Goal: Task Accomplishment & Management: Manage account settings

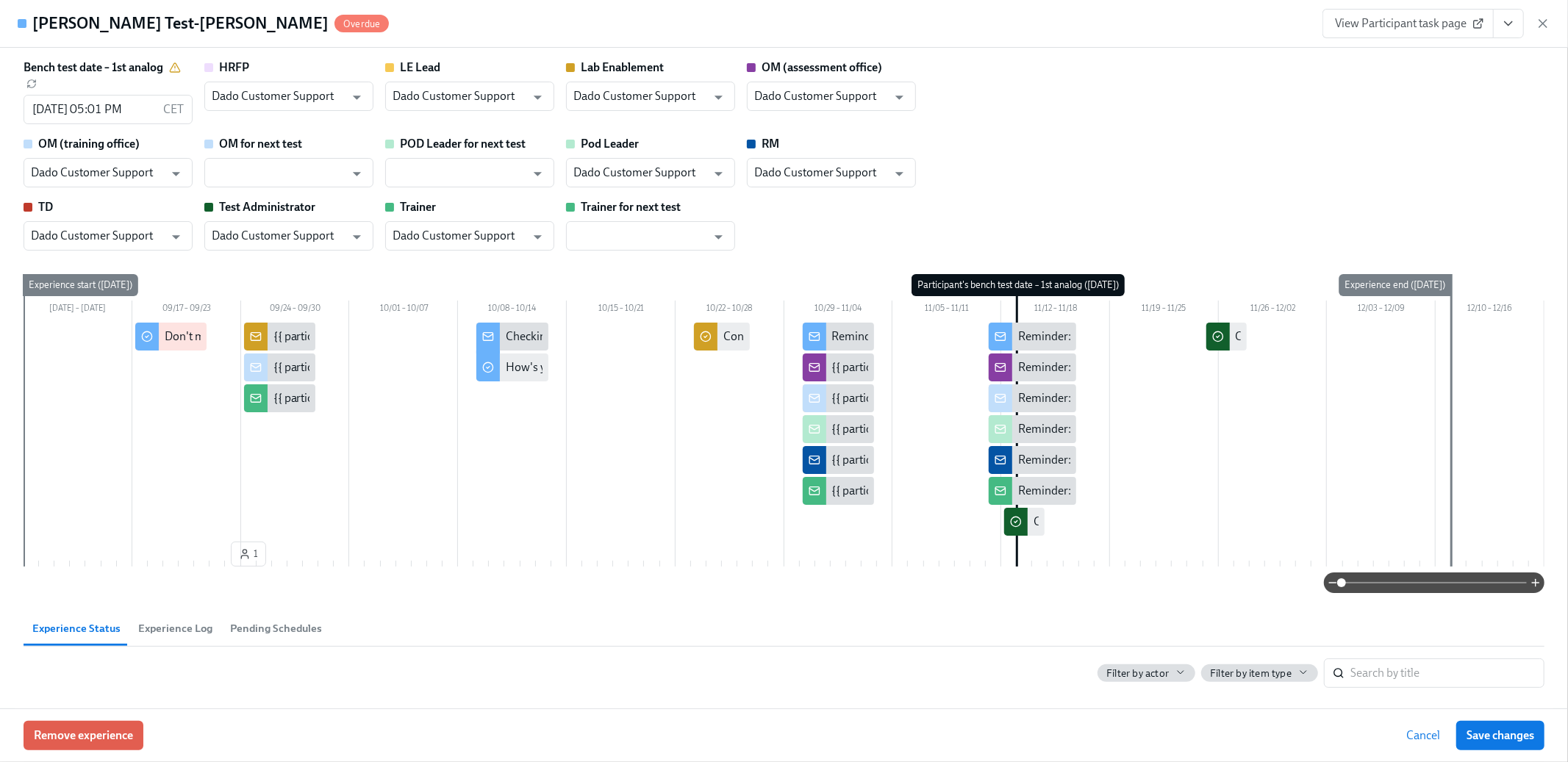
scroll to position [0, 1277]
click at [1545, 22] on icon "button" at bounding box center [1543, 23] width 14 height 14
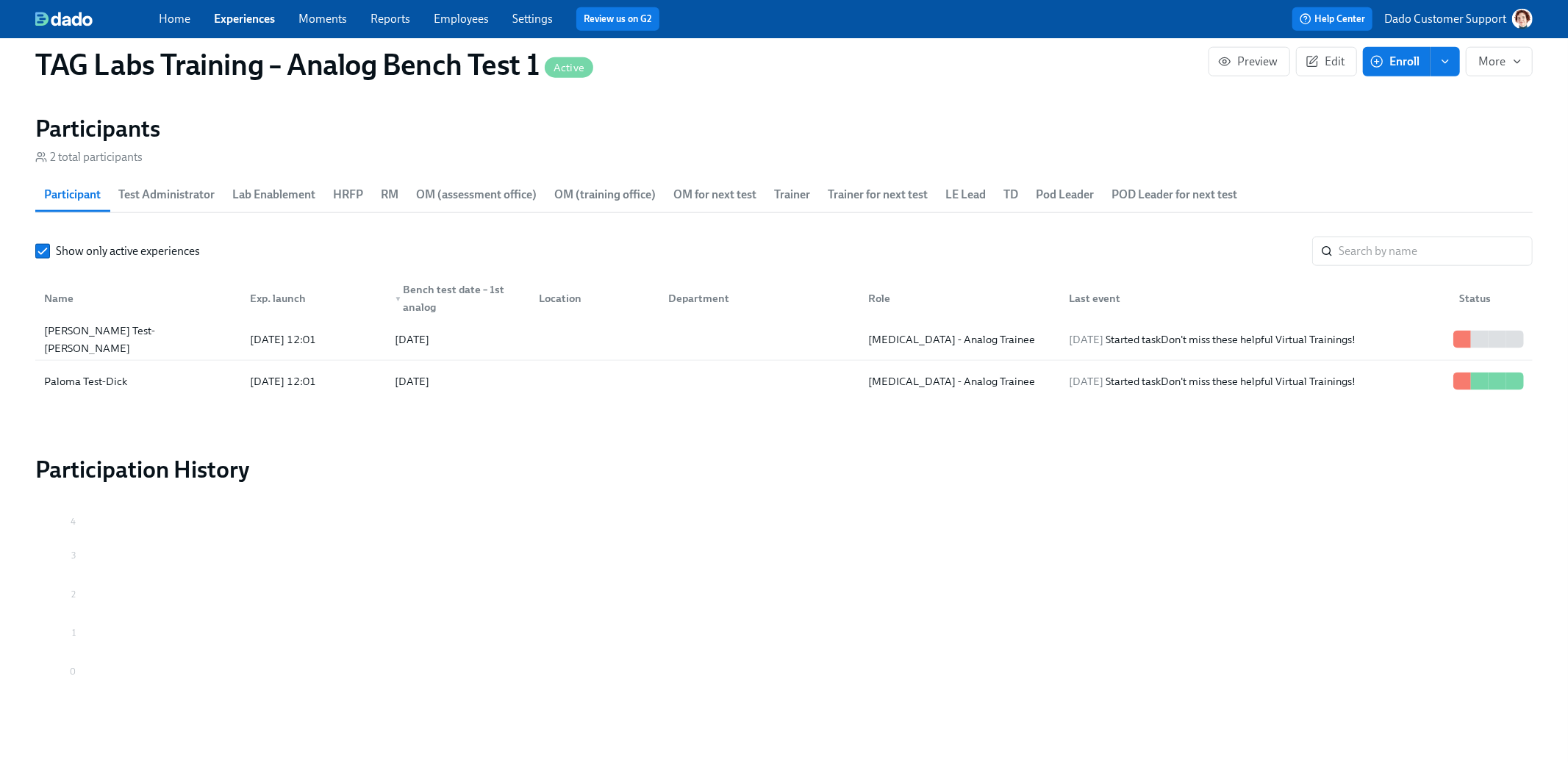
scroll to position [1561, 0]
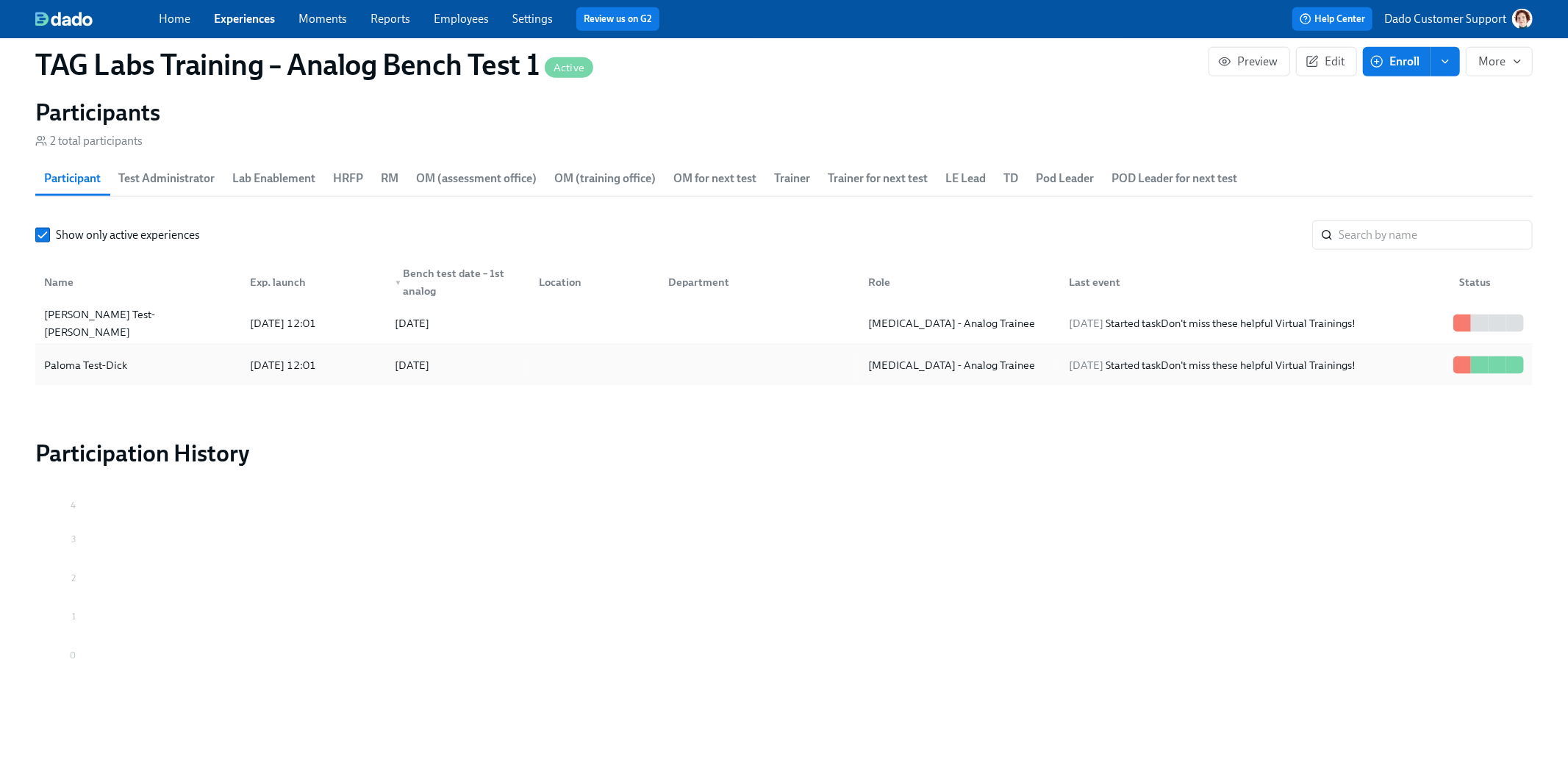
click at [106, 361] on div "Paloma Test-Dick" at bounding box center [85, 365] width 95 height 18
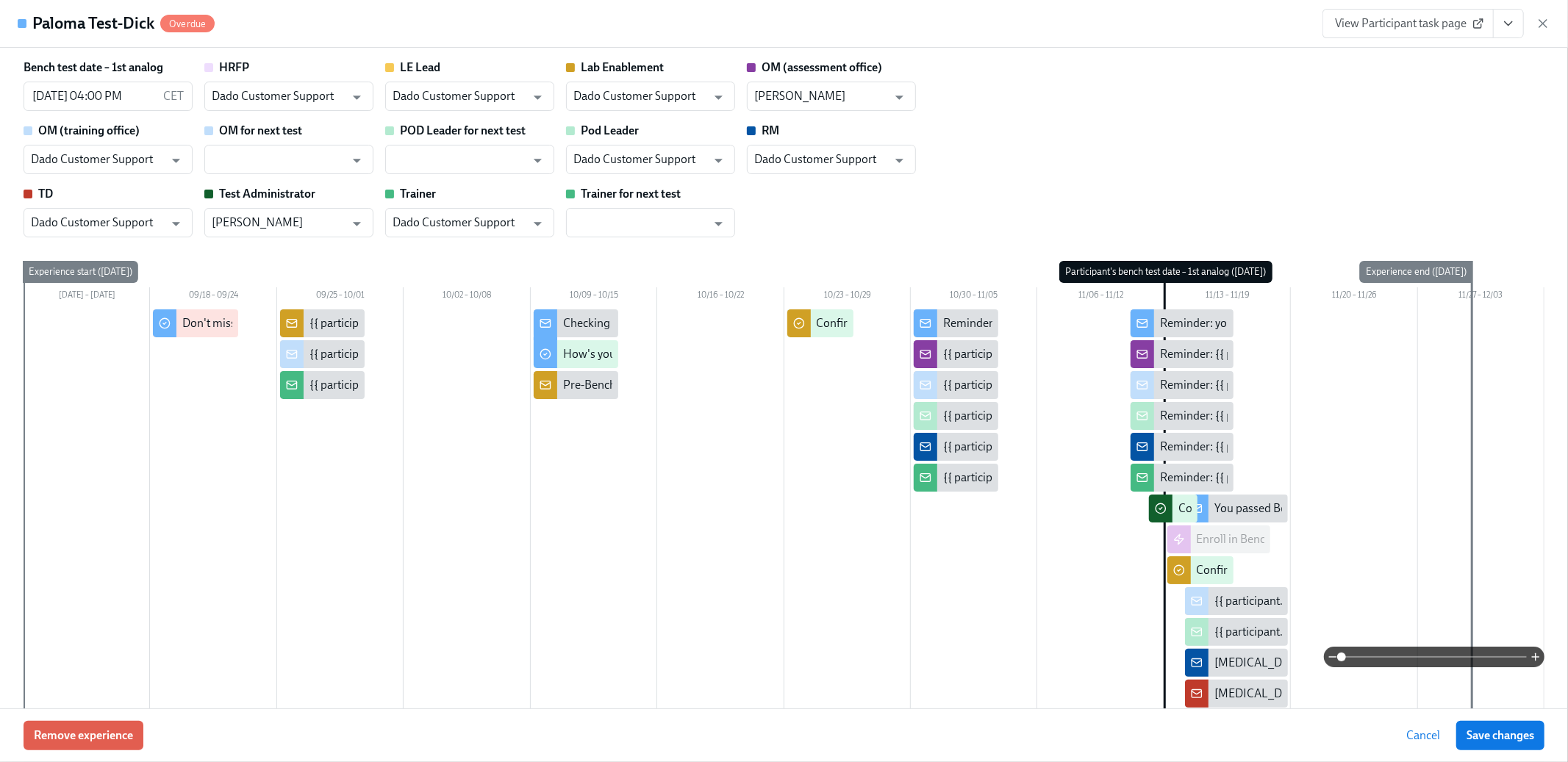
click at [1473, 20] on icon at bounding box center [1479, 23] width 12 height 12
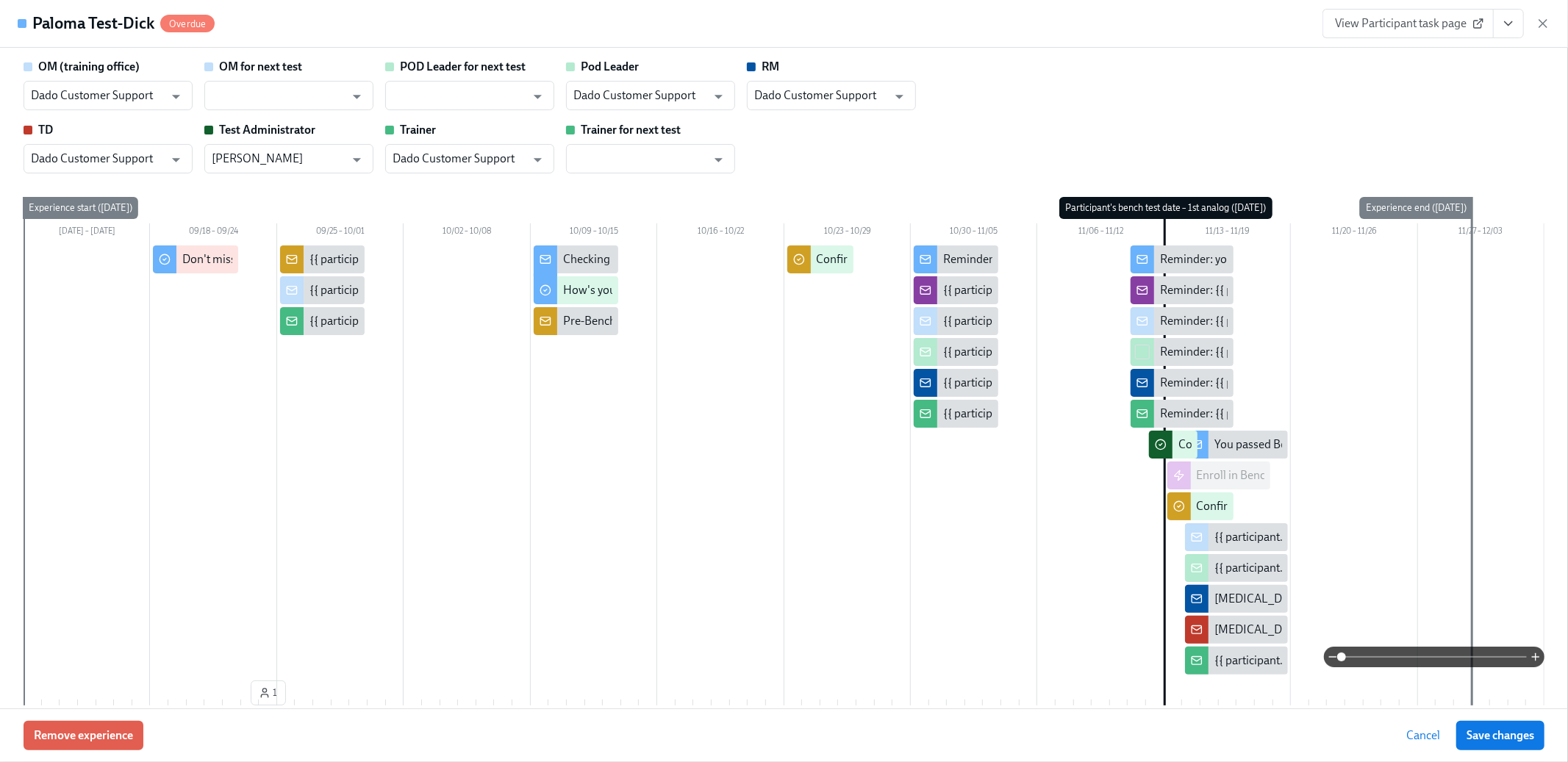
scroll to position [60, 0]
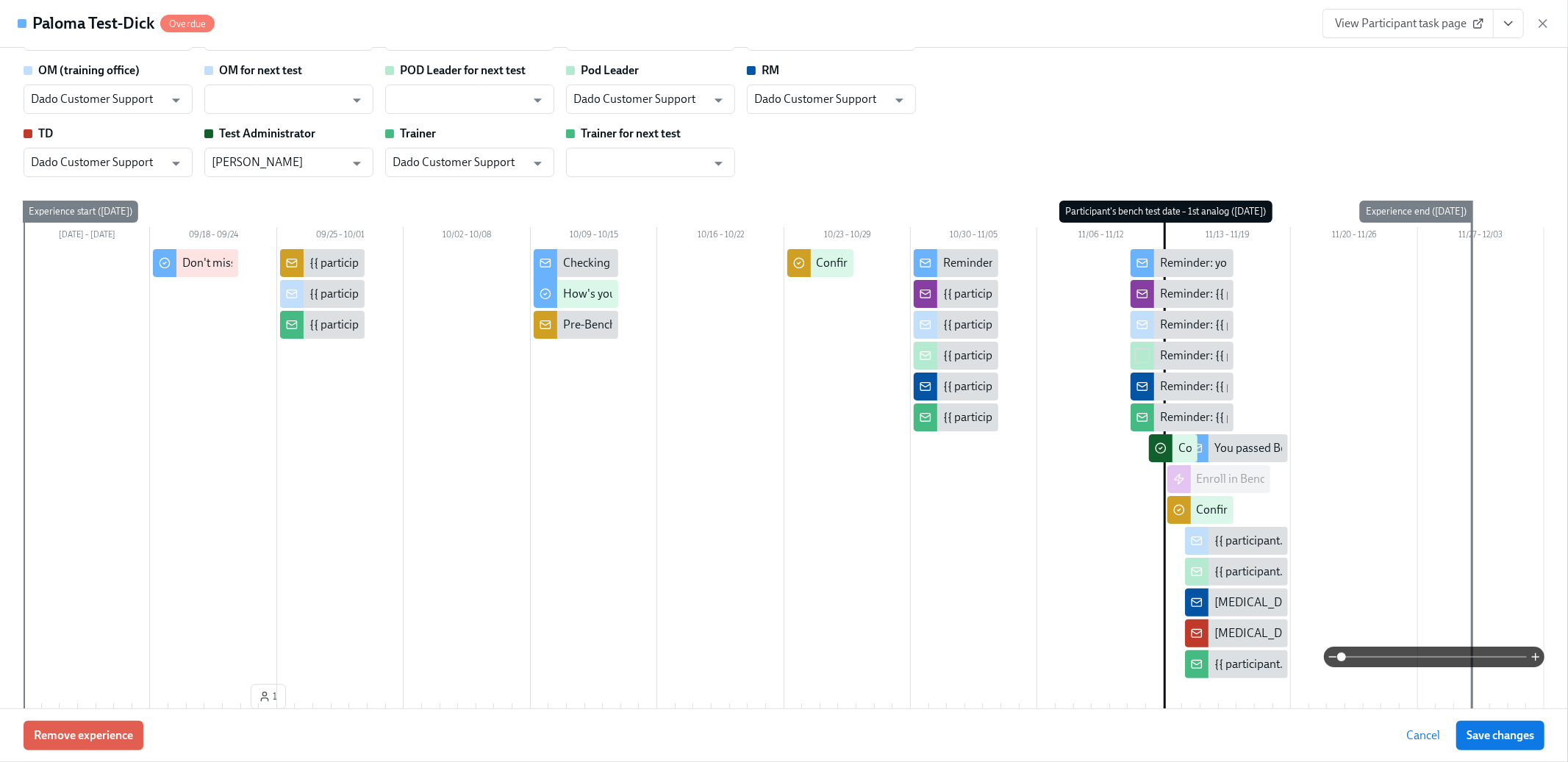
click at [1240, 552] on div "{{ participant.fullName }} passed Bench Test 1" at bounding box center [1236, 541] width 103 height 28
click at [1408, 608] on div at bounding box center [784, 465] width 1521 height 432
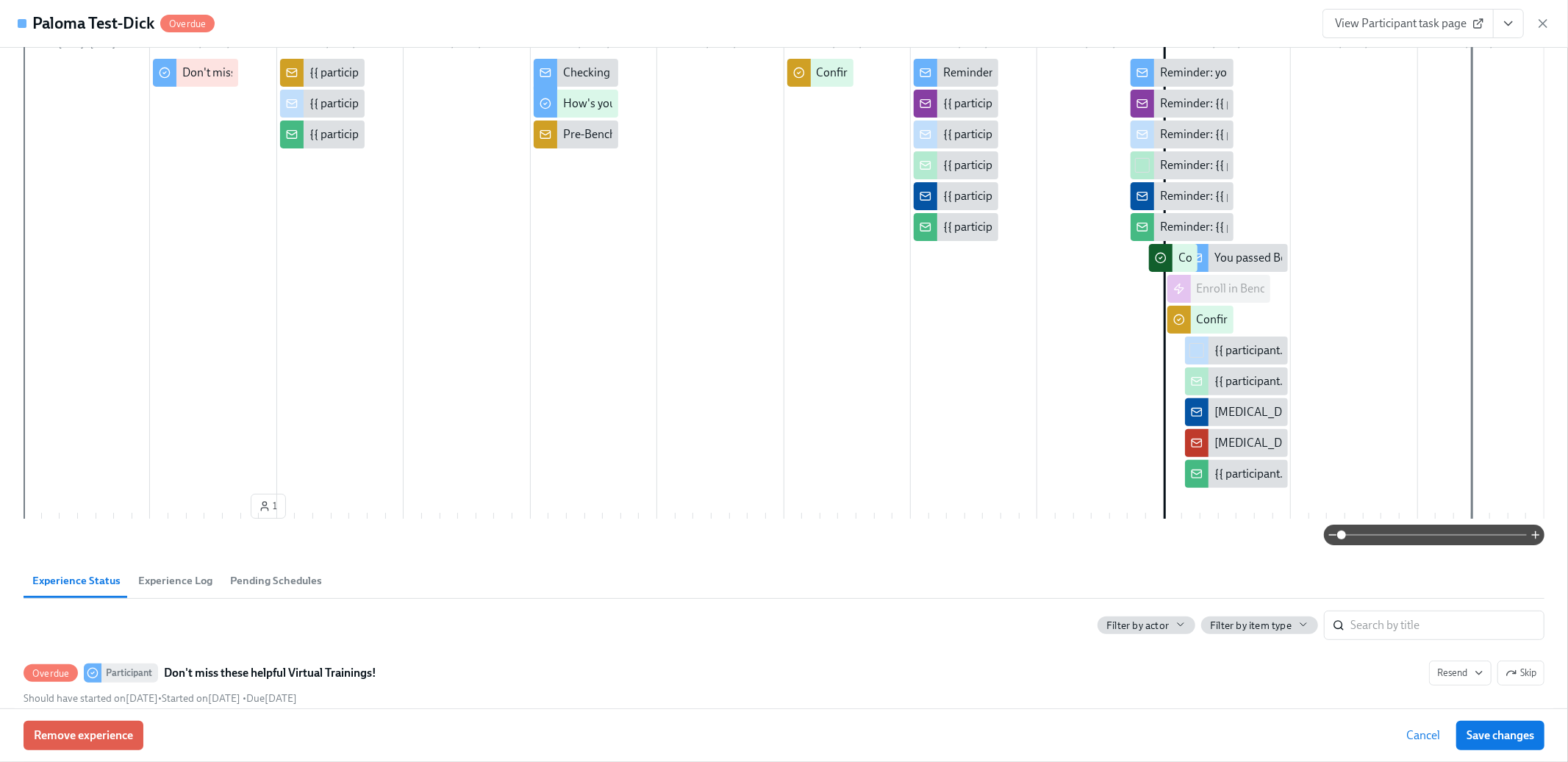
scroll to position [0, 0]
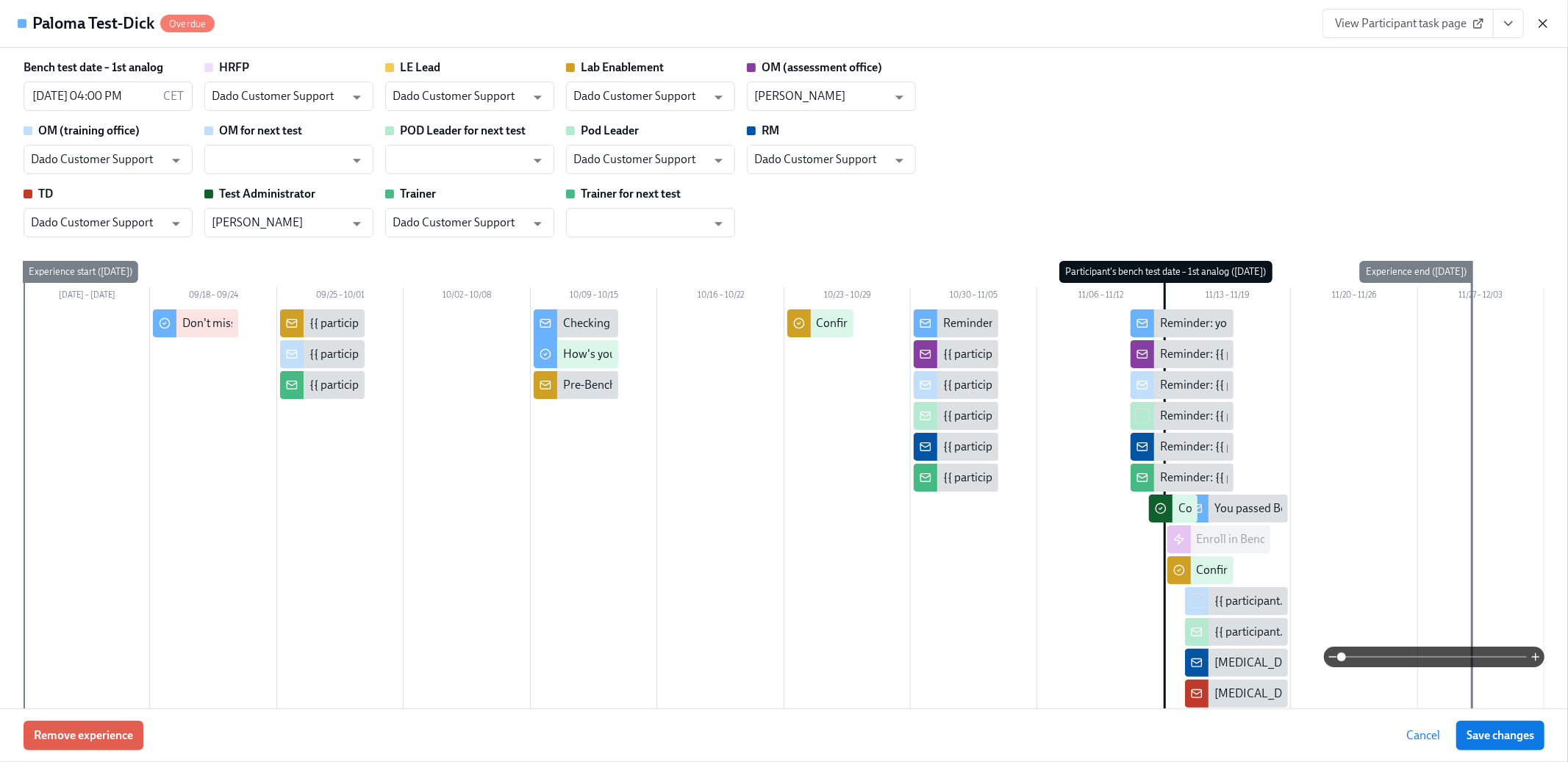
click at [1547, 18] on icon "button" at bounding box center [1543, 23] width 14 height 14
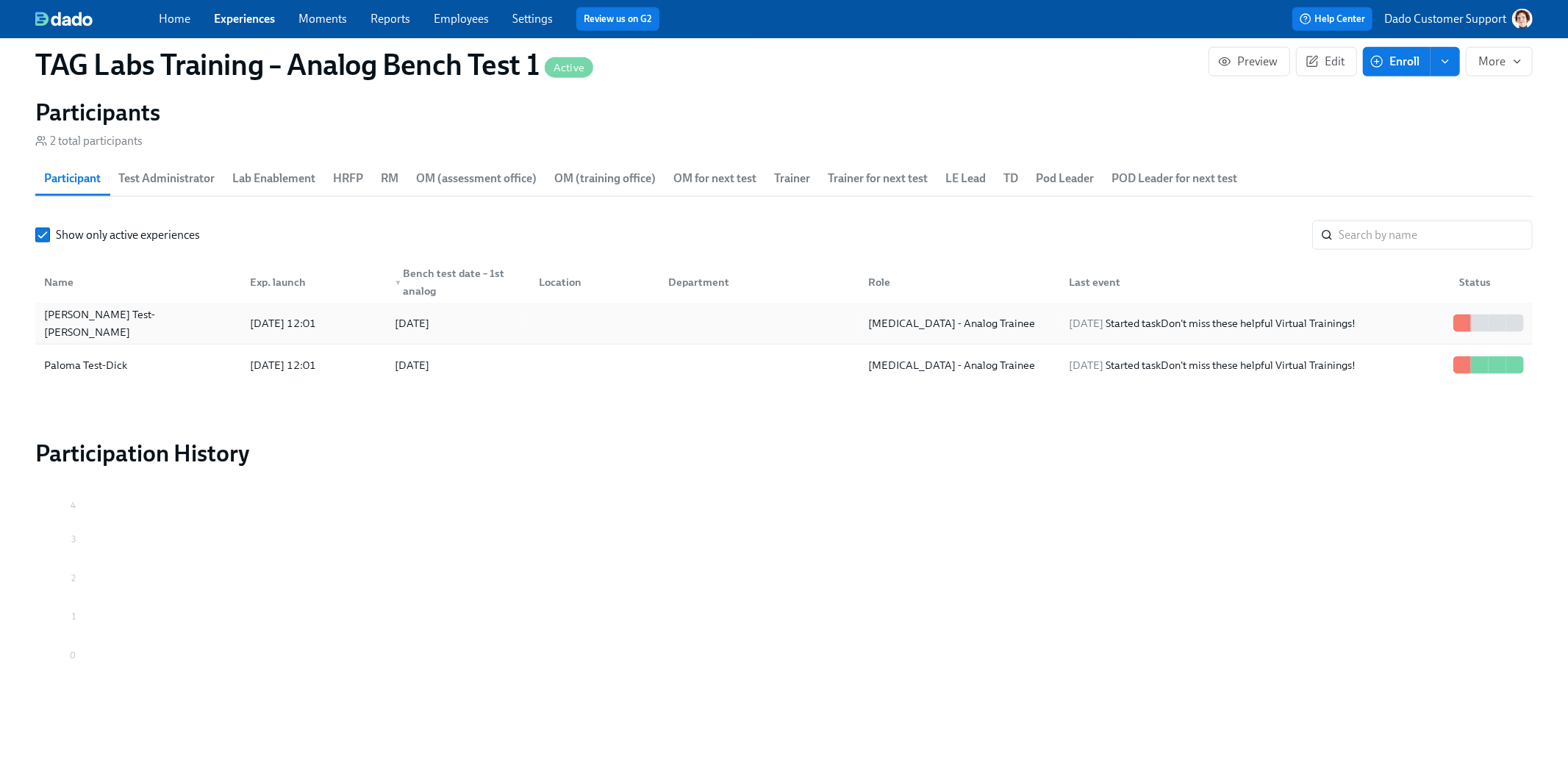
click at [156, 334] on div "Fiona Test-Dick" at bounding box center [138, 323] width 200 height 30
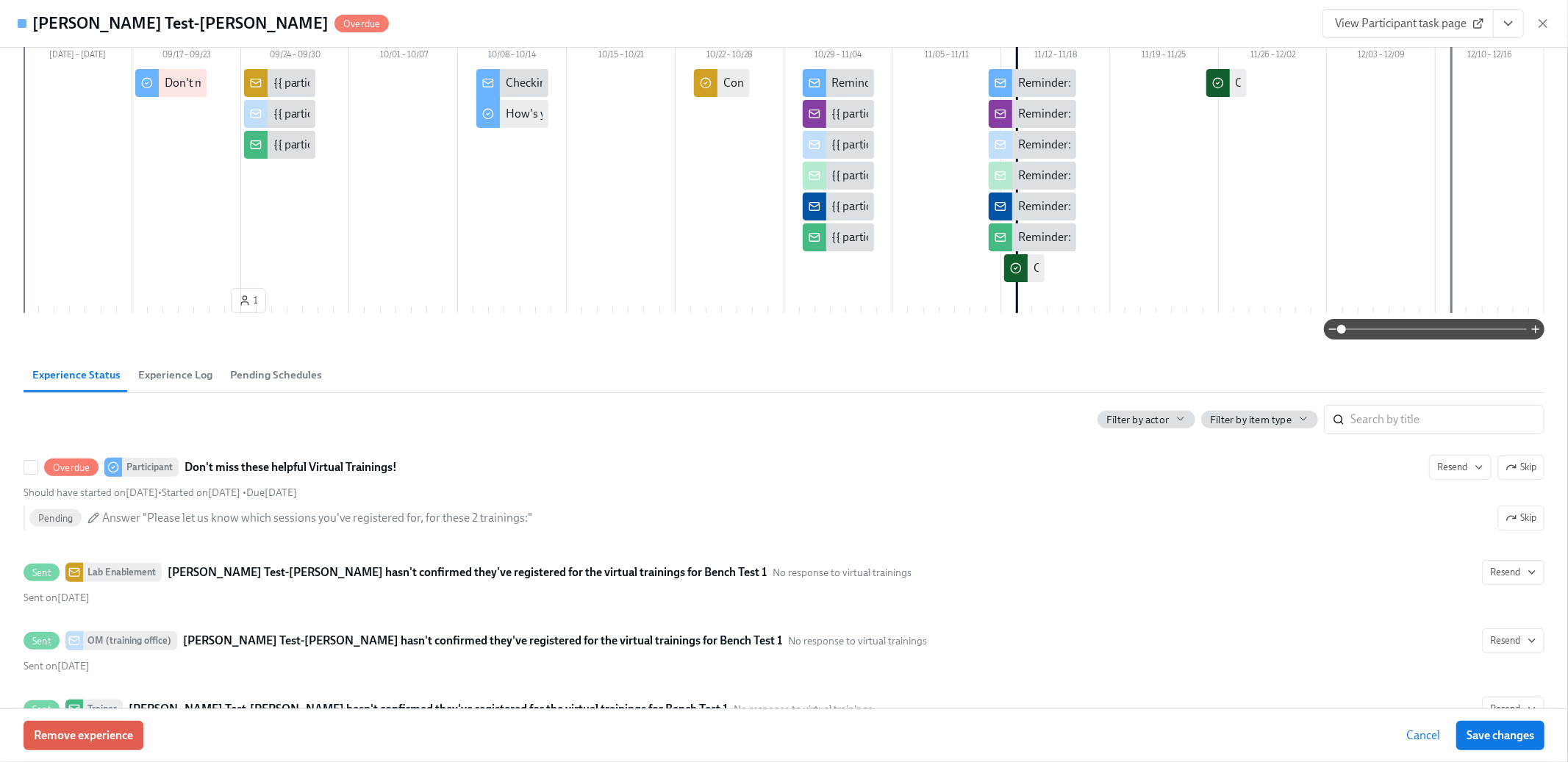
scroll to position [269, 0]
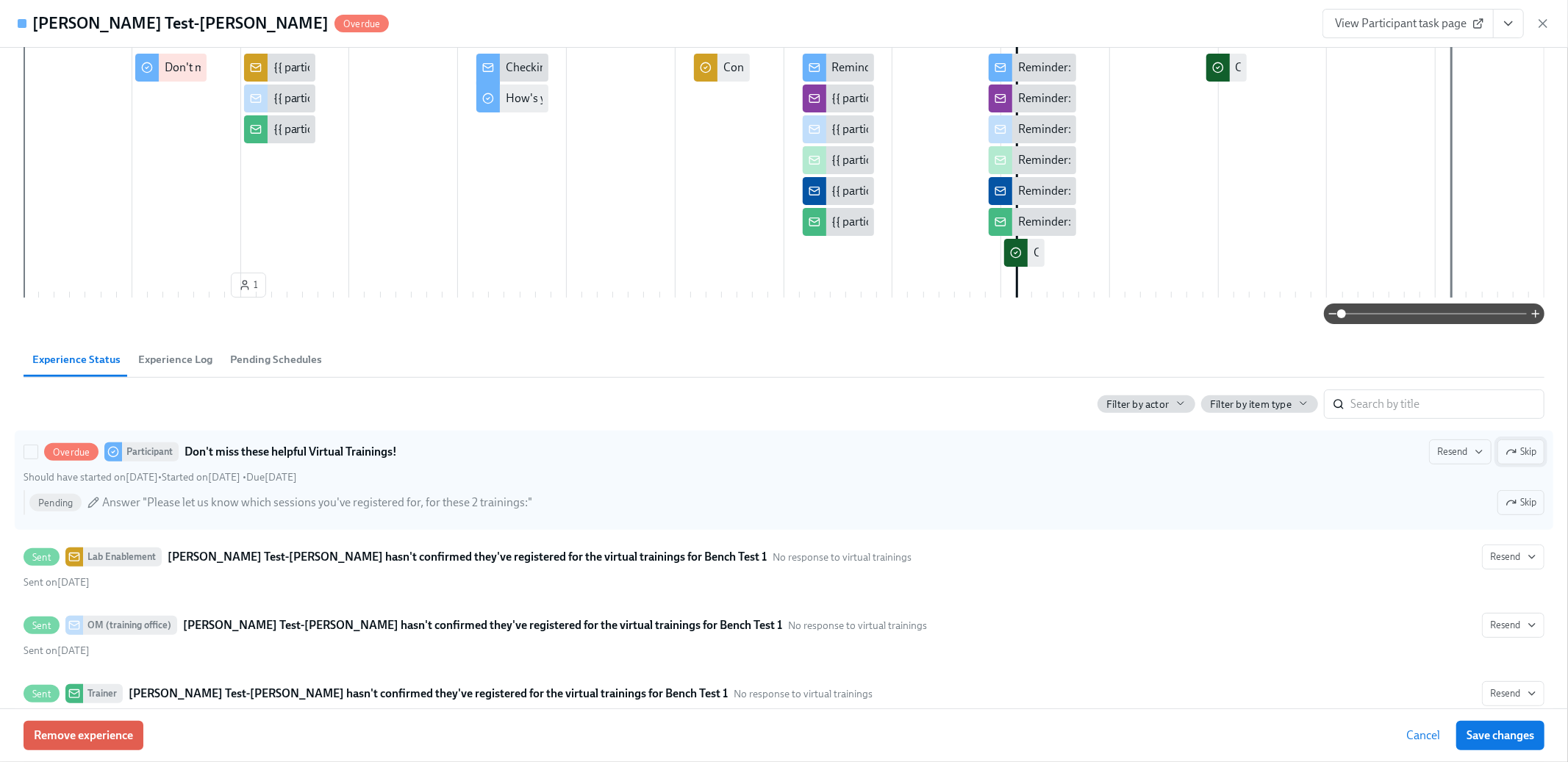
click at [1529, 446] on span "Skip" at bounding box center [1521, 452] width 31 height 14
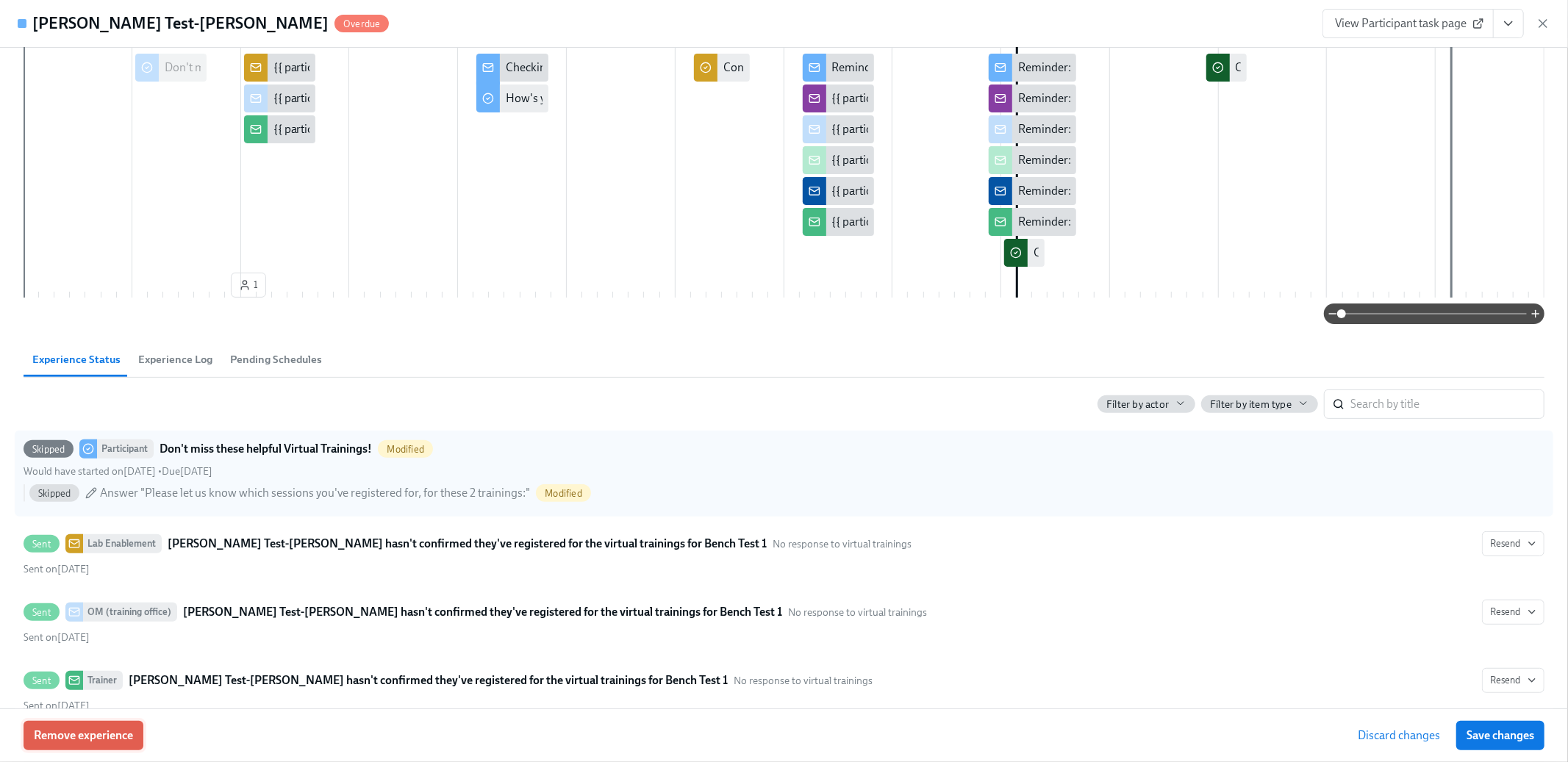
click at [68, 737] on span "Remove experience" at bounding box center [83, 735] width 99 height 14
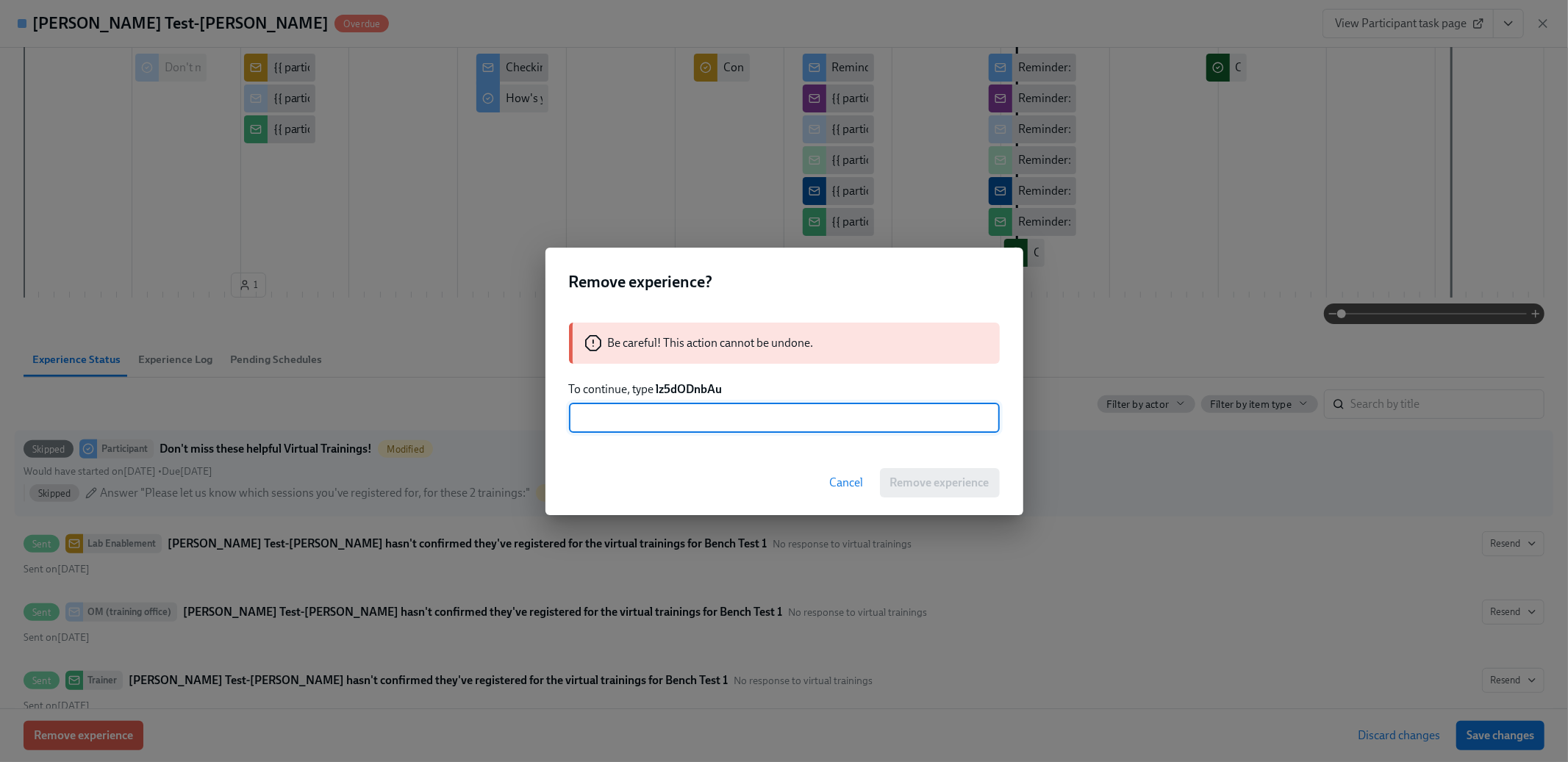
click at [842, 482] on span "Cancel" at bounding box center [847, 483] width 34 height 14
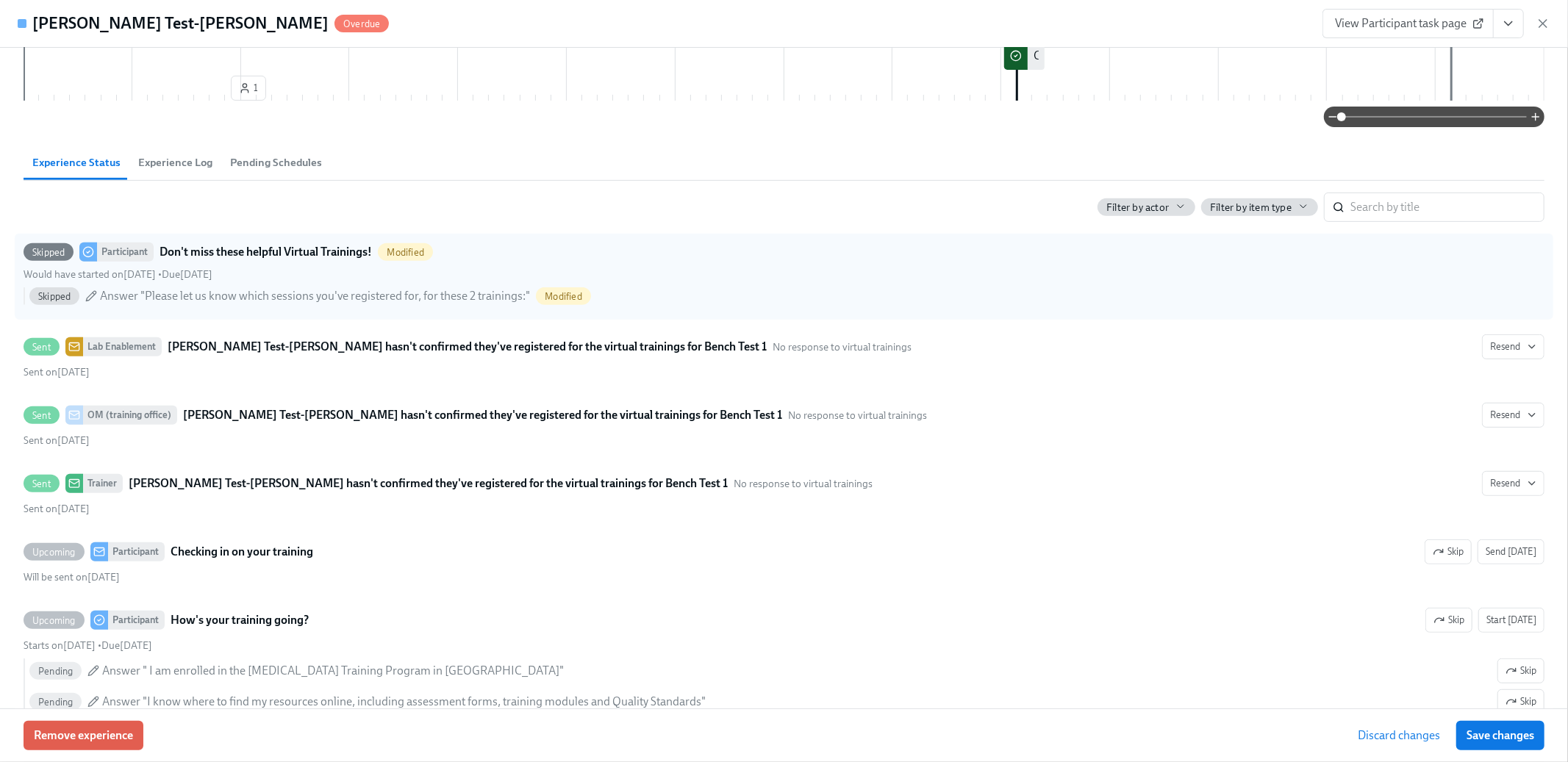
scroll to position [467, 0]
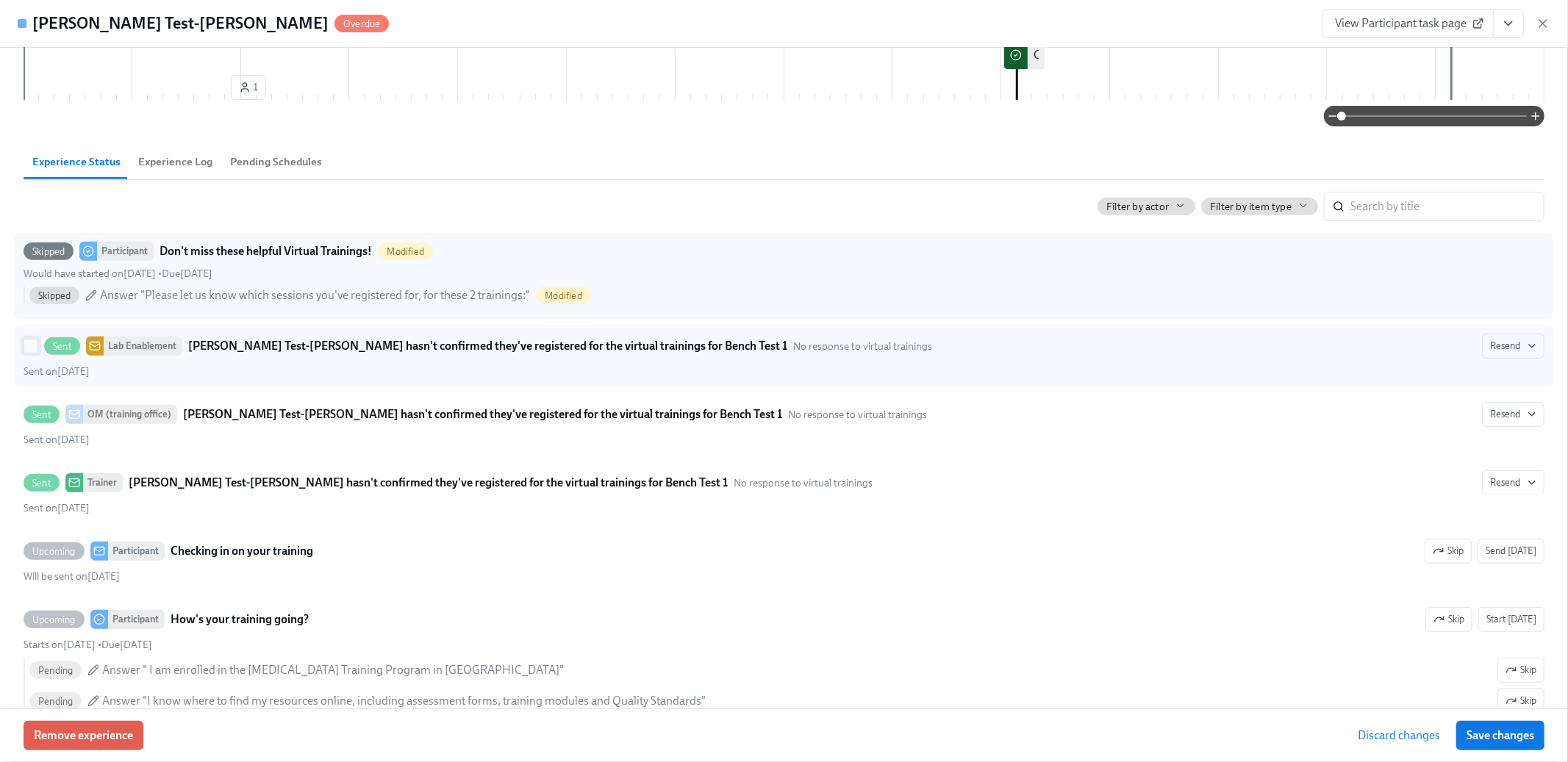
click at [30, 344] on input "Sent Lab Enablement Fiona Test-Dick hasn't confirmed they've registered for the…" at bounding box center [31, 346] width 13 height 13
checkbox input "true"
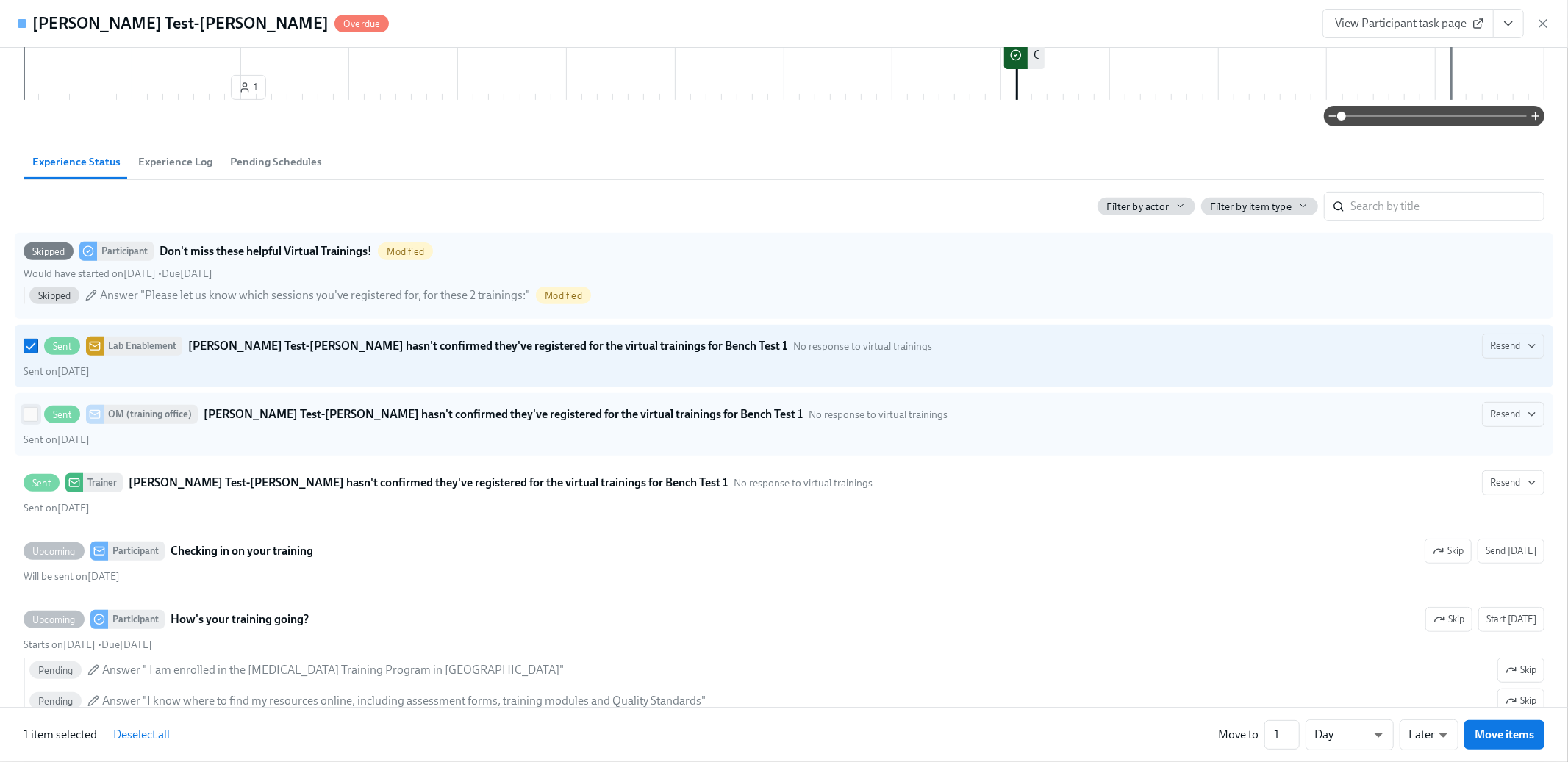
click at [30, 418] on input "Sent OM (training office) Fiona Test-Dick hasn't confirmed they've registered f…" at bounding box center [31, 414] width 13 height 13
checkbox input "true"
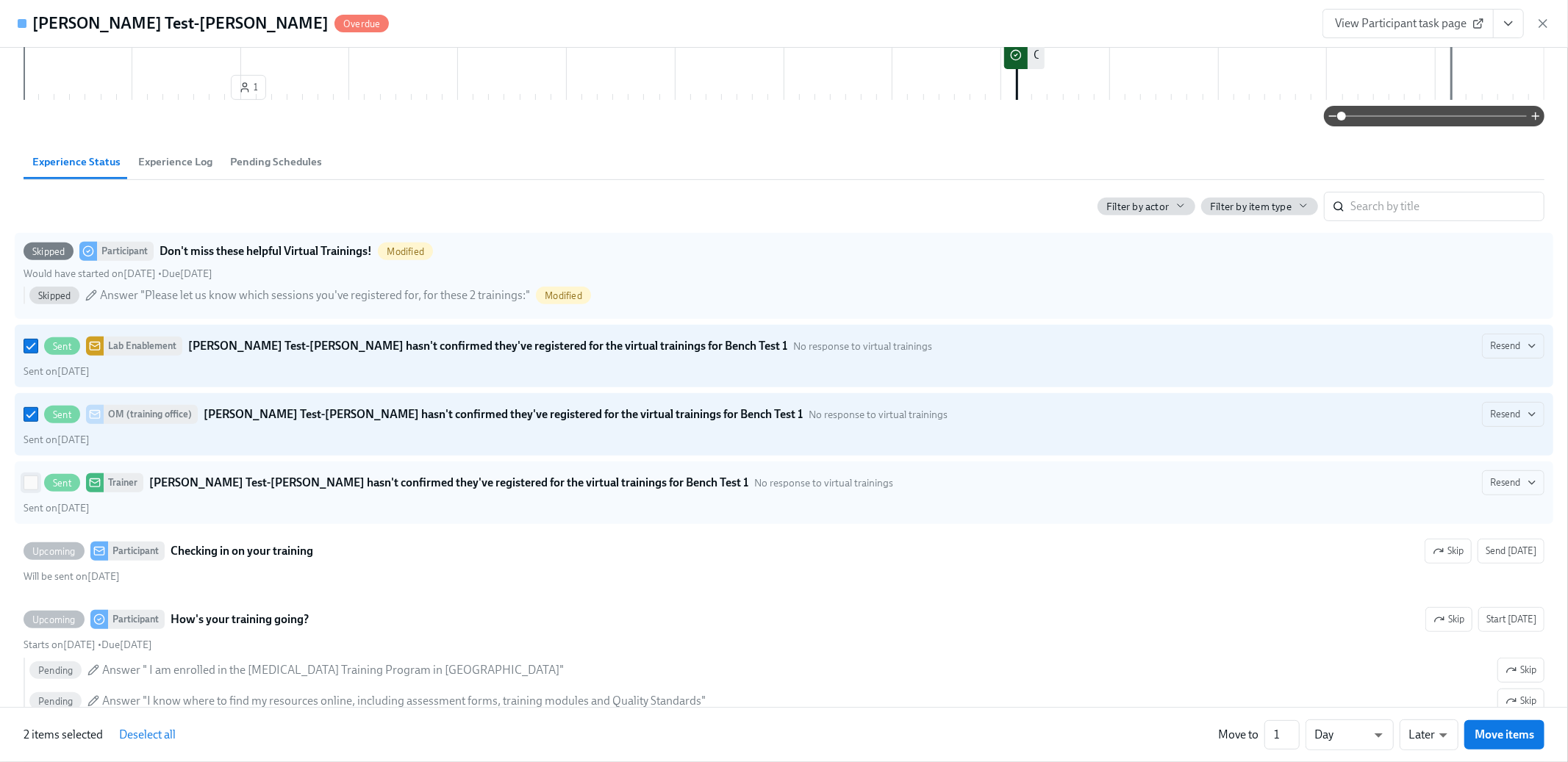
click at [27, 481] on input "Sent Trainer Fiona Test-Dick hasn't confirmed they've registered for the virtua…" at bounding box center [31, 483] width 13 height 13
checkbox input "true"
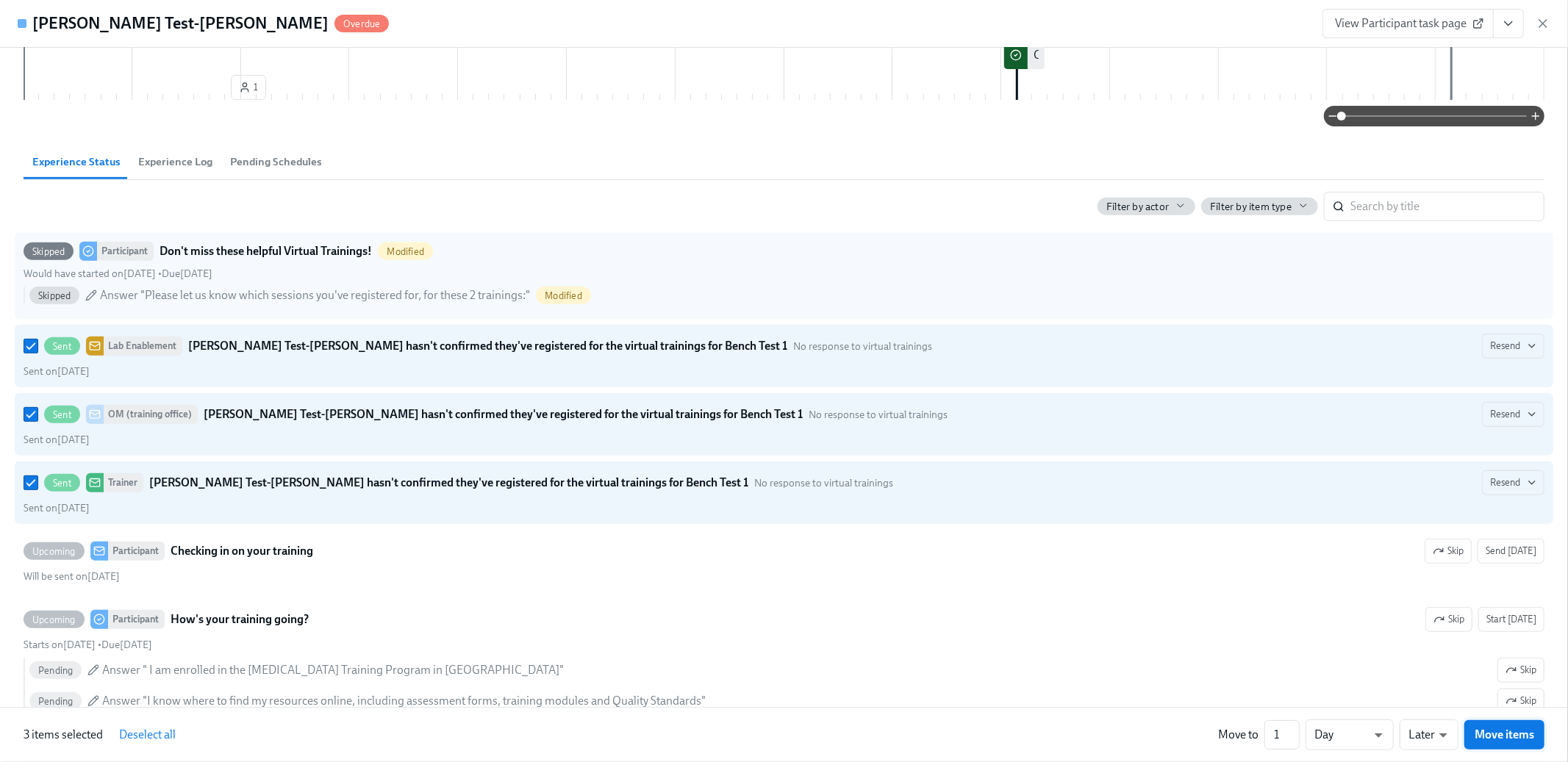
click at [1512, 737] on span "Move items" at bounding box center [1504, 735] width 60 height 14
checkbox input "false"
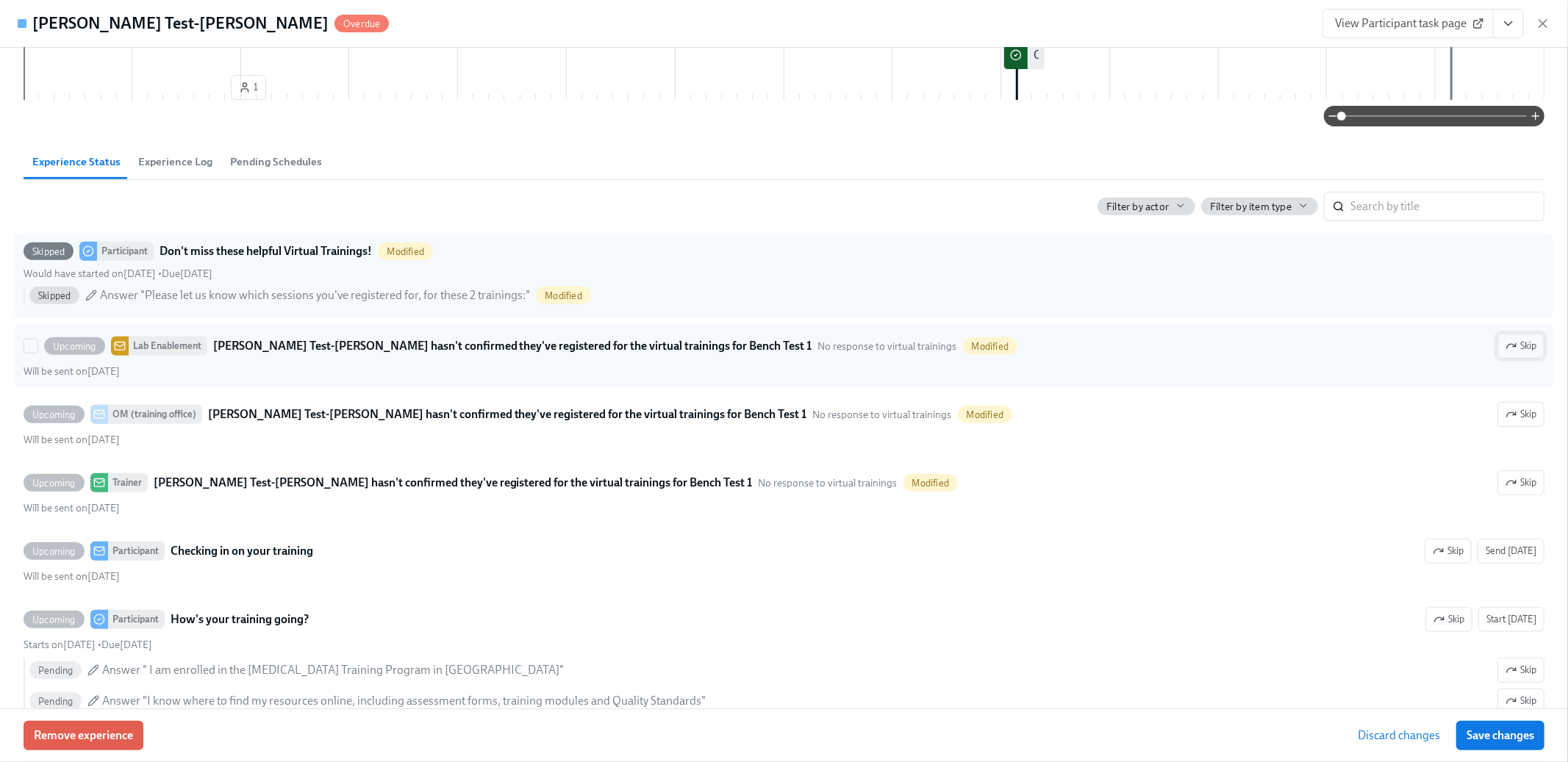
click at [1528, 344] on span "Skip" at bounding box center [1521, 346] width 31 height 14
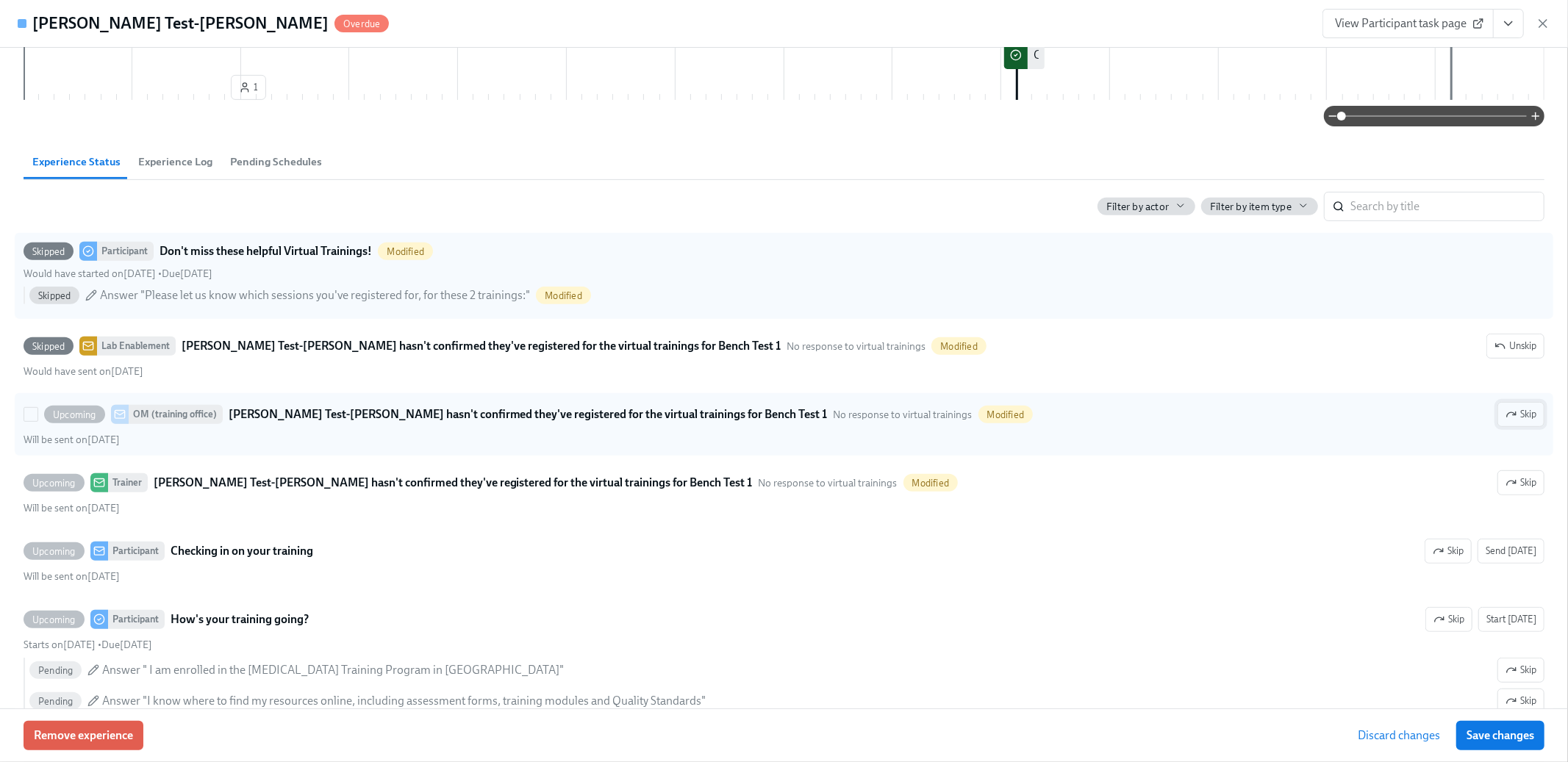
click at [1529, 413] on span "Skip" at bounding box center [1521, 414] width 31 height 14
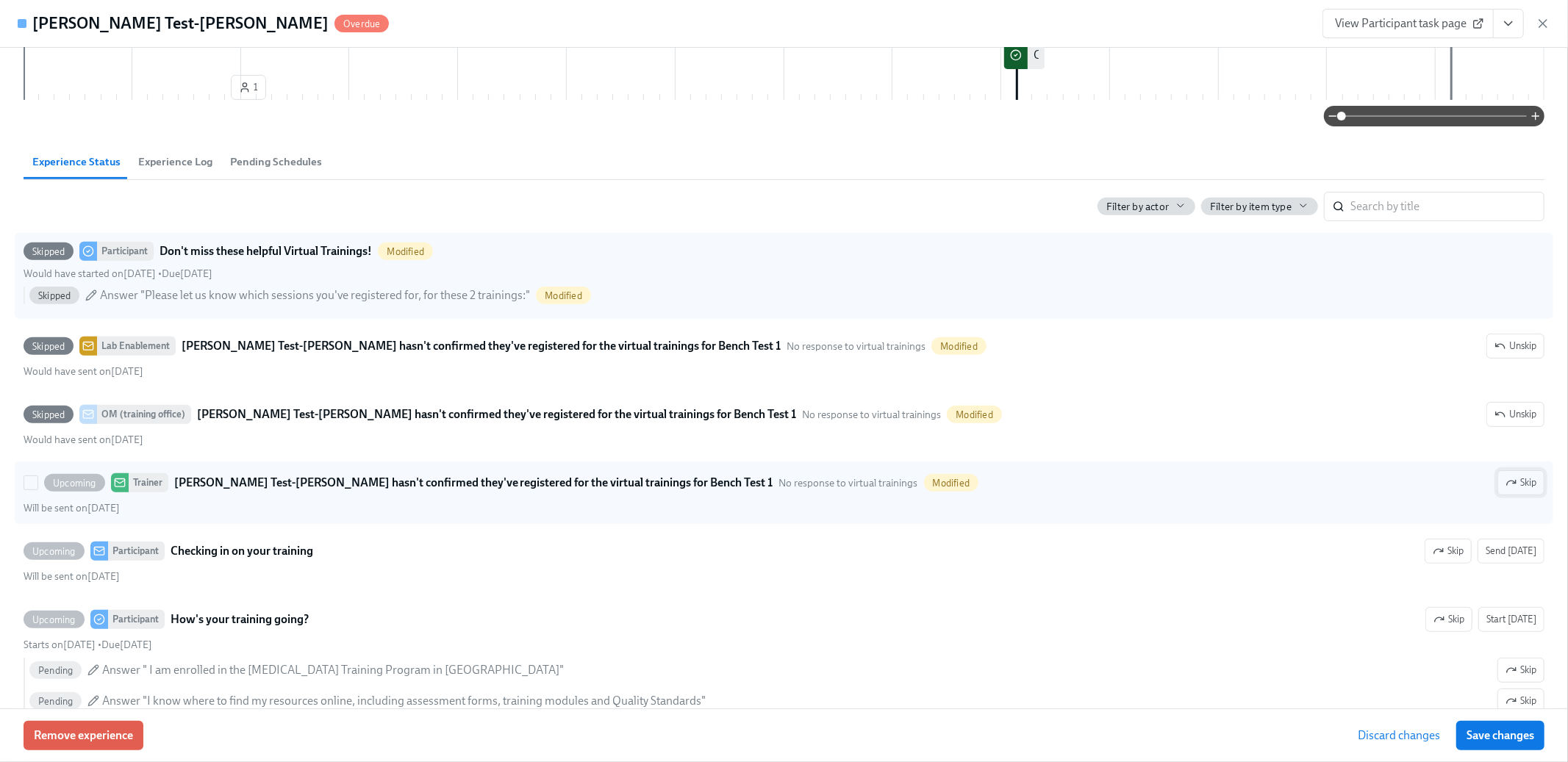
click at [1510, 481] on icon "button" at bounding box center [1512, 483] width 12 height 12
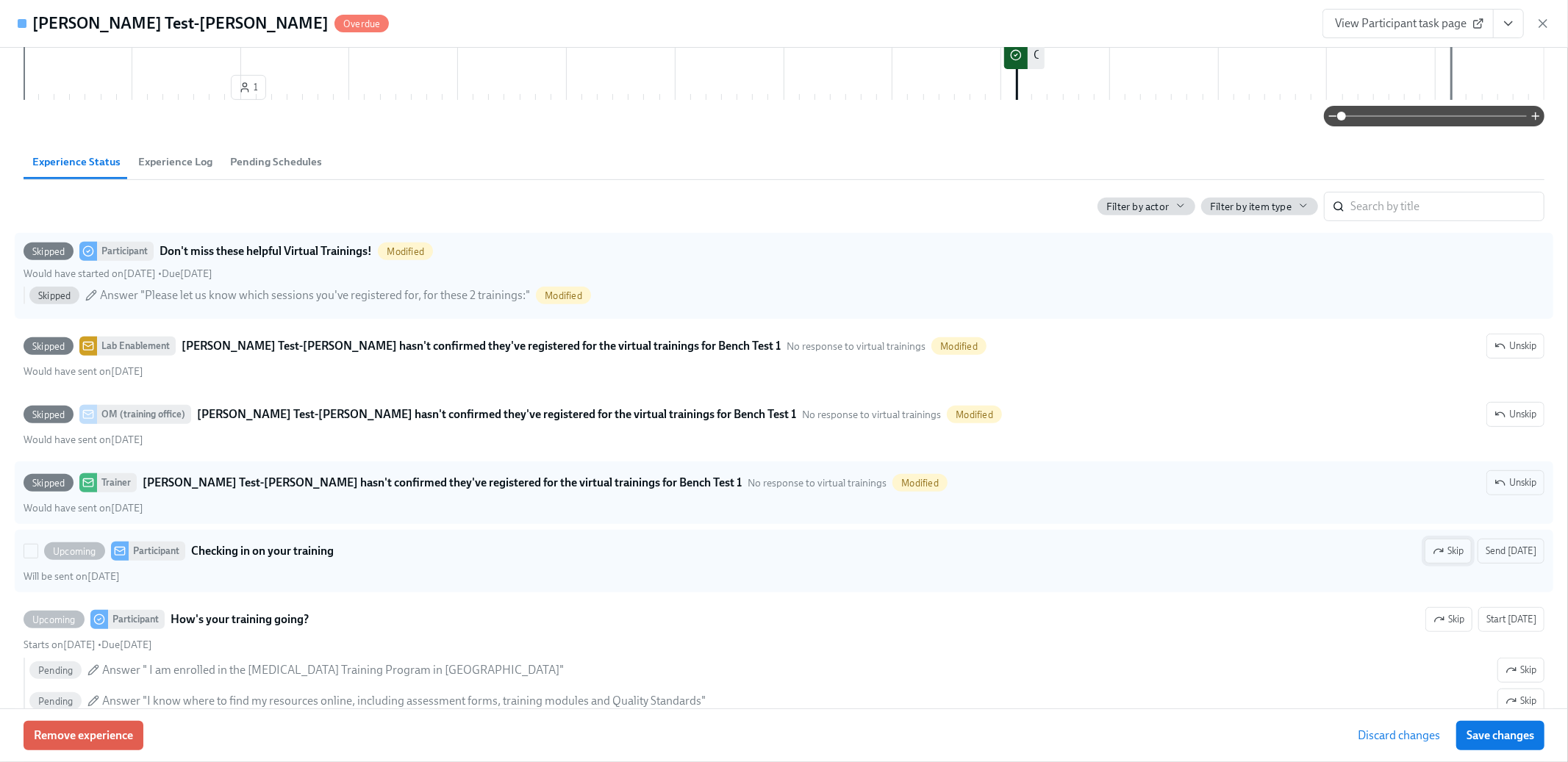
click at [1464, 555] on span "Skip" at bounding box center [1448, 551] width 31 height 14
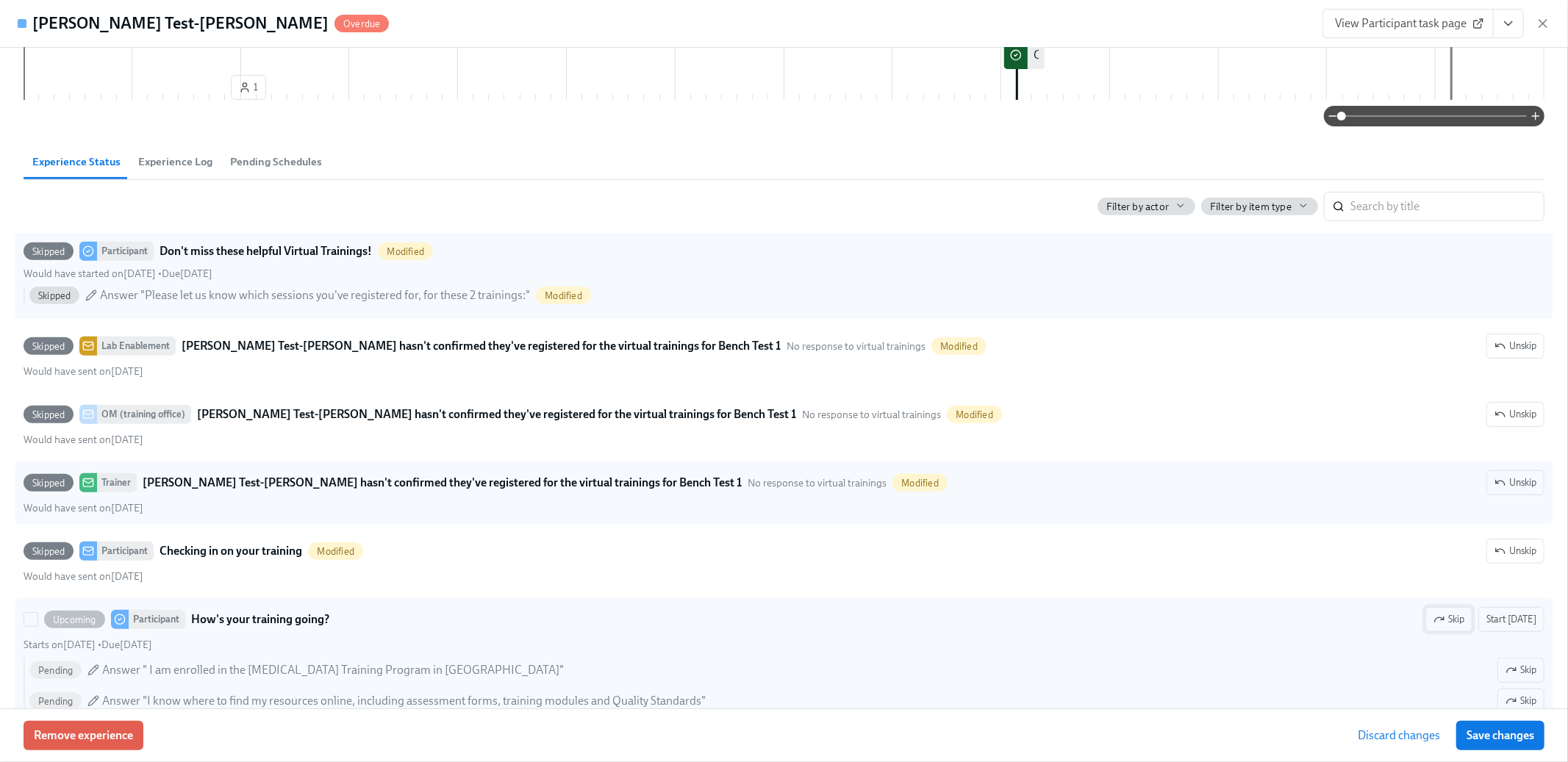
click at [1456, 623] on span "Skip" at bounding box center [1449, 620] width 31 height 14
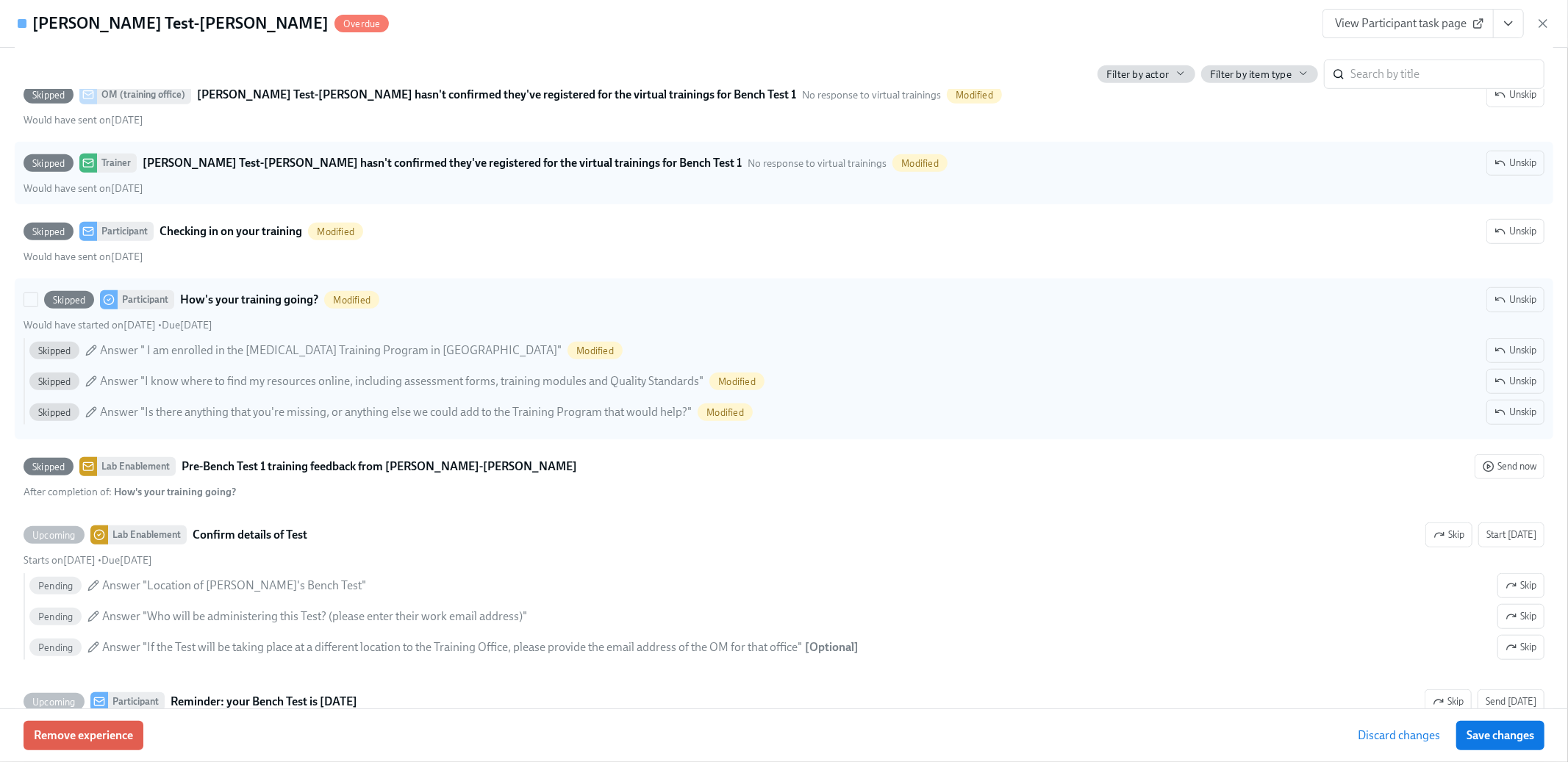
scroll to position [822, 0]
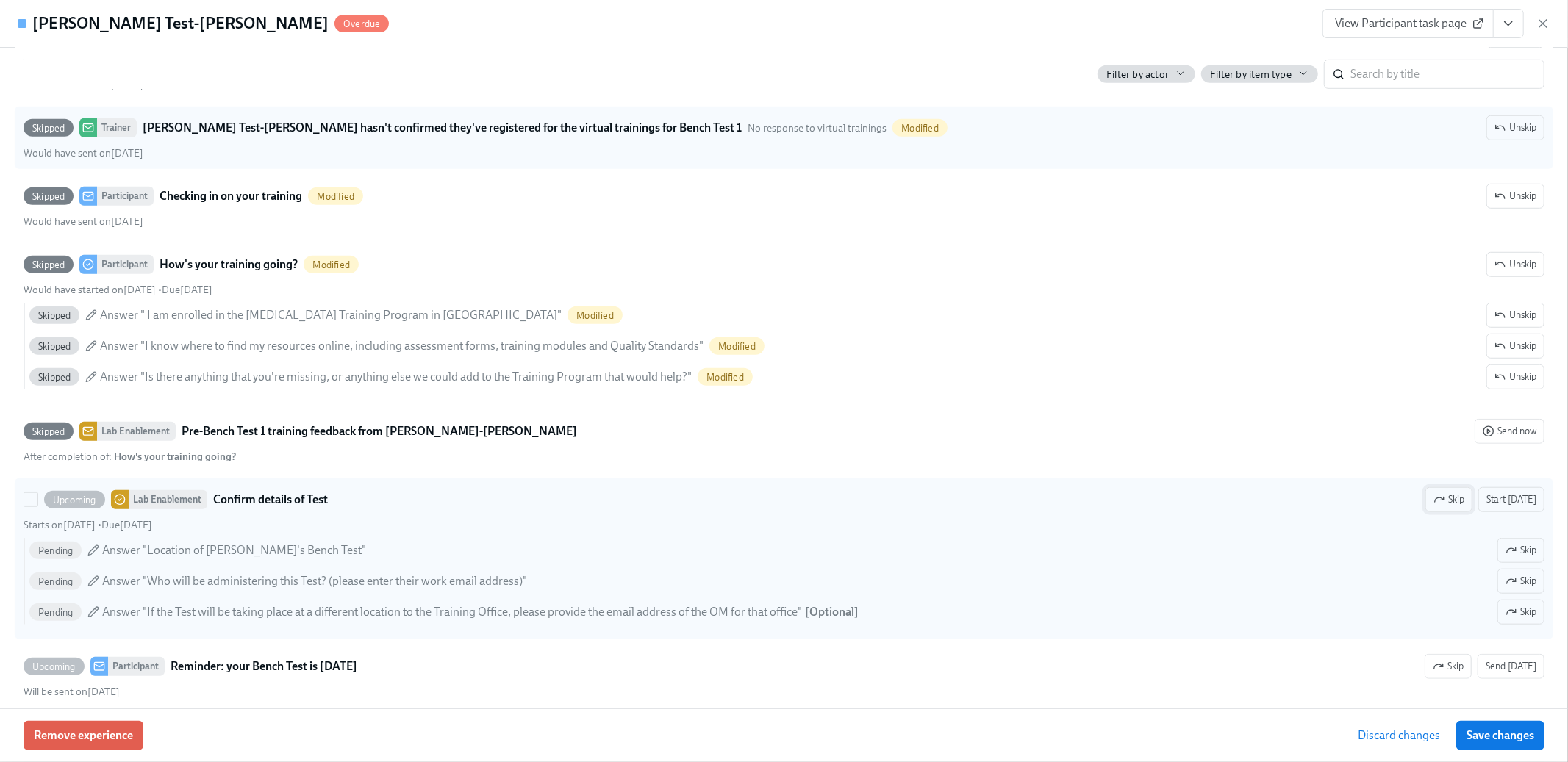
click at [1457, 506] on span "Skip" at bounding box center [1449, 500] width 31 height 14
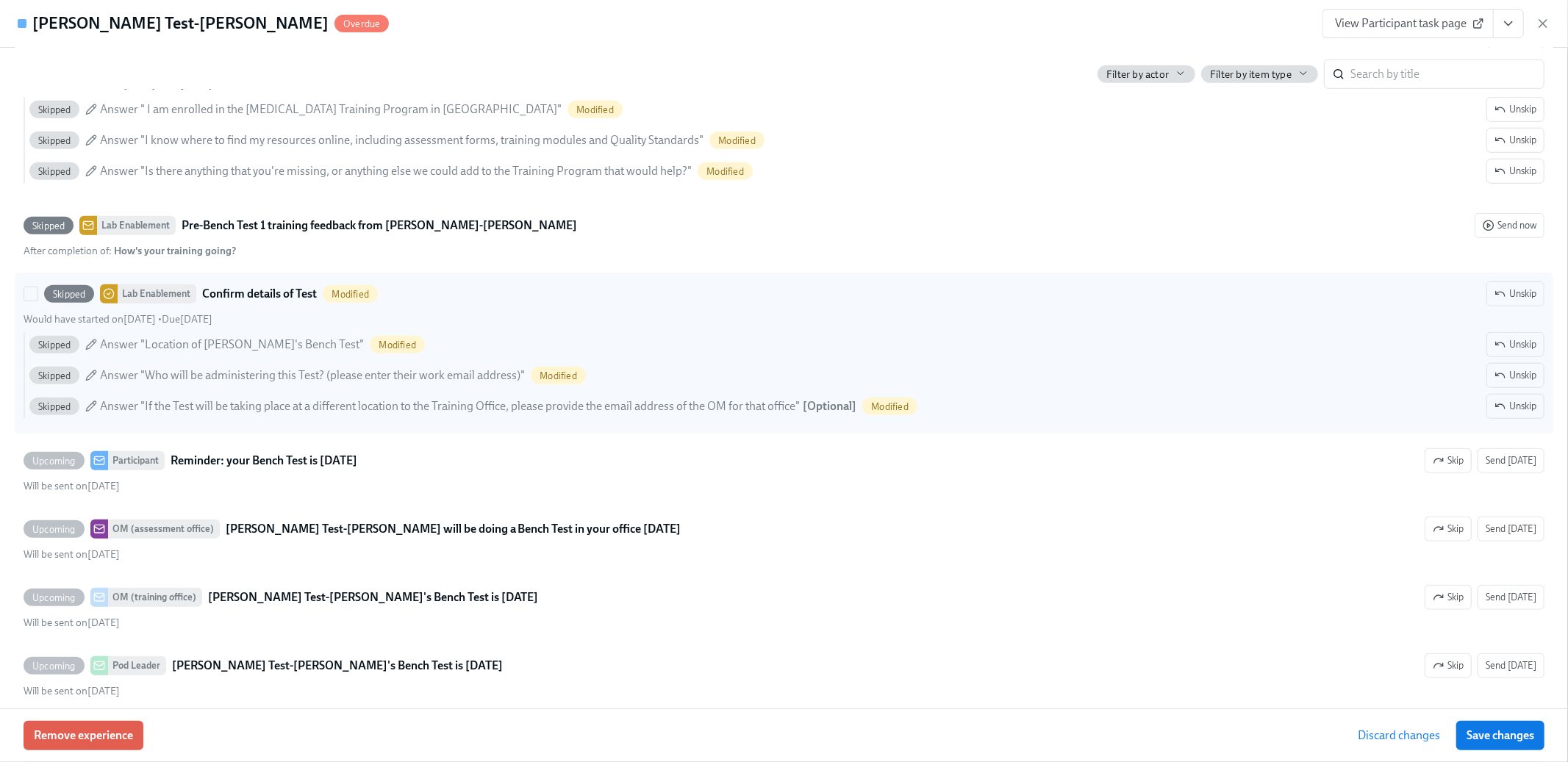
scroll to position [1147, 0]
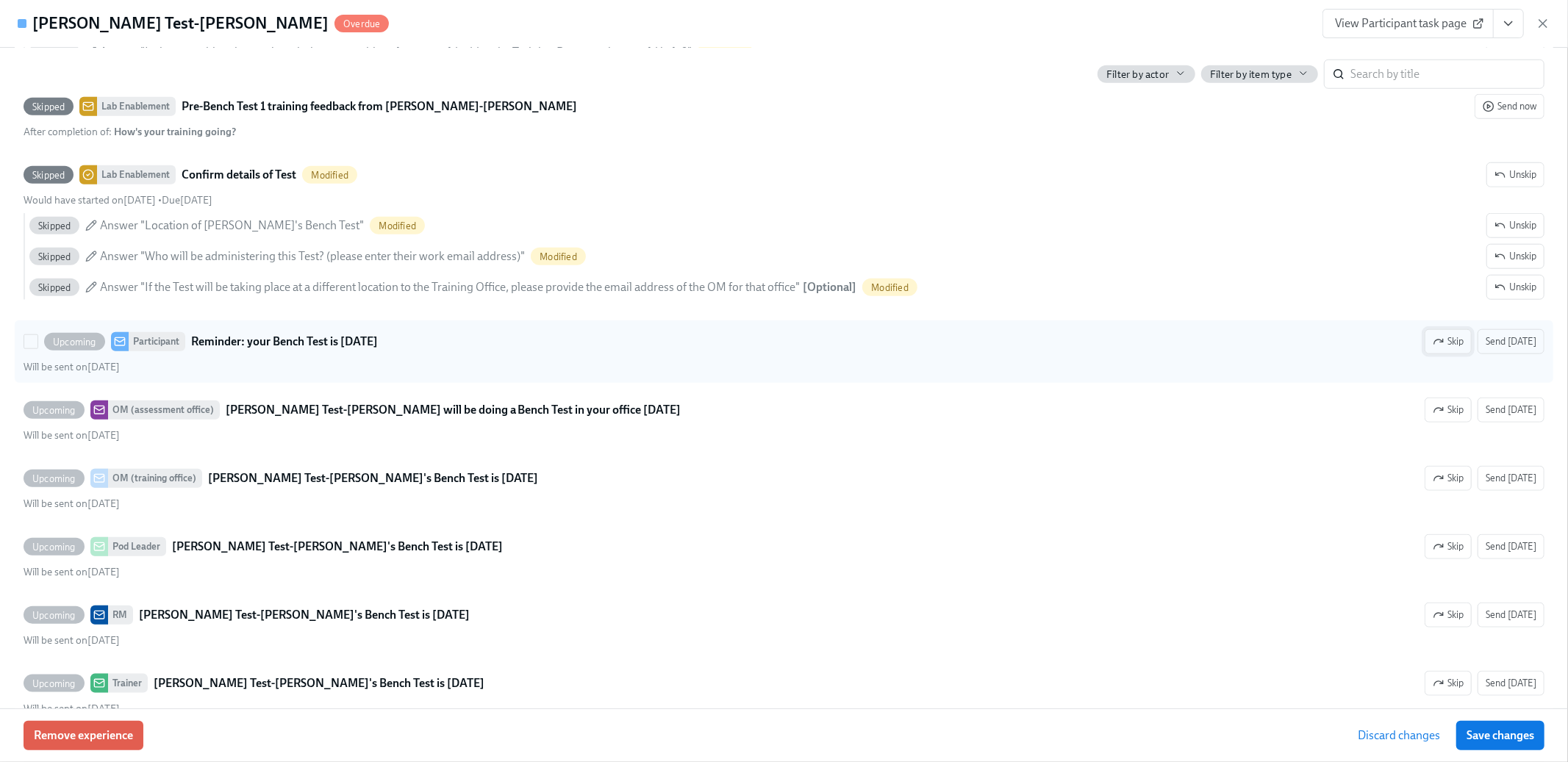
click at [1464, 340] on span "Skip" at bounding box center [1448, 342] width 31 height 14
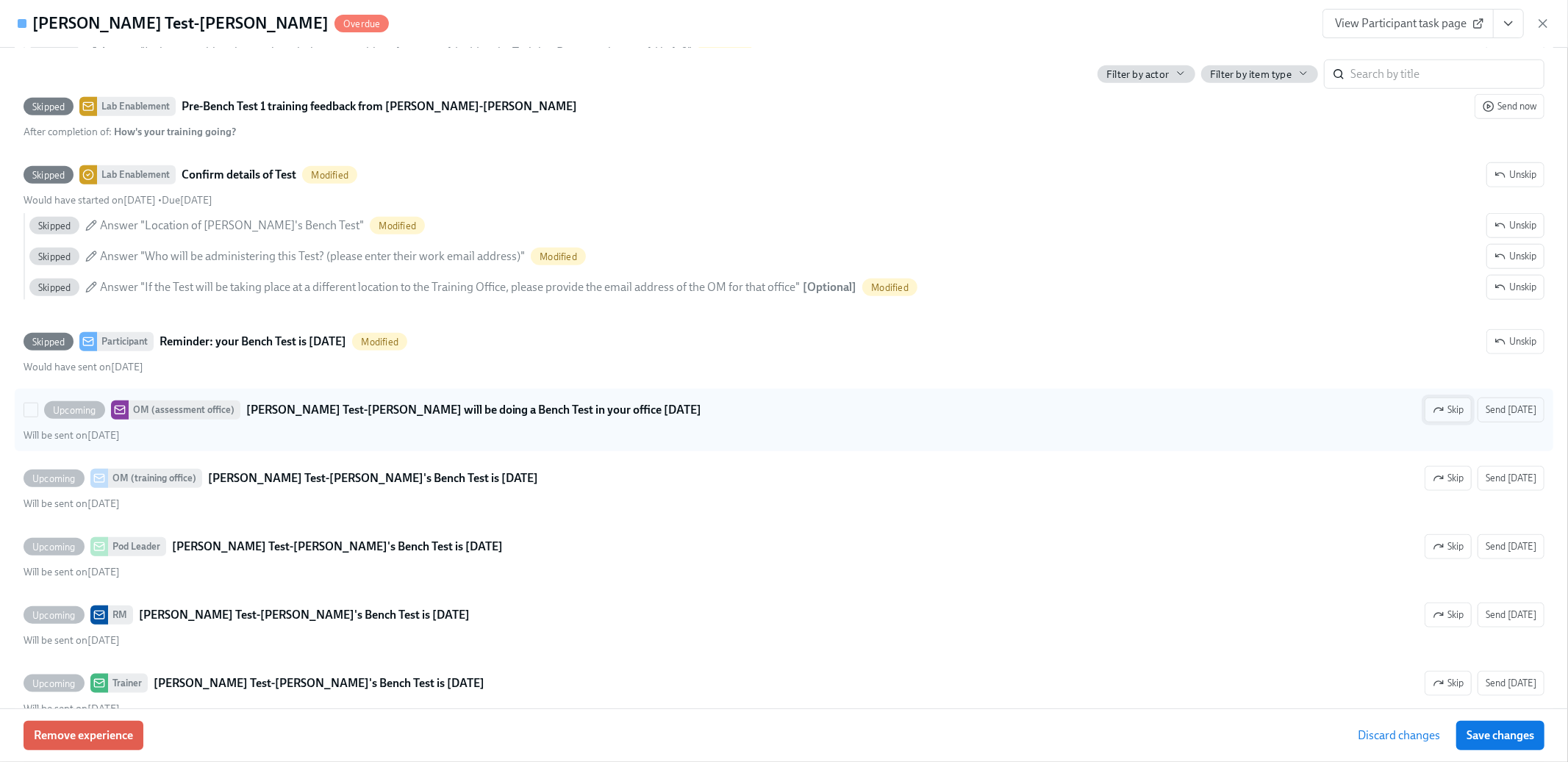
click at [1459, 419] on button "Skip" at bounding box center [1448, 410] width 47 height 25
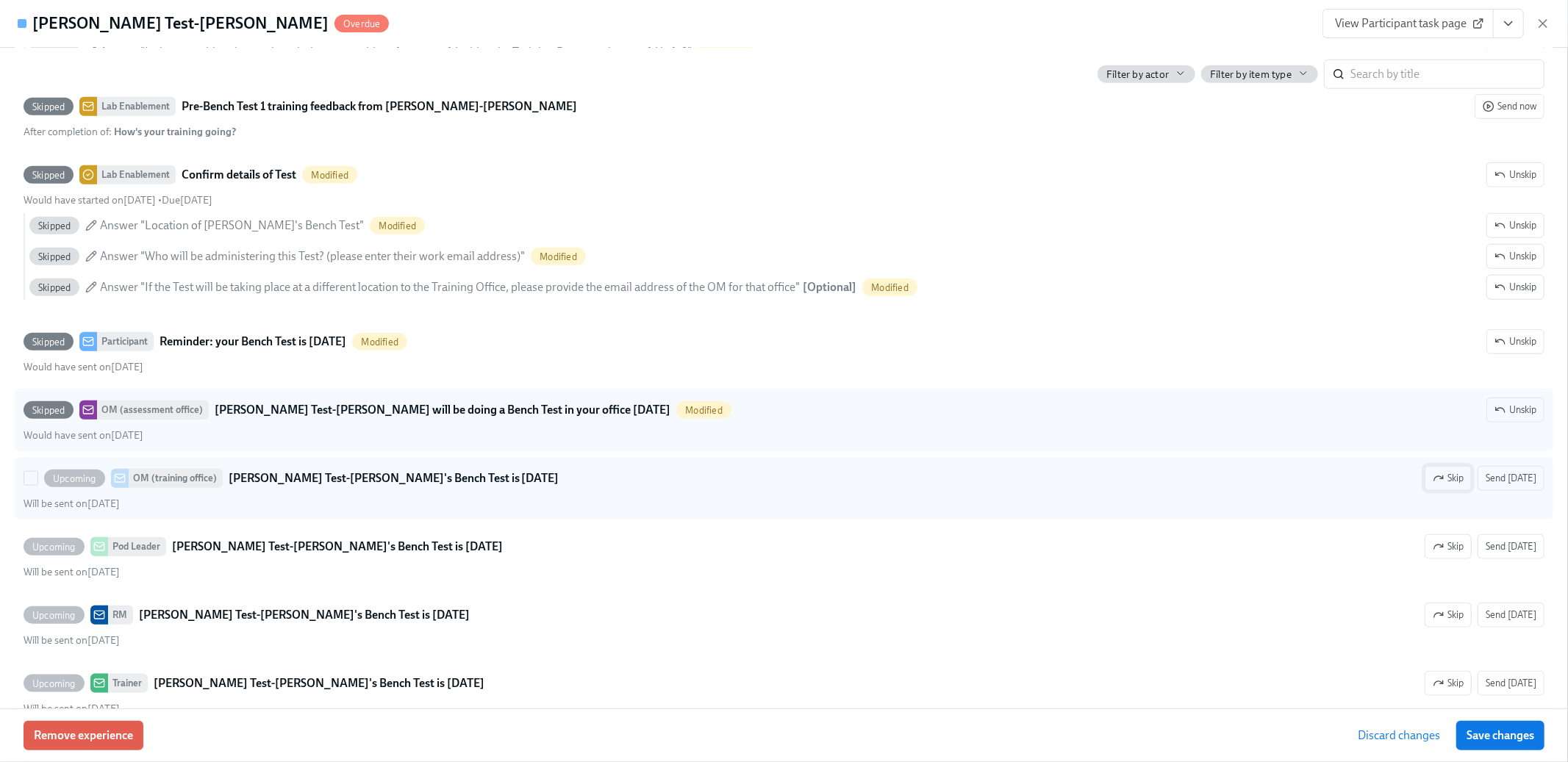
click at [1453, 480] on span "Skip" at bounding box center [1448, 478] width 31 height 14
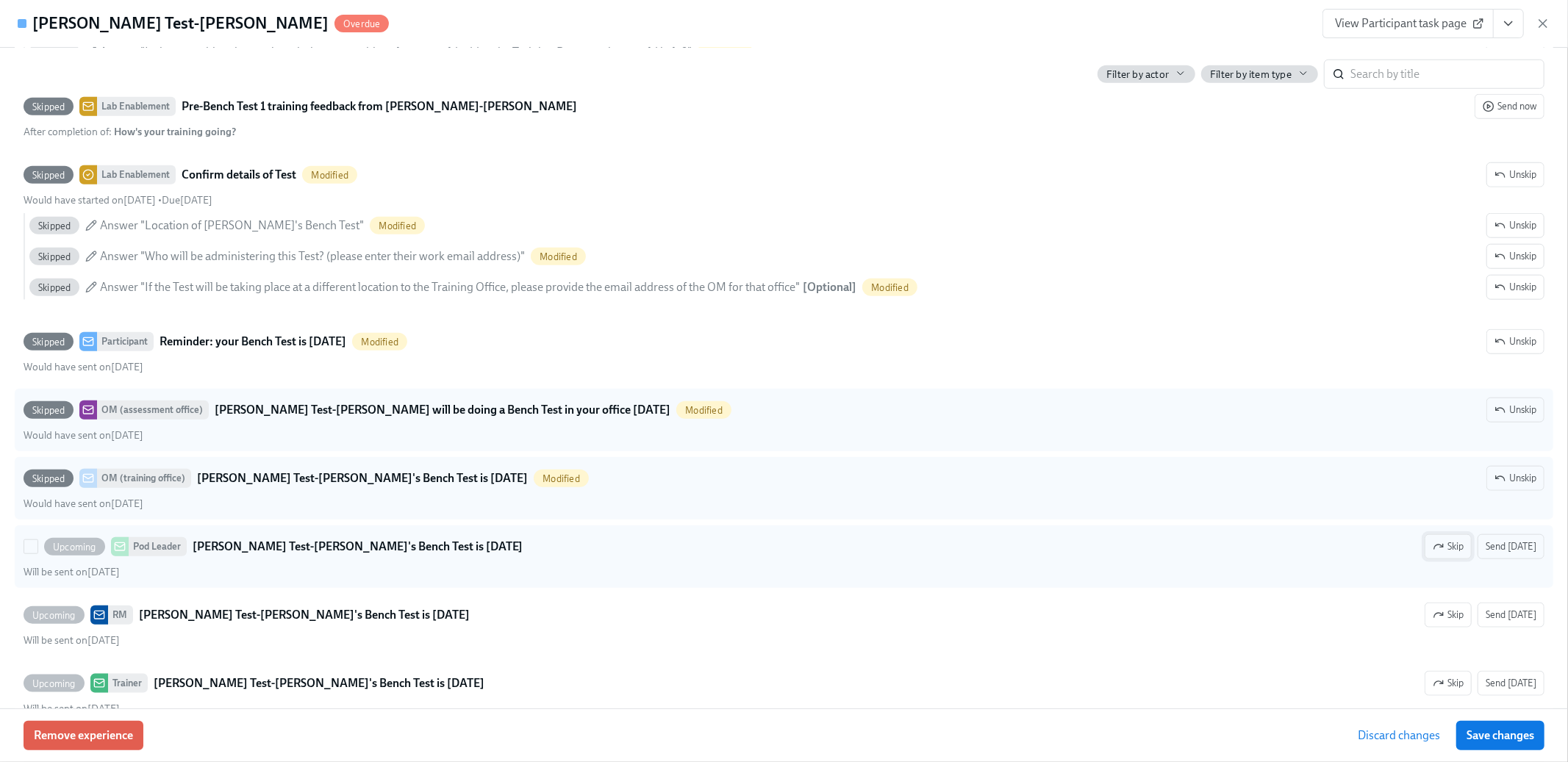
click at [1450, 550] on span "Skip" at bounding box center [1448, 546] width 31 height 14
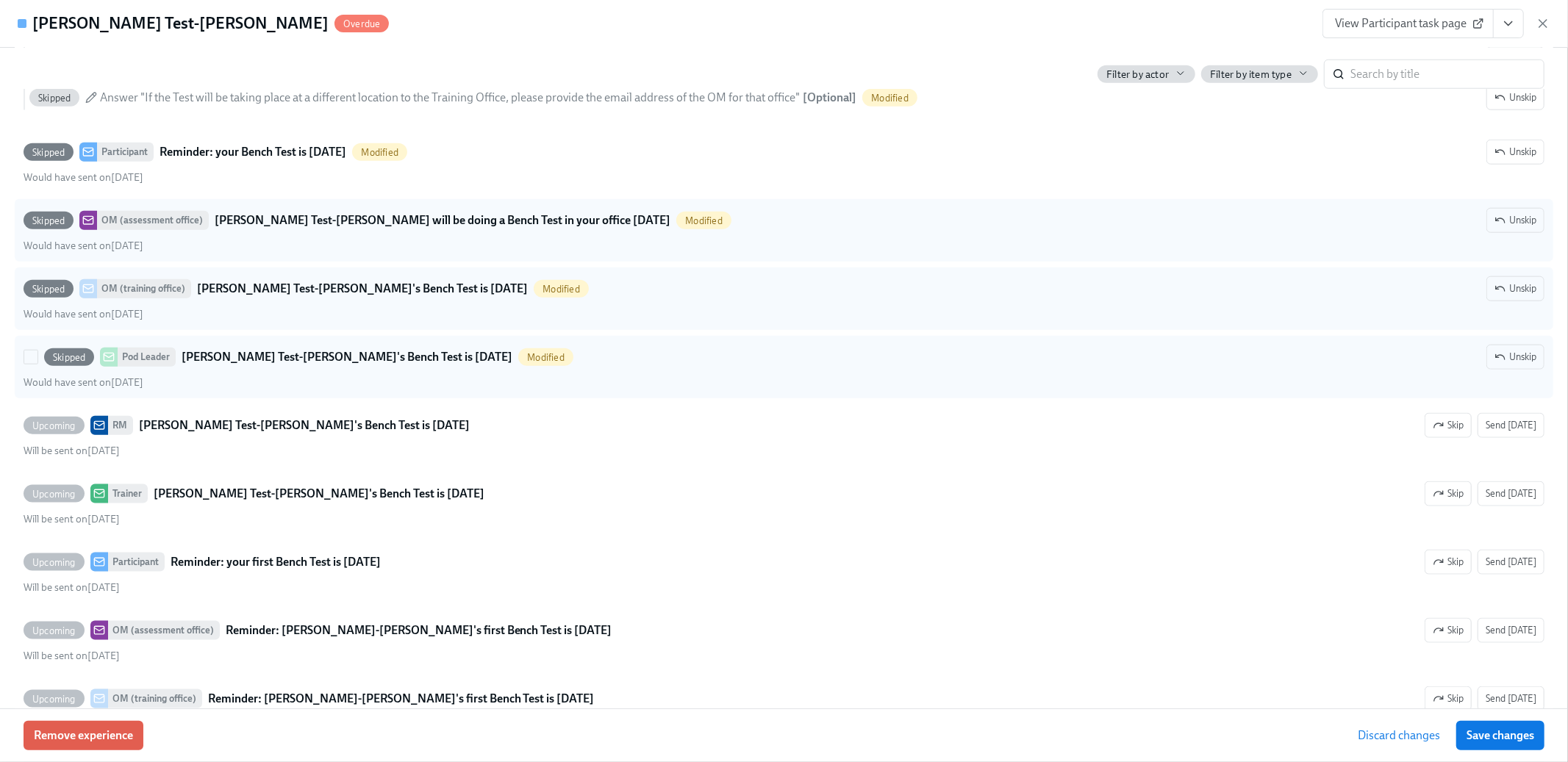
scroll to position [1353, 0]
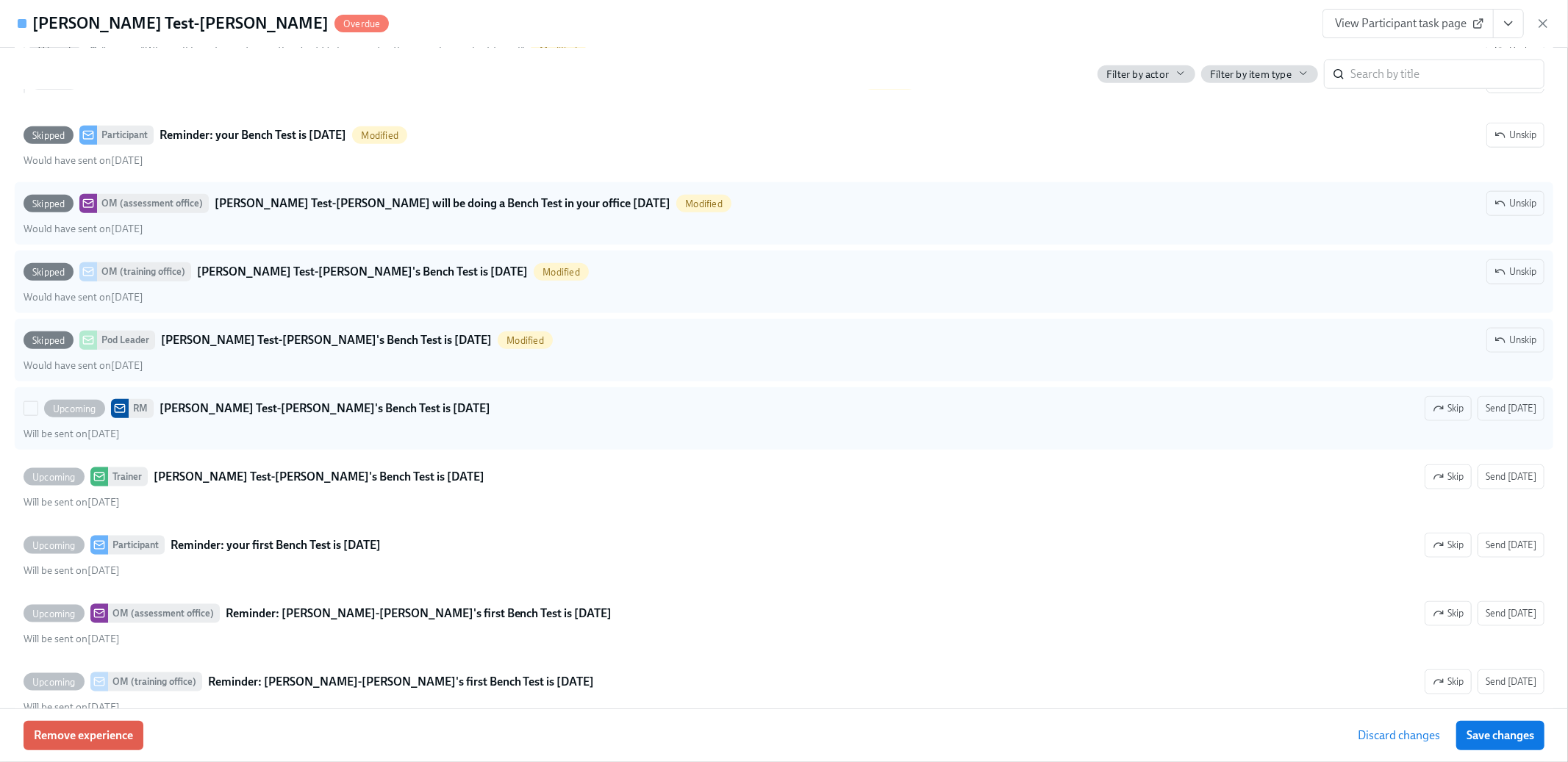
click at [1464, 404] on span "Skip" at bounding box center [1448, 409] width 31 height 14
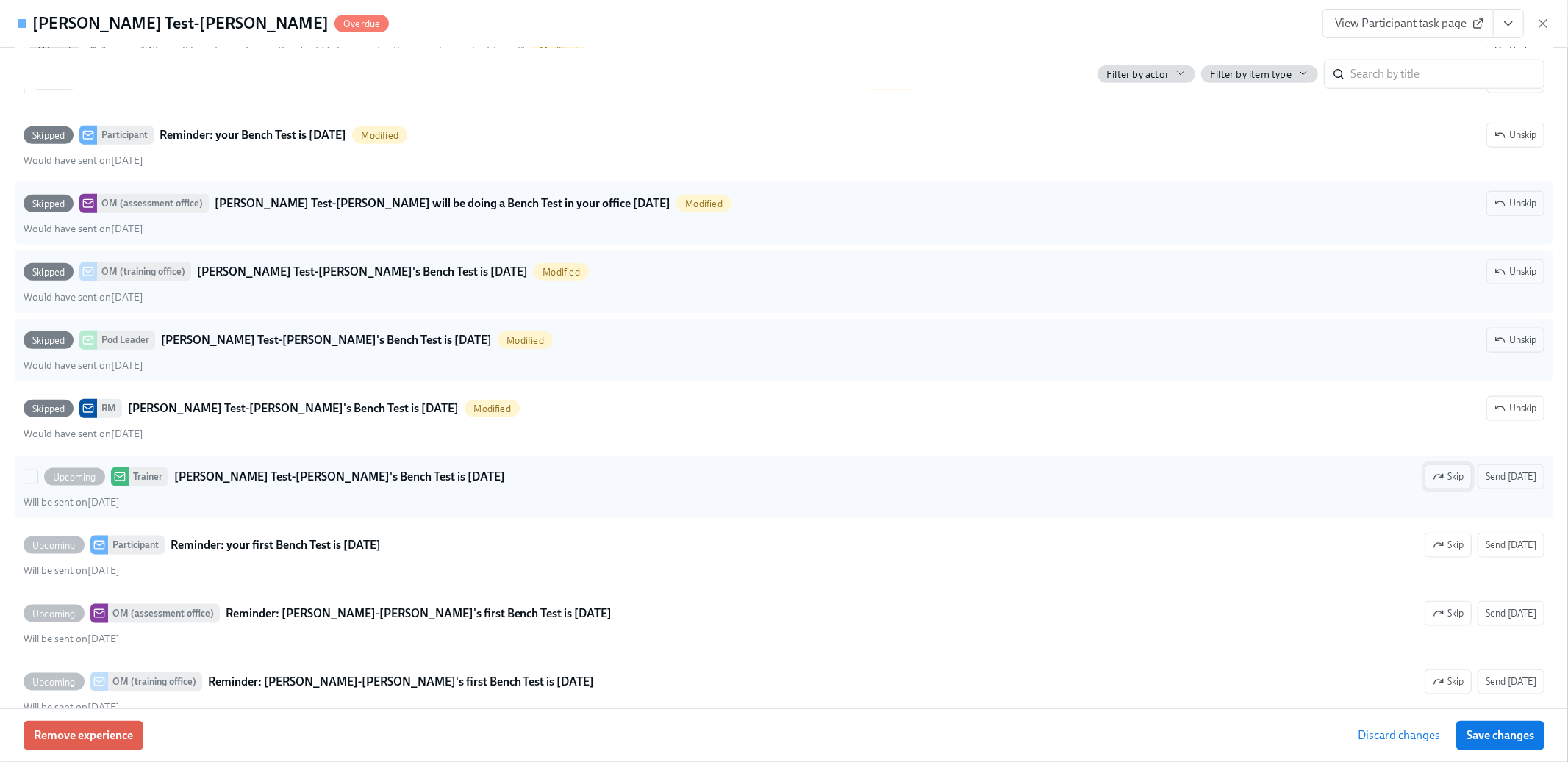
click at [1461, 484] on span "Skip" at bounding box center [1448, 477] width 31 height 14
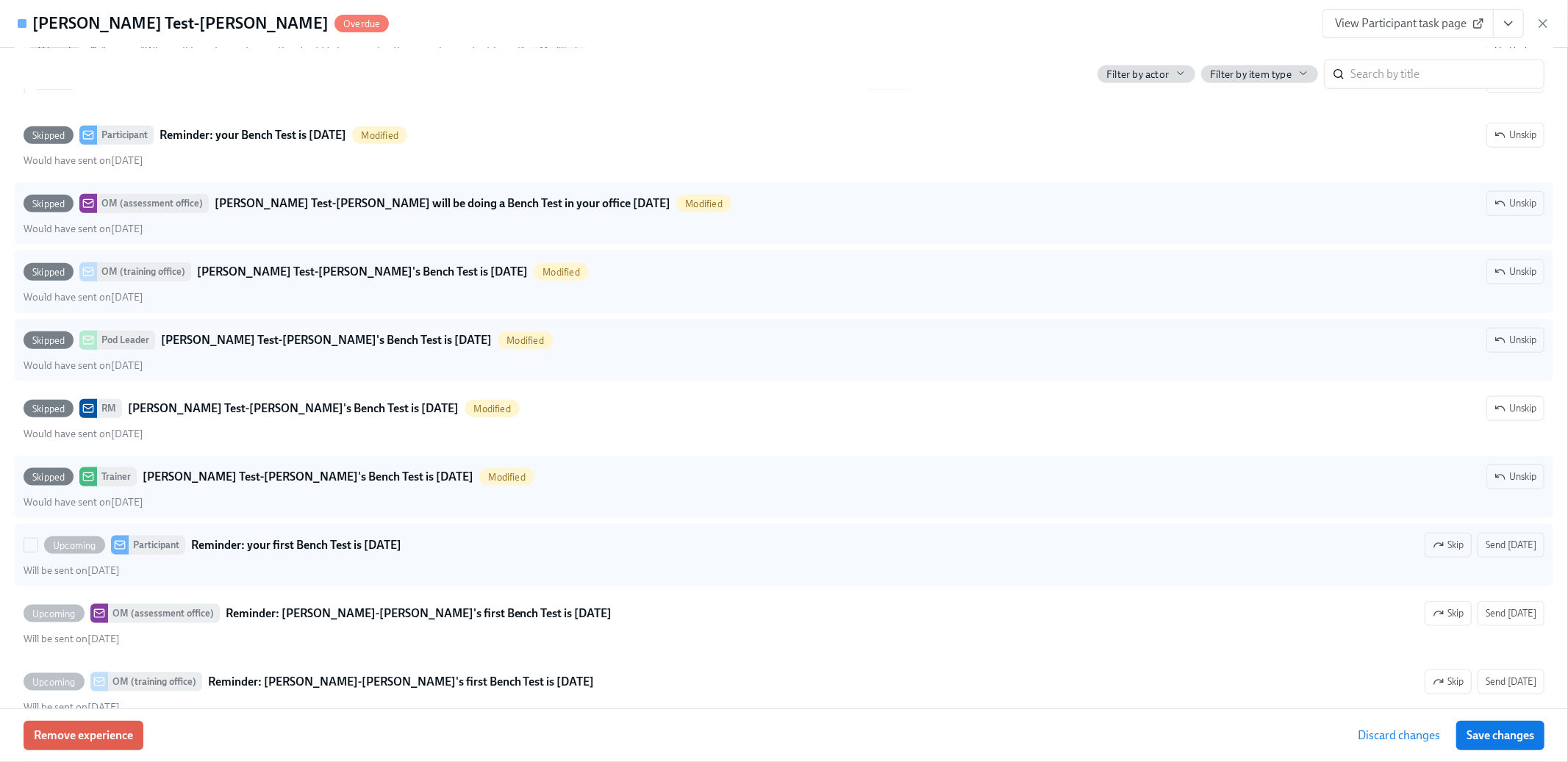
click at [1453, 565] on div "Upcoming Participant Reminder: your first Bench Test is in 2 days Skip Send tod…" at bounding box center [784, 555] width 1521 height 45
click at [38, 552] on input "Upcoming Participant Reminder: your first Bench Test is in 2 days Skip Send tod…" at bounding box center [31, 546] width 13 height 13
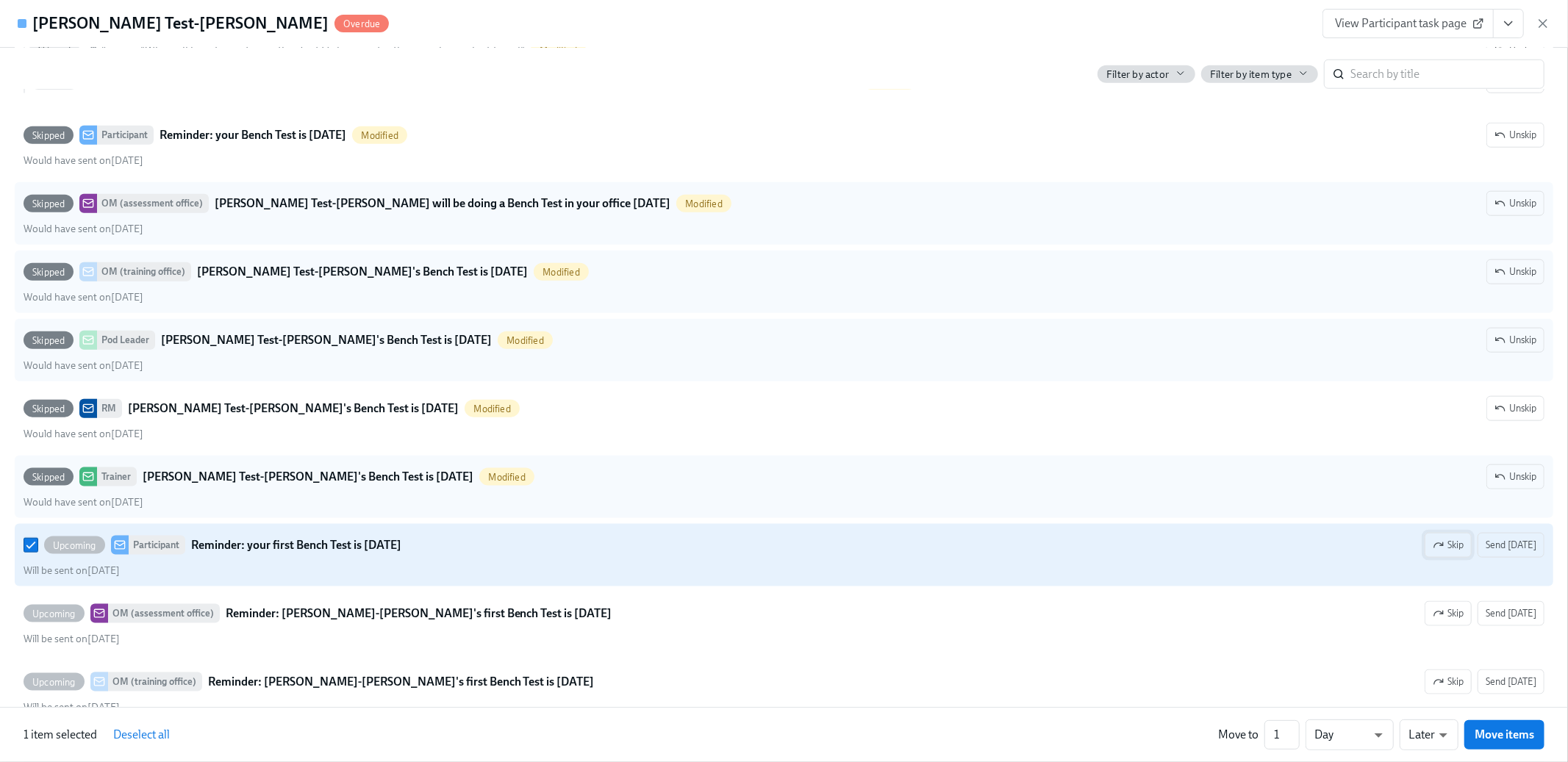
click at [1453, 553] on span "Skip" at bounding box center [1448, 546] width 31 height 14
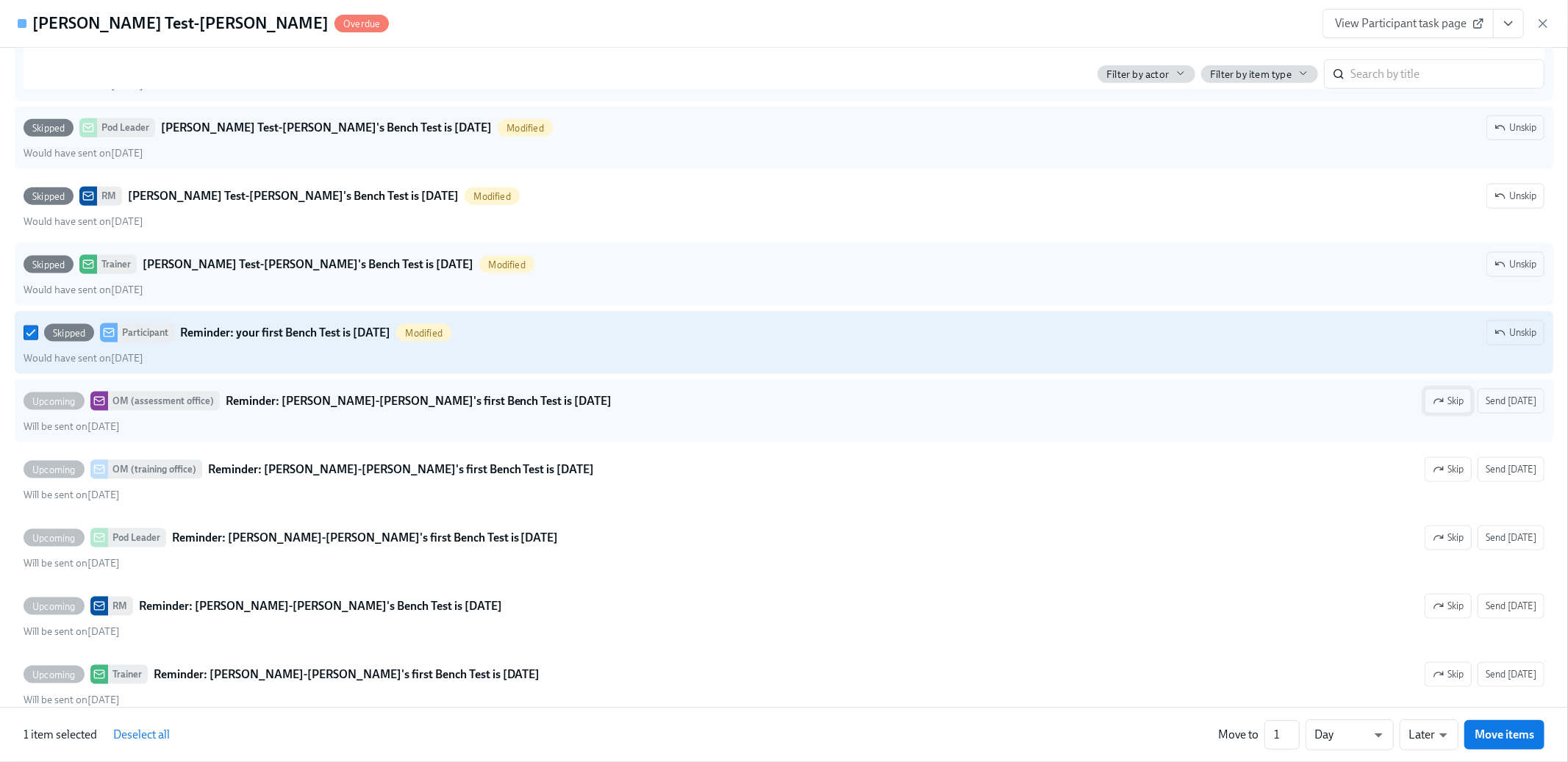
scroll to position [1575, 0]
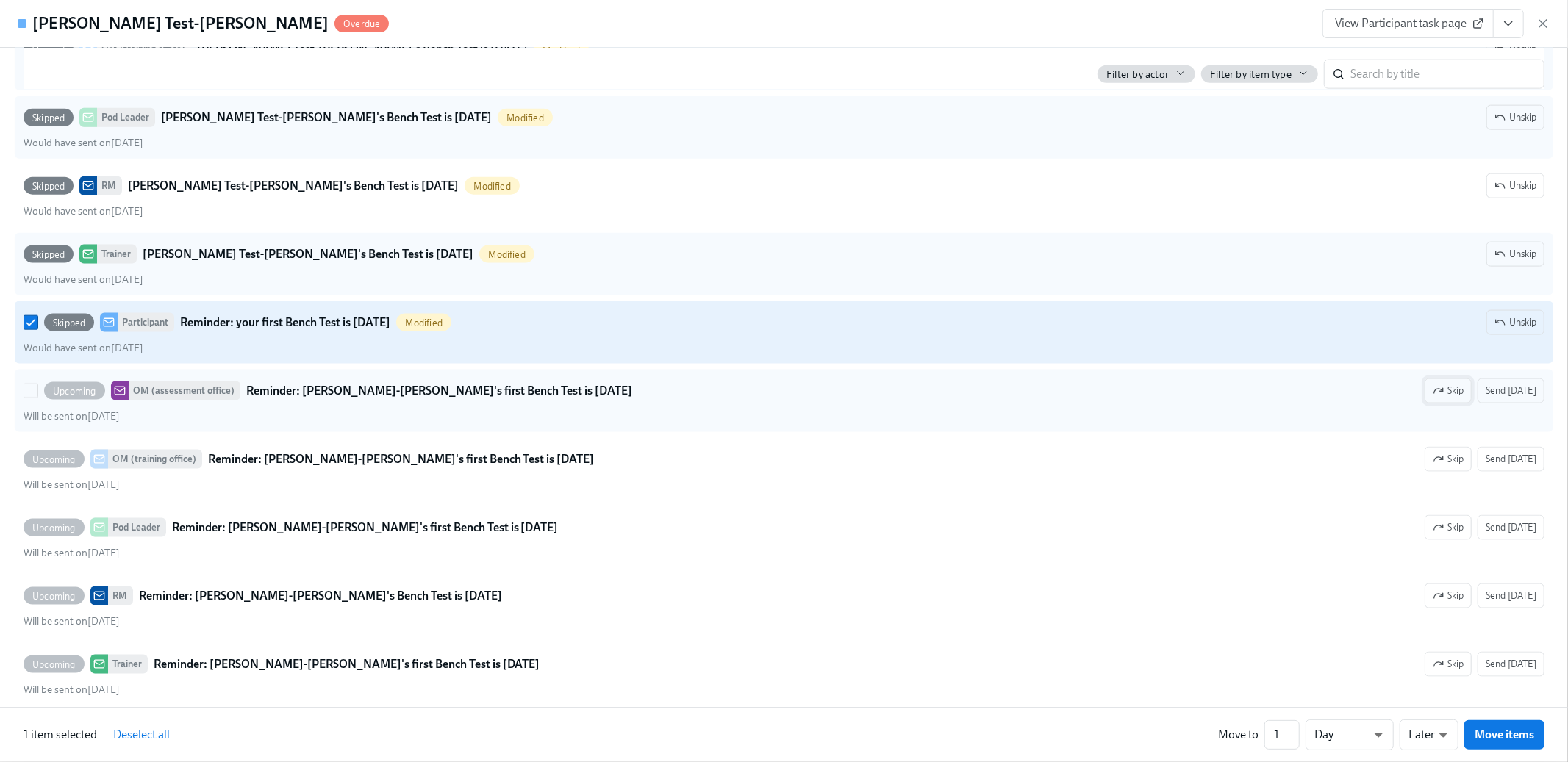
click at [1459, 389] on span "Skip" at bounding box center [1448, 391] width 31 height 14
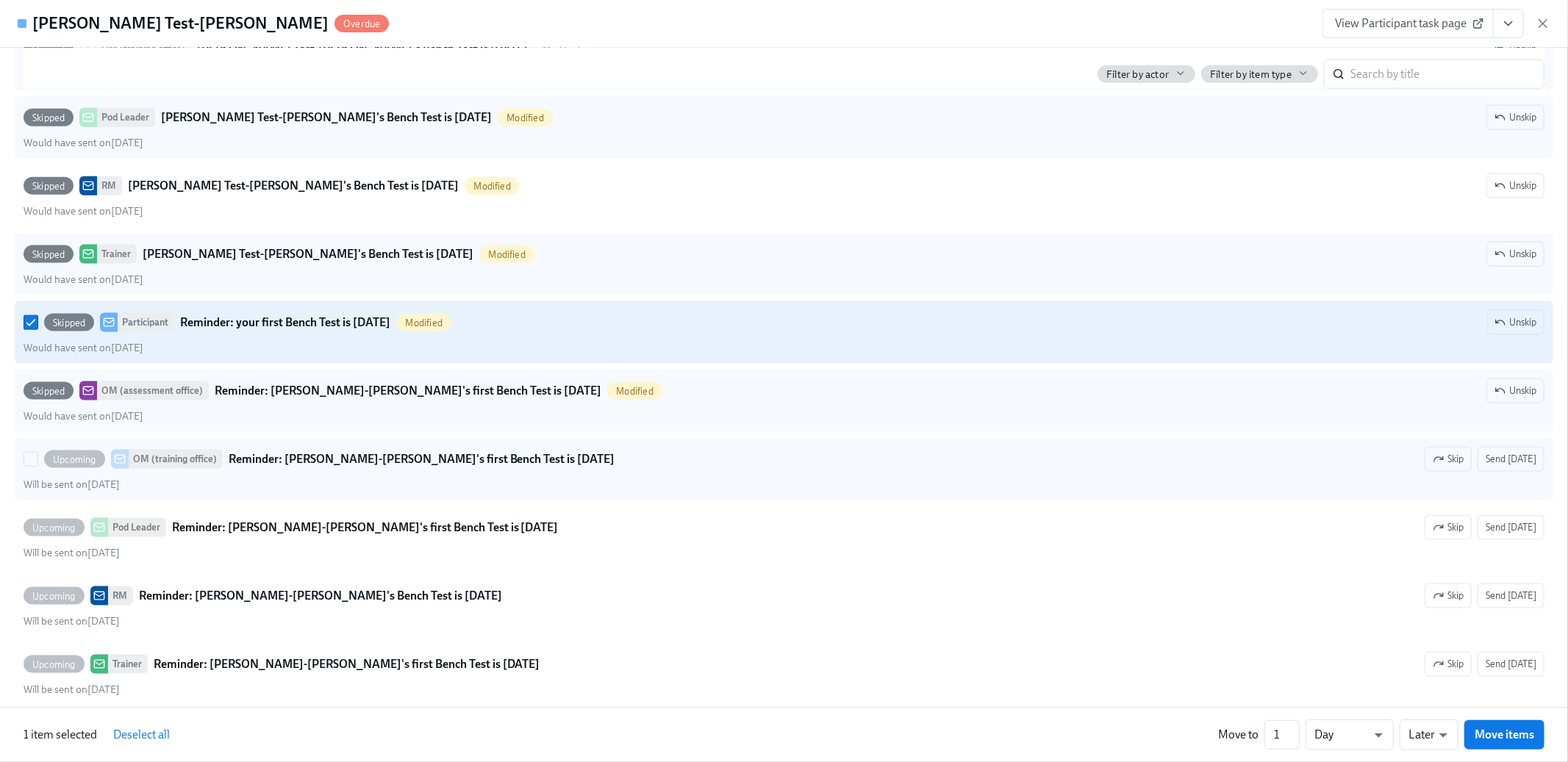
click at [1455, 458] on span "Skip" at bounding box center [1448, 459] width 31 height 14
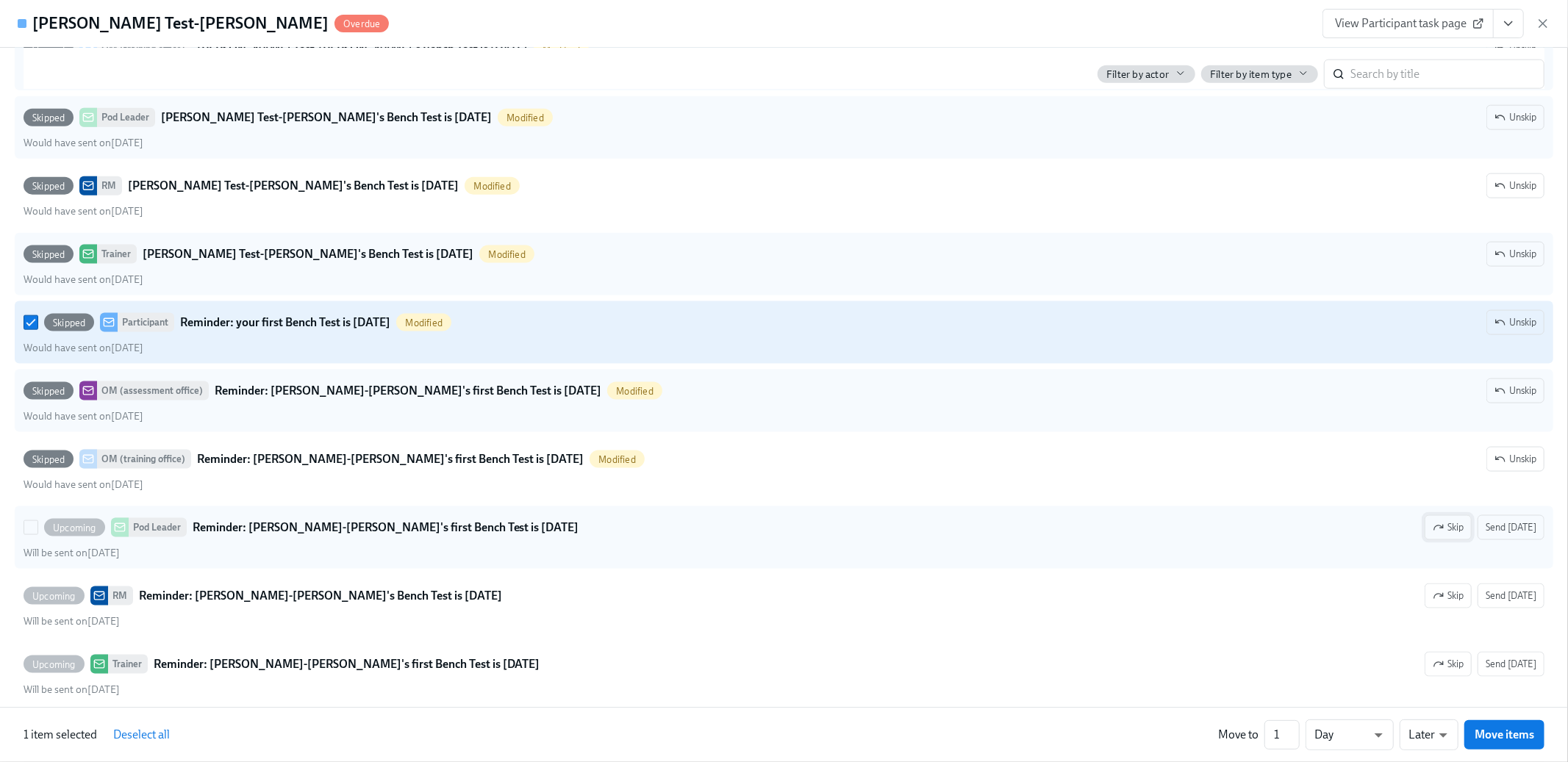
click at [1458, 528] on span "Skip" at bounding box center [1448, 528] width 31 height 14
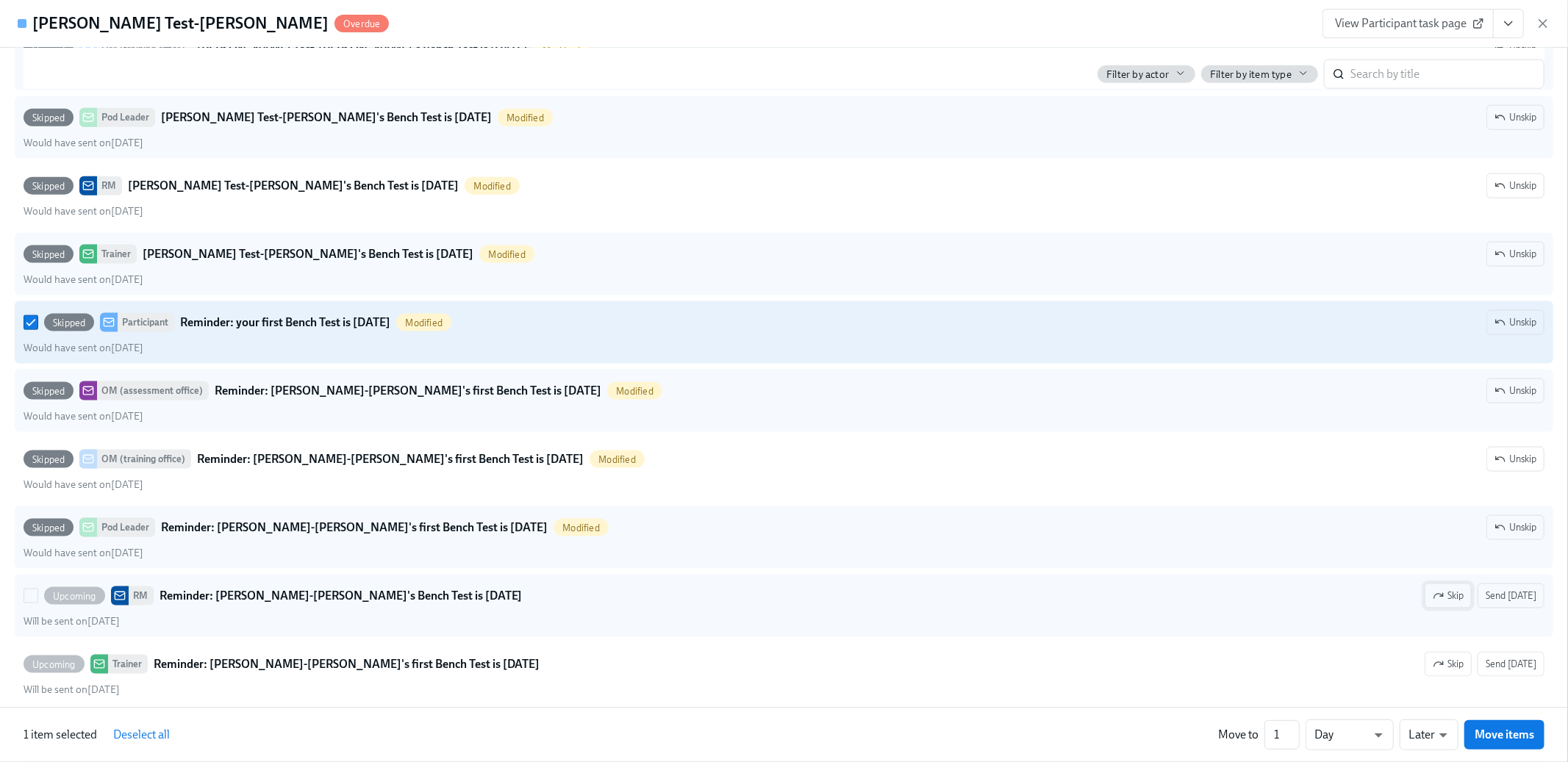
click at [1457, 603] on span "Skip" at bounding box center [1448, 596] width 31 height 14
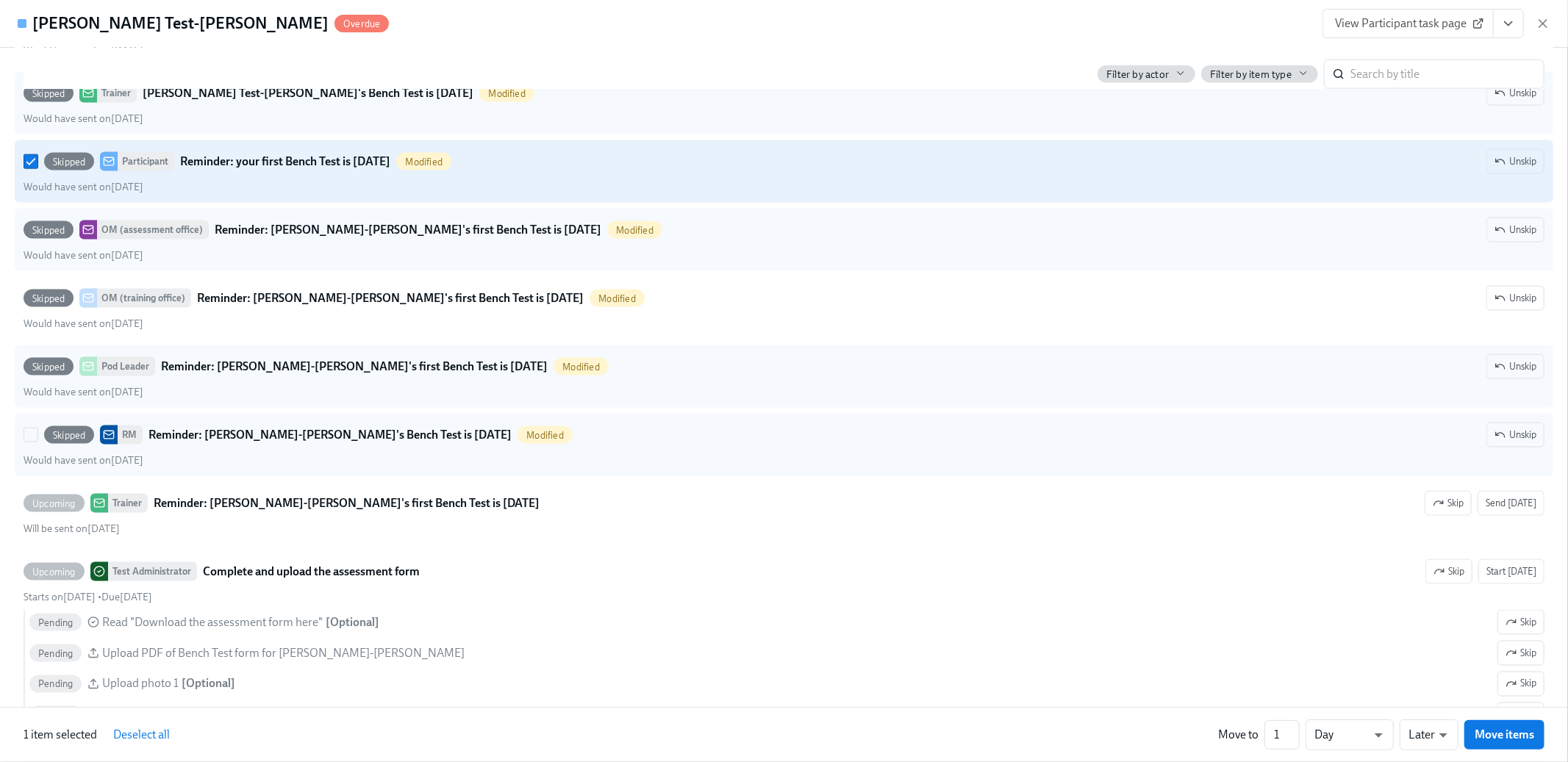
scroll to position [1766, 0]
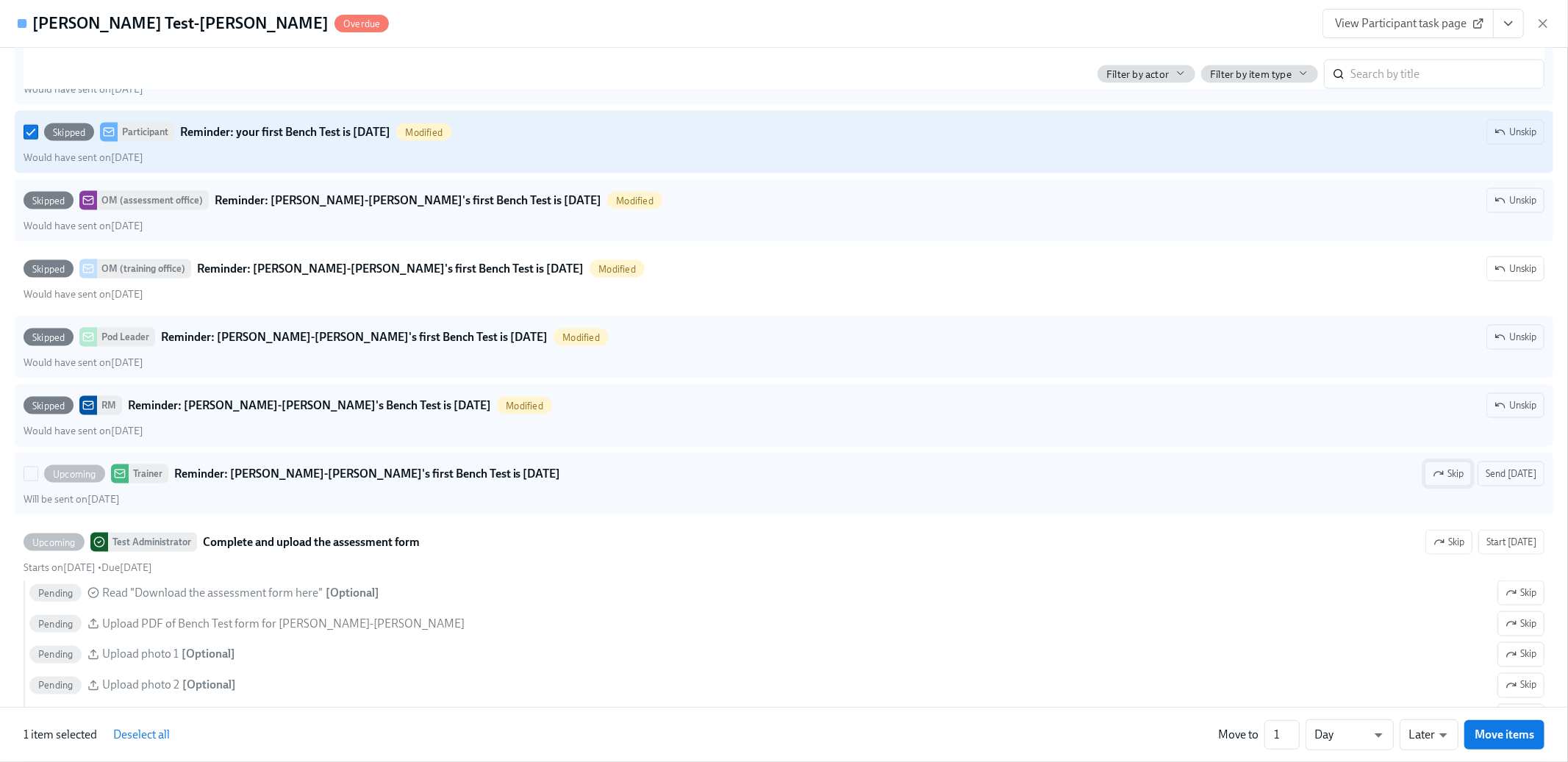
click at [1459, 480] on span "Skip" at bounding box center [1448, 474] width 31 height 14
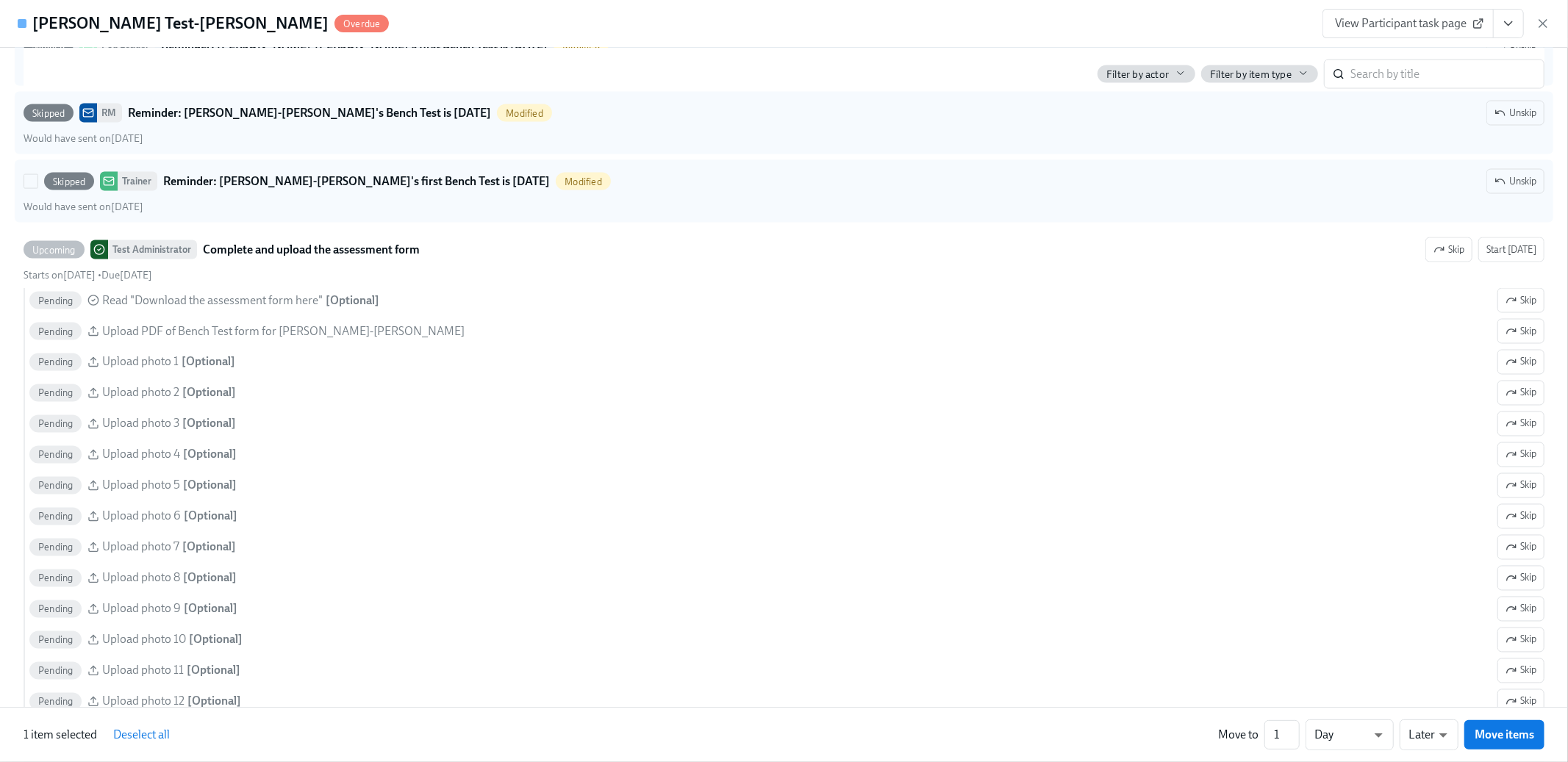
scroll to position [2074, 0]
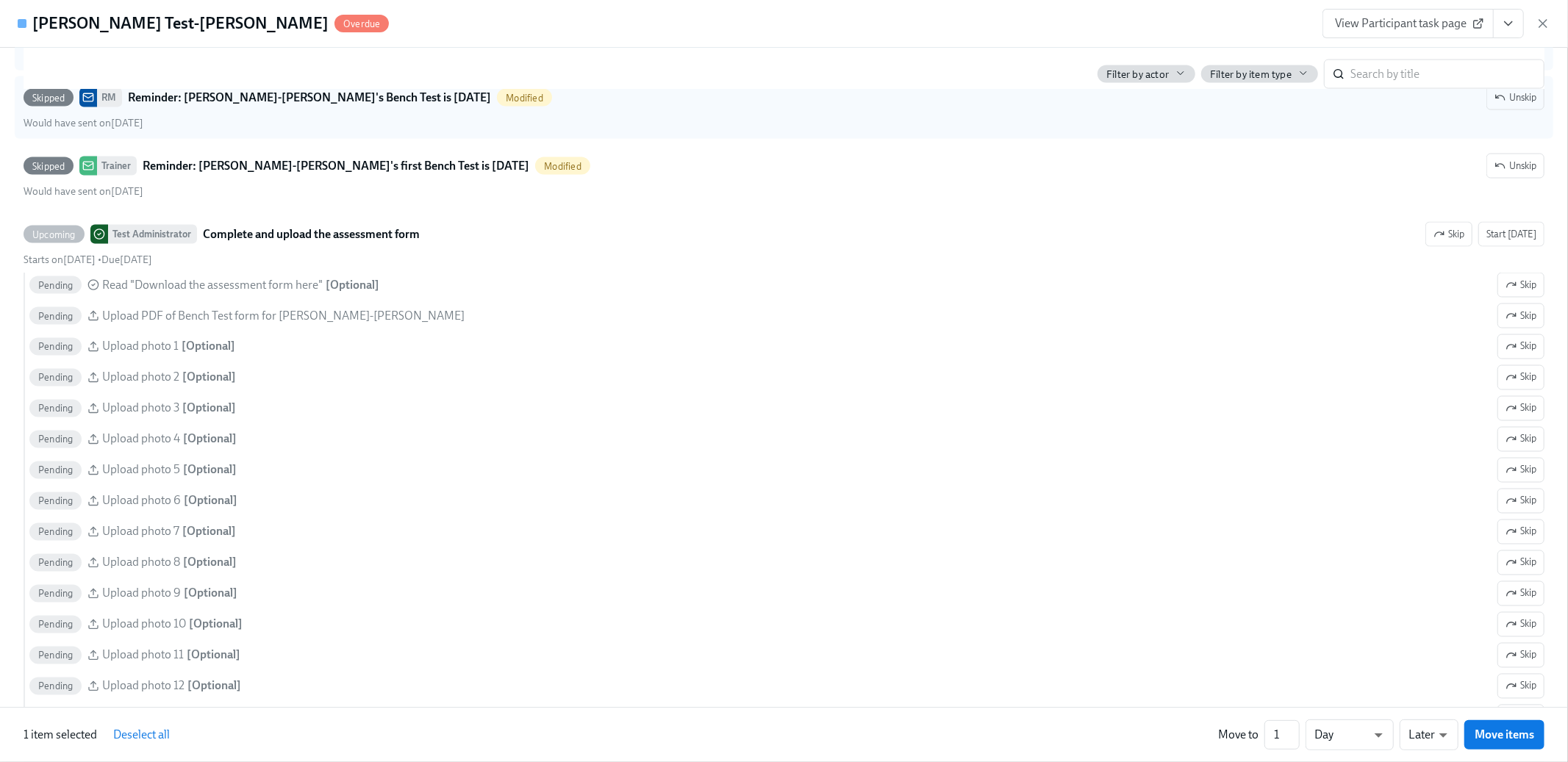
click at [153, 746] on button "Deselect all" at bounding box center [142, 735] width 77 height 30
checkbox input "false"
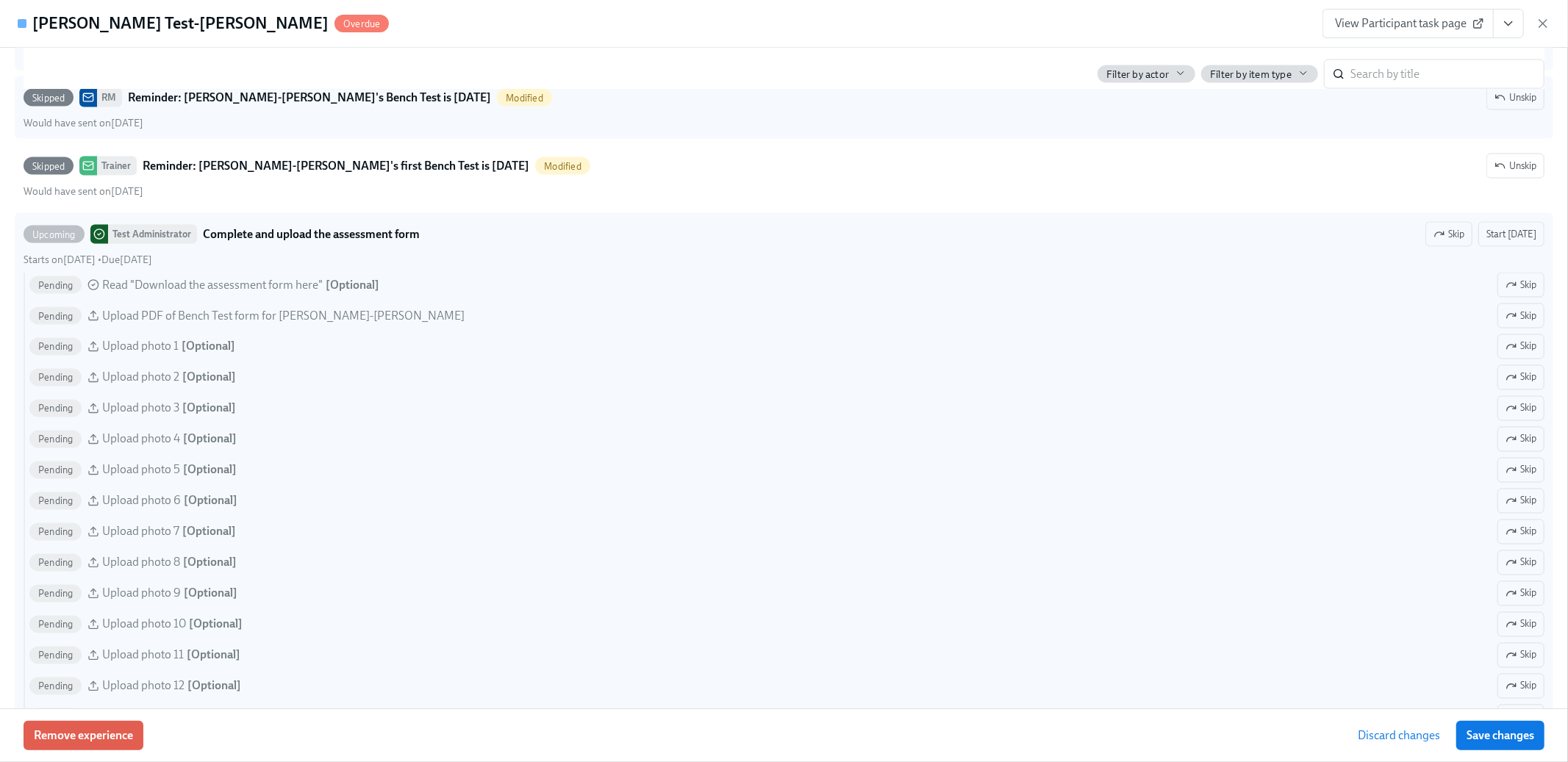
click at [1496, 743] on span "Save changes" at bounding box center [1500, 735] width 68 height 14
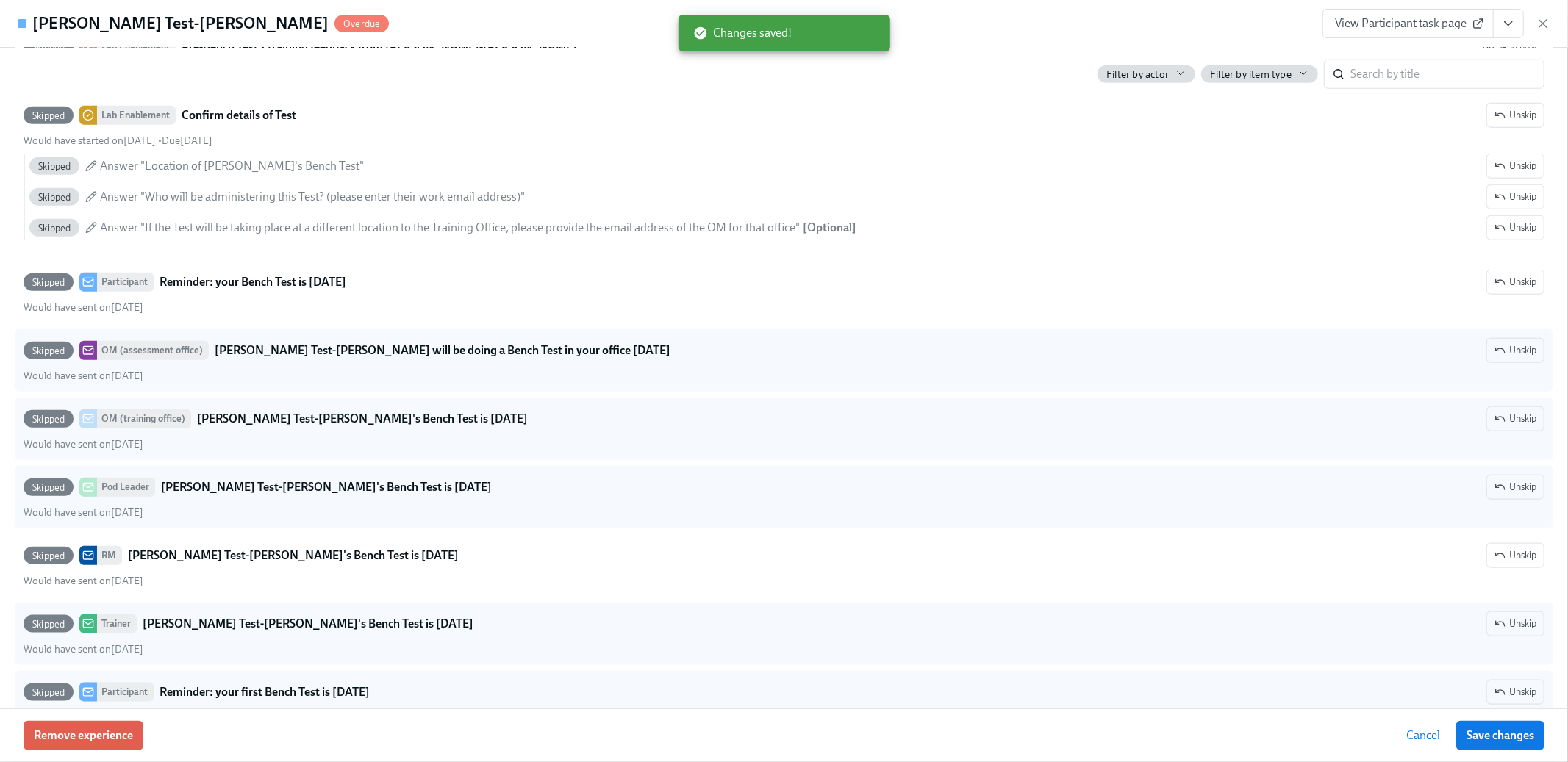
scroll to position [1341, 0]
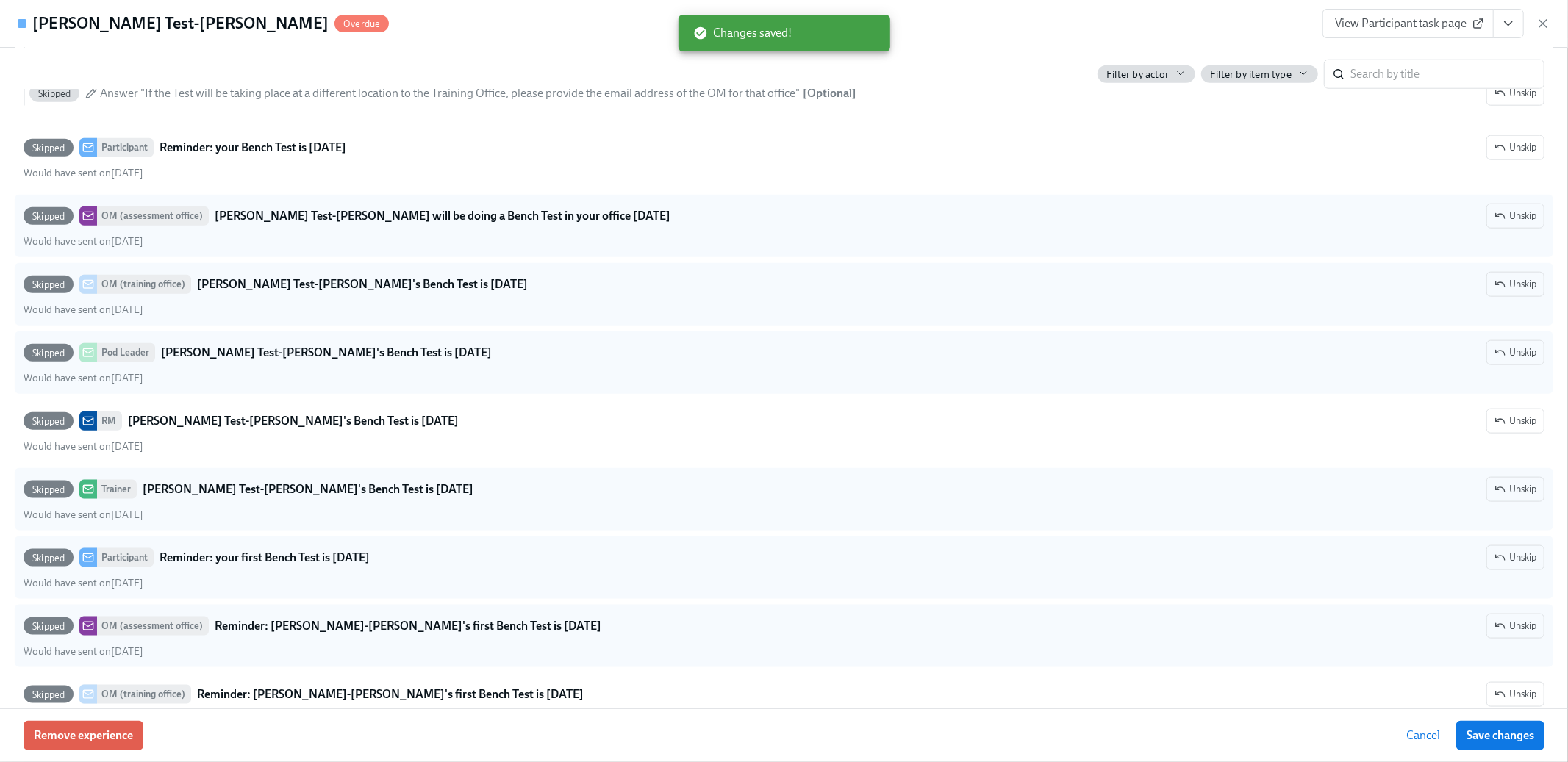
click at [1500, 21] on button "View task page" at bounding box center [1508, 23] width 31 height 30
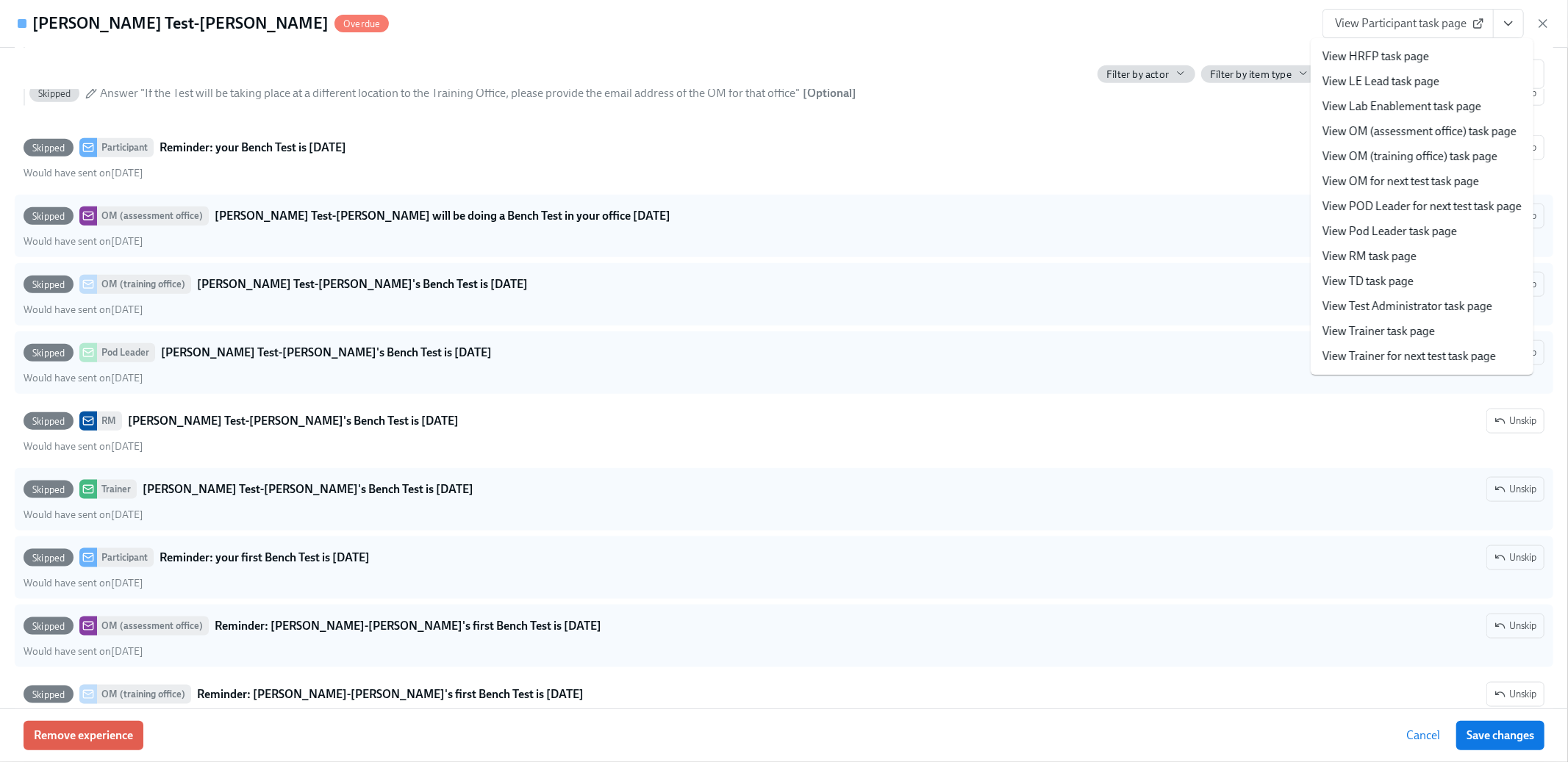
click at [1365, 303] on link "View Test Administrator task page" at bounding box center [1407, 307] width 170 height 16
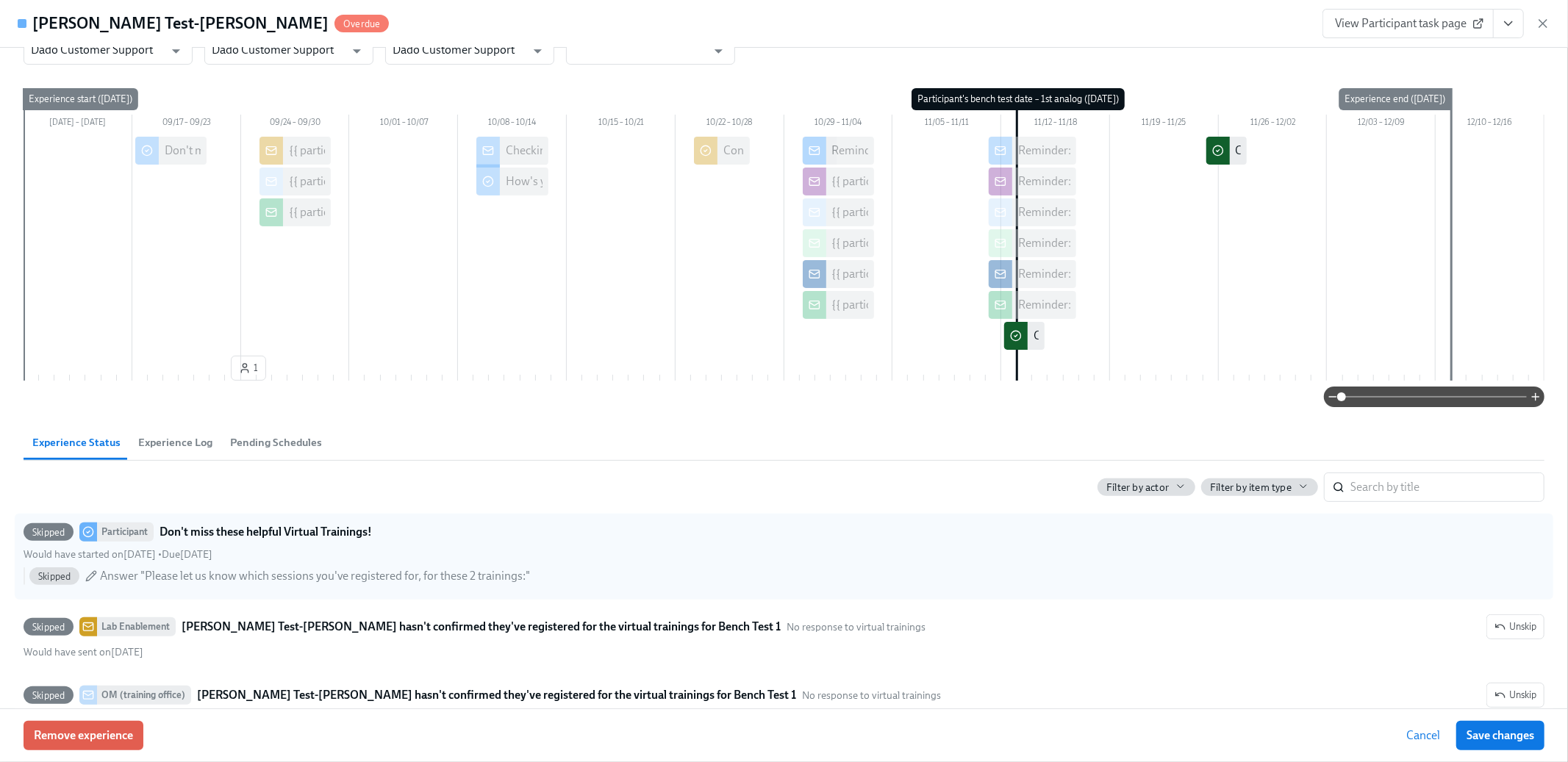
scroll to position [0, 0]
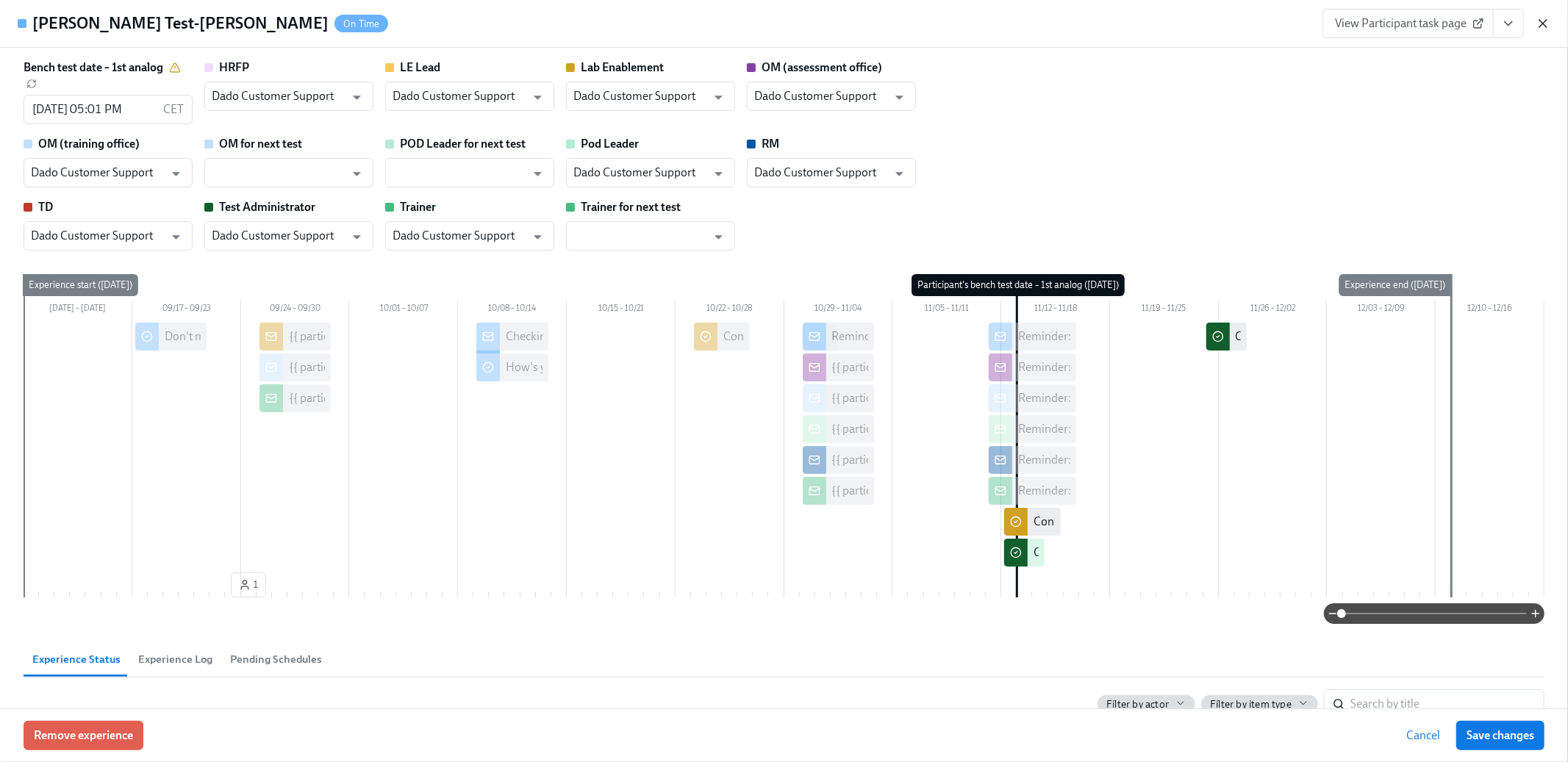
click at [1541, 22] on icon "button" at bounding box center [1543, 23] width 7 height 7
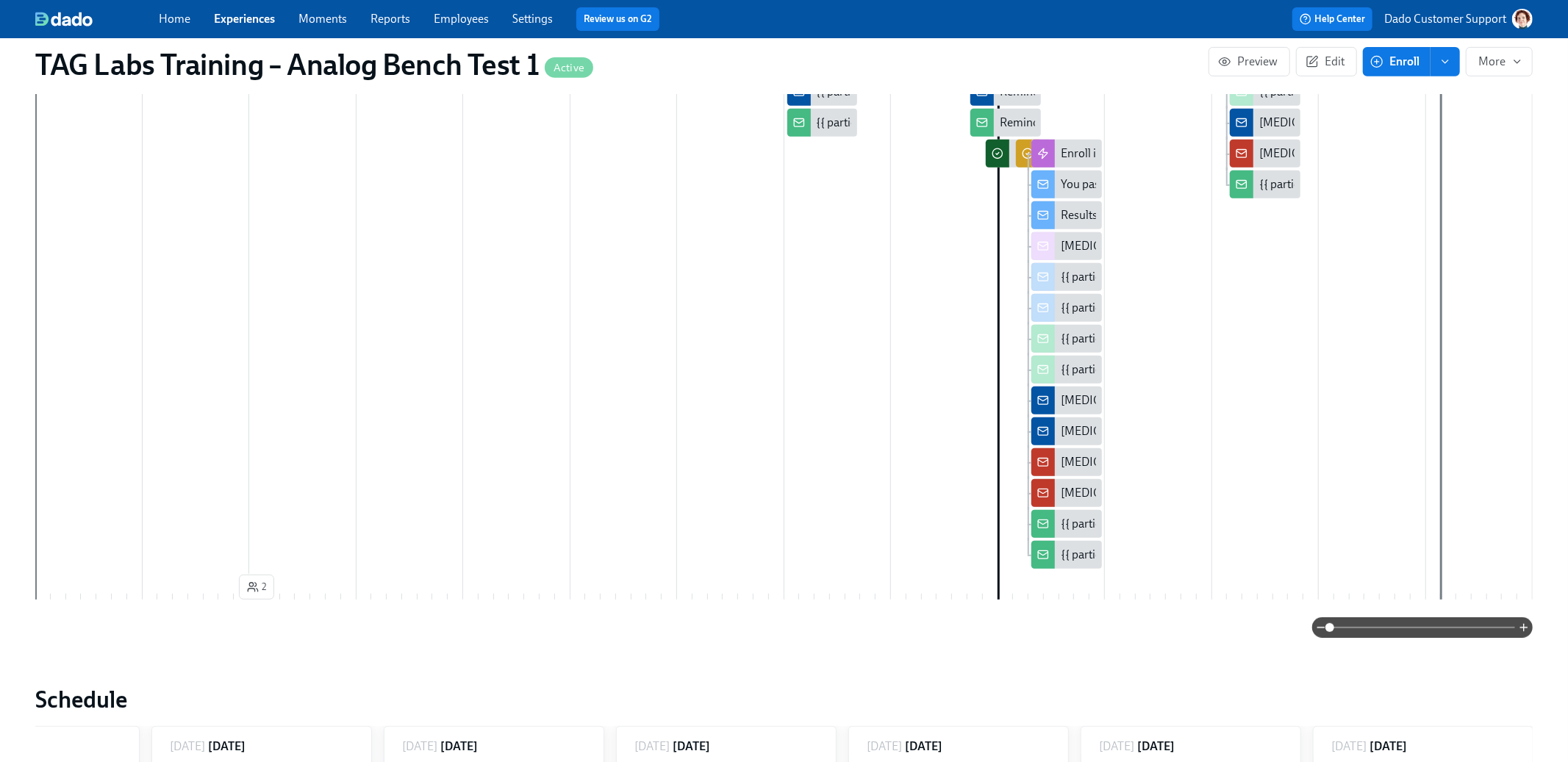
scroll to position [421, 0]
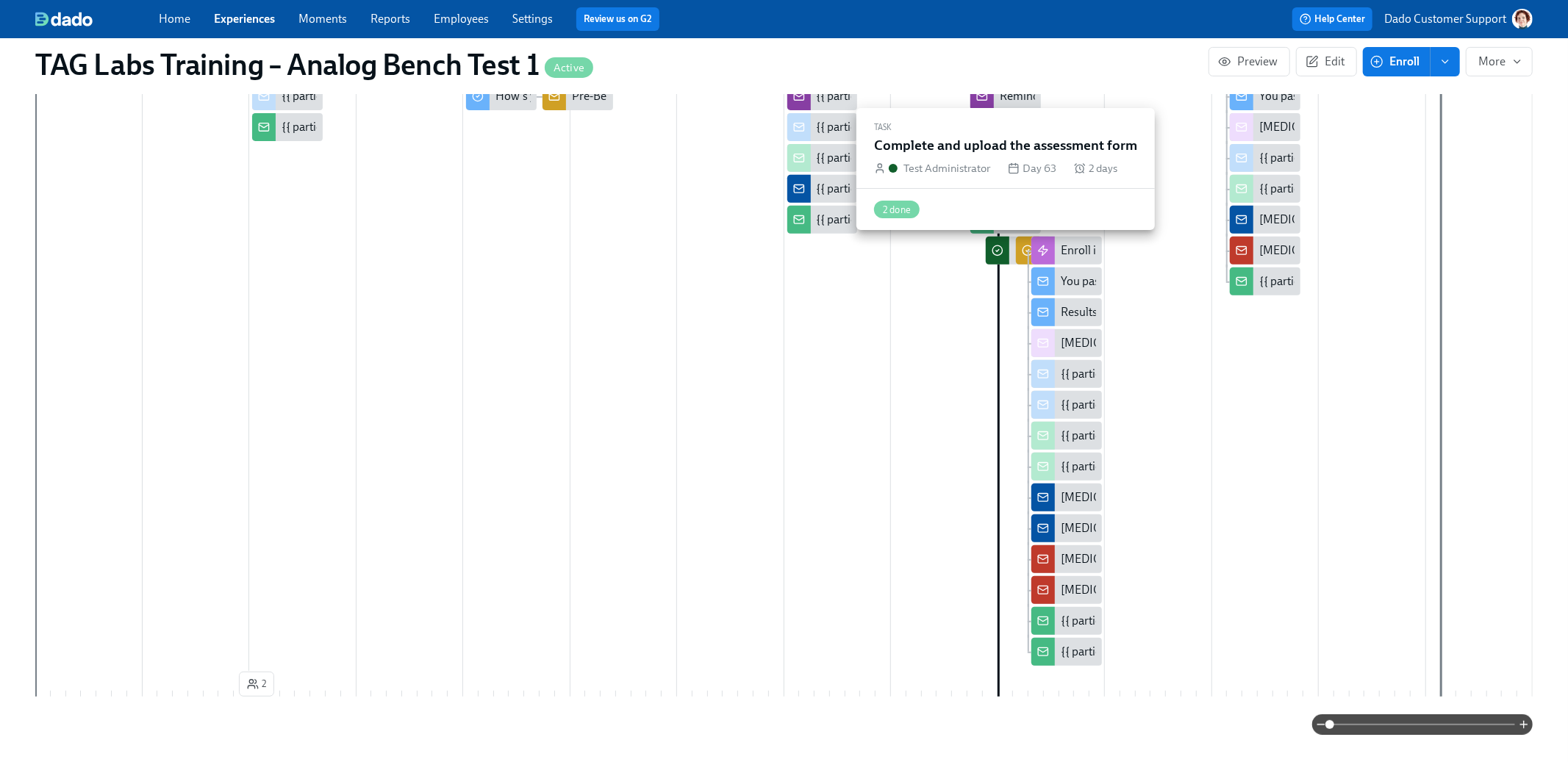
click at [997, 250] on icon at bounding box center [997, 250] width 12 height 12
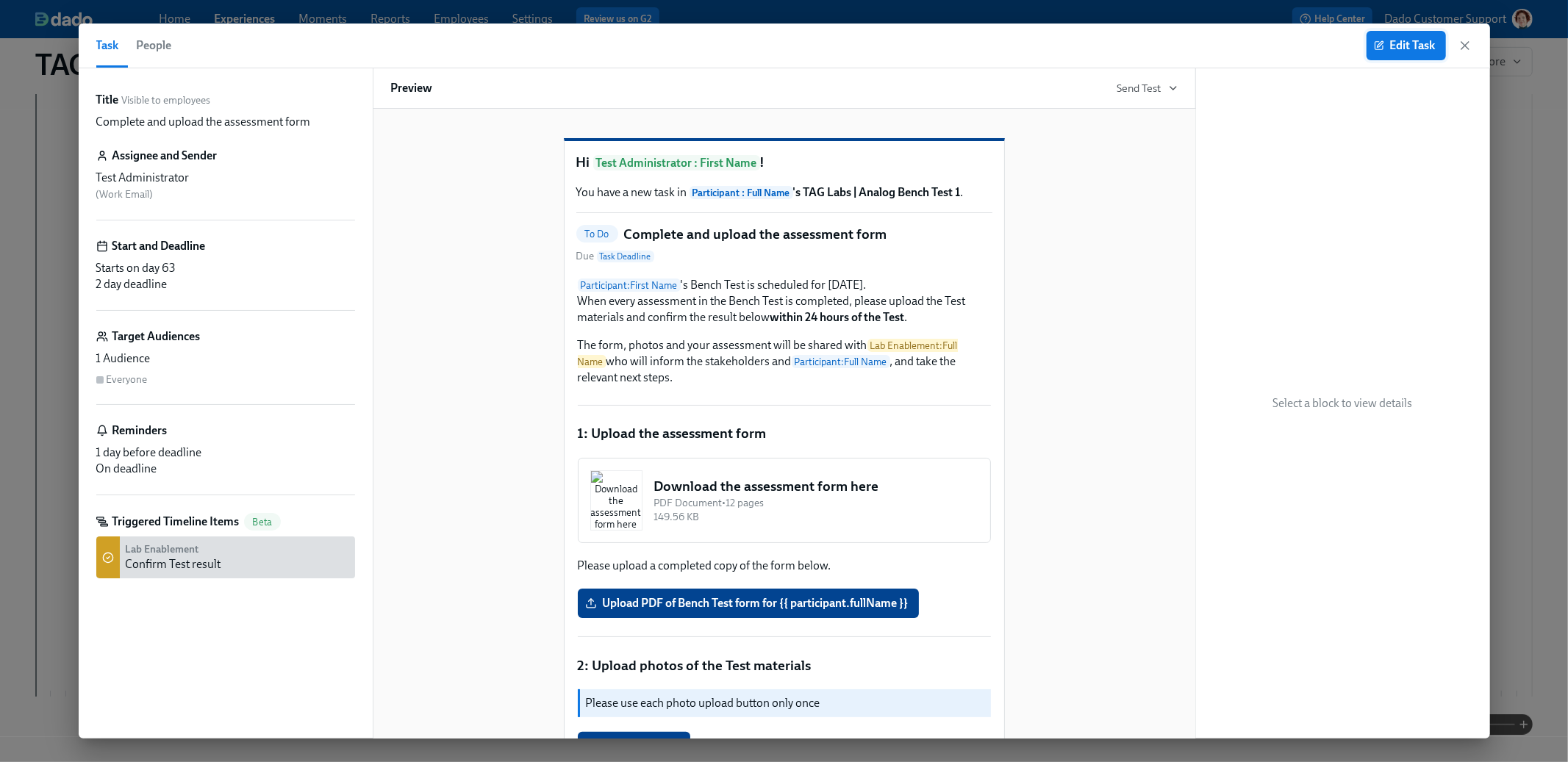
click at [1371, 43] on button "Edit Task" at bounding box center [1406, 45] width 80 height 30
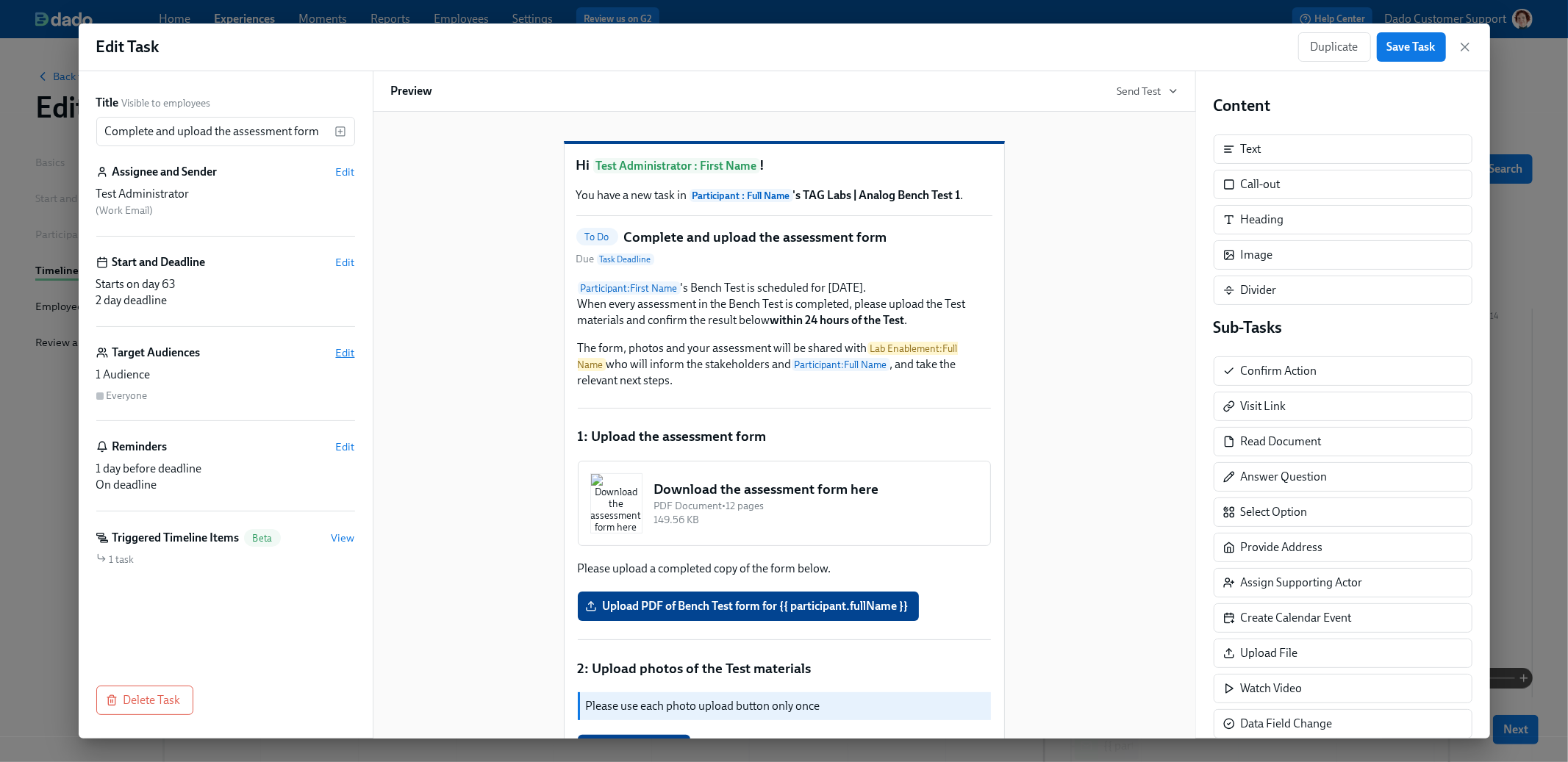
click at [351, 352] on span "Edit" at bounding box center [345, 352] width 19 height 14
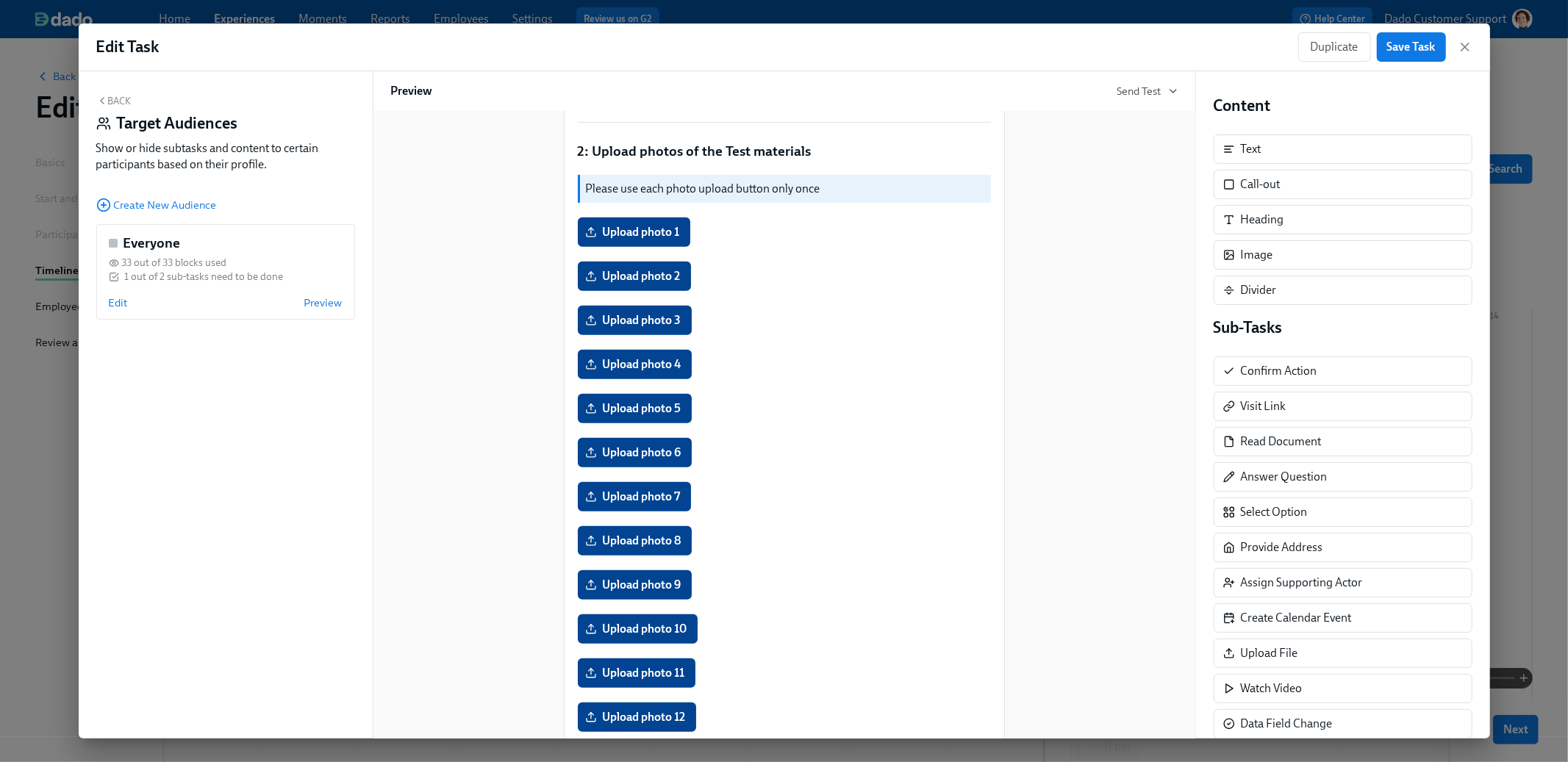
scroll to position [208, 0]
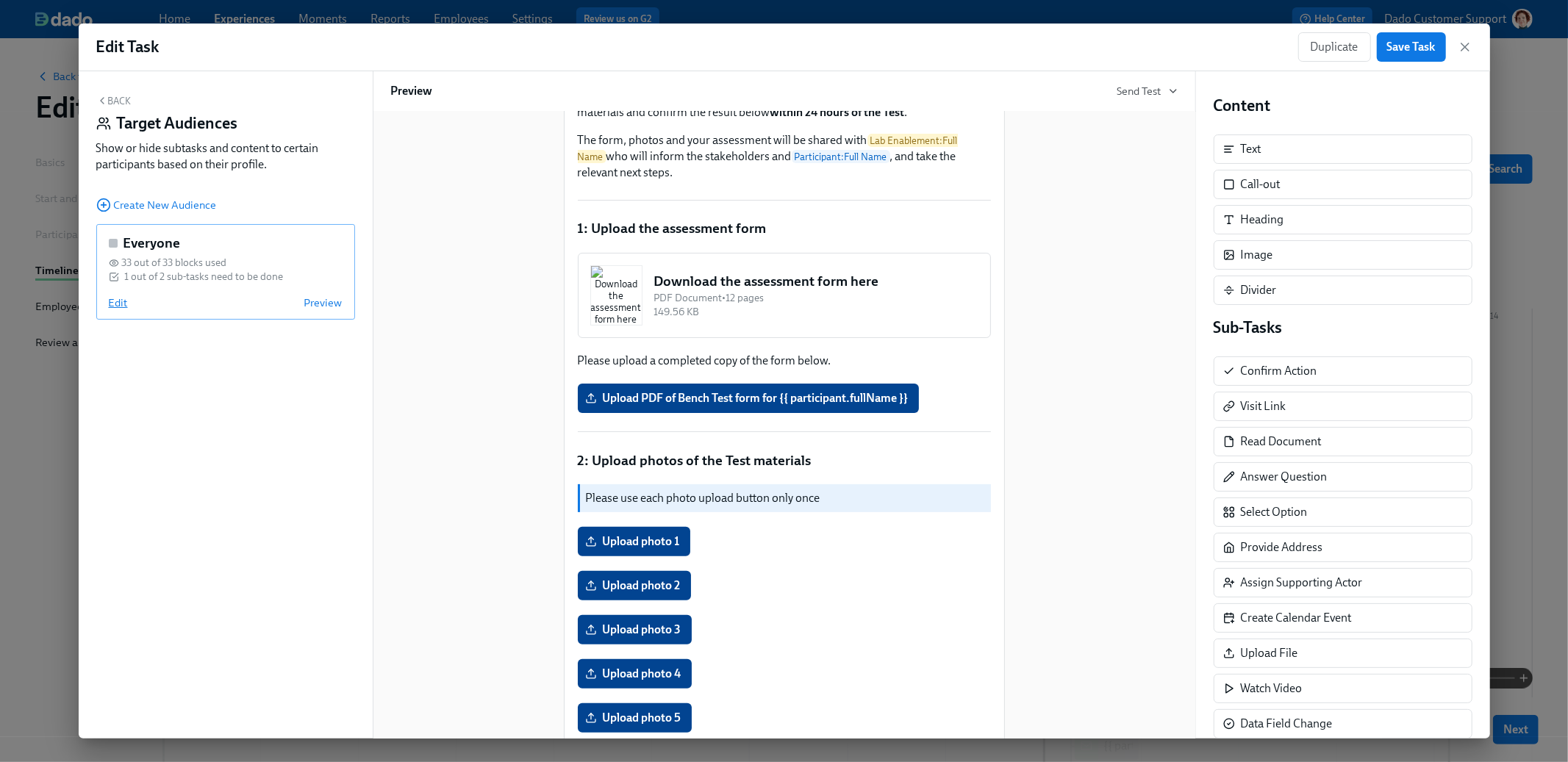
click at [120, 307] on span "Edit" at bounding box center [118, 303] width 19 height 14
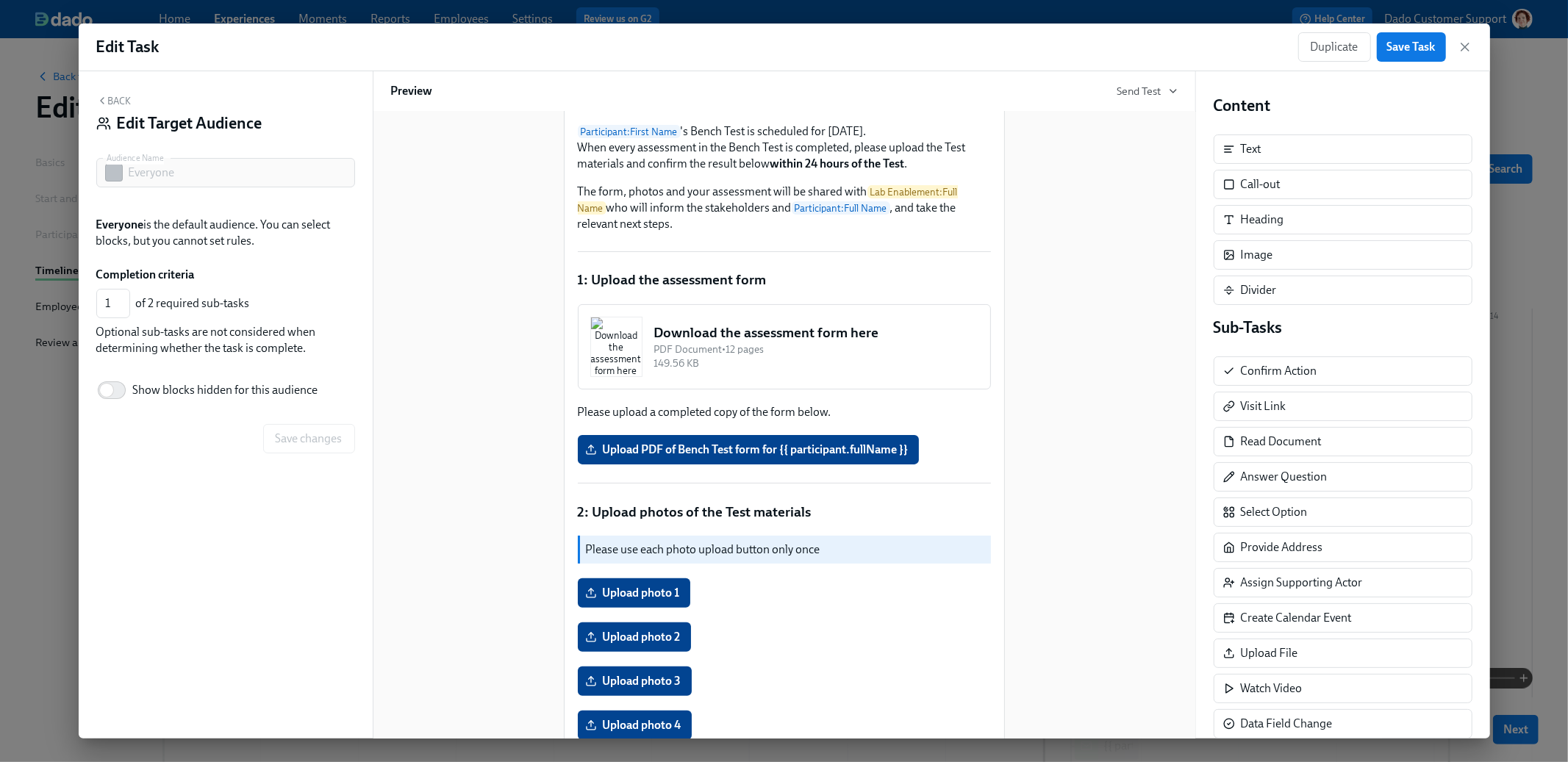
scroll to position [259, 0]
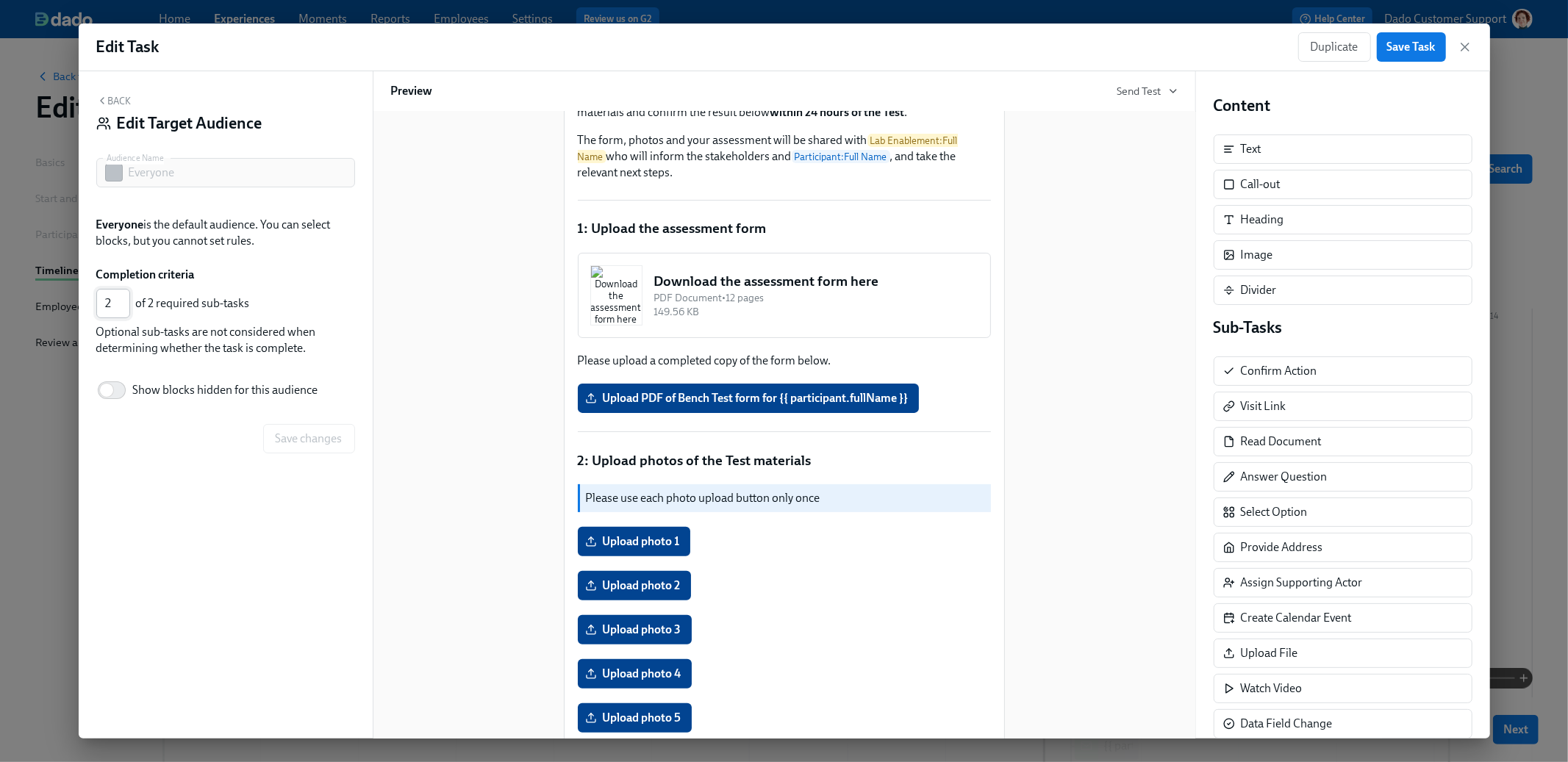
type input "2"
click at [118, 299] on input "2" at bounding box center [113, 303] width 34 height 30
click at [276, 455] on div "Back Edit Target Audience Audience Name Everyone Audience Name Everyone is the …" at bounding box center [225, 405] width 294 height 667
click at [277, 440] on span "Save changes" at bounding box center [309, 439] width 67 height 14
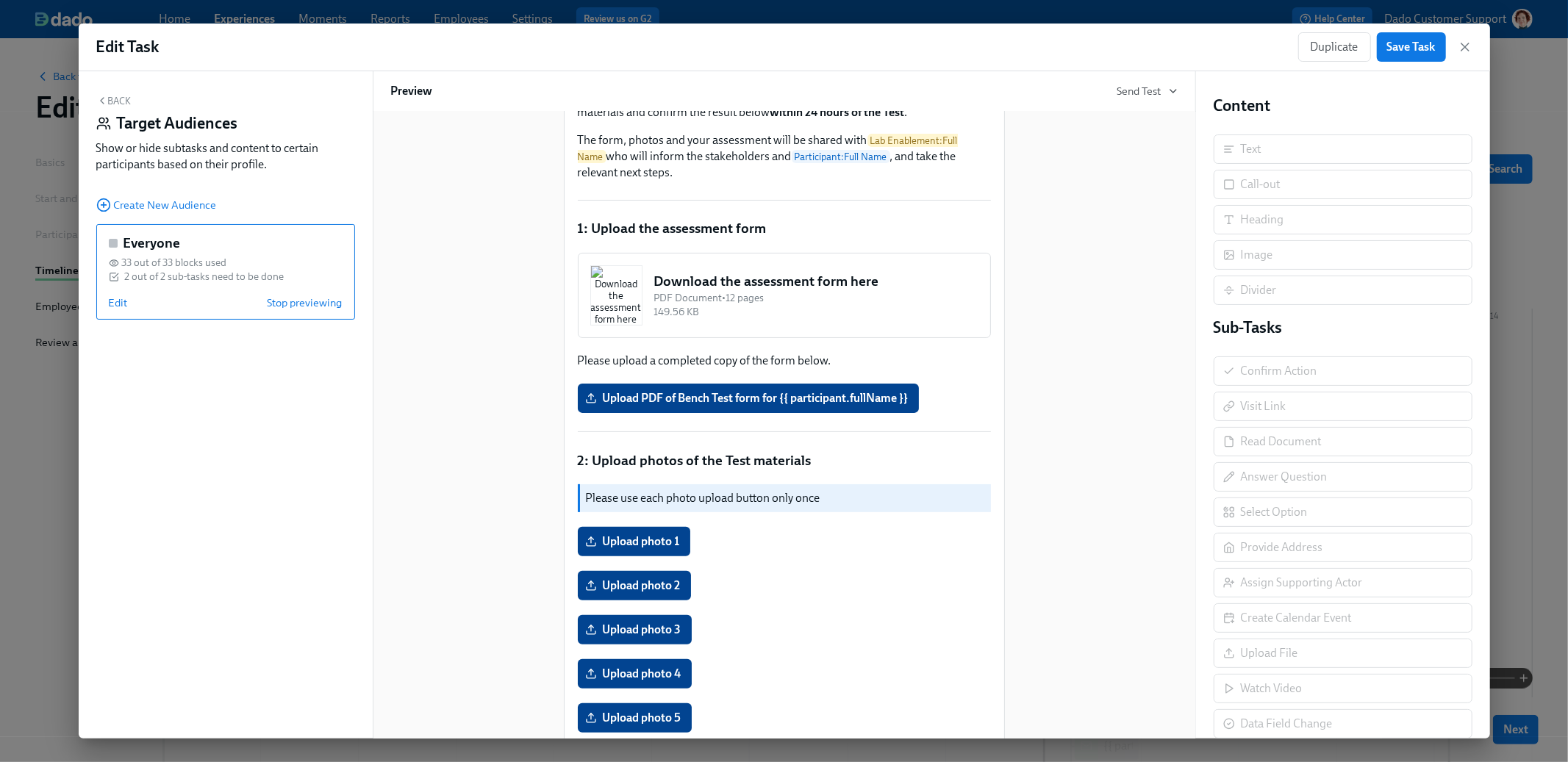
click at [291, 311] on div "Everyone 33 out of 33 blocks used 2 out of 2 sub-tasks need to be done Edit Sto…" at bounding box center [226, 272] width 259 height 96
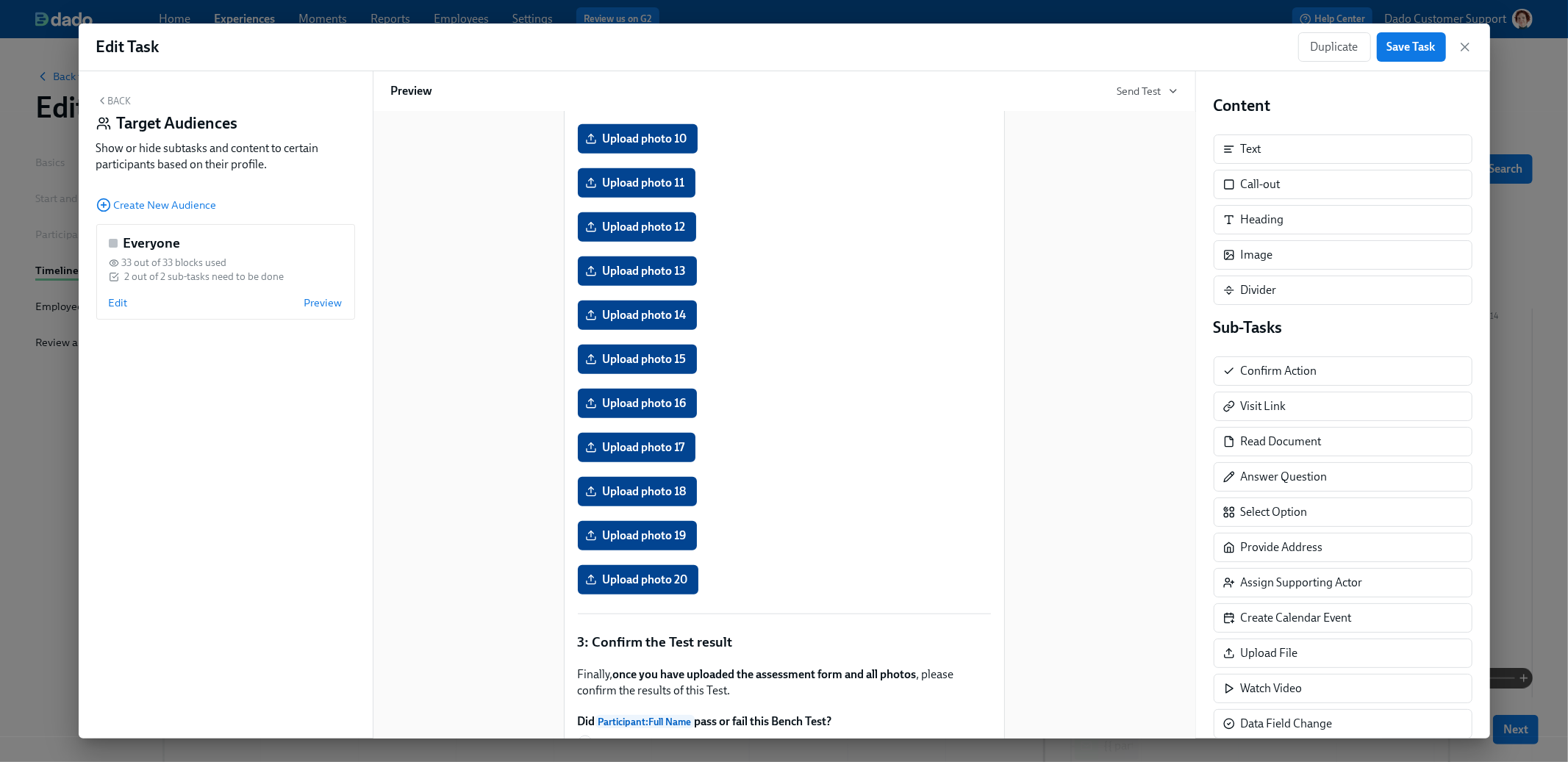
scroll to position [1165, 0]
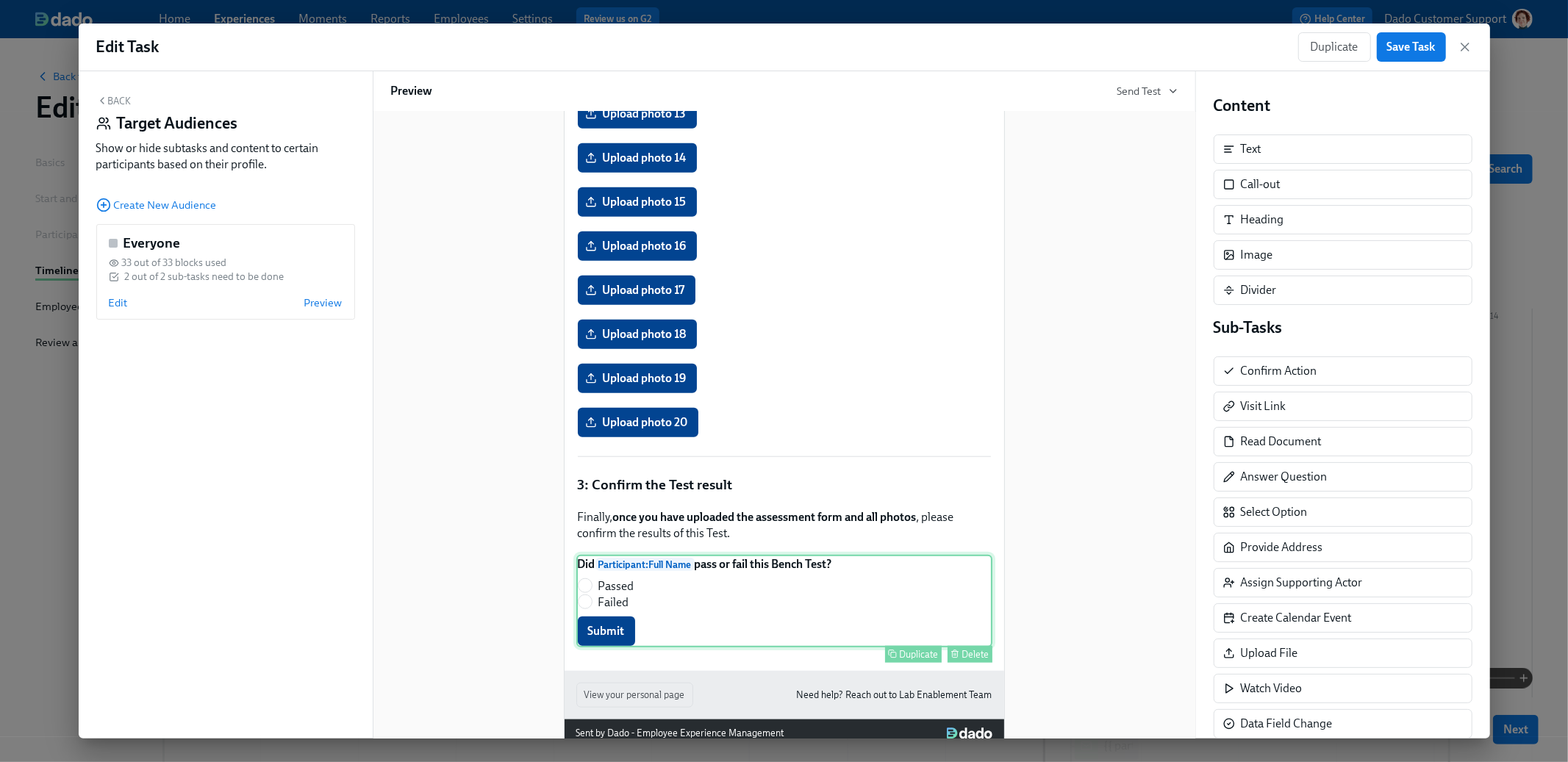
click at [657, 640] on div "Did Participant : Full Name pass or fail this Bench Test? Passed Failed Submit …" at bounding box center [784, 601] width 416 height 93
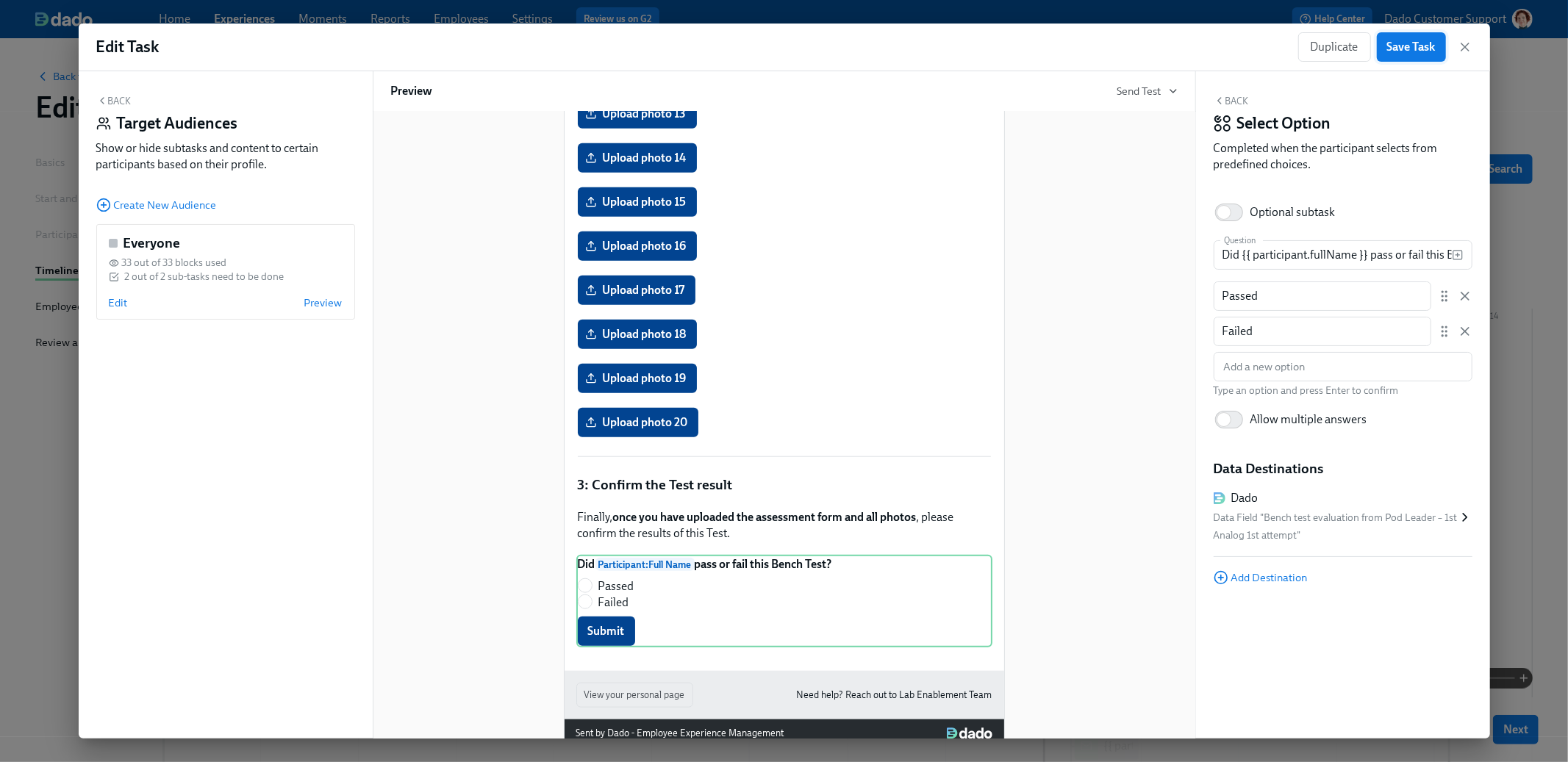
click at [1398, 51] on span "Save Task" at bounding box center [1412, 47] width 48 height 14
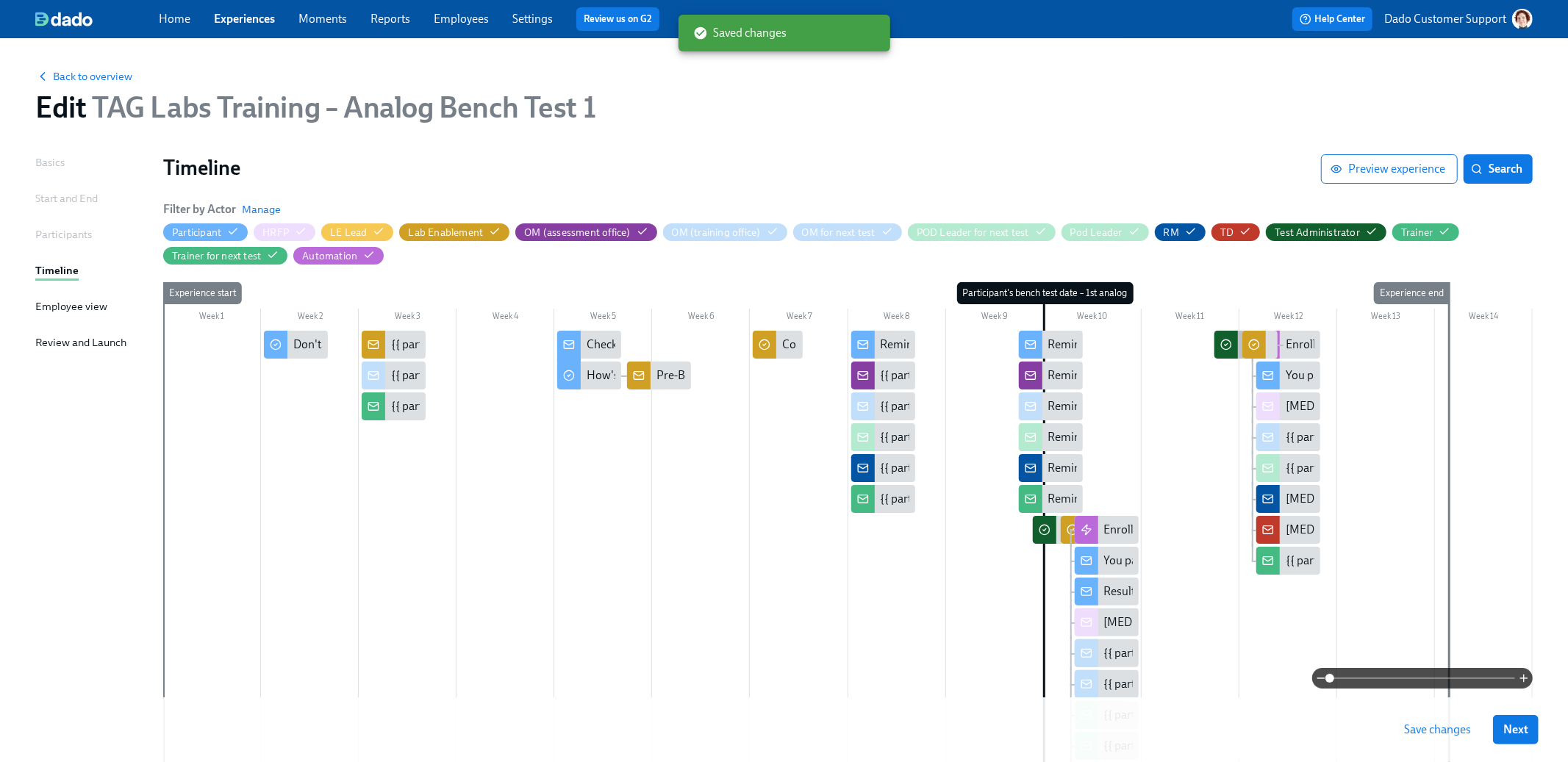
click at [1227, 341] on icon at bounding box center [1226, 344] width 12 height 12
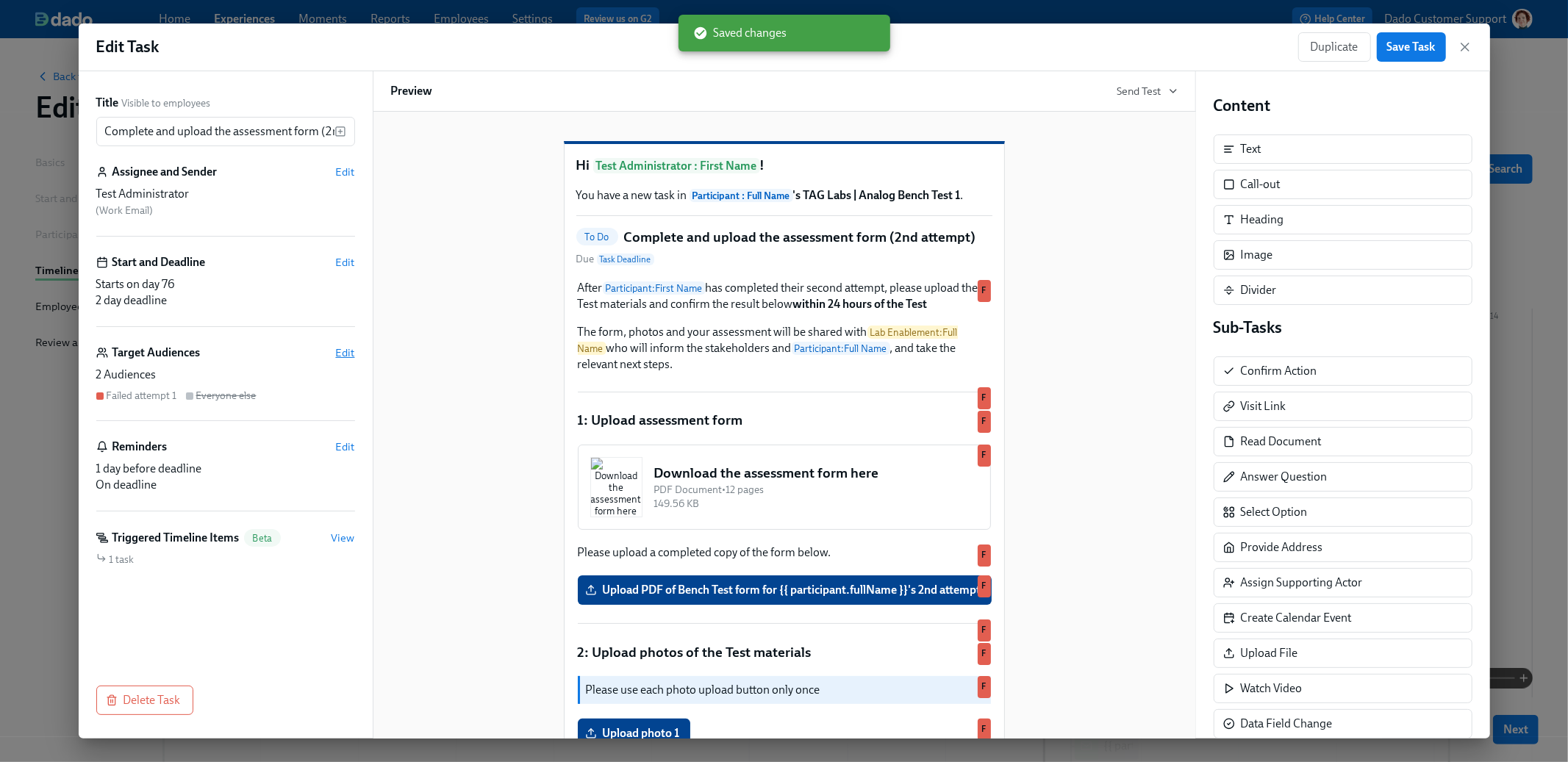
click at [343, 359] on span "Edit" at bounding box center [345, 352] width 19 height 14
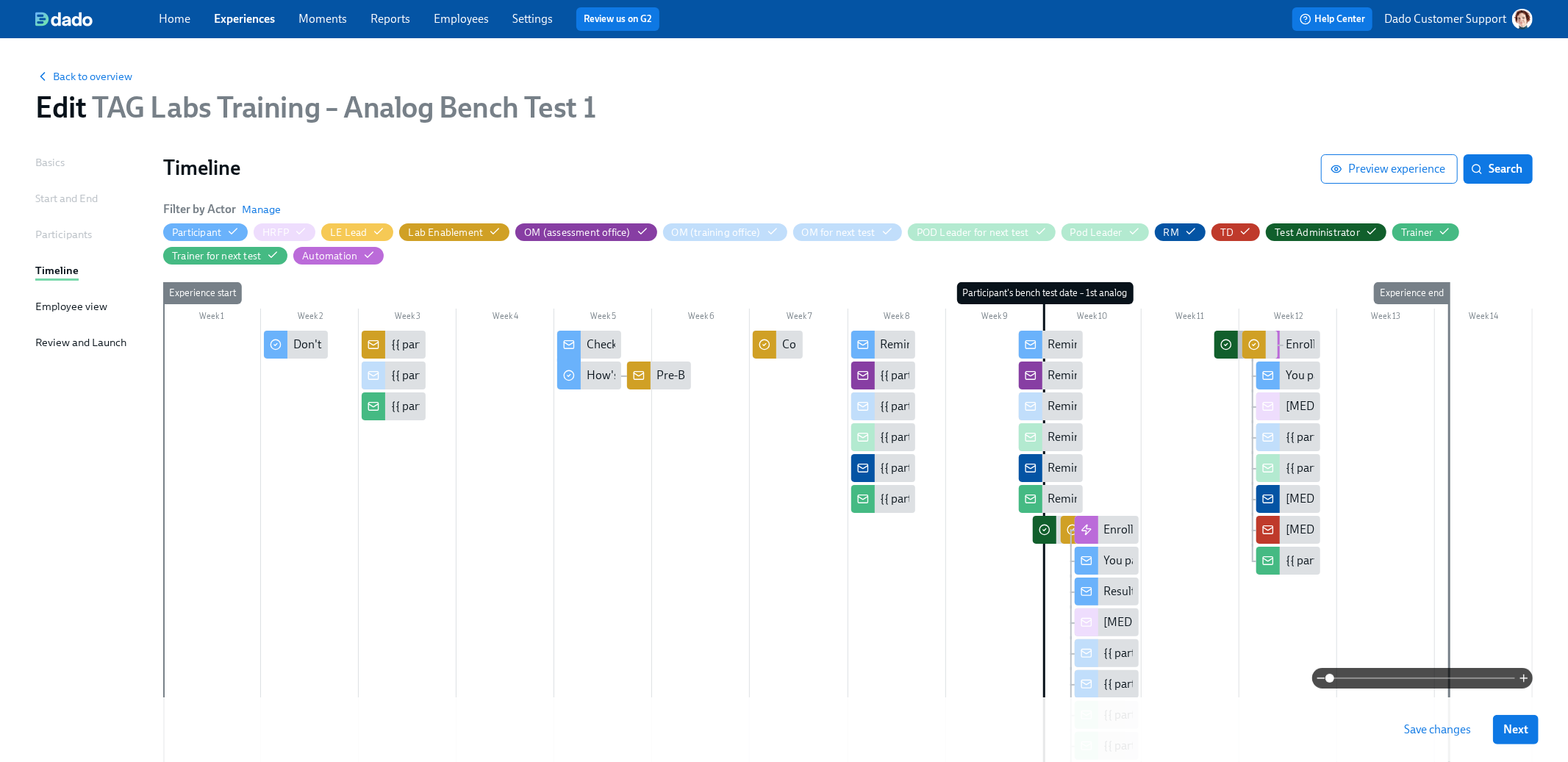
click at [1225, 344] on icon at bounding box center [1227, 344] width 3 height 2
click at [60, 76] on span "Back to overview" at bounding box center [84, 76] width 97 height 14
click at [1432, 699] on div "Save changes Next" at bounding box center [784, 730] width 1568 height 64
click at [1430, 721] on button "Save changes" at bounding box center [1438, 730] width 88 height 30
click at [81, 76] on span "Back to overview" at bounding box center [84, 76] width 97 height 14
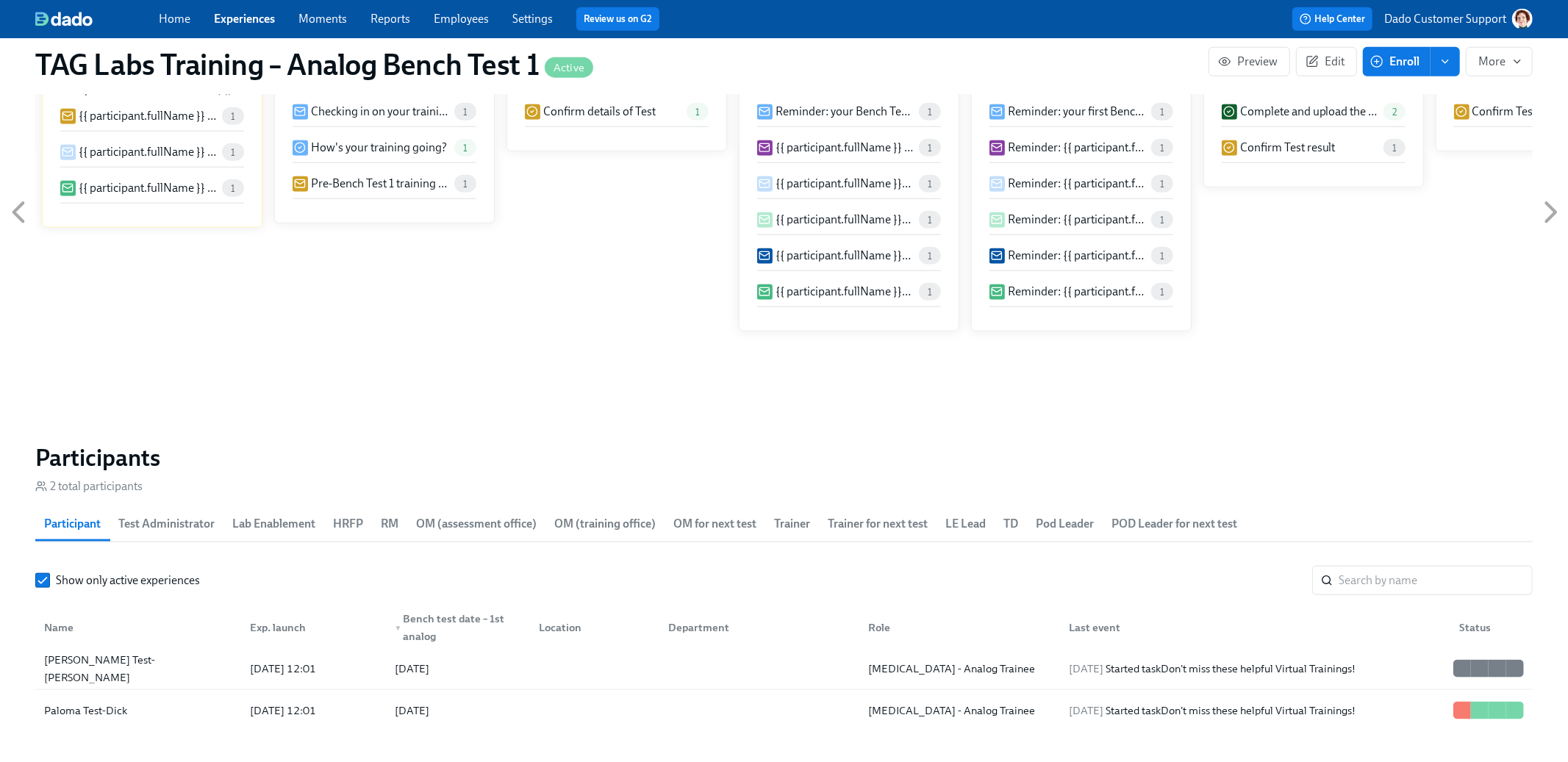
scroll to position [1561, 0]
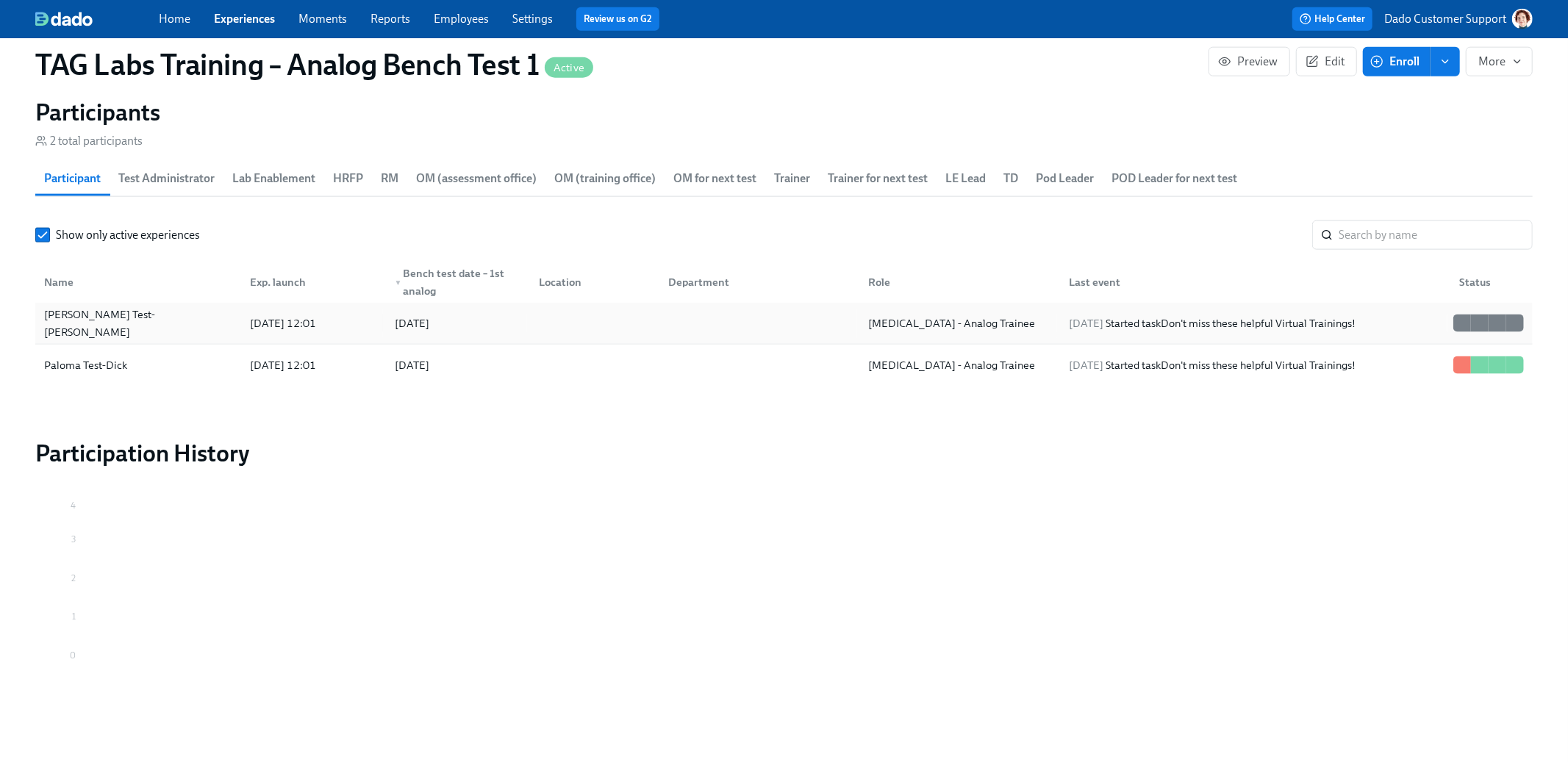
click at [133, 320] on div "[PERSON_NAME] Test-[PERSON_NAME]" at bounding box center [138, 323] width 200 height 30
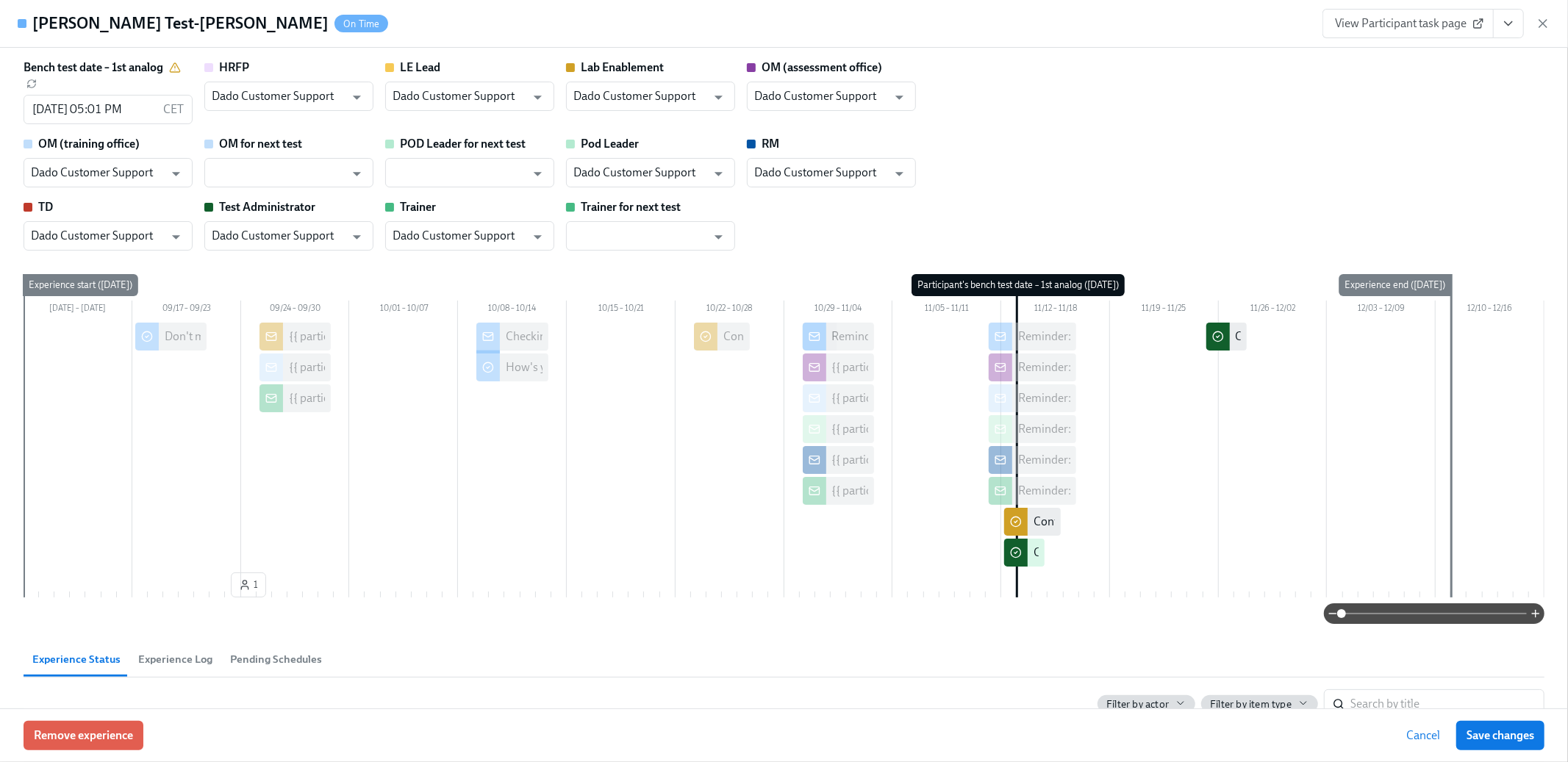
click at [1506, 22] on icon "View task page" at bounding box center [1508, 23] width 7 height 4
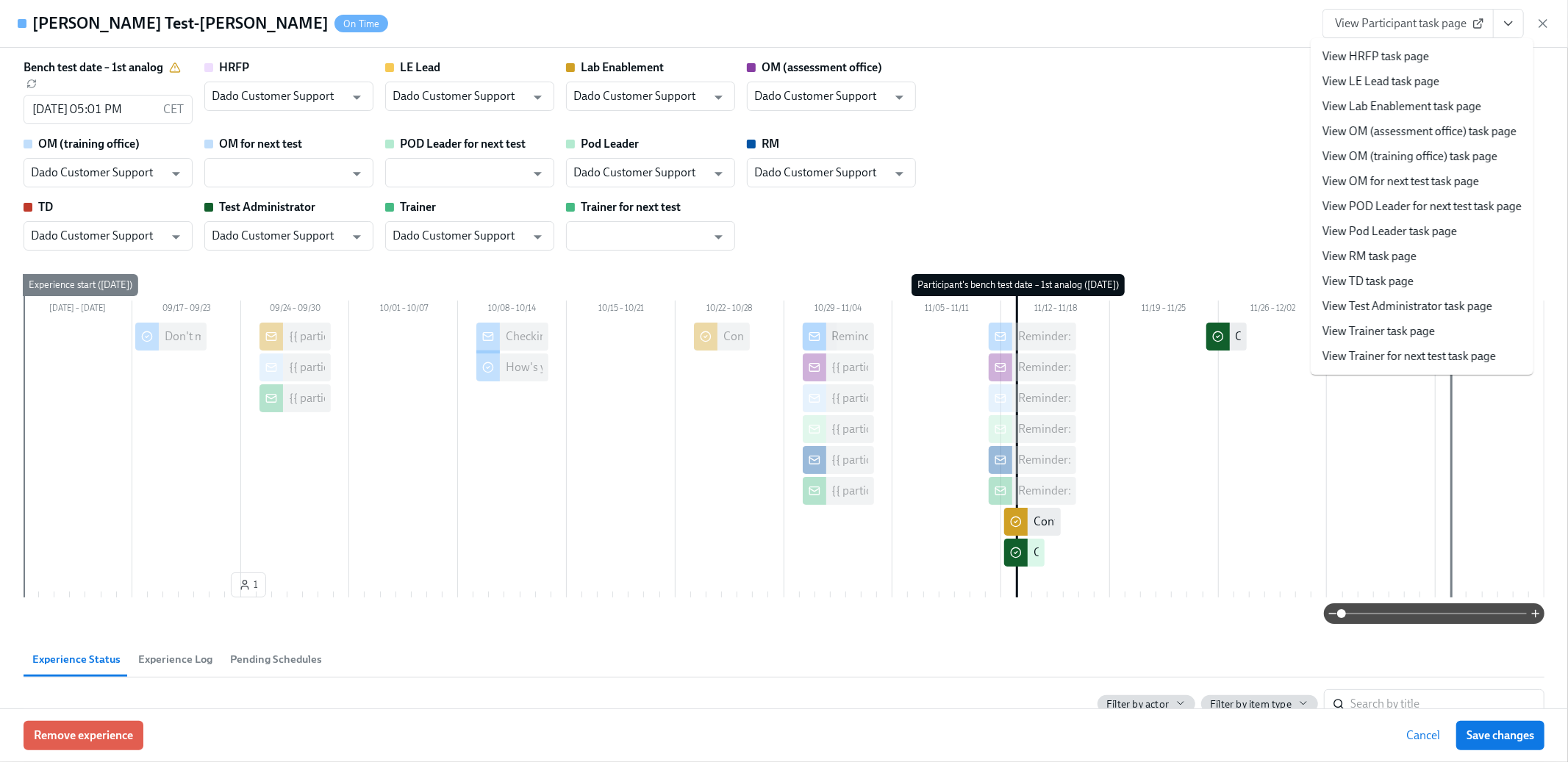
scroll to position [0, 452]
click at [1424, 105] on link "View Lab Enablement task page" at bounding box center [1401, 106] width 159 height 16
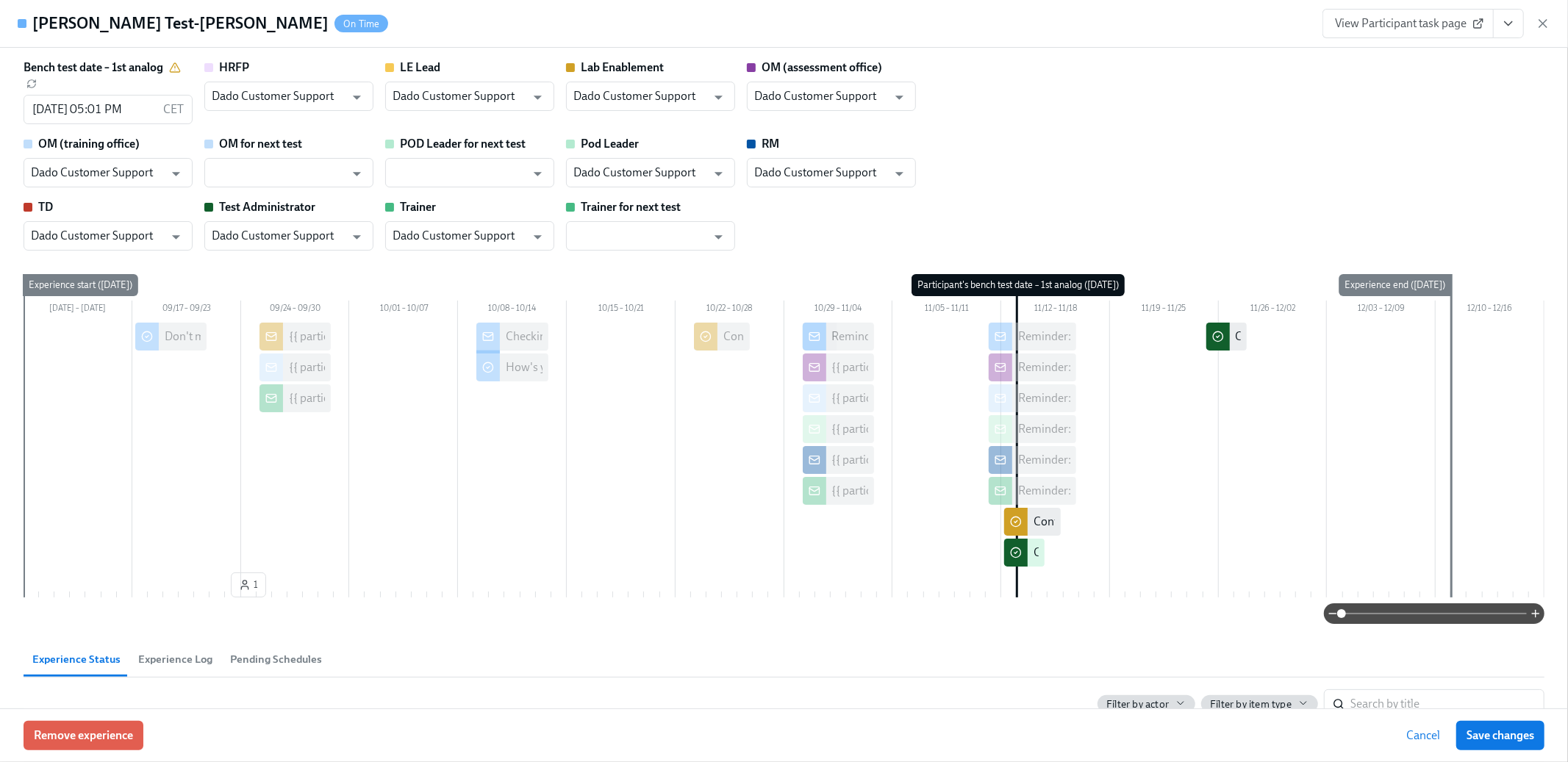
scroll to position [1507, 0]
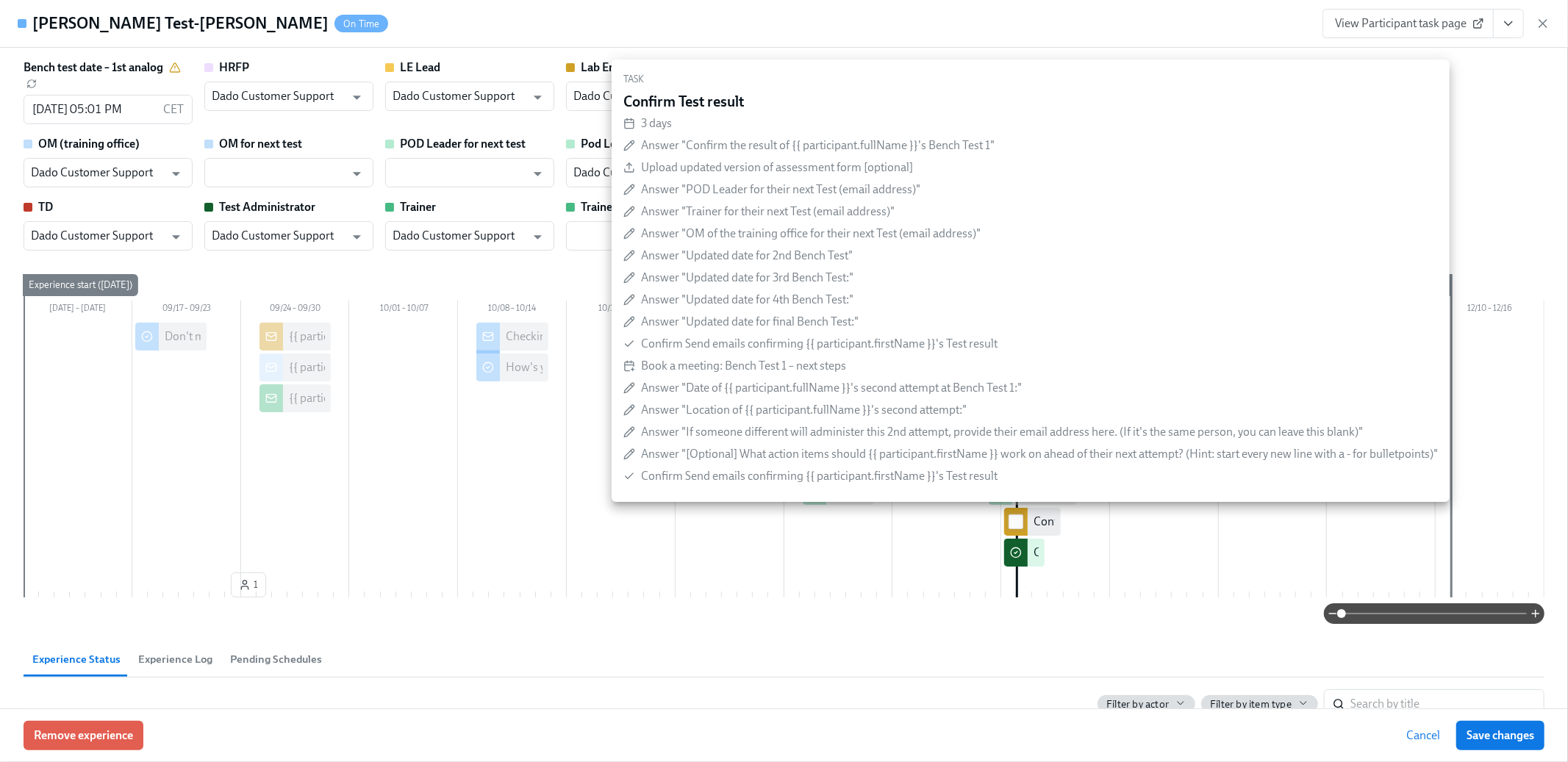
click at [1017, 522] on input "checkbox" at bounding box center [1016, 521] width 13 height 13
checkbox input "true"
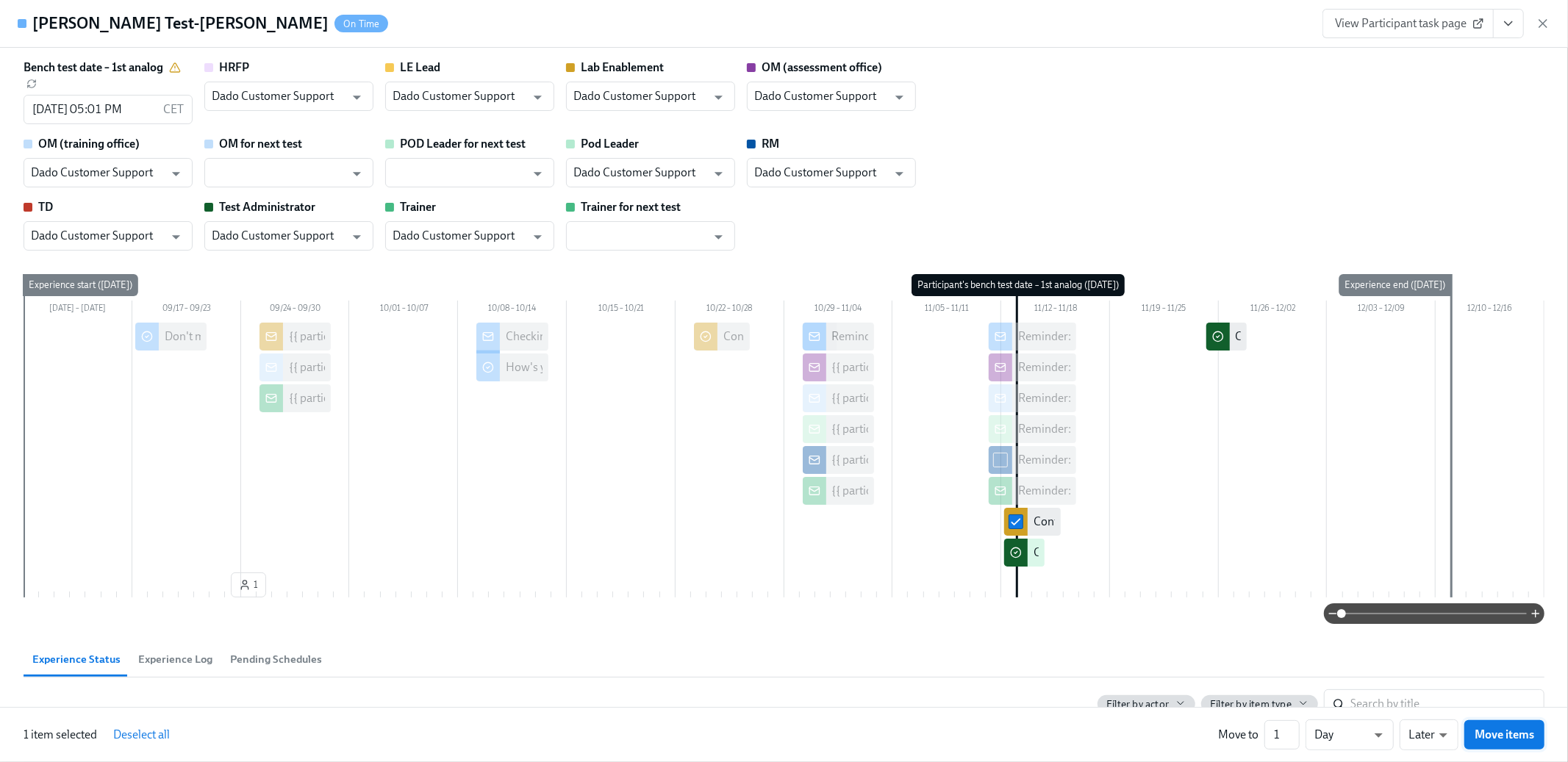
click at [1519, 734] on span "Move items" at bounding box center [1504, 735] width 60 height 14
click at [1519, 734] on span "Save changes" at bounding box center [1500, 735] width 68 height 14
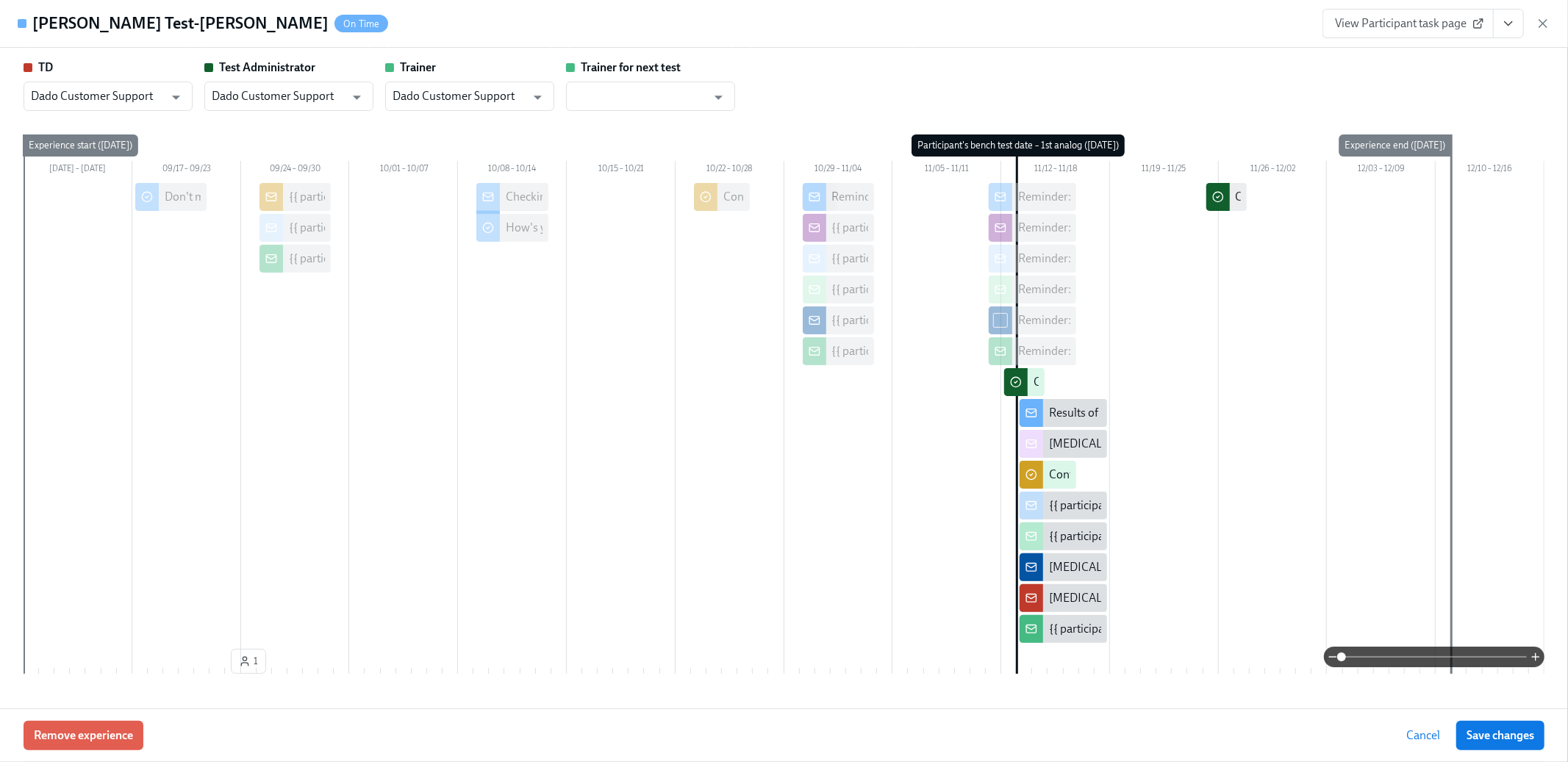
scroll to position [146, 0]
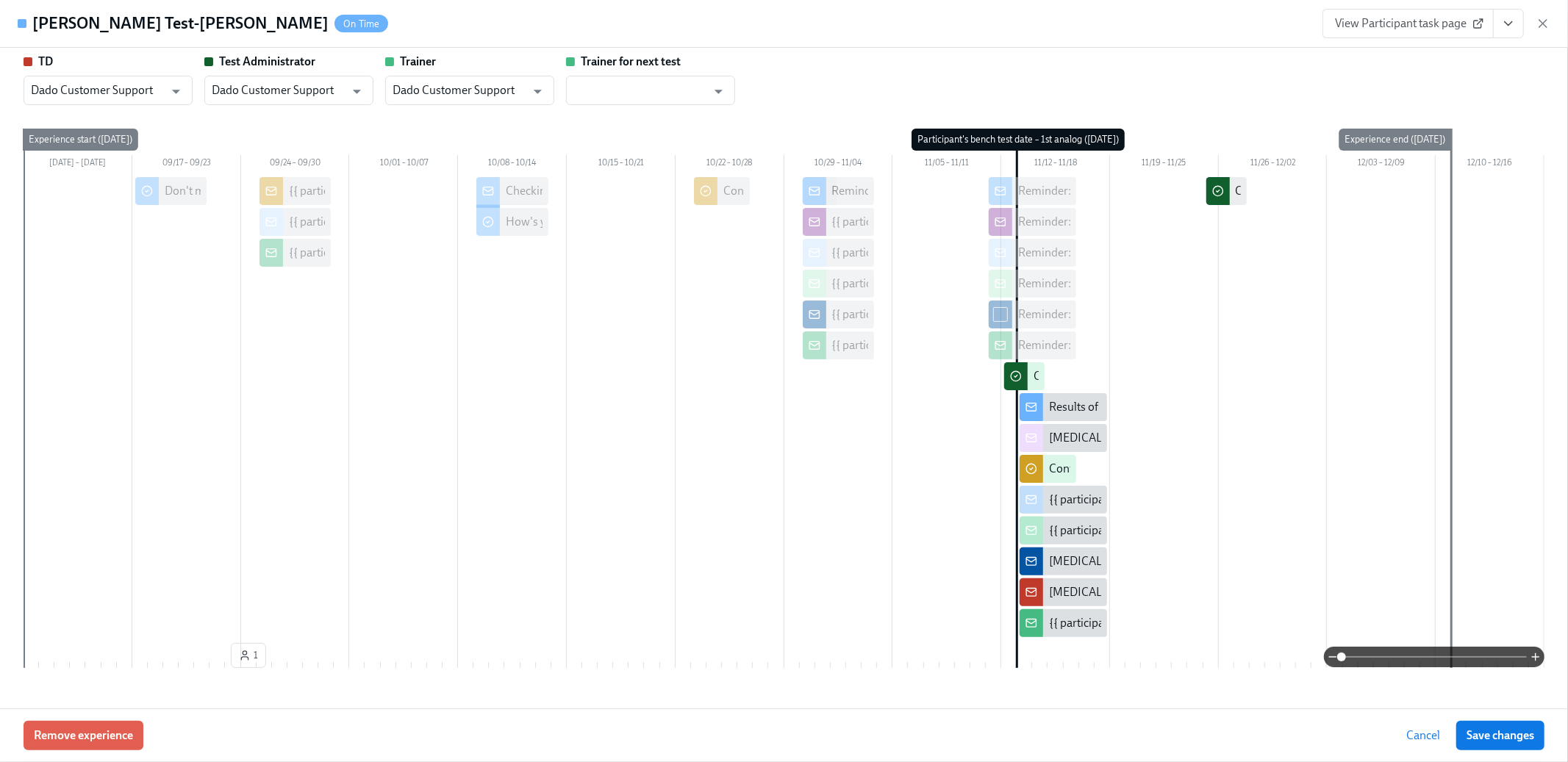
click at [1512, 25] on icon "View task page" at bounding box center [1508, 23] width 14 height 14
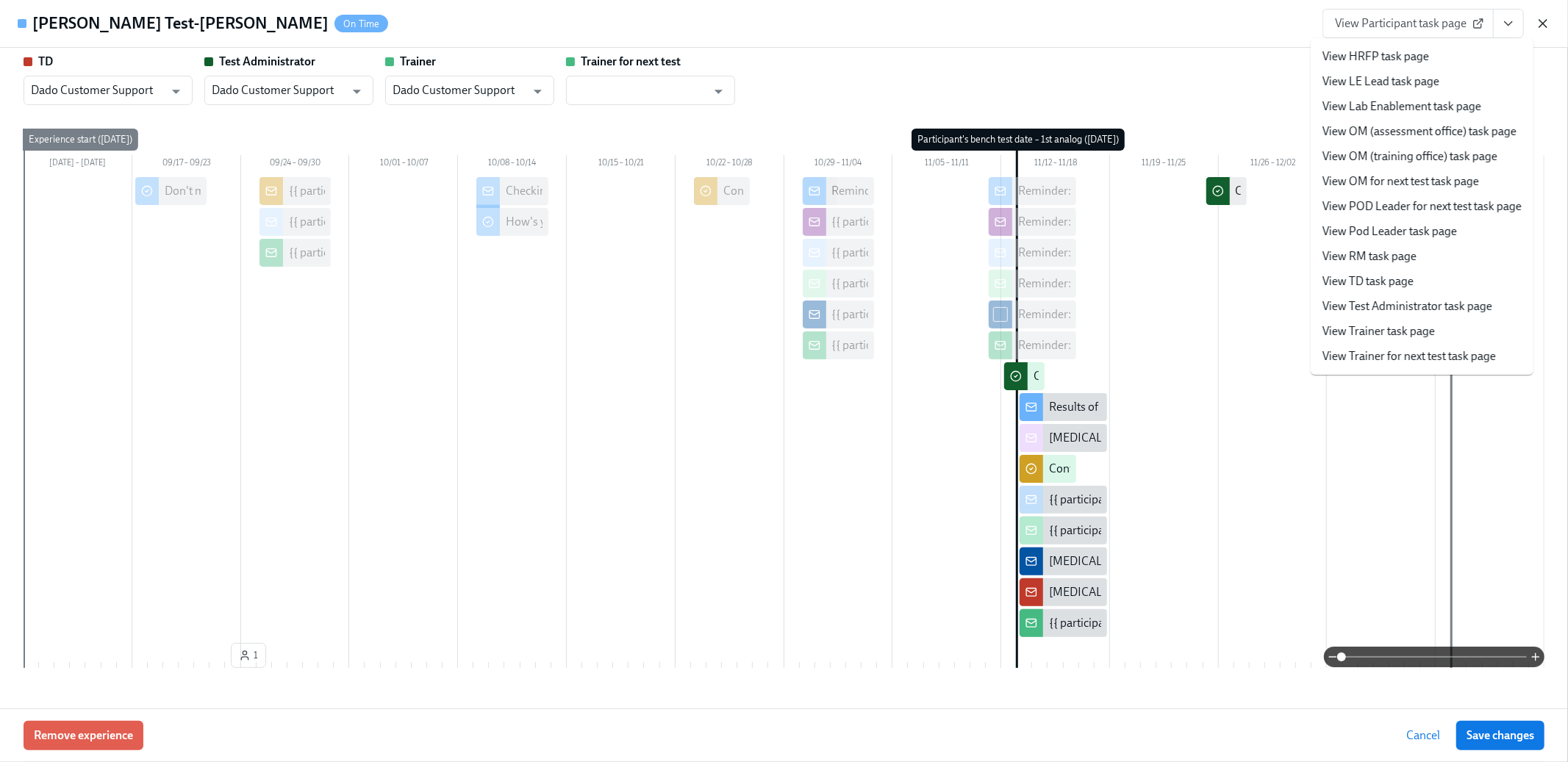
click at [1541, 24] on icon "button" at bounding box center [1543, 23] width 7 height 7
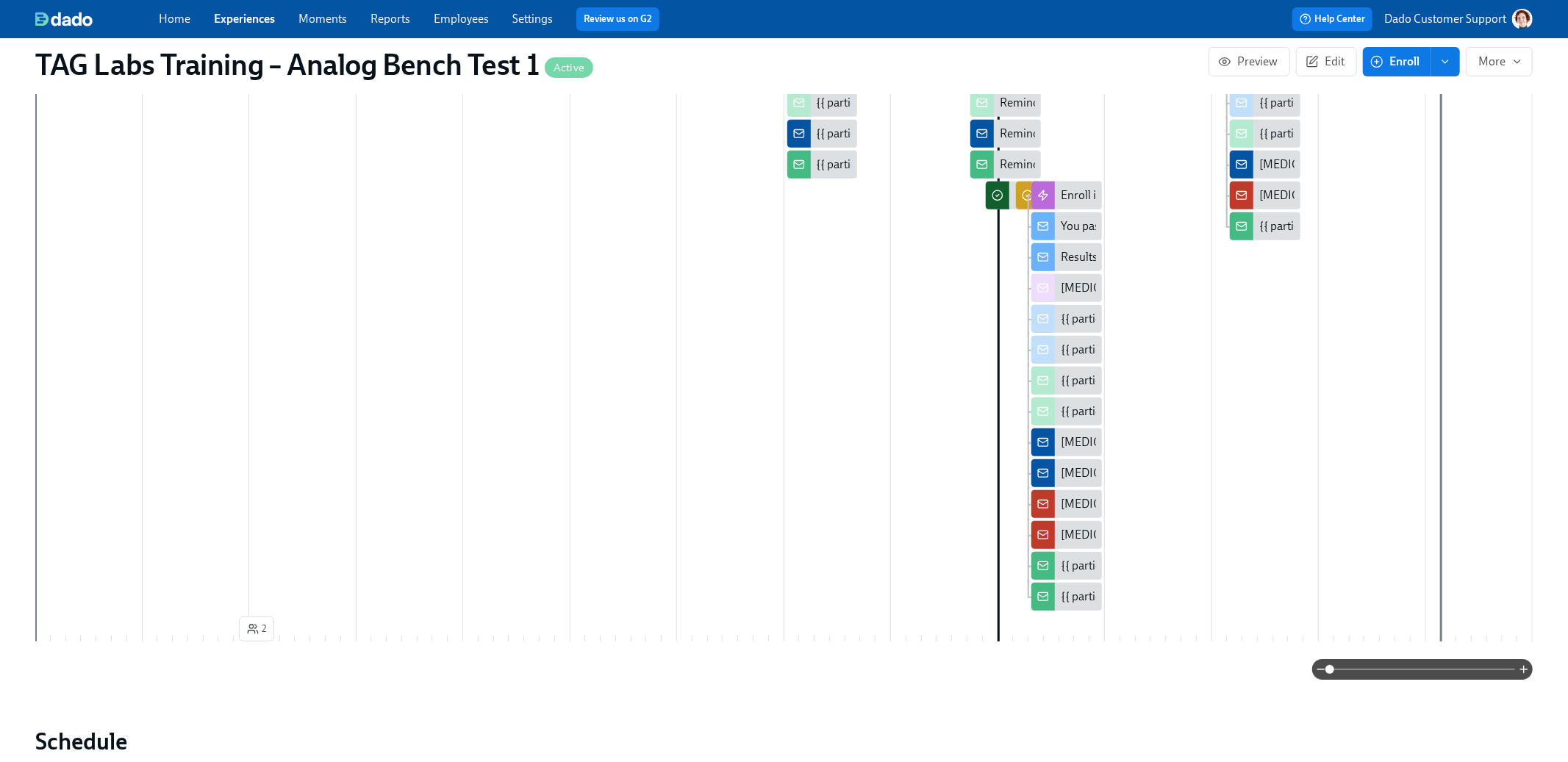
scroll to position [471, 0]
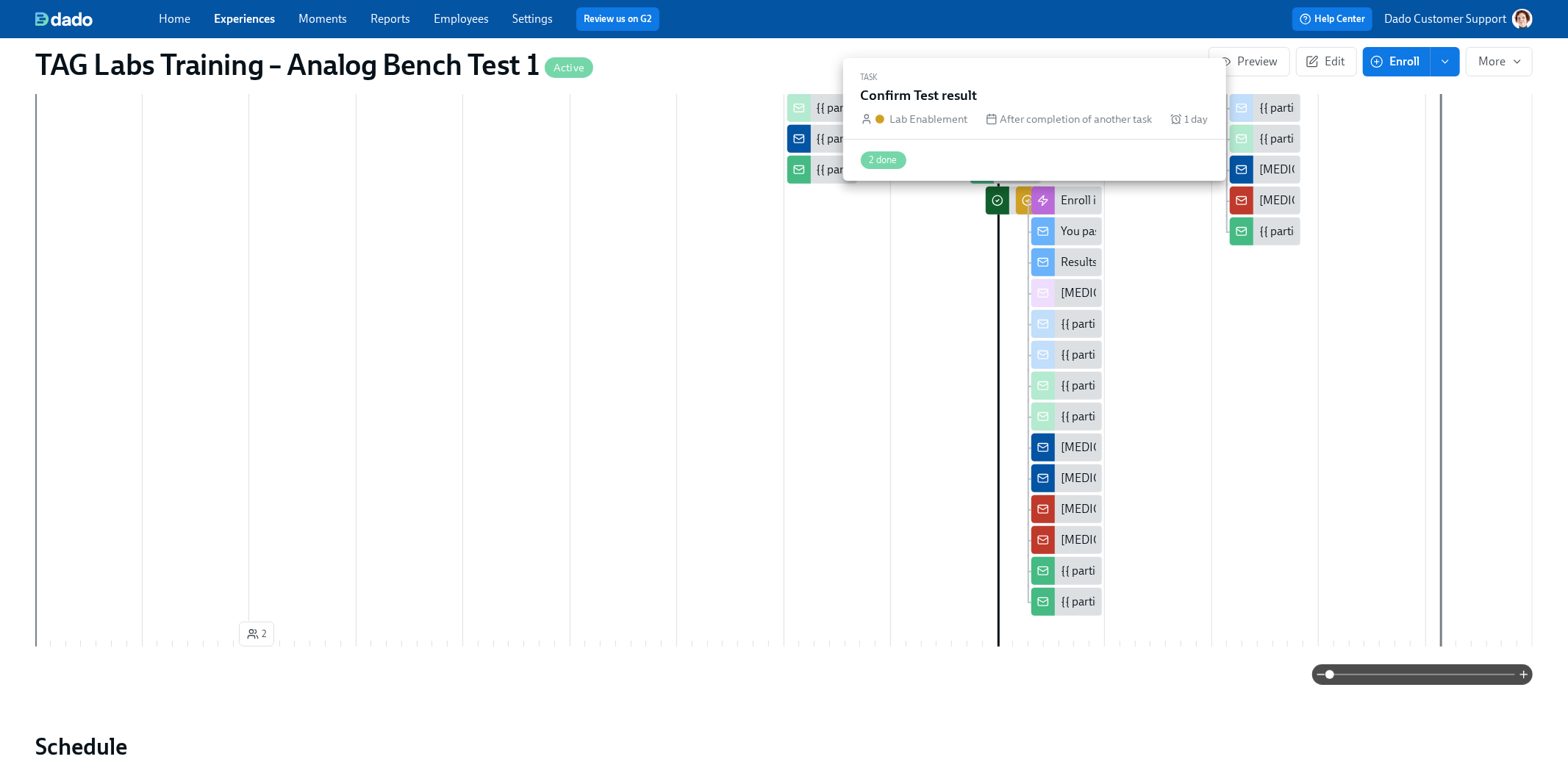
click at [1021, 195] on div at bounding box center [1027, 200] width 23 height 28
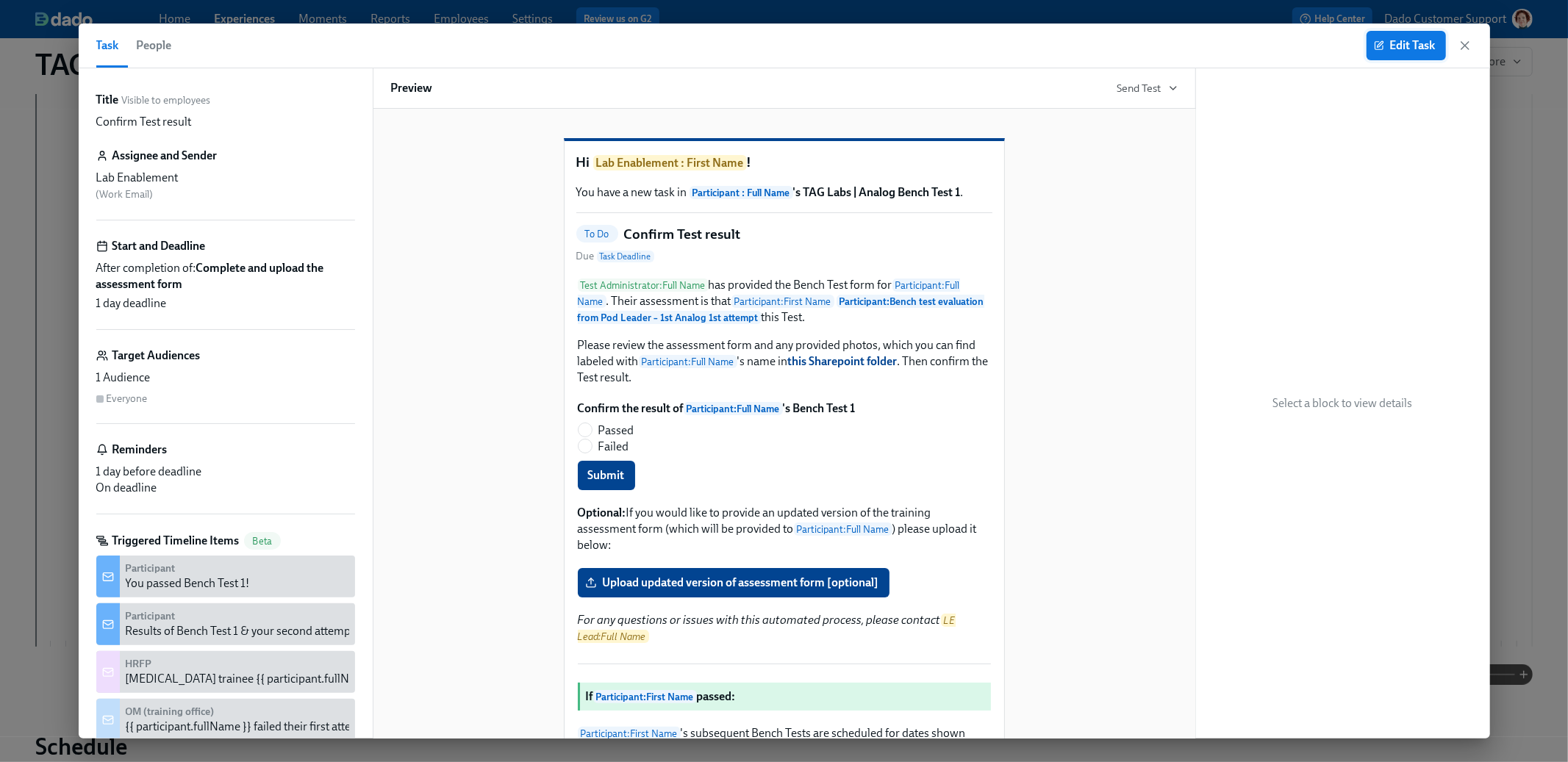
click at [1398, 39] on span "Edit Task" at bounding box center [1406, 45] width 59 height 14
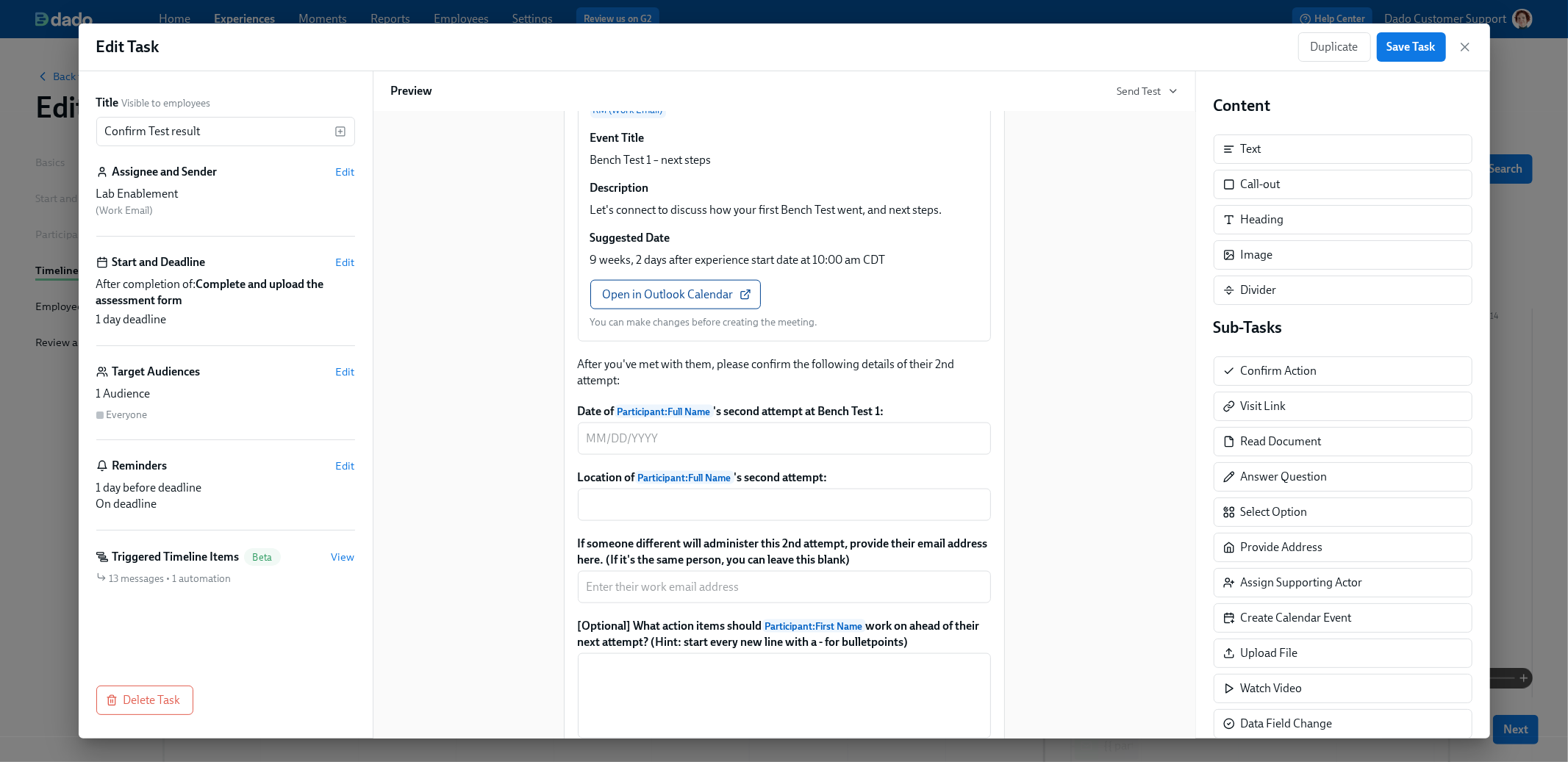
scroll to position [1919, 0]
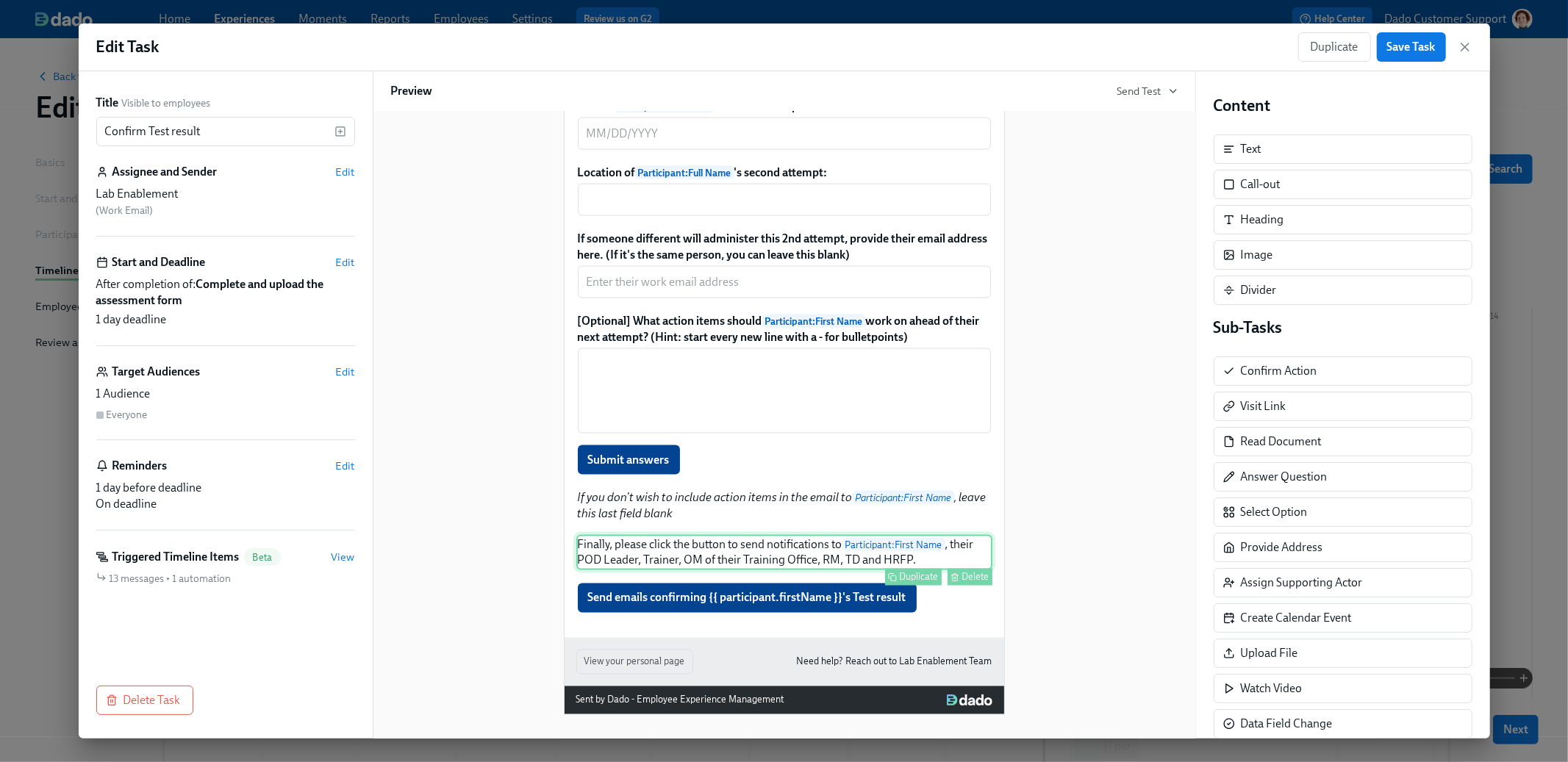
click at [685, 546] on div "Finally, please click the button to send notifications to Participant : First N…" at bounding box center [784, 553] width 416 height 35
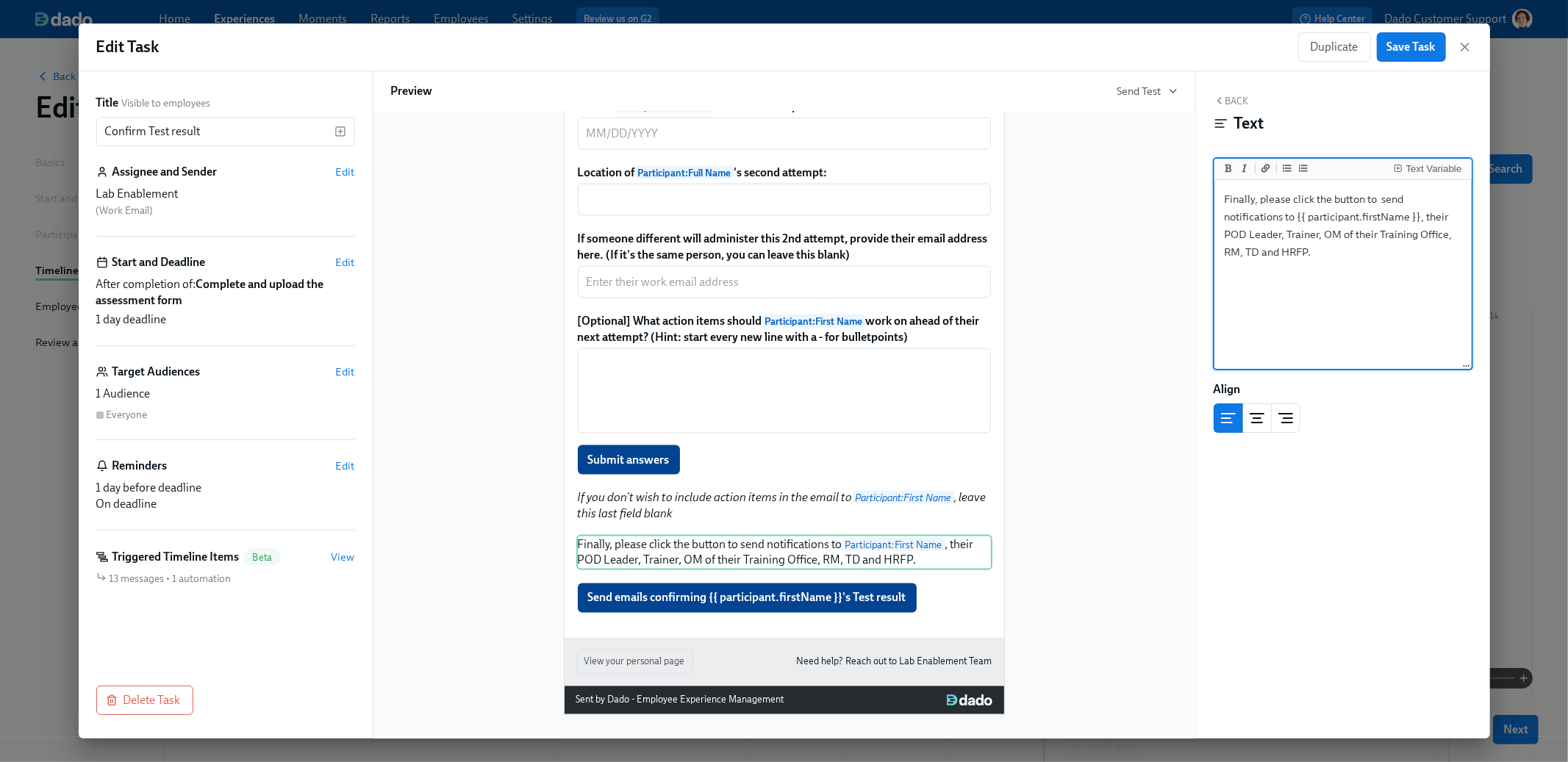
click at [1261, 197] on textarea "Finally, please click the button to send notifications to {{ participant.firstN…" at bounding box center [1343, 274] width 251 height 184
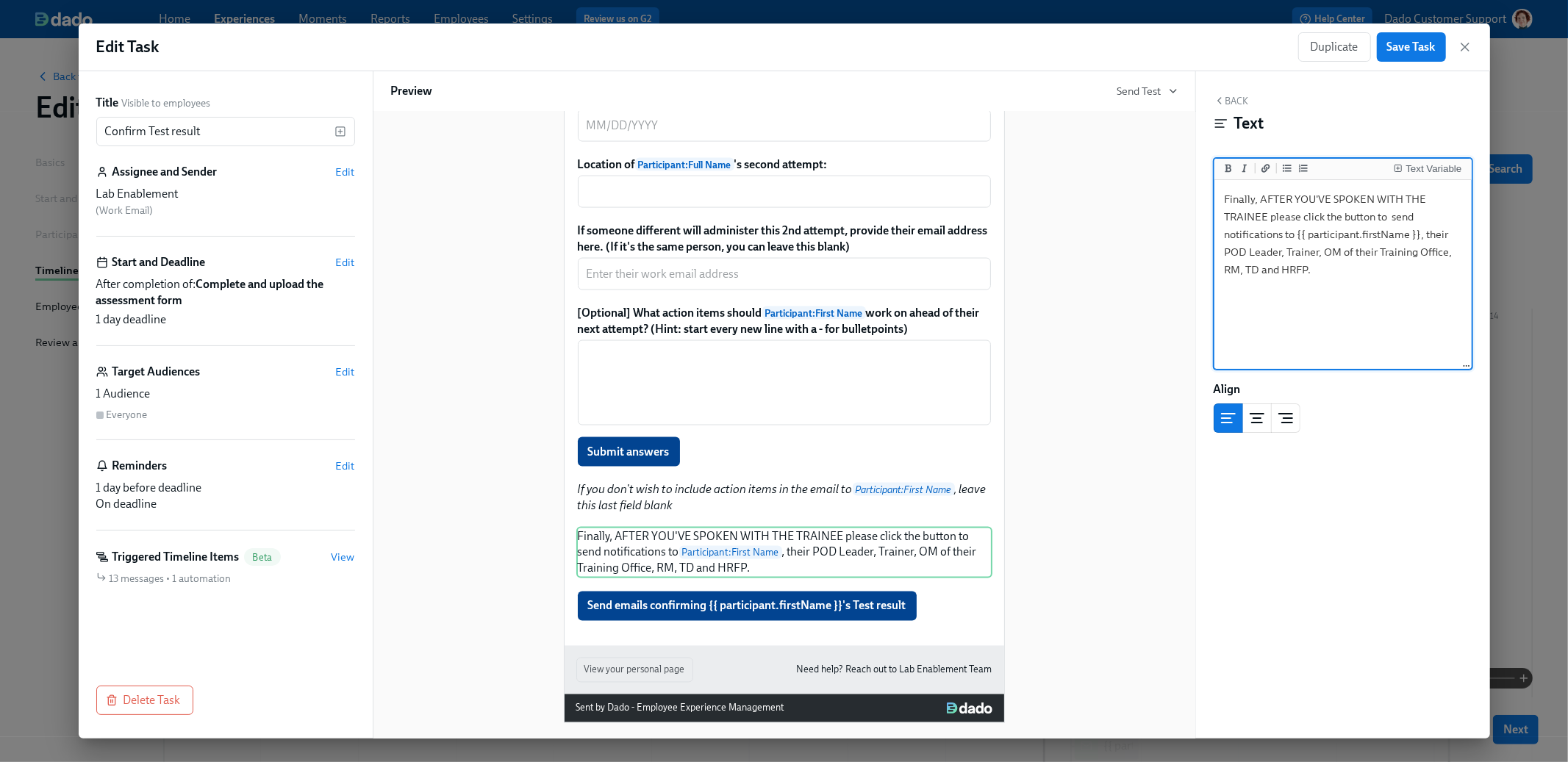
drag, startPoint x: 1262, startPoint y: 196, endPoint x: 1267, endPoint y: 216, distance: 20.6
click at [1267, 216] on textarea "Finally, AFTER YOU'VE SPOKEN WITH THE TRAINEE please click the button to send n…" at bounding box center [1343, 274] width 251 height 184
drag, startPoint x: 1337, startPoint y: 235, endPoint x: 1372, endPoint y: 214, distance: 40.8
click at [1372, 214] on textarea "Finally, after you've spoken with please click the button to send notifications…" at bounding box center [1343, 274] width 251 height 184
click at [1373, 191] on textarea "Finally, after you've spoken with please click the button to send notifications…" at bounding box center [1343, 274] width 251 height 184
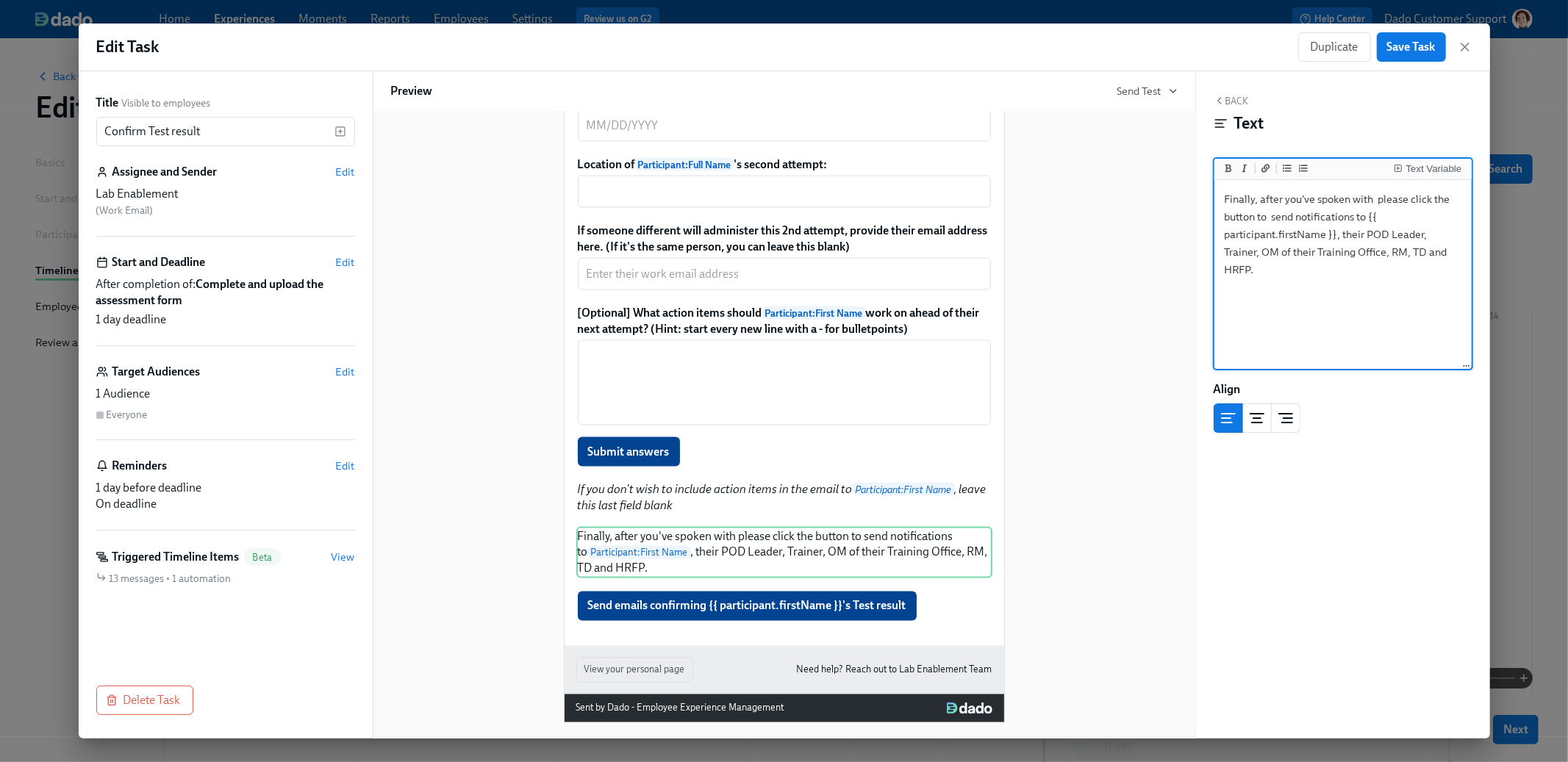
click at [1376, 191] on textarea "Finally, after you've spoken with please click the button to send notifications…" at bounding box center [1343, 274] width 251 height 184
drag, startPoint x: 1262, startPoint y: 200, endPoint x: 1336, endPoint y: 215, distance: 75.5
click at [1336, 215] on textarea "Finally, after you've spoken with {{ participant.firstName }} please click the …" at bounding box center [1343, 274] width 251 height 184
type textarea "Finally, **after you've spoken with {{ participant.firstName }}** please click …"
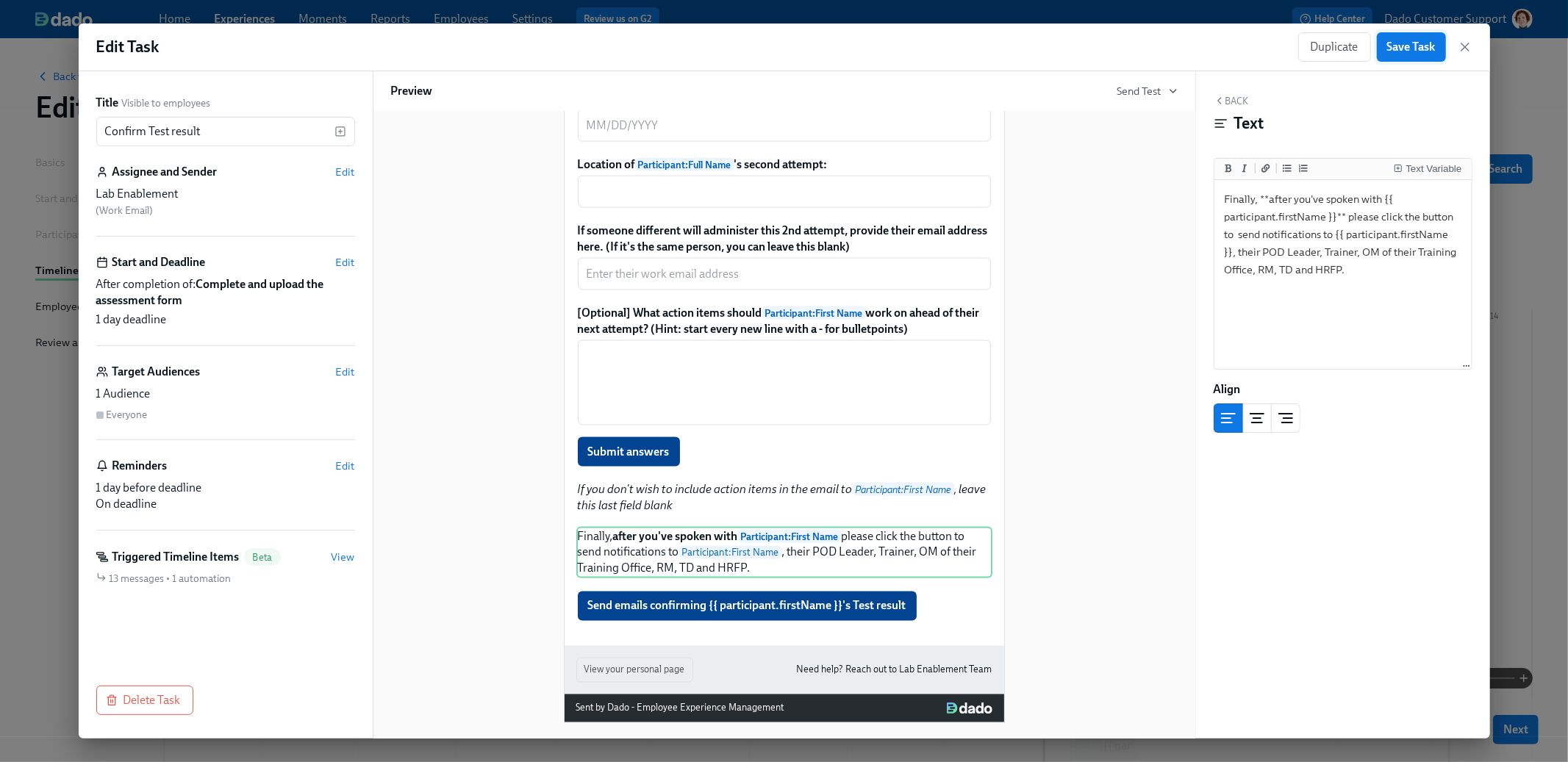
click at [1398, 51] on span "Save Task" at bounding box center [1412, 47] width 48 height 14
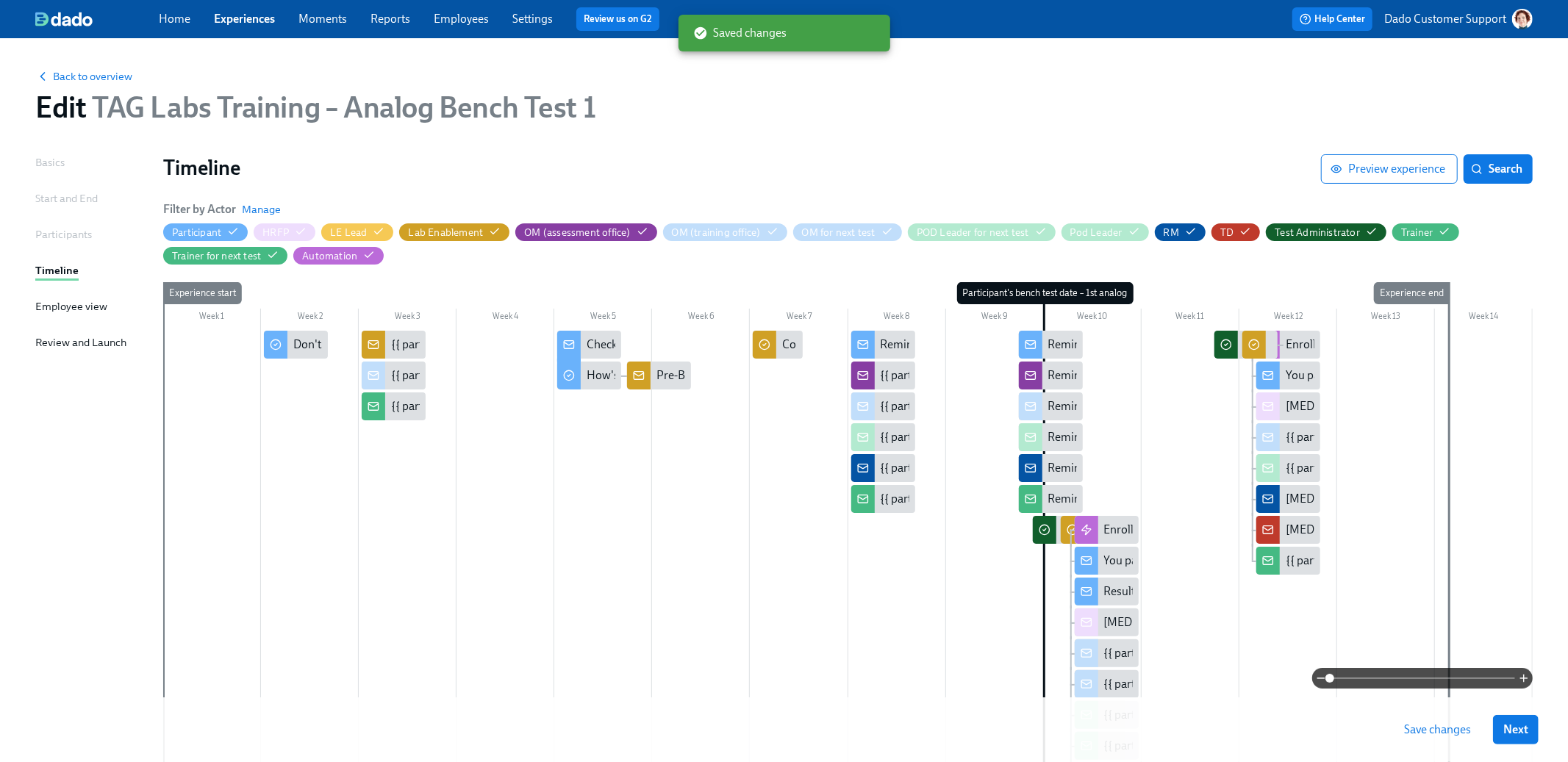
click at [1418, 735] on span "Save changes" at bounding box center [1438, 730] width 67 height 14
click at [113, 62] on div "Back to overview Edit TAG Labs Training – Analog Bench Test 1" at bounding box center [784, 96] width 1521 height 80
click at [106, 75] on span "Back to overview" at bounding box center [84, 76] width 97 height 14
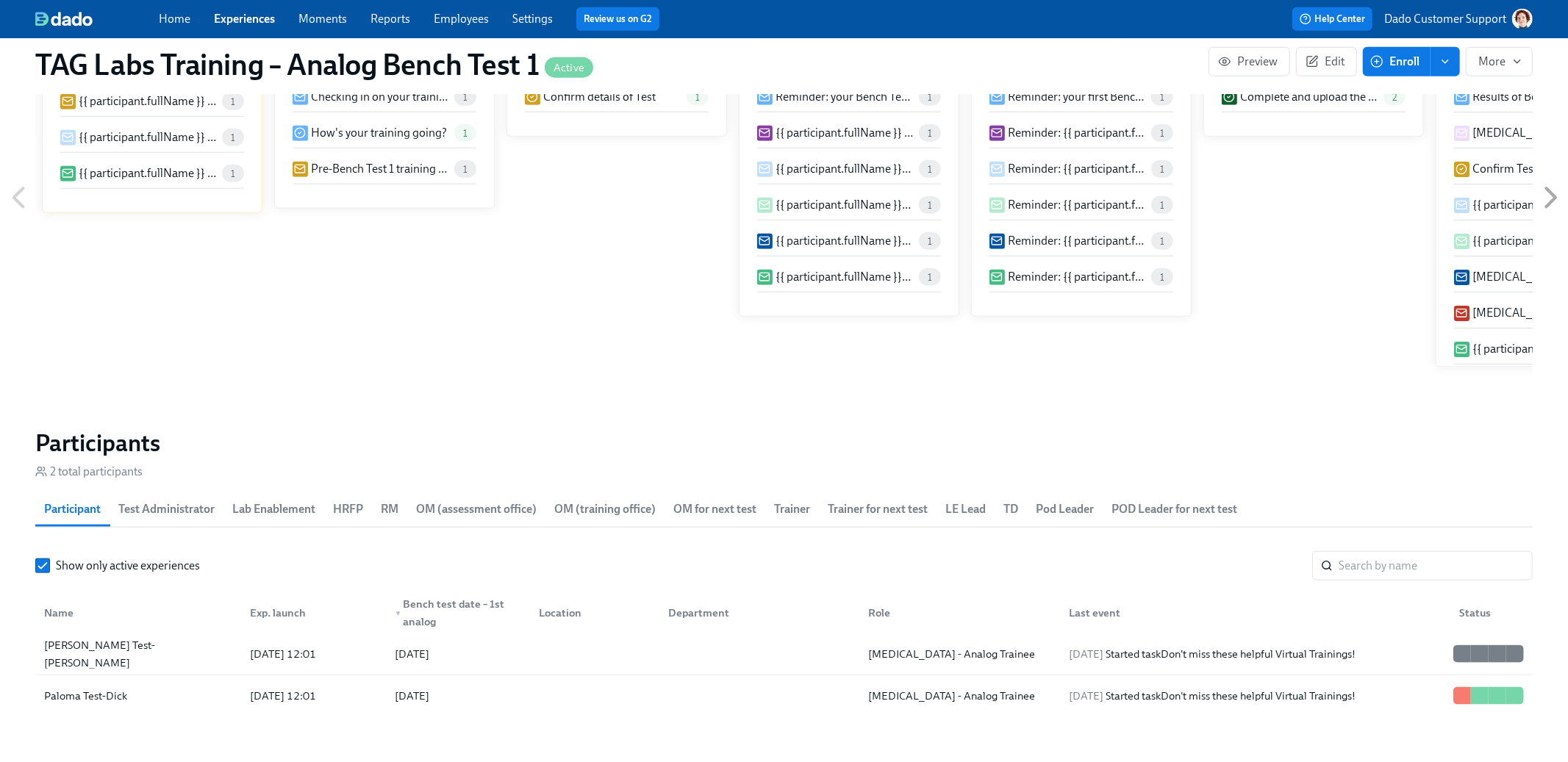
scroll to position [1382, 0]
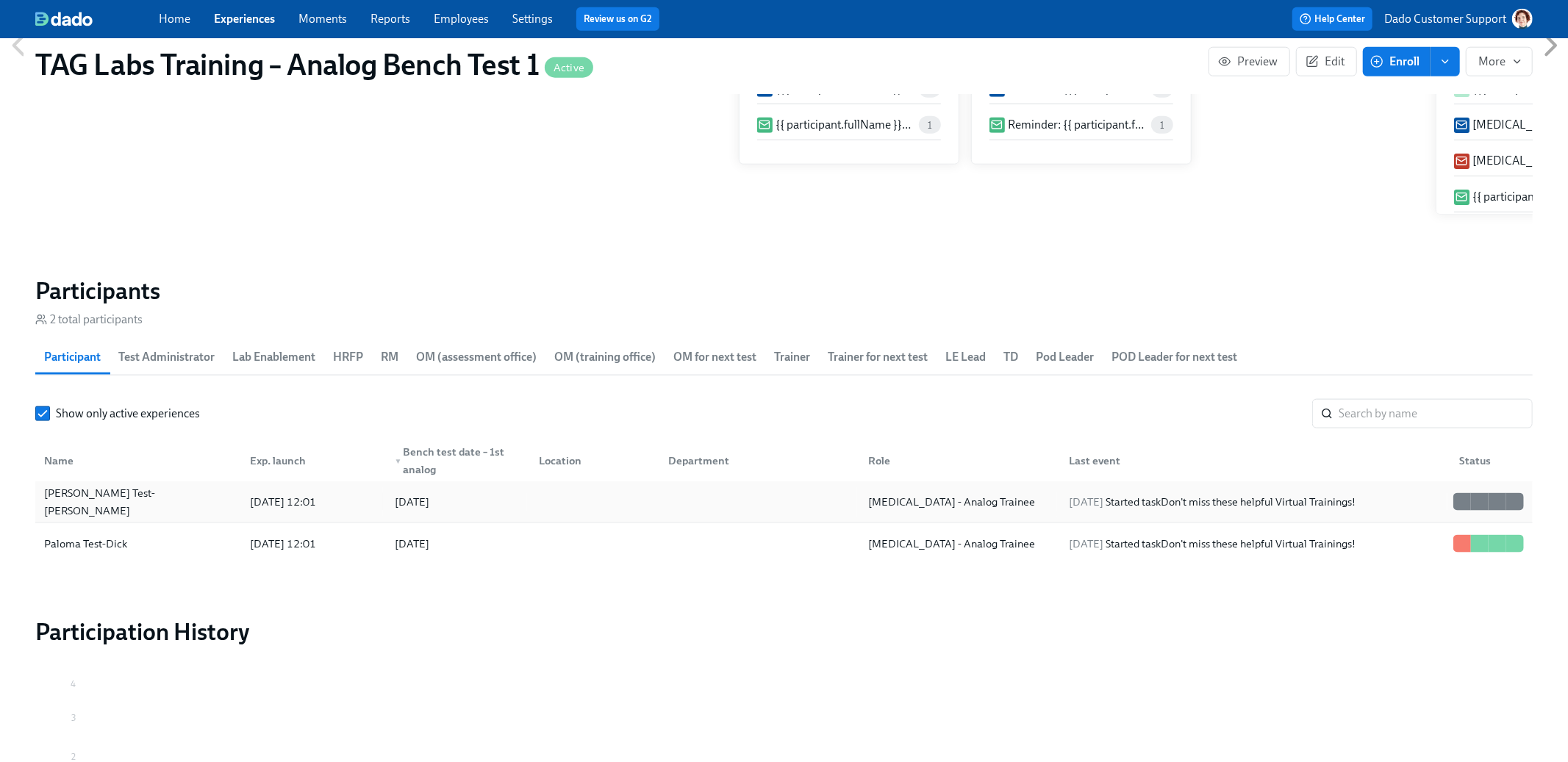
click at [145, 505] on div "Fiona Test-Dick" at bounding box center [138, 502] width 200 height 30
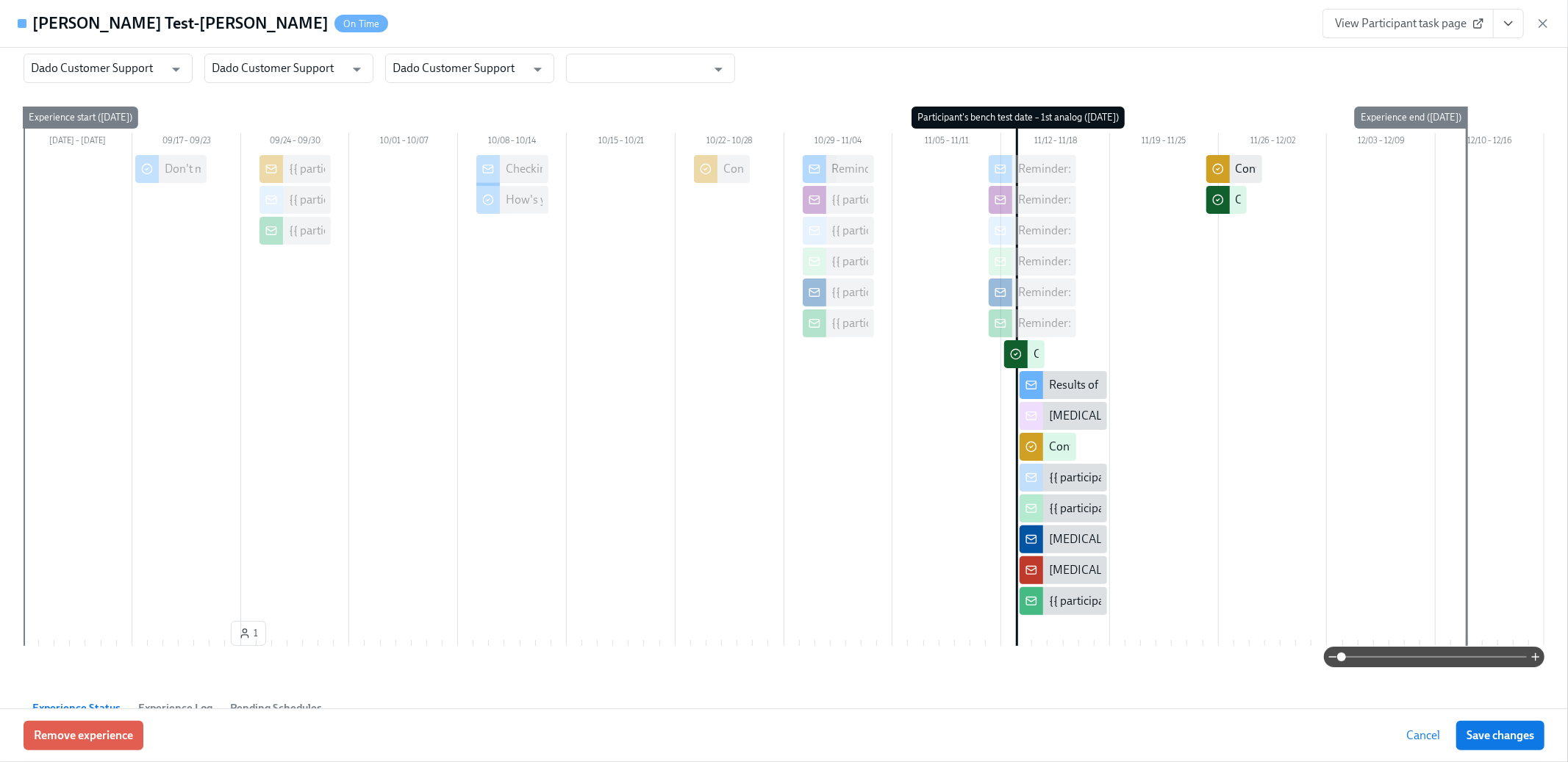
scroll to position [200, 0]
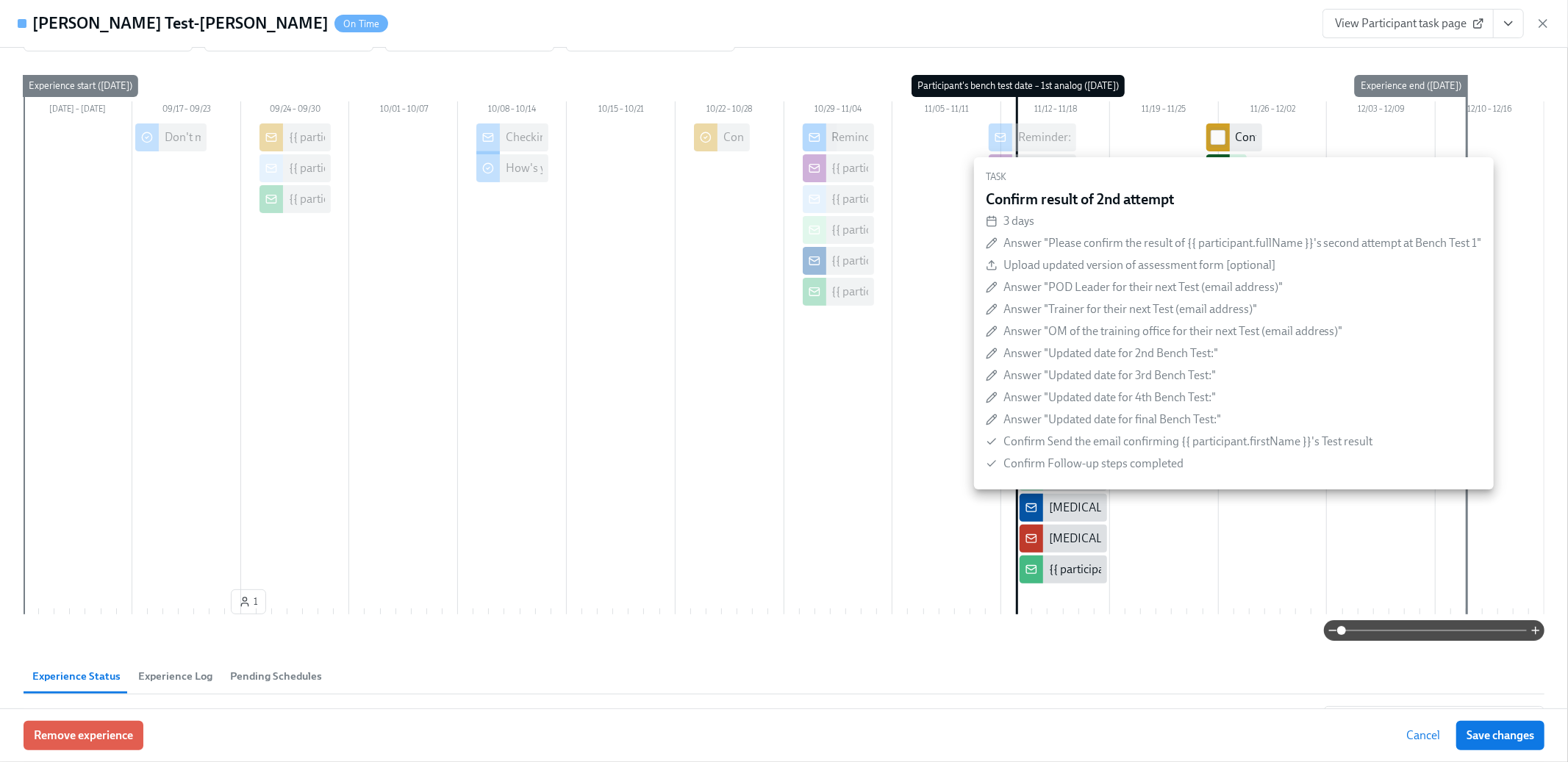
click at [1216, 134] on input "checkbox" at bounding box center [1218, 138] width 13 height 13
checkbox input "true"
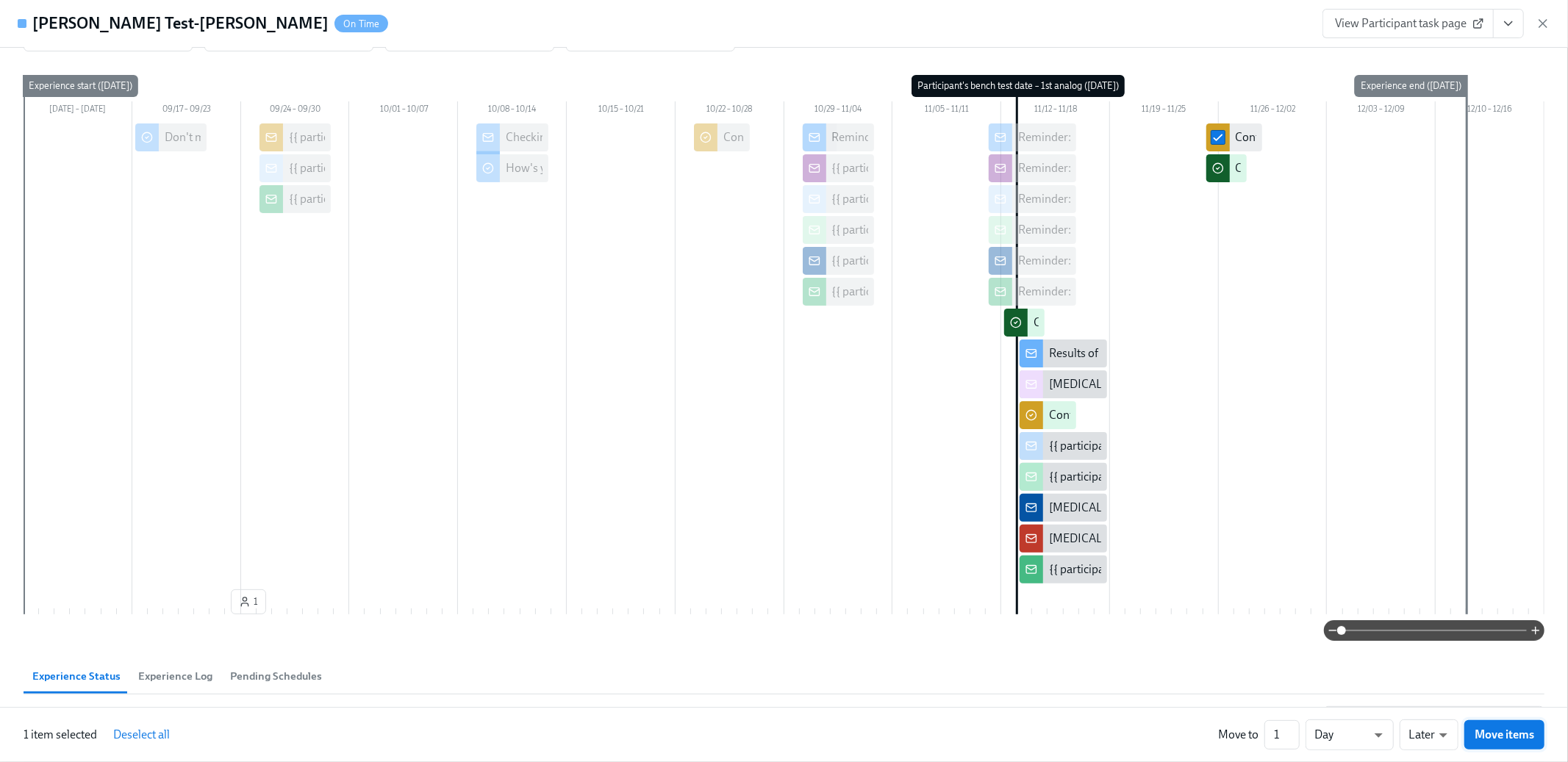
click at [1496, 734] on span "Move items" at bounding box center [1504, 735] width 60 height 14
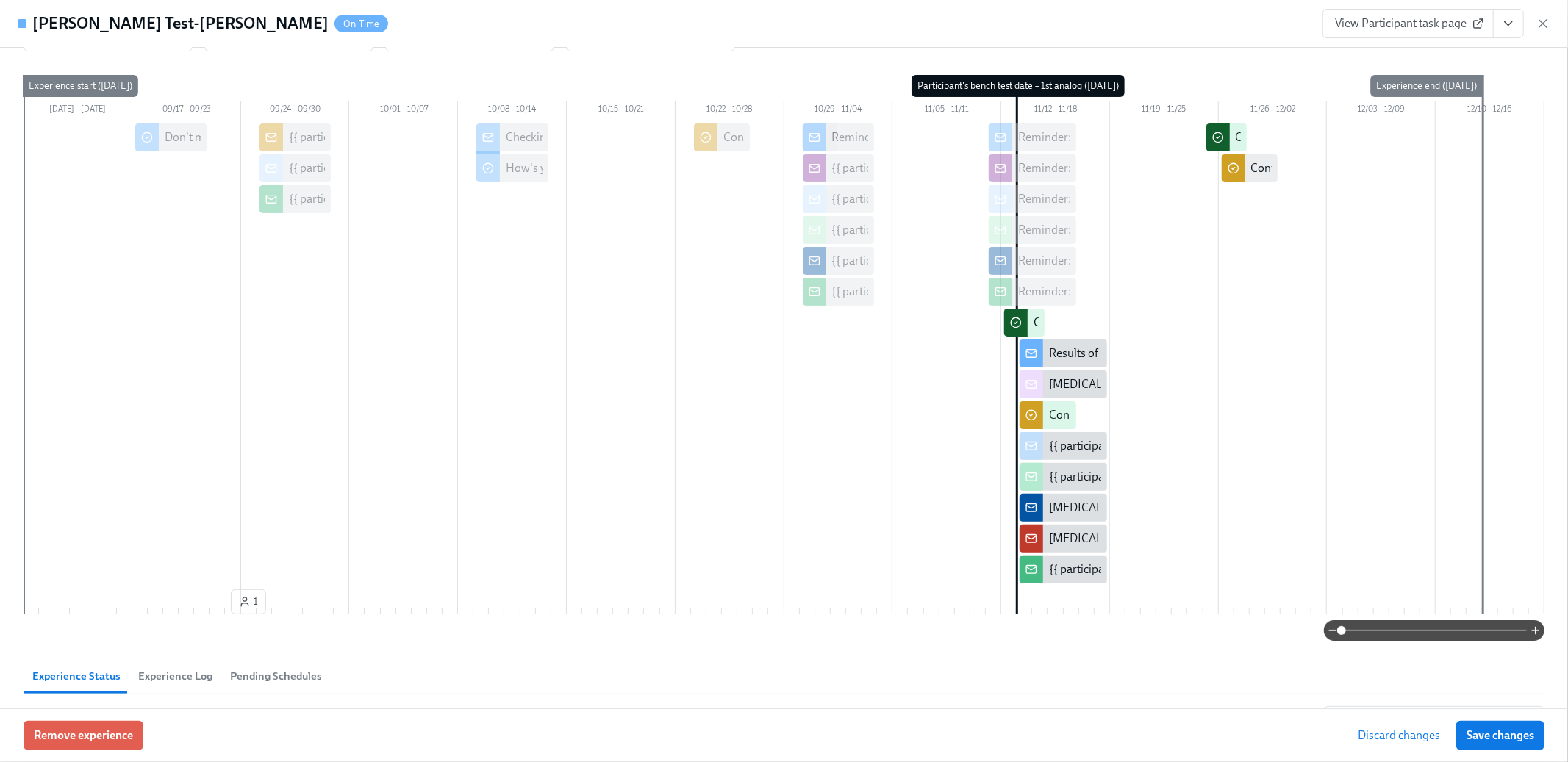
click at [1496, 734] on span "Save changes" at bounding box center [1500, 735] width 68 height 14
click at [1507, 22] on icon "View task page" at bounding box center [1508, 23] width 7 height 4
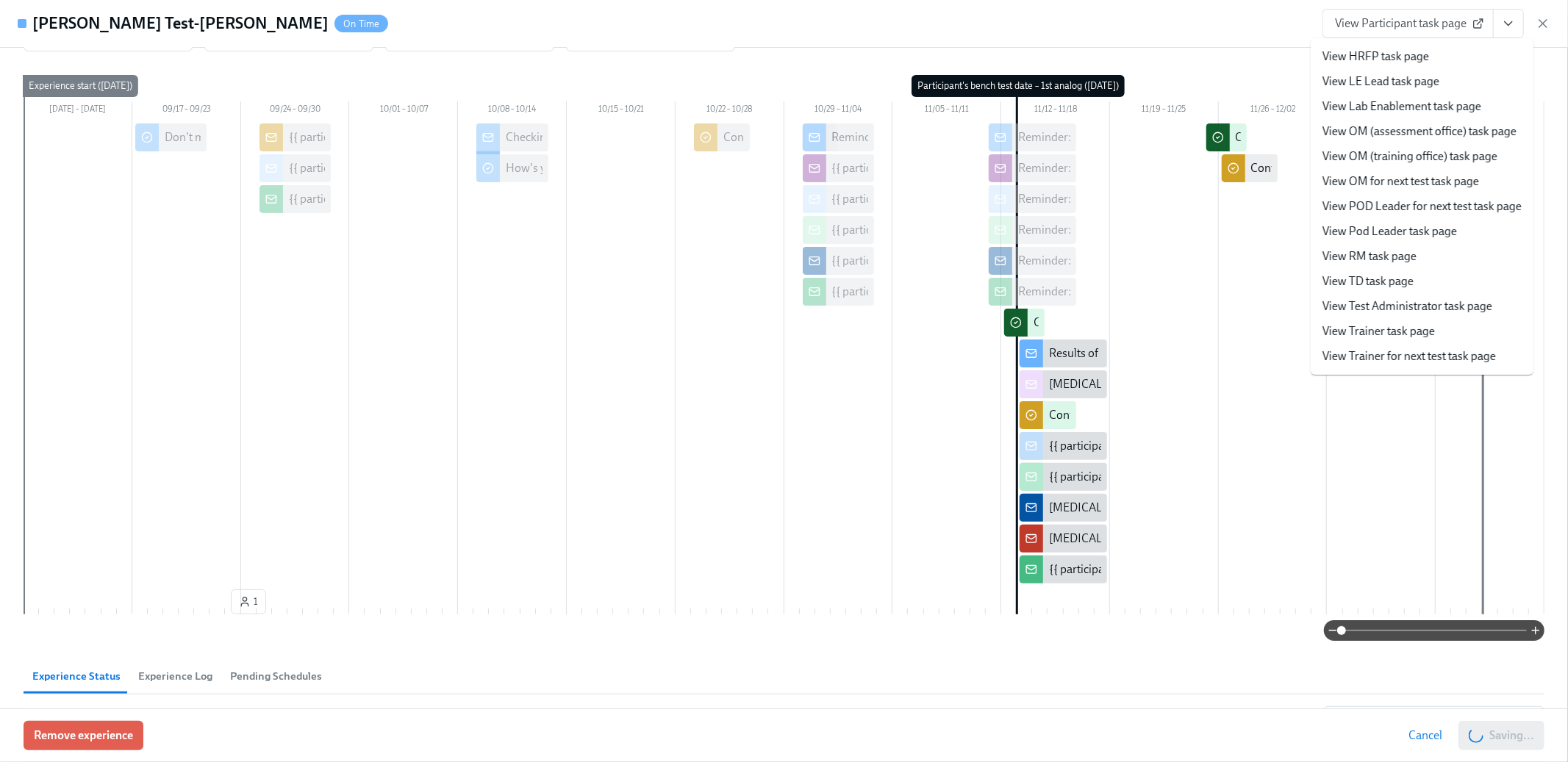
click at [1415, 101] on link "View Lab Enablement task page" at bounding box center [1401, 106] width 159 height 16
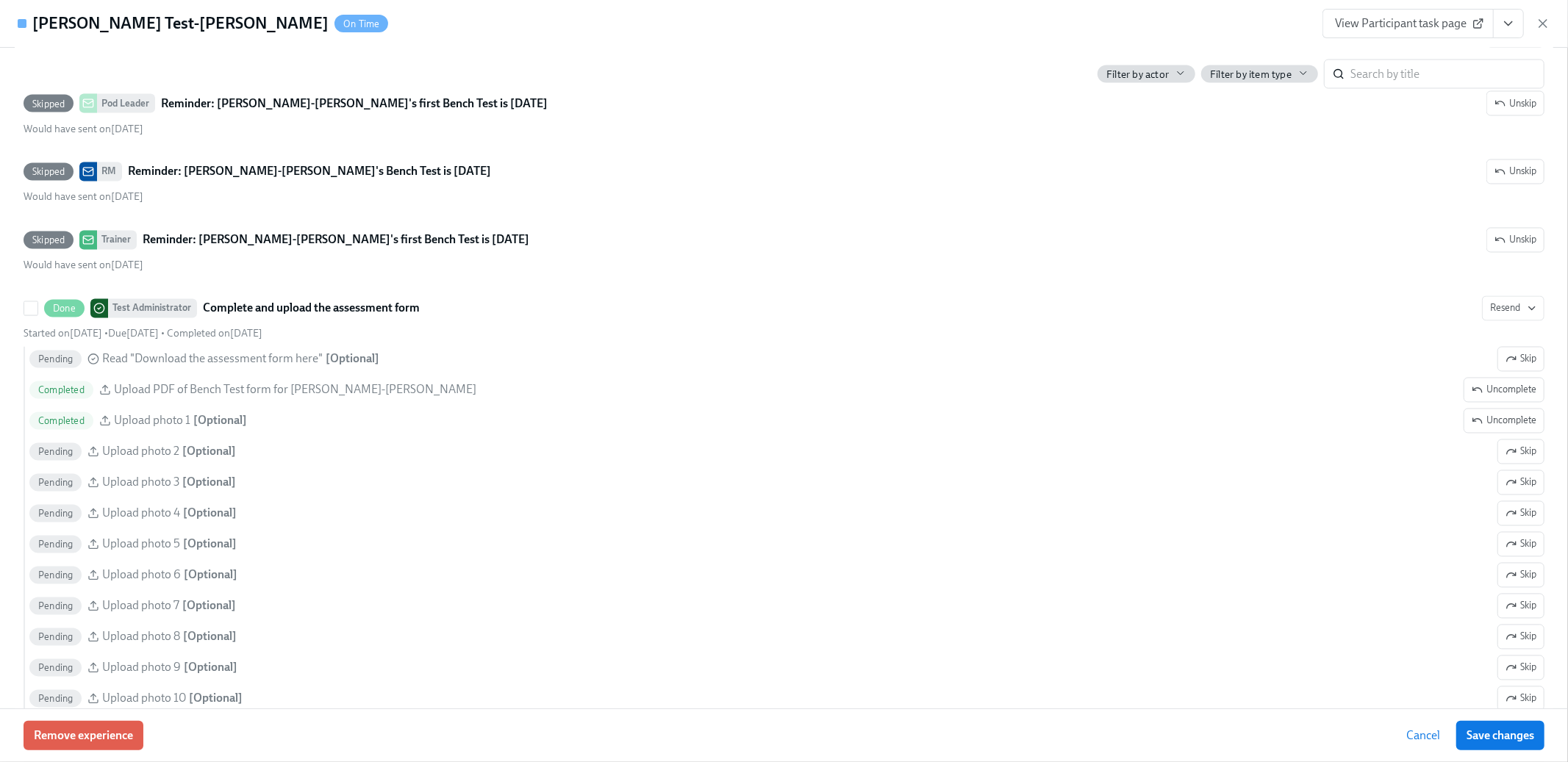
scroll to position [2313, 0]
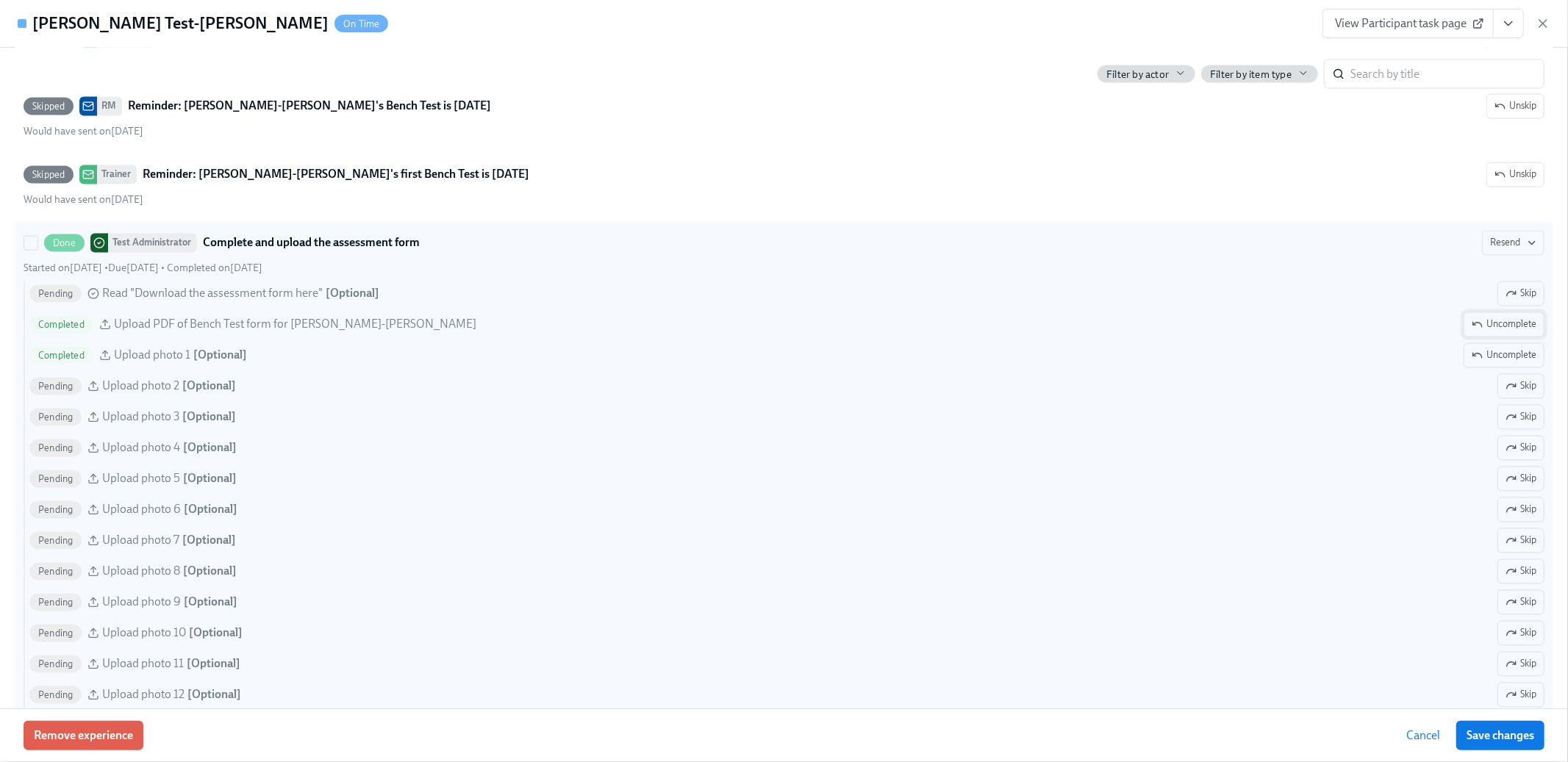
click at [1495, 324] on span "Uncomplete" at bounding box center [1504, 325] width 64 height 14
click at [1484, 353] on span "Uncomplete" at bounding box center [1504, 356] width 64 height 14
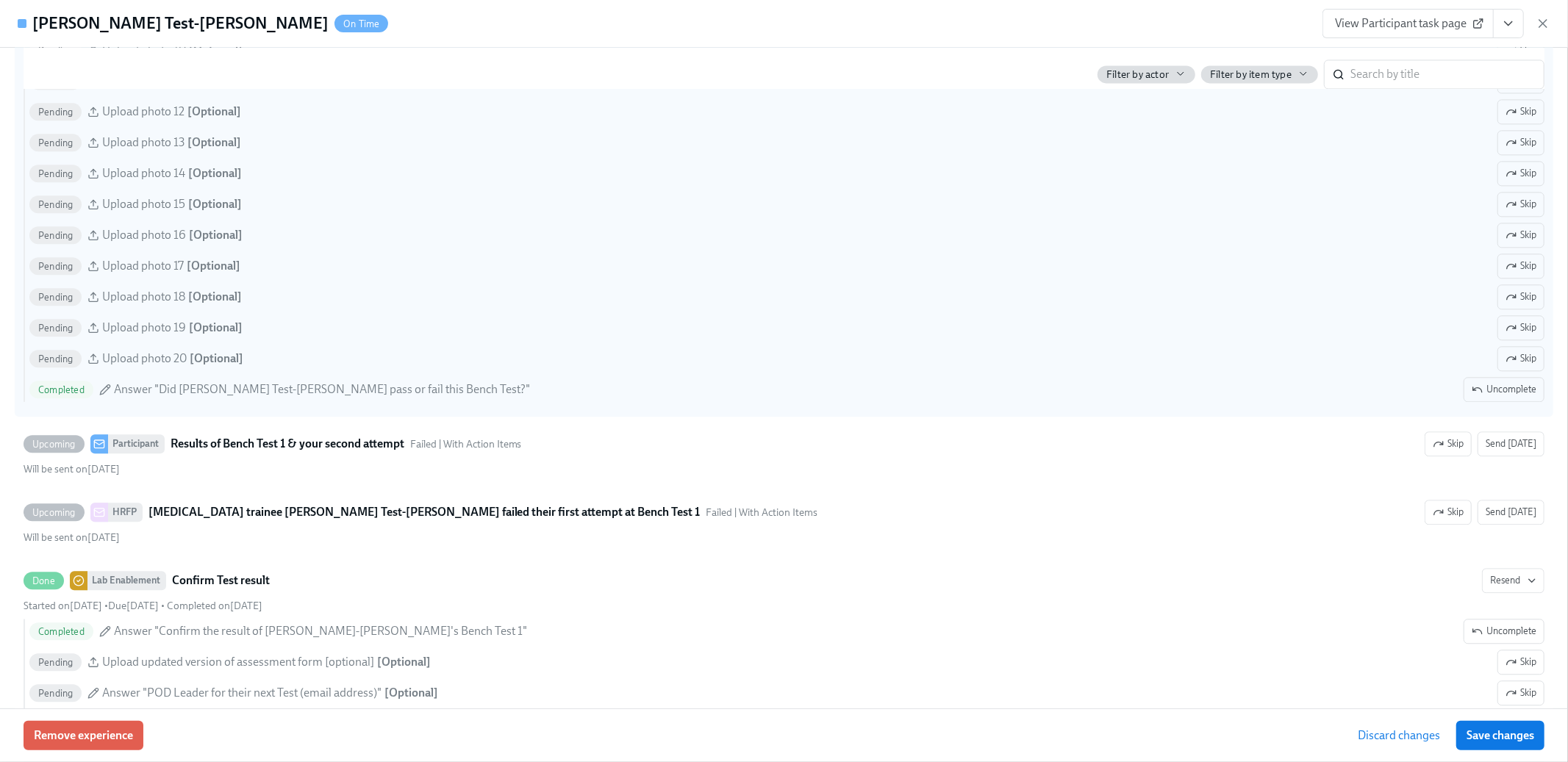
scroll to position [2916, 0]
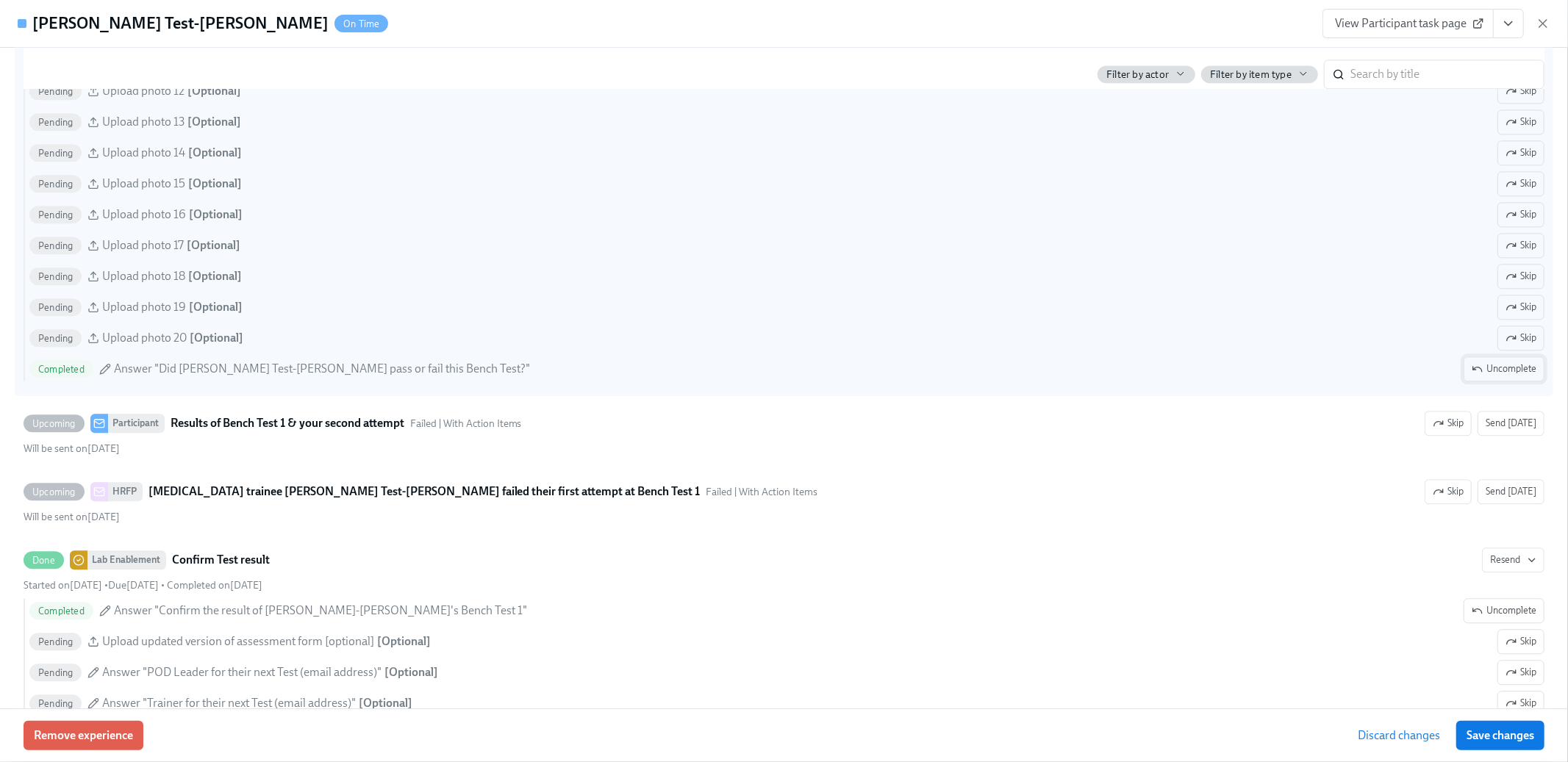
click at [1501, 373] on span "Uncomplete" at bounding box center [1504, 369] width 64 height 14
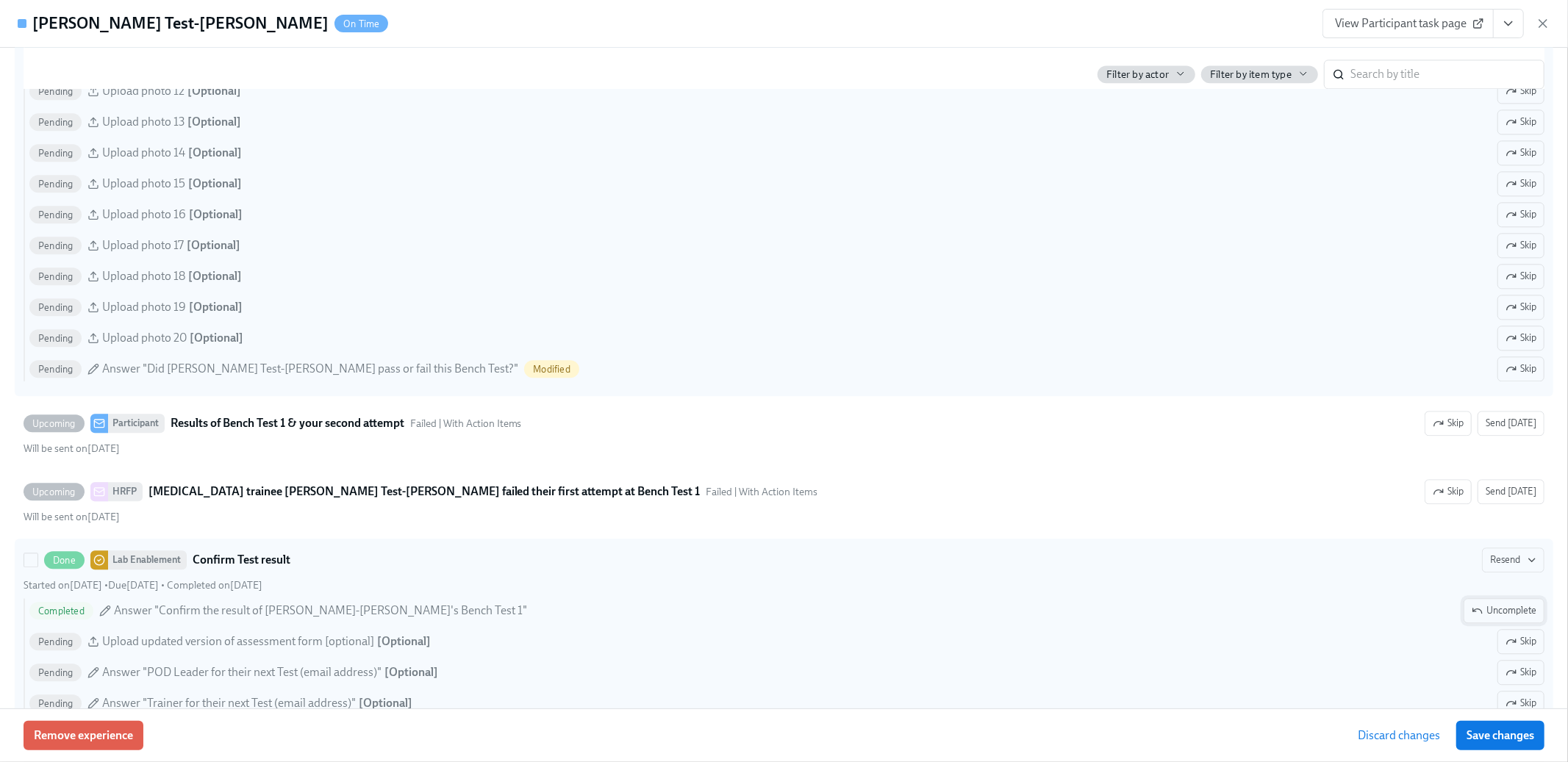
click at [1508, 605] on button "Uncomplete" at bounding box center [1504, 611] width 80 height 25
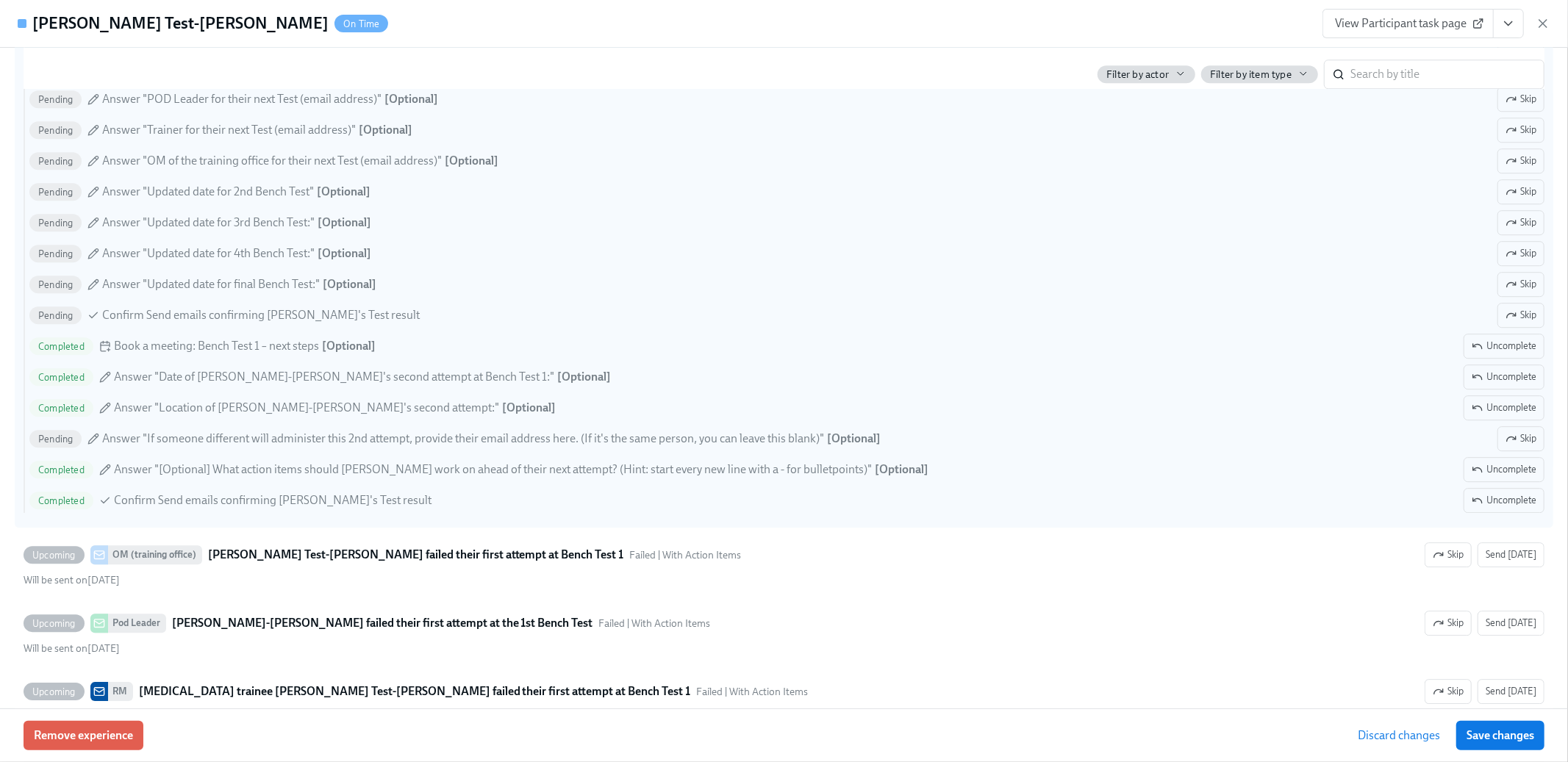
scroll to position [3491, 0]
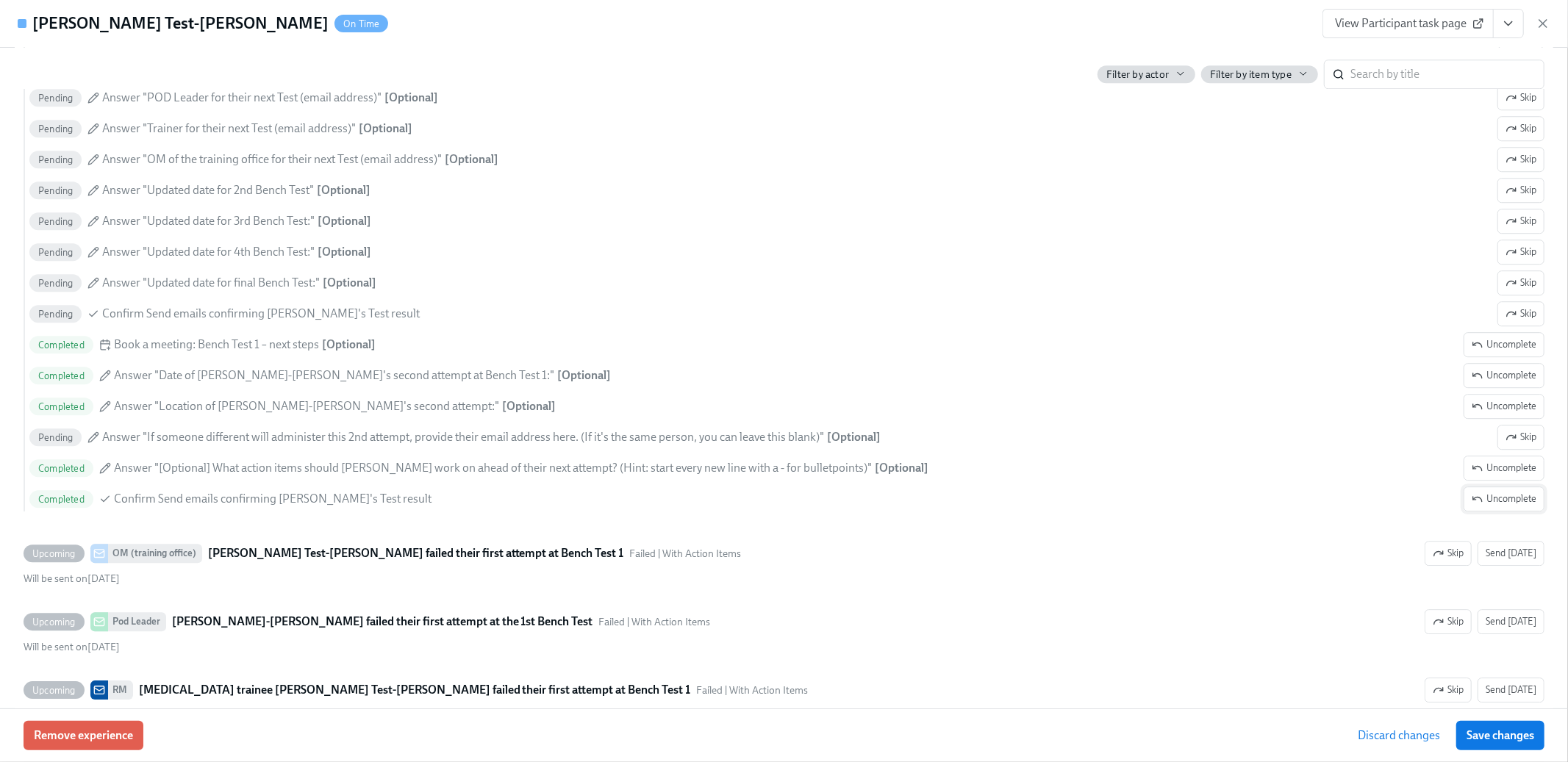
click at [1524, 506] on span "Uncomplete" at bounding box center [1504, 499] width 64 height 14
click at [1516, 476] on span "Uncomplete" at bounding box center [1504, 468] width 64 height 14
drag, startPoint x: 1508, startPoint y: 416, endPoint x: 1507, endPoint y: 400, distance: 16.0
click at [1508, 414] on span "Uncomplete" at bounding box center [1504, 406] width 64 height 14
click at [1506, 383] on span "Uncomplete" at bounding box center [1504, 376] width 64 height 14
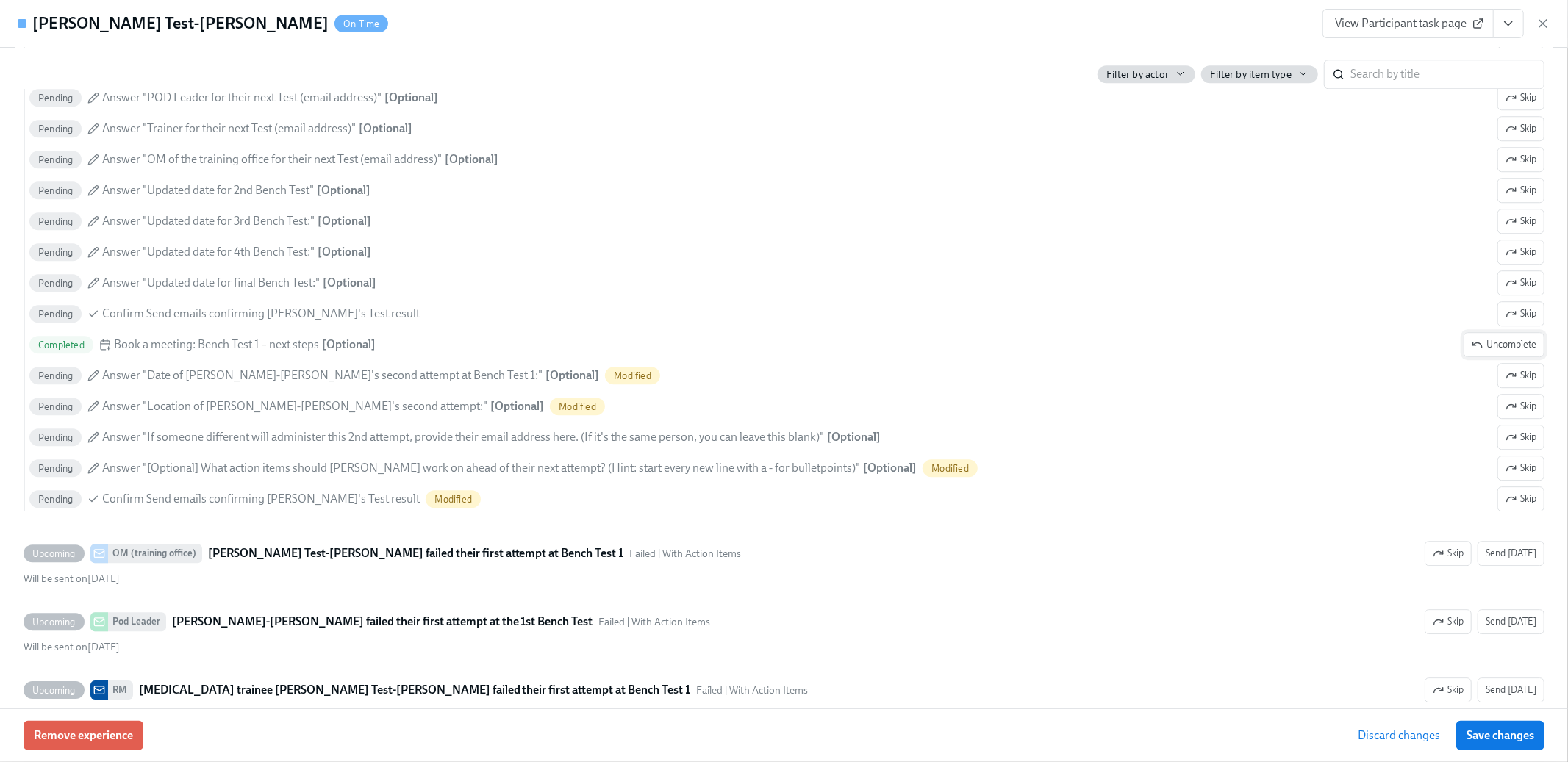
click at [1506, 352] on span "Uncomplete" at bounding box center [1504, 344] width 64 height 14
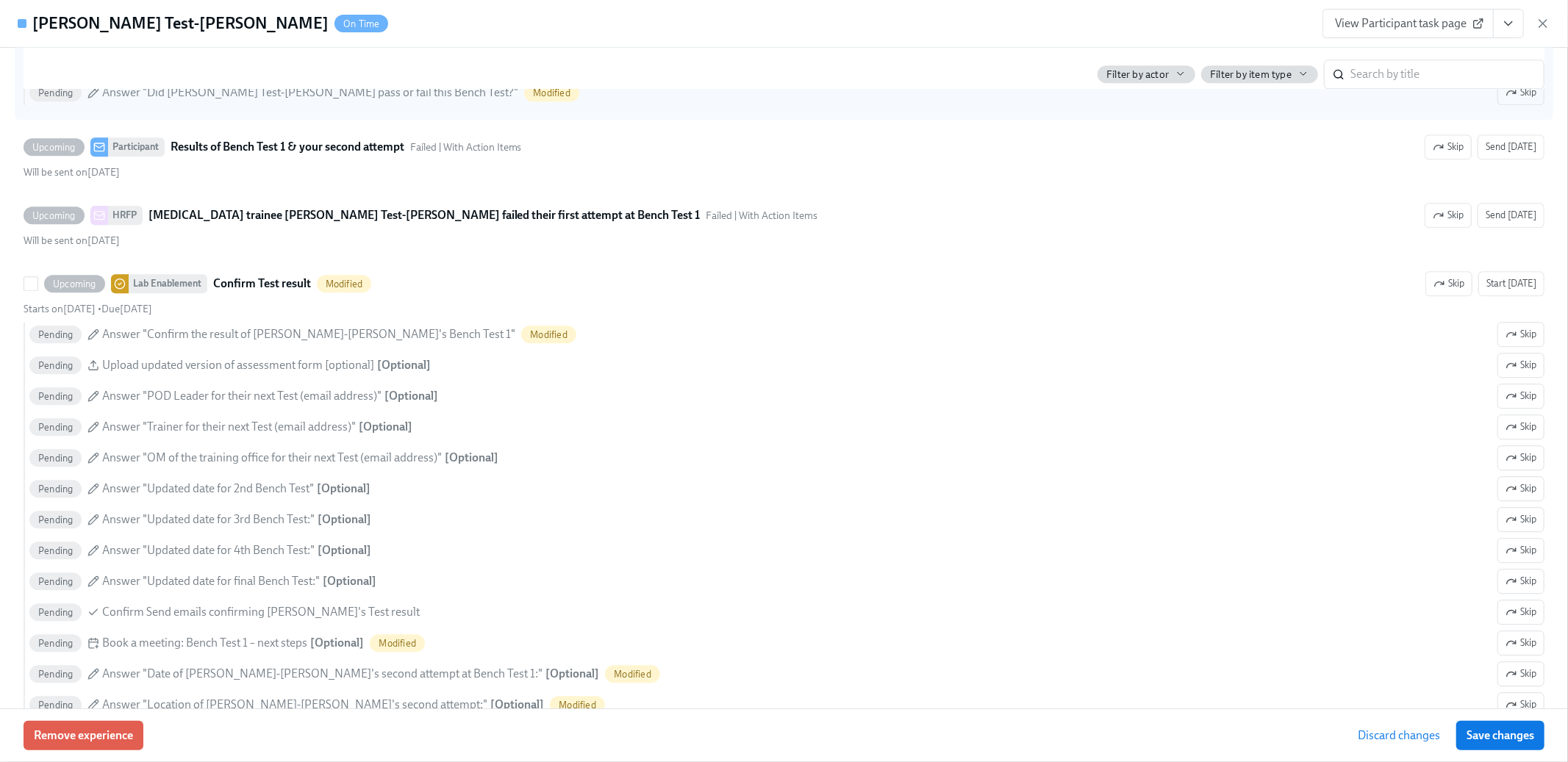
scroll to position [3186, 0]
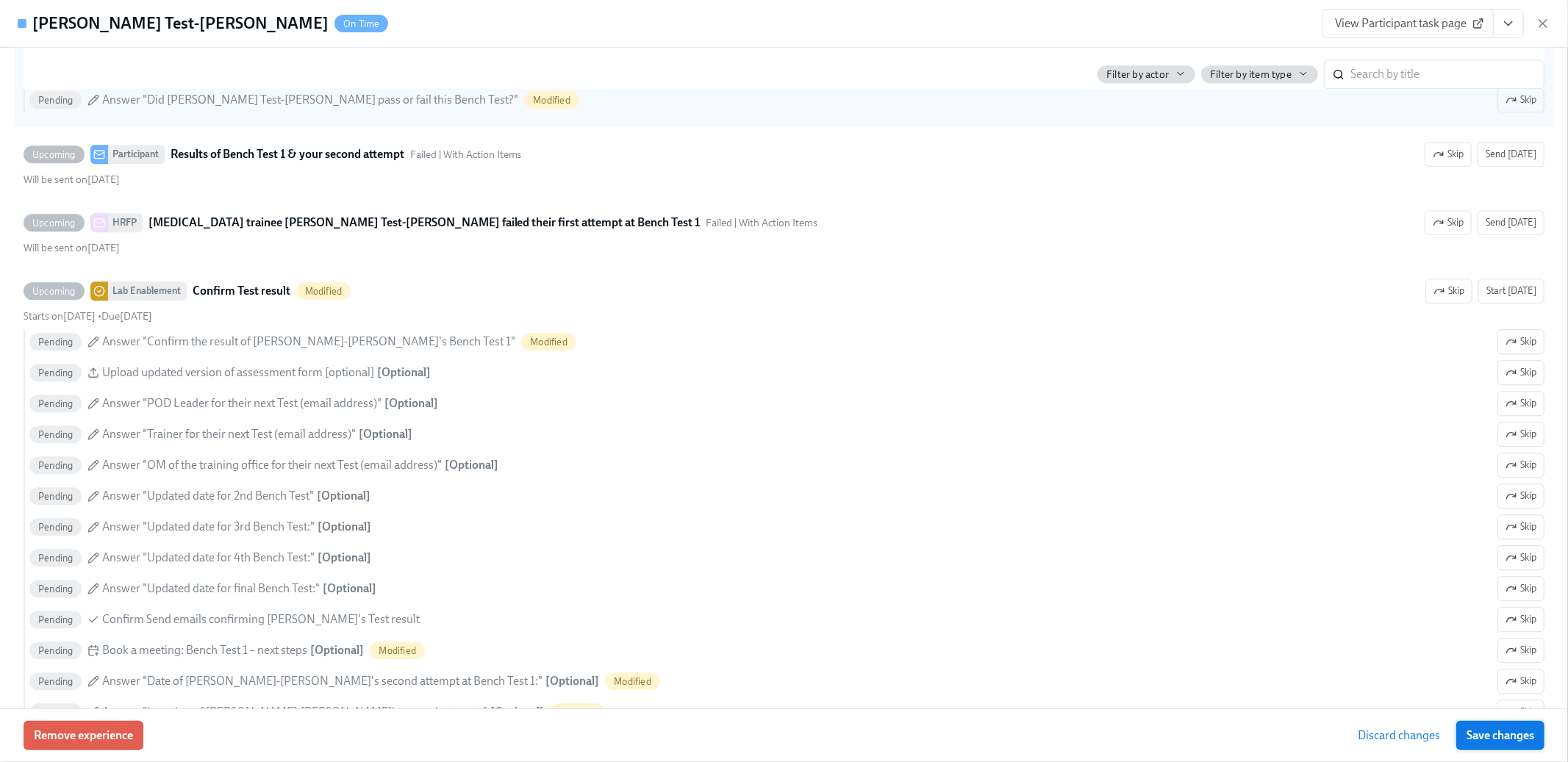
click at [1505, 725] on button "Save changes" at bounding box center [1500, 735] width 89 height 30
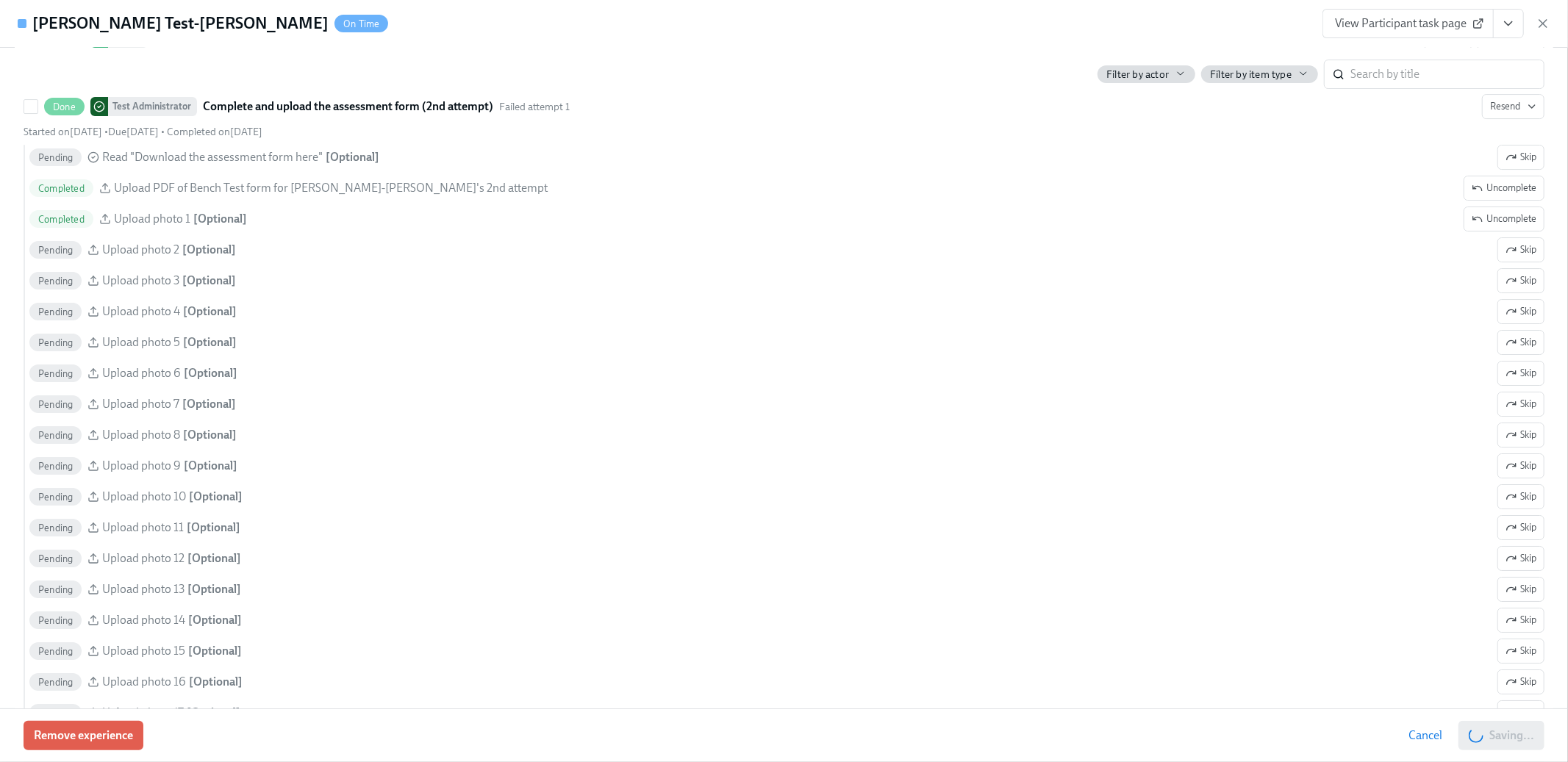
scroll to position [4279, 0]
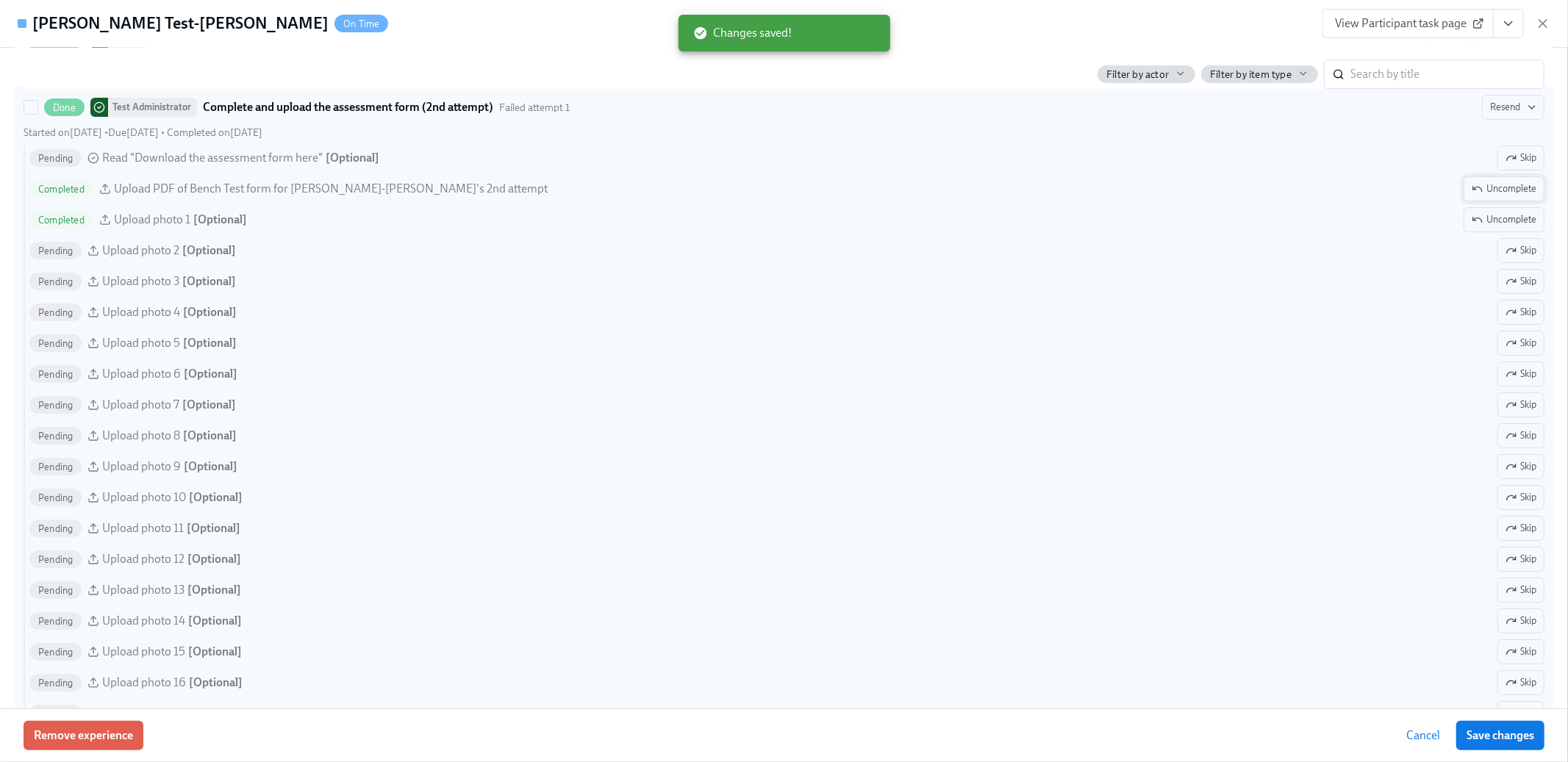
click at [1509, 196] on span "Uncomplete" at bounding box center [1504, 189] width 64 height 14
click at [1505, 217] on button "Uncomplete" at bounding box center [1504, 220] width 80 height 25
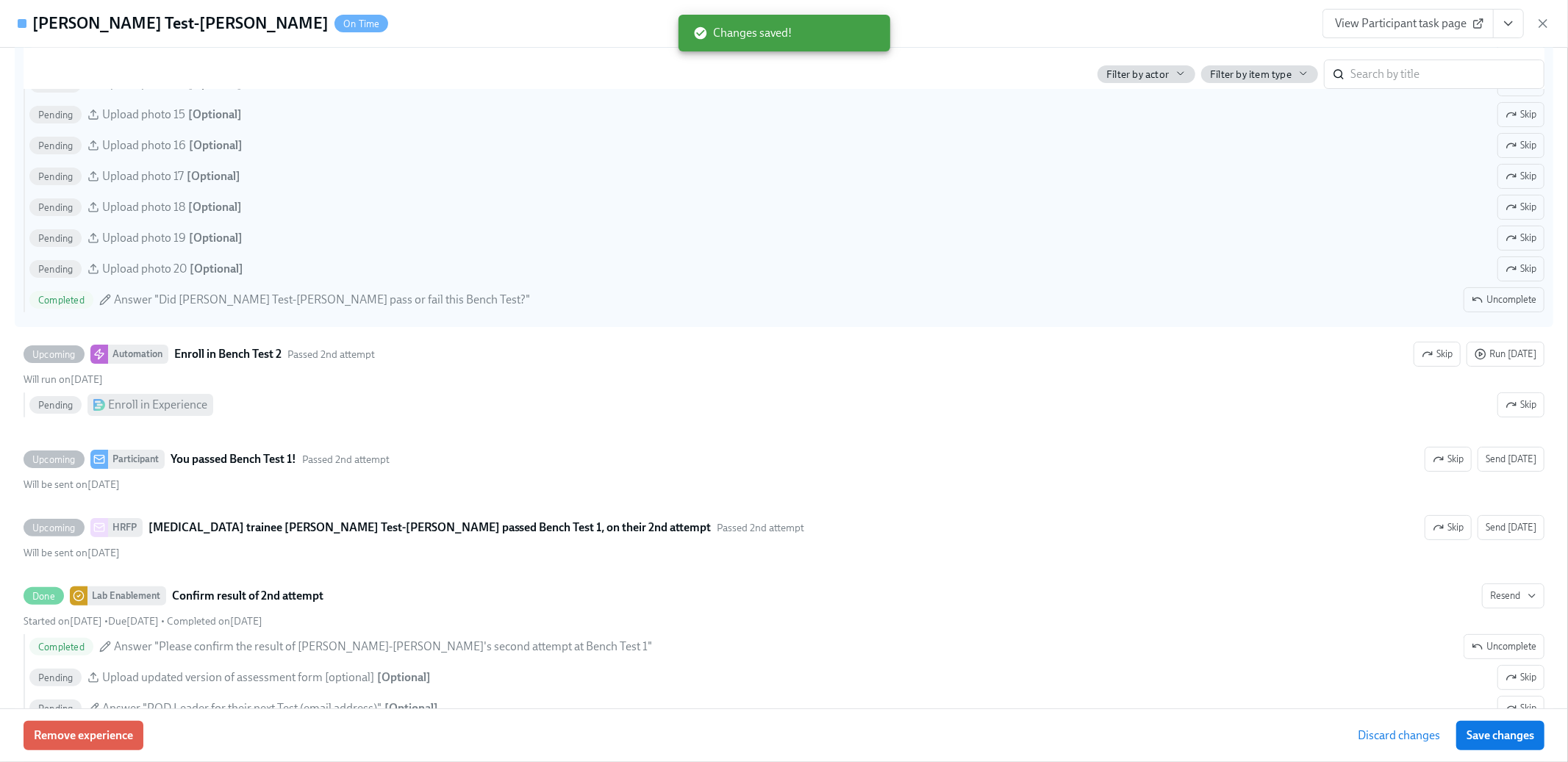
scroll to position [4875, 0]
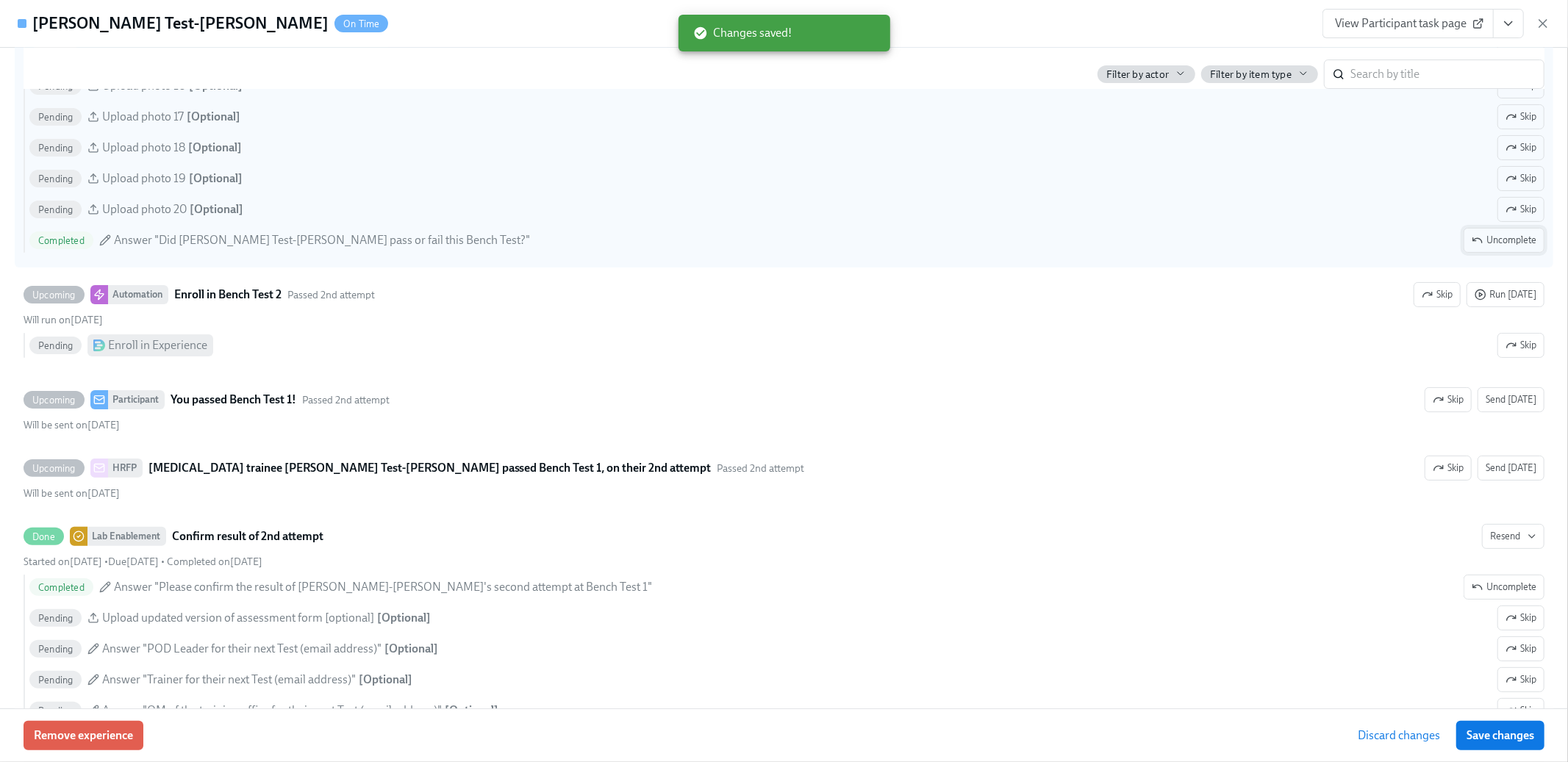
click at [1498, 248] on span "Uncomplete" at bounding box center [1504, 241] width 64 height 14
click at [1524, 740] on span "Save changes" at bounding box center [1500, 735] width 68 height 14
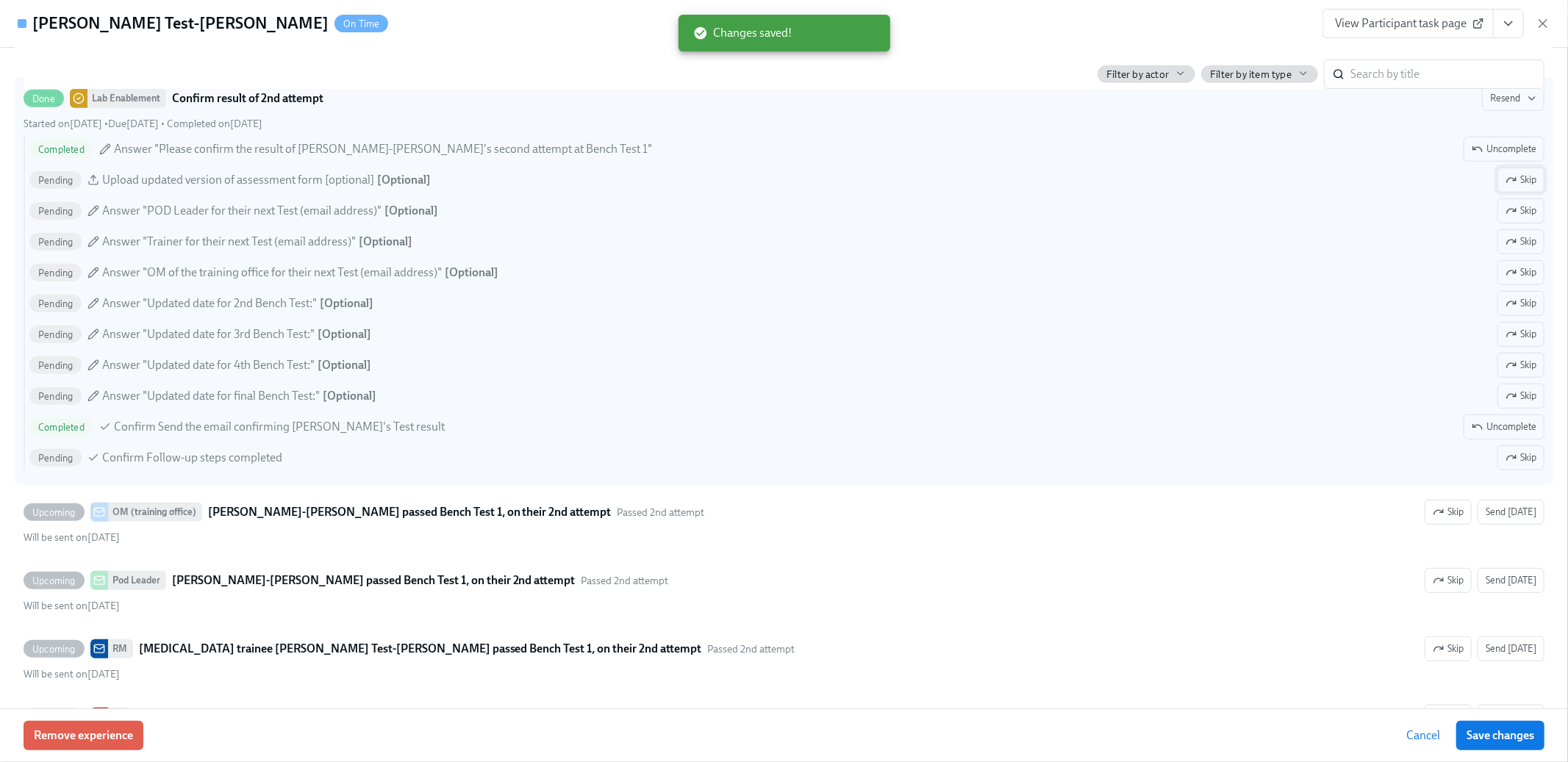
scroll to position [5316, 0]
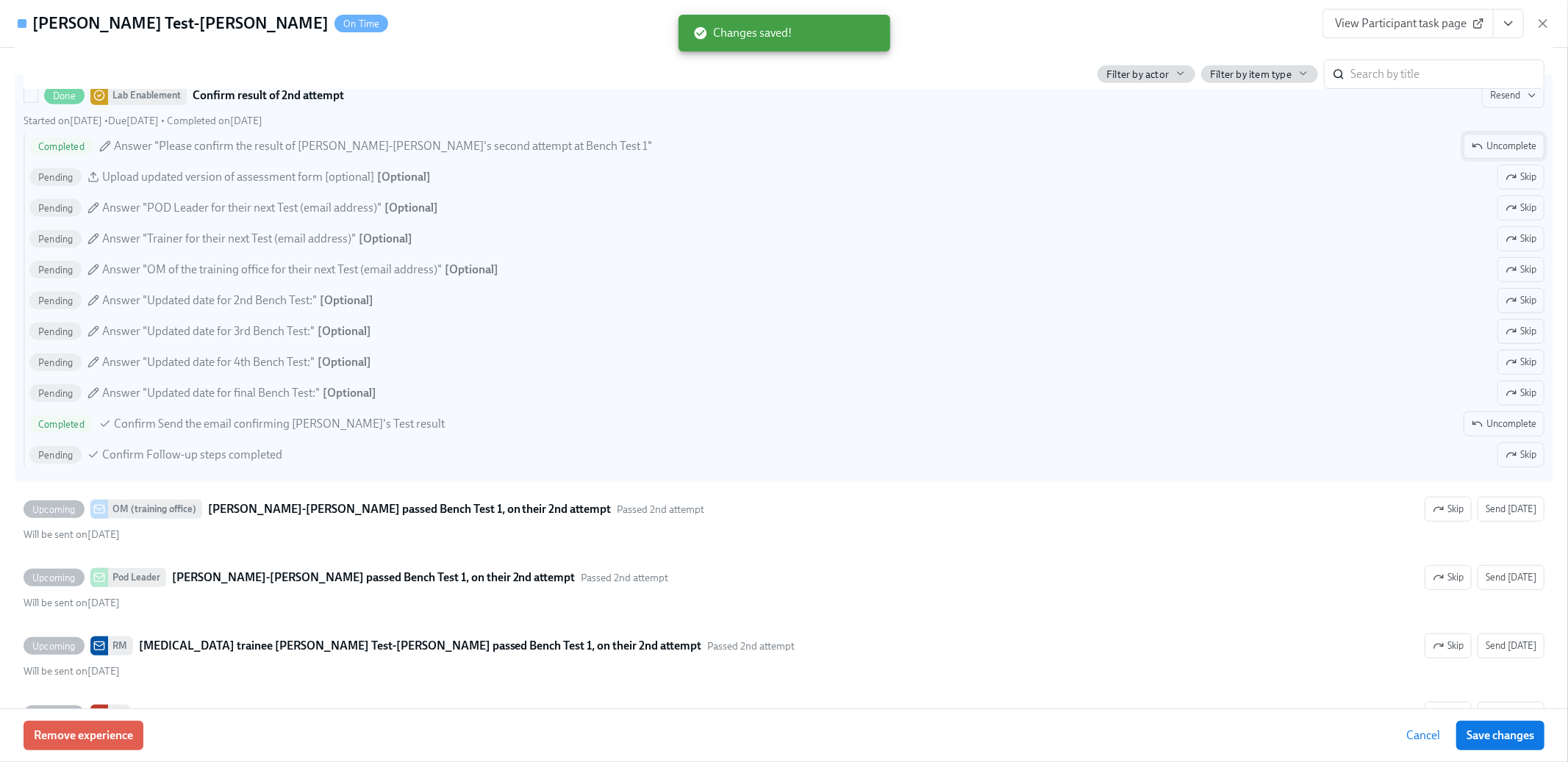
click at [1492, 154] on span "Uncomplete" at bounding box center [1504, 146] width 64 height 14
click at [1507, 431] on span "Uncomplete" at bounding box center [1504, 424] width 64 height 14
click at [1516, 741] on span "Save changes" at bounding box center [1500, 735] width 68 height 14
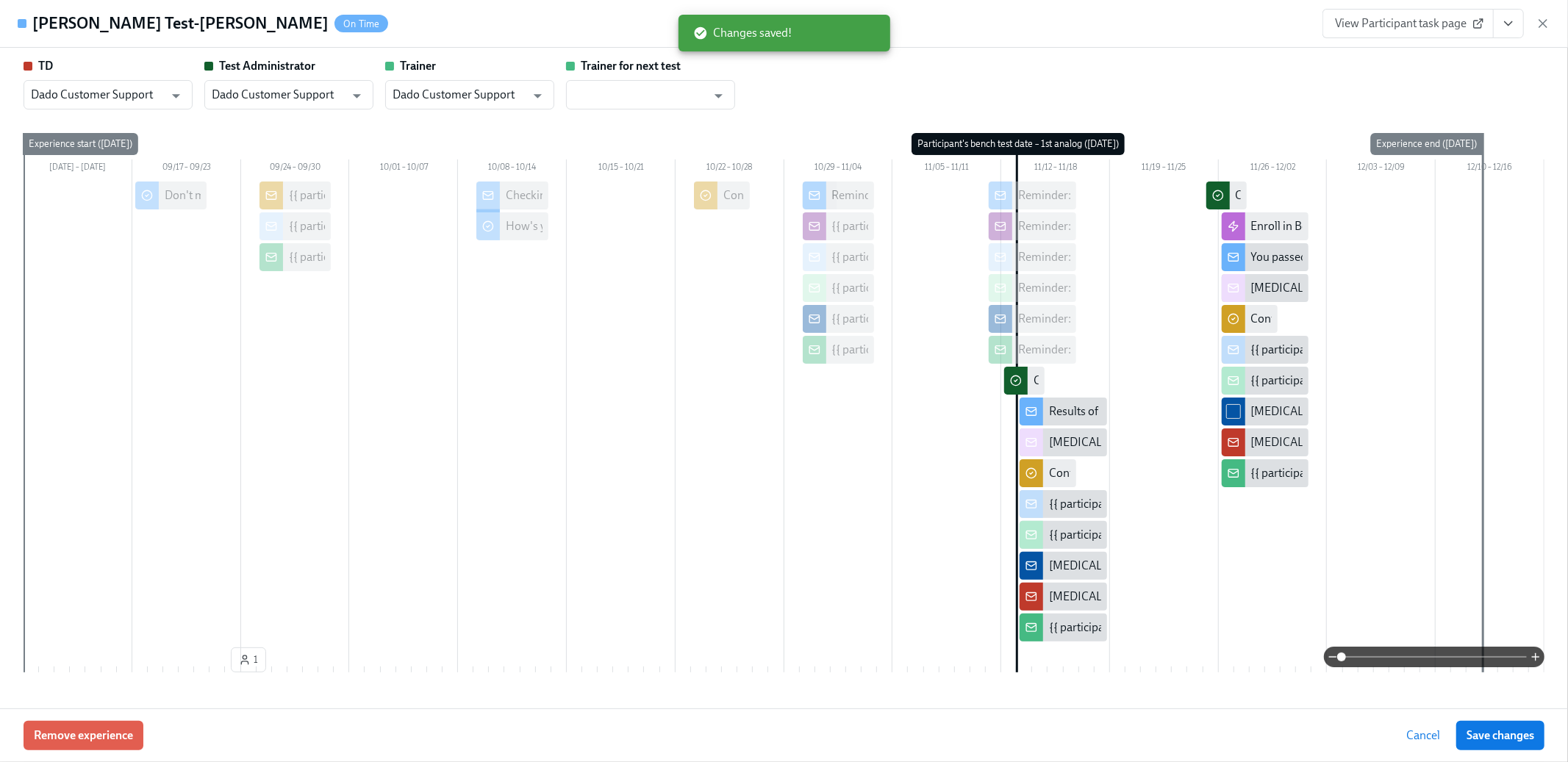
scroll to position [138, 0]
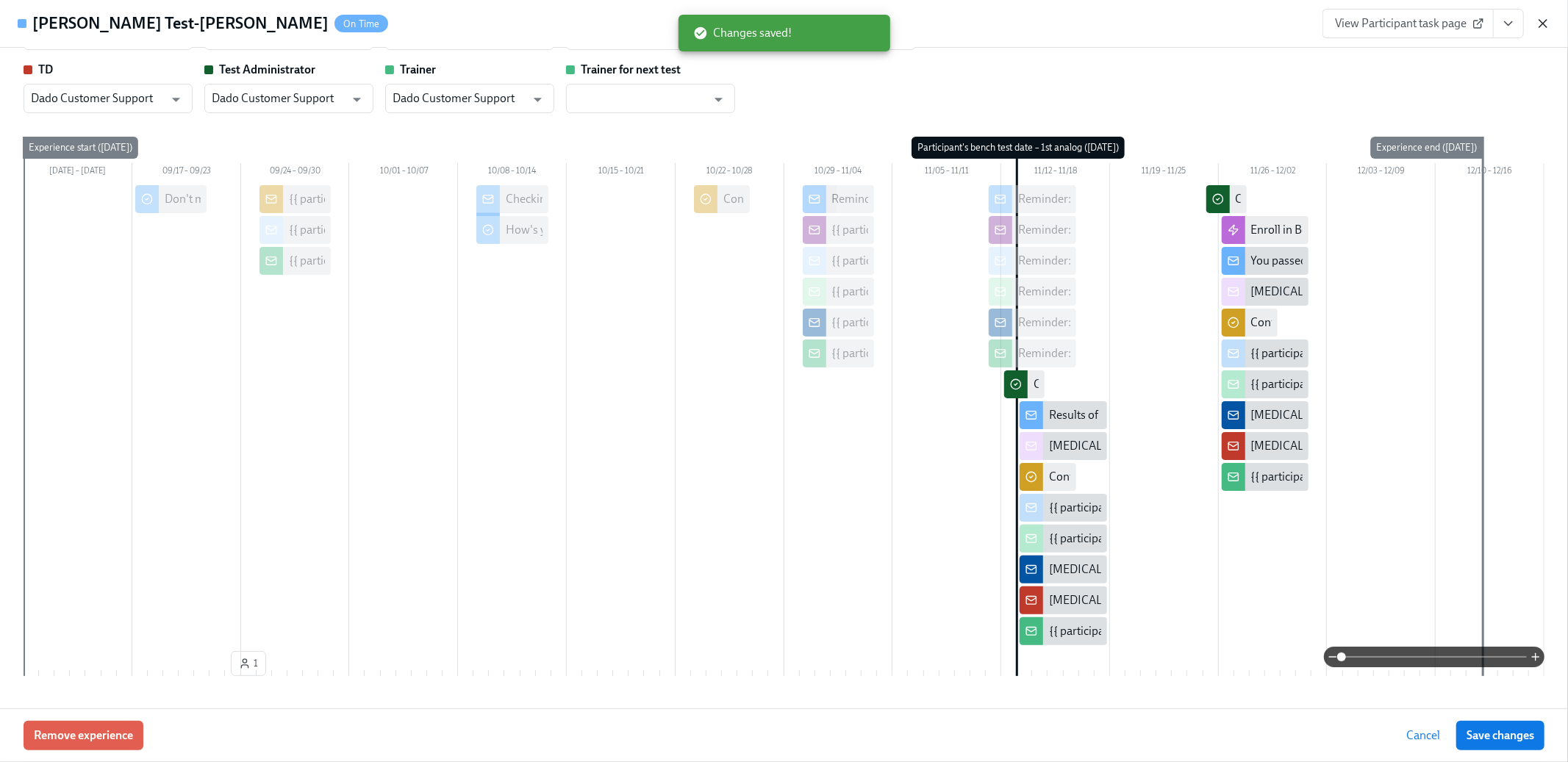
click at [1544, 18] on icon "button" at bounding box center [1543, 23] width 14 height 14
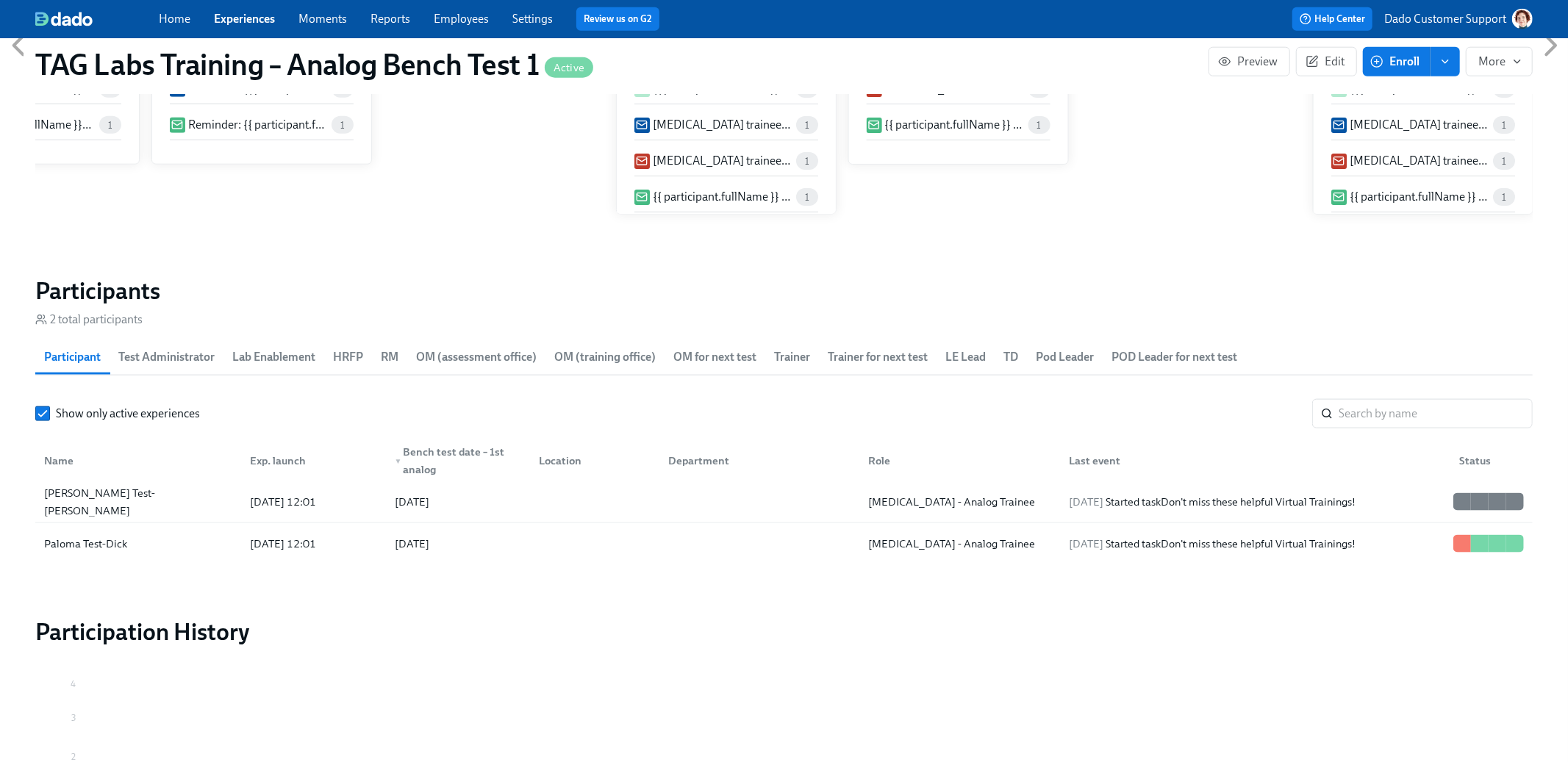
scroll to position [160, 0]
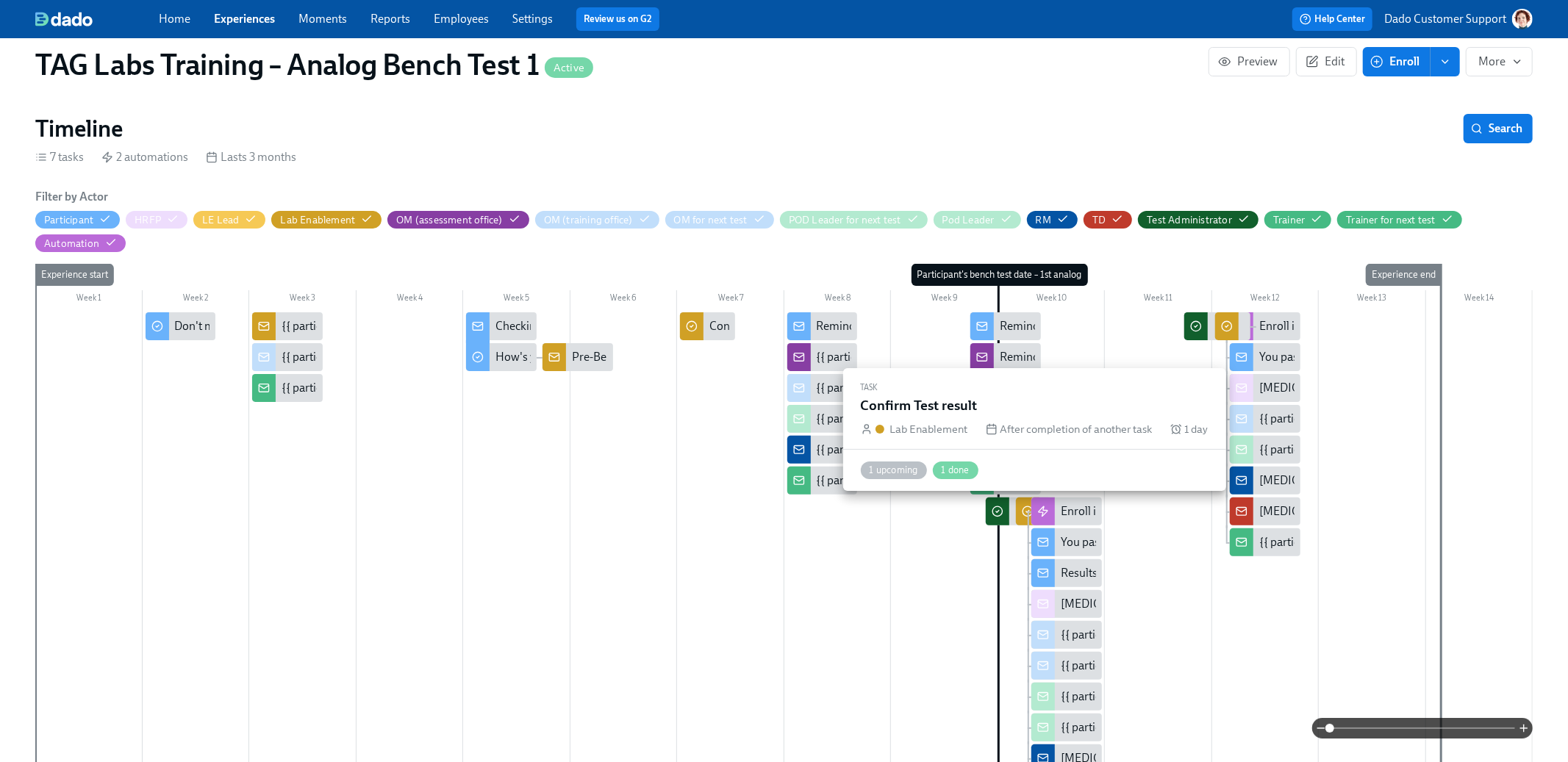
click at [1023, 501] on div at bounding box center [1027, 511] width 23 height 28
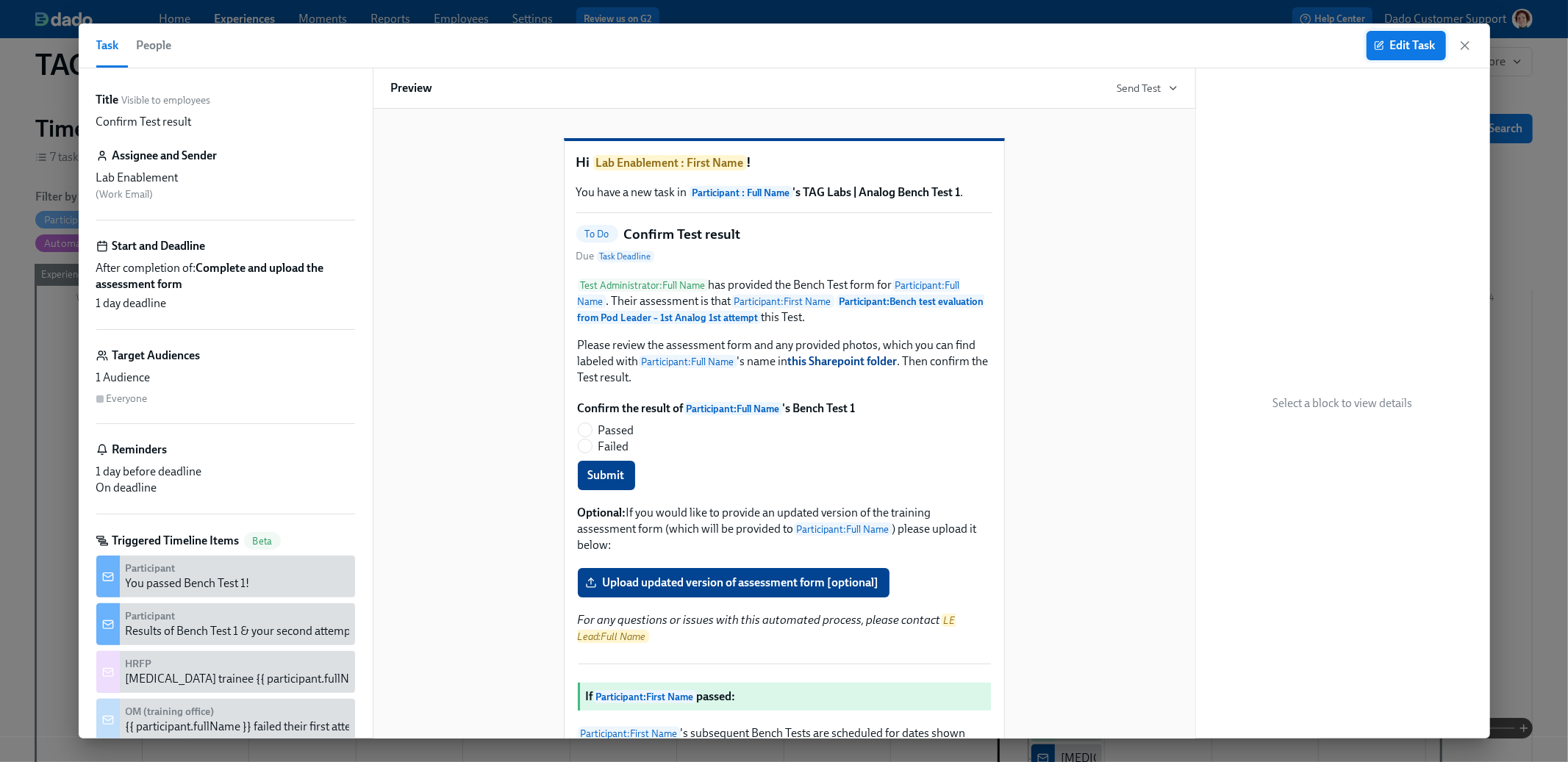
click at [1385, 49] on span "Edit Task" at bounding box center [1406, 45] width 59 height 14
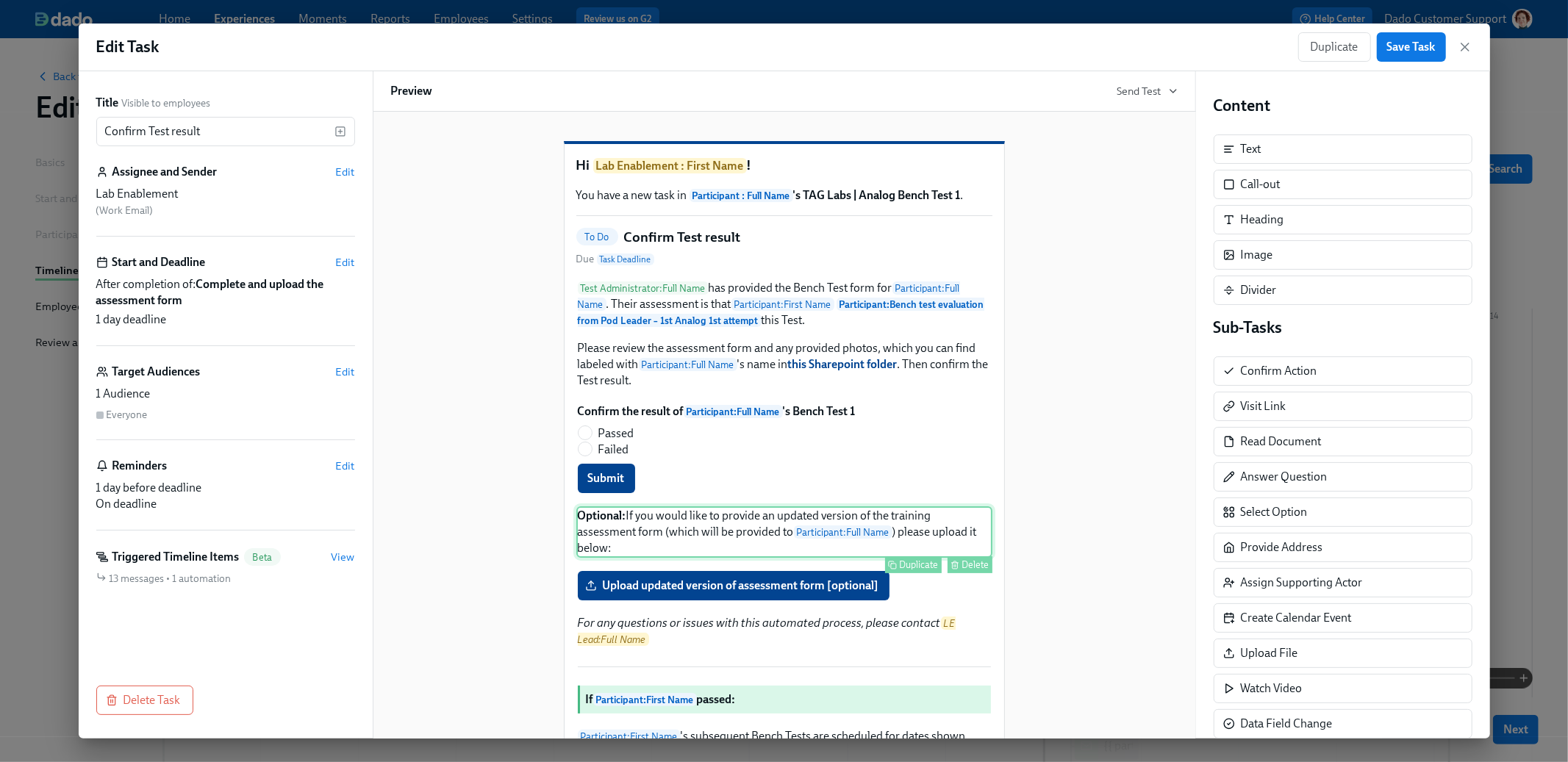
click at [705, 558] on div "Optional: If you would like to provide an updated version of the training asses…" at bounding box center [784, 532] width 416 height 51
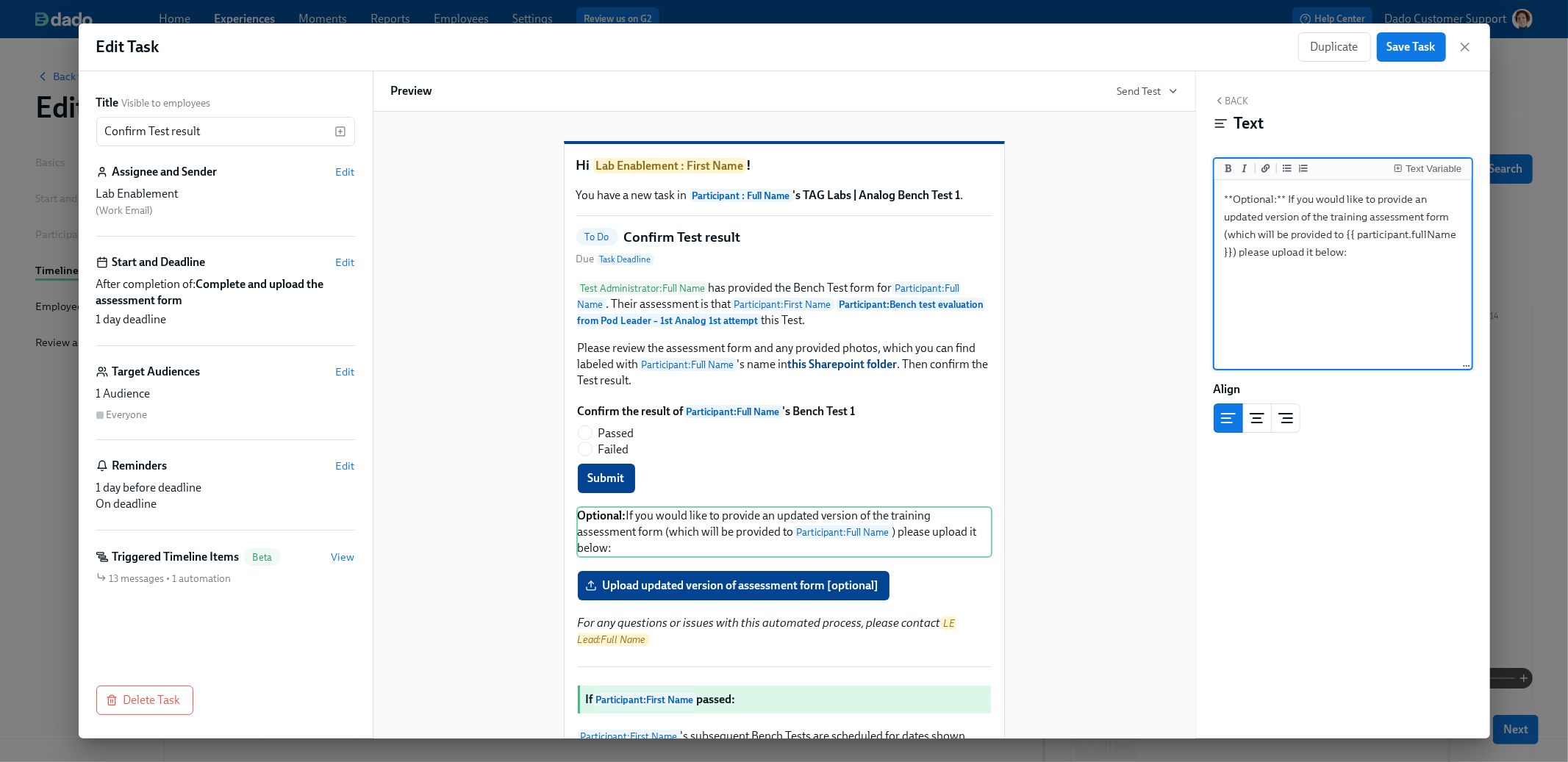
drag, startPoint x: 1343, startPoint y: 230, endPoint x: 1242, endPoint y: 249, distance: 102.8
click at [1240, 250] on textarea "**Optional:** If you would like to provide an updated version of the training a…" at bounding box center [1343, 274] width 251 height 184
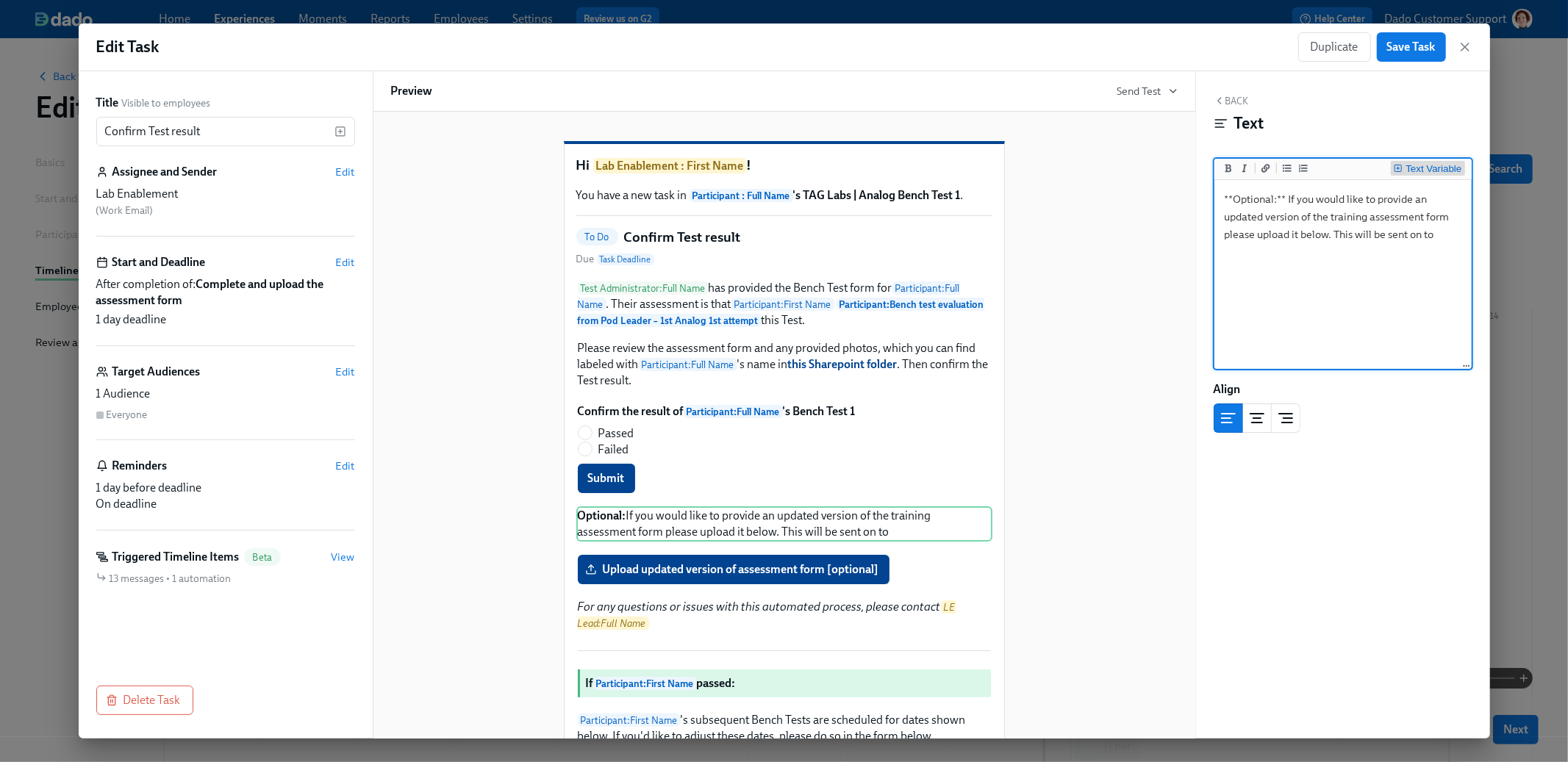
click at [1417, 172] on div "Text Variable" at bounding box center [1433, 169] width 56 height 10
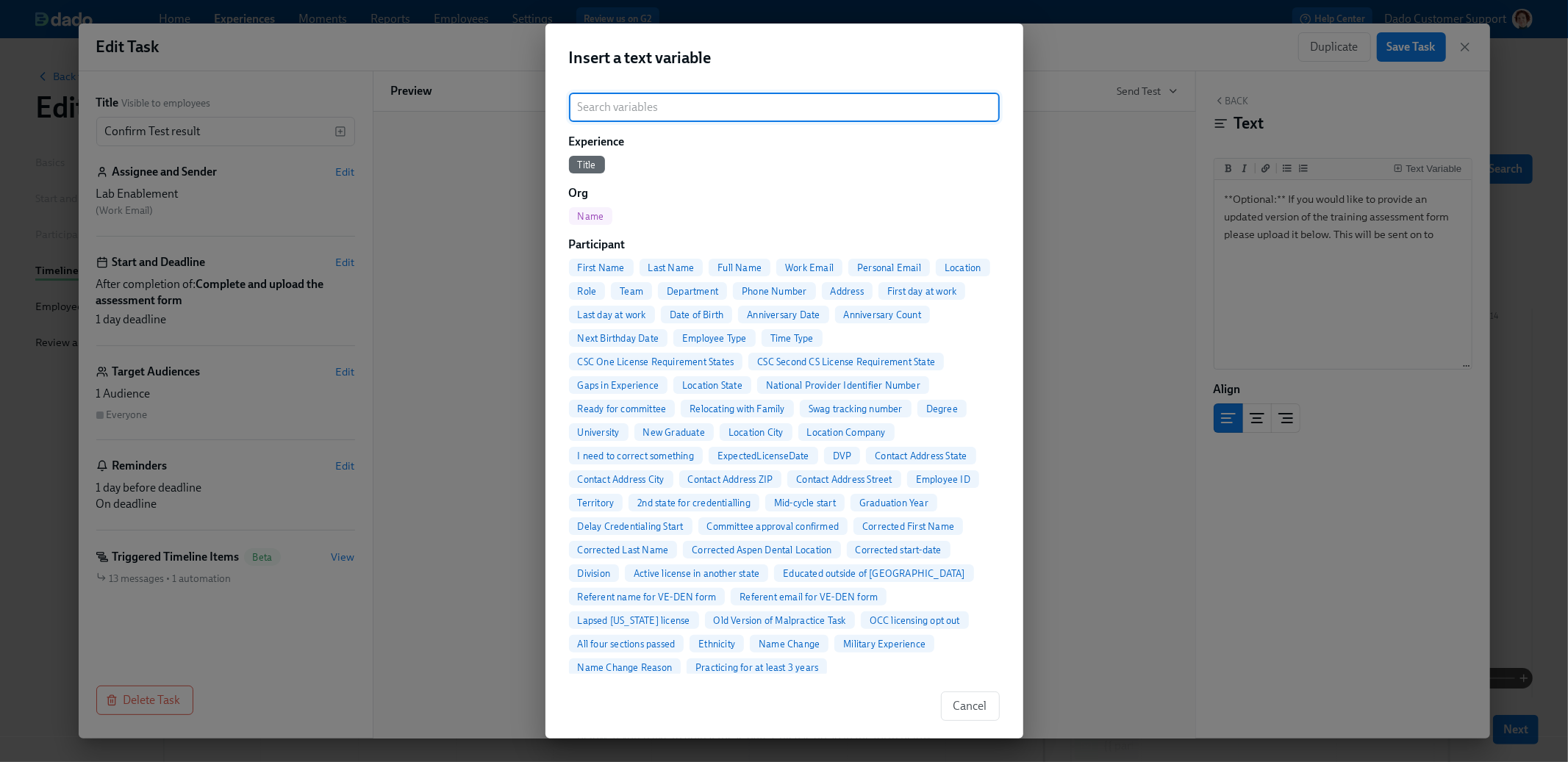
click at [617, 266] on span "First Name" at bounding box center [601, 268] width 64 height 11
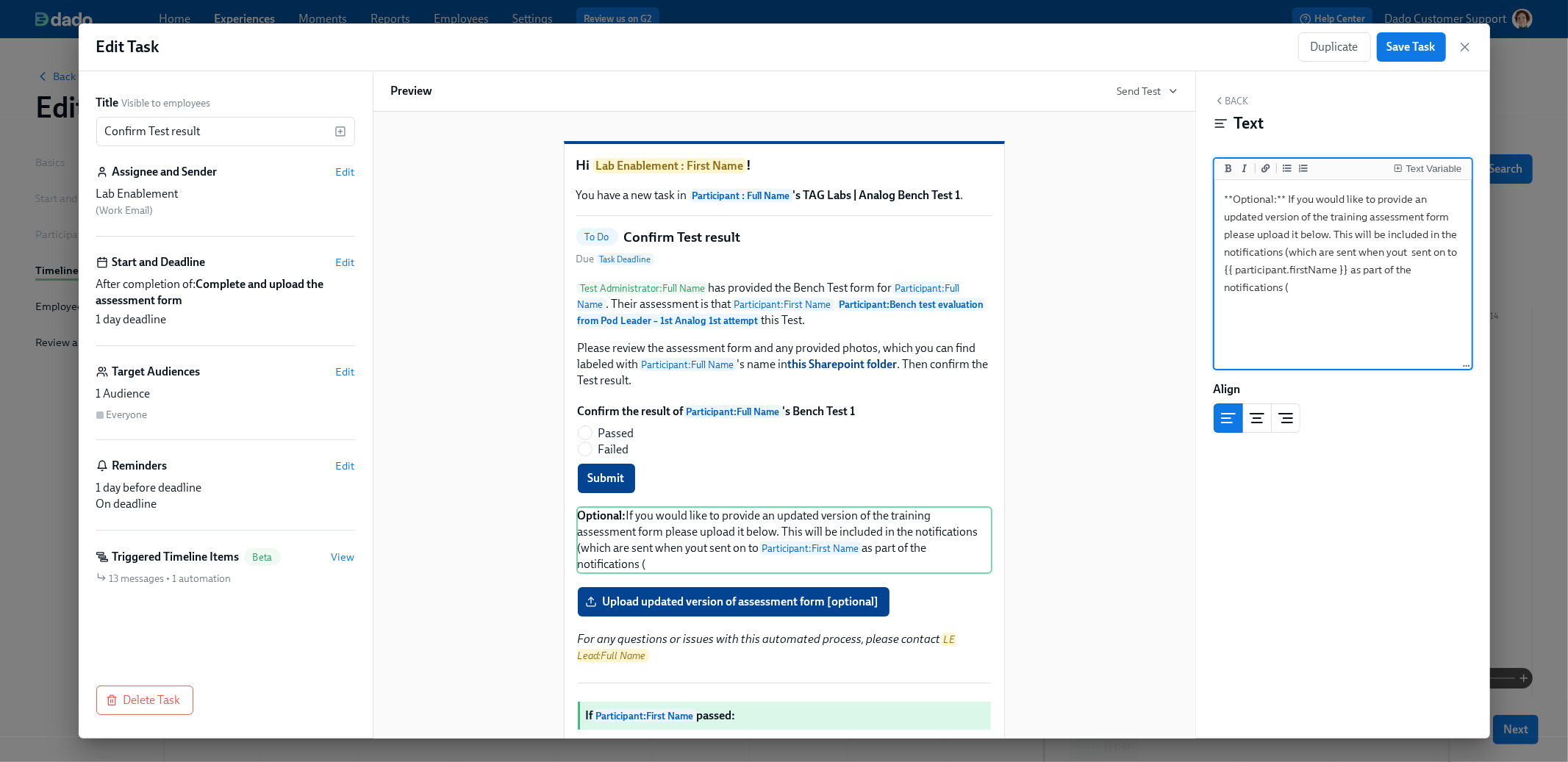
drag, startPoint x: 1284, startPoint y: 251, endPoint x: 1303, endPoint y: 304, distance: 56.3
click at [1303, 304] on textarea "**Optional:** If you would like to provide an updated version of the training a…" at bounding box center [1343, 274] width 251 height 184
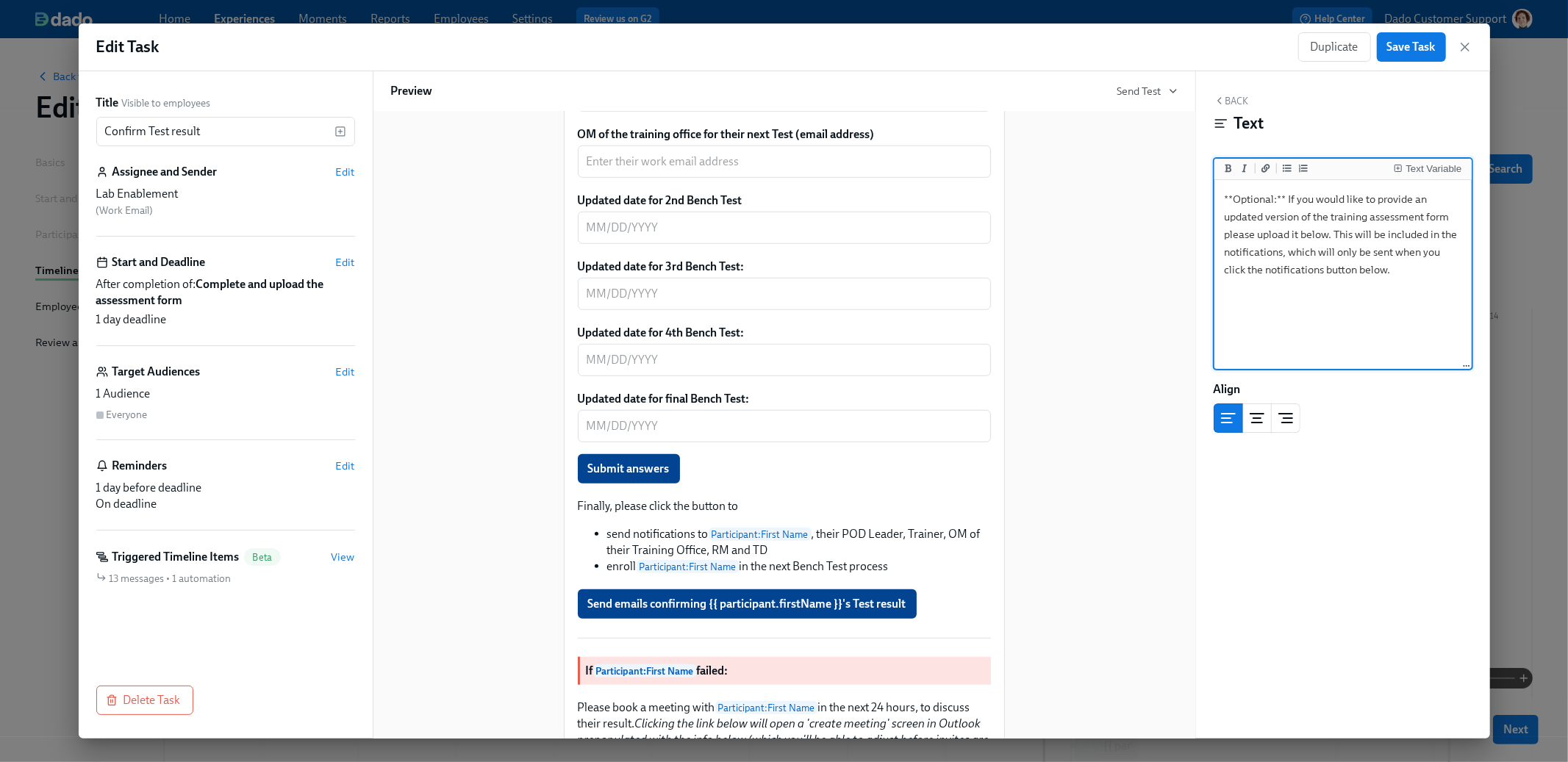
scroll to position [929, 0]
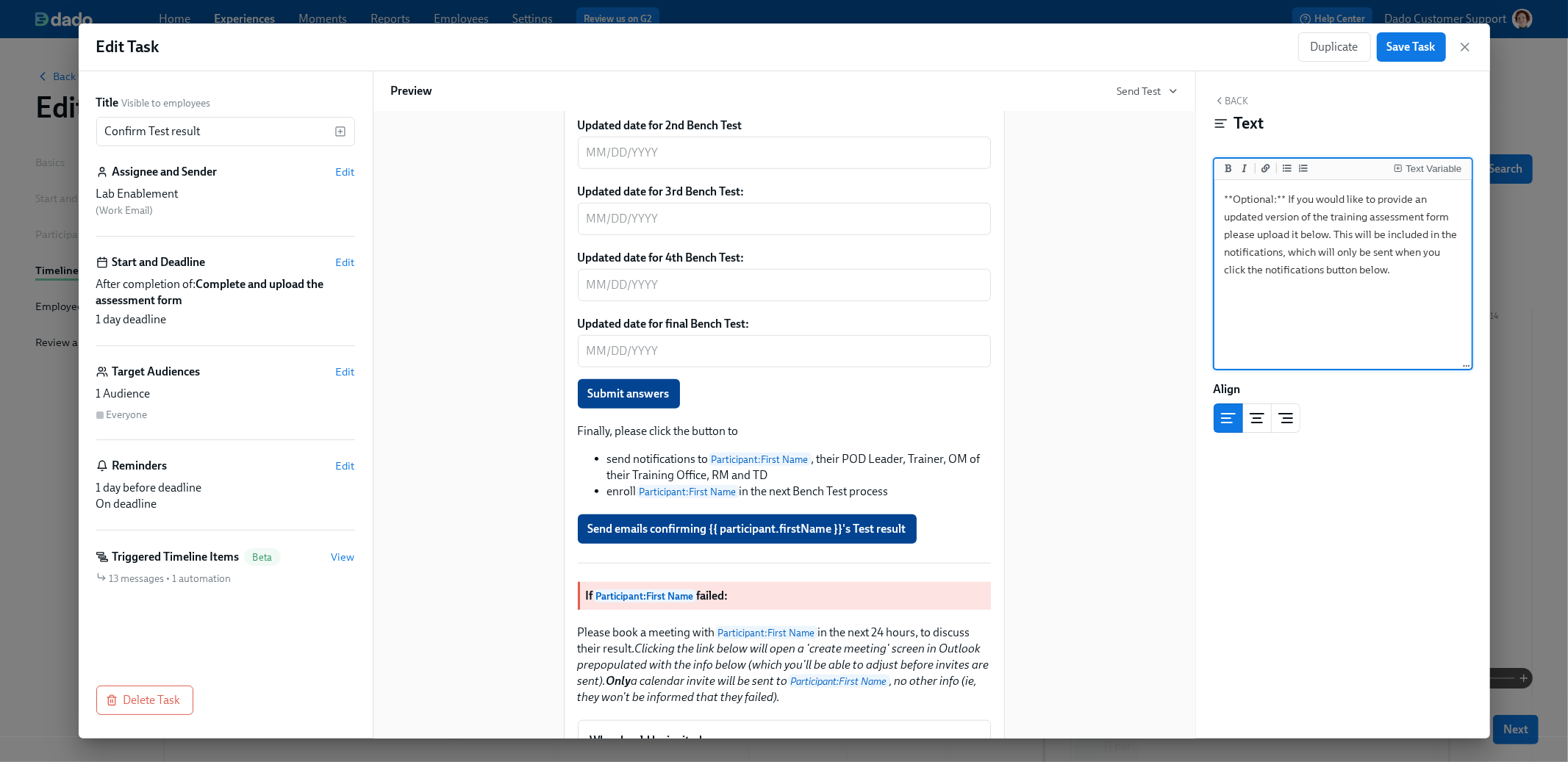
click at [1262, 273] on textarea "**Optional:** If you would like to provide an updated version of the training a…" at bounding box center [1343, 274] width 251 height 184
click at [1277, 268] on textarea "**Optional:** If you would like to provide an updated version of the training a…" at bounding box center [1343, 274] width 251 height 184
click at [1269, 252] on textarea "**Optional:** If you would like to provide an updated version of the training a…" at bounding box center [1343, 274] width 251 height 184
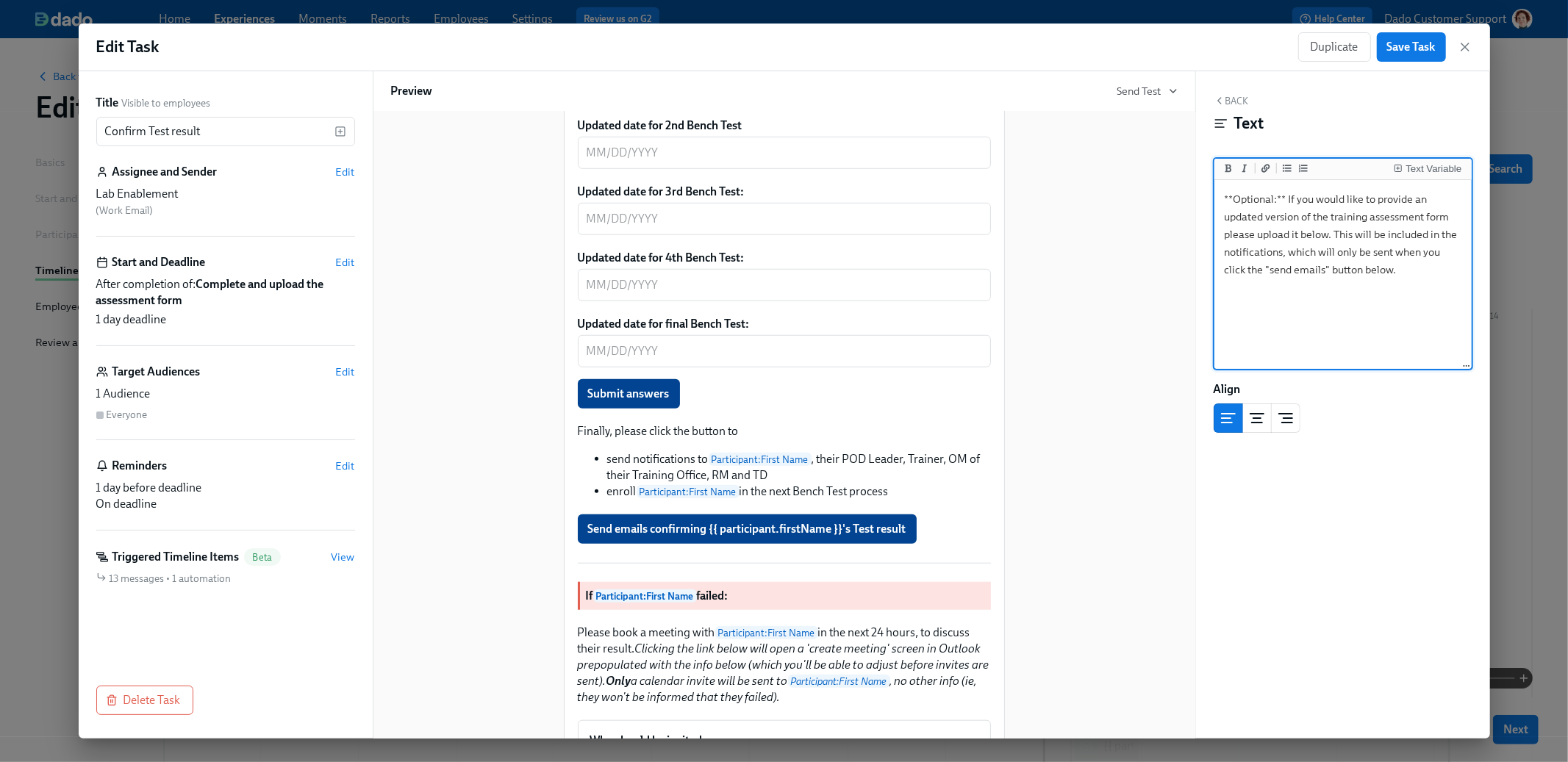
click at [1269, 252] on textarea "**Optional:** If you would like to provide an updated version of the training a…" at bounding box center [1343, 274] width 251 height 184
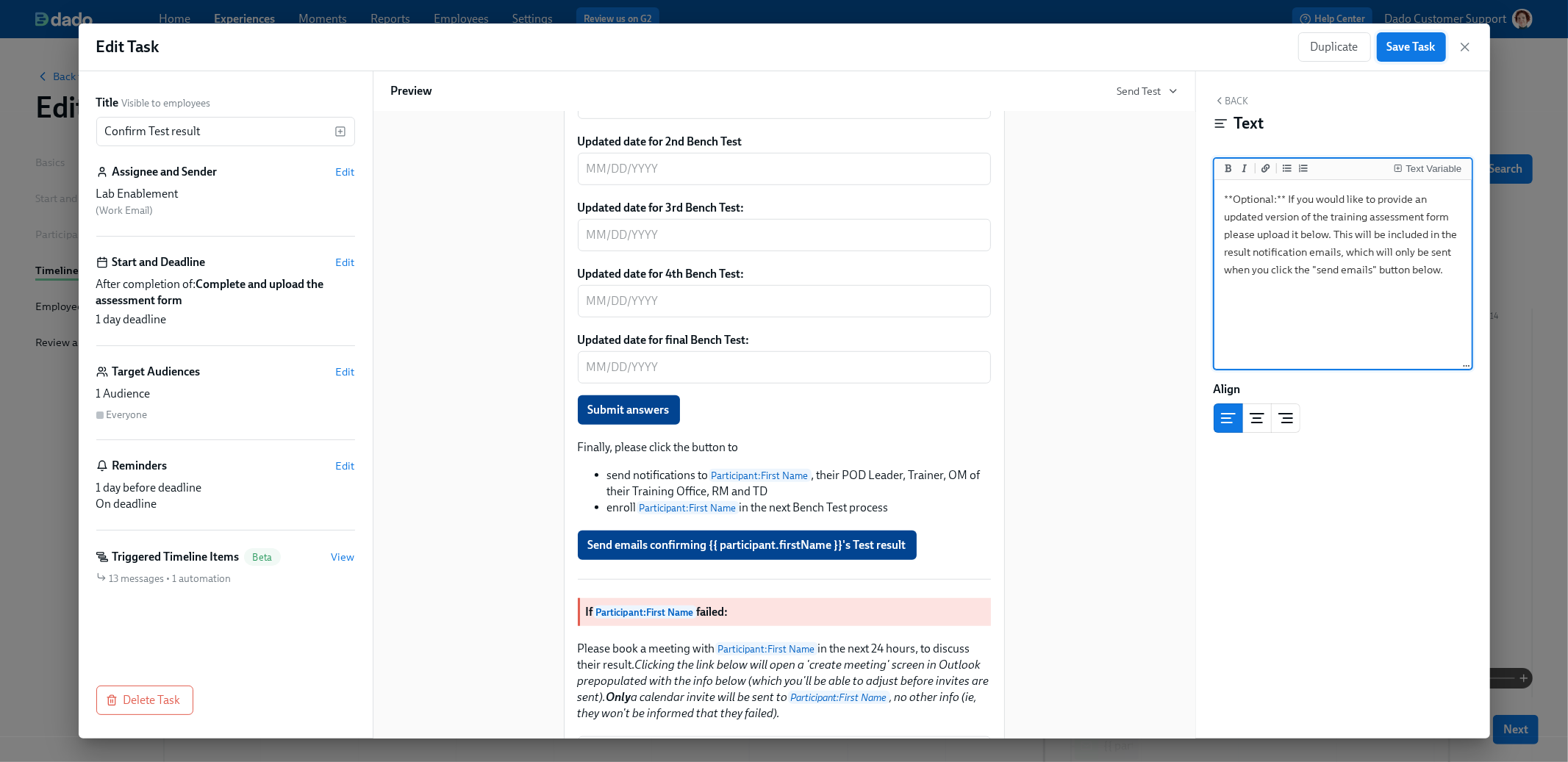
type textarea "**Optional:** If you would like to provide an updated version of the training a…"
click at [1409, 50] on span "Save Task" at bounding box center [1412, 47] width 48 height 14
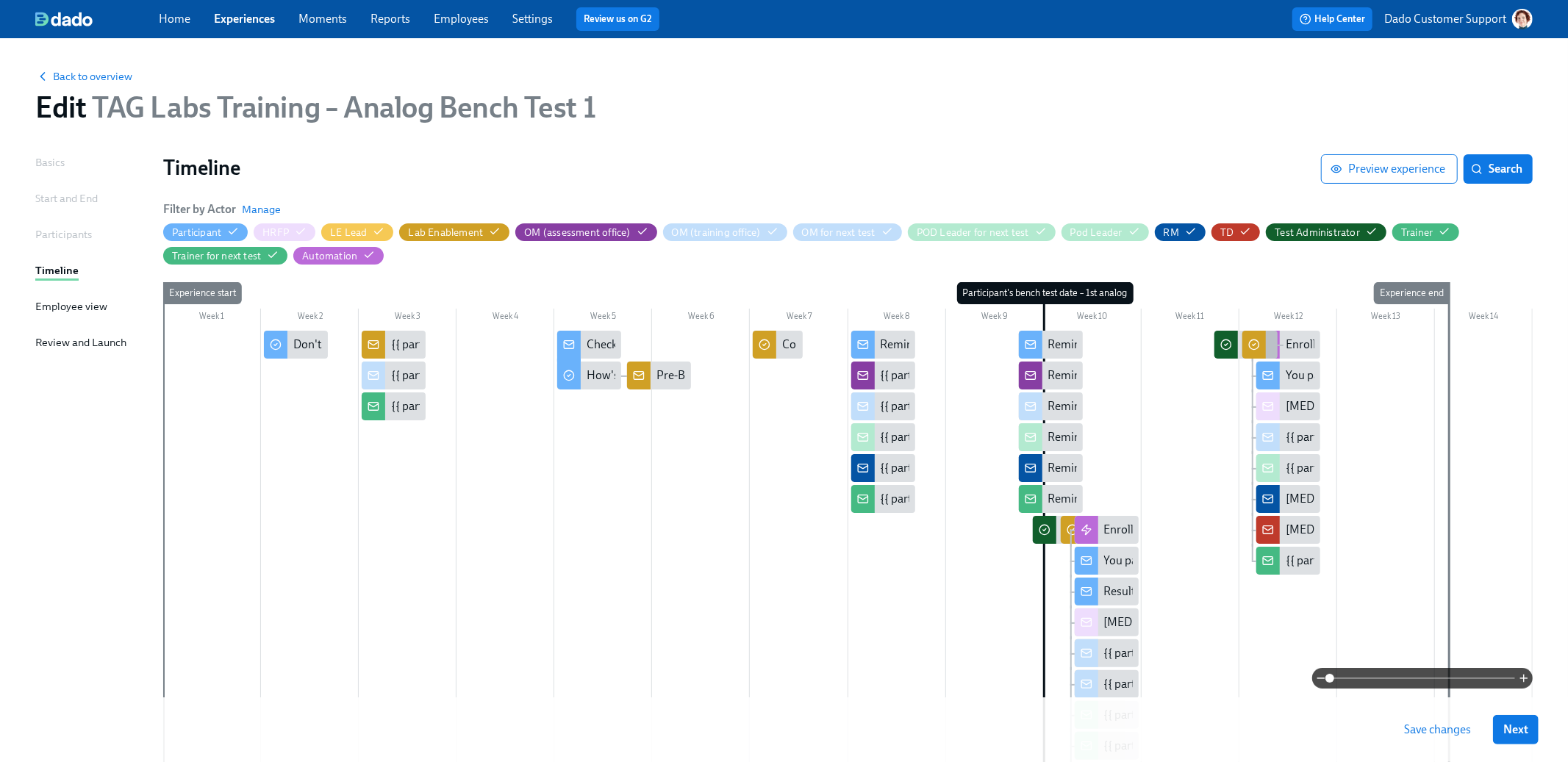
click at [1258, 341] on icon at bounding box center [1254, 344] width 12 height 12
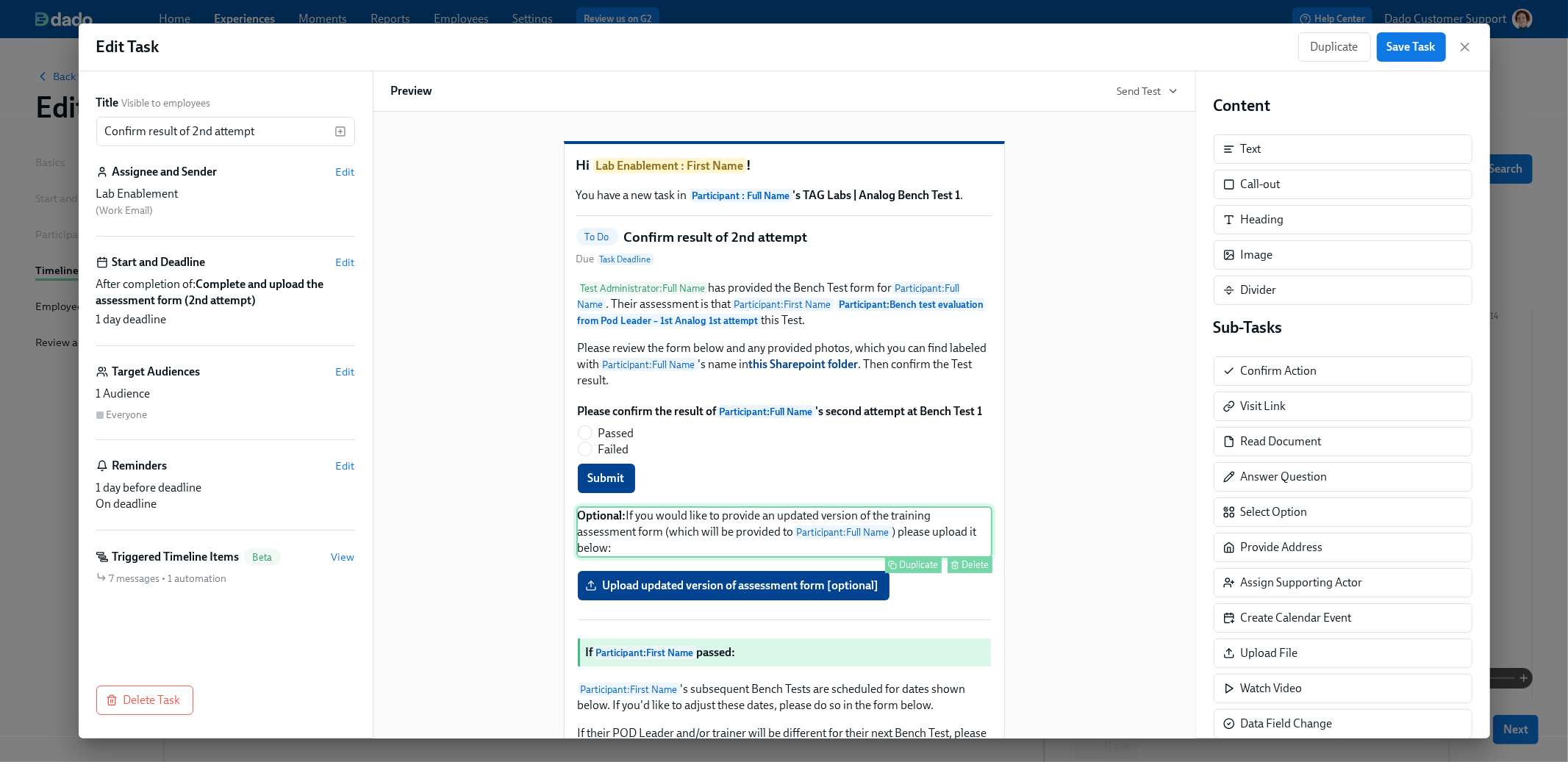
click at [792, 558] on div "Optional: If you would like to provide an updated version of the training asses…" at bounding box center [784, 532] width 416 height 51
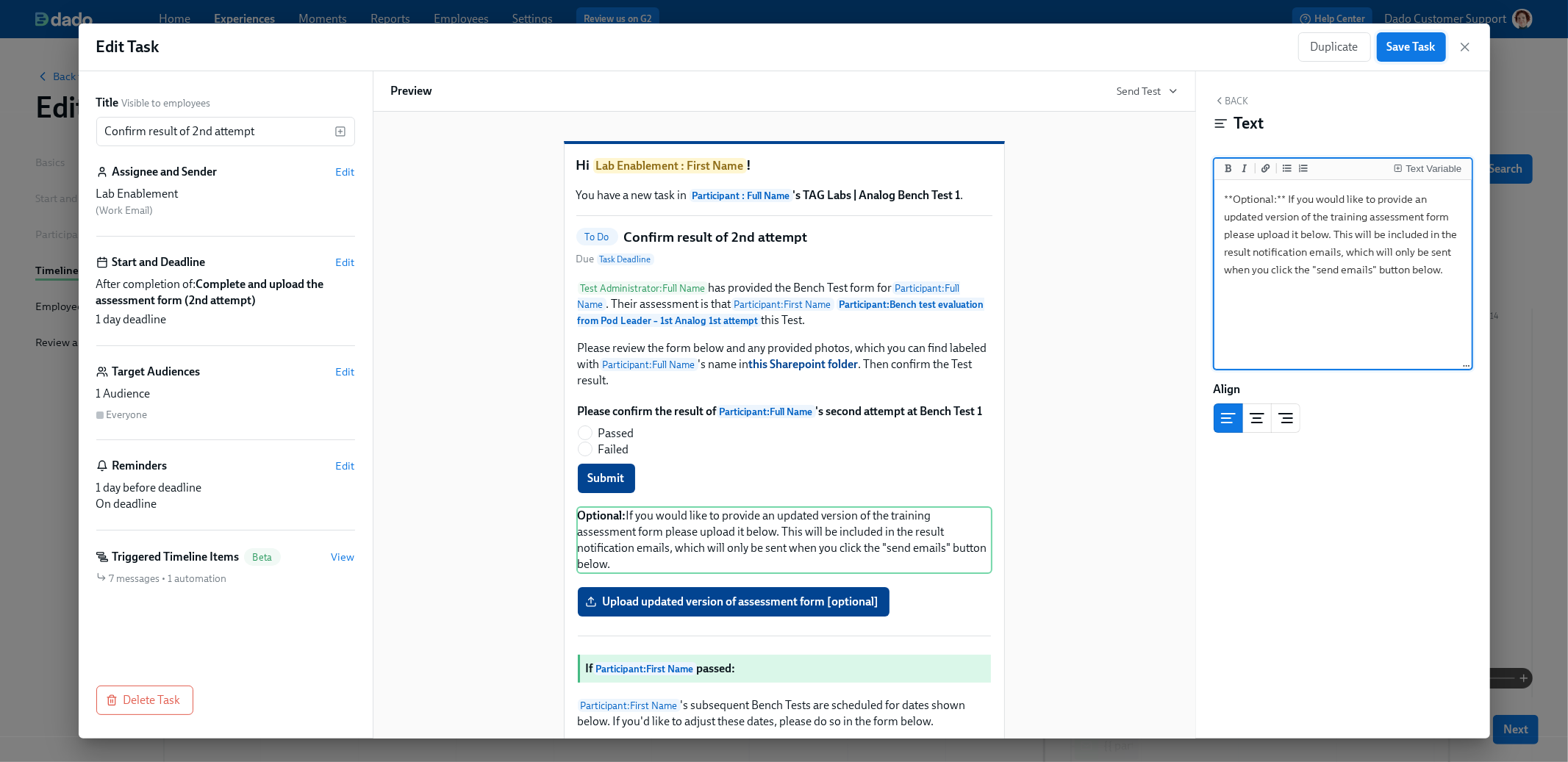
type textarea "**Optional:** If you would like to provide an updated version of the training a…"
click at [1426, 43] on span "Save Task" at bounding box center [1412, 47] width 48 height 14
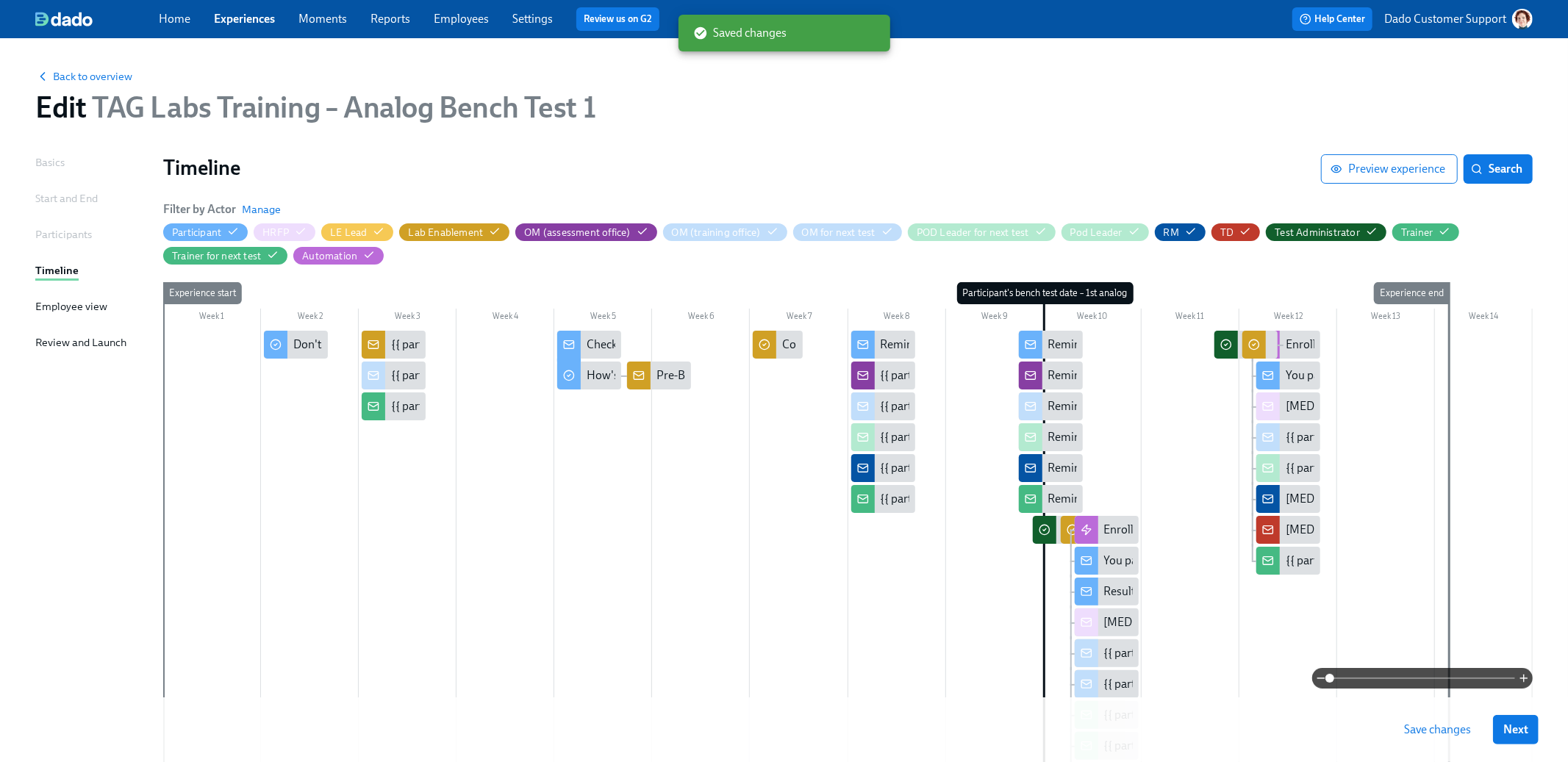
click at [1403, 736] on button "Save changes" at bounding box center [1438, 730] width 88 height 30
click at [1227, 346] on icon at bounding box center [1226, 344] width 12 height 12
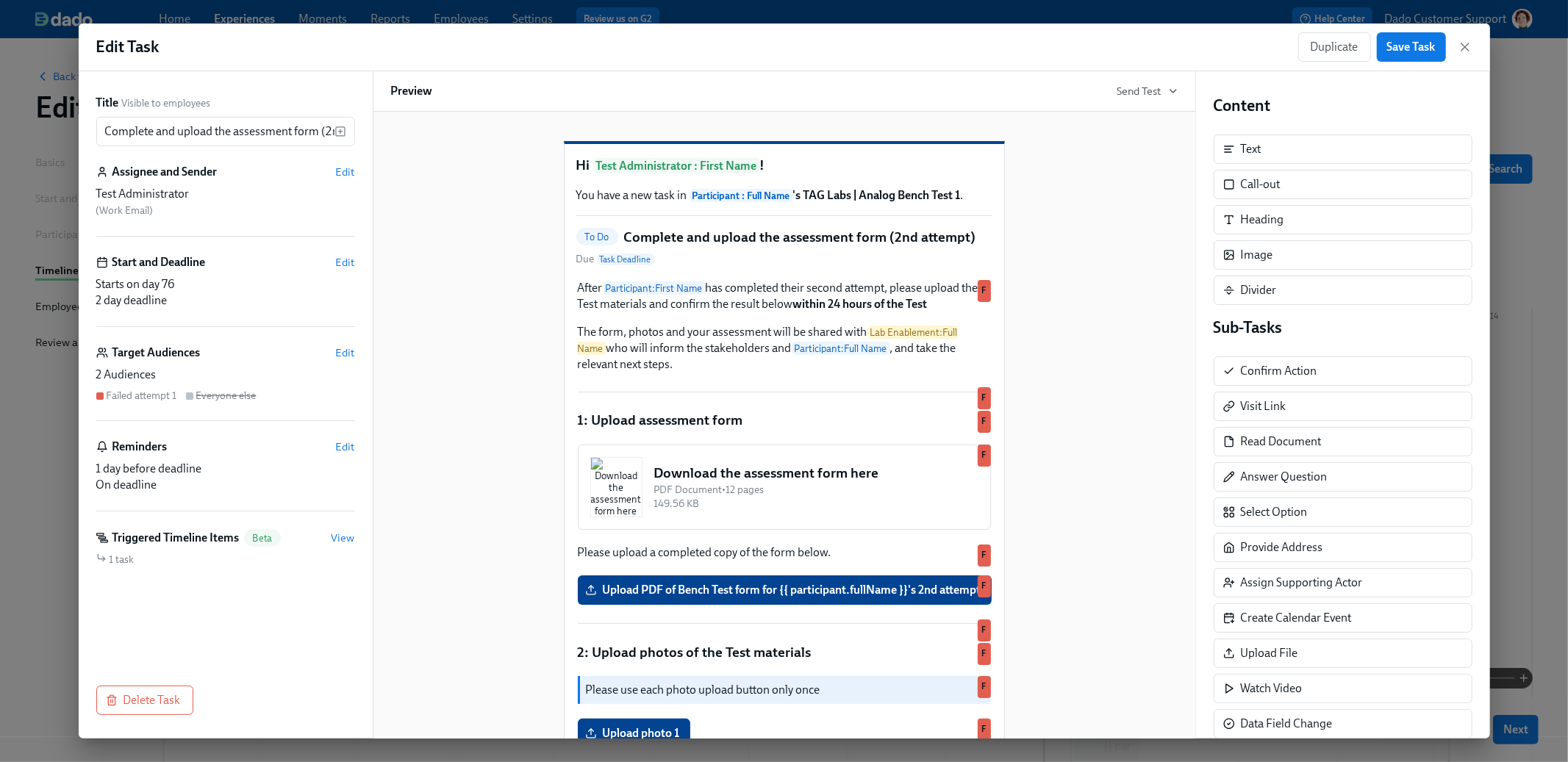
click at [1473, 52] on div "Edit Task Duplicate Save Task" at bounding box center [785, 47] width 1412 height 47
click at [1470, 48] on icon "button" at bounding box center [1465, 47] width 14 height 14
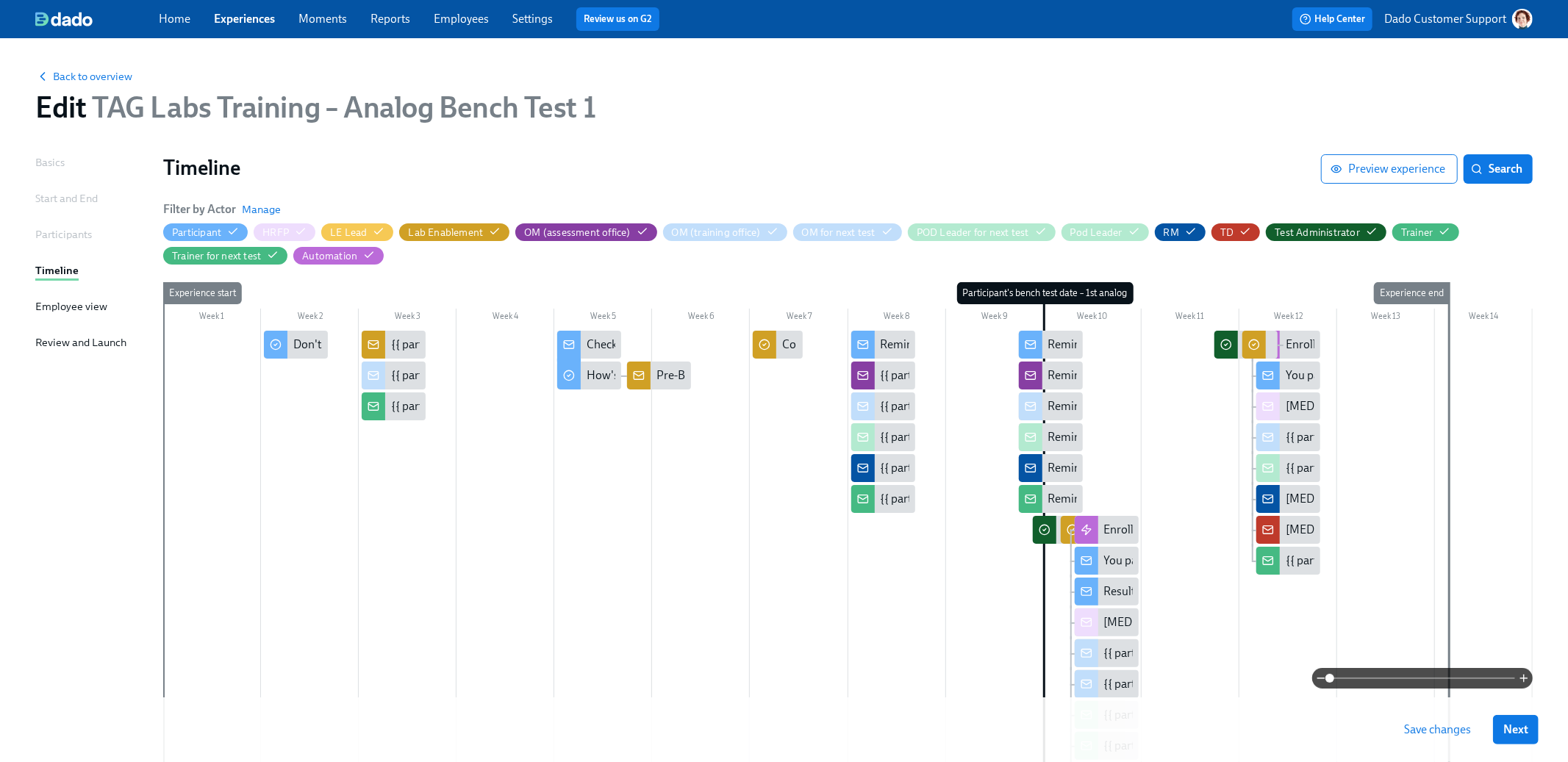
click at [112, 64] on div "Back to overview Edit TAG Labs Training – Analog Bench Test 1" at bounding box center [784, 96] width 1521 height 80
click at [104, 72] on span "Back to overview" at bounding box center [84, 76] width 97 height 14
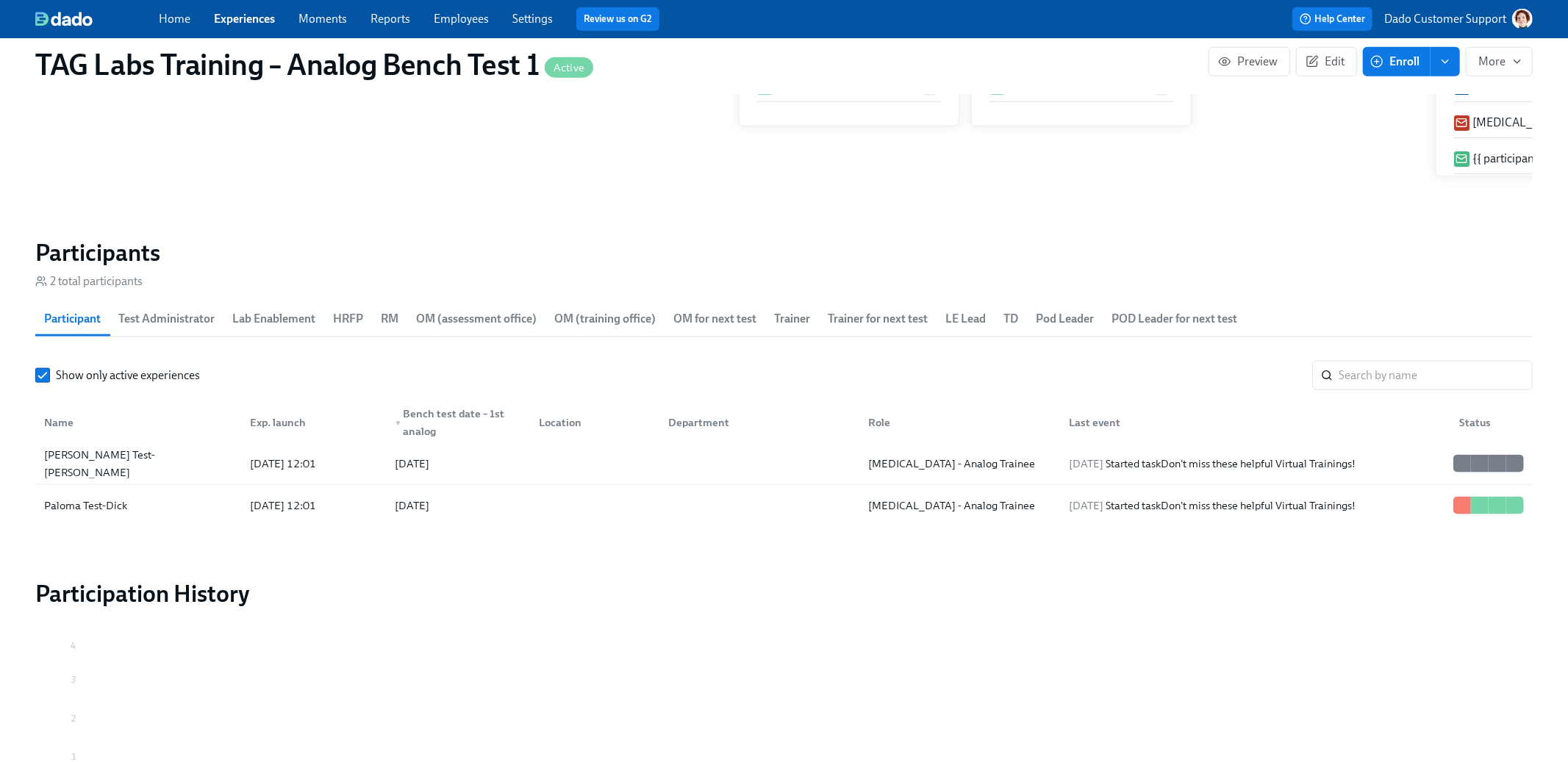
scroll to position [1561, 0]
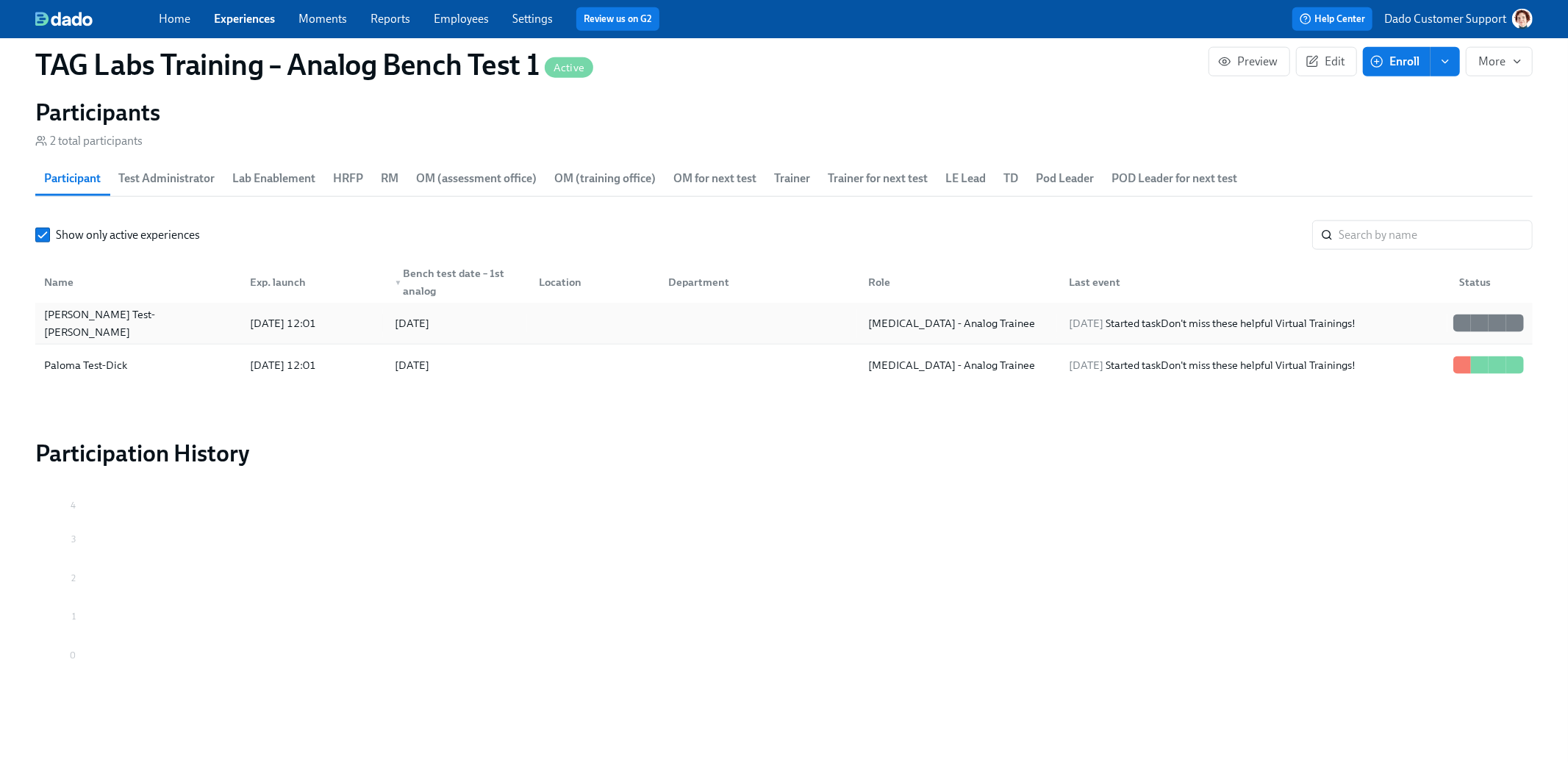
click at [145, 322] on div "[PERSON_NAME] Test-[PERSON_NAME]" at bounding box center [138, 323] width 200 height 30
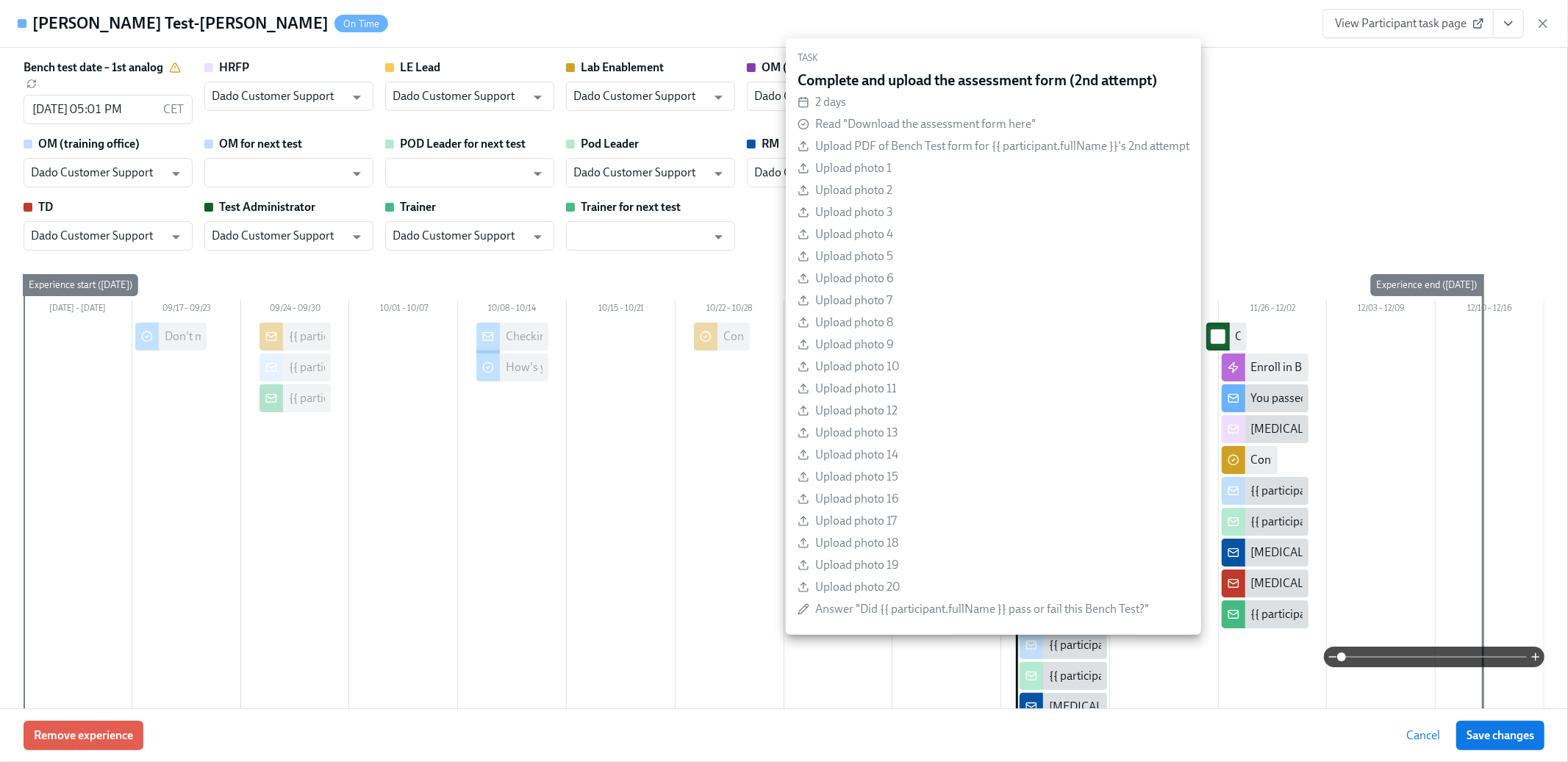
click at [1220, 335] on input "checkbox" at bounding box center [1218, 336] width 13 height 13
checkbox input "true"
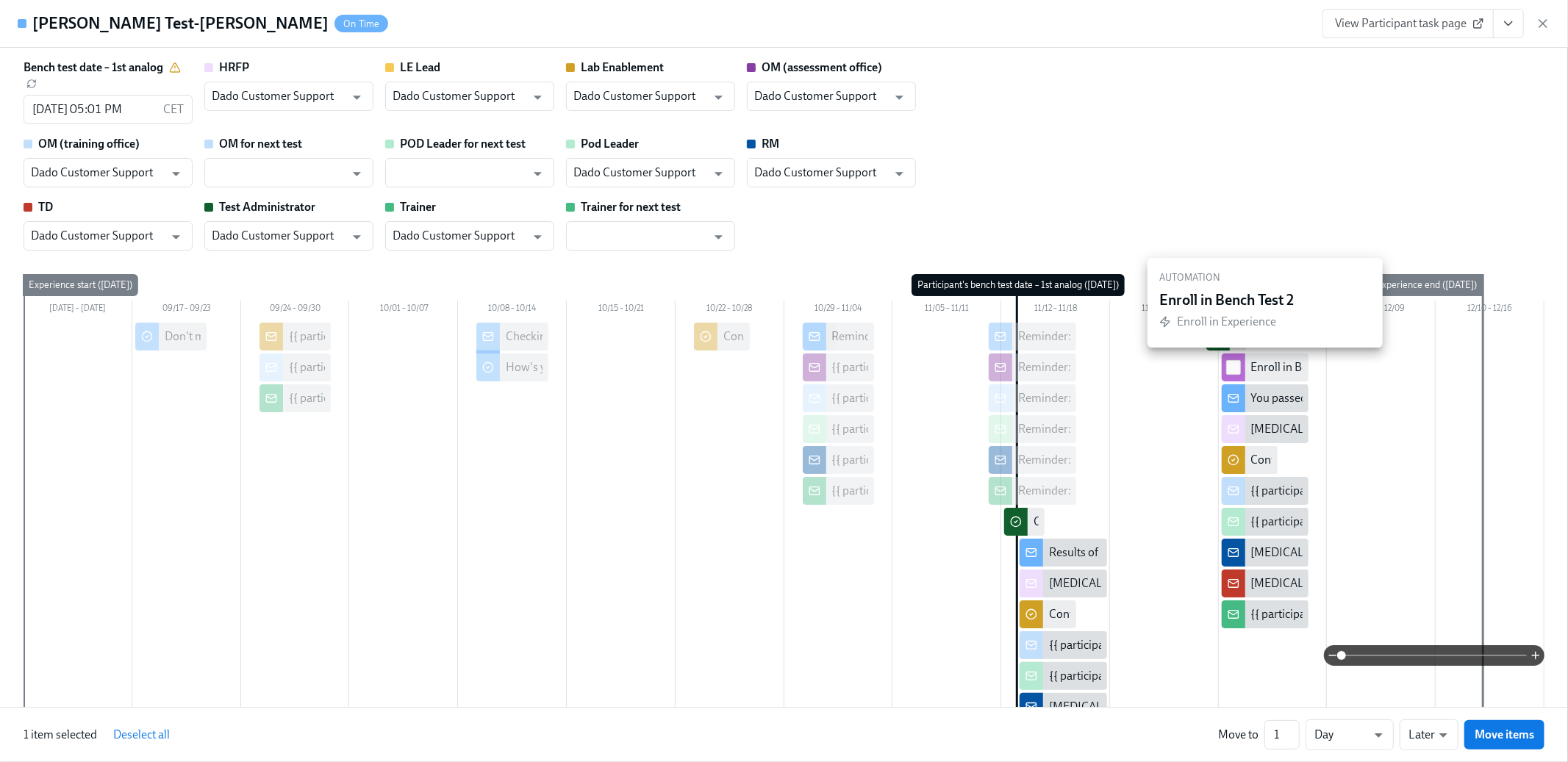
click at [1235, 364] on input "checkbox" at bounding box center [1233, 367] width 13 height 13
checkbox input "true"
click at [1235, 392] on input "checkbox" at bounding box center [1233, 398] width 13 height 13
checkbox input "true"
click at [1235, 425] on input "checkbox" at bounding box center [1233, 429] width 13 height 13
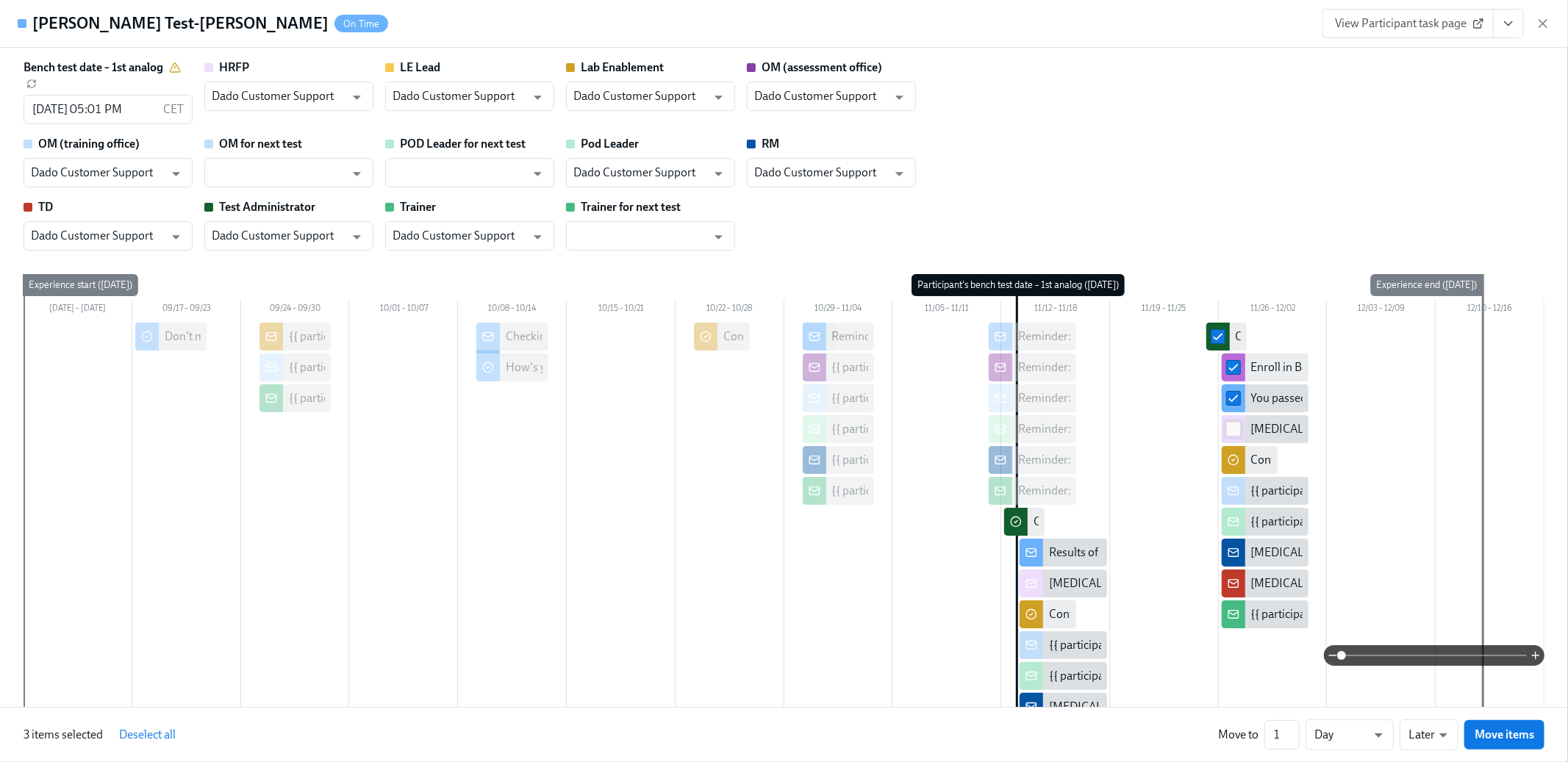
checkbox input "true"
click at [1233, 449] on div at bounding box center [1233, 459] width 23 height 28
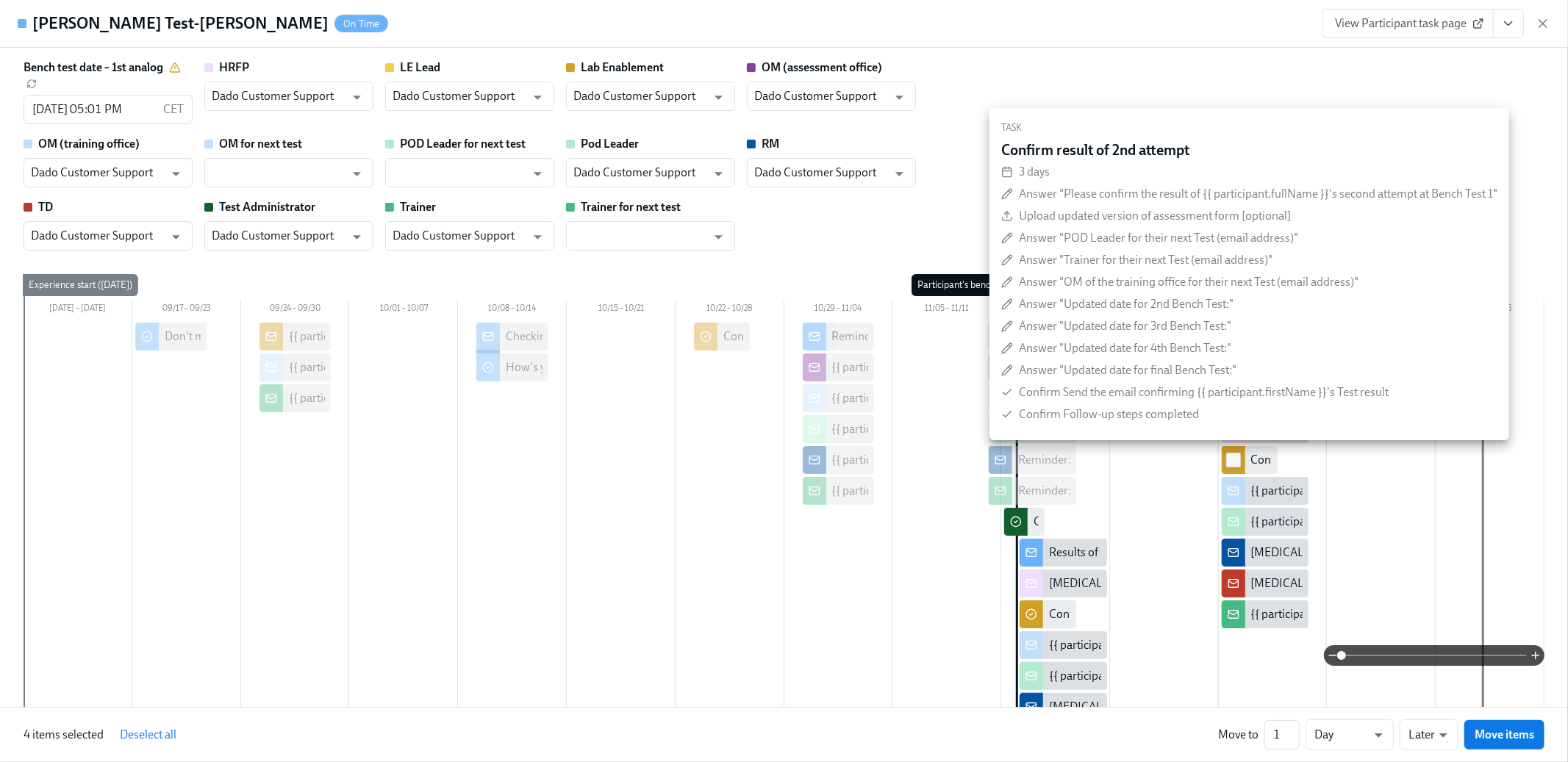
click at [1233, 465] on input "checkbox" at bounding box center [1233, 460] width 13 height 13
checkbox input "true"
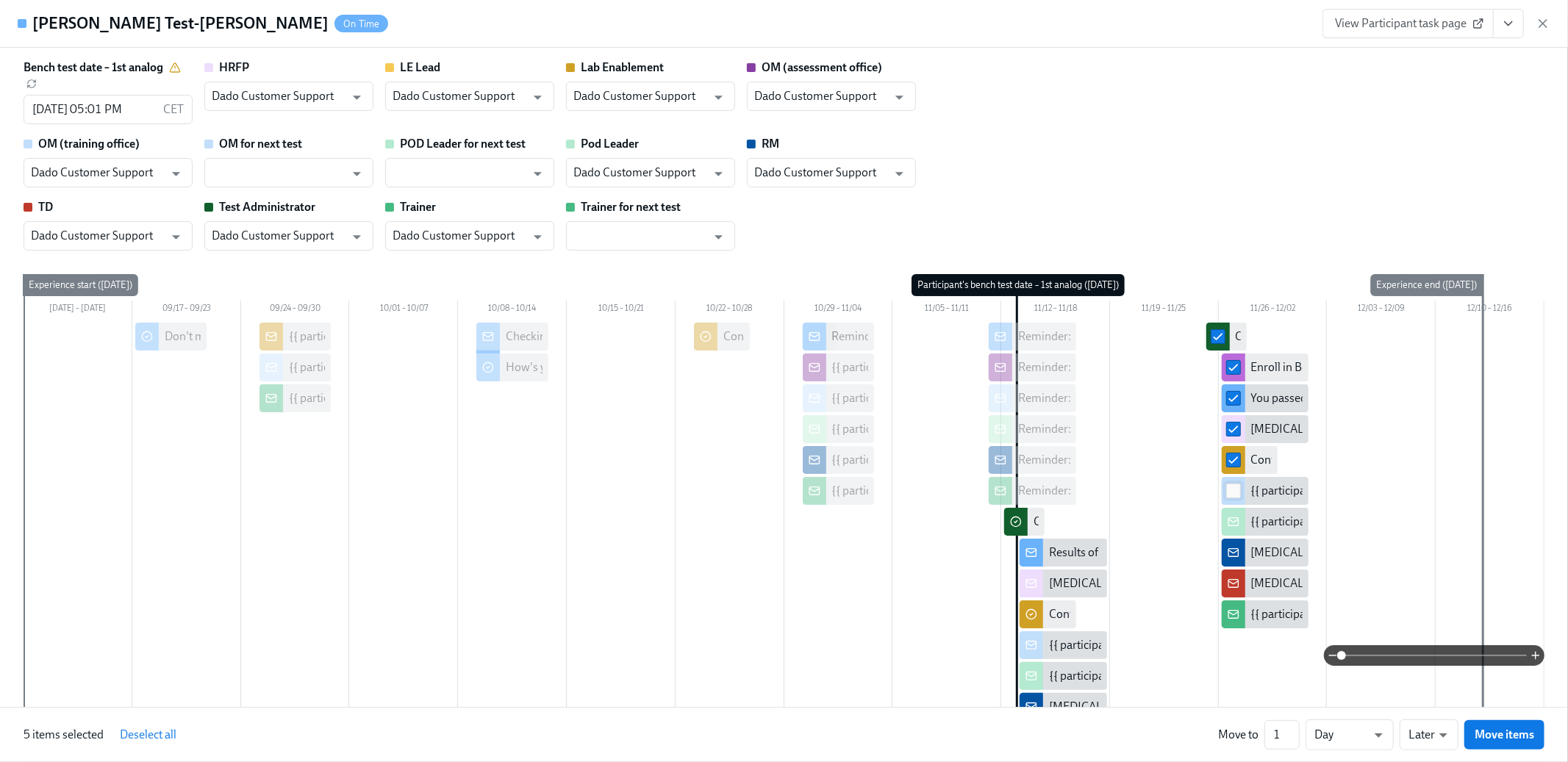
click at [1231, 494] on input "checkbox" at bounding box center [1233, 491] width 13 height 13
checkbox input "true"
click at [1232, 513] on div at bounding box center [1233, 521] width 23 height 28
checkbox input "true"
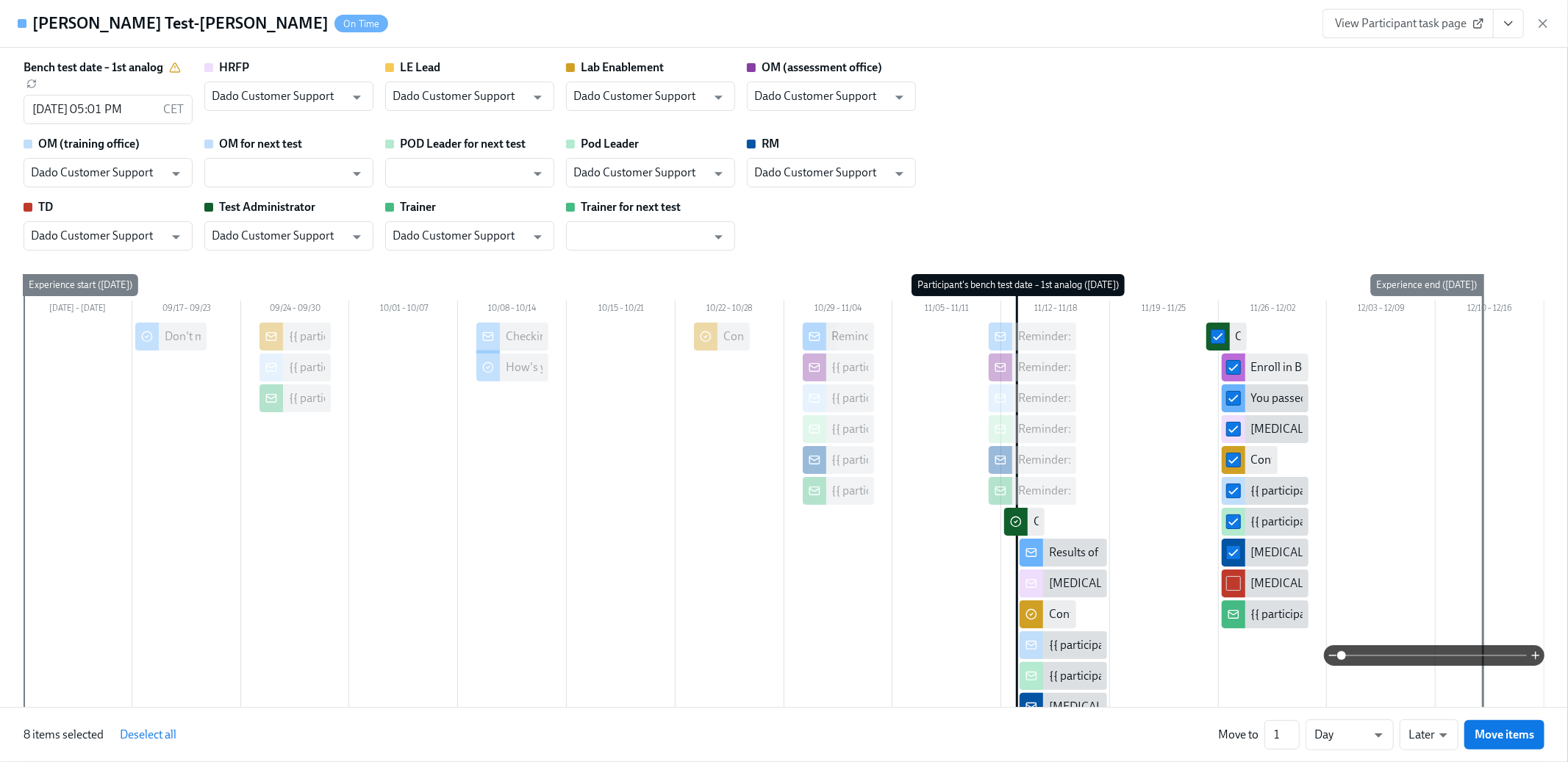
click at [1234, 573] on div at bounding box center [1233, 583] width 23 height 28
click at [1235, 590] on input "checkbox" at bounding box center [1233, 583] width 13 height 13
checkbox input "true"
click at [1236, 612] on input "checkbox" at bounding box center [1233, 614] width 13 height 13
checkbox input "true"
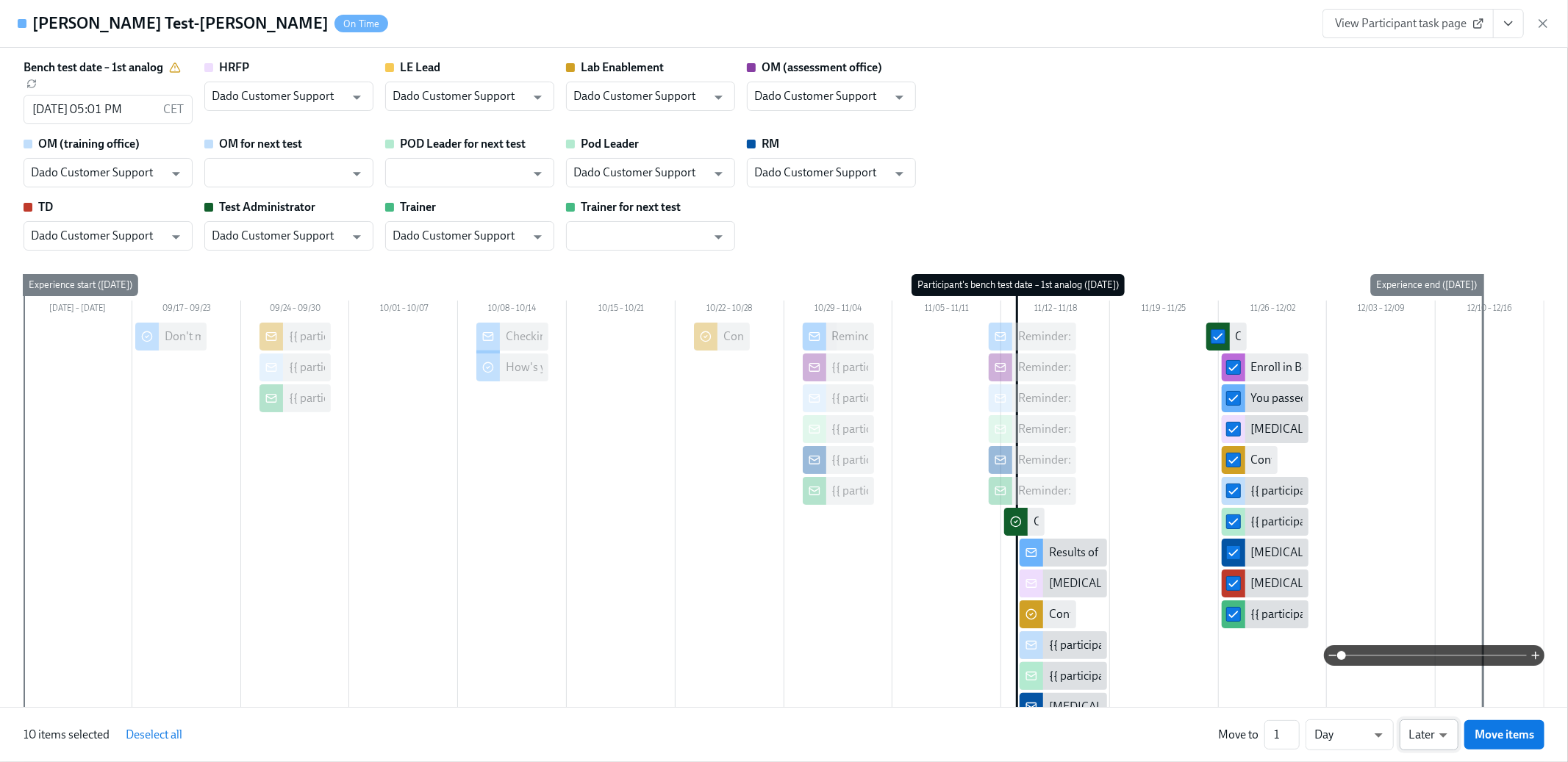
click at [1435, 703] on li "Earlier" at bounding box center [1429, 706] width 59 height 25
type input "earlier"
click at [1484, 738] on span "Move items" at bounding box center [1504, 735] width 60 height 14
checkbox input "false"
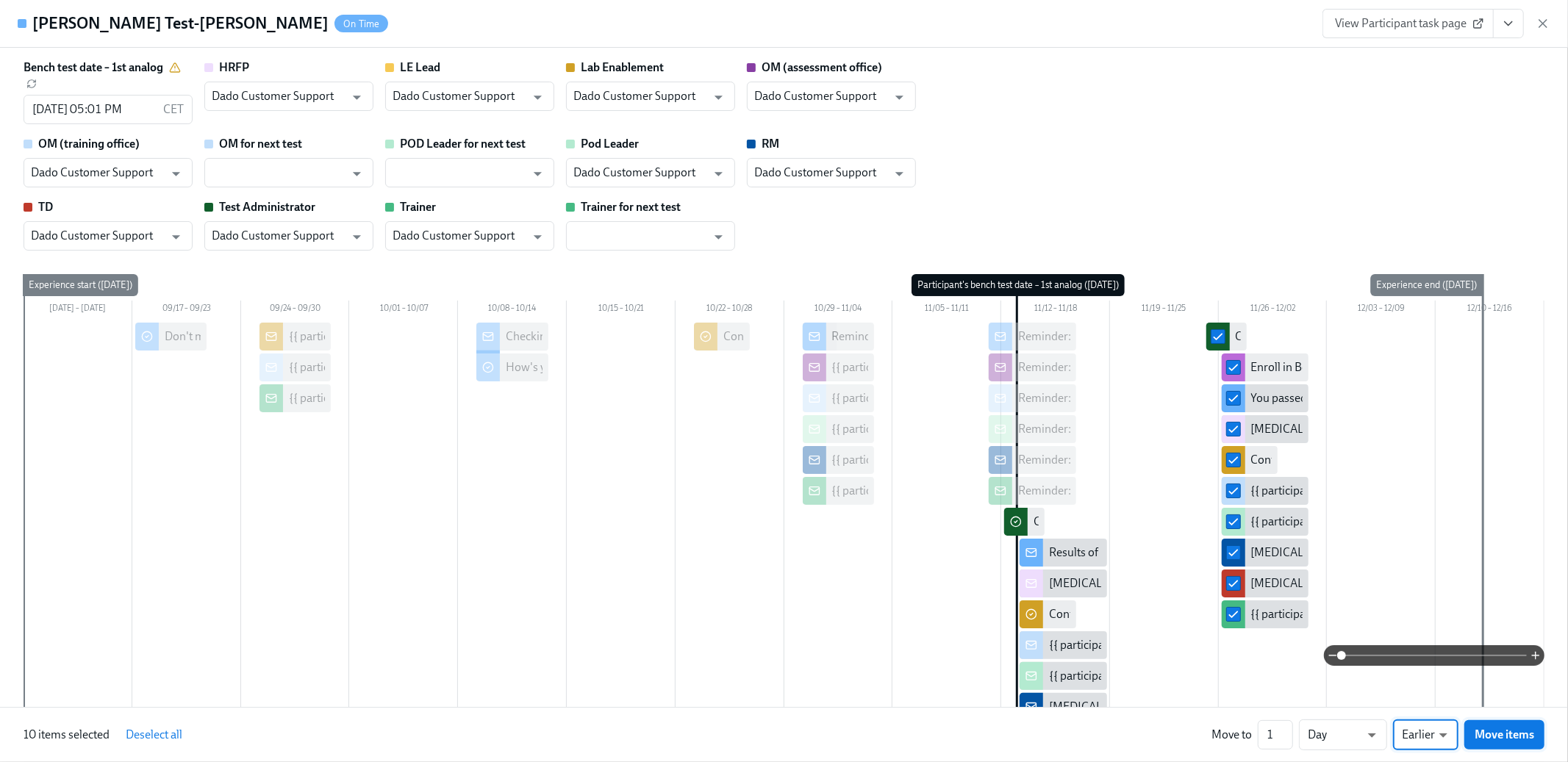
checkbox input "false"
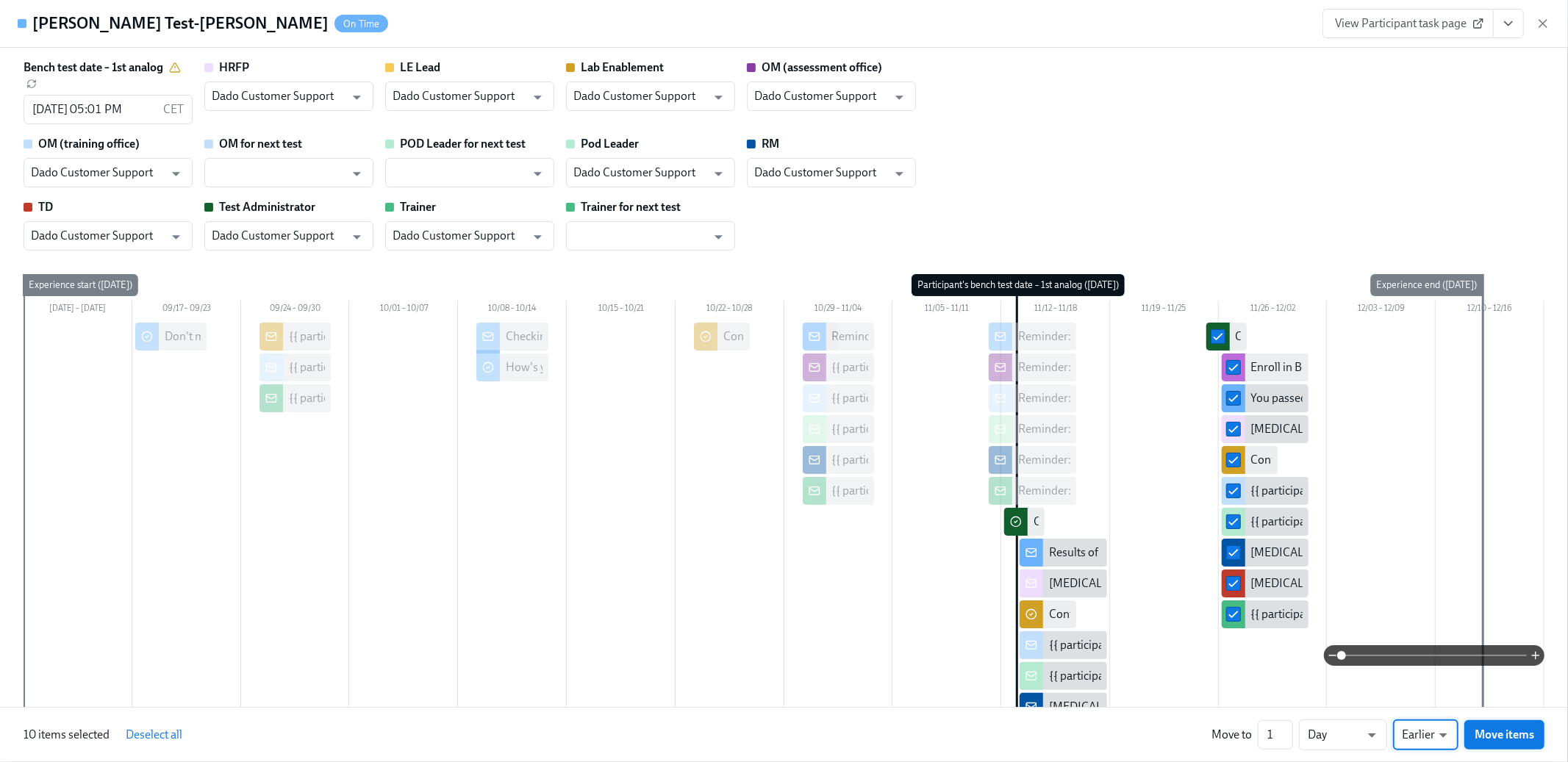
checkbox input "false"
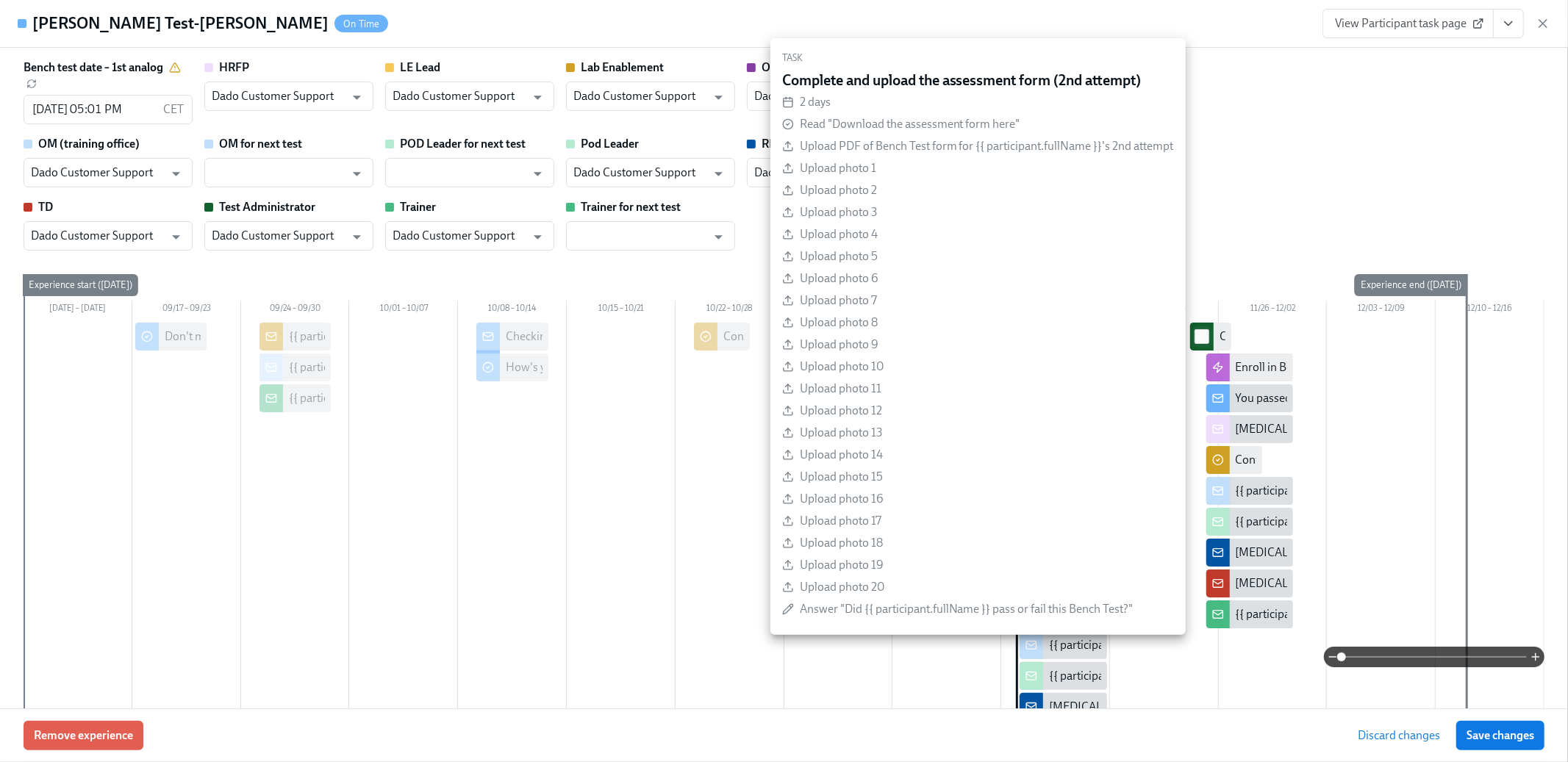
click at [1205, 339] on input "checkbox" at bounding box center [1202, 336] width 13 height 13
checkbox input "true"
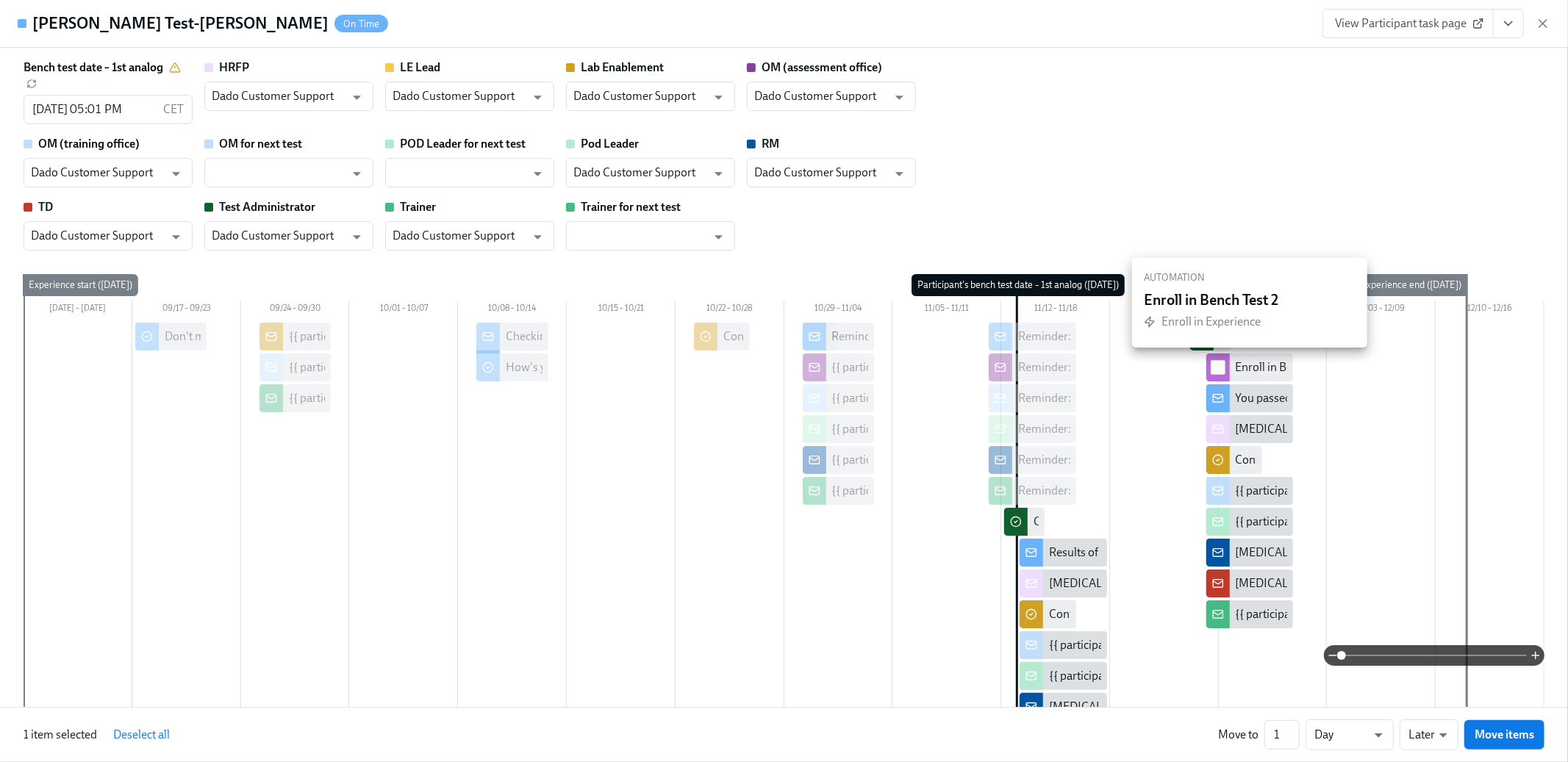
click at [1222, 369] on input "checkbox" at bounding box center [1218, 367] width 13 height 13
checkbox input "true"
click at [1217, 404] on input "checkbox" at bounding box center [1218, 398] width 13 height 13
checkbox input "true"
click at [1217, 437] on div at bounding box center [1218, 429] width 23 height 28
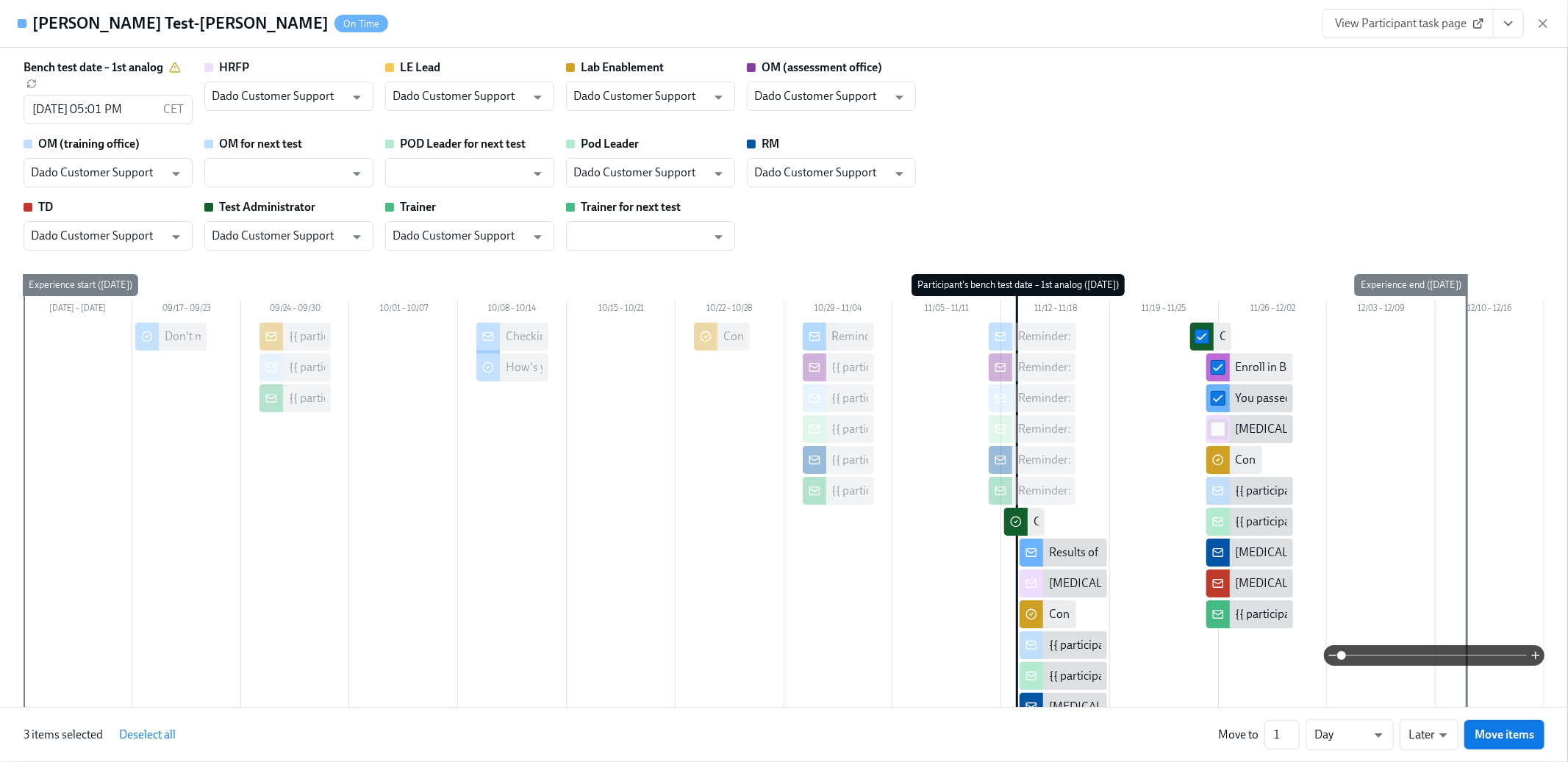
click at [1218, 429] on input "checkbox" at bounding box center [1218, 429] width 13 height 13
checkbox input "true"
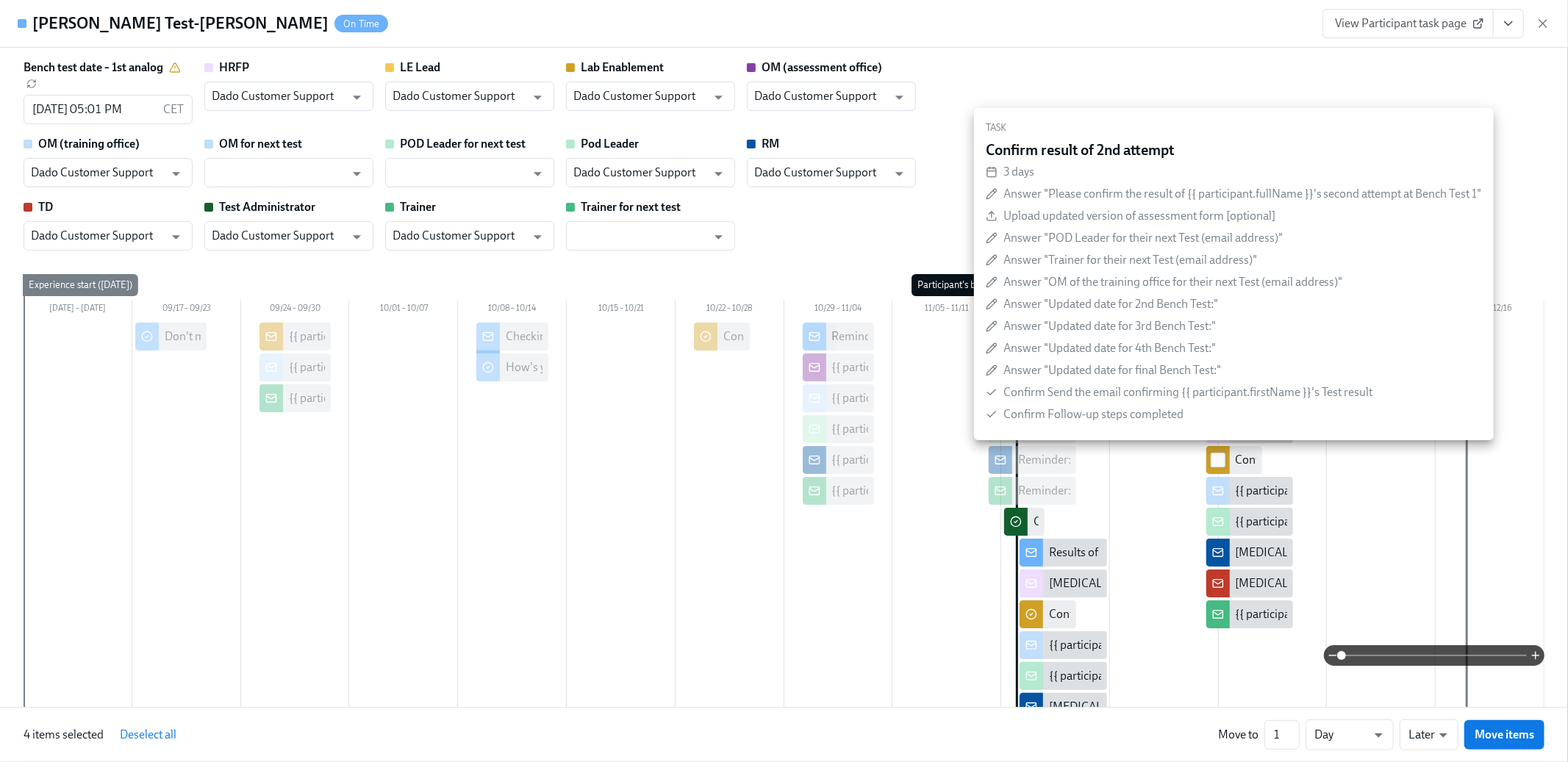
click at [1218, 456] on input "checkbox" at bounding box center [1218, 460] width 13 height 13
checkbox input "true"
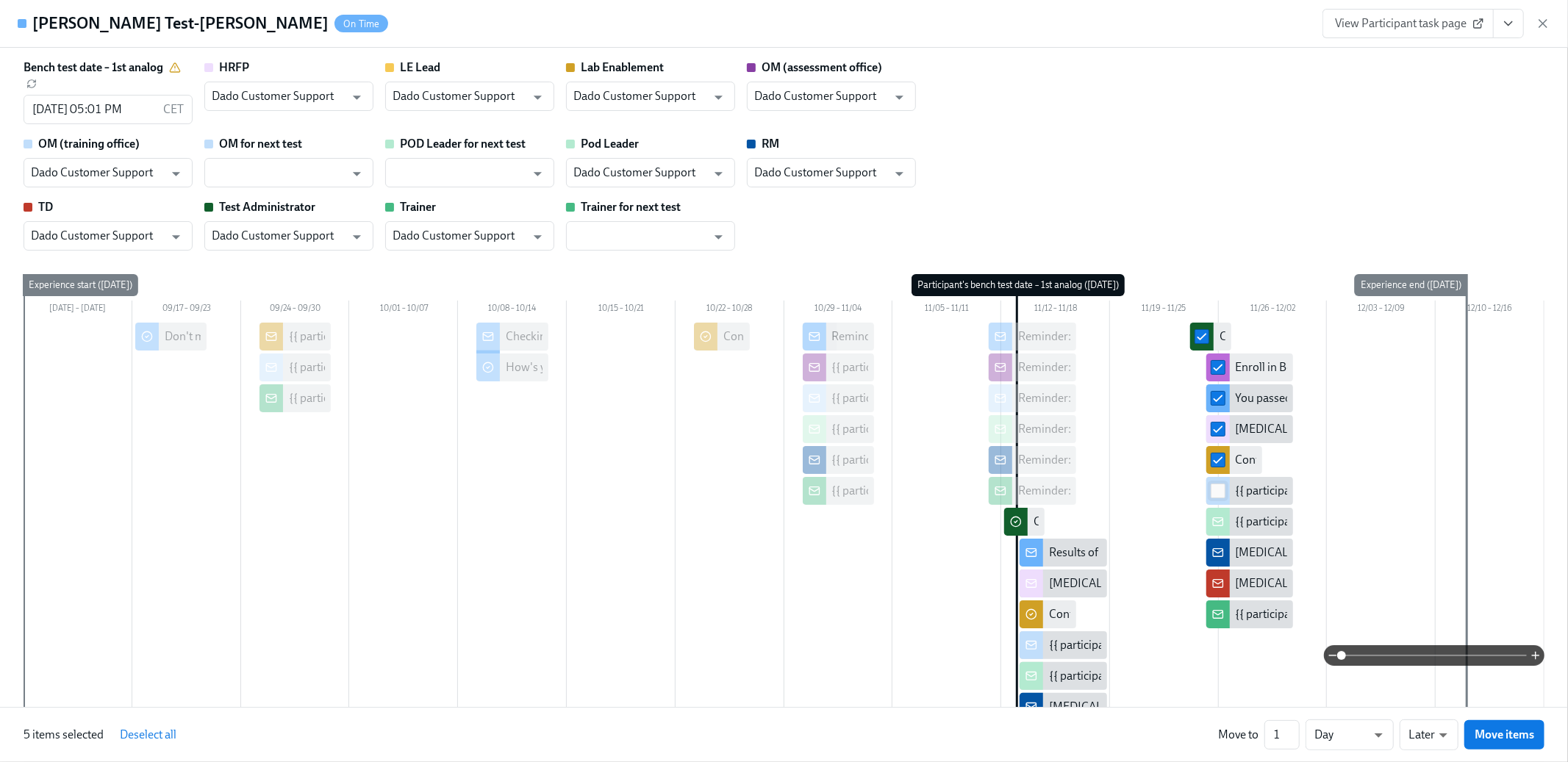
click at [1218, 488] on input "checkbox" at bounding box center [1218, 491] width 13 height 13
checkbox input "true"
click at [1221, 519] on input "checkbox" at bounding box center [1218, 521] width 13 height 13
checkbox input "true"
click at [1222, 554] on input "checkbox" at bounding box center [1218, 553] width 13 height 13
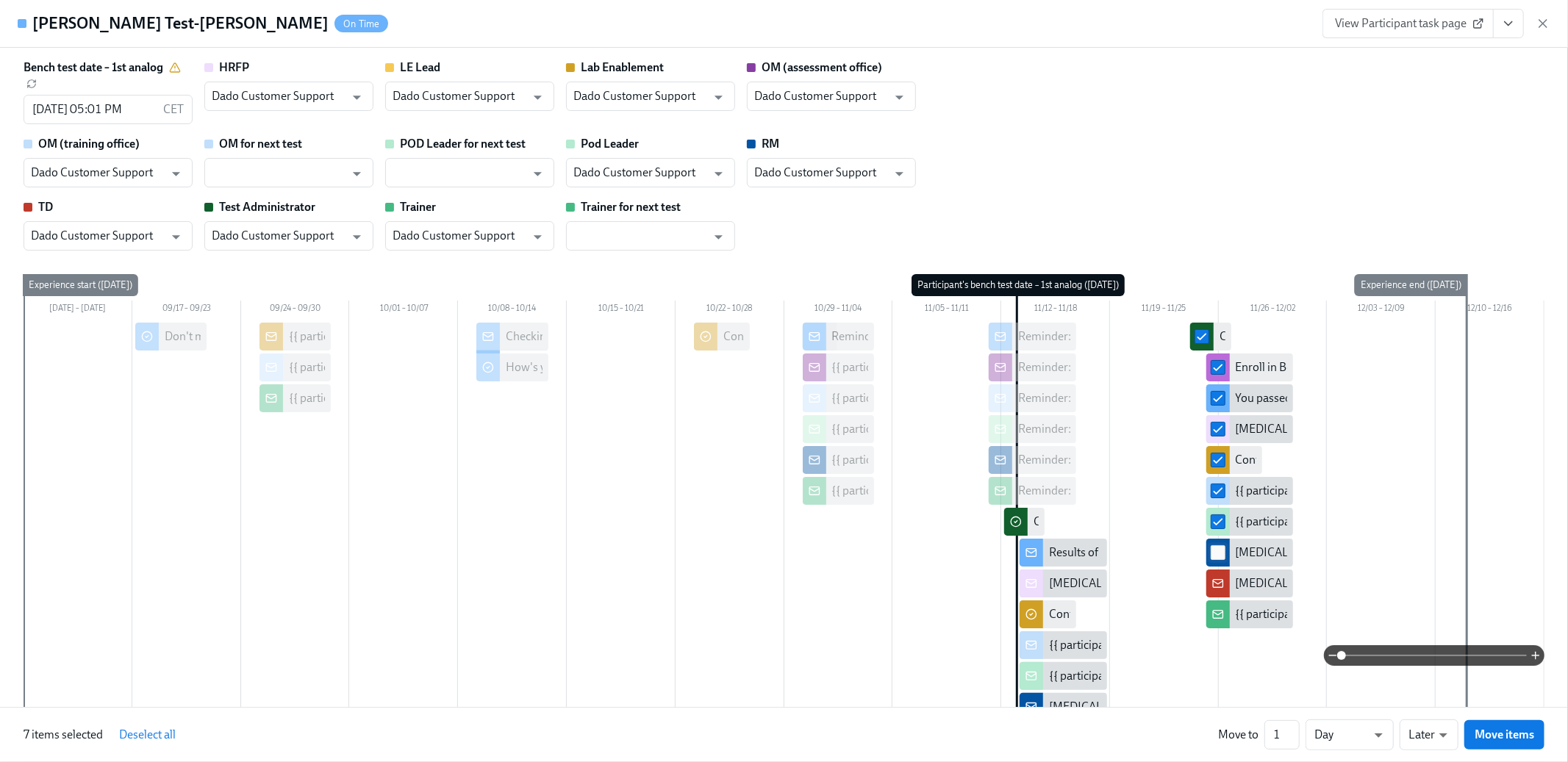
checkbox input "true"
click at [1215, 590] on input "checkbox" at bounding box center [1218, 583] width 13 height 13
checkbox input "true"
click at [1219, 617] on input "checkbox" at bounding box center [1218, 614] width 13 height 13
checkbox input "true"
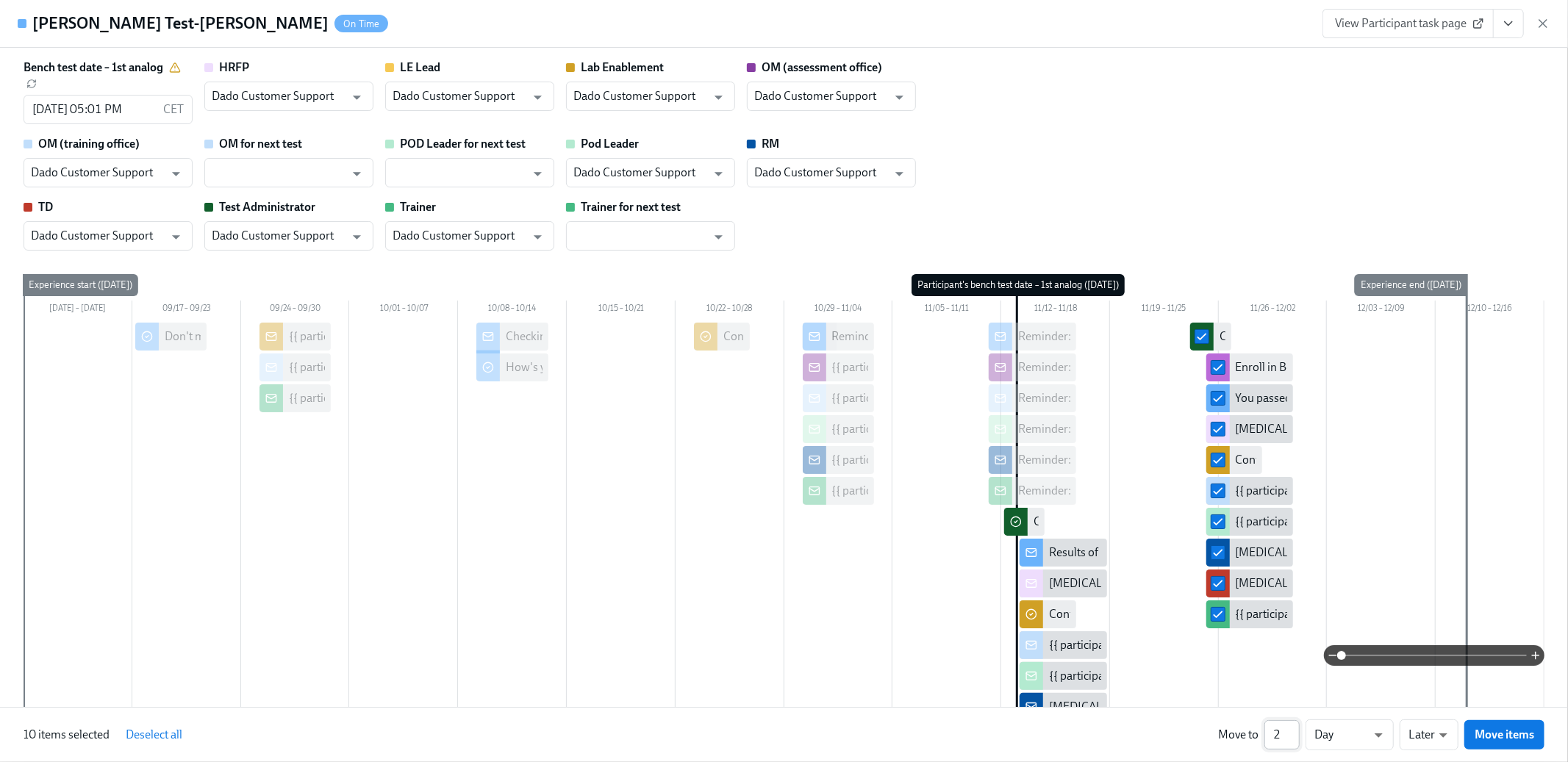
type input "2"
click at [1294, 729] on input "2" at bounding box center [1282, 735] width 35 height 30
click at [1499, 733] on span "Move items" at bounding box center [1504, 735] width 60 height 14
checkbox input "false"
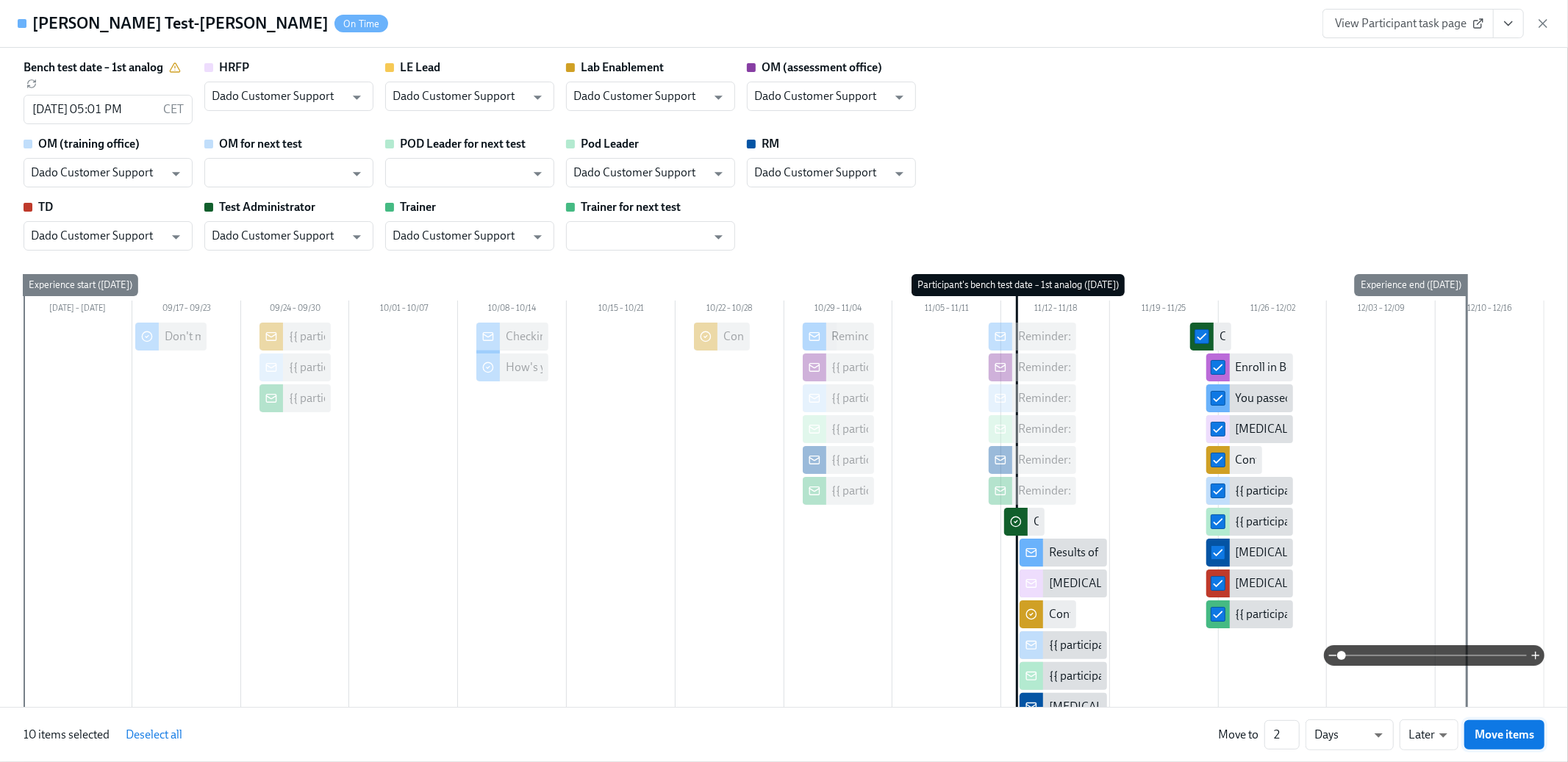
checkbox input "false"
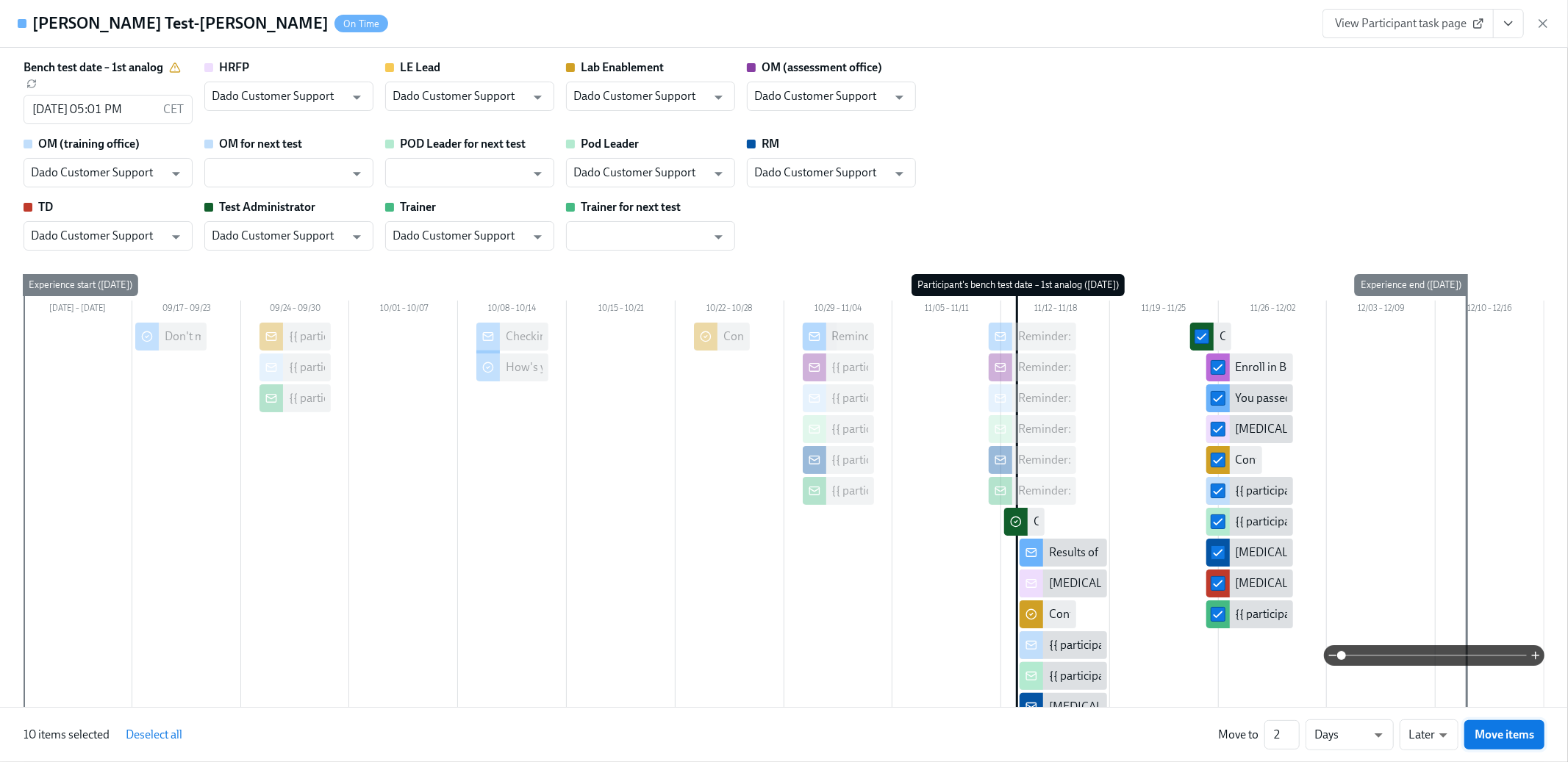
checkbox input "false"
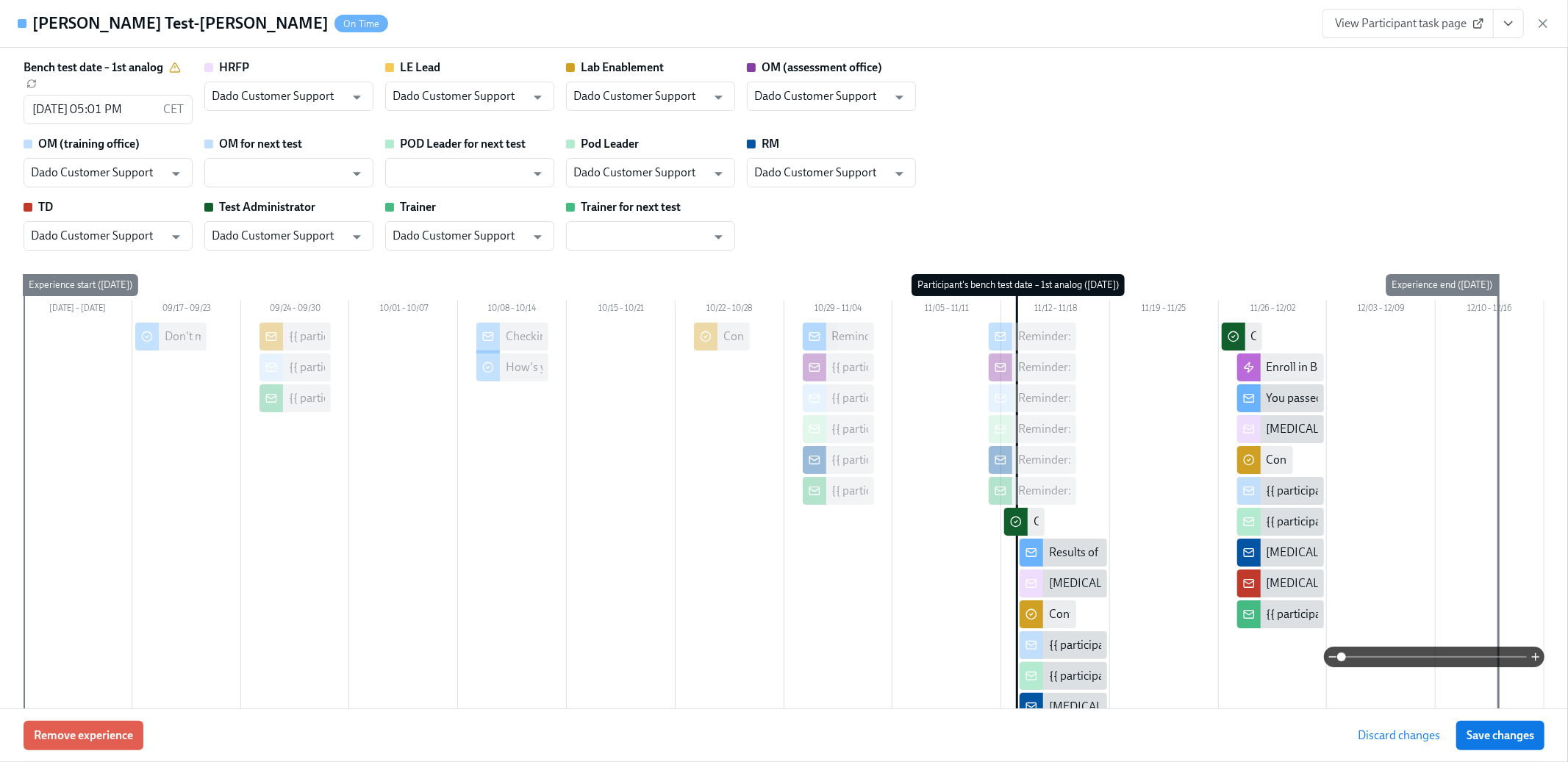
click at [1499, 733] on span "Save changes" at bounding box center [1500, 735] width 68 height 14
click at [1518, 19] on button "View task page" at bounding box center [1508, 23] width 31 height 30
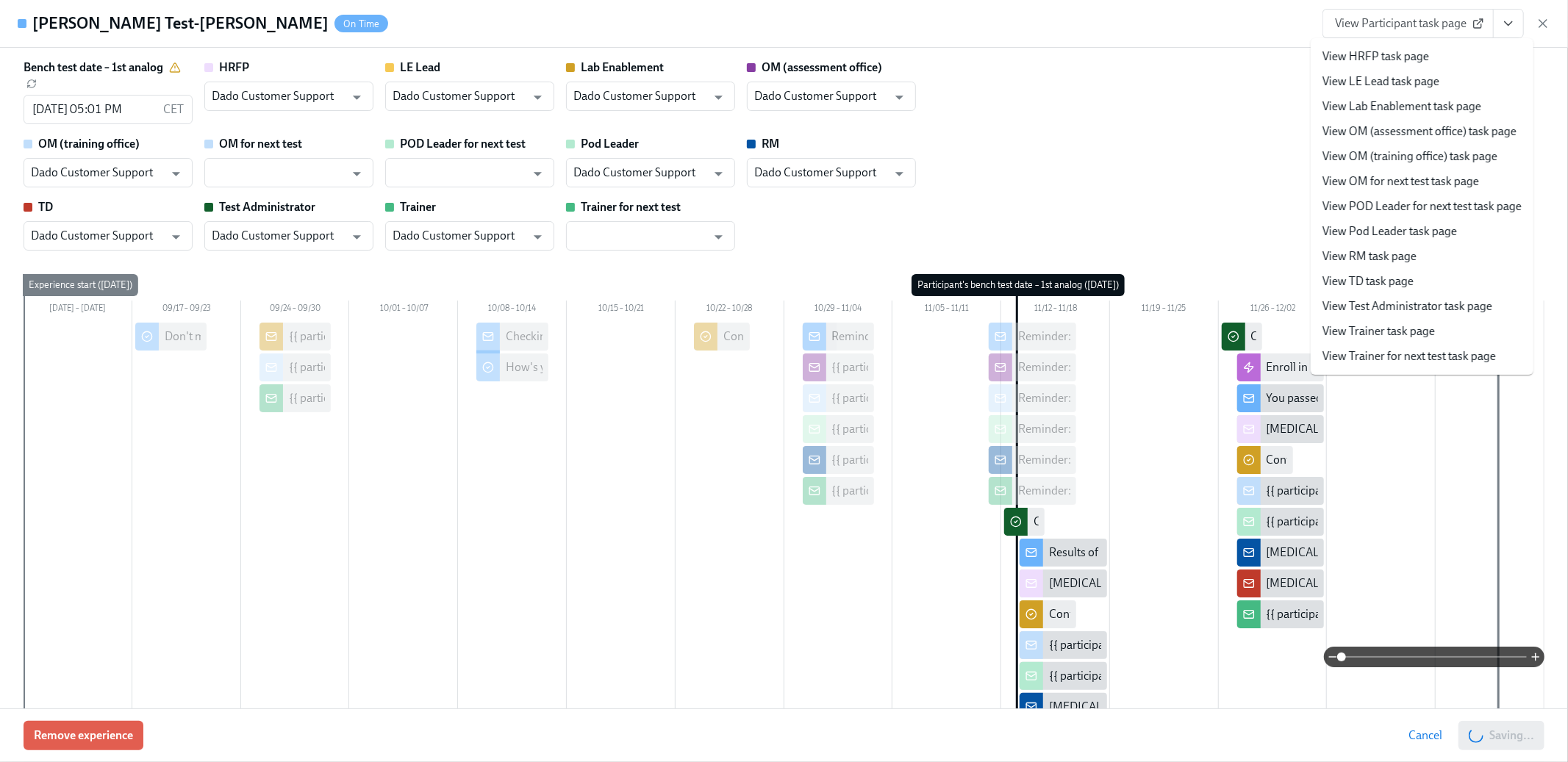
click at [1400, 109] on link "View Lab Enablement task page" at bounding box center [1401, 106] width 159 height 16
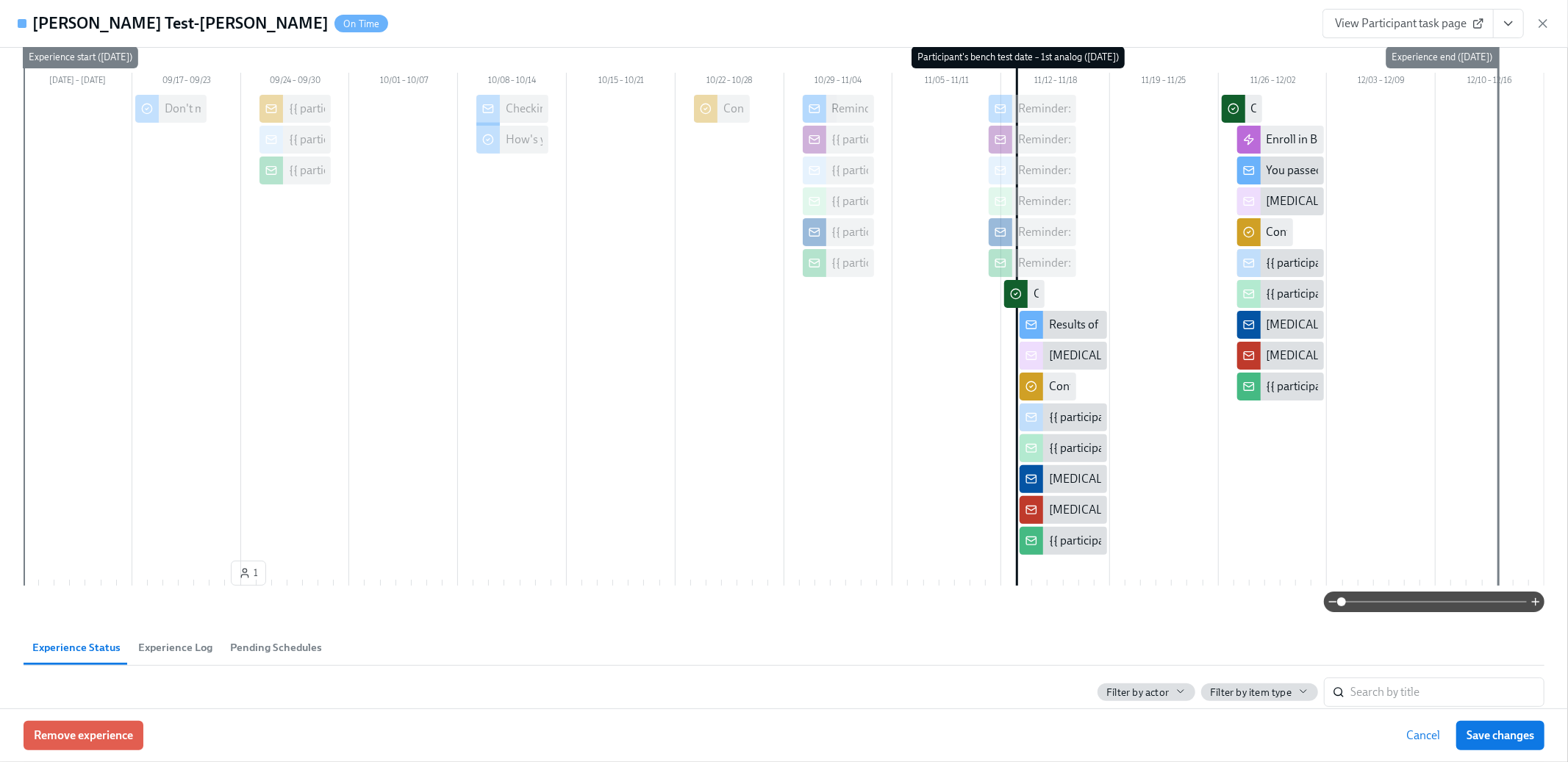
scroll to position [176, 0]
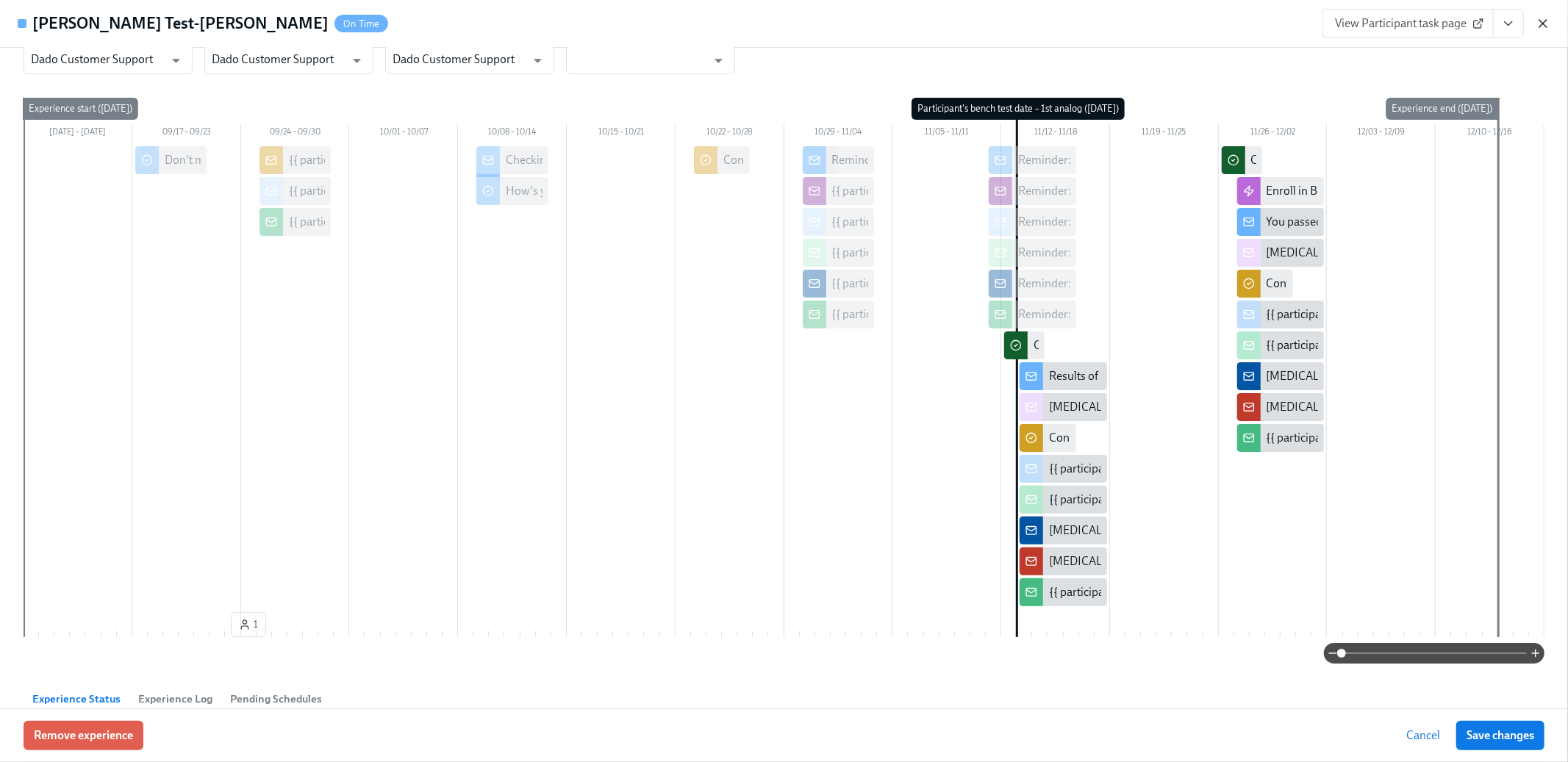
click at [1545, 17] on icon "button" at bounding box center [1543, 23] width 14 height 14
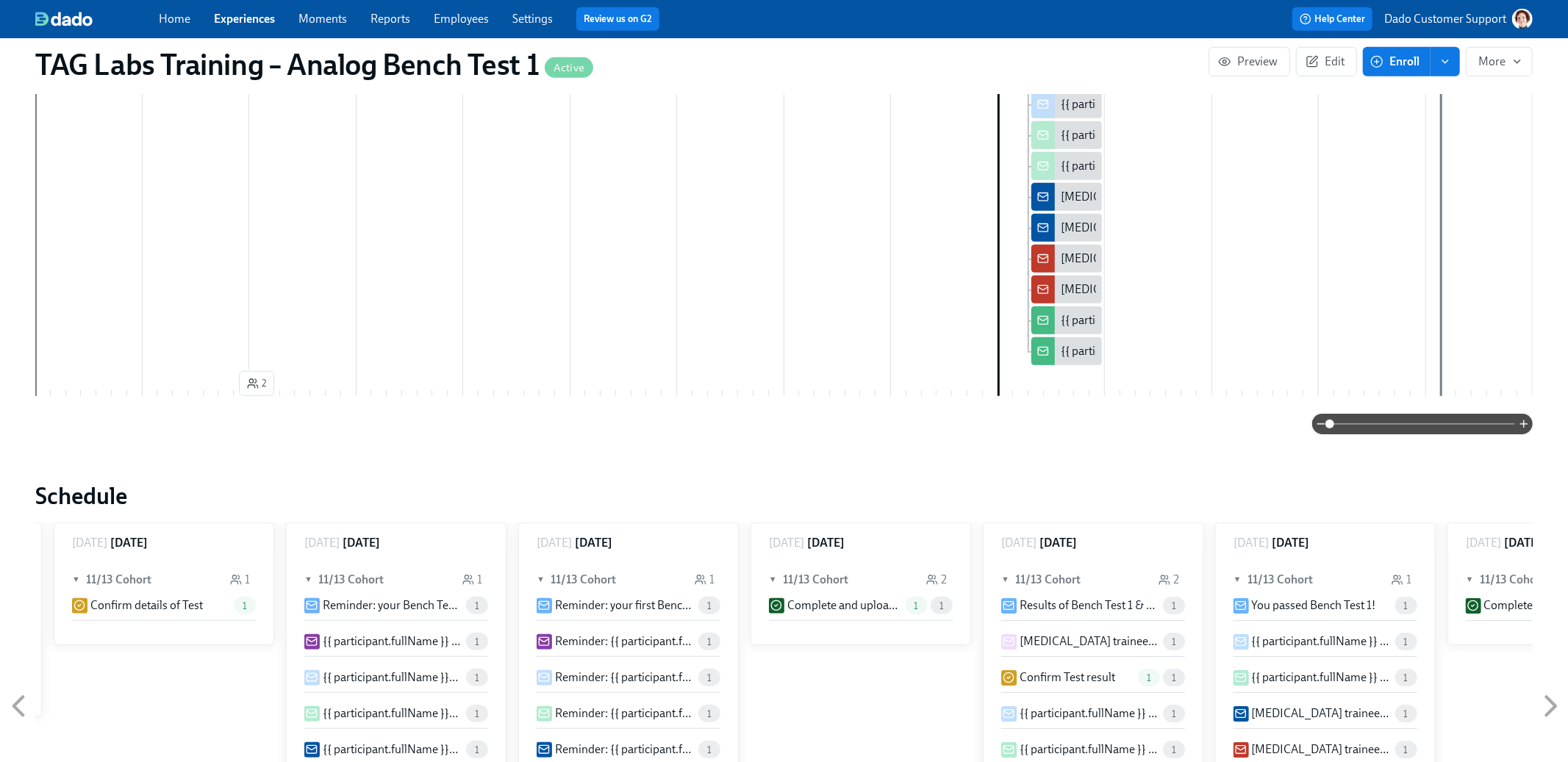
scroll to position [531, 0]
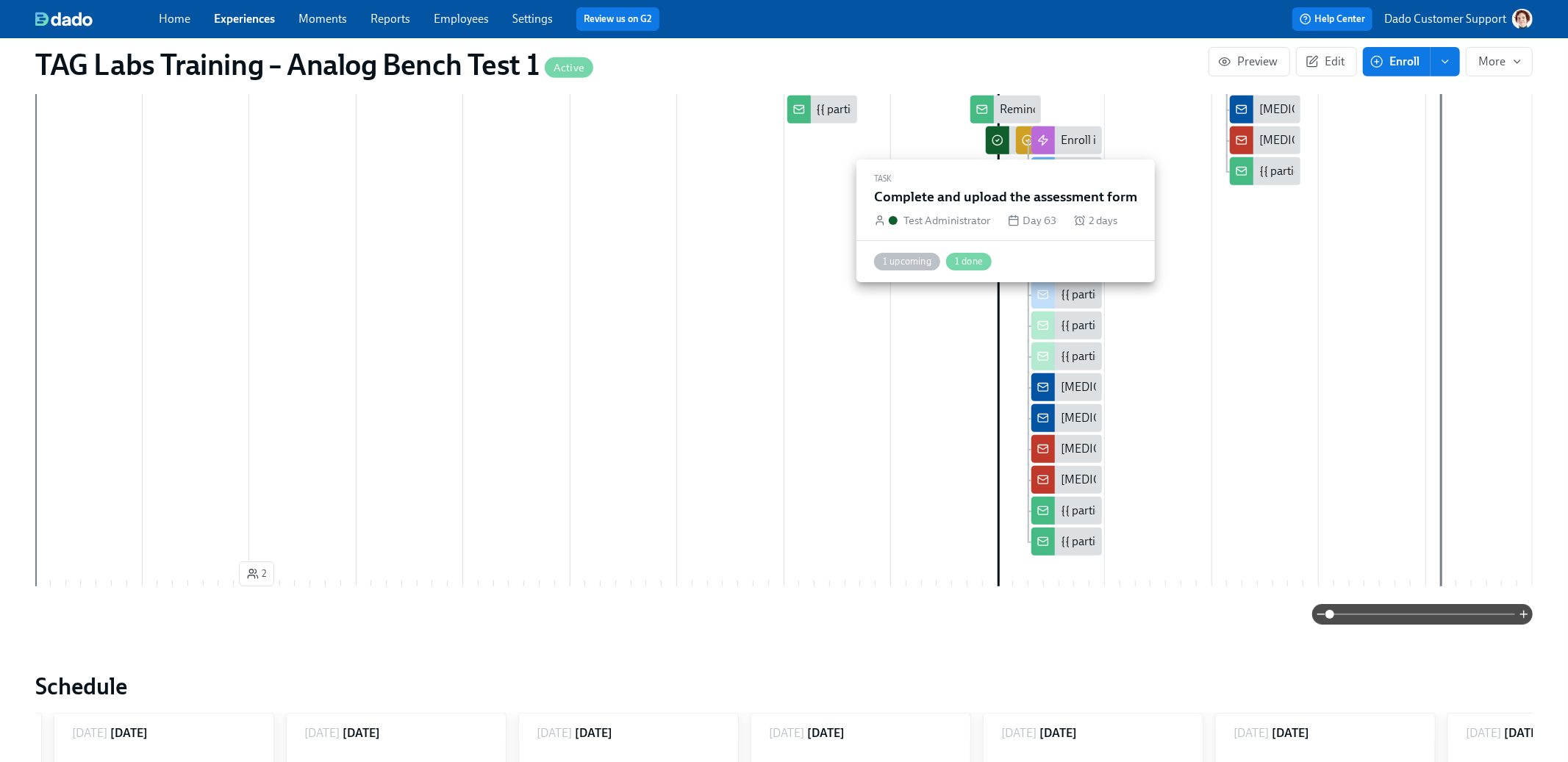
click at [993, 136] on icon at bounding box center [997, 140] width 12 height 12
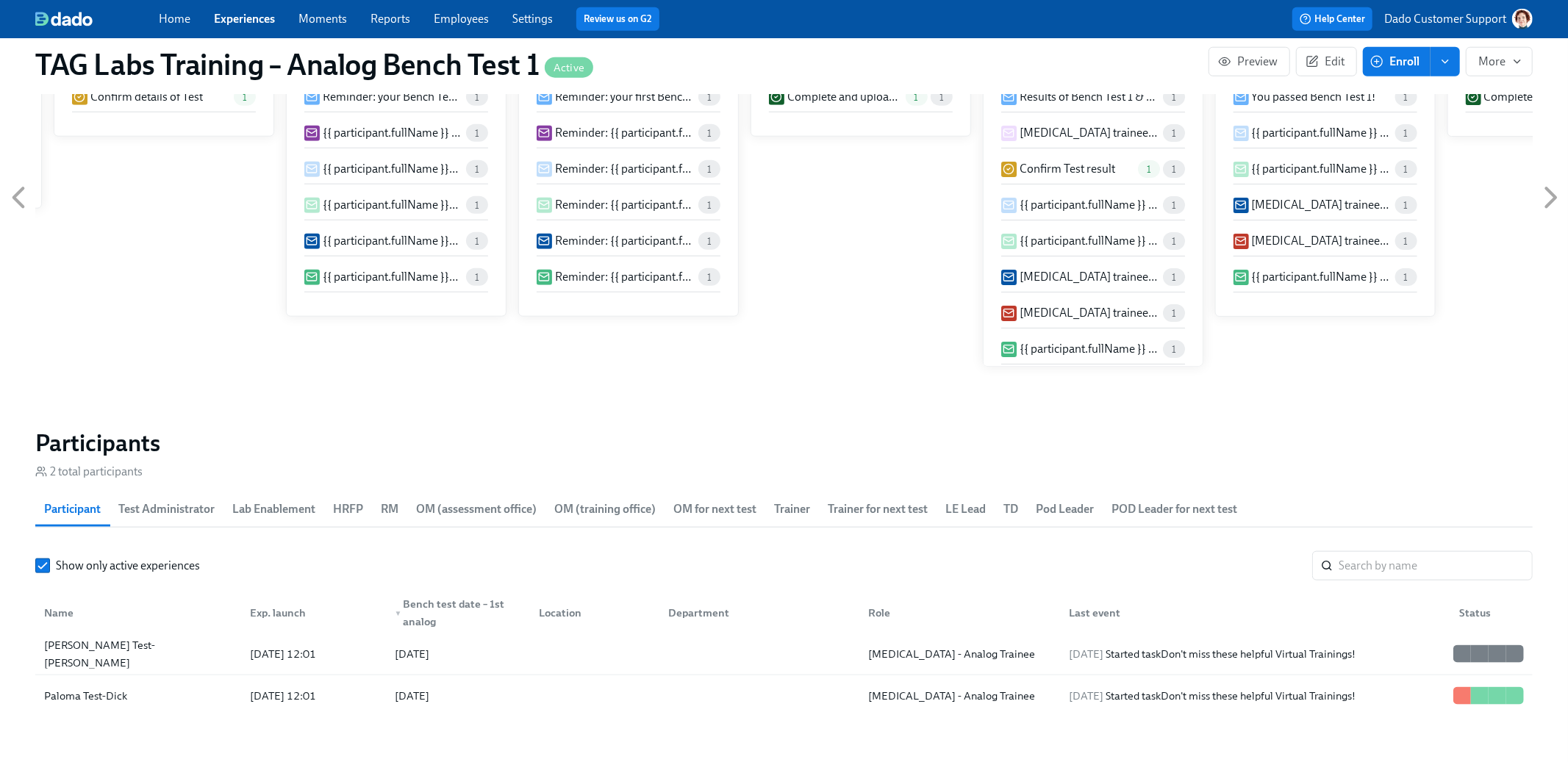
scroll to position [1561, 0]
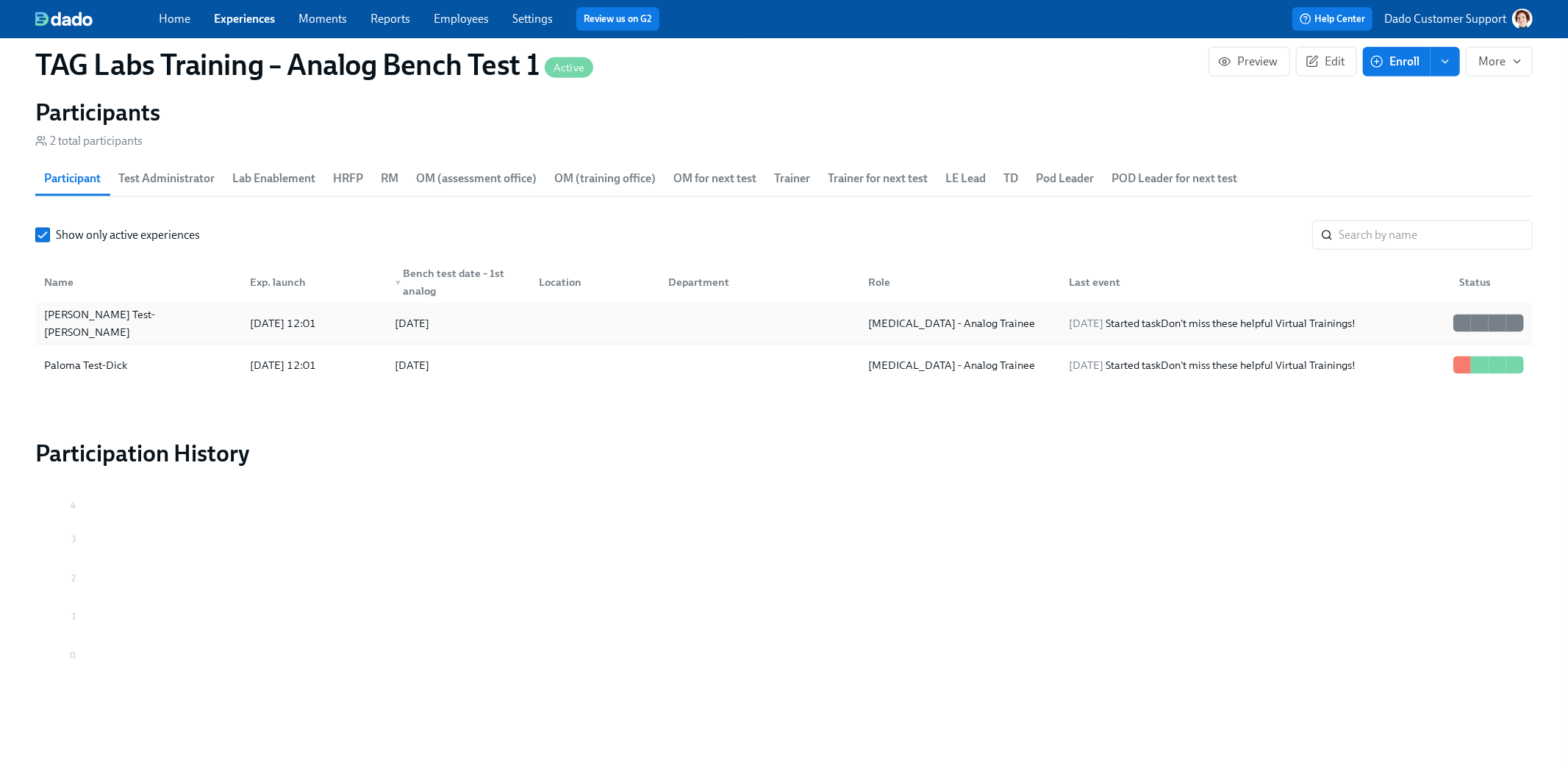
click at [122, 326] on div "Fiona Test-Dick" at bounding box center [138, 323] width 200 height 30
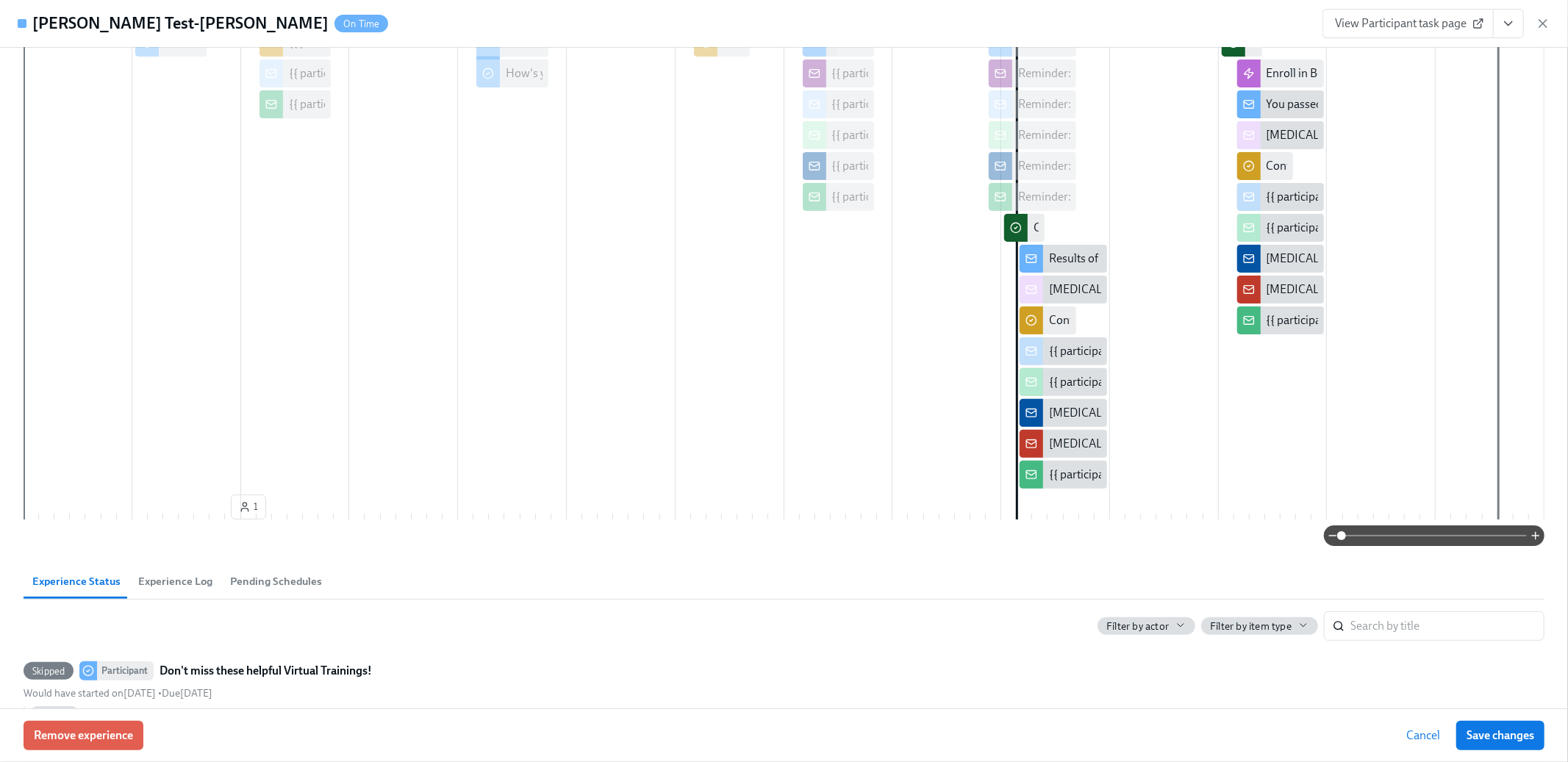
scroll to position [397, 0]
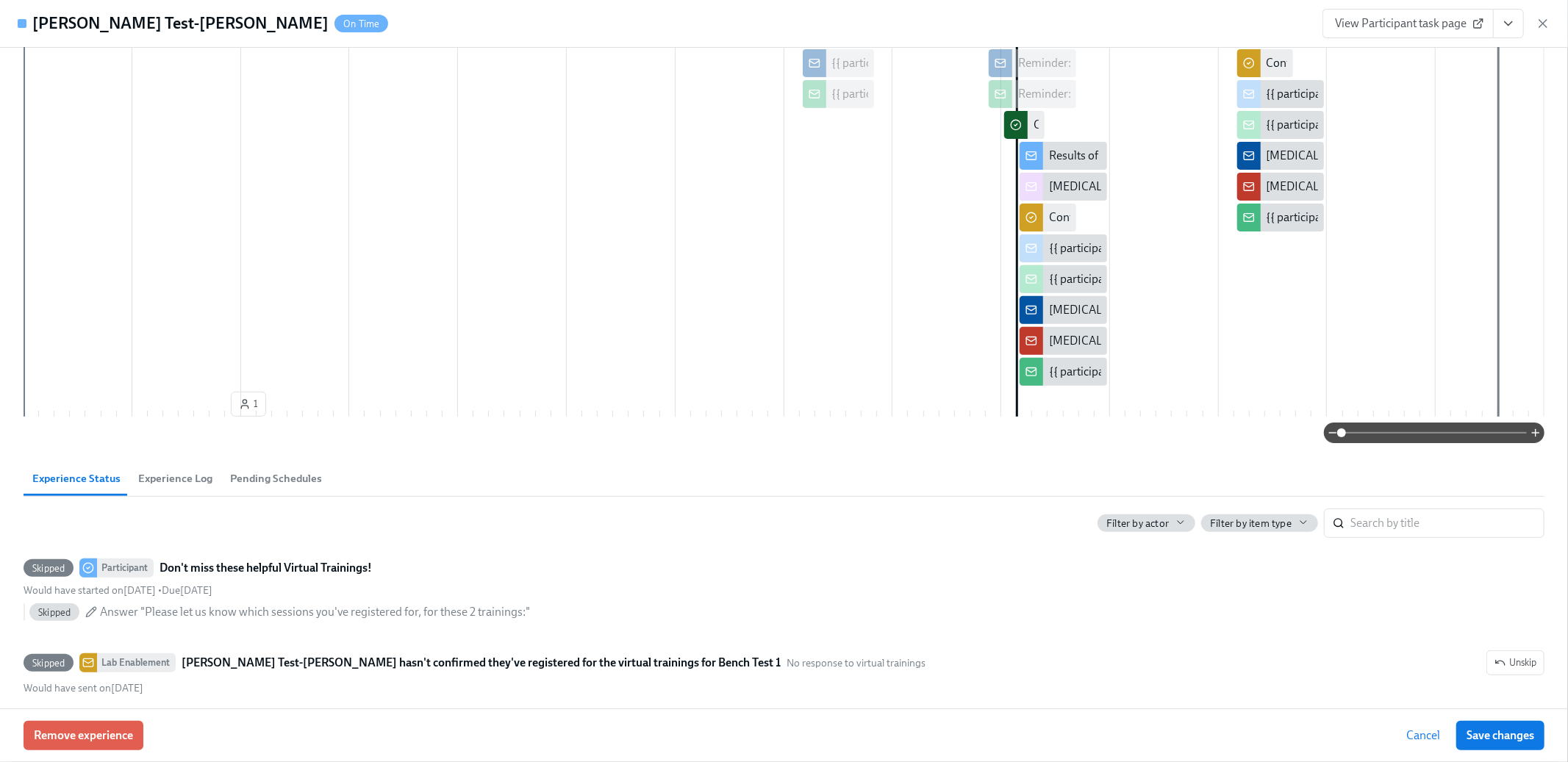
click at [1141, 528] on span "Filter by actor" at bounding box center [1138, 523] width 63 height 14
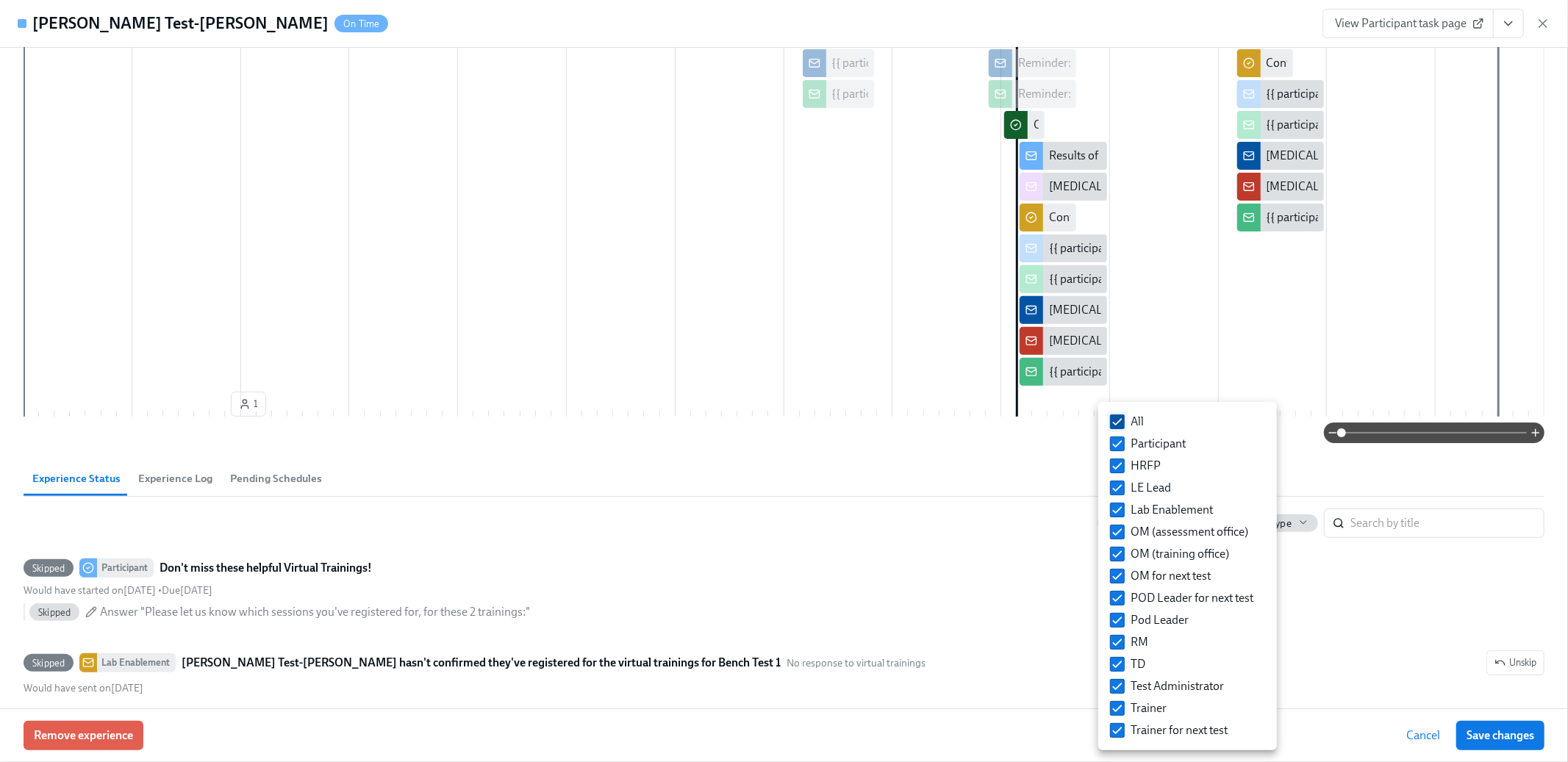
click at [1115, 424] on input "All" at bounding box center [1117, 422] width 13 height 13
checkbox input "false"
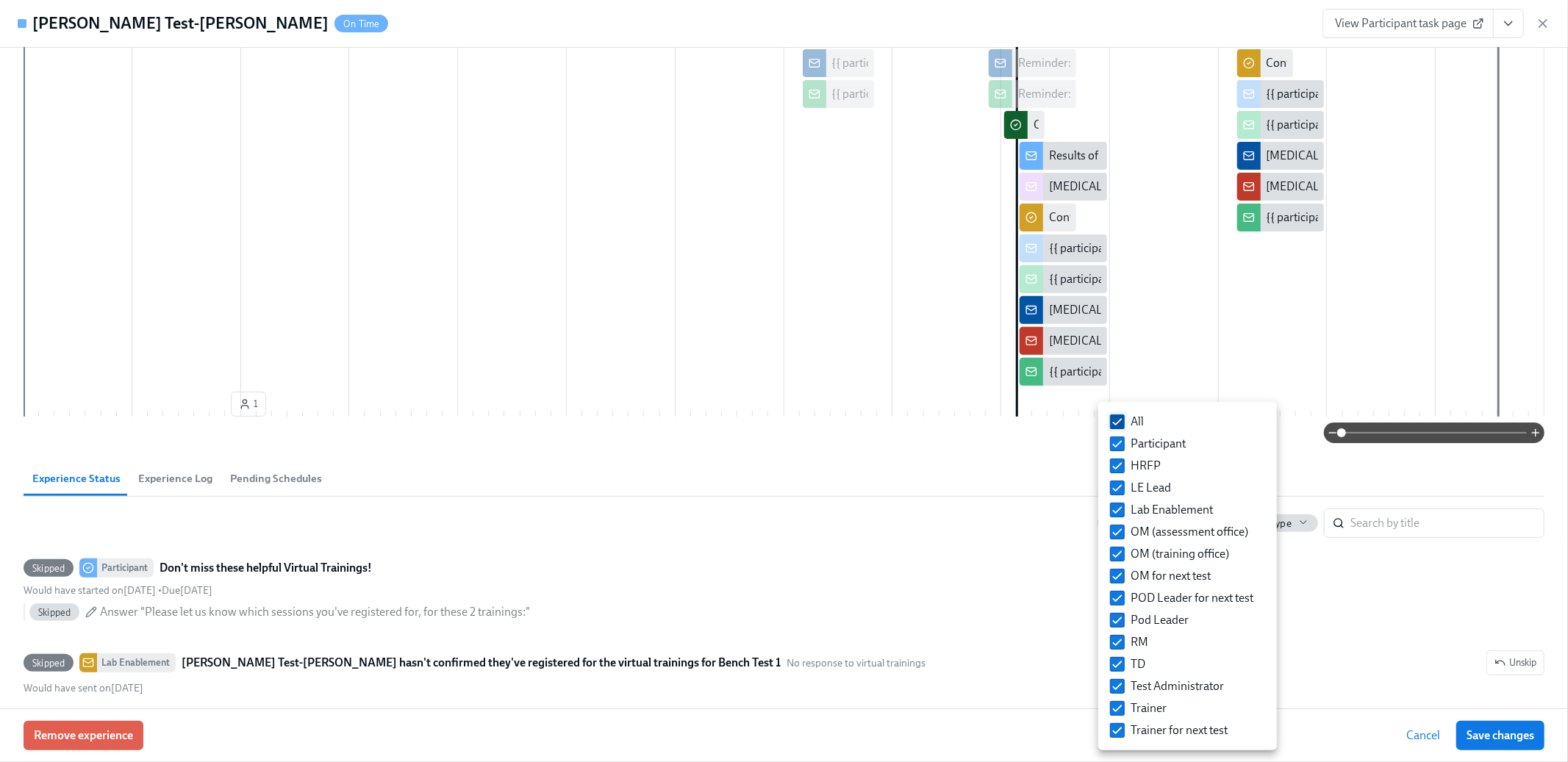
checkbox input "false"
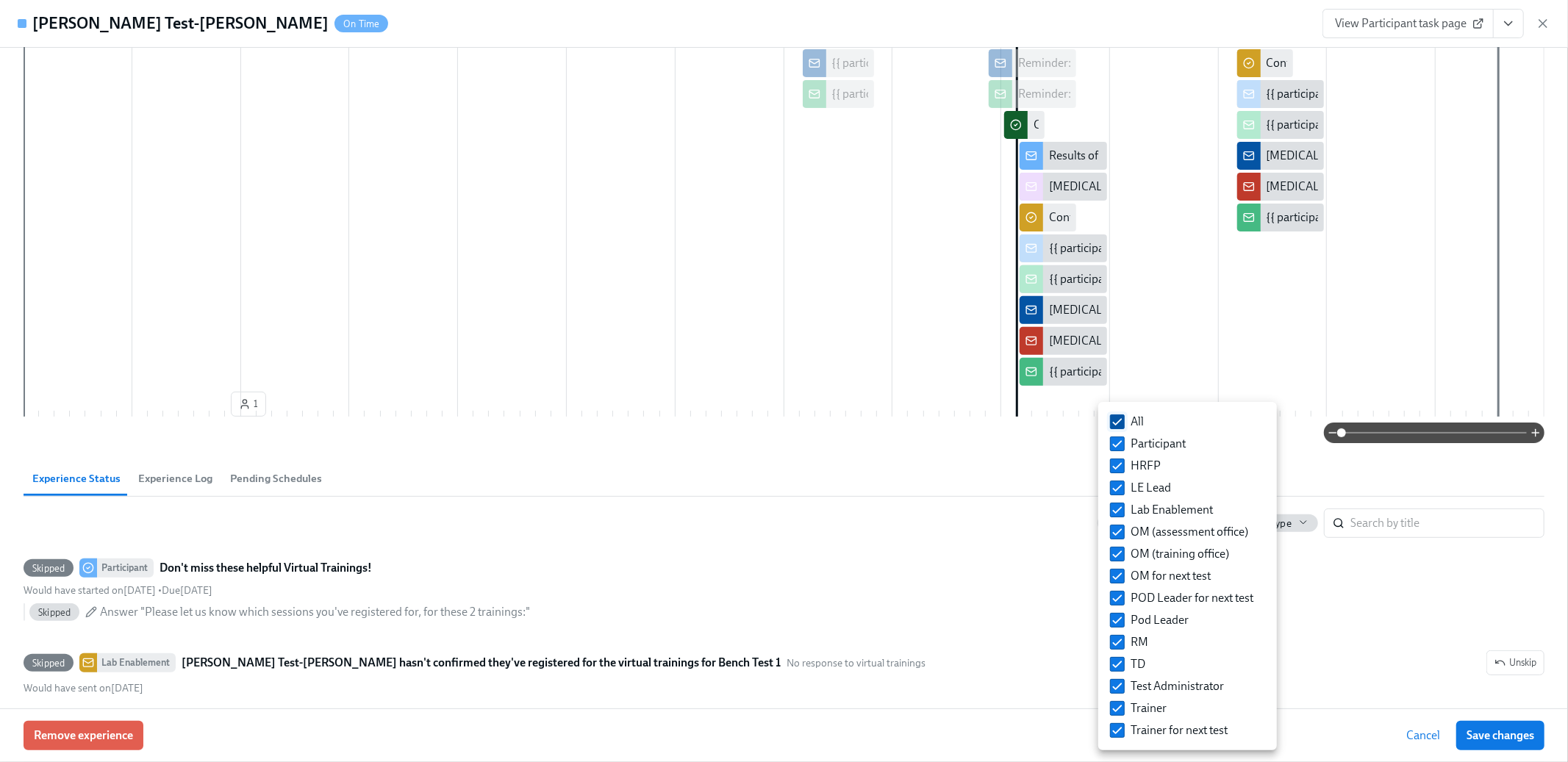
checkbox input "false"
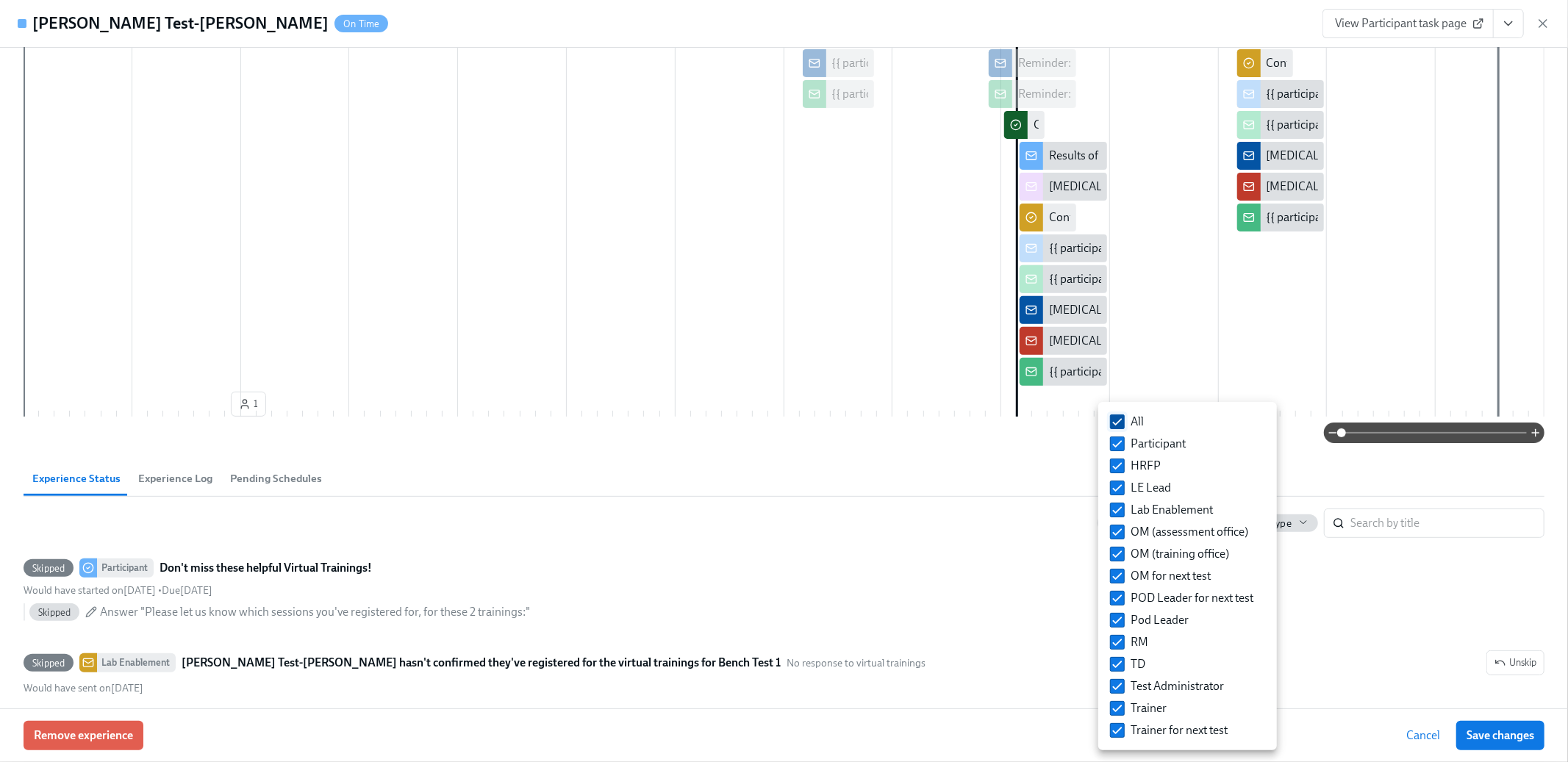
checkbox input "false"
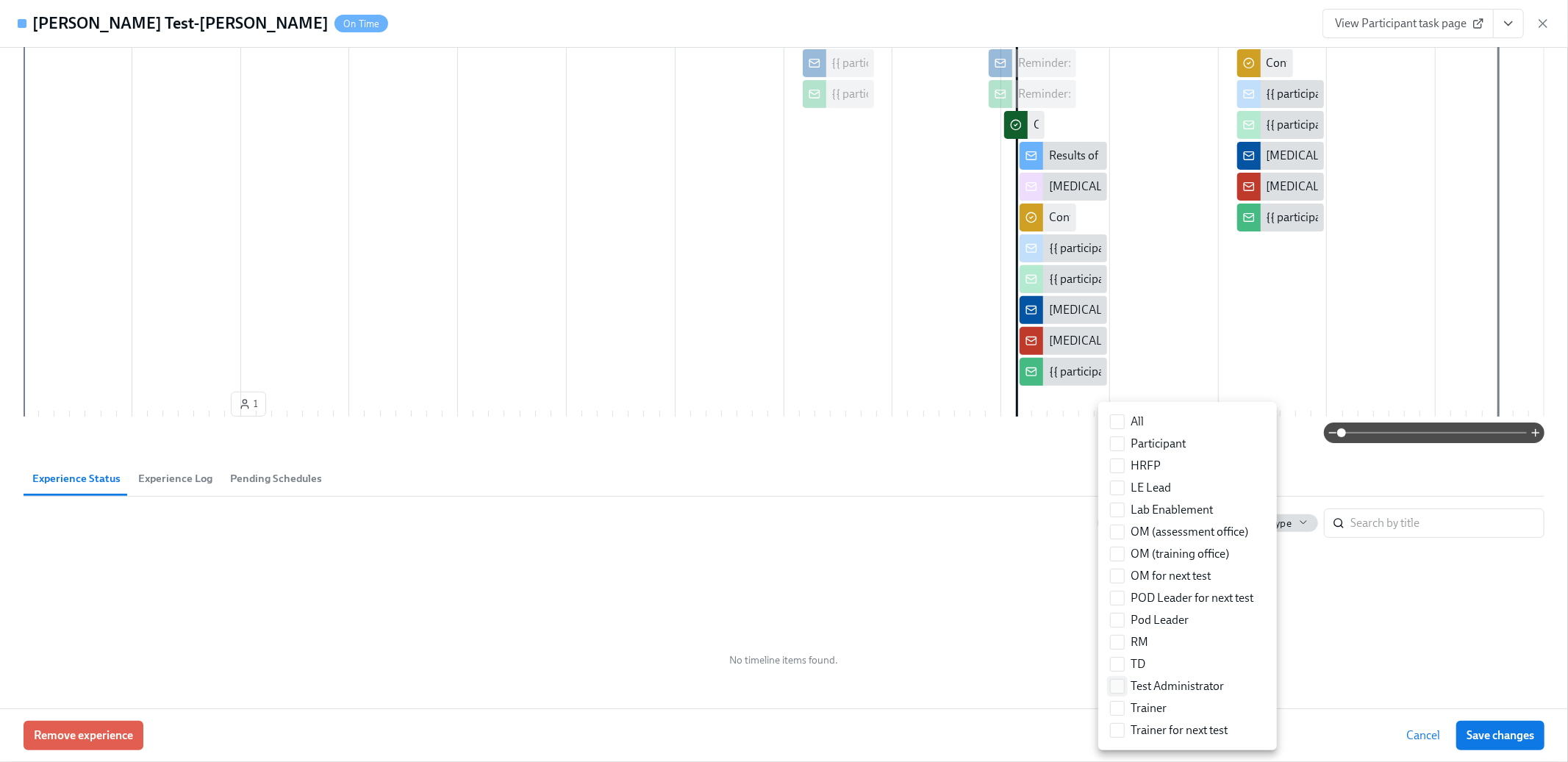
click at [1120, 694] on label "Test Administrator" at bounding box center [1167, 686] width 126 height 22
click at [1120, 693] on input "Test Administrator" at bounding box center [1117, 686] width 13 height 13
checkbox input "true"
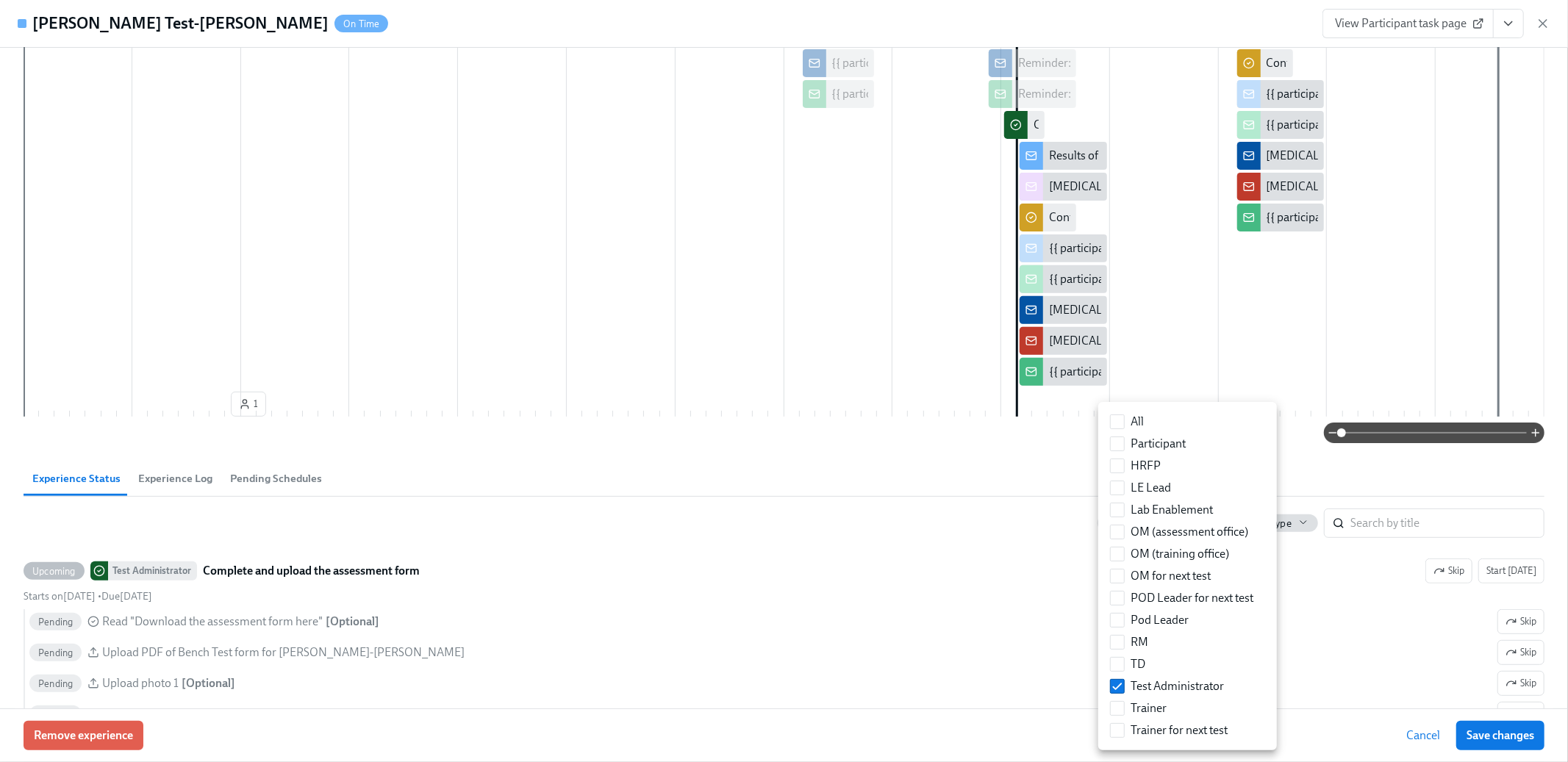
click at [814, 595] on div at bounding box center [784, 381] width 1568 height 762
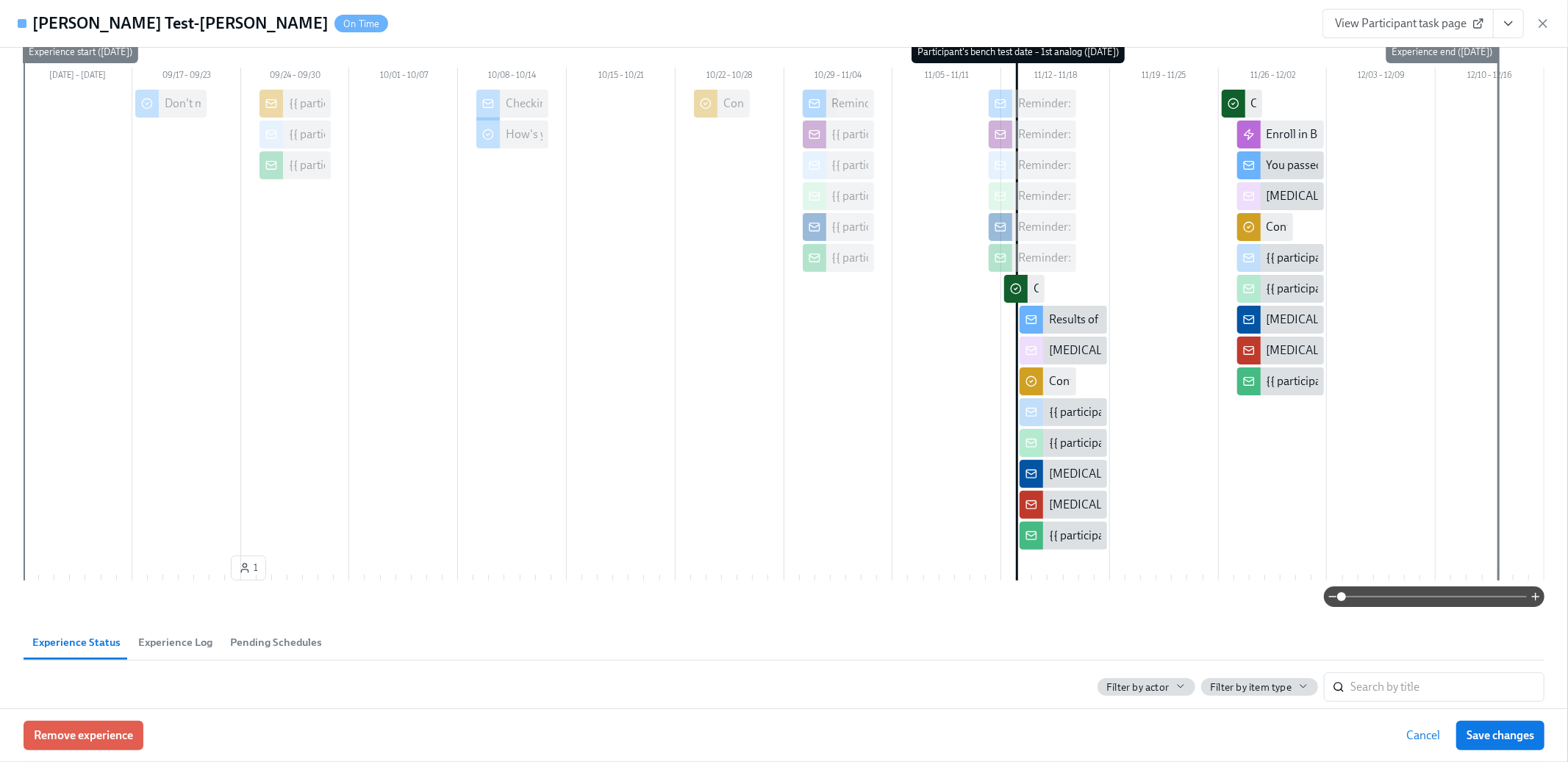
scroll to position [224, 0]
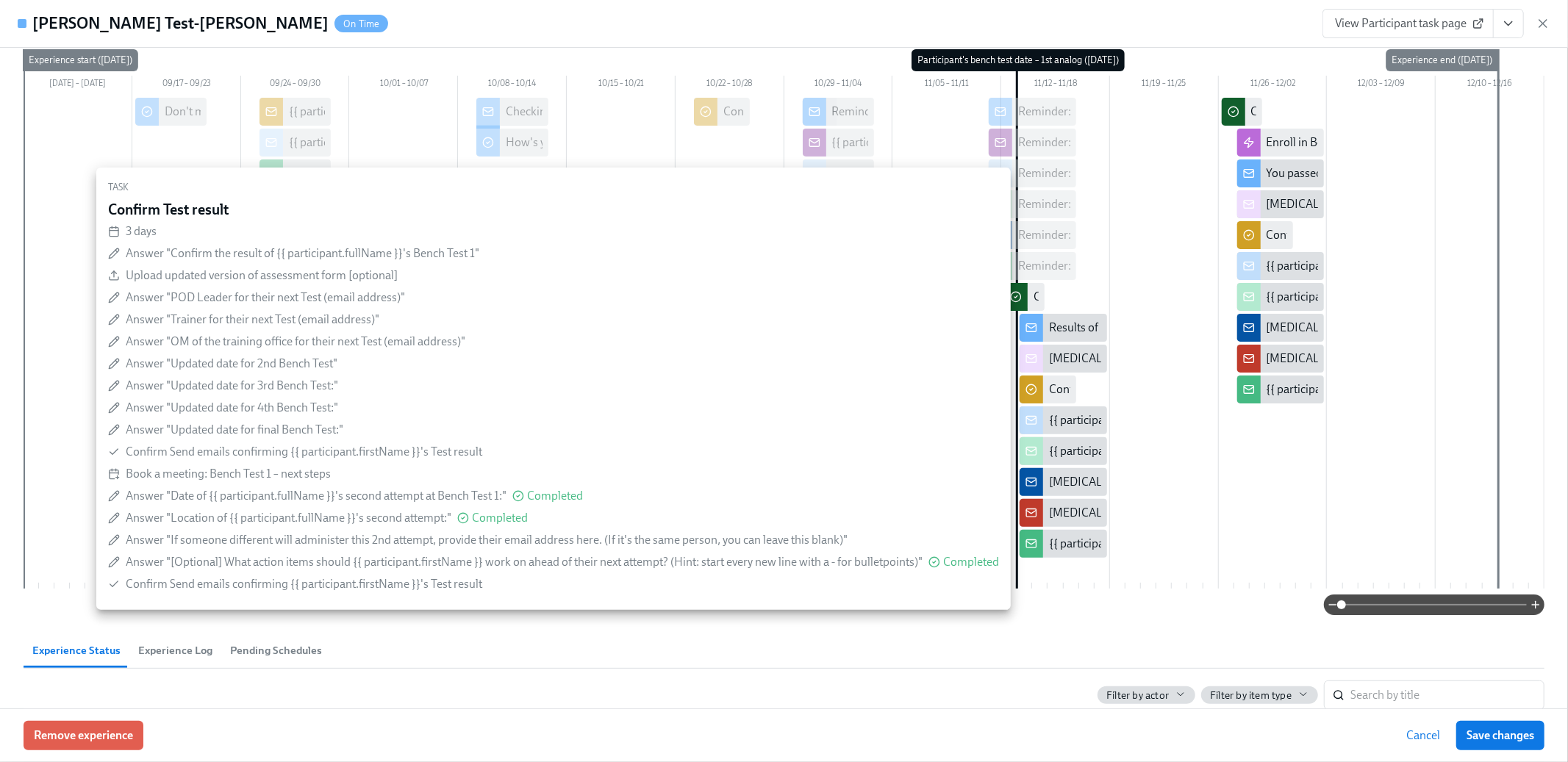
click at [1044, 392] on div "Confirm Test result" at bounding box center [1047, 389] width 56 height 28
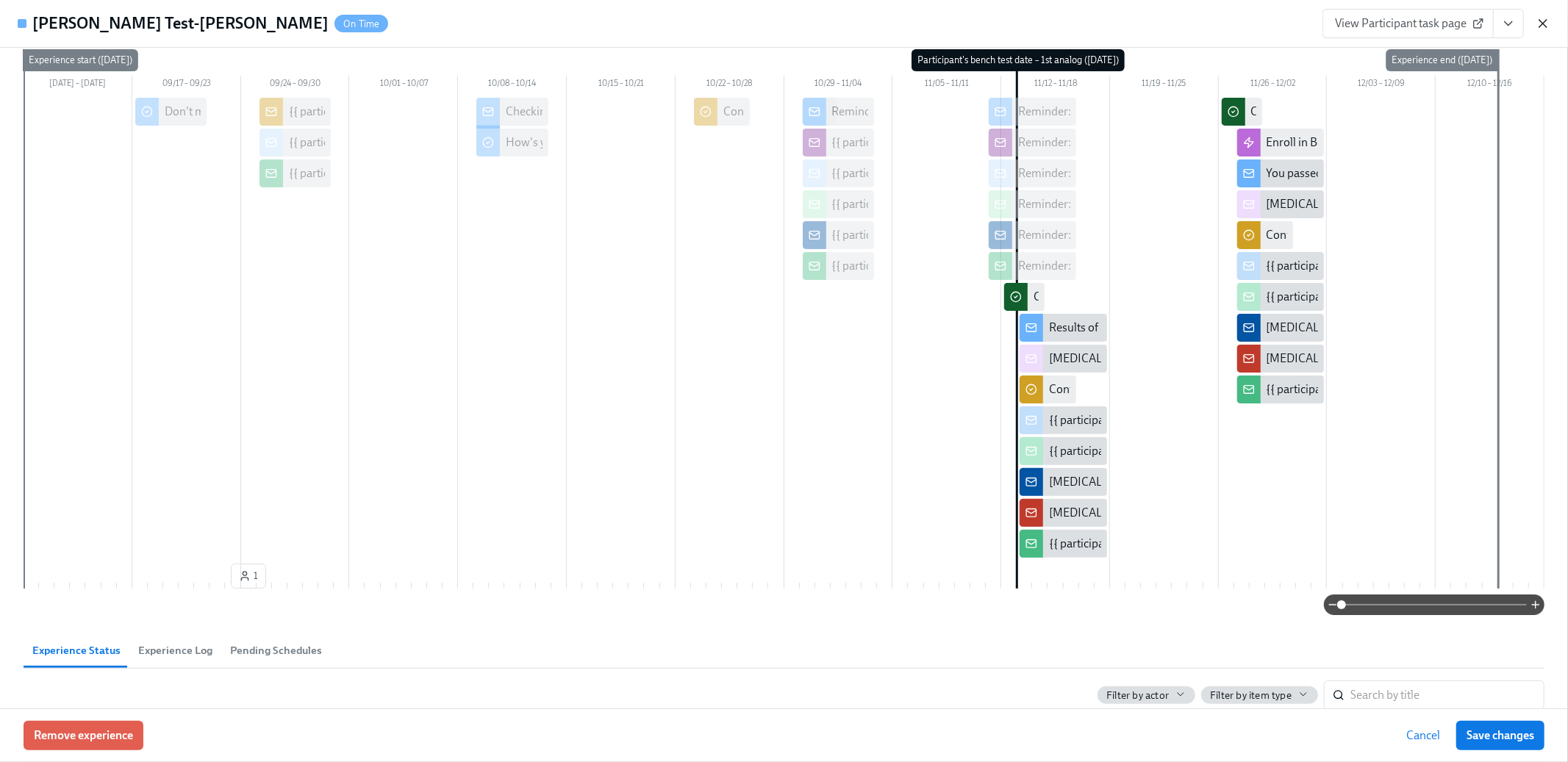
click at [1542, 25] on icon "button" at bounding box center [1543, 23] width 14 height 14
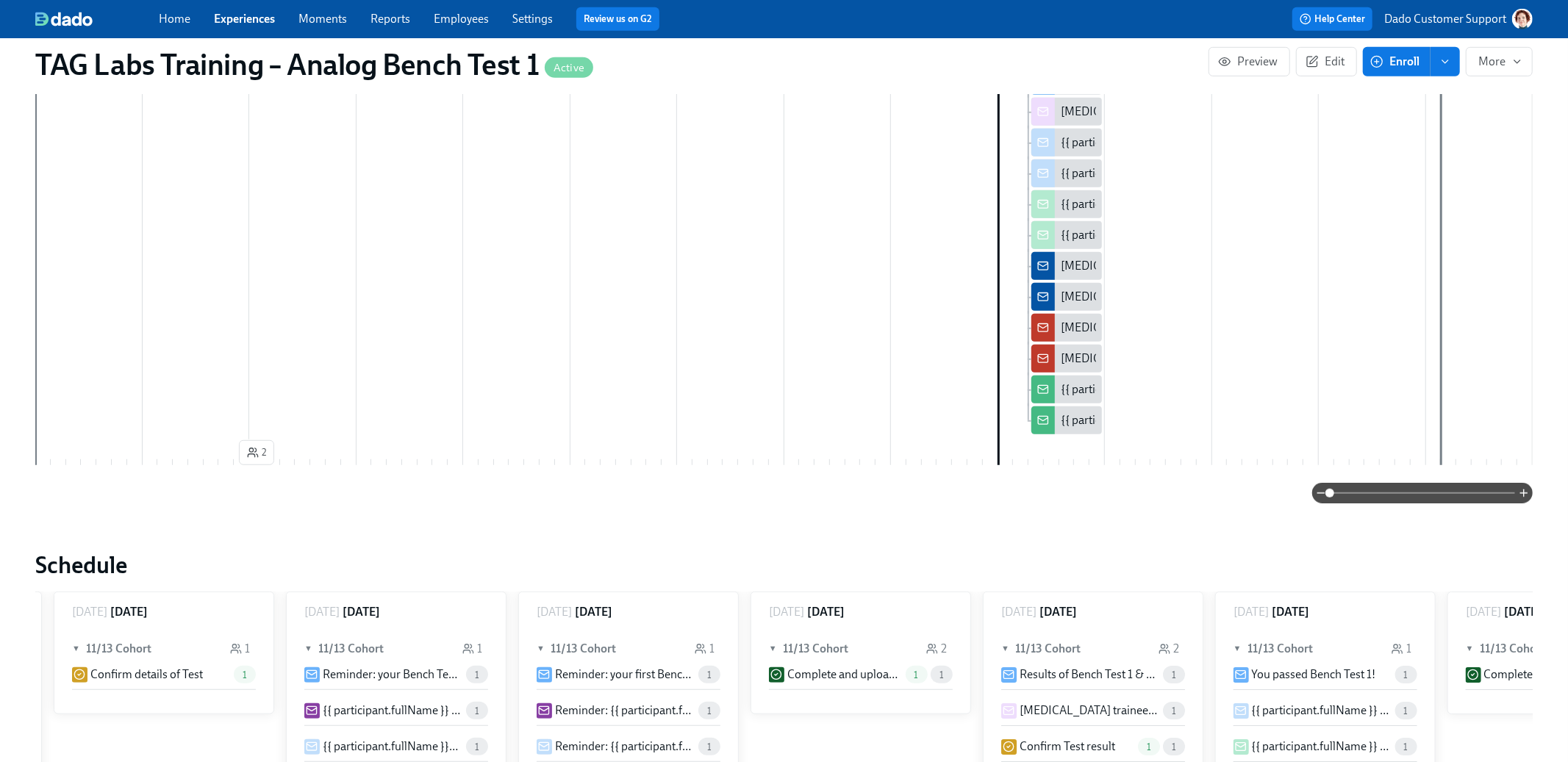
scroll to position [216, 0]
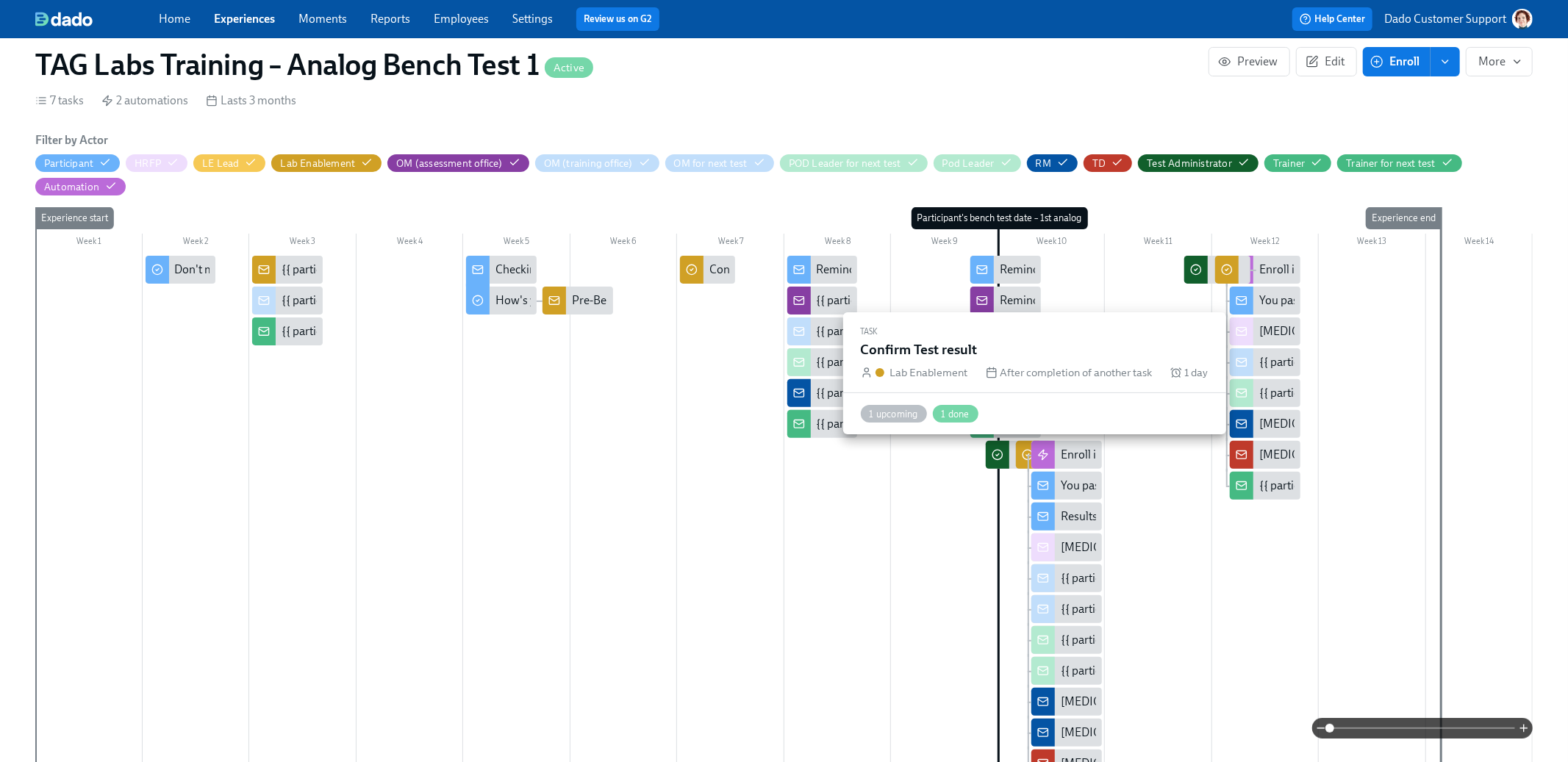
click at [1021, 446] on div at bounding box center [1027, 455] width 23 height 28
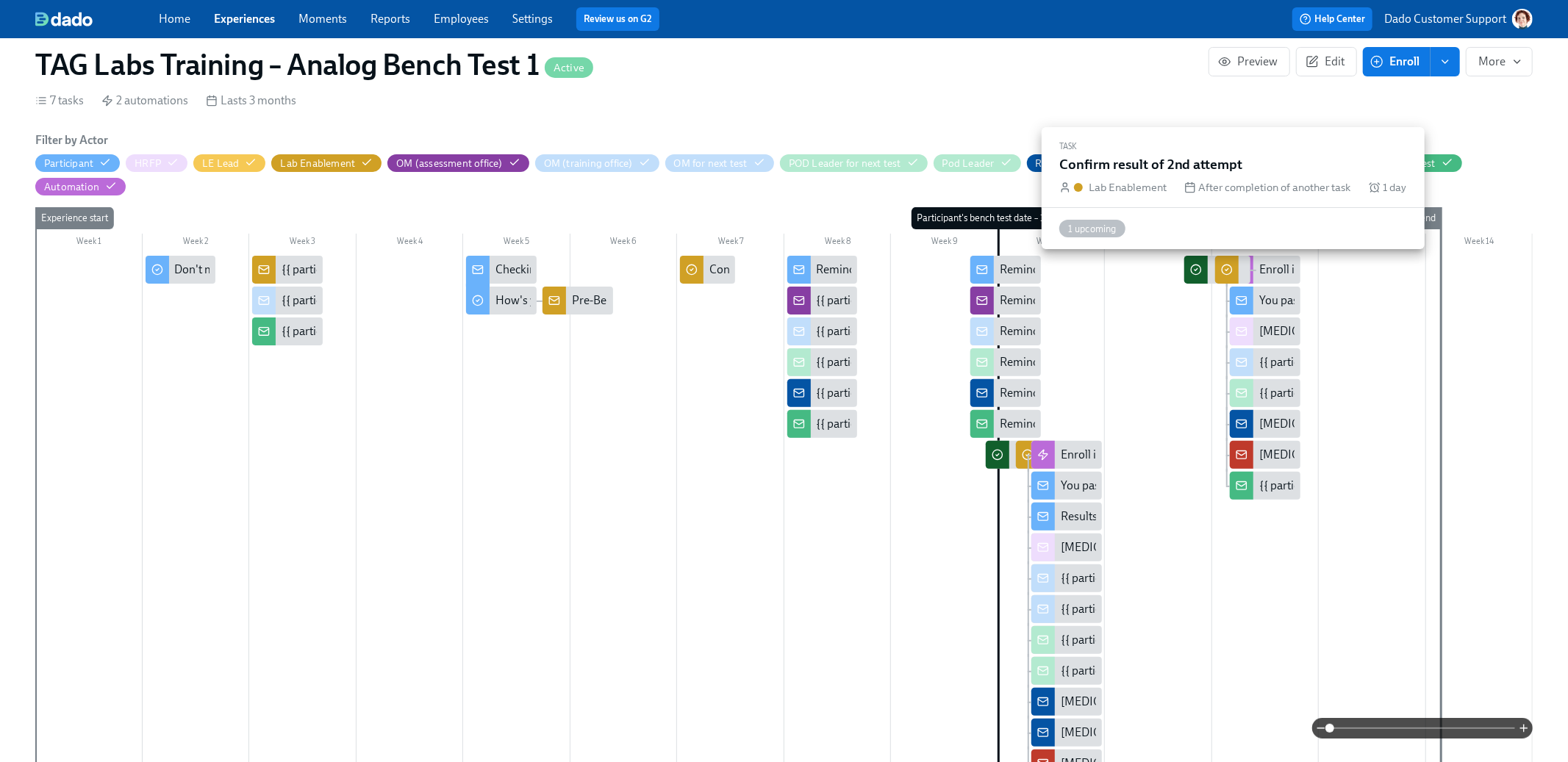
click at [1227, 267] on icon at bounding box center [1227, 270] width 12 height 12
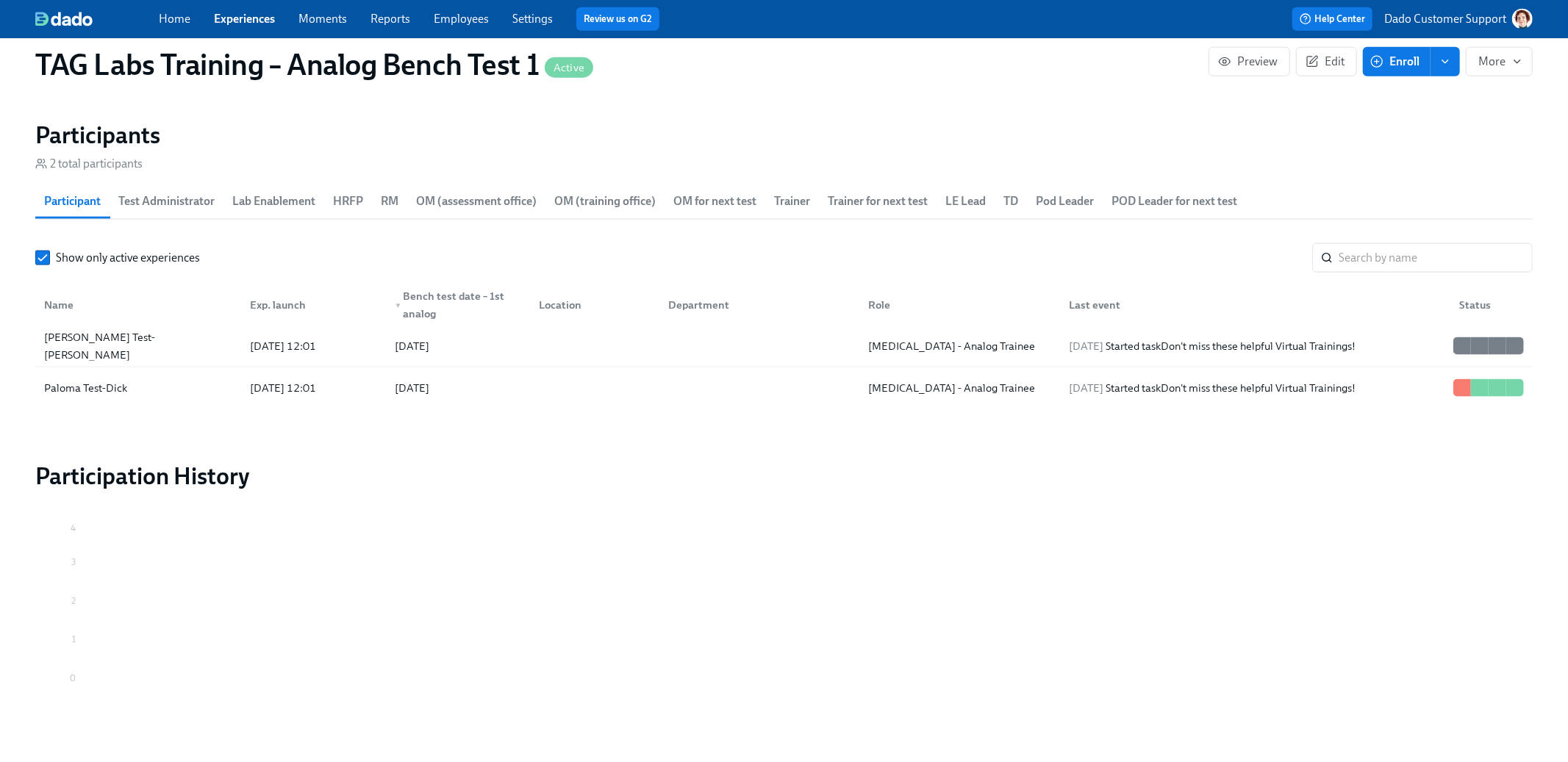
scroll to position [1561, 0]
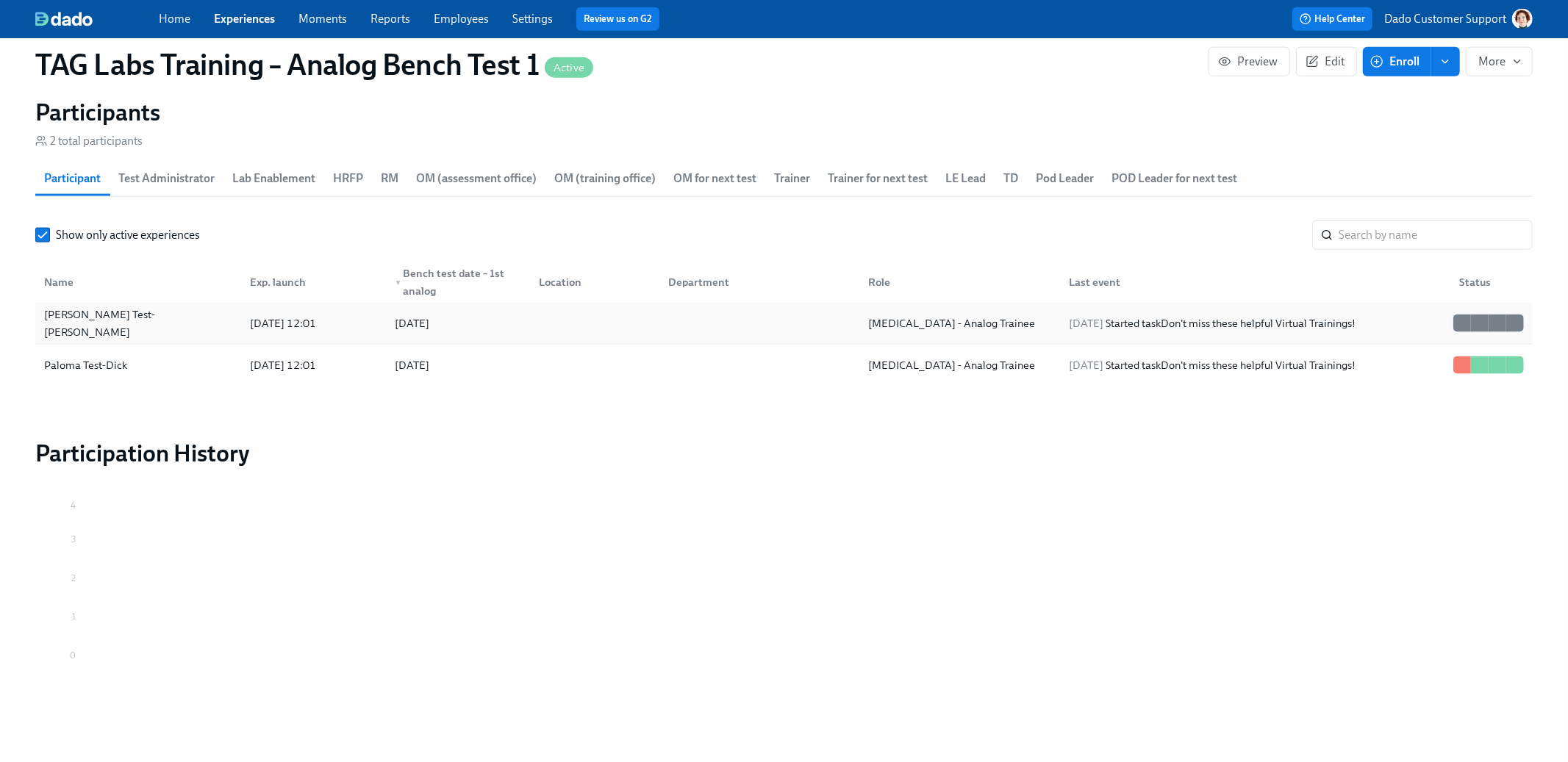
click at [167, 330] on div "Fiona Test-Dick" at bounding box center [138, 323] width 200 height 30
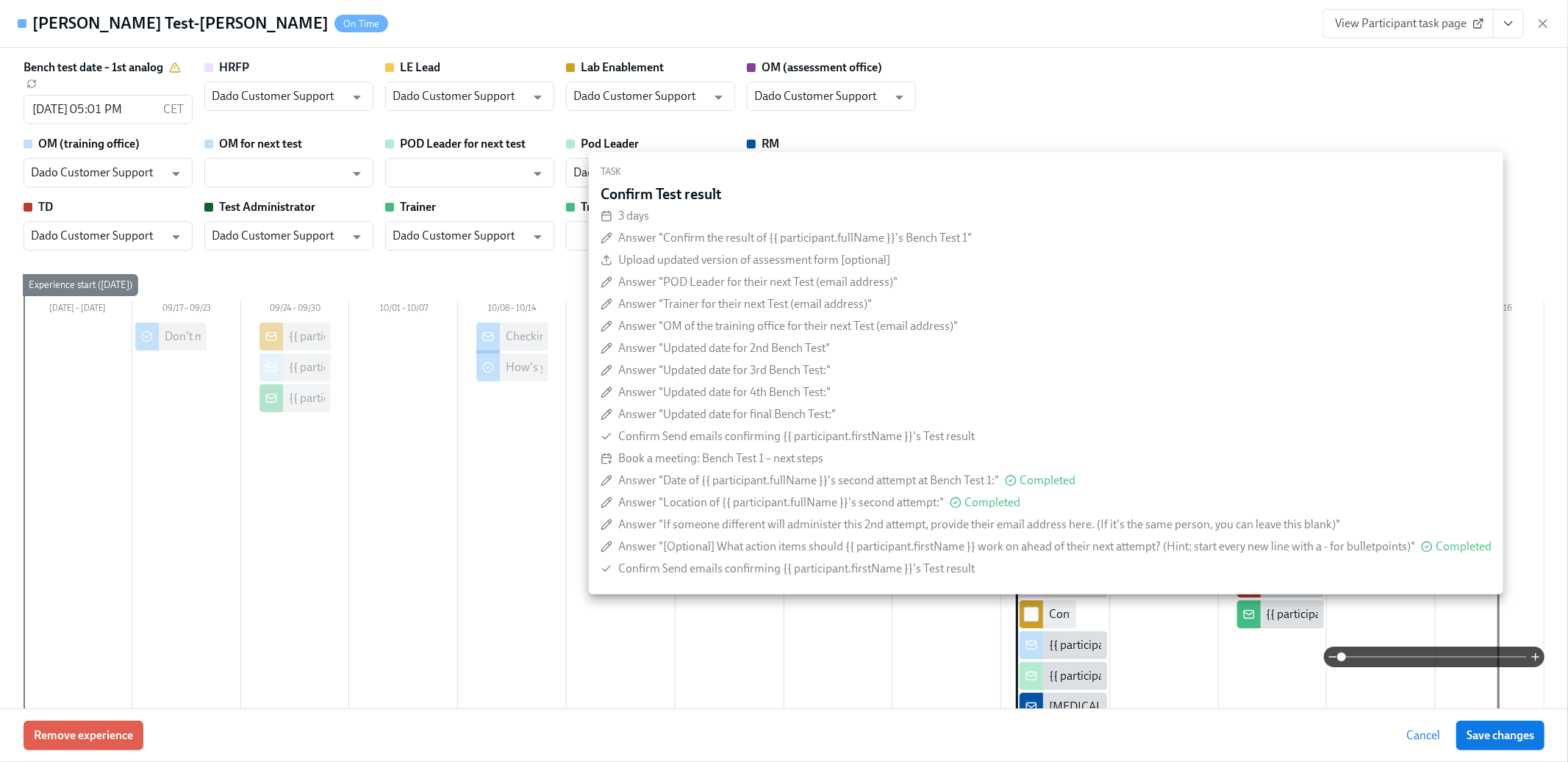
click at [1030, 608] on input "checkbox" at bounding box center [1031, 614] width 13 height 13
checkbox input "true"
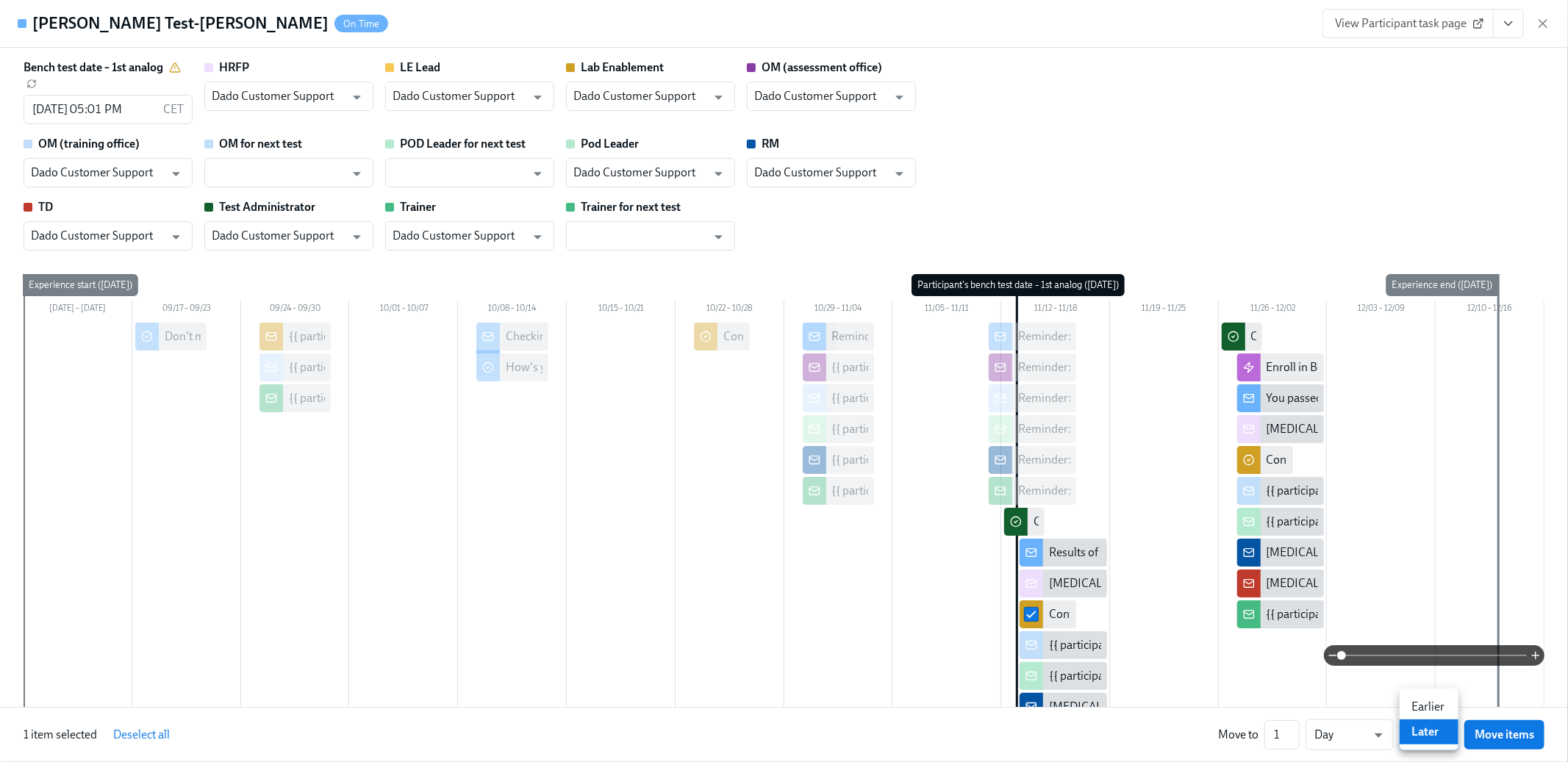
click at [1440, 700] on li "Earlier" at bounding box center [1429, 706] width 59 height 25
type input "earlier"
click at [1496, 737] on span "Move items" at bounding box center [1504, 735] width 60 height 14
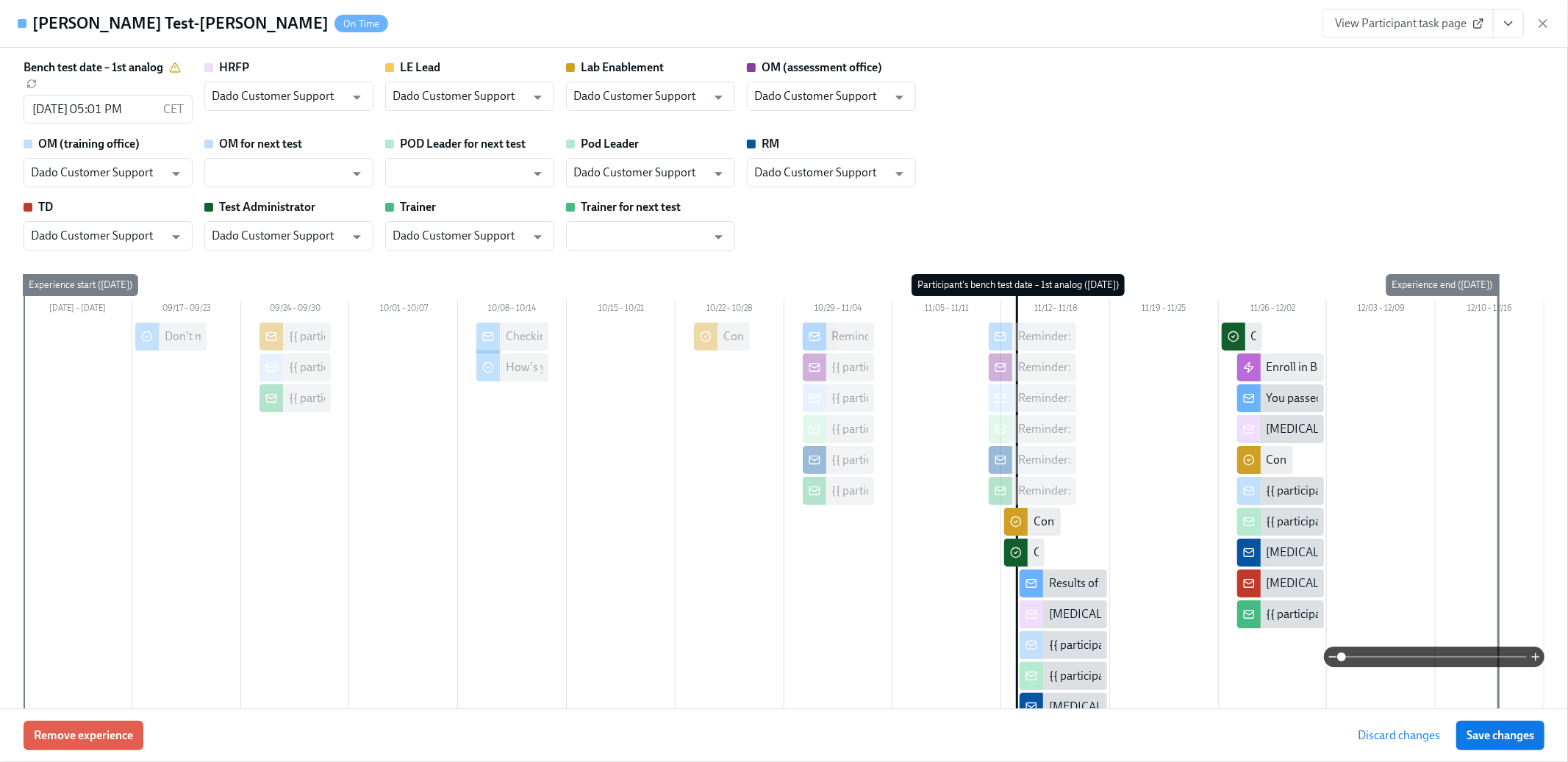
click at [1496, 737] on span "Save changes" at bounding box center [1500, 735] width 68 height 14
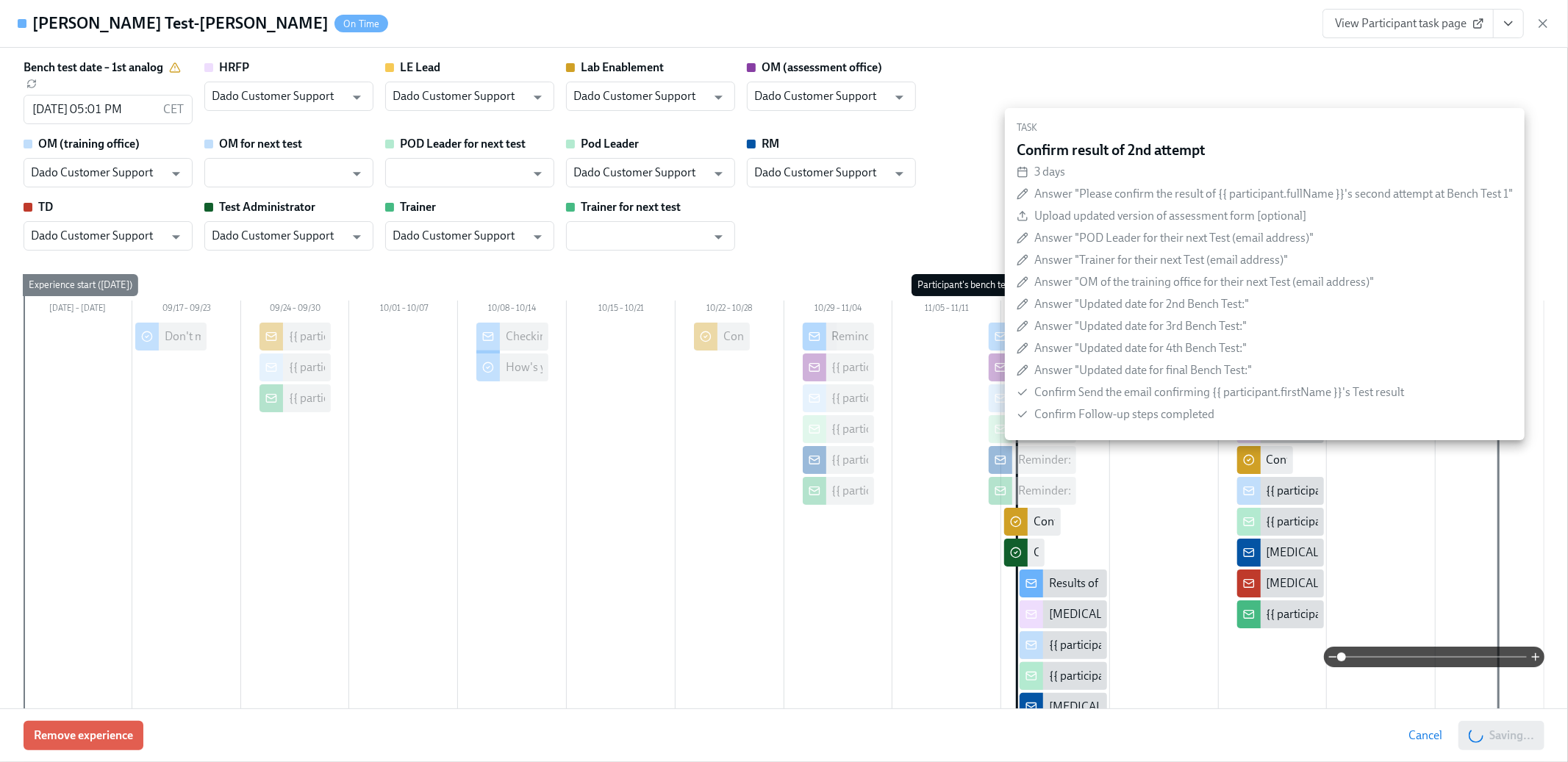
checkbox input "true"
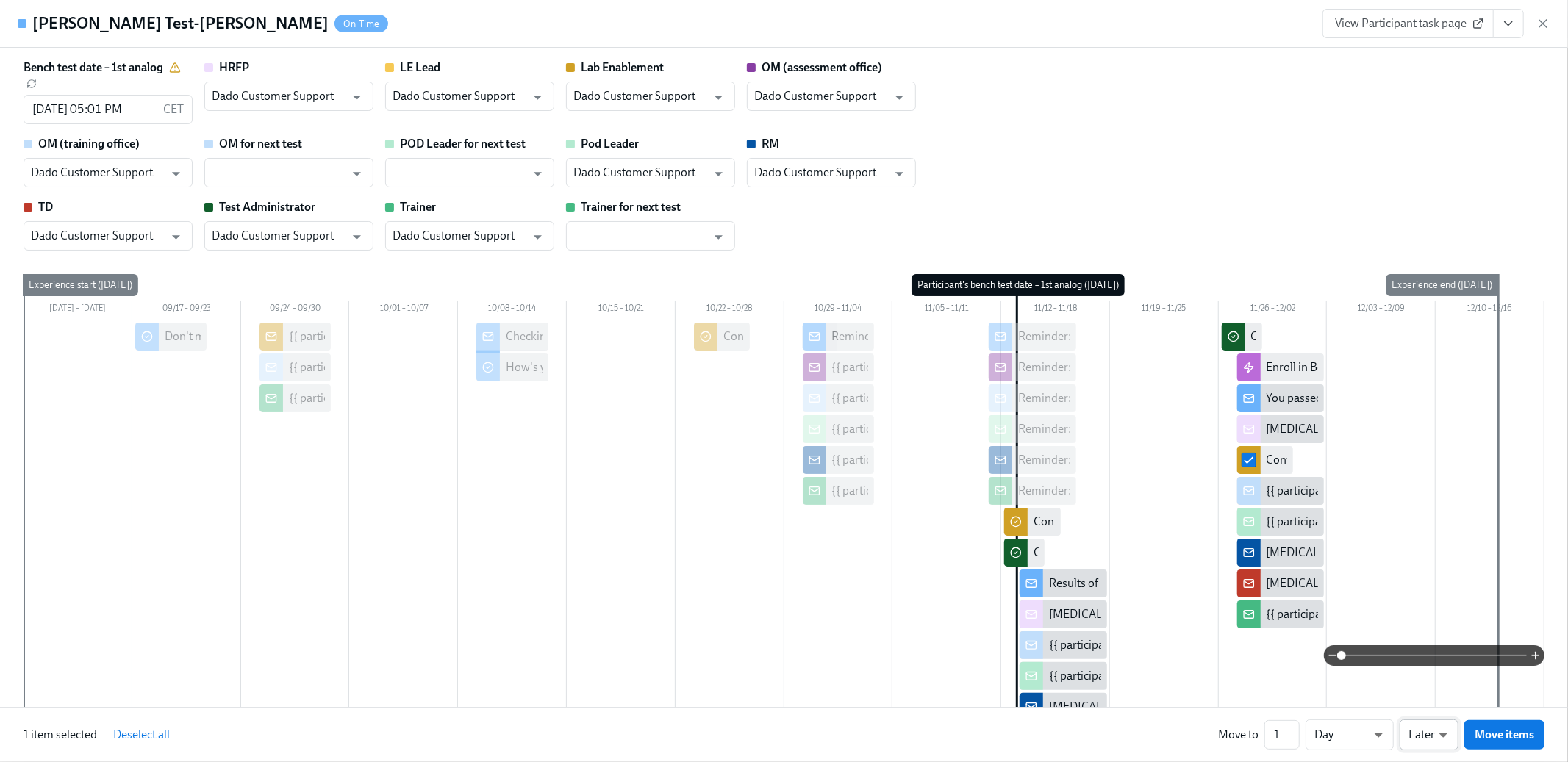
click at [1430, 703] on li "Earlier" at bounding box center [1429, 706] width 59 height 25
type input "earlier"
click at [1514, 748] on button "Move items" at bounding box center [1504, 735] width 80 height 30
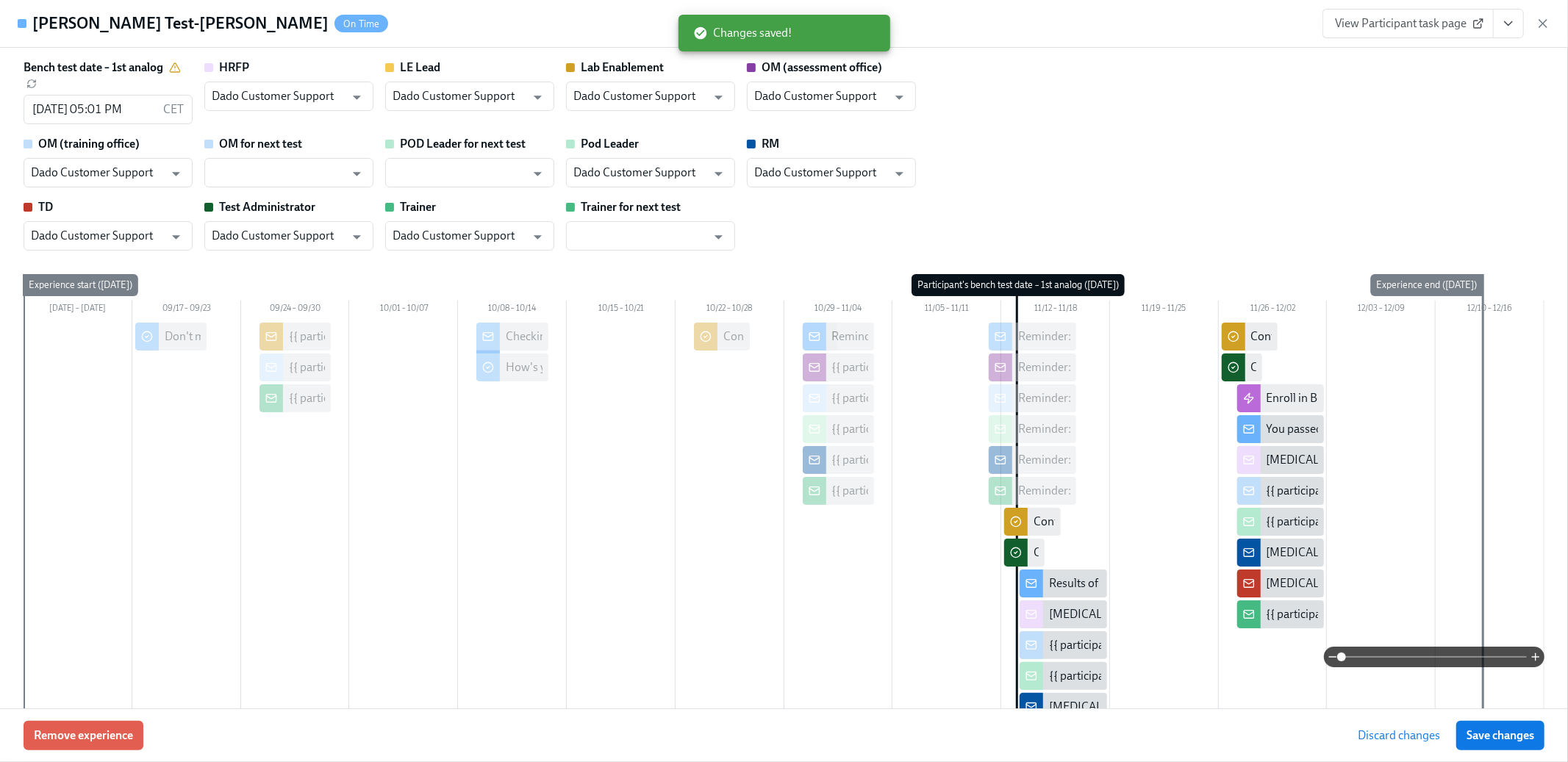
drag, startPoint x: 1514, startPoint y: 748, endPoint x: 1473, endPoint y: 702, distance: 61.6
click at [1514, 748] on button "Save changes" at bounding box center [1500, 735] width 89 height 30
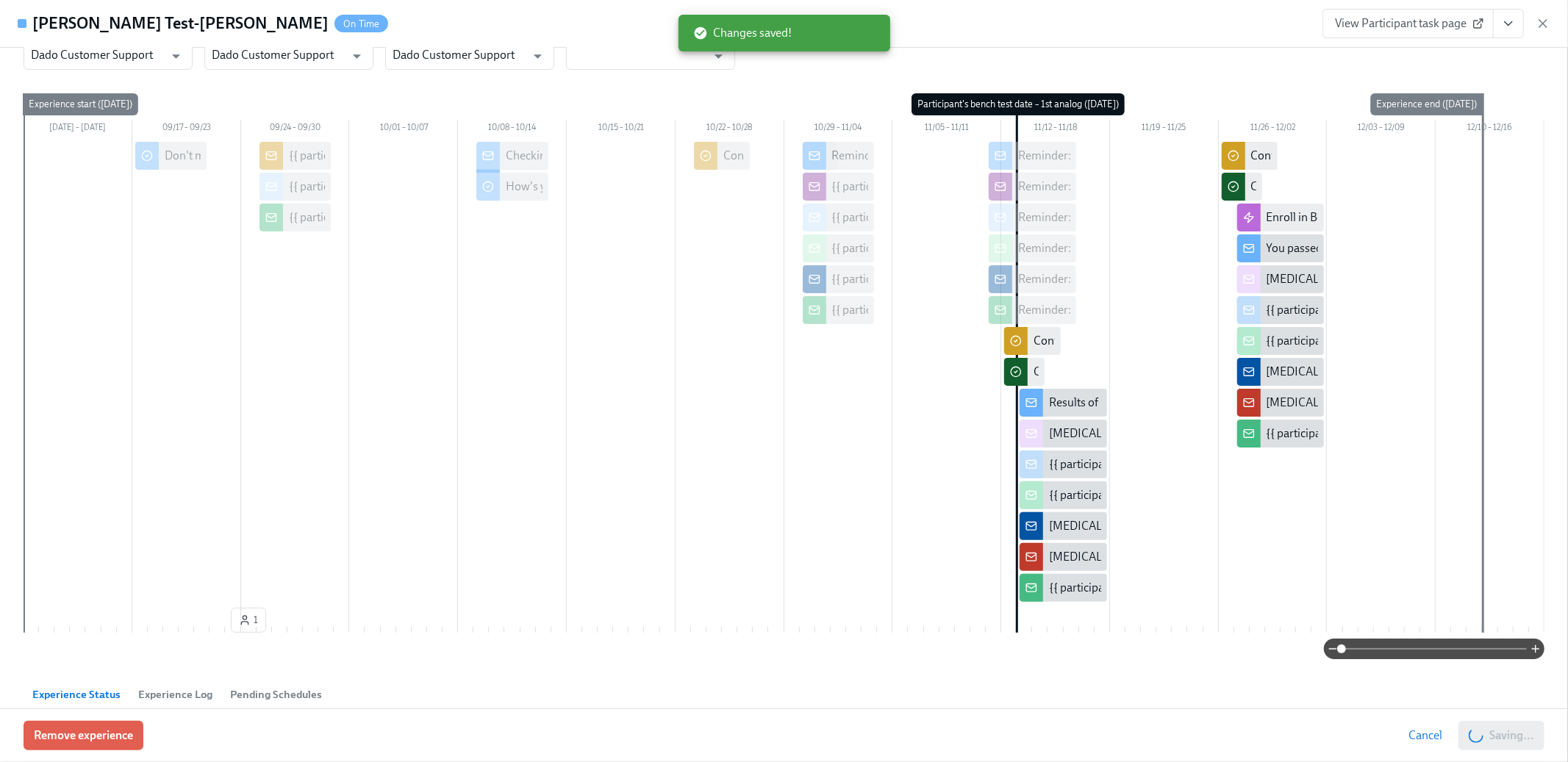
scroll to position [233, 0]
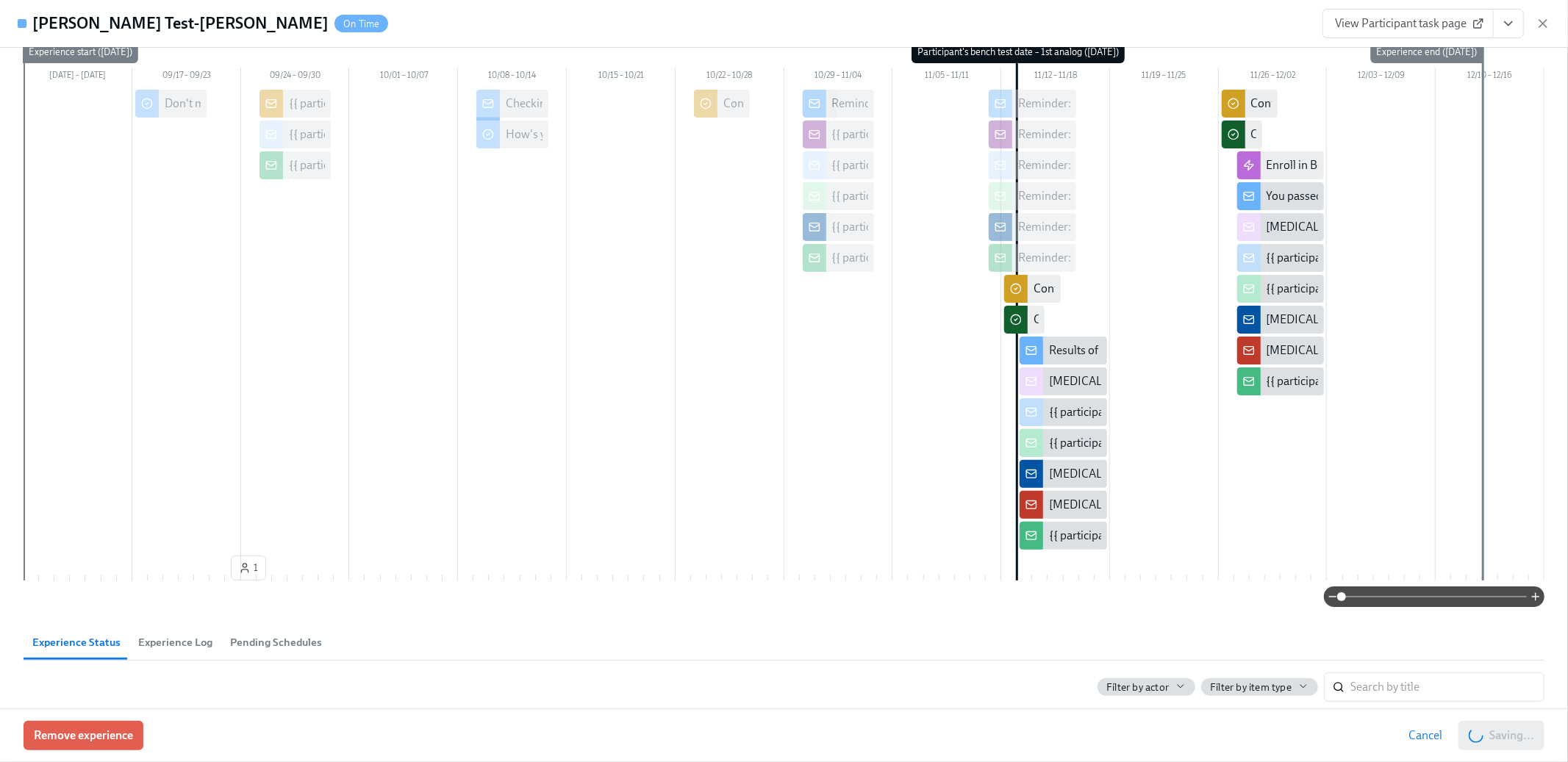
click at [1142, 681] on div "Filter by actor" at bounding box center [1147, 687] width 80 height 14
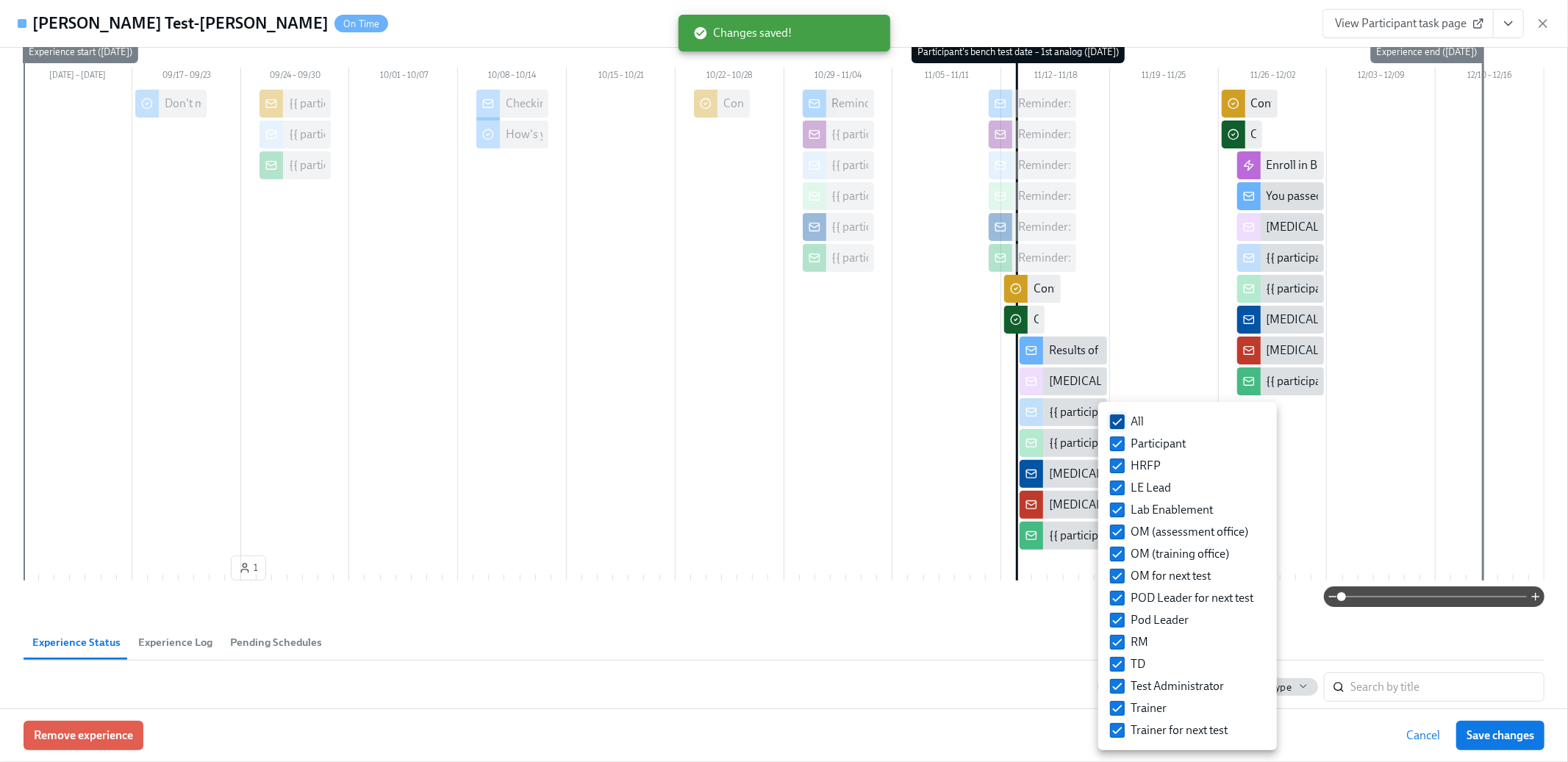
click at [1121, 423] on input "All" at bounding box center [1117, 422] width 13 height 13
checkbox input "false"
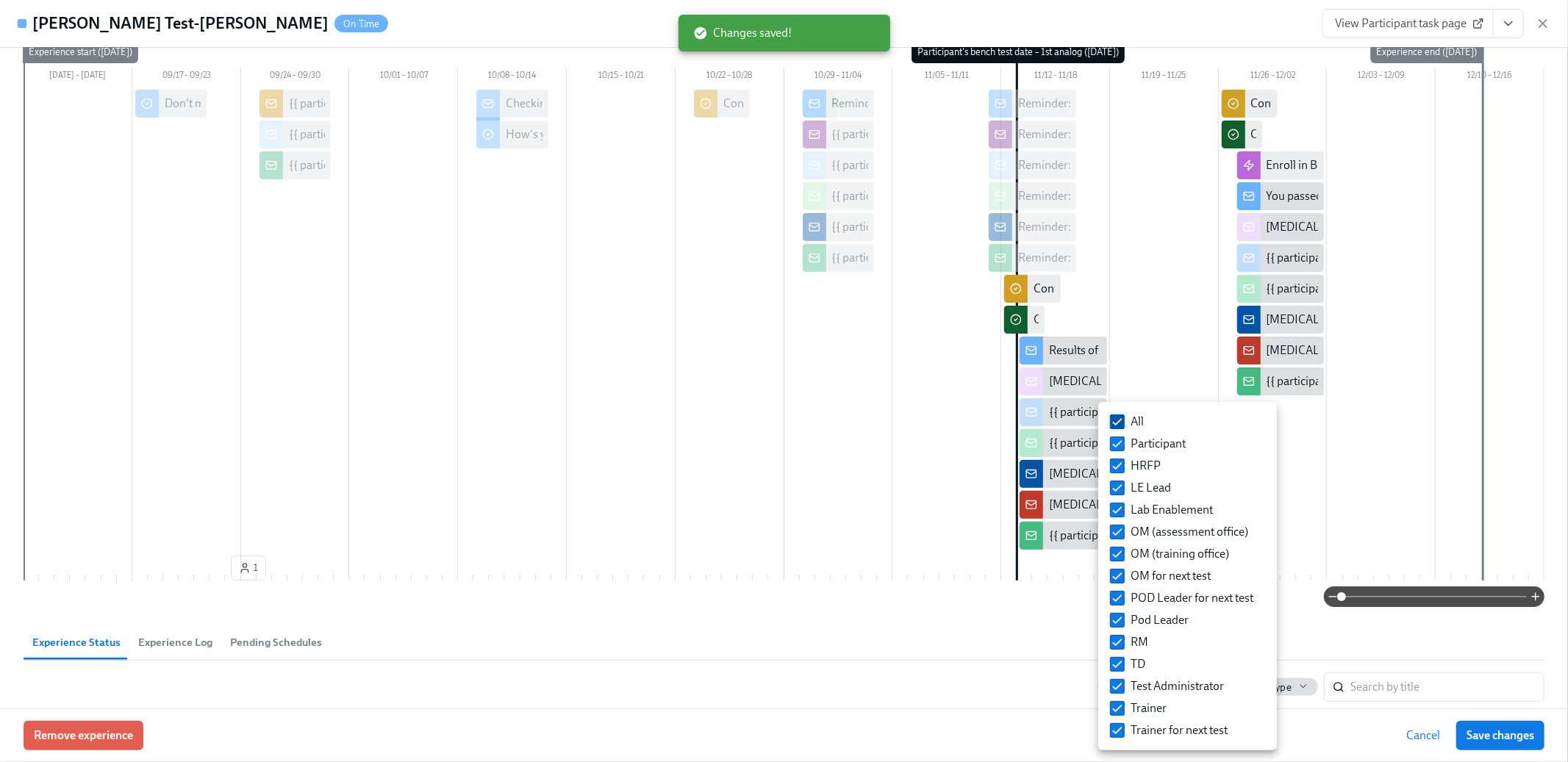
checkbox input "false"
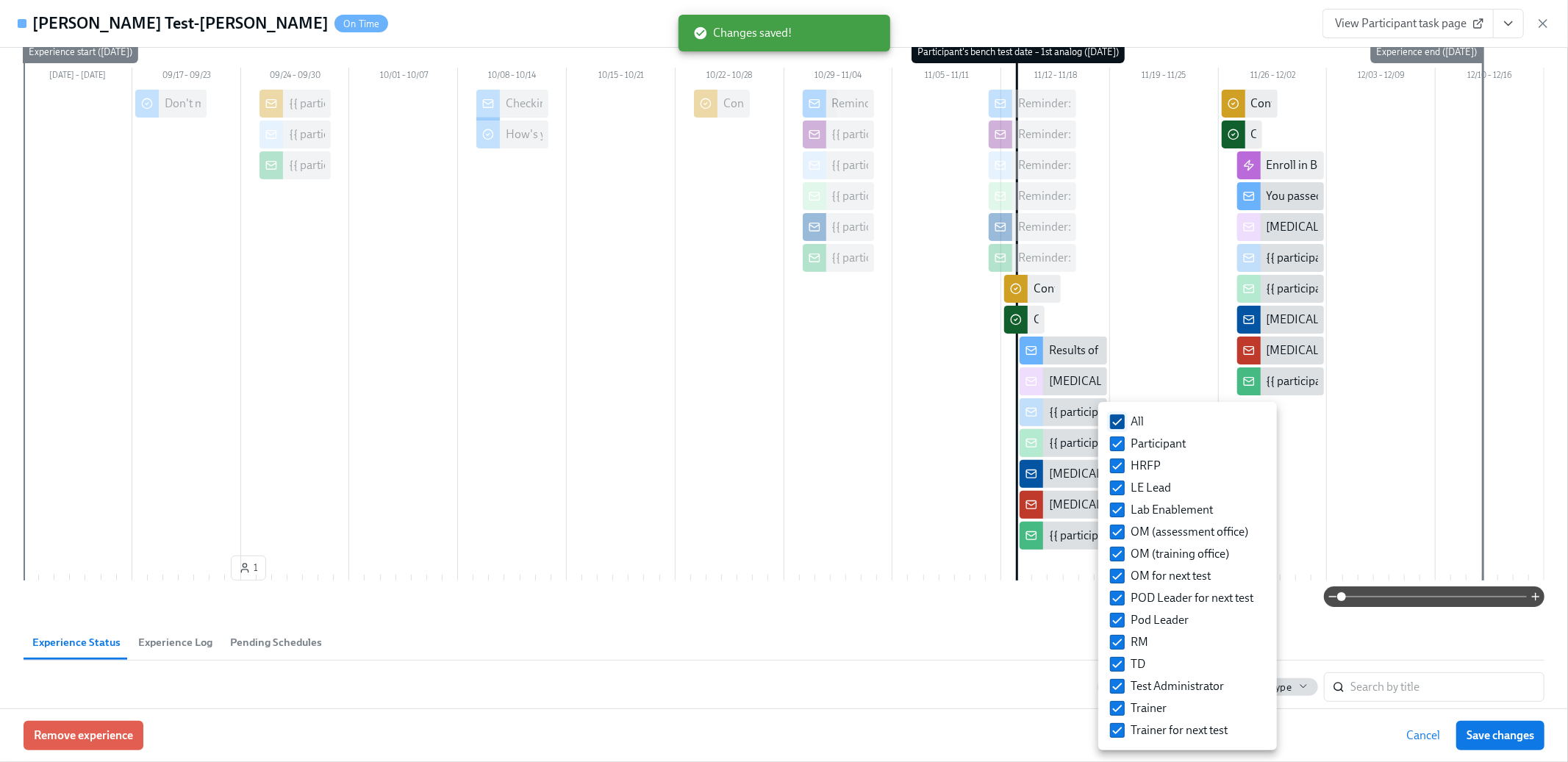
checkbox input "false"
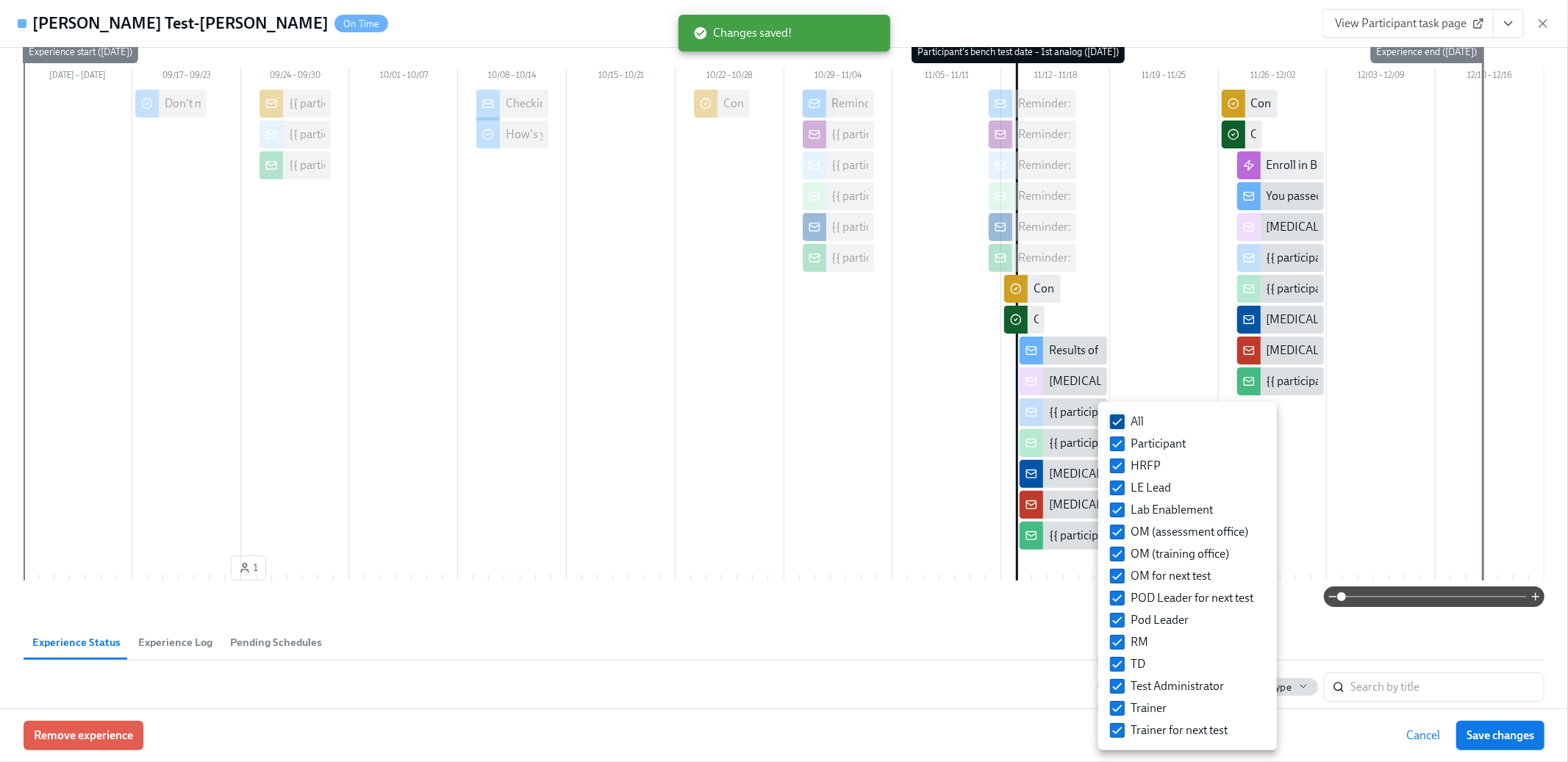
checkbox input "false"
click at [1124, 683] on input "Test Administrator" at bounding box center [1117, 686] width 13 height 13
checkbox input "true"
click at [1122, 513] on input "Lab Enablement" at bounding box center [1117, 510] width 13 height 13
checkbox input "true"
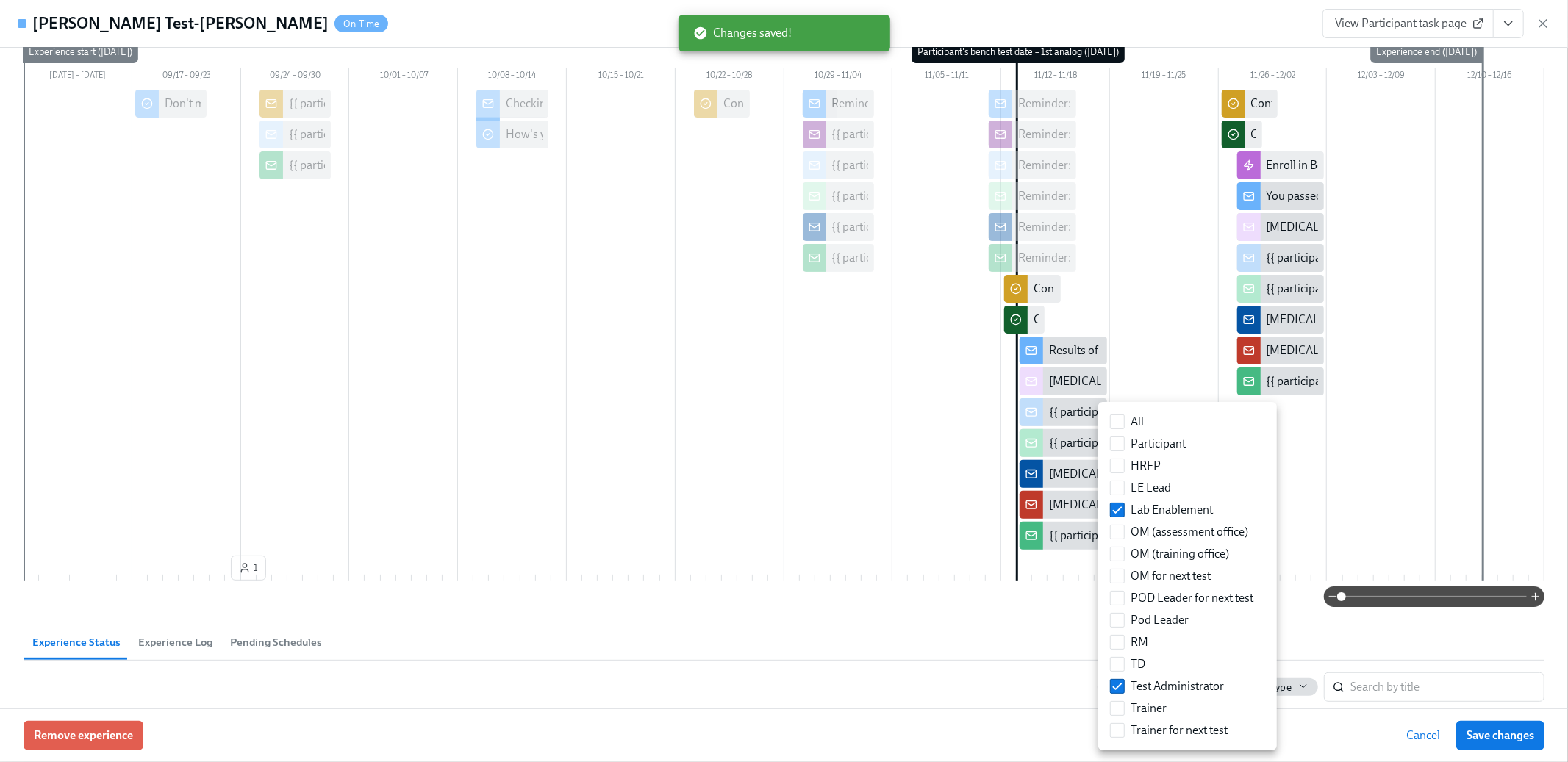
click at [933, 686] on div at bounding box center [784, 381] width 1568 height 762
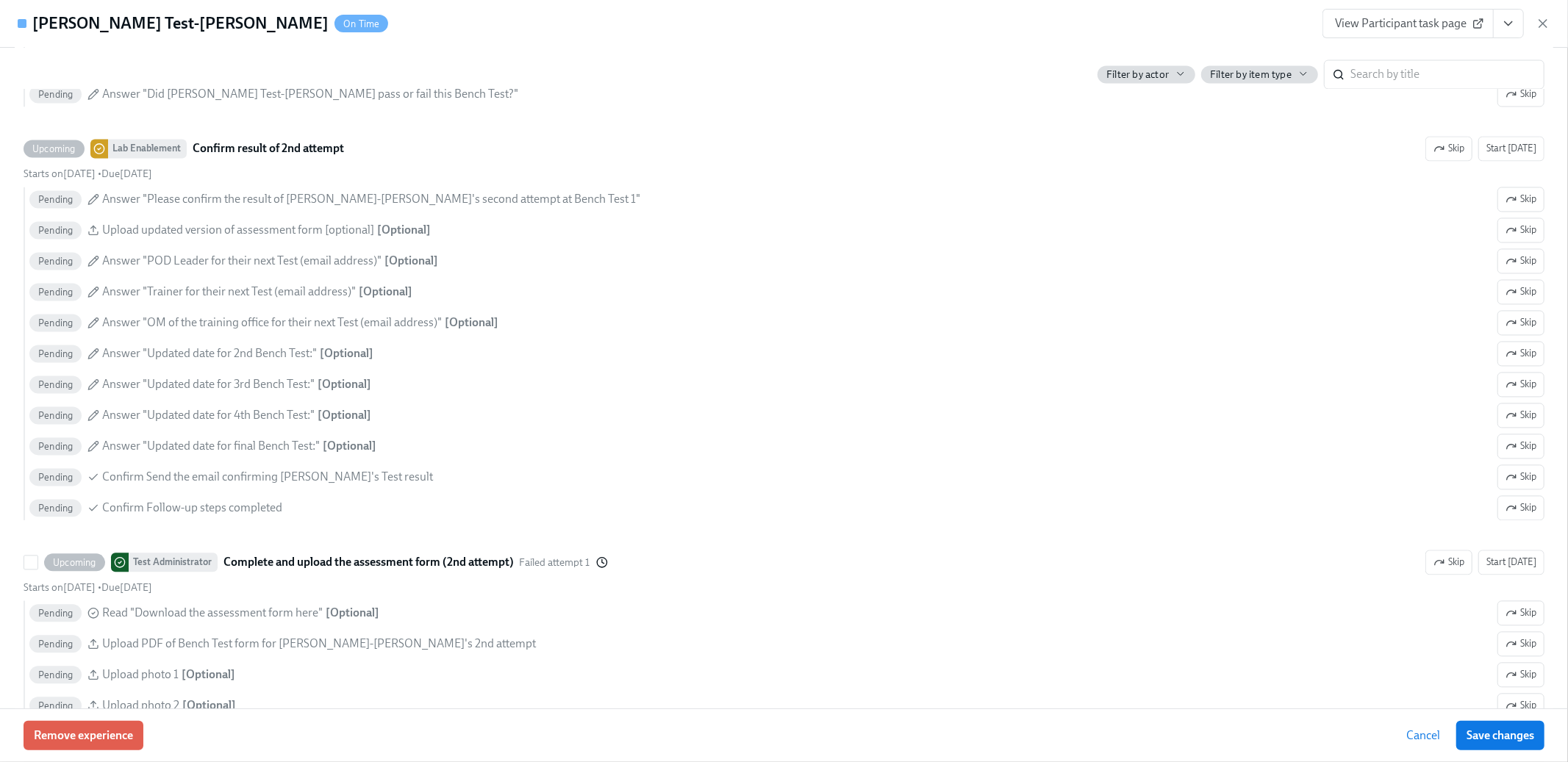
scroll to position [2460, 0]
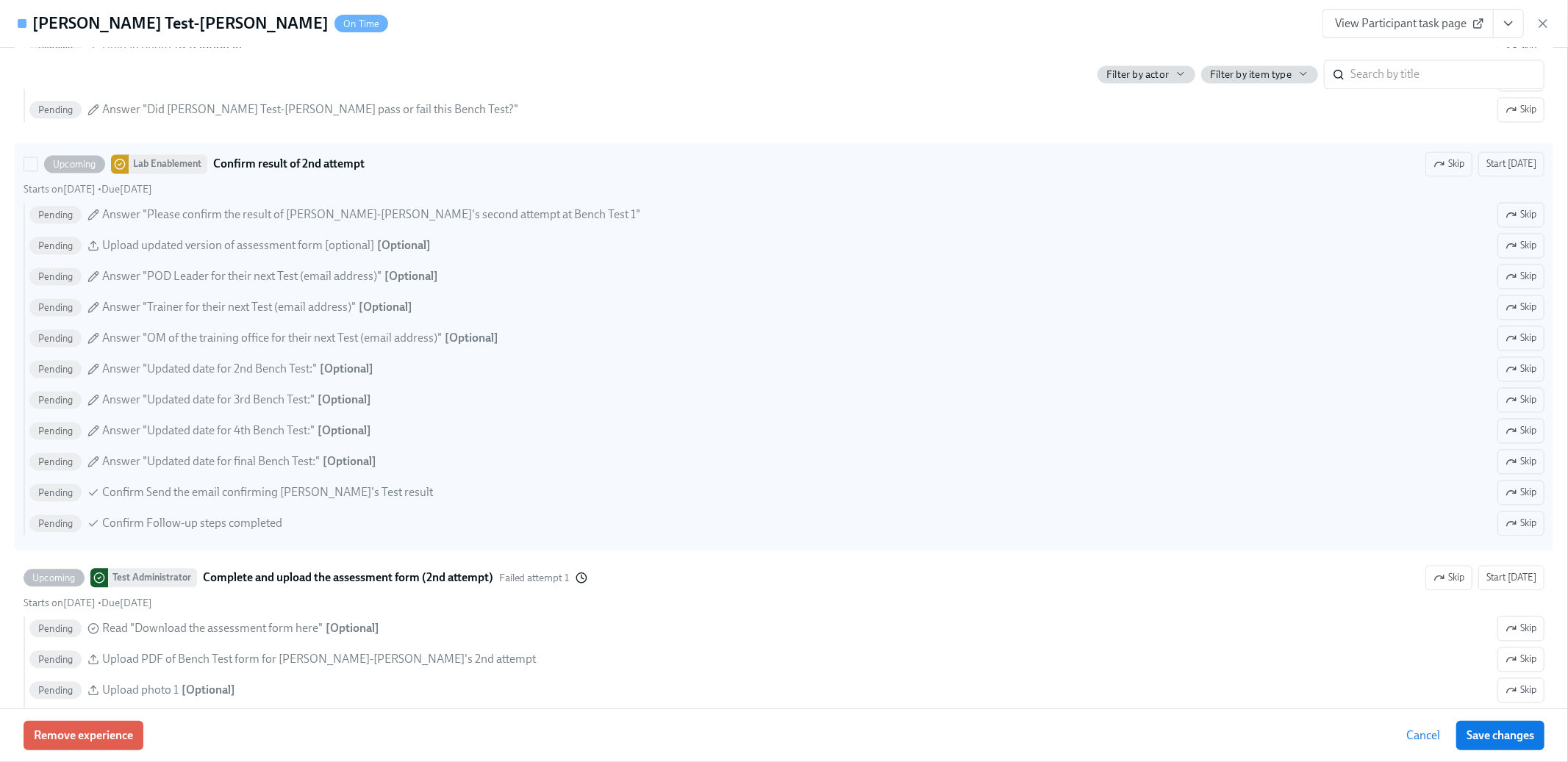
click at [30, 161] on div "Upcoming Lab Enablement Confirm result of 2nd attempt" at bounding box center [194, 164] width 341 height 19
click at [30, 161] on input "Upcoming Lab Enablement Confirm result of 2nd attempt Skip Start today Starts o…" at bounding box center [31, 163] width 13 height 13
checkbox input "true"
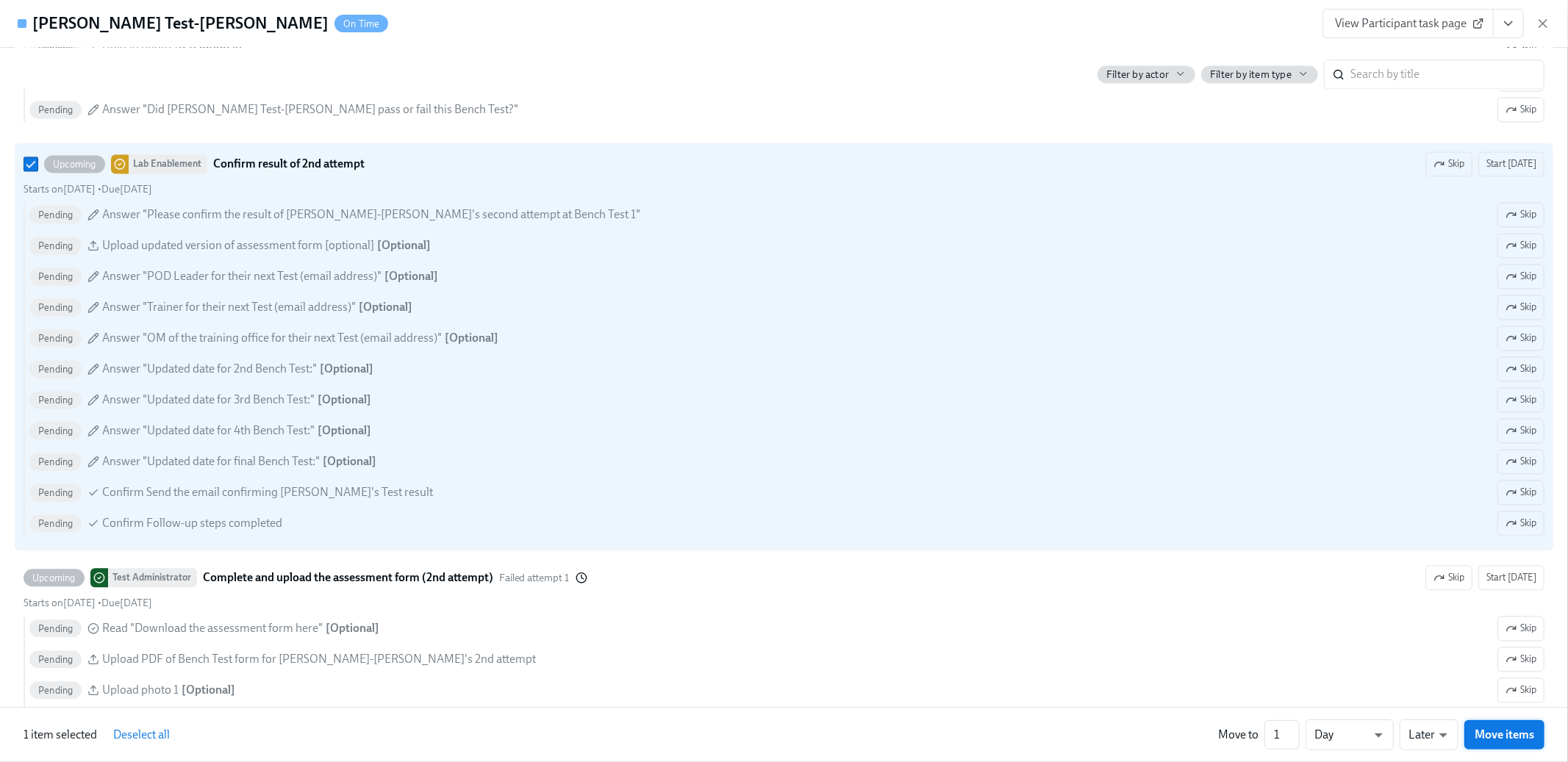
click at [1483, 739] on span "Move items" at bounding box center [1504, 735] width 60 height 14
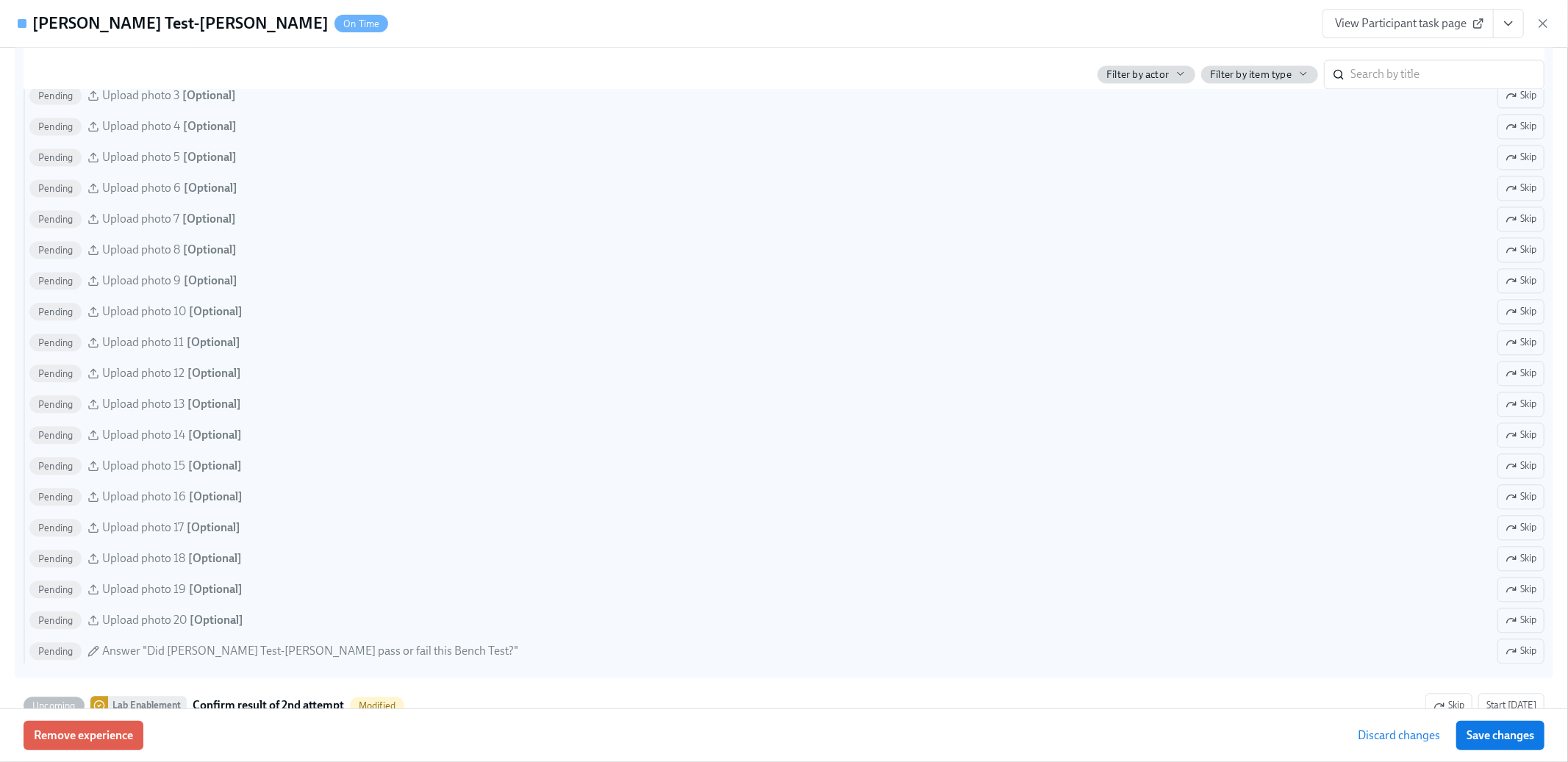
scroll to position [2824, 0]
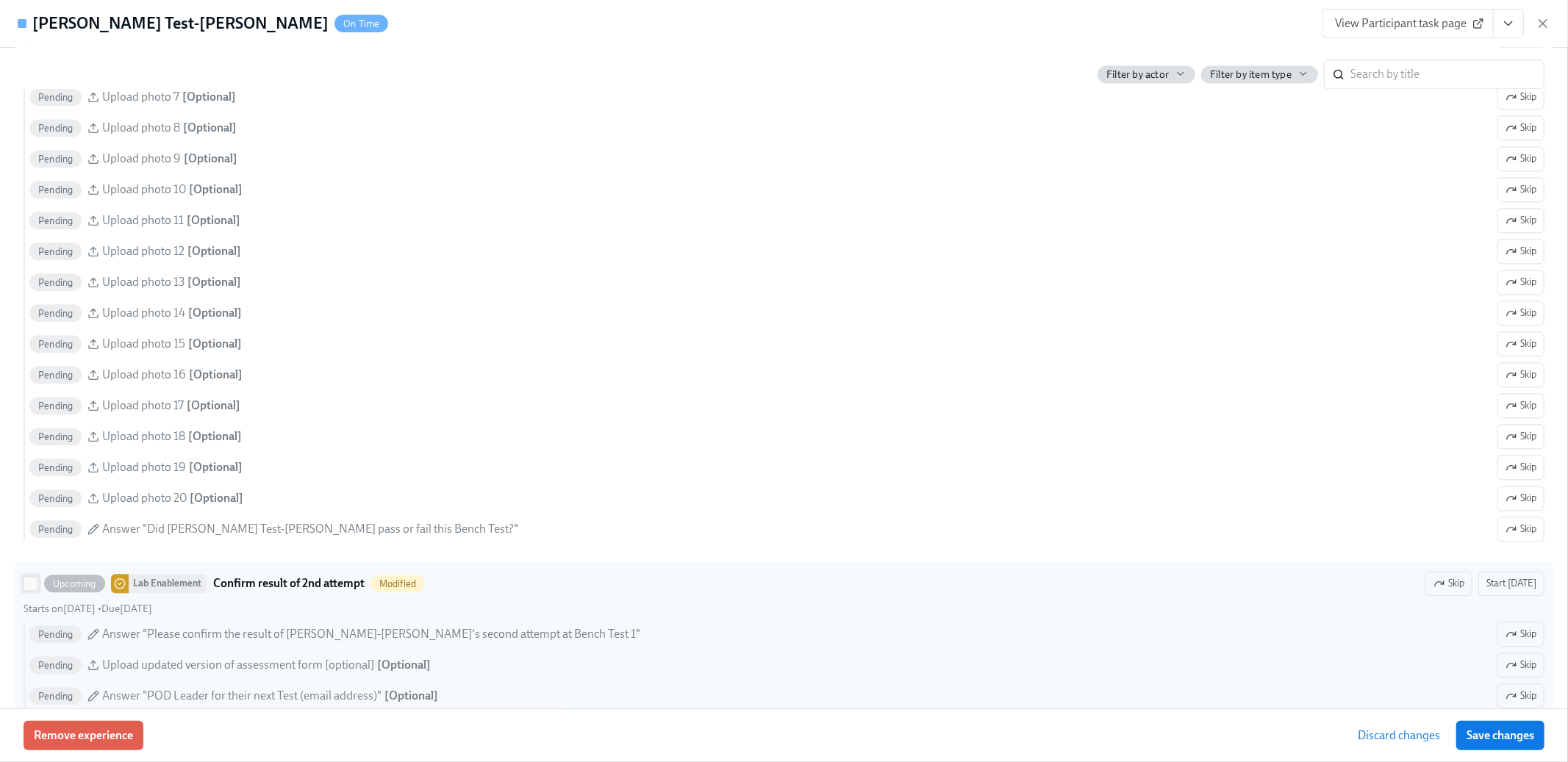
click at [27, 590] on input "Upcoming Lab Enablement Confirm result of 2nd attempt Modified Skip Start today…" at bounding box center [31, 583] width 13 height 13
checkbox input "true"
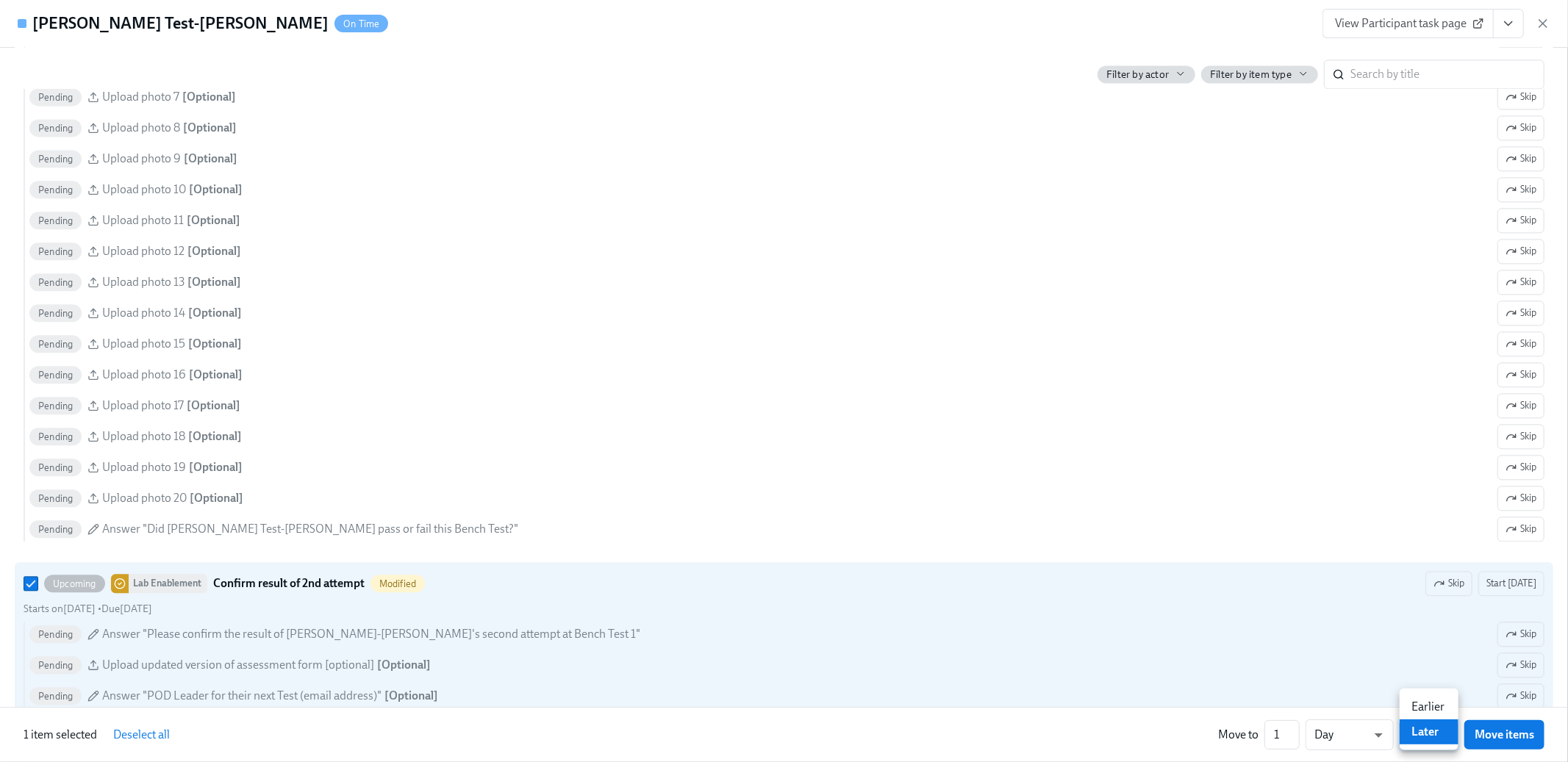
click at [1421, 707] on li "Earlier" at bounding box center [1429, 706] width 59 height 25
type input "earlier"
click at [1521, 735] on span "Move items" at bounding box center [1504, 735] width 60 height 14
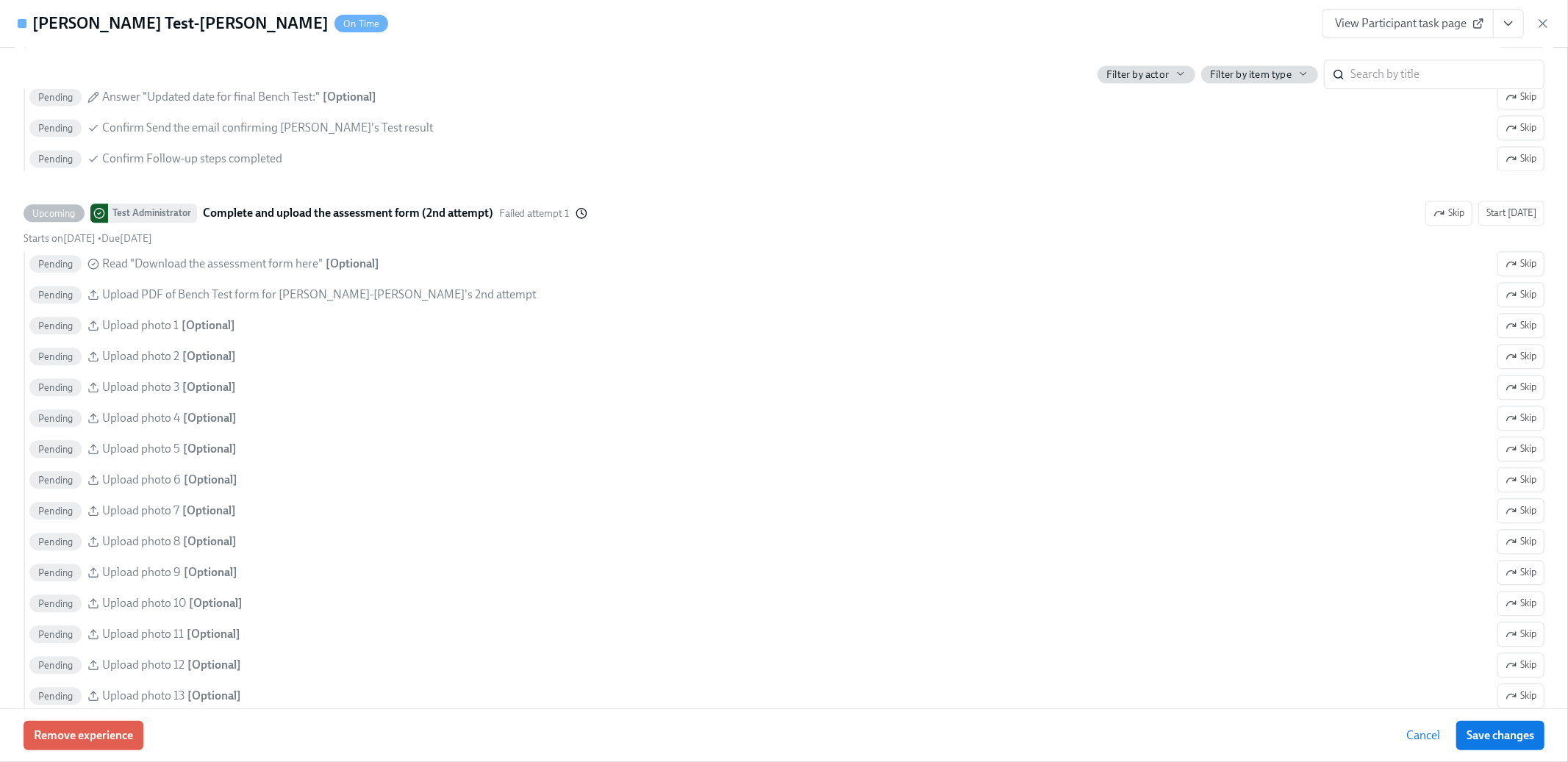
drag, startPoint x: 1521, startPoint y: 735, endPoint x: 1495, endPoint y: 719, distance: 30.5
click at [1521, 735] on span "Save changes" at bounding box center [1500, 735] width 68 height 14
click at [1541, 27] on icon "button" at bounding box center [1543, 23] width 14 height 14
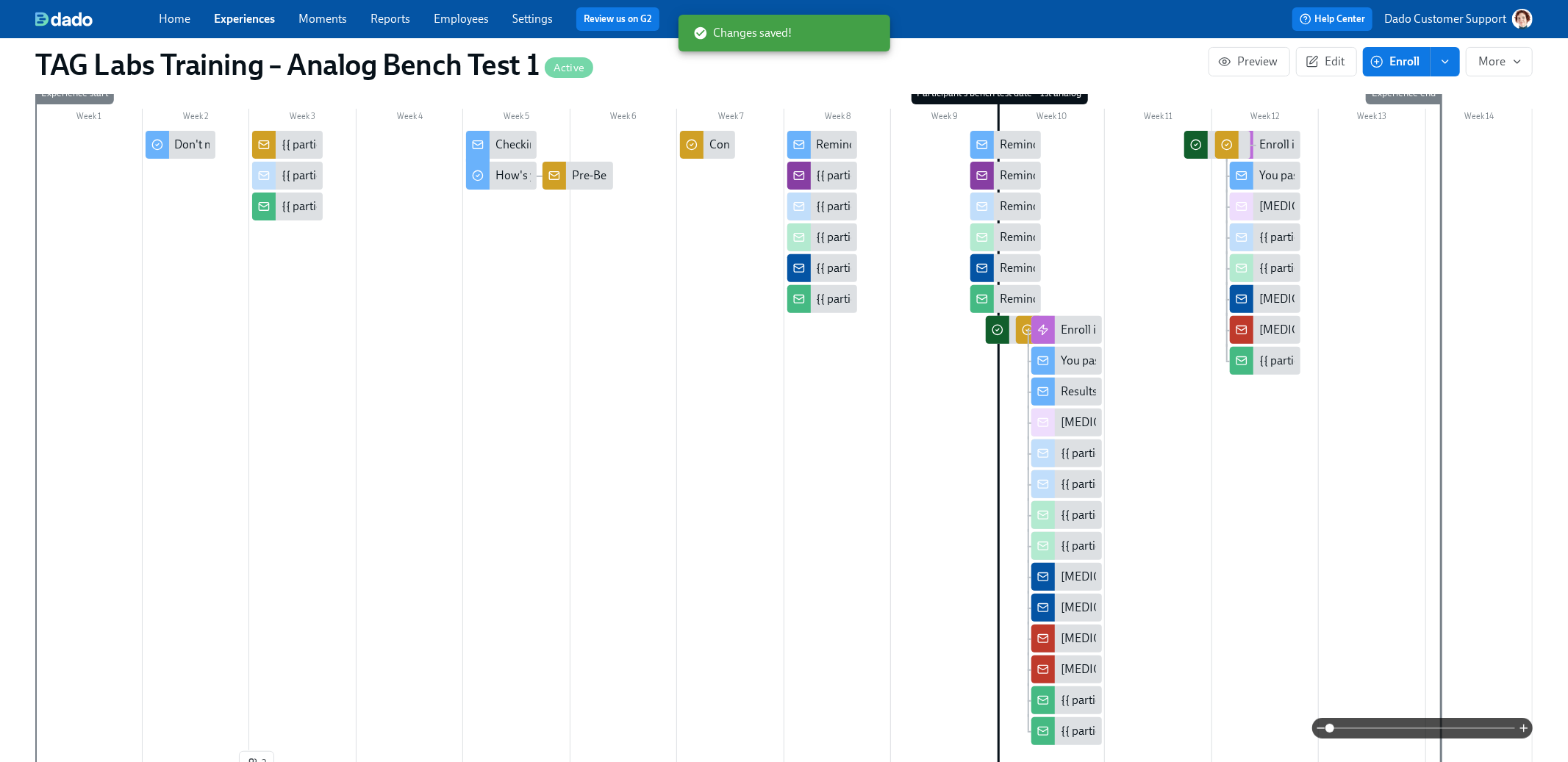
scroll to position [80, 0]
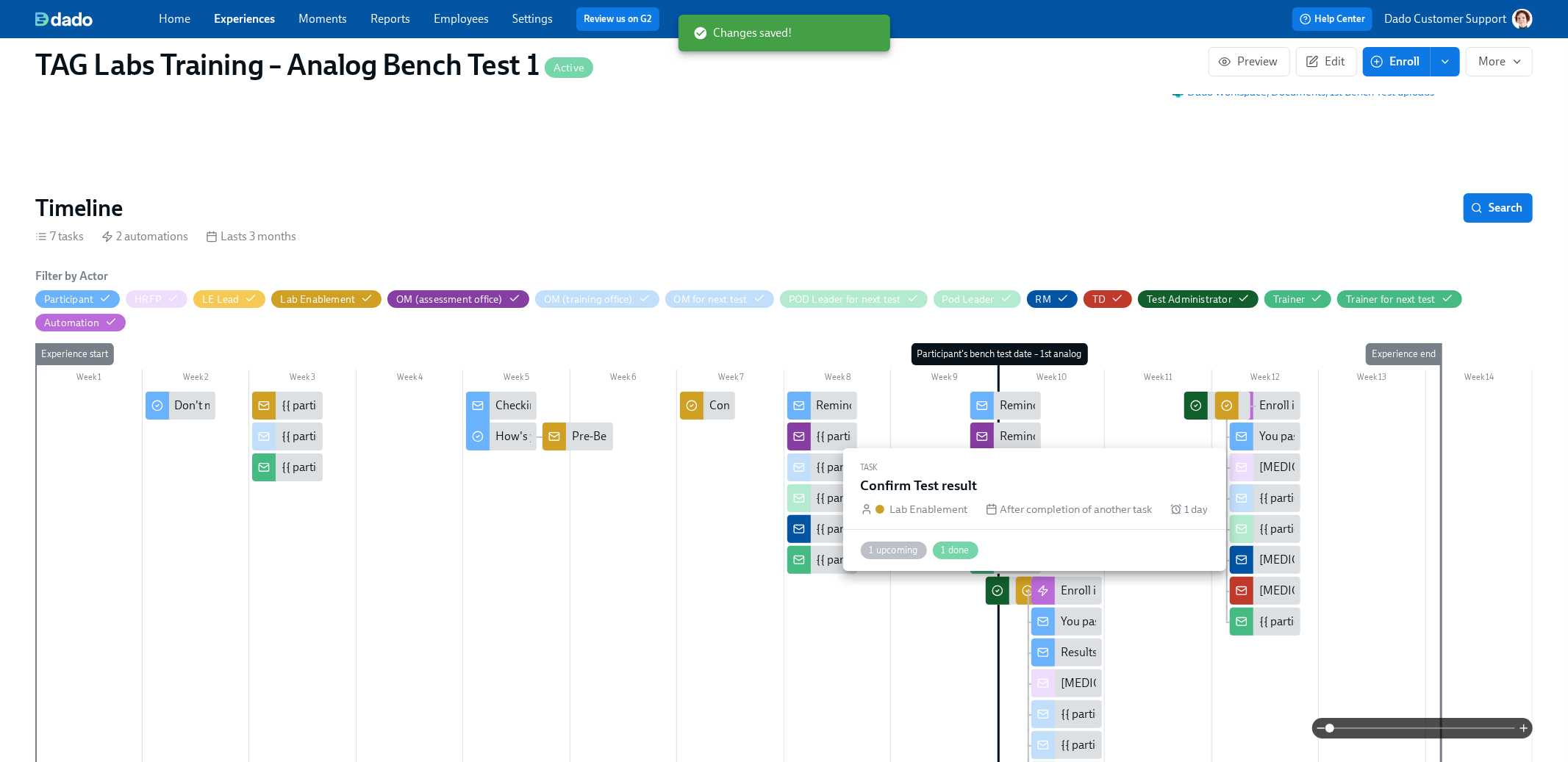
click at [1023, 585] on icon at bounding box center [1028, 591] width 12 height 12
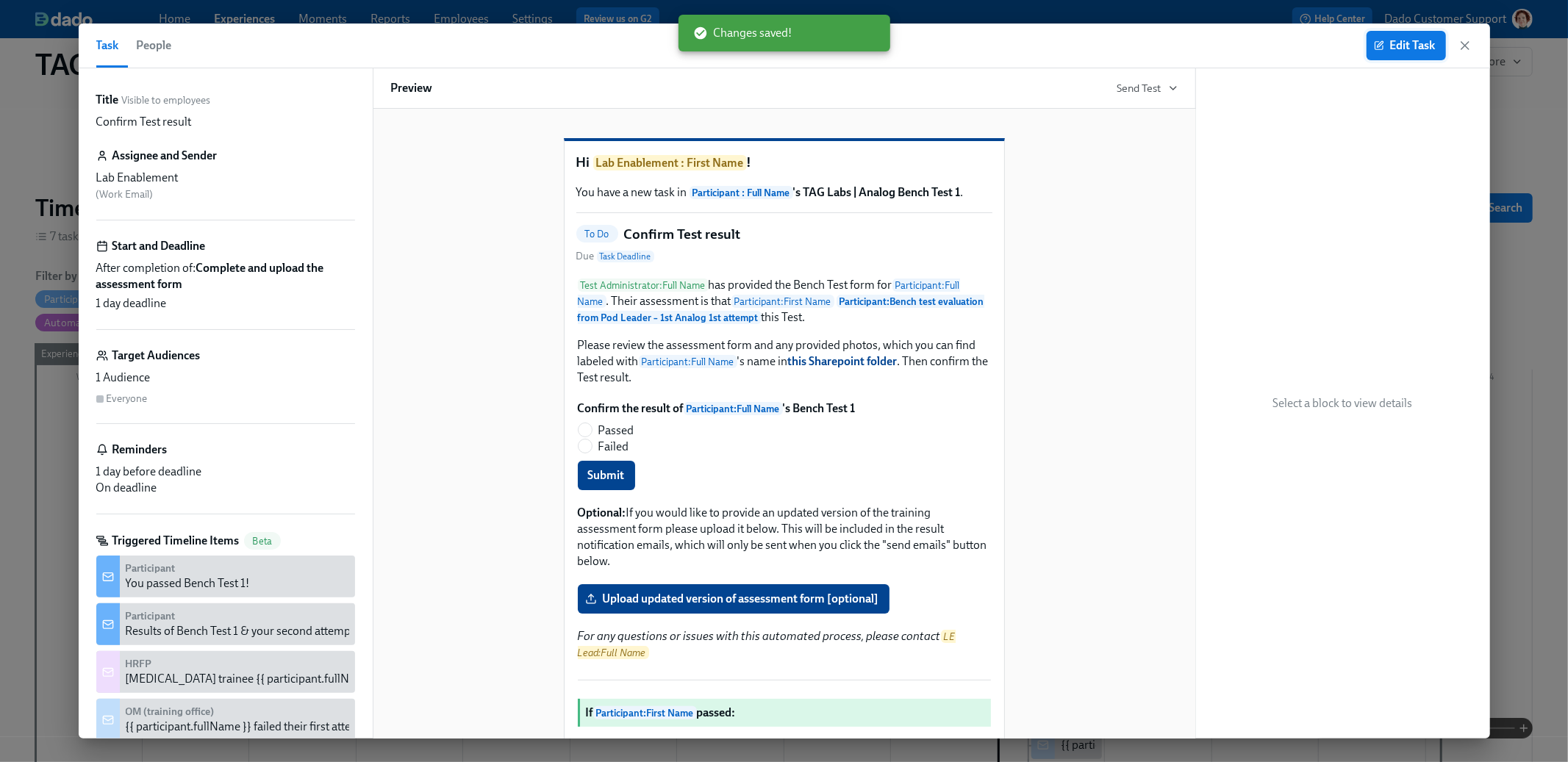
click at [1425, 38] on span "Edit Task" at bounding box center [1406, 45] width 59 height 14
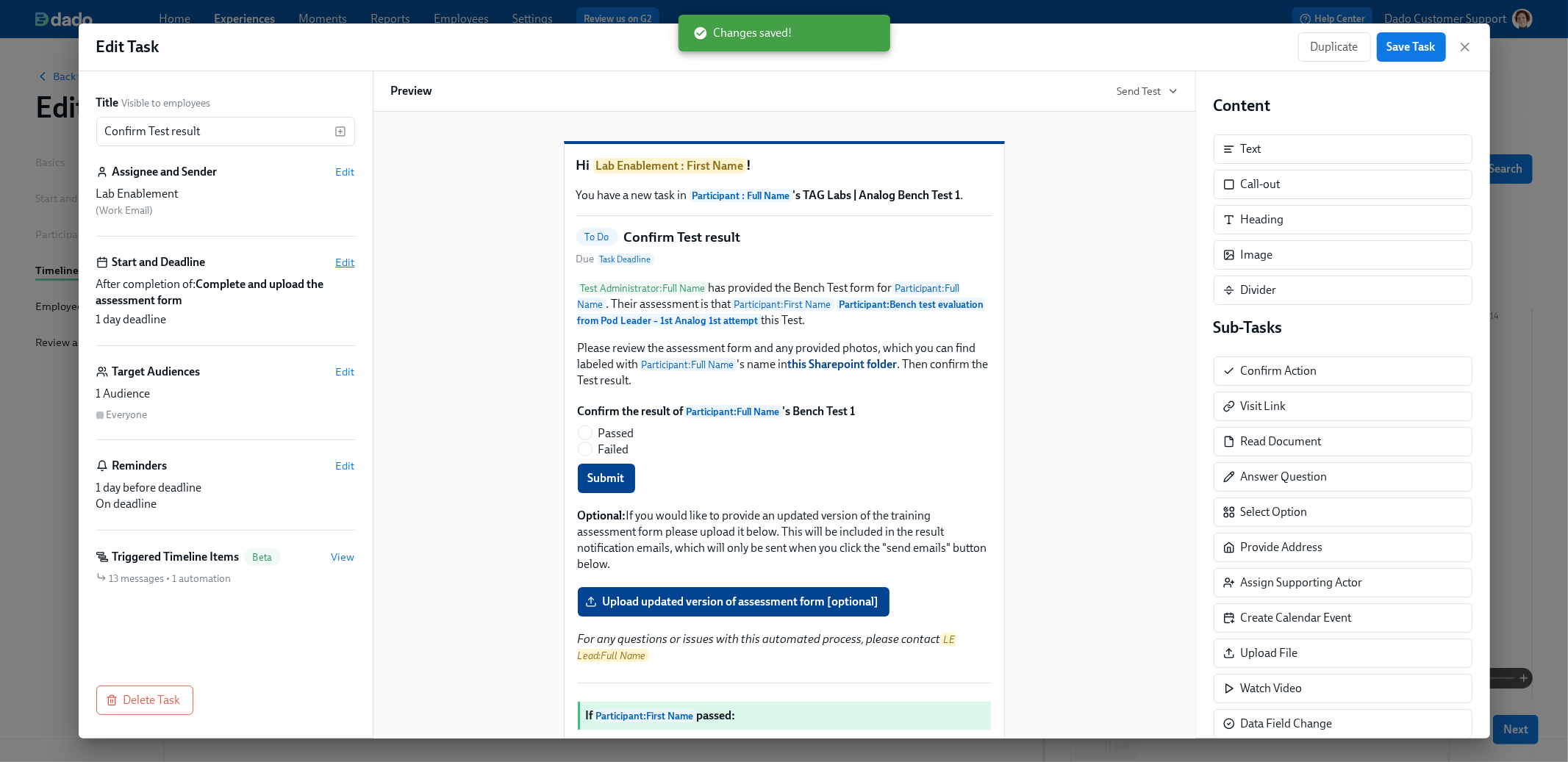
click at [341, 264] on span "Edit" at bounding box center [345, 262] width 19 height 14
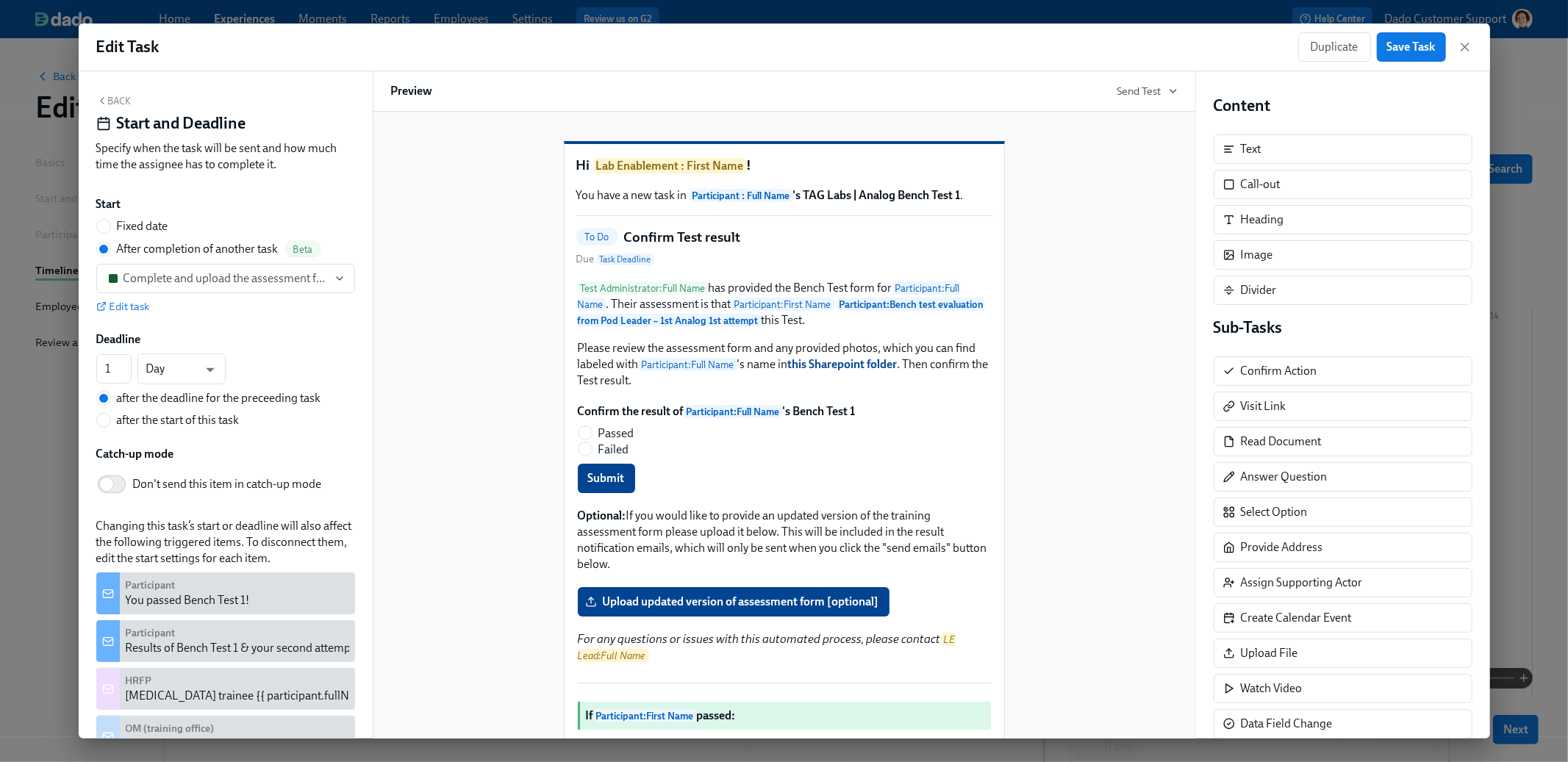
click at [167, 412] on span "after the start of this task" at bounding box center [178, 420] width 123 height 16
click at [110, 414] on input "after the start of this task" at bounding box center [104, 420] width 13 height 13
radio input "true"
radio input "false"
click at [1414, 47] on span "Save Task" at bounding box center [1412, 47] width 48 height 14
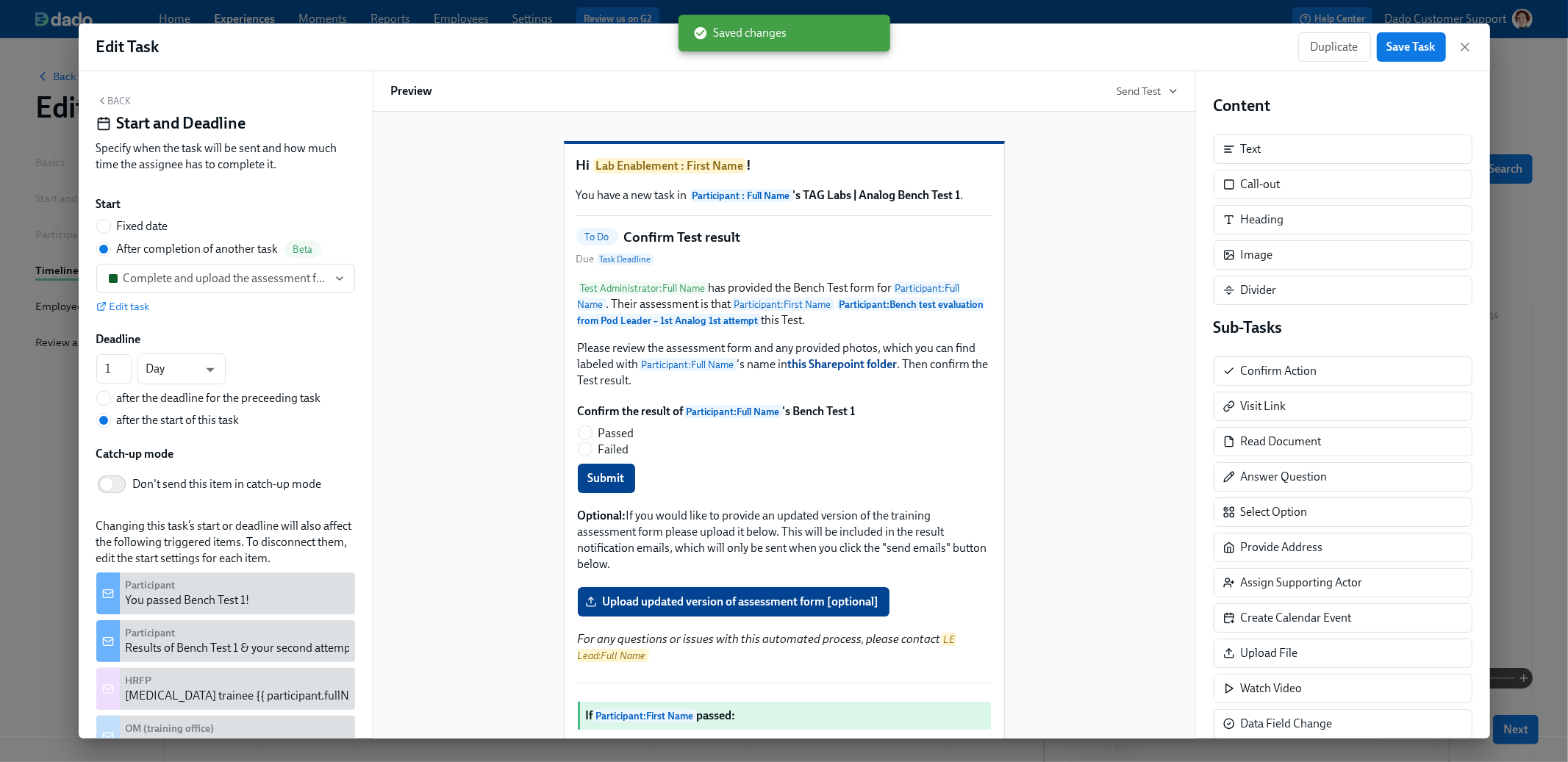
click at [1472, 47] on div "Edit Task Duplicate Save Task" at bounding box center [785, 47] width 1412 height 47
click at [1467, 45] on icon "button" at bounding box center [1465, 47] width 14 height 14
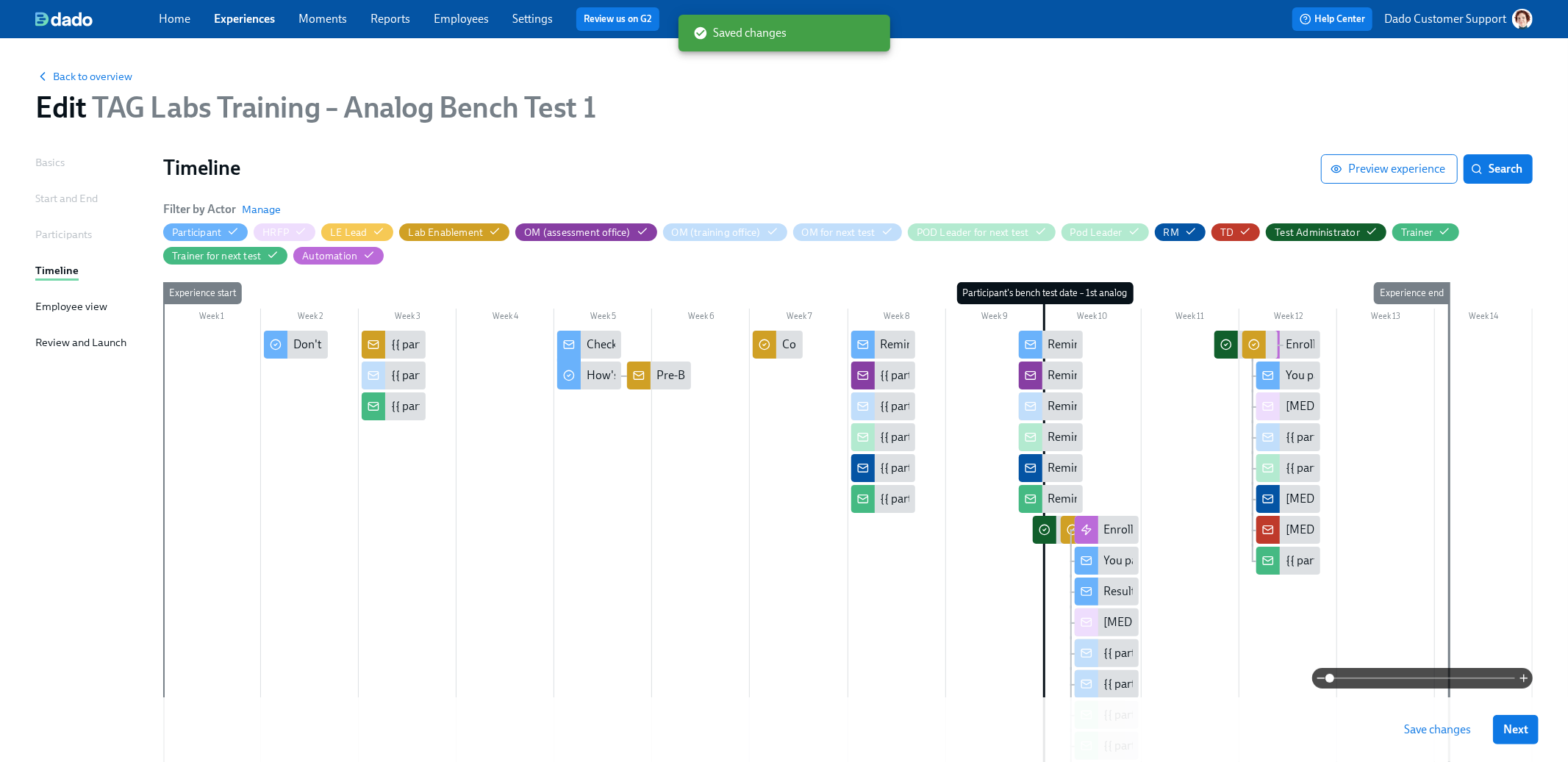
click at [1432, 739] on button "Save changes" at bounding box center [1438, 730] width 88 height 30
click at [1255, 344] on icon at bounding box center [1254, 344] width 3 height 2
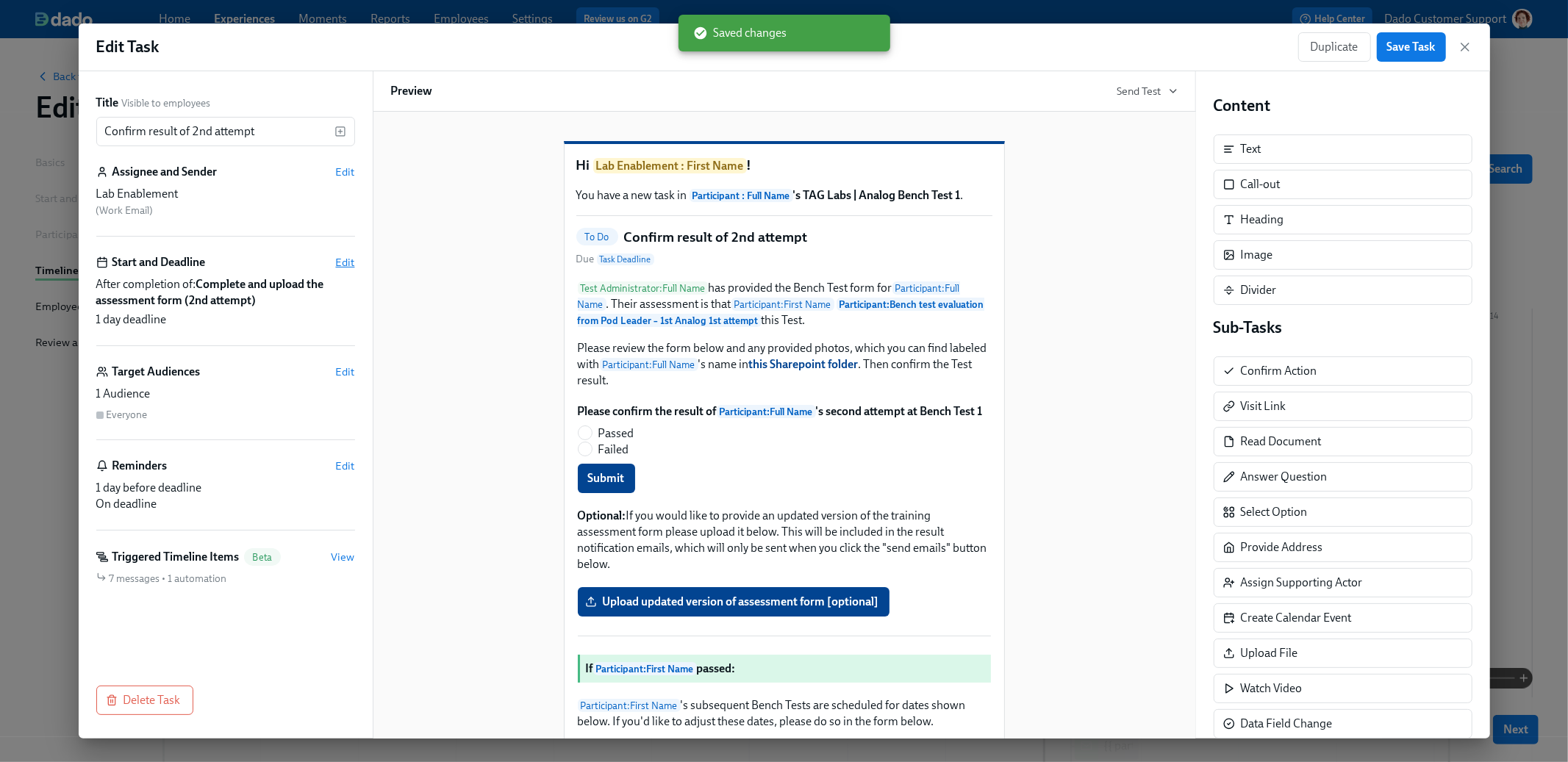
click at [351, 262] on span "Edit" at bounding box center [345, 262] width 19 height 14
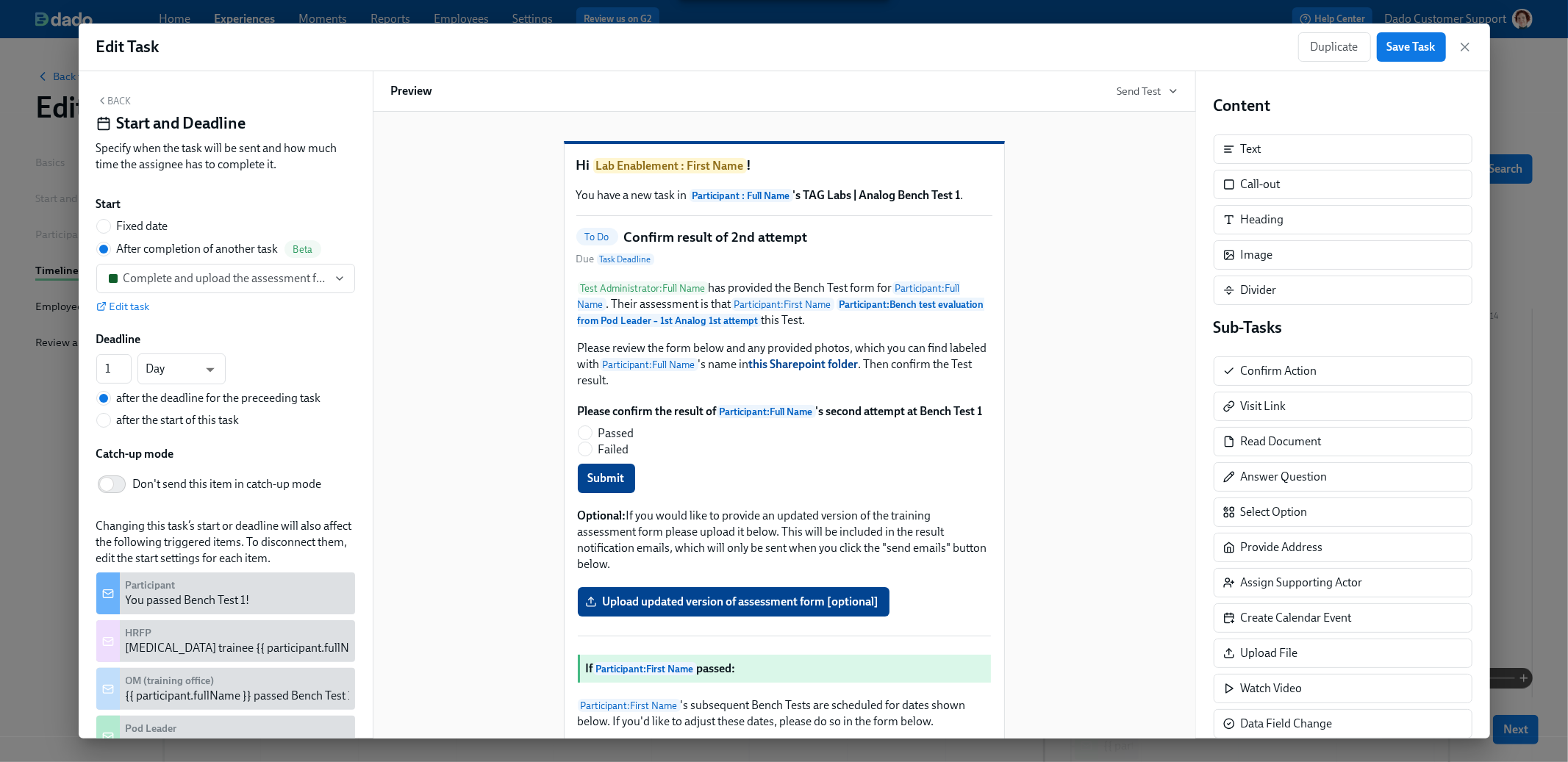
click at [127, 415] on span "after the start of this task" at bounding box center [178, 420] width 123 height 16
click at [110, 415] on input "after the start of this task" at bounding box center [104, 420] width 13 height 13
radio input "true"
radio input "false"
click at [1405, 38] on button "Save Task" at bounding box center [1412, 47] width 69 height 30
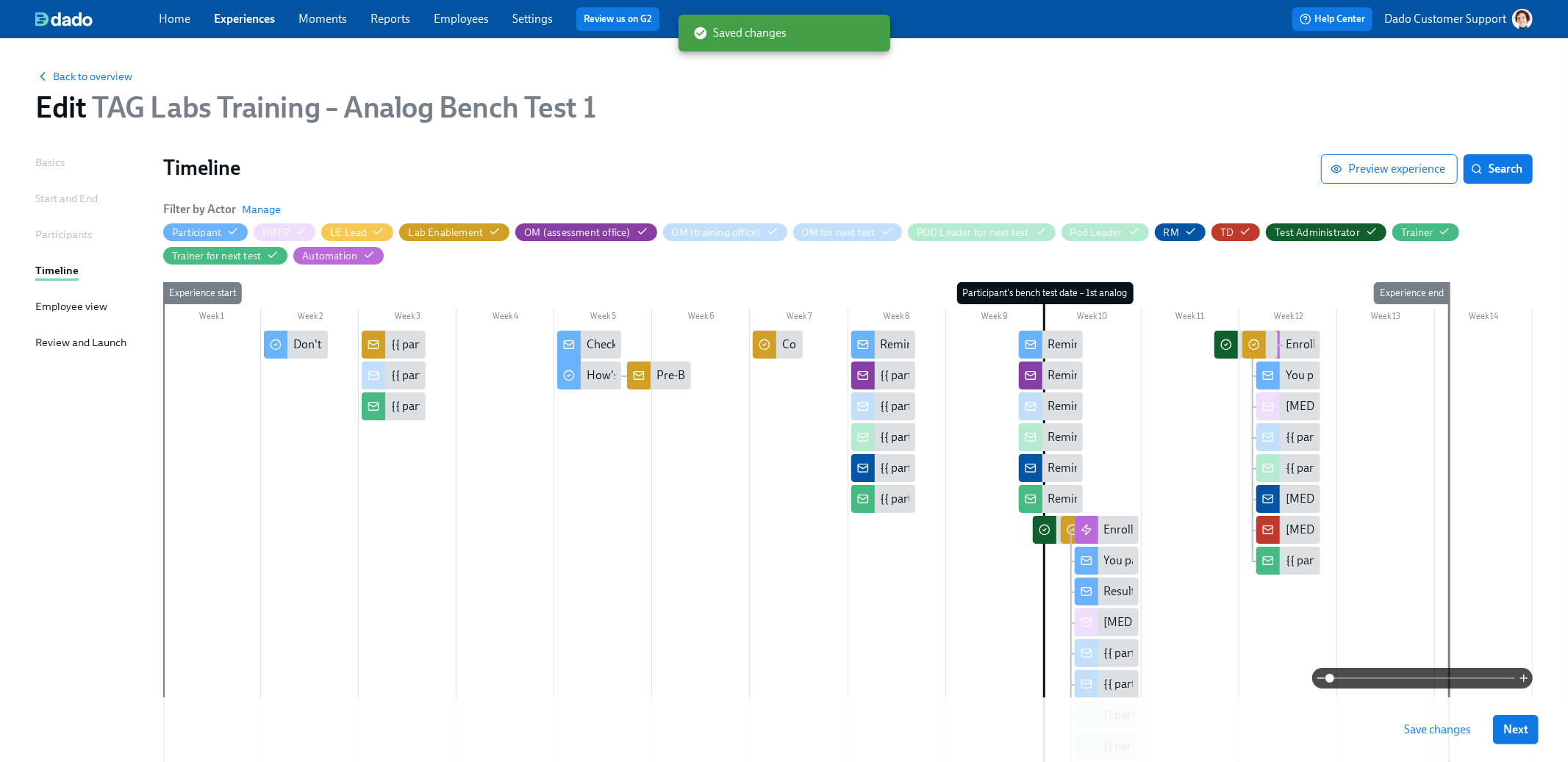
click at [1443, 732] on span "Save changes" at bounding box center [1438, 730] width 67 height 14
click at [106, 76] on span "Back to overview" at bounding box center [84, 76] width 97 height 14
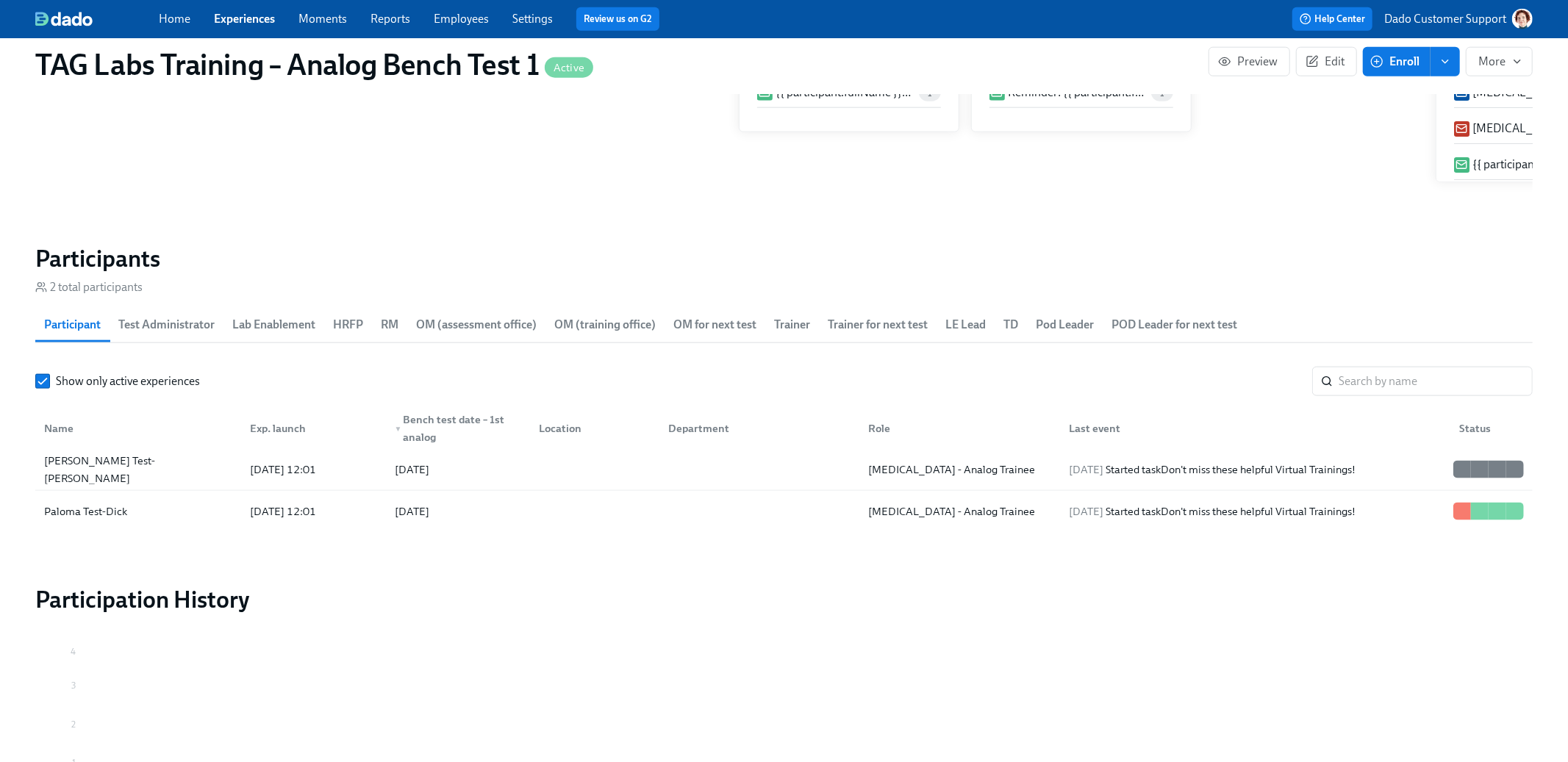
scroll to position [1561, 0]
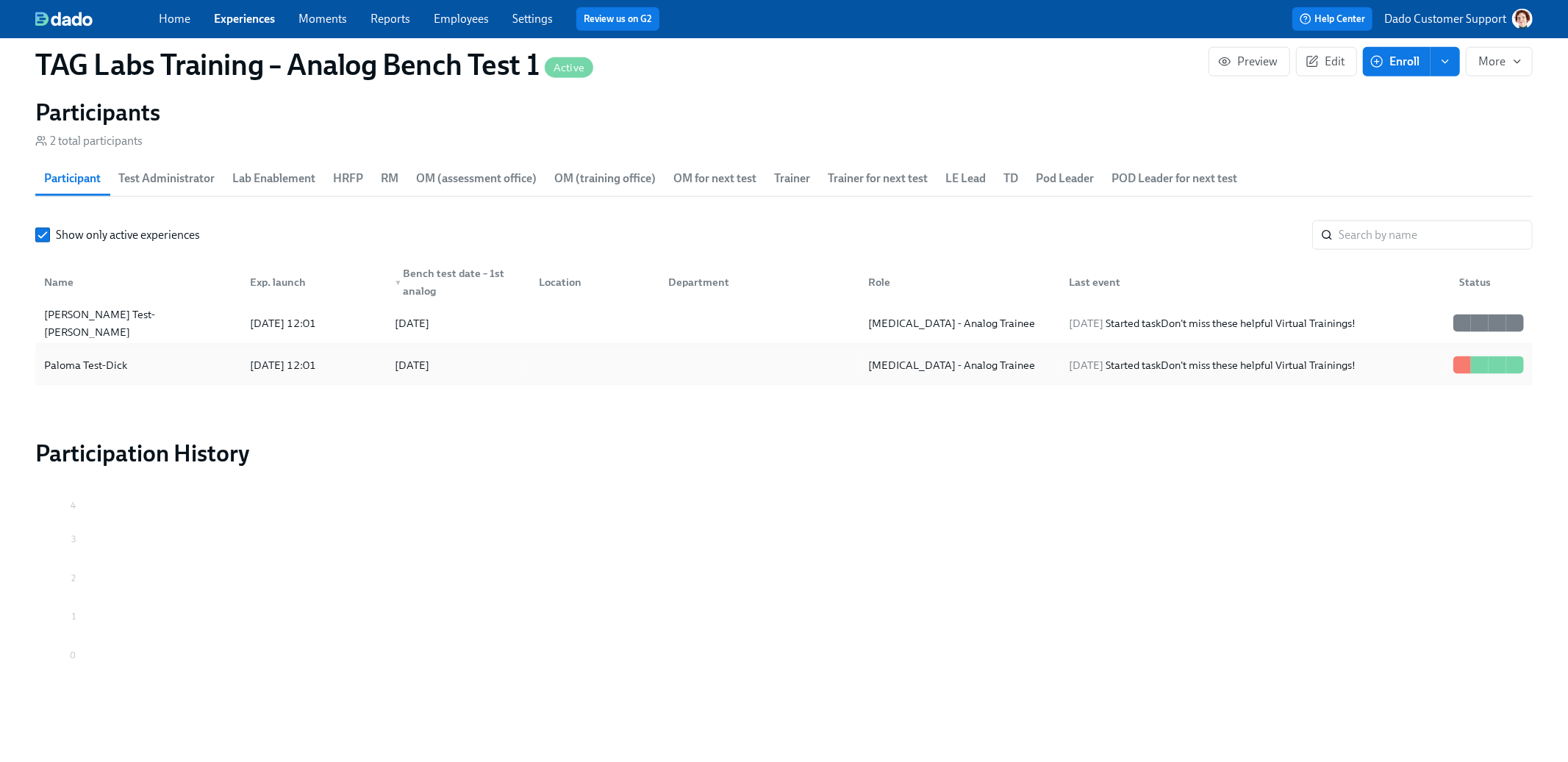
click at [108, 375] on div "Paloma Test-Dick" at bounding box center [138, 365] width 200 height 30
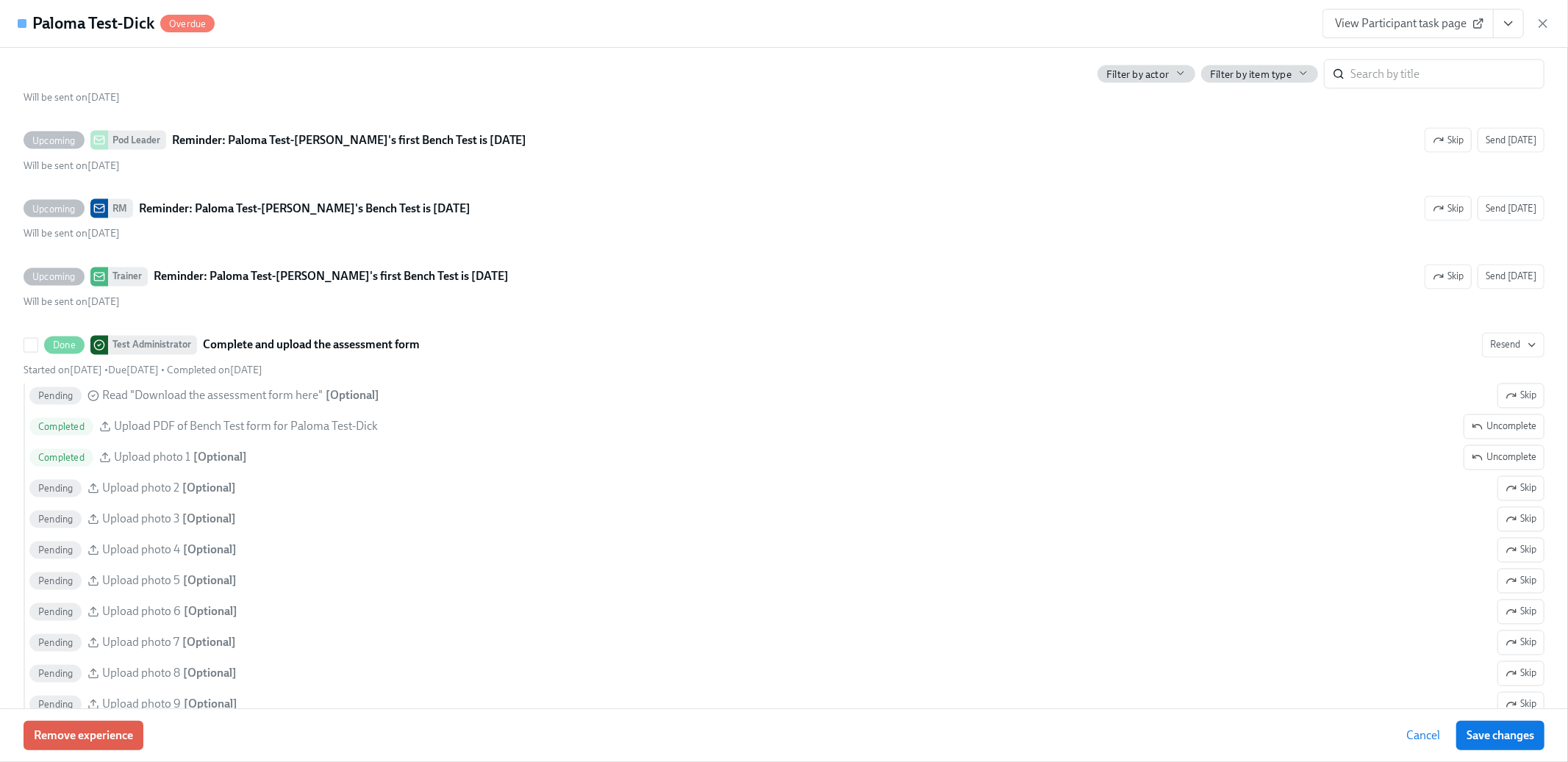
scroll to position [2169, 0]
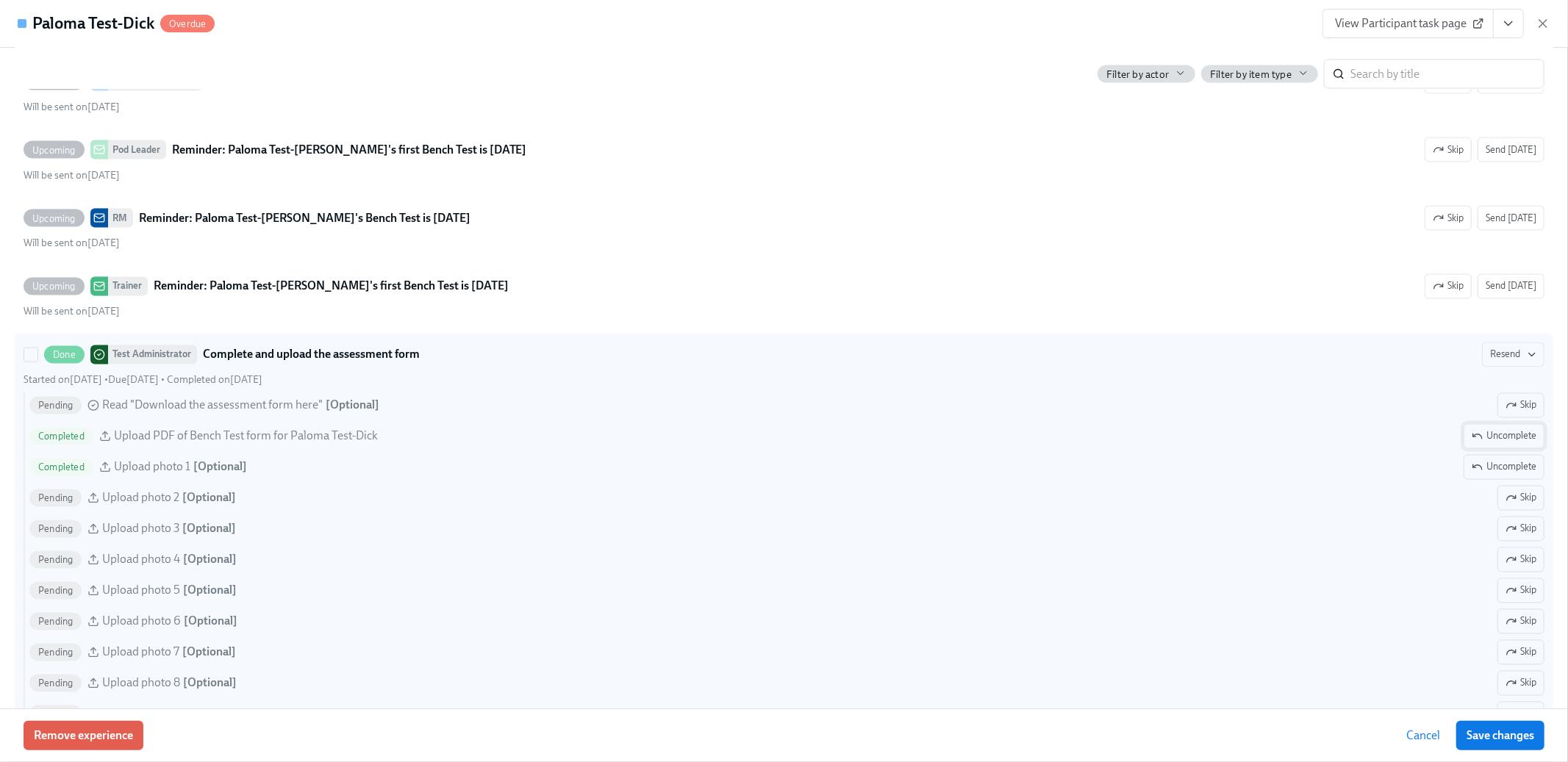
click at [1499, 437] on span "Uncomplete" at bounding box center [1504, 436] width 64 height 14
click at [1483, 463] on span "Uncomplete" at bounding box center [1504, 467] width 64 height 14
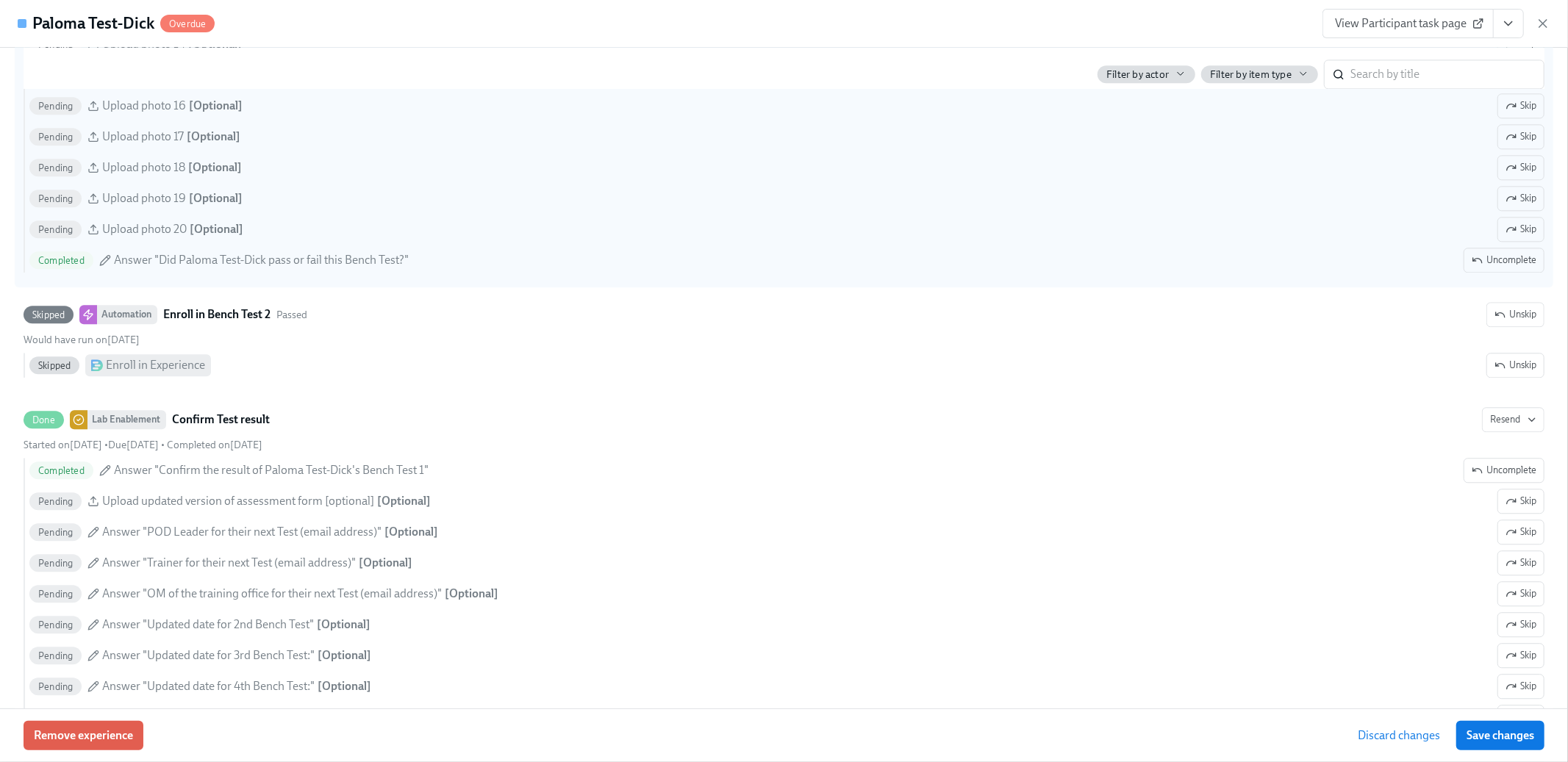
scroll to position [2997, 0]
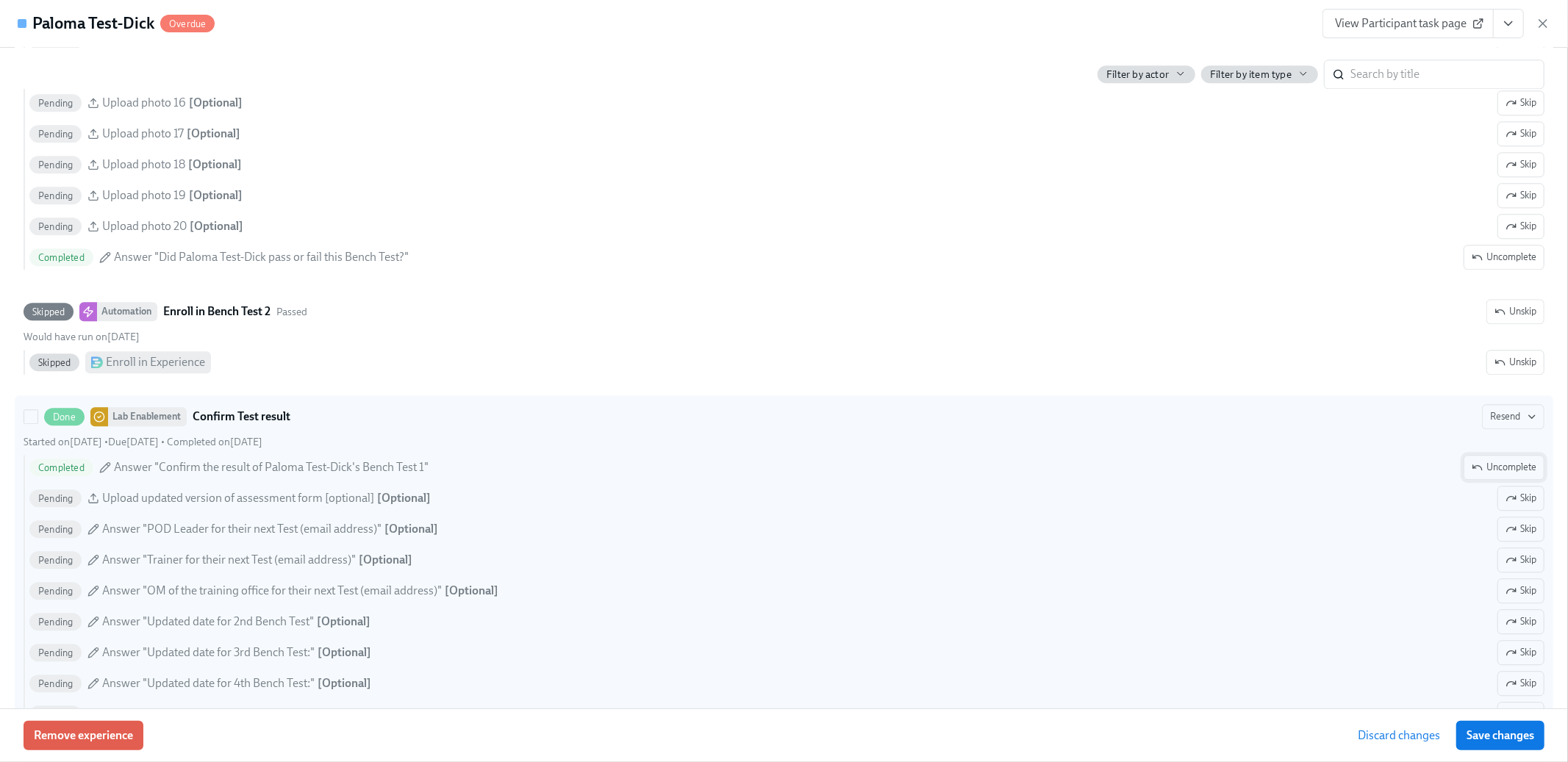
click at [1486, 469] on span "Uncomplete" at bounding box center [1504, 467] width 64 height 14
click at [1510, 740] on span "Save changes" at bounding box center [1500, 735] width 68 height 14
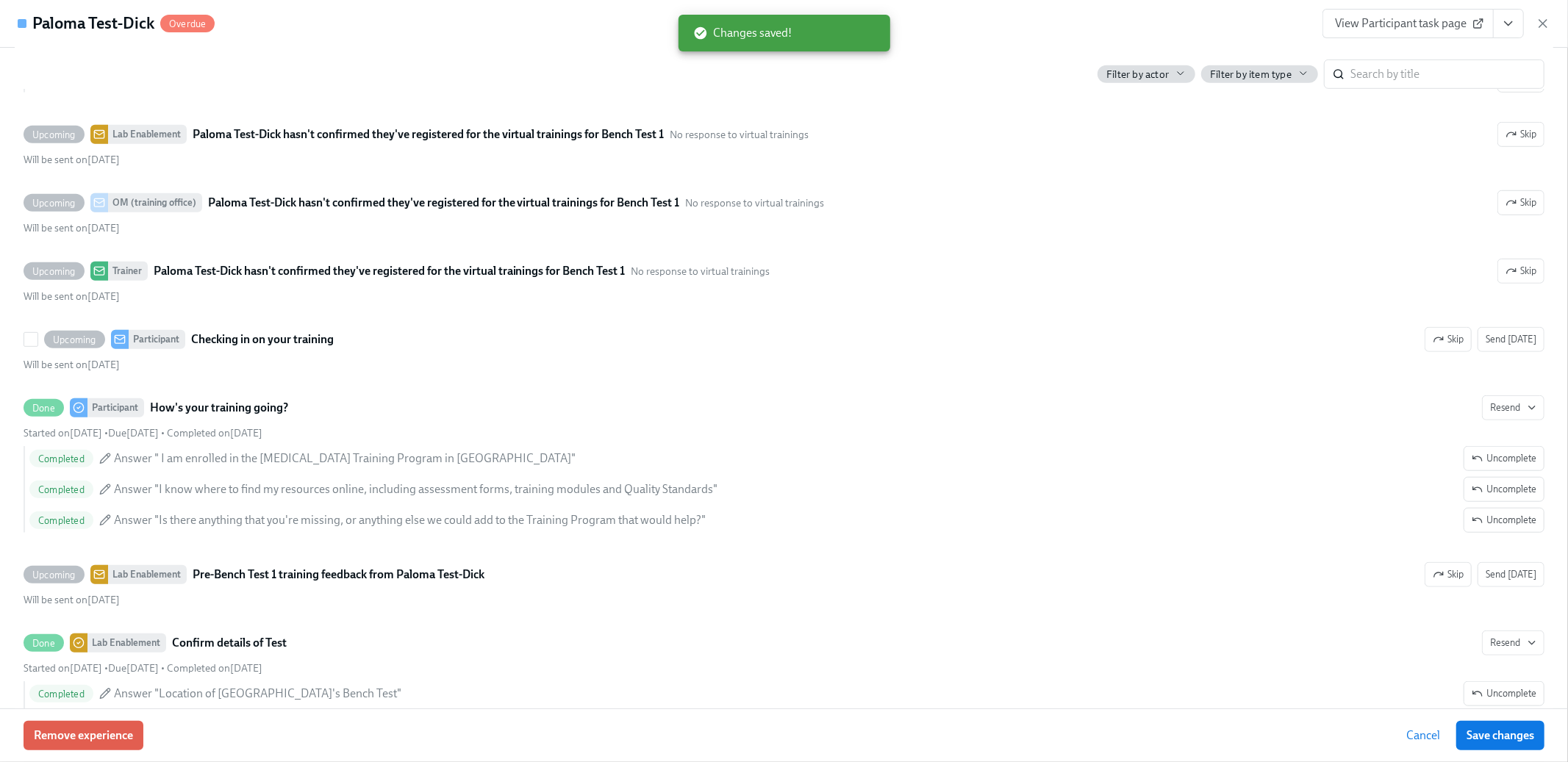
scroll to position [1005, 0]
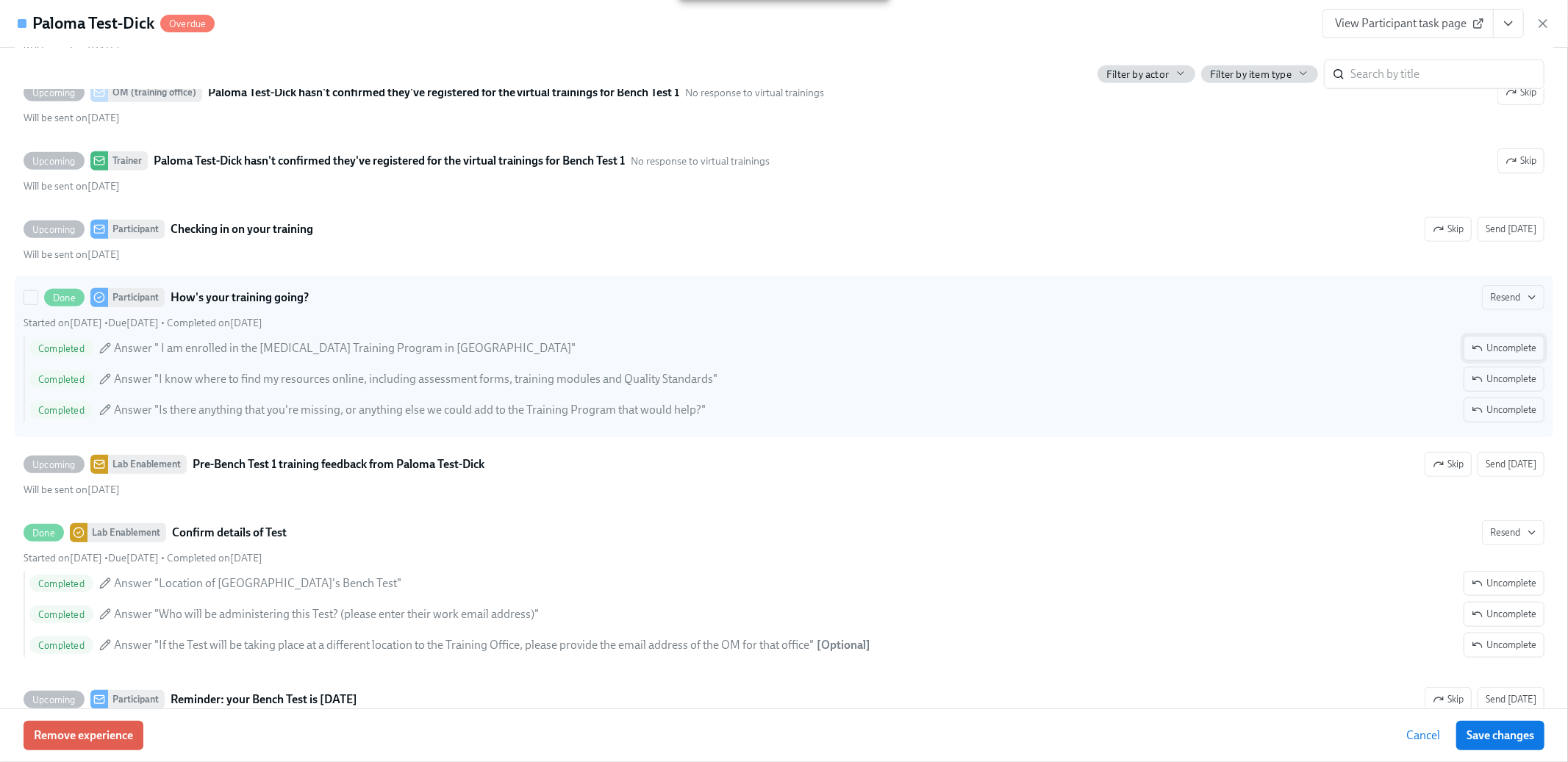
click at [1495, 345] on span "Uncomplete" at bounding box center [1504, 348] width 64 height 14
click at [1492, 375] on span "Uncomplete" at bounding box center [1504, 379] width 64 height 14
click at [1492, 404] on span "Uncomplete" at bounding box center [1504, 410] width 64 height 14
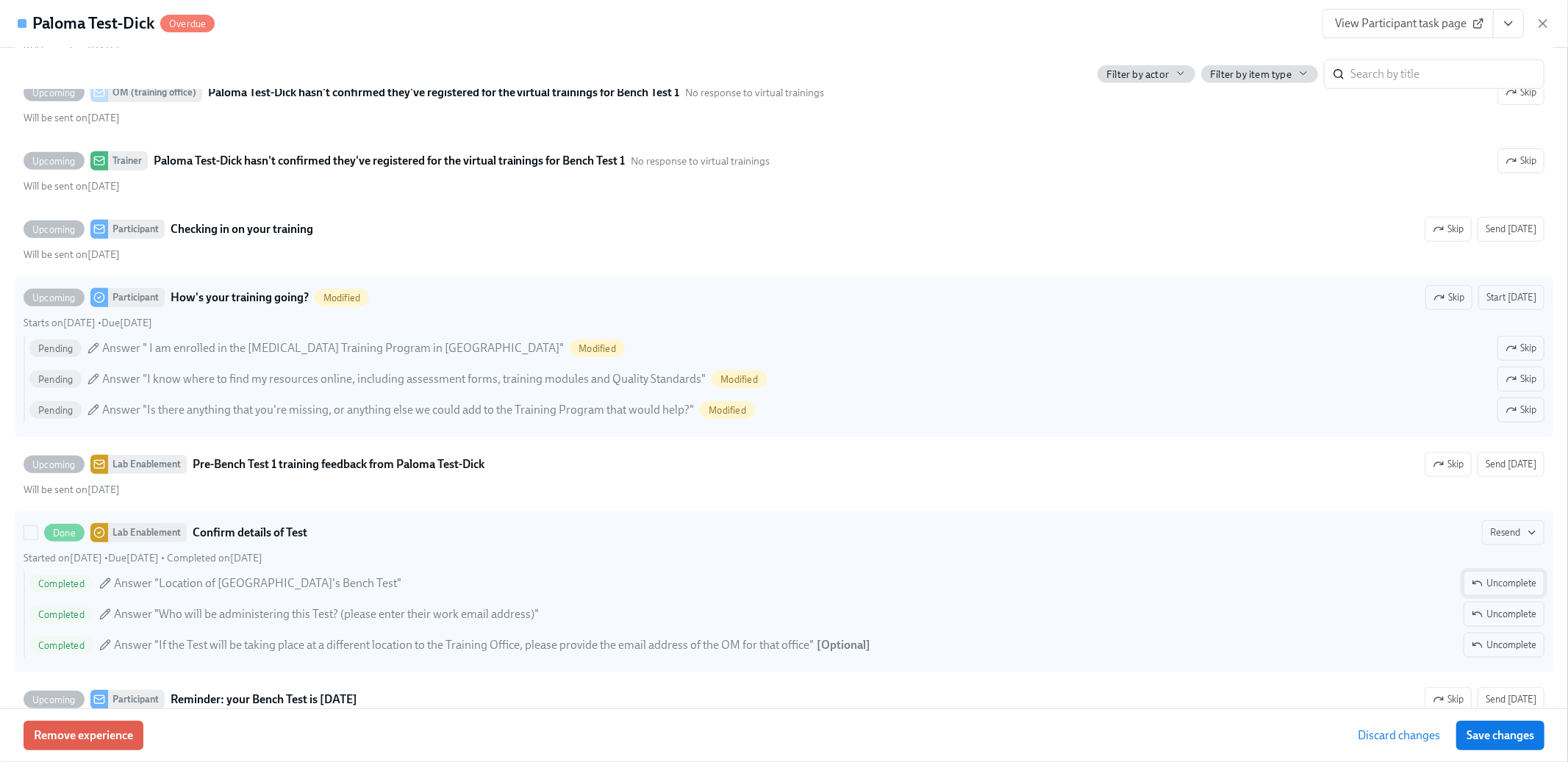
click at [1485, 583] on span "Uncomplete" at bounding box center [1504, 583] width 64 height 14
click at [1491, 612] on span "Uncomplete" at bounding box center [1504, 614] width 64 height 14
click at [1495, 641] on span "Uncomplete" at bounding box center [1504, 645] width 64 height 14
click at [1502, 744] on button "Save changes" at bounding box center [1500, 735] width 89 height 30
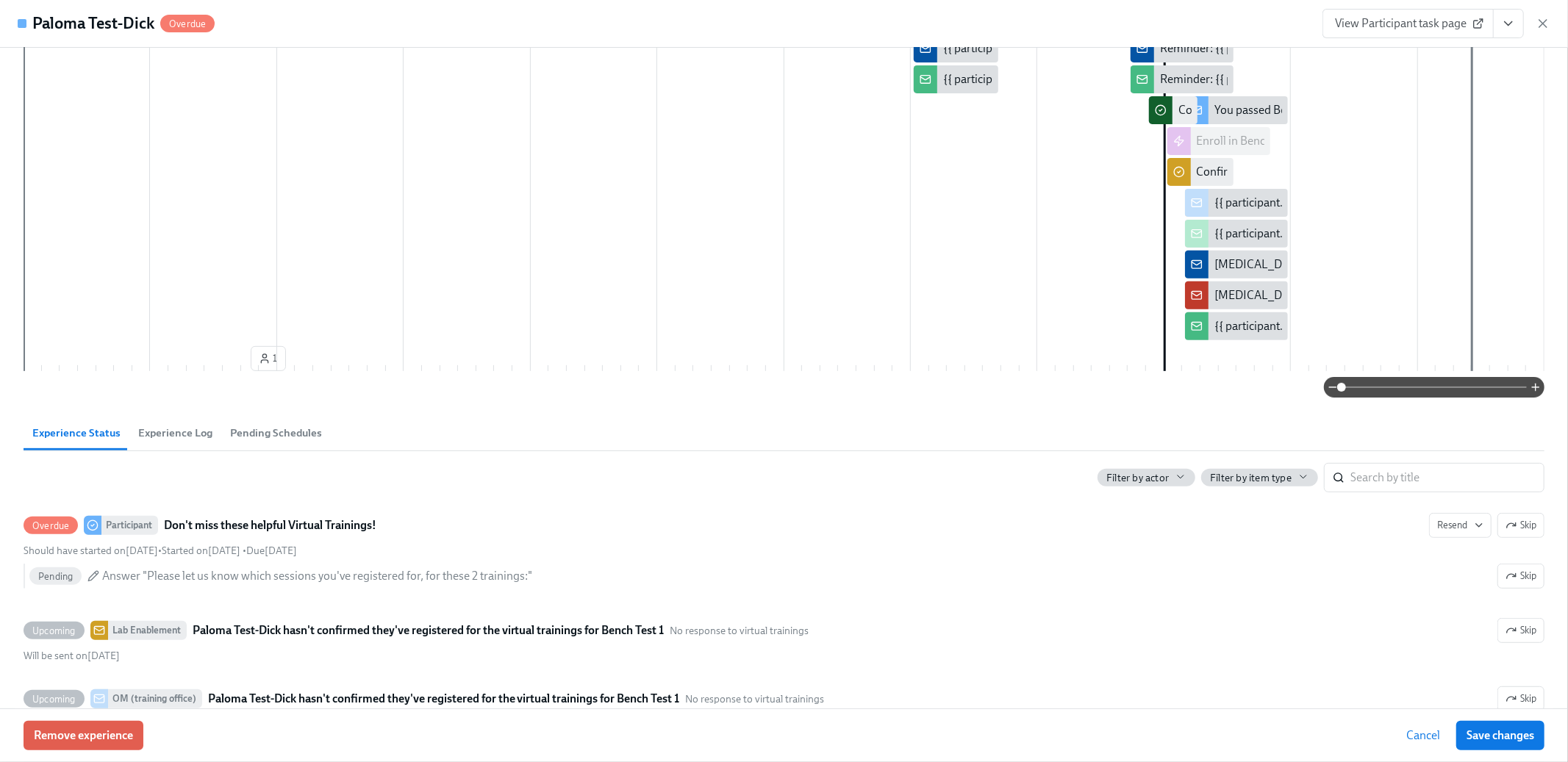
scroll to position [452, 0]
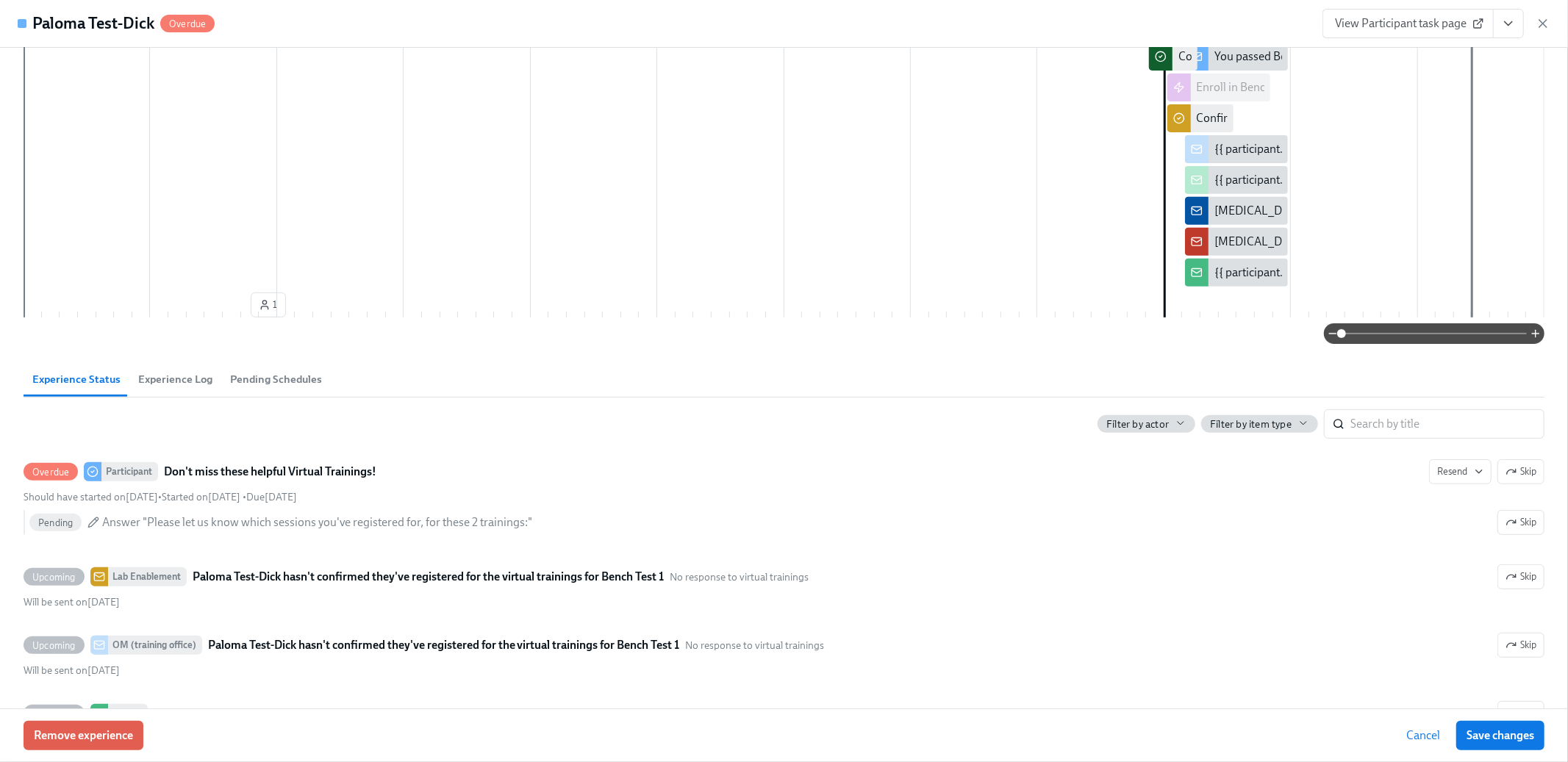
click at [182, 373] on span "Experience Log" at bounding box center [175, 379] width 74 height 17
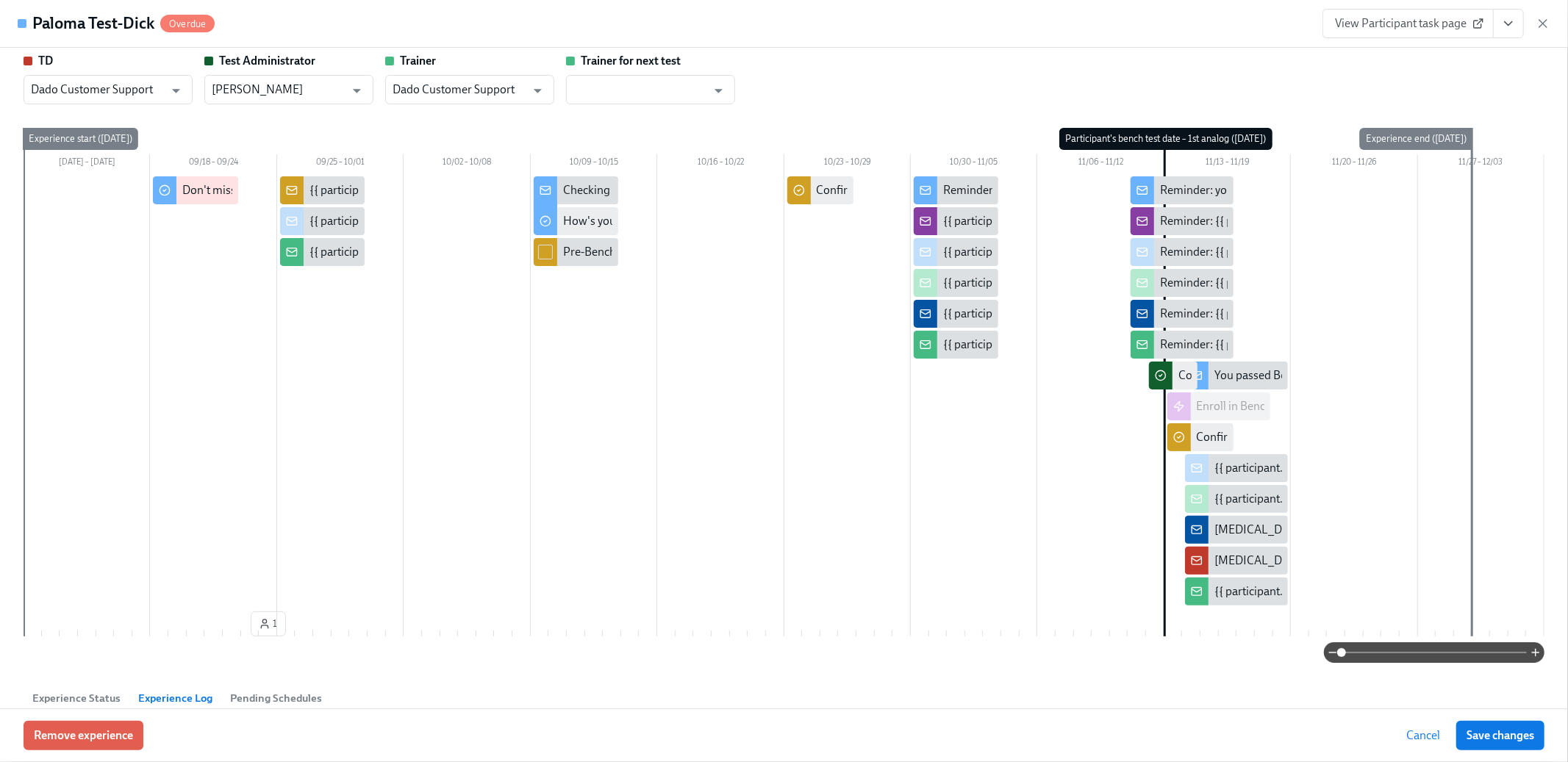
scroll to position [151, 0]
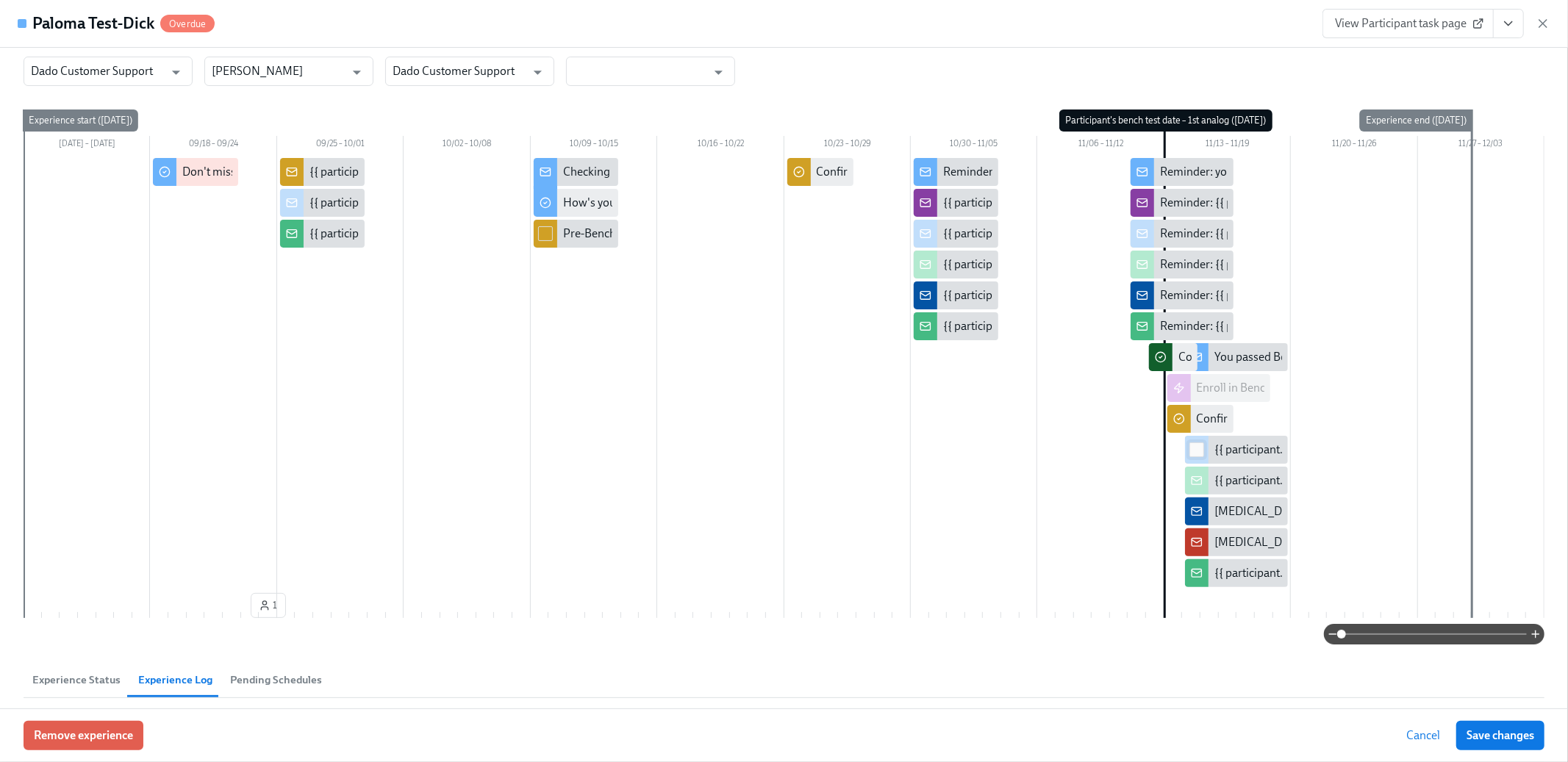
click at [1204, 444] on span at bounding box center [1197, 450] width 14 height 14
click at [1199, 443] on input "checkbox" at bounding box center [1197, 450] width 13 height 13
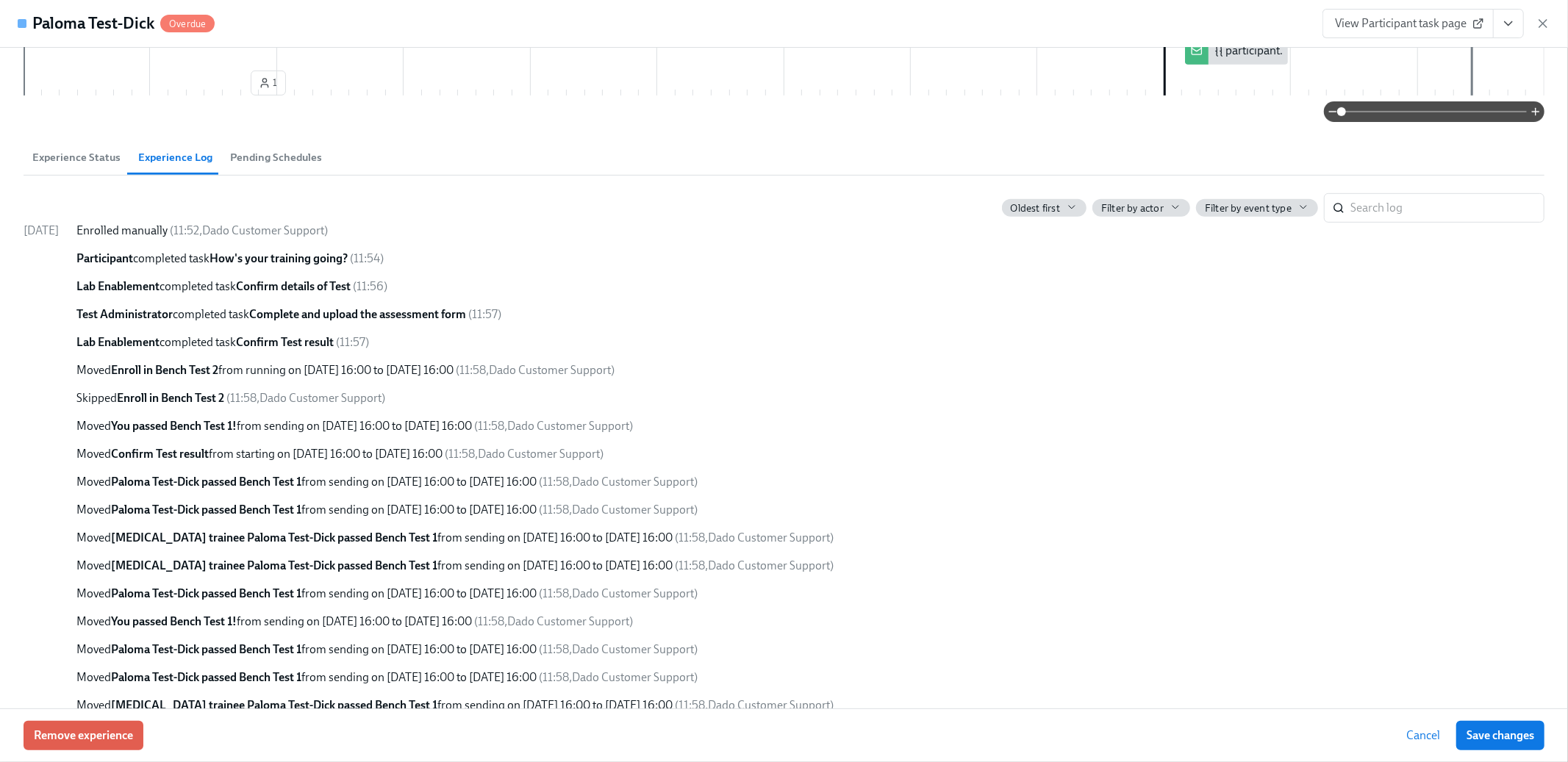
scroll to position [0, 0]
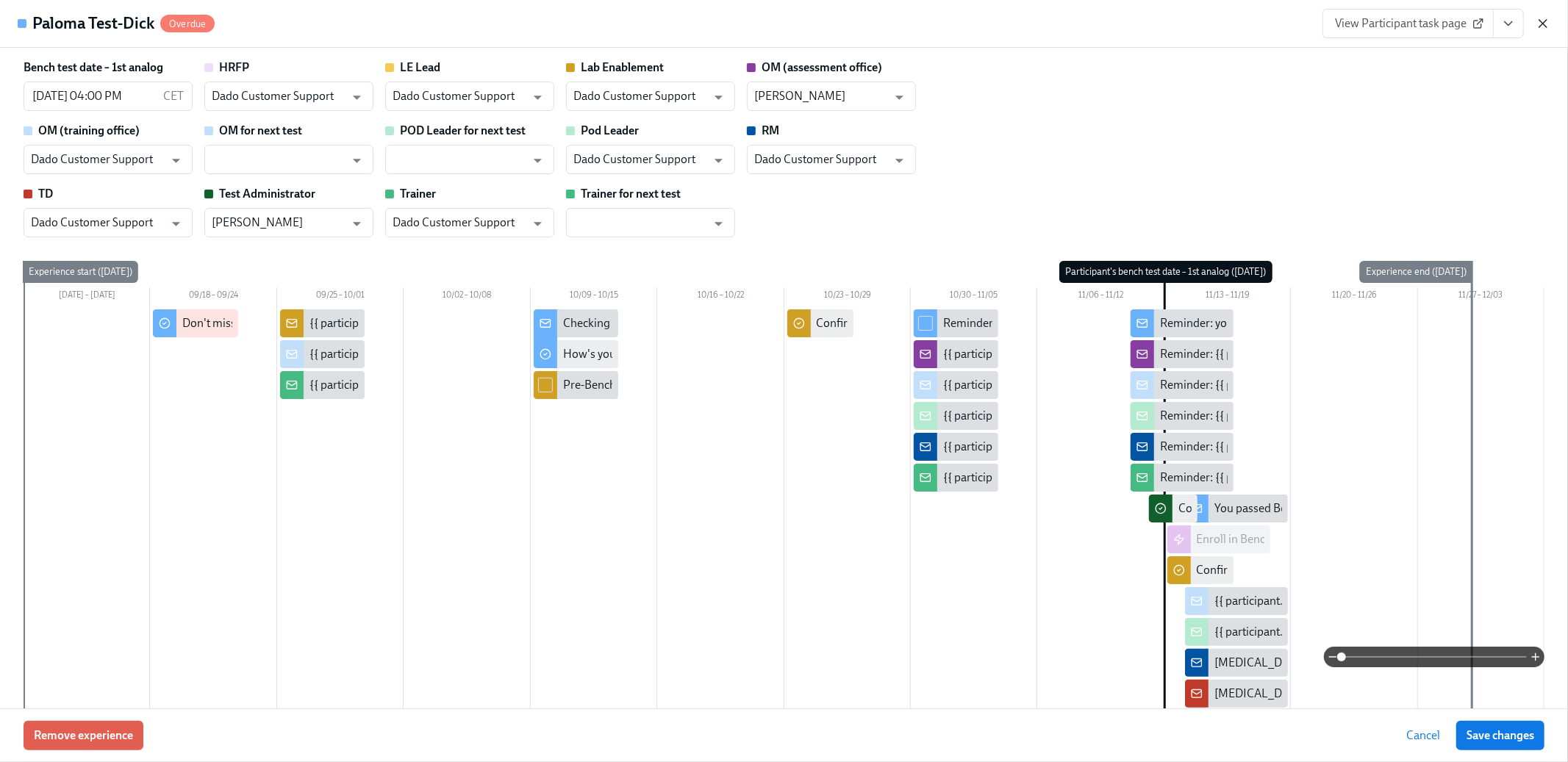
click at [1542, 23] on icon "button" at bounding box center [1543, 23] width 14 height 14
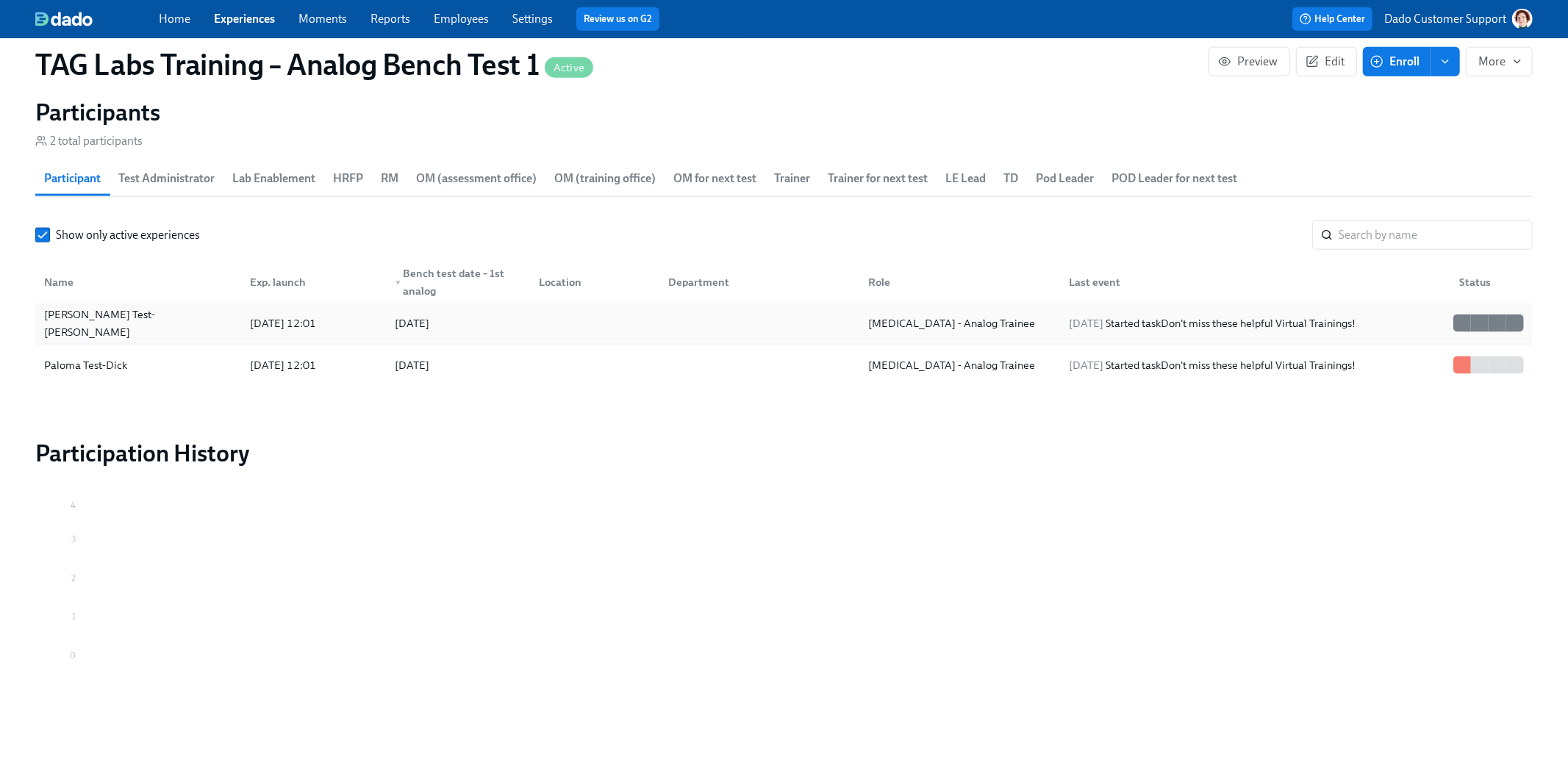
click at [123, 318] on div "Fiona Test-Dick" at bounding box center [138, 323] width 200 height 30
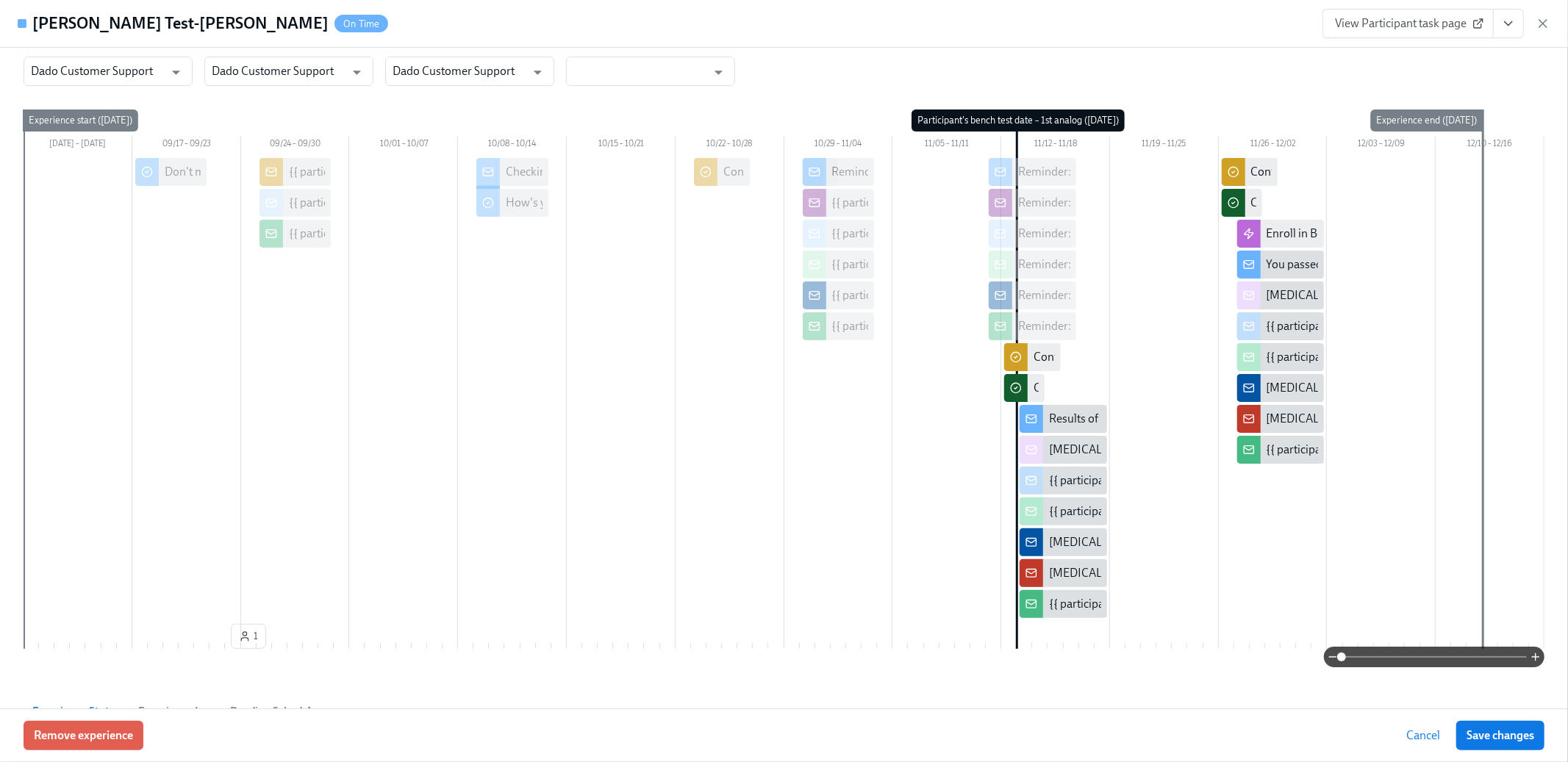
scroll to position [166, 0]
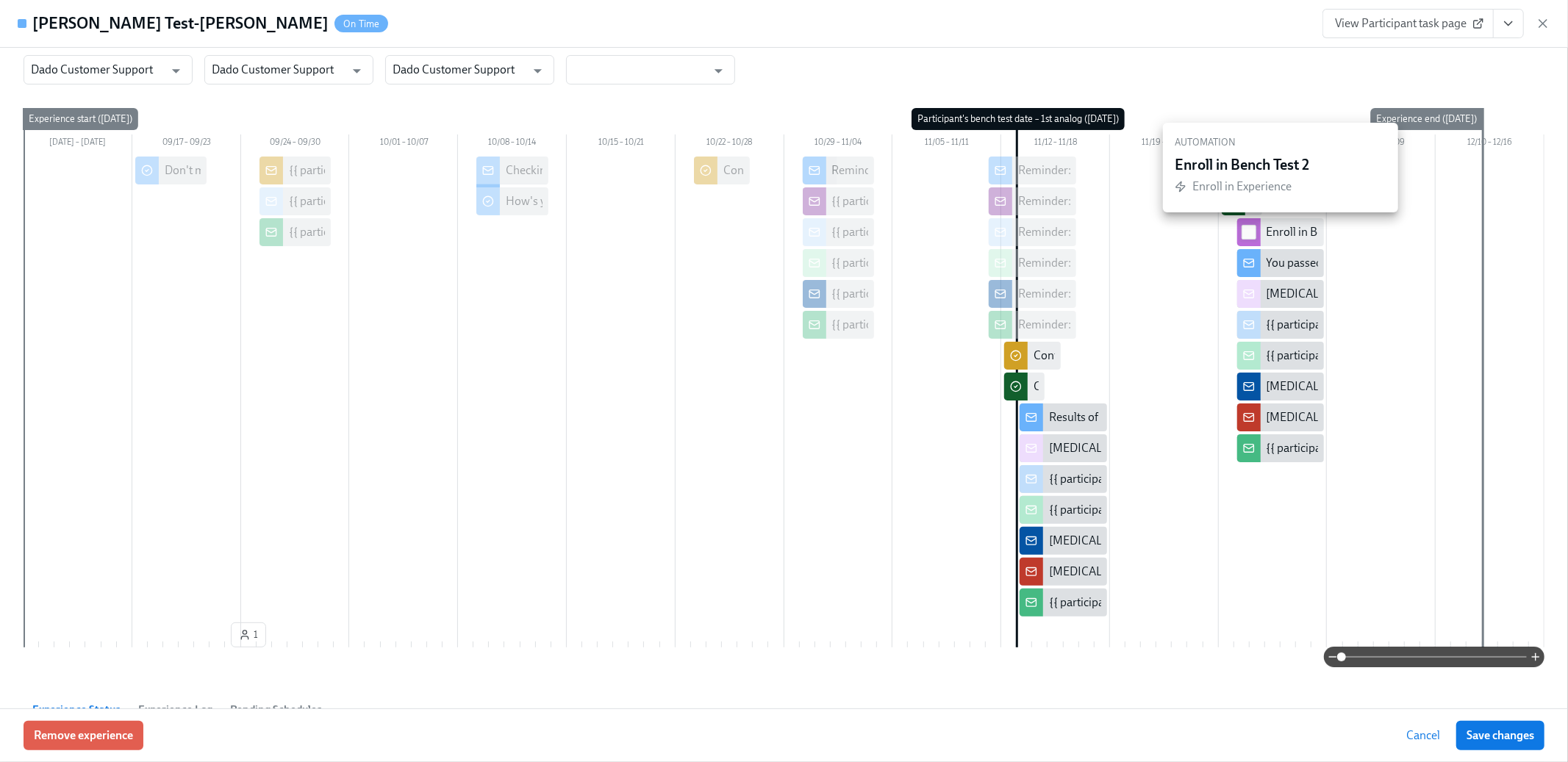
click at [1253, 233] on input "checkbox" at bounding box center [1249, 232] width 13 height 13
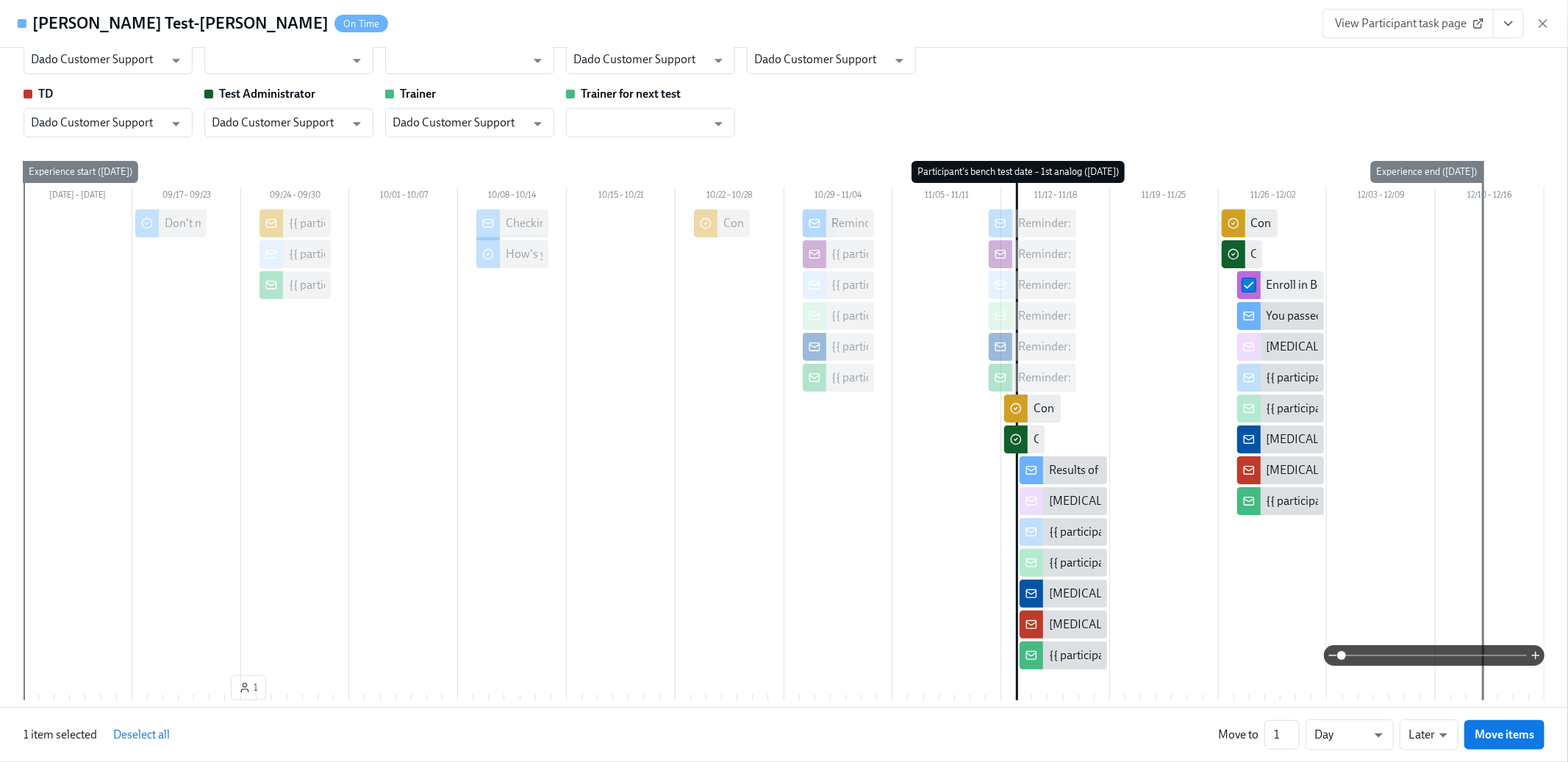
scroll to position [0, 0]
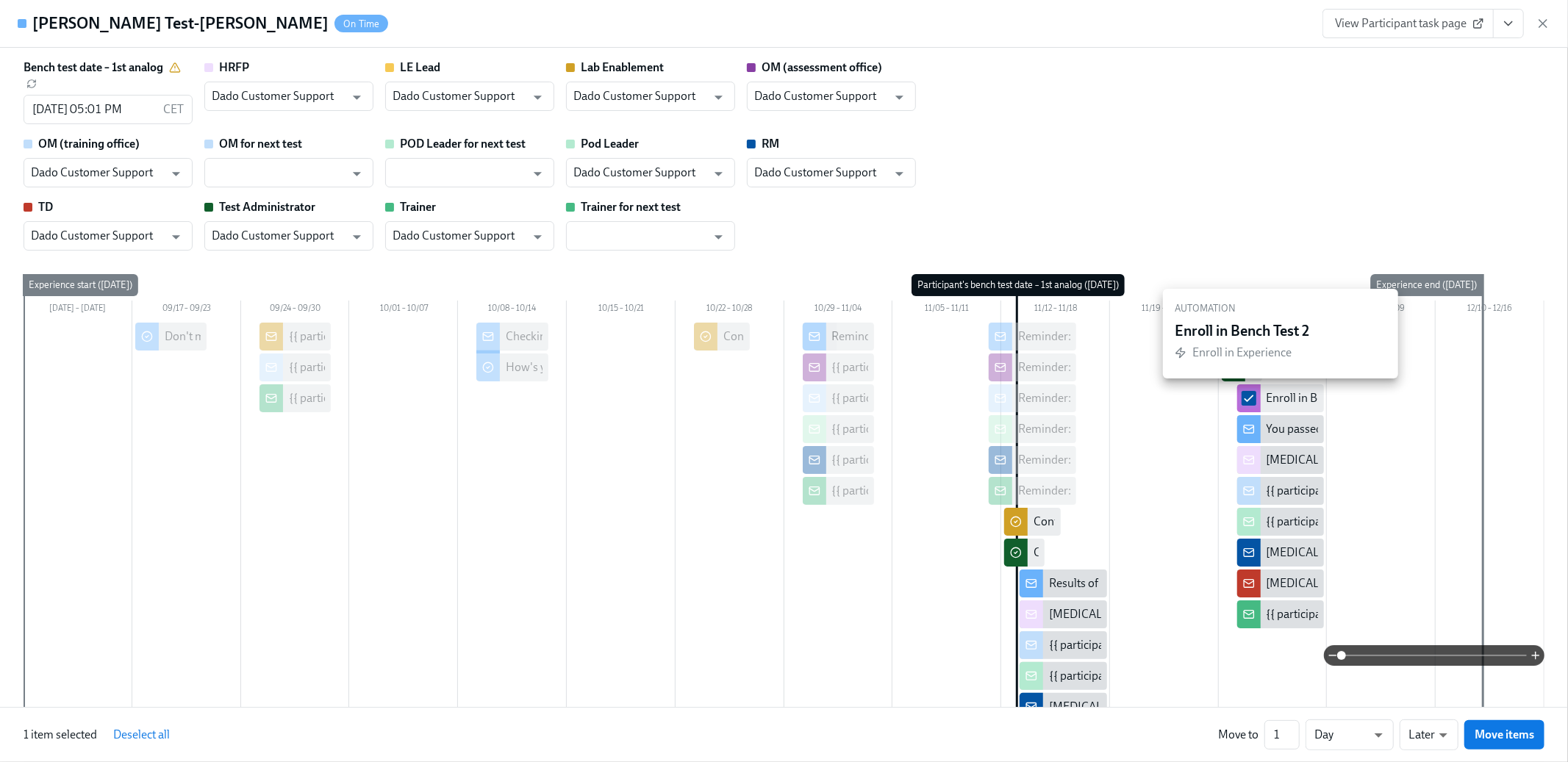
click at [1248, 397] on input "checkbox" at bounding box center [1249, 398] width 13 height 13
checkbox input "false"
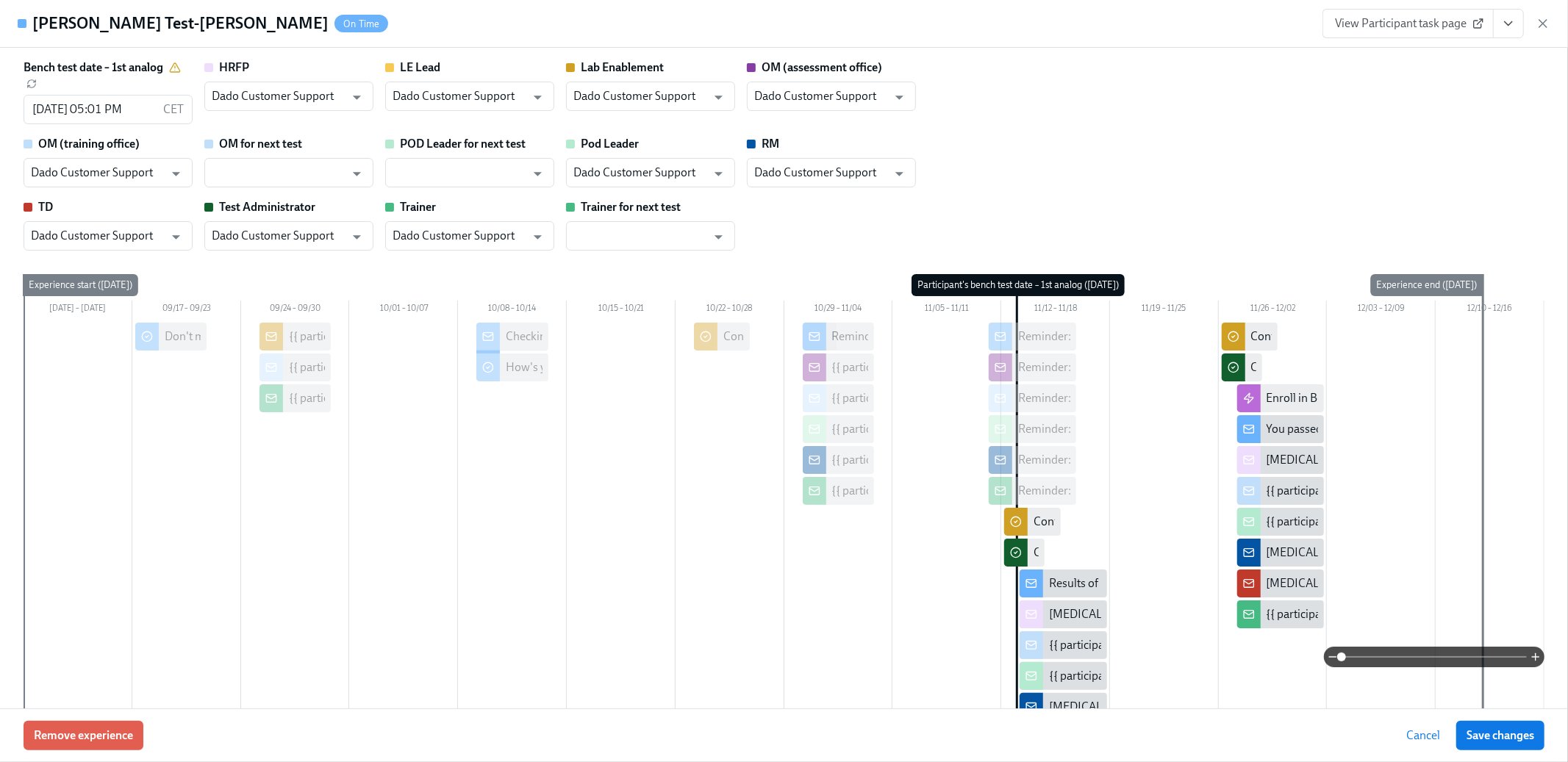
click at [1277, 141] on div "Bench test date – 1st analog 11/13/2025 05:01 PM CET ​ HRFP Dado Customer Suppo…" at bounding box center [784, 154] width 1521 height 191
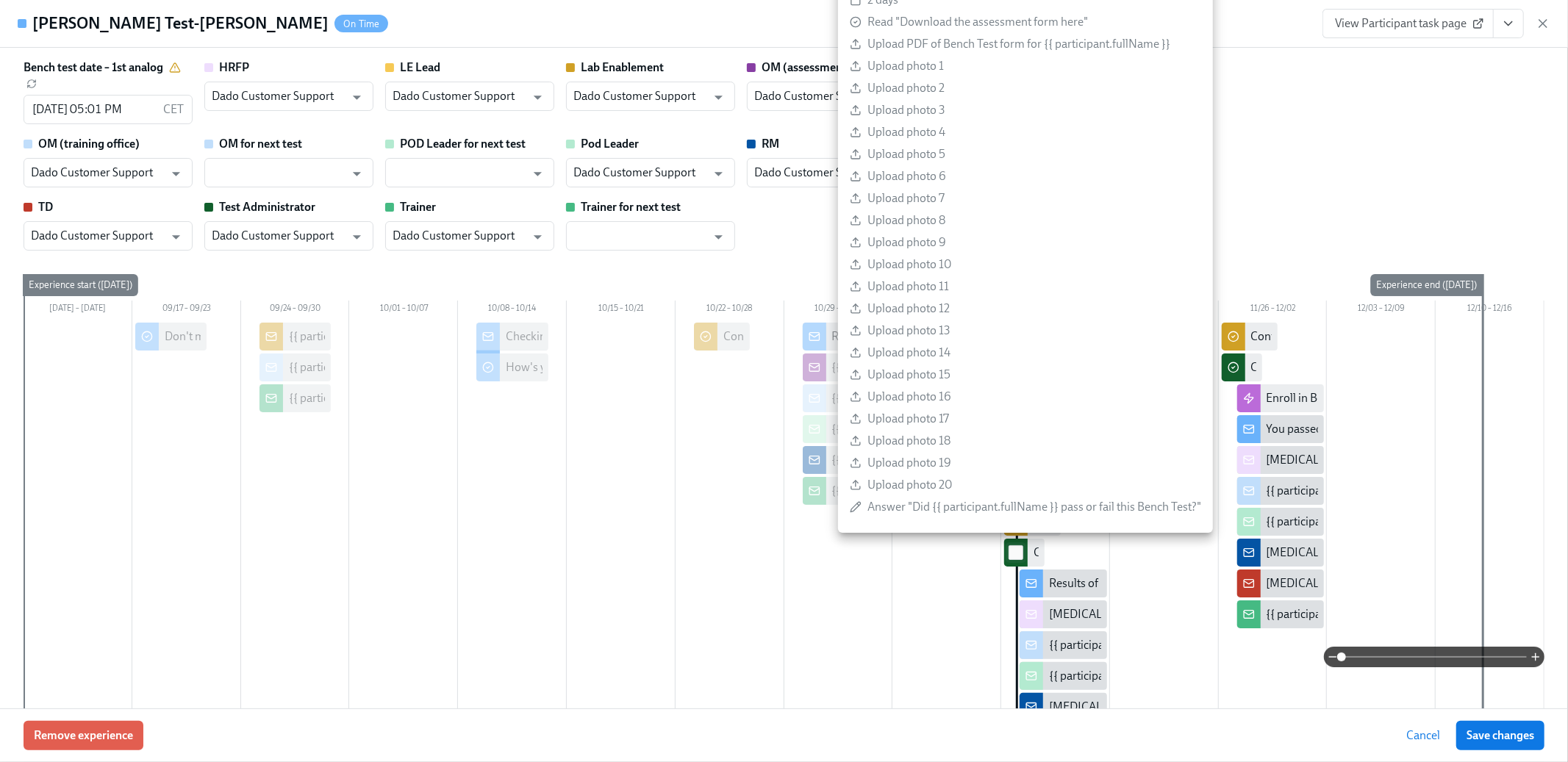
click at [1023, 554] on span at bounding box center [1016, 553] width 14 height 14
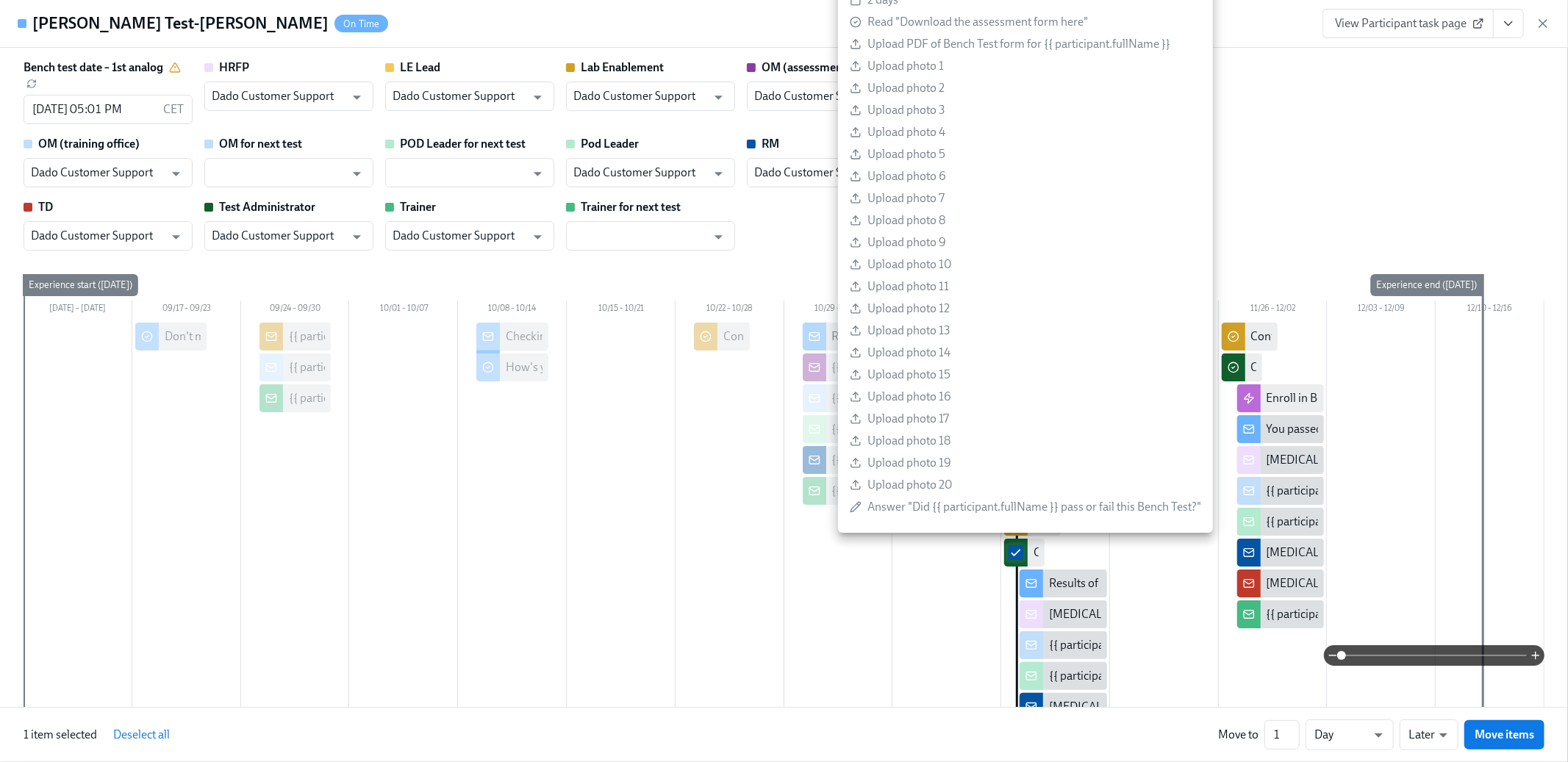
click at [1009, 547] on input "checkbox" at bounding box center [1016, 553] width 13 height 13
checkbox input "false"
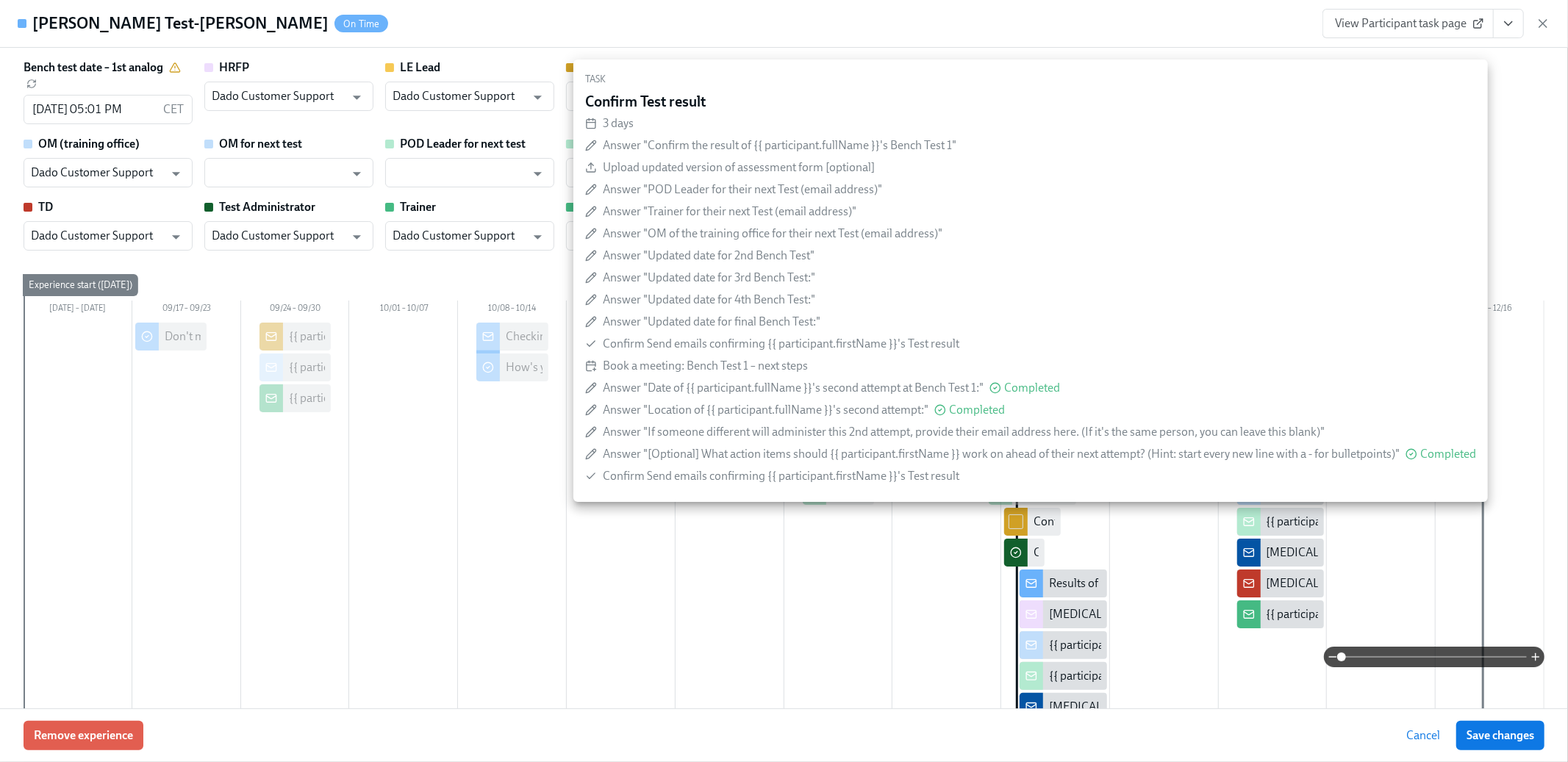
click at [1014, 513] on div at bounding box center [1016, 521] width 23 height 28
click at [1015, 516] on input "checkbox" at bounding box center [1016, 521] width 13 height 13
checkbox input "true"
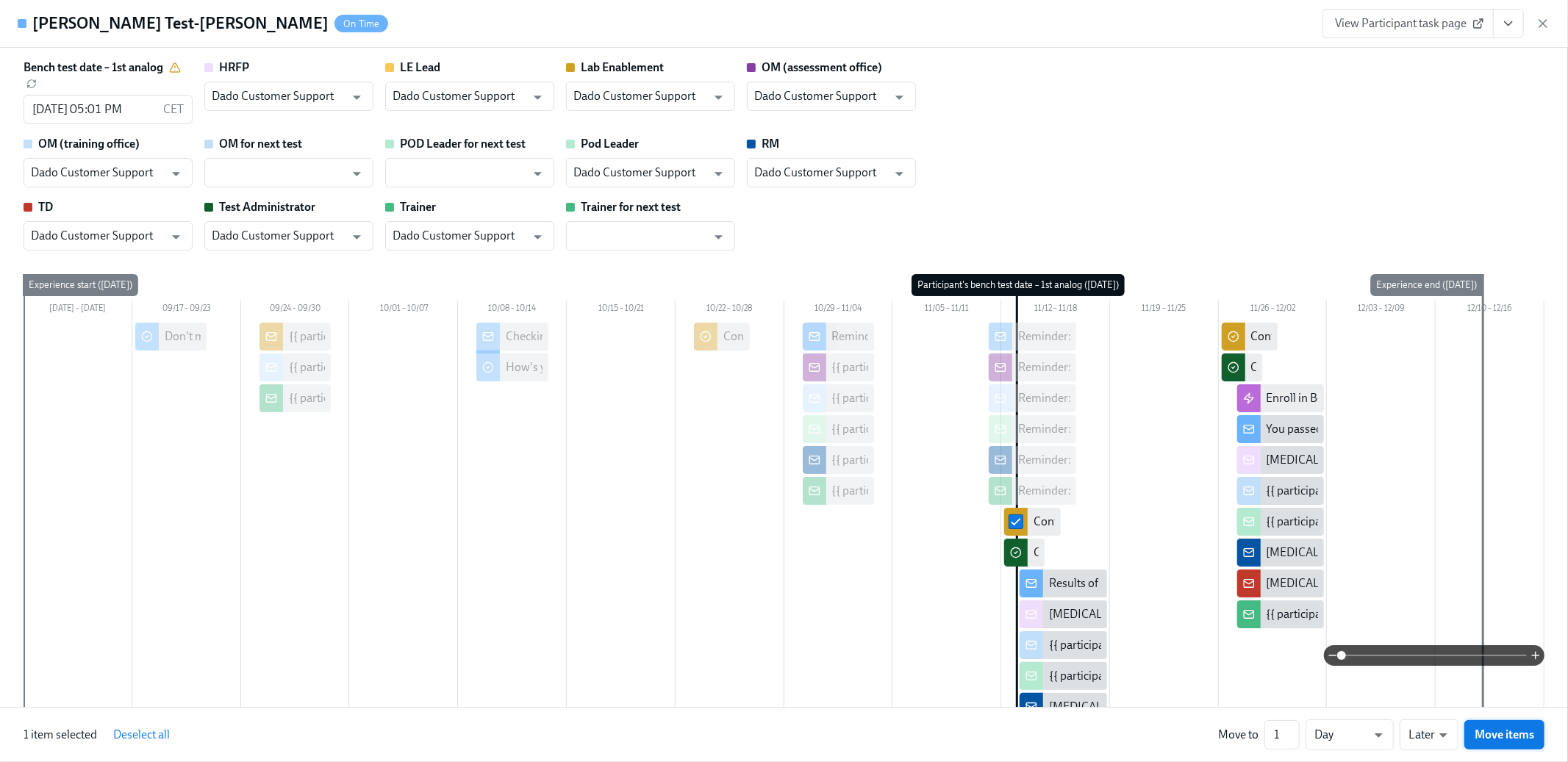
click at [1494, 738] on span "Move items" at bounding box center [1504, 735] width 60 height 14
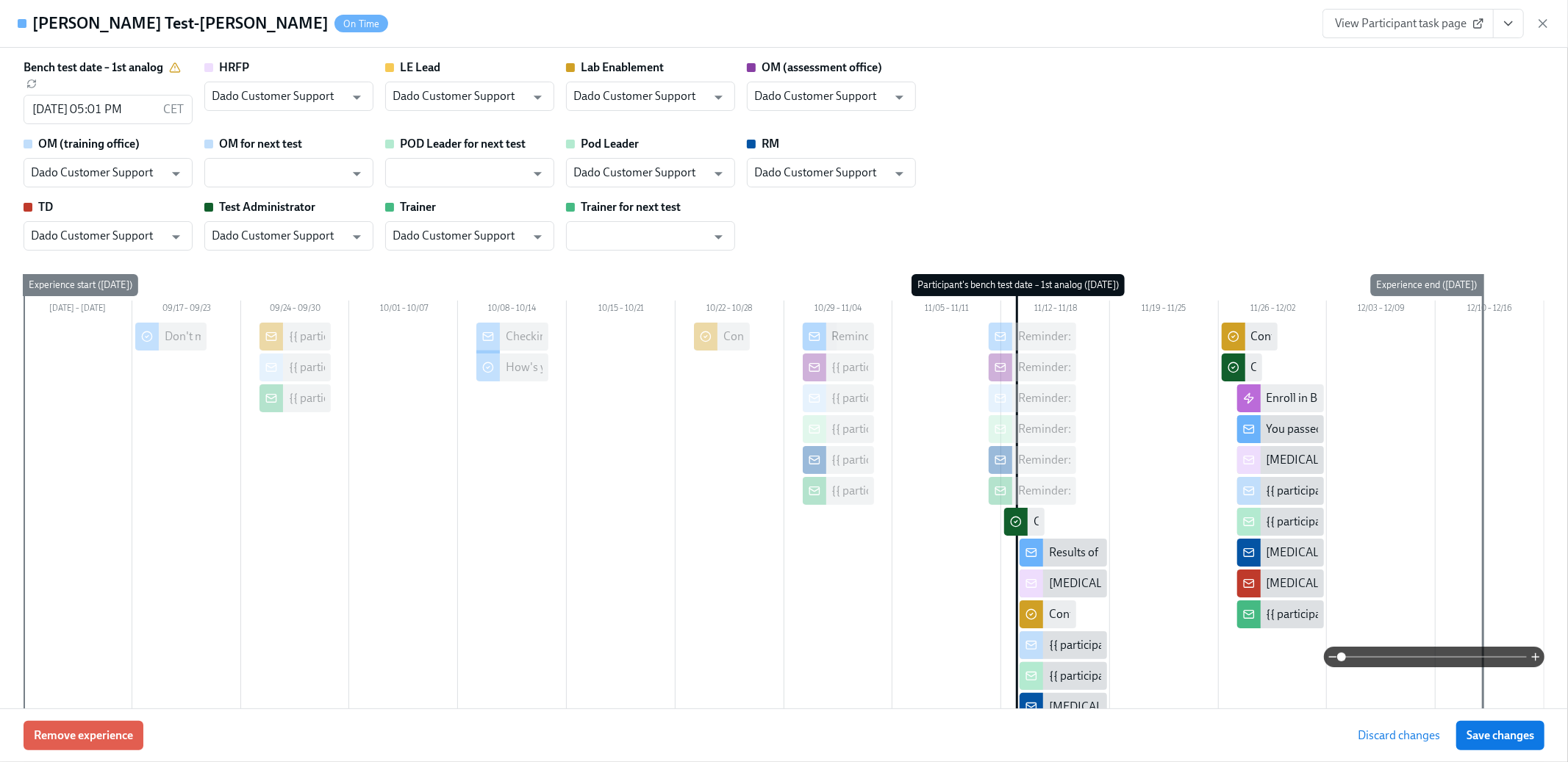
click at [1494, 738] on span "Save changes" at bounding box center [1500, 735] width 68 height 14
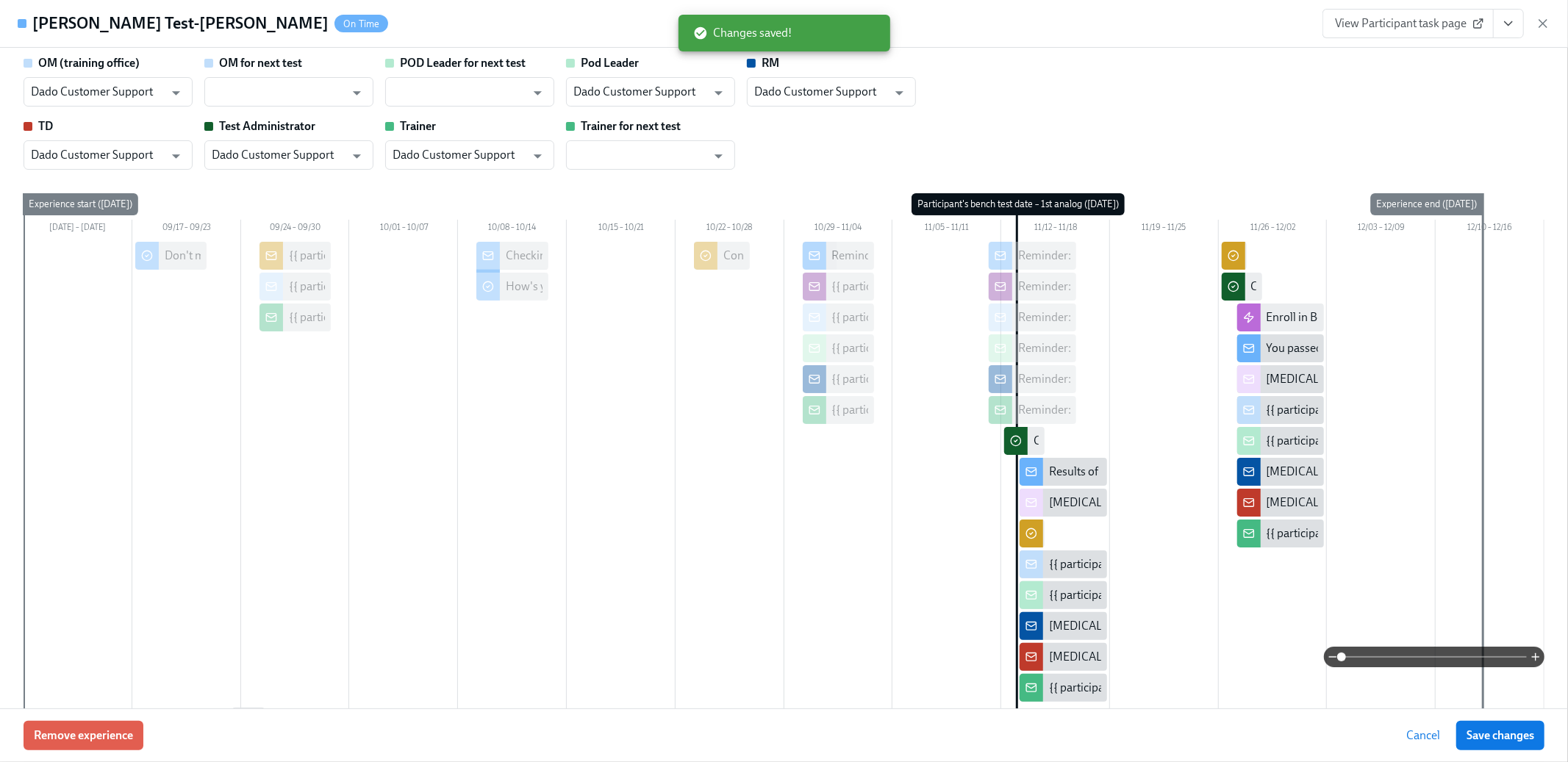
scroll to position [192, 0]
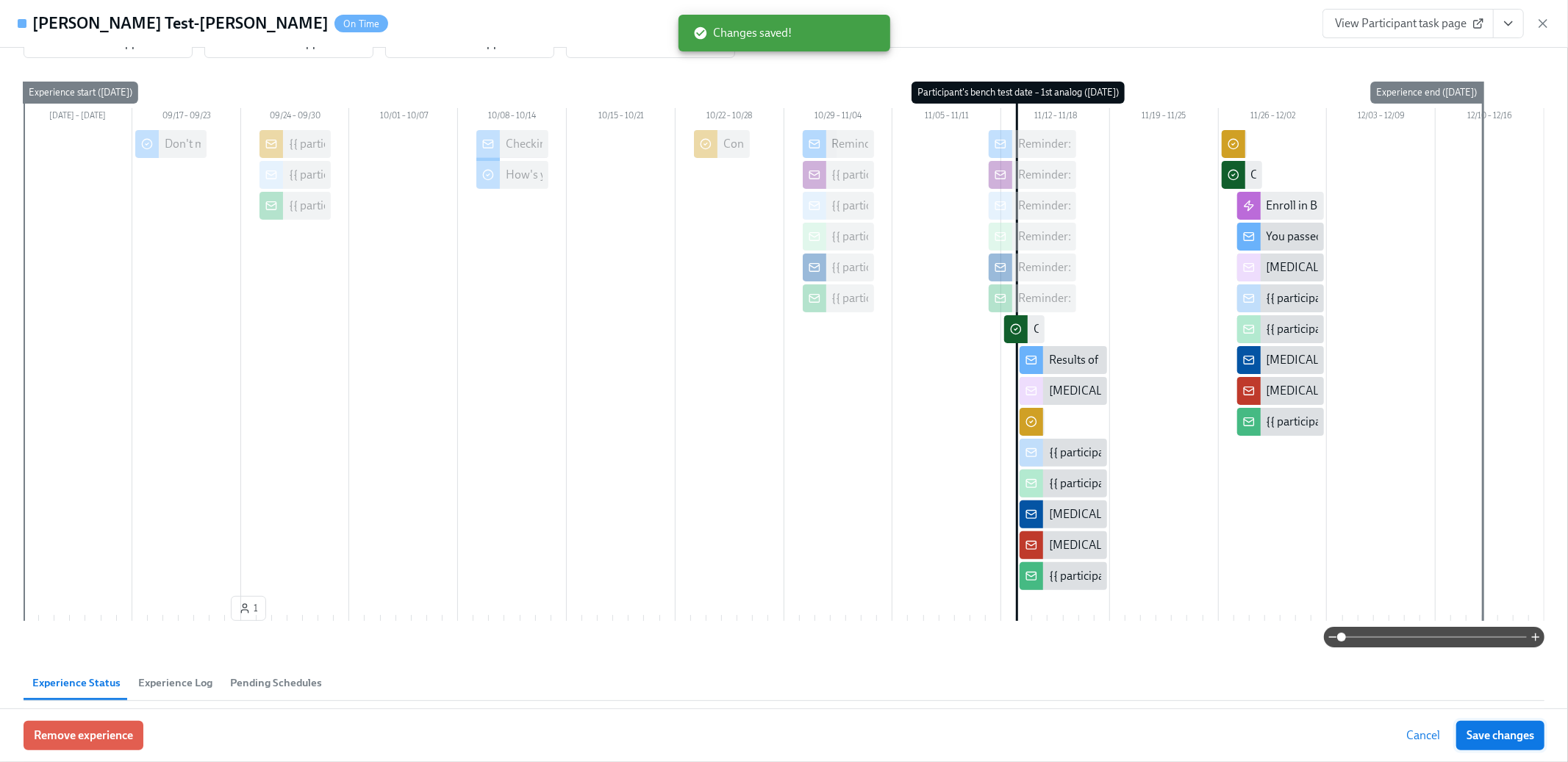
click at [1503, 743] on span "Save changes" at bounding box center [1500, 735] width 68 height 14
click at [1541, 22] on icon "button" at bounding box center [1543, 23] width 14 height 14
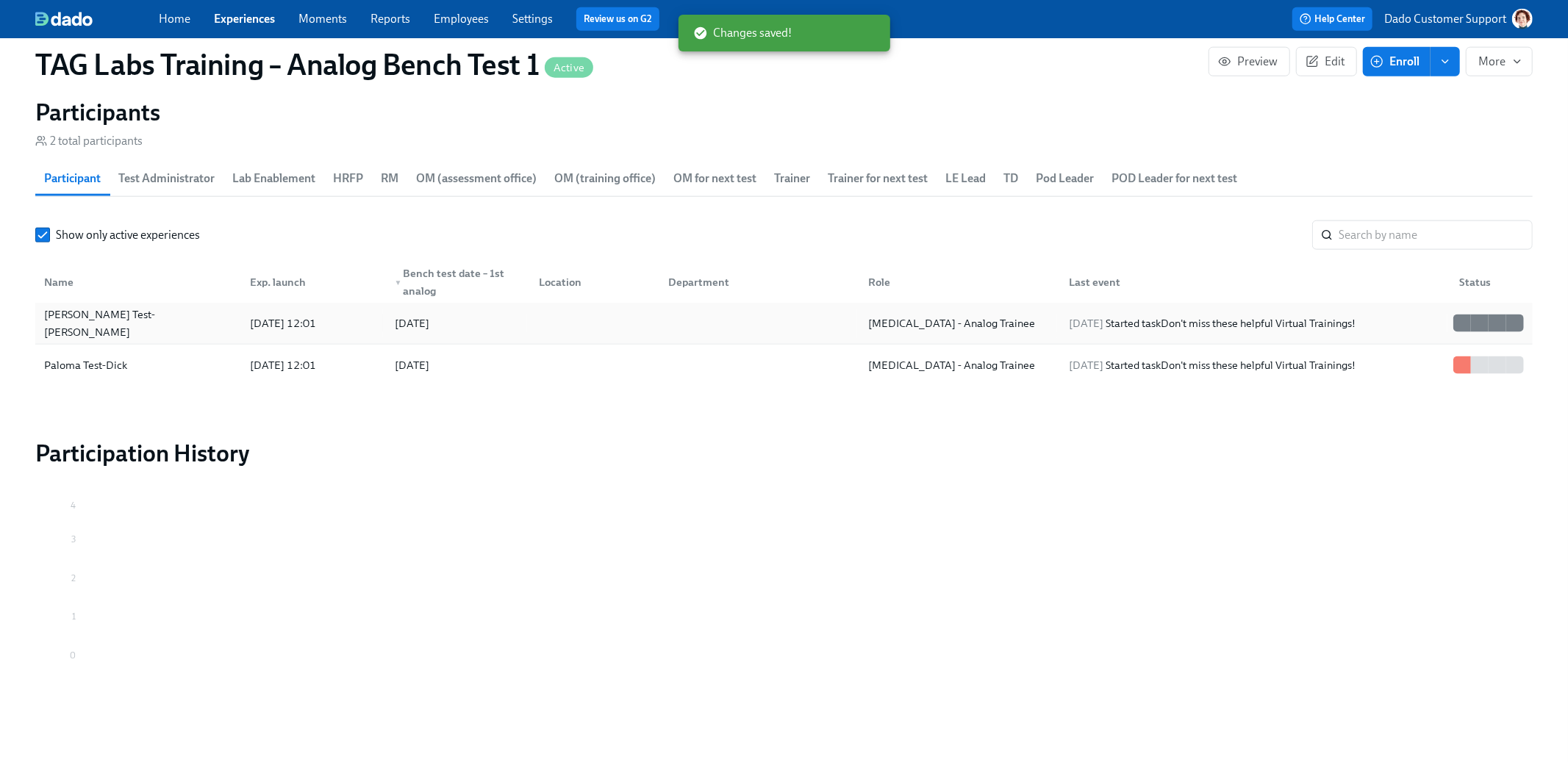
click at [166, 315] on div "Fiona Test-Dick" at bounding box center [138, 323] width 200 height 30
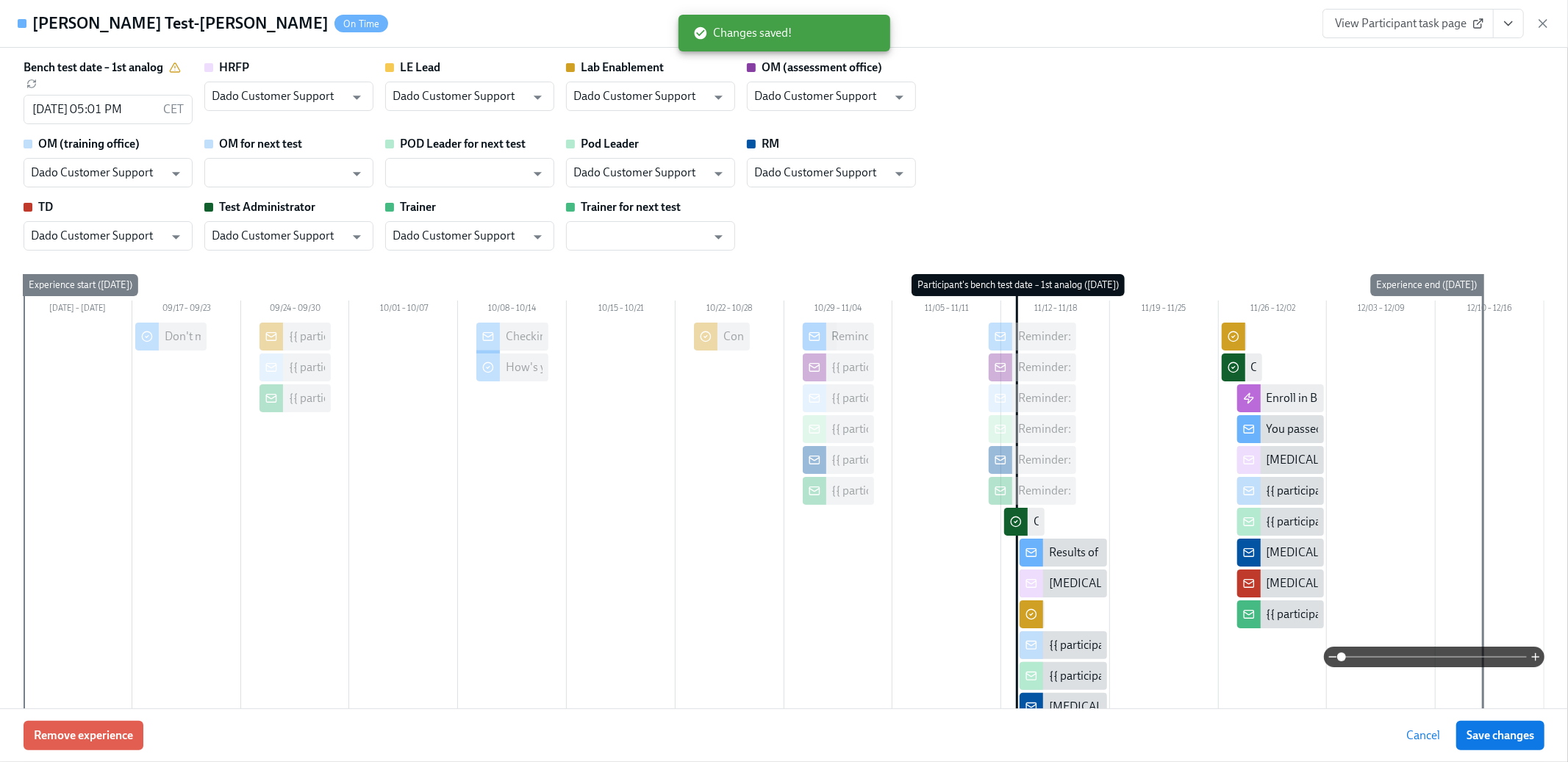
click at [1512, 25] on icon "View task page" at bounding box center [1508, 23] width 14 height 14
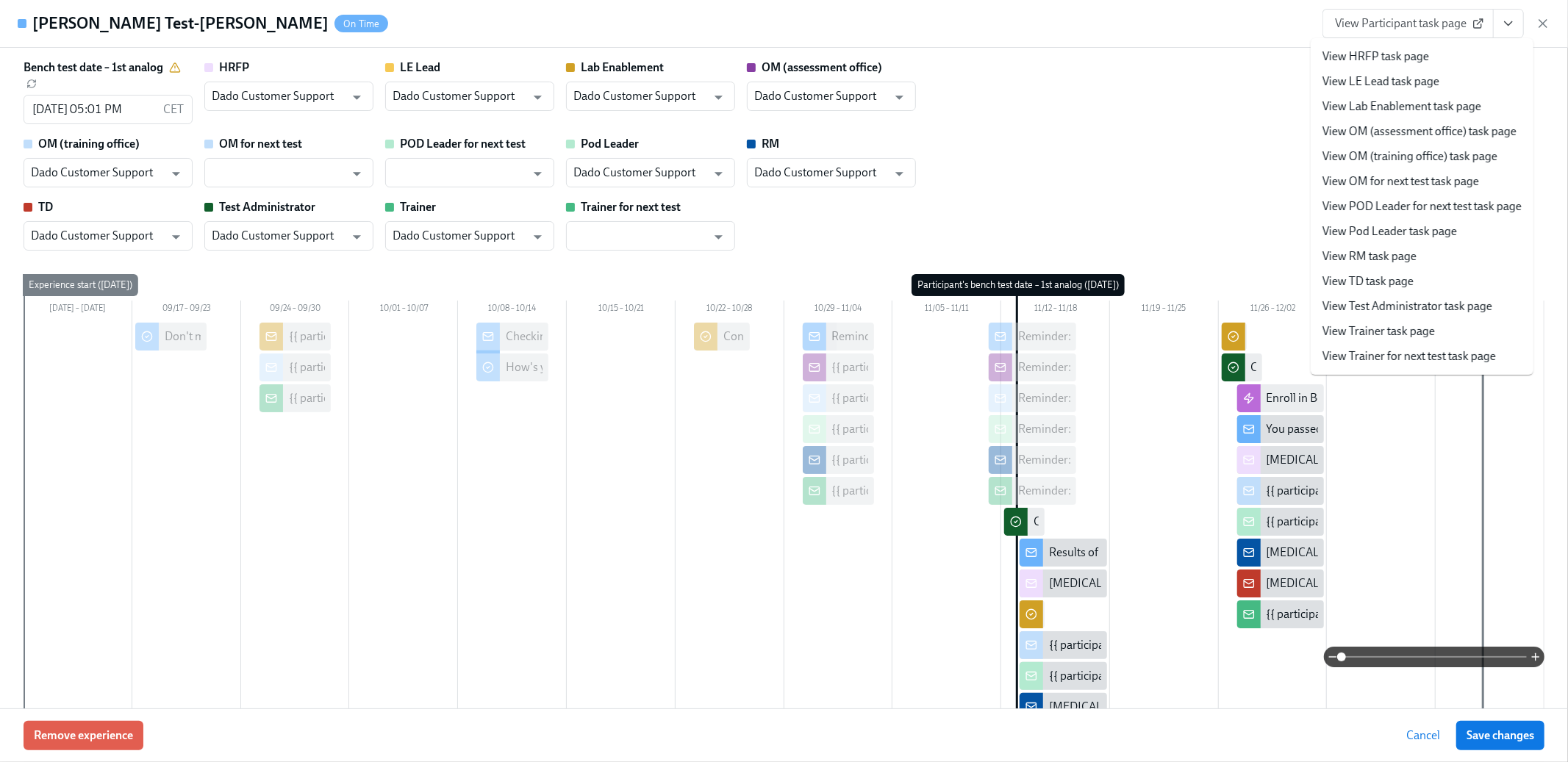
click at [1414, 107] on link "View Lab Enablement task page" at bounding box center [1401, 106] width 159 height 16
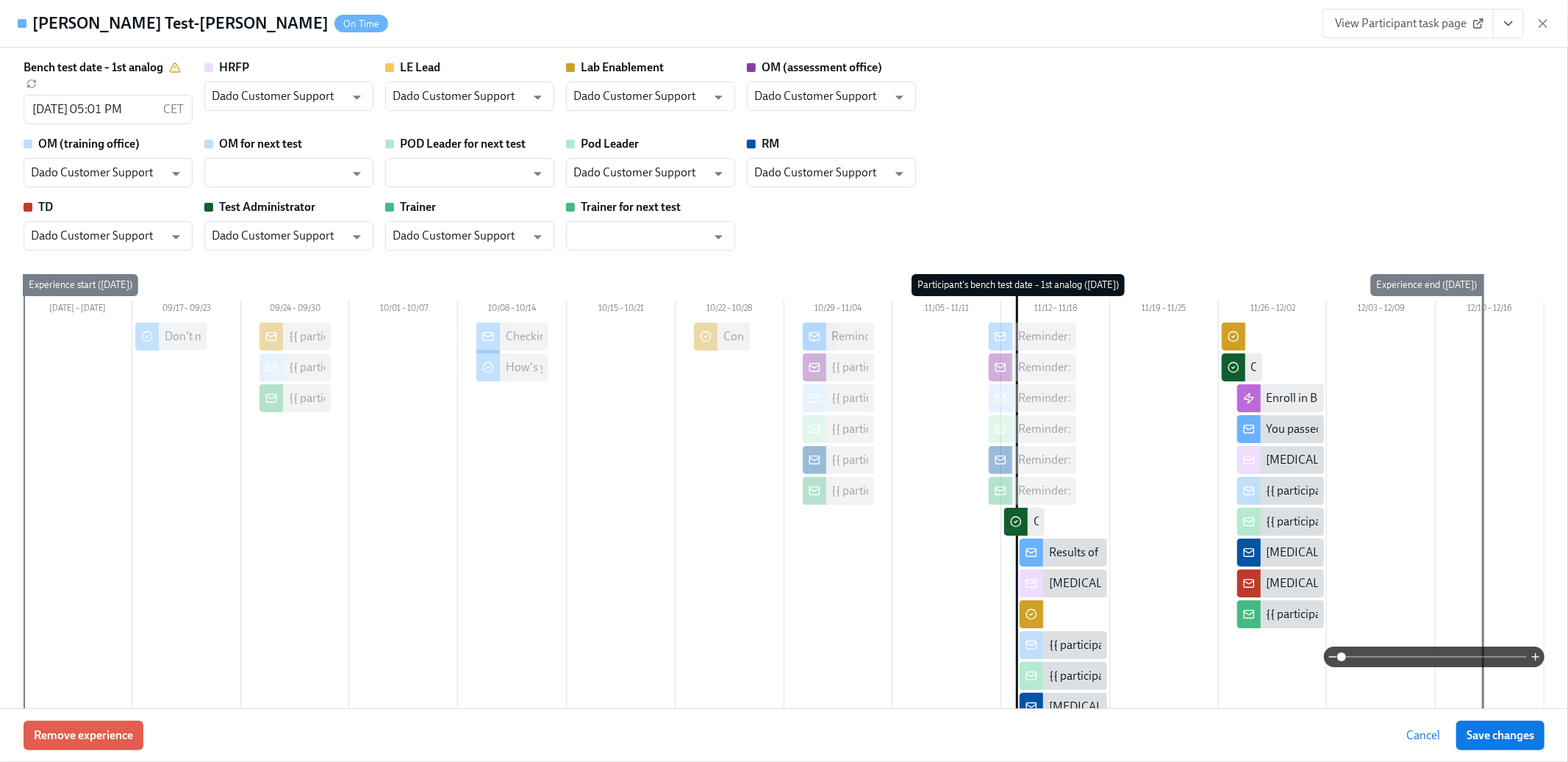
scroll to position [1507, 0]
click at [1517, 25] on button "View task page" at bounding box center [1508, 23] width 31 height 30
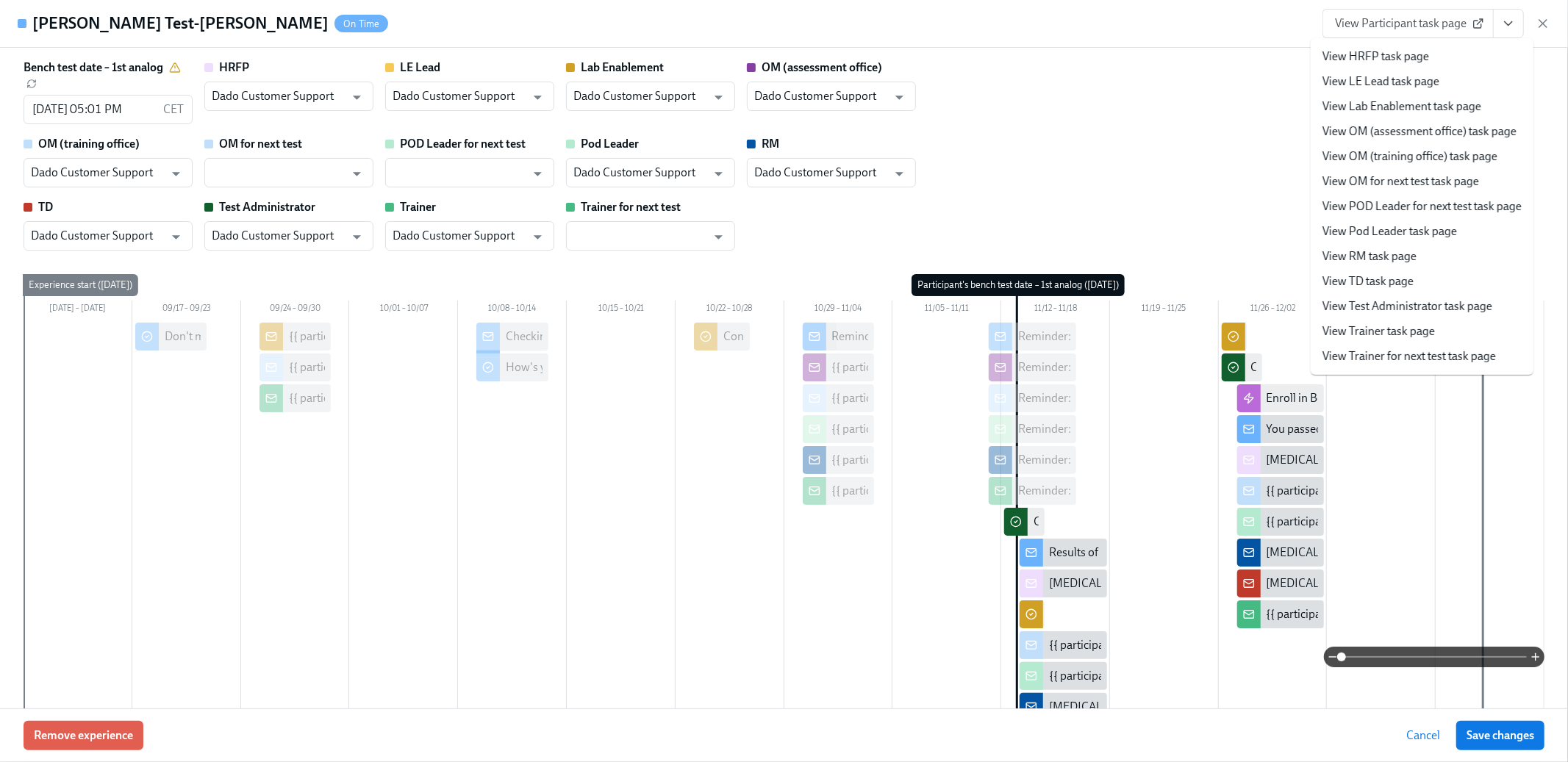
click at [1430, 305] on link "View Test Administrator task page" at bounding box center [1407, 307] width 170 height 16
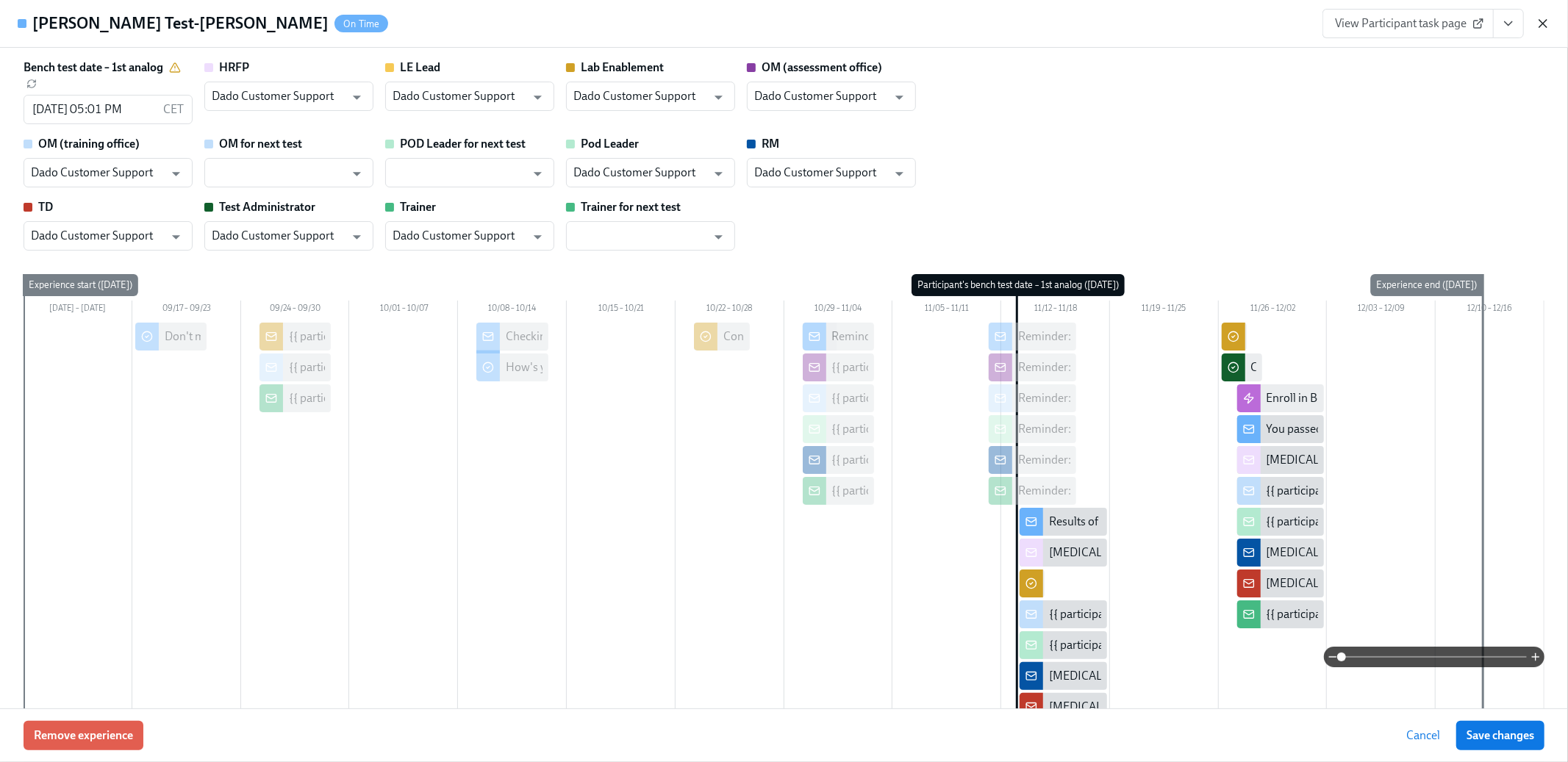
click at [1539, 26] on icon "button" at bounding box center [1543, 23] width 14 height 14
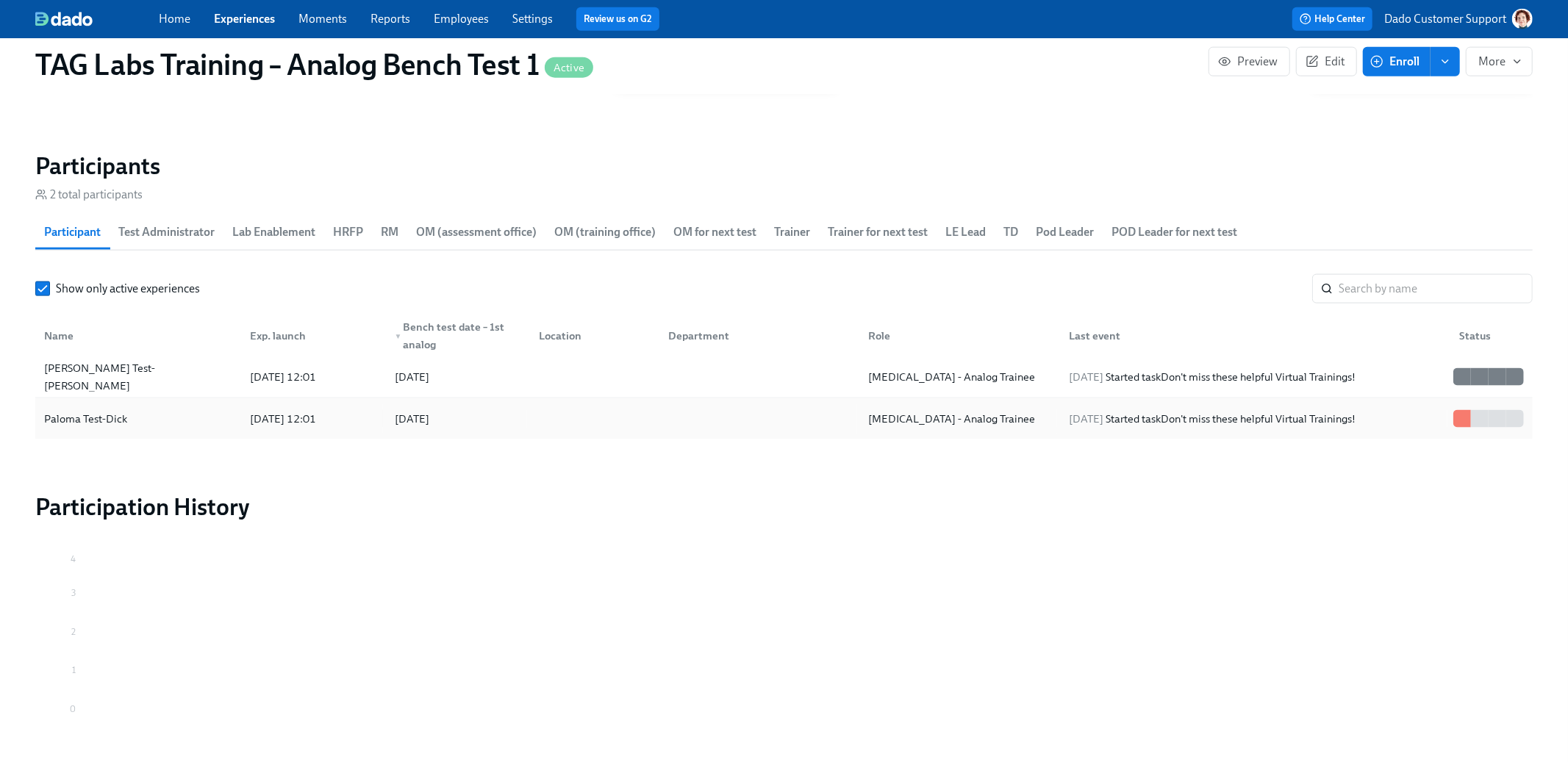
click at [88, 419] on div "Paloma Test-Dick" at bounding box center [85, 419] width 95 height 18
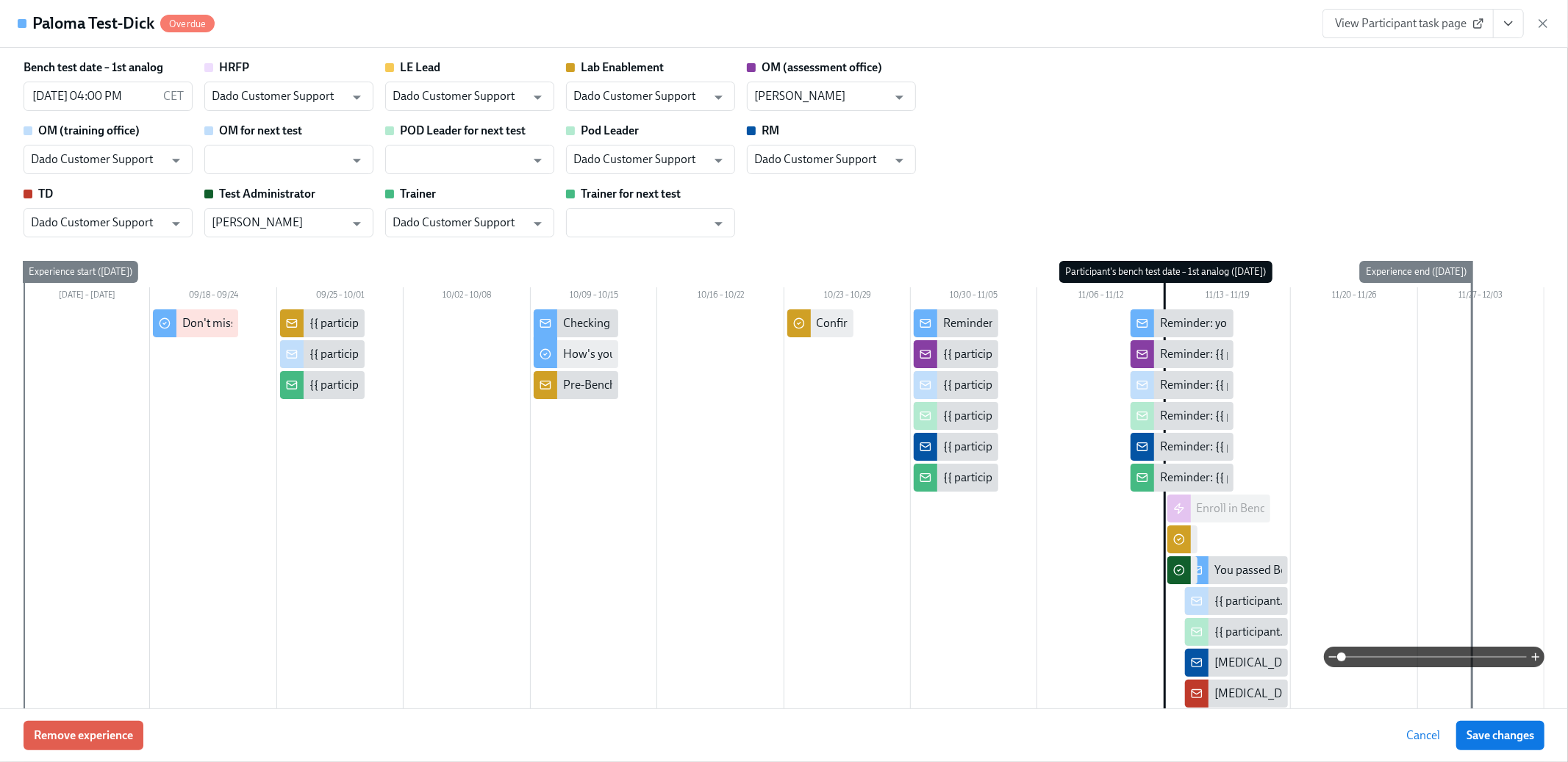
scroll to position [0, 813]
click at [1521, 35] on button "View task page" at bounding box center [1508, 23] width 31 height 30
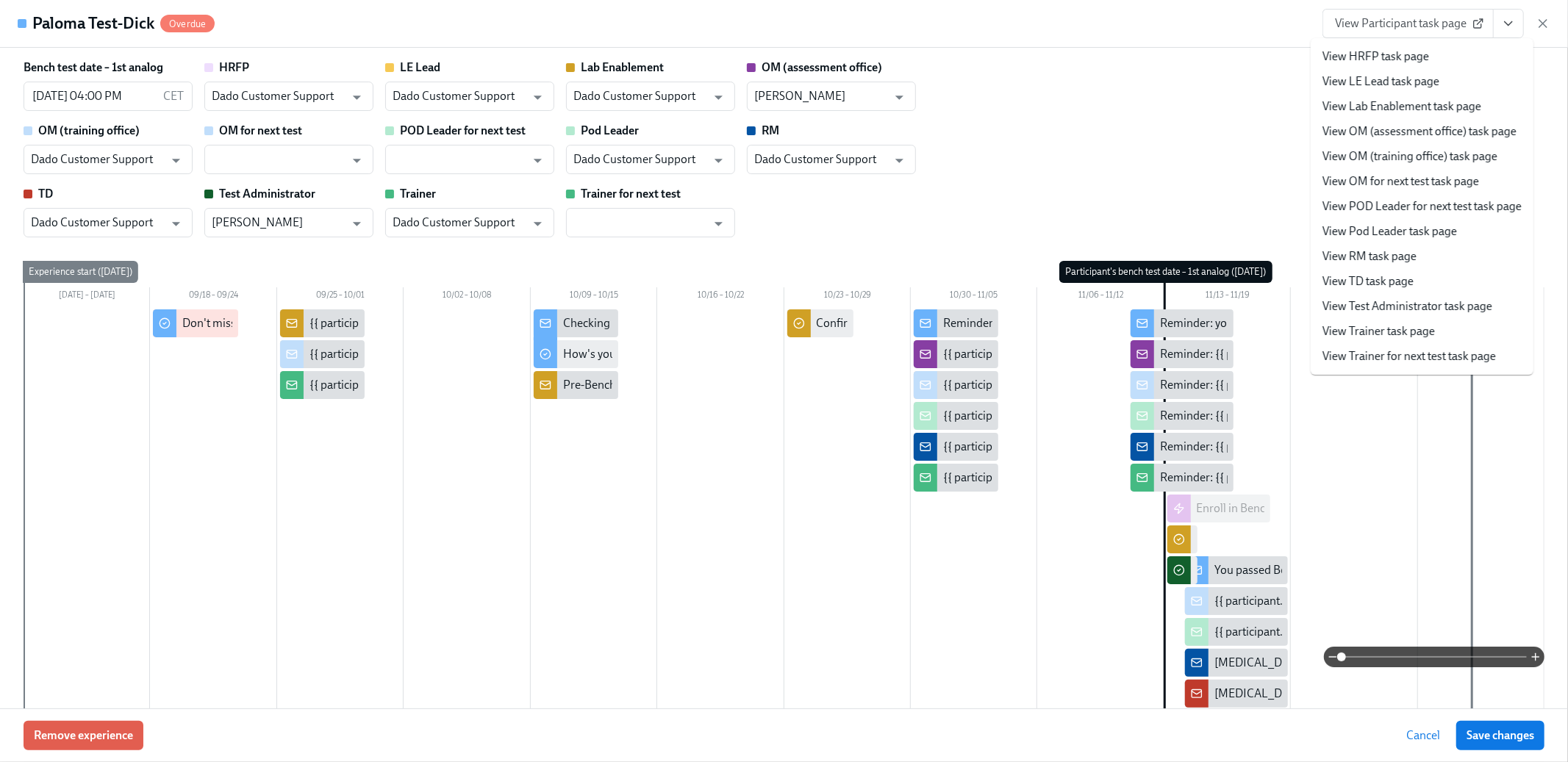
click at [1413, 101] on link "View Lab Enablement task page" at bounding box center [1401, 106] width 159 height 16
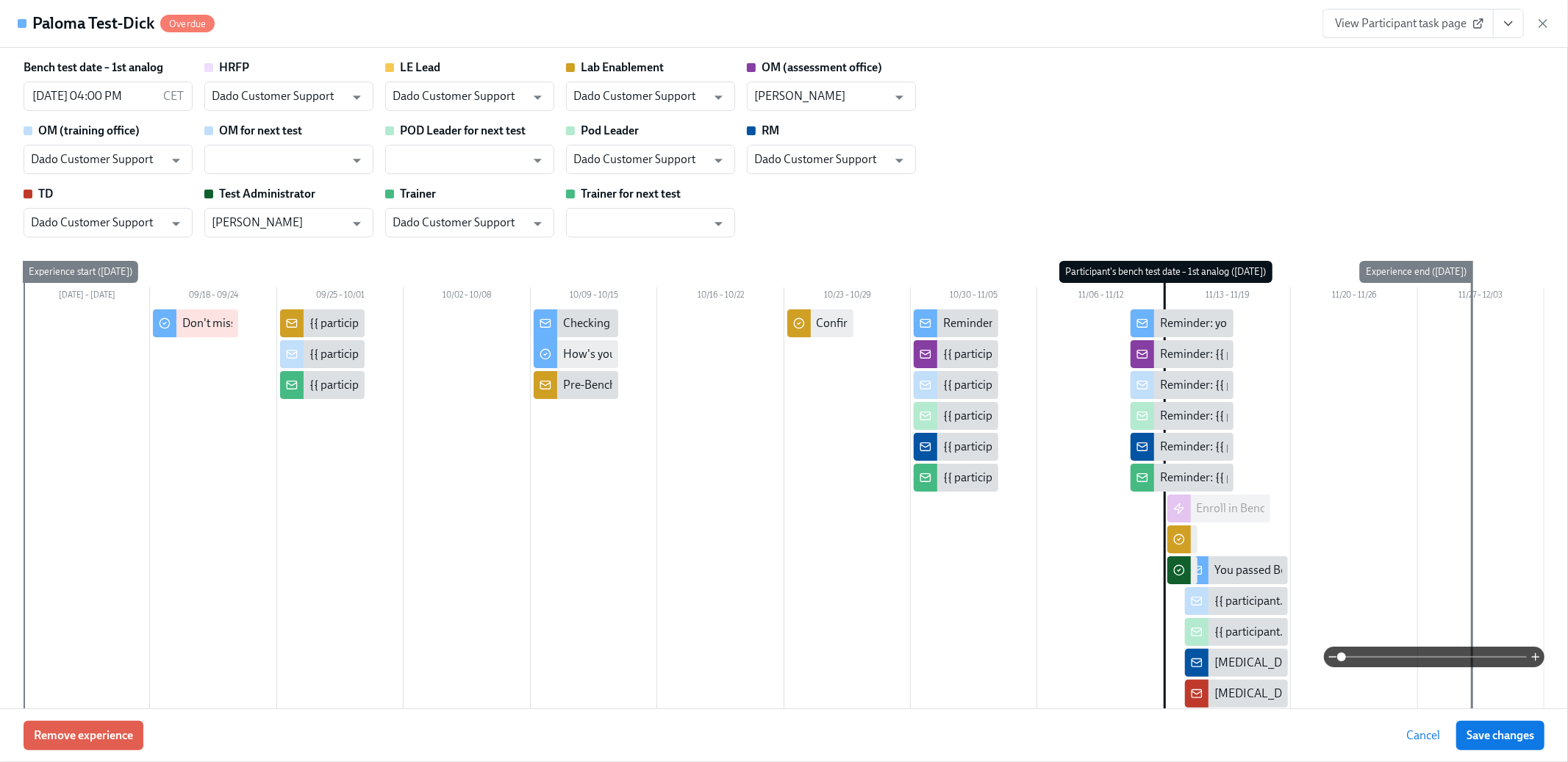
click at [1517, 17] on button "View task page" at bounding box center [1508, 23] width 31 height 30
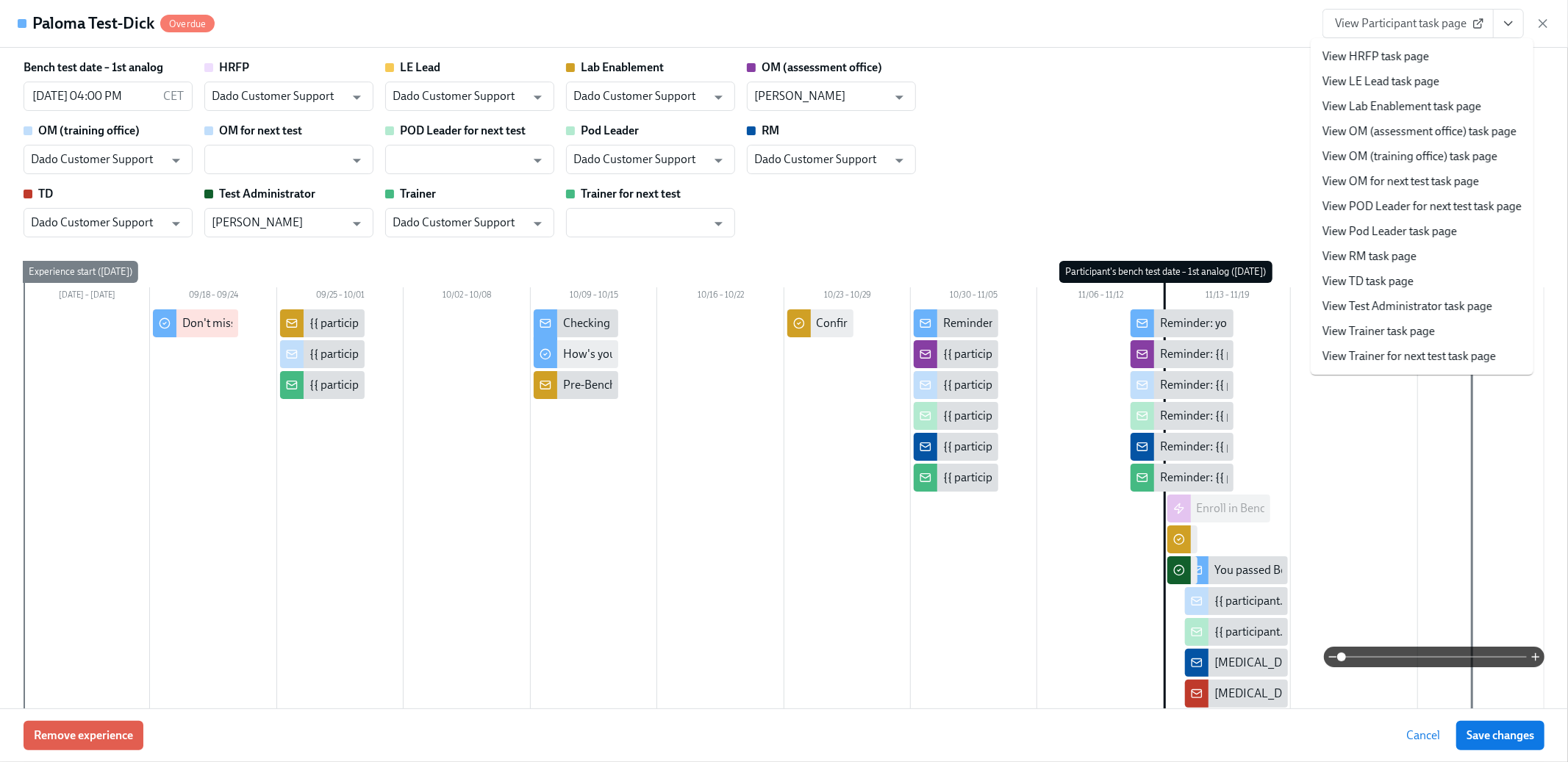
click at [1368, 303] on link "View Test Administrator task page" at bounding box center [1407, 307] width 170 height 16
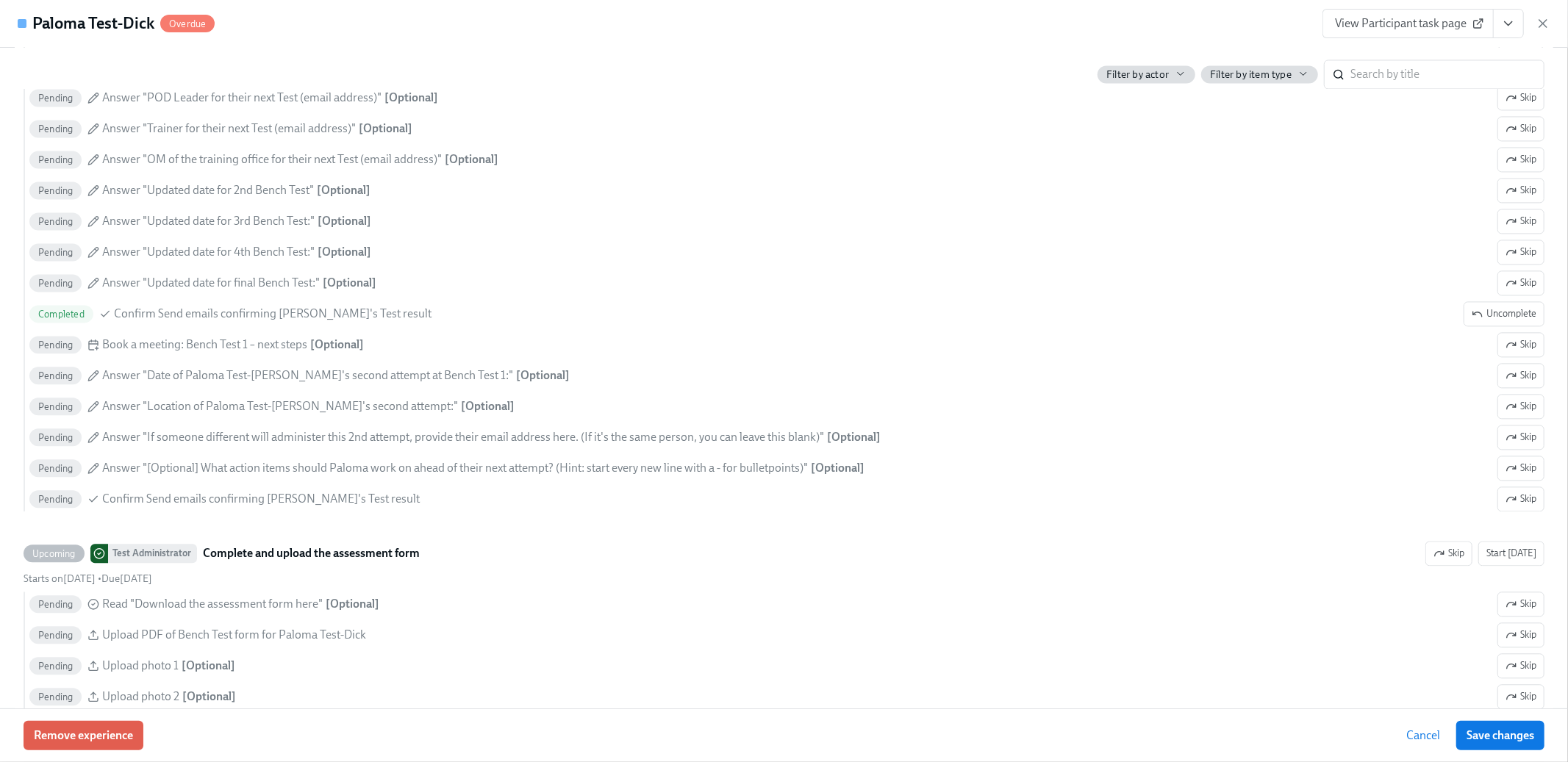
scroll to position [2700, 0]
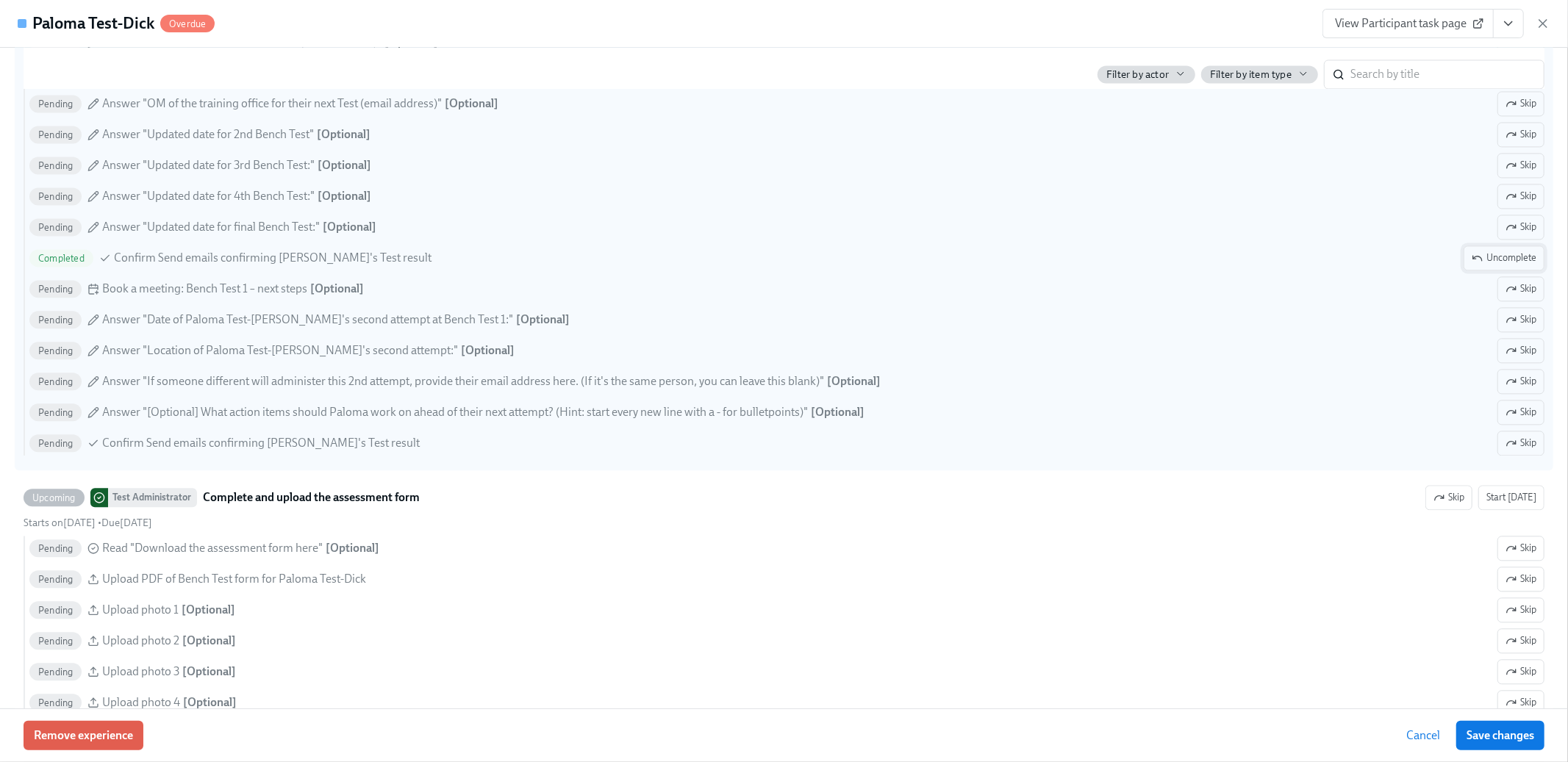
click at [1500, 259] on span "Uncomplete" at bounding box center [1504, 257] width 64 height 14
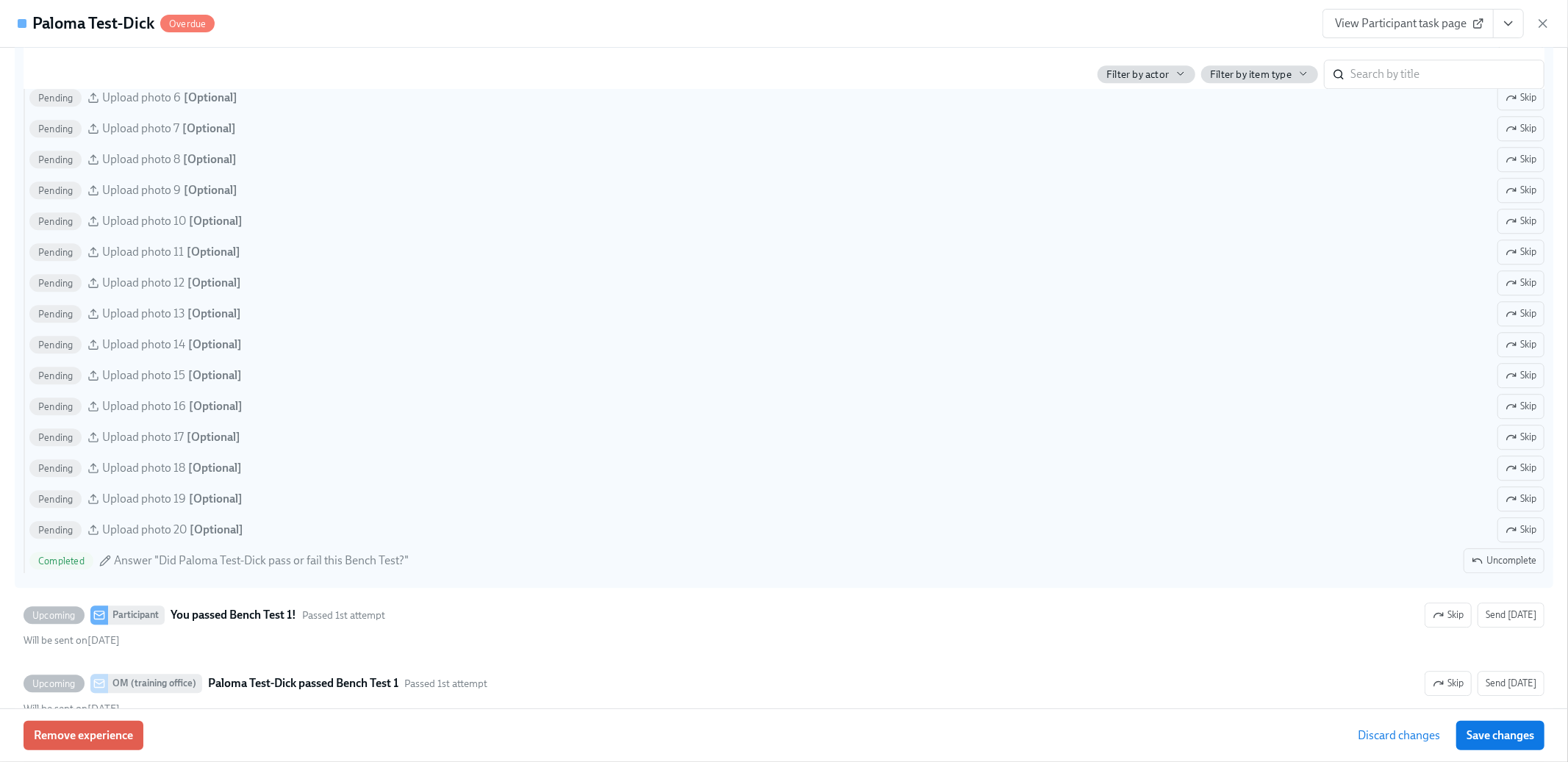
scroll to position [3684, 0]
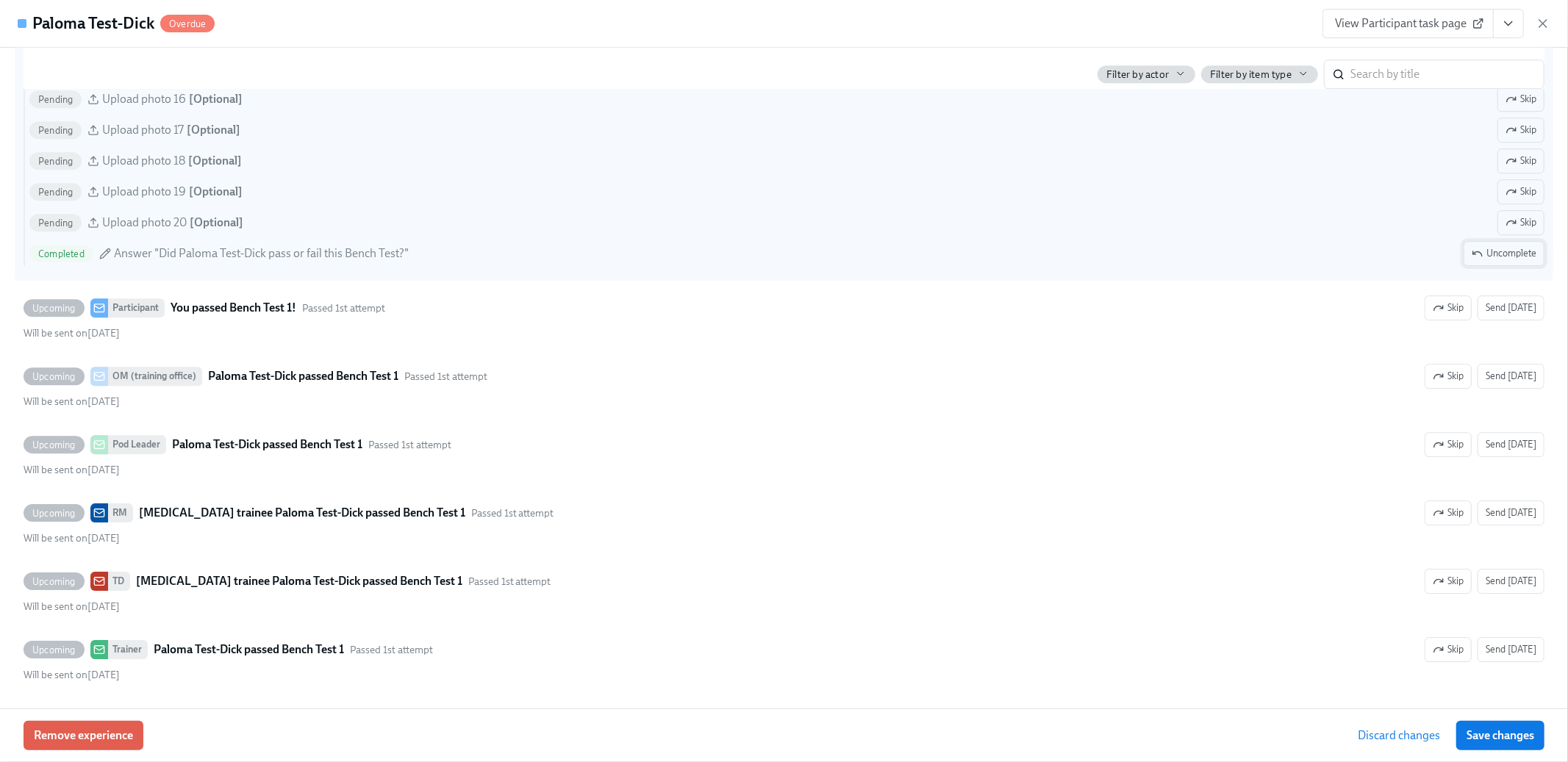
click at [1517, 257] on span "Uncomplete" at bounding box center [1504, 253] width 64 height 14
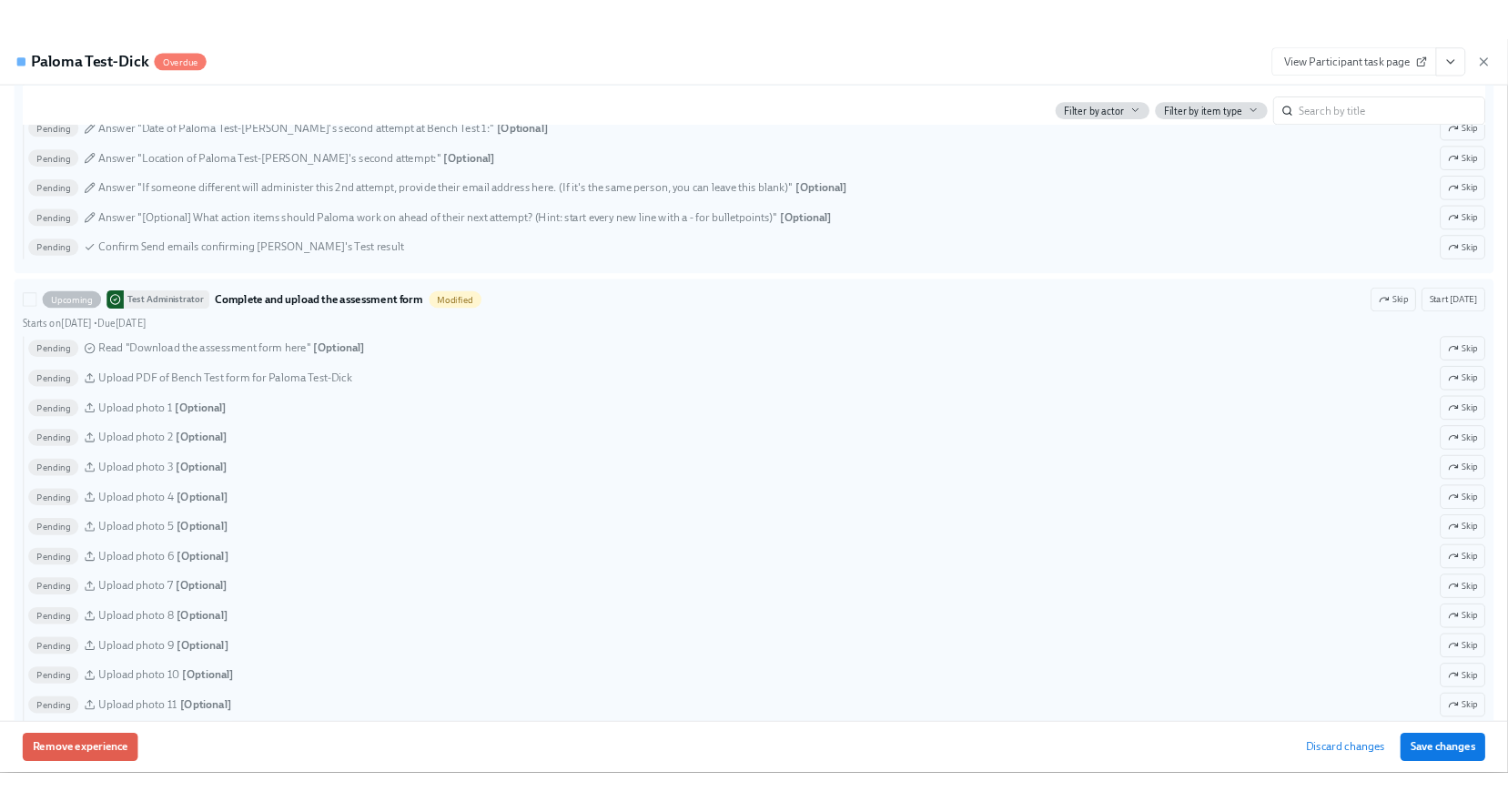
scroll to position [3620, 0]
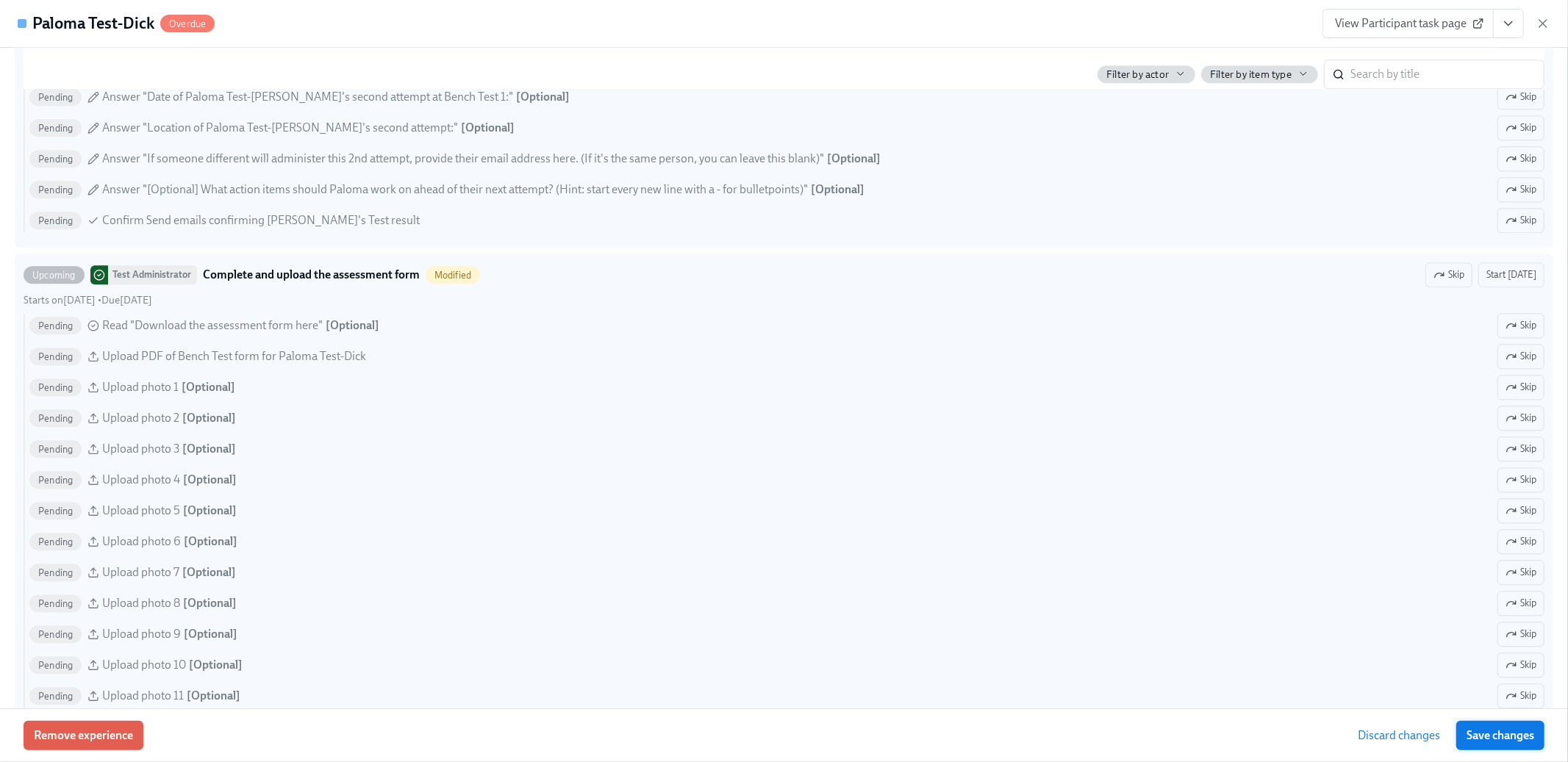
click at [1483, 744] on button "Save changes" at bounding box center [1500, 735] width 89 height 30
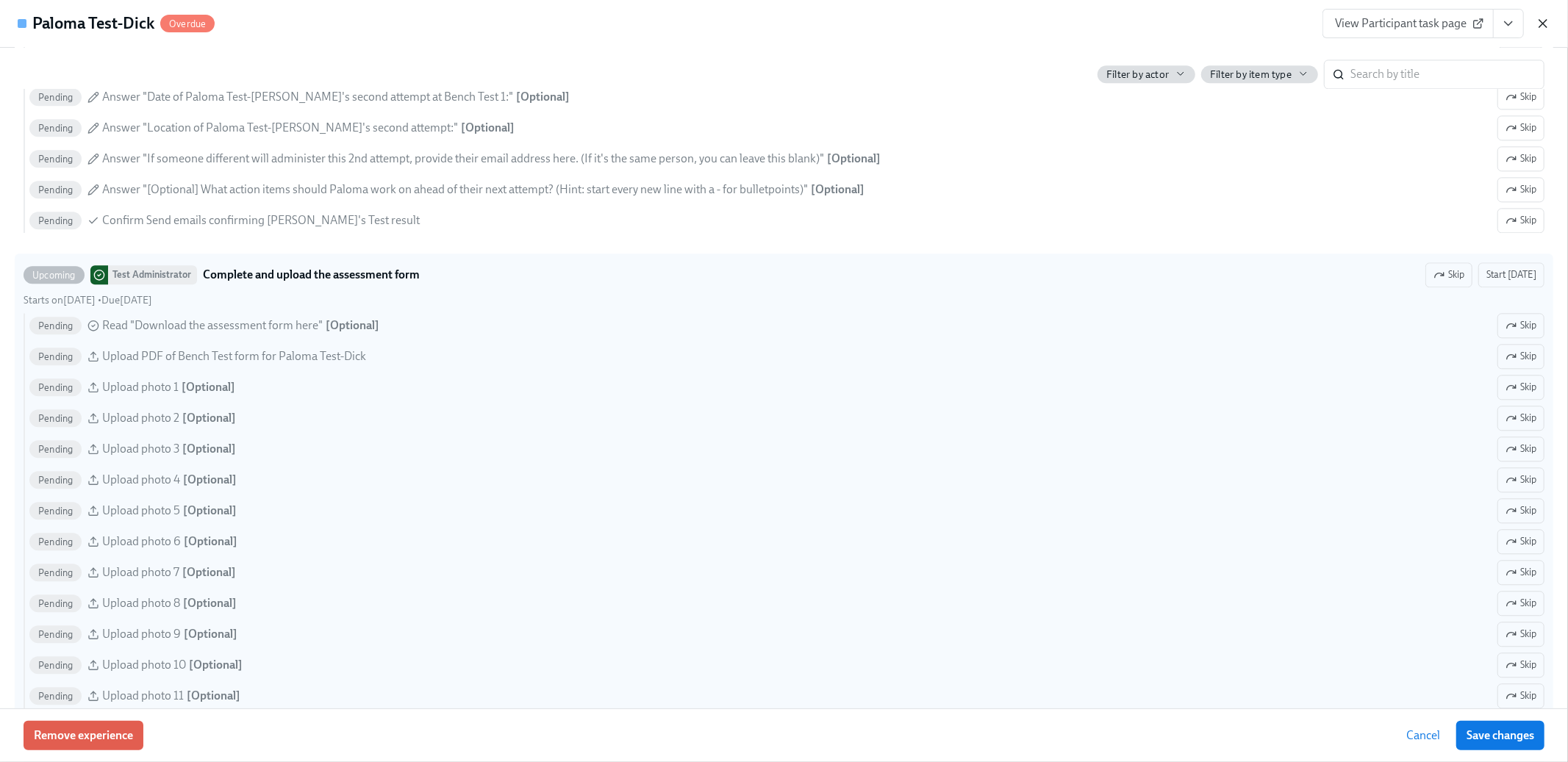
click at [1537, 30] on icon "button" at bounding box center [1543, 23] width 14 height 14
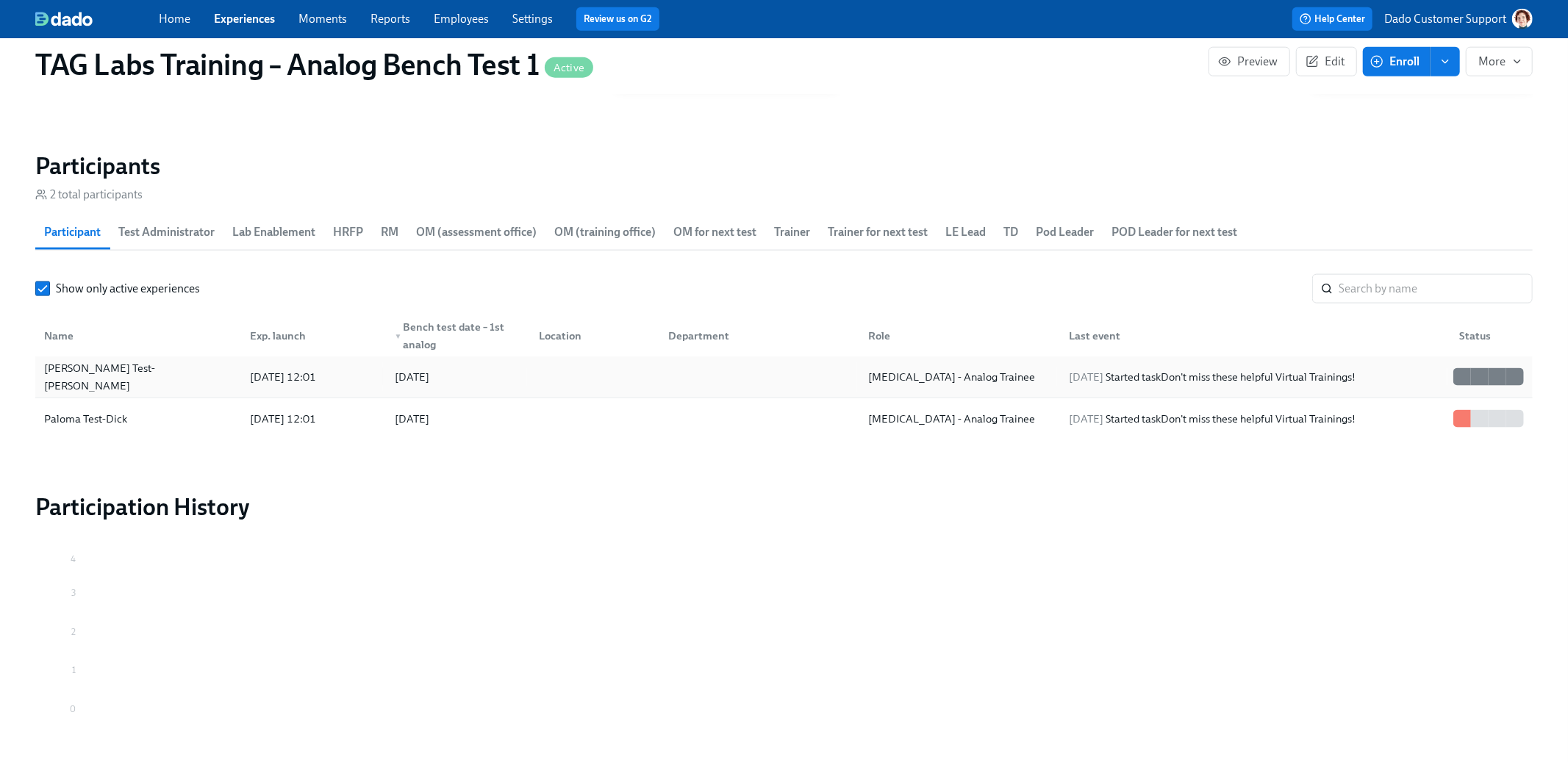
click at [650, 364] on div at bounding box center [592, 377] width 130 height 30
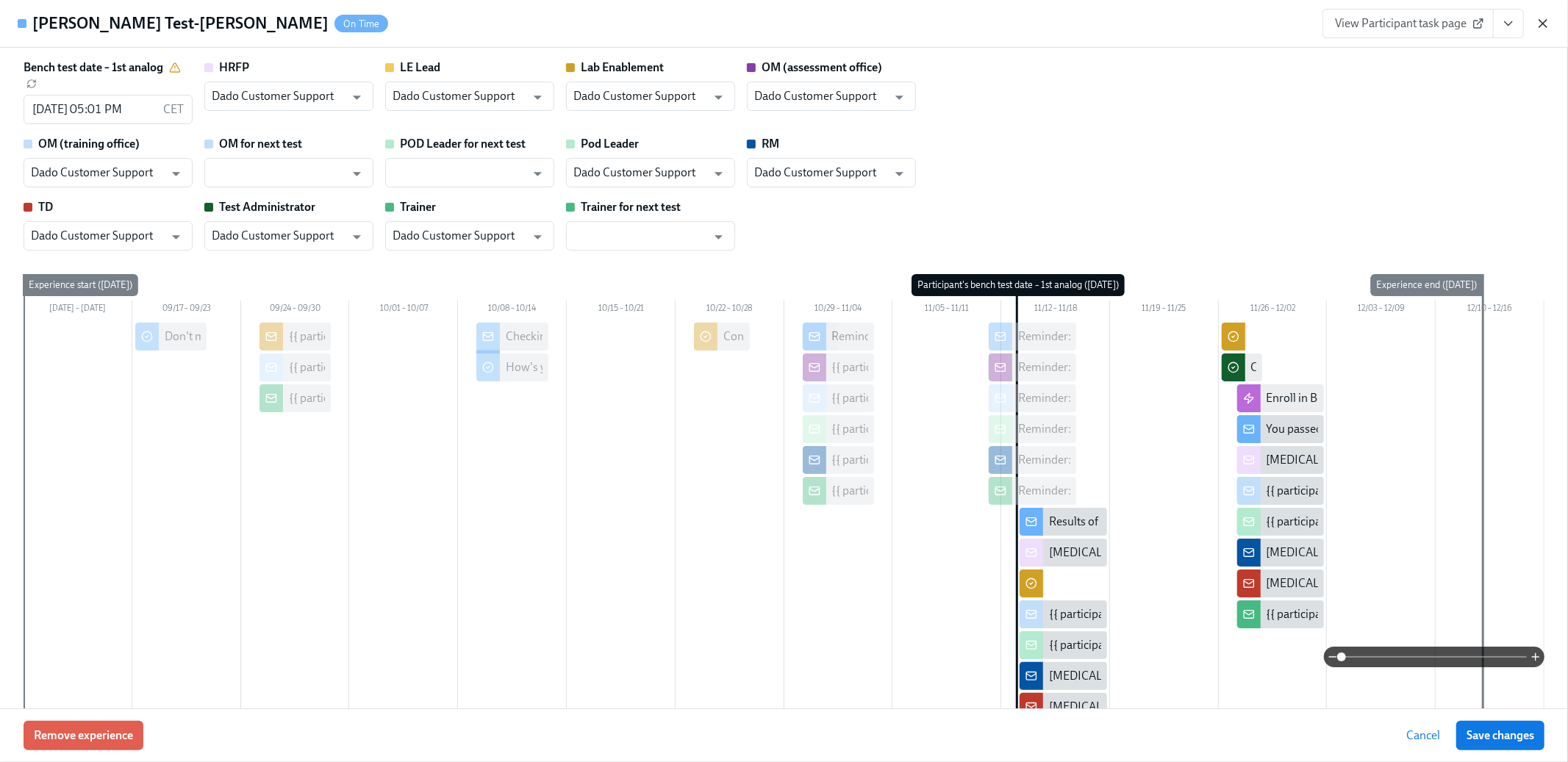
click at [1542, 17] on icon "button" at bounding box center [1543, 23] width 14 height 14
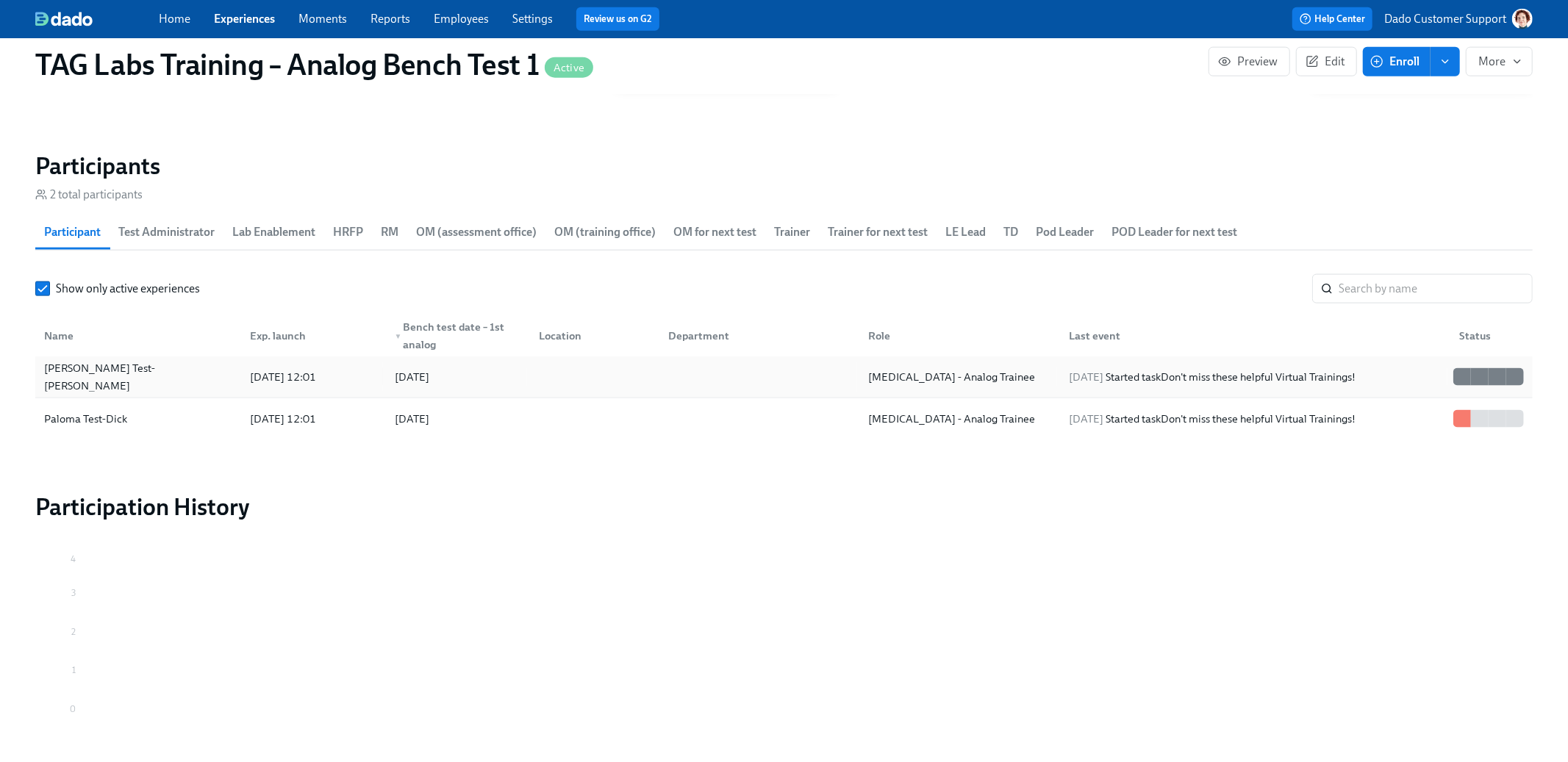
click at [642, 390] on div at bounding box center [592, 377] width 130 height 30
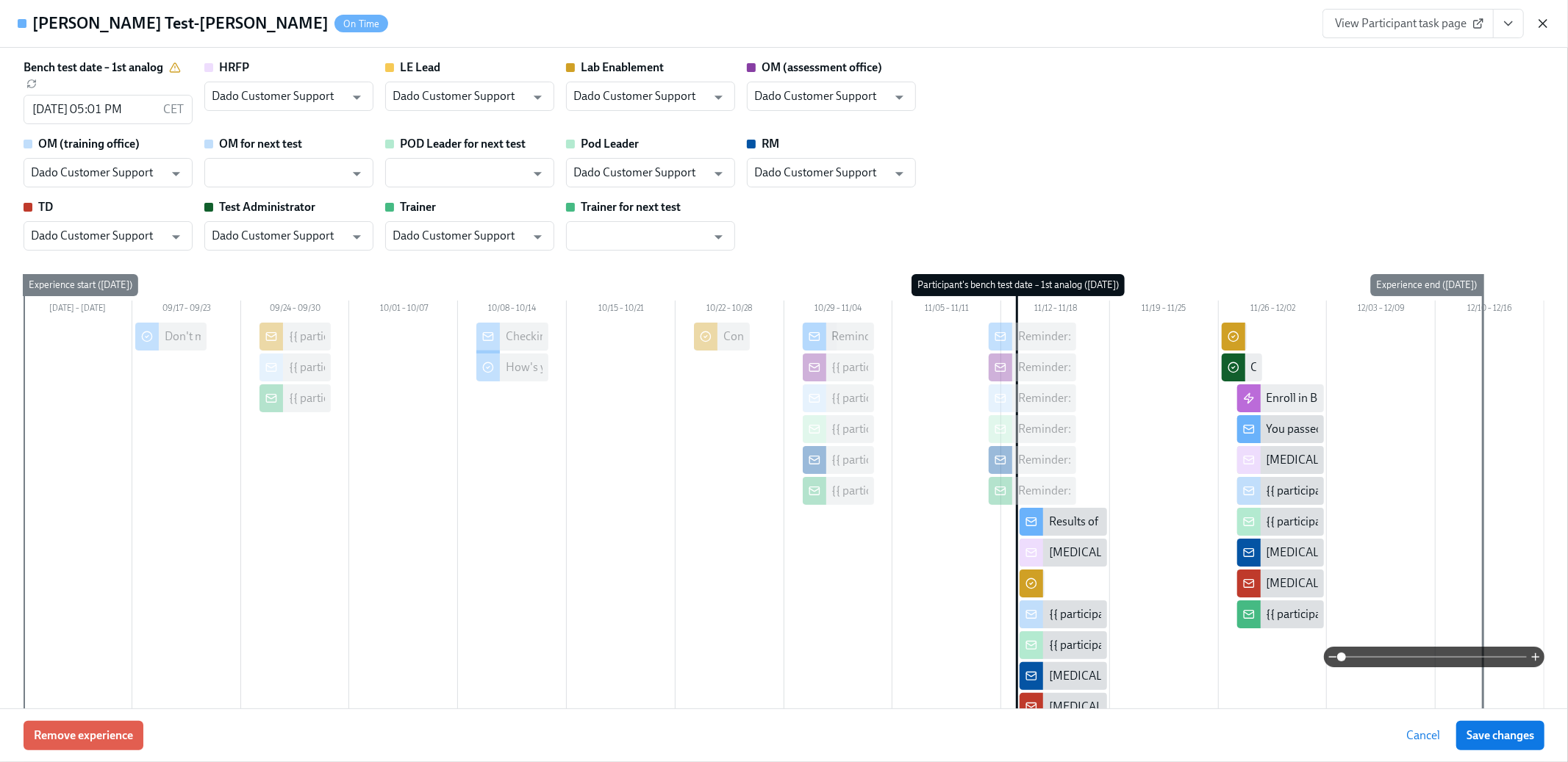
click at [1542, 19] on icon "button" at bounding box center [1543, 23] width 14 height 14
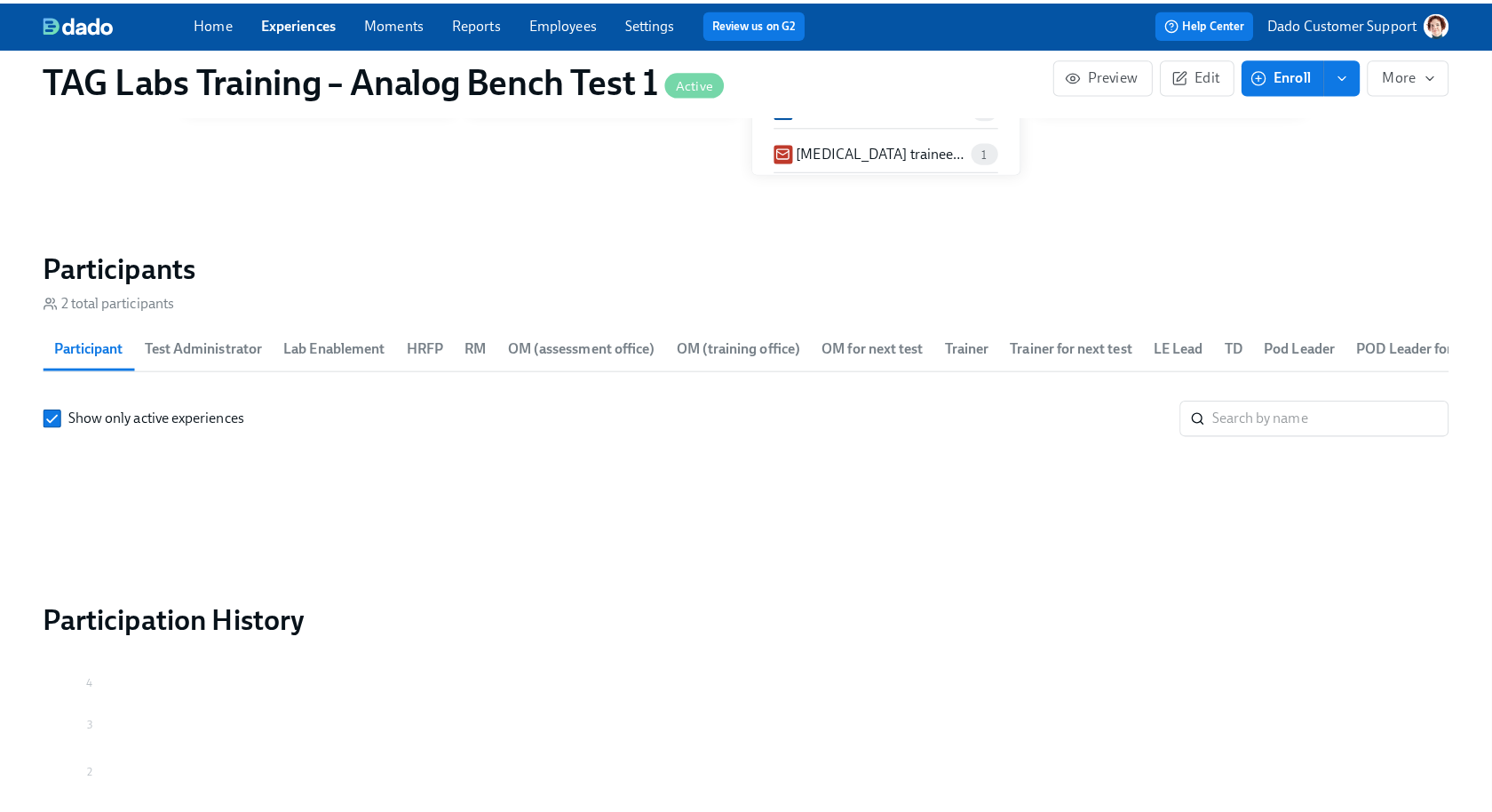
scroll to position [1819, 0]
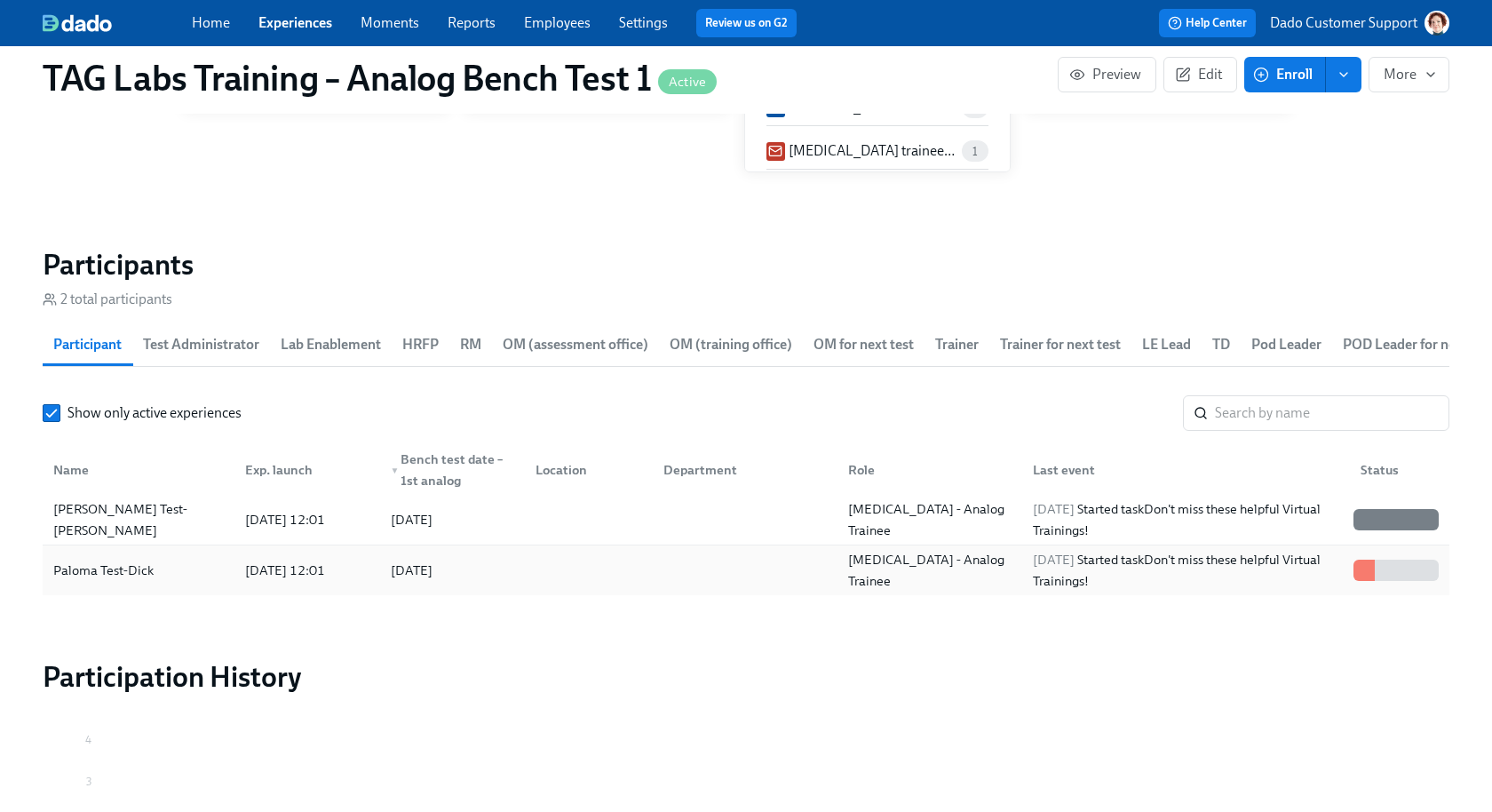
click at [118, 562] on div "Paloma Test-Dick" at bounding box center [103, 570] width 115 height 21
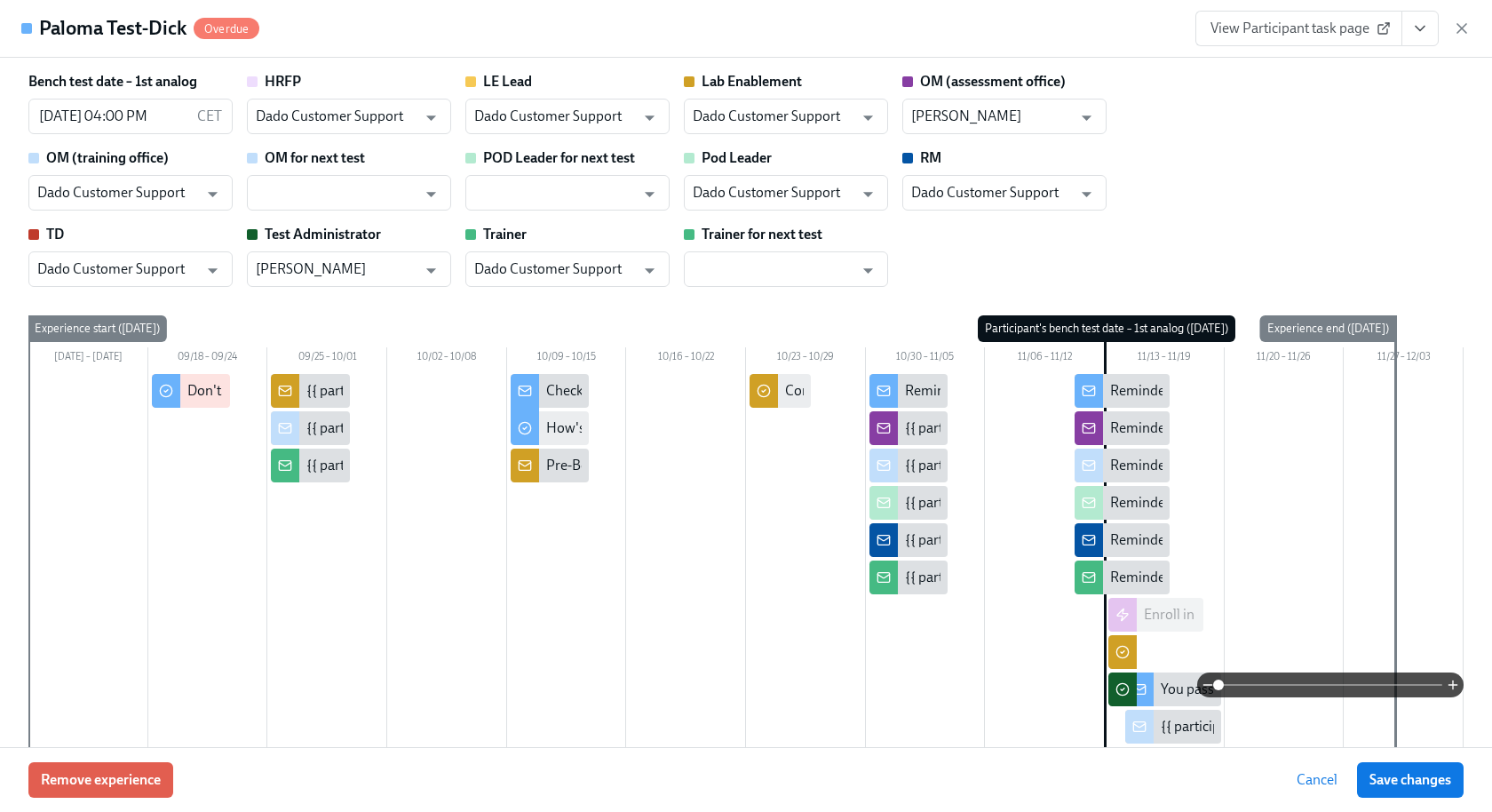
click at [1295, 30] on span "View Participant task page" at bounding box center [1299, 28] width 177 height 18
click at [1420, 32] on icon "View task page" at bounding box center [1420, 28] width 18 height 18
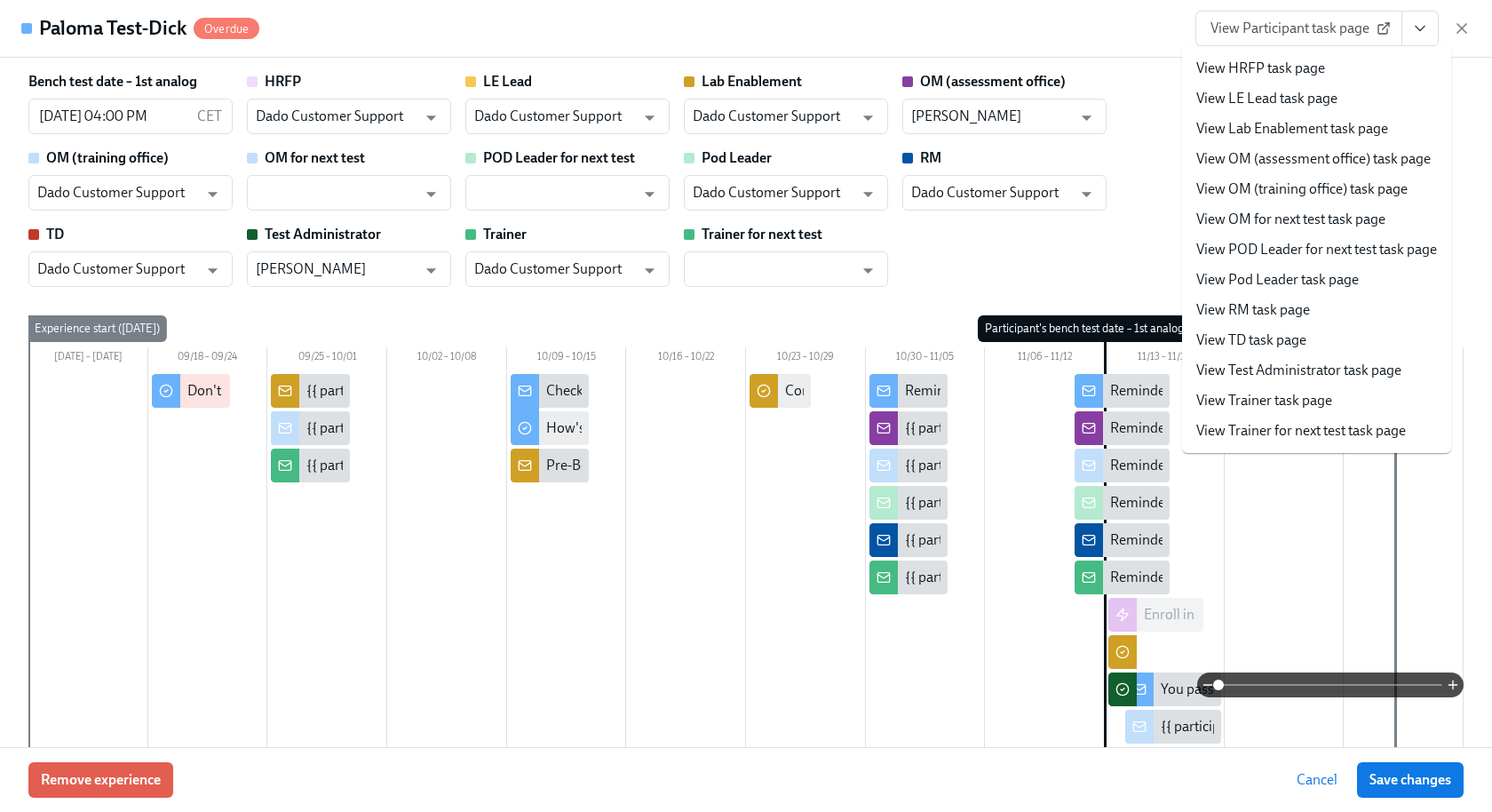
click at [1294, 128] on link "View Lab Enablement task page" at bounding box center [1292, 128] width 192 height 19
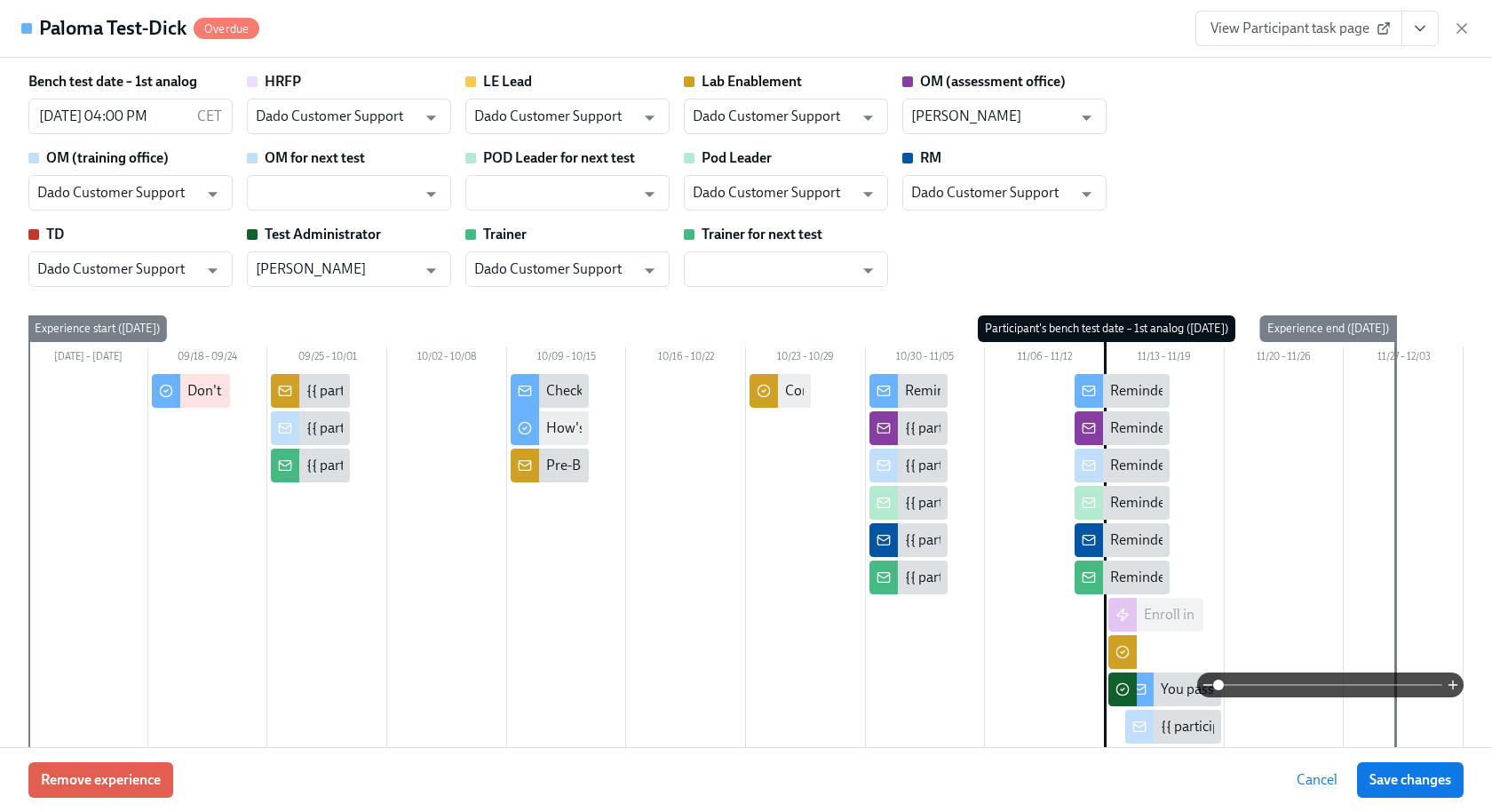
click at [1391, 36] on link "View Participant task page" at bounding box center [1298, 28] width 207 height 36
click at [1421, 22] on icon "View task page" at bounding box center [1420, 28] width 18 height 18
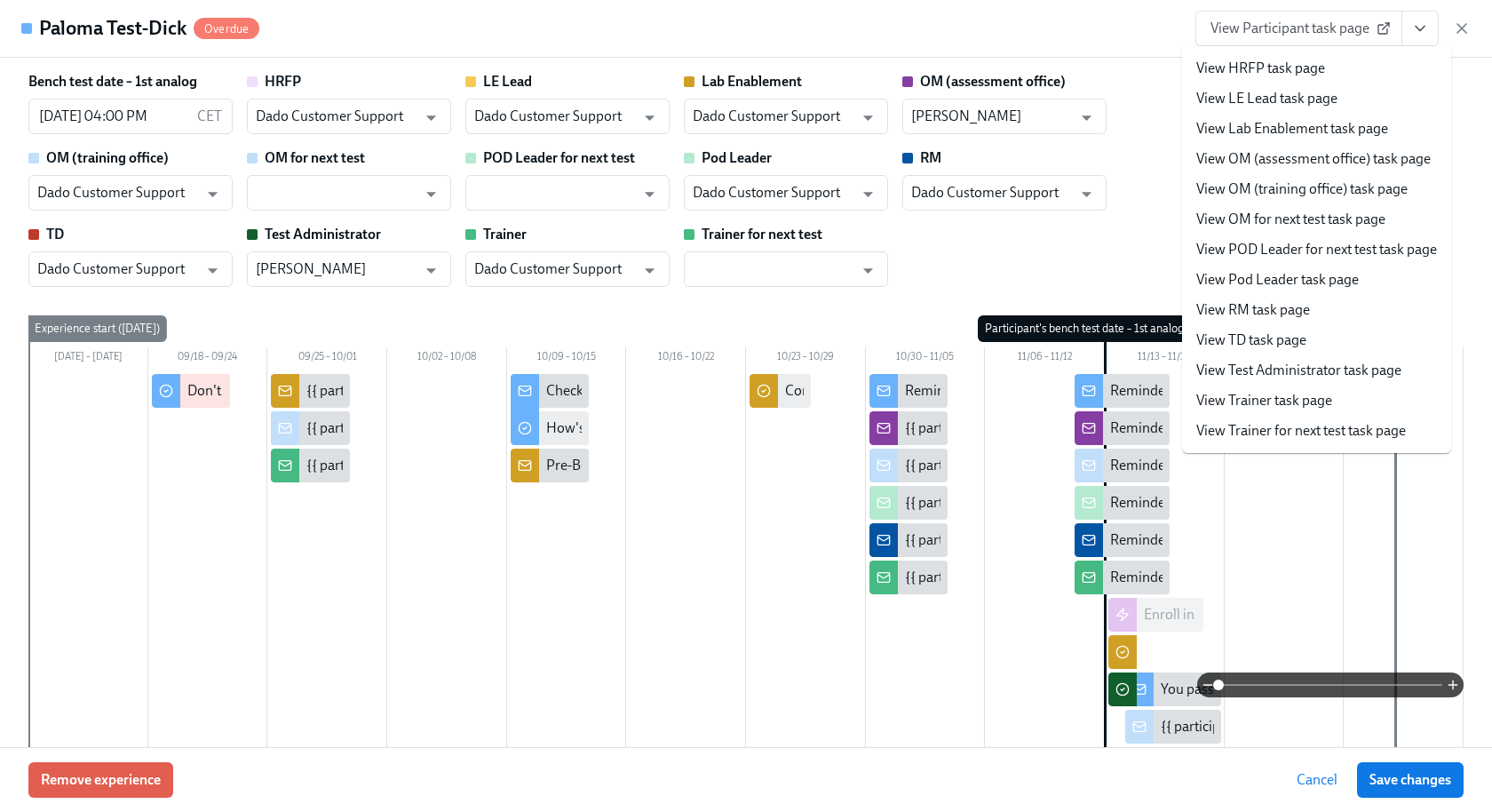
click at [1245, 272] on link "View Pod Leader task page" at bounding box center [1277, 280] width 162 height 19
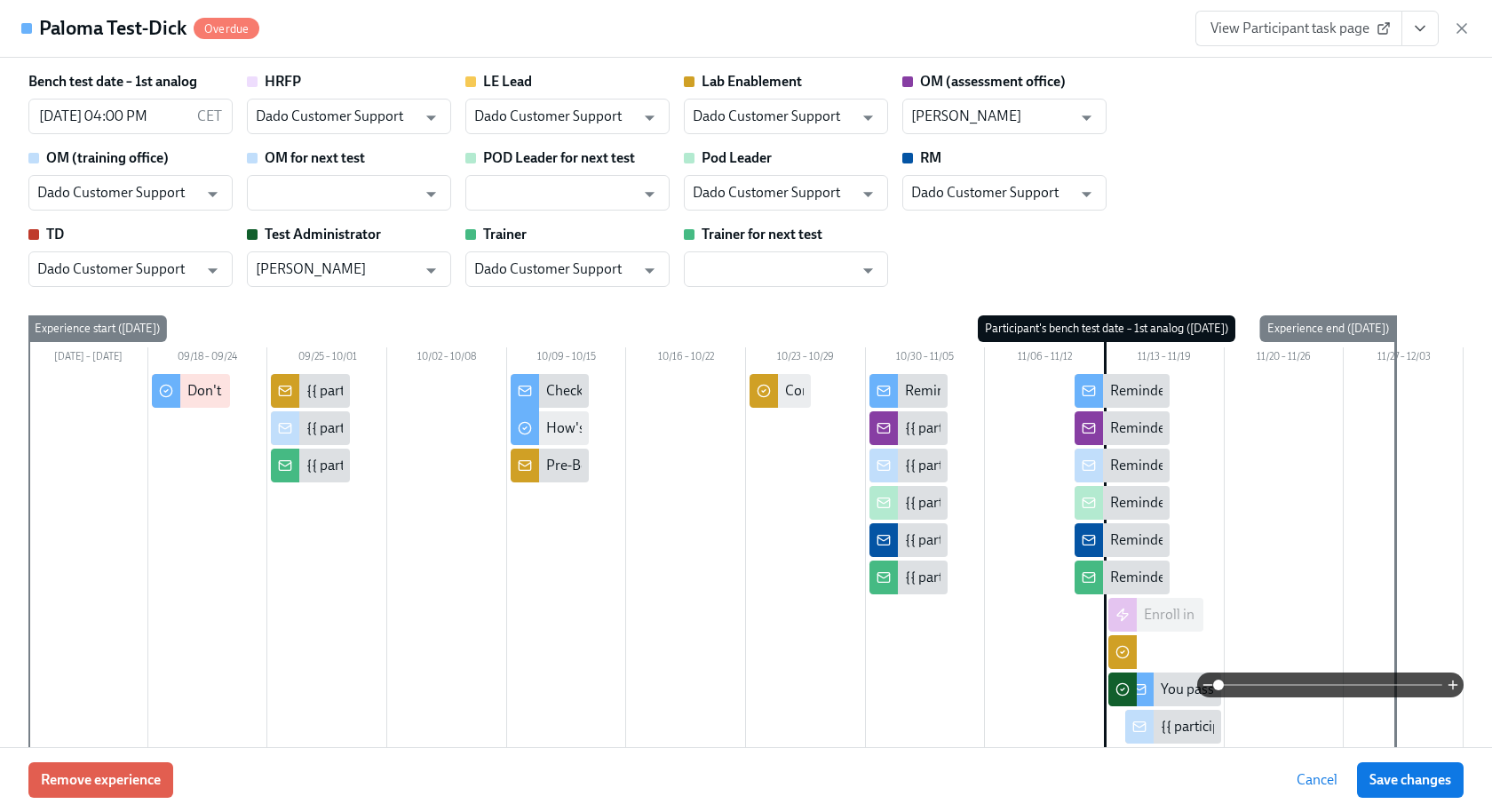
click at [1416, 30] on icon "View task page" at bounding box center [1420, 28] width 18 height 18
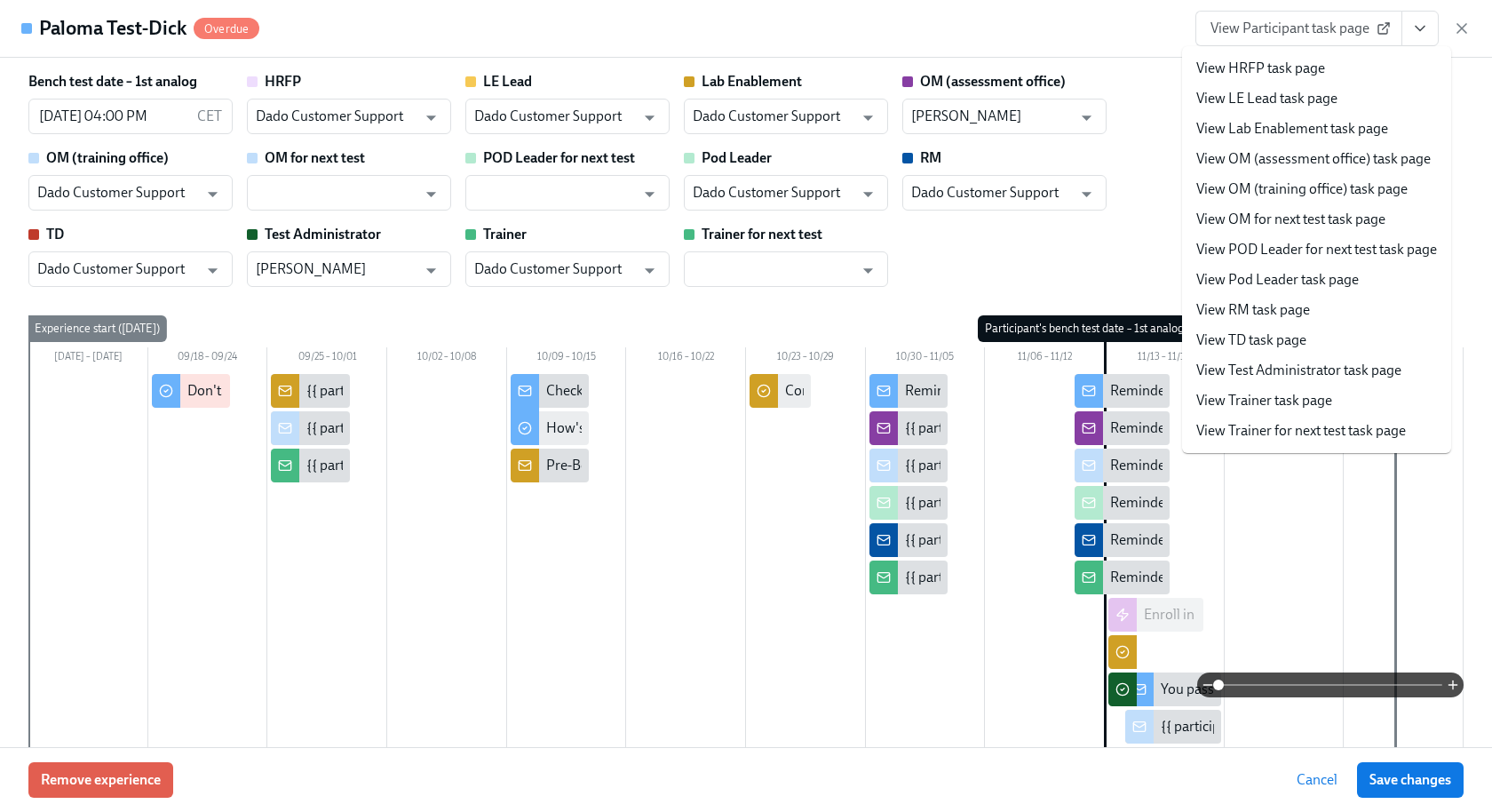
click at [1300, 379] on link "View Test Administrator task page" at bounding box center [1298, 371] width 205 height 19
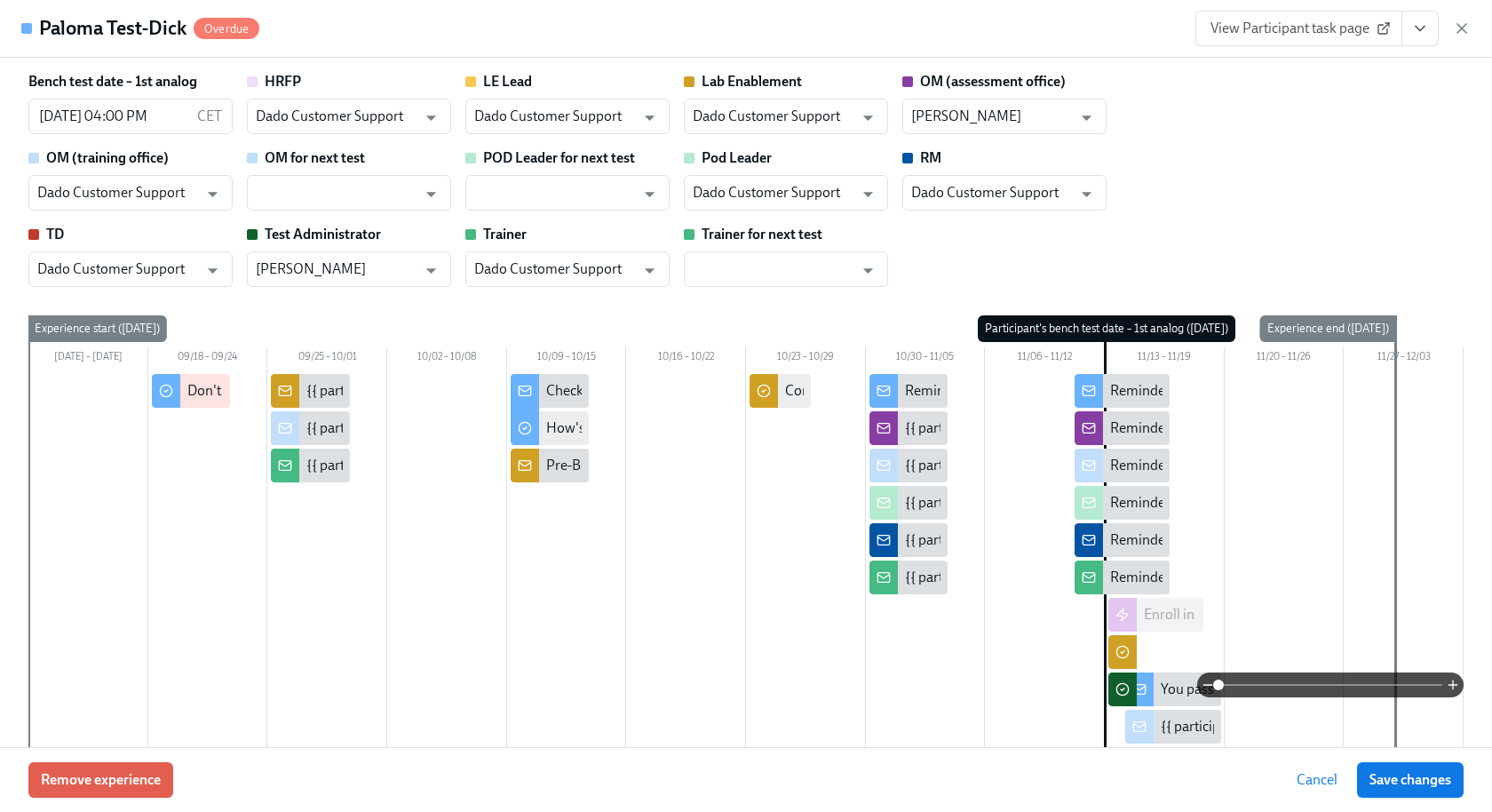
click at [1421, 19] on icon "View task page" at bounding box center [1420, 28] width 18 height 18
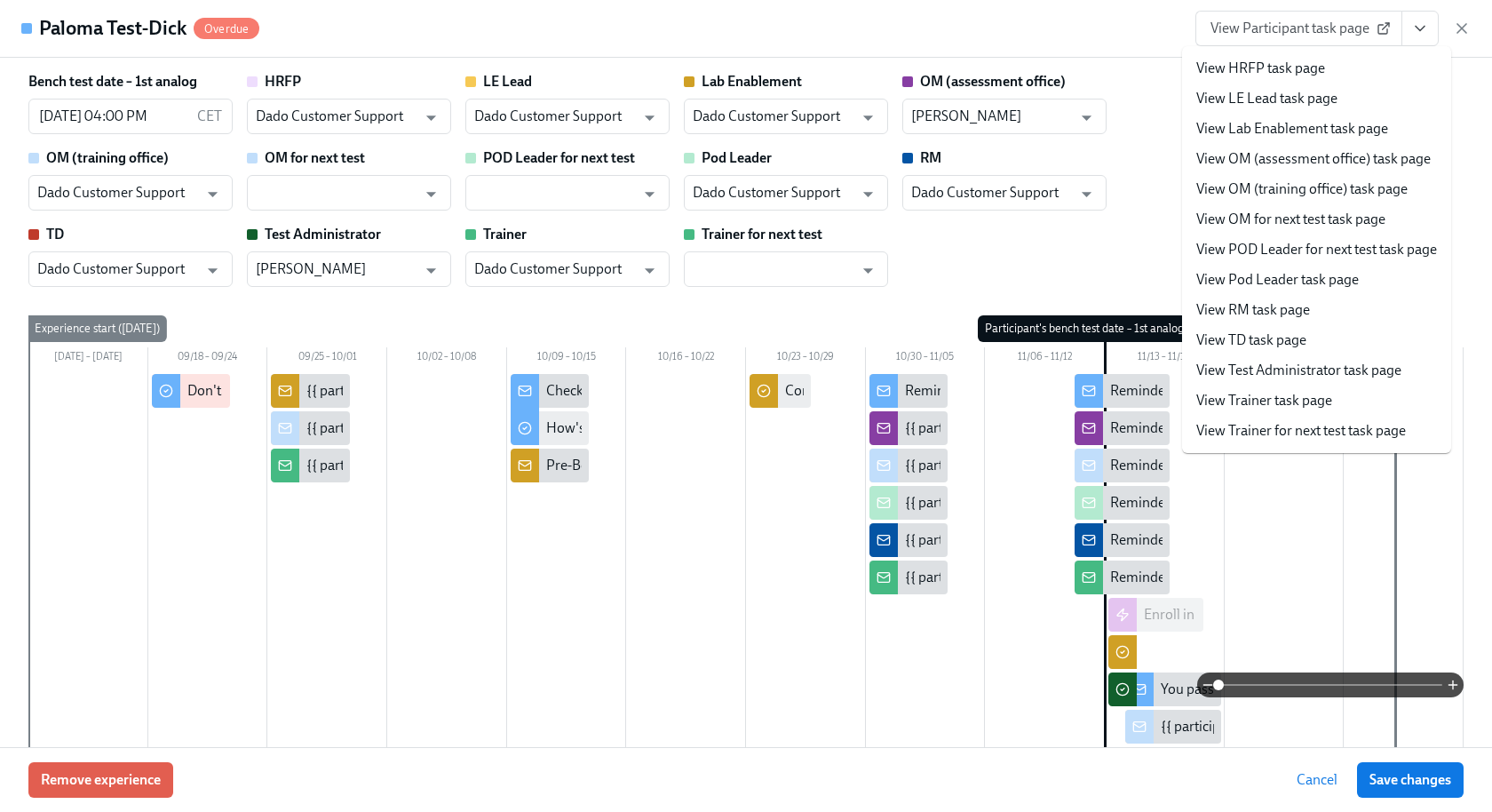
click at [1253, 403] on link "View Trainer task page" at bounding box center [1264, 401] width 136 height 19
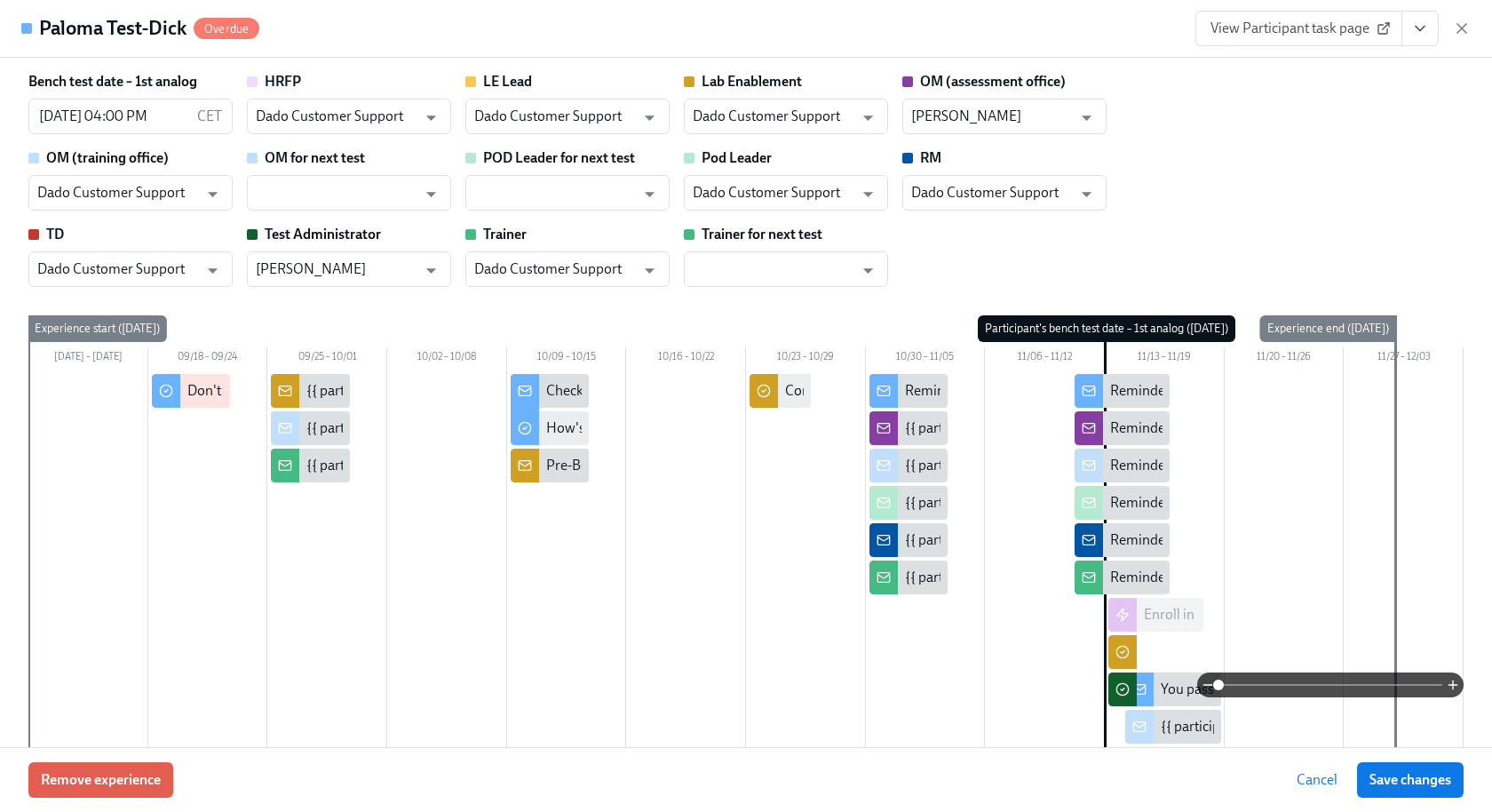
click at [1424, 32] on icon "View task page" at bounding box center [1420, 28] width 18 height 18
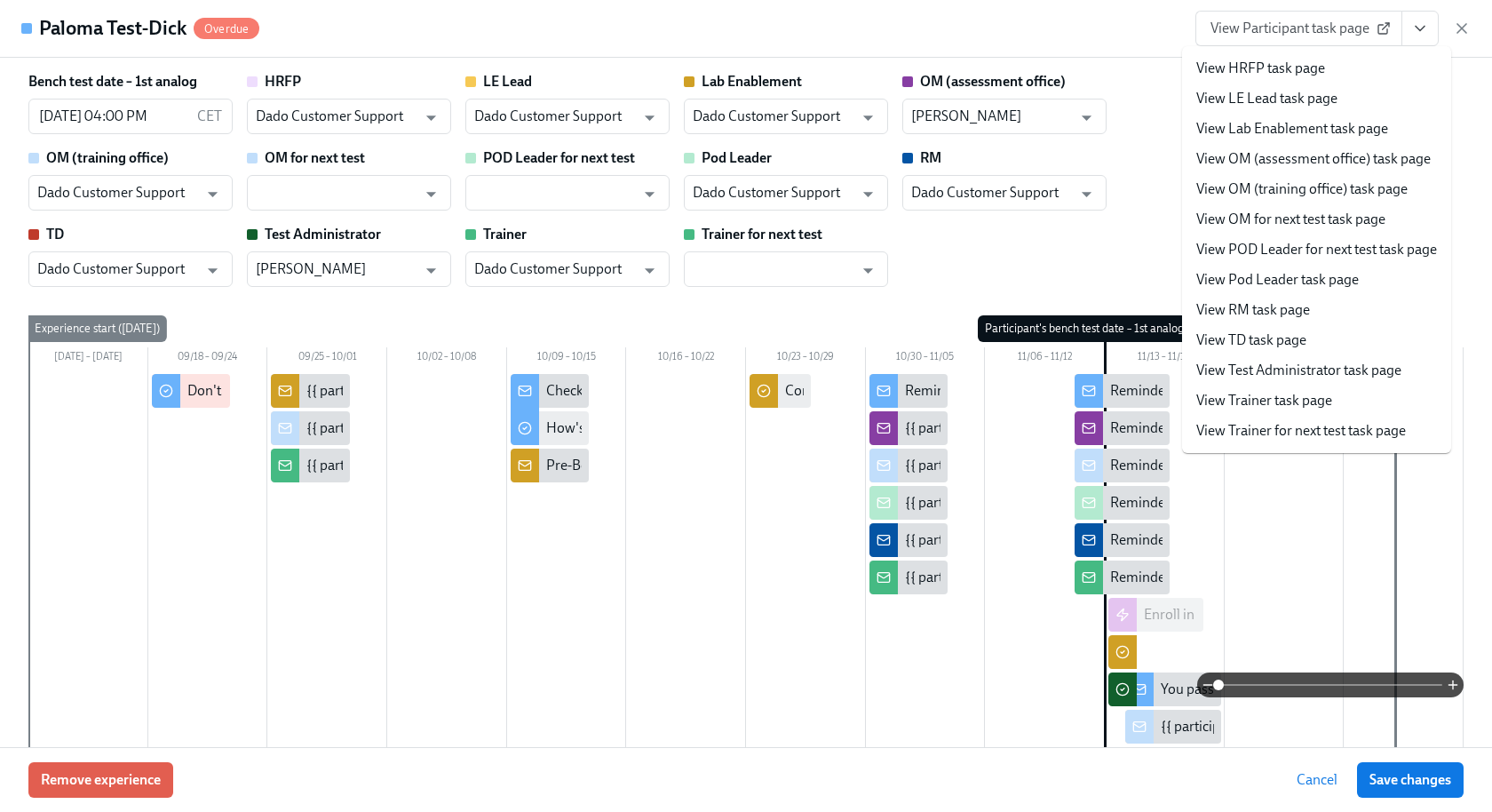
click at [1258, 184] on link "View OM (training office) task page" at bounding box center [1301, 190] width 211 height 19
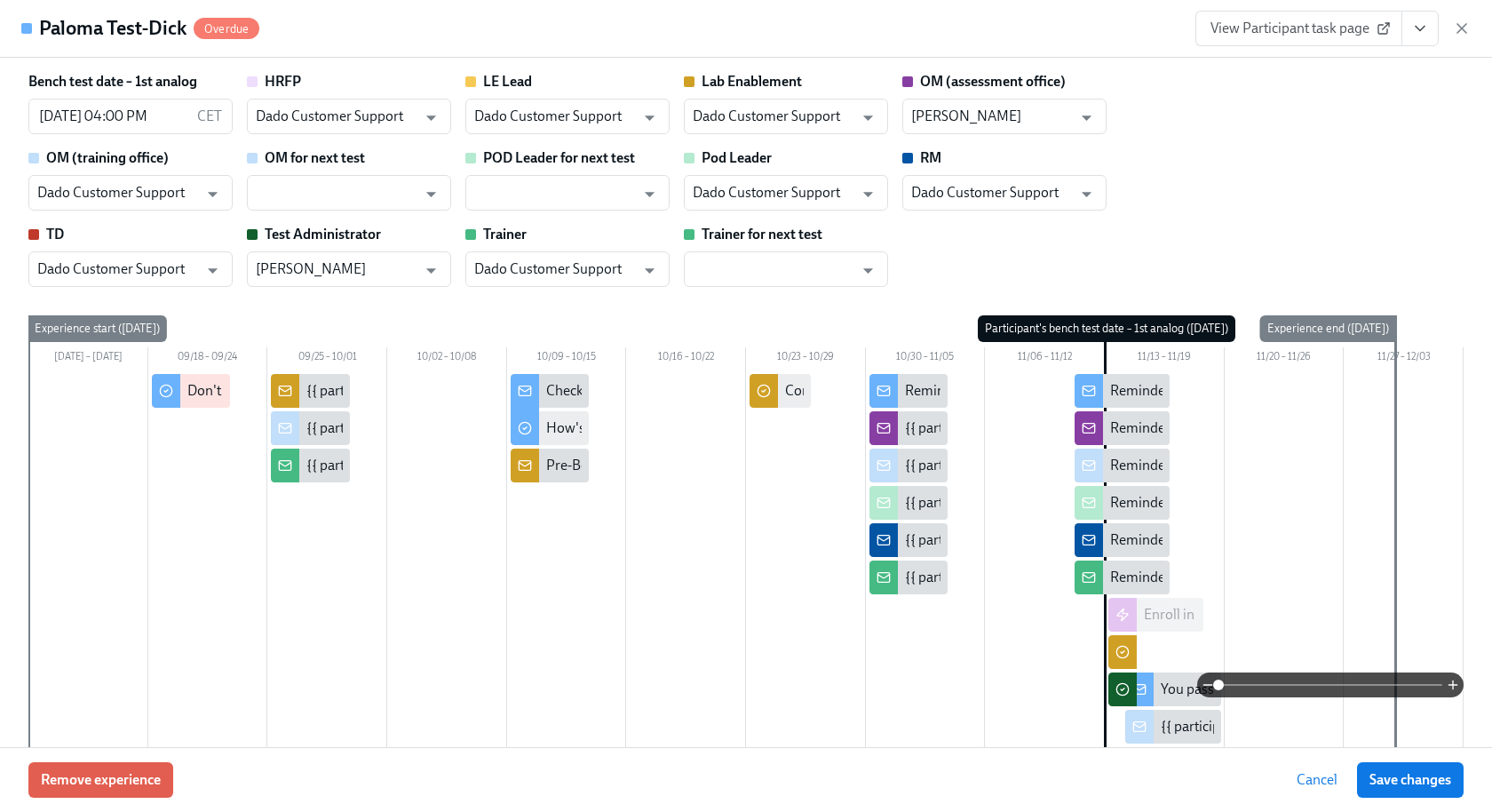
click at [1425, 32] on icon "View task page" at bounding box center [1420, 28] width 18 height 18
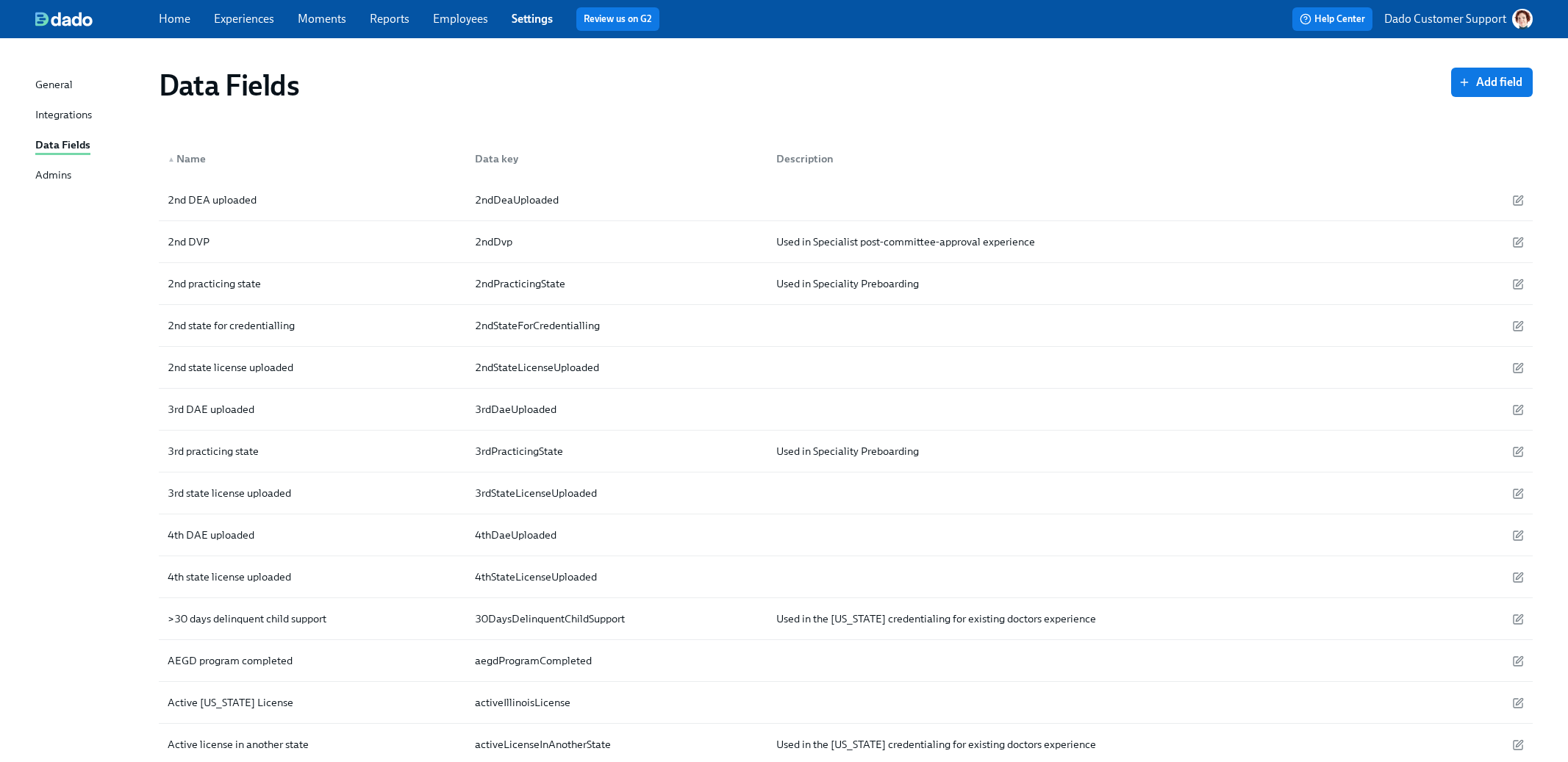
scroll to position [1666, 0]
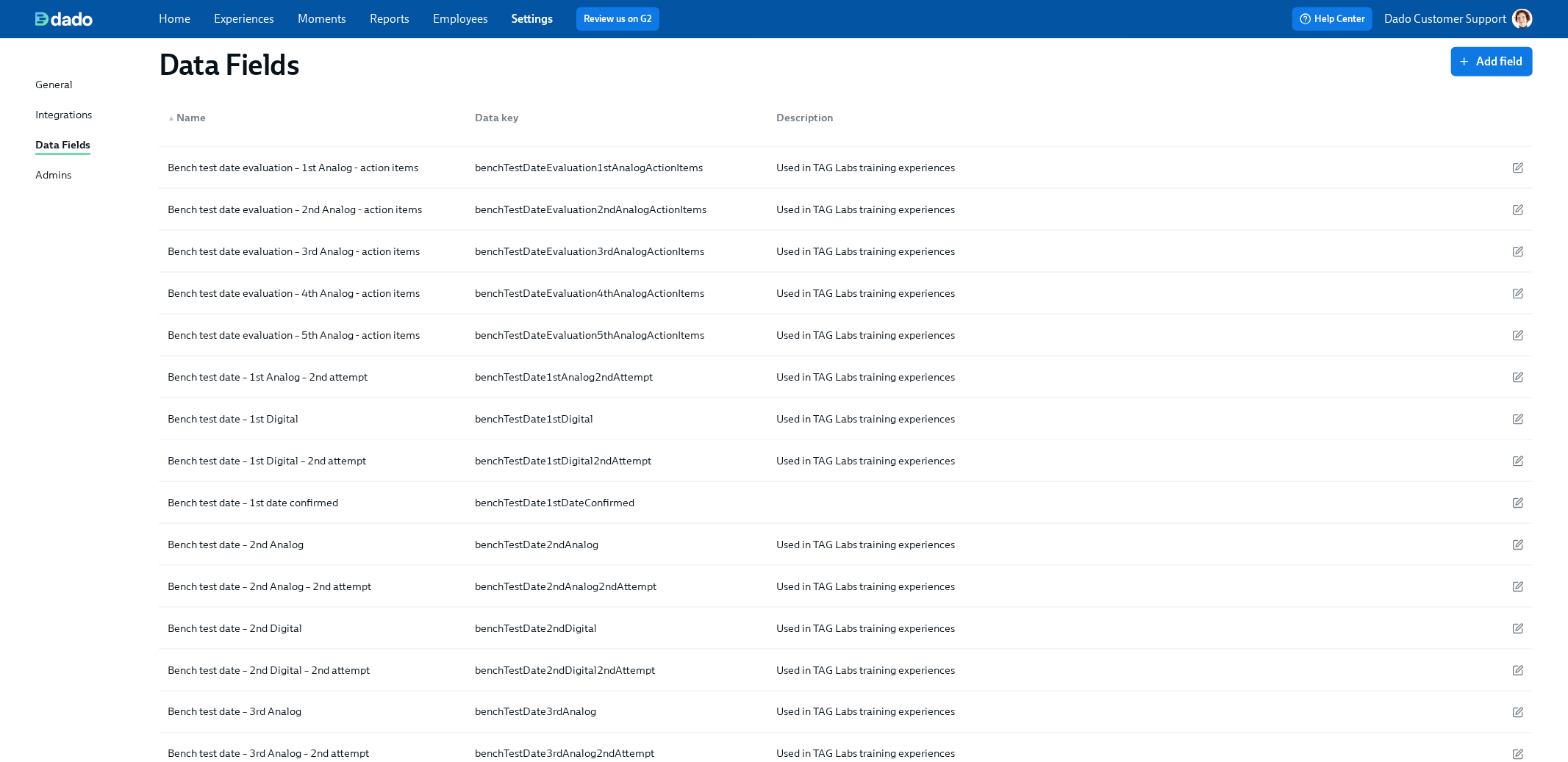
click at [262, 21] on link "Experiences" at bounding box center [244, 19] width 60 height 14
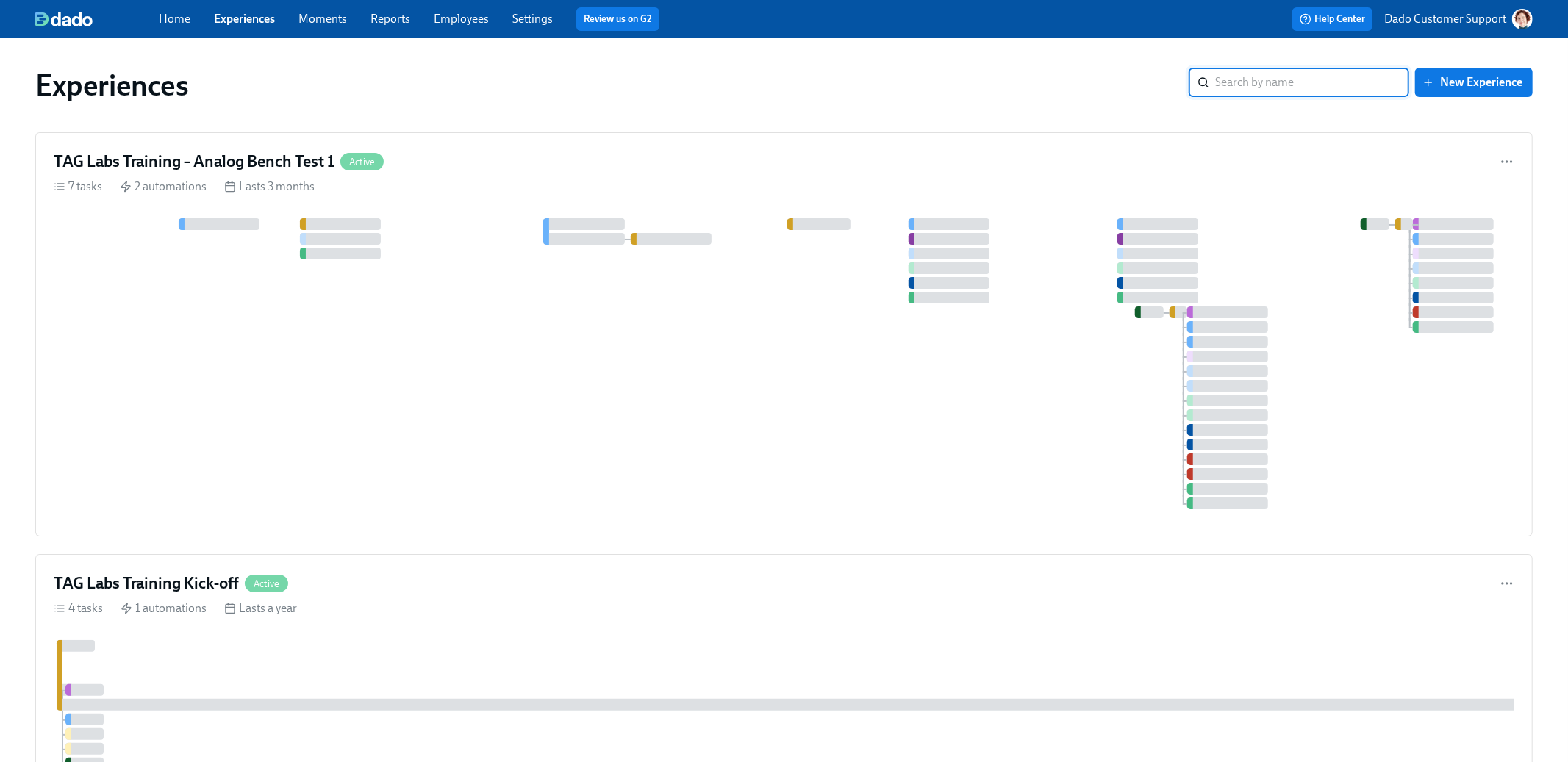
click at [1278, 80] on input "search" at bounding box center [1312, 82] width 194 height 30
type input "hygi"
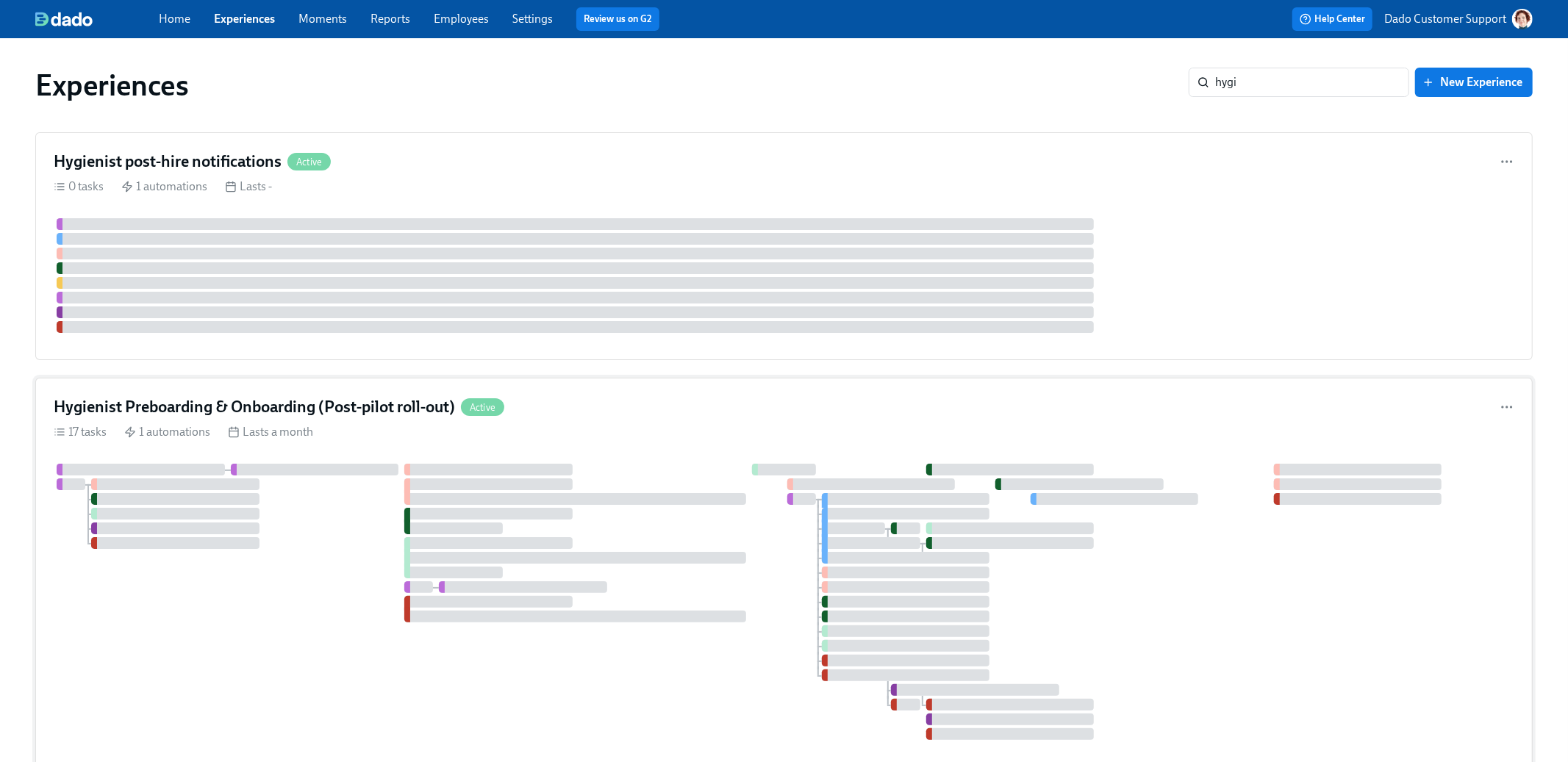
click at [340, 524] on div at bounding box center [784, 601] width 1461 height 276
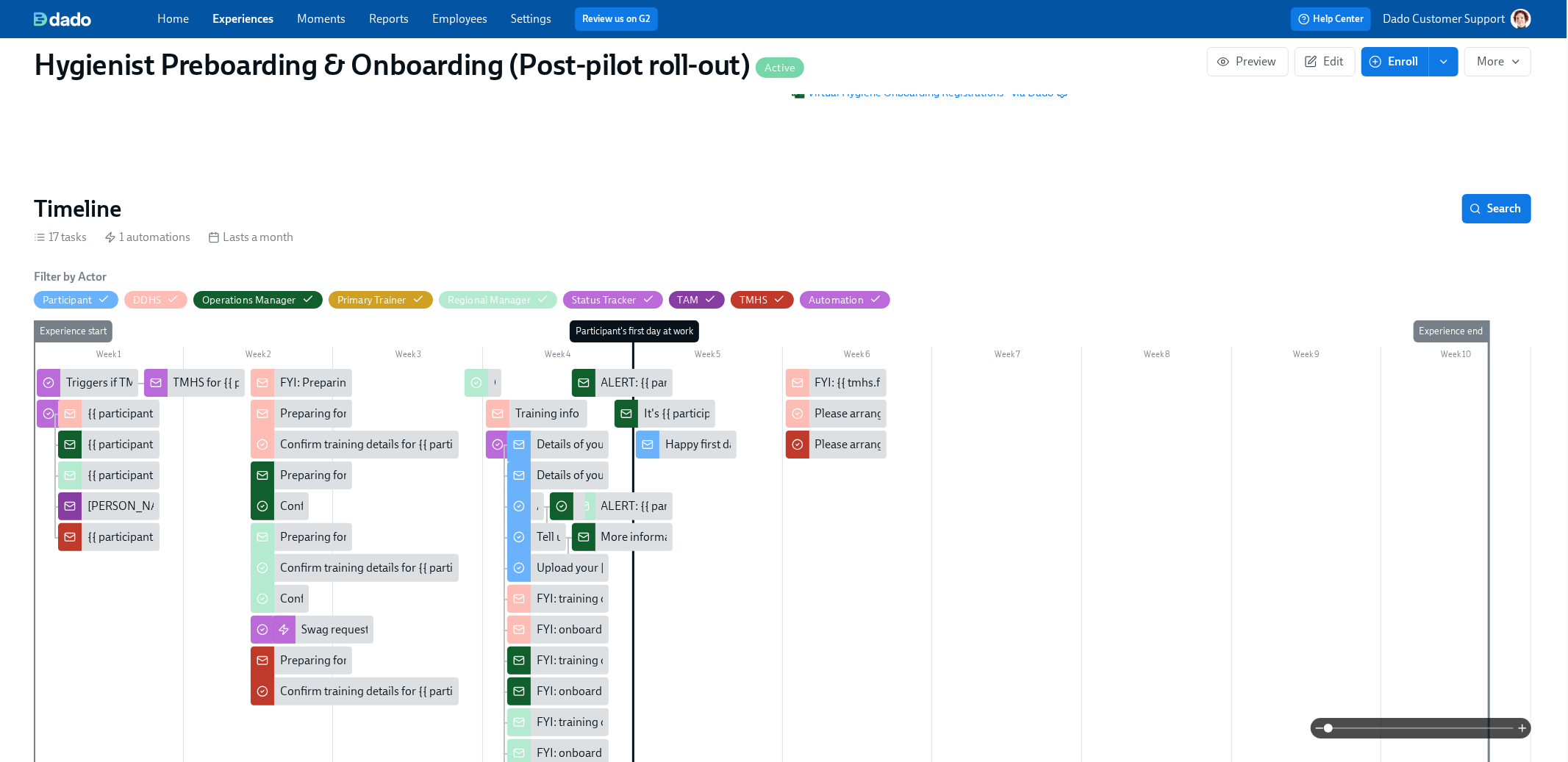
scroll to position [0, 2]
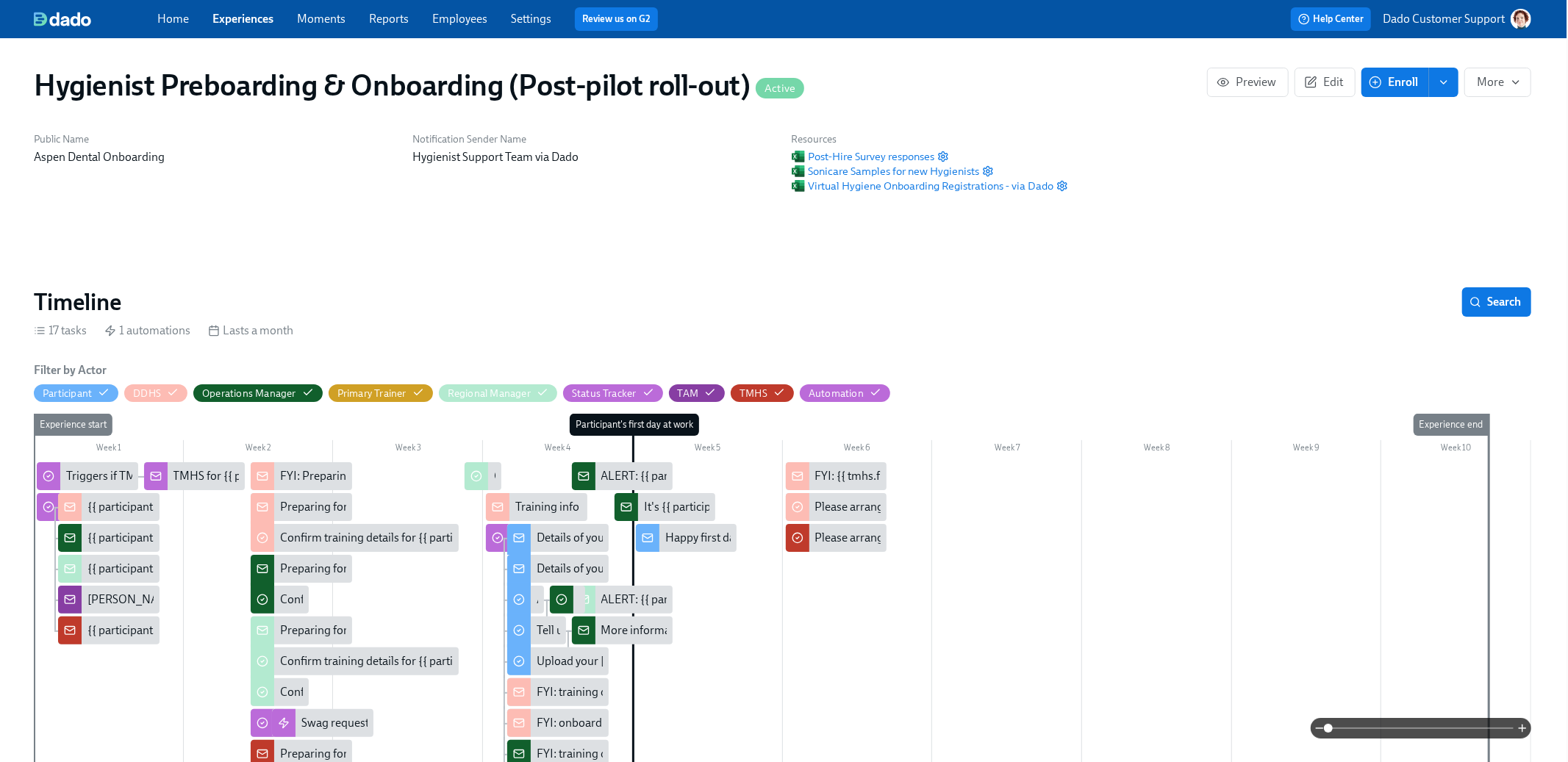
click at [1476, 707] on div at bounding box center [782, 756] width 1498 height 587
click at [1472, 723] on span at bounding box center [1421, 728] width 185 height 21
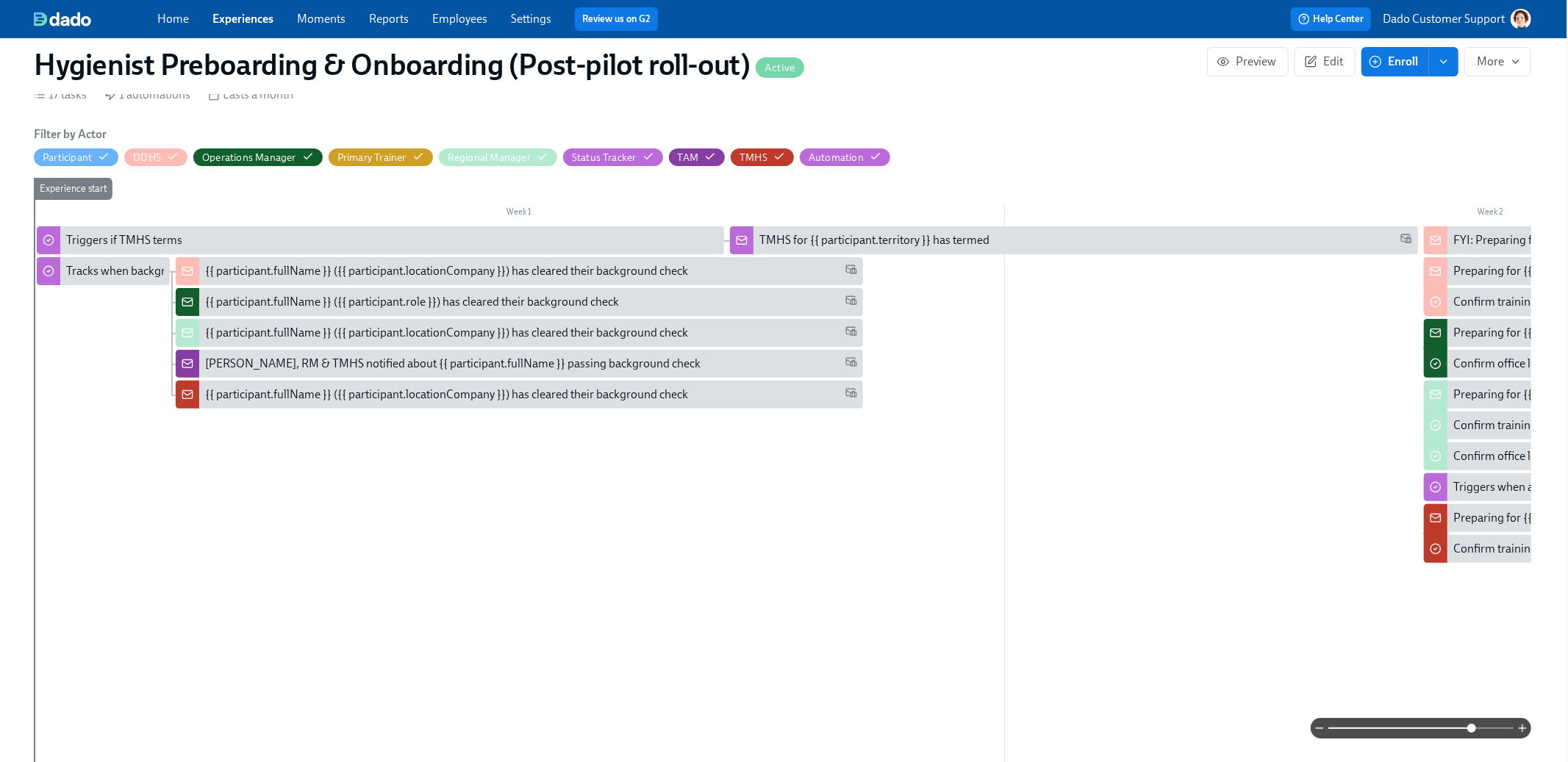
scroll to position [299, 2]
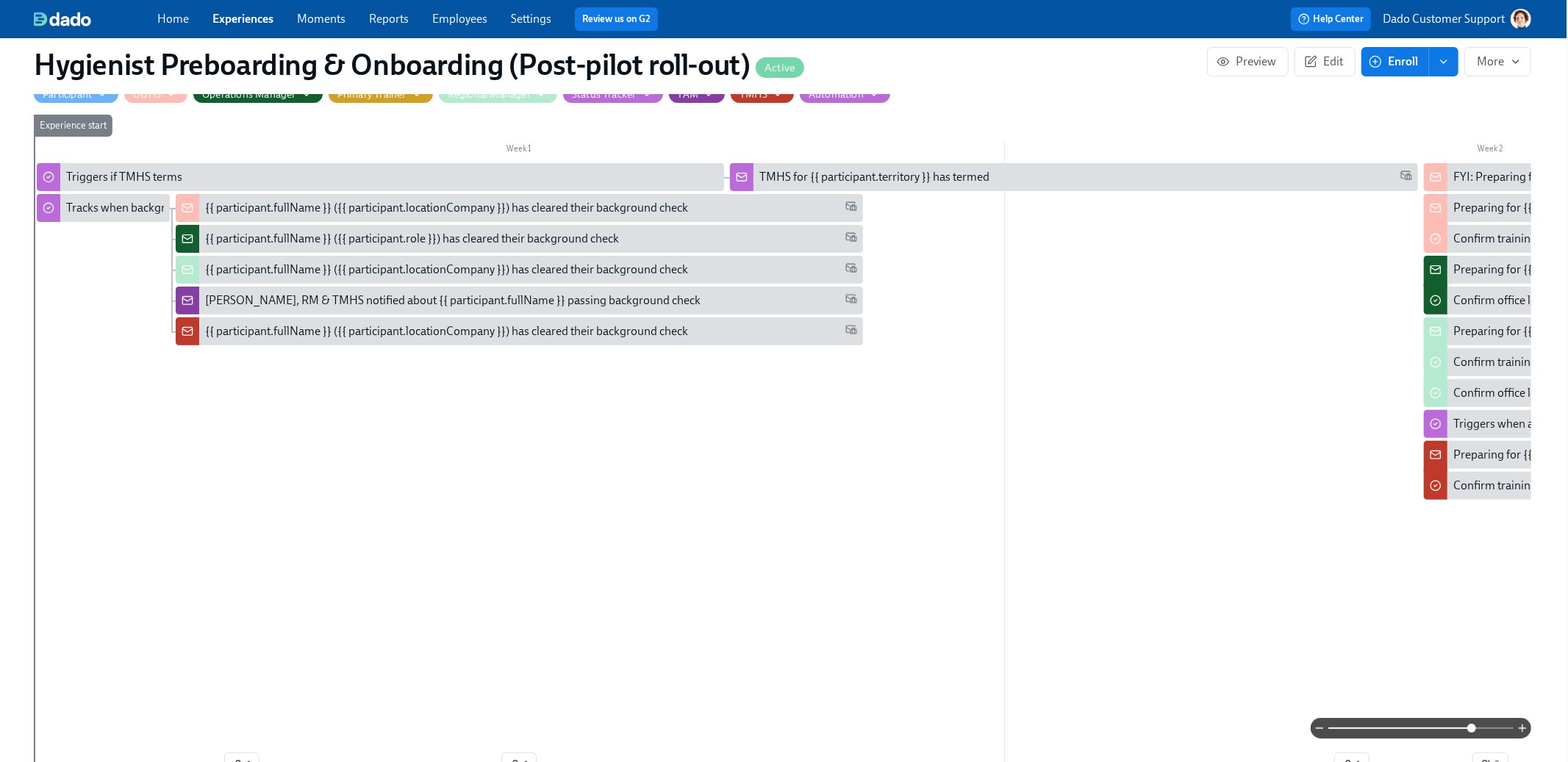
click at [467, 12] on link "Employees" at bounding box center [460, 19] width 56 height 14
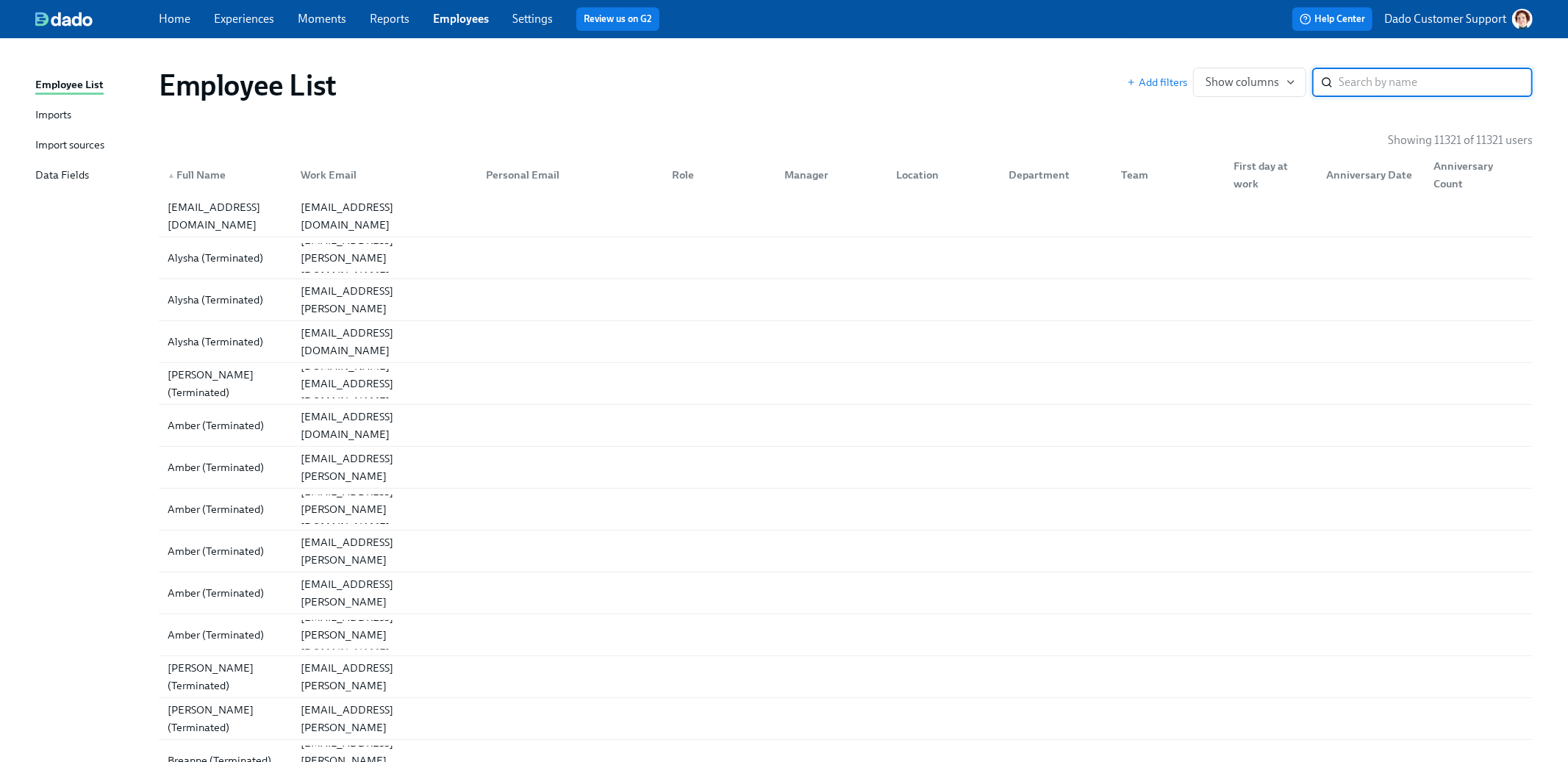
click at [61, 109] on div "Imports" at bounding box center [53, 115] width 36 height 19
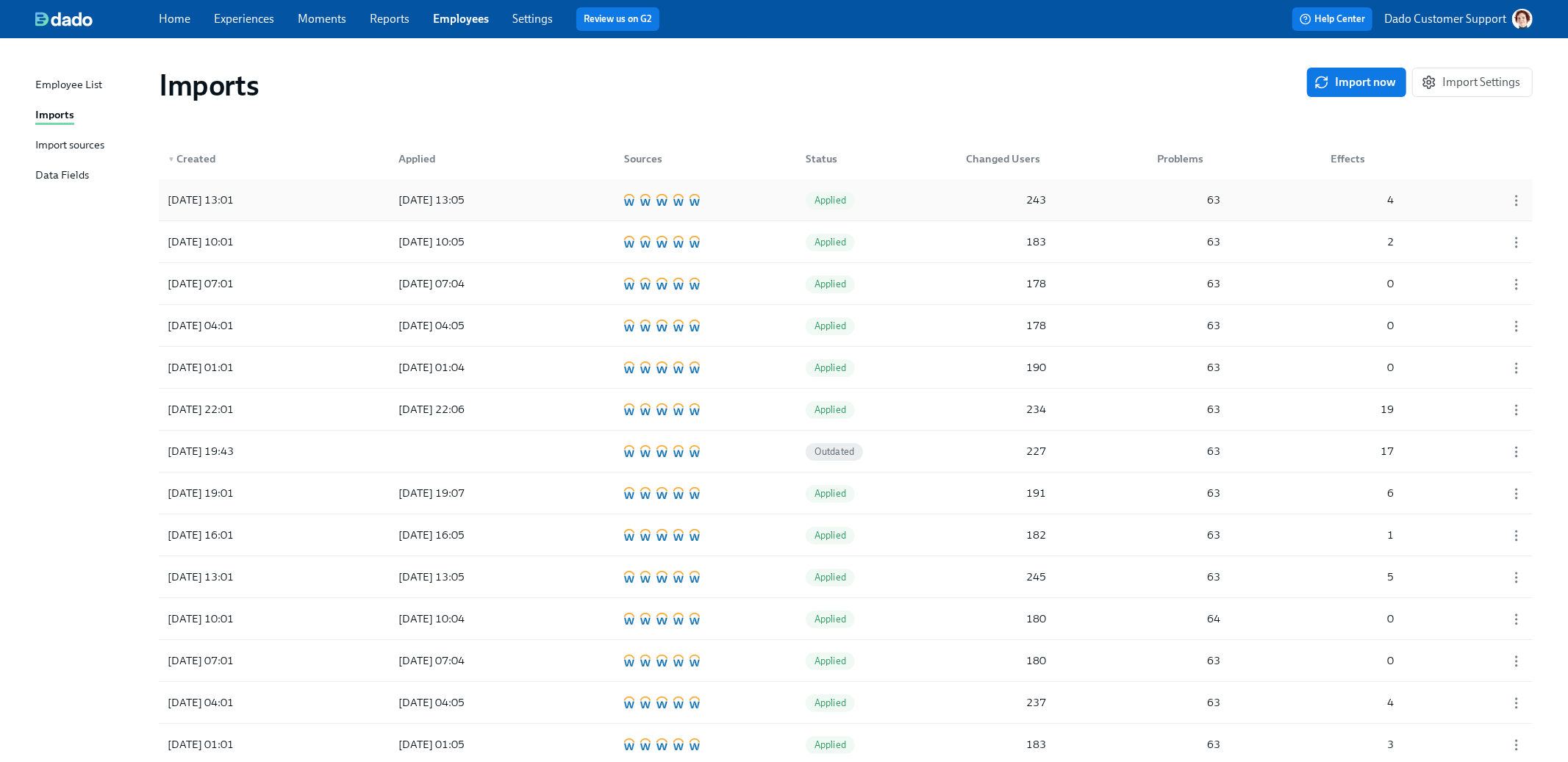
click at [307, 209] on div "2025/09/25 13:01 2025/09/25 13:05 Applied 243 63 4" at bounding box center [845, 200] width 1374 height 41
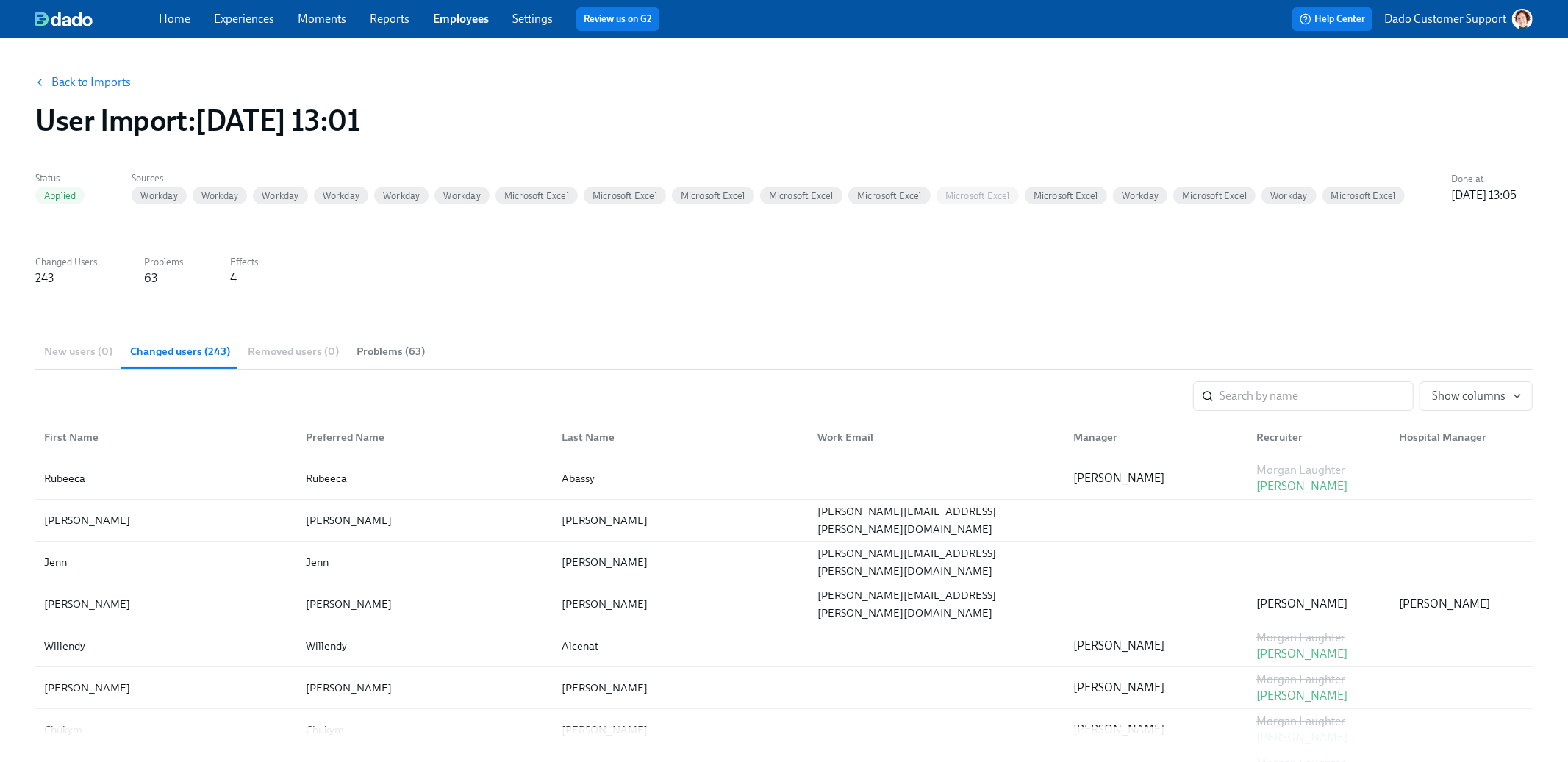
click at [265, 19] on link "Experiences" at bounding box center [244, 19] width 60 height 14
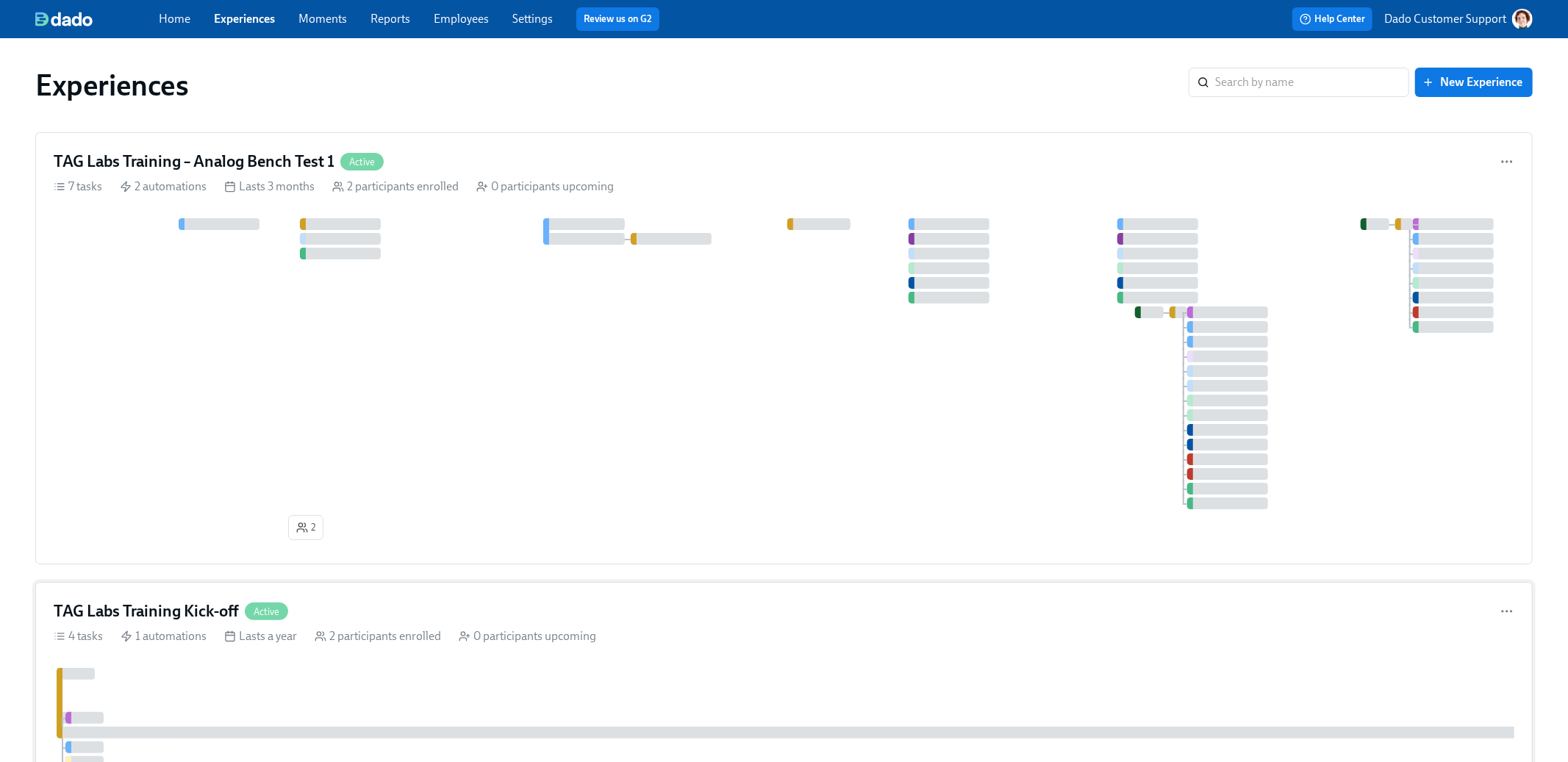
click at [229, 640] on icon at bounding box center [230, 636] width 12 height 12
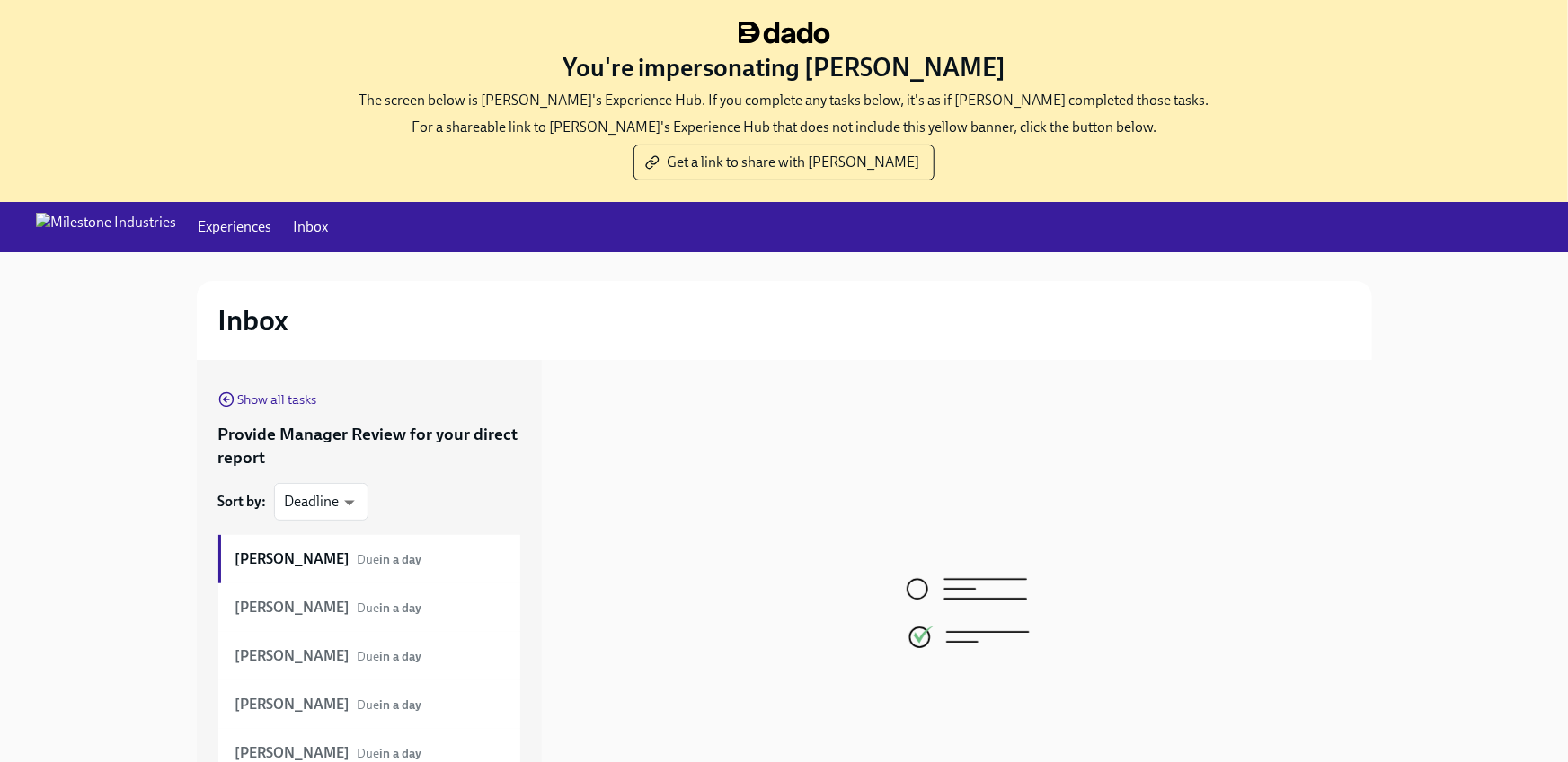
click at [335, 497] on body "You're impersonating Liz Reddick The screen below is Liz's Experience Hub. If y…" at bounding box center [784, 472] width 1568 height 945
click at [316, 544] on li "First Name" at bounding box center [322, 532] width 97 height 30
type input "name"
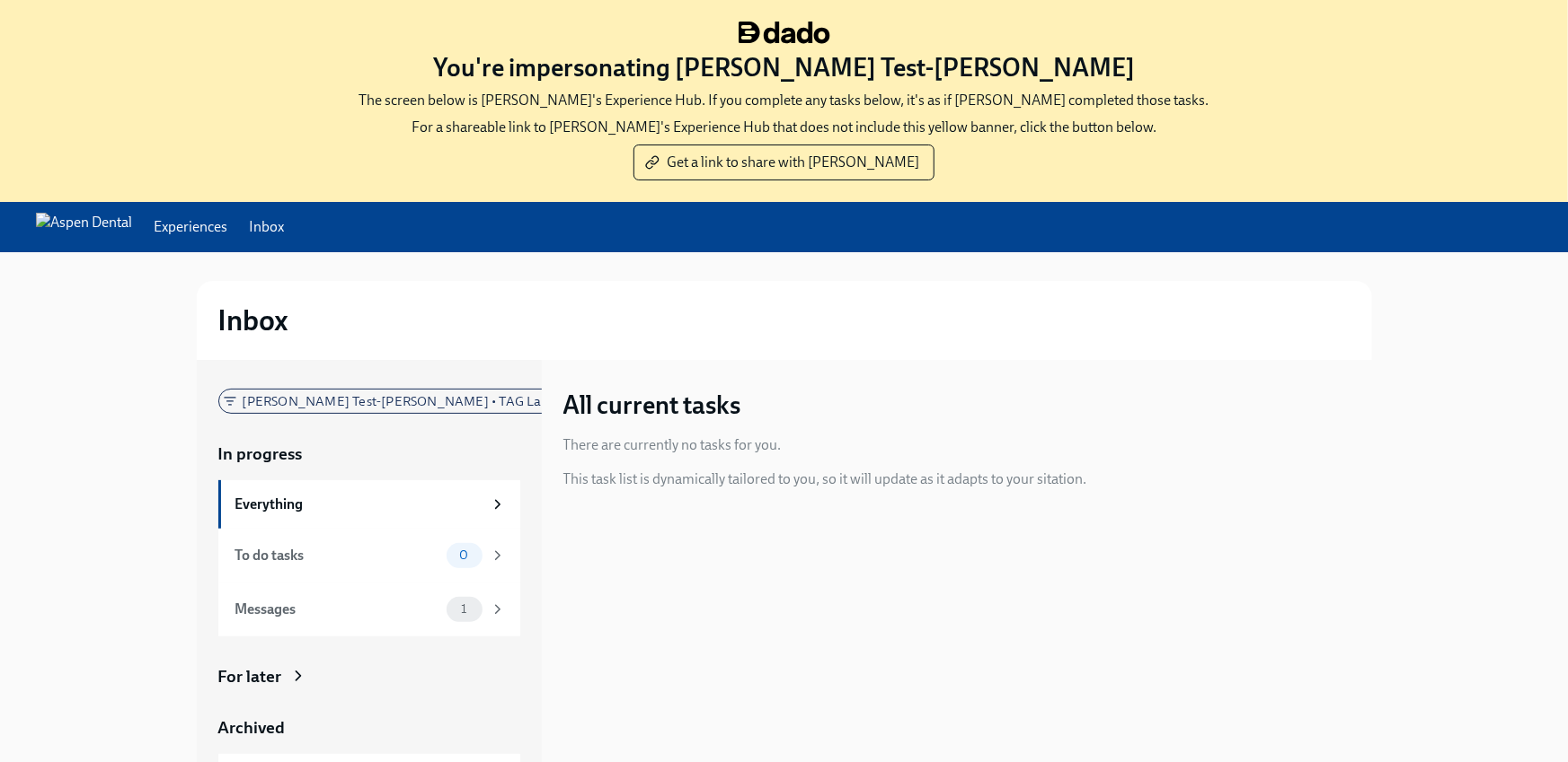
click at [277, 671] on div "For later" at bounding box center [250, 677] width 64 height 24
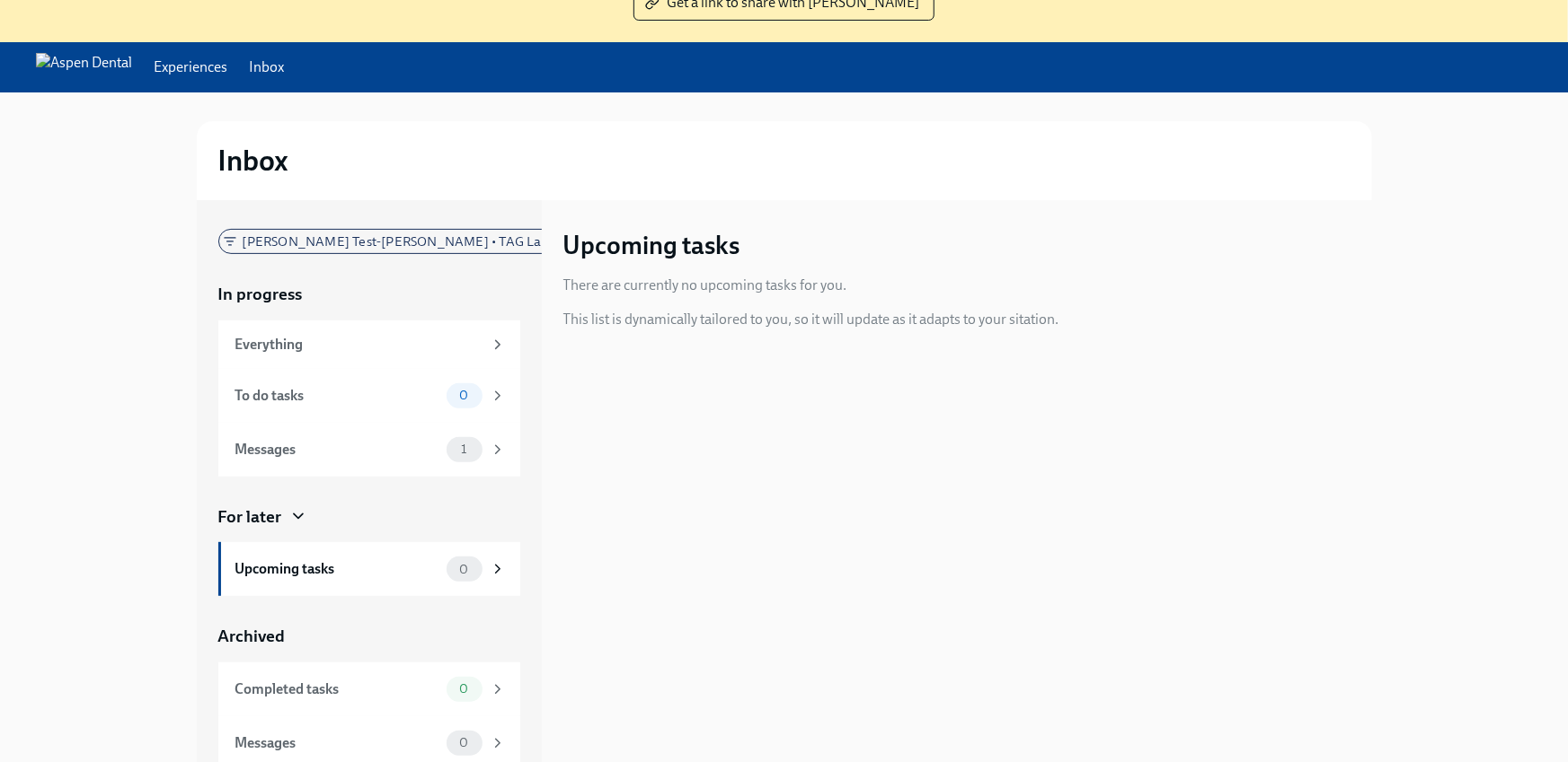
scroll to position [156, 0]
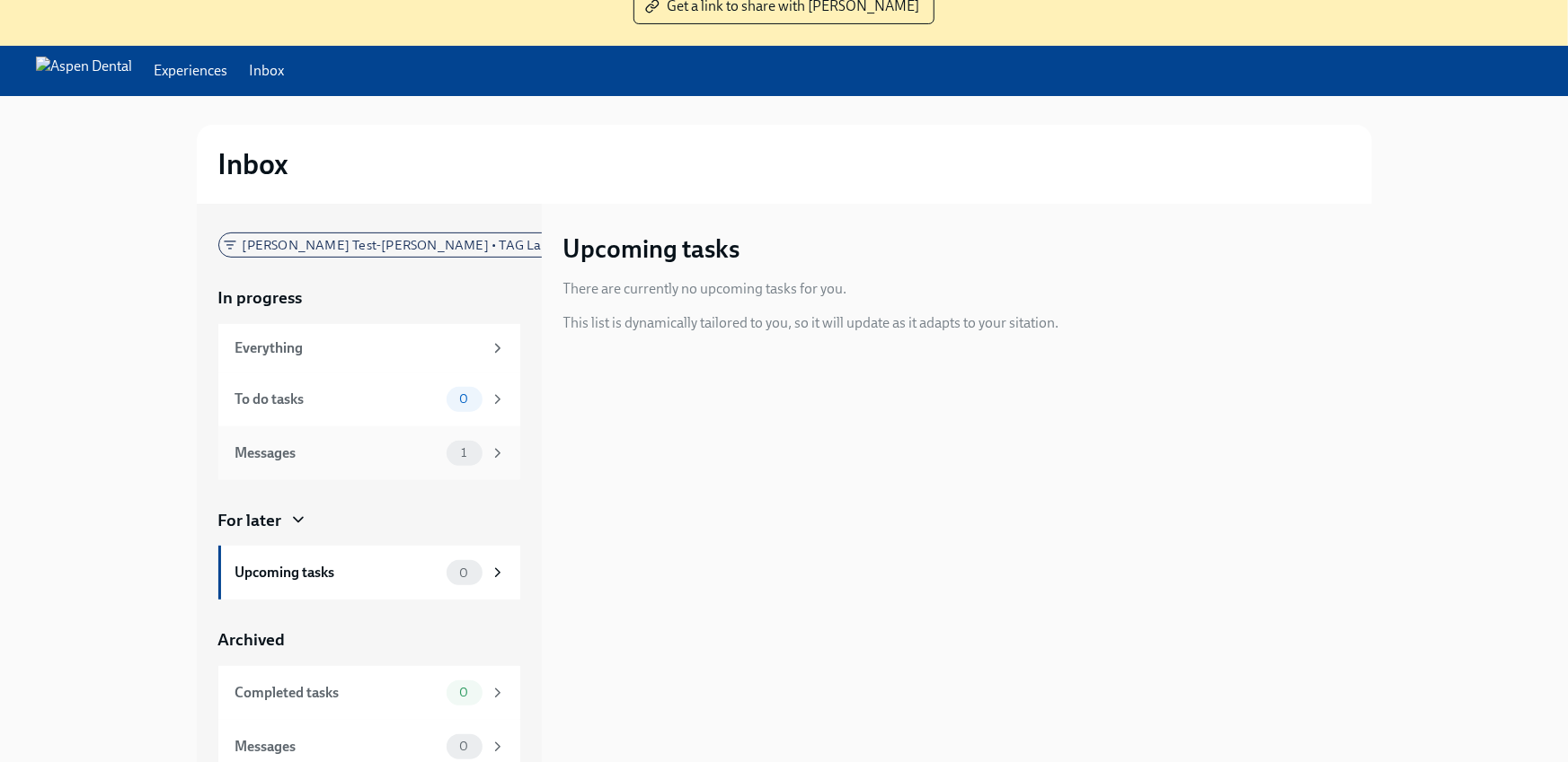
click at [310, 461] on div "Messages" at bounding box center [336, 453] width 204 height 20
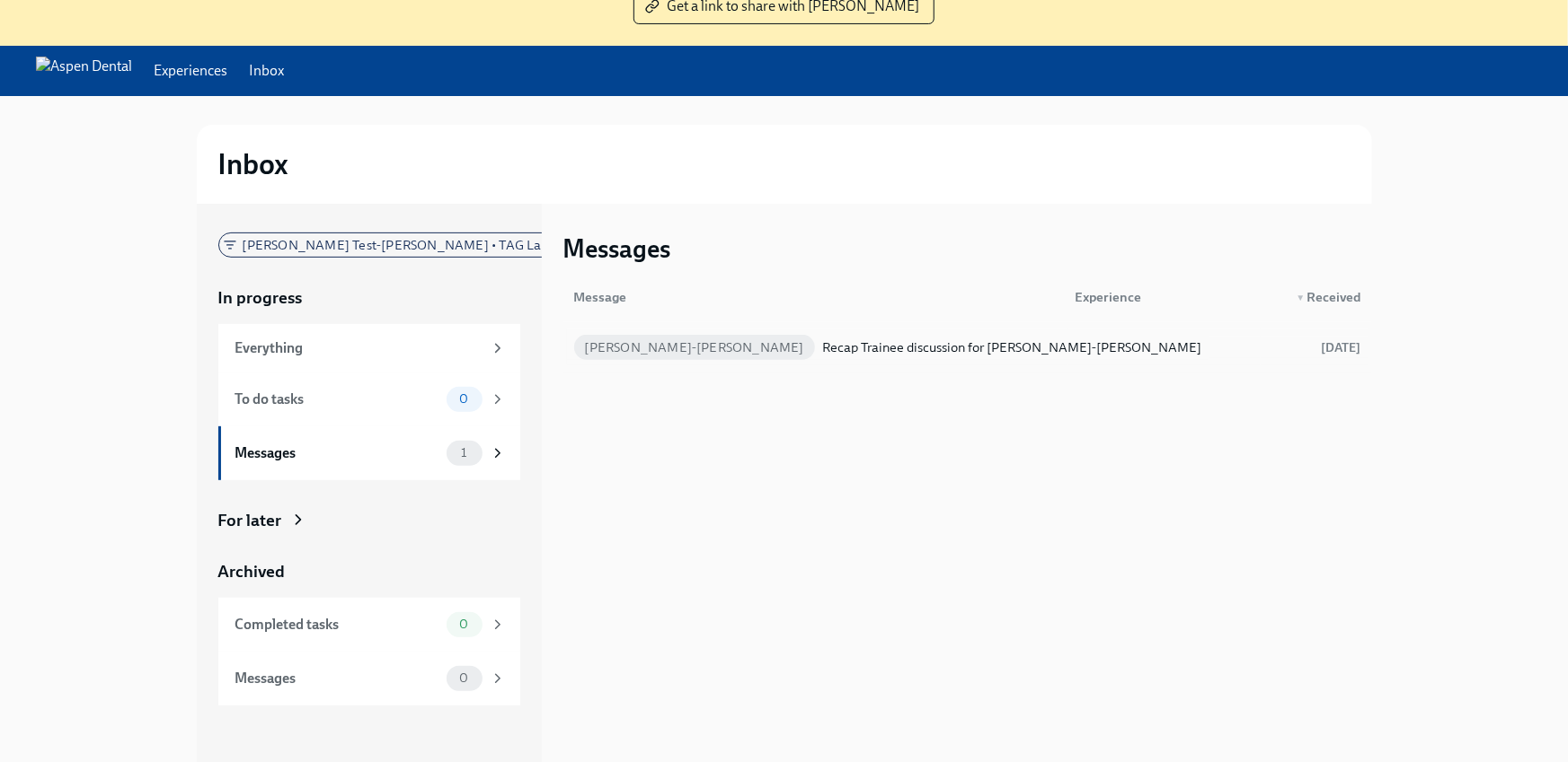
click at [822, 349] on div "Recap Trainee discussion for Derek Test-Dick" at bounding box center [1011, 348] width 379 height 22
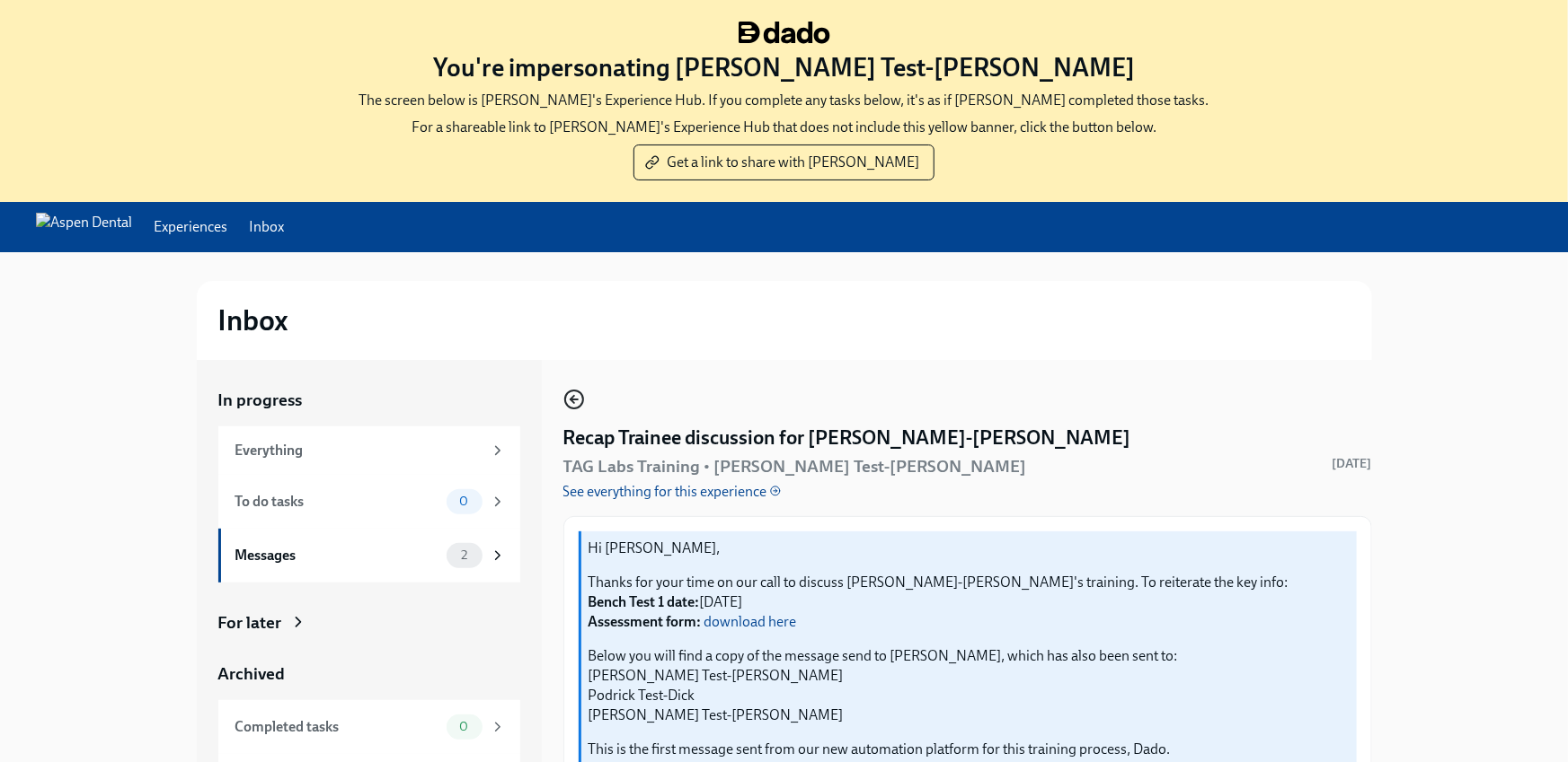
click at [568, 405] on icon "button" at bounding box center [574, 399] width 22 height 22
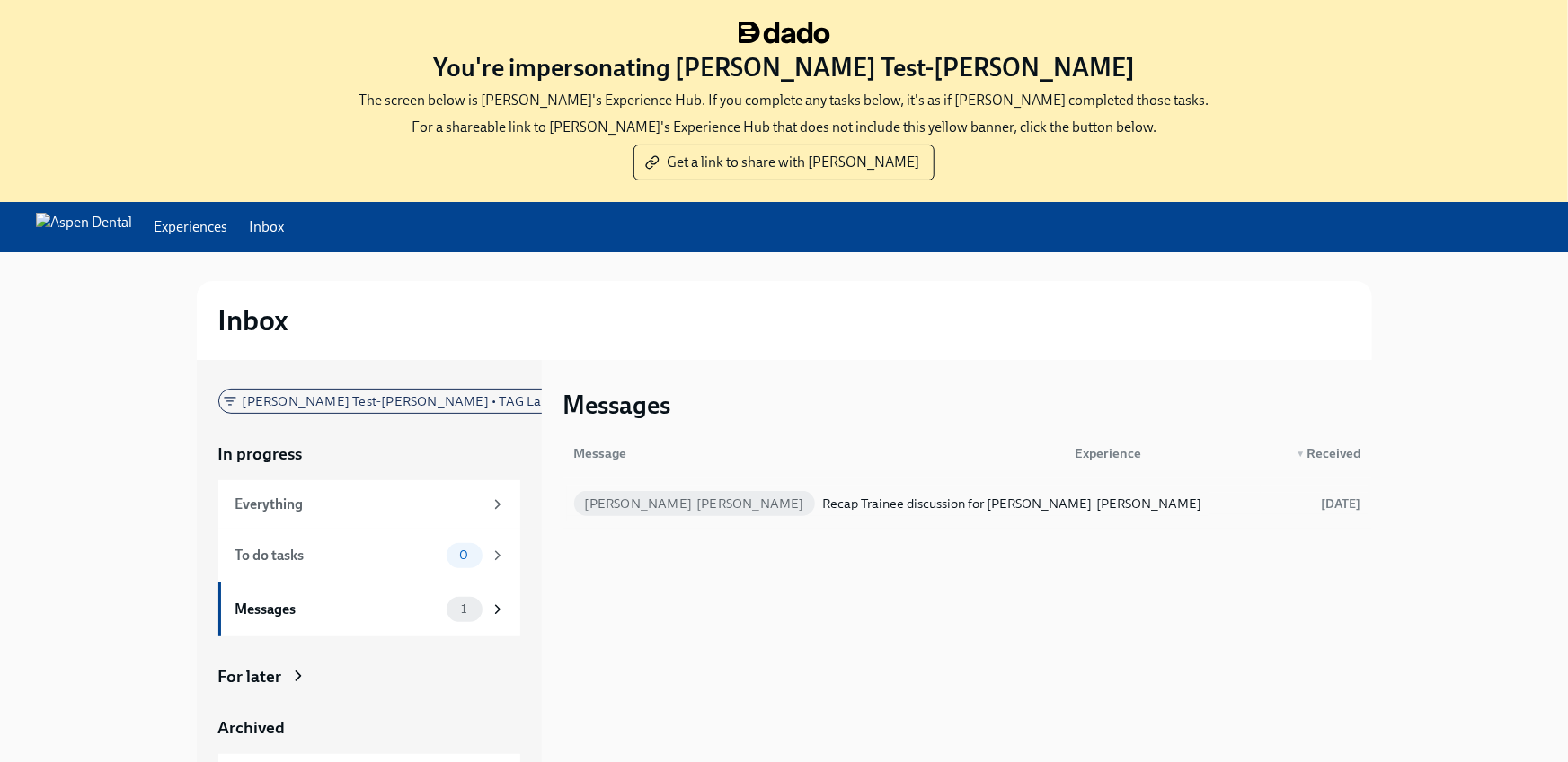
click at [822, 493] on div "Recap Trainee discussion for Derek Test-Dick" at bounding box center [1011, 503] width 379 height 22
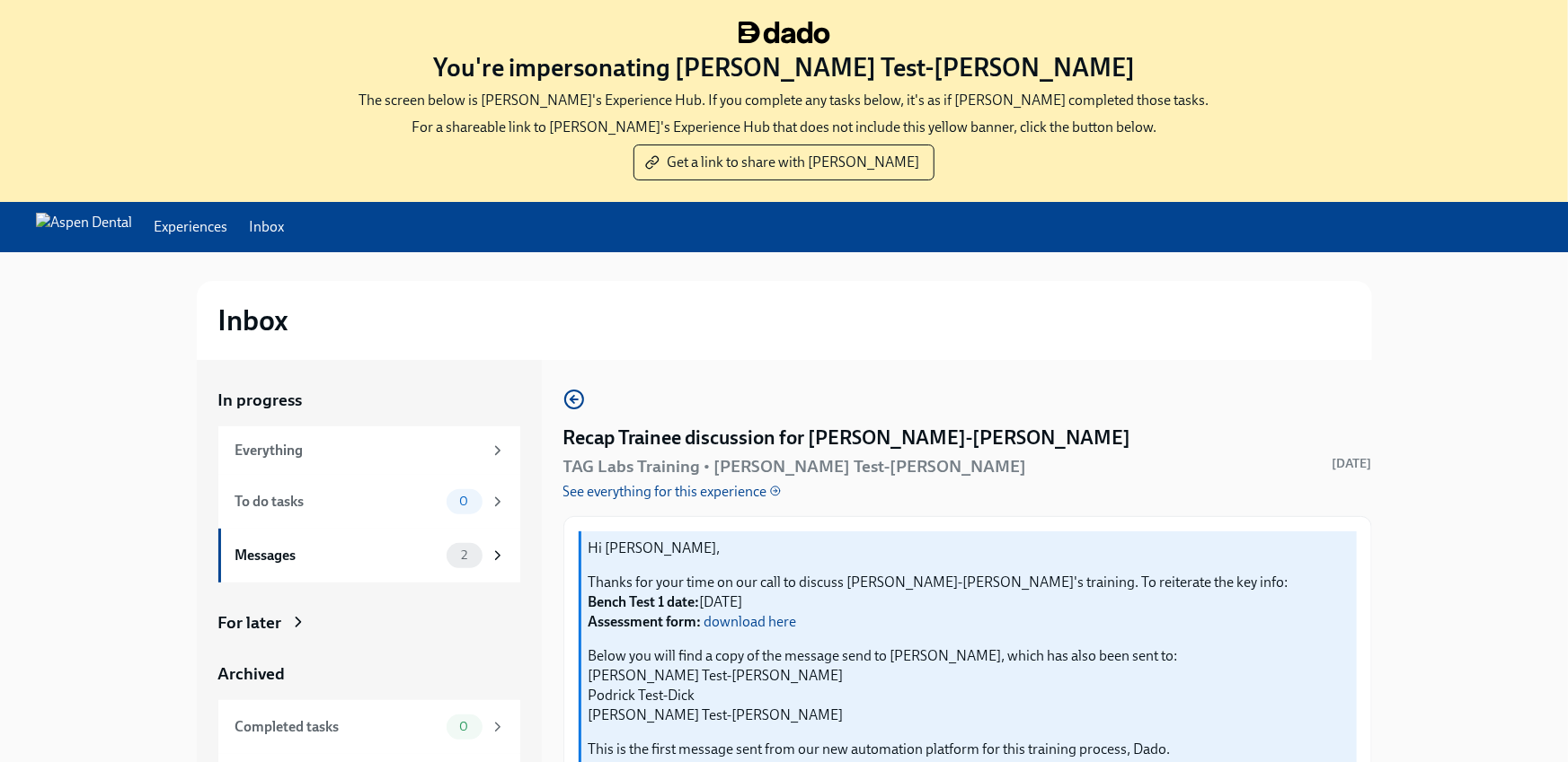
click at [724, 431] on h4 "Recap Trainee discussion for Derek Test-Dick" at bounding box center [847, 438] width 568 height 27
click at [572, 400] on icon "button" at bounding box center [573, 399] width 4 height 7
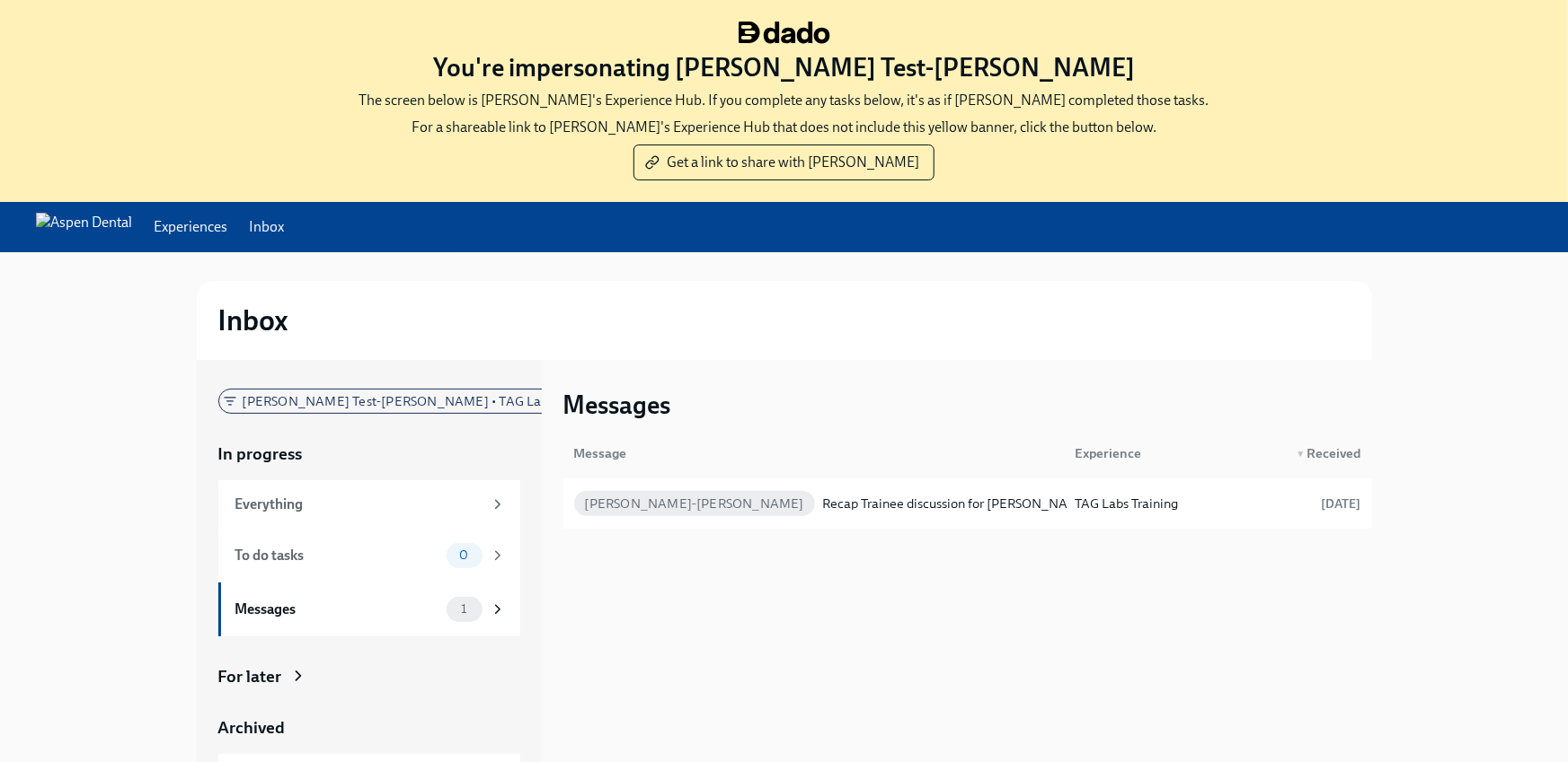
click at [227, 236] on link "Experiences" at bounding box center [190, 227] width 74 height 20
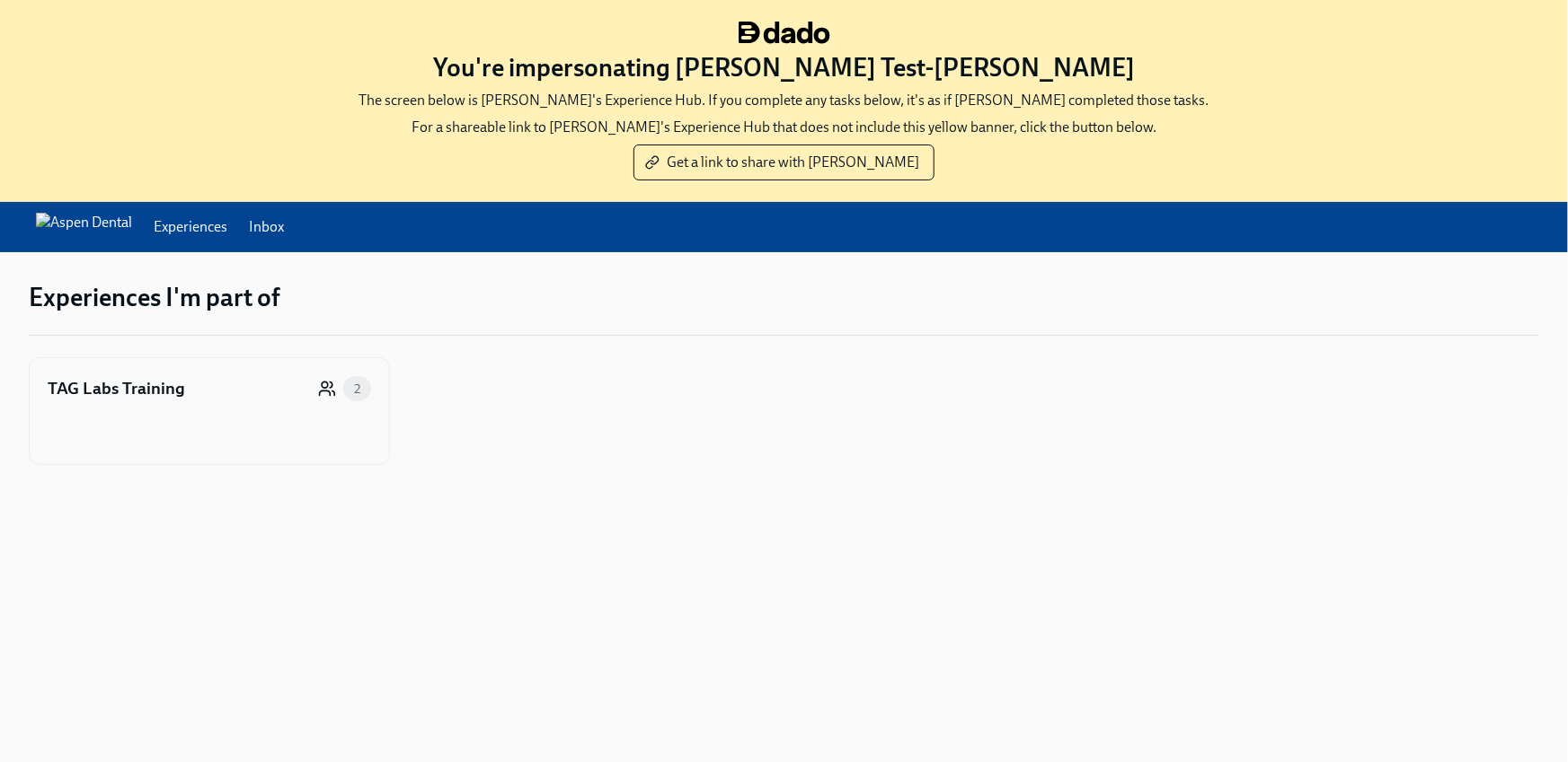
click at [194, 381] on div "TAG Labs Training 2" at bounding box center [209, 389] width 324 height 26
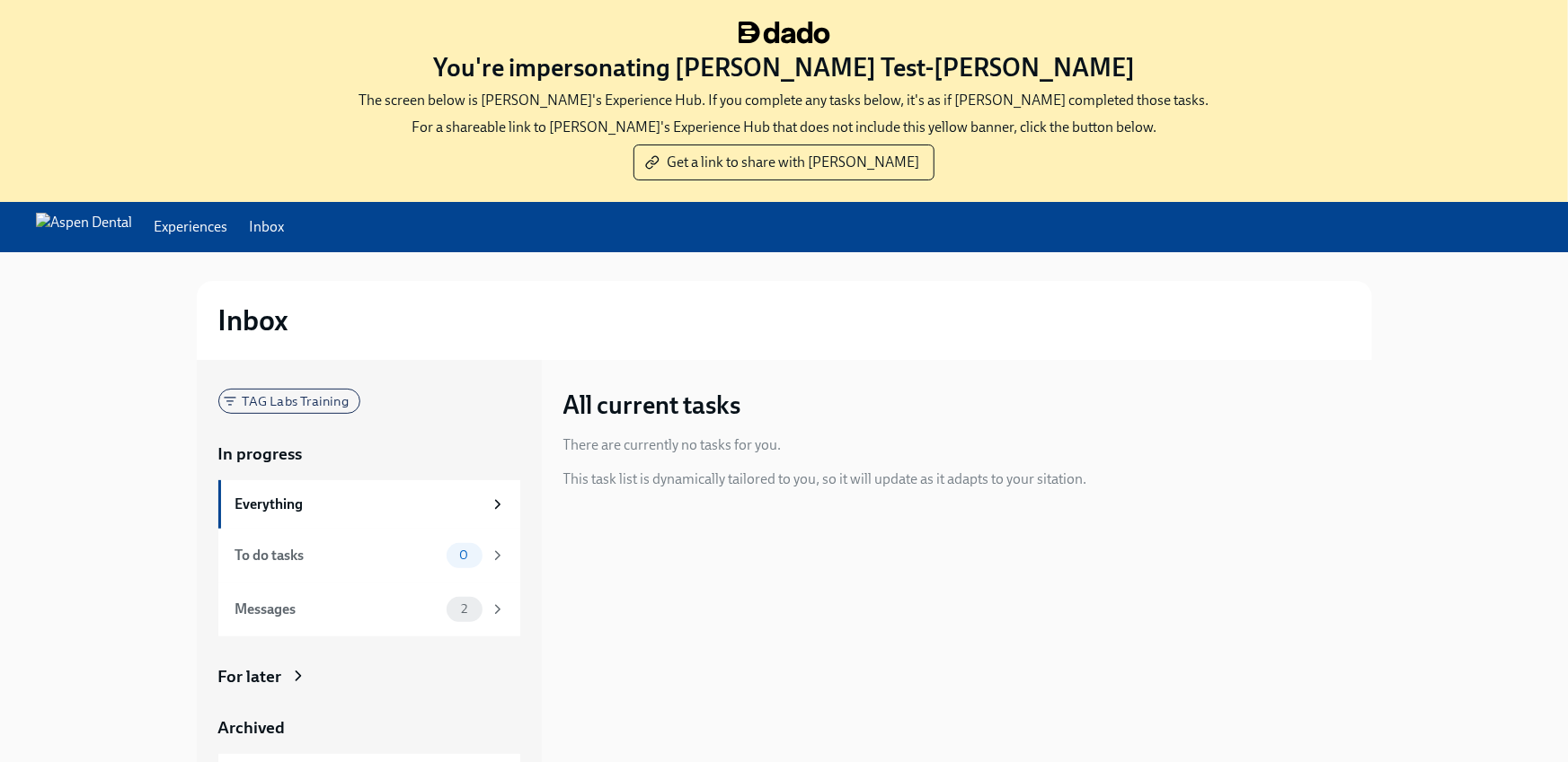
click at [227, 220] on link "Experiences" at bounding box center [190, 227] width 74 height 20
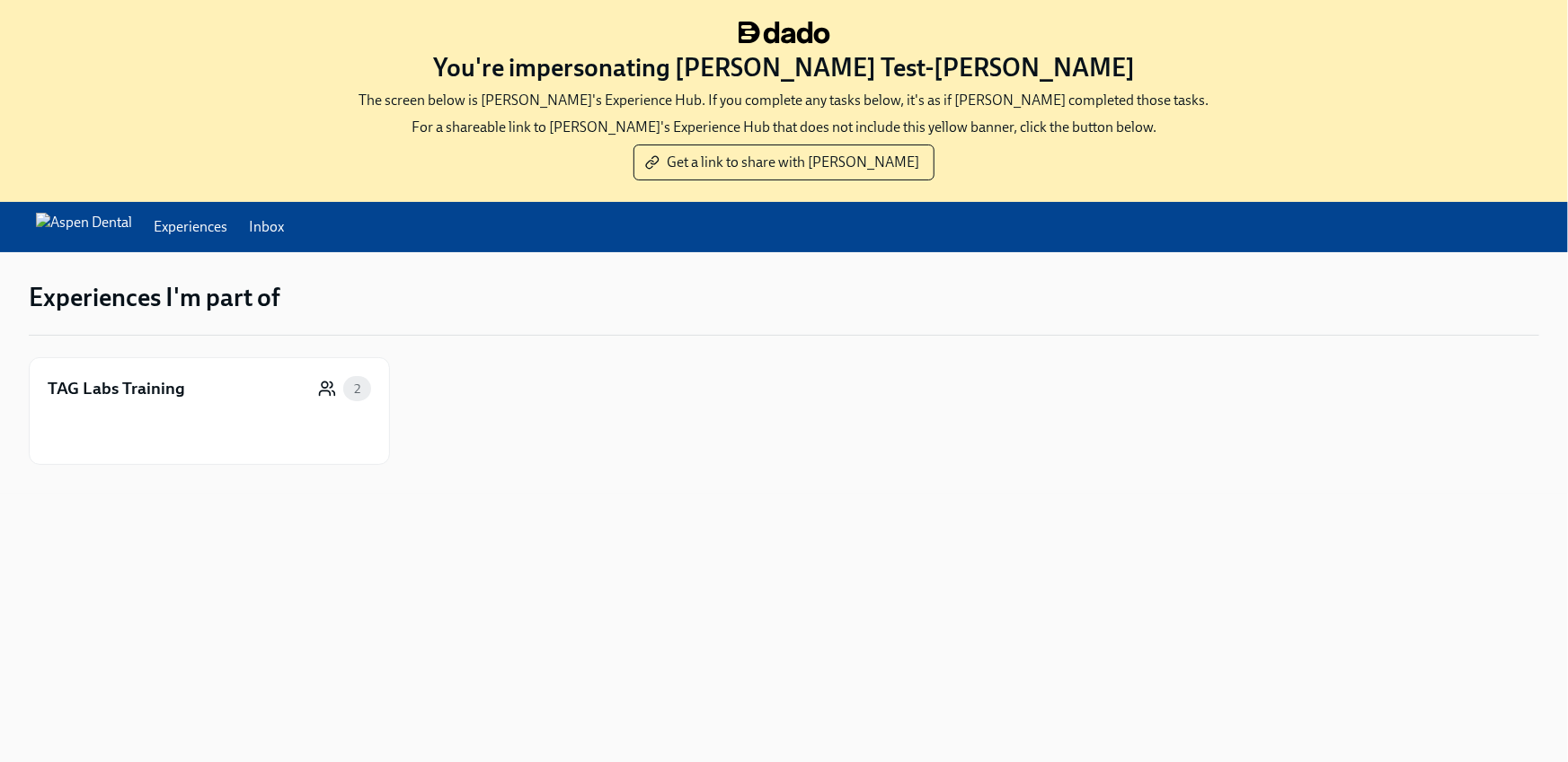
click at [175, 351] on div "Experiences I'm part of TAG Labs Training 2" at bounding box center [783, 373] width 1510 height 184
click at [151, 368] on div "TAG Labs Training 2" at bounding box center [209, 412] width 361 height 108
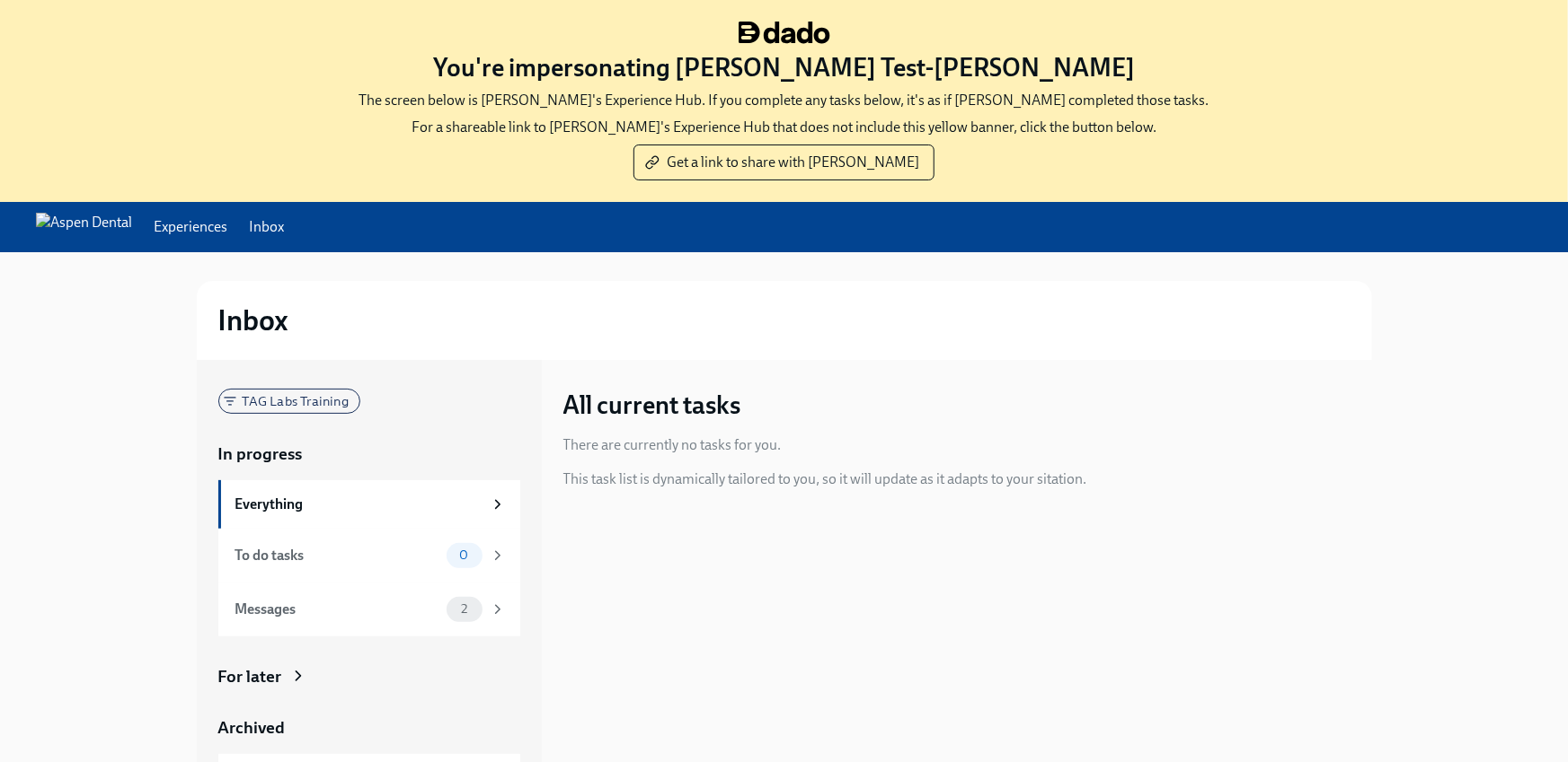
click at [649, 414] on h3 "All current tasks" at bounding box center [652, 404] width 178 height 32
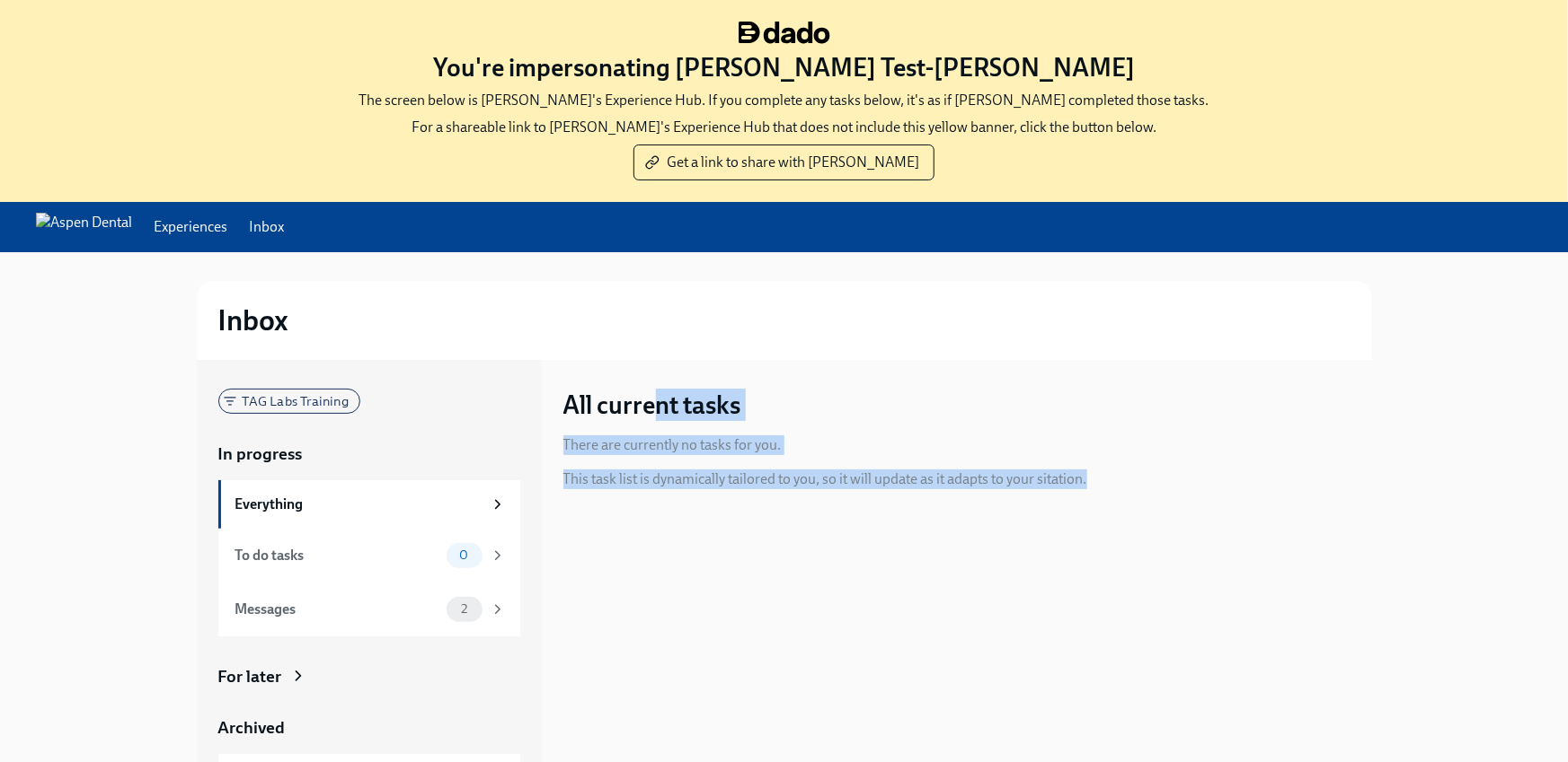
drag, startPoint x: 649, startPoint y: 414, endPoint x: 645, endPoint y: 640, distance: 226.0
click at [648, 610] on div "All current tasks There are currently no tasks for you. This task list is dynam…" at bounding box center [968, 652] width 809 height 585
click at [644, 643] on div "All current tasks There are currently no tasks for you. This task list is dynam…" at bounding box center [968, 652] width 809 height 585
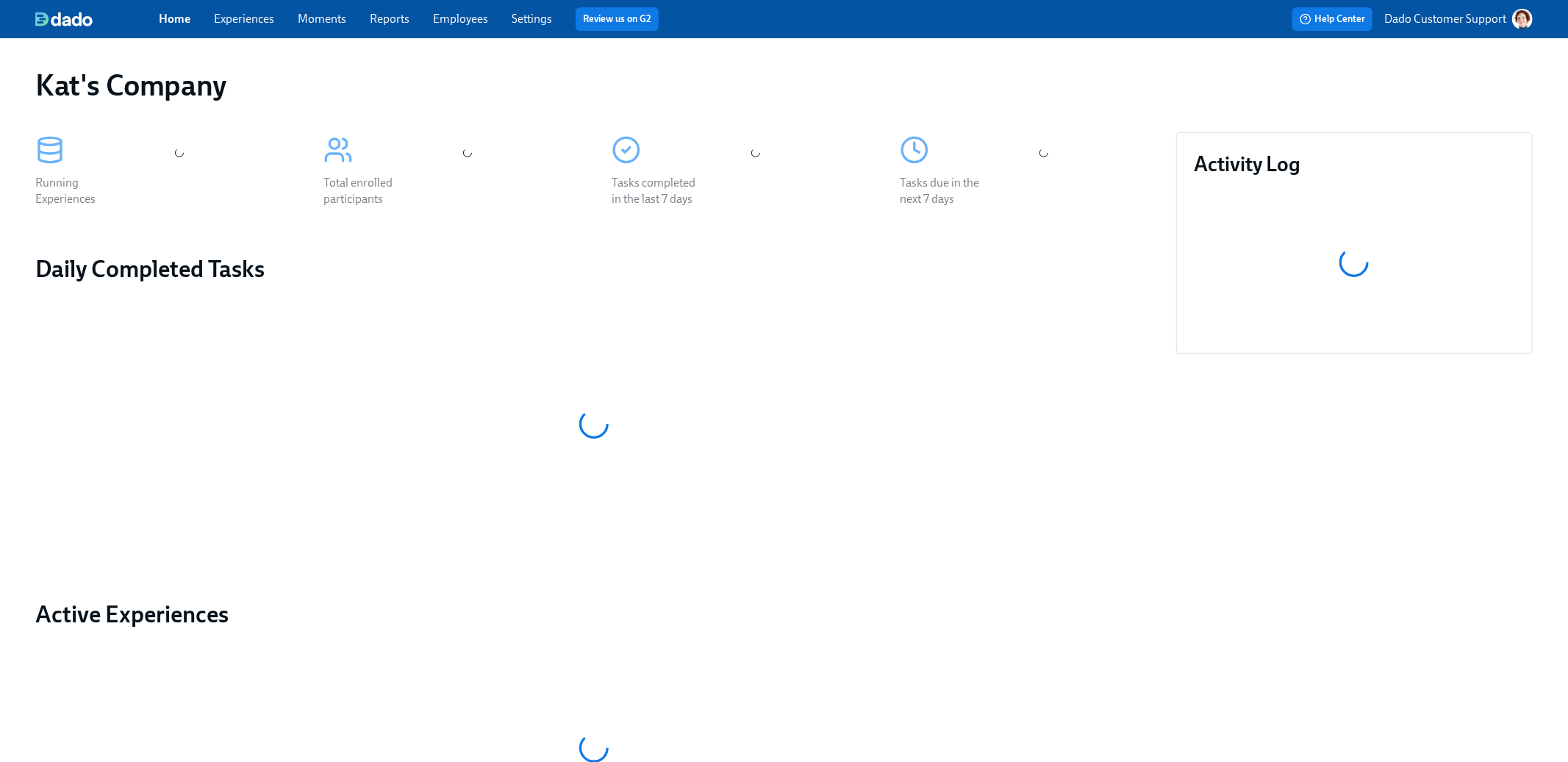
click at [259, 15] on link "Experiences" at bounding box center [244, 19] width 60 height 14
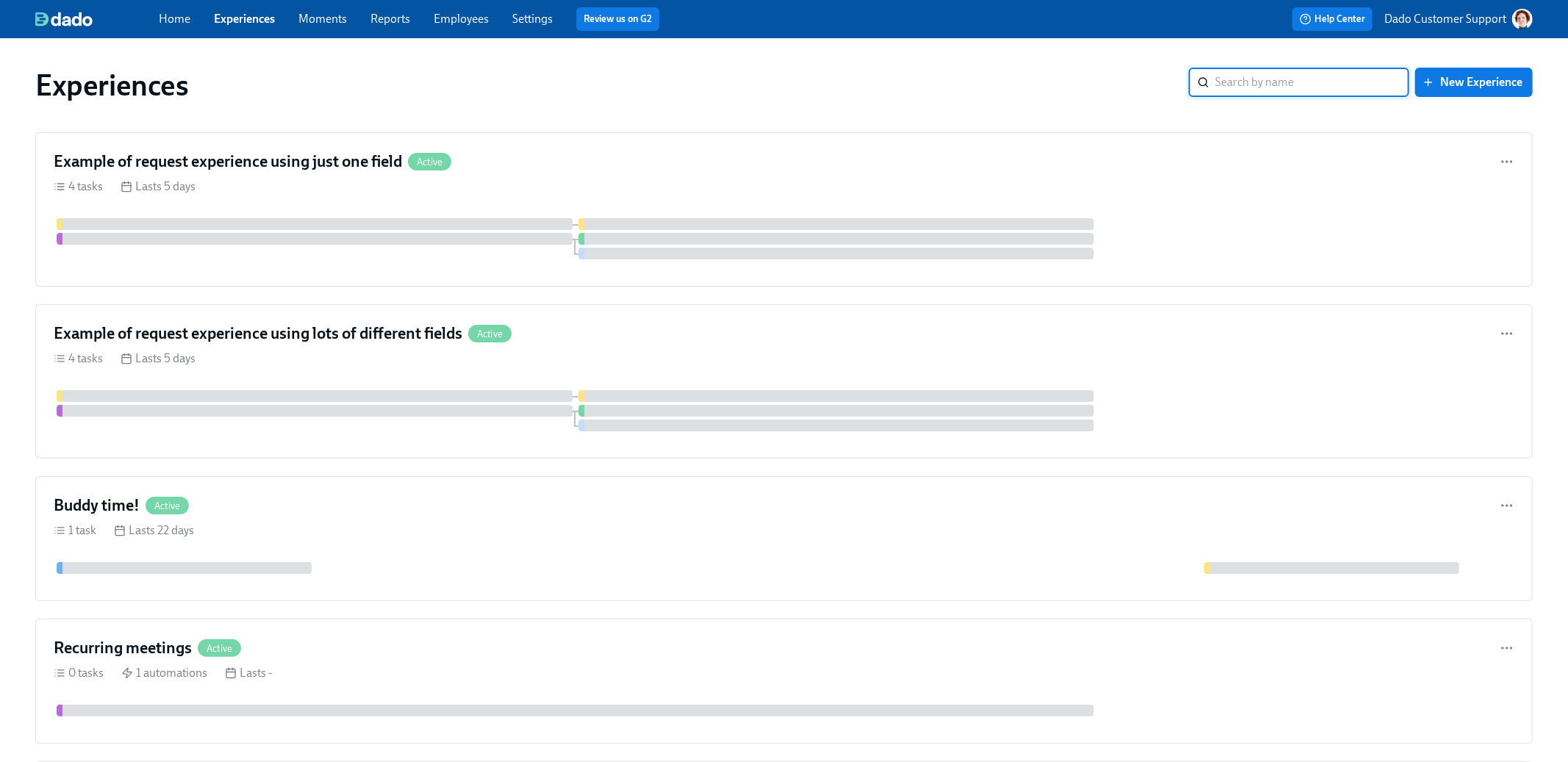
click at [1434, 11] on p "Dado Customer Support" at bounding box center [1446, 19] width 122 height 16
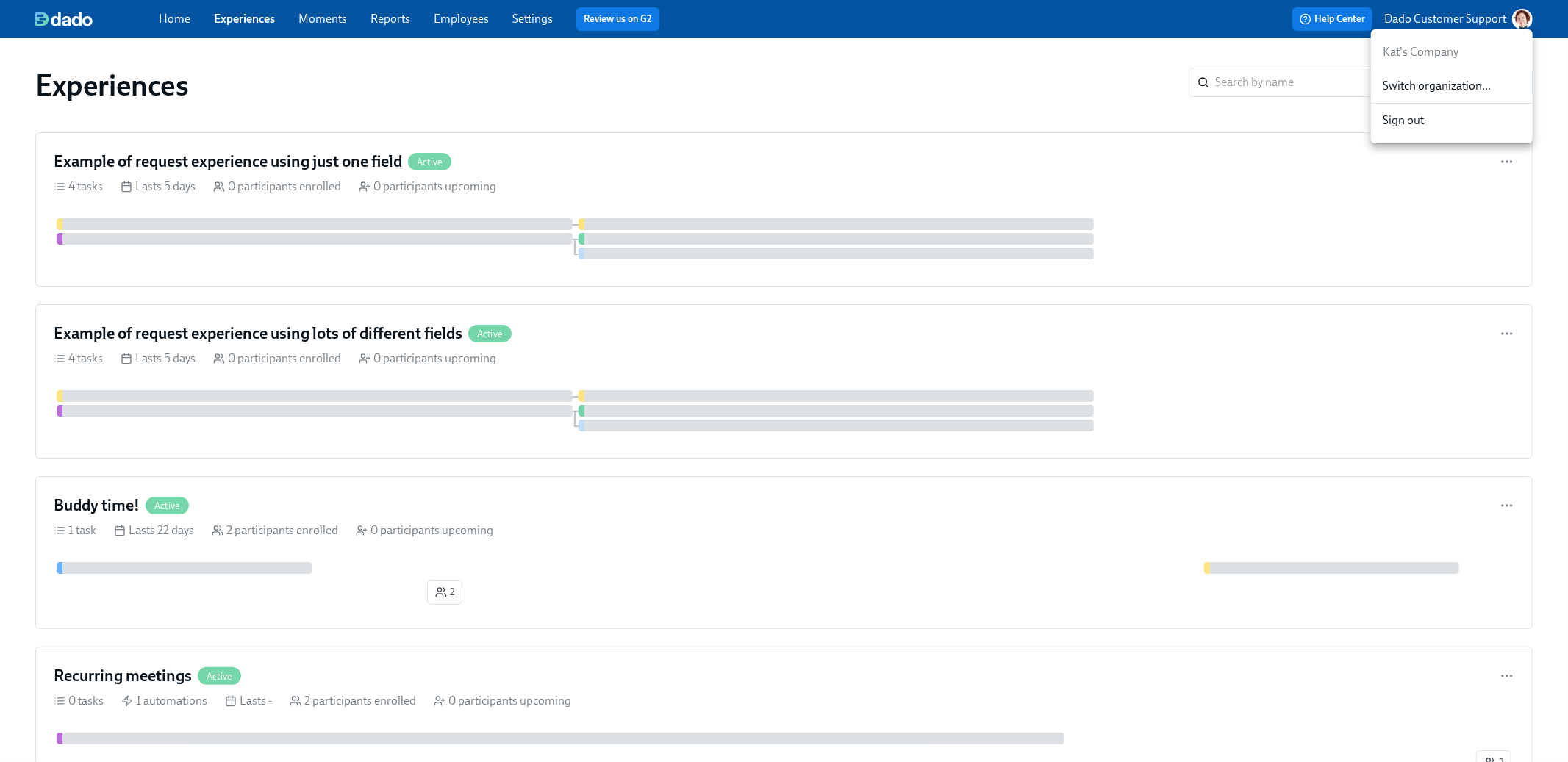
click at [1426, 80] on span "Switch organization..." at bounding box center [1452, 86] width 138 height 16
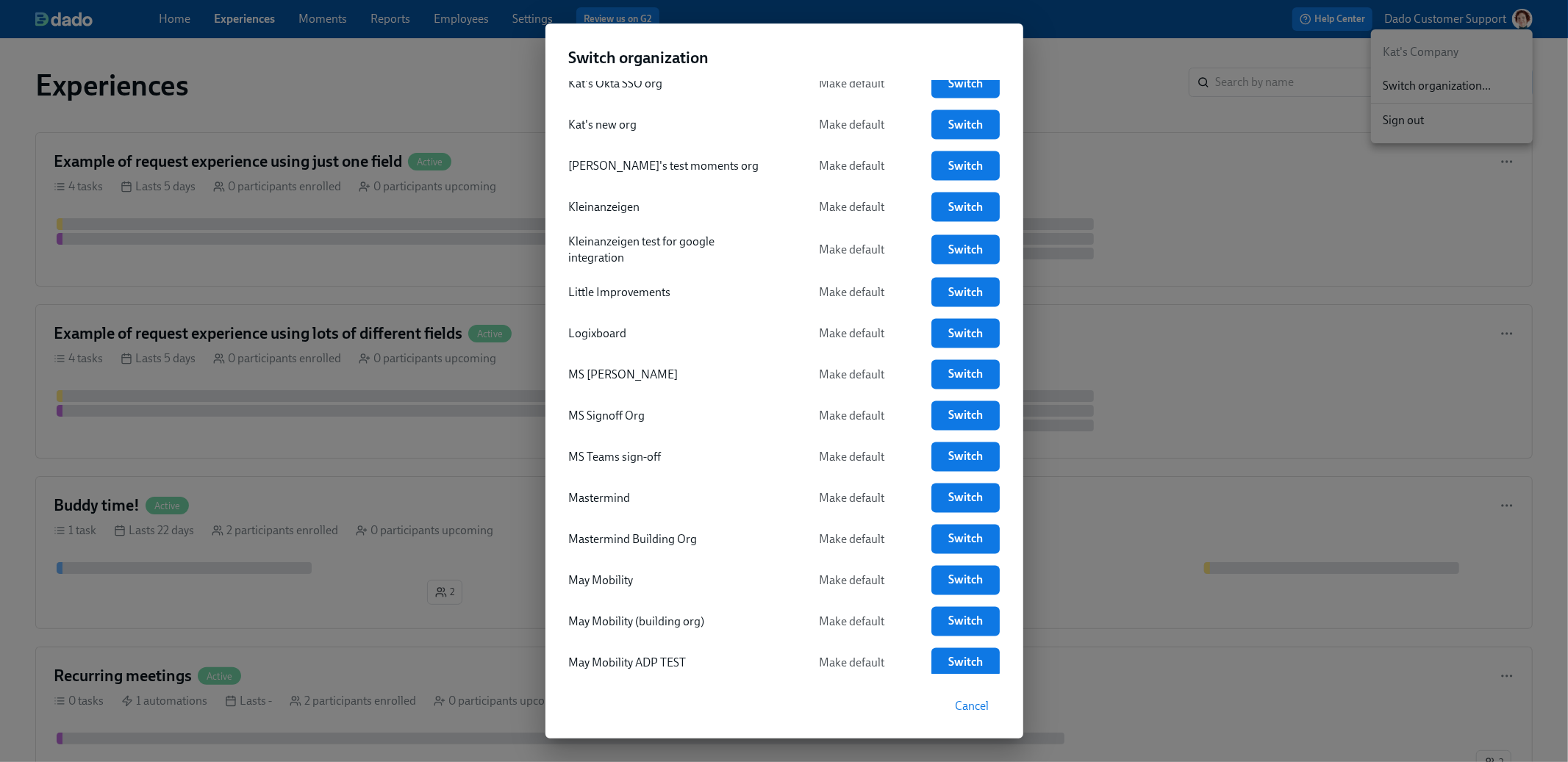
scroll to position [2371, 0]
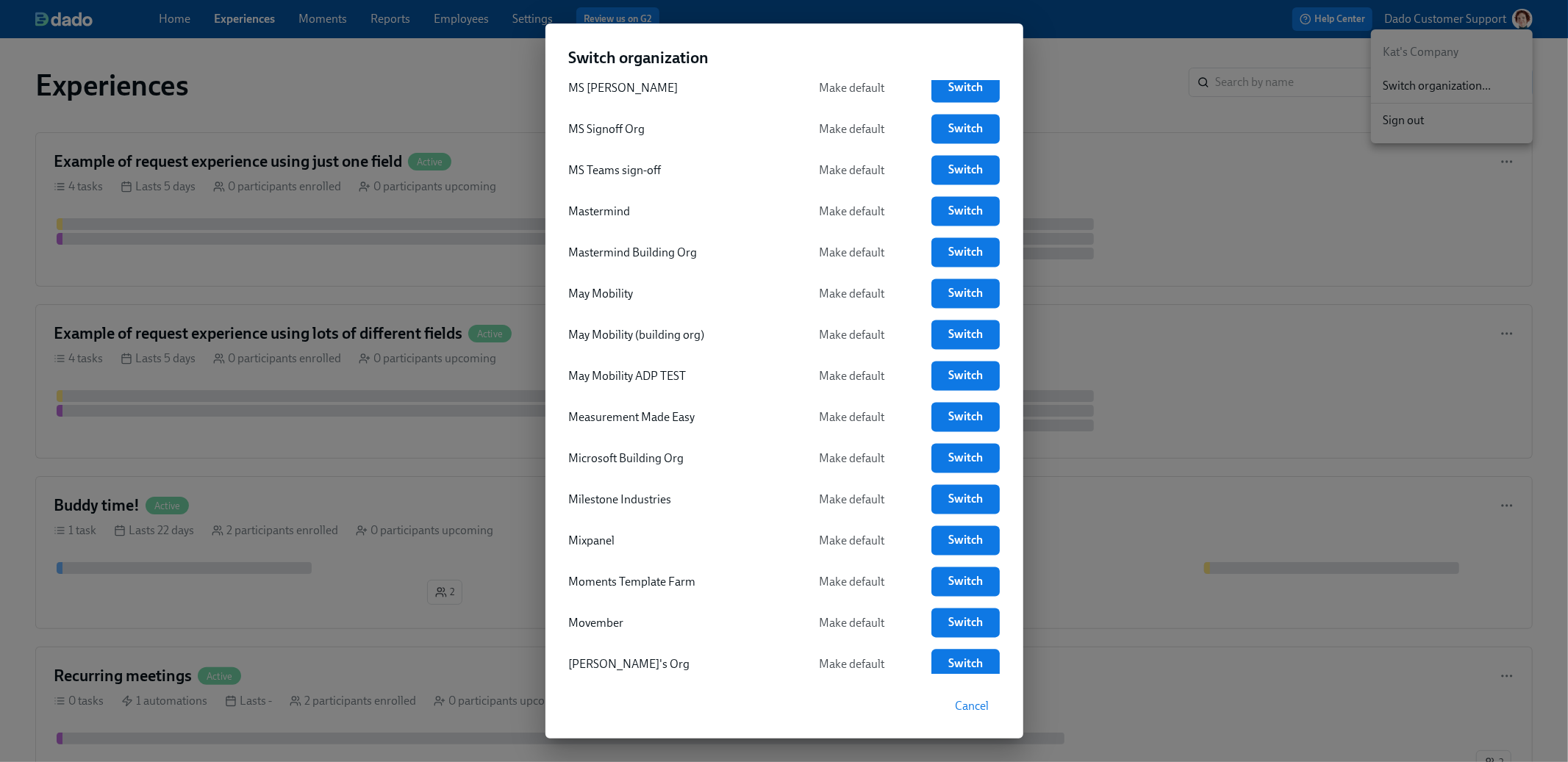
click at [957, 508] on div "2ndary MS SSO org Make default Switch Abbey's Company Default Switch Acme Make …" at bounding box center [785, 377] width 478 height 593
click at [957, 502] on link "Switch" at bounding box center [965, 500] width 68 height 30
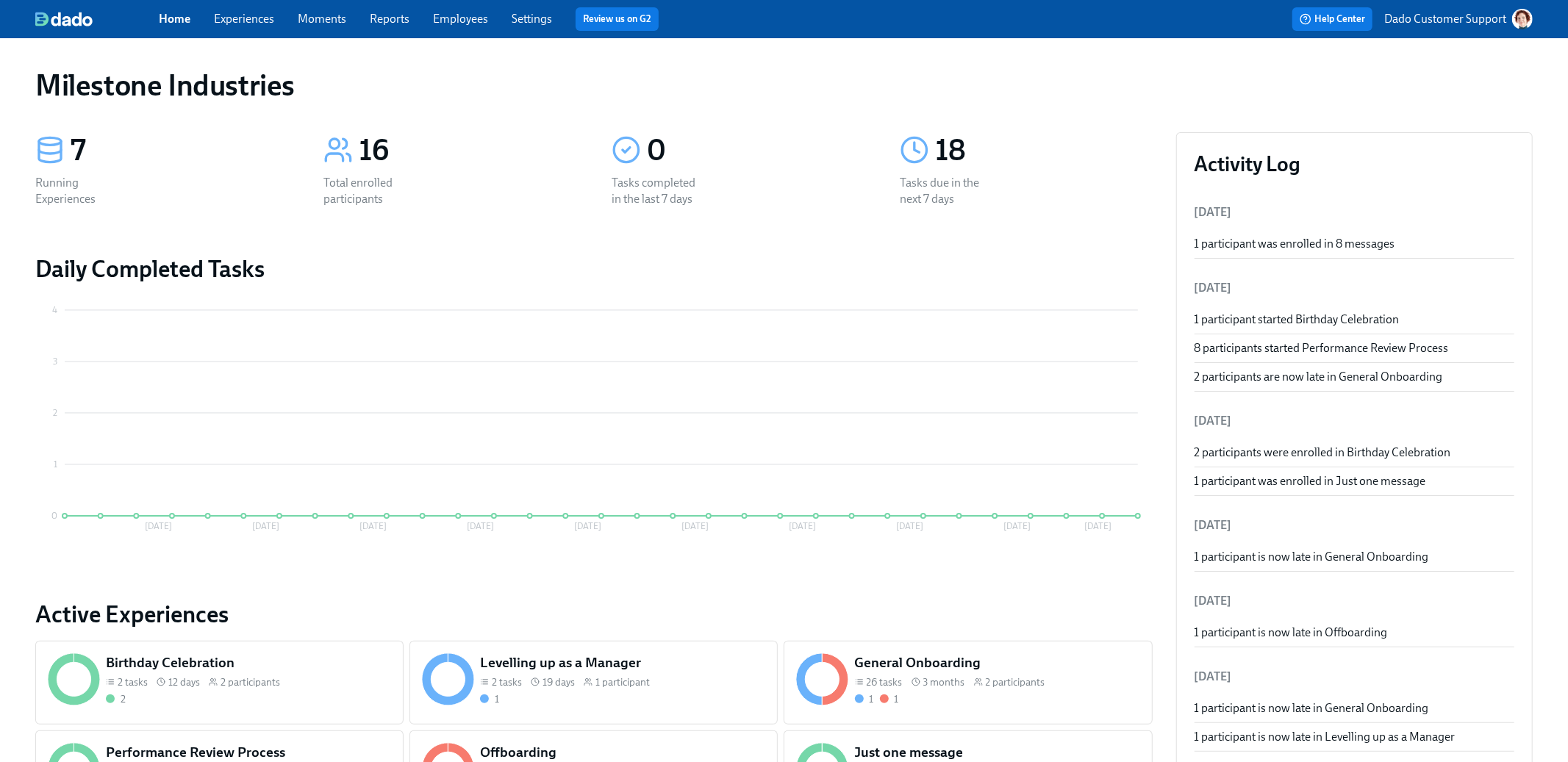
click at [252, 14] on link "Experiences" at bounding box center [244, 19] width 60 height 14
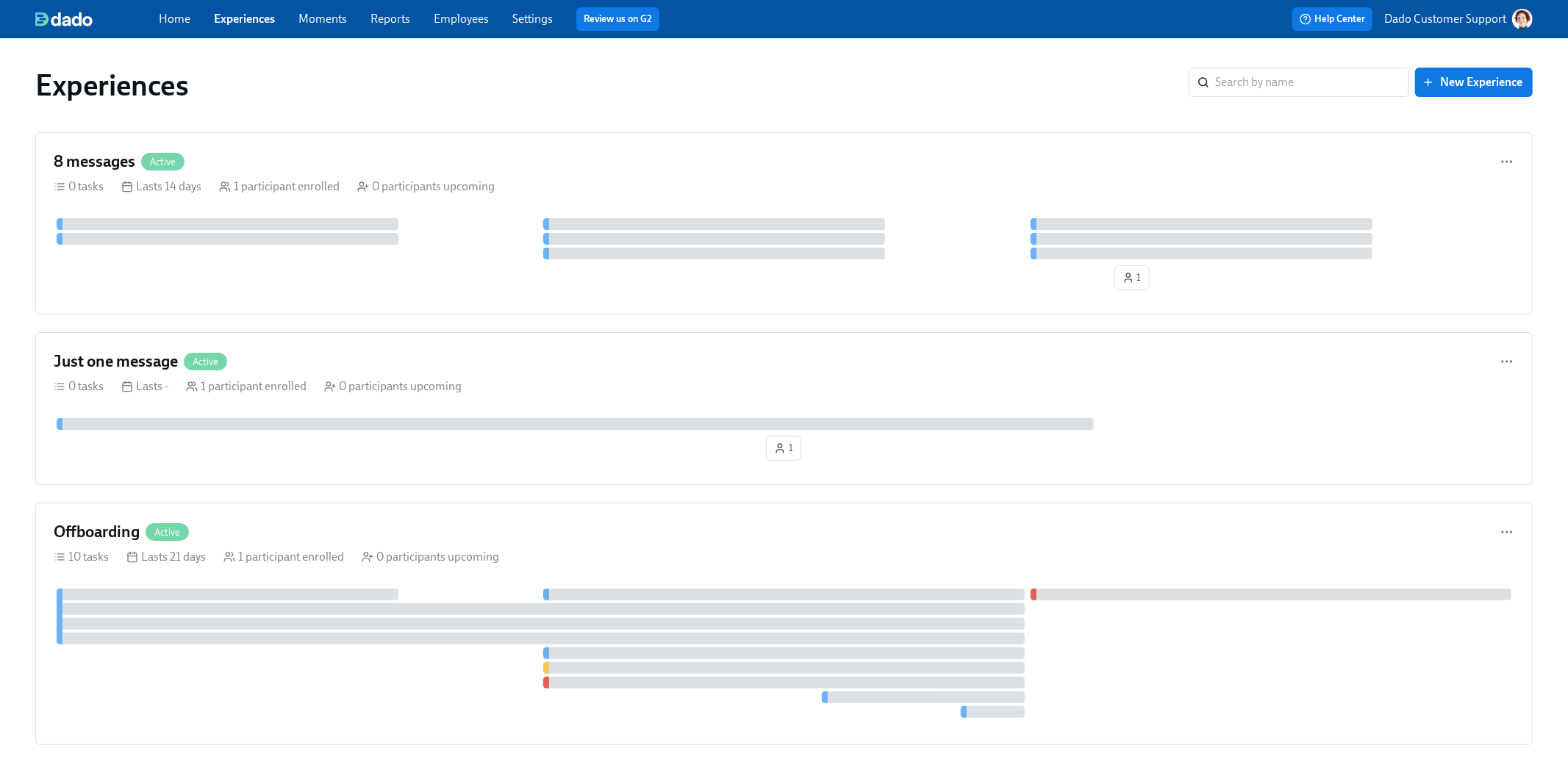
click at [468, 22] on link "Employees" at bounding box center [461, 19] width 56 height 14
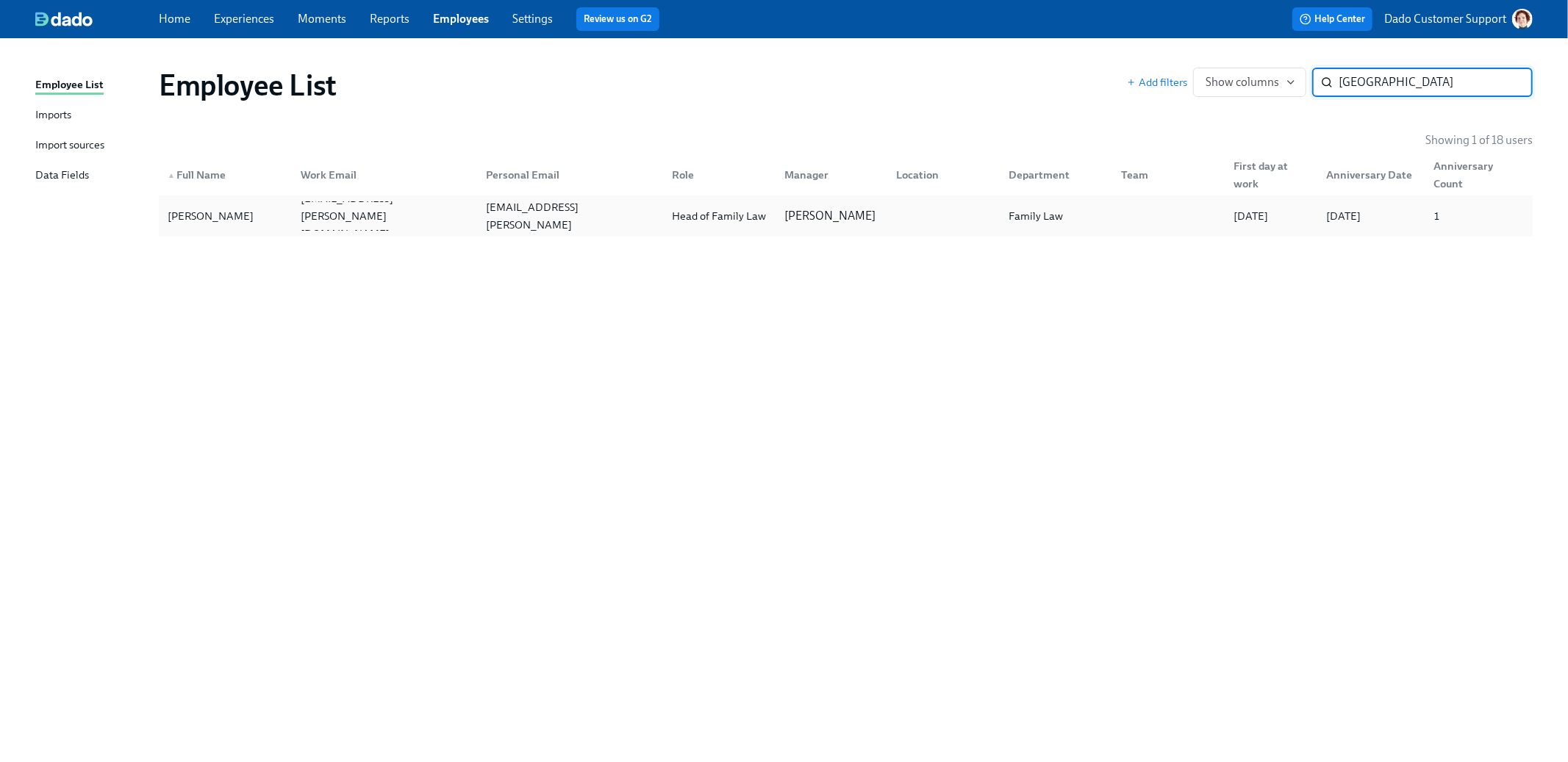
type input "[GEOGRAPHIC_DATA]"
click at [537, 204] on div "[EMAIL_ADDRESS][PERSON_NAME]" at bounding box center [567, 216] width 186 height 30
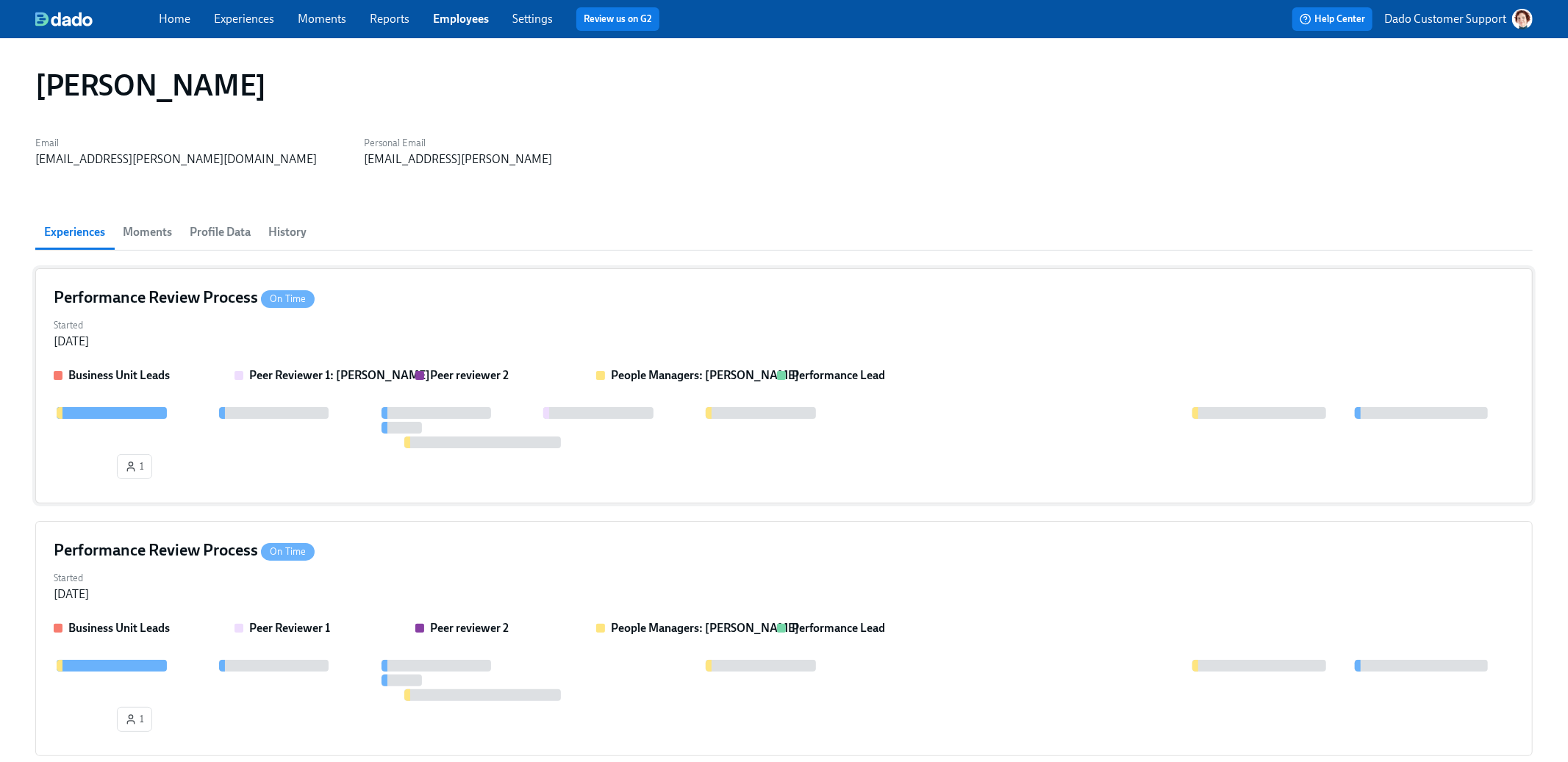
click at [497, 418] on div at bounding box center [784, 427] width 1461 height 41
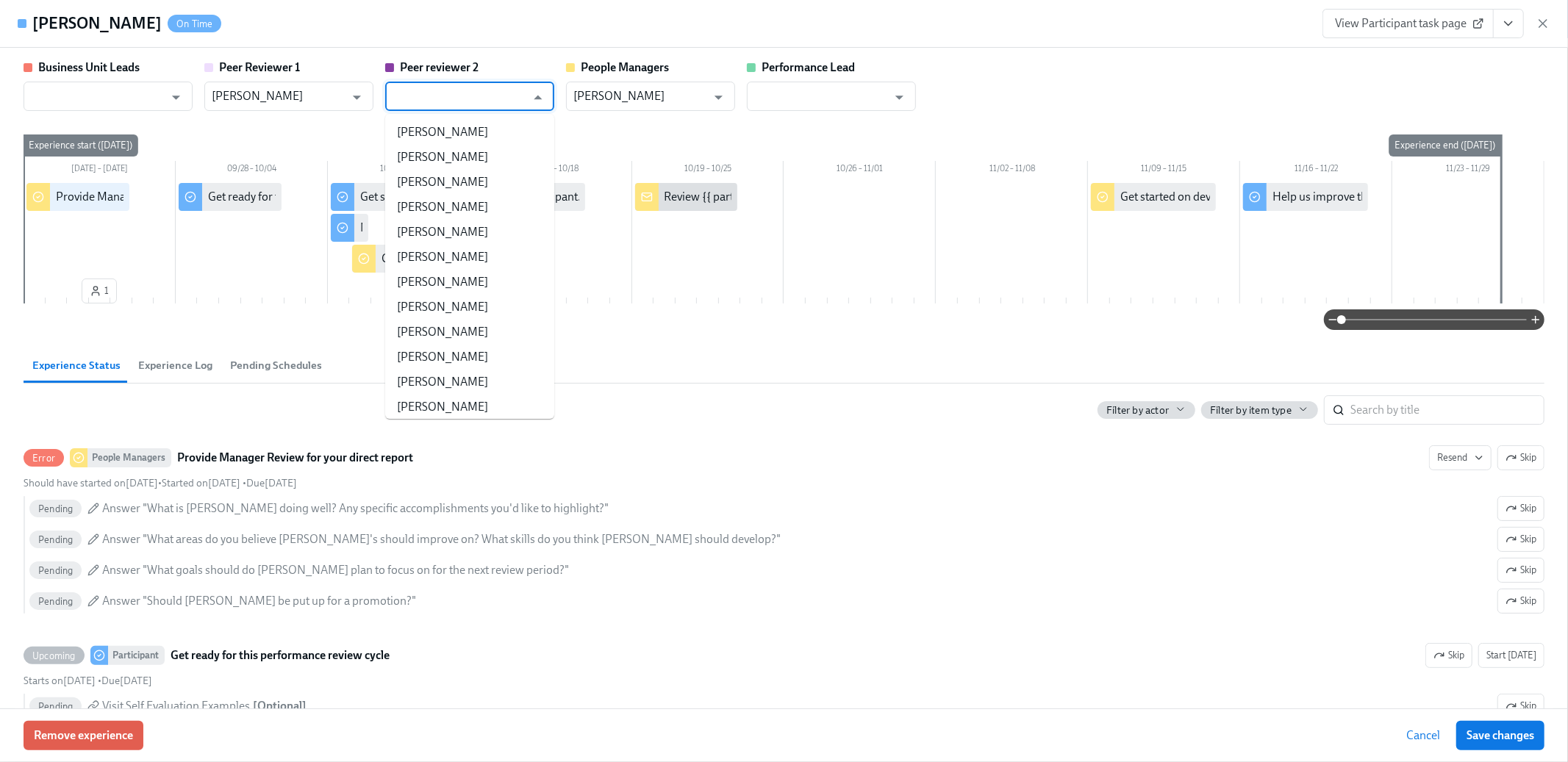
click at [460, 87] on input "text" at bounding box center [459, 96] width 133 height 30
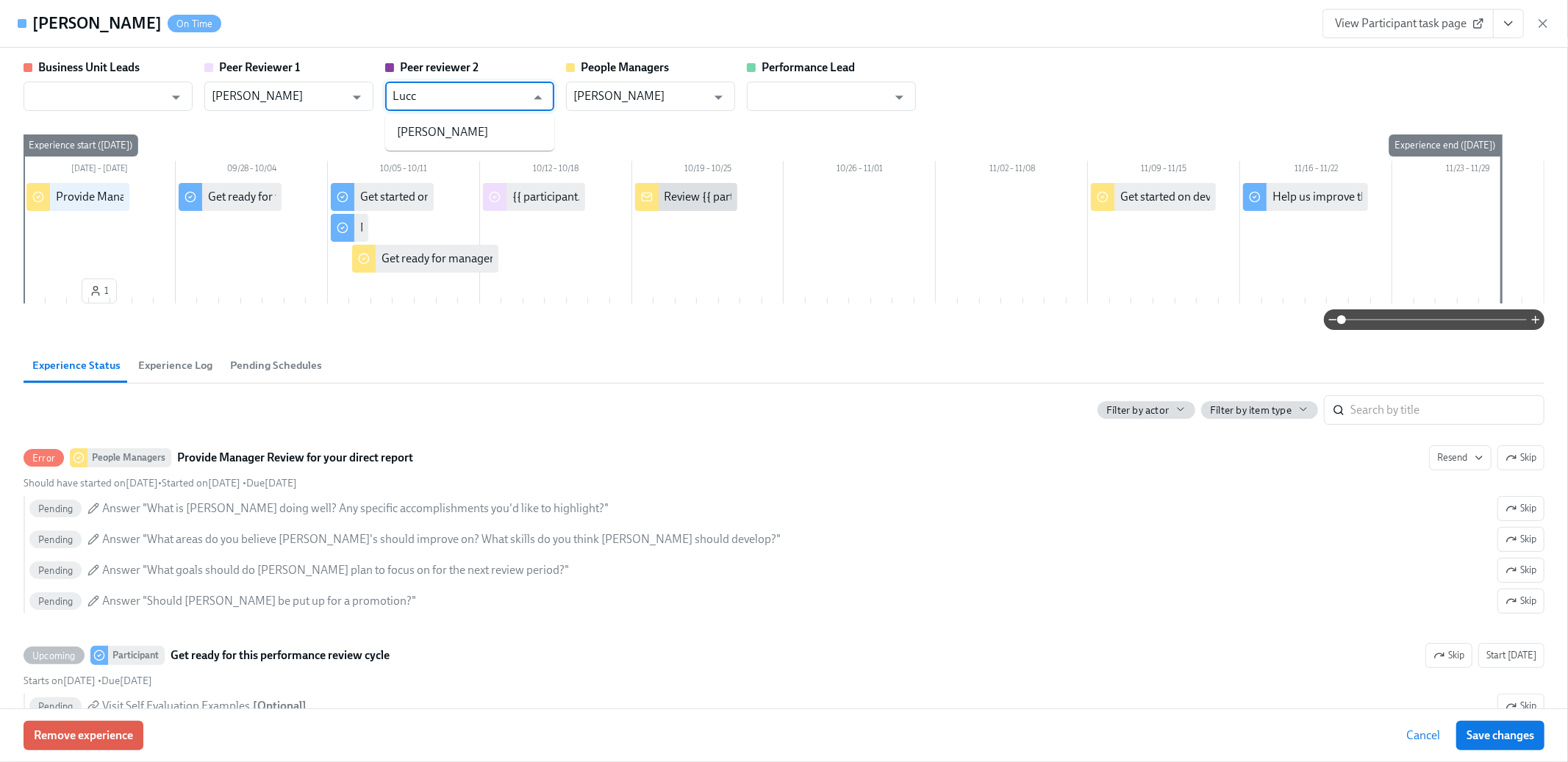
type input "[GEOGRAPHIC_DATA]"
click at [461, 127] on li "[PERSON_NAME]" at bounding box center [470, 132] width 169 height 25
click at [1533, 743] on span "Save changes" at bounding box center [1500, 735] width 68 height 14
click at [1512, 28] on icon "View task page" at bounding box center [1508, 23] width 14 height 14
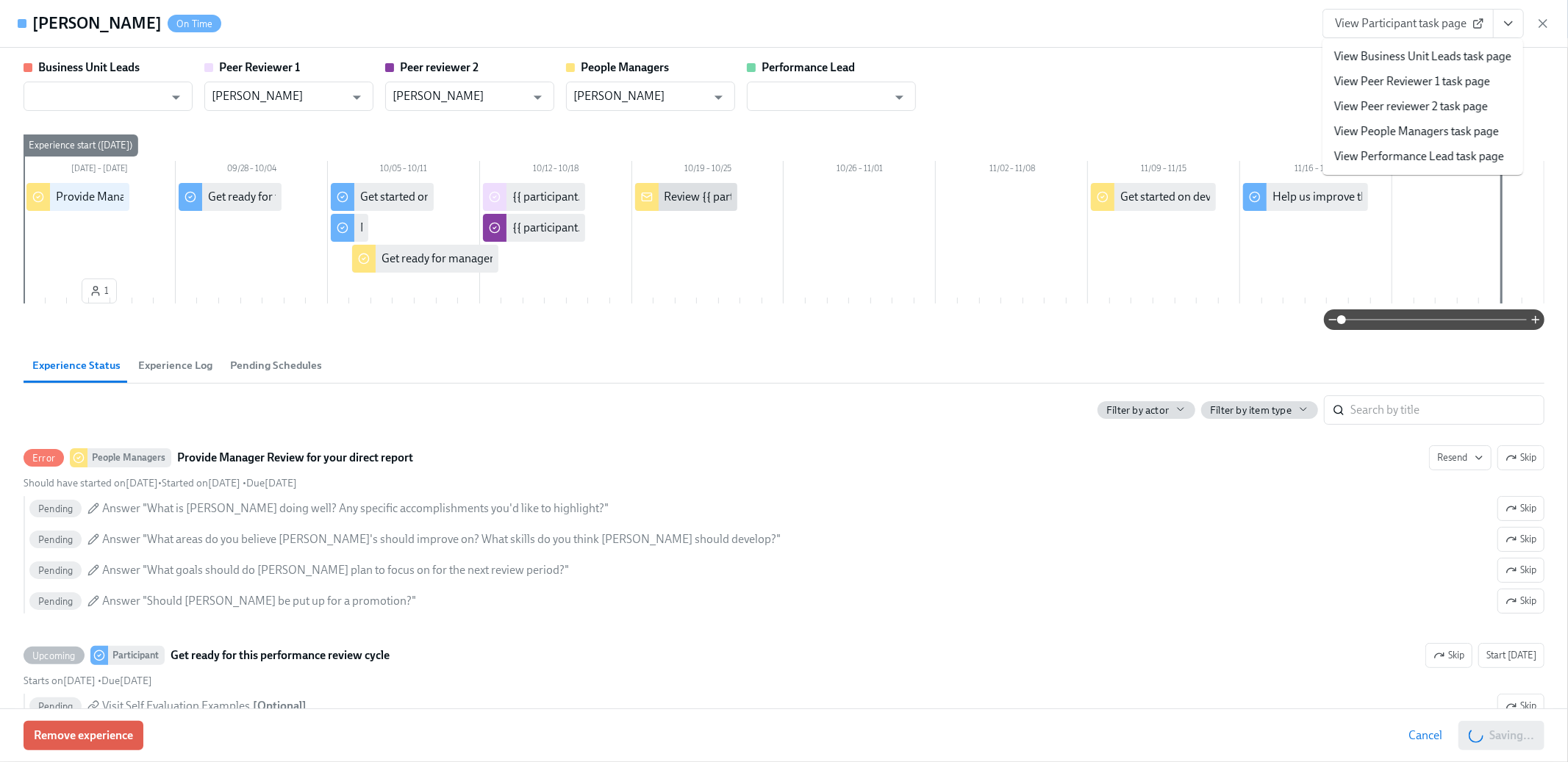
click at [1394, 80] on link "View Peer Reviewer 1 task page" at bounding box center [1413, 81] width 156 height 16
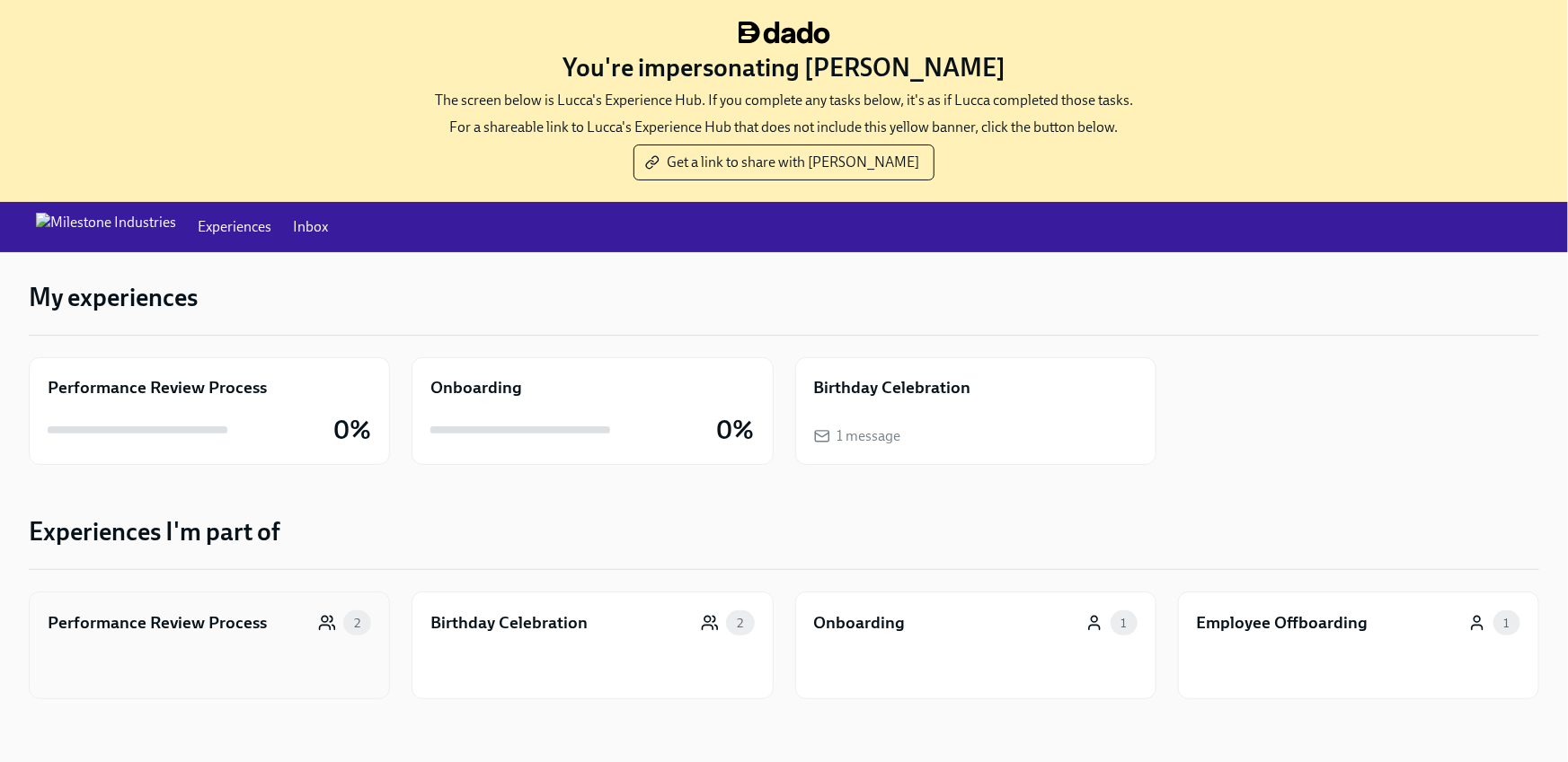
click at [170, 647] on div "Performance Review Process 2" at bounding box center [209, 646] width 361 height 108
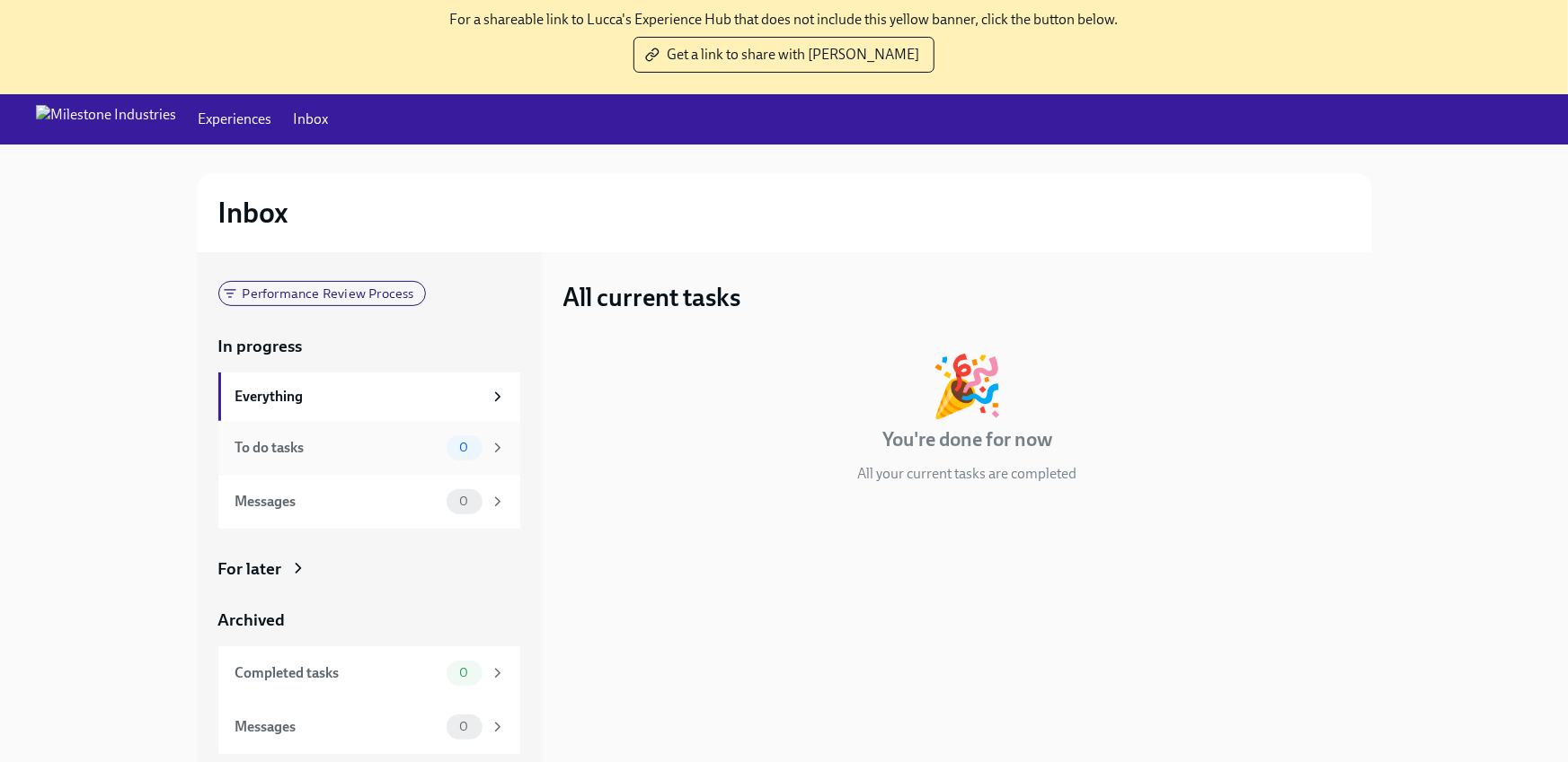
scroll to position [108, 0]
click at [279, 583] on div "Performance Review Process In progress Everything To do tasks 0 Messages 0 For …" at bounding box center [369, 517] width 302 height 473
click at [279, 567] on div "For later" at bounding box center [250, 569] width 64 height 24
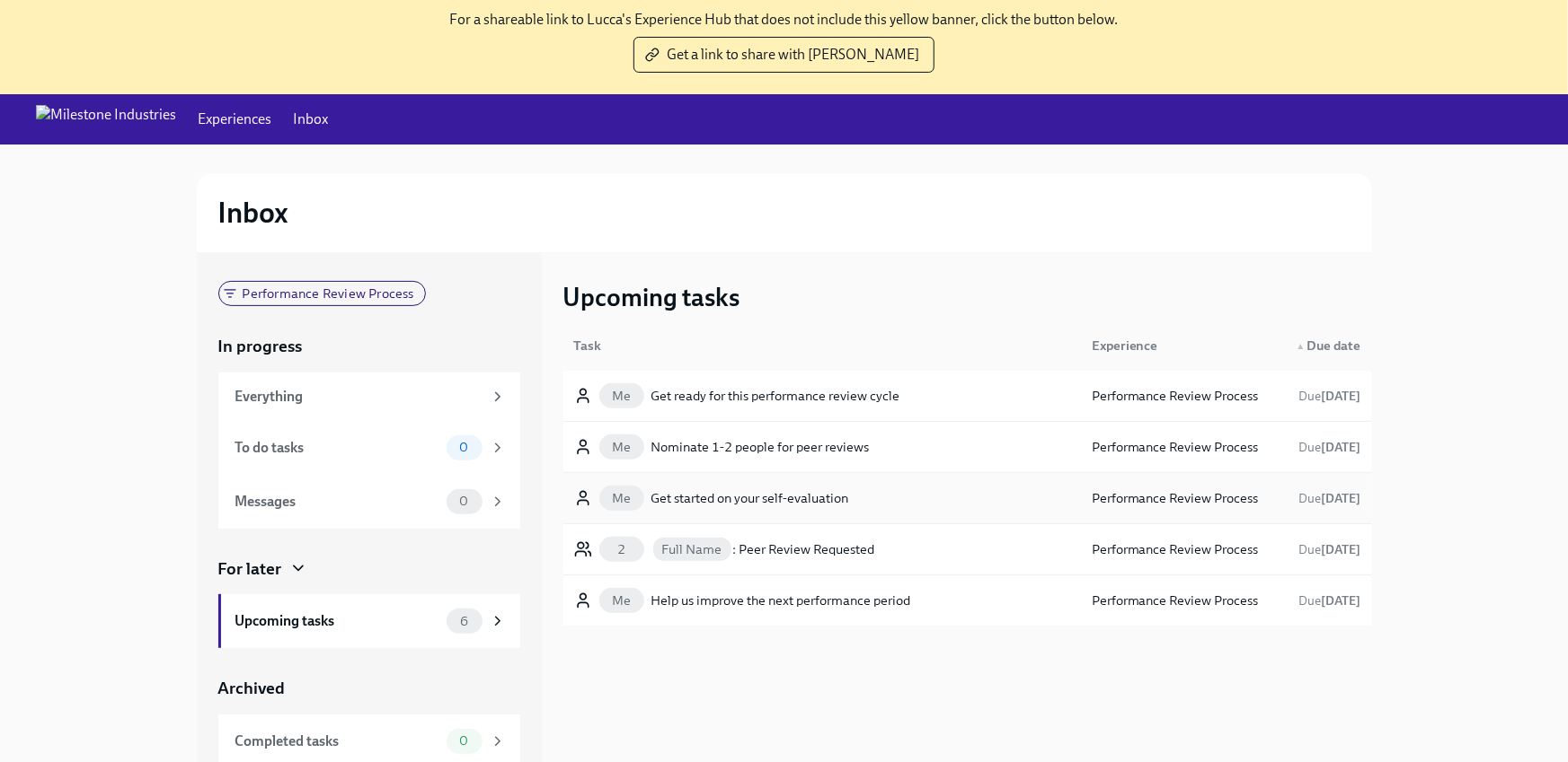
click at [943, 522] on div "Me Get started on your self-evaluation Performance Review Process Due [DATE]" at bounding box center [968, 498] width 809 height 50
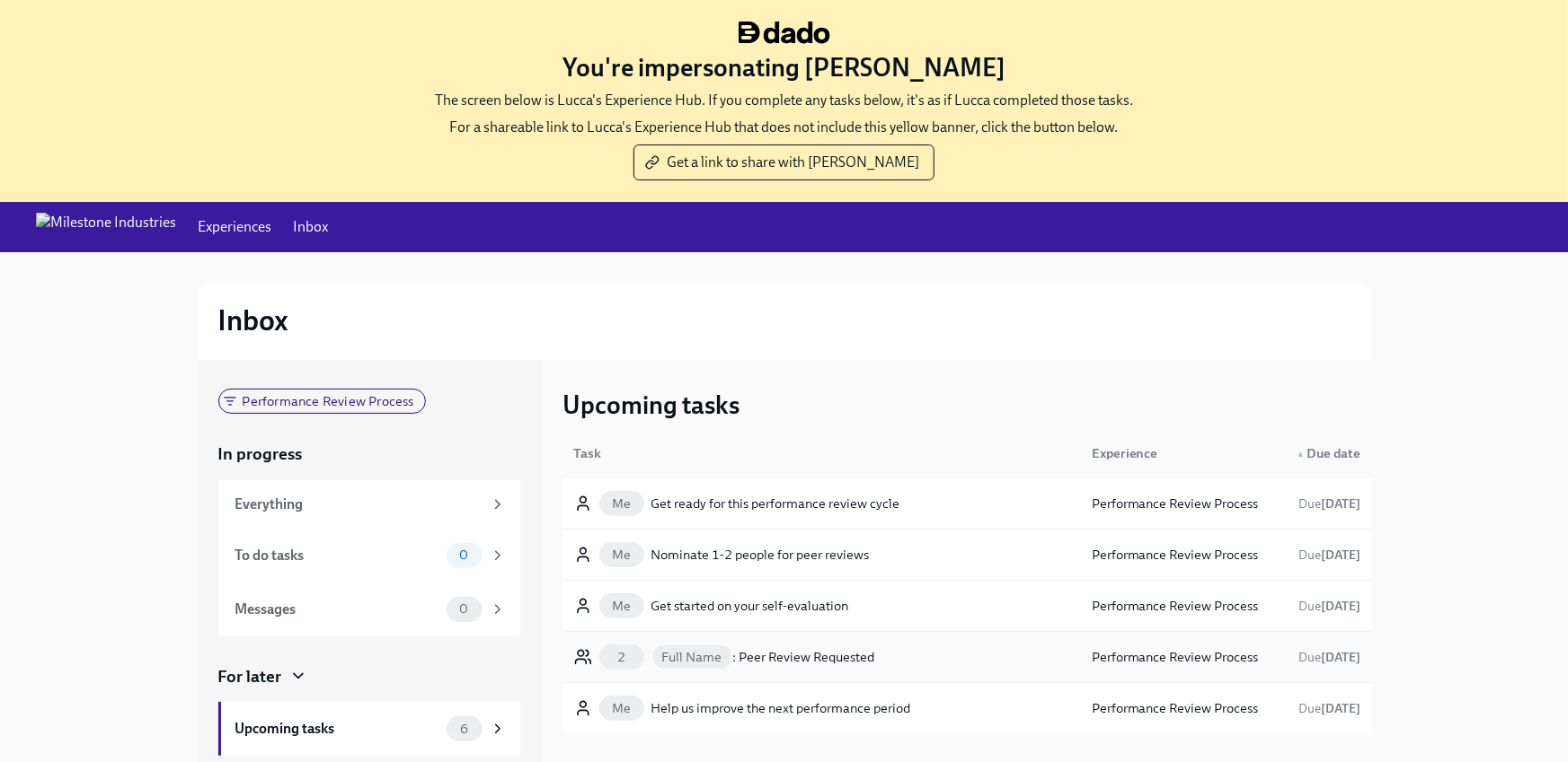
click at [857, 647] on div "Full Name : Peer Review Requested" at bounding box center [762, 658] width 223 height 22
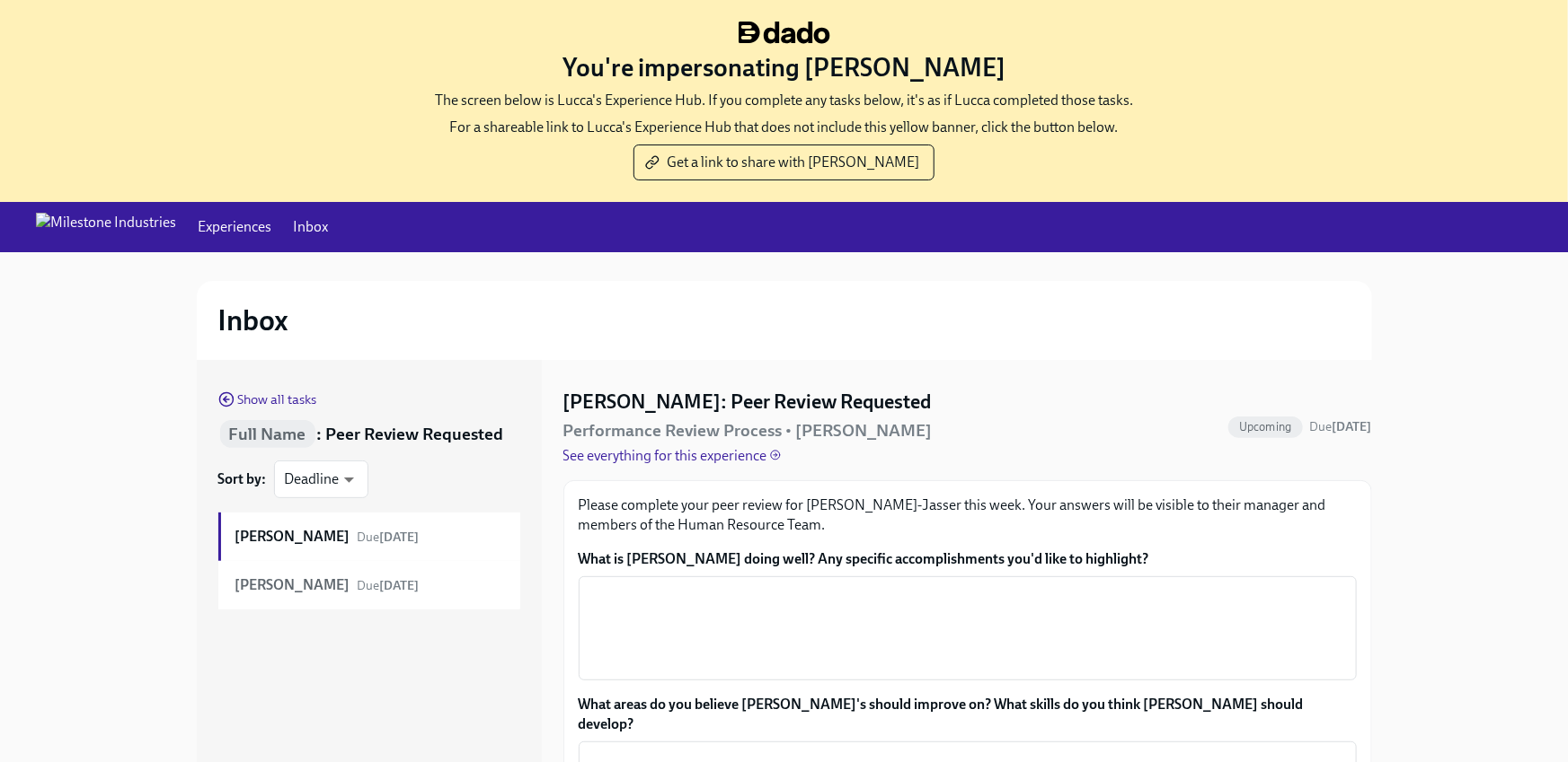
scroll to position [126, 0]
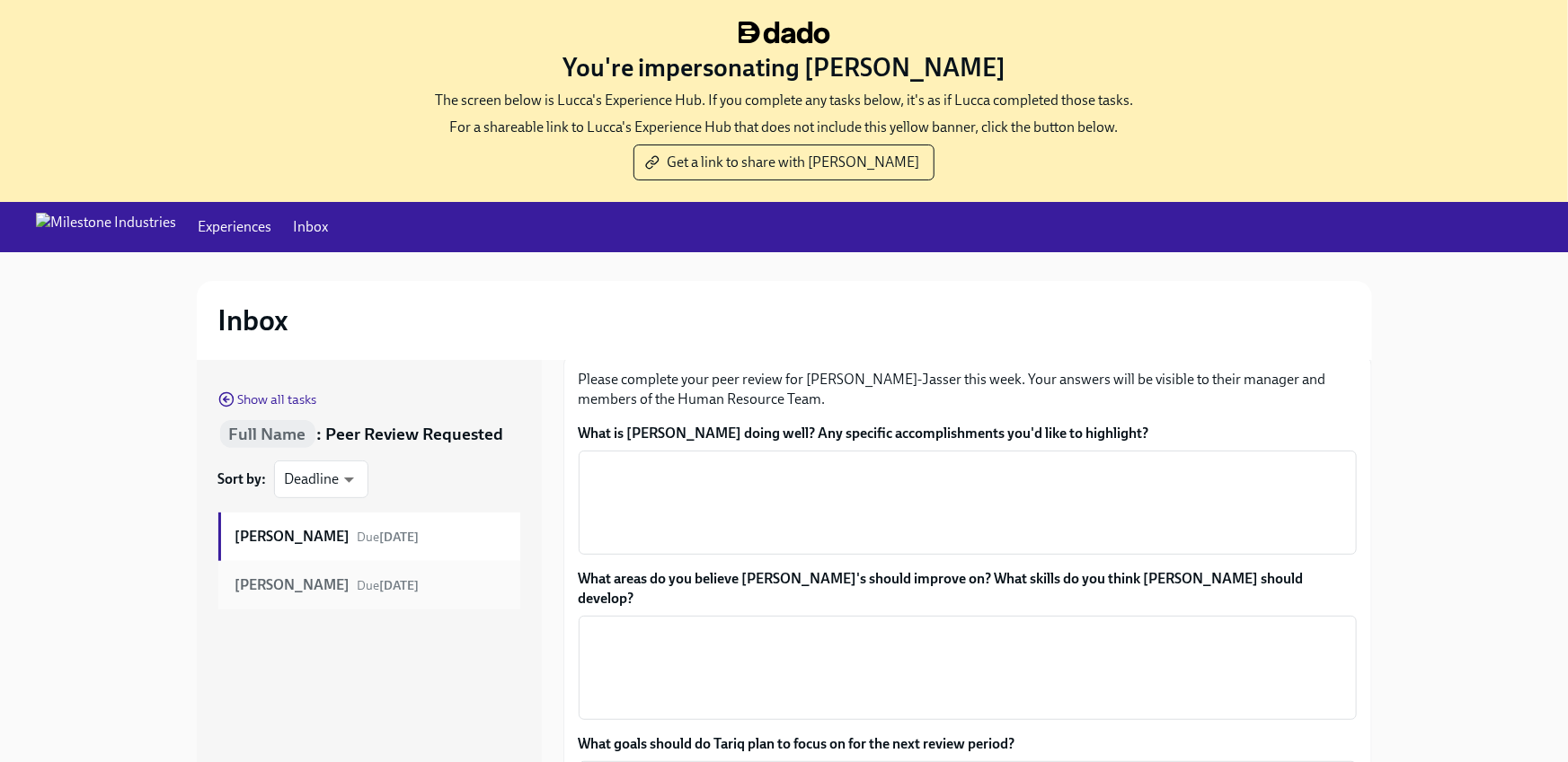
click at [380, 587] on strong "[DATE]" at bounding box center [399, 586] width 39 height 16
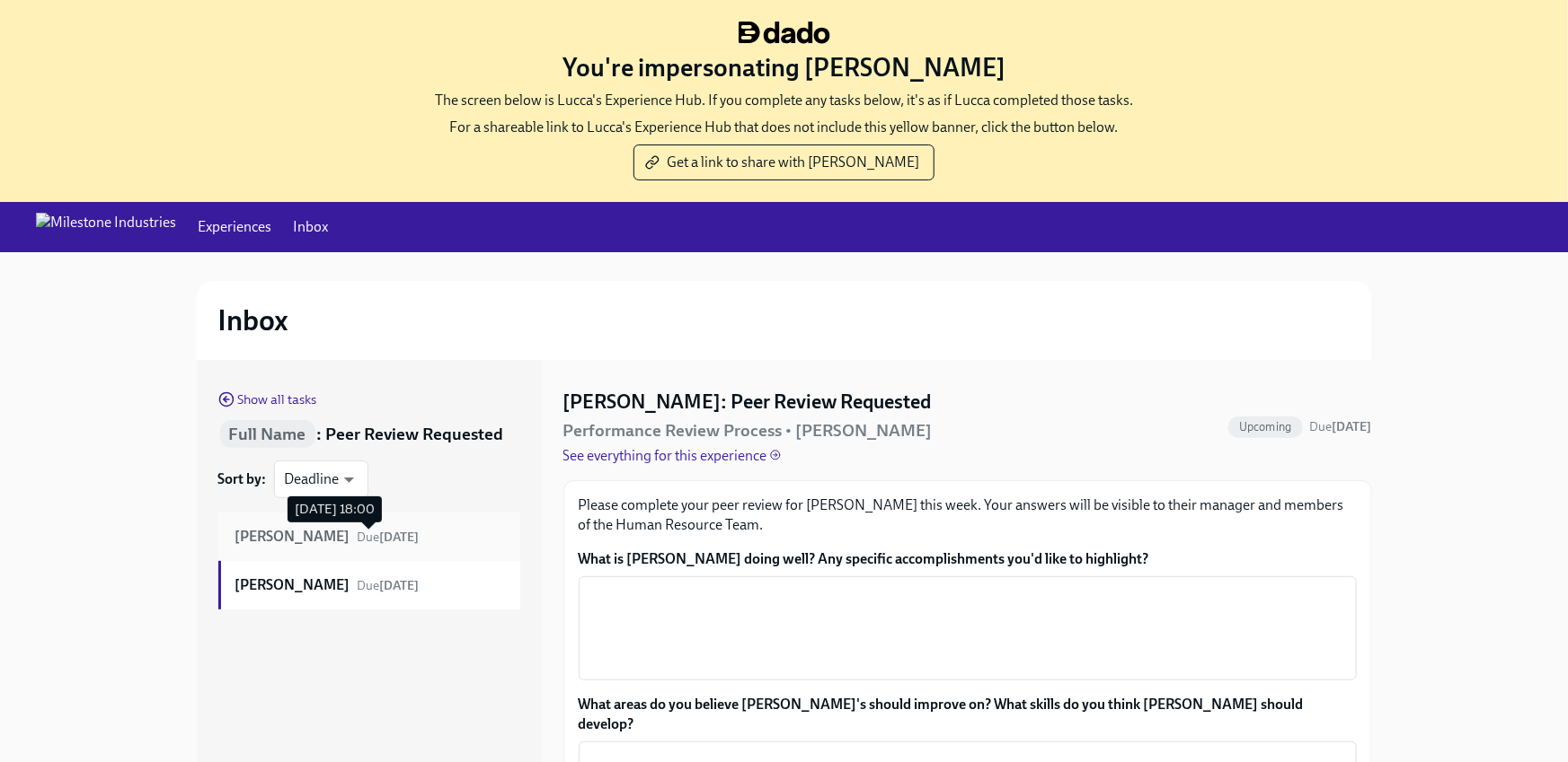
click at [380, 541] on strong "[DATE]" at bounding box center [399, 538] width 39 height 16
click at [252, 402] on span "Show all tasks" at bounding box center [268, 399] width 98 height 18
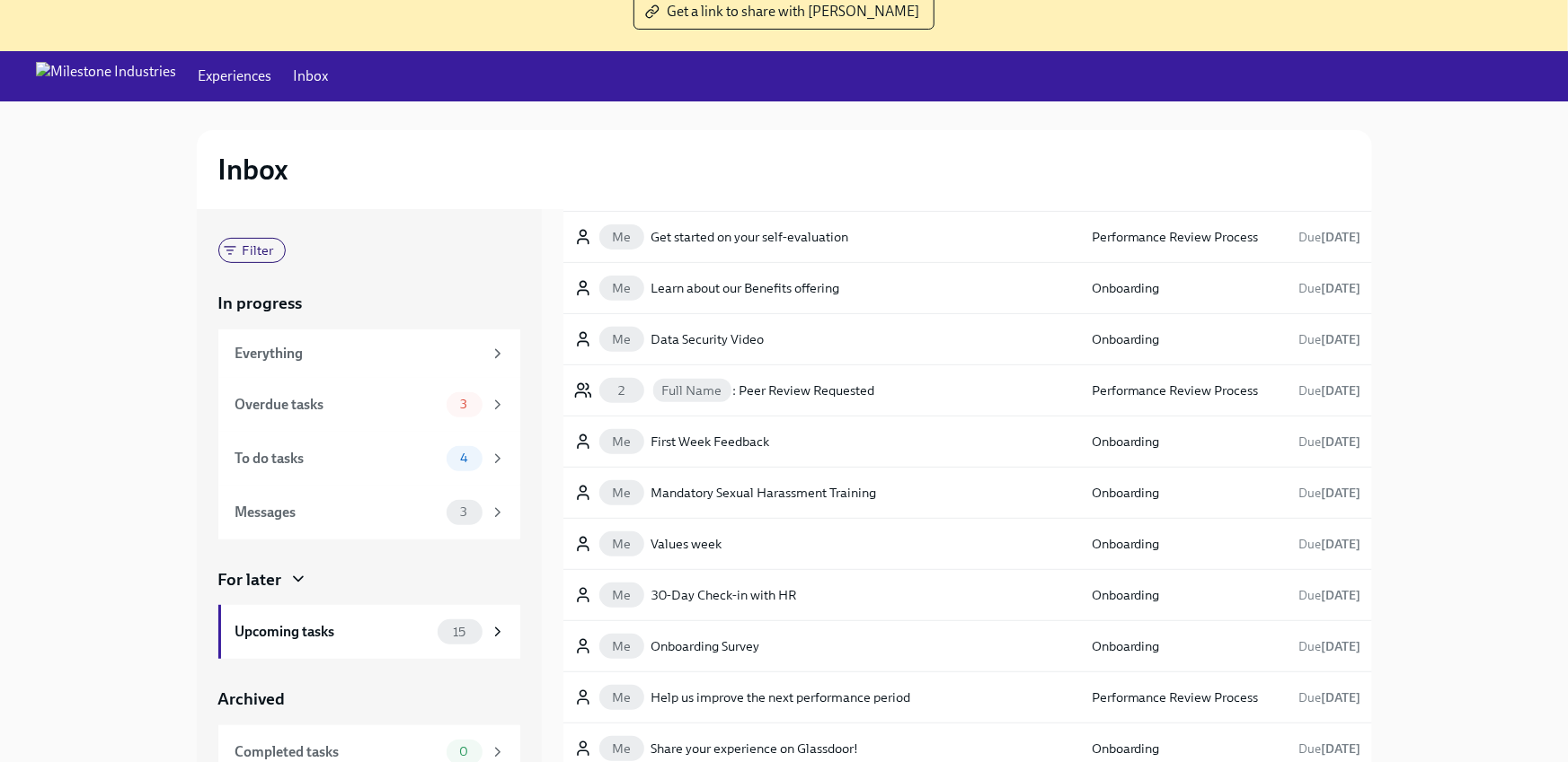
scroll to position [182, 0]
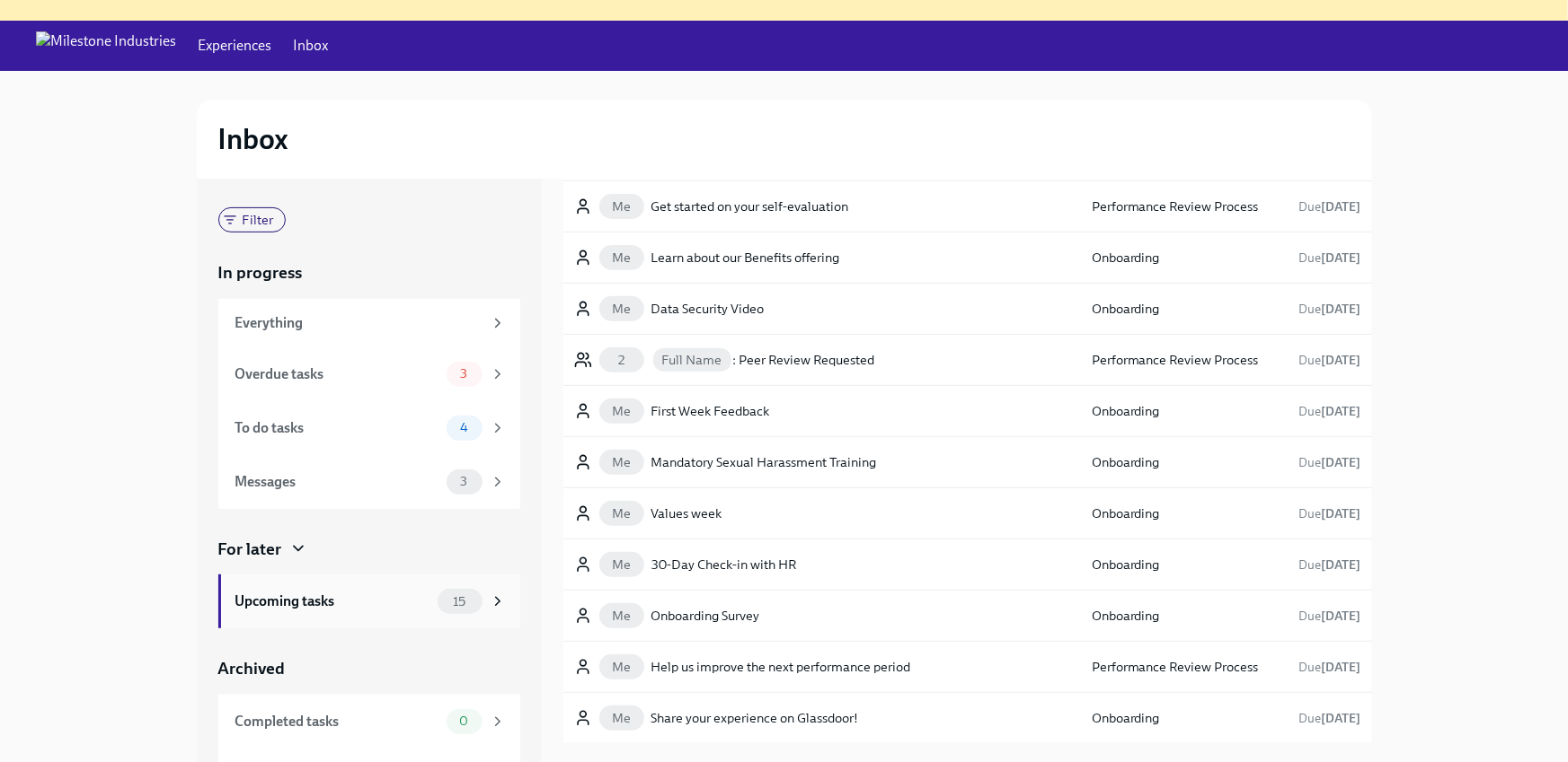
click at [338, 614] on div "Upcoming tasks 15" at bounding box center [369, 602] width 302 height 54
click at [340, 582] on div "Upcoming tasks 15" at bounding box center [369, 602] width 302 height 54
click at [306, 613] on div "Upcoming tasks 15" at bounding box center [370, 602] width 271 height 26
click at [269, 220] on span "Filter" at bounding box center [259, 220] width 53 height 14
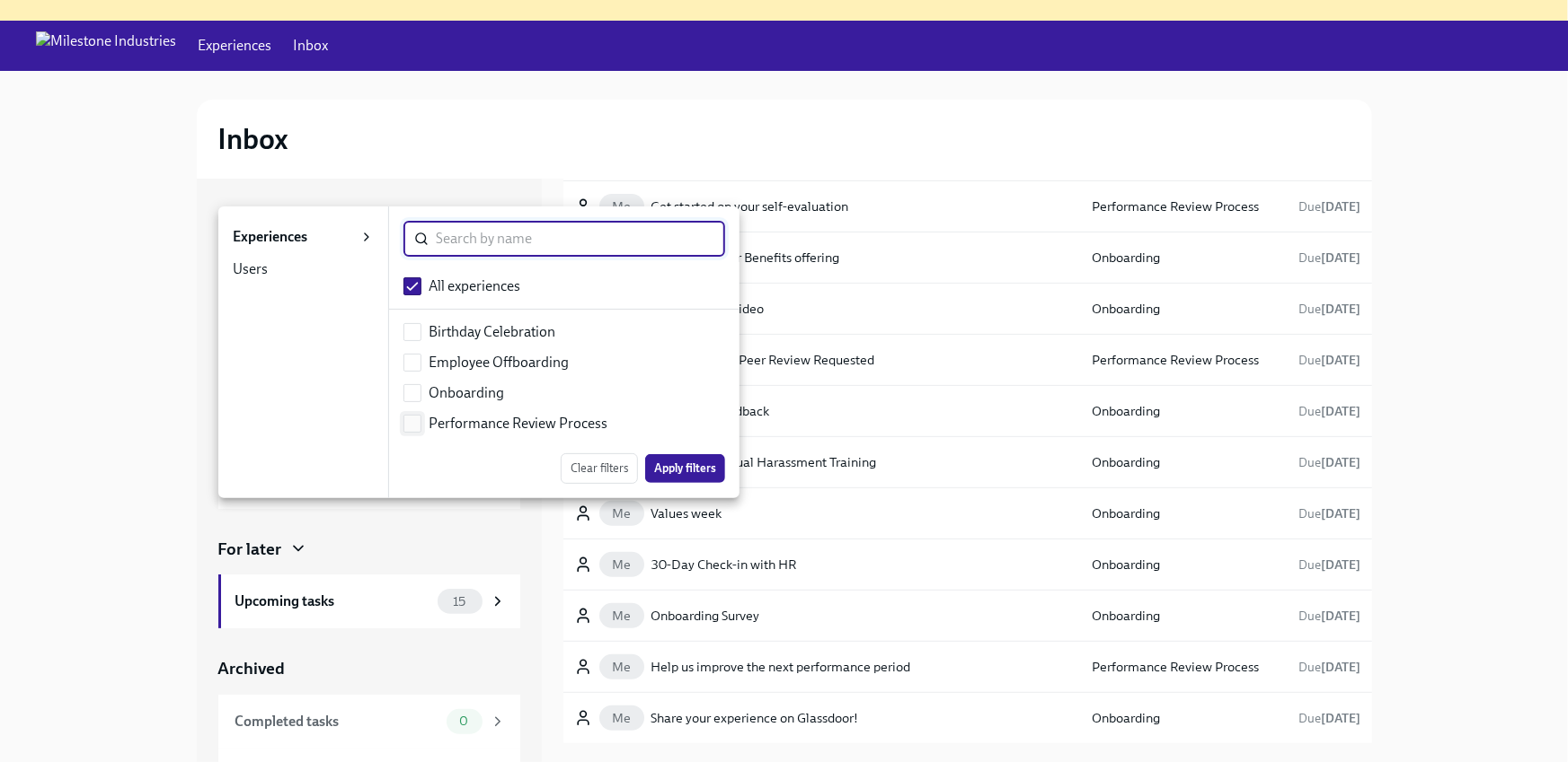
click at [408, 422] on input "checkbox" at bounding box center [412, 424] width 16 height 16
checkbox input "true"
checkbox input "false"
click at [701, 475] on span "Apply filters" at bounding box center [685, 469] width 62 height 18
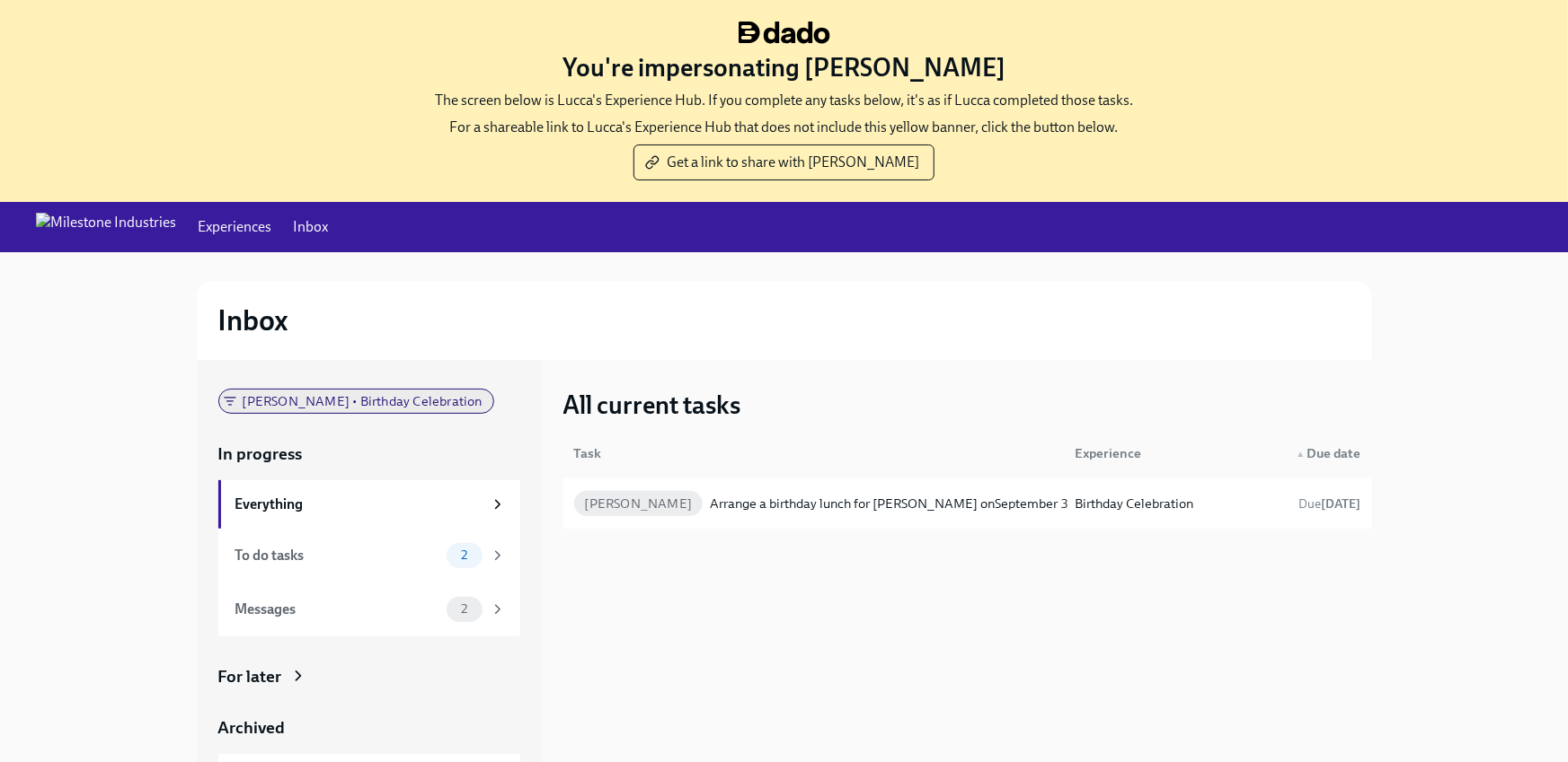
click at [316, 397] on span "[PERSON_NAME] • Birthday Celebration" at bounding box center [363, 402] width 262 height 14
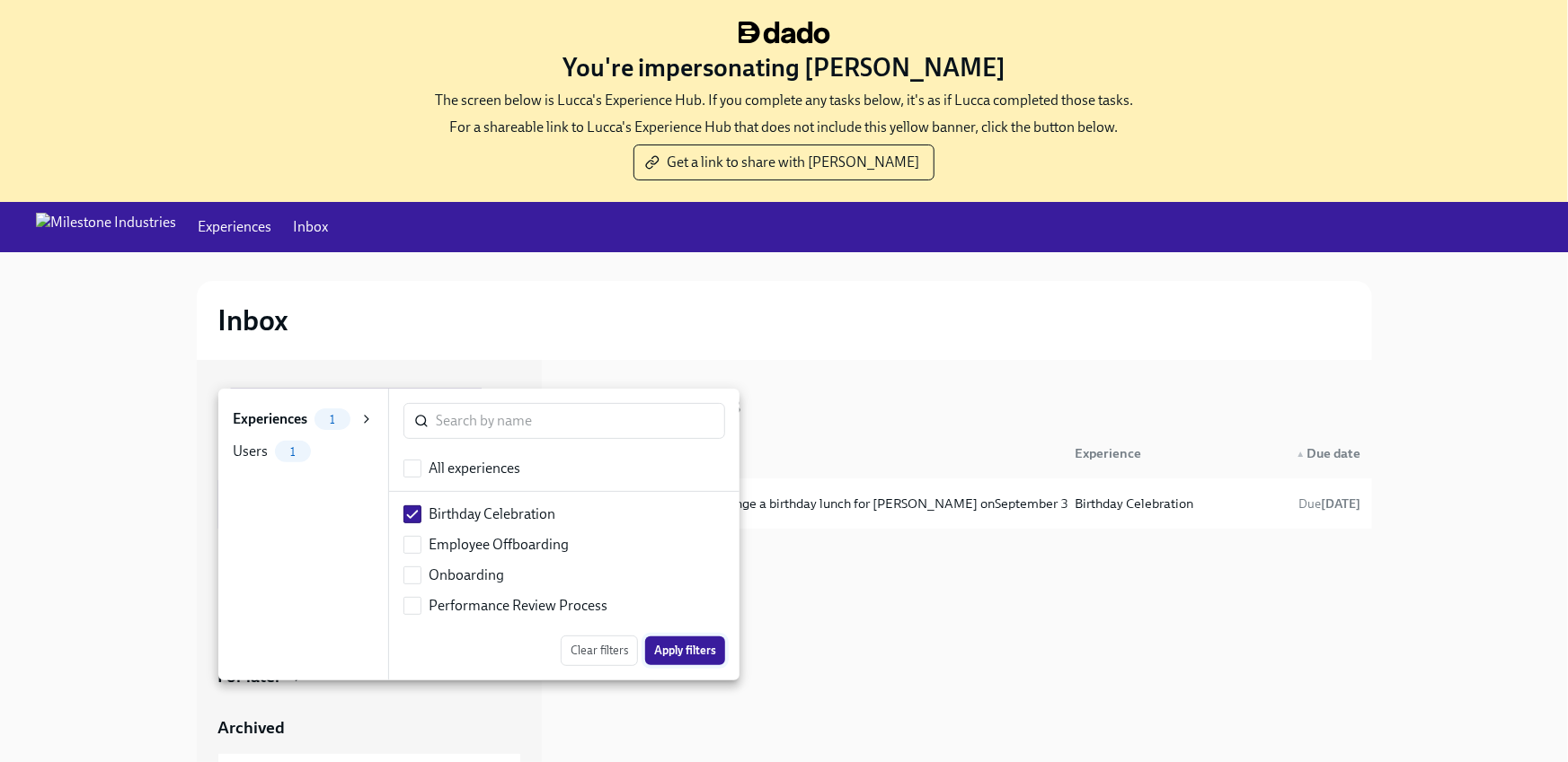
click at [690, 646] on span "Apply filters" at bounding box center [685, 651] width 62 height 18
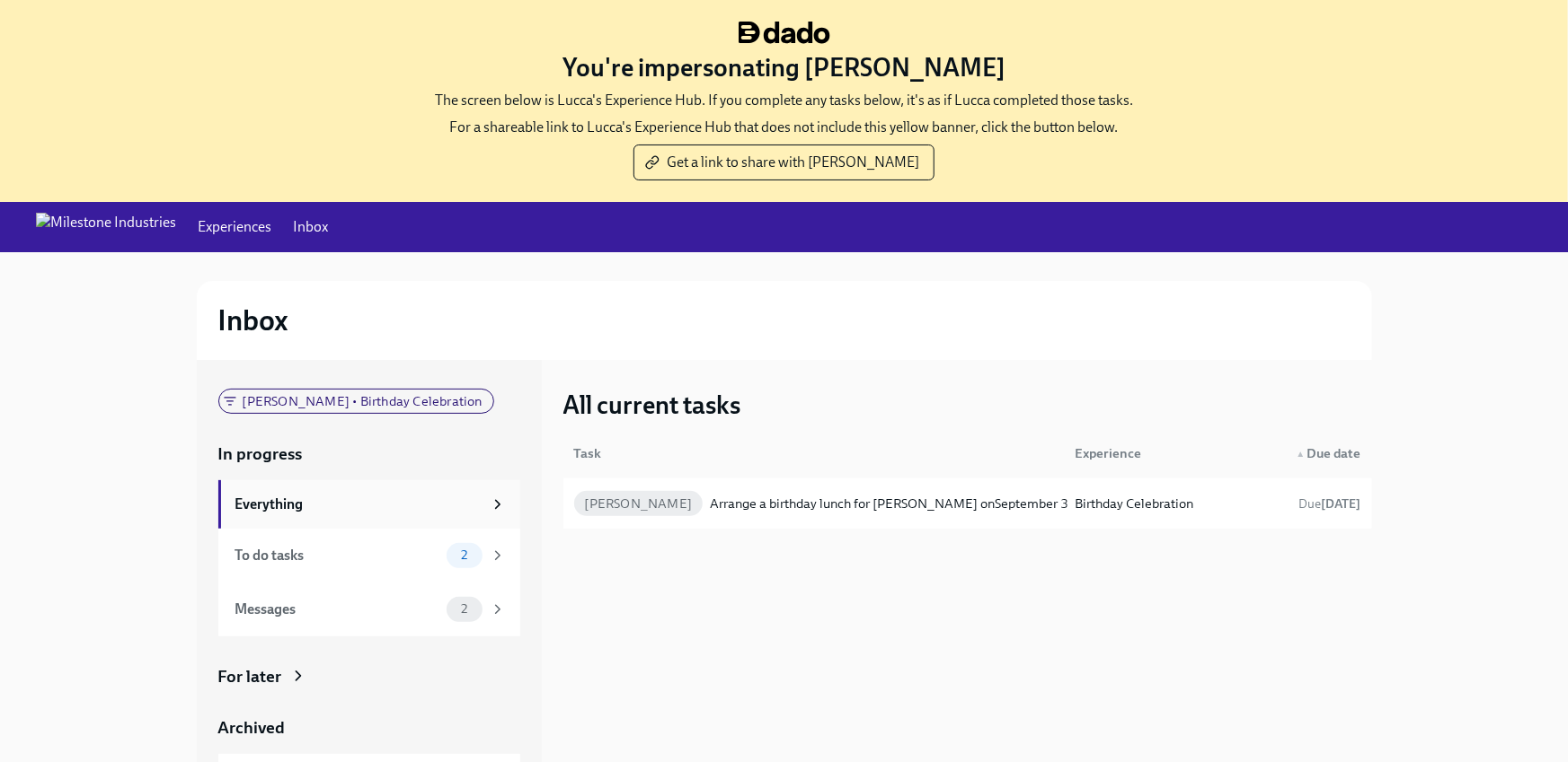
click at [278, 493] on div "Everything" at bounding box center [369, 504] width 302 height 48
click at [328, 561] on div "To do tasks" at bounding box center [336, 556] width 204 height 20
click at [298, 601] on div "Messages" at bounding box center [336, 610] width 204 height 20
click at [335, 499] on div "Everything" at bounding box center [358, 504] width 247 height 20
click at [327, 555] on div "To do tasks" at bounding box center [336, 556] width 204 height 20
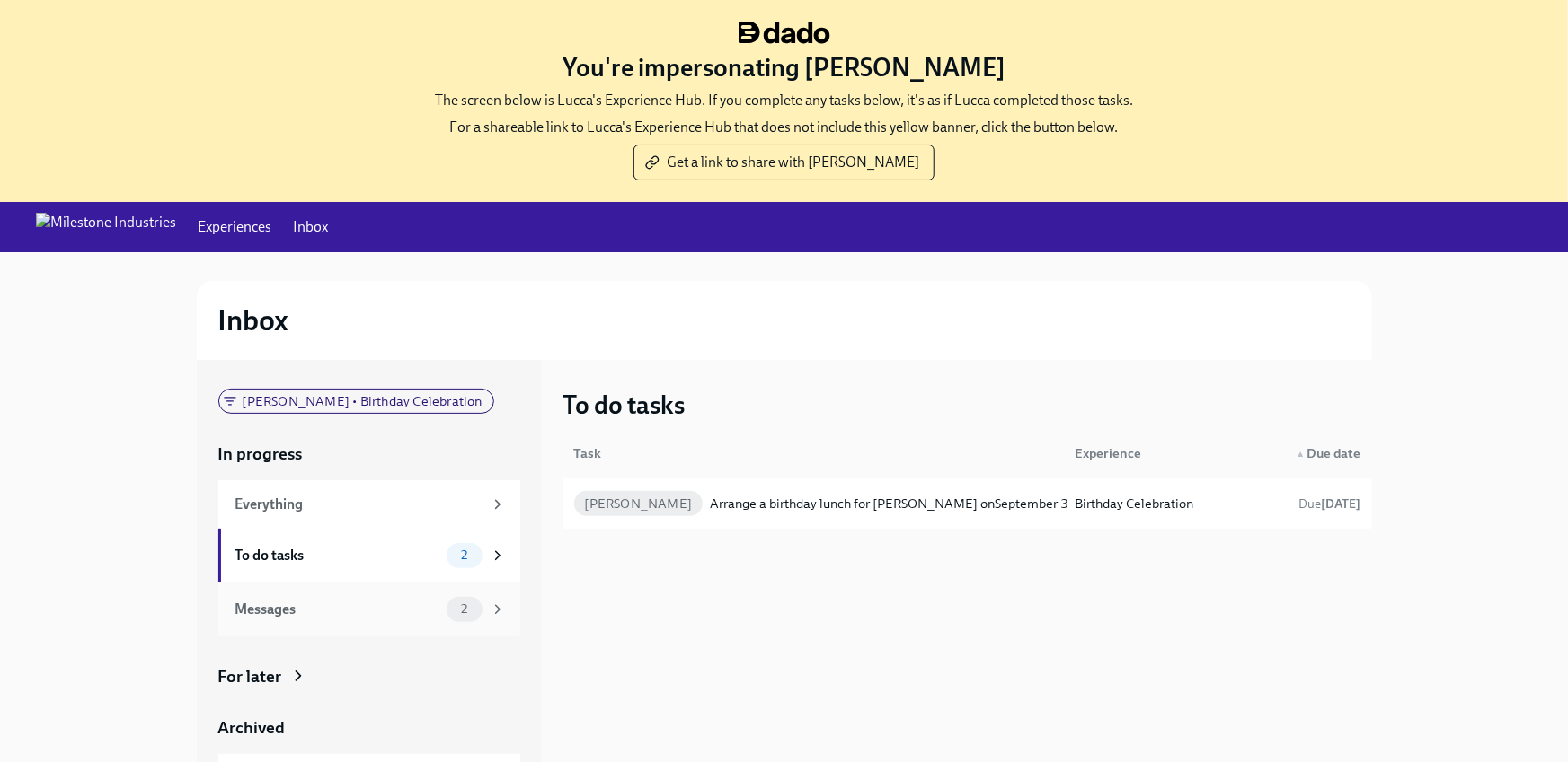
click at [289, 614] on div "Messages" at bounding box center [336, 610] width 204 height 20
click at [319, 493] on div "Everything" at bounding box center [369, 504] width 302 height 48
click at [293, 231] on link "Inbox" at bounding box center [311, 227] width 35 height 20
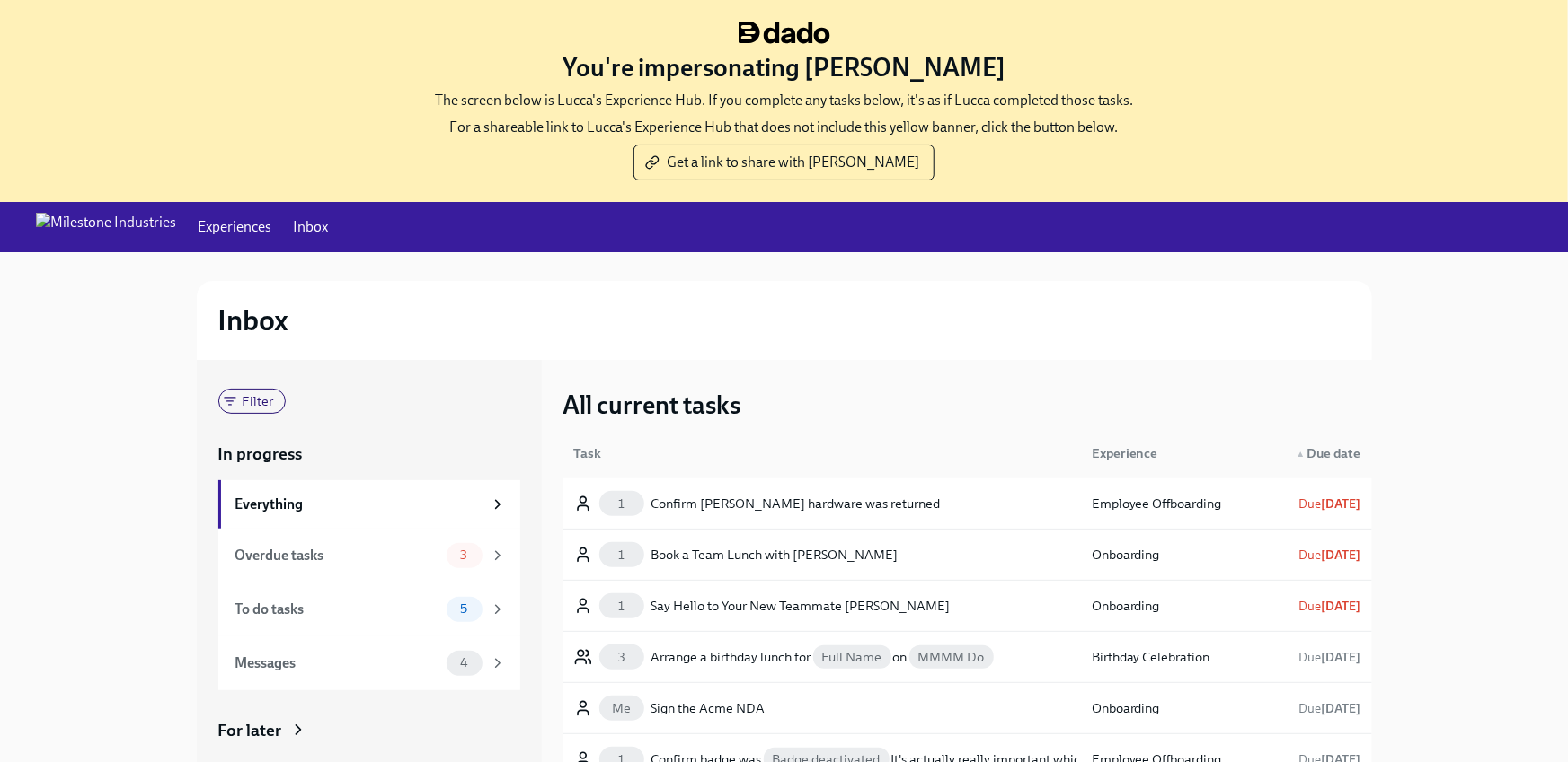
click at [198, 226] on link "Experiences" at bounding box center [234, 227] width 74 height 20
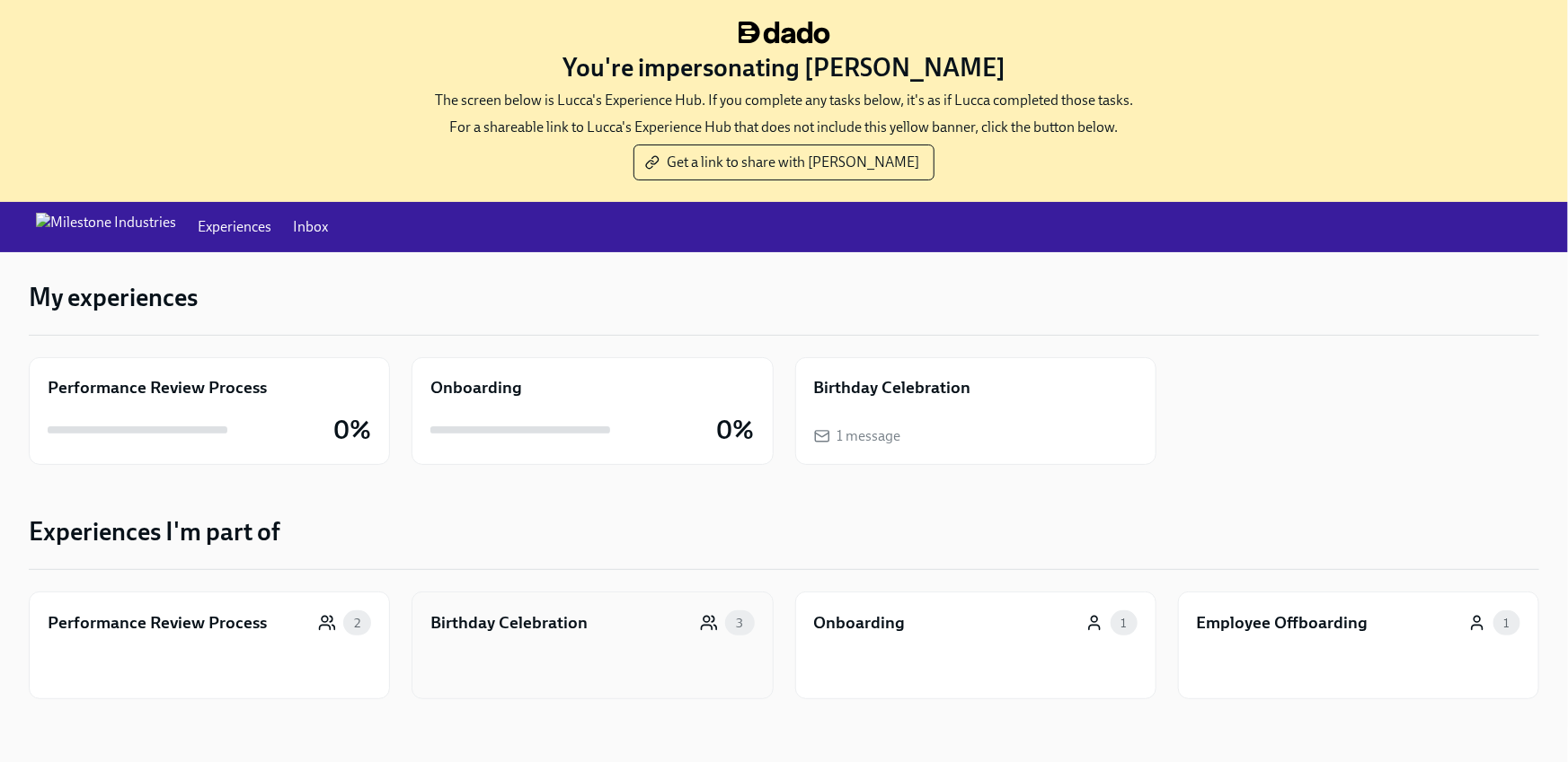
click at [508, 639] on div "Birthday Celebration 3" at bounding box center [591, 646] width 361 height 108
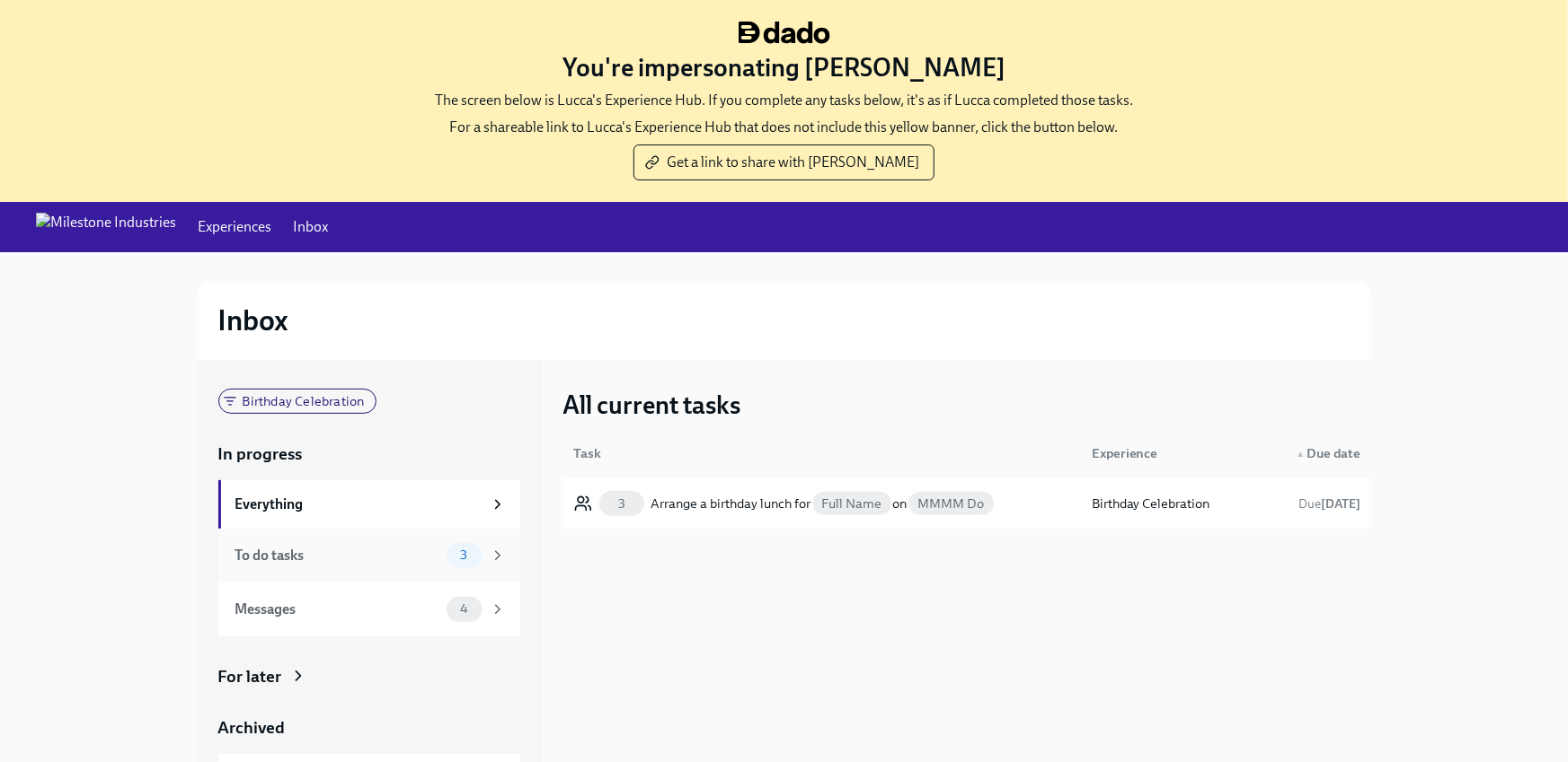
click at [426, 573] on div "To do tasks 3" at bounding box center [369, 556] width 302 height 54
click at [755, 526] on div "3 Arrange a birthday lunch for Full Name on MMMM Do Birthday Celebration Due [D…" at bounding box center [968, 503] width 809 height 50
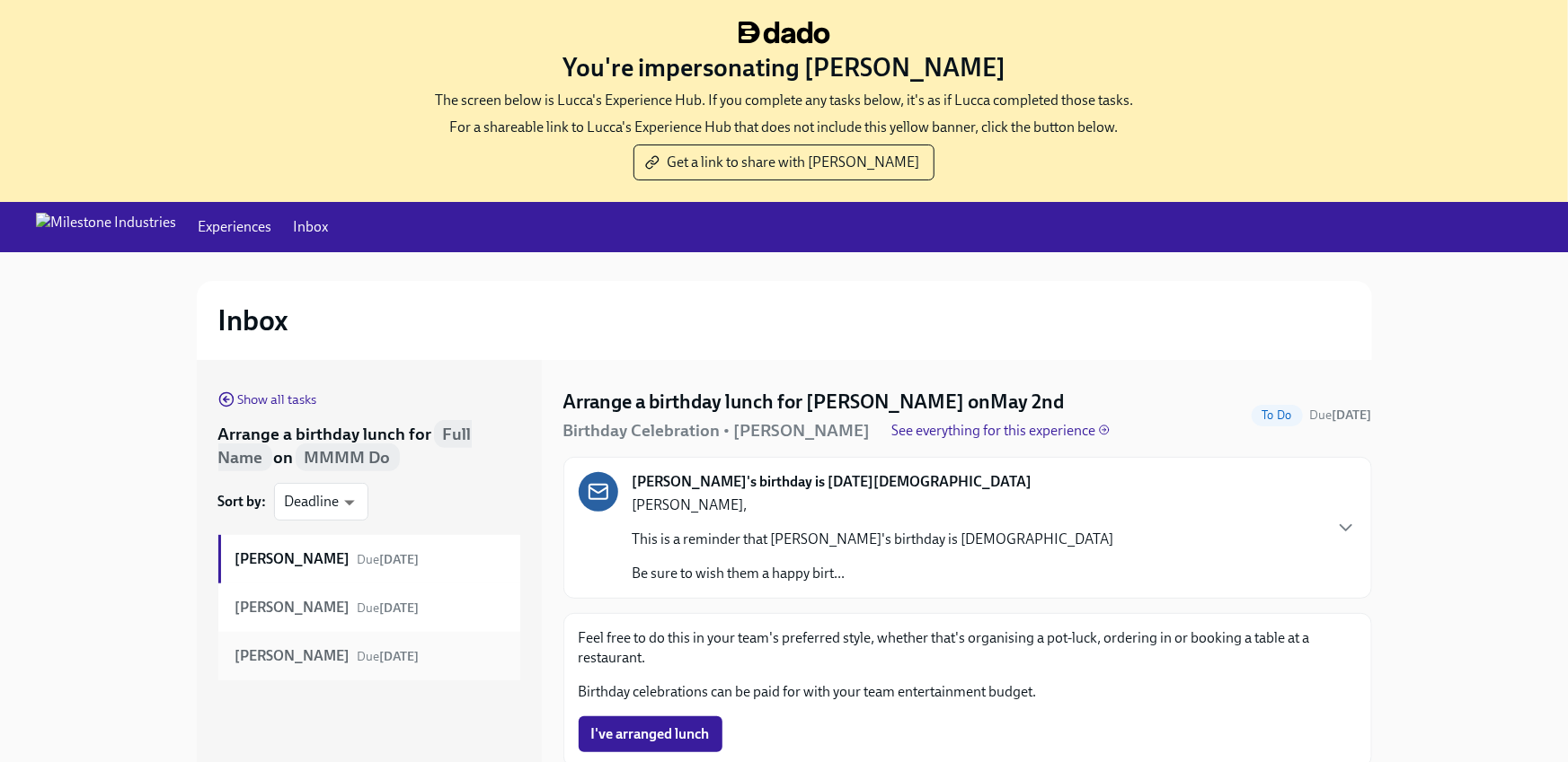
click at [445, 674] on div "[PERSON_NAME] Due [DATE]" at bounding box center [369, 656] width 302 height 48
click at [447, 603] on div "[PERSON_NAME] Due [DATE]" at bounding box center [370, 608] width 271 height 20
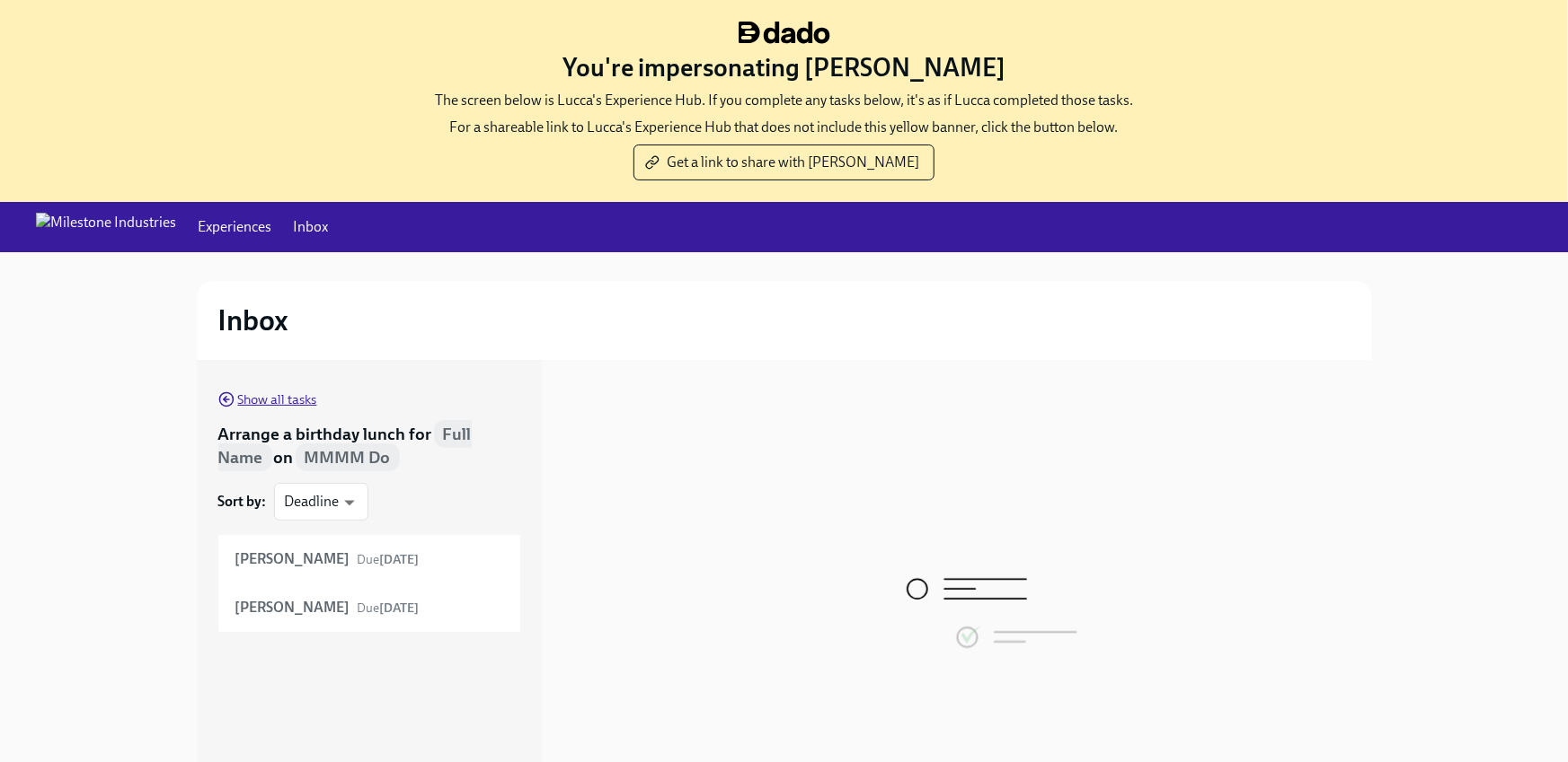
click at [240, 405] on span "Show all tasks" at bounding box center [268, 399] width 98 height 18
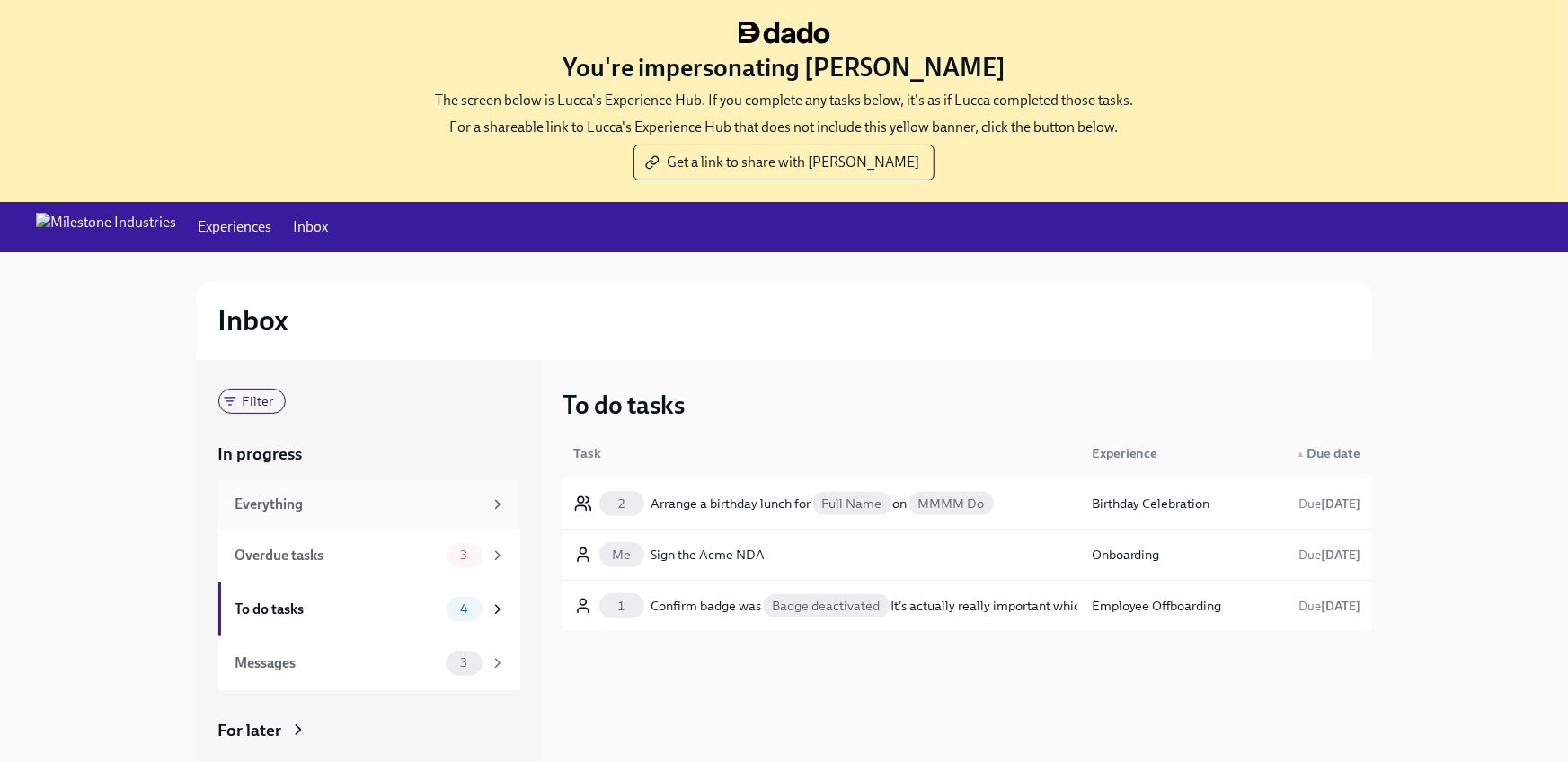
click at [367, 504] on div "Everything" at bounding box center [358, 504] width 247 height 20
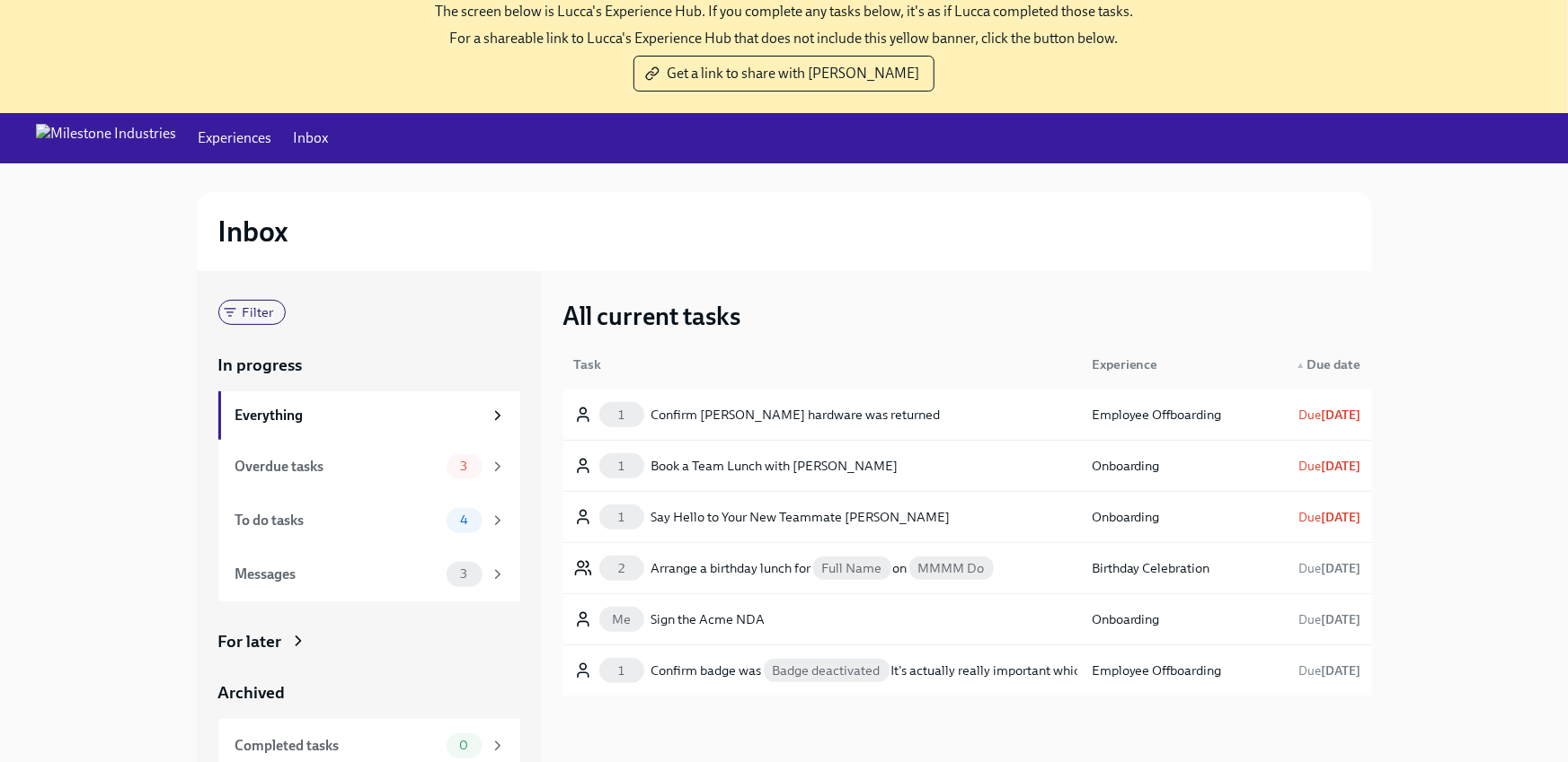
scroll to position [182, 0]
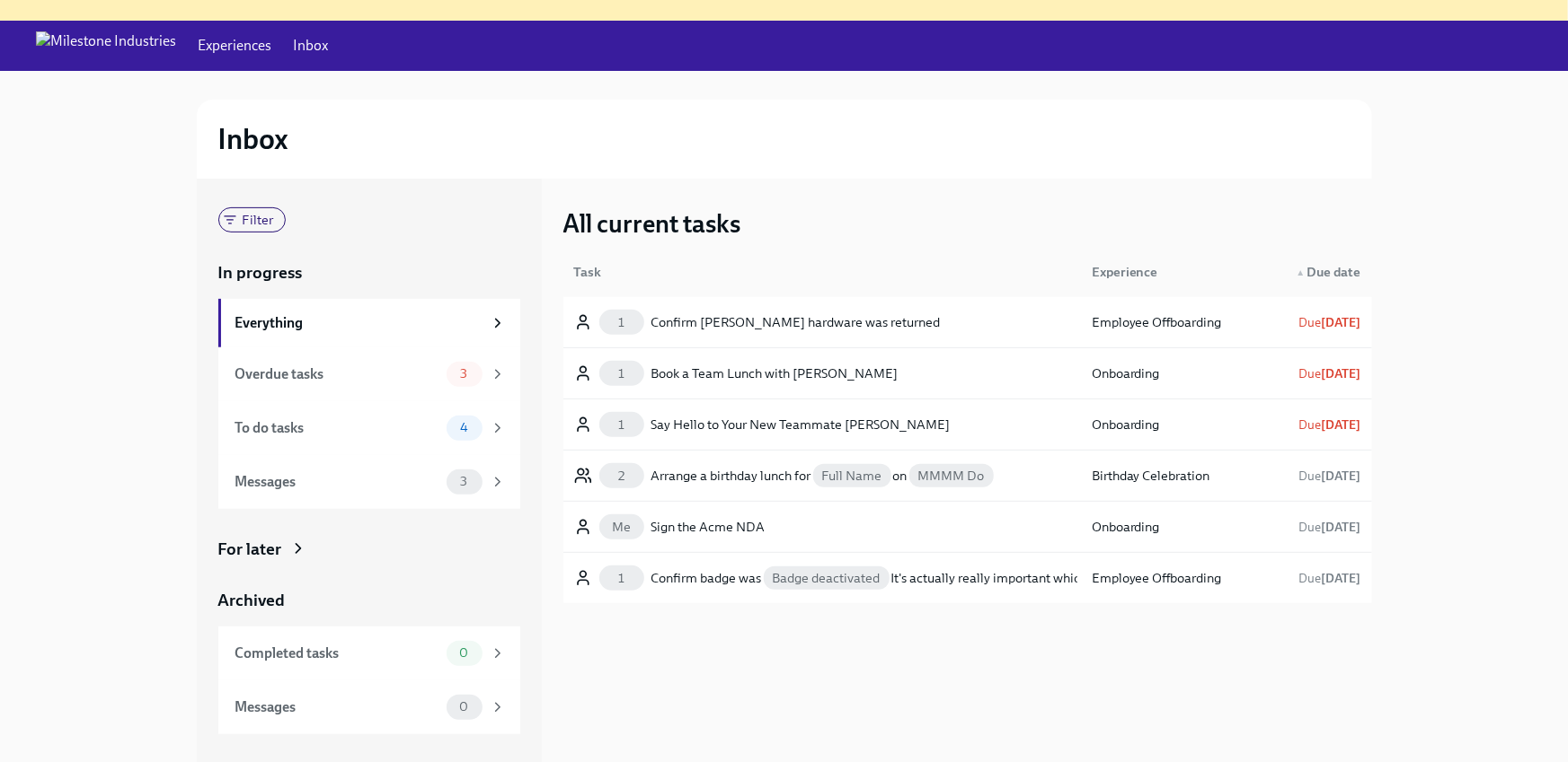
click at [293, 40] on link "Inbox" at bounding box center [311, 46] width 35 height 20
click at [198, 46] on link "Experiences" at bounding box center [234, 46] width 74 height 20
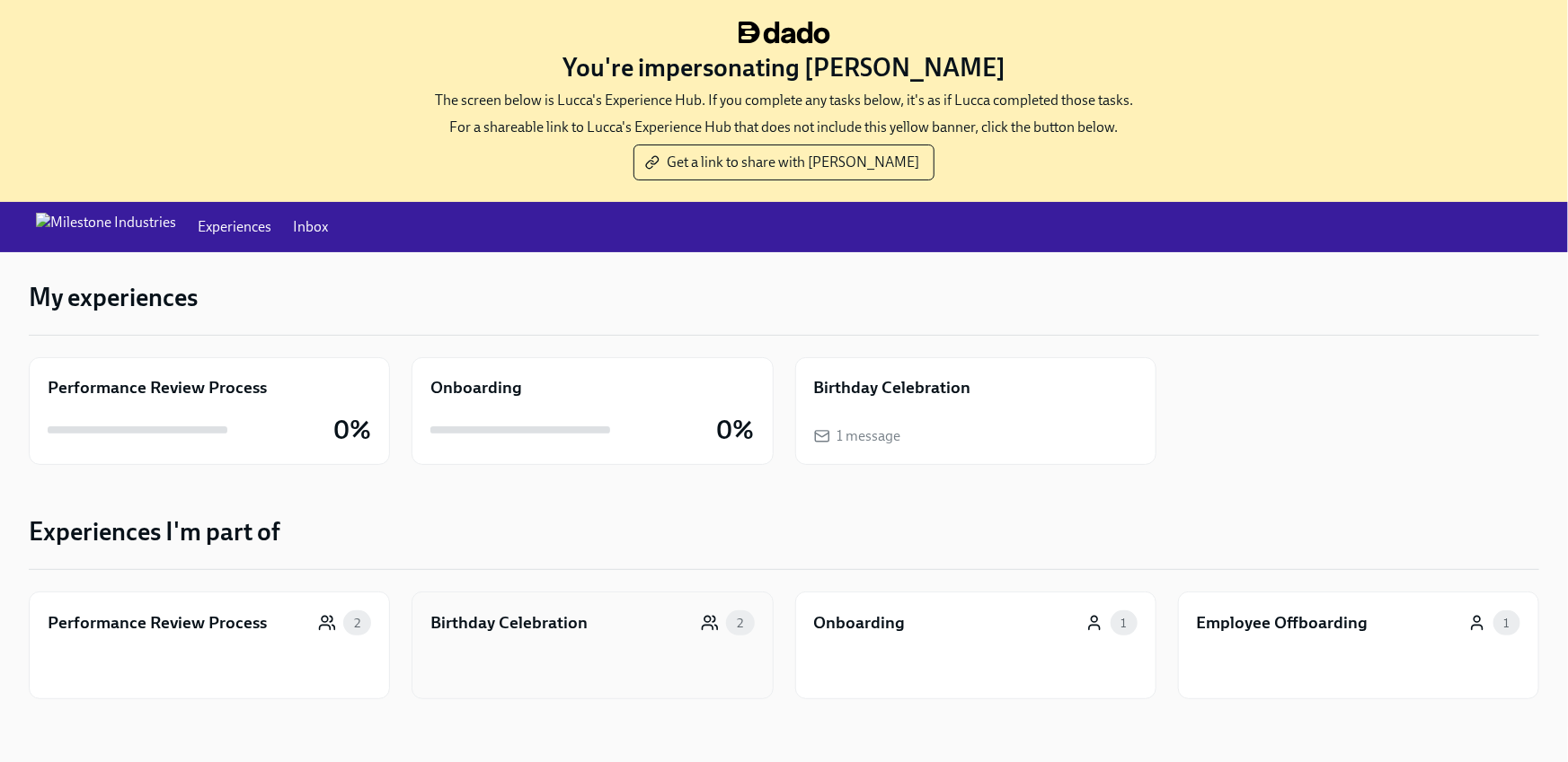
click at [509, 605] on div "Birthday Celebration 2" at bounding box center [591, 646] width 361 height 108
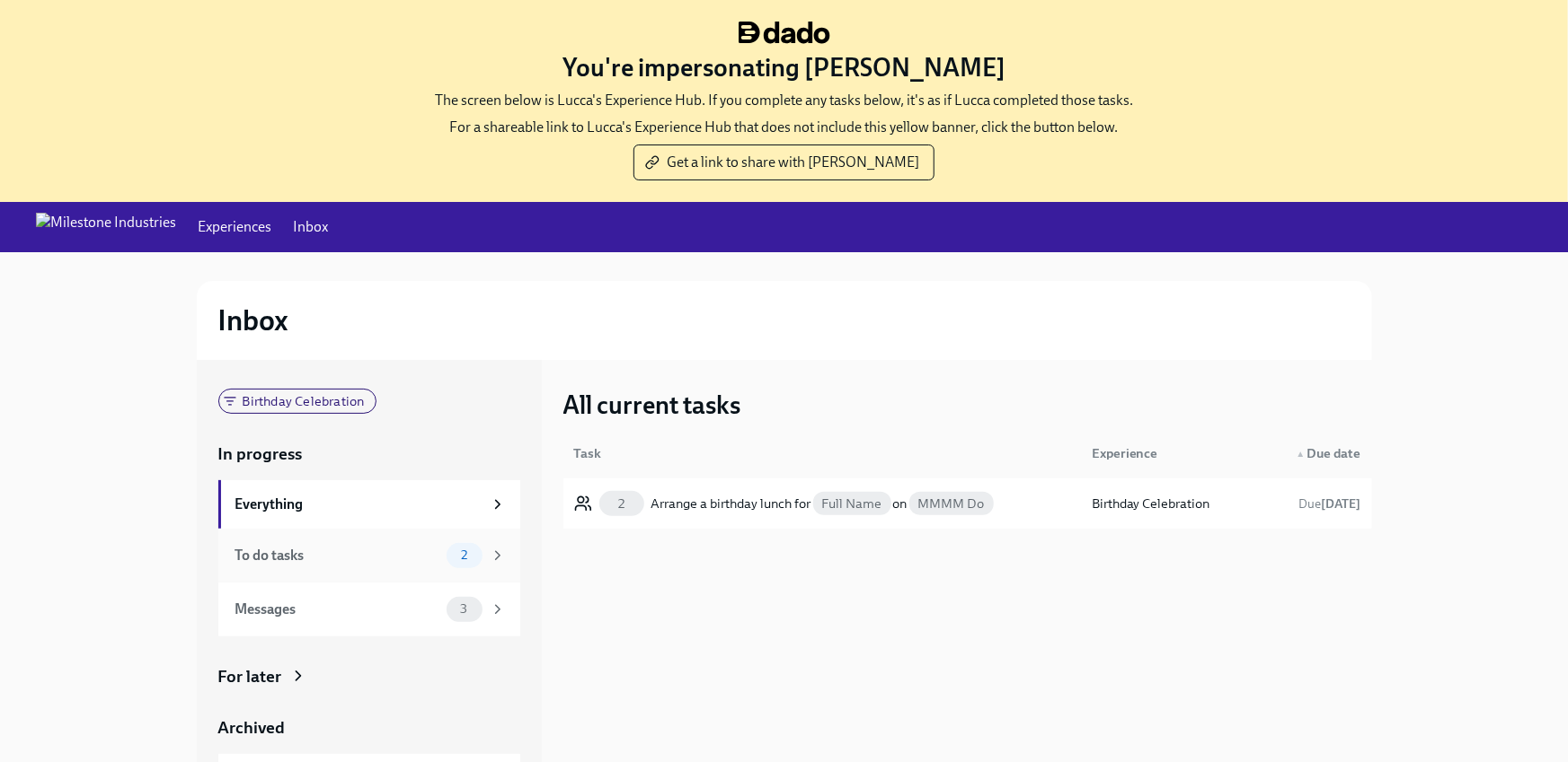
click at [364, 565] on div "To do tasks 2" at bounding box center [370, 557] width 271 height 26
click at [352, 606] on div "Messages" at bounding box center [336, 610] width 204 height 20
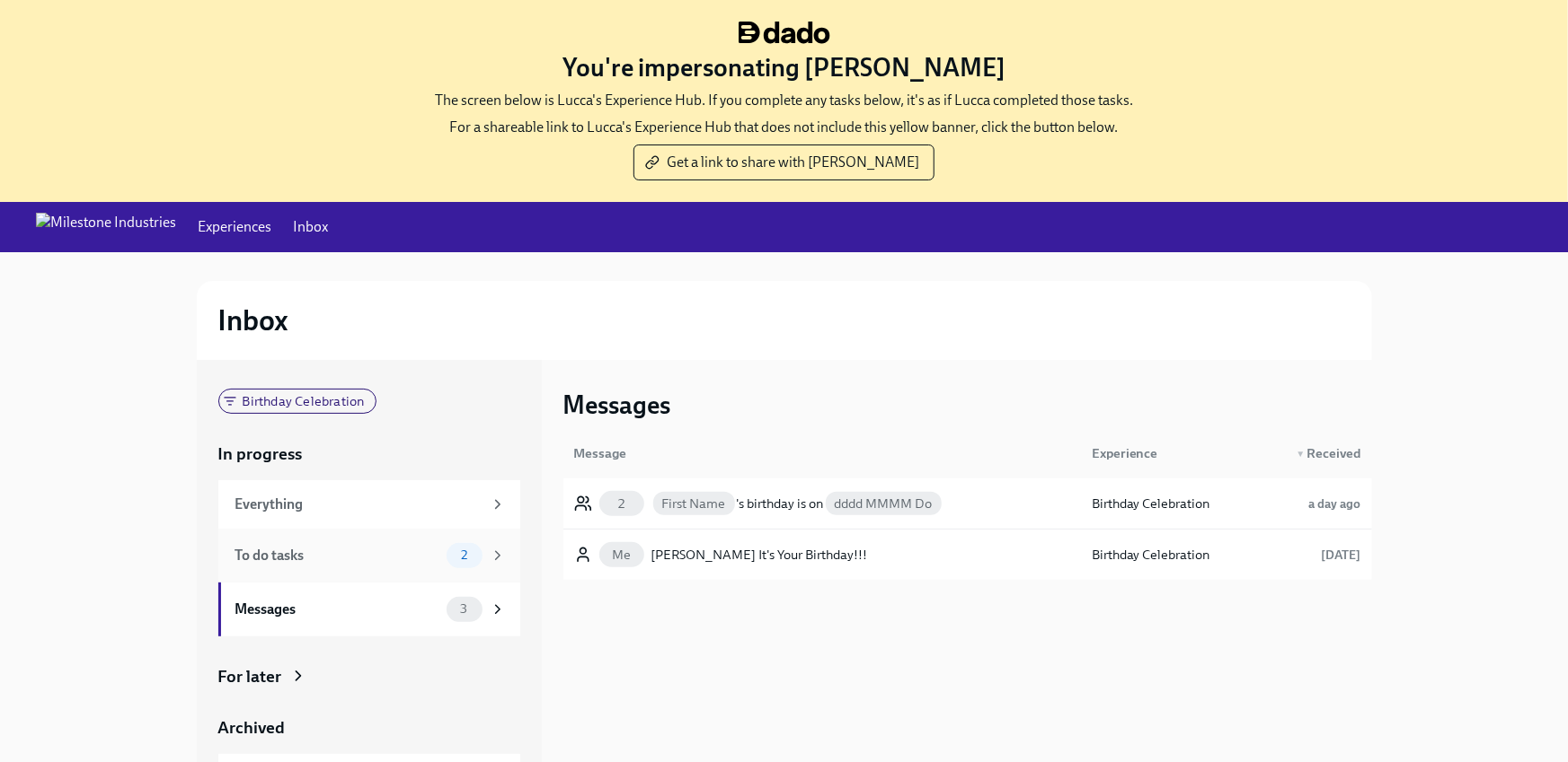
click at [358, 557] on div "To do tasks" at bounding box center [336, 556] width 204 height 20
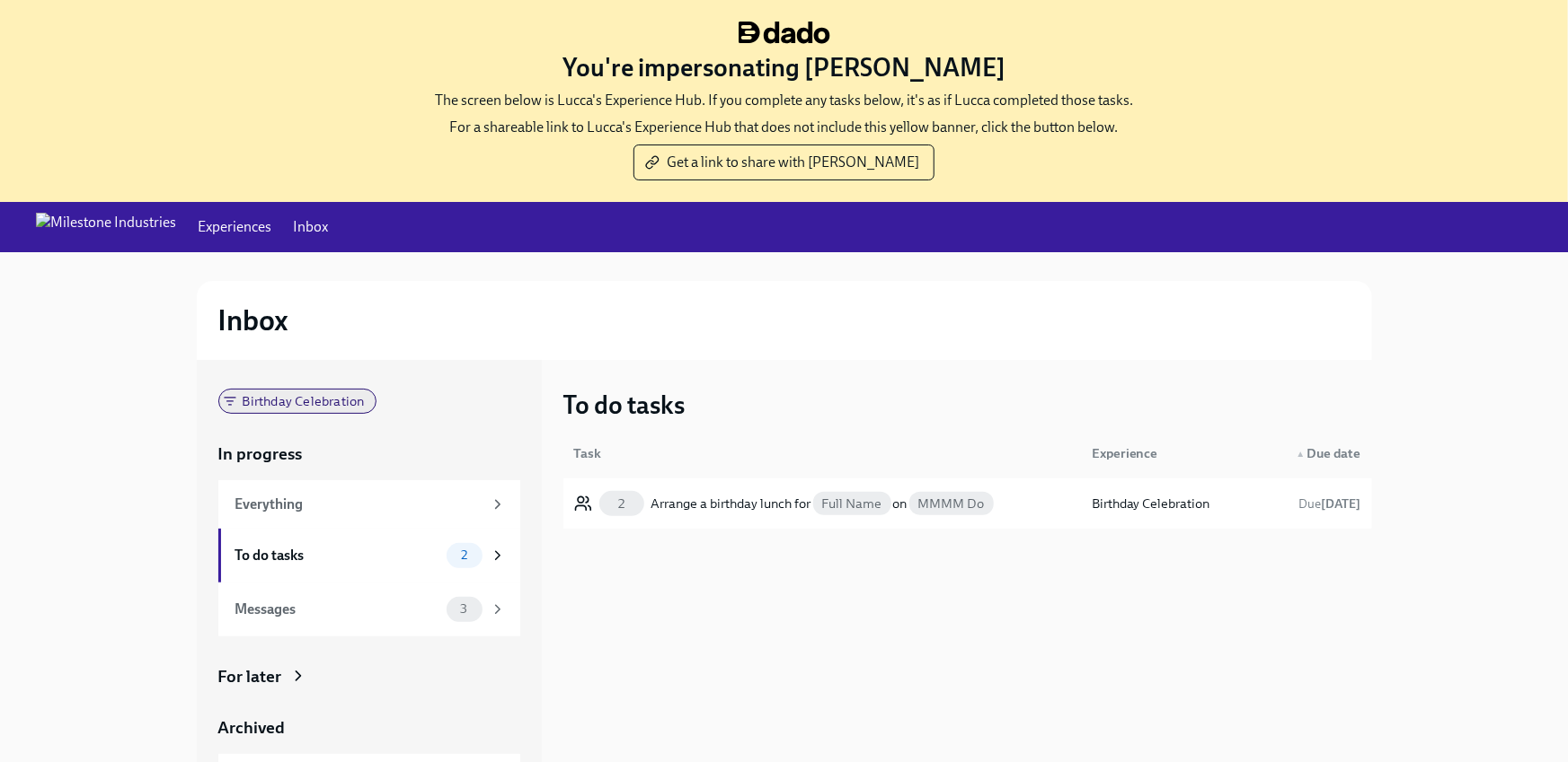
click at [274, 405] on span "Birthday Celebration" at bounding box center [304, 402] width 144 height 14
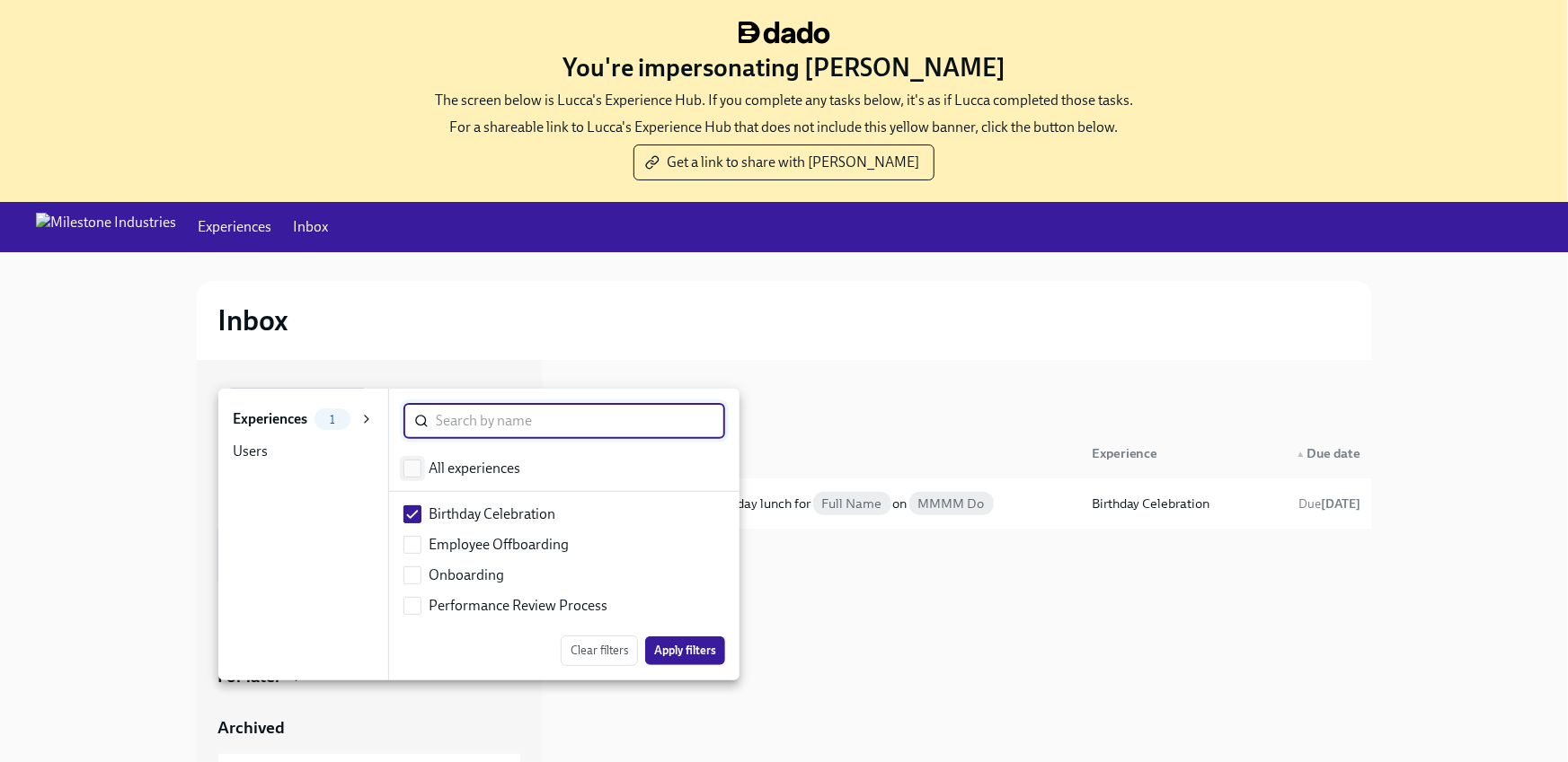
click at [407, 461] on input "checkbox" at bounding box center [412, 469] width 16 height 16
checkbox input "true"
checkbox input "false"
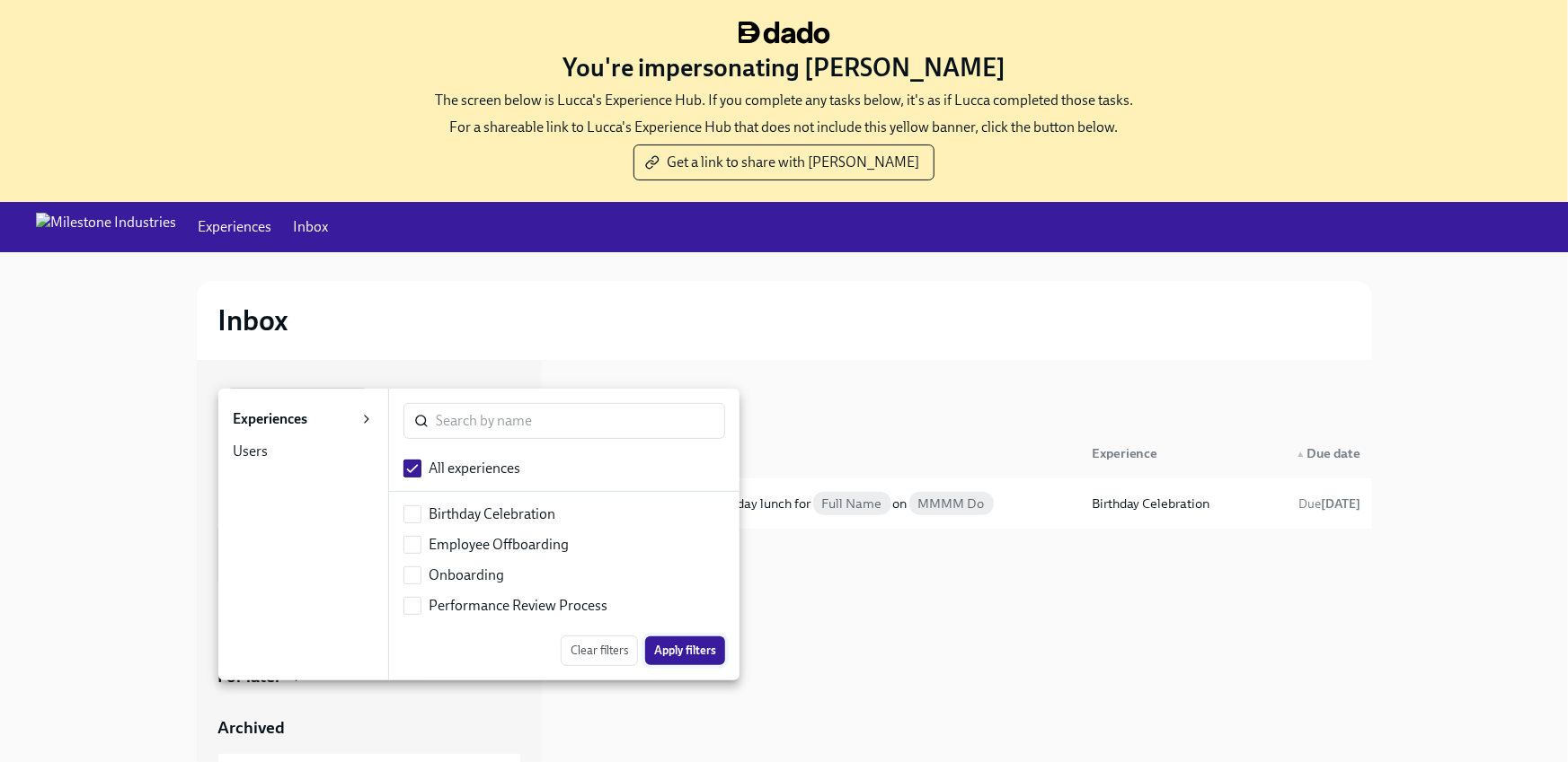
click at [671, 646] on span "Apply filters" at bounding box center [685, 651] width 62 height 18
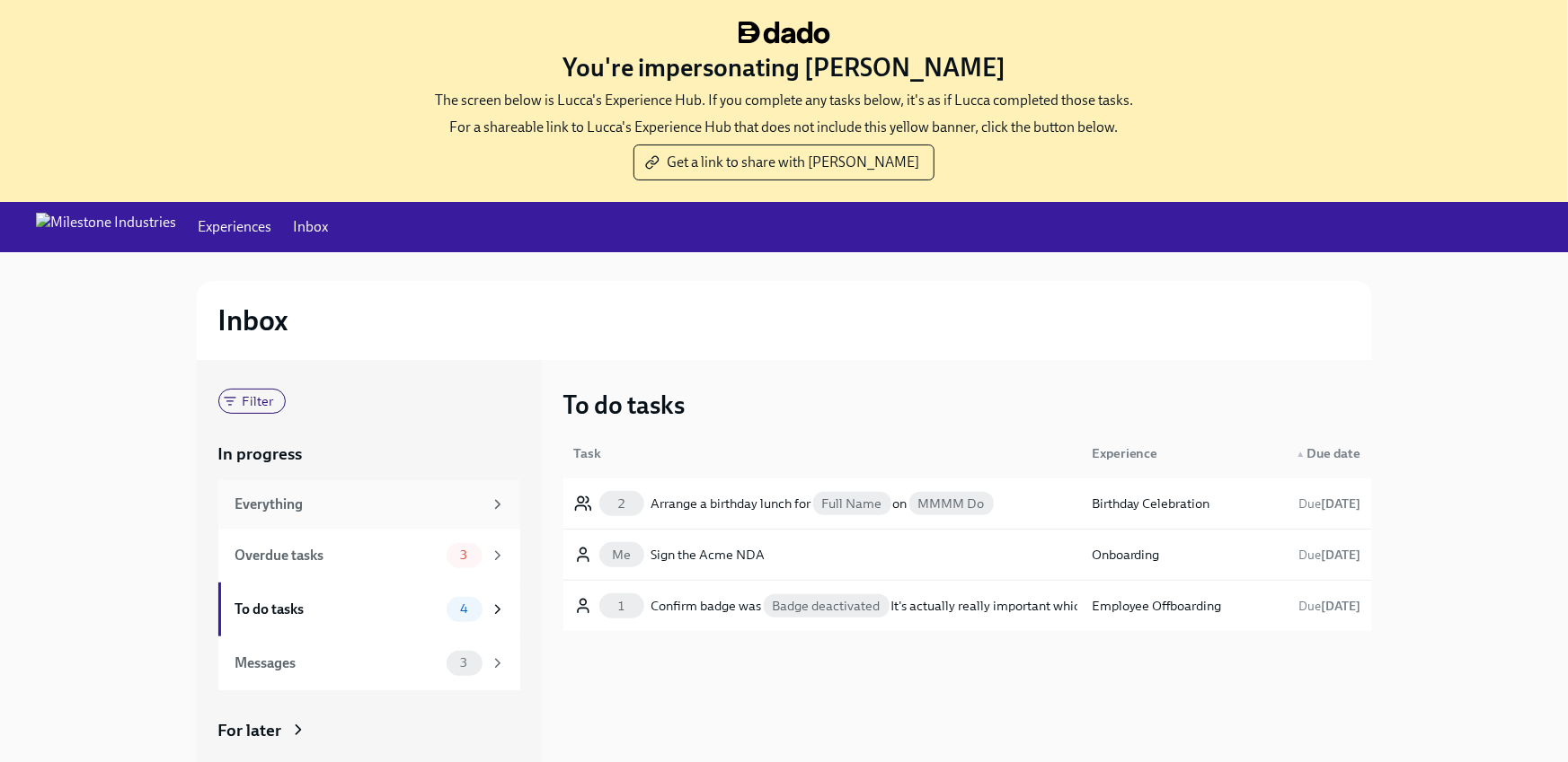
click at [337, 504] on div "Everything" at bounding box center [358, 504] width 247 height 20
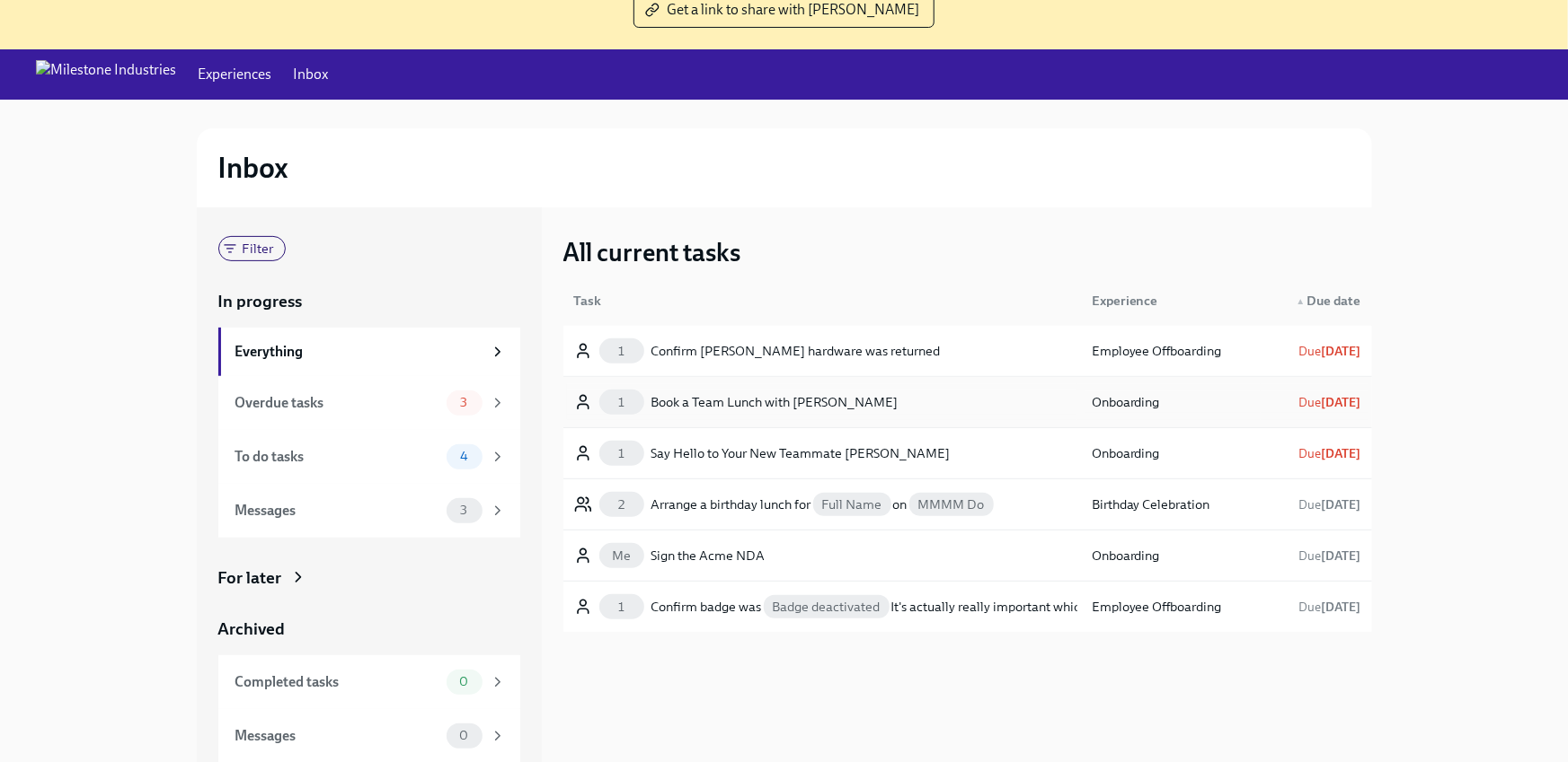
scroll to position [182, 0]
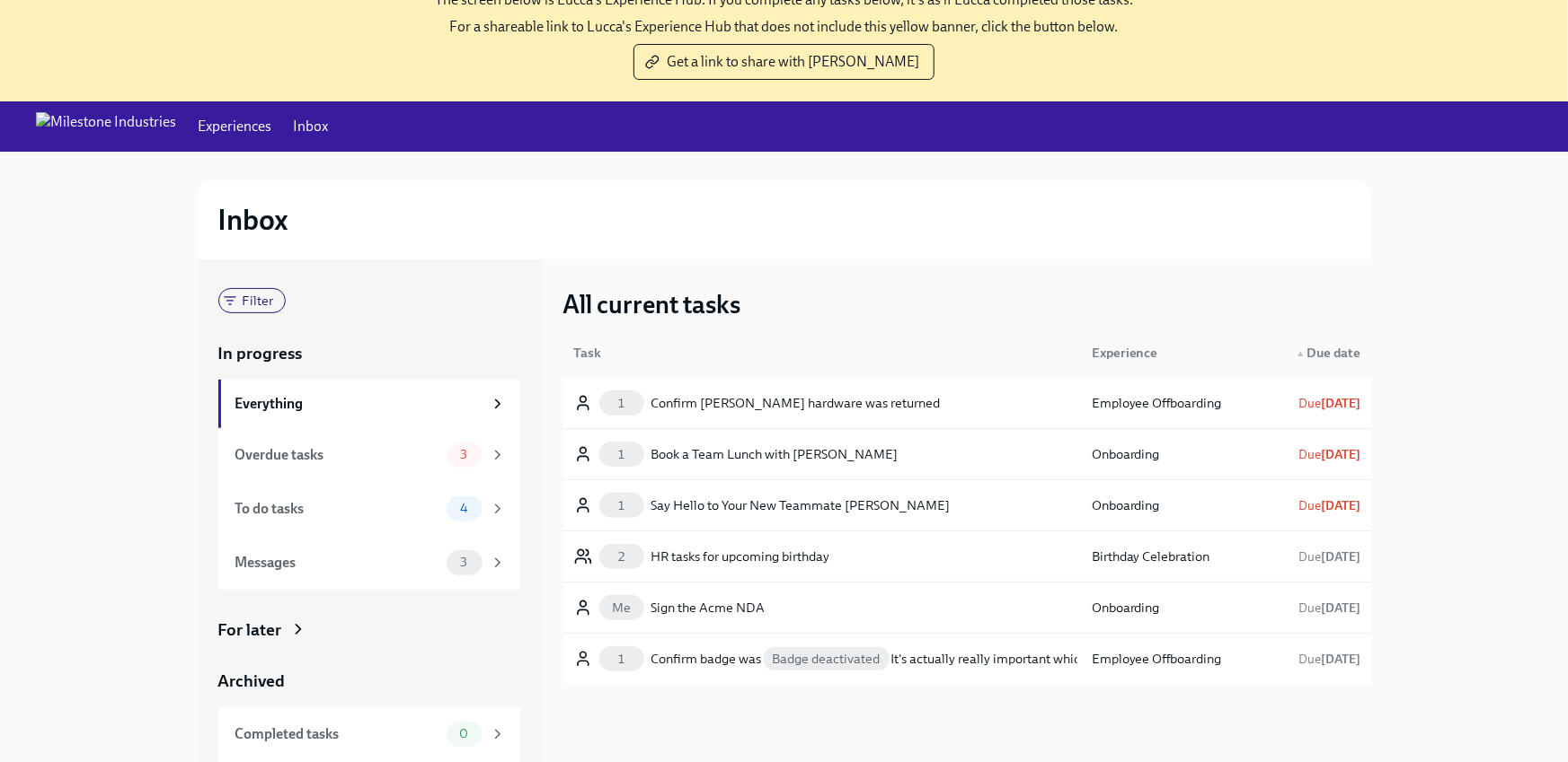
scroll to position [182, 0]
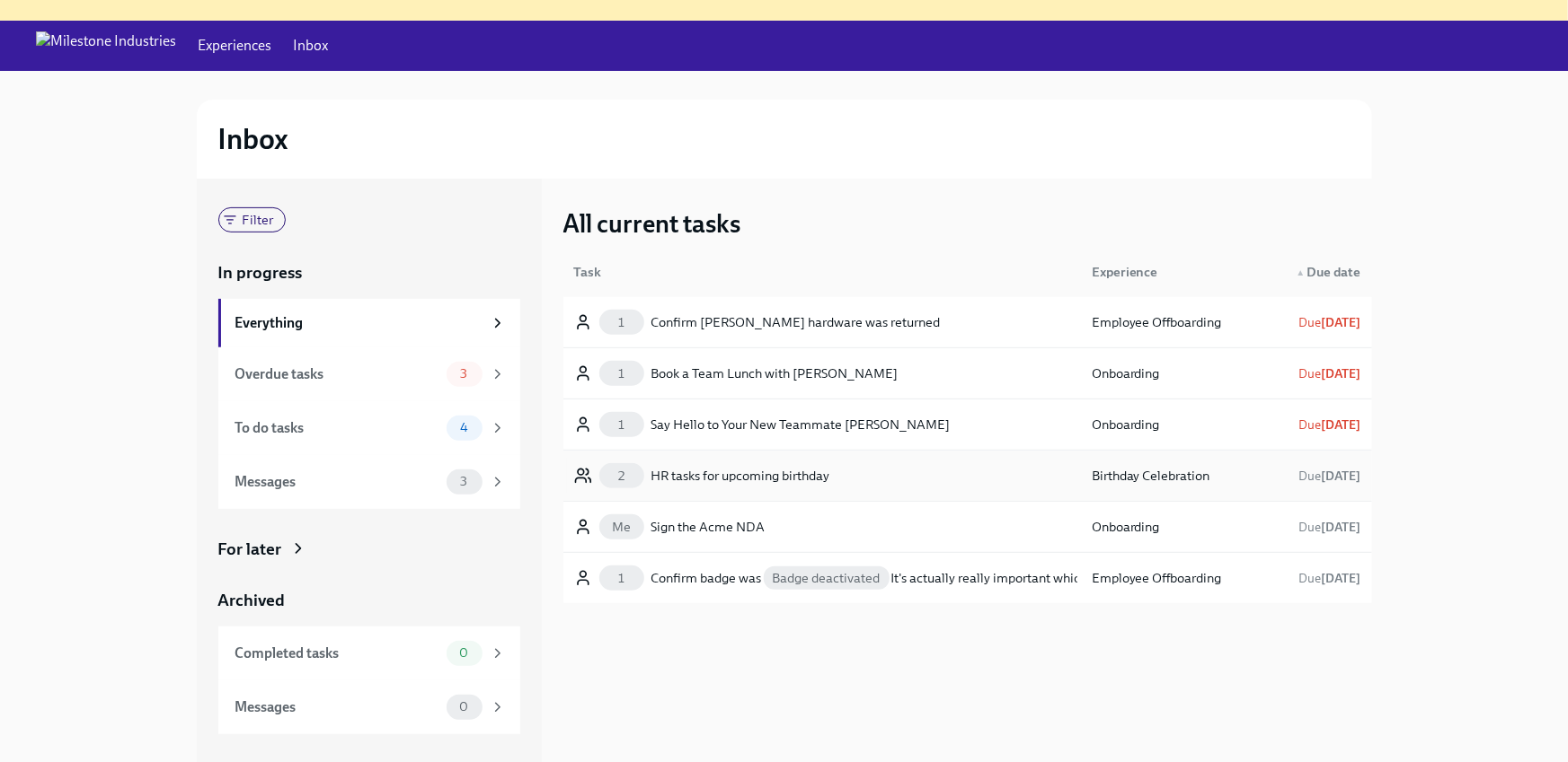
click at [818, 470] on div "HR tasks for upcoming birthday" at bounding box center [741, 476] width 179 height 22
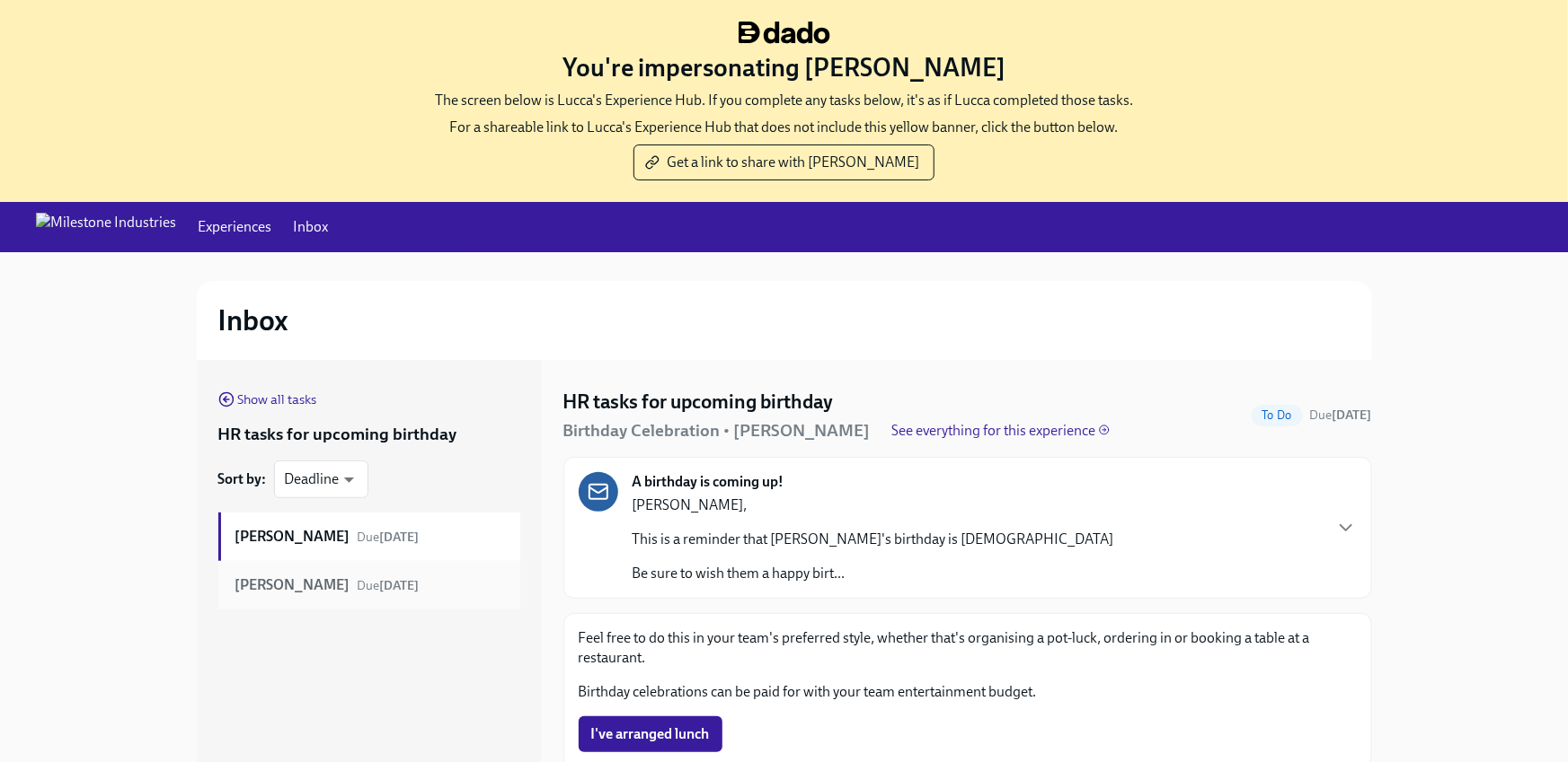
click at [358, 578] on span "Due [DATE]" at bounding box center [389, 586] width 62 height 16
click at [351, 524] on div "[PERSON_NAME] Due [DATE]" at bounding box center [369, 537] width 302 height 48
click at [285, 401] on span "Show all tasks" at bounding box center [268, 399] width 98 height 18
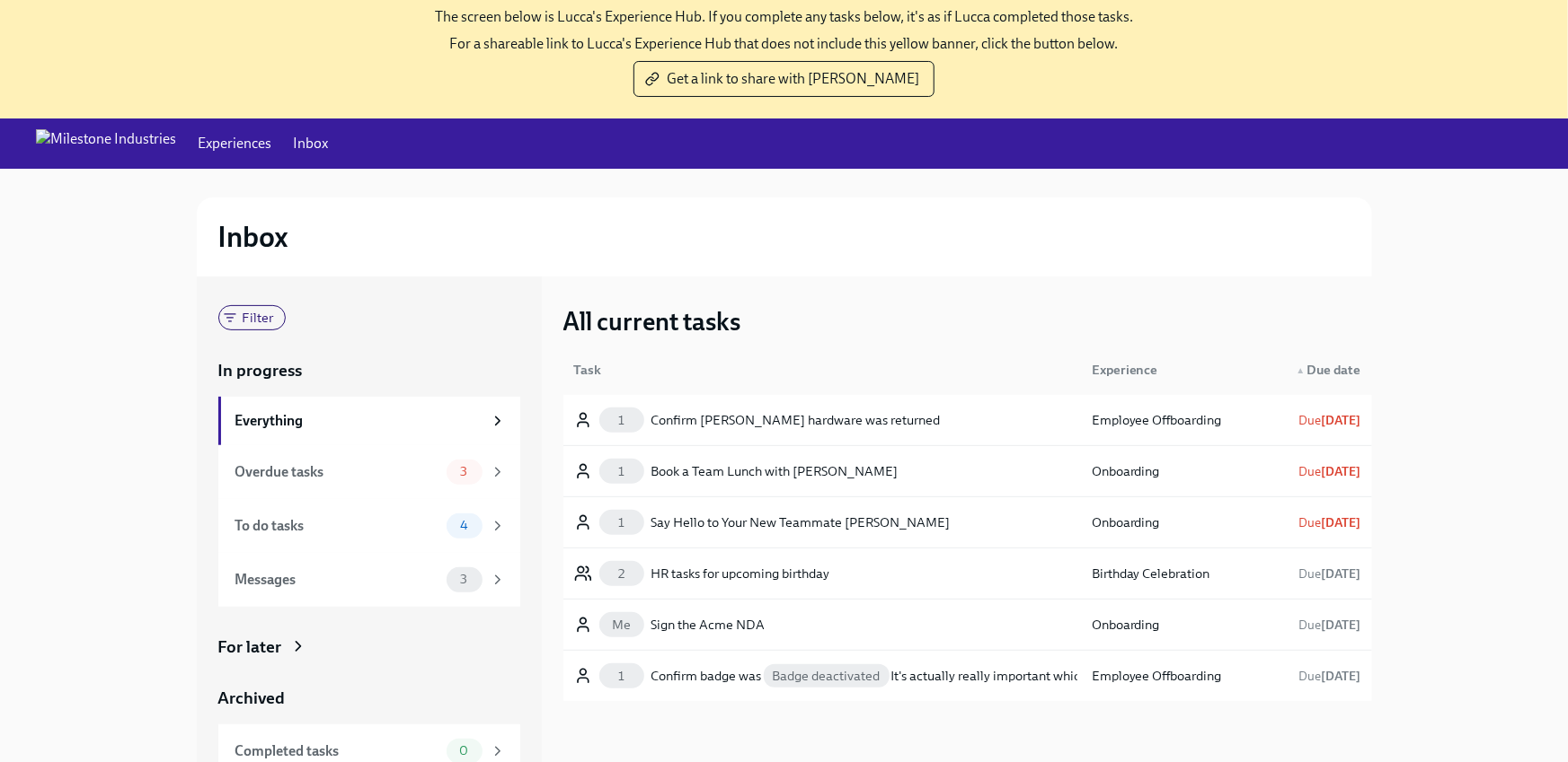
scroll to position [182, 0]
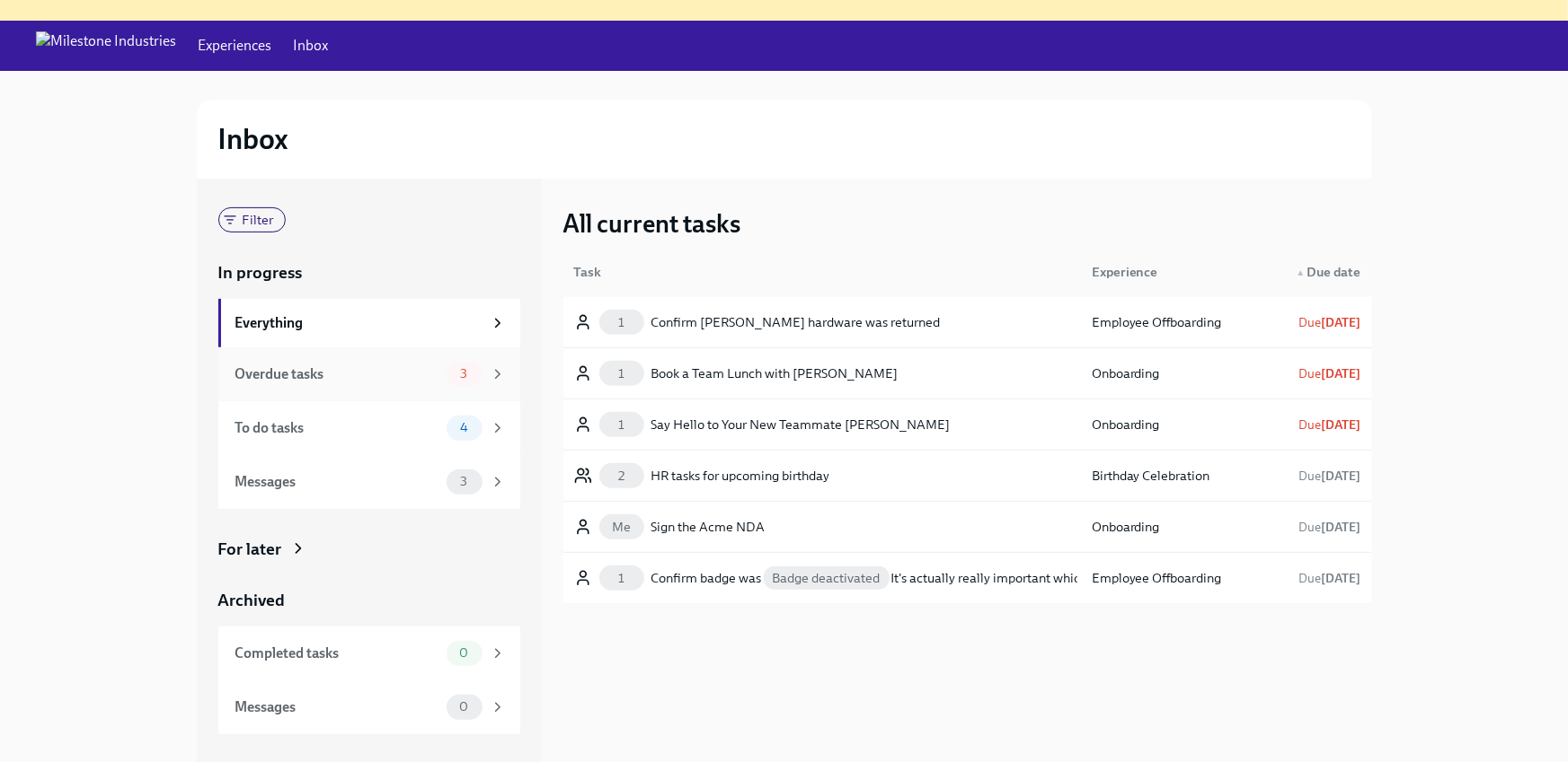
click at [308, 375] on div "Overdue tasks" at bounding box center [336, 375] width 204 height 20
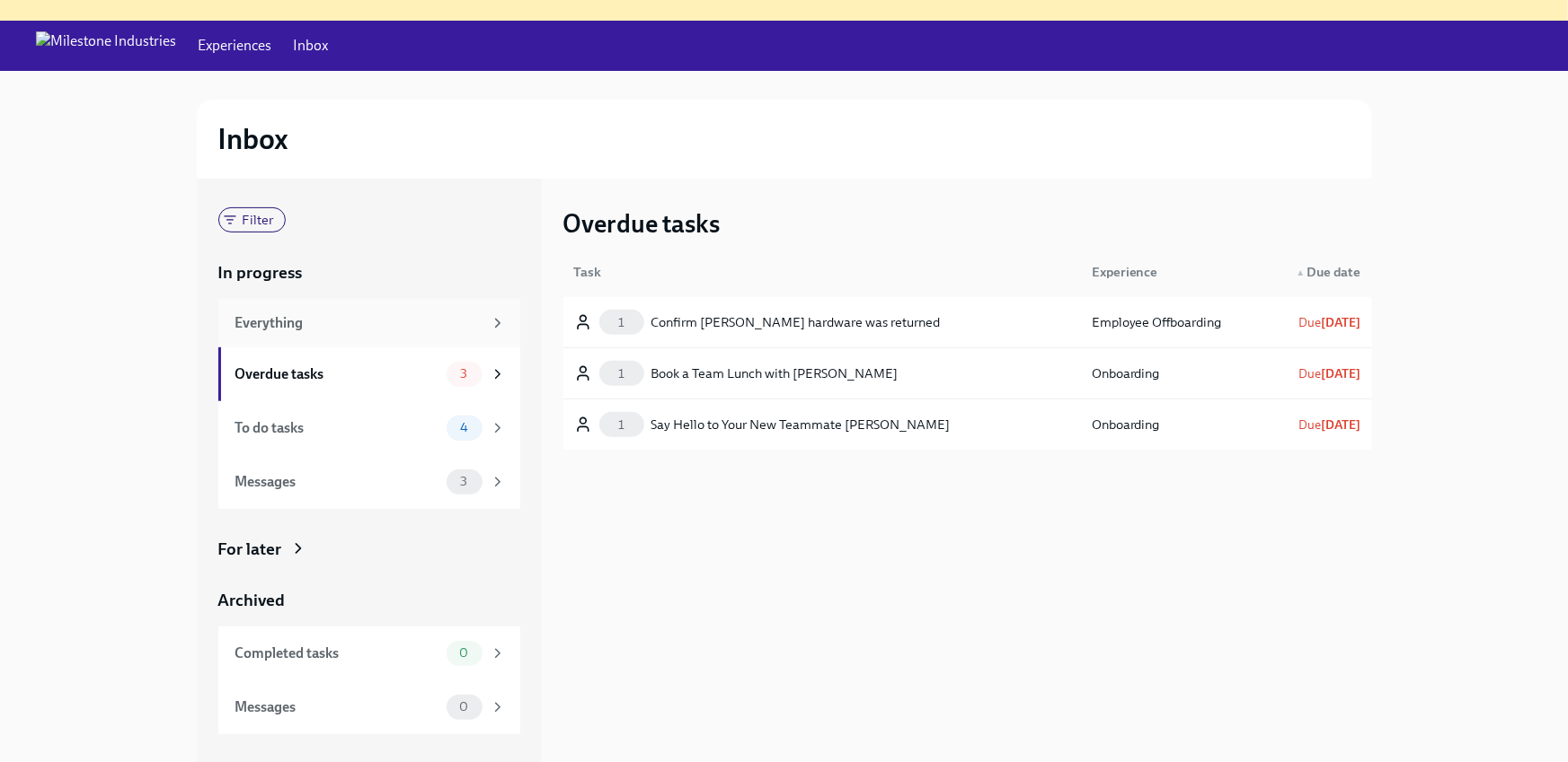
click at [356, 326] on div "Everything" at bounding box center [358, 323] width 247 height 20
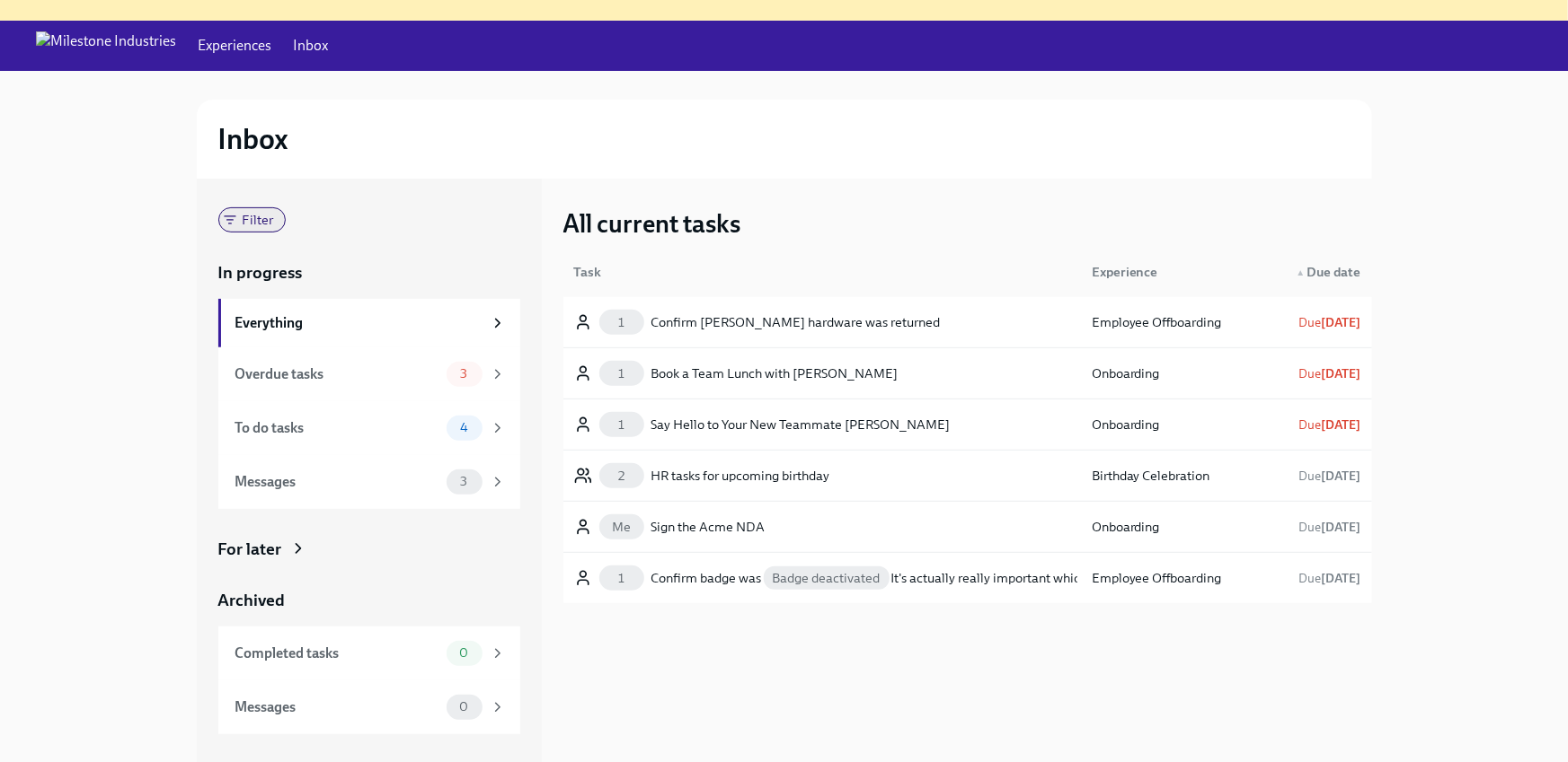
click at [234, 219] on span "Filter" at bounding box center [259, 220] width 53 height 14
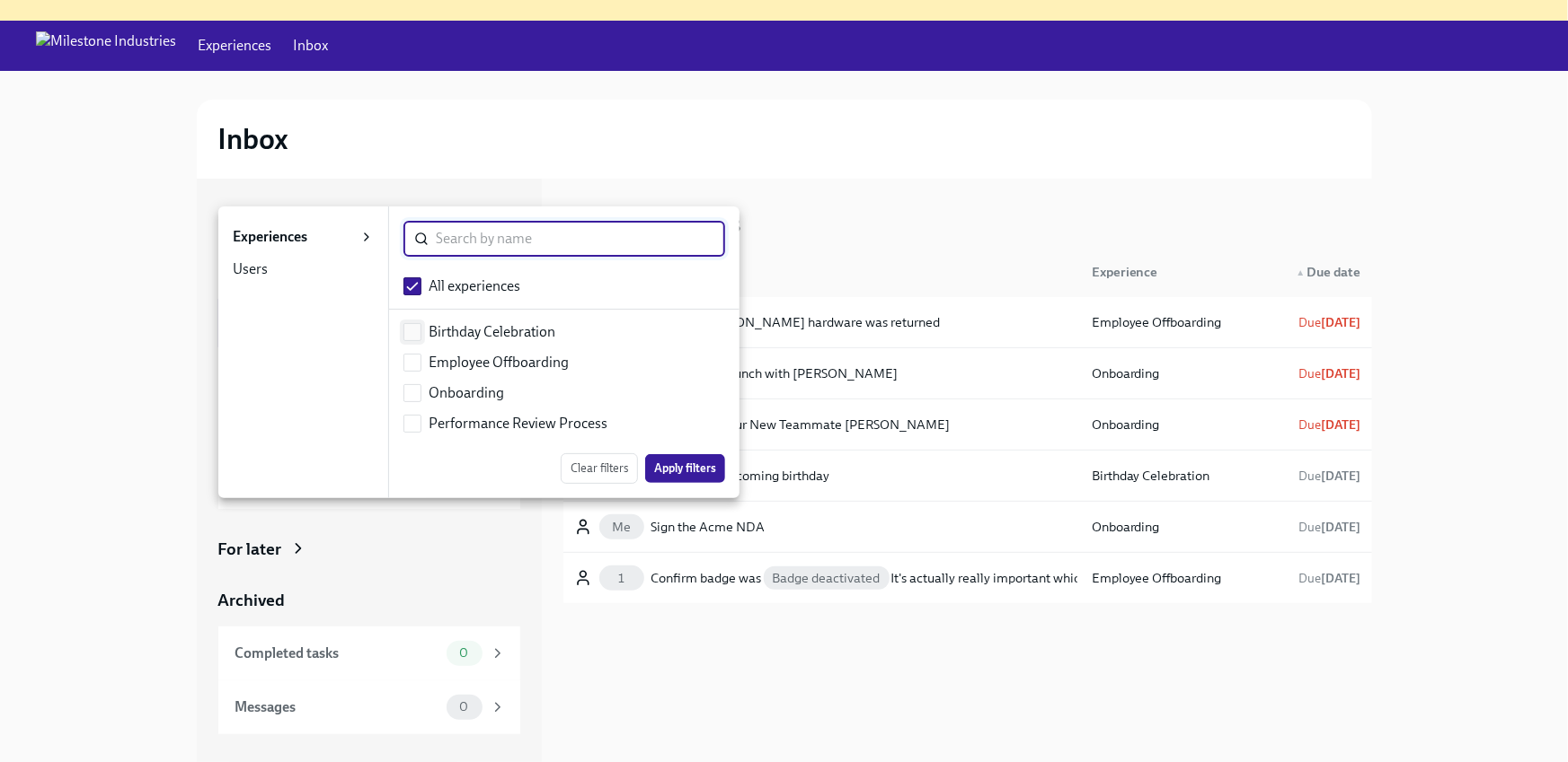
click at [413, 324] on input "checkbox" at bounding box center [412, 332] width 16 height 16
checkbox input "true"
checkbox input "false"
click at [669, 472] on span "Apply filters" at bounding box center [685, 469] width 62 height 18
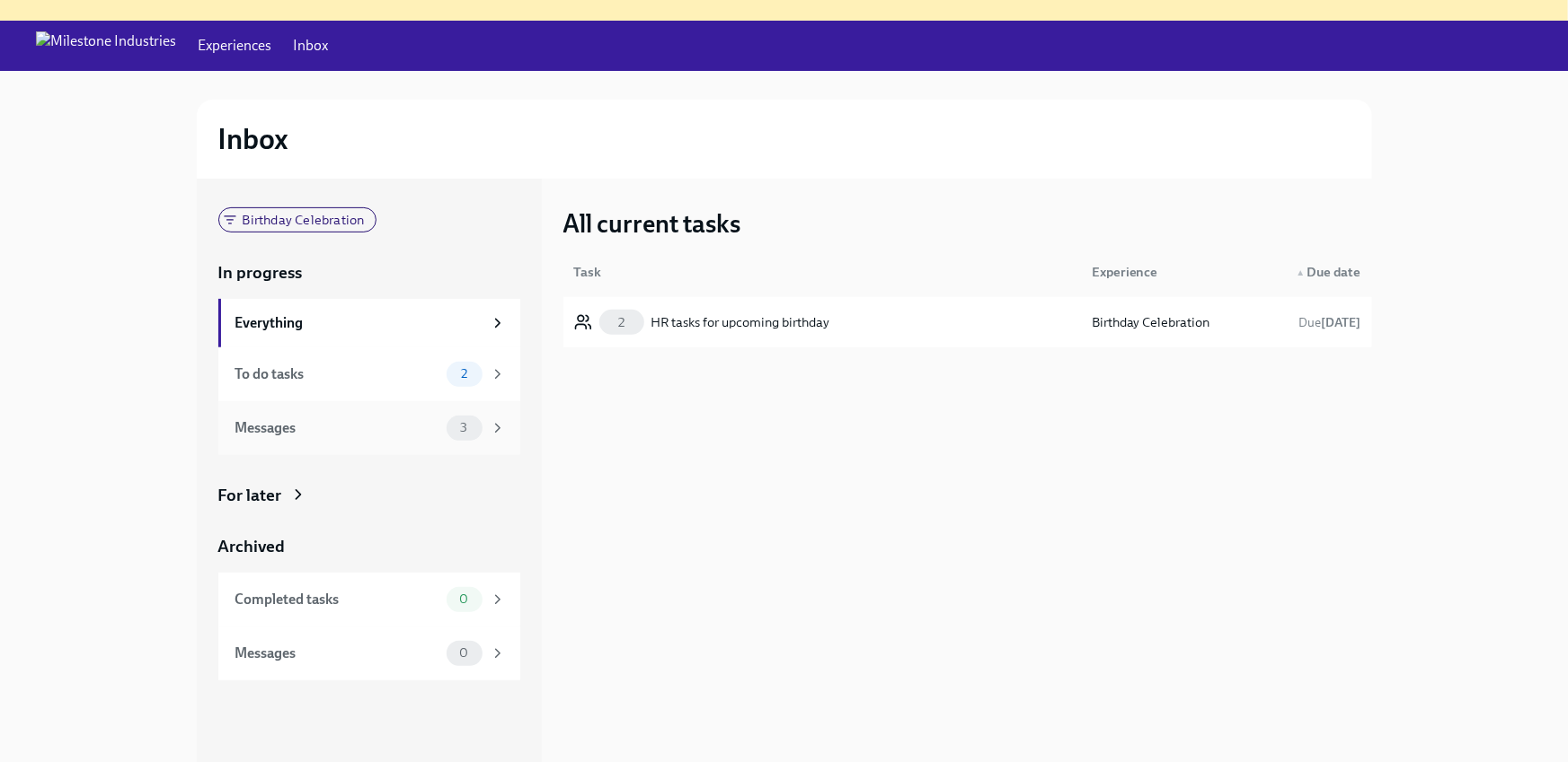
click at [327, 431] on div "Messages" at bounding box center [336, 429] width 204 height 20
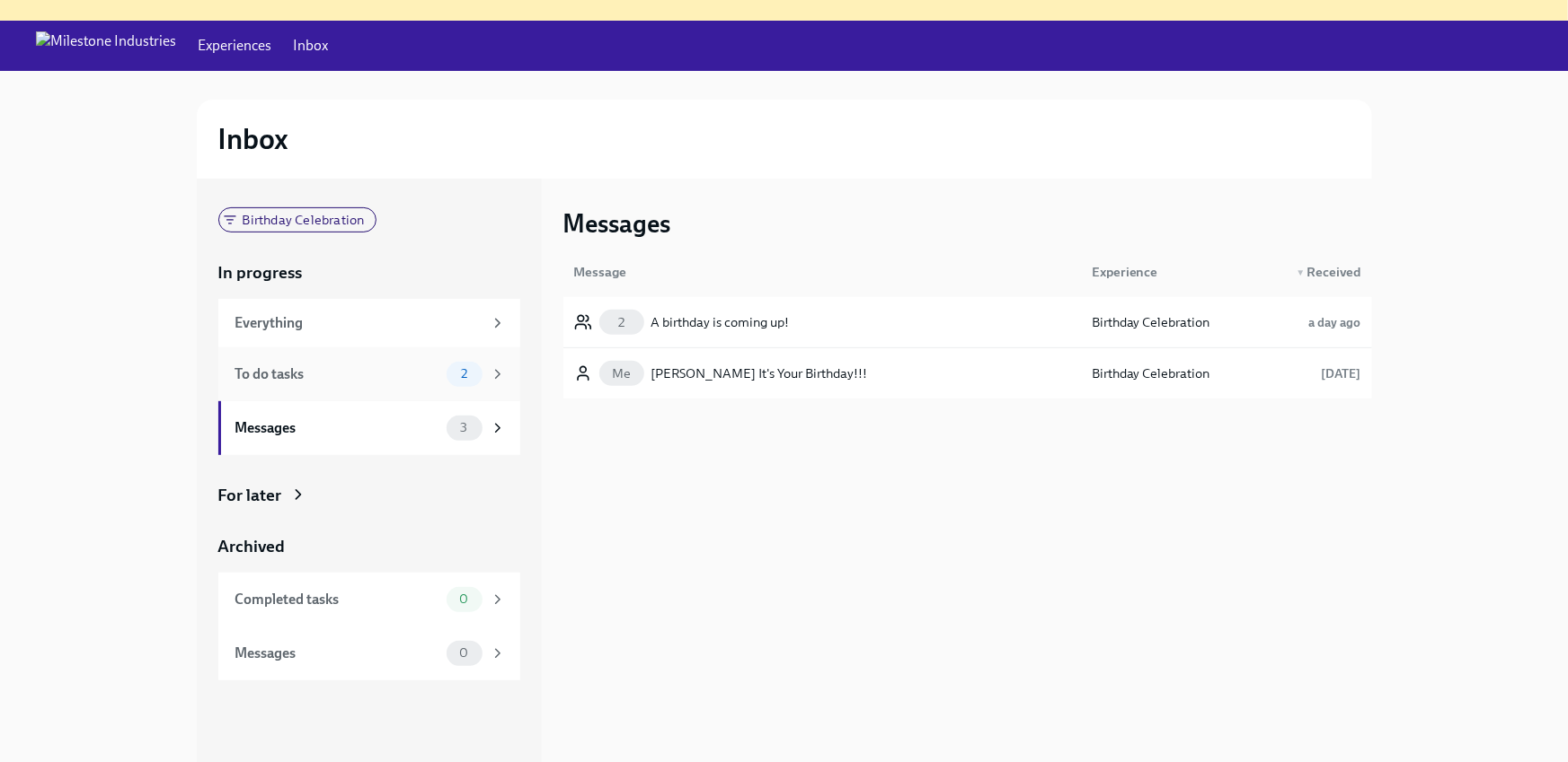
click at [333, 382] on div "To do tasks" at bounding box center [336, 375] width 204 height 20
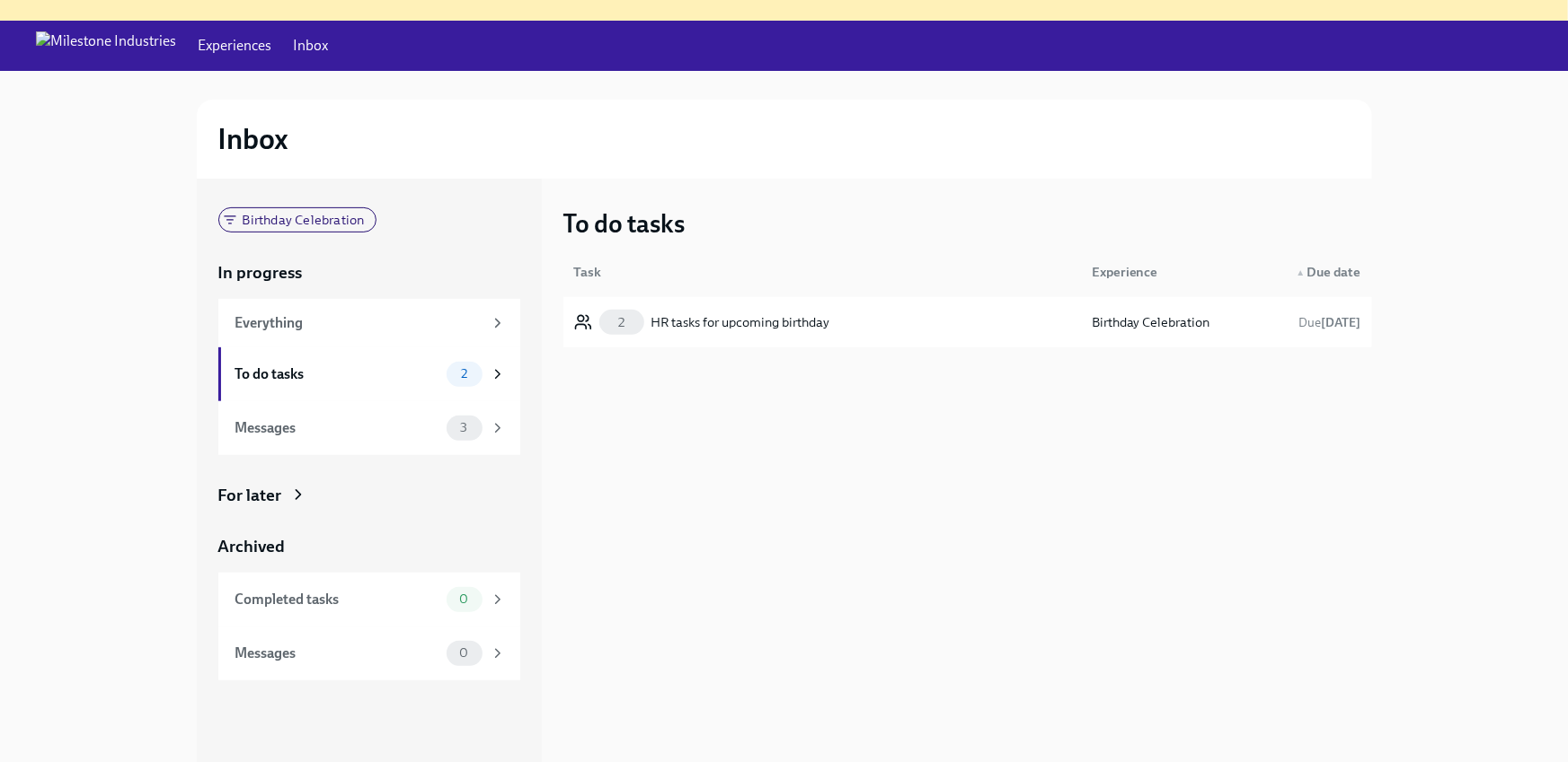
click at [293, 45] on link "Inbox" at bounding box center [311, 46] width 35 height 20
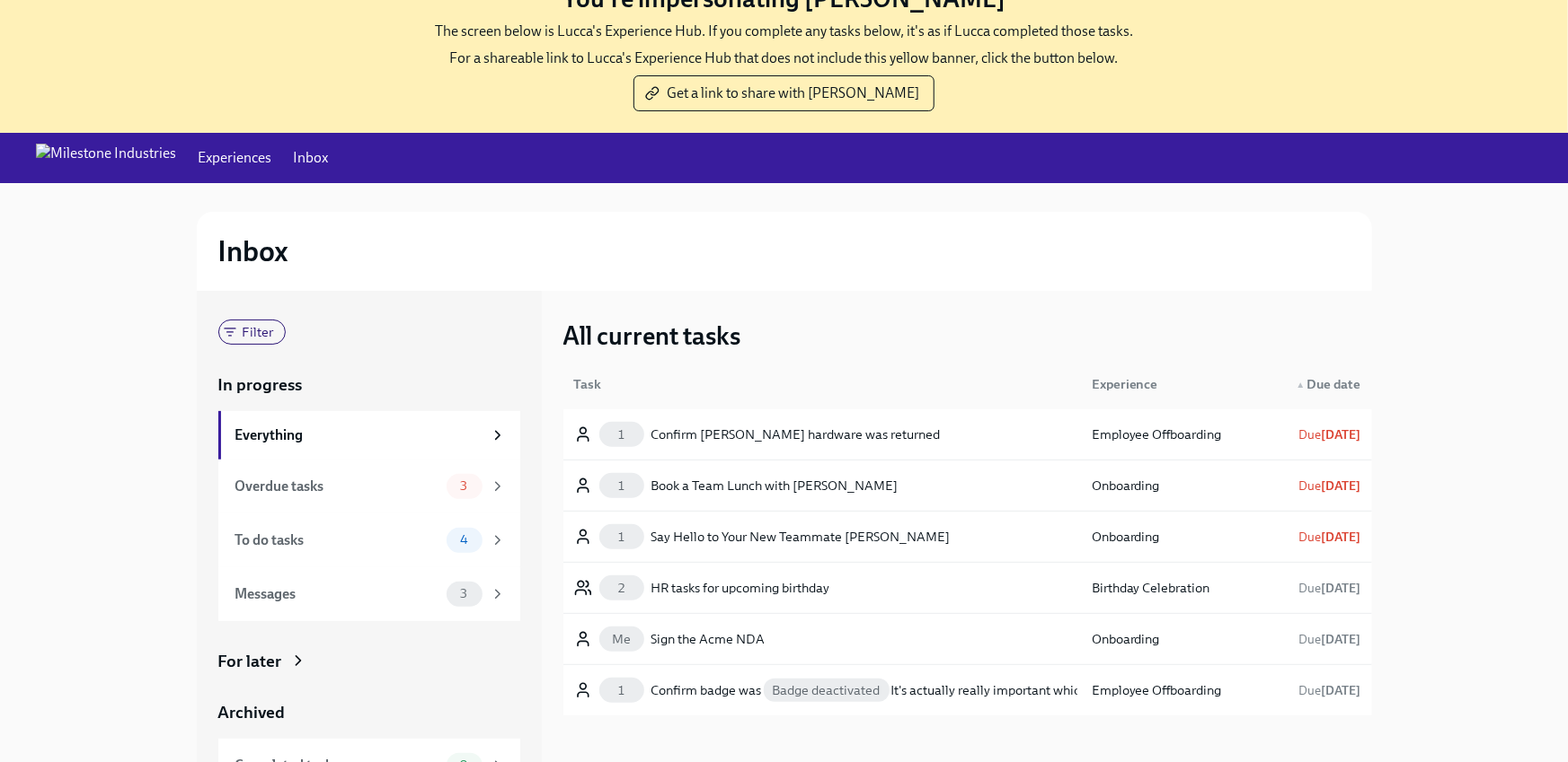
scroll to position [182, 0]
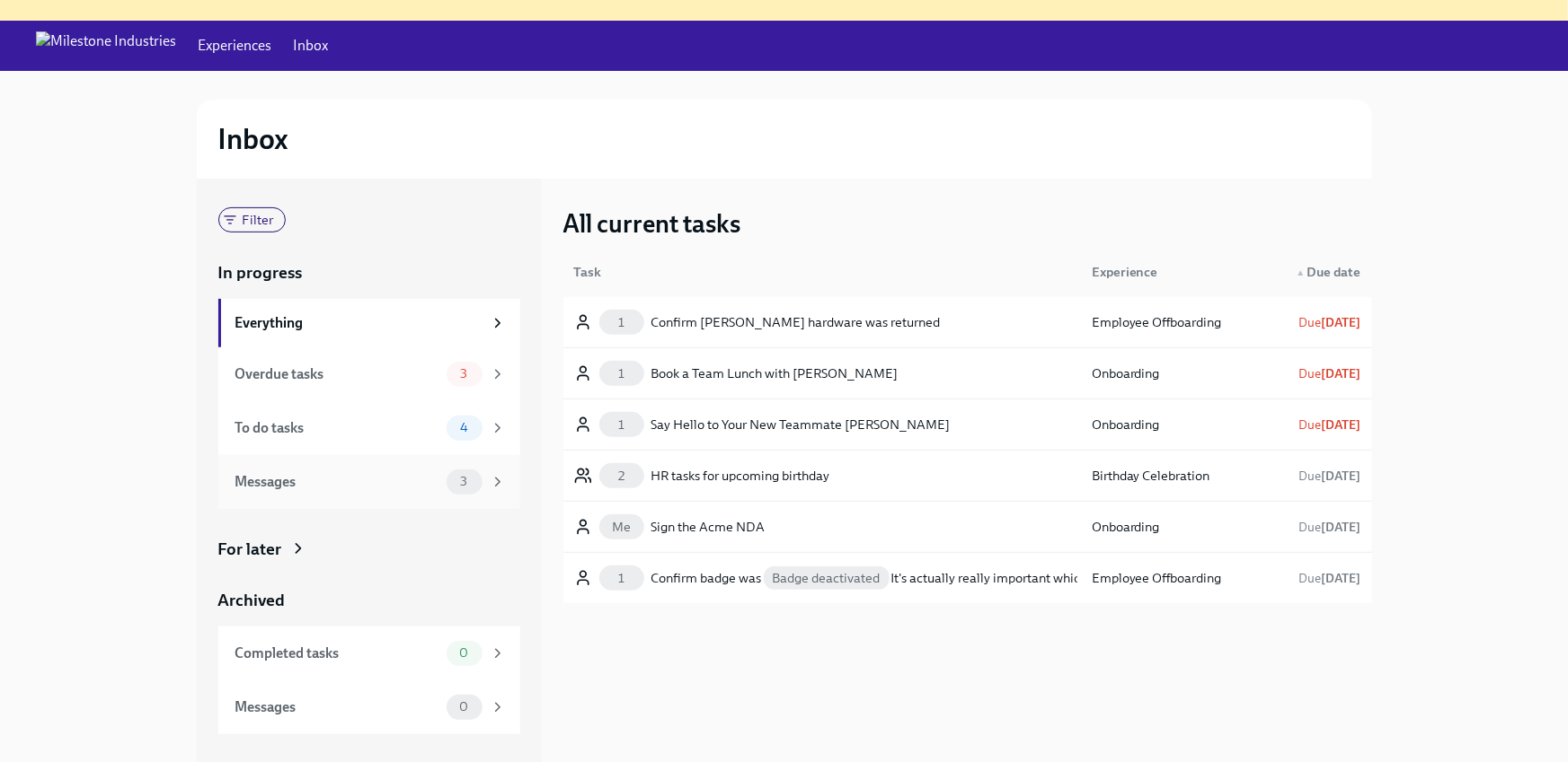
click at [280, 472] on div "Messages" at bounding box center [336, 482] width 204 height 20
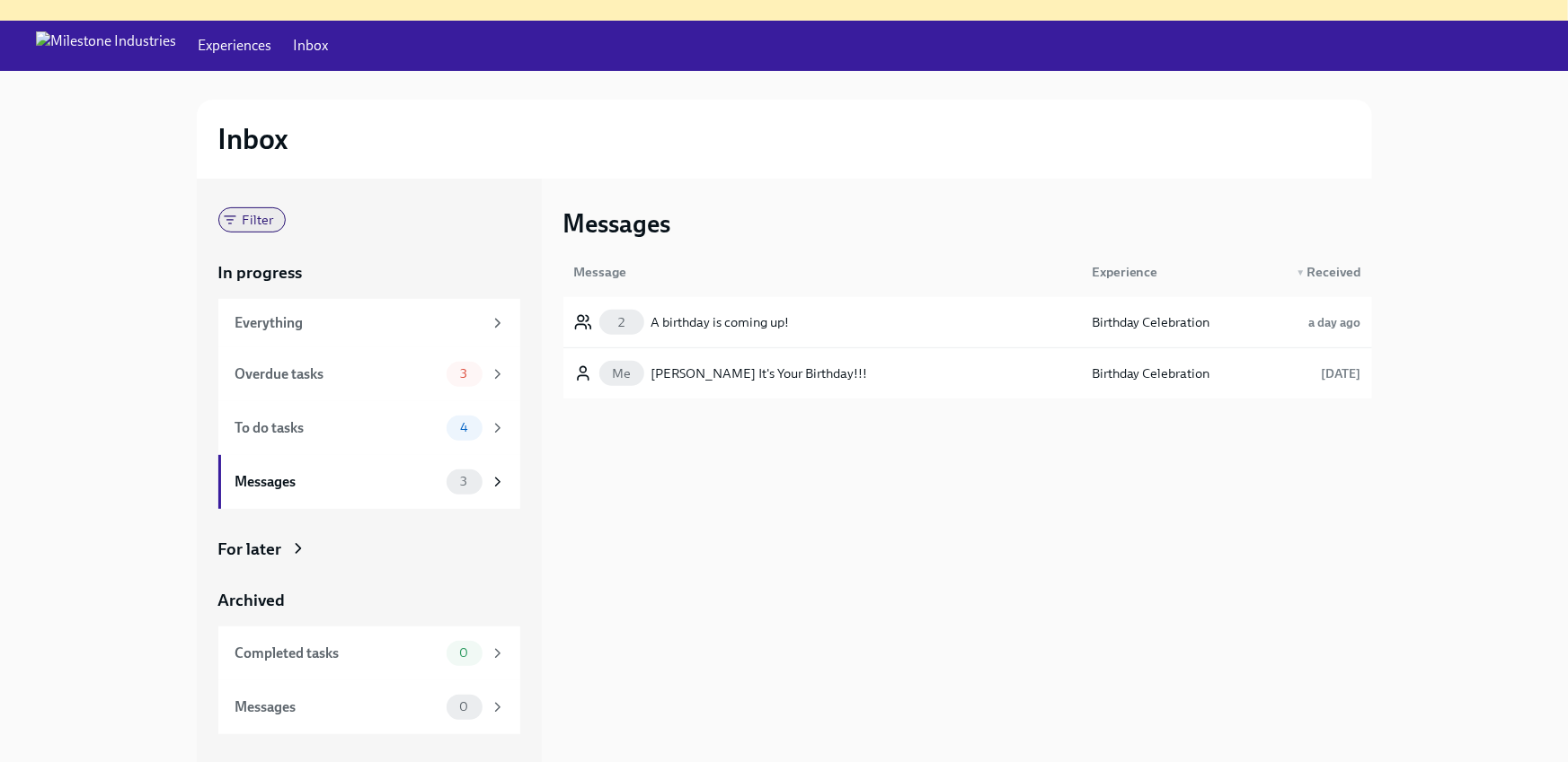
click at [268, 223] on span "Filter" at bounding box center [259, 220] width 53 height 14
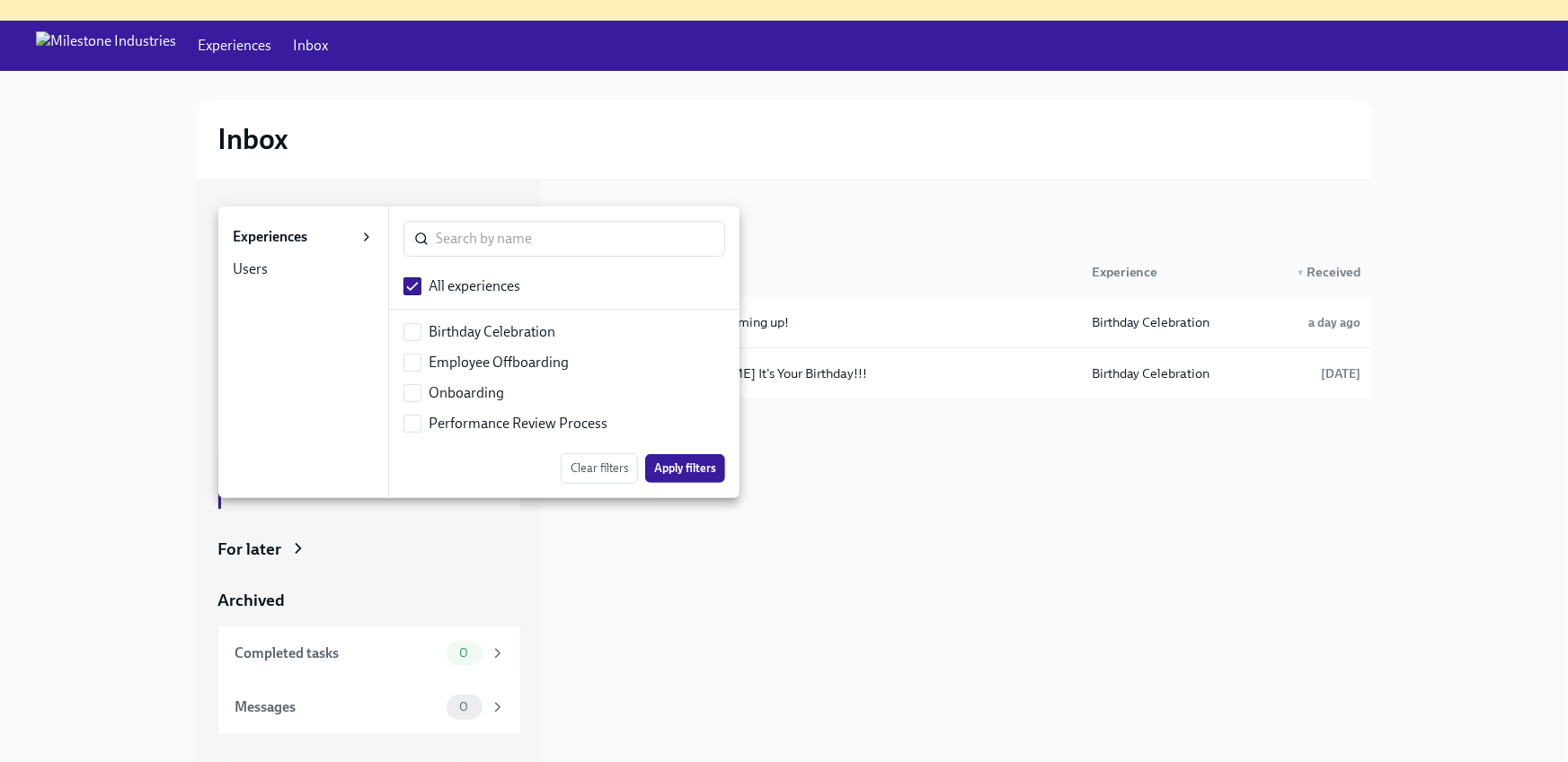
click at [489, 321] on li "Birthday Celebration" at bounding box center [564, 331] width 350 height 30
checkbox input "false"
checkbox input "true"
click at [664, 464] on span "Apply filters" at bounding box center [685, 469] width 62 height 18
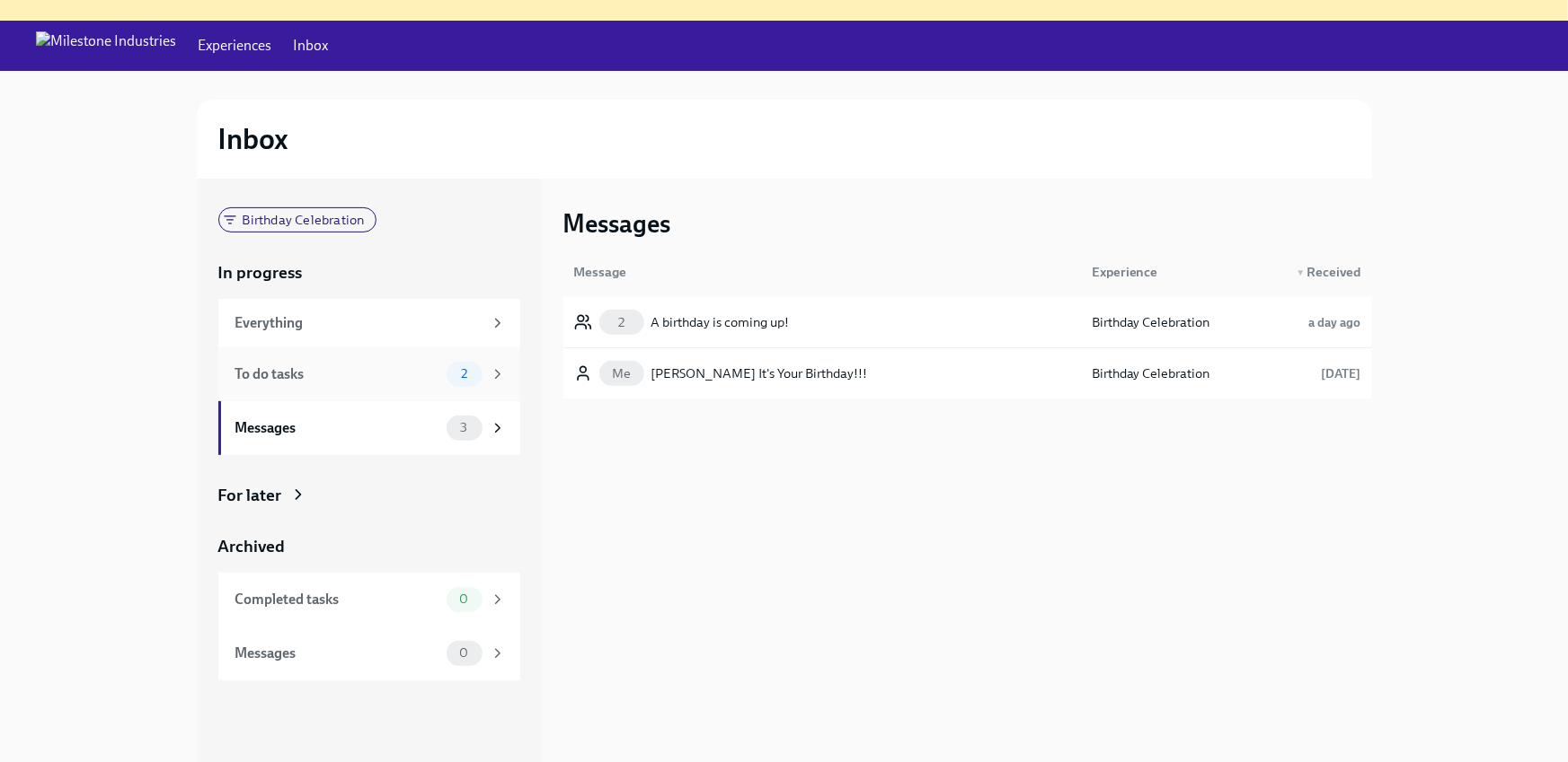
click at [308, 386] on div "To do tasks 2" at bounding box center [369, 374] width 302 height 54
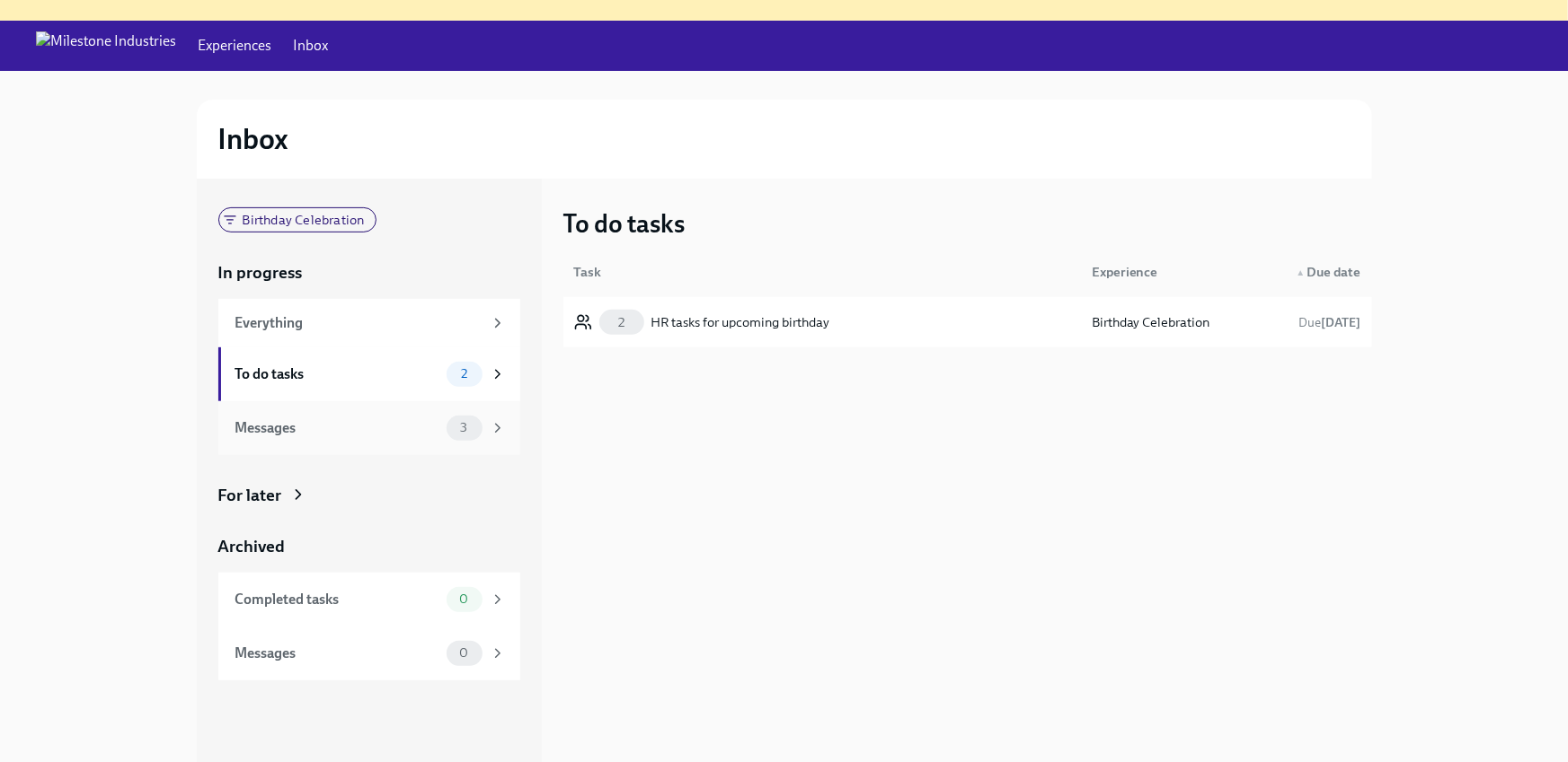
click at [396, 412] on div "Messages 3" at bounding box center [369, 428] width 302 height 54
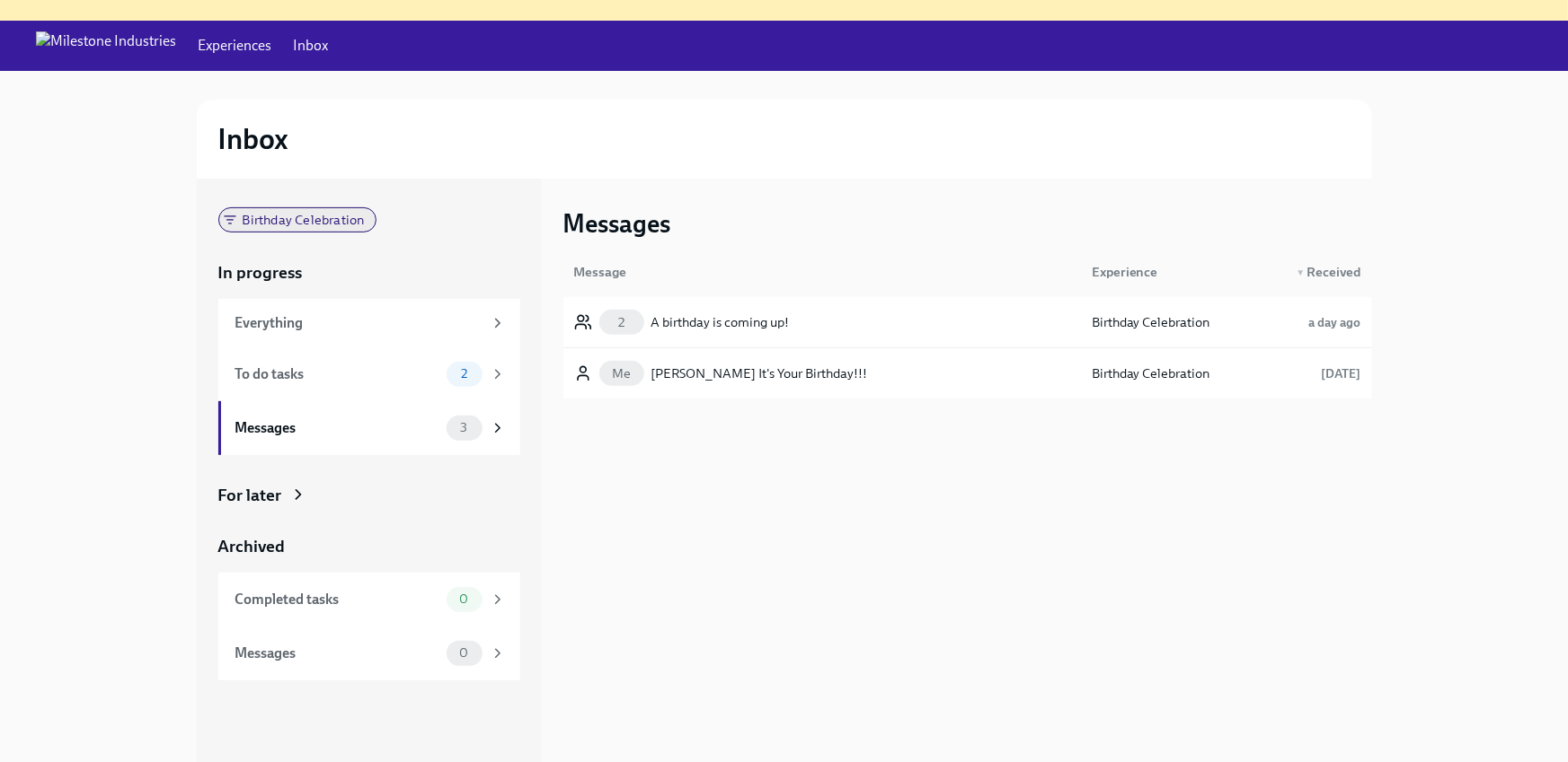
click at [274, 213] on span "Birthday Celebration" at bounding box center [304, 220] width 144 height 14
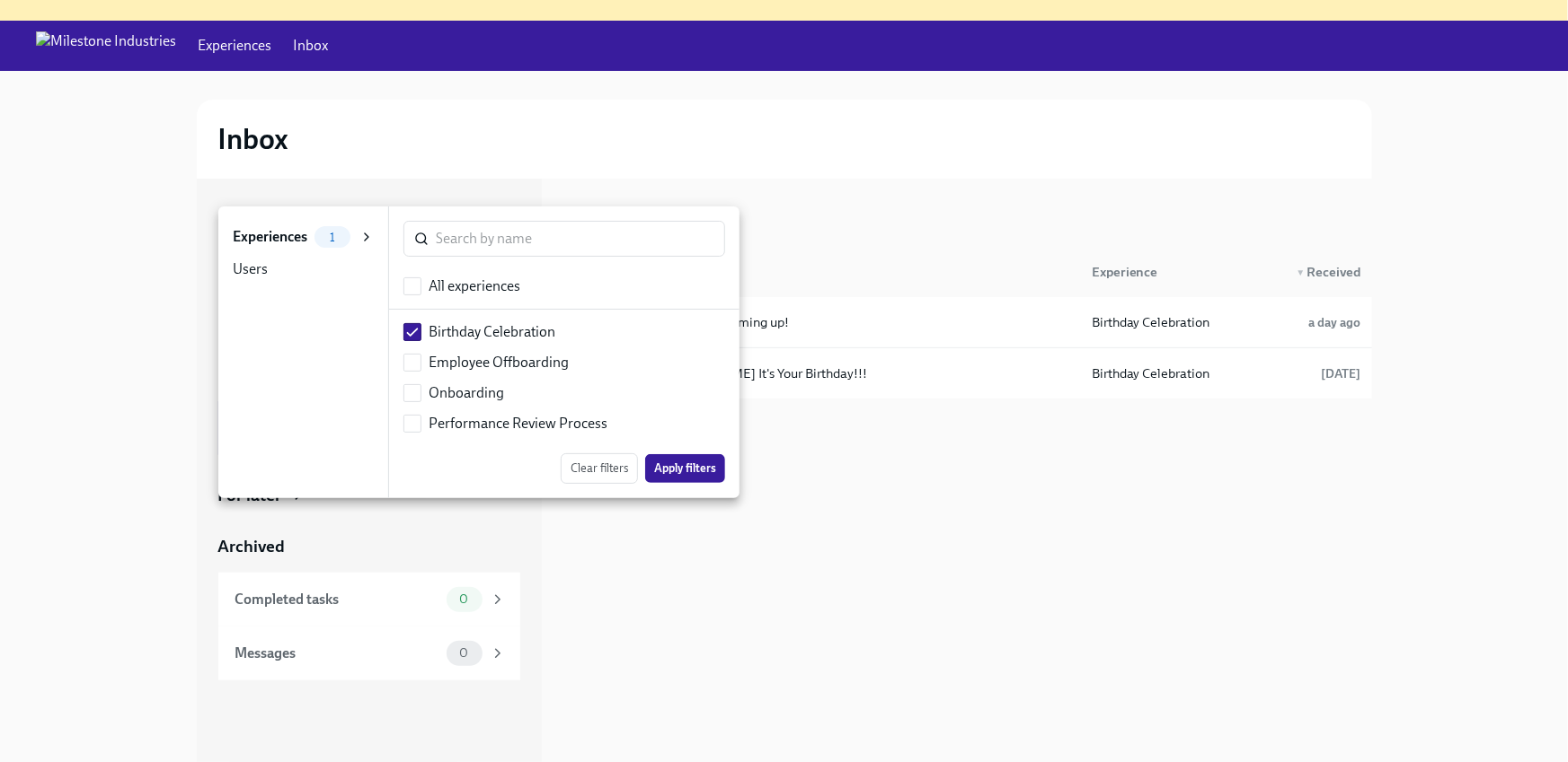
click at [293, 261] on div "Users 0" at bounding box center [271, 269] width 78 height 22
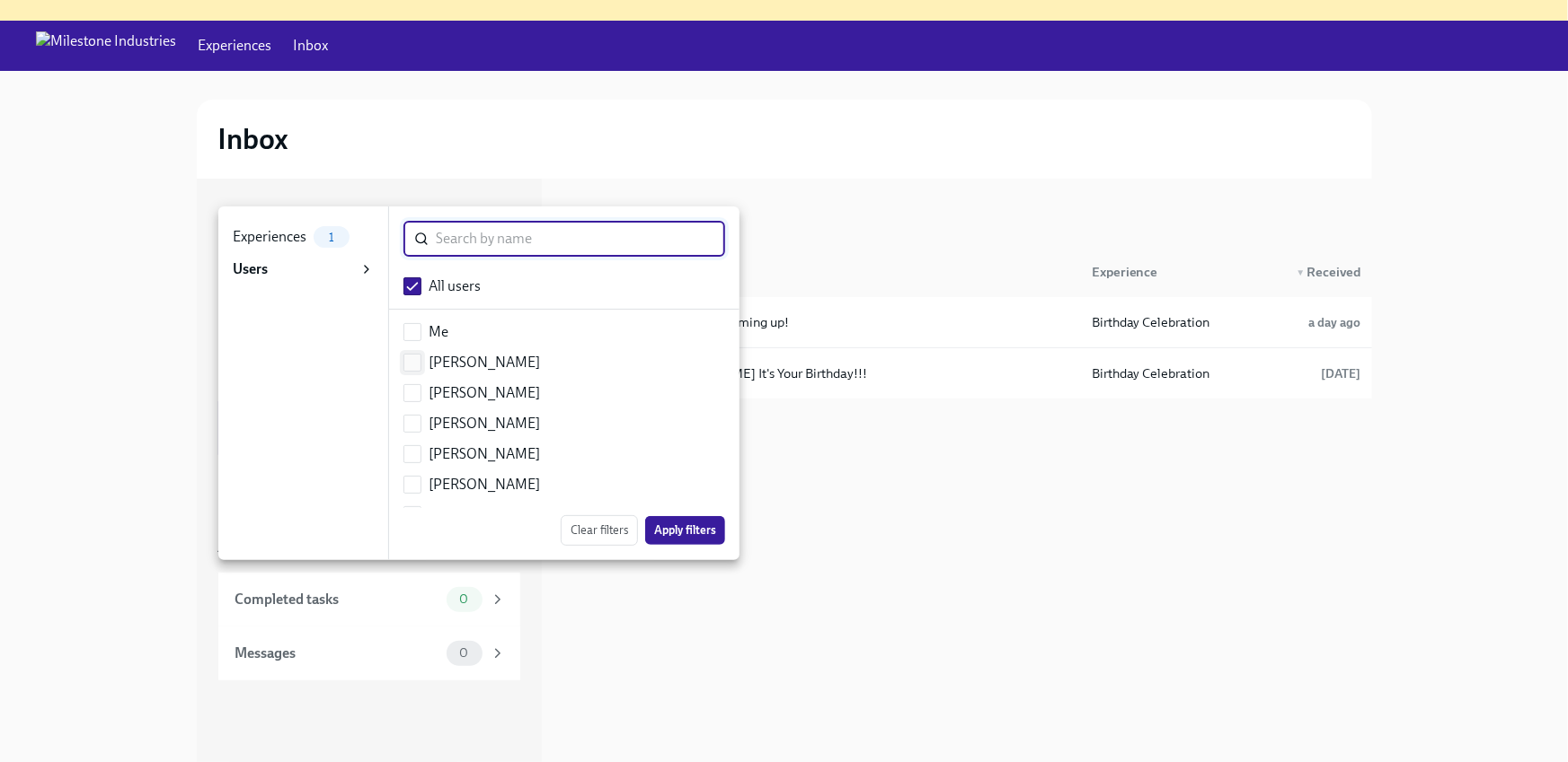
click at [412, 366] on input "checkbox" at bounding box center [412, 363] width 16 height 16
checkbox input "true"
checkbox input "false"
click at [330, 254] on li "Users 1" at bounding box center [303, 269] width 170 height 32
click at [332, 238] on span "1" at bounding box center [331, 238] width 27 height 14
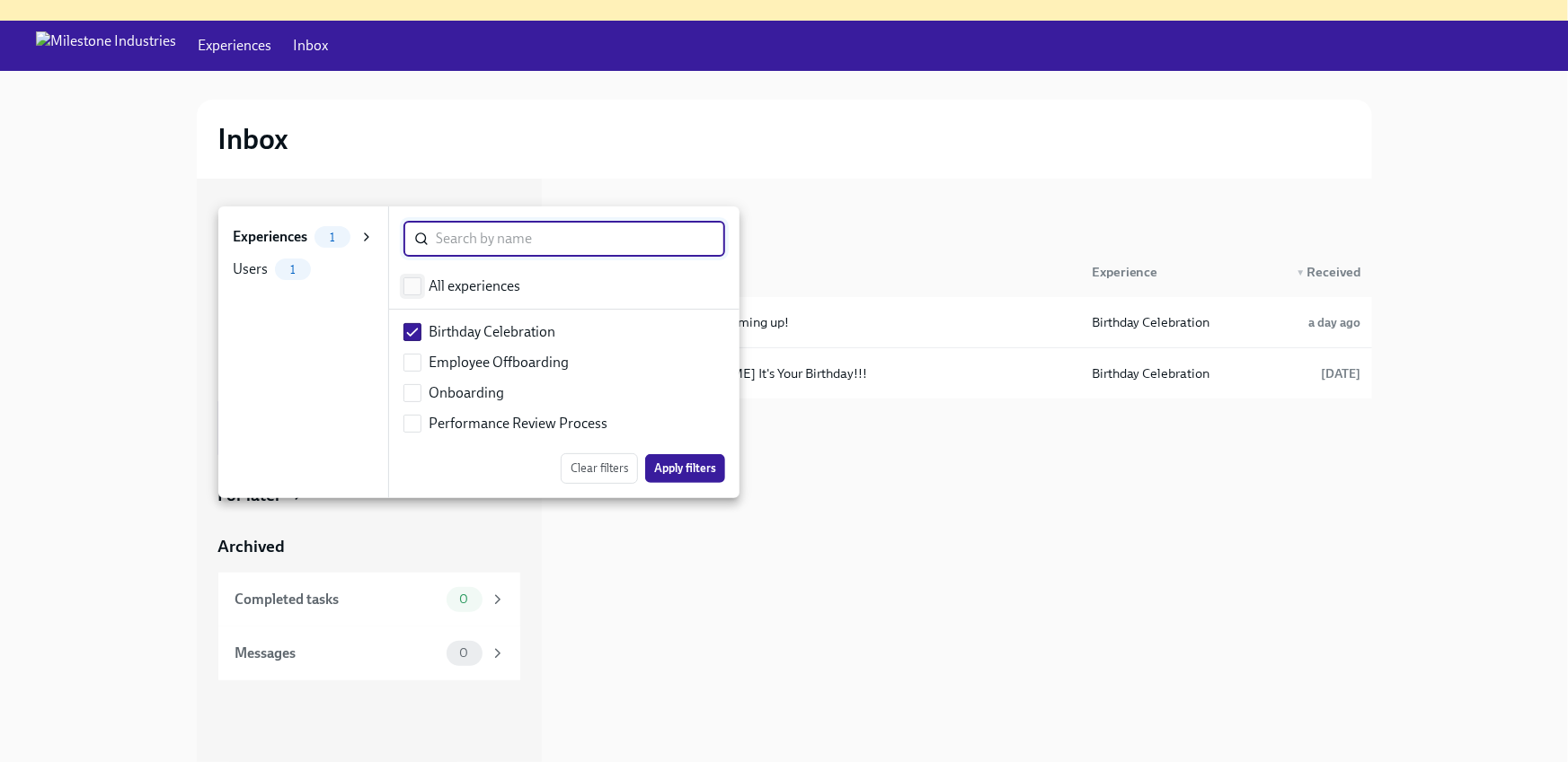
click at [417, 278] on input "checkbox" at bounding box center [412, 286] width 16 height 16
checkbox input "true"
checkbox input "false"
click at [661, 461] on span "Apply filters" at bounding box center [685, 469] width 62 height 18
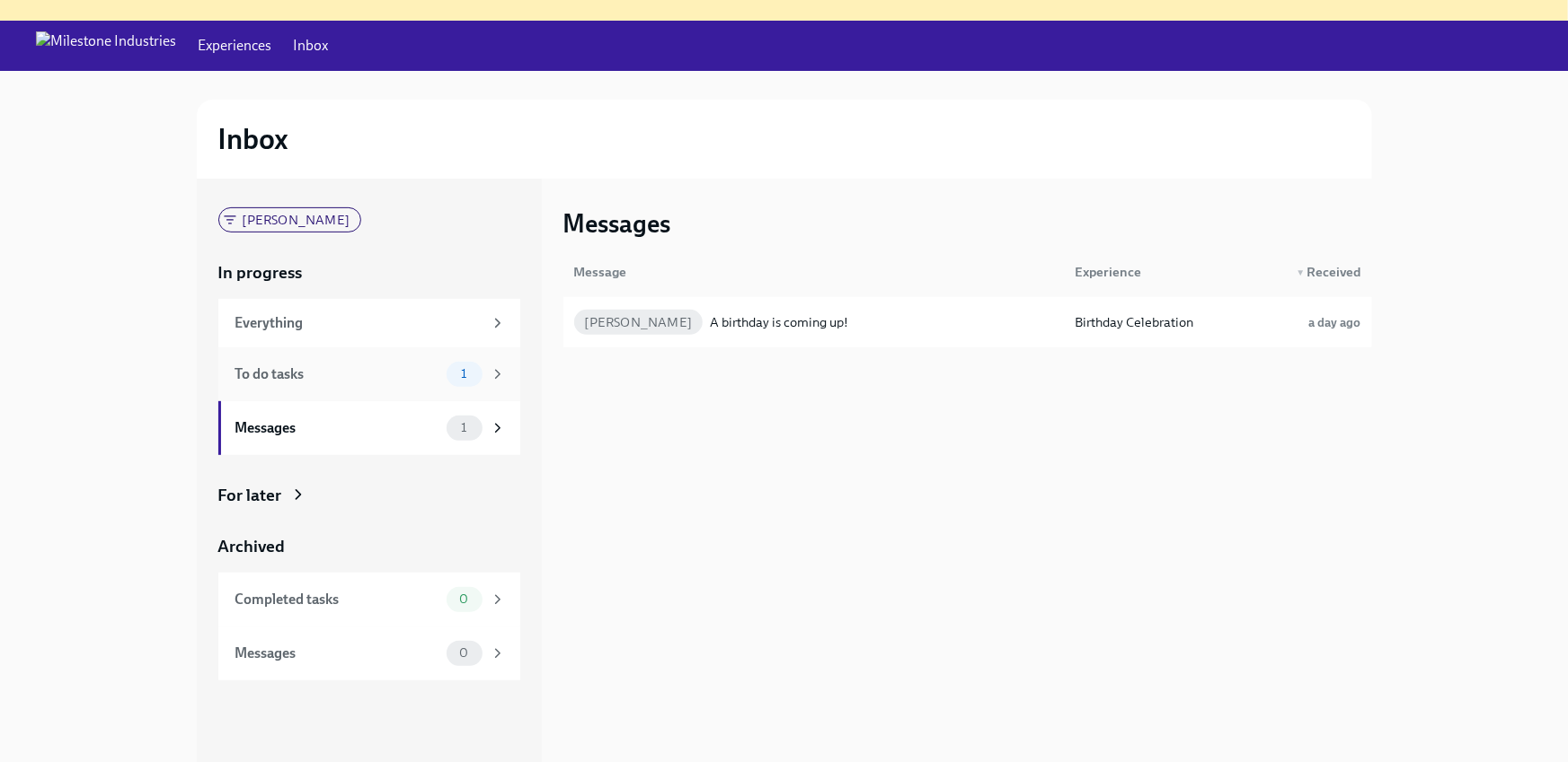
click at [322, 379] on div "To do tasks" at bounding box center [336, 375] width 204 height 20
click at [315, 426] on div "Messages" at bounding box center [336, 429] width 204 height 20
click at [315, 384] on div "To do tasks 1" at bounding box center [370, 375] width 271 height 26
click at [320, 435] on div "Messages" at bounding box center [336, 429] width 204 height 20
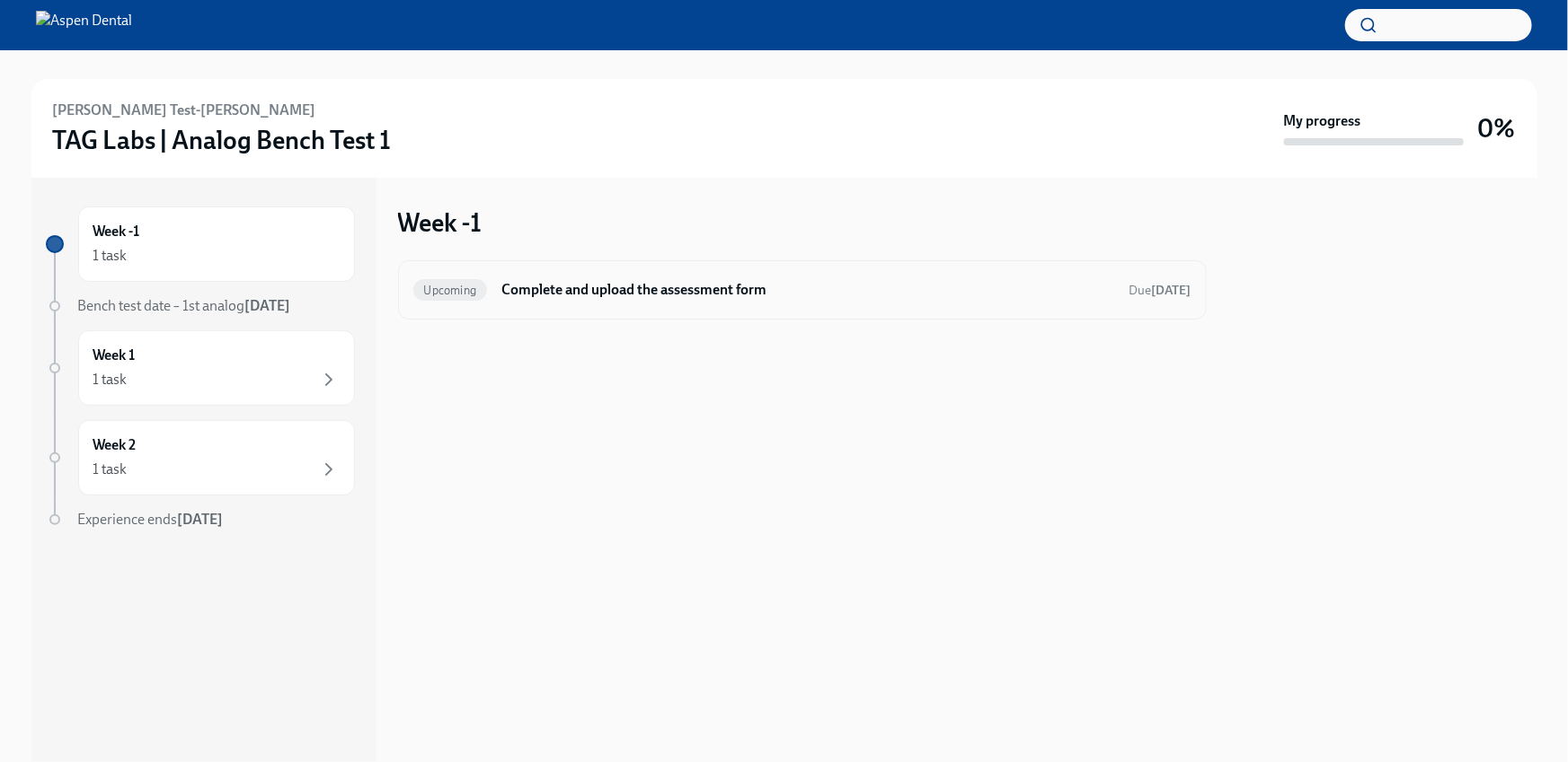
click at [537, 286] on h6 "Complete and upload the assessment form" at bounding box center [808, 290] width 613 height 20
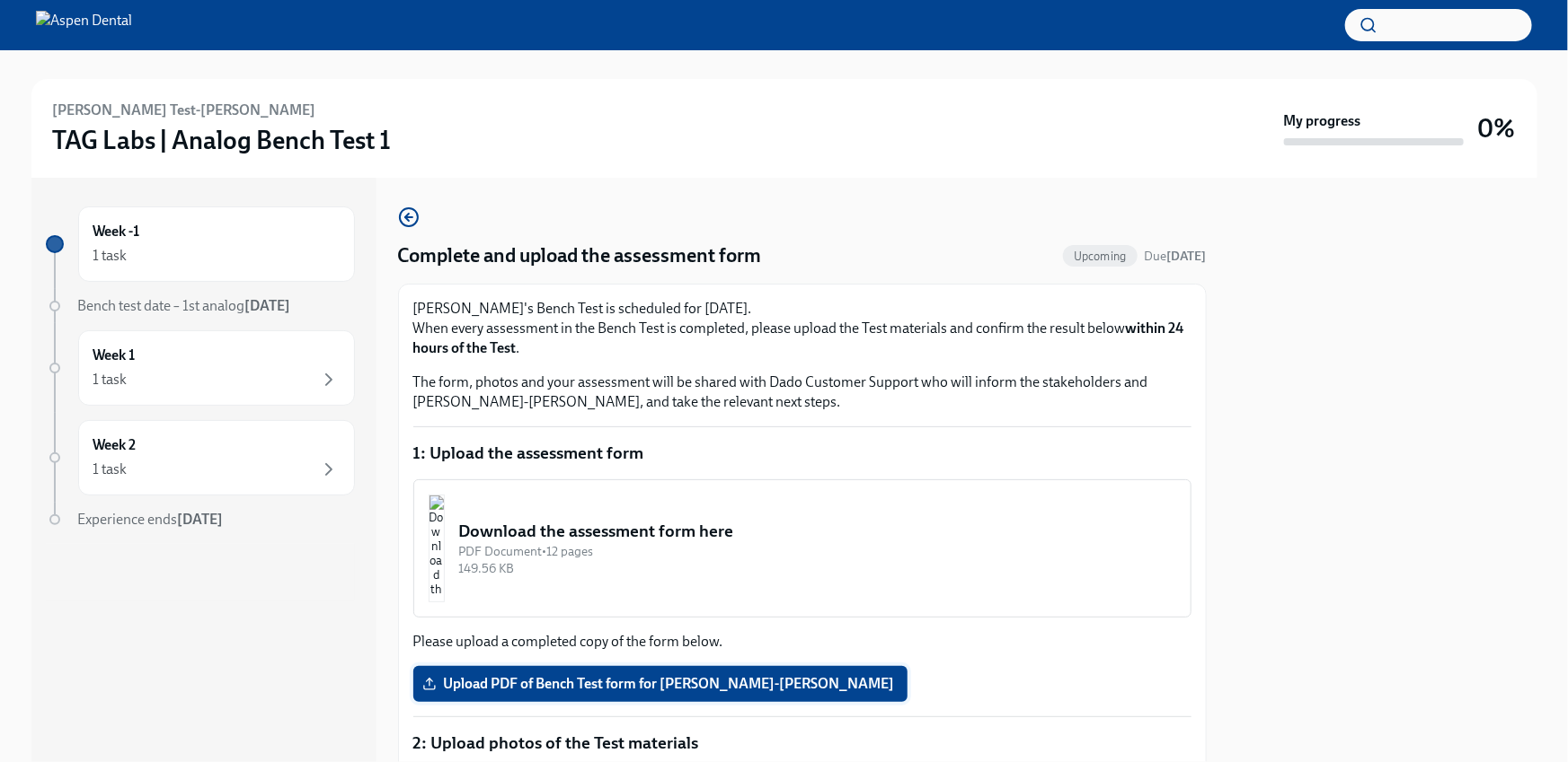
click at [486, 674] on label "Upload PDF of Bench Test form for [PERSON_NAME]-[PERSON_NAME]" at bounding box center [660, 684] width 494 height 36
click at [0, 0] on input "Upload PDF of Bench Test form for [PERSON_NAME]-[PERSON_NAME]" at bounding box center [0, 0] width 0 height 0
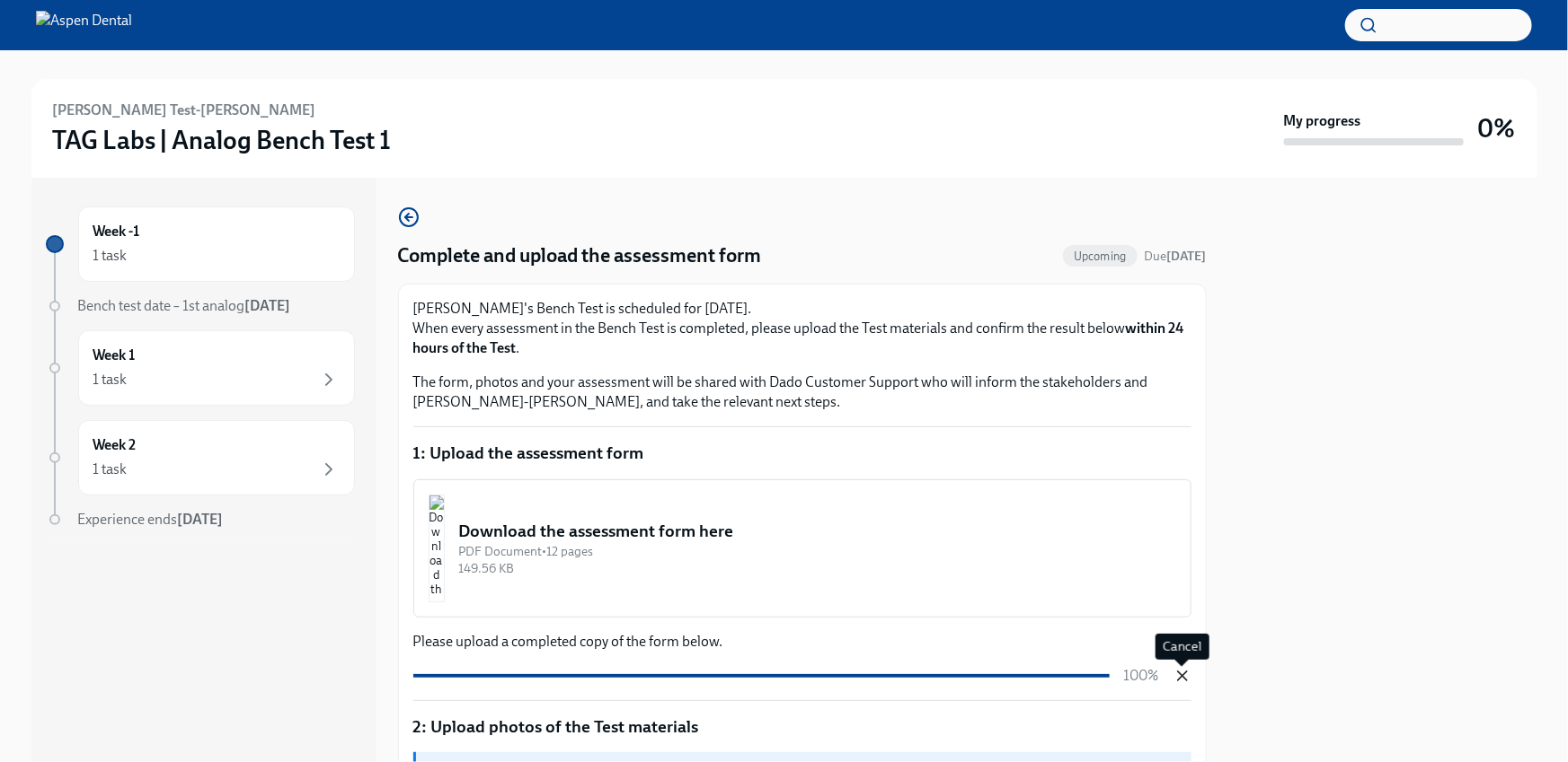
click at [1188, 679] on icon "button" at bounding box center [1182, 676] width 18 height 18
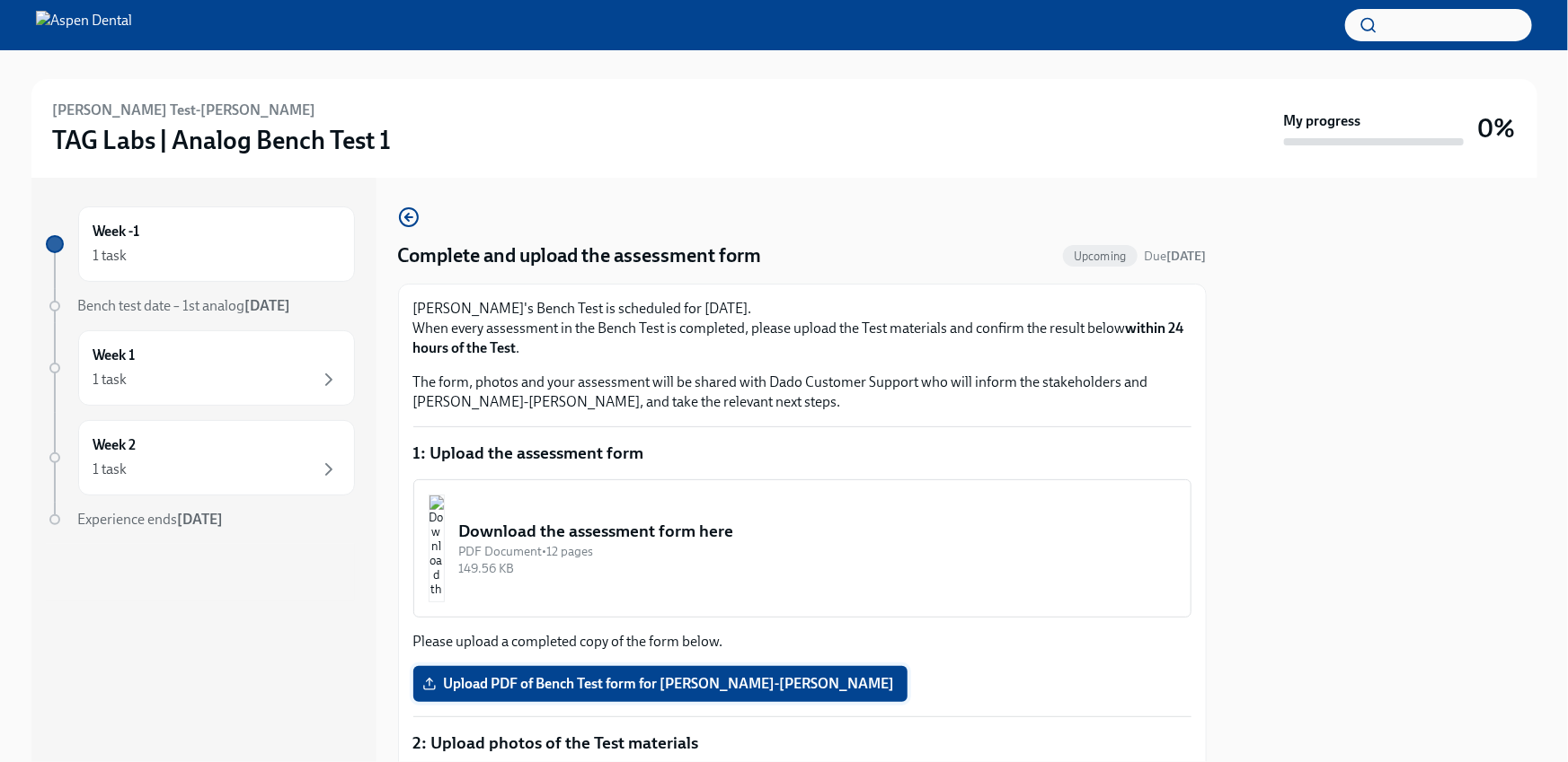
click at [473, 675] on span "Upload PDF of Bench Test form for Fiona Test-Dick" at bounding box center [660, 684] width 469 height 18
click at [0, 0] on input "Upload PDF of Bench Test form for Fiona Test-Dick" at bounding box center [0, 0] width 0 height 0
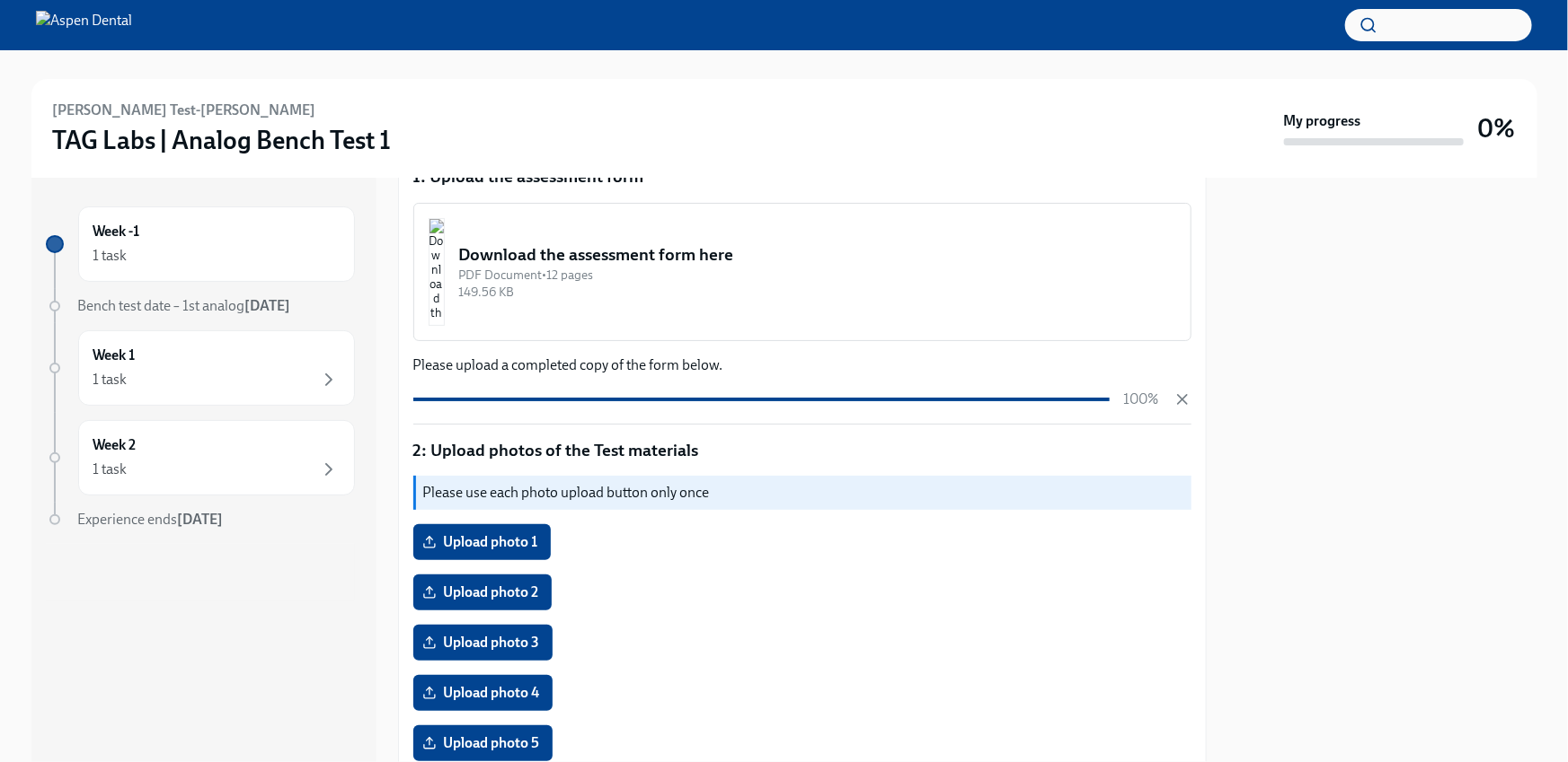
scroll to position [455, 0]
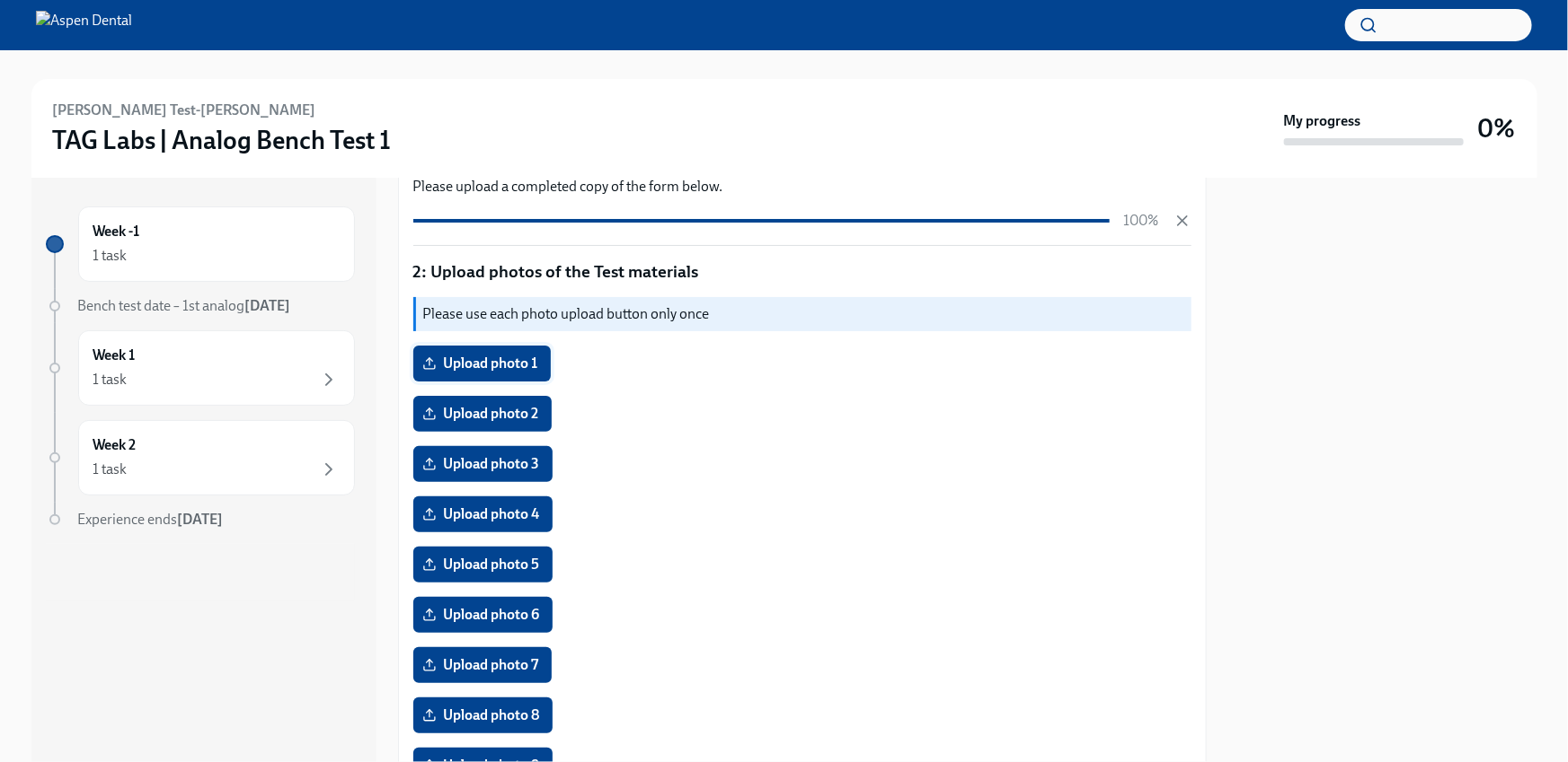
click at [506, 346] on div "Upload photo 1" at bounding box center [482, 364] width 138 height 36
click at [498, 355] on span "Upload photo 1" at bounding box center [482, 364] width 112 height 18
click at [0, 0] on input "Upload photo 1" at bounding box center [0, 0] width 0 height 0
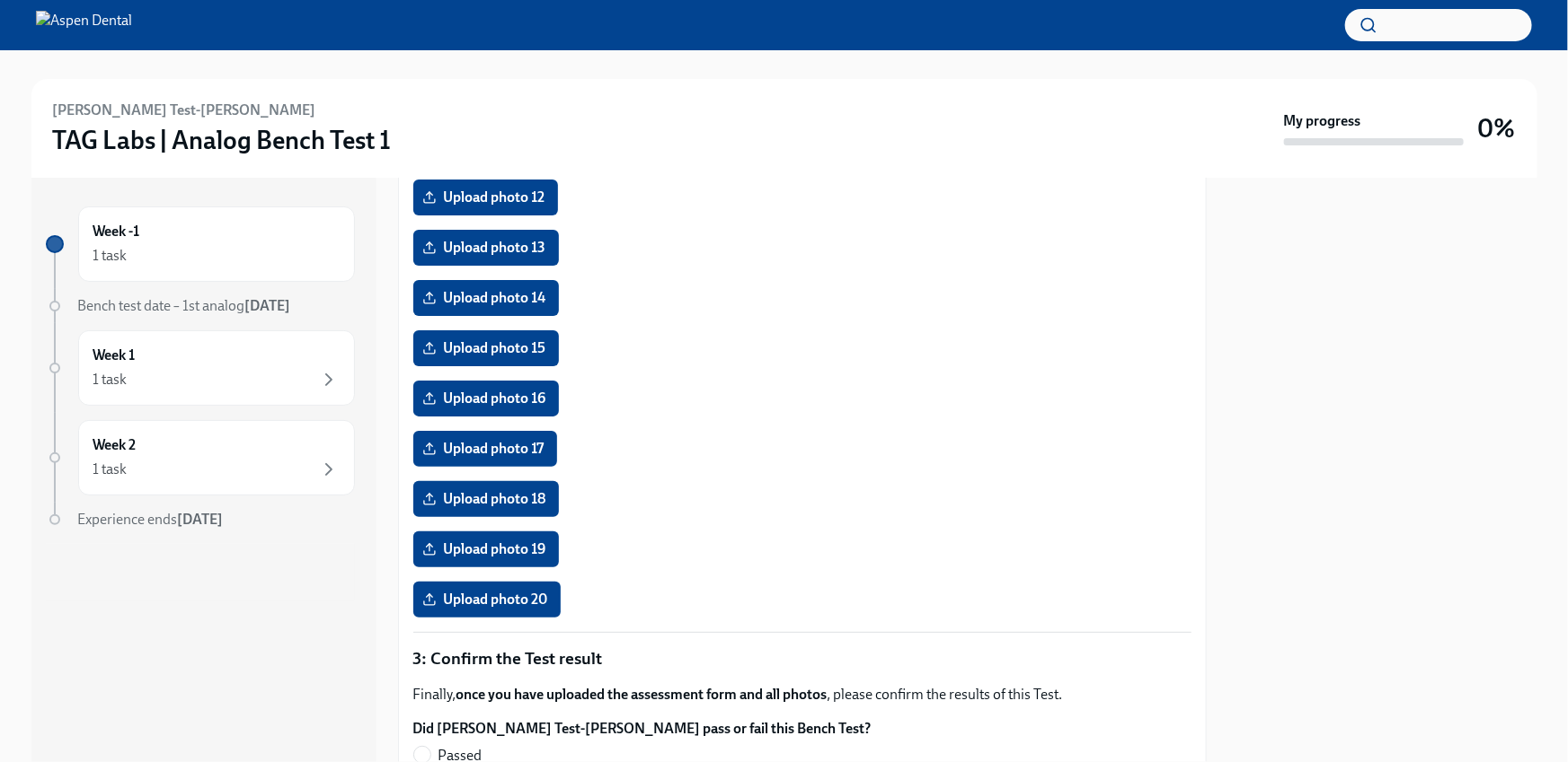
scroll to position [1297, 0]
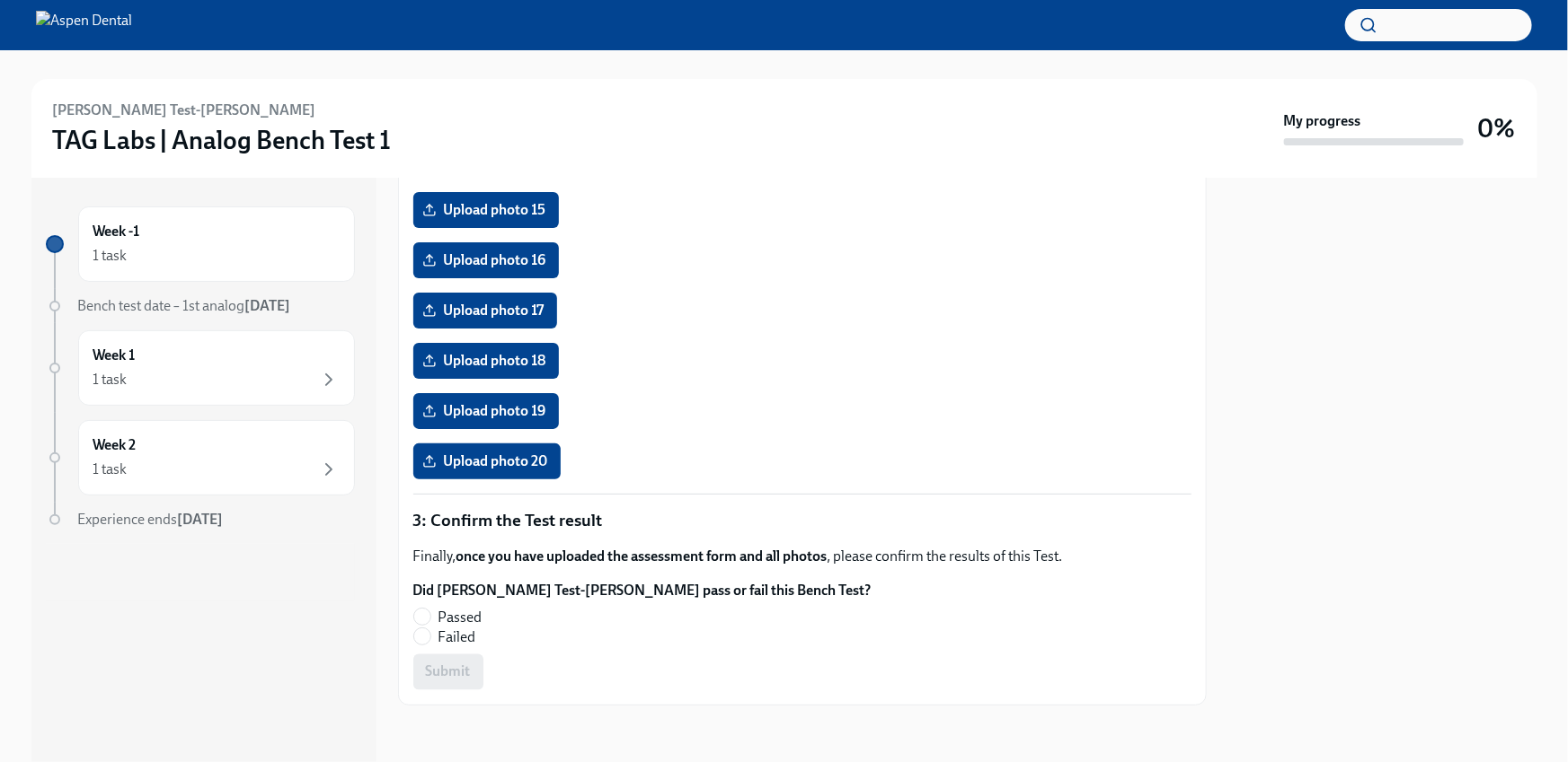
click at [431, 643] on label "Failed" at bounding box center [634, 637] width 444 height 20
click at [431, 643] on input "Failed" at bounding box center [422, 636] width 16 height 16
radio input "true"
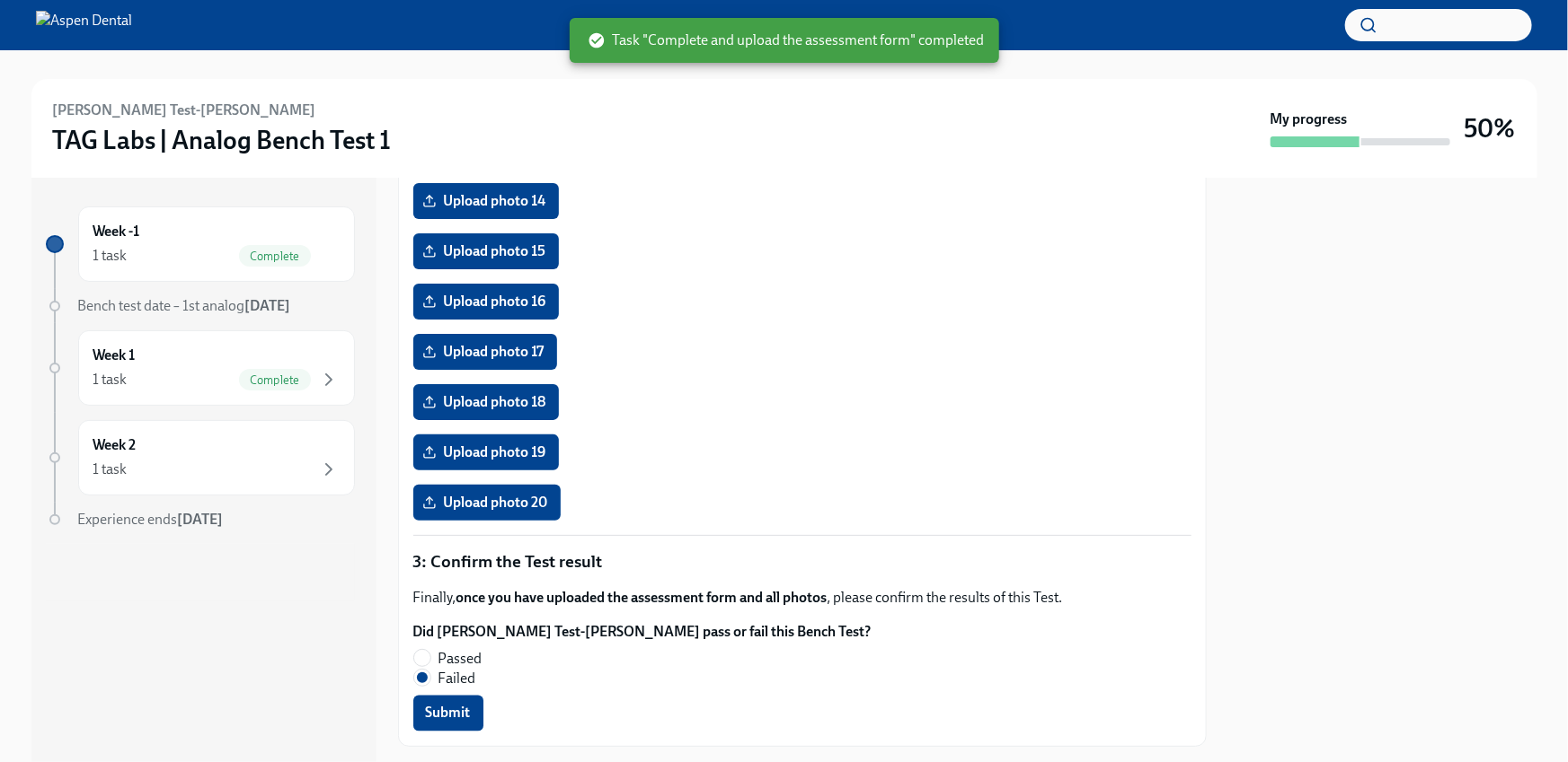
scroll to position [1313, 0]
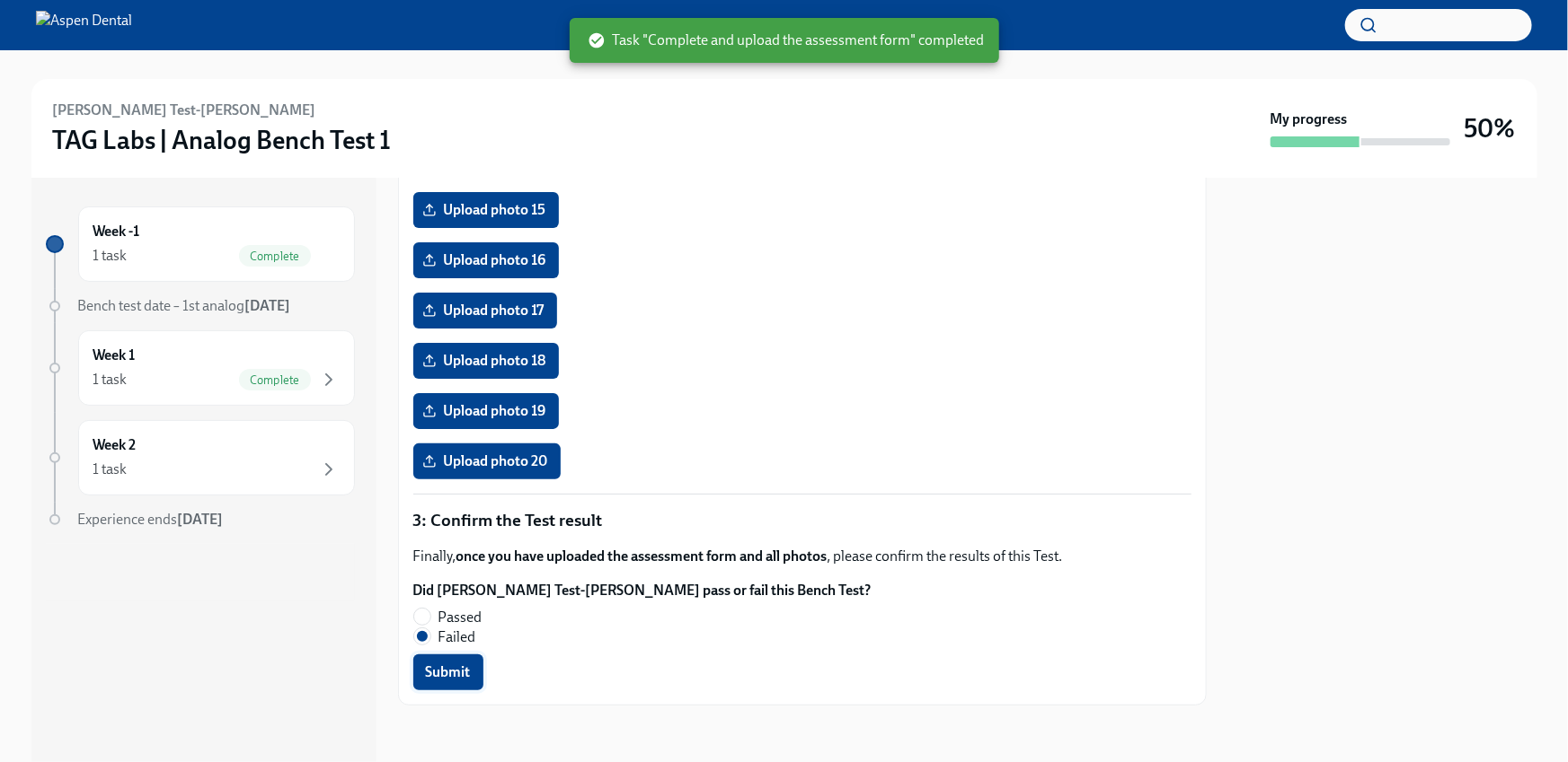
click at [460, 673] on span "Submit" at bounding box center [449, 673] width 45 height 18
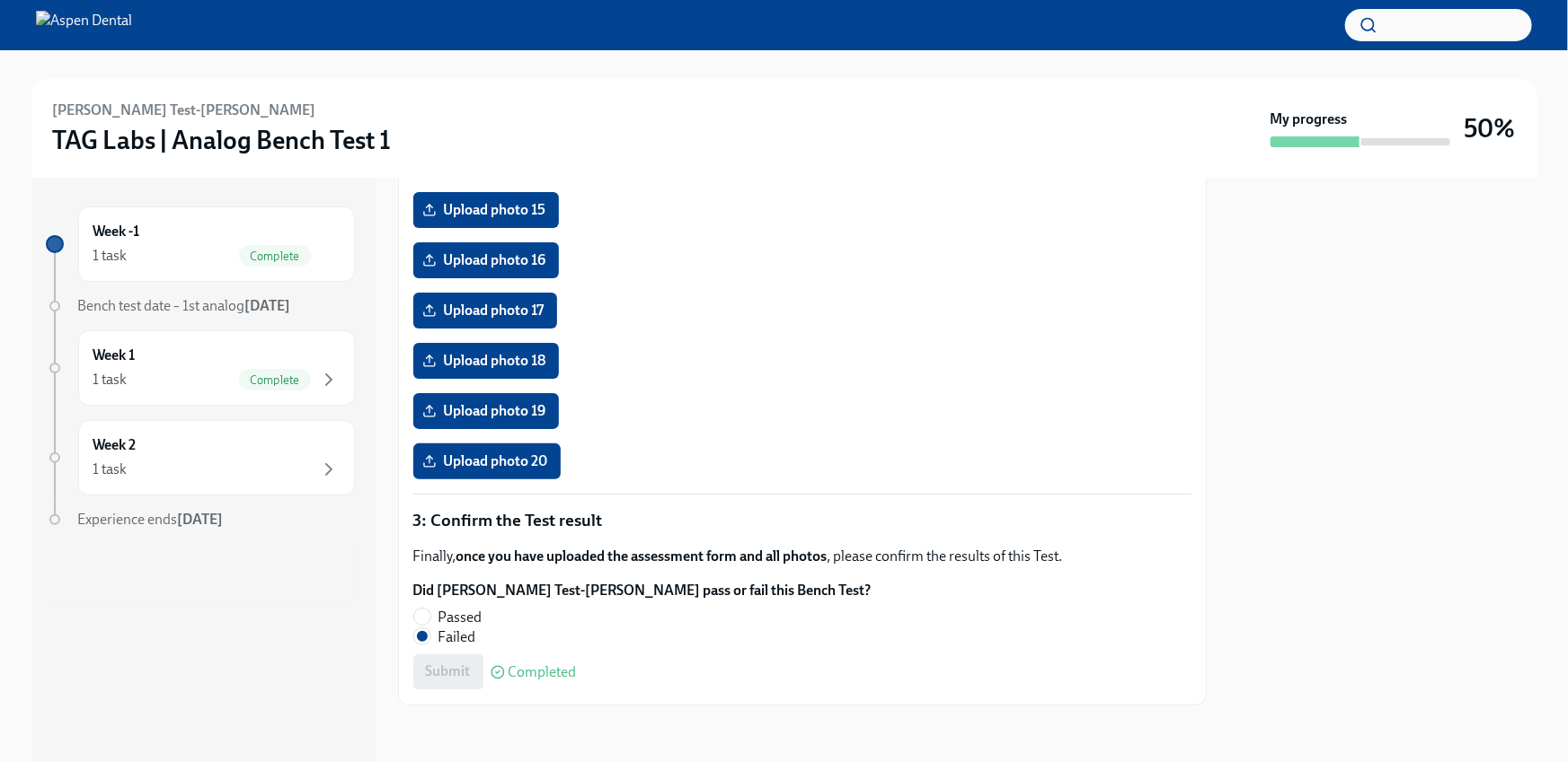
scroll to position [0, 0]
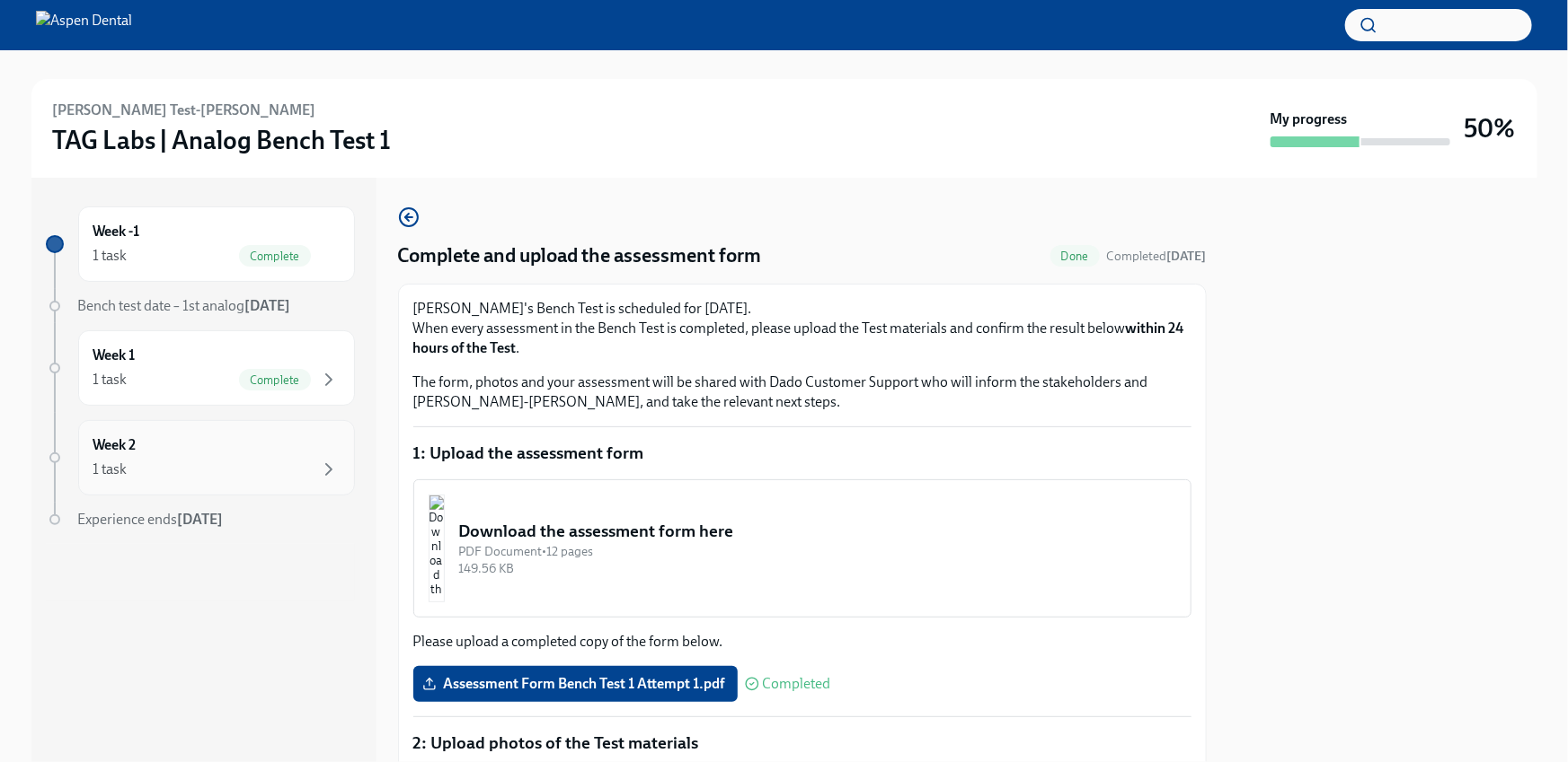
click at [189, 461] on div "1 task" at bounding box center [216, 470] width 246 height 22
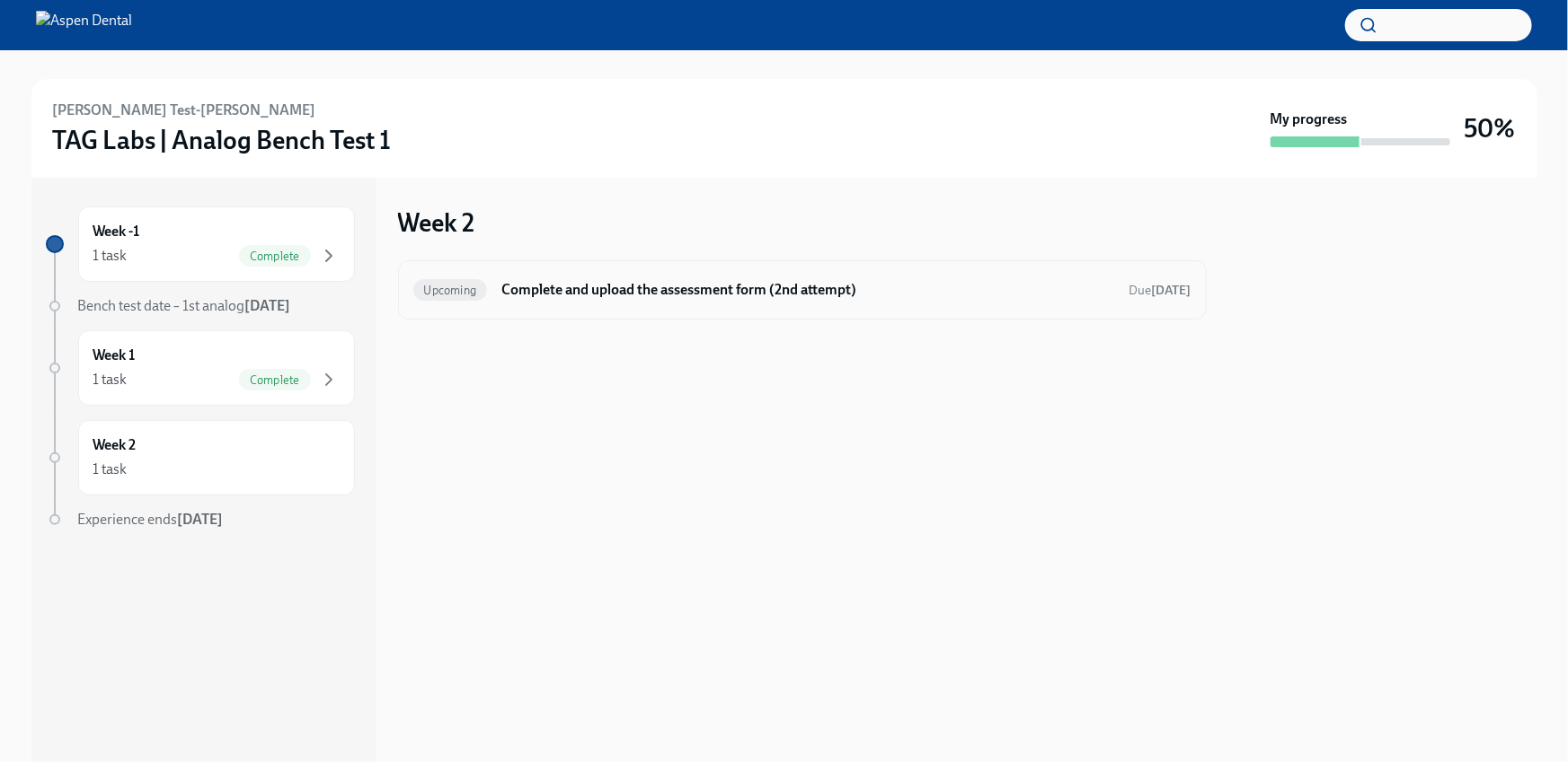
click at [601, 291] on h6 "Complete and upload the assessment form (2nd attempt)" at bounding box center [808, 290] width 613 height 20
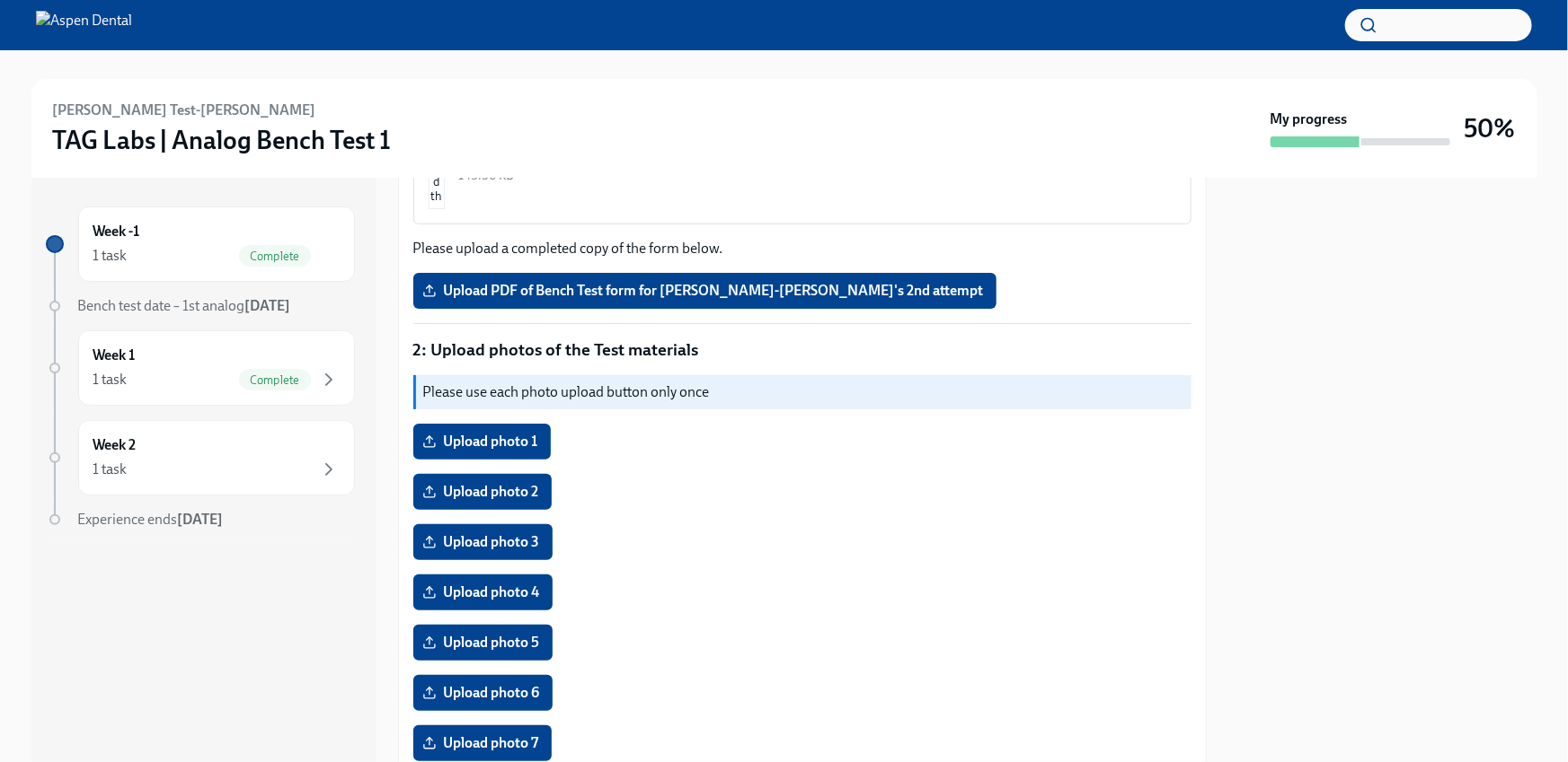
scroll to position [383, 0]
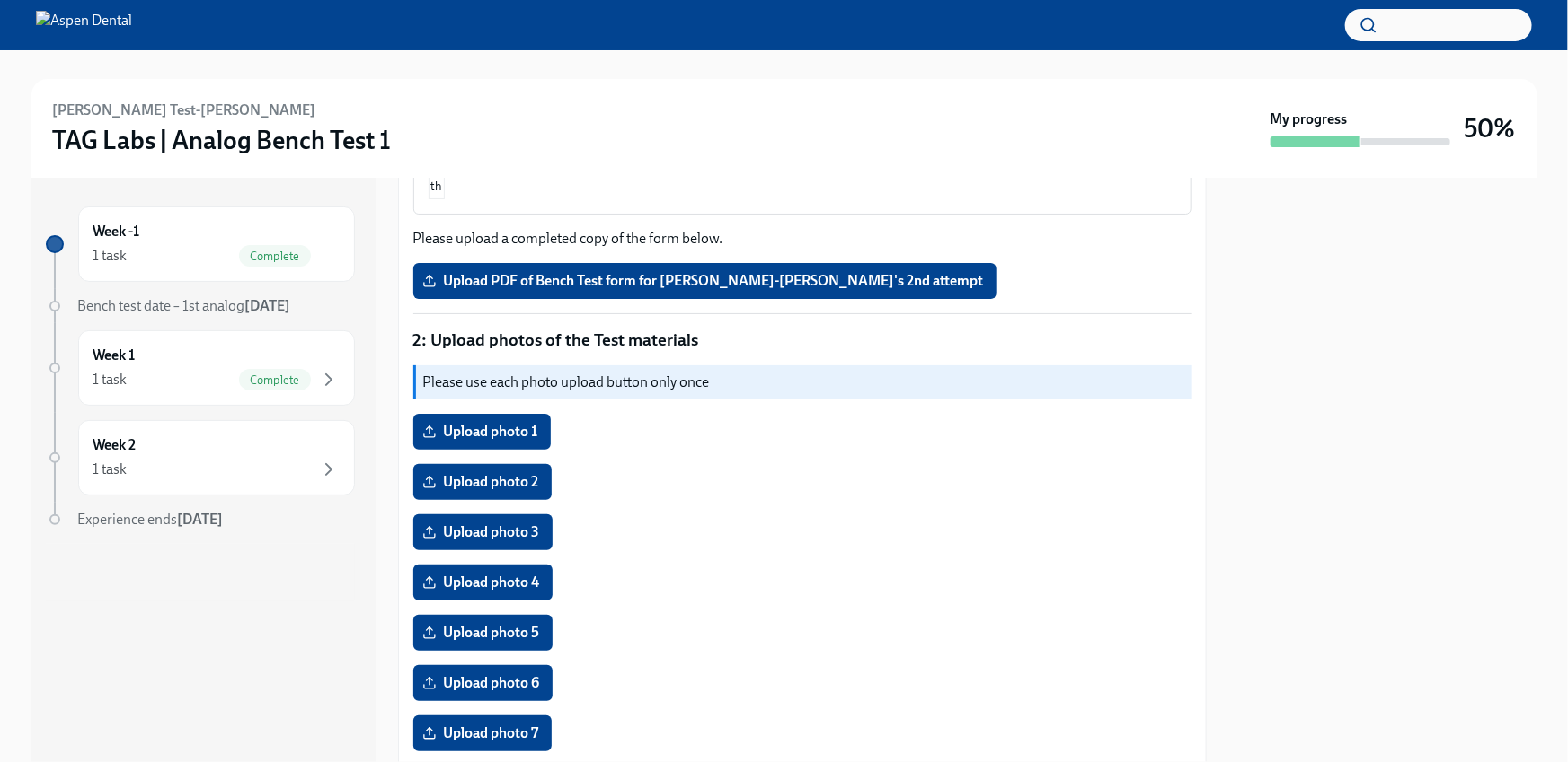
click at [611, 259] on div "After Fiona has completed their second attempt, please upload the Test material…" at bounding box center [802, 766] width 778 height 1701
click at [597, 269] on label "Upload PDF of Bench Test form for Fiona Test-Dick's 2nd attempt" at bounding box center [704, 281] width 583 height 36
click at [0, 0] on input "Upload PDF of Bench Test form for Fiona Test-Dick's 2nd attempt" at bounding box center [0, 0] width 0 height 0
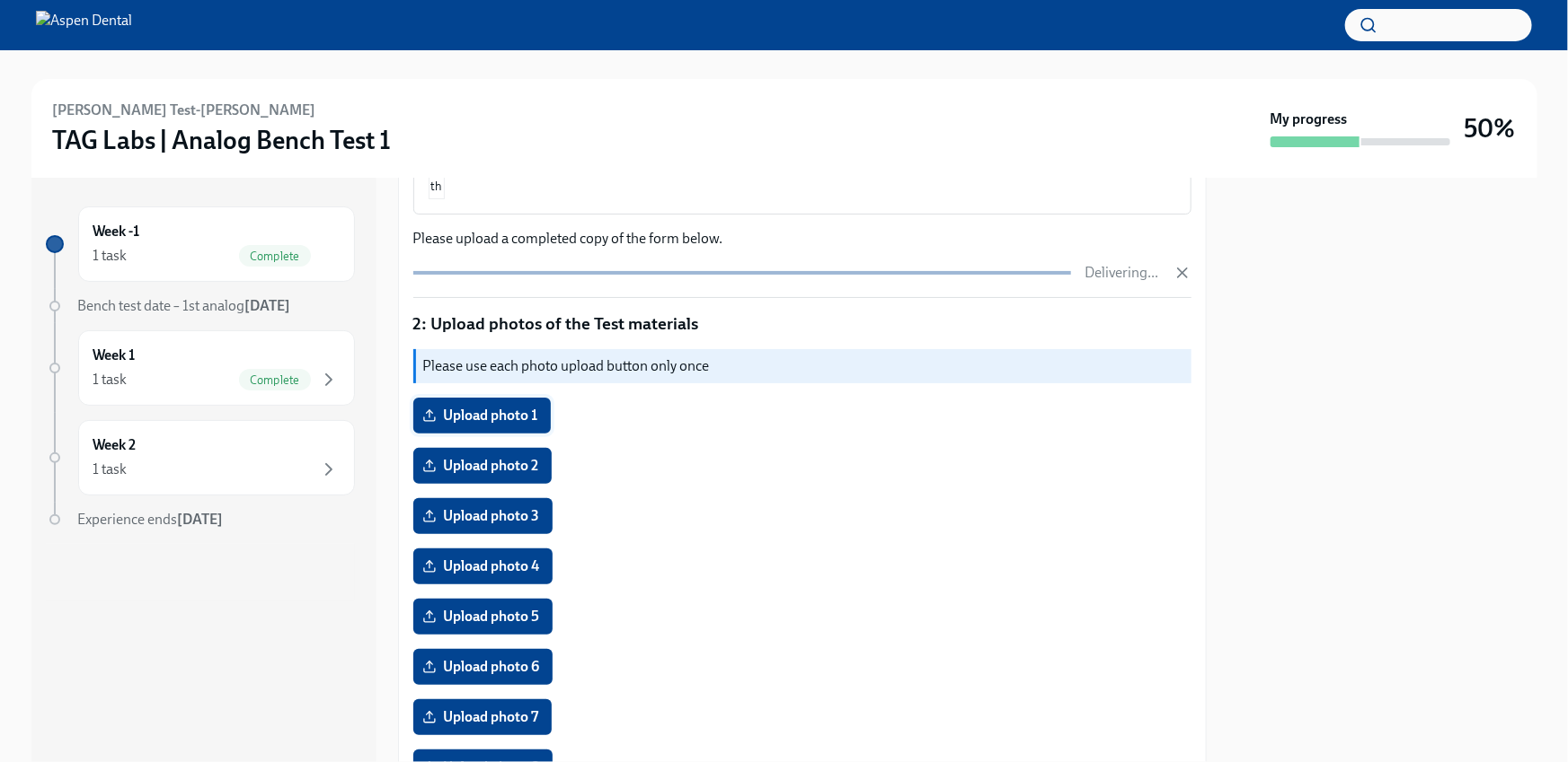
click at [467, 417] on span "Upload photo 1" at bounding box center [482, 416] width 112 height 18
click at [0, 0] on input "Upload photo 1" at bounding box center [0, 0] width 0 height 0
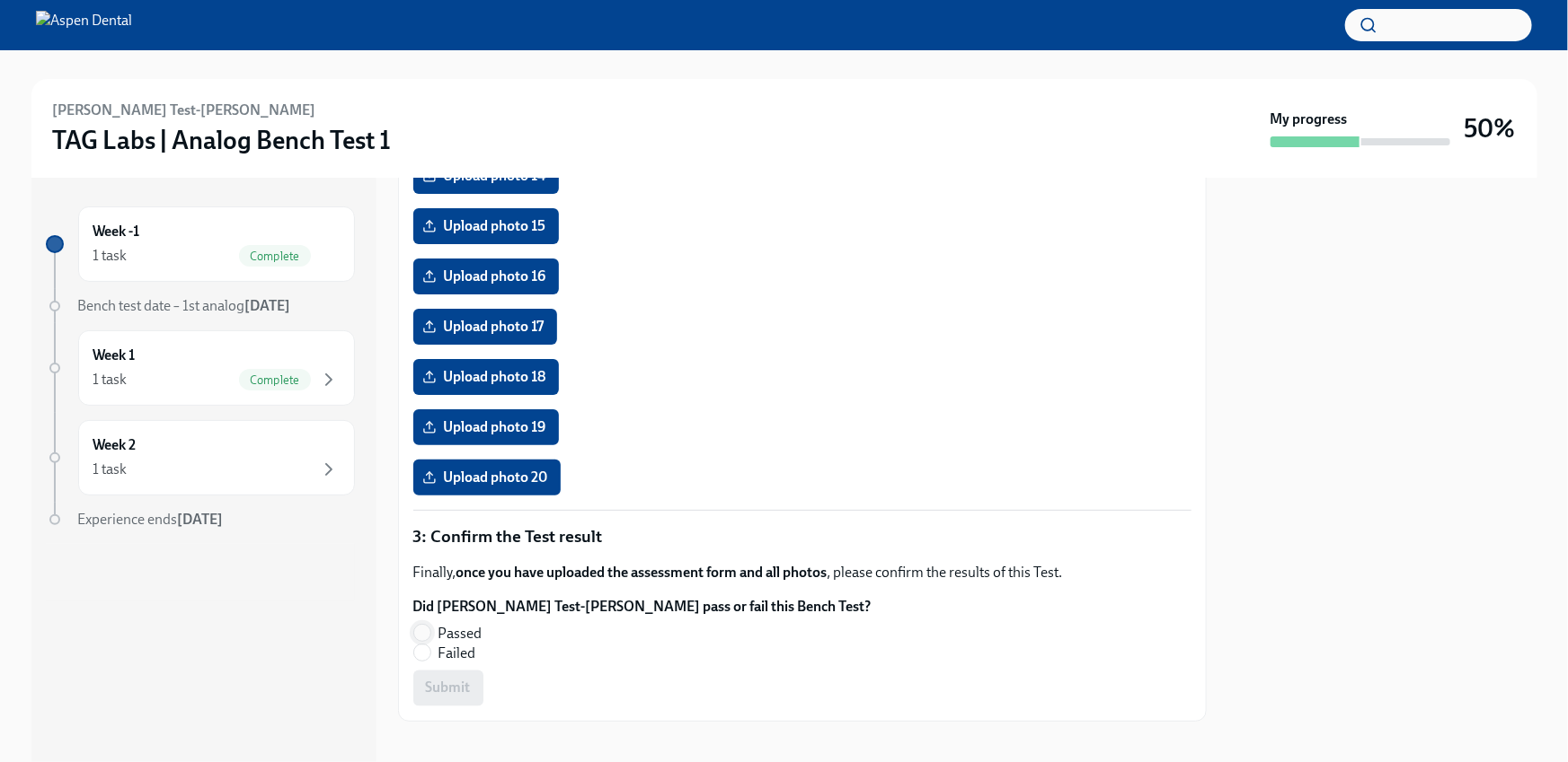
scroll to position [1311, 0]
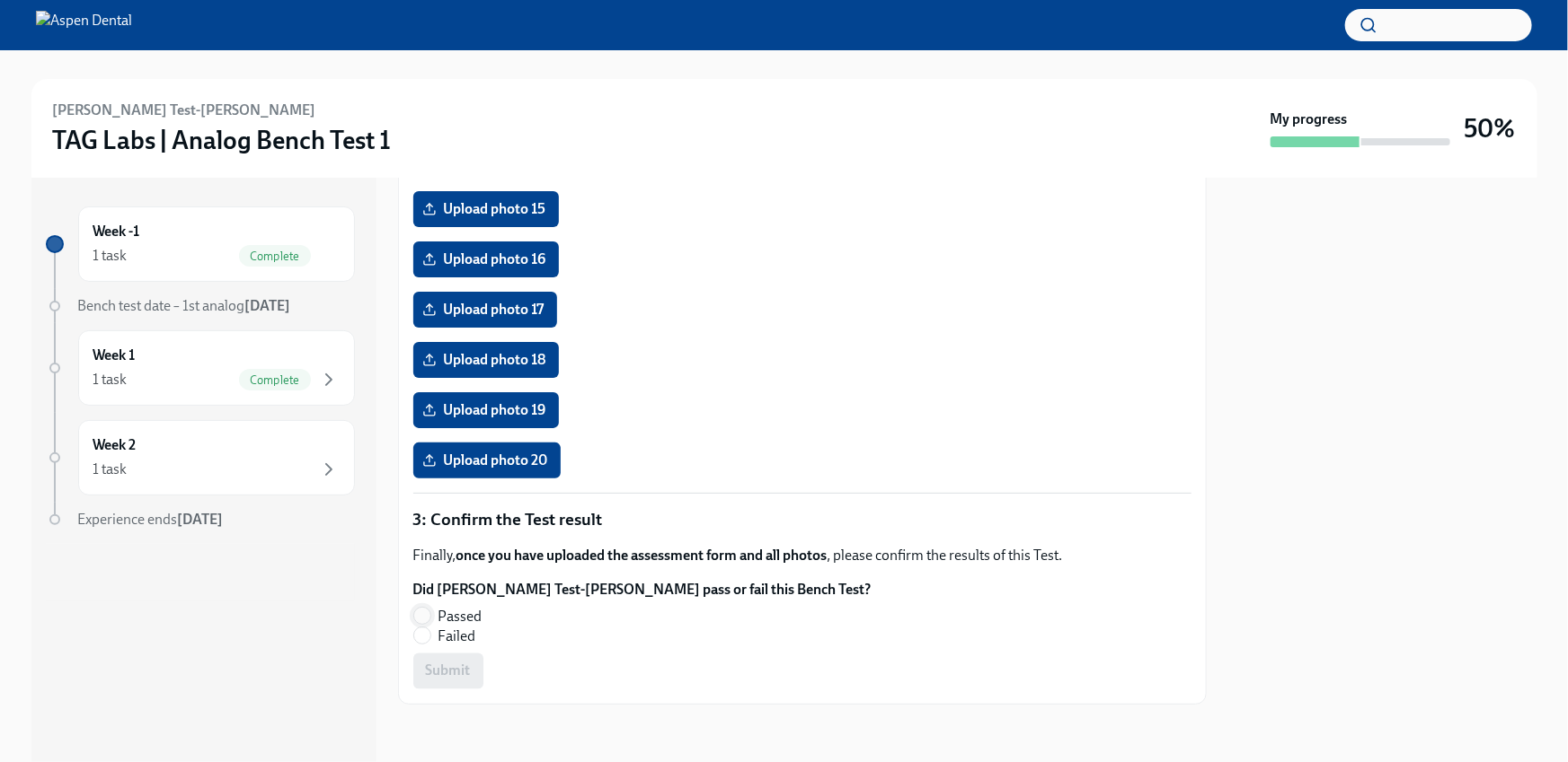
click at [423, 612] on input "Passed" at bounding box center [422, 615] width 16 height 16
radio input "true"
click at [461, 674] on span "Submit" at bounding box center [449, 672] width 45 height 18
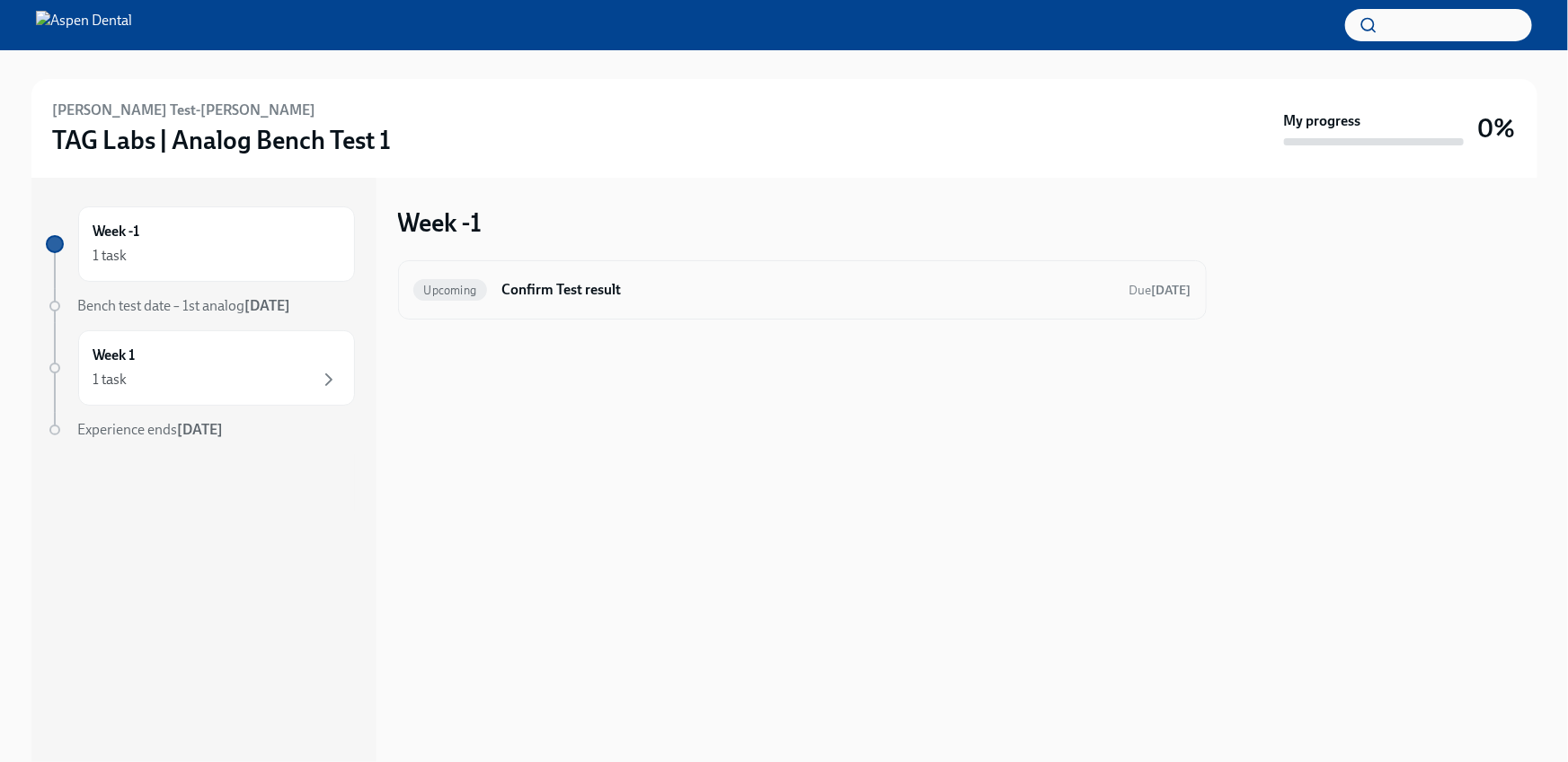
click at [519, 280] on h6 "Confirm Test result" at bounding box center [808, 290] width 613 height 20
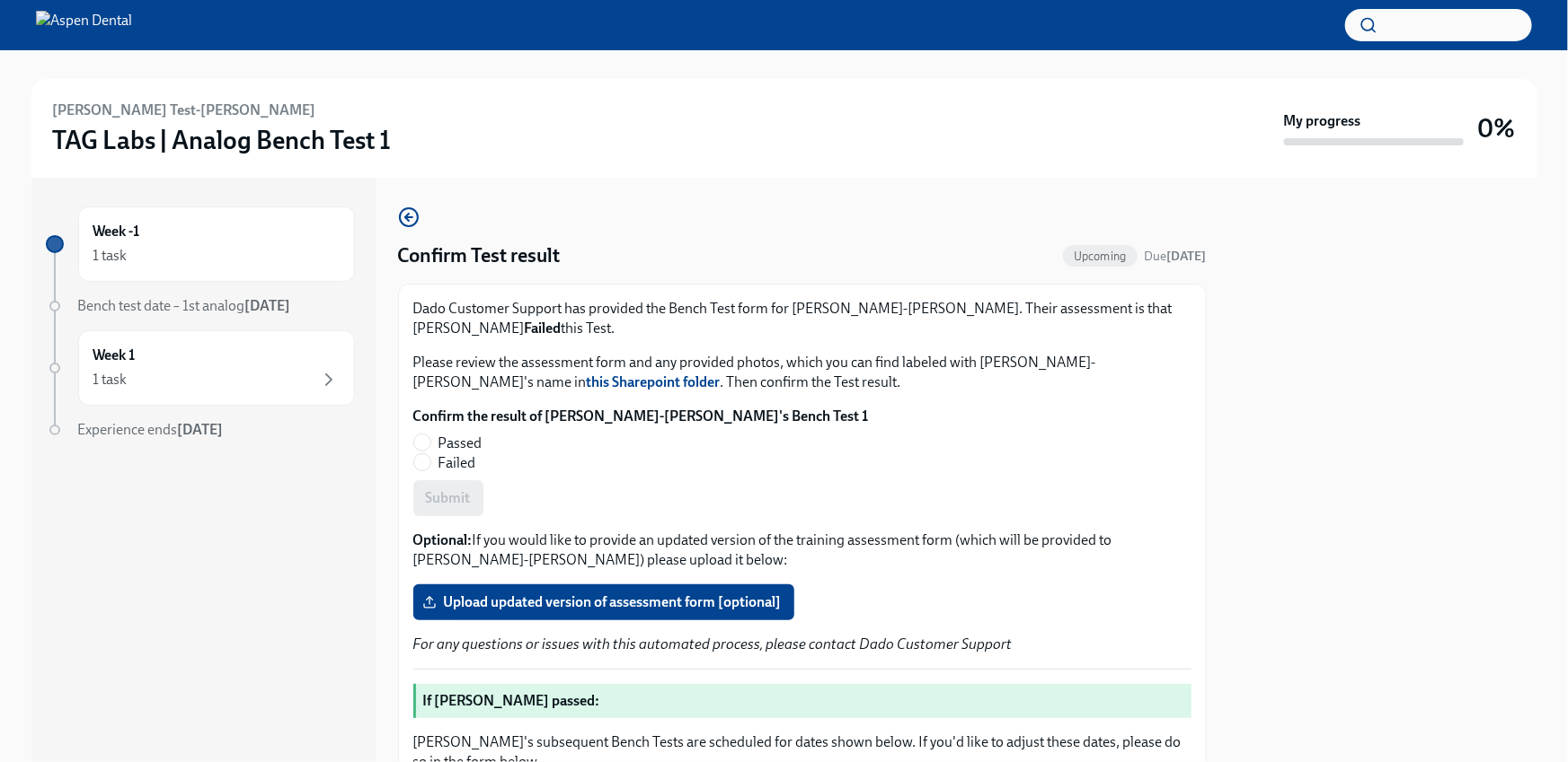
click at [460, 453] on span "Failed" at bounding box center [457, 463] width 37 height 20
click at [431, 454] on input "Failed" at bounding box center [422, 462] width 16 height 16
radio input "true"
click at [446, 490] on span "Submit" at bounding box center [449, 498] width 45 height 18
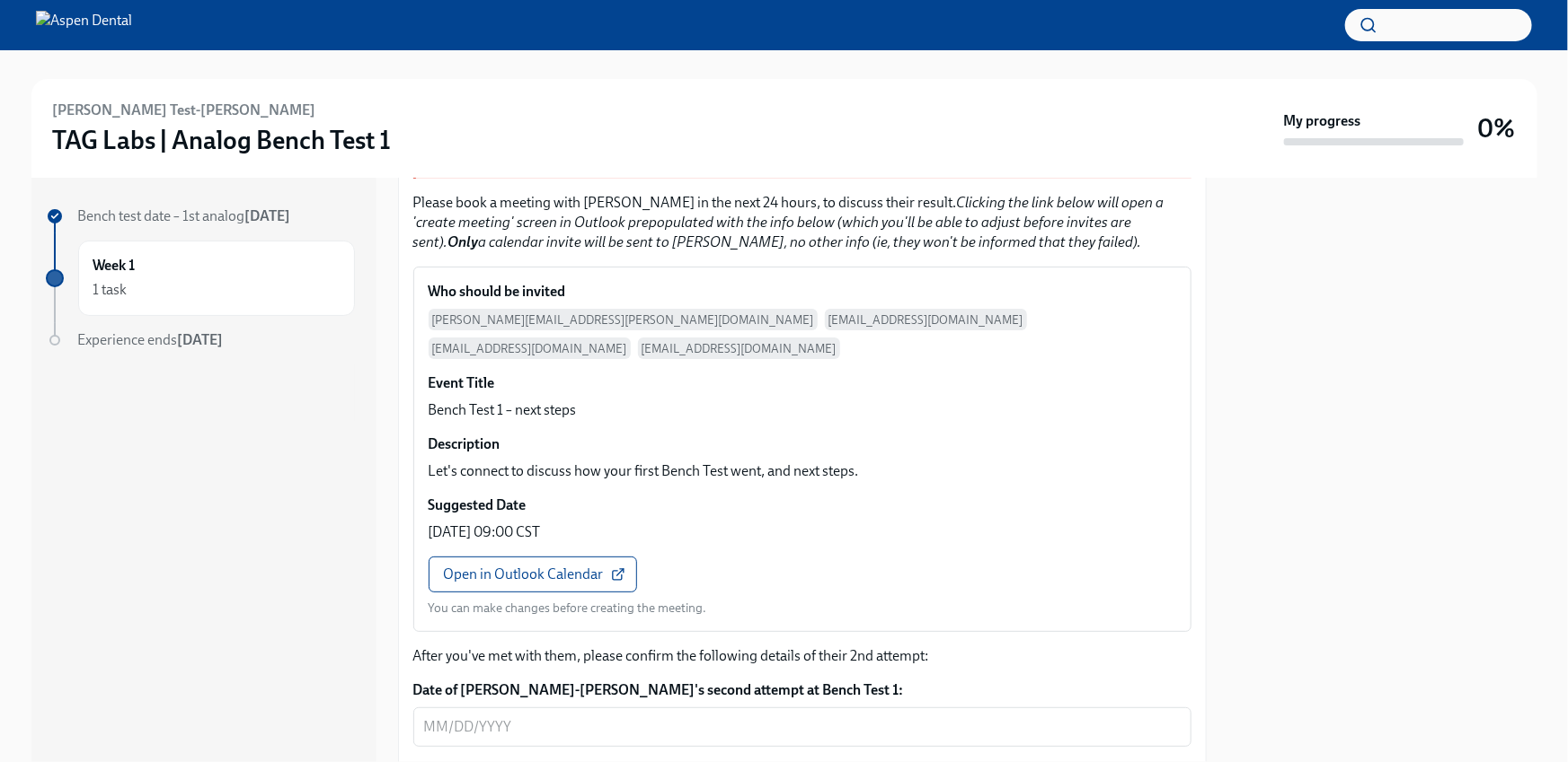
scroll to position [1507, 0]
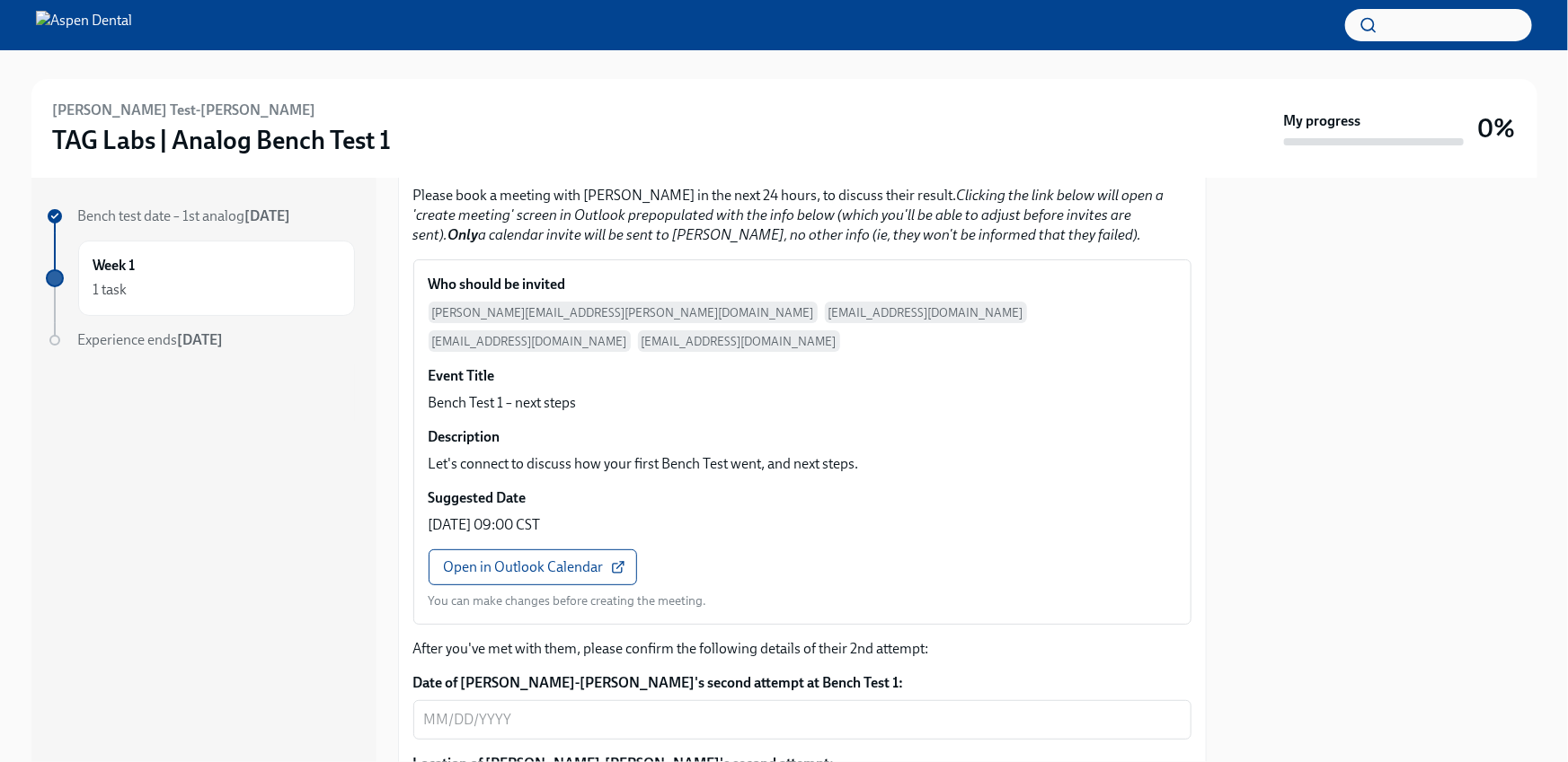
click at [638, 481] on div "Who should be invited [PERSON_NAME][EMAIL_ADDRESS][PERSON_NAME][DOMAIN_NAME] [E…" at bounding box center [802, 442] width 776 height 364
click at [525, 558] on span "Open in Outlook Calendar" at bounding box center [532, 567] width 178 height 18
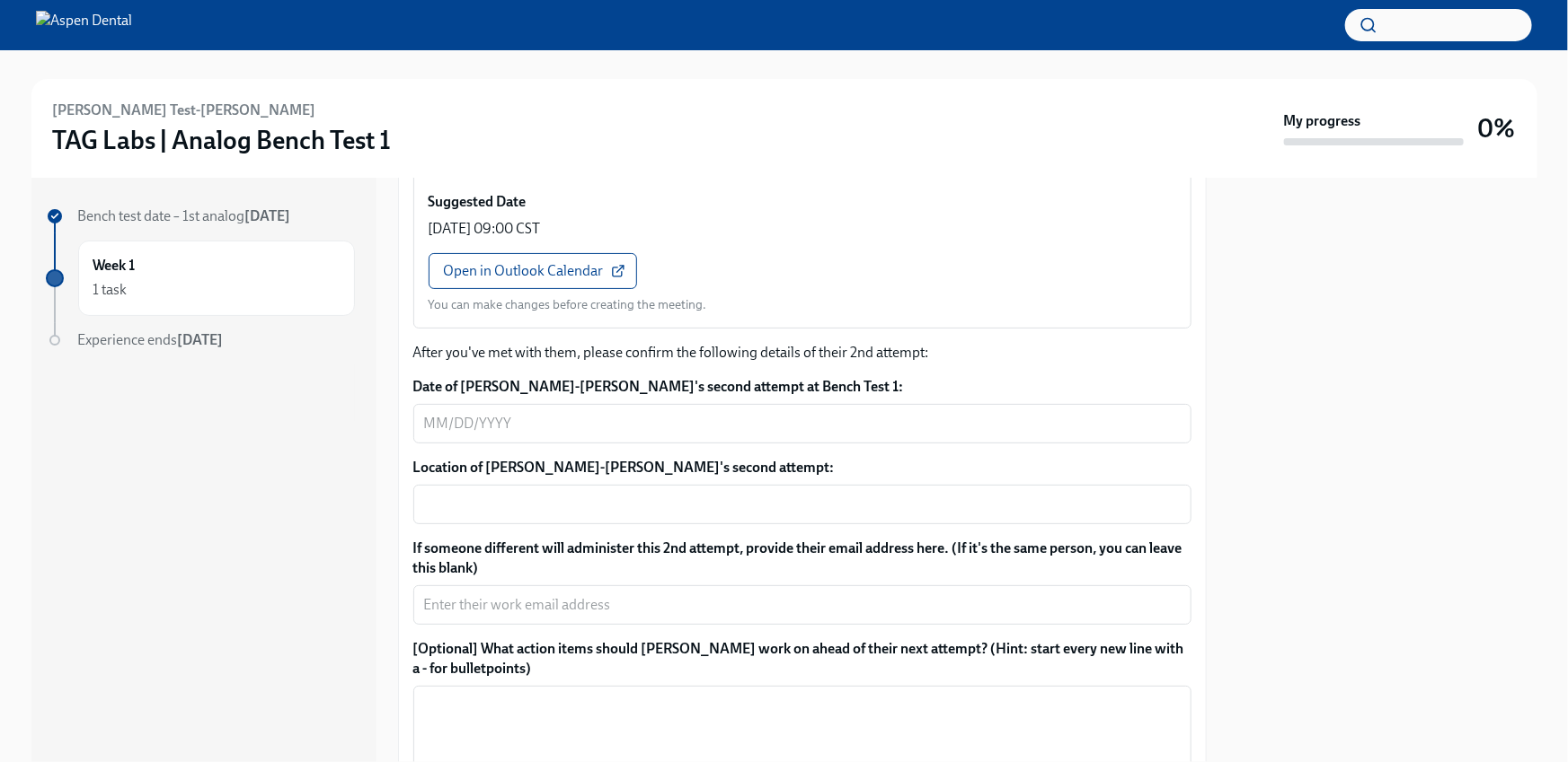
scroll to position [1869, 0]
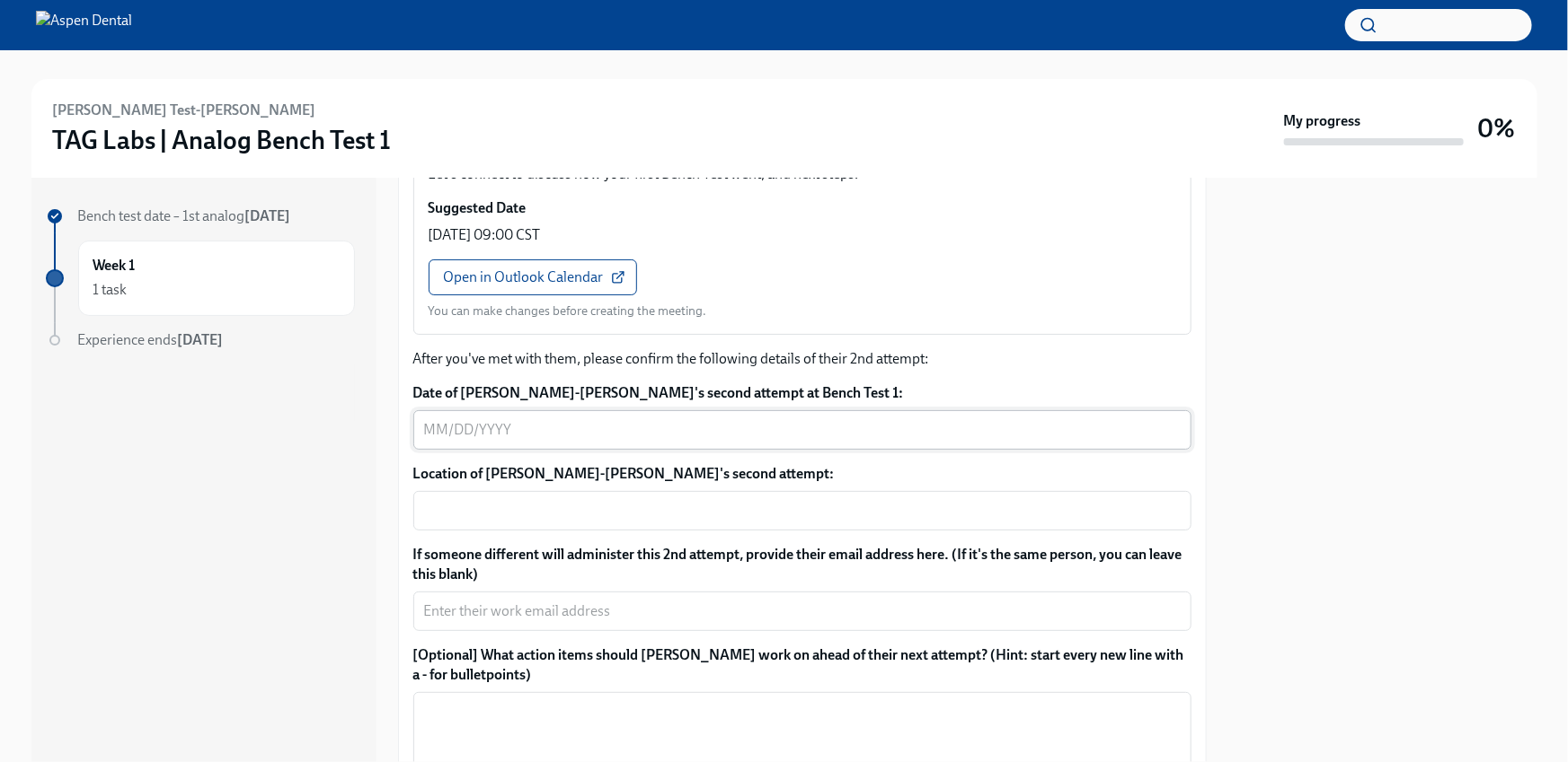
click at [501, 420] on textarea "Date of [PERSON_NAME]-[PERSON_NAME]'s second attempt at Bench Test 1:" at bounding box center [802, 431] width 756 height 22
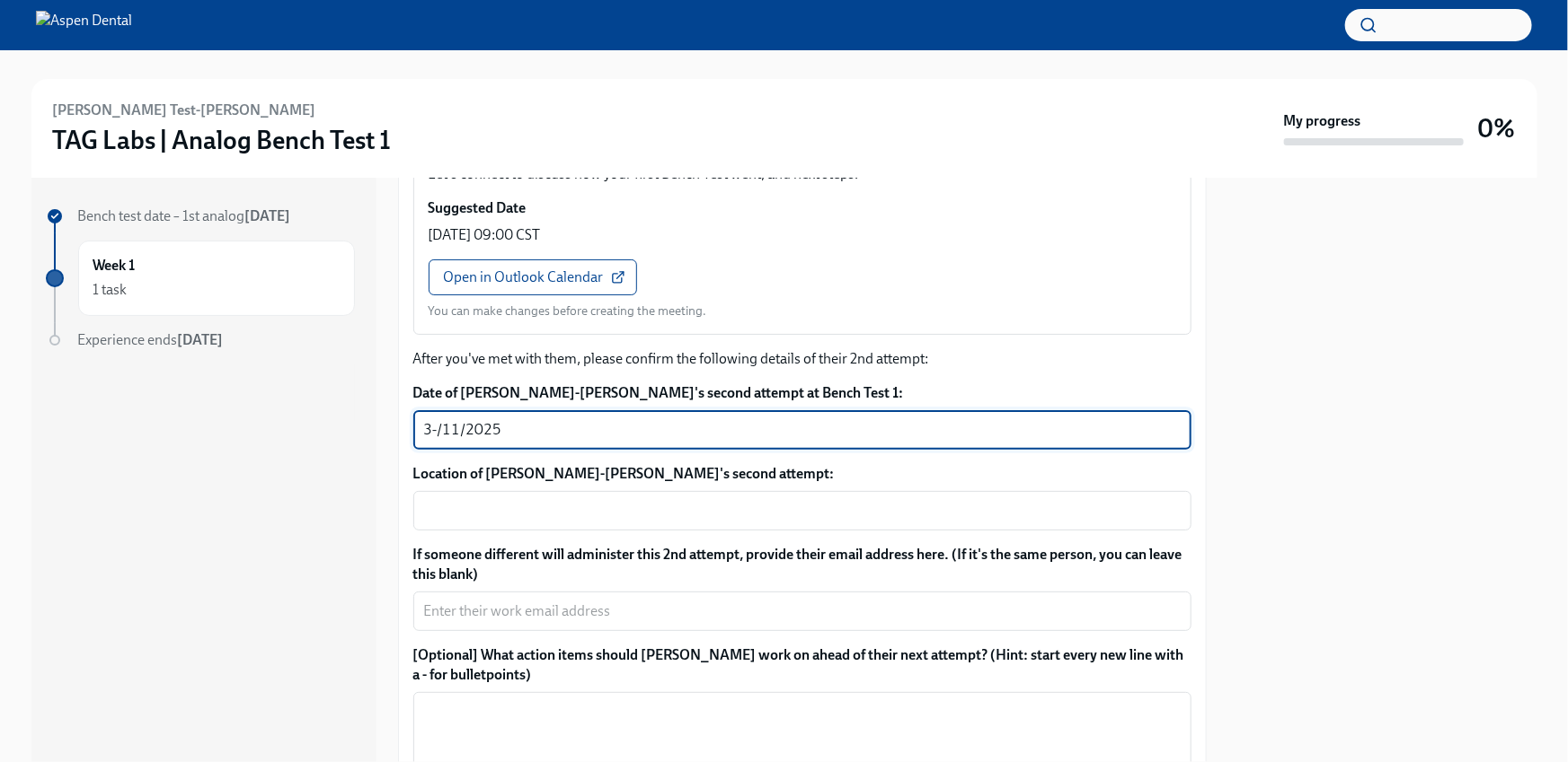
click at [438, 420] on textarea "3-/11/2025" at bounding box center [802, 431] width 756 height 22
type textarea "[DATE]"
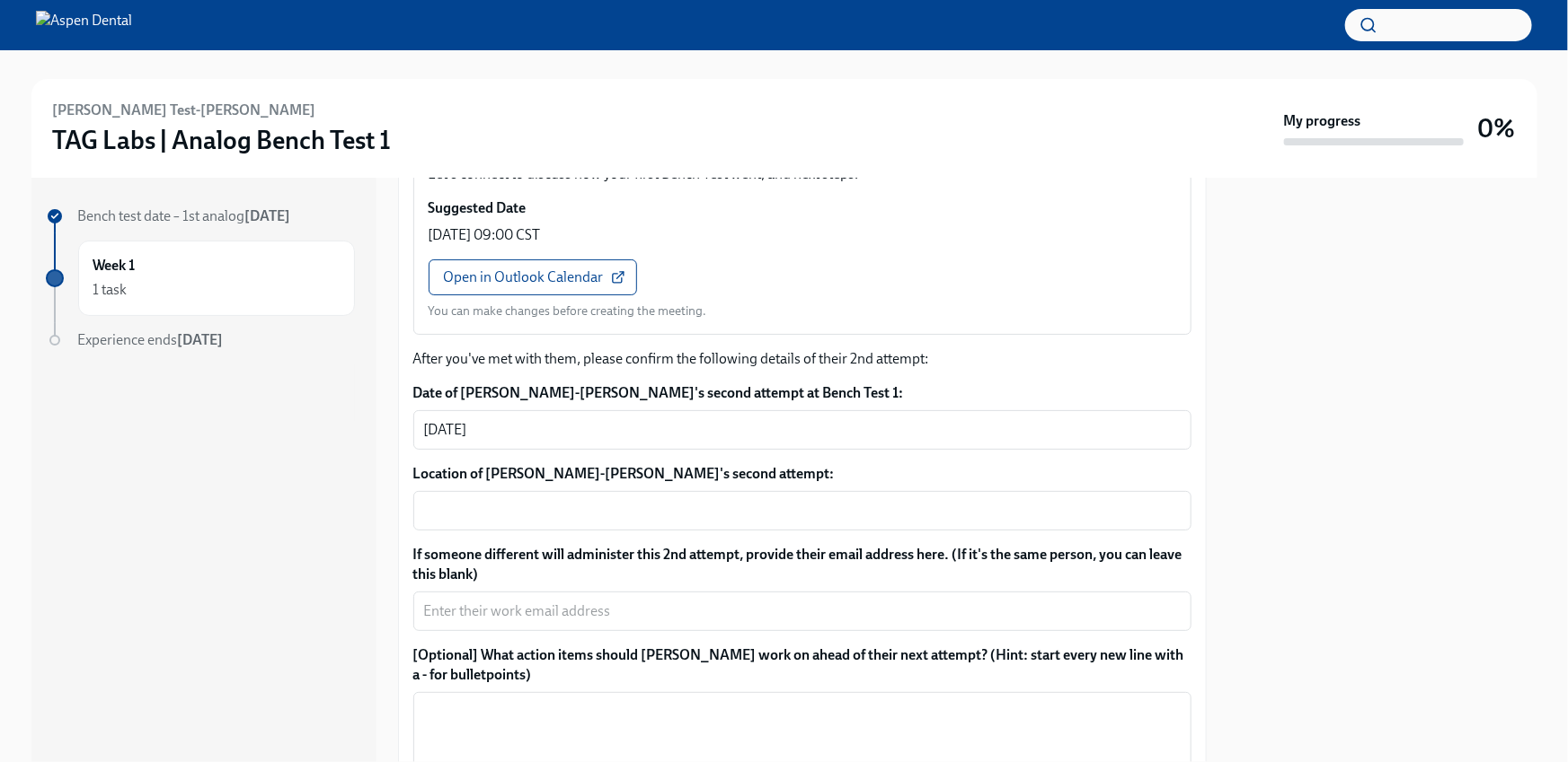
click at [324, 450] on div "Bench test date – 1st analog [DATE] Week 1 1 task Experience ends [DATE]" at bounding box center [204, 470] width 345 height 585
click at [486, 500] on textarea "Location of [PERSON_NAME]-[PERSON_NAME]'s second attempt:" at bounding box center [802, 511] width 756 height 22
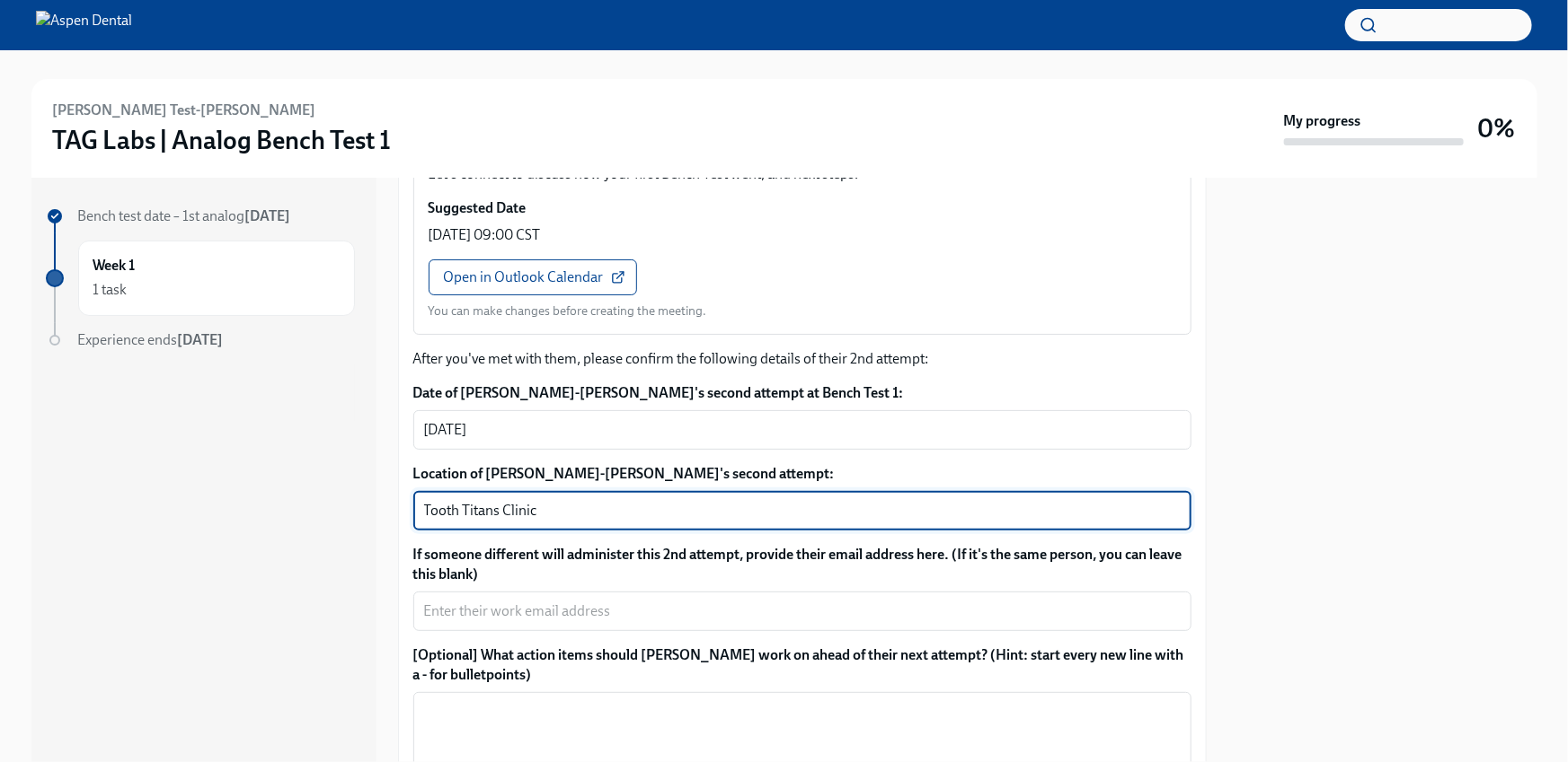
type textarea "Tooth Titans Clinic"
click at [511, 545] on label "If someone different will administer this 2nd attempt, provide their email addr…" at bounding box center [802, 564] width 778 height 39
click at [511, 601] on textarea "If someone different will administer this 2nd attempt, provide their email addr…" at bounding box center [802, 612] width 756 height 22
click at [548, 500] on textarea "Tooth Titans Clinic" at bounding box center [802, 511] width 756 height 22
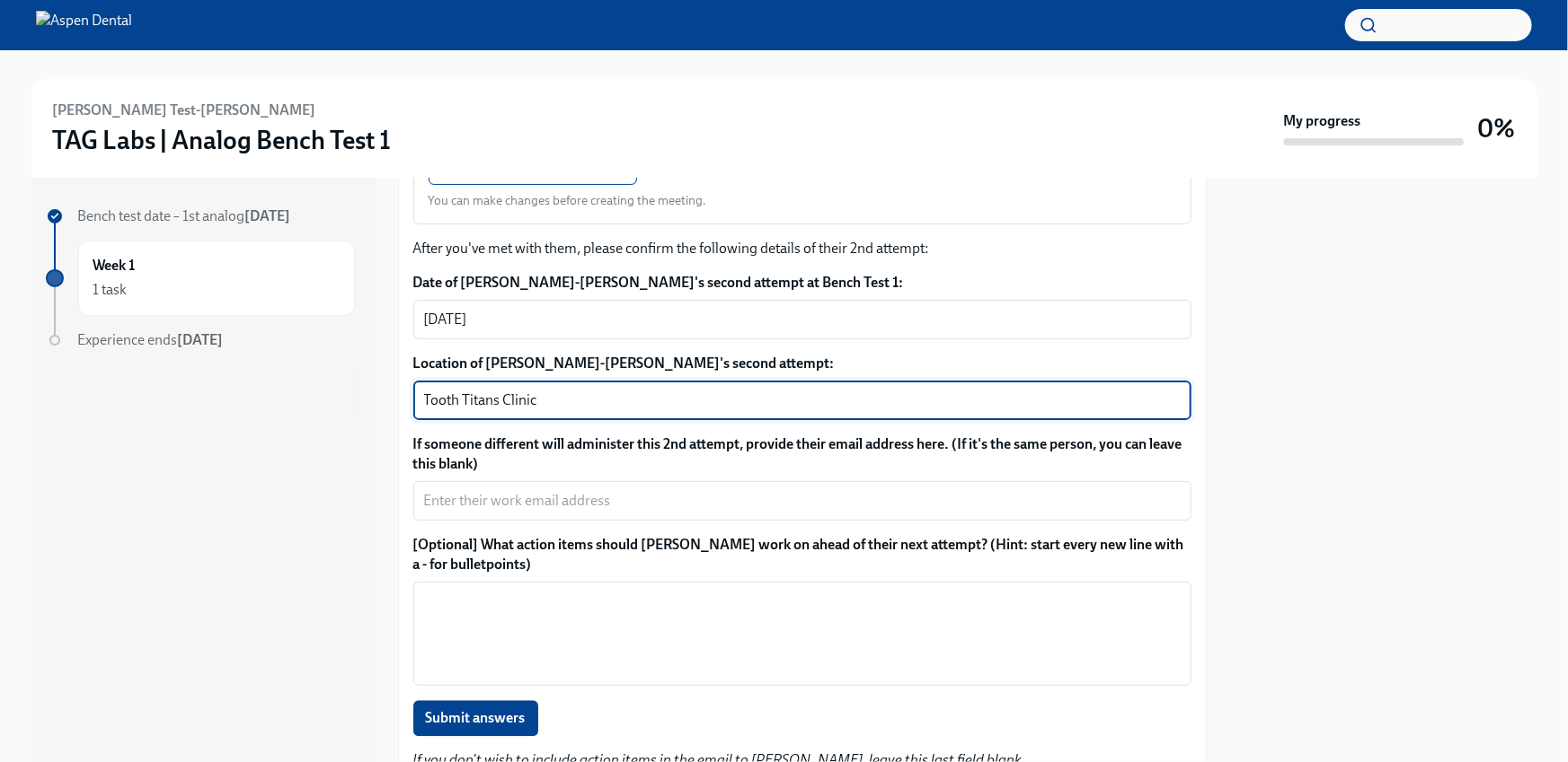
scroll to position [1998, 0]
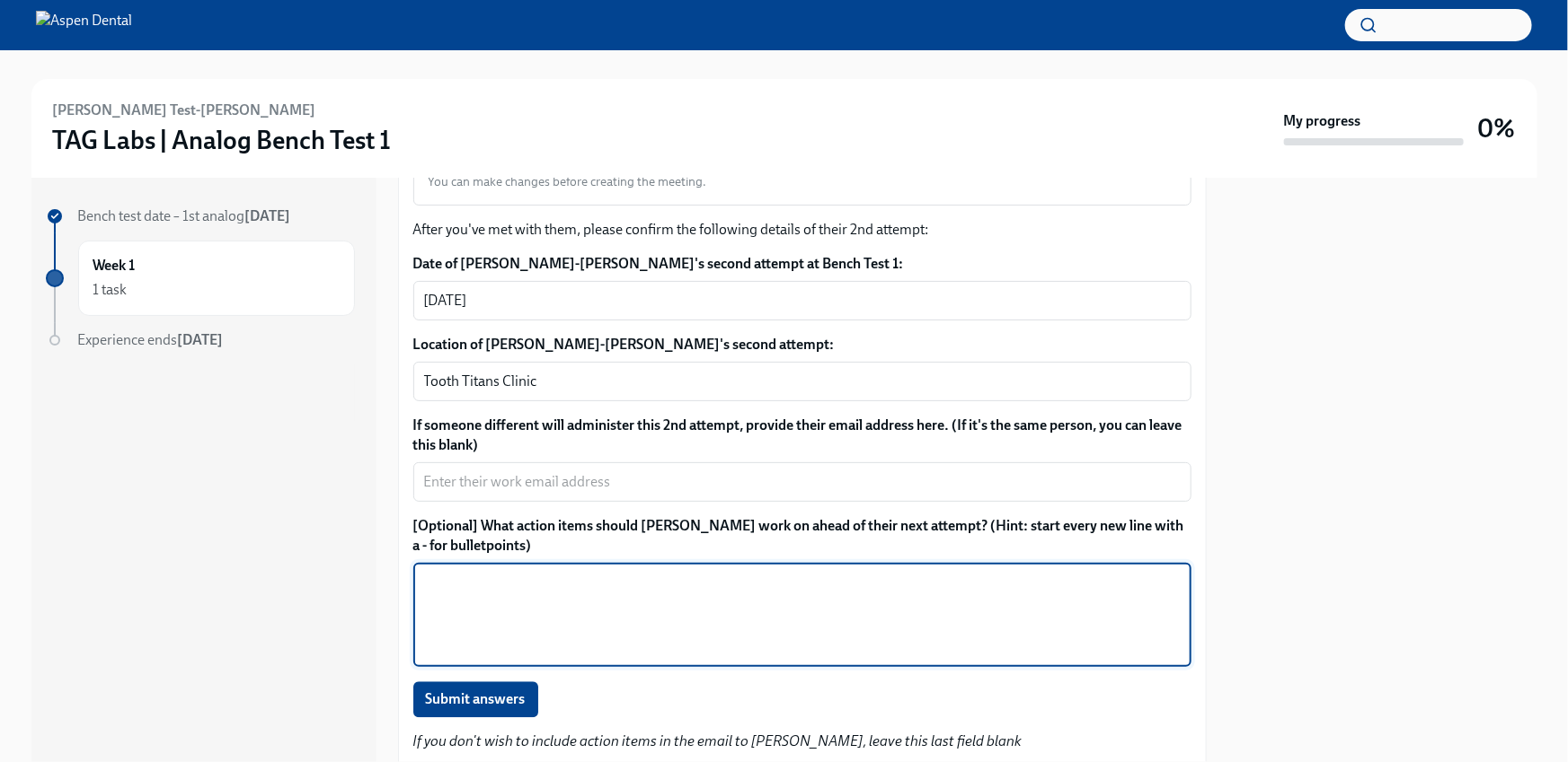
click at [473, 584] on textarea "[Optional] What action items should [PERSON_NAME] work on ahead of their next a…" at bounding box center [802, 615] width 756 height 87
type textarea "- attention to detail - time management"
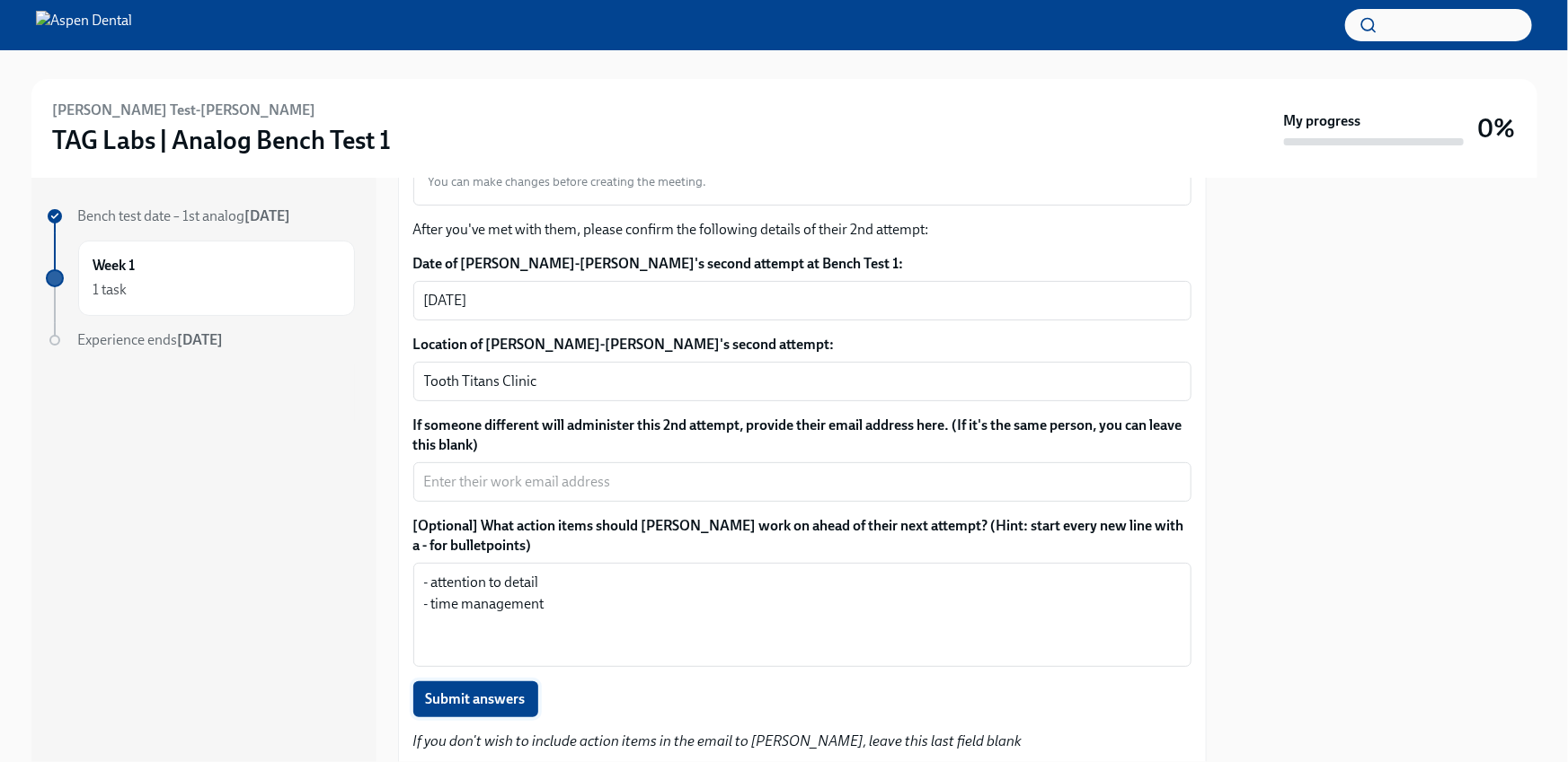
click at [430, 681] on button "Submit answers" at bounding box center [475, 699] width 125 height 36
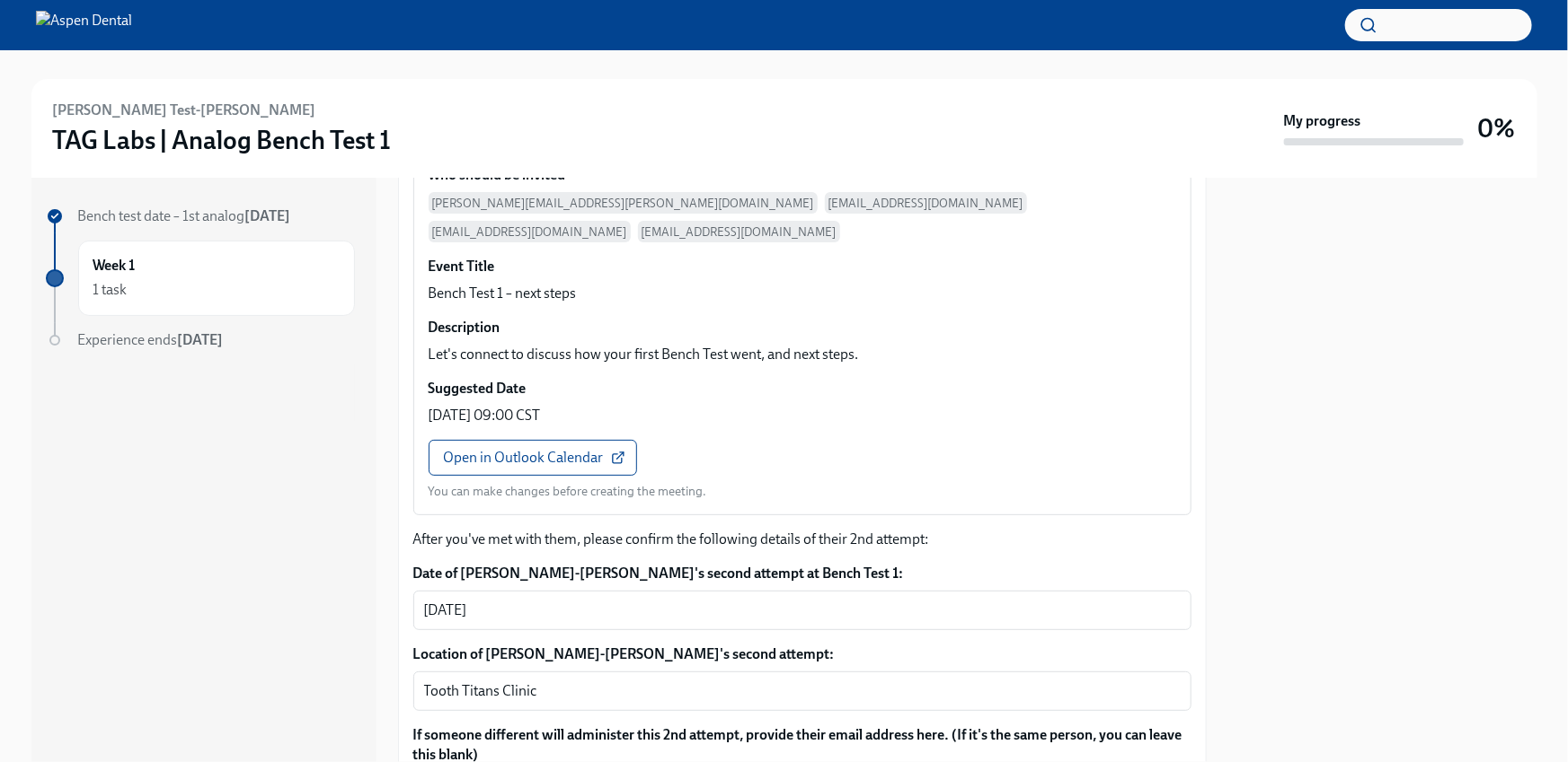
scroll to position [2115, 0]
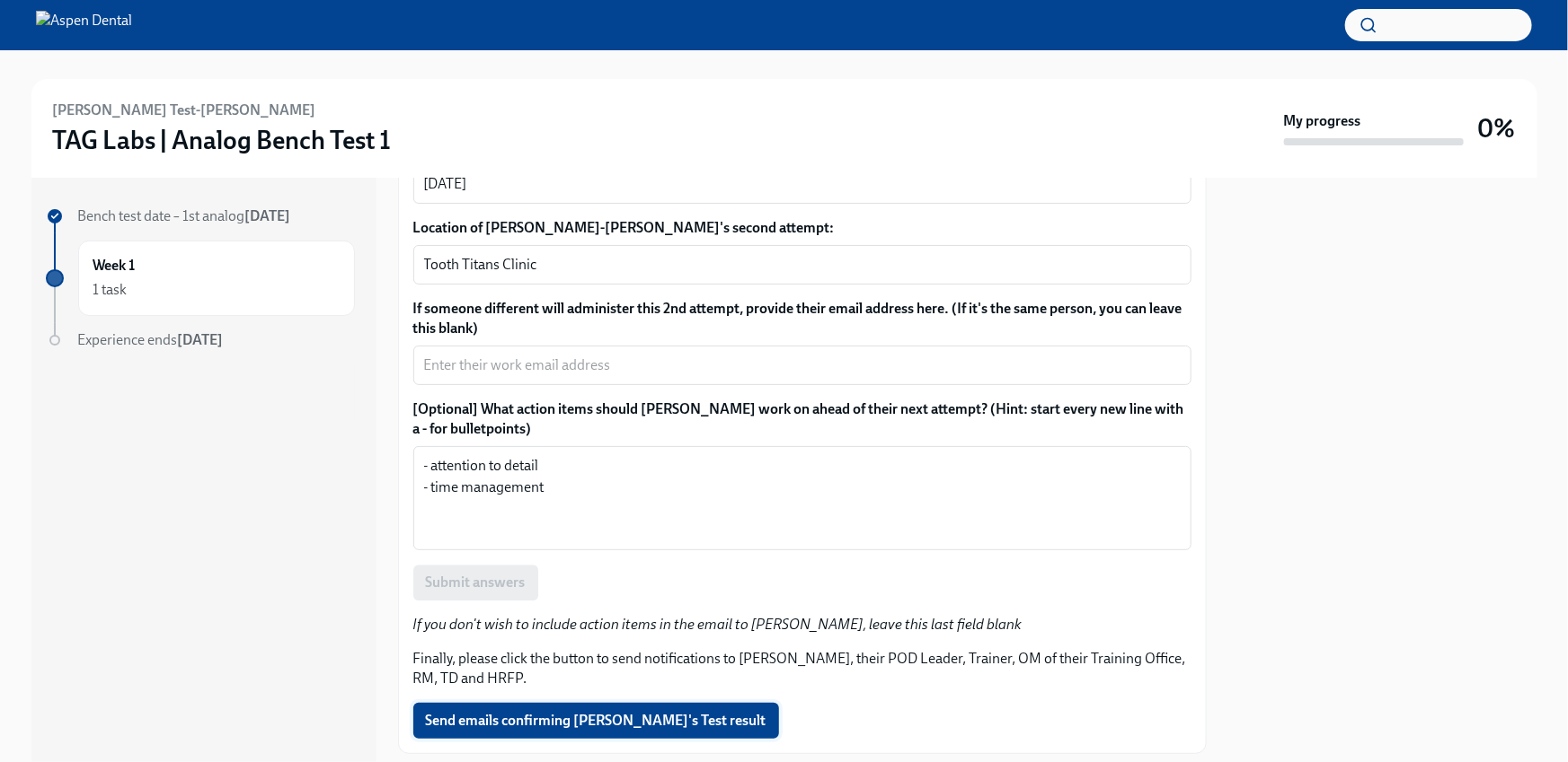
click at [541, 712] on span "Send emails confirming [PERSON_NAME]'s Test result" at bounding box center [596, 721] width 340 height 18
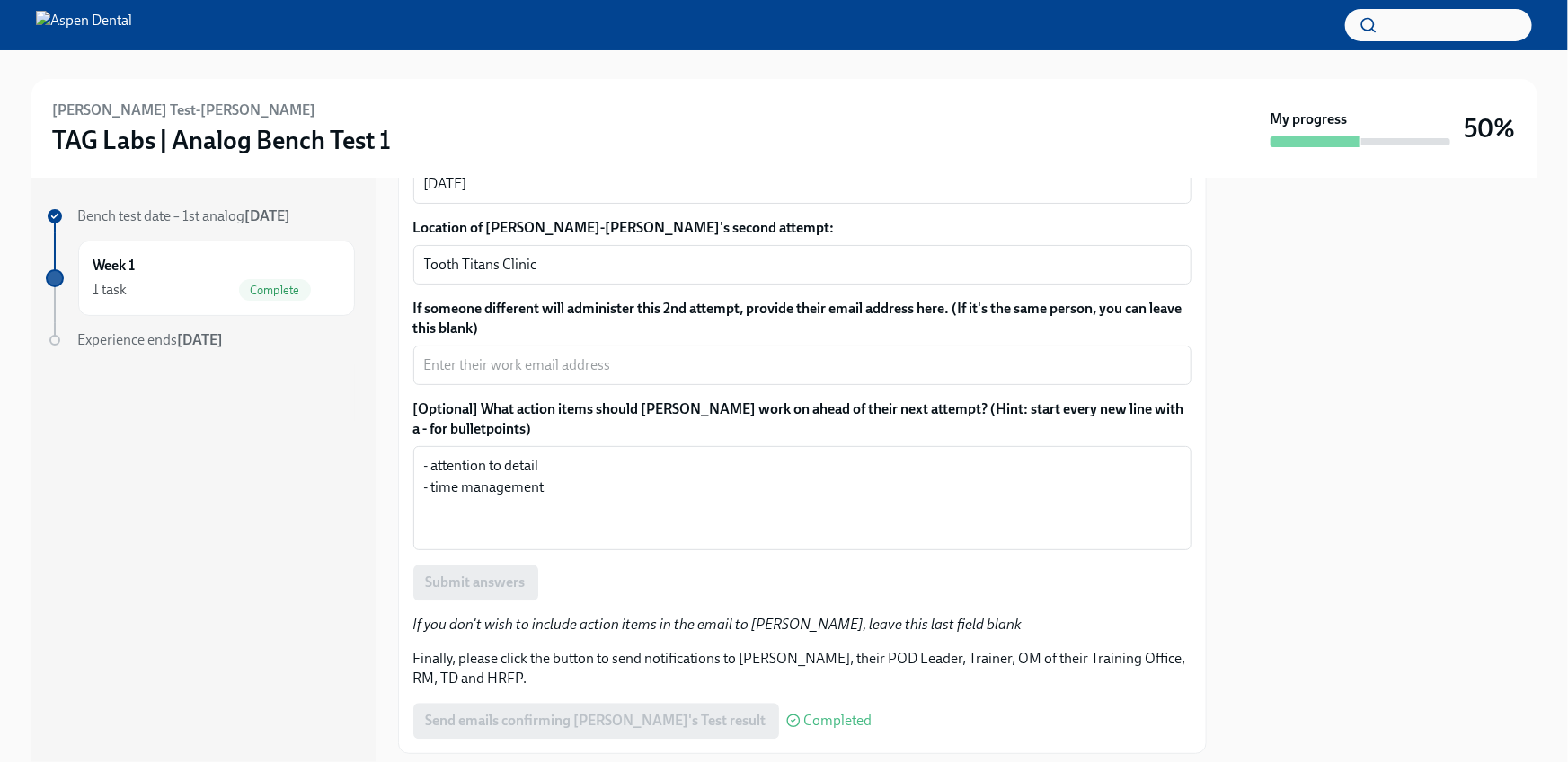
click at [549, 649] on p "Finally, please click the button to send notifications to [PERSON_NAME], their …" at bounding box center [802, 669] width 778 height 39
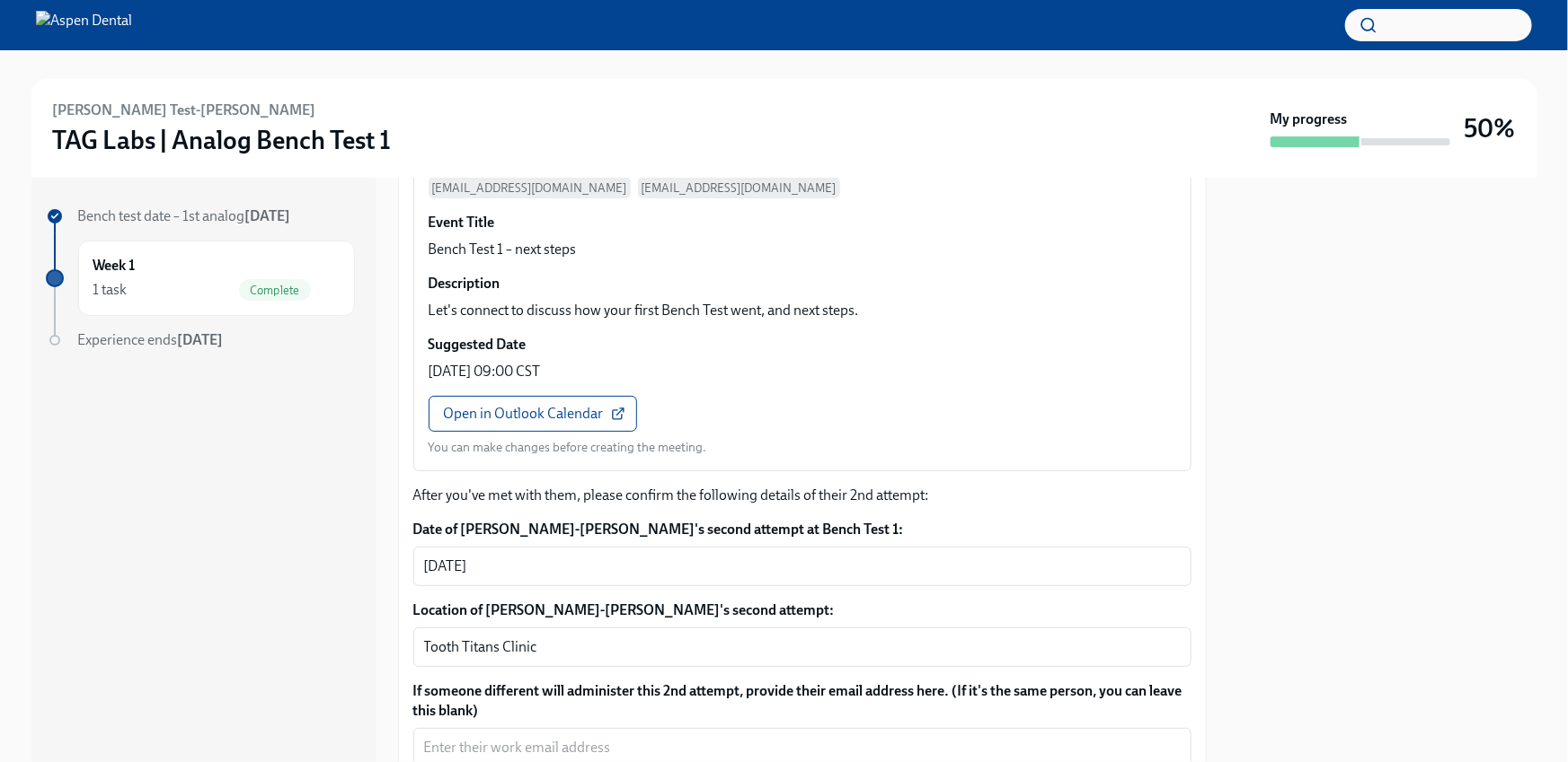
scroll to position [1720, 0]
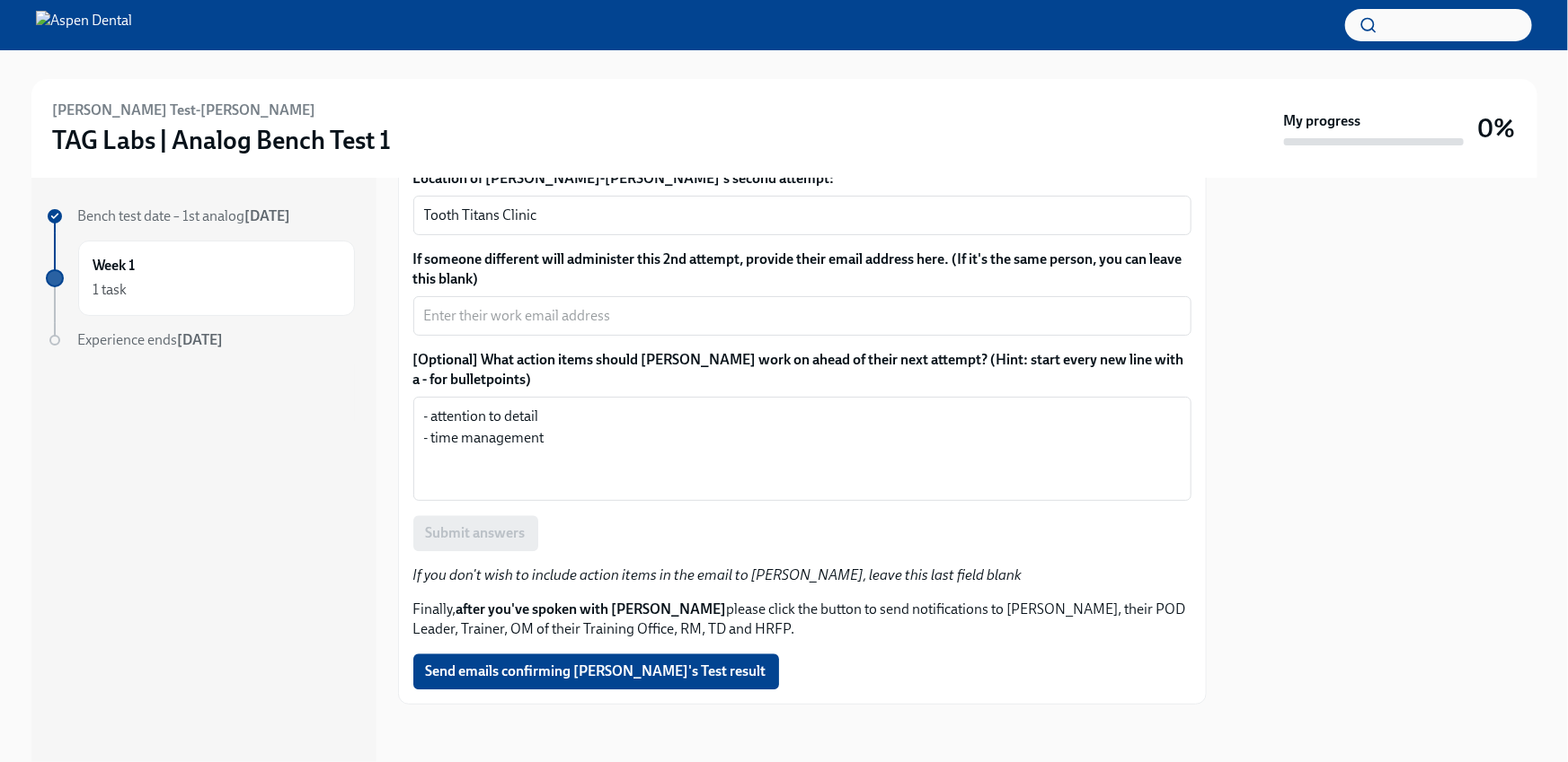
scroll to position [2043, 0]
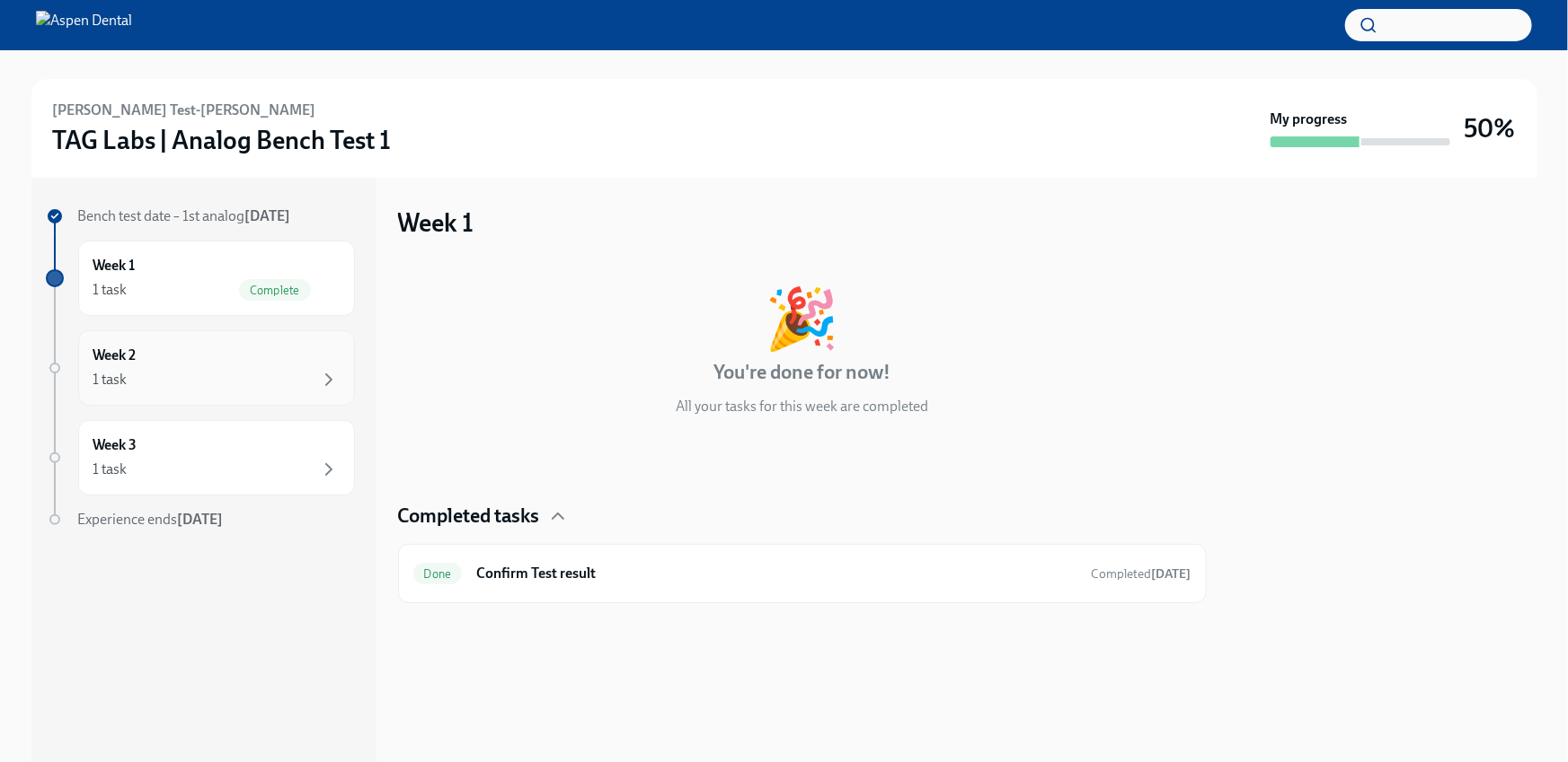
click at [211, 372] on div "1 task" at bounding box center [216, 380] width 246 height 22
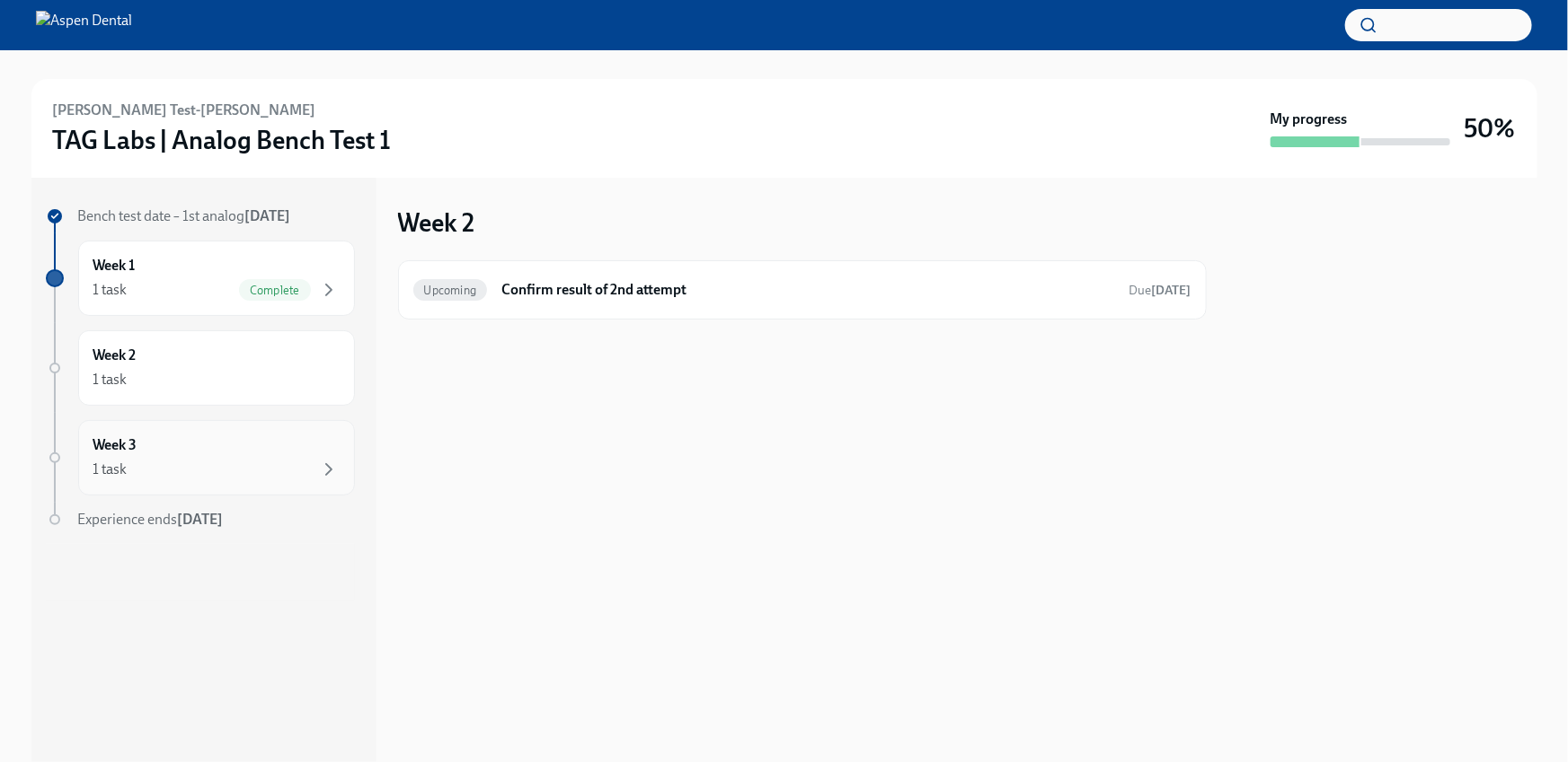
click at [235, 451] on div "Week 3 1 task" at bounding box center [216, 458] width 246 height 45
click at [573, 288] on h6 "Confirm result of 2nd attempt" at bounding box center [808, 290] width 613 height 20
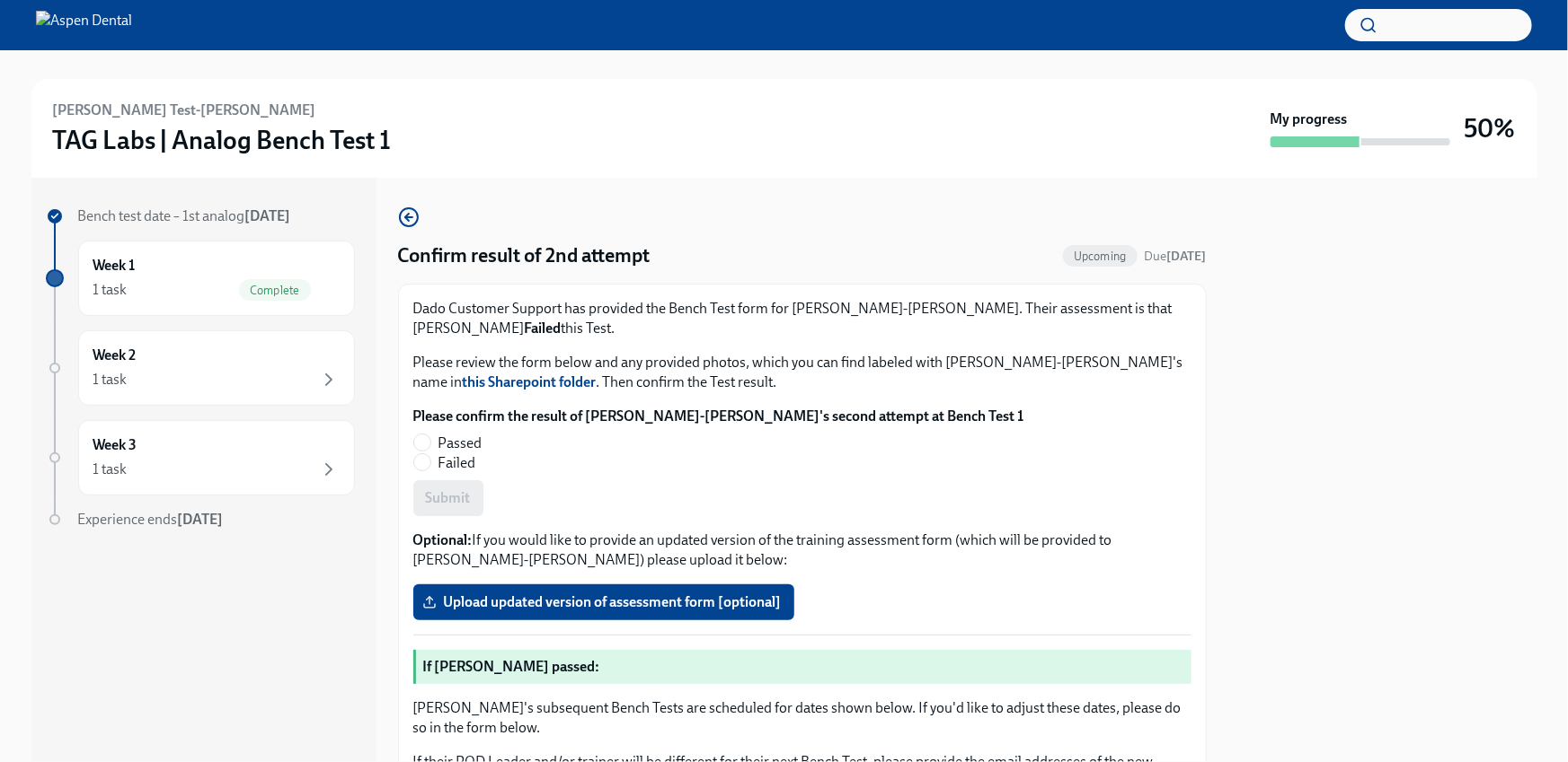
click at [454, 434] on span "Passed" at bounding box center [460, 443] width 44 height 20
click at [431, 435] on input "Passed" at bounding box center [422, 442] width 16 height 16
radio input "true"
click at [459, 490] on span "Submit" at bounding box center [449, 498] width 45 height 18
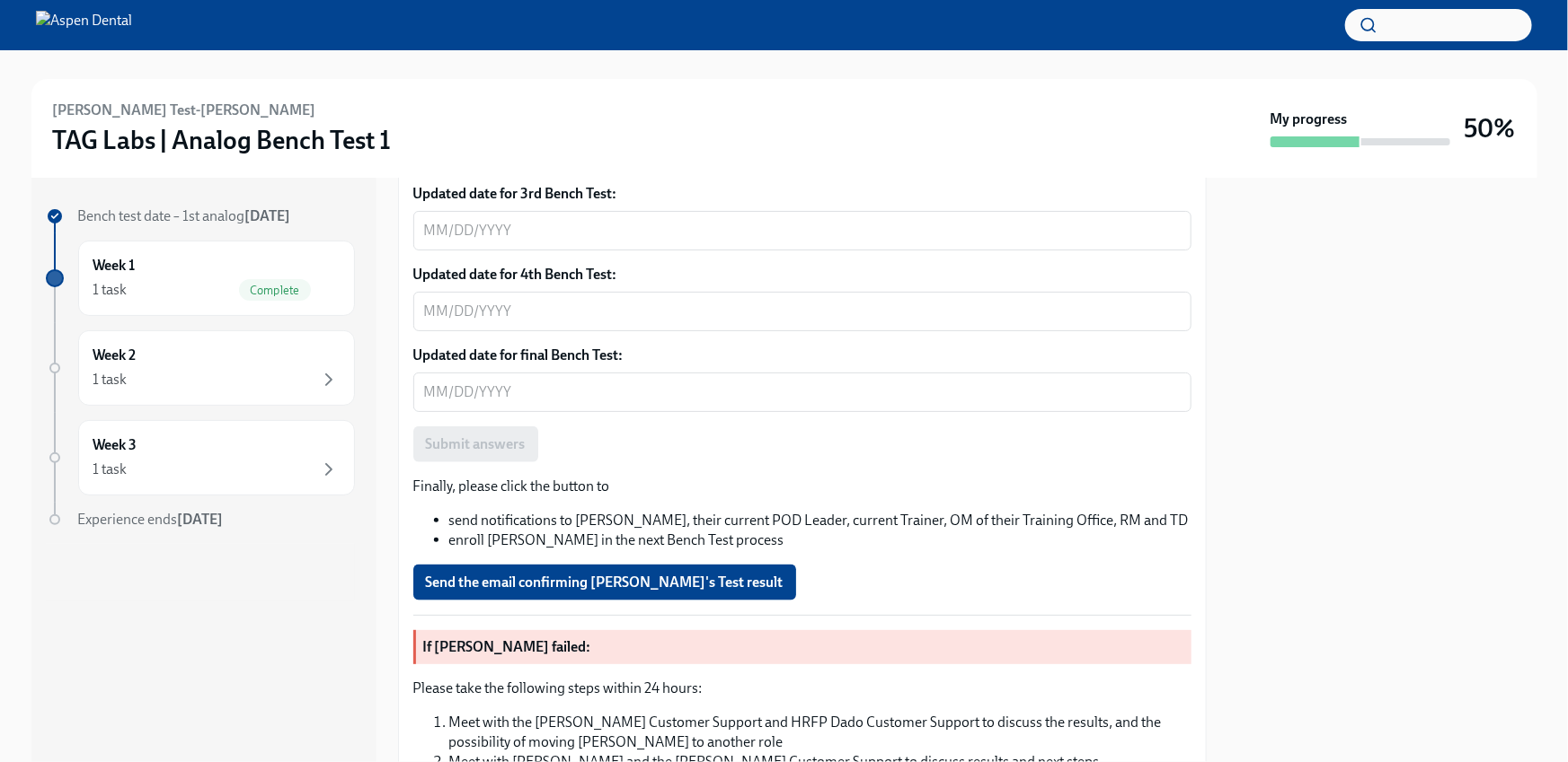
scroll to position [1063, 0]
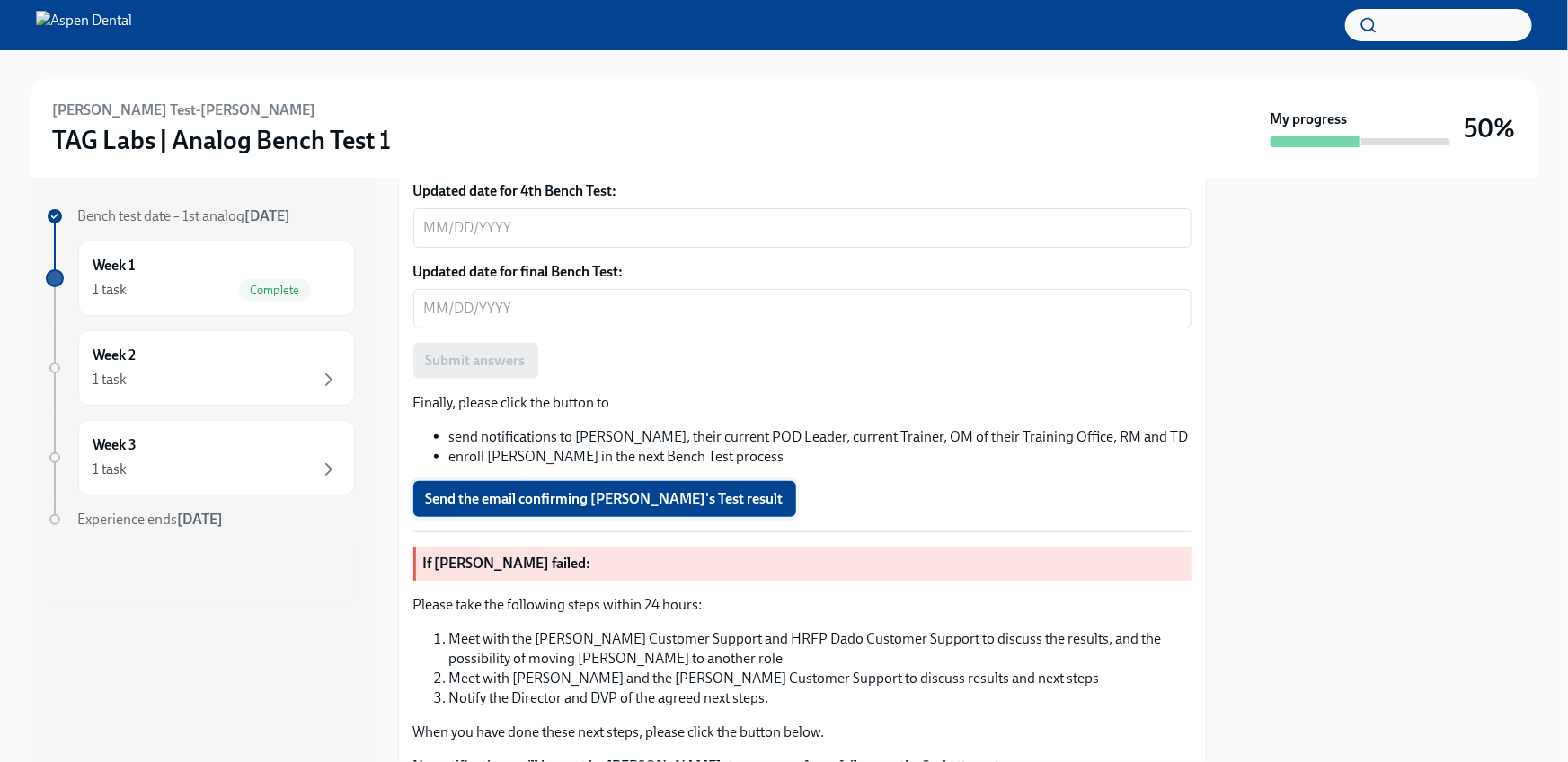
click at [602, 491] on span "Send the email confirming [PERSON_NAME]'s Test result" at bounding box center [605, 499] width 358 height 18
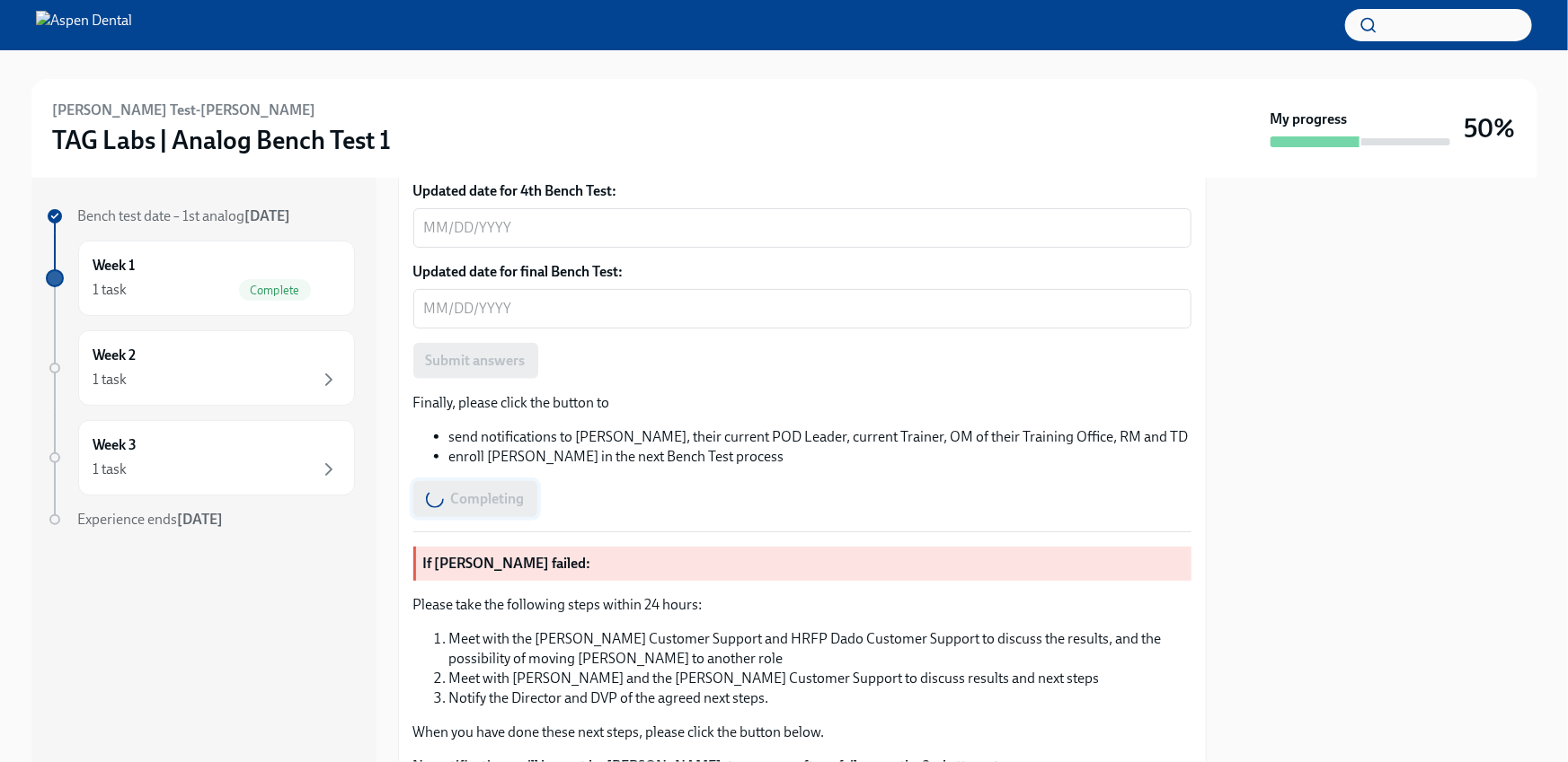
scroll to position [1181, 0]
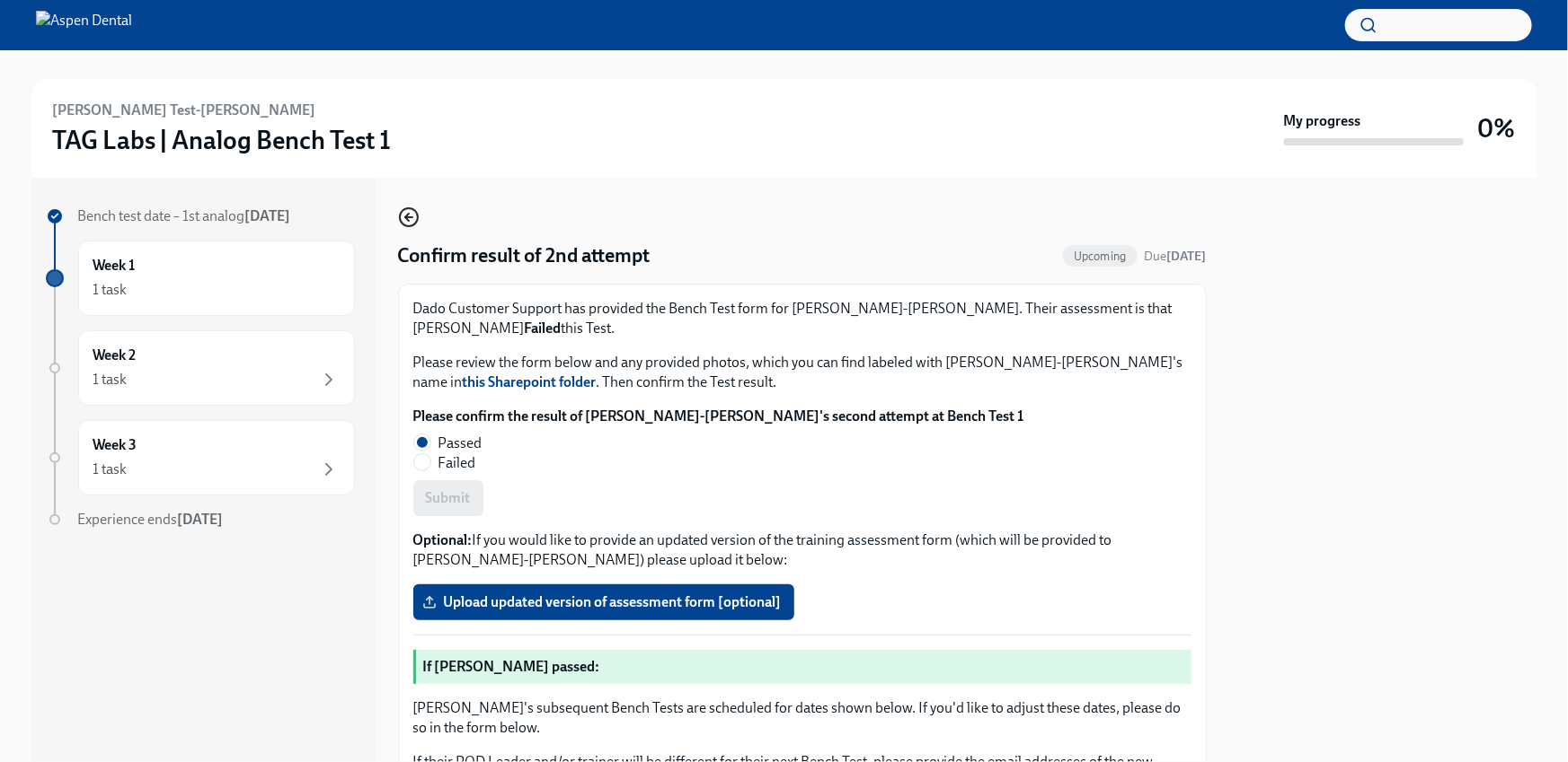
click at [415, 223] on circle "button" at bounding box center [408, 217] width 18 height 18
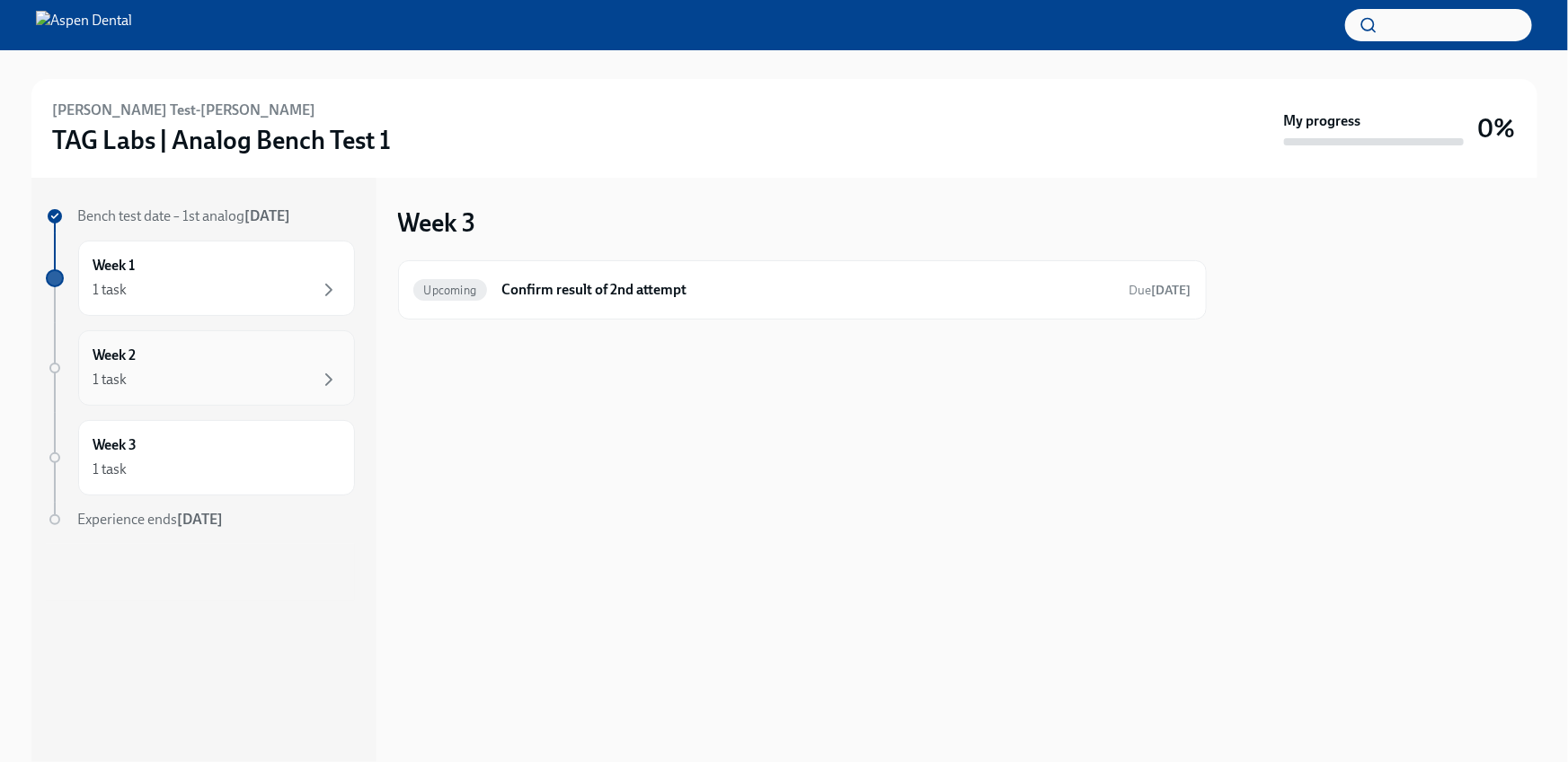
click at [208, 381] on div "1 task" at bounding box center [216, 380] width 246 height 22
click at [196, 472] on div "1 task" at bounding box center [216, 470] width 246 height 22
click at [271, 259] on div "Week 1 1 task" at bounding box center [216, 278] width 246 height 45
click at [545, 292] on h6 "Confirm Test result" at bounding box center [808, 290] width 613 height 20
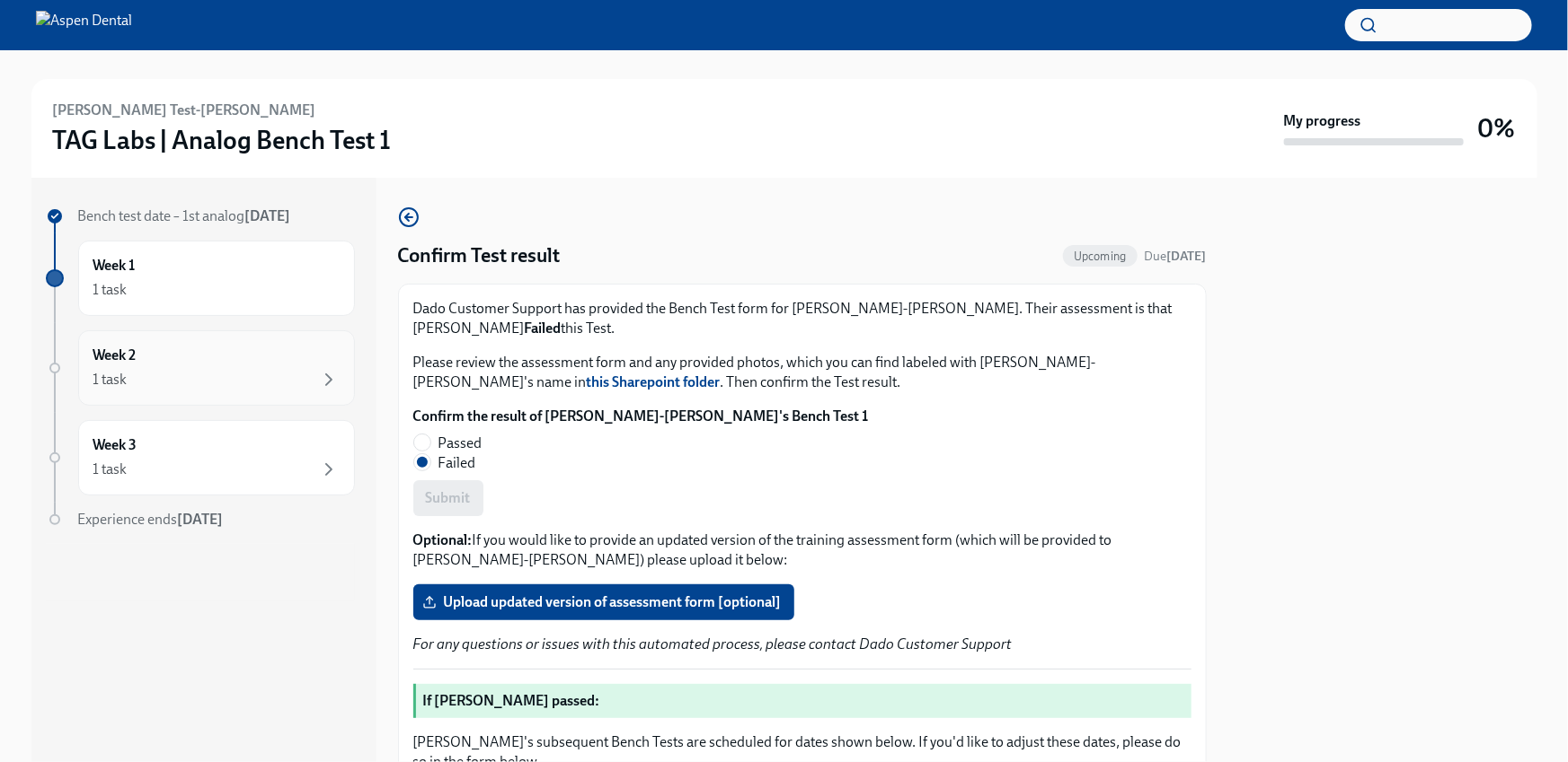
click at [192, 367] on div "Week 2 1 task" at bounding box center [216, 369] width 246 height 45
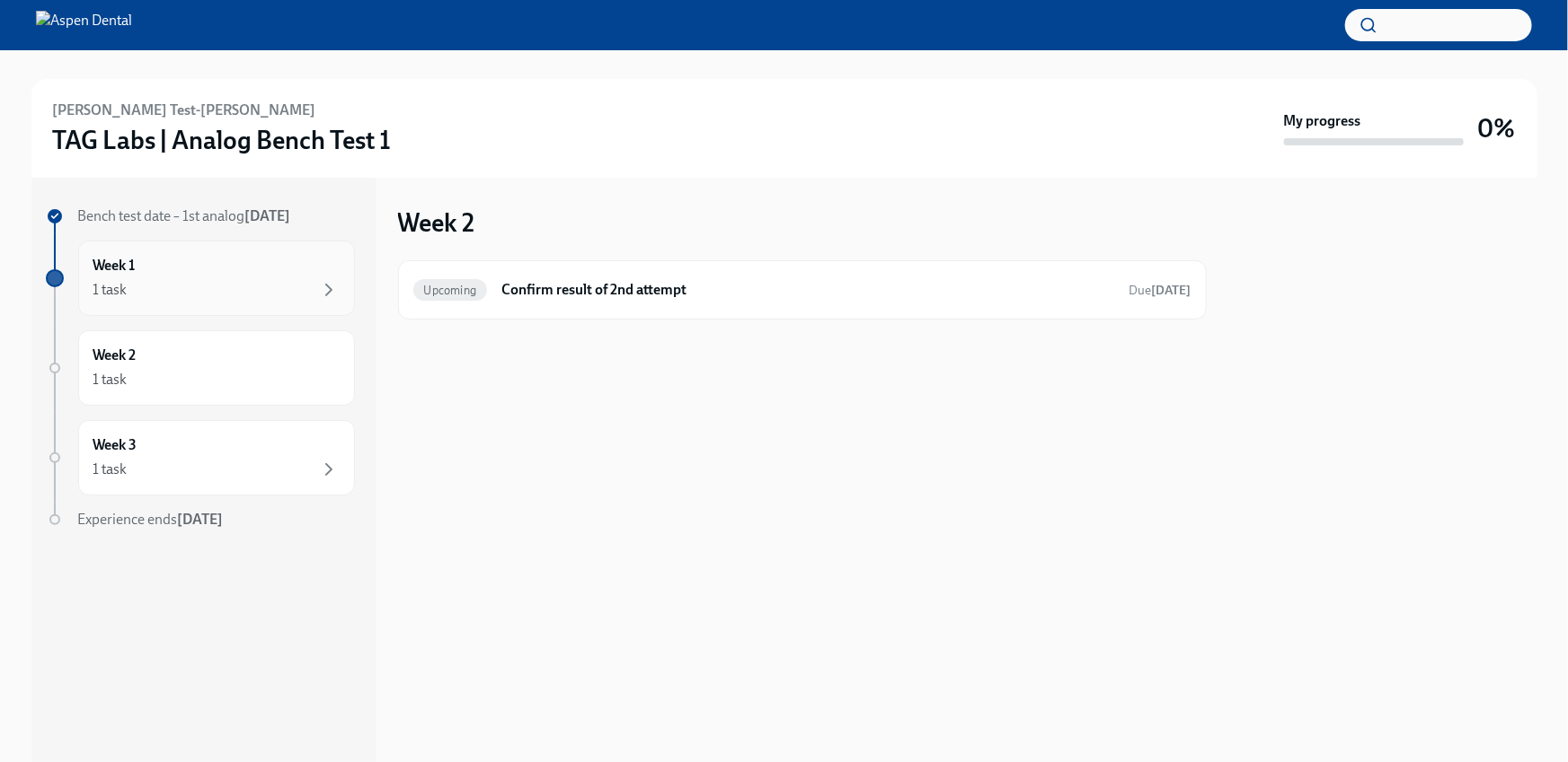
click at [249, 266] on div "Week 1 1 task" at bounding box center [216, 278] width 246 height 45
click at [669, 294] on h6 "Confirm Test result" at bounding box center [808, 290] width 613 height 20
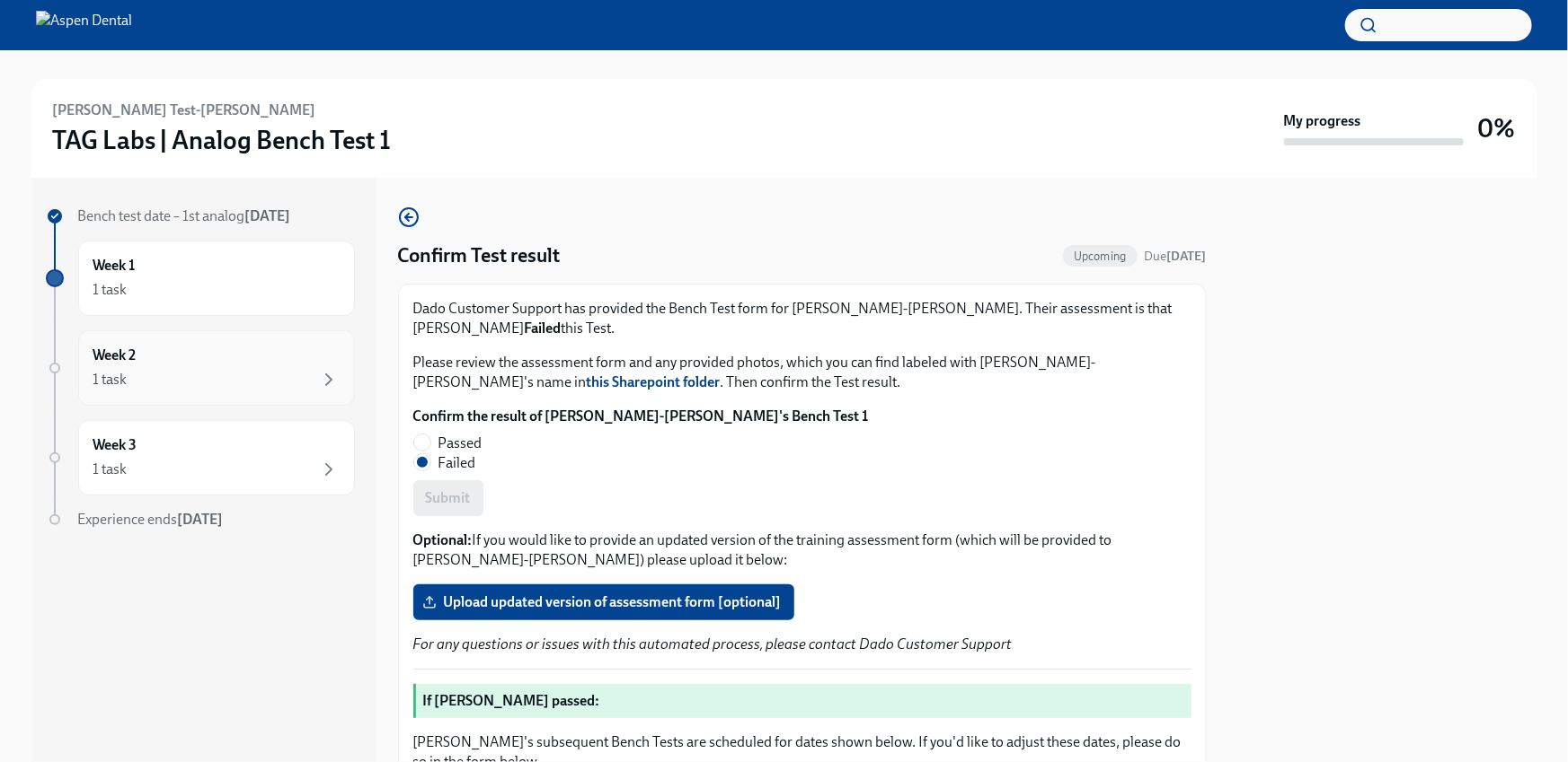
click at [203, 363] on div "Week 2 1 task" at bounding box center [216, 369] width 246 height 45
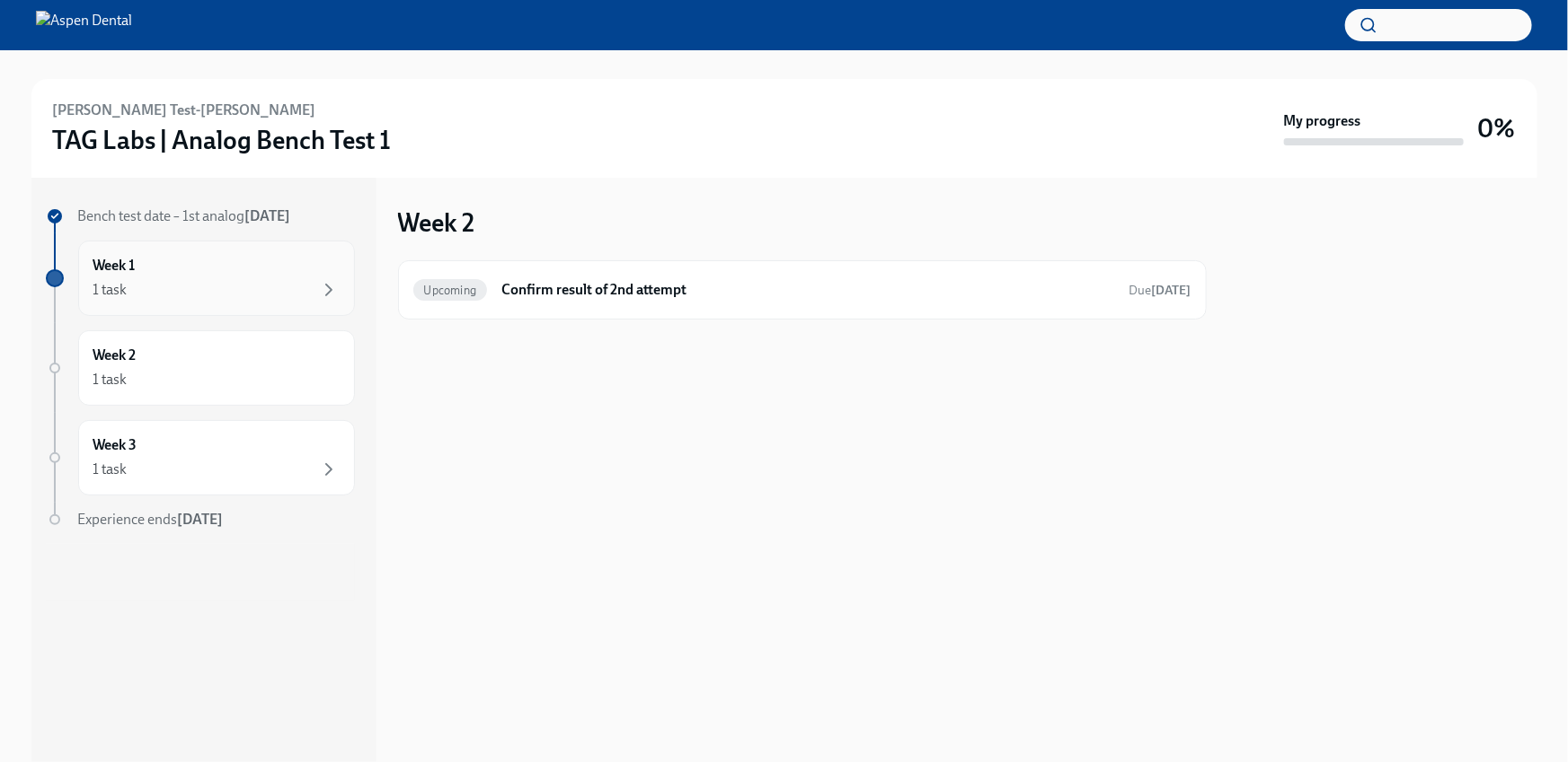
click at [218, 296] on div "1 task" at bounding box center [216, 290] width 246 height 22
click at [194, 382] on div "1 task" at bounding box center [216, 380] width 246 height 22
click at [183, 445] on div "Week 3 1 task" at bounding box center [216, 458] width 246 height 45
click at [169, 346] on div "Week 2 1 task" at bounding box center [216, 369] width 246 height 45
click at [181, 276] on div "Week 1 1 task" at bounding box center [216, 278] width 246 height 45
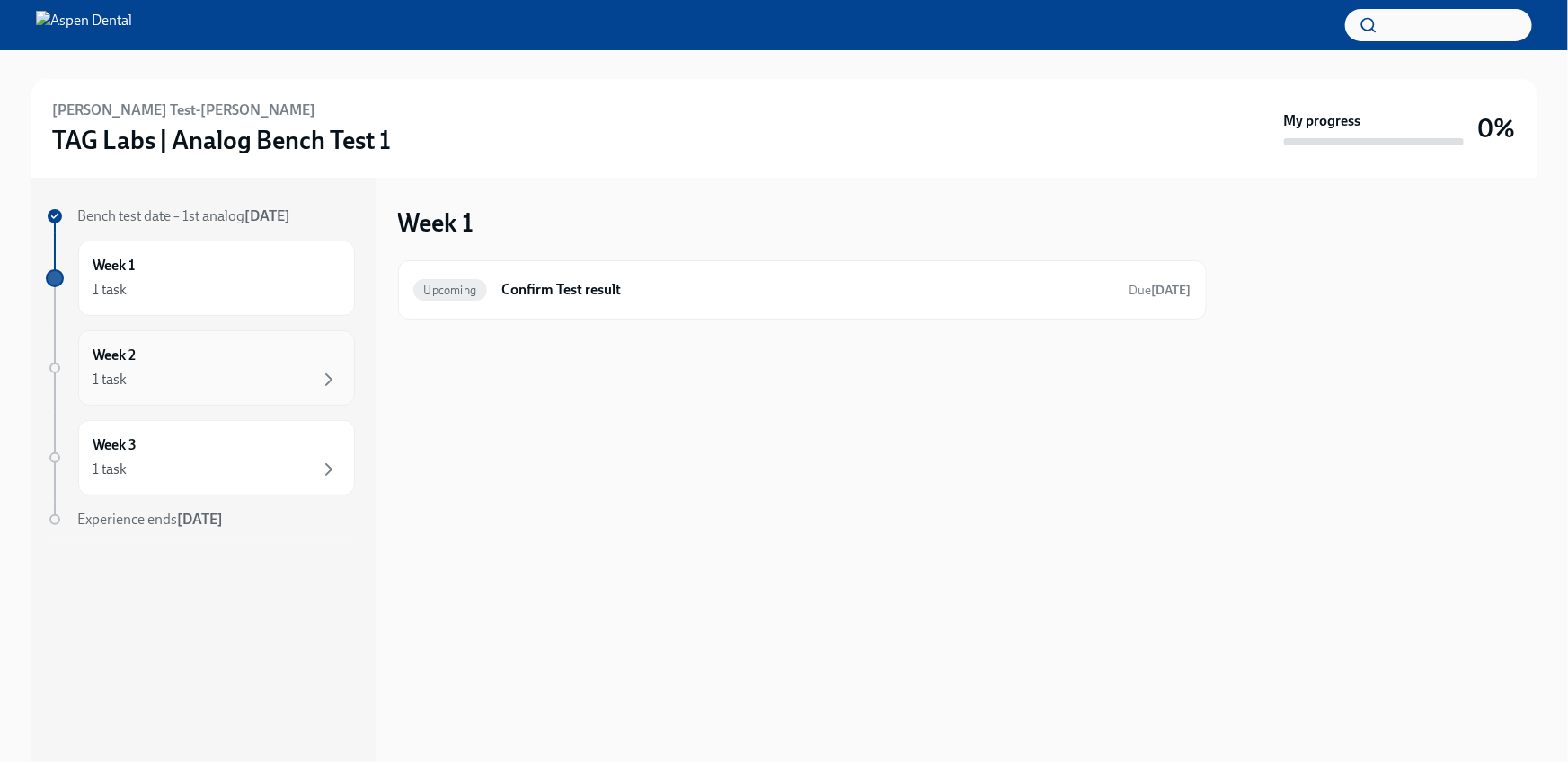
click at [151, 360] on div "Week 2 1 task" at bounding box center [216, 369] width 246 height 45
click at [150, 424] on div "Week 3 1 task" at bounding box center [215, 457] width 276 height 76
click at [161, 362] on div "Week 2 1 task" at bounding box center [216, 369] width 246 height 45
click at [125, 462] on div "1 task" at bounding box center [110, 470] width 34 height 20
click at [230, 274] on div "Week 1 1 task" at bounding box center [216, 278] width 246 height 45
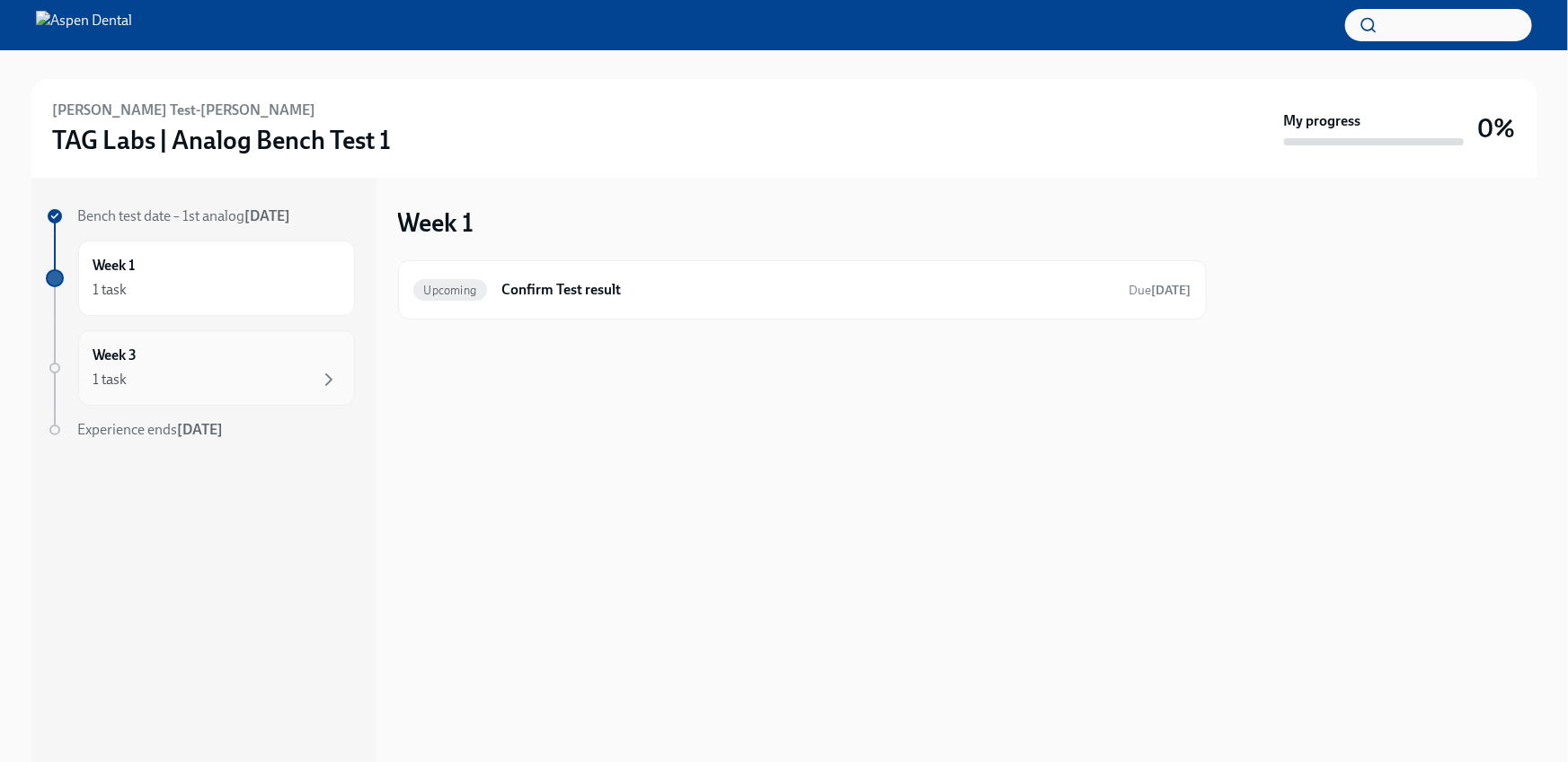
click at [190, 381] on div "1 task" at bounding box center [216, 380] width 246 height 22
click at [226, 263] on div "Week 1 1 task" at bounding box center [216, 278] width 246 height 45
click at [553, 291] on h6 "Confirm Test result" at bounding box center [808, 290] width 613 height 20
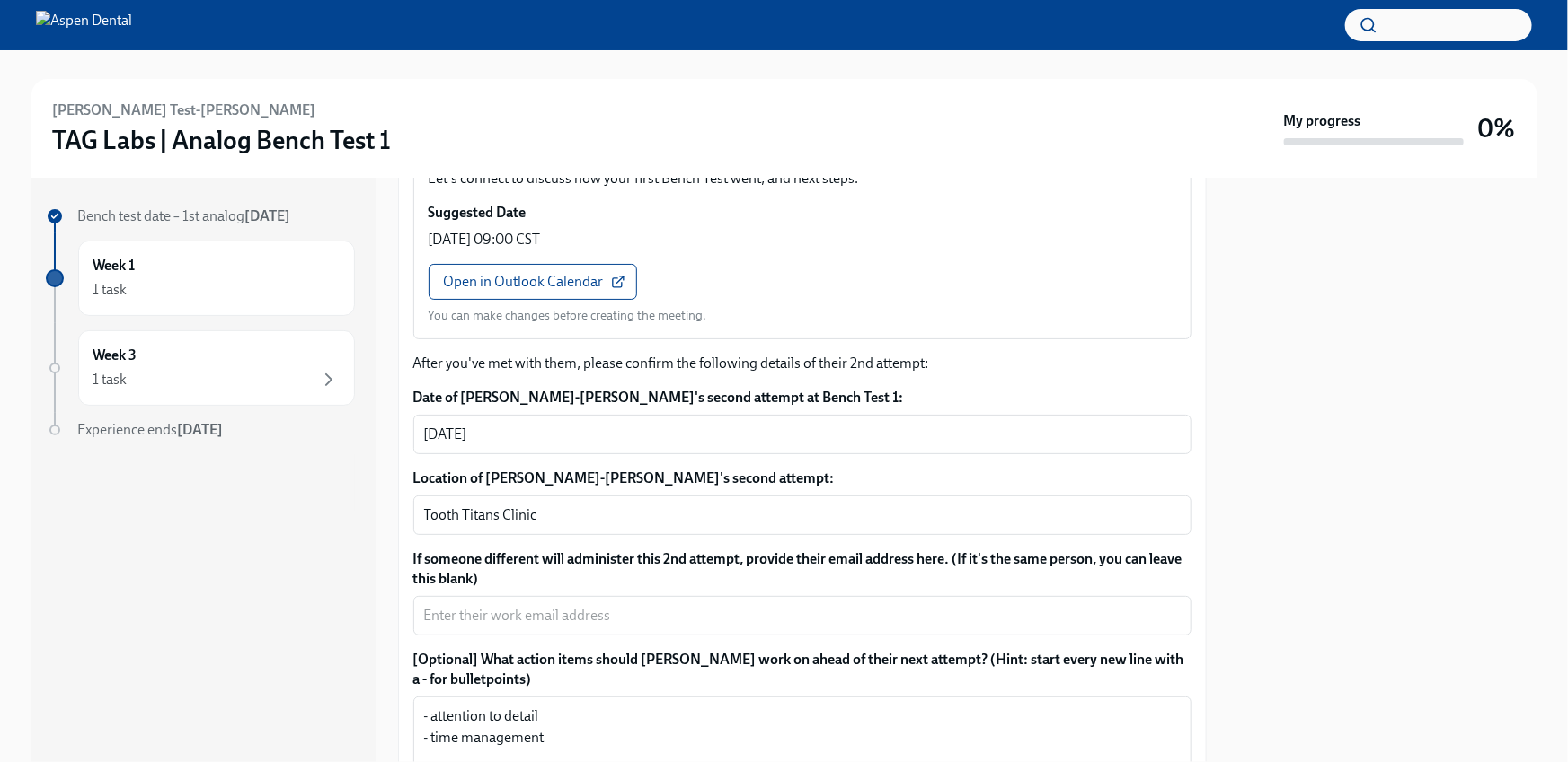
scroll to position [1887, 0]
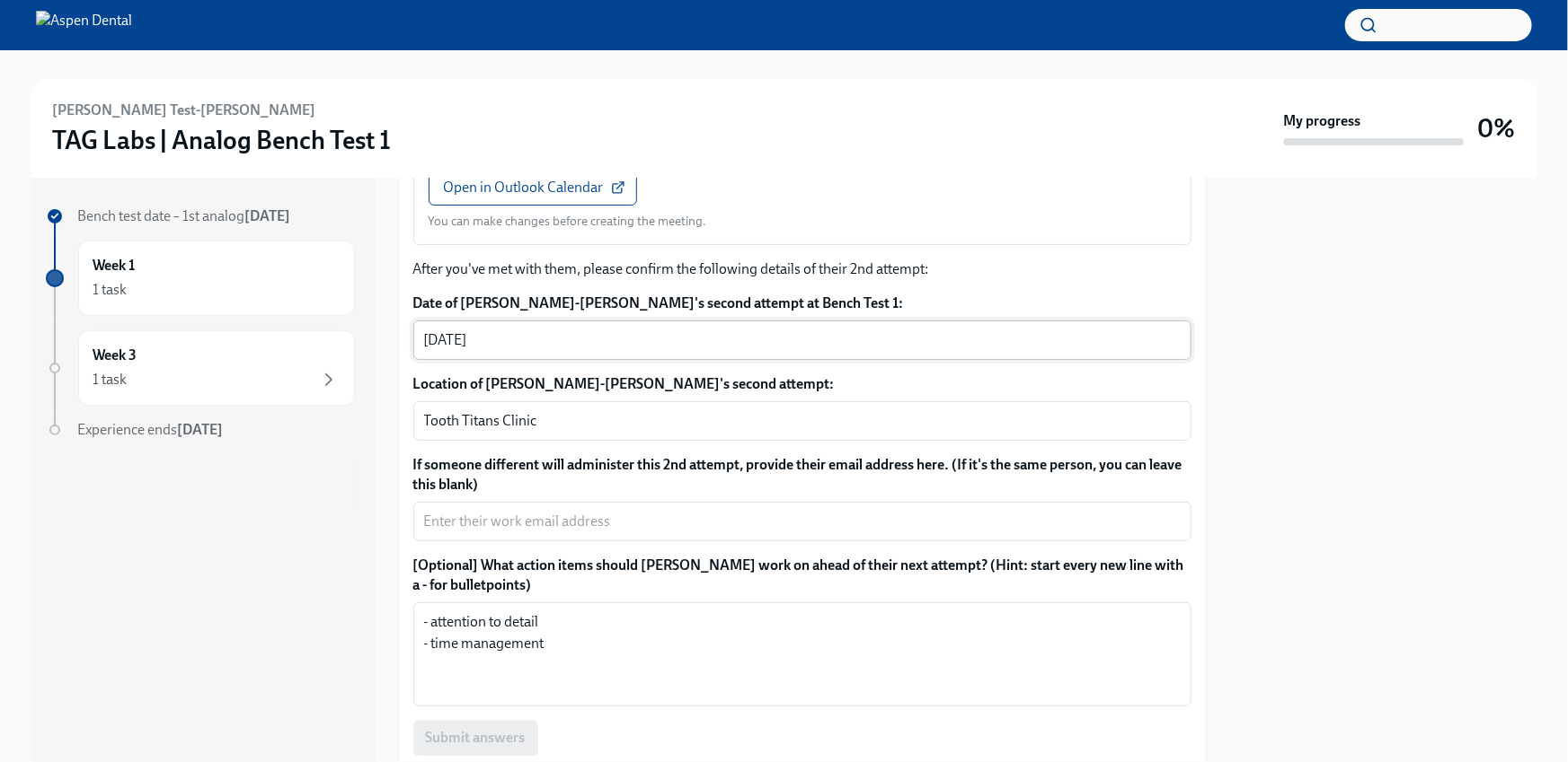
click at [438, 329] on textarea "[DATE]" at bounding box center [802, 340] width 756 height 22
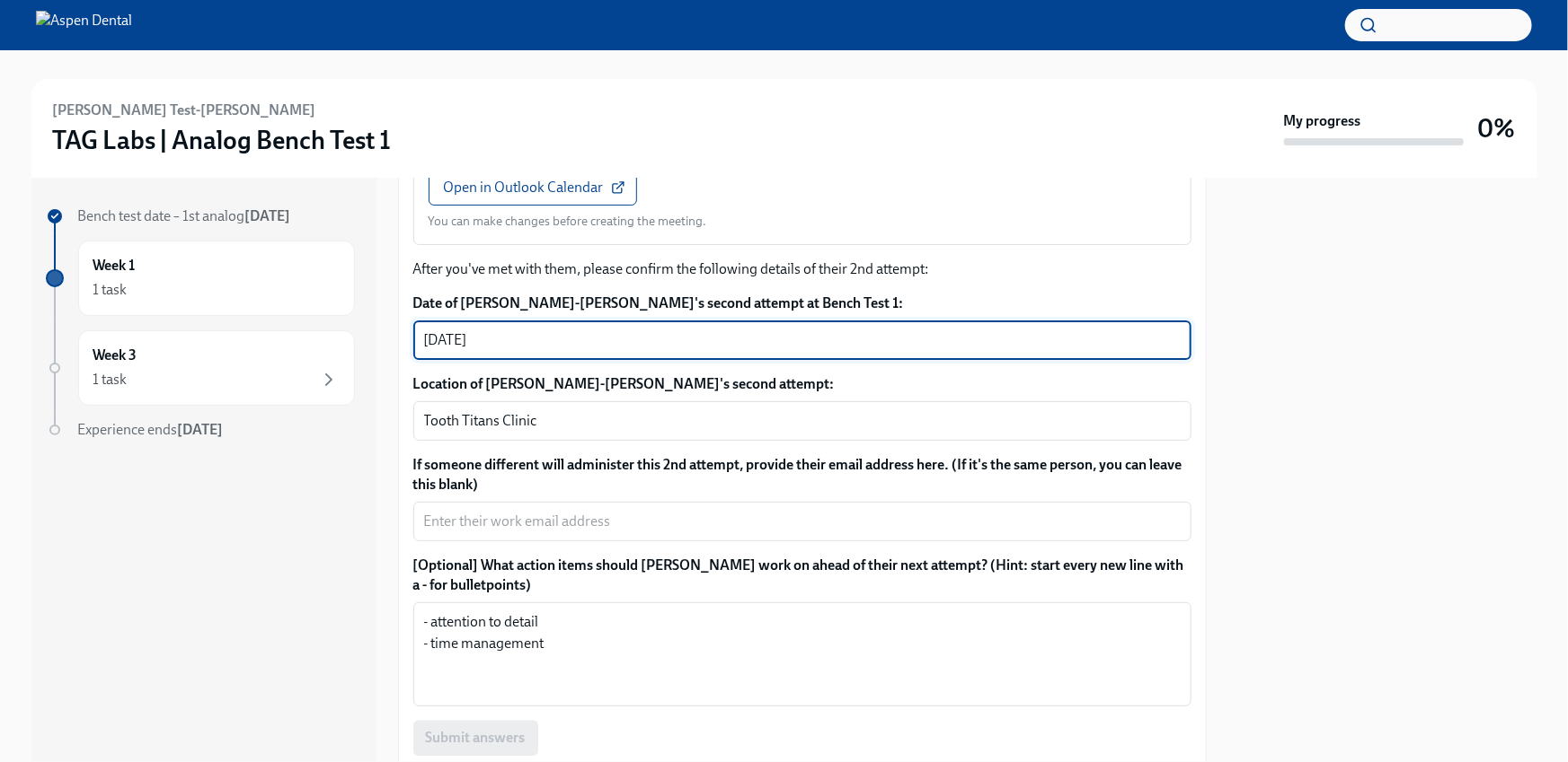
click at [437, 329] on textarea "[DATE]" at bounding box center [802, 340] width 756 height 22
type textarea "[DATE]"
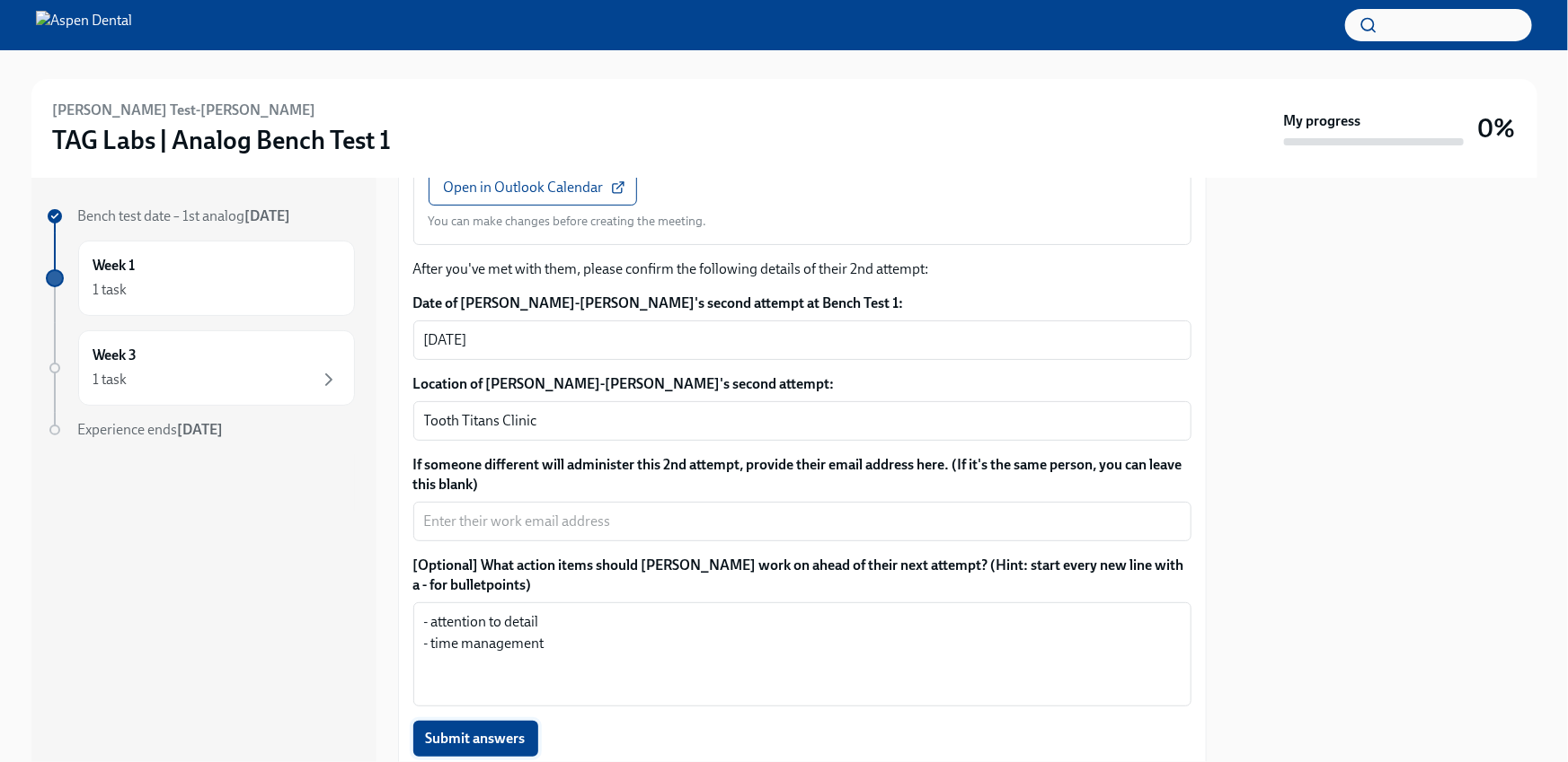
click at [459, 721] on button "Submit answers" at bounding box center [475, 738] width 125 height 36
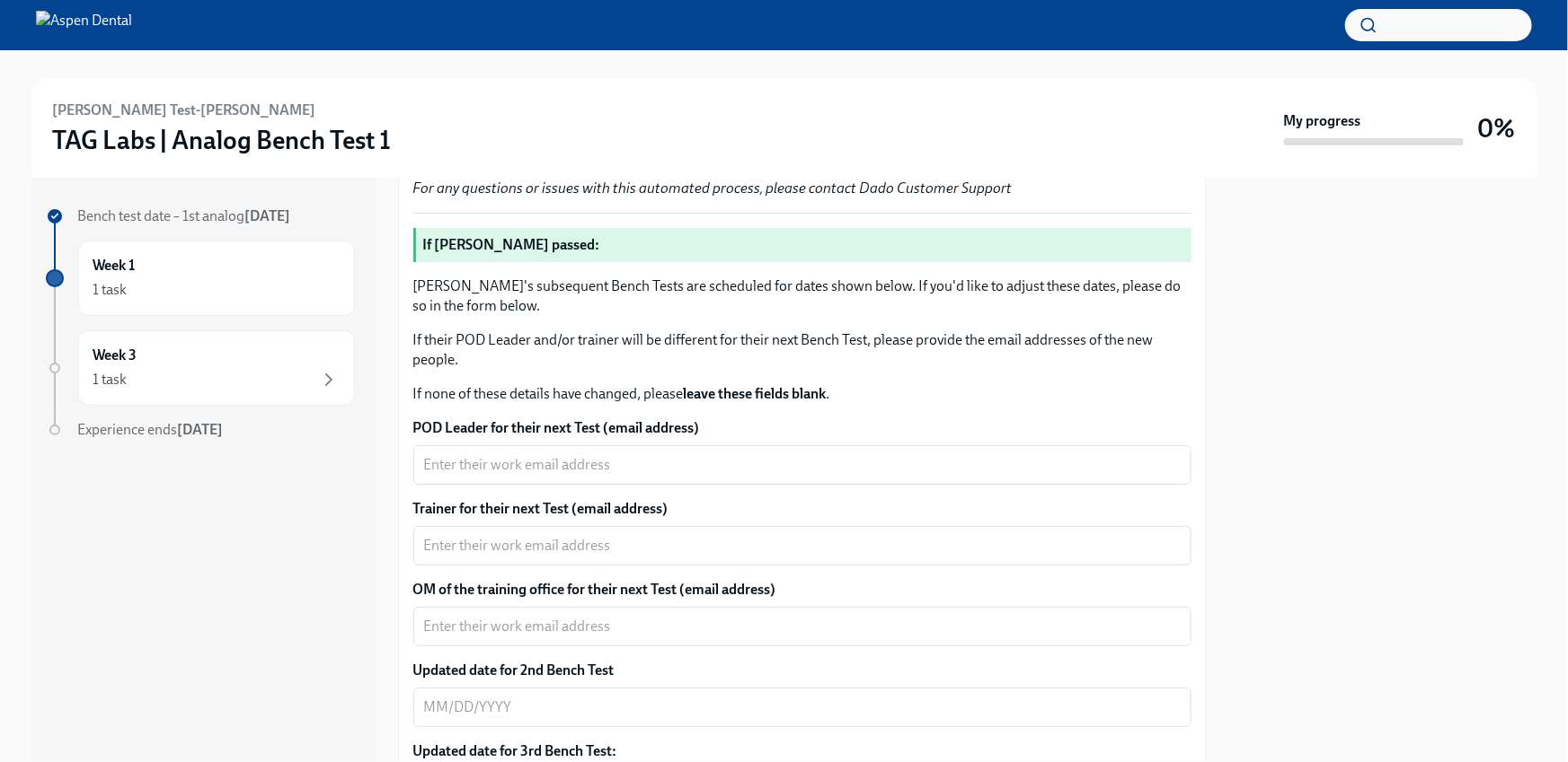
scroll to position [0, 0]
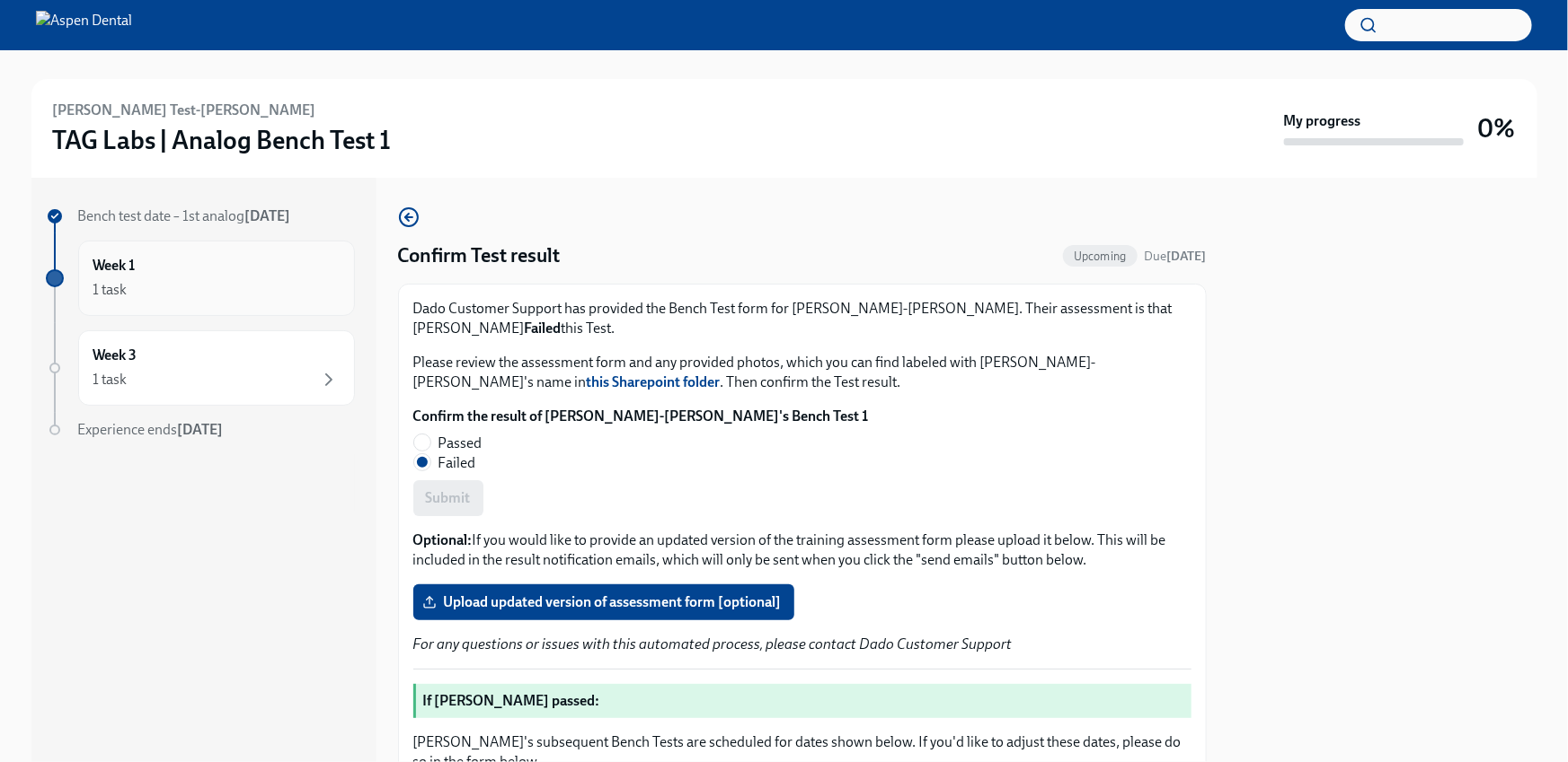
click at [276, 292] on div "1 task" at bounding box center [216, 290] width 246 height 22
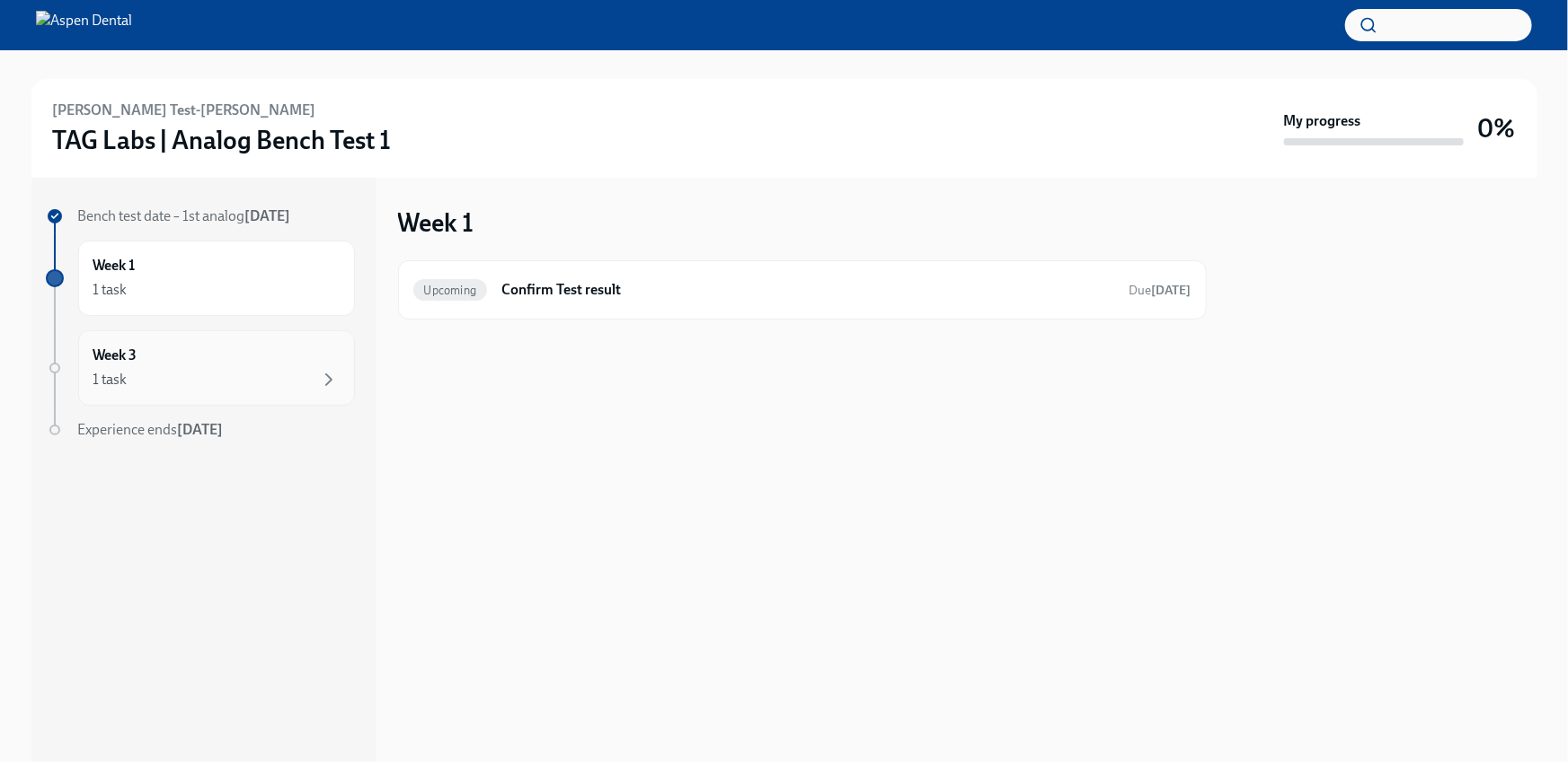
click at [237, 354] on div "Week 3 1 task" at bounding box center [216, 369] width 246 height 45
click at [251, 288] on div "1 task" at bounding box center [216, 290] width 246 height 22
click at [233, 361] on div "Week 3 1 task" at bounding box center [216, 369] width 246 height 45
click at [171, 245] on div "Week 1 1 task" at bounding box center [215, 278] width 276 height 76
click at [534, 285] on h6 "Confirm Test result" at bounding box center [808, 290] width 613 height 20
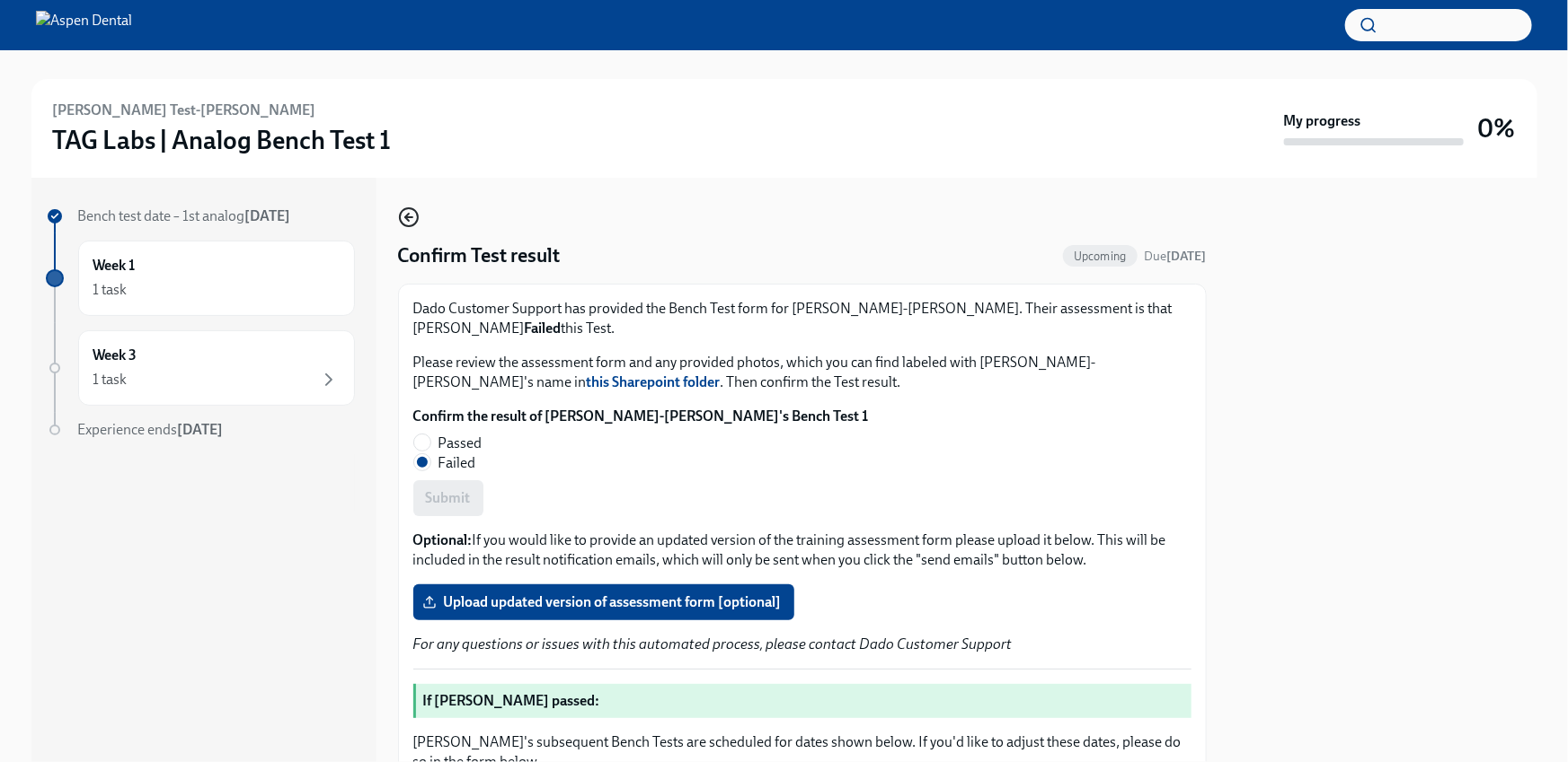
click at [407, 223] on icon "button" at bounding box center [409, 217] width 22 height 22
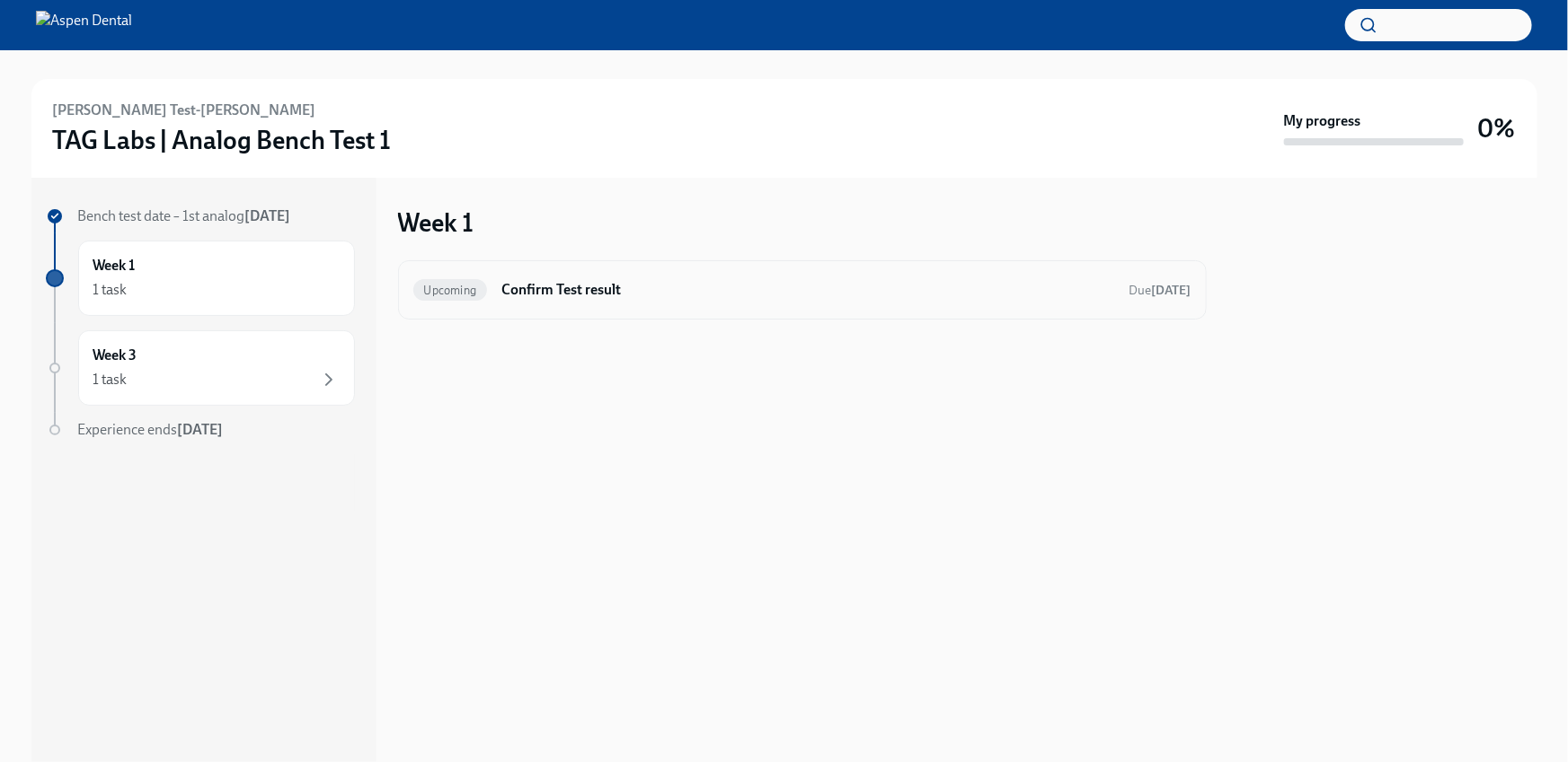
click at [614, 285] on h6 "Confirm Test result" at bounding box center [808, 290] width 613 height 20
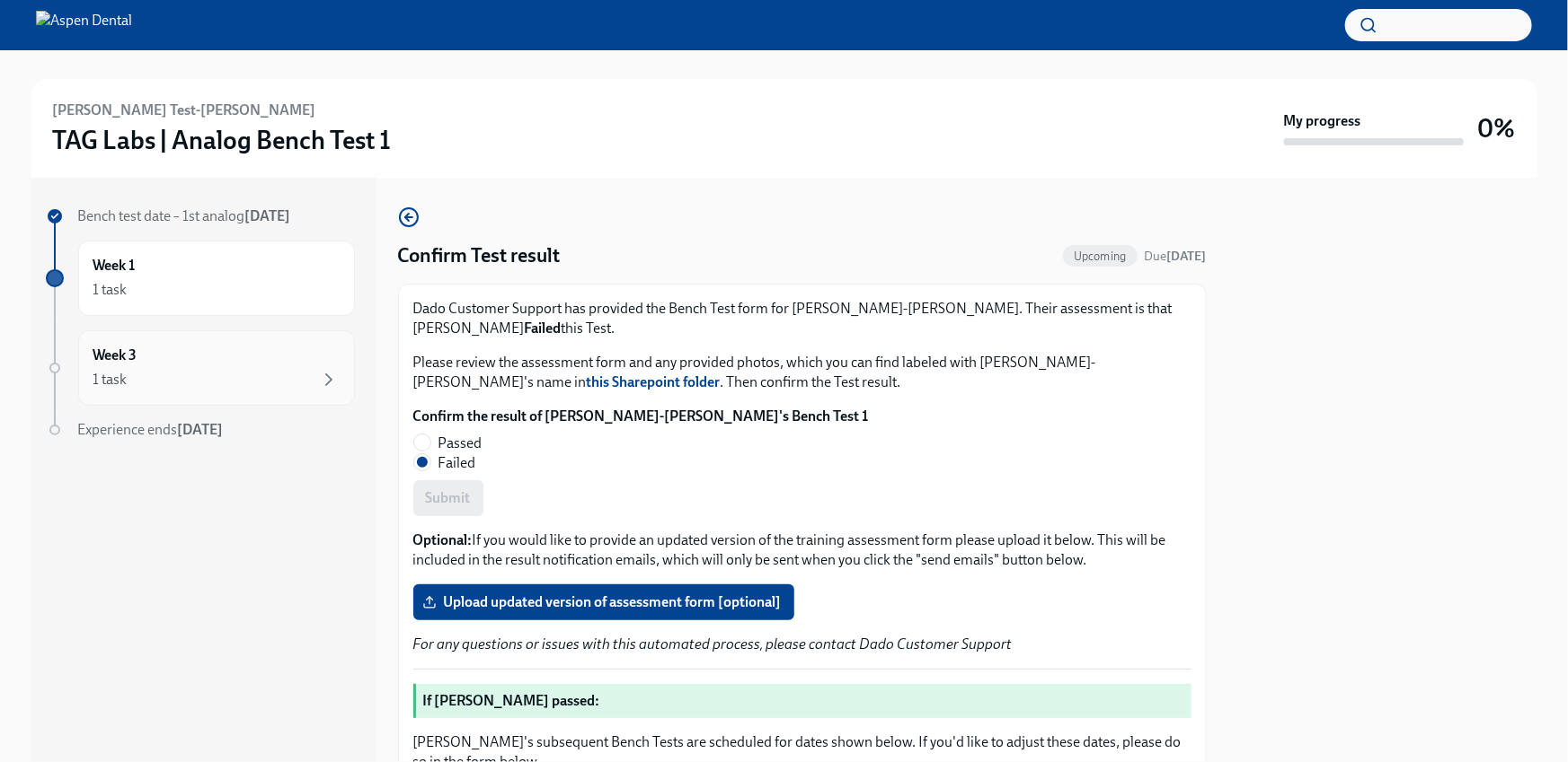
click at [214, 344] on div "Week 3 1 task" at bounding box center [215, 368] width 276 height 76
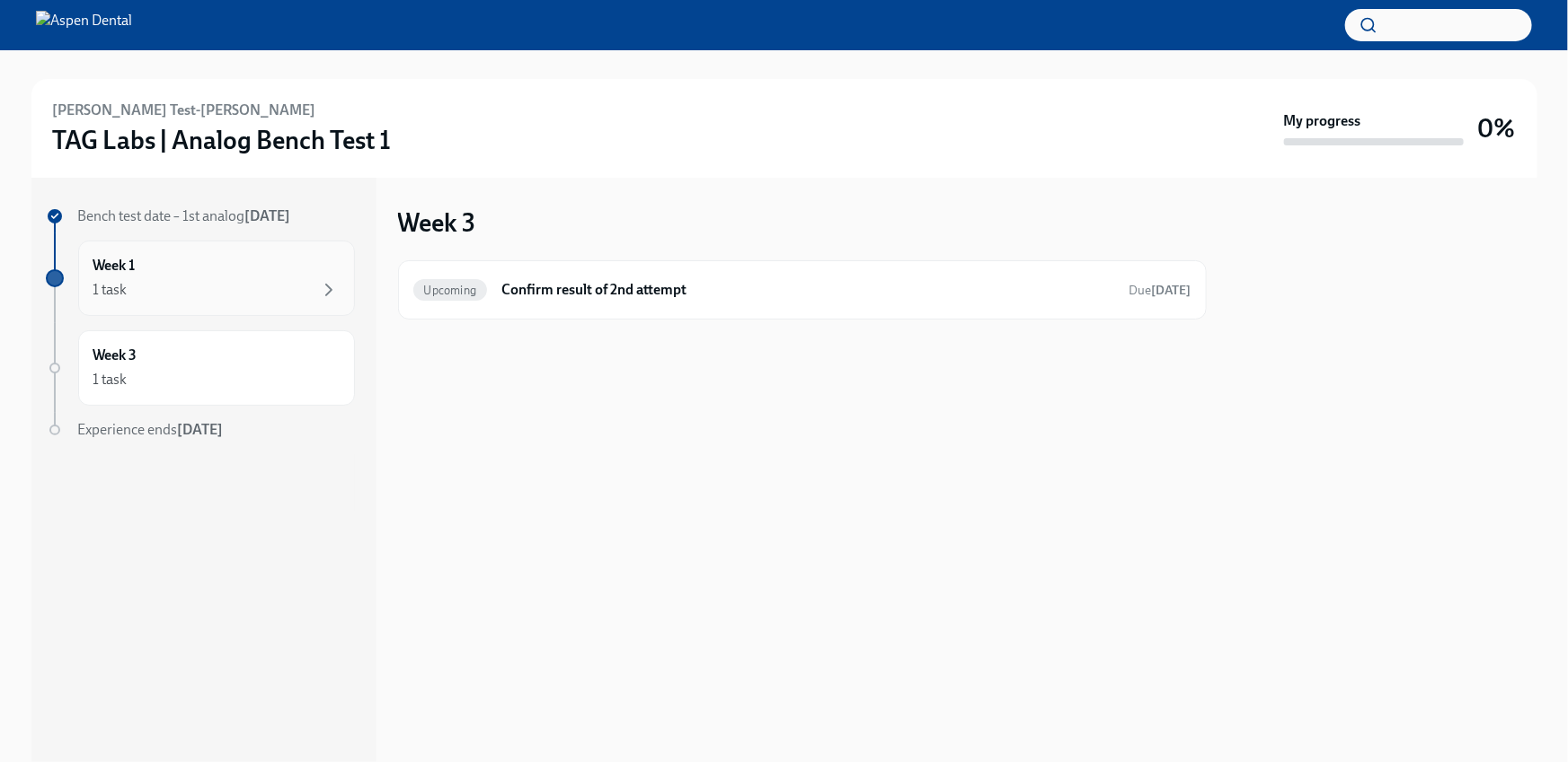
click at [242, 274] on div "Week 1 1 task" at bounding box center [216, 278] width 246 height 45
click at [182, 380] on div "1 task" at bounding box center [216, 380] width 246 height 22
click at [571, 289] on h6 "Confirm result of 2nd attempt" at bounding box center [808, 290] width 613 height 20
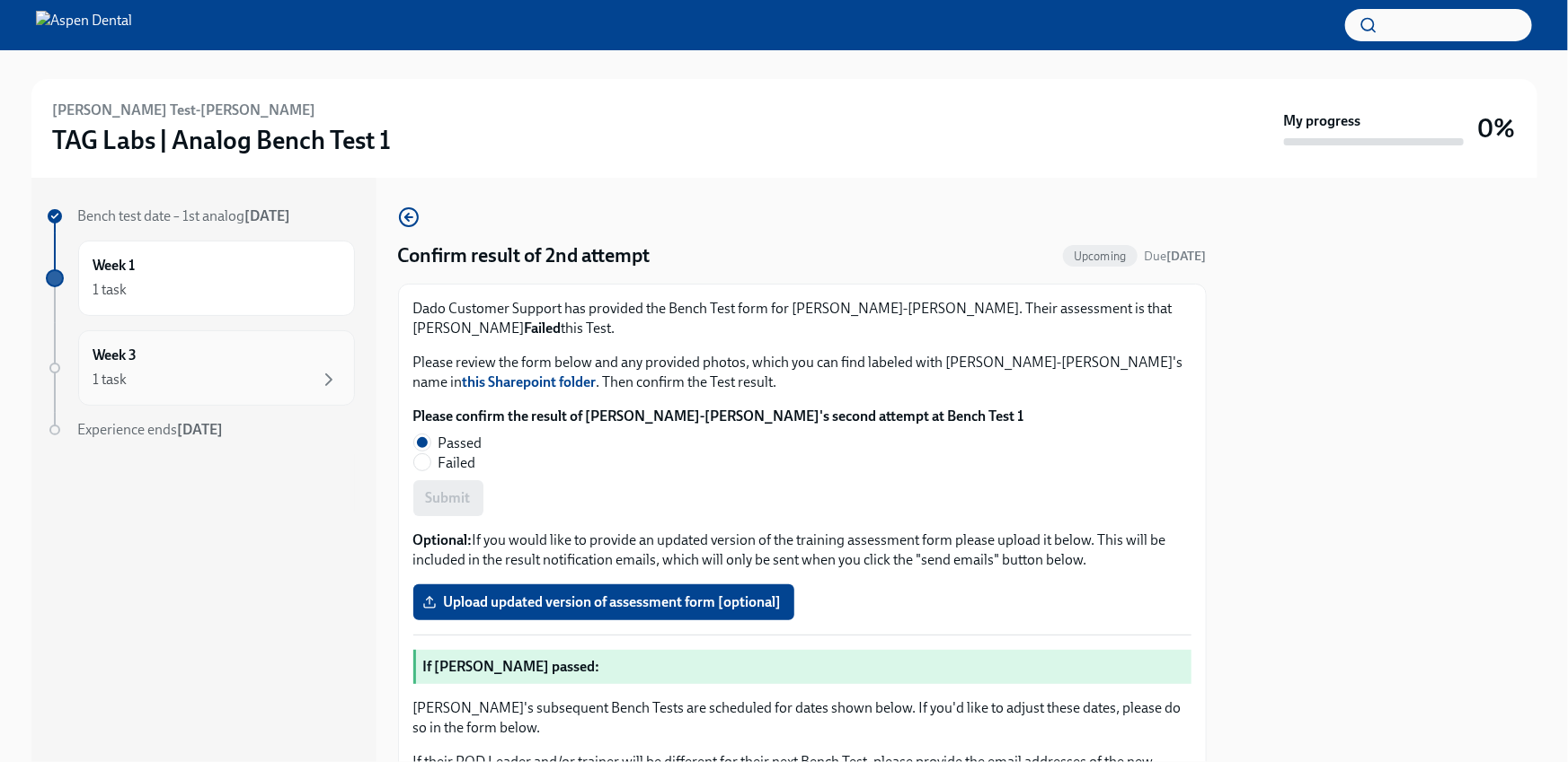
click at [169, 332] on div "Week 3 1 task" at bounding box center [215, 368] width 276 height 76
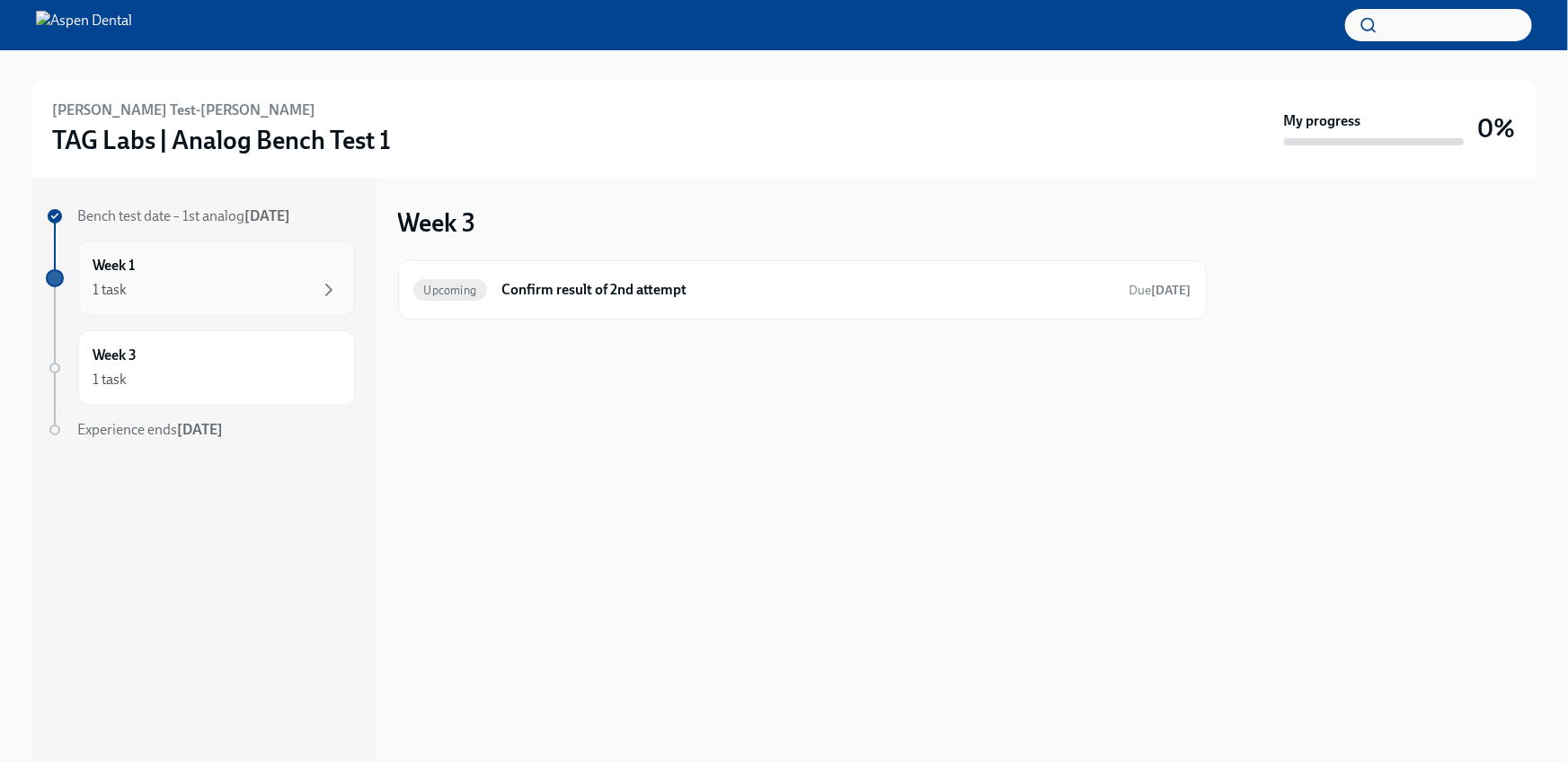
click at [181, 289] on div "1 task" at bounding box center [216, 290] width 246 height 22
click at [575, 300] on div "Upcoming Confirm Test result Due [DATE]" at bounding box center [802, 289] width 778 height 29
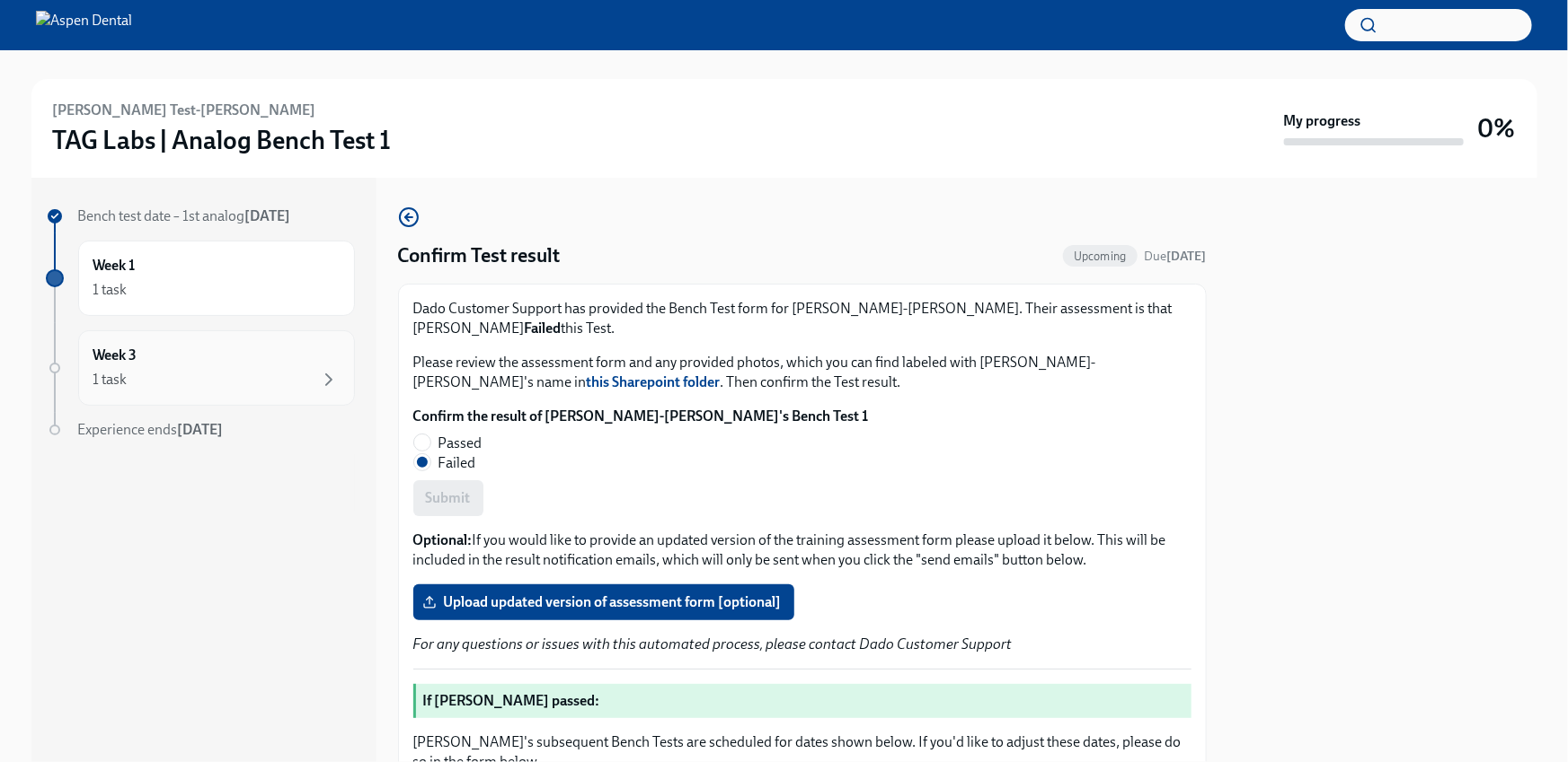
click at [207, 387] on div "1 task" at bounding box center [216, 380] width 246 height 22
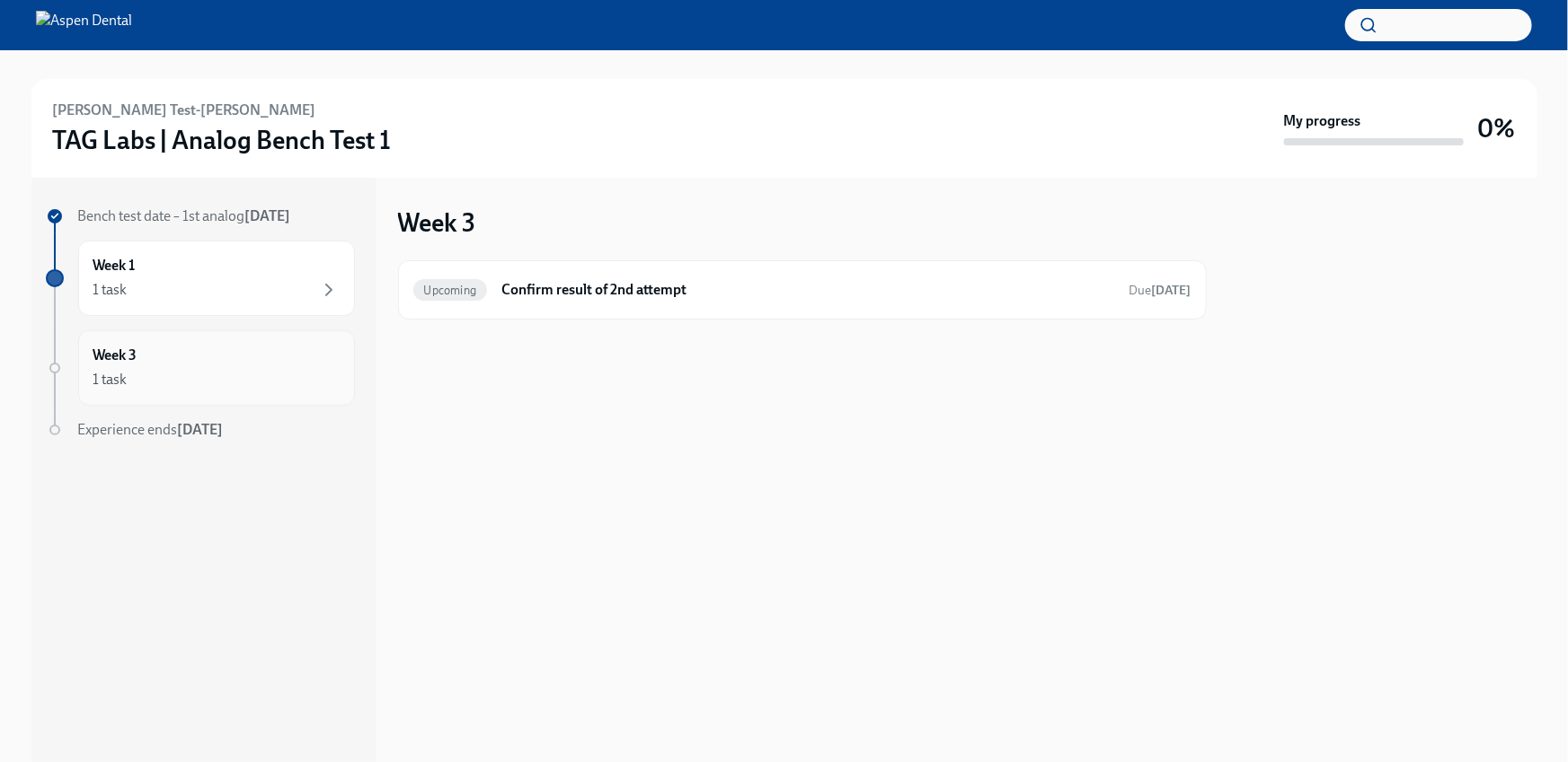
click at [306, 355] on div "Week 3 1 task" at bounding box center [216, 369] width 246 height 45
click at [274, 285] on div "1 task" at bounding box center [216, 290] width 246 height 22
click at [254, 376] on div "1 task" at bounding box center [216, 380] width 246 height 22
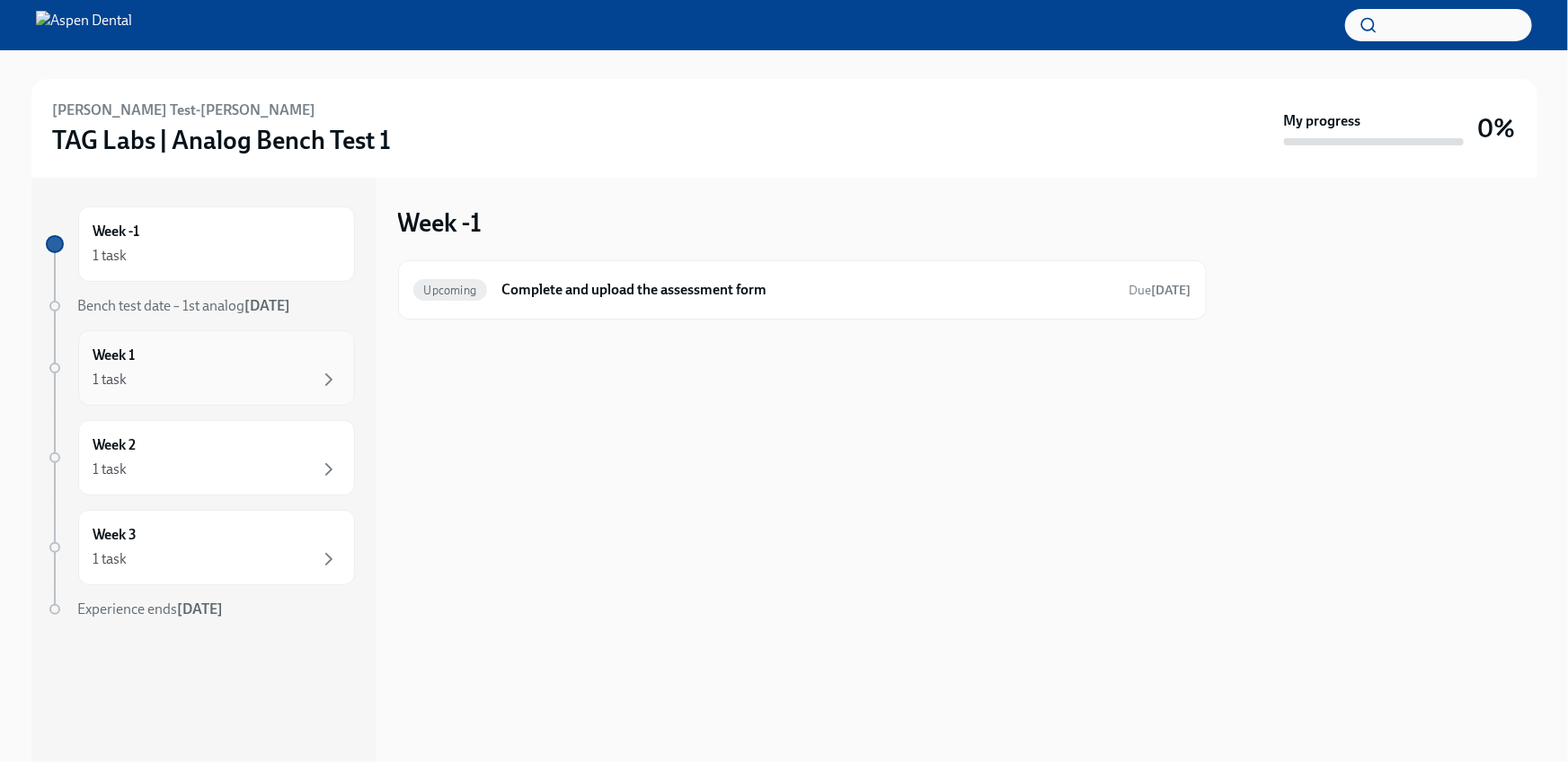
click at [241, 351] on div "Week 1 1 task" at bounding box center [216, 369] width 246 height 45
click at [211, 429] on div "Week 2 1 task" at bounding box center [215, 457] width 276 height 76
click at [221, 366] on div "Week 1 1 task" at bounding box center [216, 369] width 246 height 45
click at [202, 445] on div "Week 2 1 task" at bounding box center [216, 458] width 246 height 45
click at [225, 365] on div "Week 1 1 task" at bounding box center [216, 369] width 246 height 45
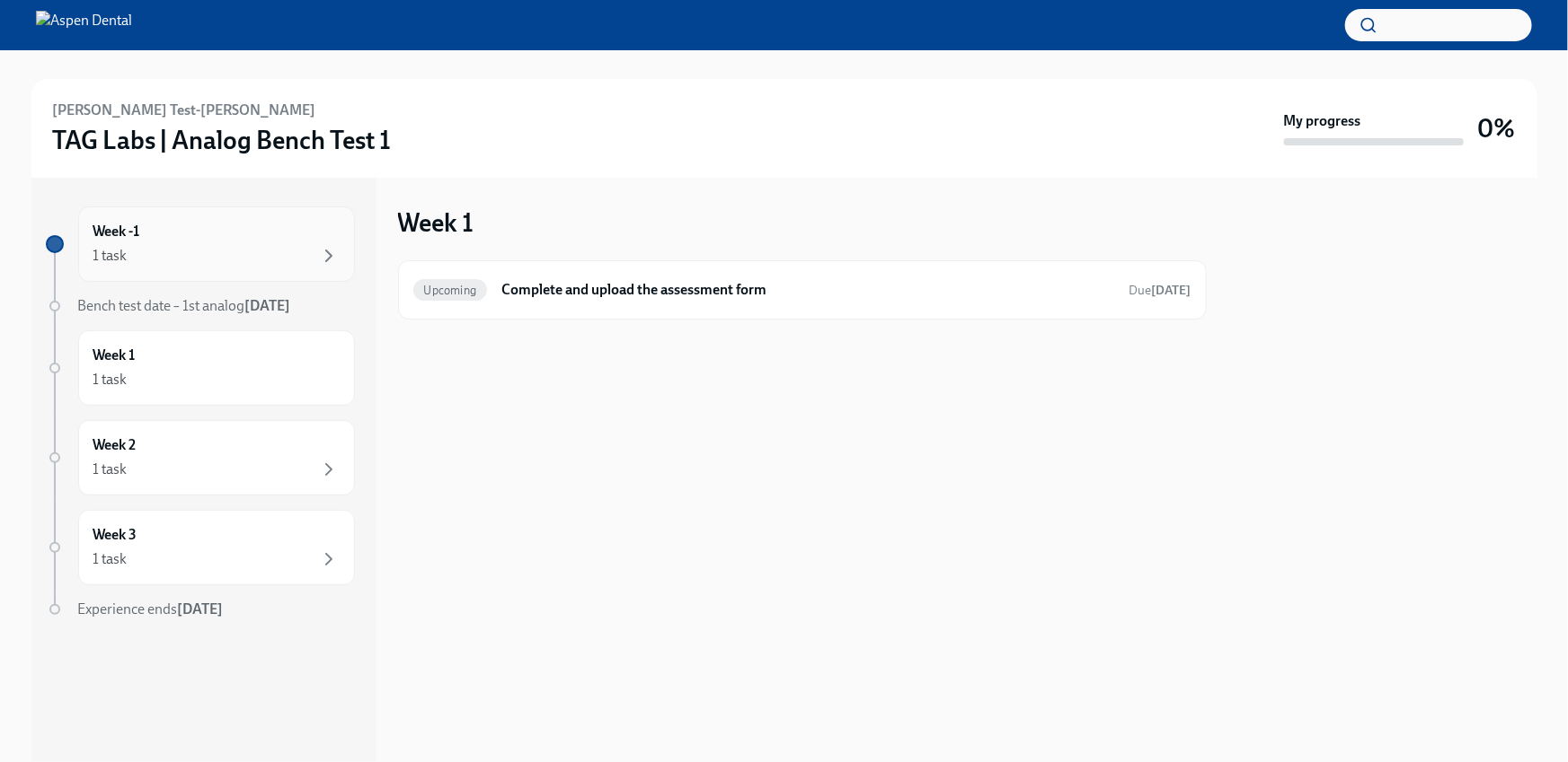
click at [241, 225] on div "Week -1 1 task" at bounding box center [216, 245] width 246 height 45
click at [231, 359] on div "Week 1 1 task" at bounding box center [216, 369] width 246 height 45
click at [526, 280] on h6 "Complete and upload the assessment form" at bounding box center [808, 290] width 613 height 20
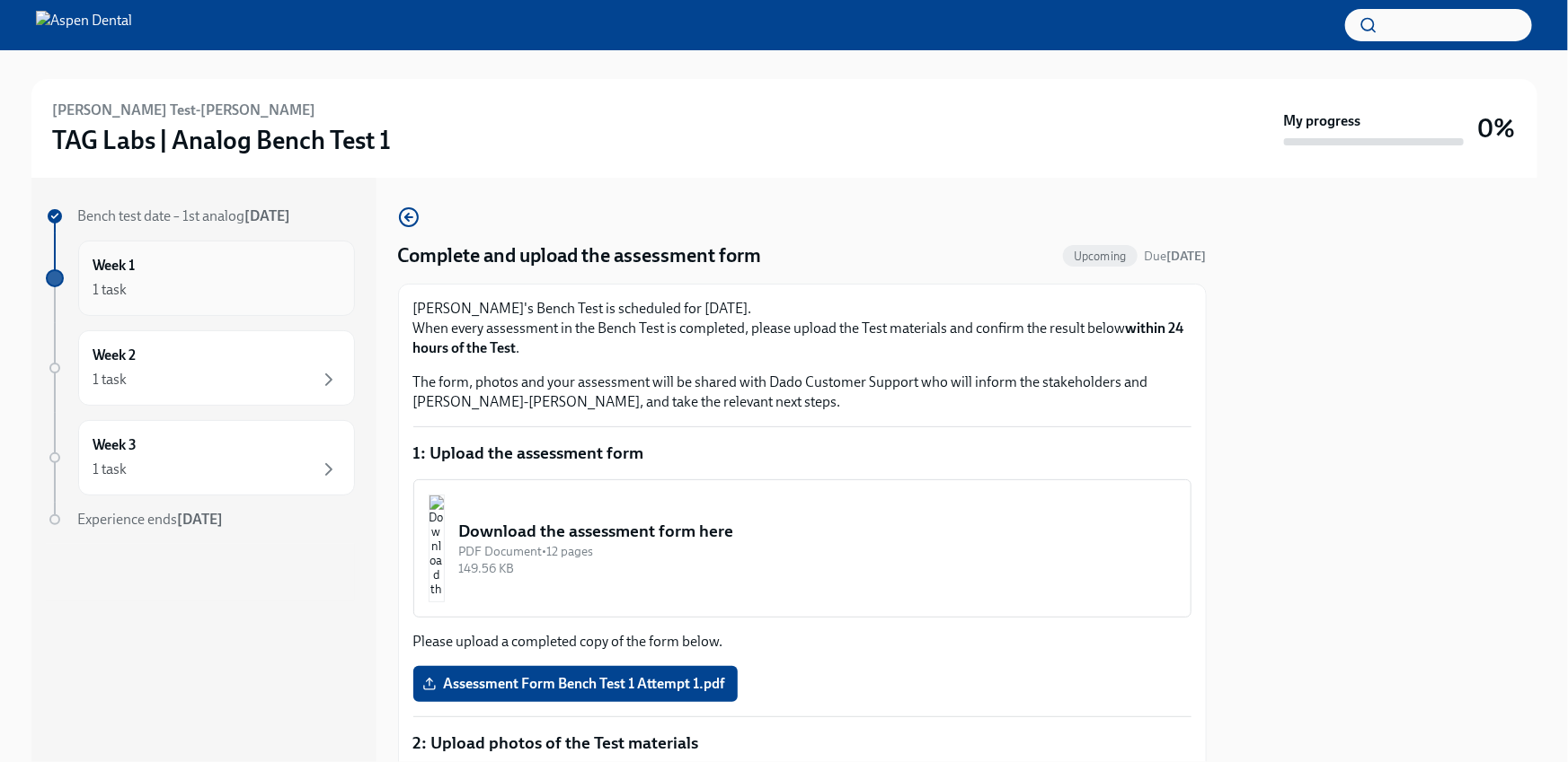
click at [233, 264] on div "Week 1 1 task" at bounding box center [216, 278] width 246 height 45
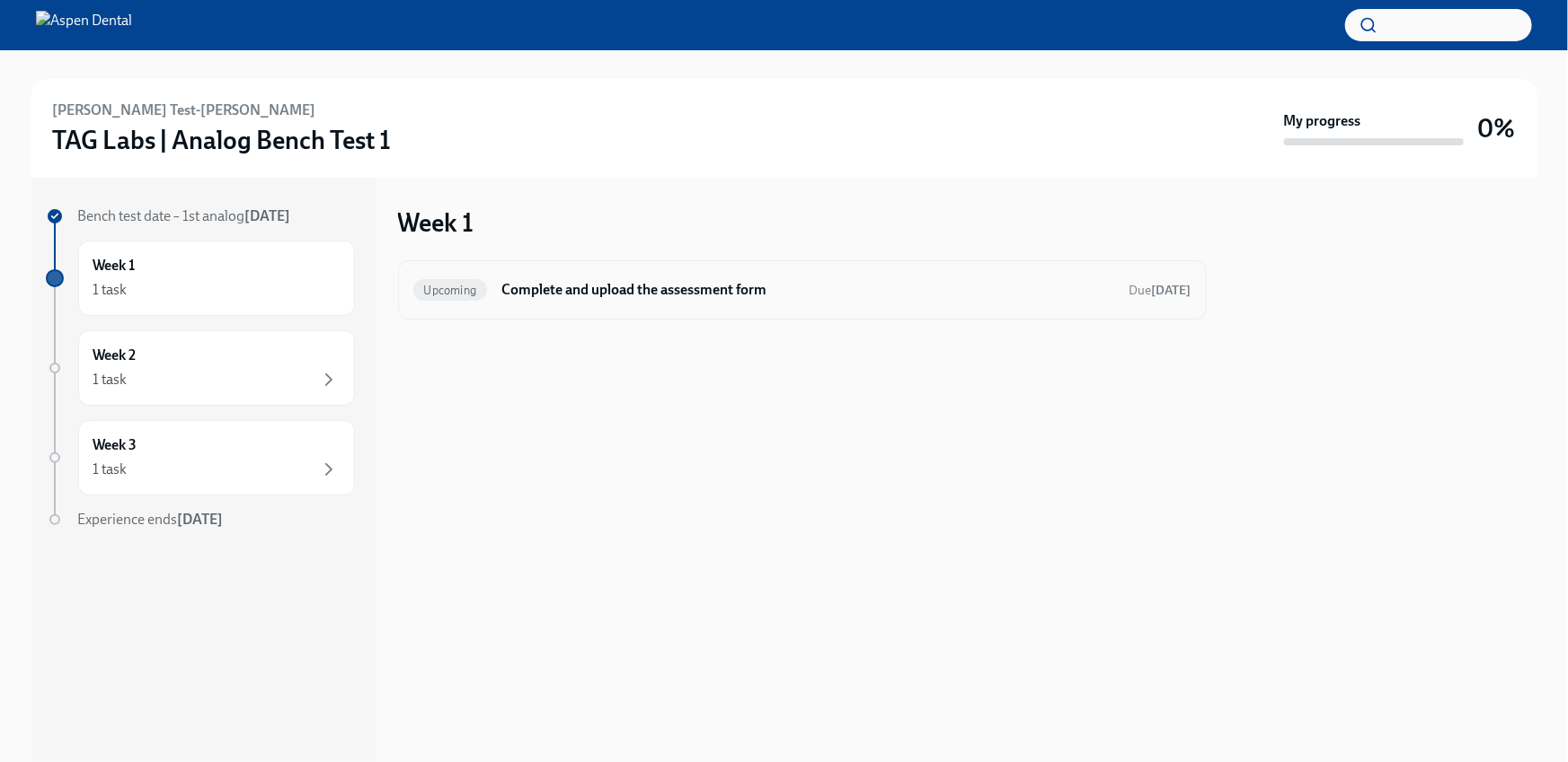
click at [715, 296] on h6 "Complete and upload the assessment form" at bounding box center [808, 290] width 613 height 20
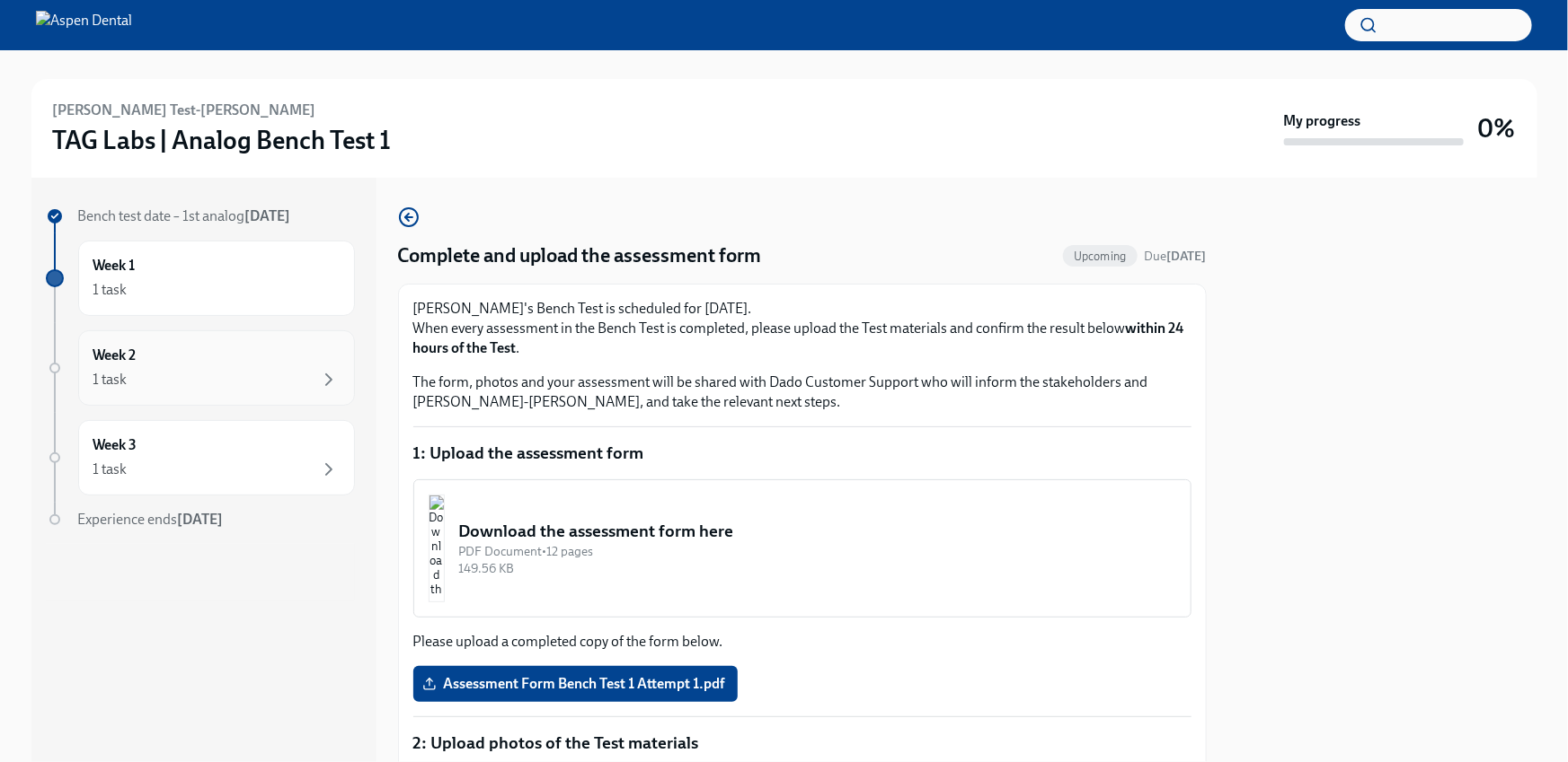
click at [231, 362] on div "Week 2 1 task" at bounding box center [216, 369] width 246 height 45
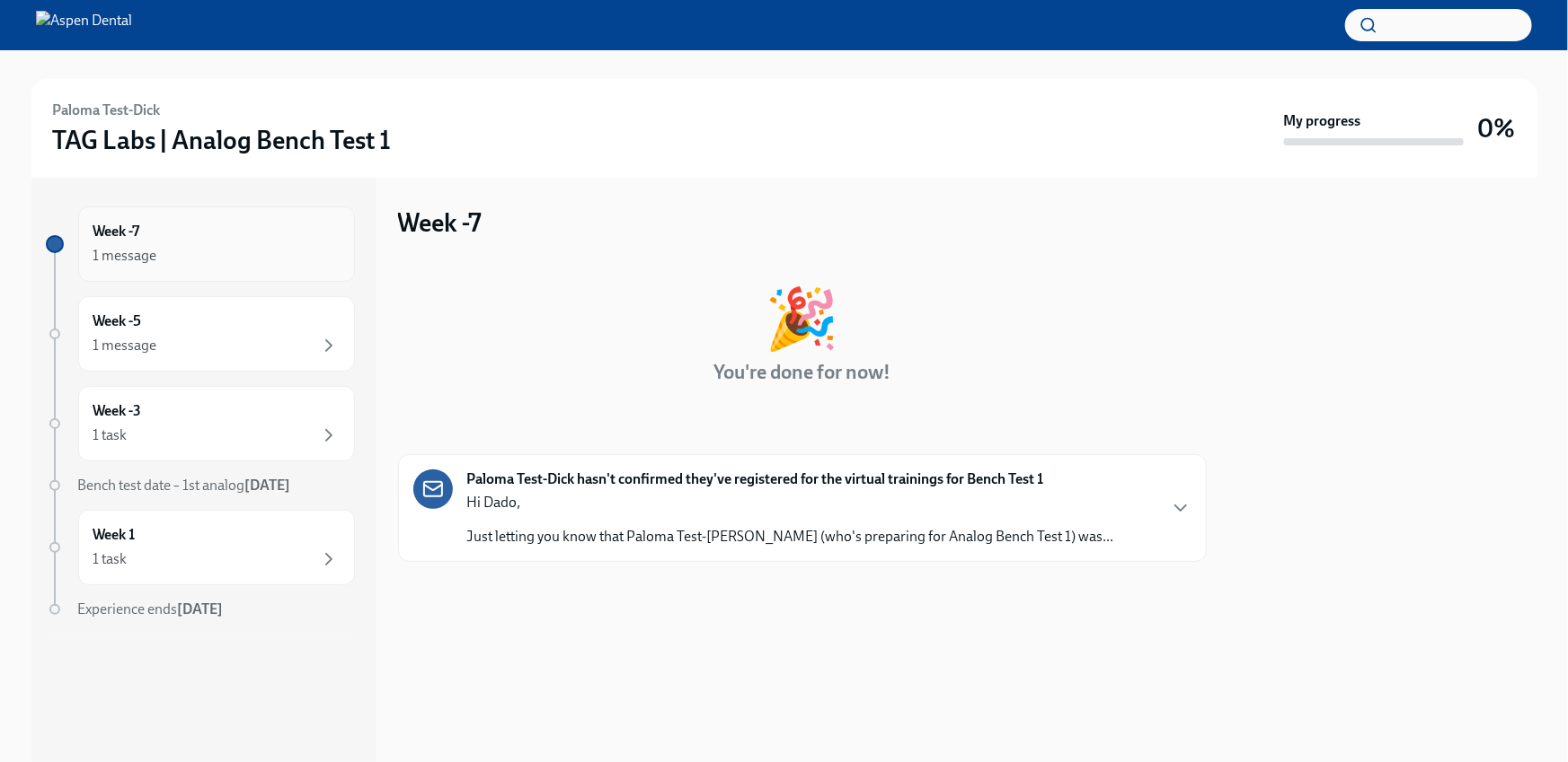
click at [250, 230] on div "Week -7 1 message" at bounding box center [216, 245] width 246 height 45
click at [215, 315] on div "Week -5 1 message" at bounding box center [216, 334] width 246 height 45
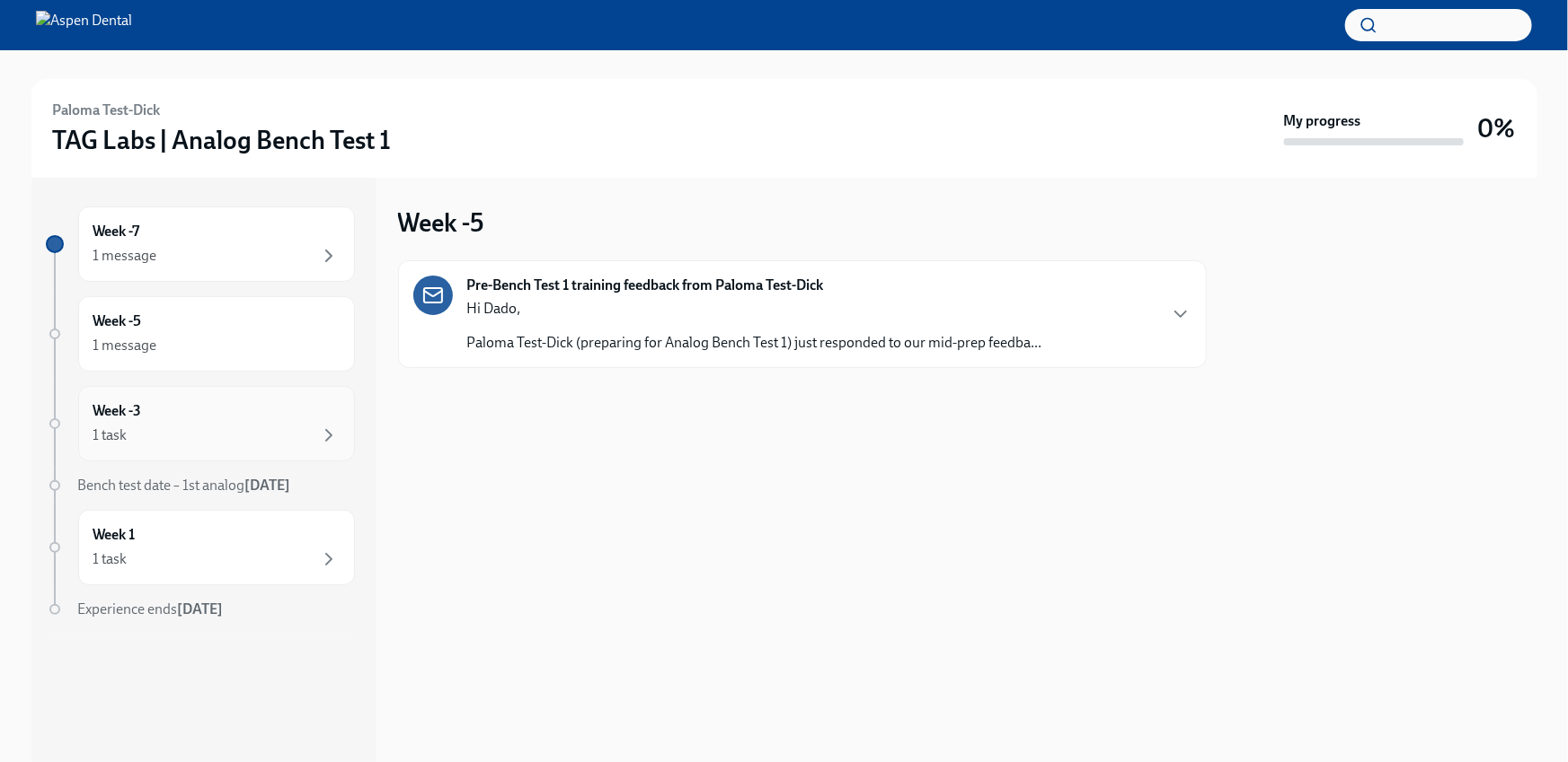
click at [171, 421] on div "Week -3 1 task" at bounding box center [216, 424] width 246 height 45
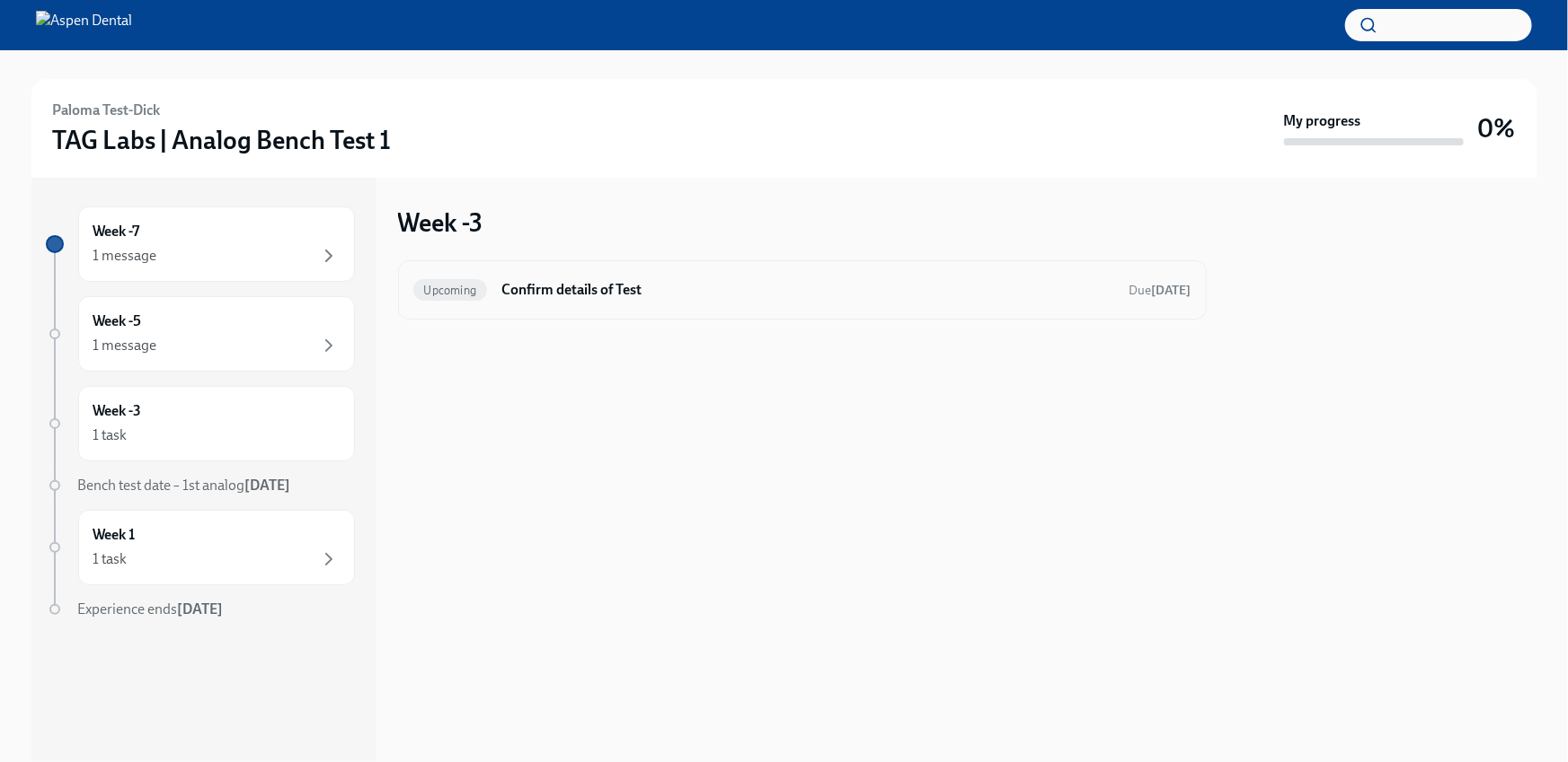
click at [544, 318] on div "Upcoming Confirm details of Test Due [DATE]" at bounding box center [803, 290] width 809 height 59
click at [545, 298] on h6 "Confirm details of Test" at bounding box center [808, 290] width 613 height 20
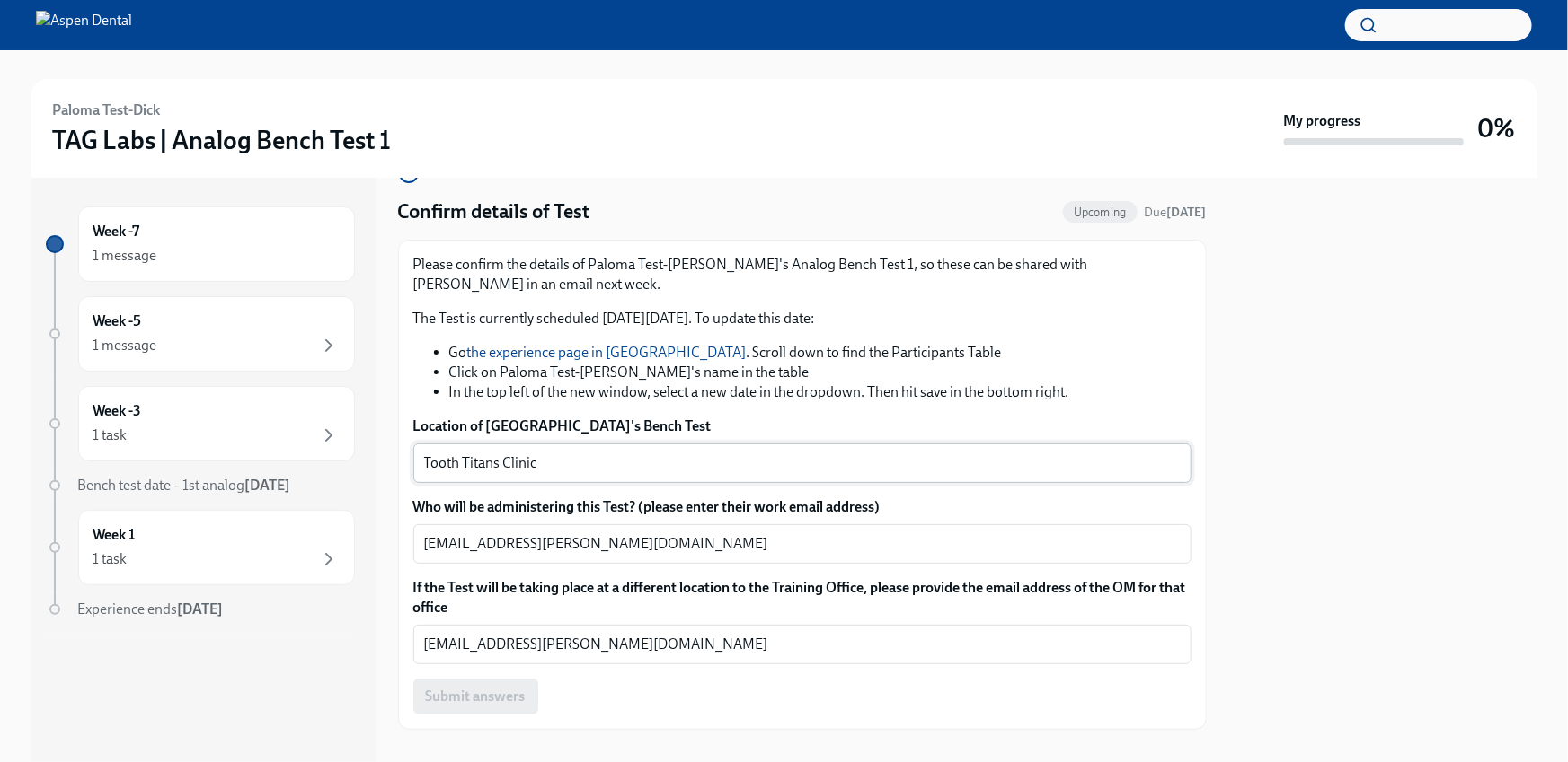
scroll to position [49, 0]
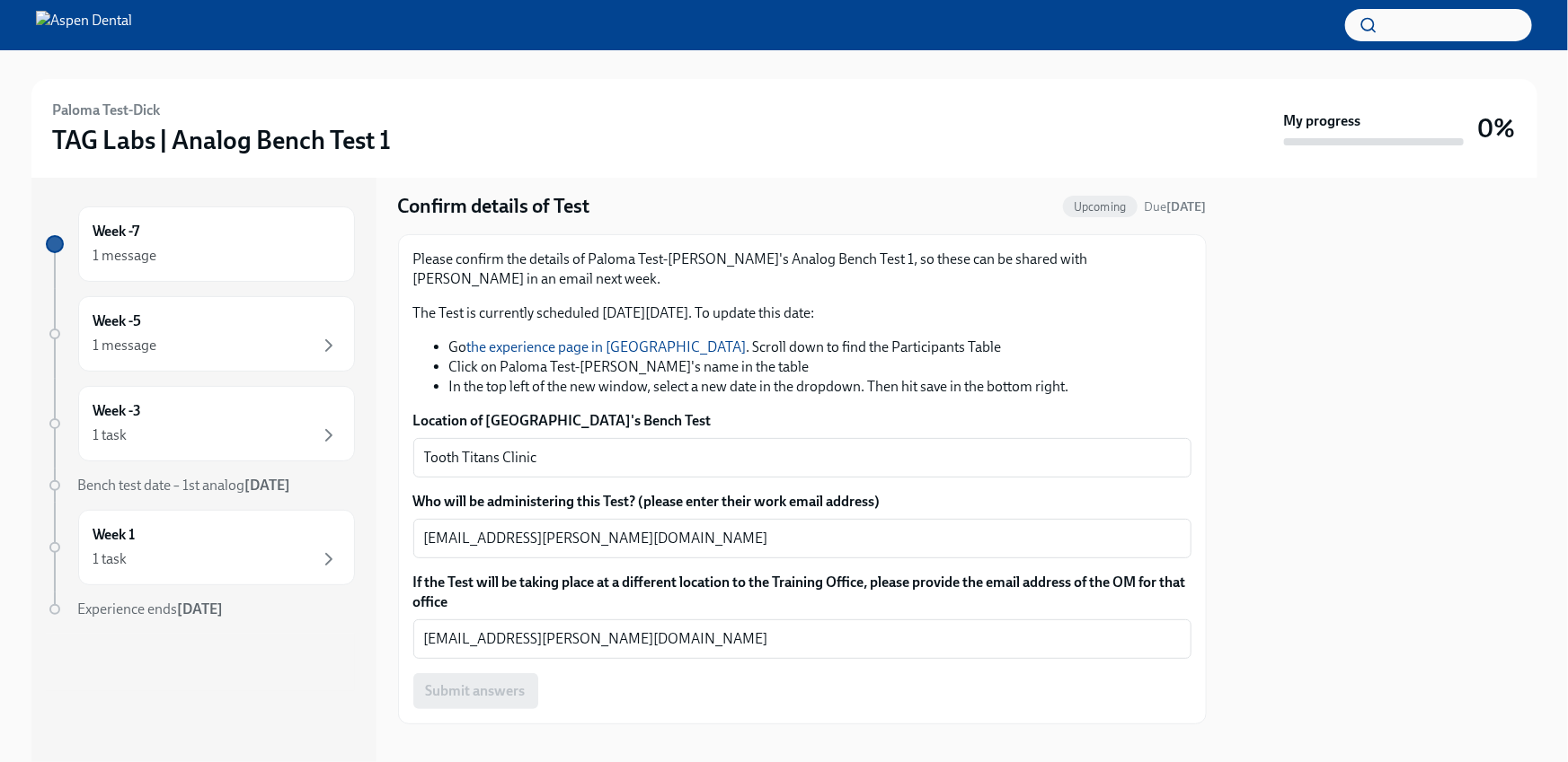
click at [185, 493] on div "Bench test date – 1st analog [DATE]" at bounding box center [215, 486] width 276 height 20
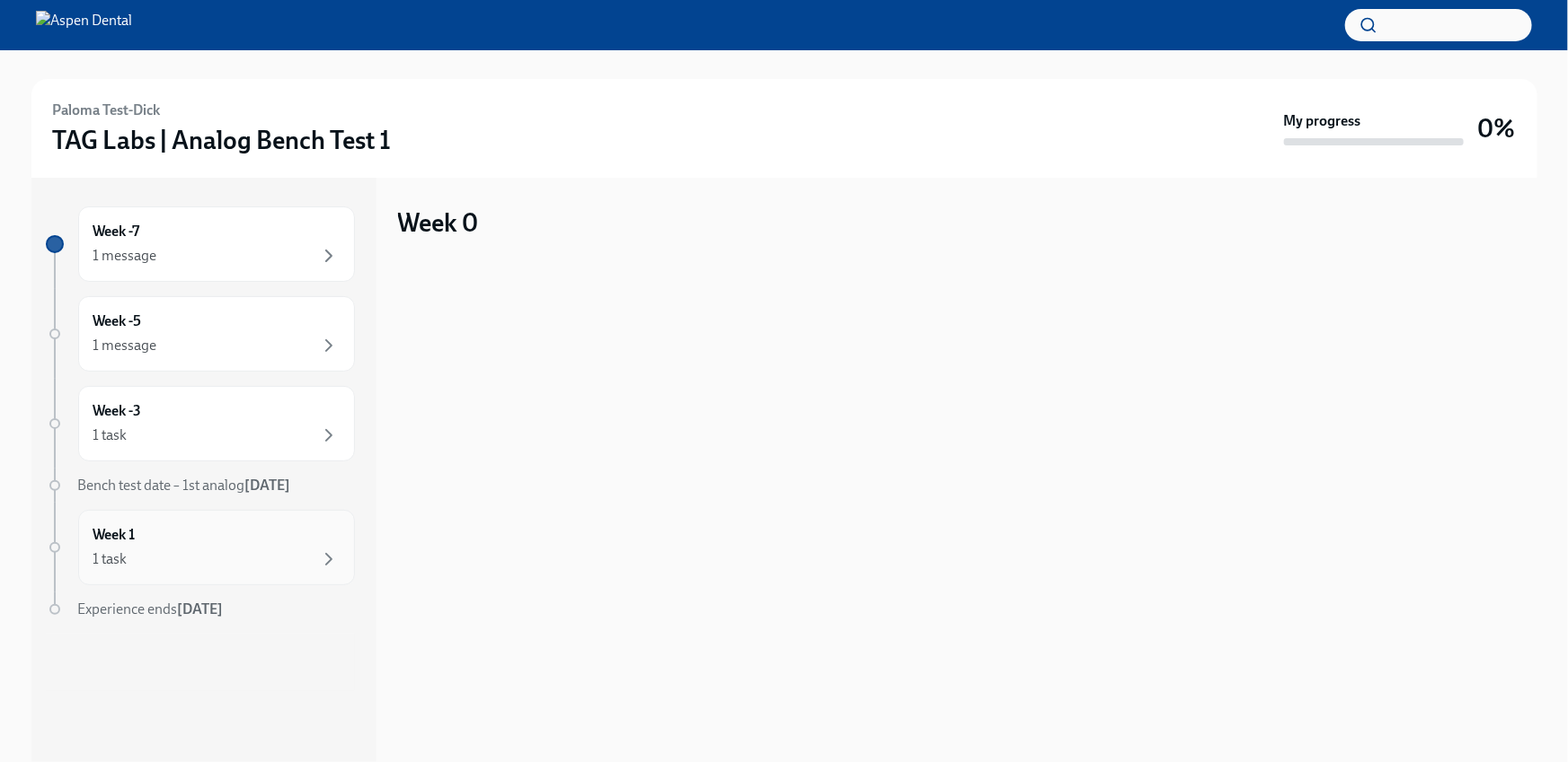
click at [175, 558] on div "1 task" at bounding box center [216, 559] width 246 height 22
click at [618, 290] on h6 "Confirm Test result" at bounding box center [808, 290] width 613 height 20
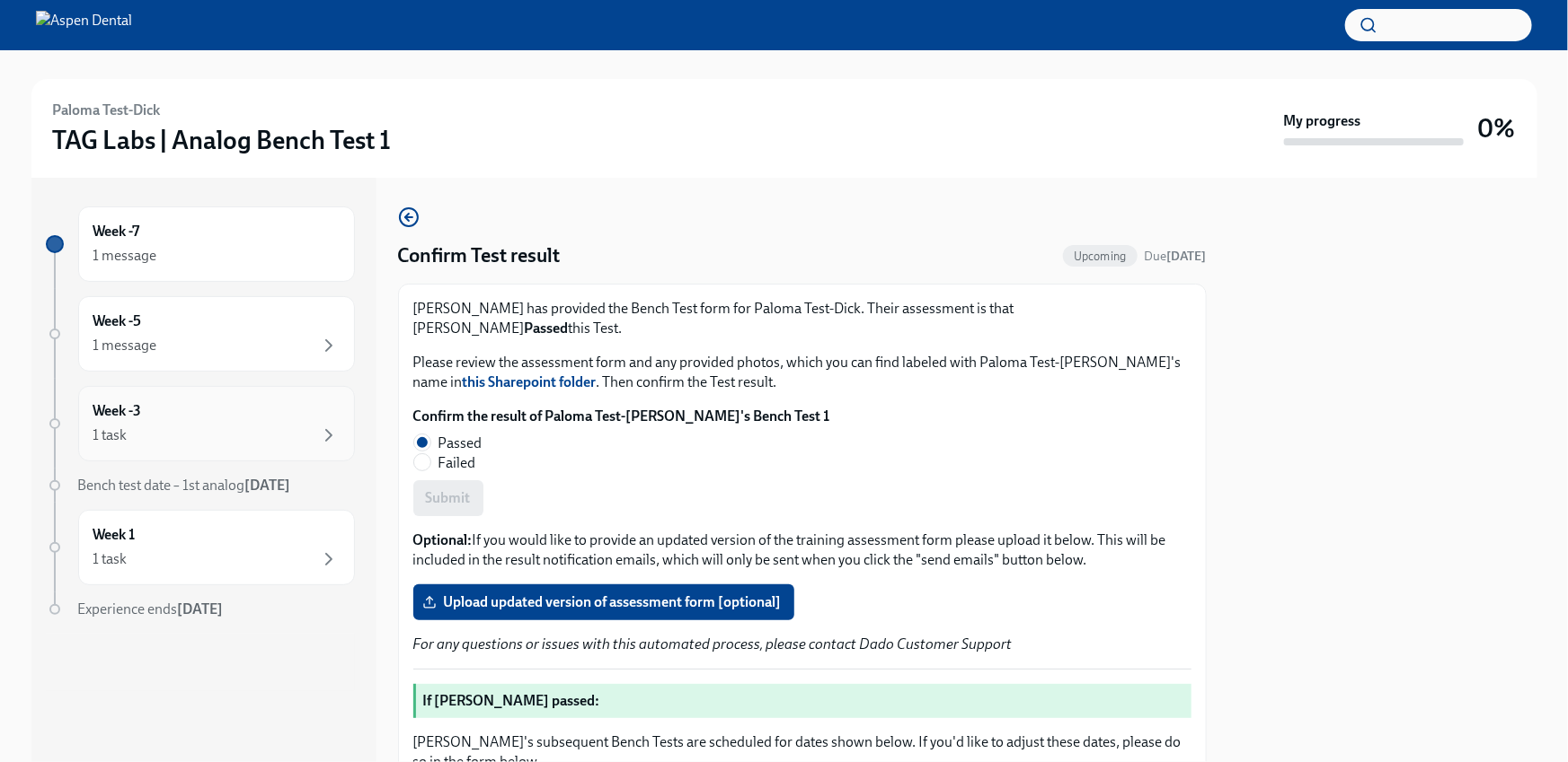
click at [180, 436] on div "1 task" at bounding box center [216, 436] width 246 height 22
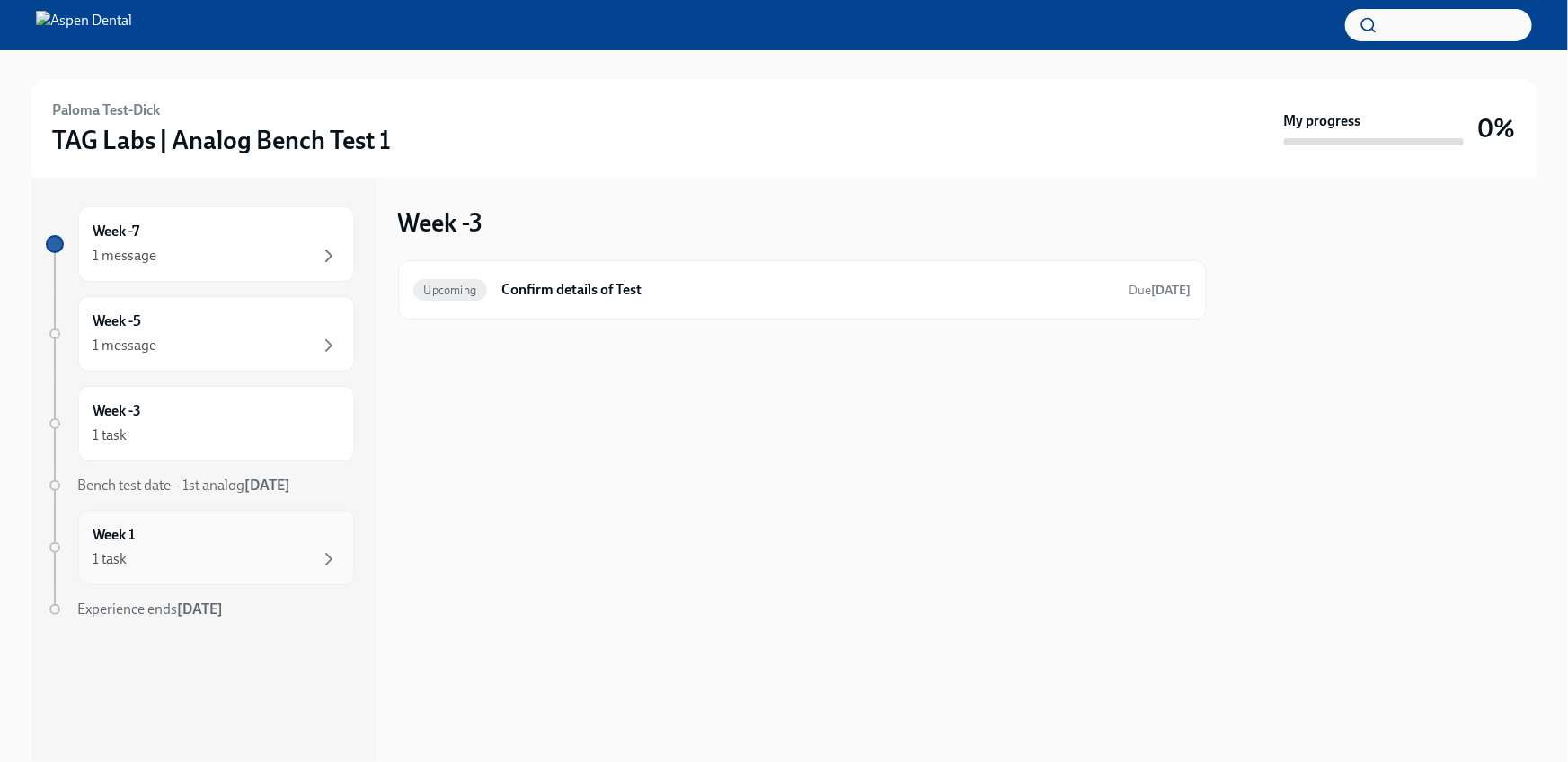
click at [217, 531] on div "Week 1 1 task" at bounding box center [216, 548] width 246 height 45
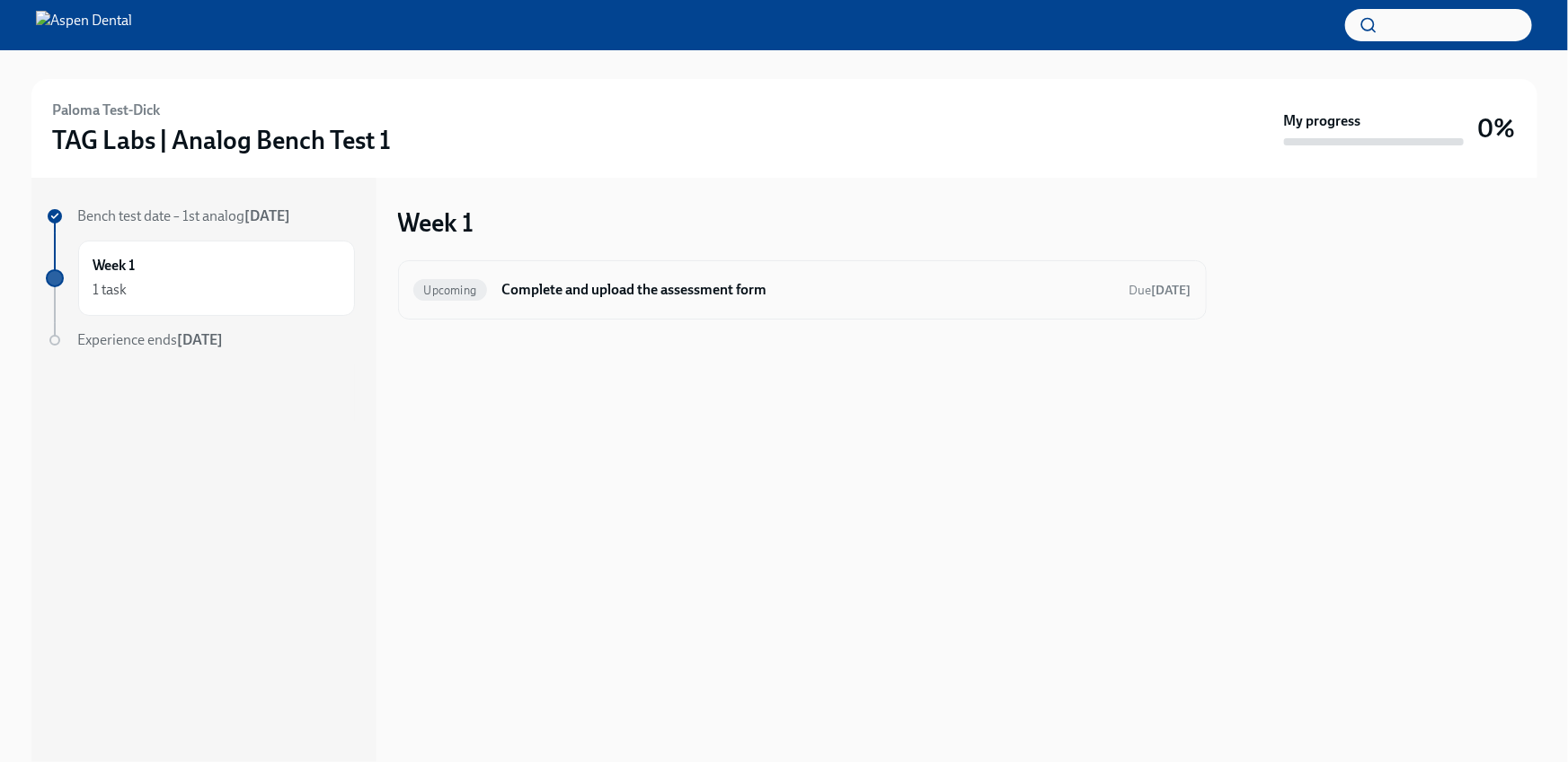
click at [625, 282] on h6 "Complete and upload the assessment form" at bounding box center [808, 290] width 613 height 20
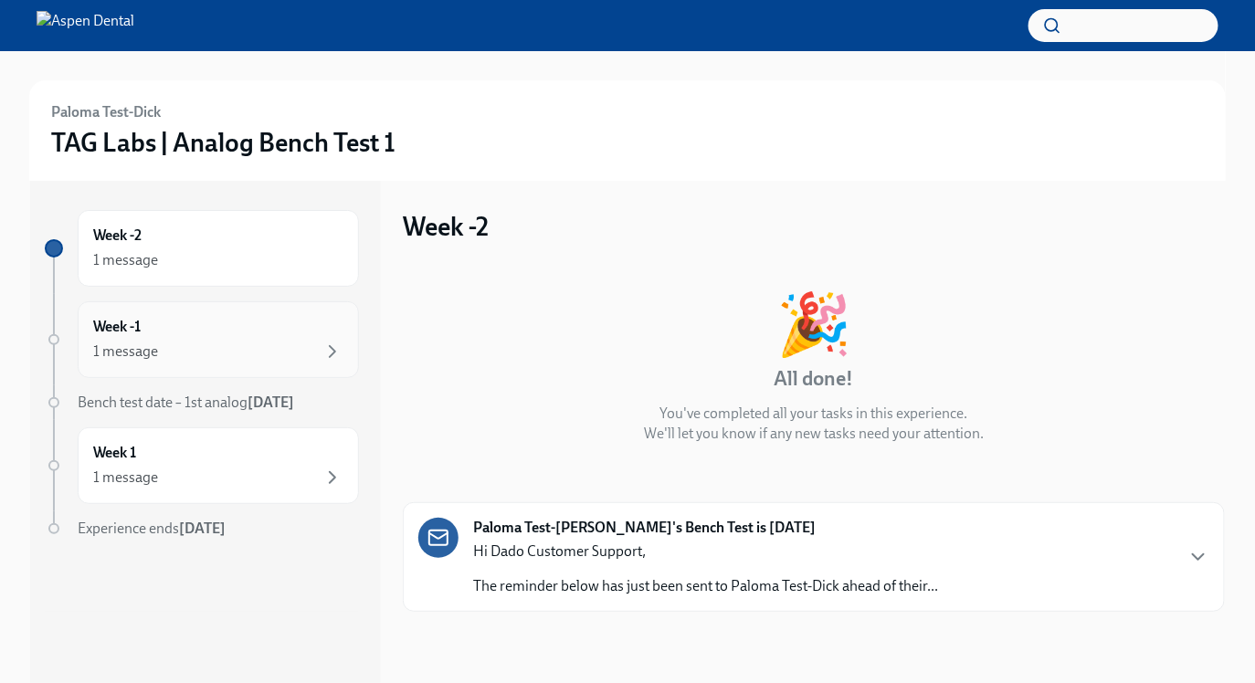
click at [230, 339] on div "Week -1 1 message" at bounding box center [218, 340] width 250 height 46
click at [199, 486] on div "1 message" at bounding box center [218, 478] width 250 height 22
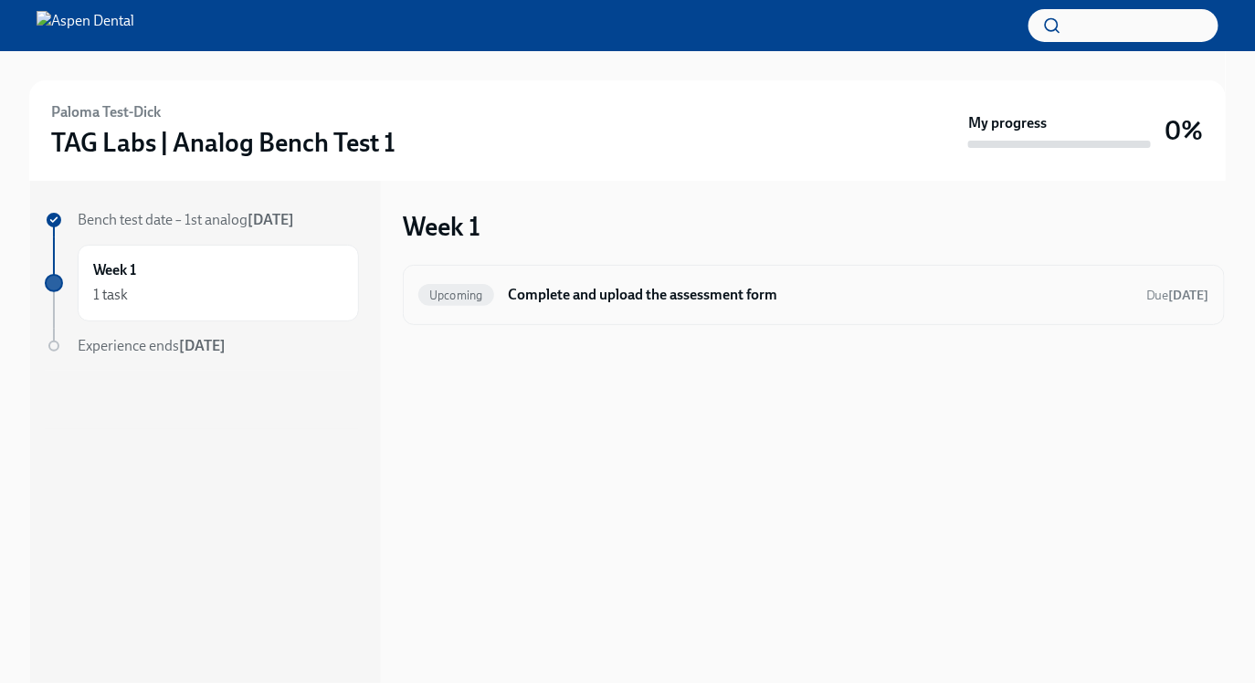
click at [581, 276] on div "Upcoming Complete and upload the assessment form Due [DATE]" at bounding box center [814, 295] width 822 height 60
click at [542, 300] on h6 "Complete and upload the assessment form" at bounding box center [820, 295] width 623 height 20
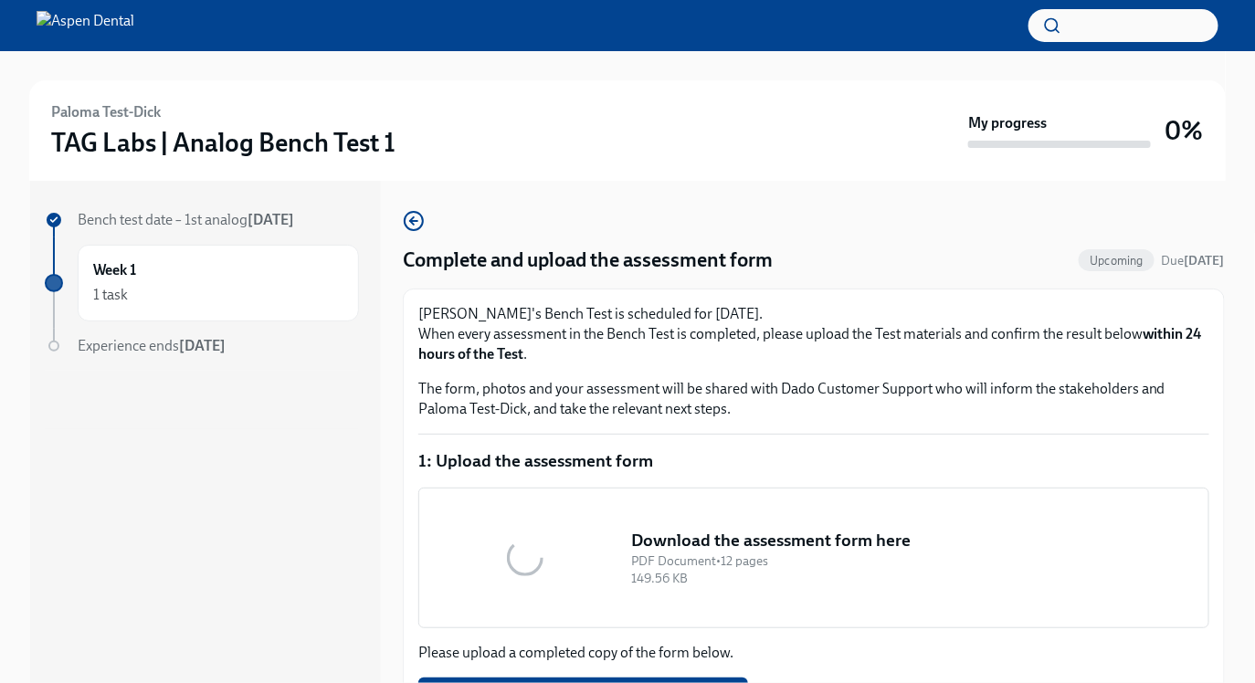
click at [550, 142] on div "Paloma Test-Dick TAG Labs | Analog Bench Test 1" at bounding box center [506, 130] width 910 height 57
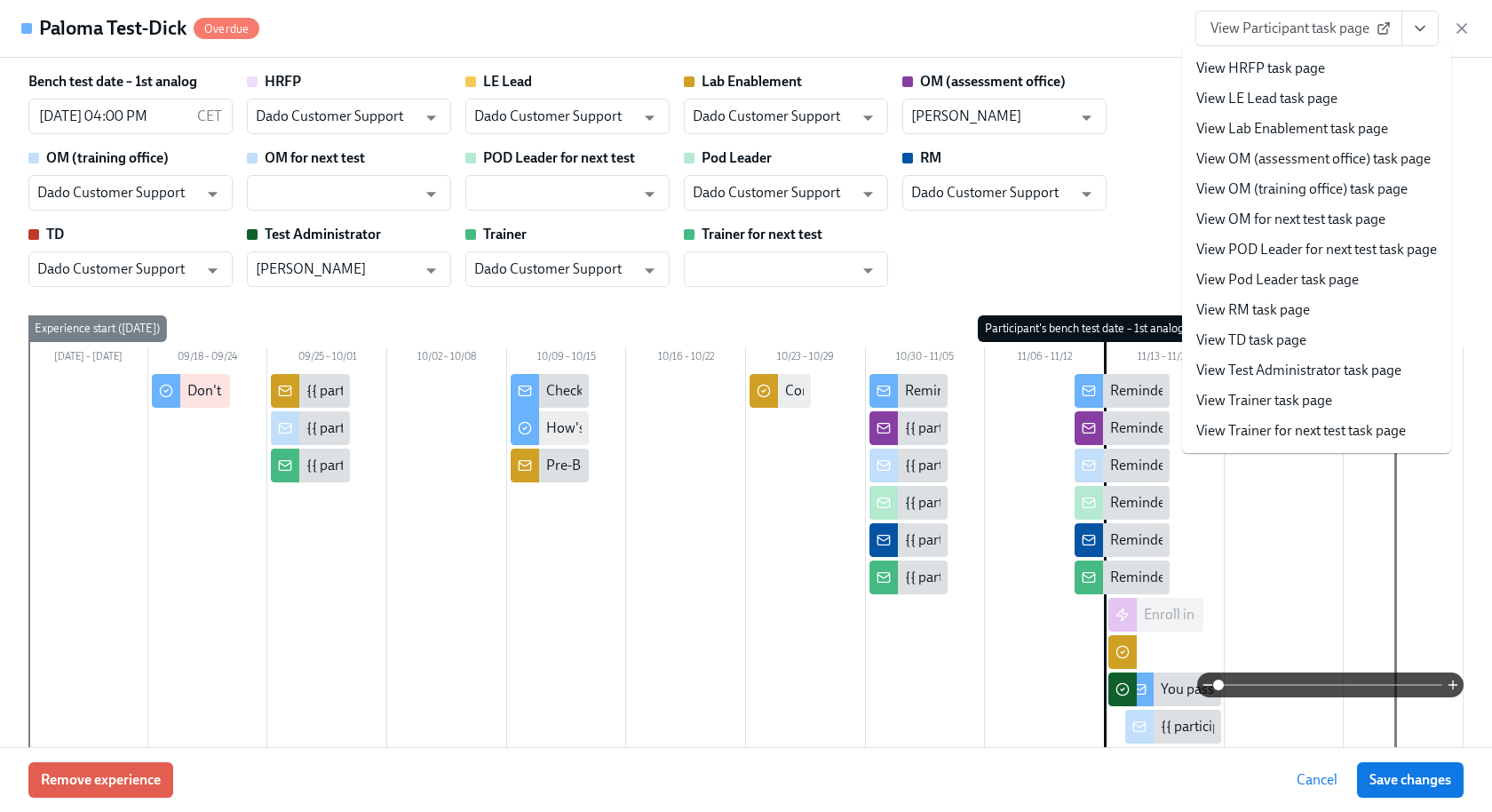
scroll to position [0, 982]
click at [1309, 161] on link "View OM (assessment office) task page" at bounding box center [1313, 159] width 234 height 19
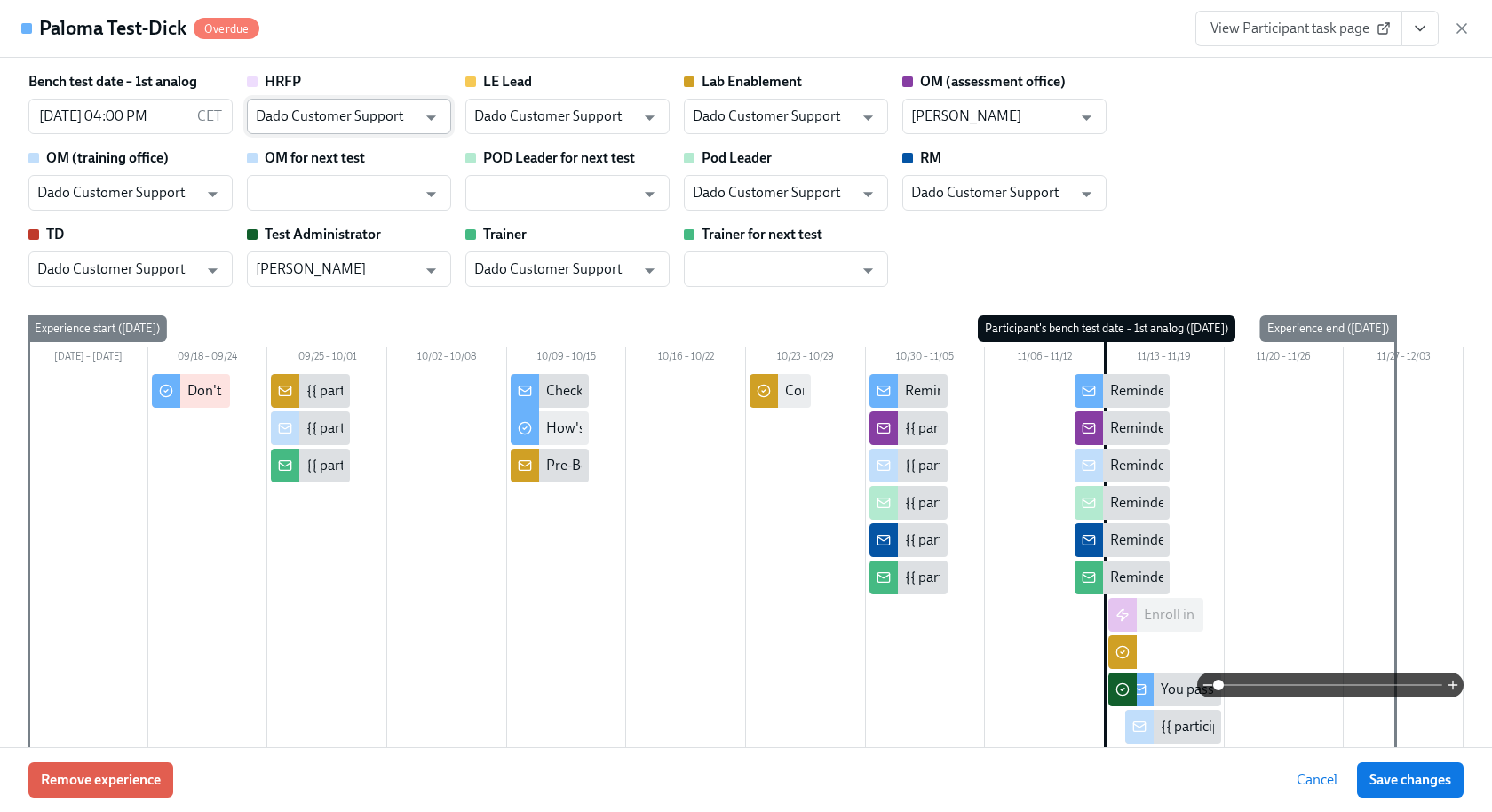
click at [400, 108] on input "Dado Customer Support" at bounding box center [336, 116] width 160 height 36
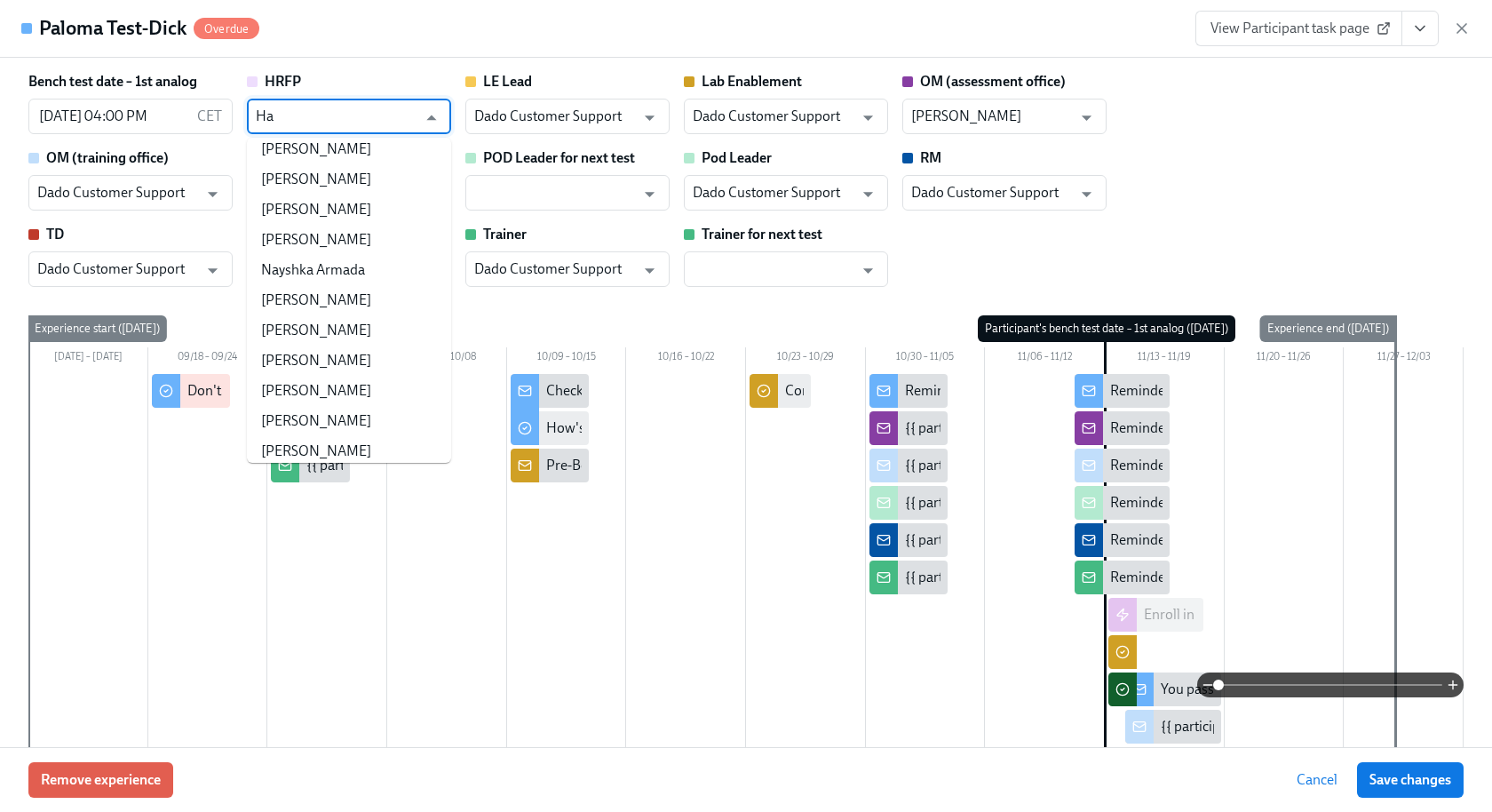
scroll to position [0, 0]
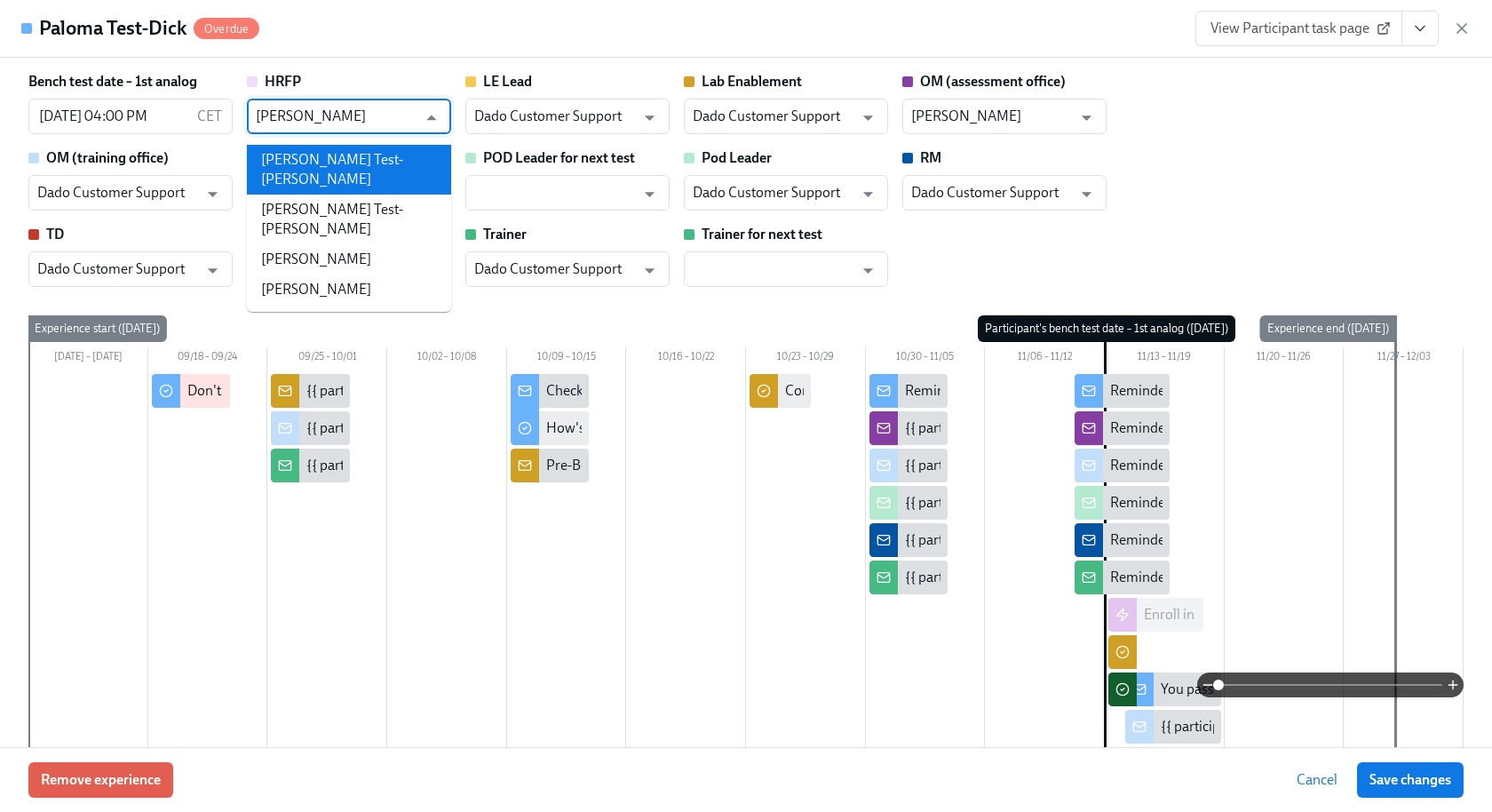
click at [374, 149] on li "[PERSON_NAME] Test-[PERSON_NAME]" at bounding box center [349, 169] width 204 height 50
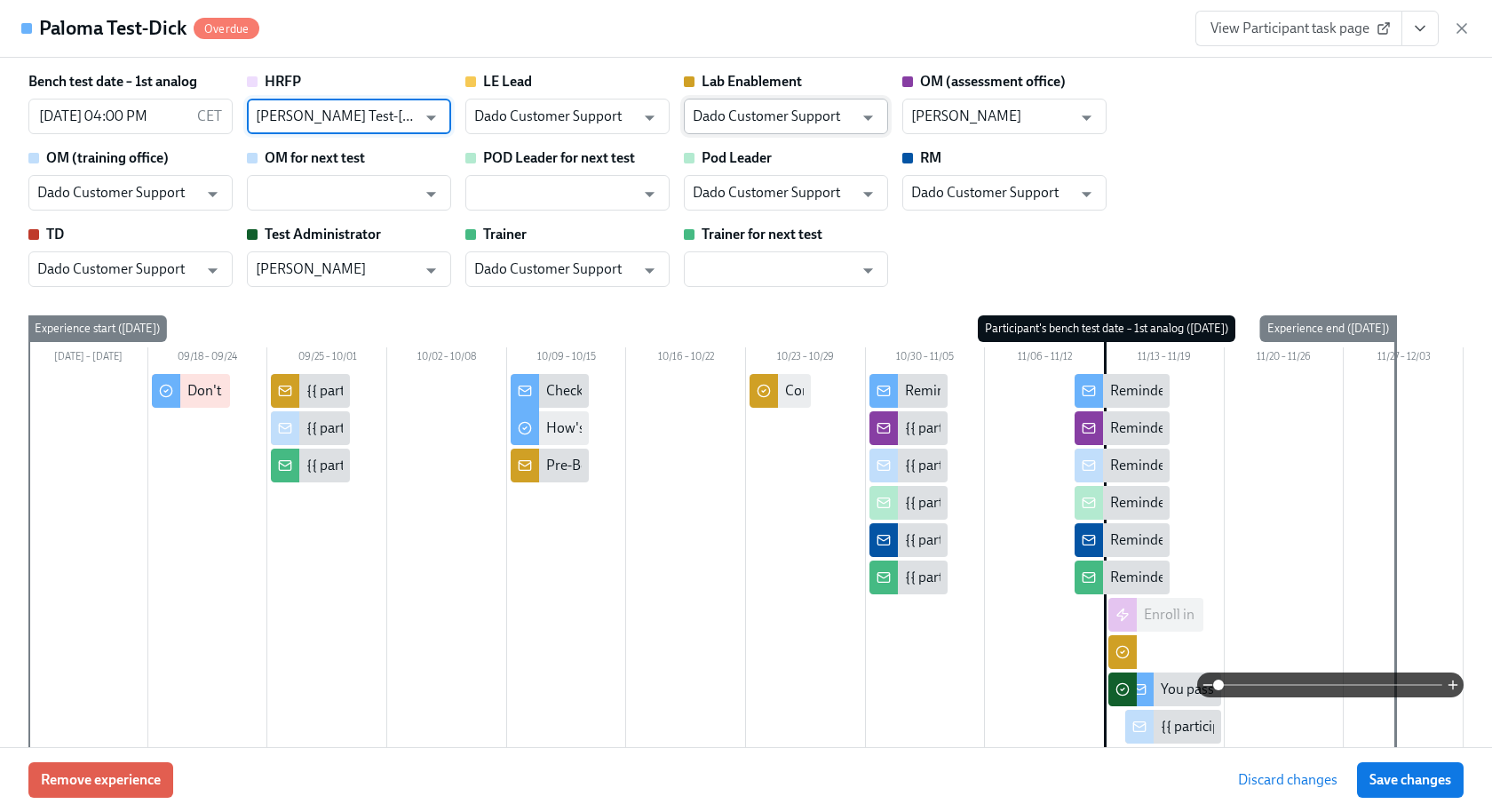
type input "[PERSON_NAME] Test-[PERSON_NAME]"
click at [761, 108] on input "Dado Customer Support" at bounding box center [772, 116] width 160 height 36
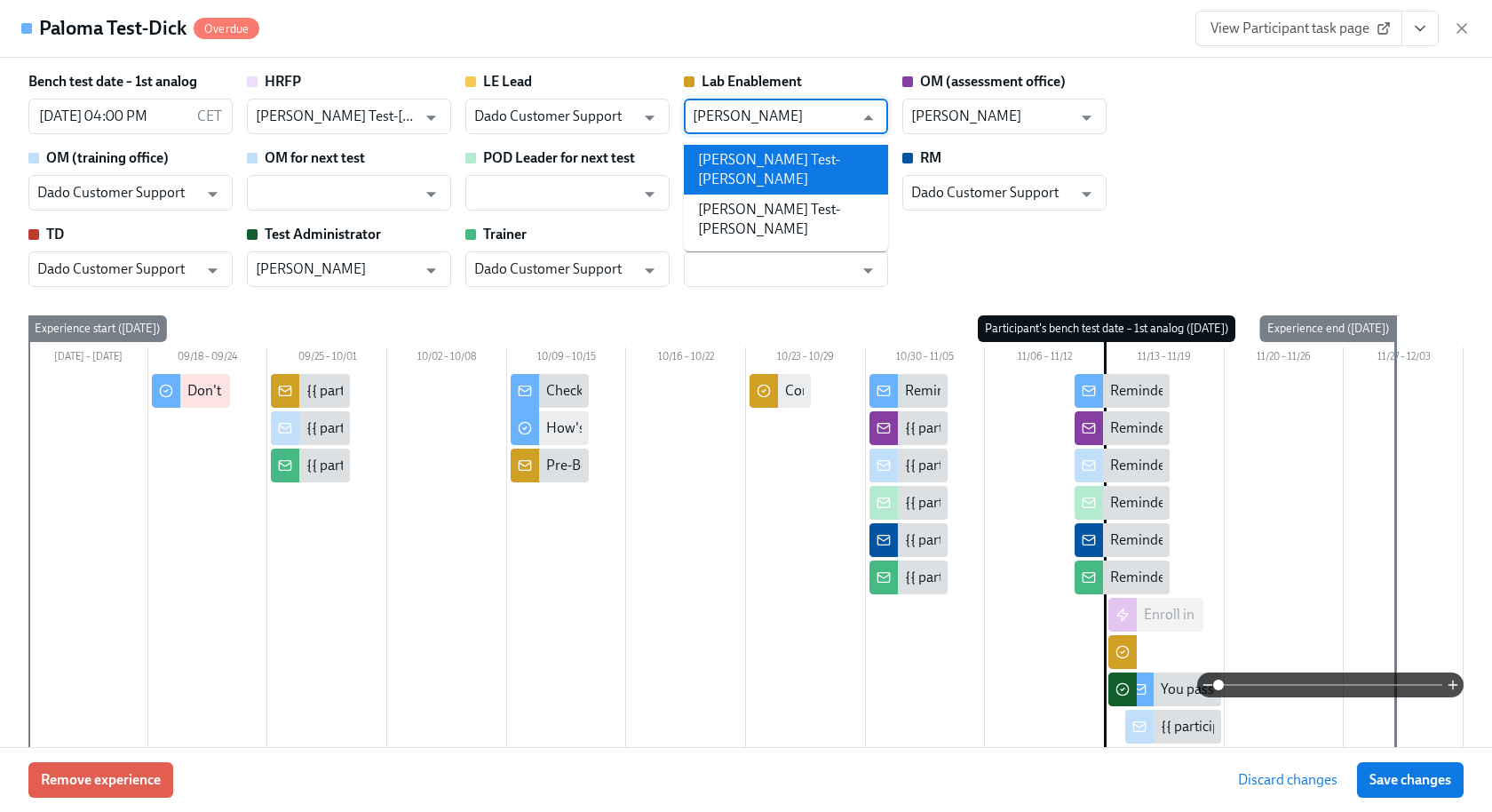
click at [765, 159] on li "Lee Test-Dick" at bounding box center [786, 169] width 204 height 50
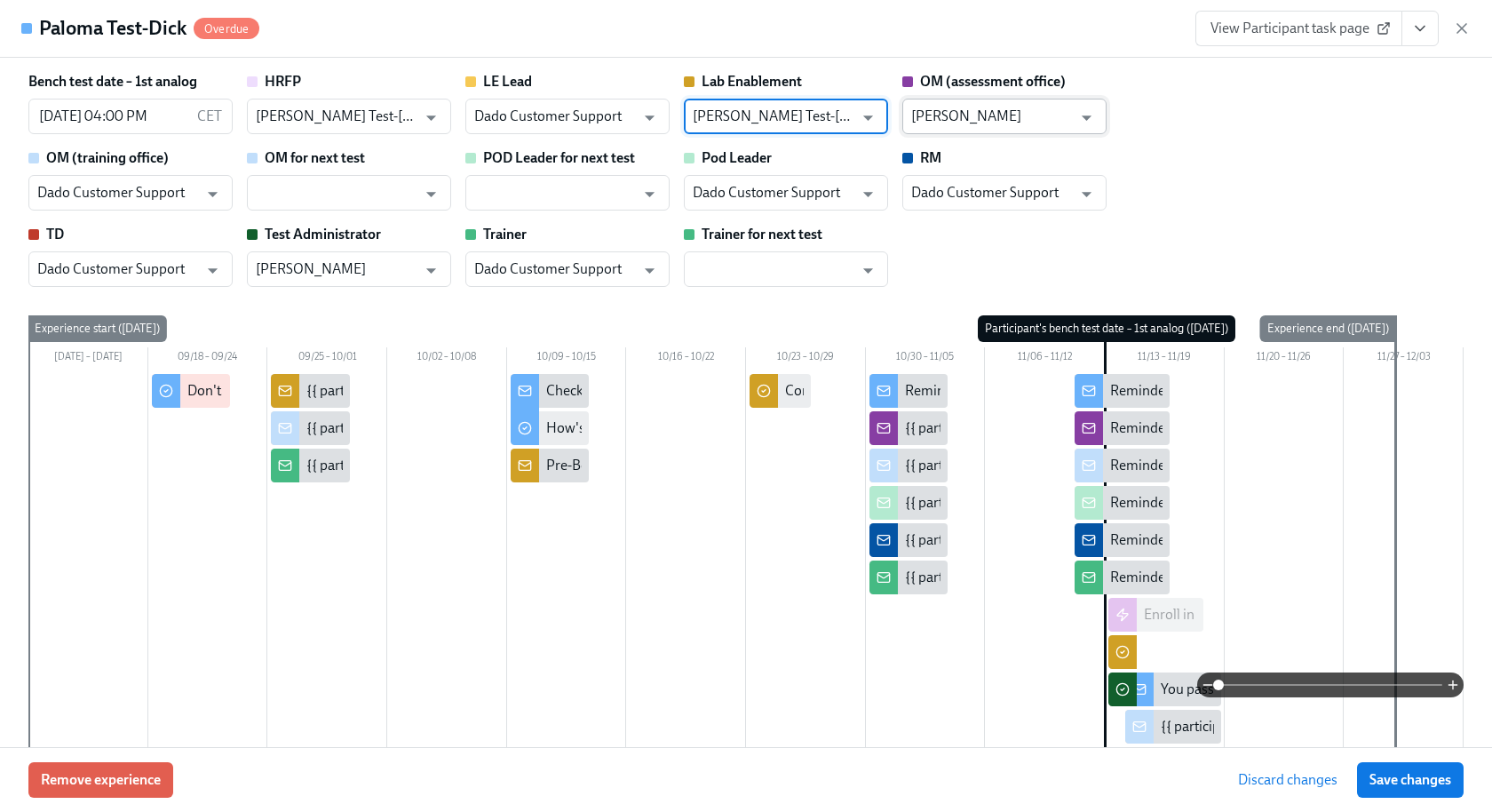
type input "Lee Test-Dick"
click at [979, 99] on input "Susan Cotten-Dado" at bounding box center [991, 116] width 160 height 36
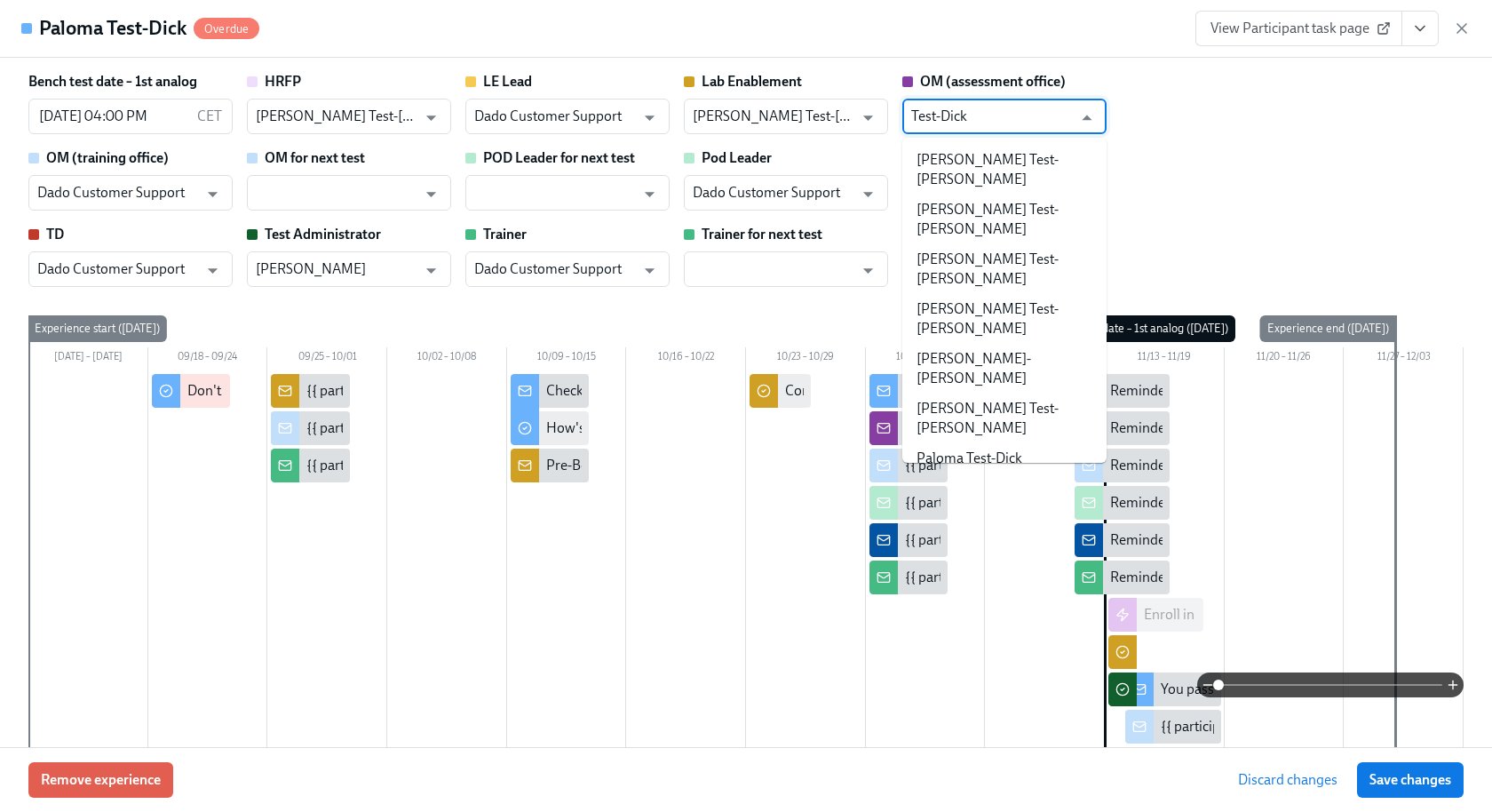
click at [976, 504] on li "Omera Test-Dick" at bounding box center [1005, 518] width 204 height 30
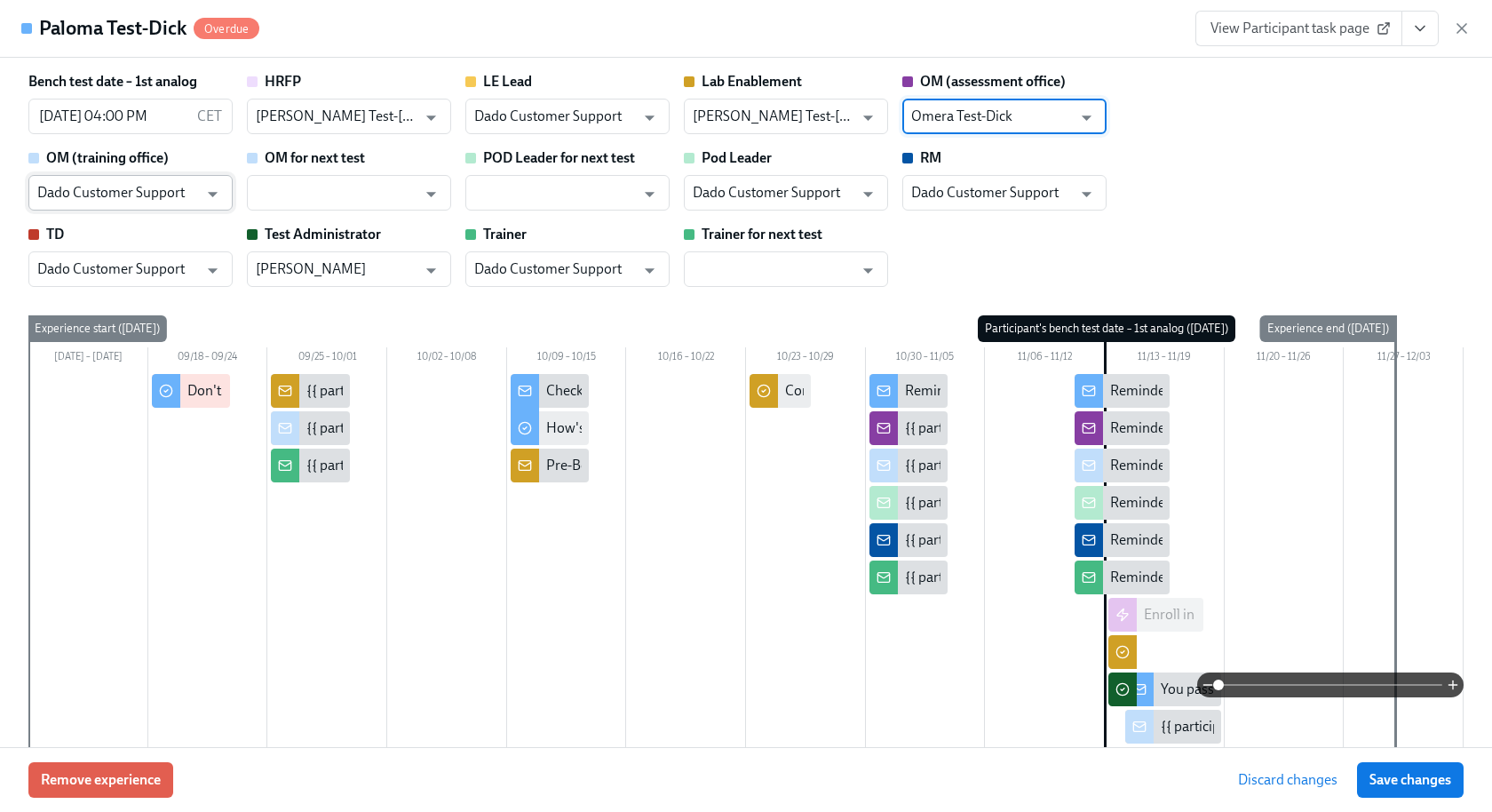
type input "Omera Test-Dick"
click at [169, 201] on input "Dado Customer Support" at bounding box center [117, 193] width 160 height 36
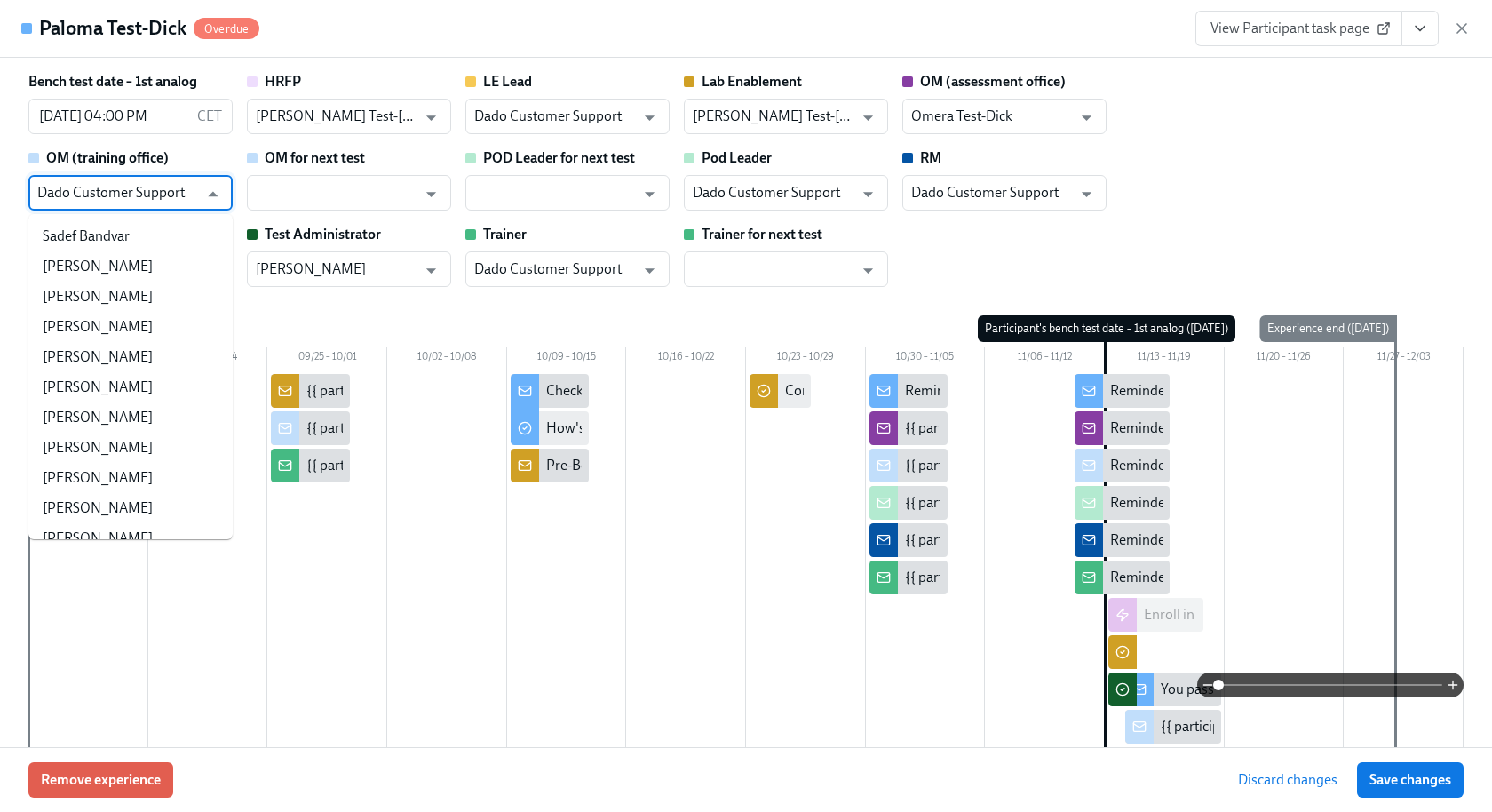
scroll to position [104662, 0]
paste input "Test-Dick"
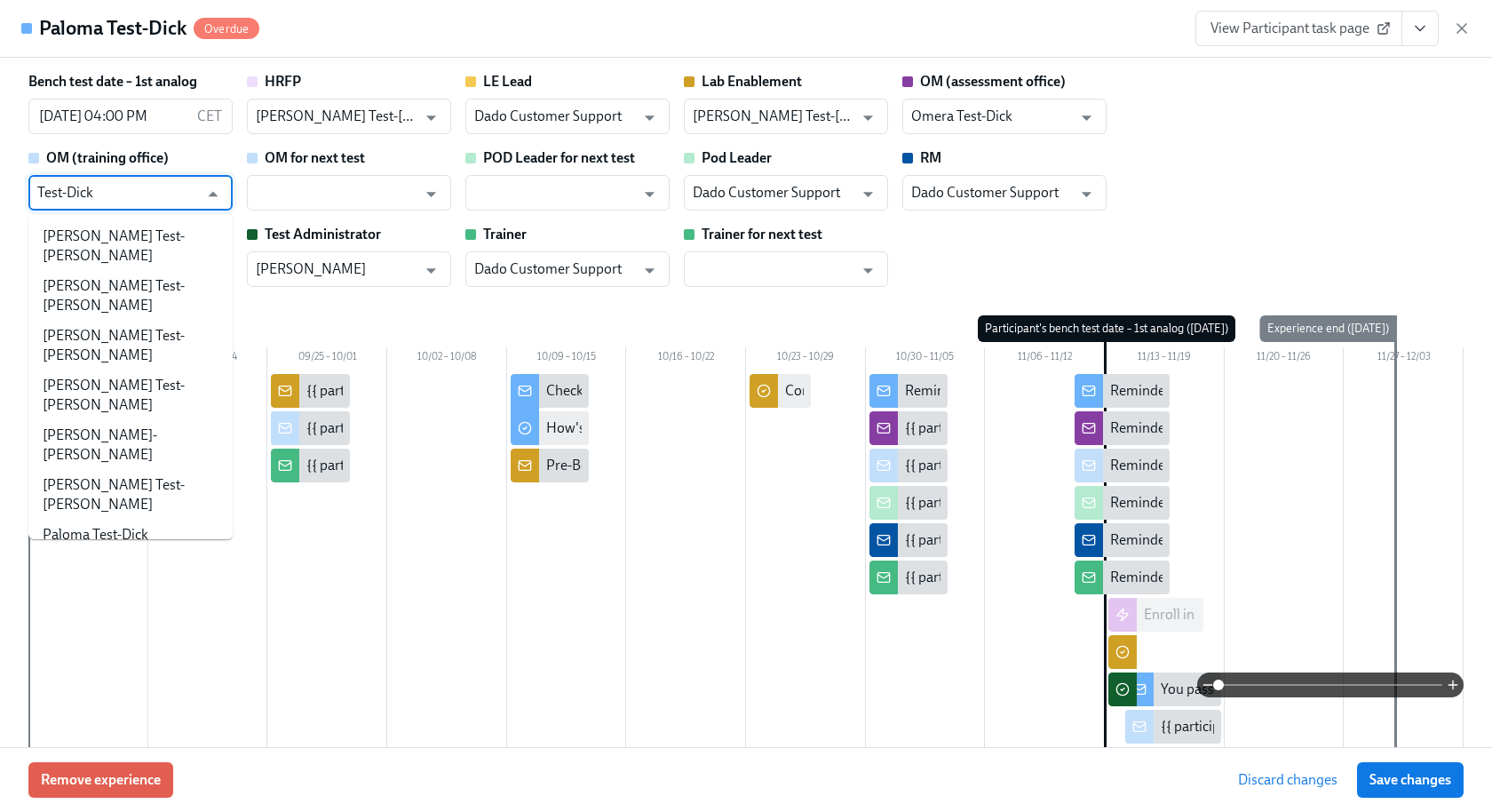
click at [150, 549] on li "Omar Test-Dick" at bounding box center [130, 564] width 204 height 30
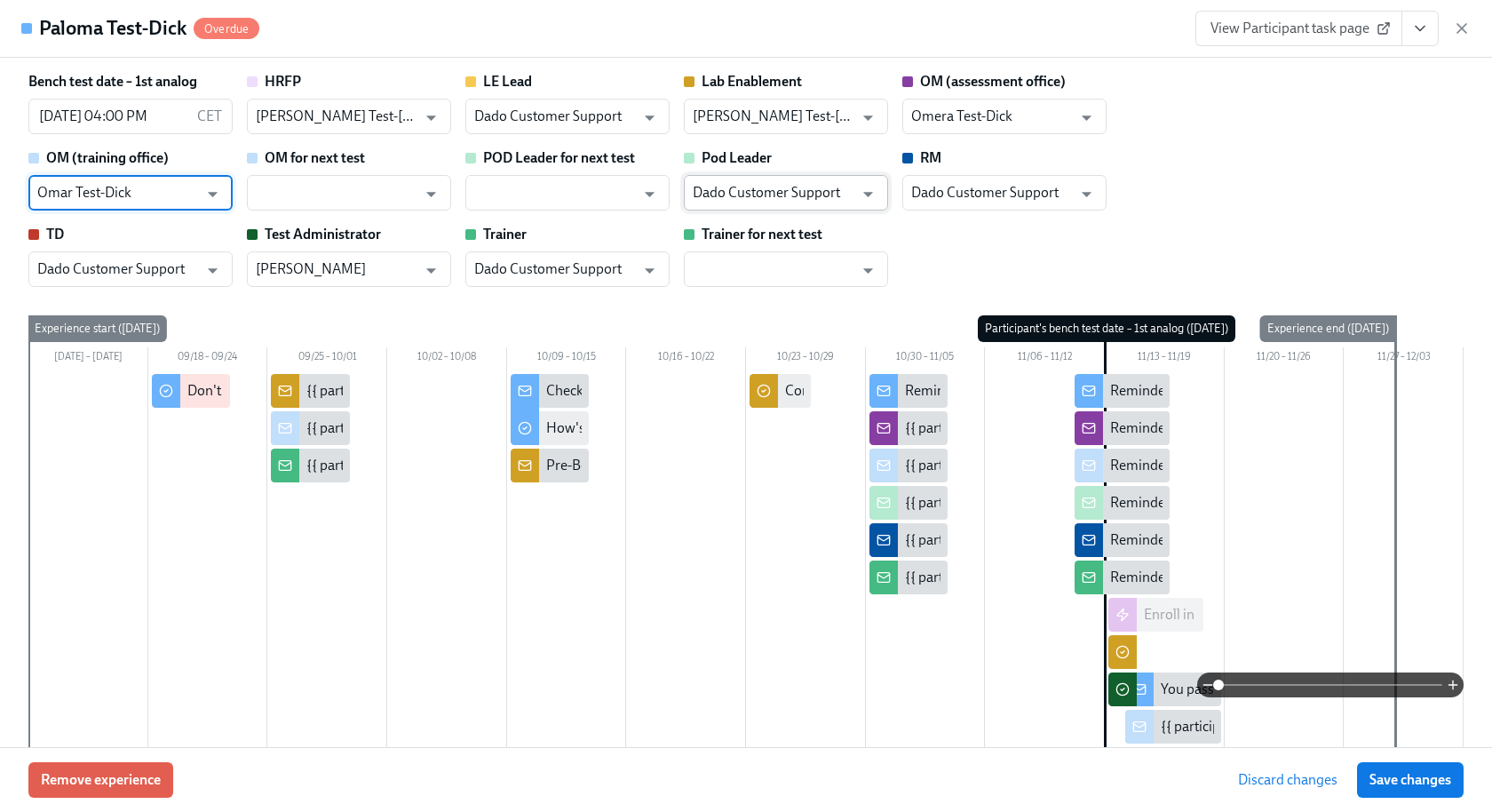
type input "Omar Test-Dick"
click at [805, 180] on input "Dado Customer Support" at bounding box center [772, 193] width 160 height 36
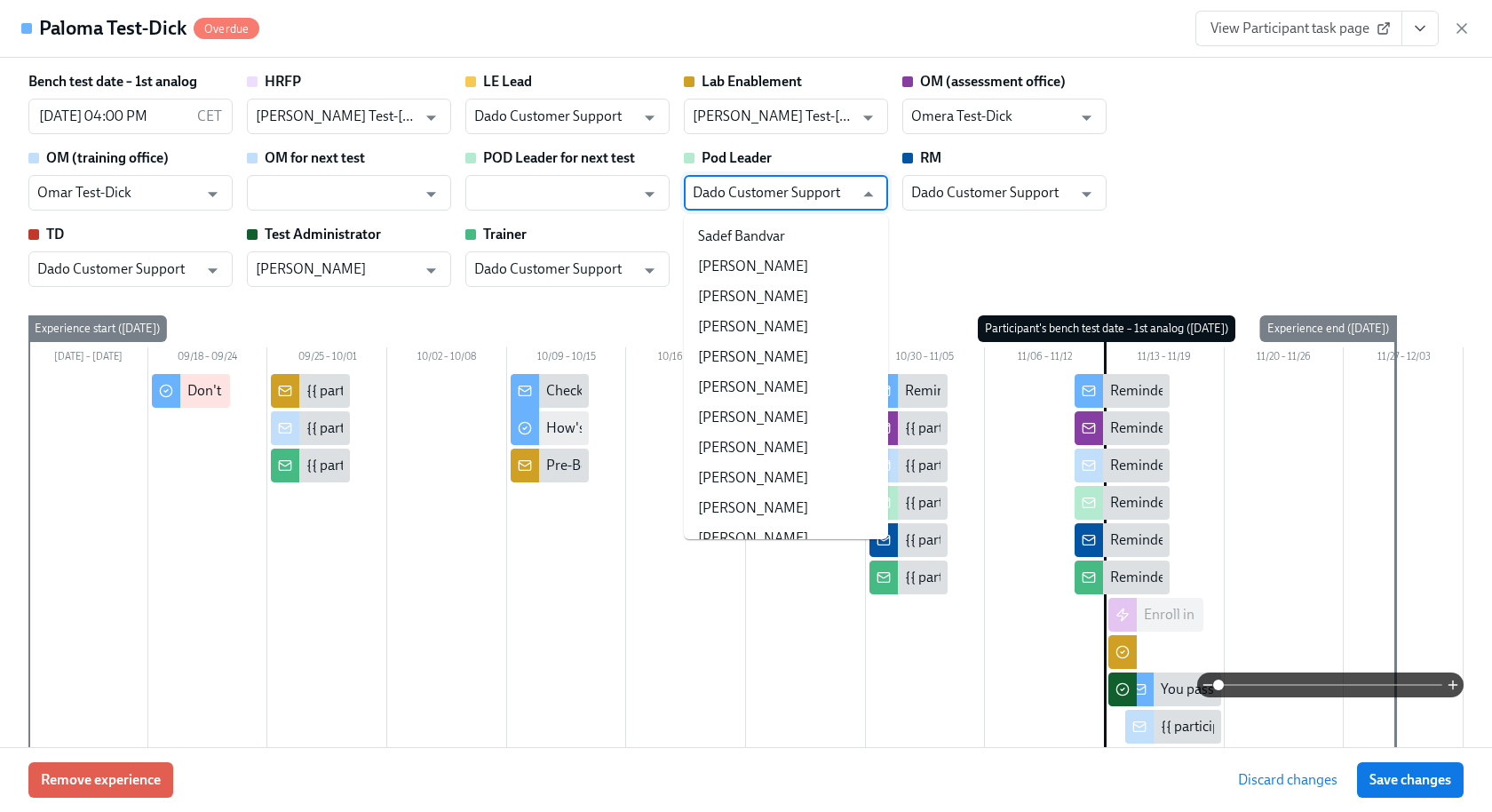
scroll to position [104662, 0]
paste input "Test-Dick"
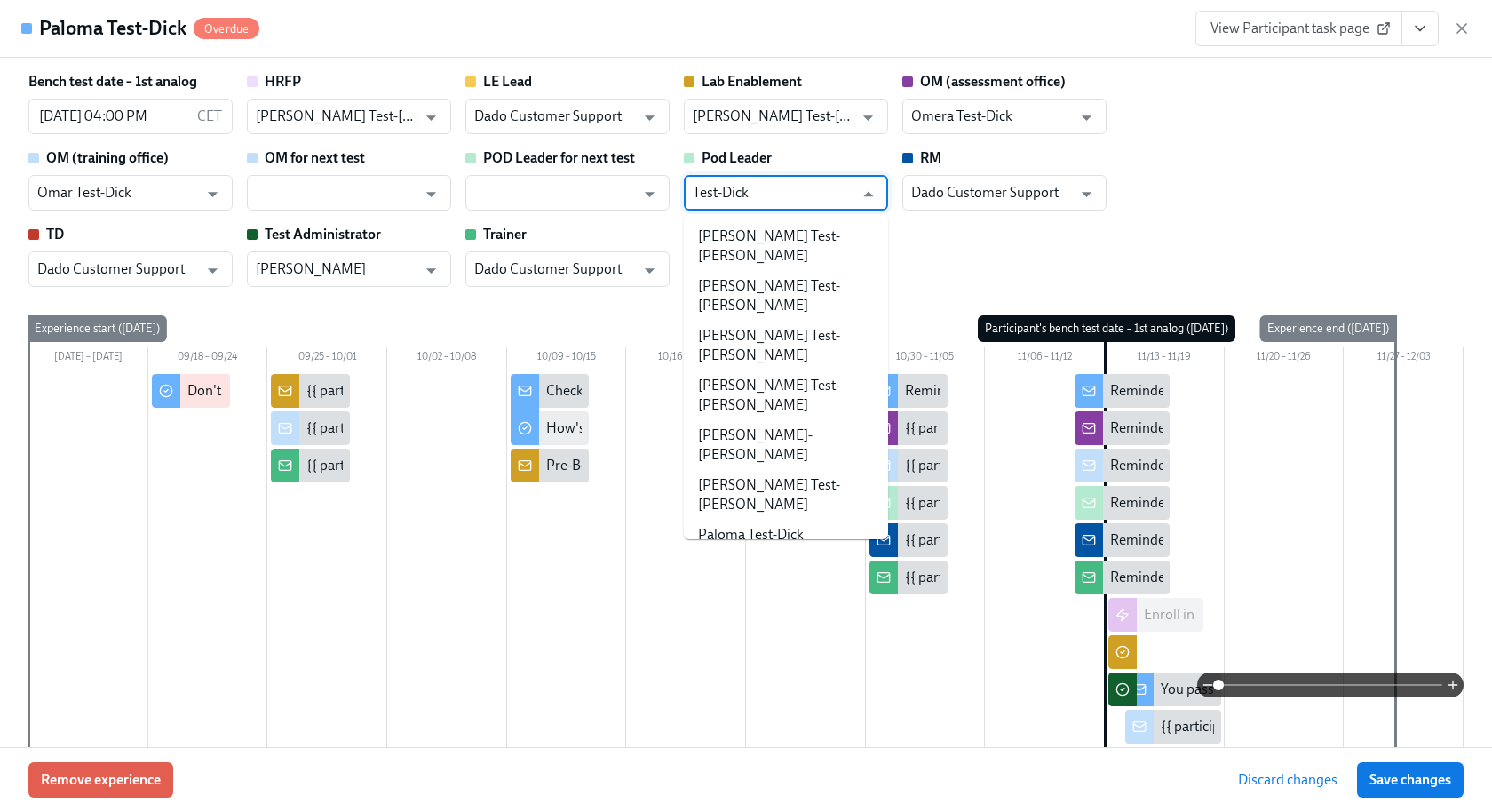
click at [771, 660] on li "Podrick Test-Dick" at bounding box center [786, 675] width 204 height 30
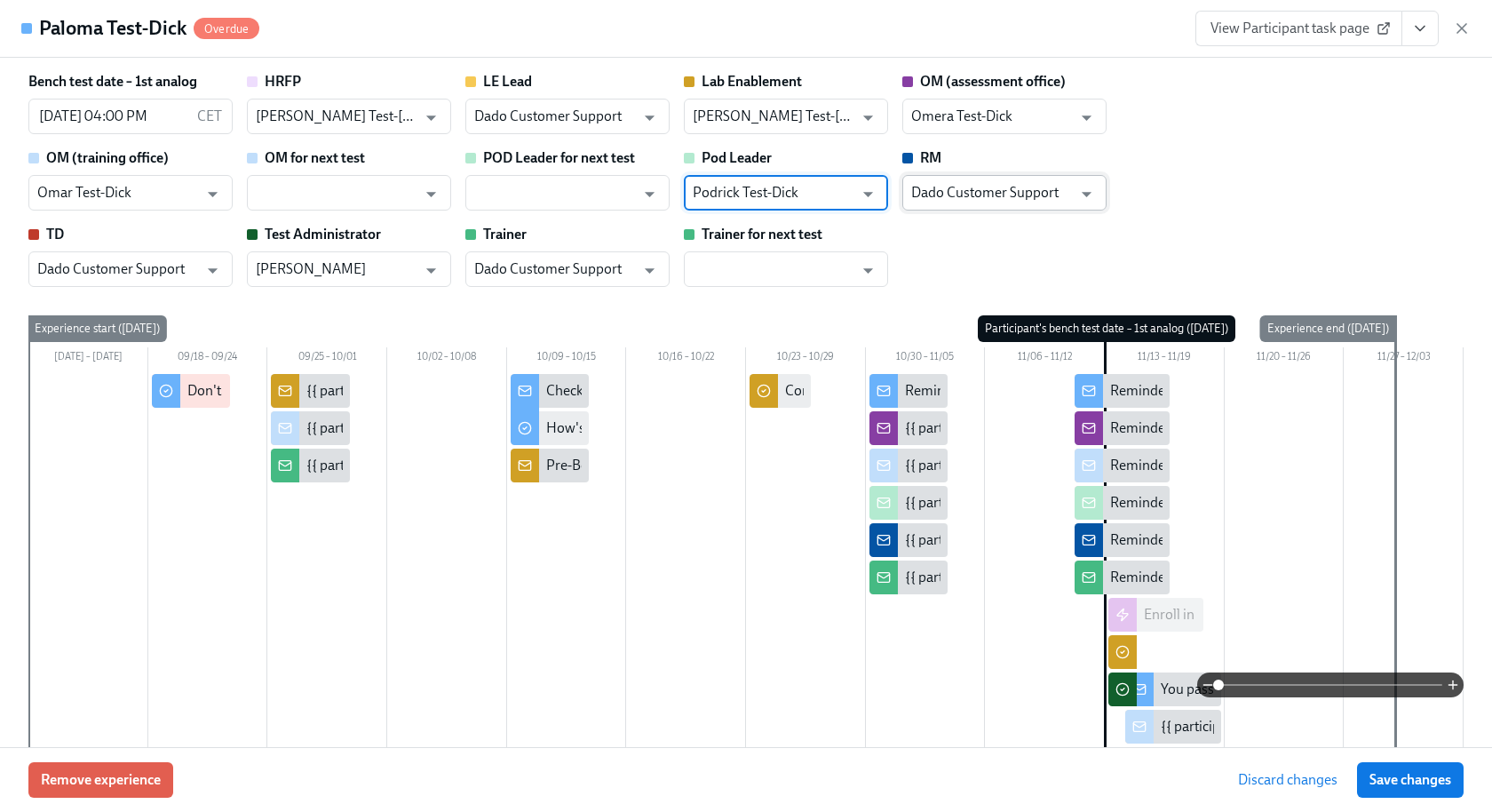
type input "Podrick Test-Dick"
click at [924, 188] on input "Dado Customer Support" at bounding box center [991, 193] width 160 height 36
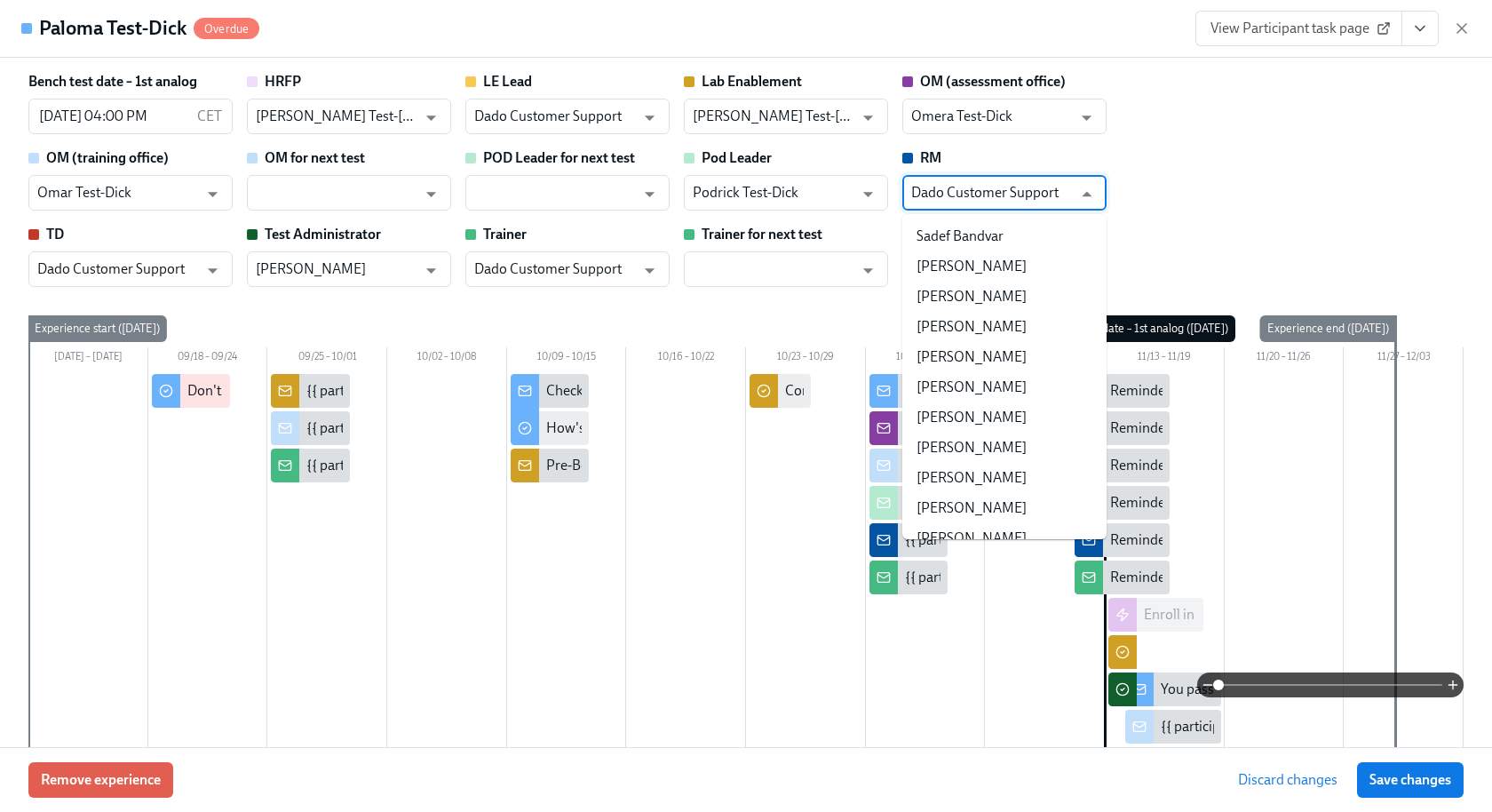
paste input "Test-Dick"
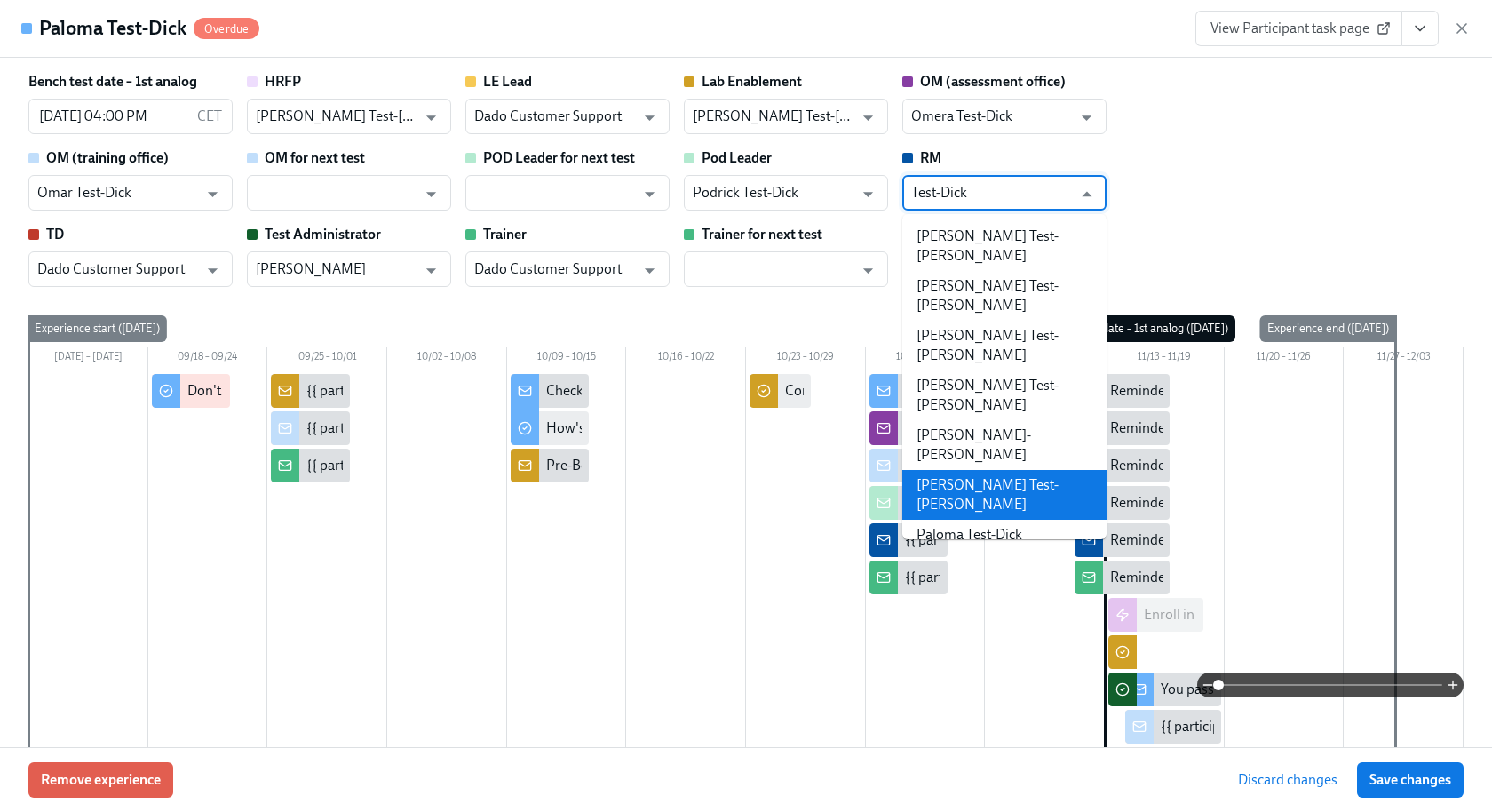
scroll to position [20, 0]
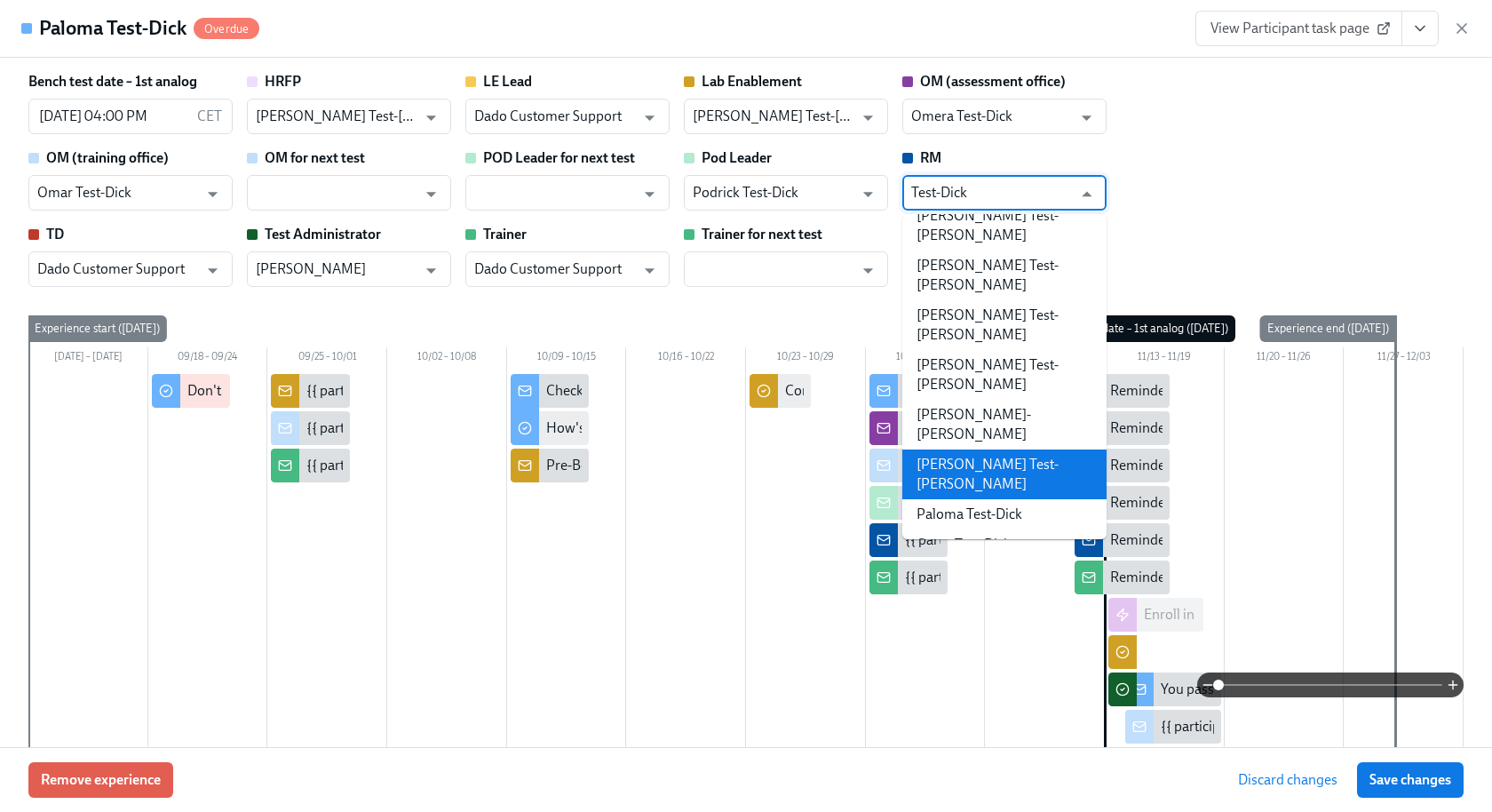
click at [971, 449] on li "[PERSON_NAME] Test-[PERSON_NAME]" at bounding box center [1005, 474] width 204 height 50
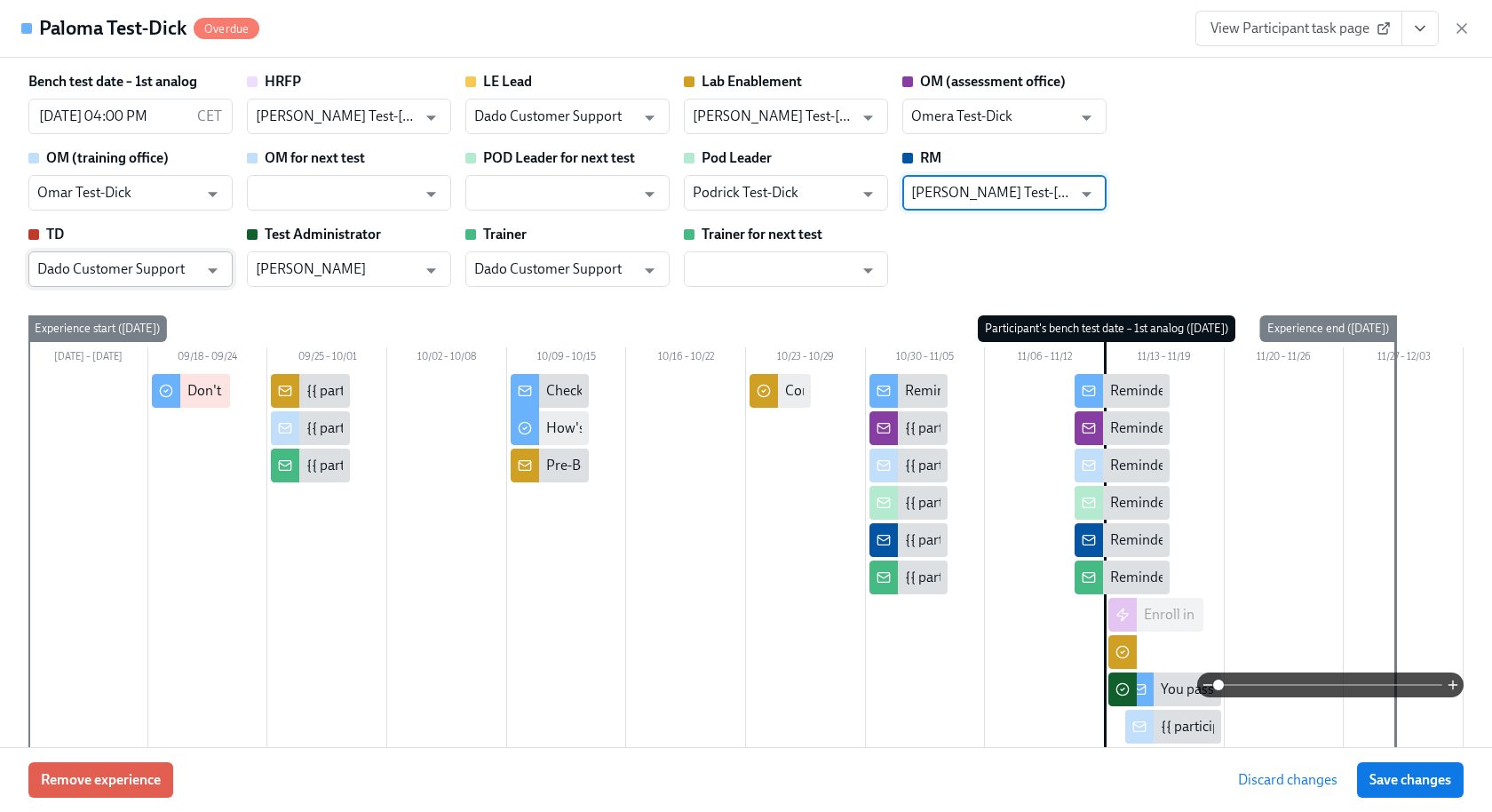
type input "[PERSON_NAME] Test-[PERSON_NAME]"
click at [155, 283] on input "Dado Customer Support" at bounding box center [117, 268] width 160 height 36
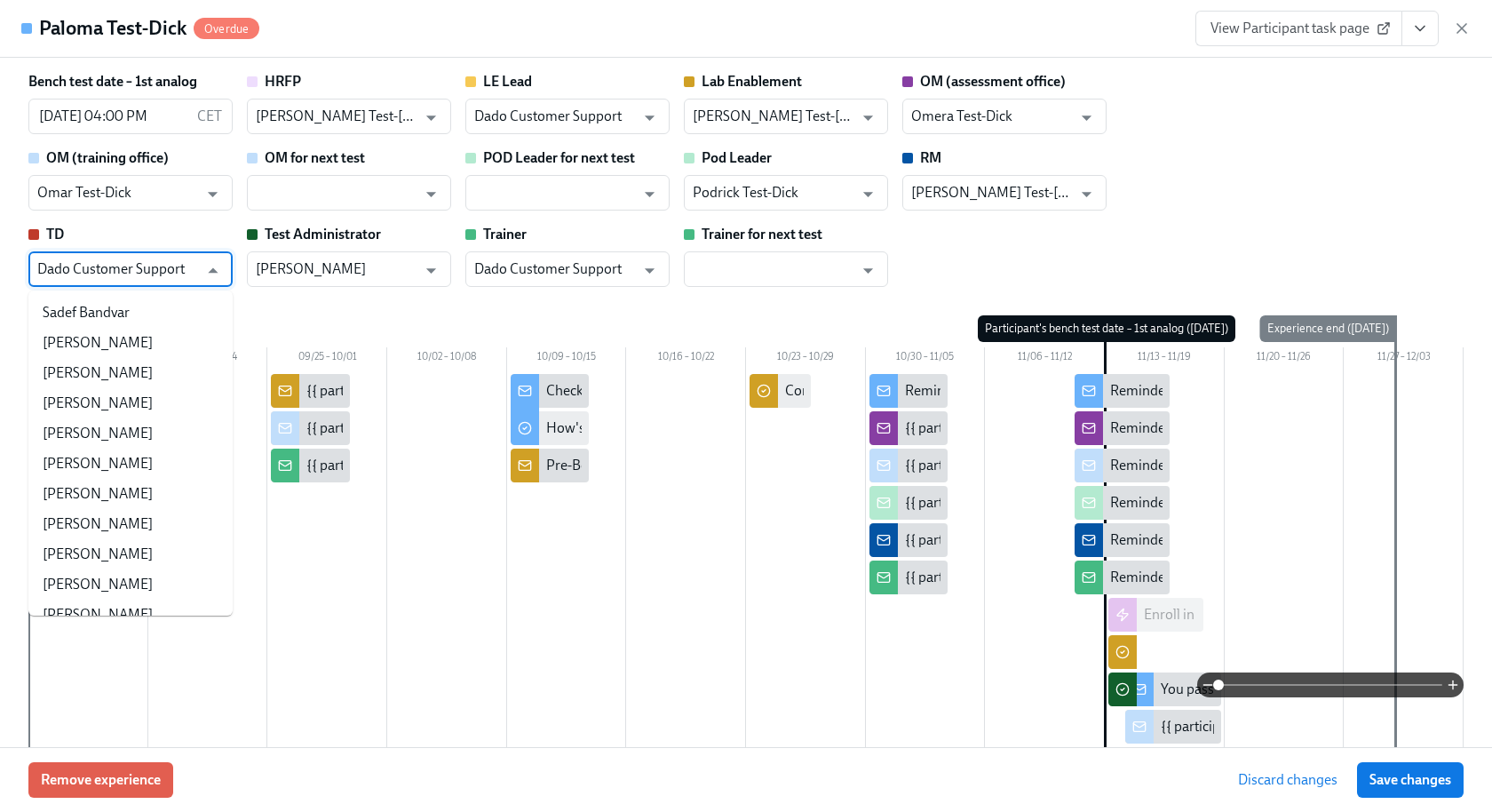
scroll to position [104662, 0]
paste input "Test-Dick"
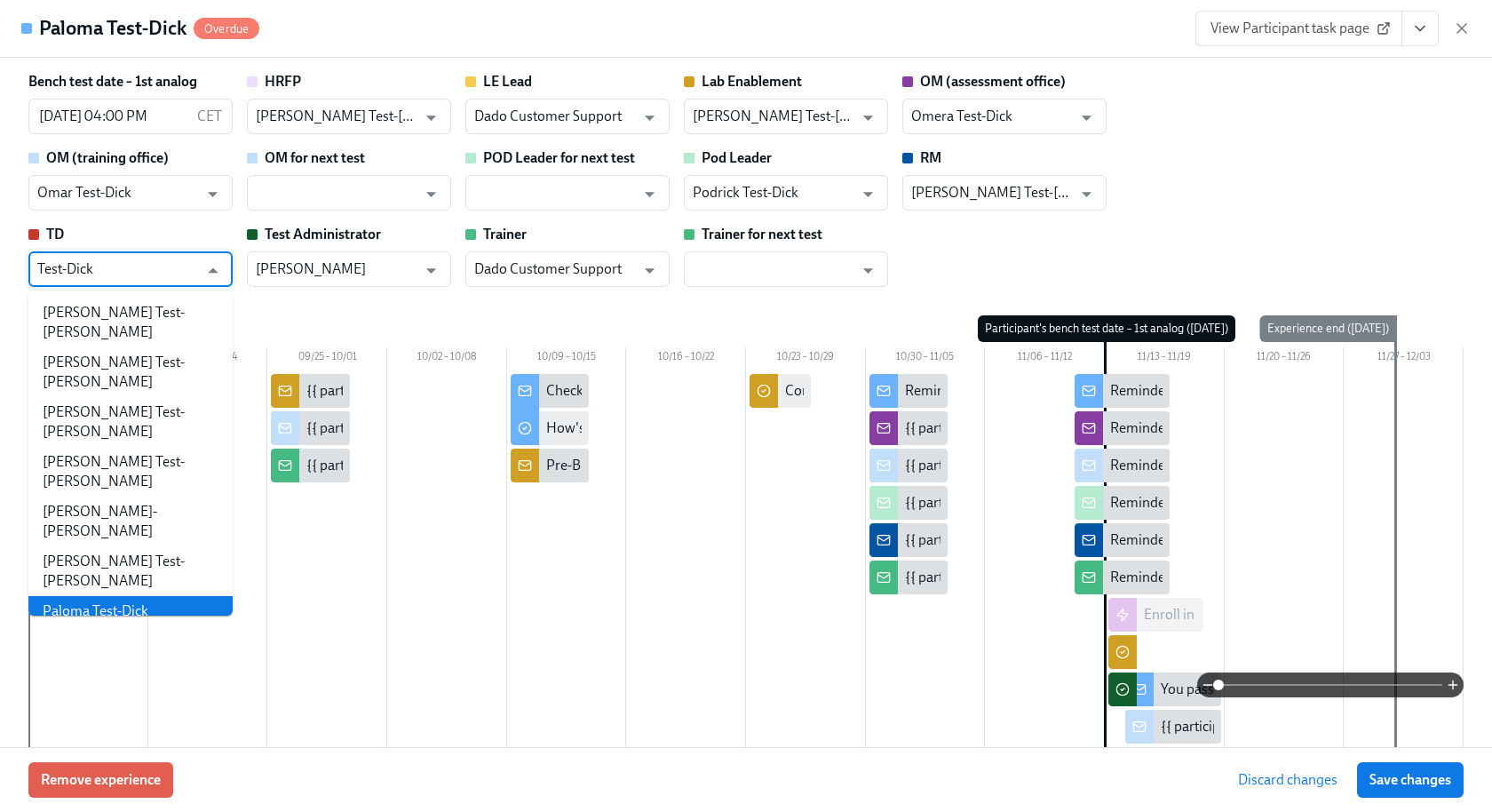
scroll to position [20, 0]
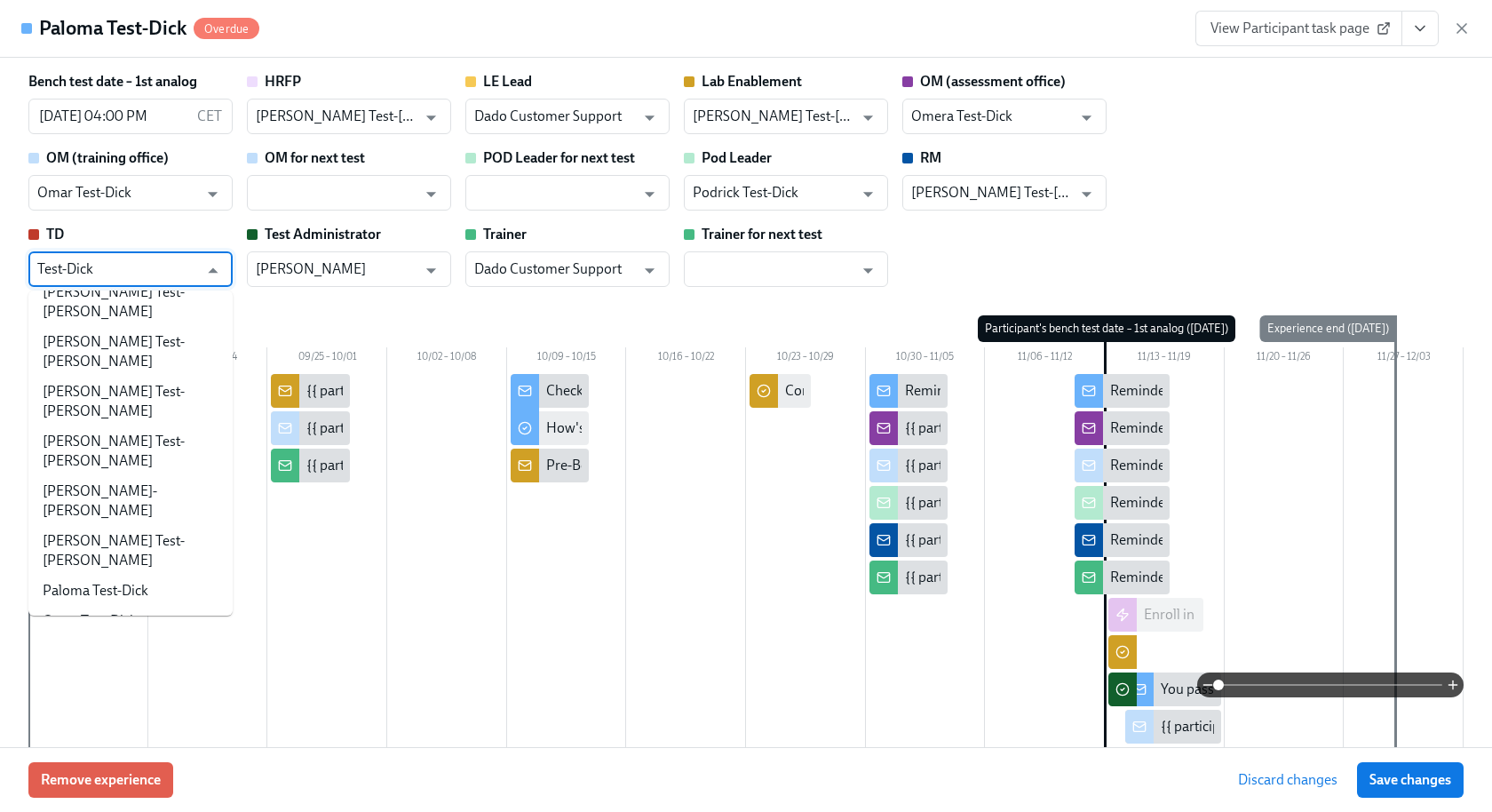
click at [125, 666] on li "[PERSON_NAME] Test-[PERSON_NAME]" at bounding box center [130, 690] width 204 height 50
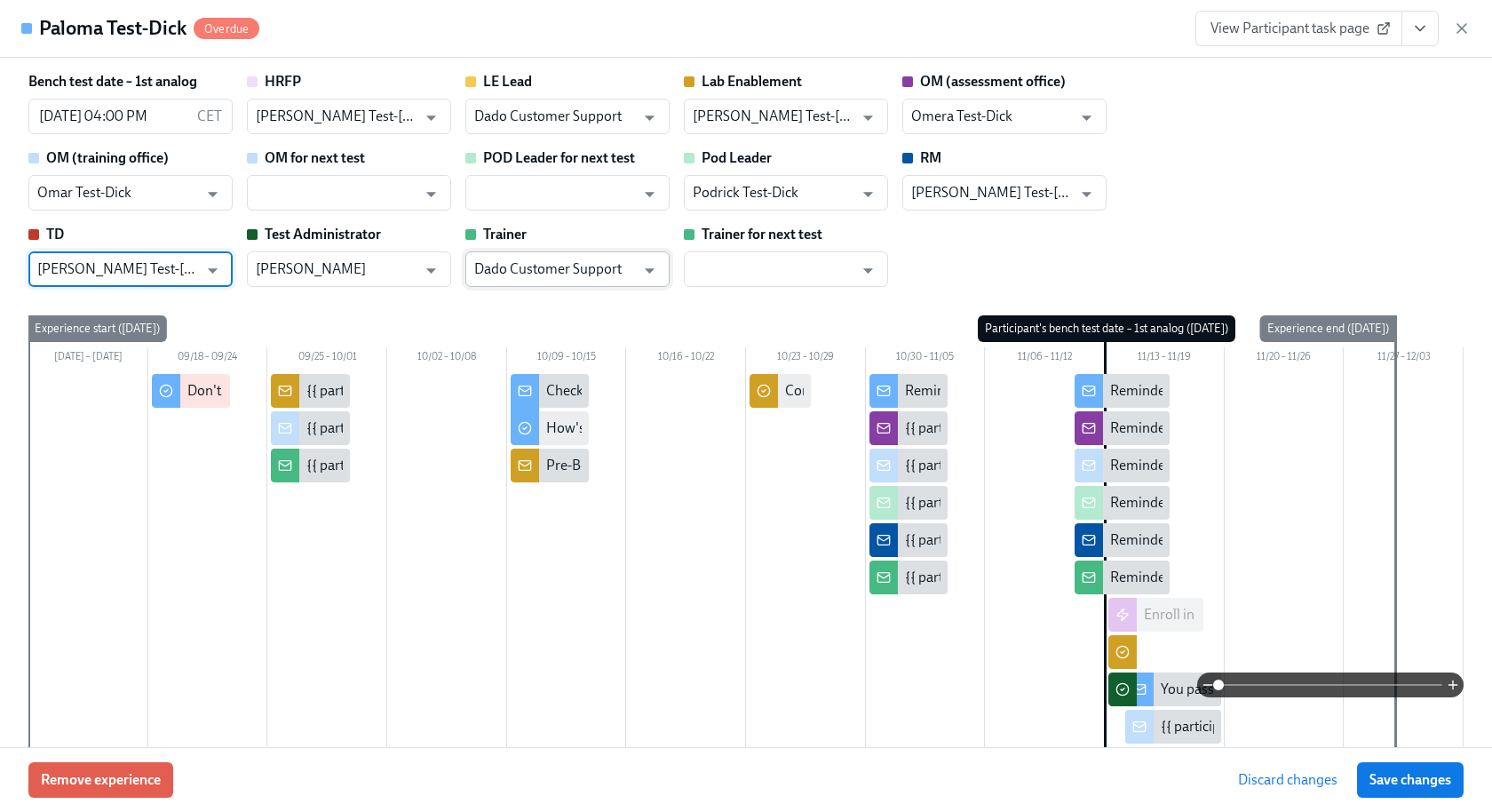
type input "[PERSON_NAME] Test-[PERSON_NAME]"
click at [518, 262] on input "Dado Customer Support" at bounding box center [554, 268] width 160 height 36
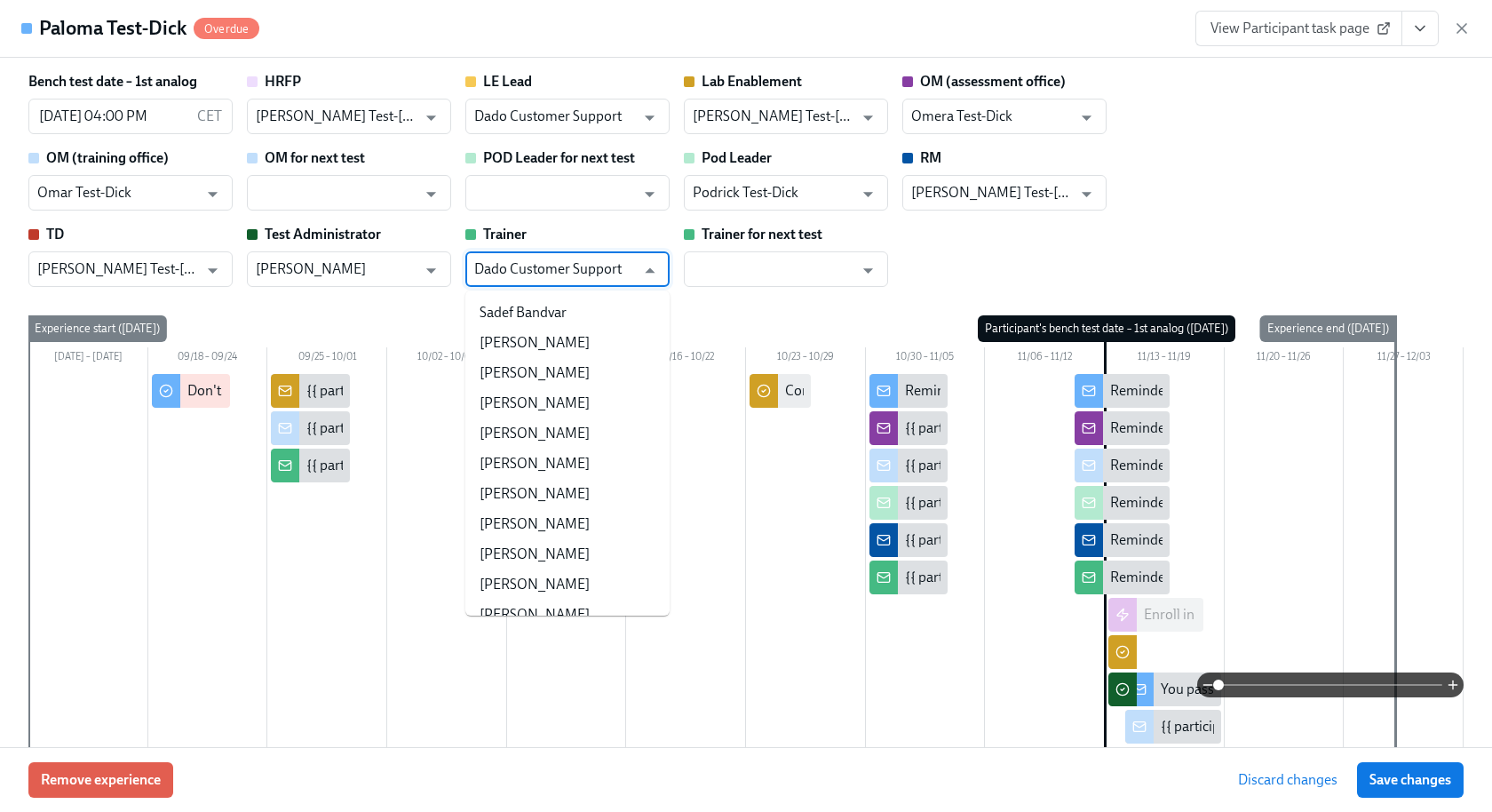
paste input "Test-Dick"
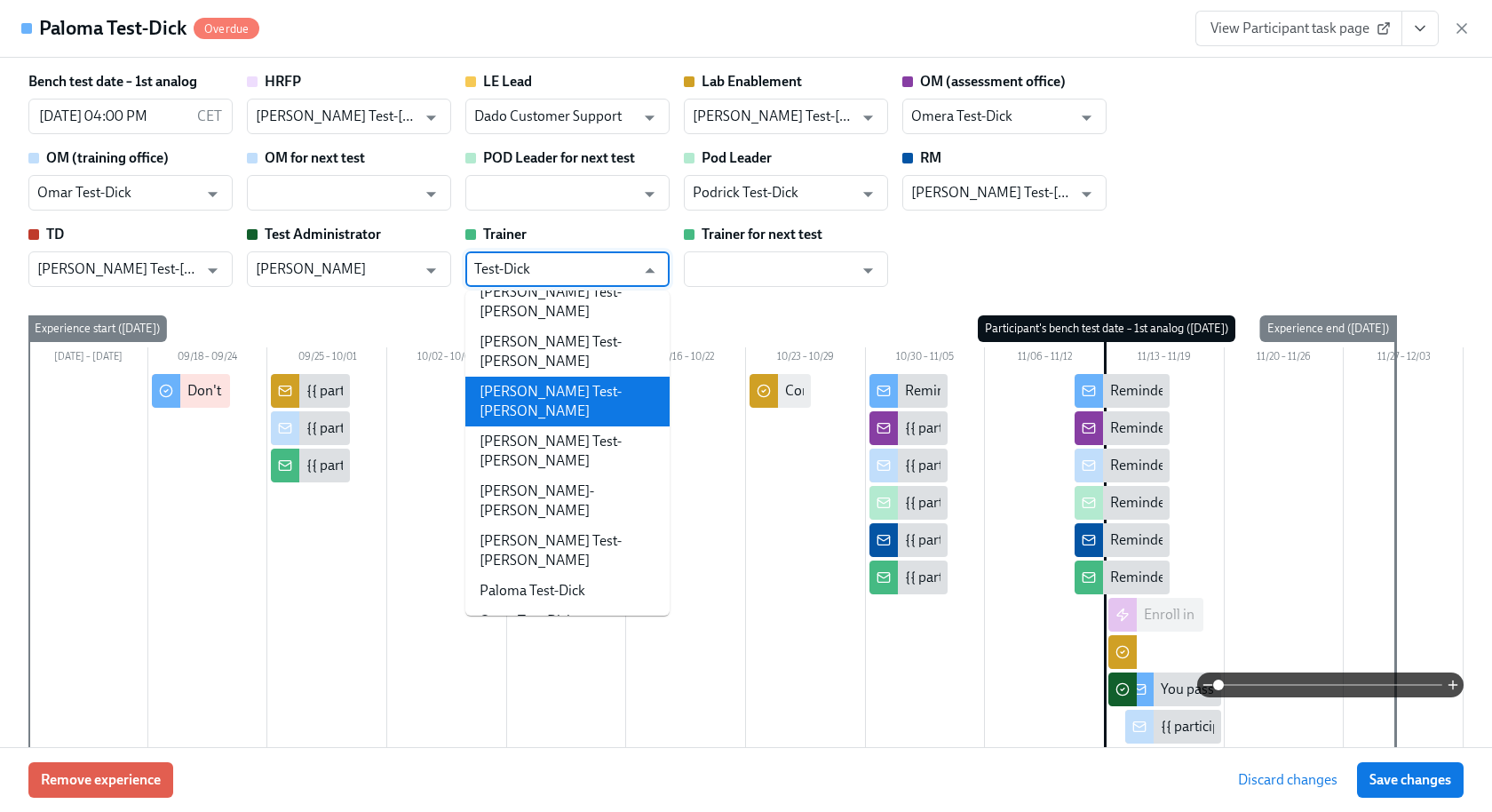
click at [549, 376] on li "[PERSON_NAME] Test-[PERSON_NAME]" at bounding box center [568, 401] width 204 height 50
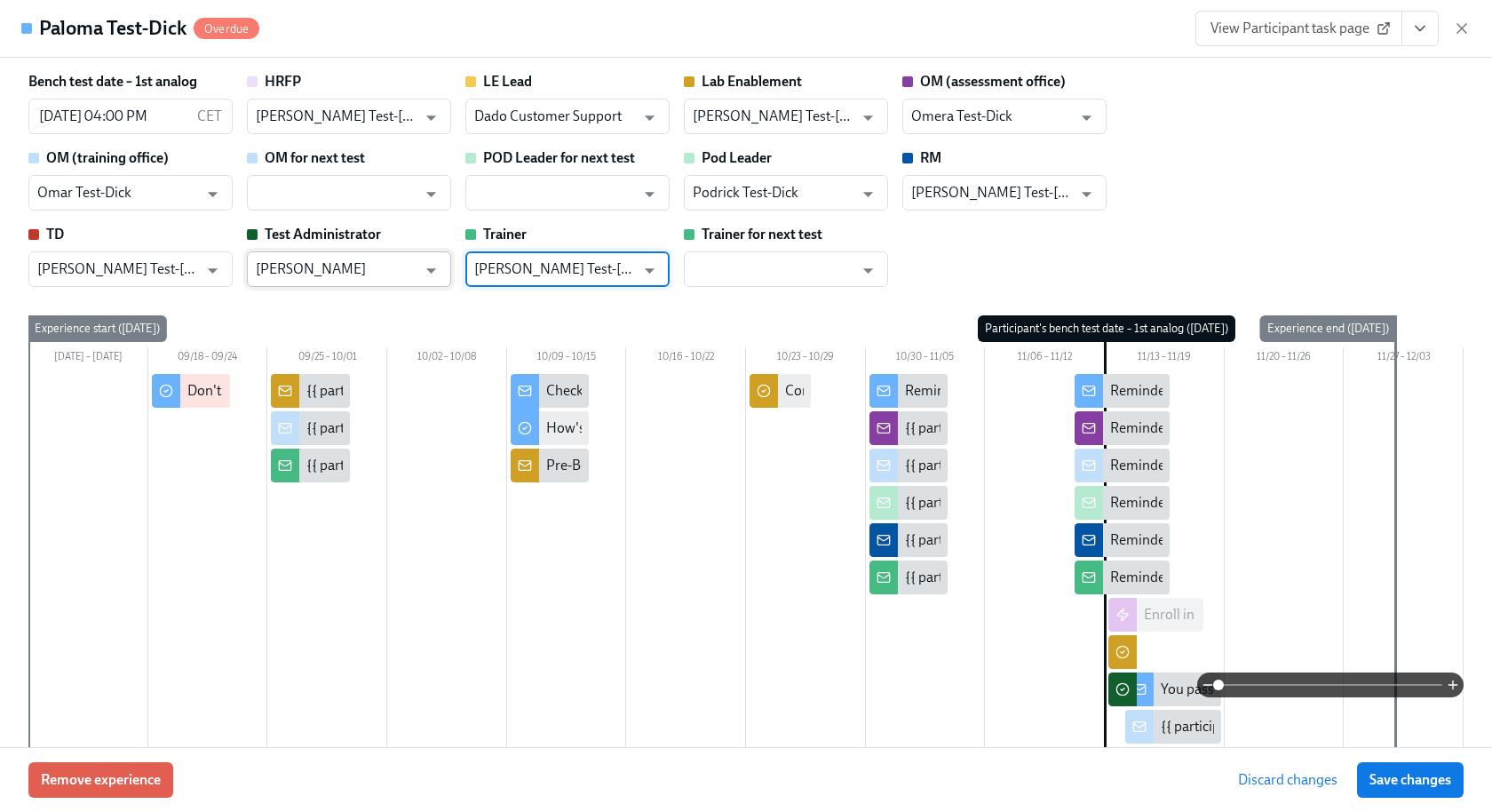
type input "[PERSON_NAME] Test-[PERSON_NAME]"
click at [387, 262] on input "[PERSON_NAME]" at bounding box center [336, 268] width 160 height 36
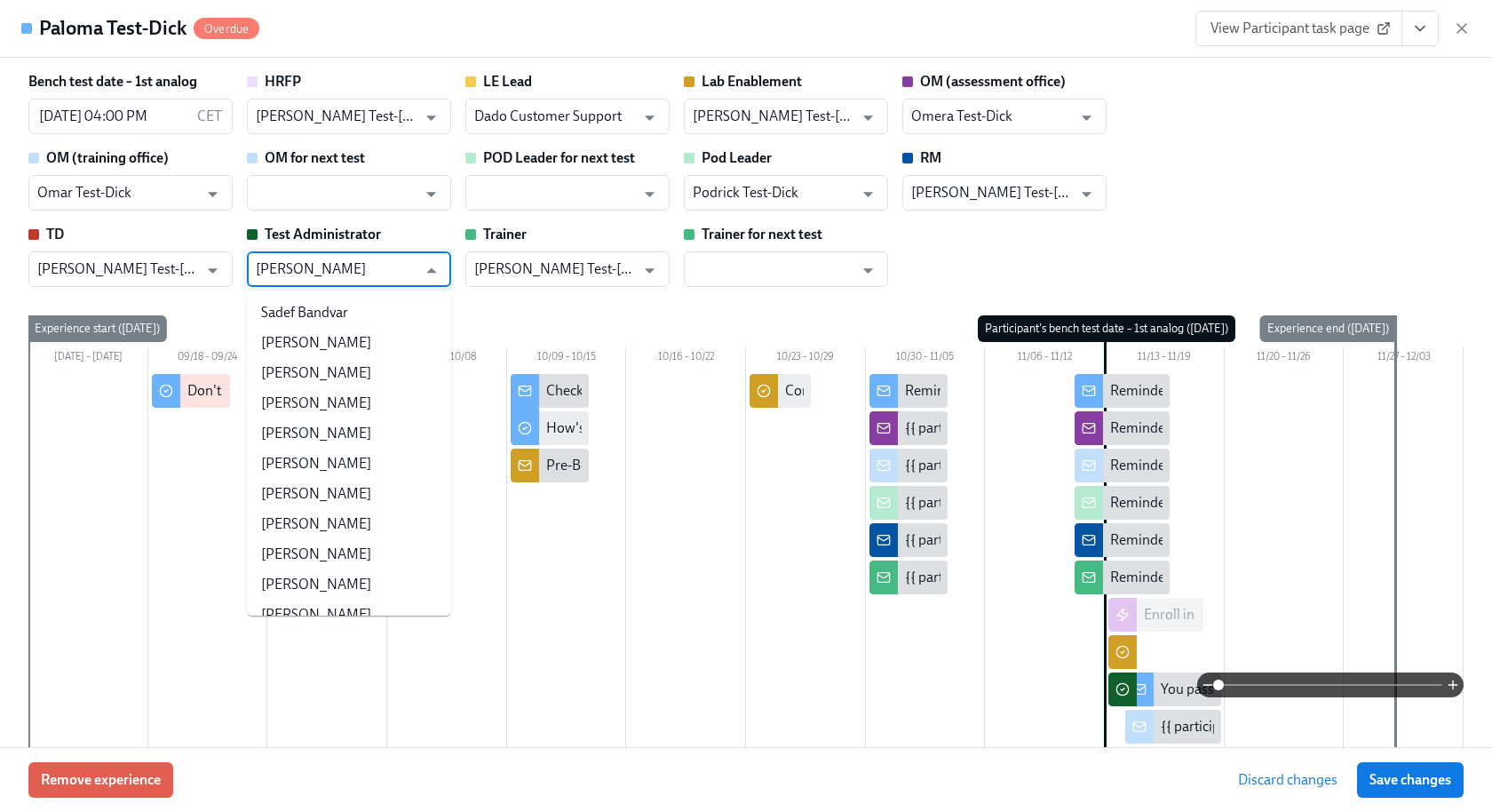
scroll to position [187329, 0]
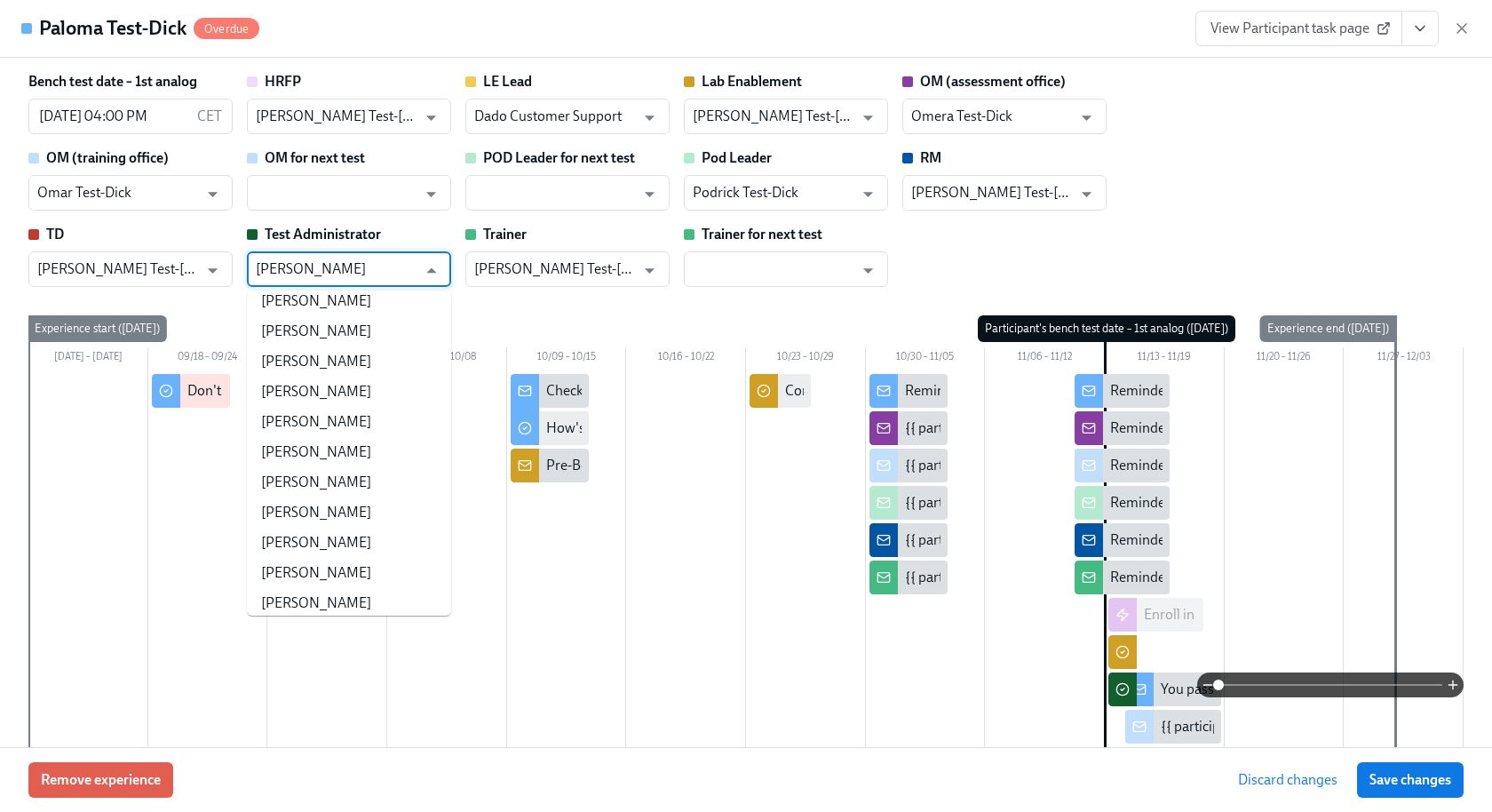
paste input "Test-Dick"
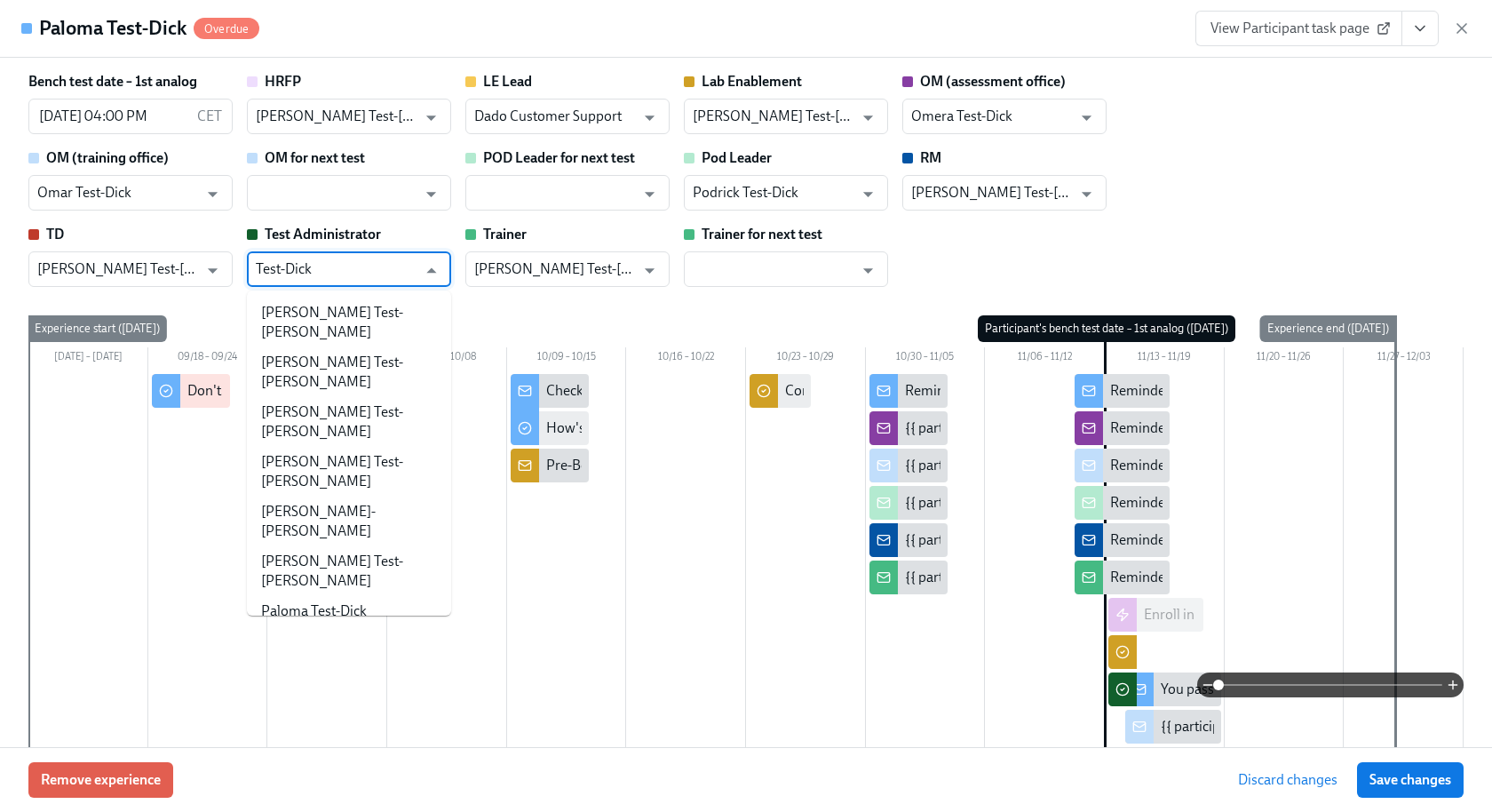
scroll to position [20, 0]
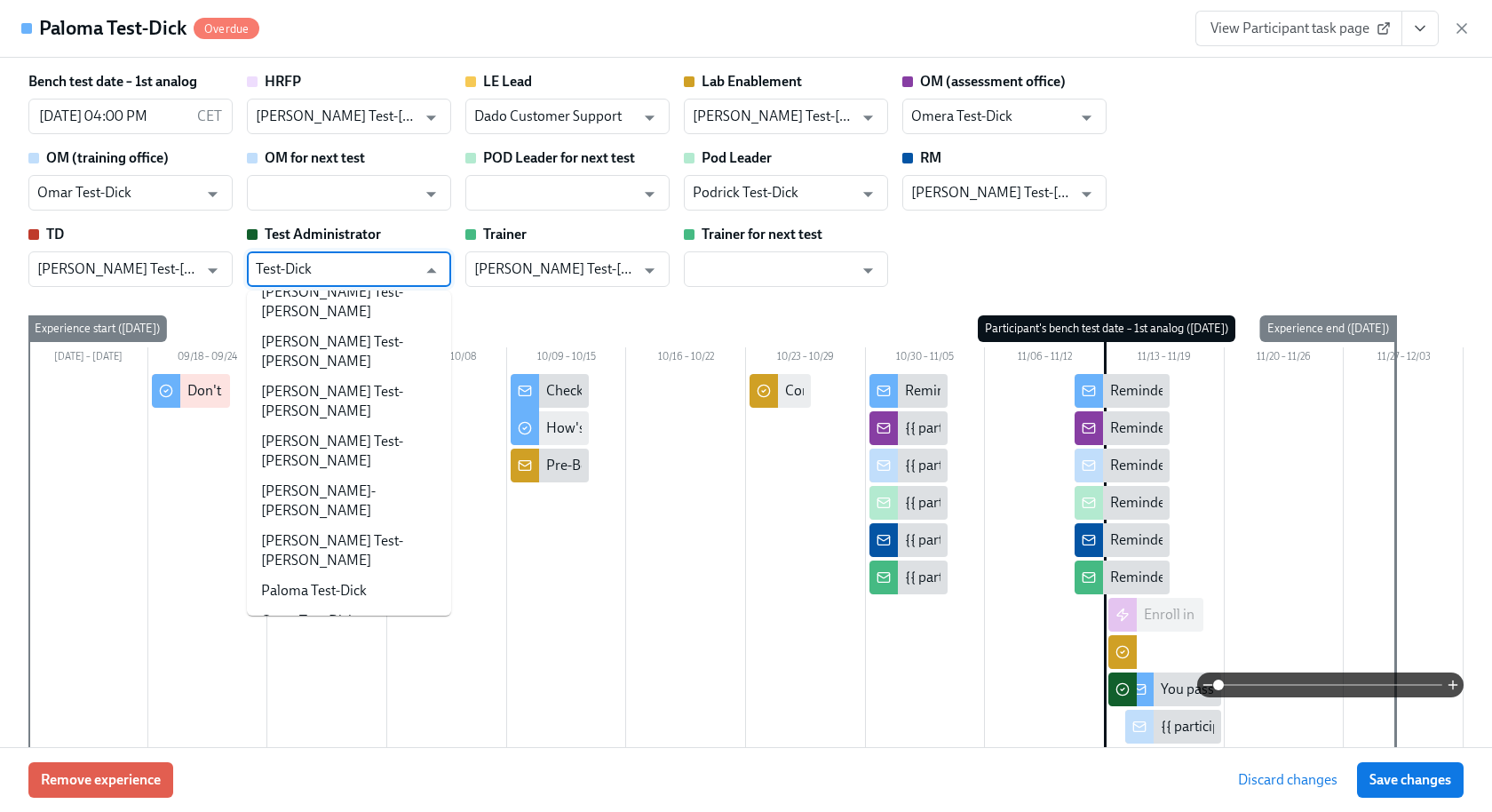
click at [319, 716] on li "Podrick Test-Dick" at bounding box center [349, 730] width 204 height 30
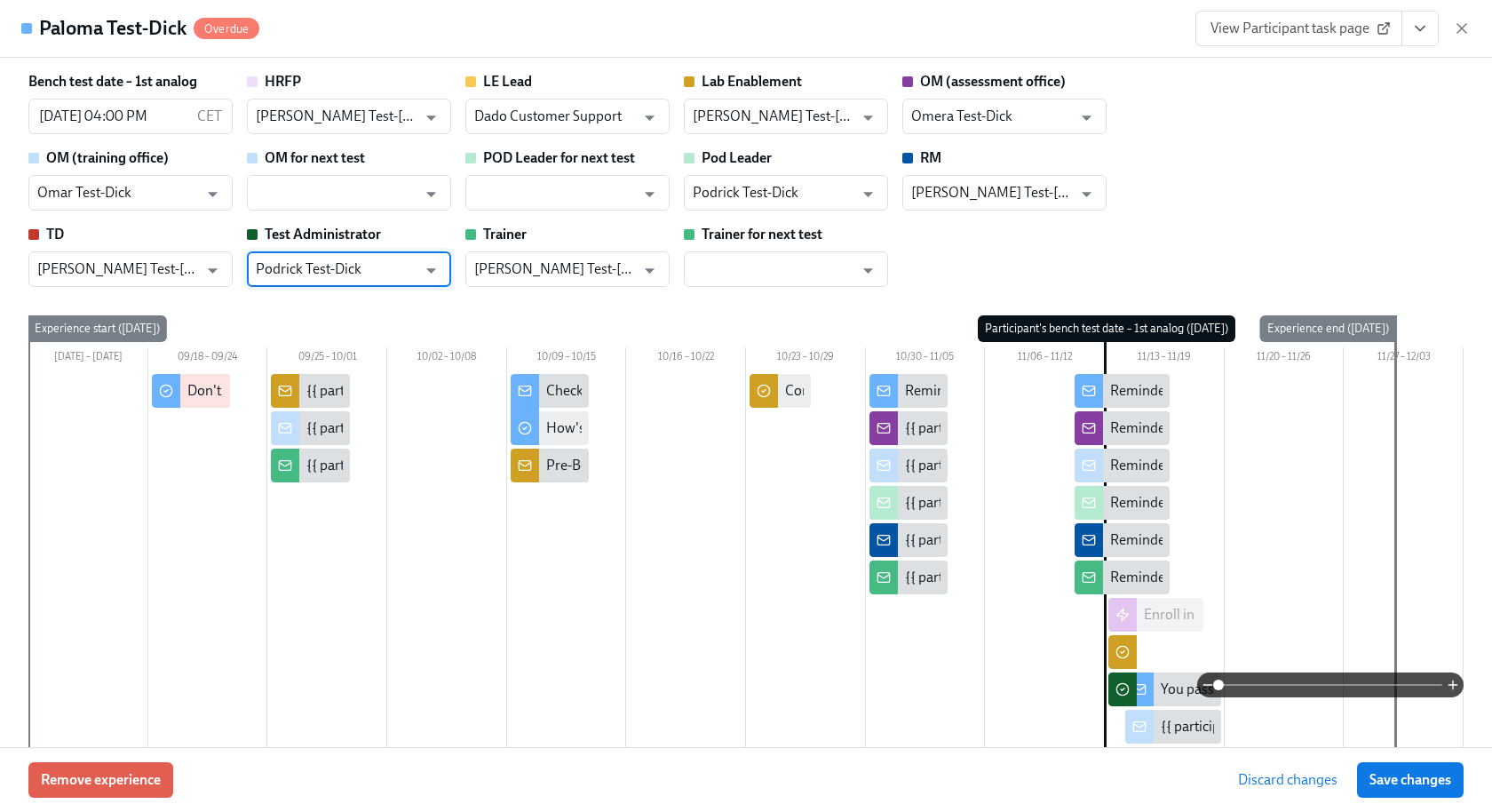
type input "Podrick Test-Dick"
click at [1154, 134] on div "Bench test date – 1st analog 11/13/2025 04:00 PM CET ​ HRFP Harry Test-Dick ​ L…" at bounding box center [746, 179] width 1436 height 215
click at [1407, 785] on span "Save changes" at bounding box center [1410, 780] width 82 height 18
type input "[PERSON_NAME] Test-[PERSON_NAME]"
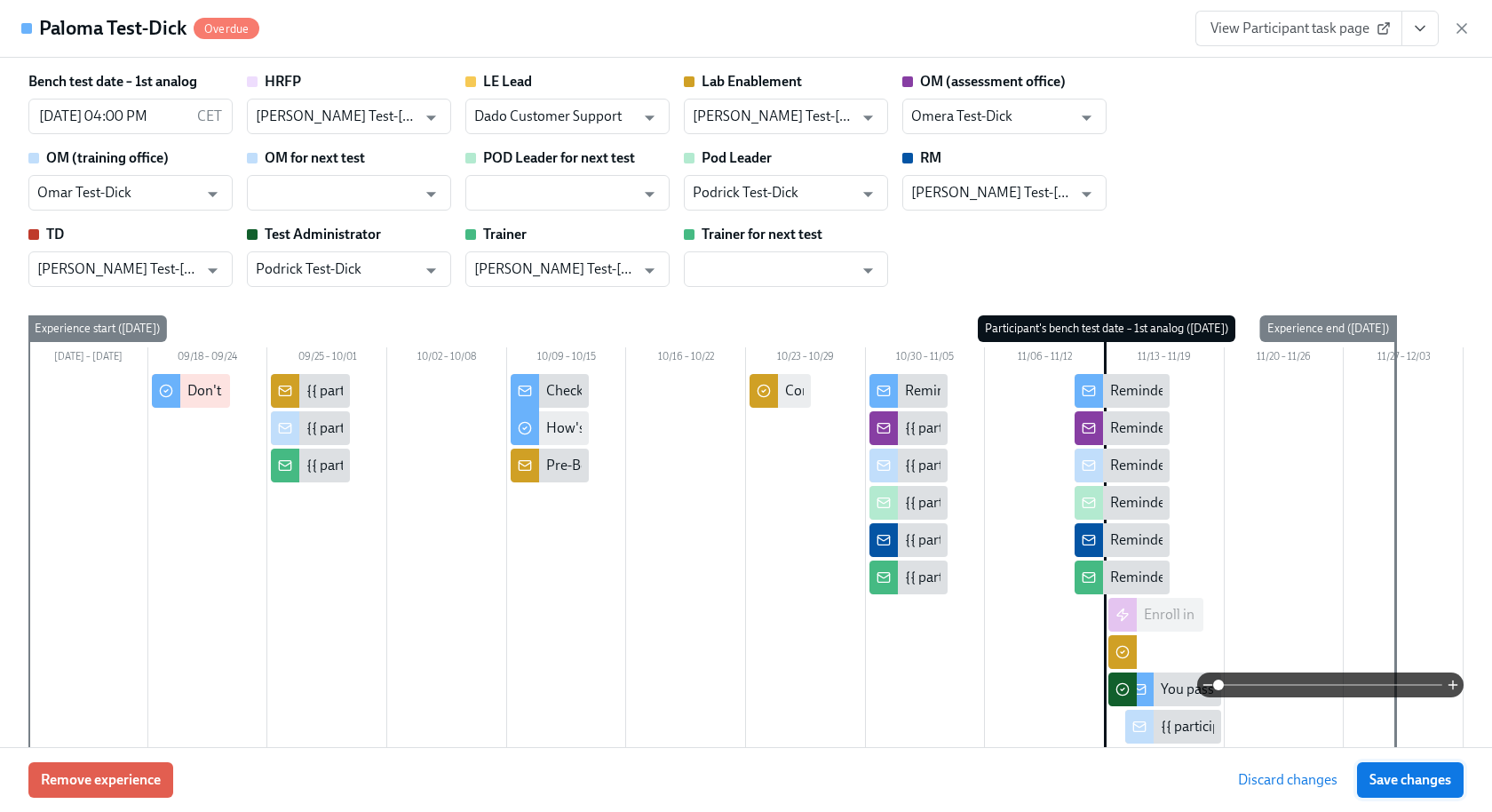
type input "Omera Test-Dick"
type input "Omar Test-Dick"
type input "Podrick Test-Dick"
type input "[PERSON_NAME] Test-[PERSON_NAME]"
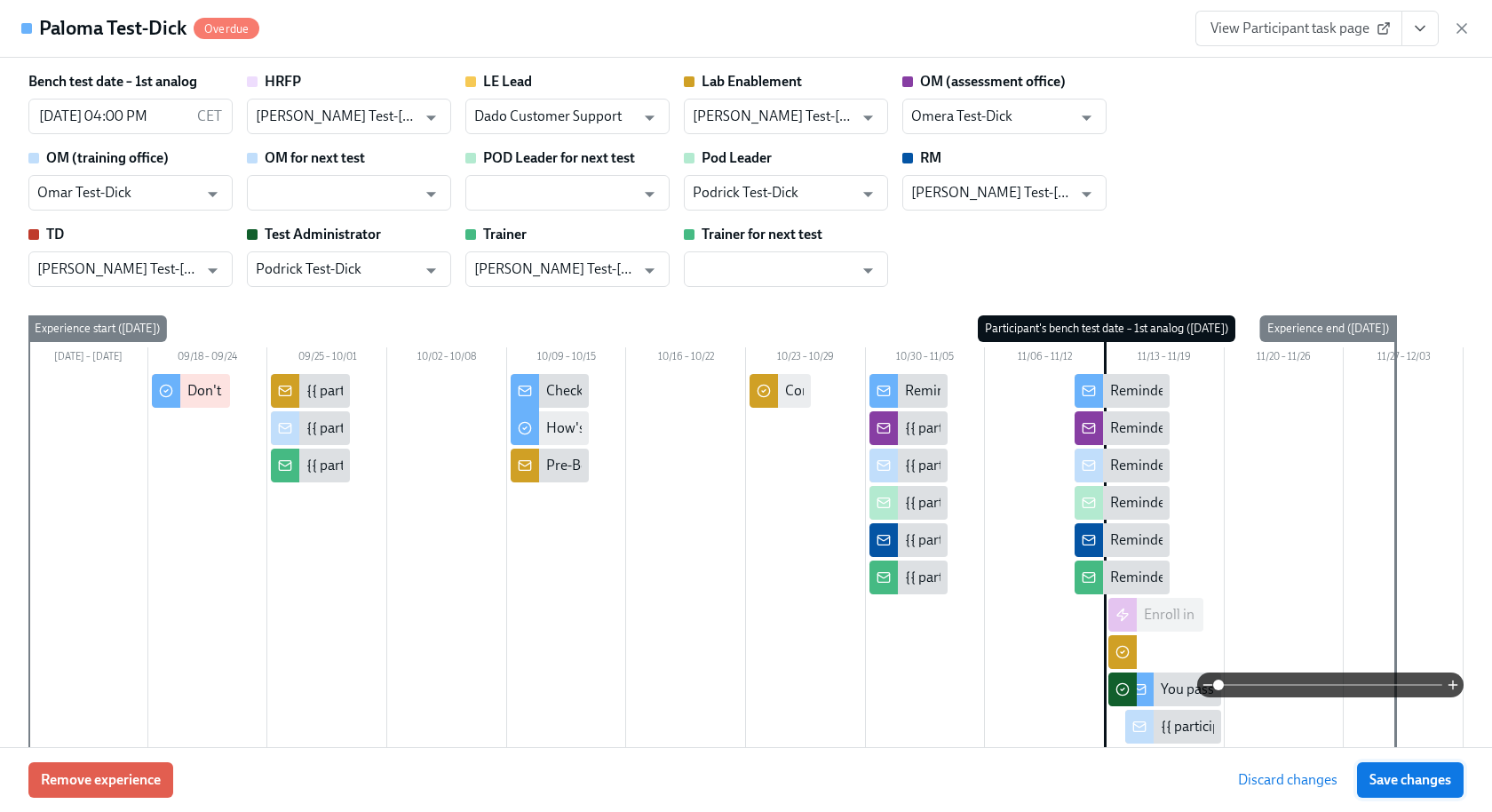
type input "Podrick Test-Dick"
type input "[PERSON_NAME] Test-[PERSON_NAME]"
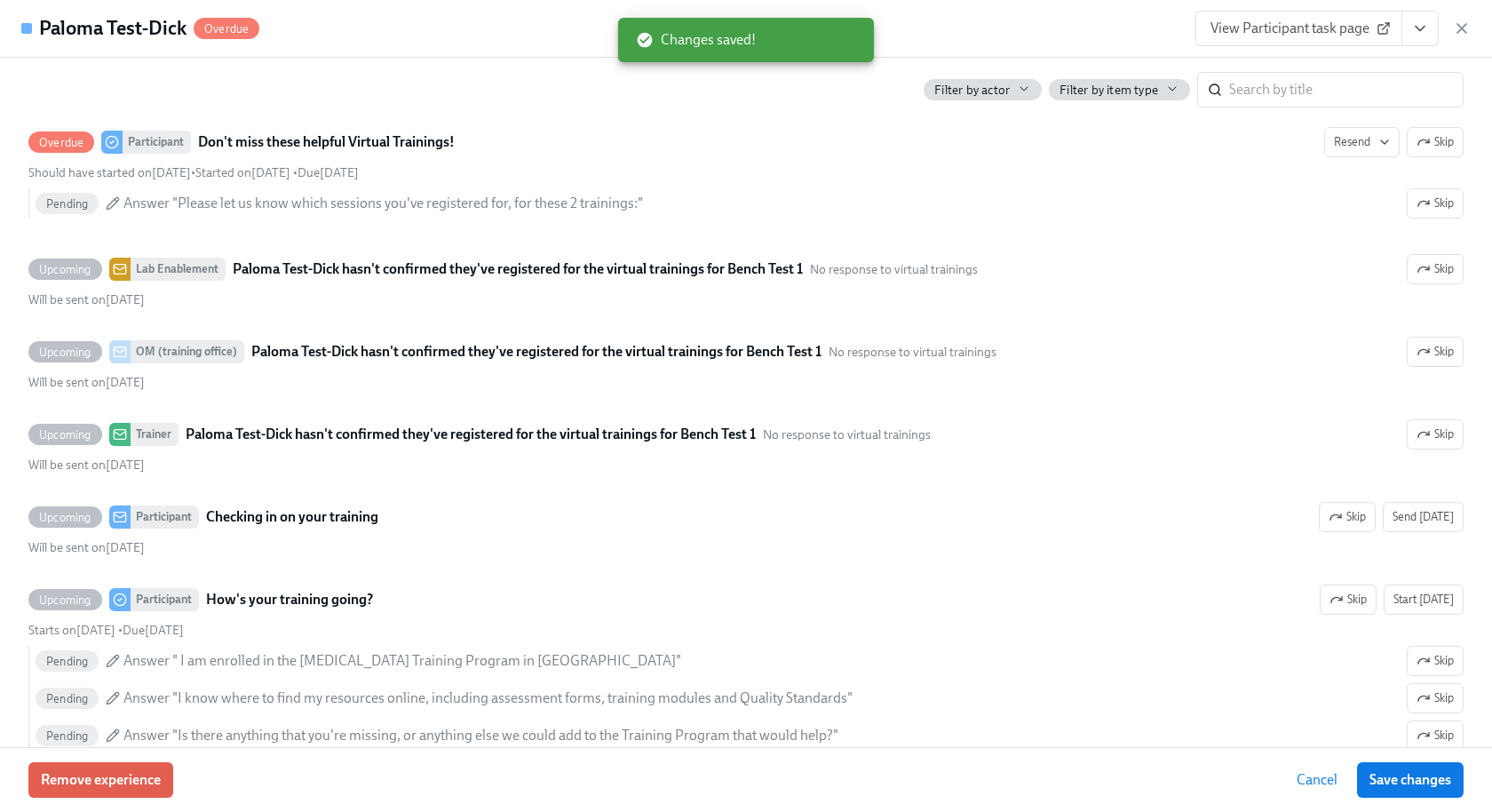
scroll to position [972, 0]
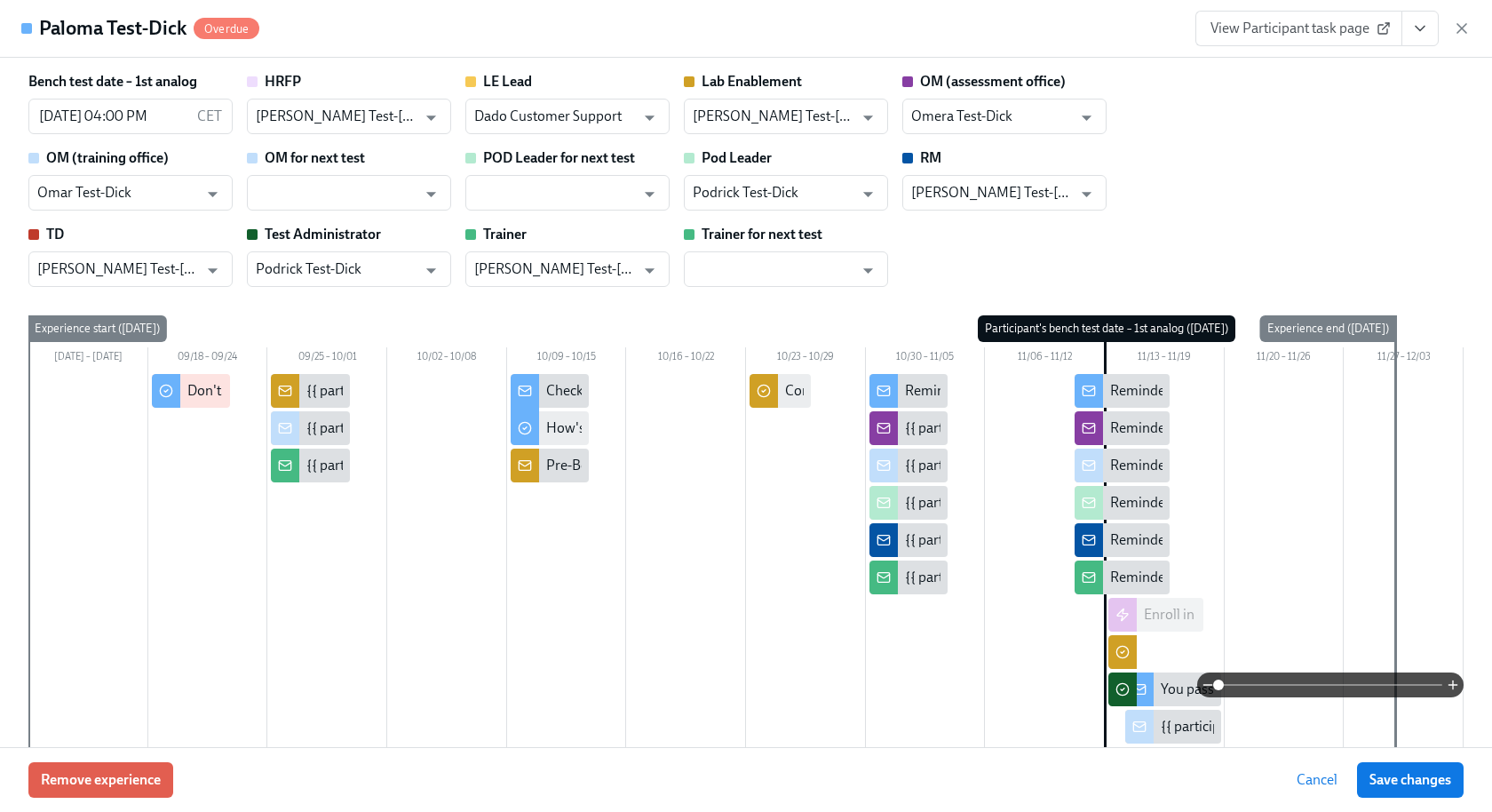
click at [1421, 32] on icon "View task page" at bounding box center [1420, 28] width 18 height 18
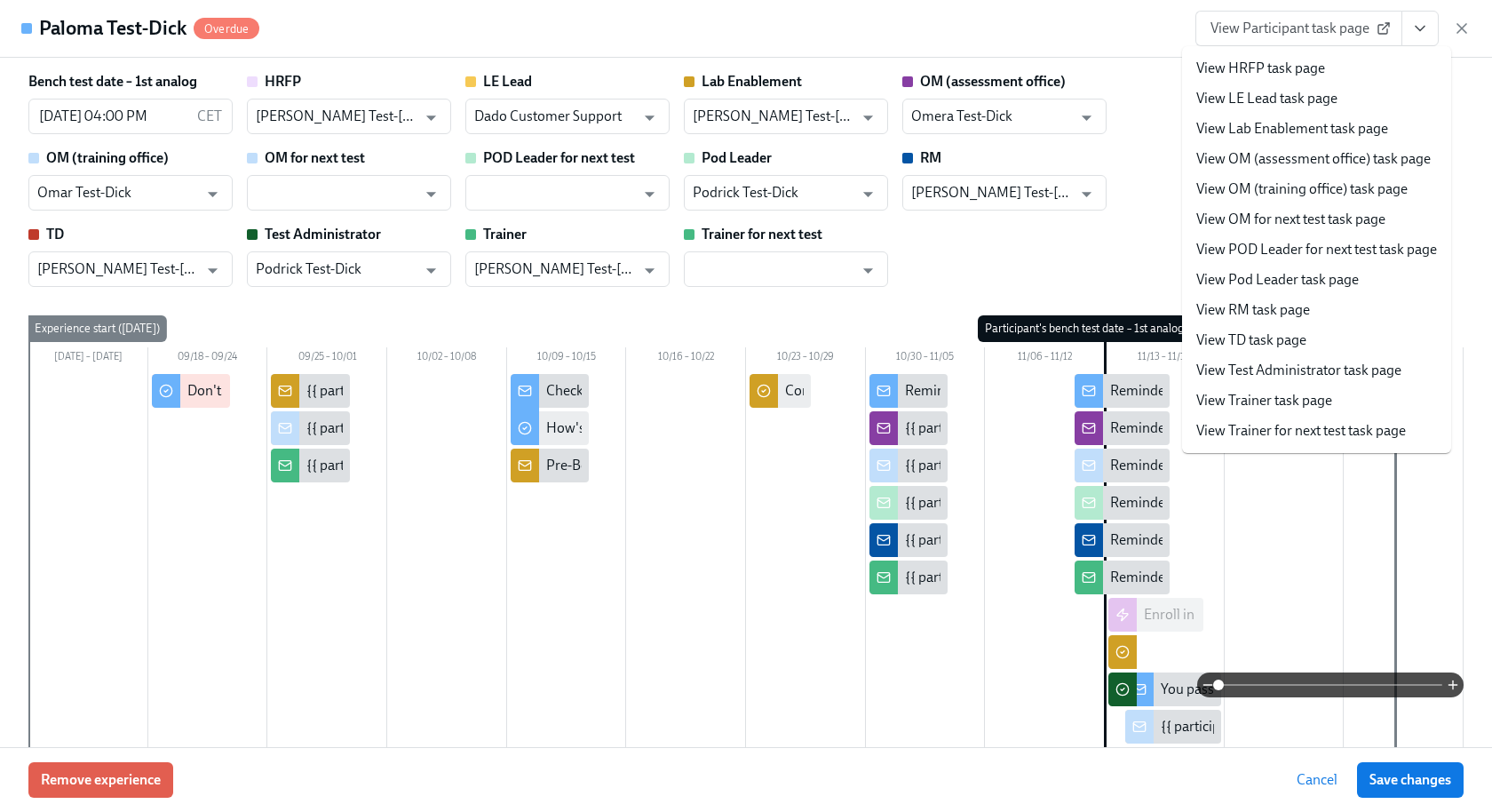
click at [1288, 309] on link "View RM task page" at bounding box center [1253, 310] width 114 height 19
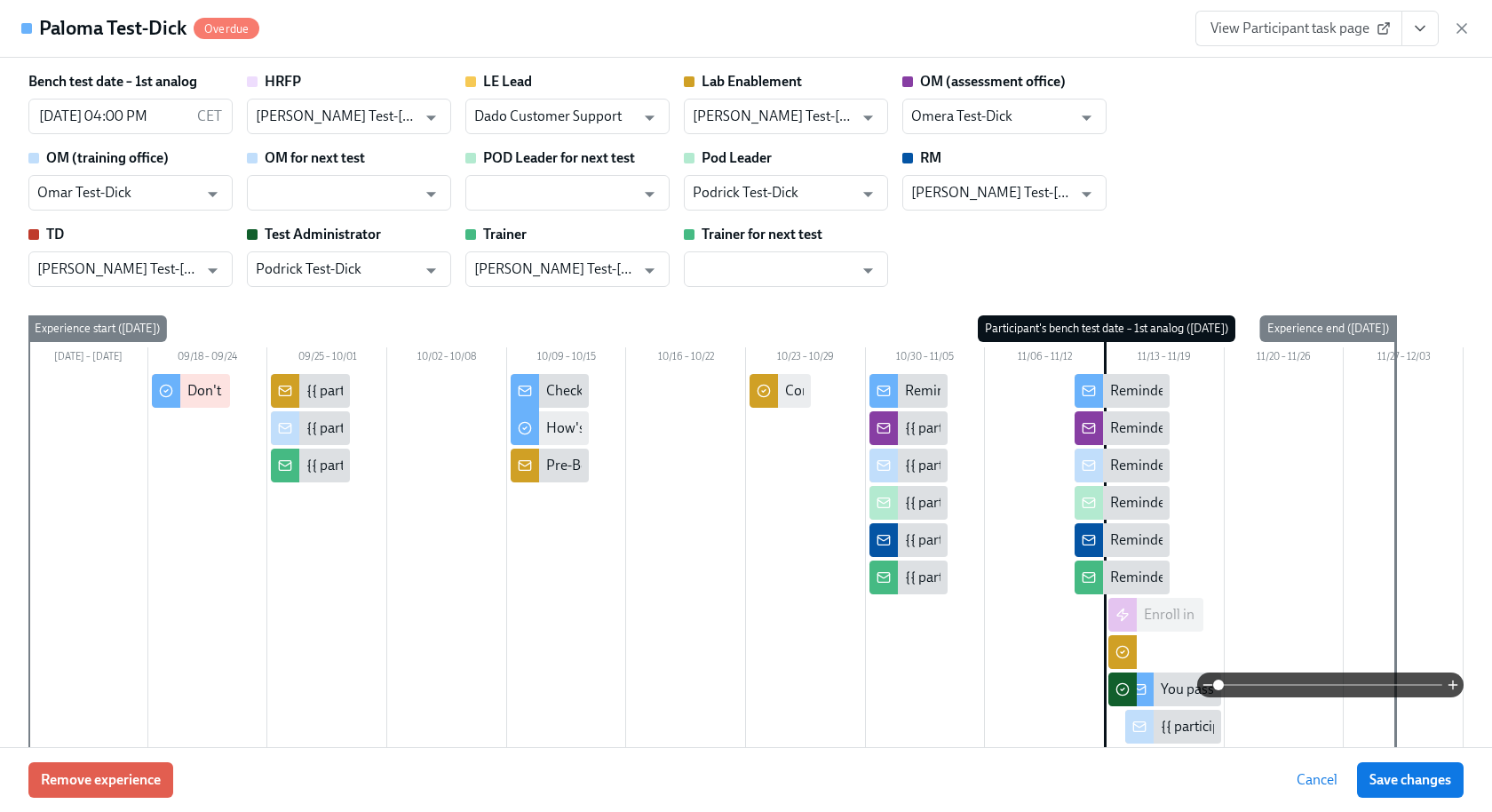
click at [1417, 35] on icon "View task page" at bounding box center [1420, 28] width 18 height 18
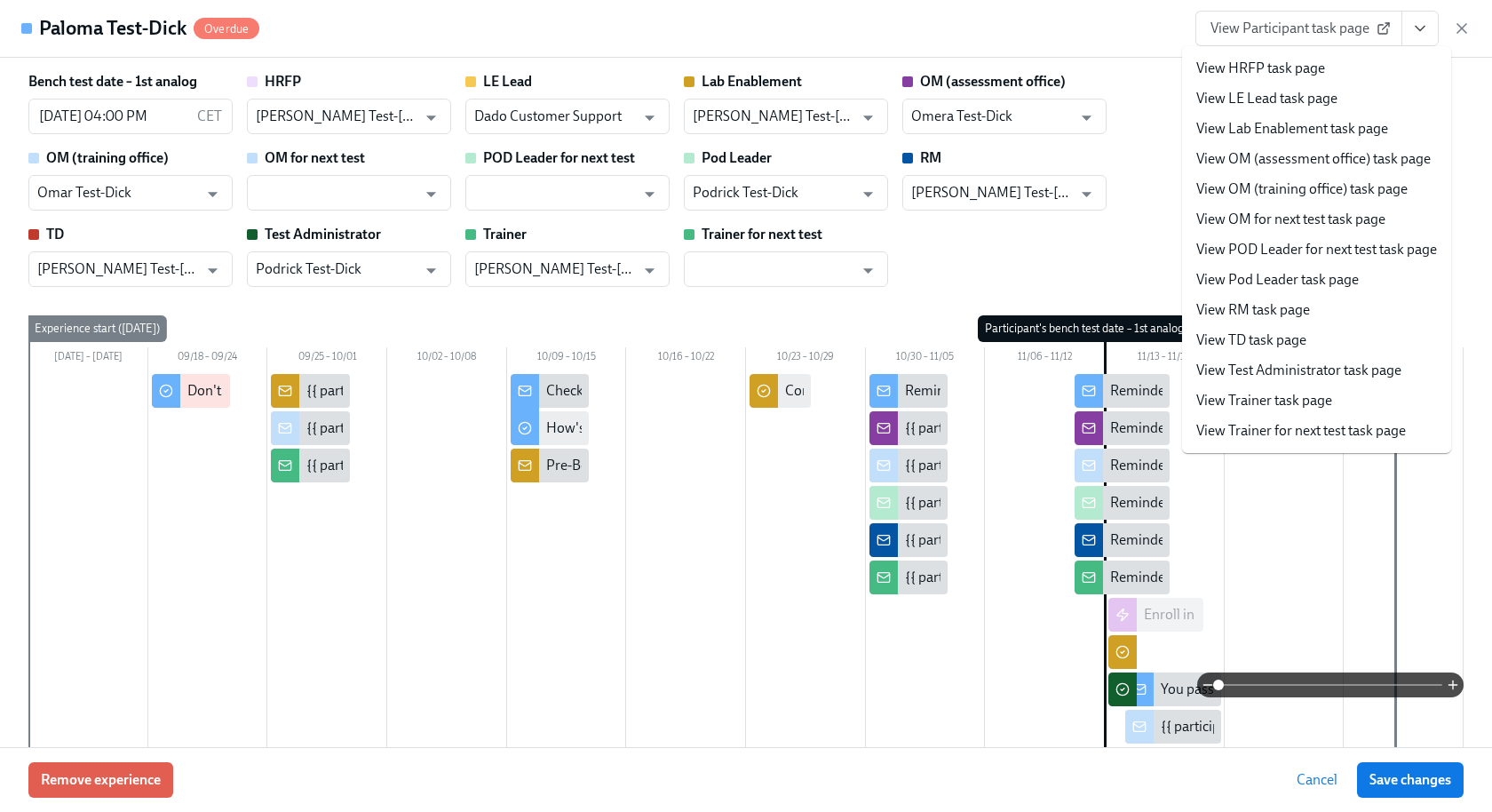
click at [1268, 351] on li "View TD task page" at bounding box center [1317, 339] width 269 height 30
click at [1288, 338] on link "View TD task page" at bounding box center [1251, 340] width 110 height 19
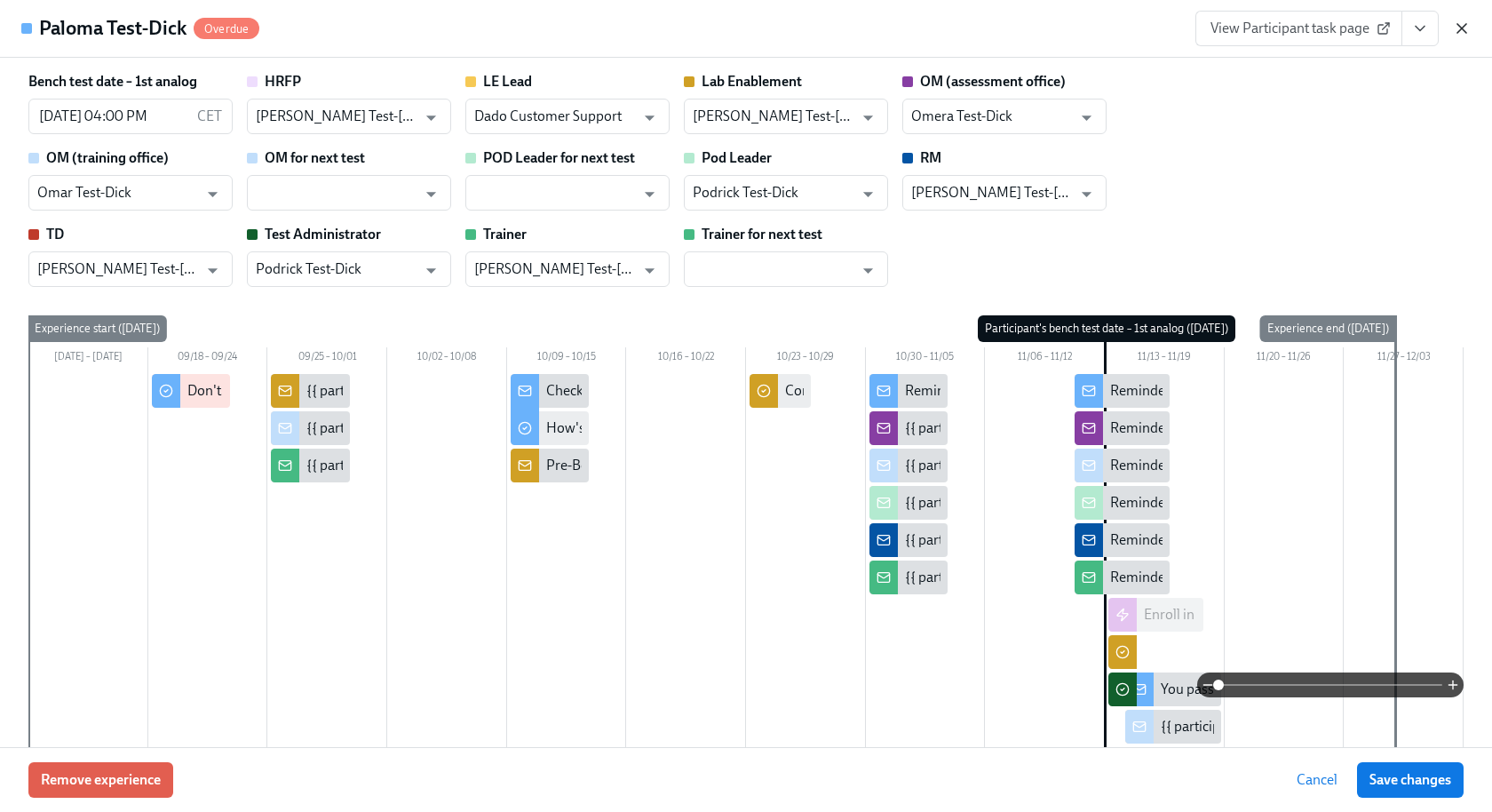
click at [1464, 25] on icon "button" at bounding box center [1462, 28] width 9 height 9
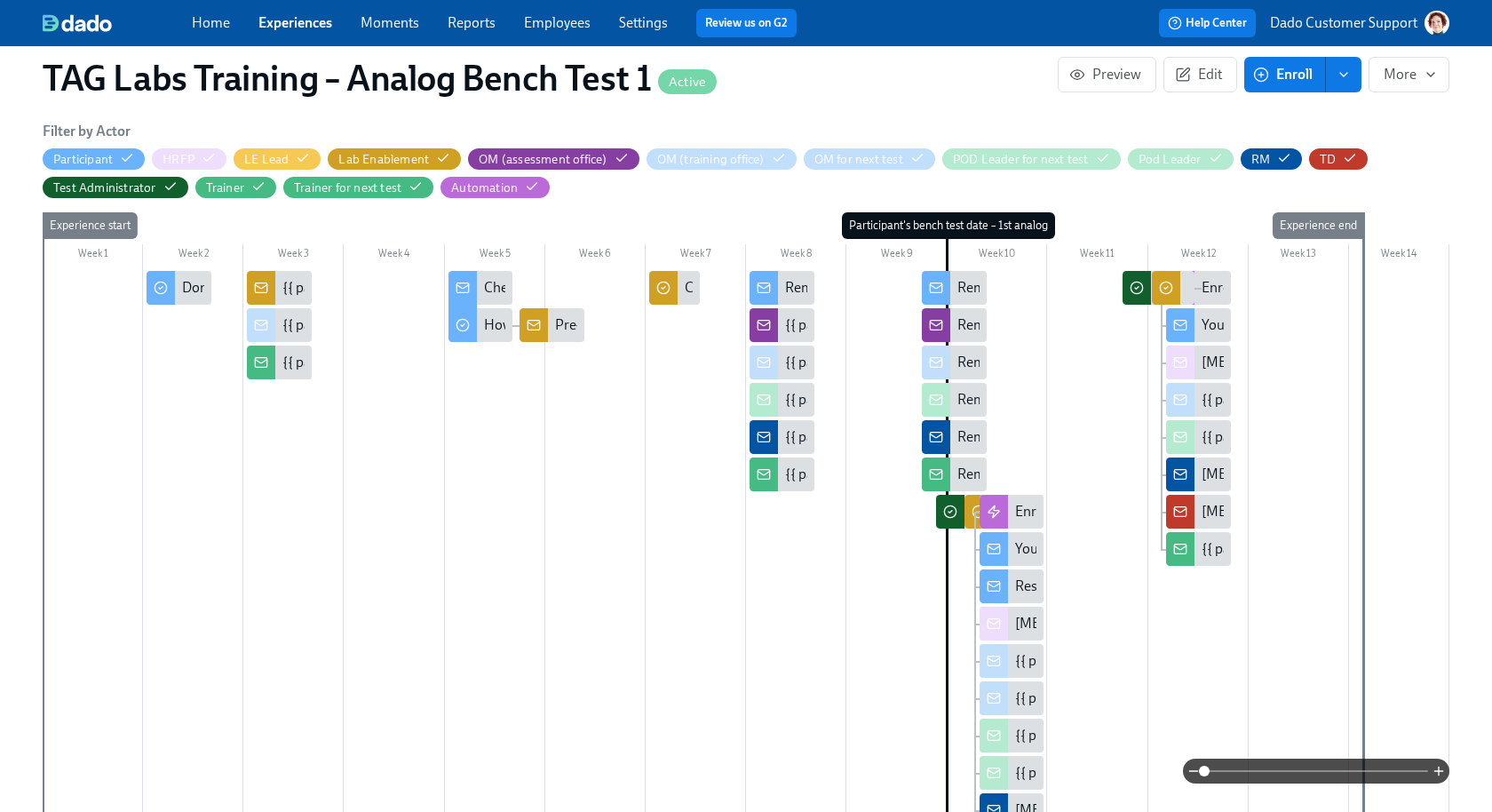
scroll to position [370, 0]
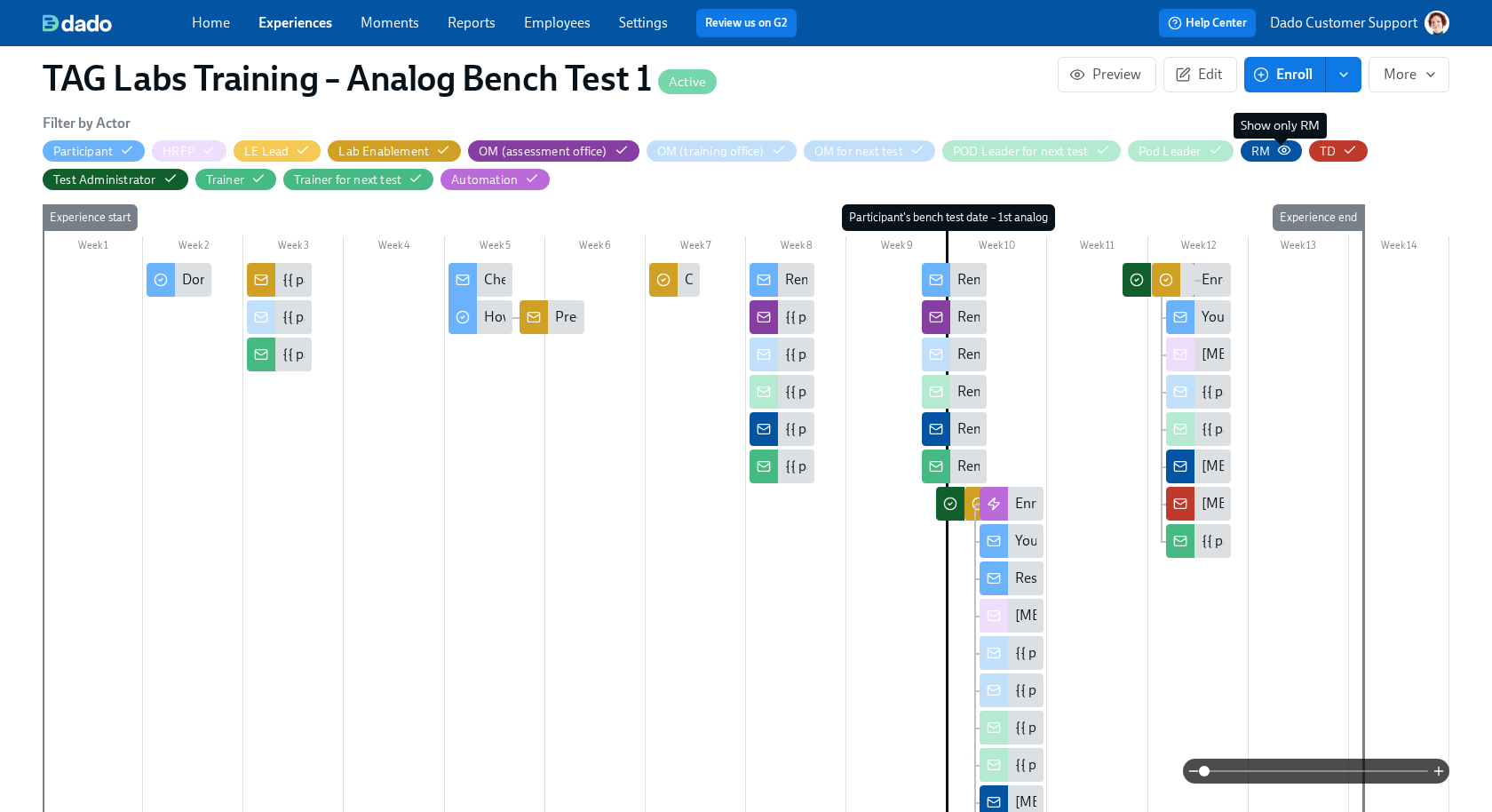
click at [1277, 145] on icon "button" at bounding box center [1284, 150] width 15 height 15
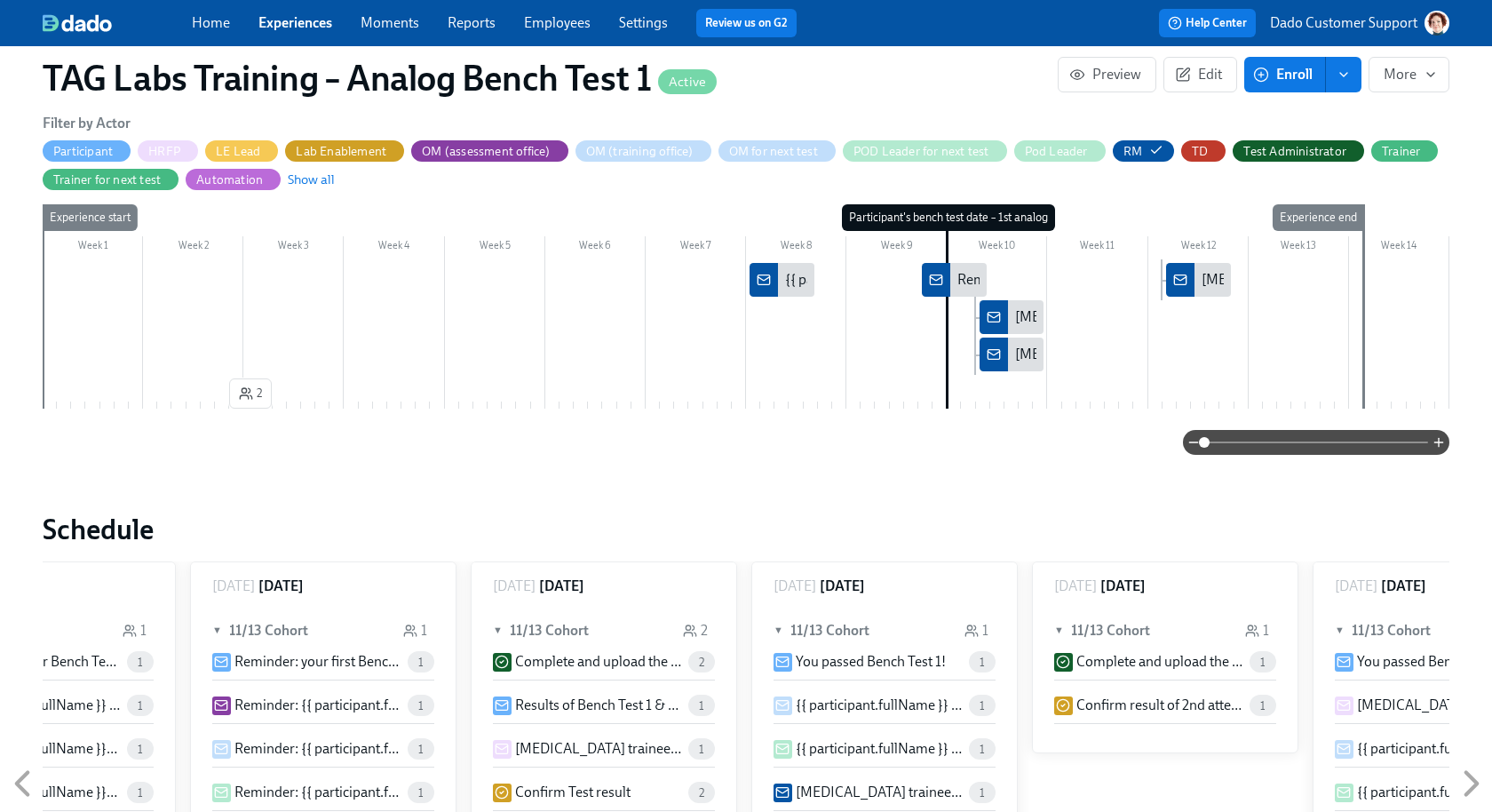
click at [1024, 320] on div "[MEDICAL_DATA] trainee {{ participant.fullName }} failed their first attempt at…" at bounding box center [1289, 317] width 548 height 19
click at [1017, 352] on div "[MEDICAL_DATA] trainee {{ participant.fullName }} passed Bench Test 1" at bounding box center [1232, 354] width 434 height 19
click at [964, 284] on div "Reminder: {{ participant.fullName }}'s Bench Test is [DATE]" at bounding box center [1135, 280] width 355 height 19
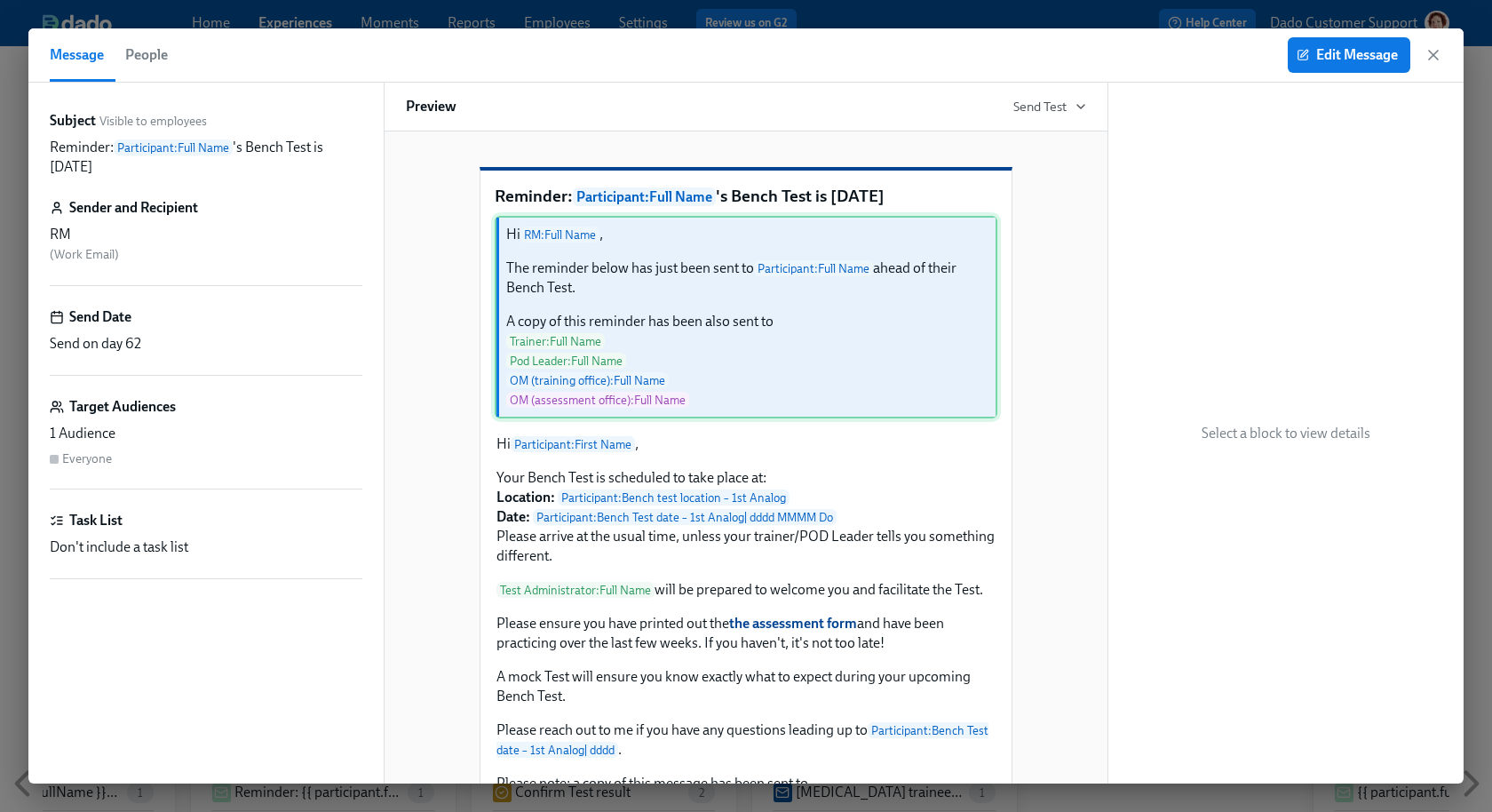
click at [780, 303] on div "Hi RM : Full Name , The reminder below has just been sent to Participant : Full…" at bounding box center [746, 317] width 503 height 202
click at [1339, 59] on span "Edit Message" at bounding box center [1349, 54] width 97 height 18
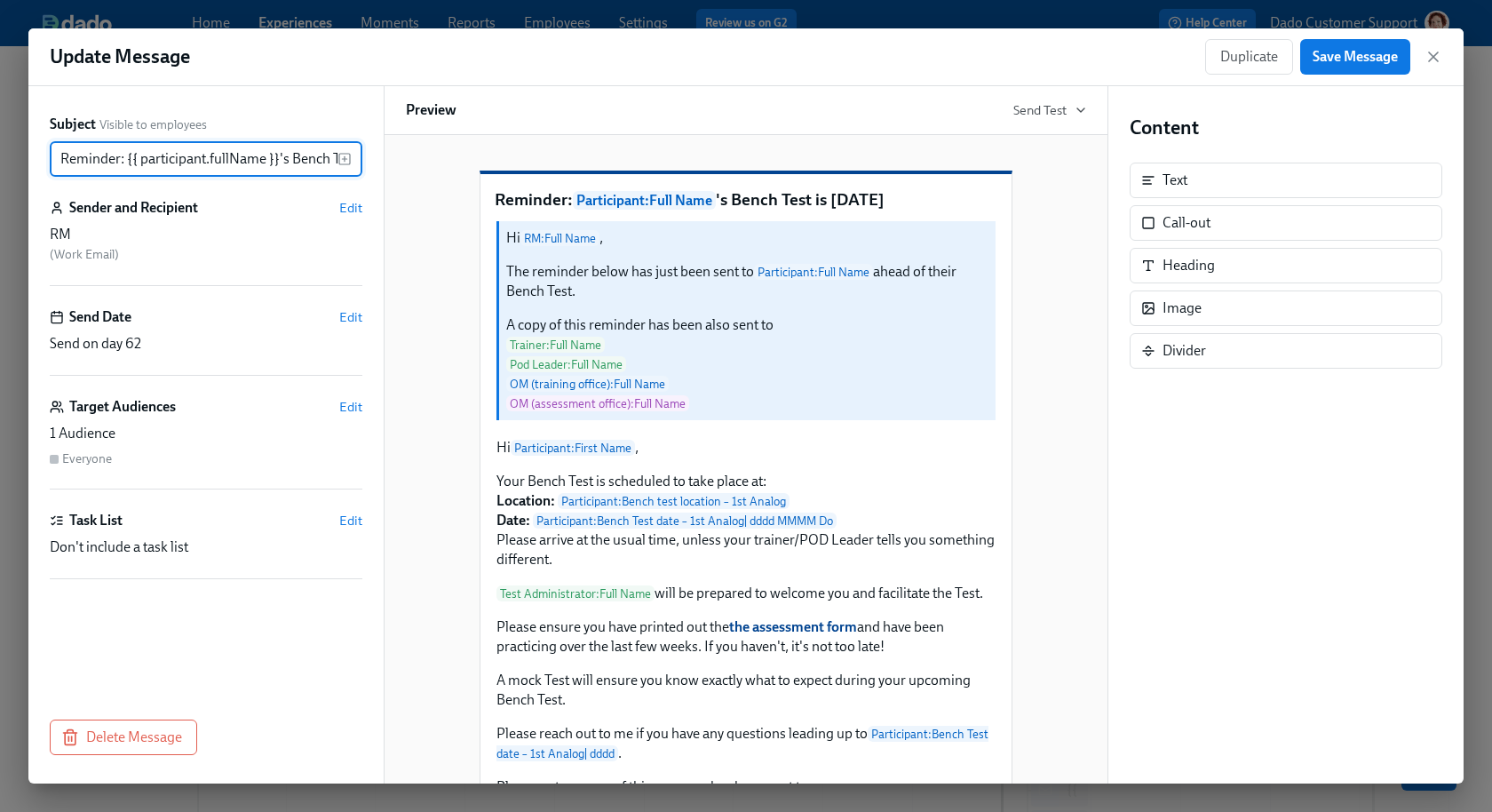
scroll to position [0, 88]
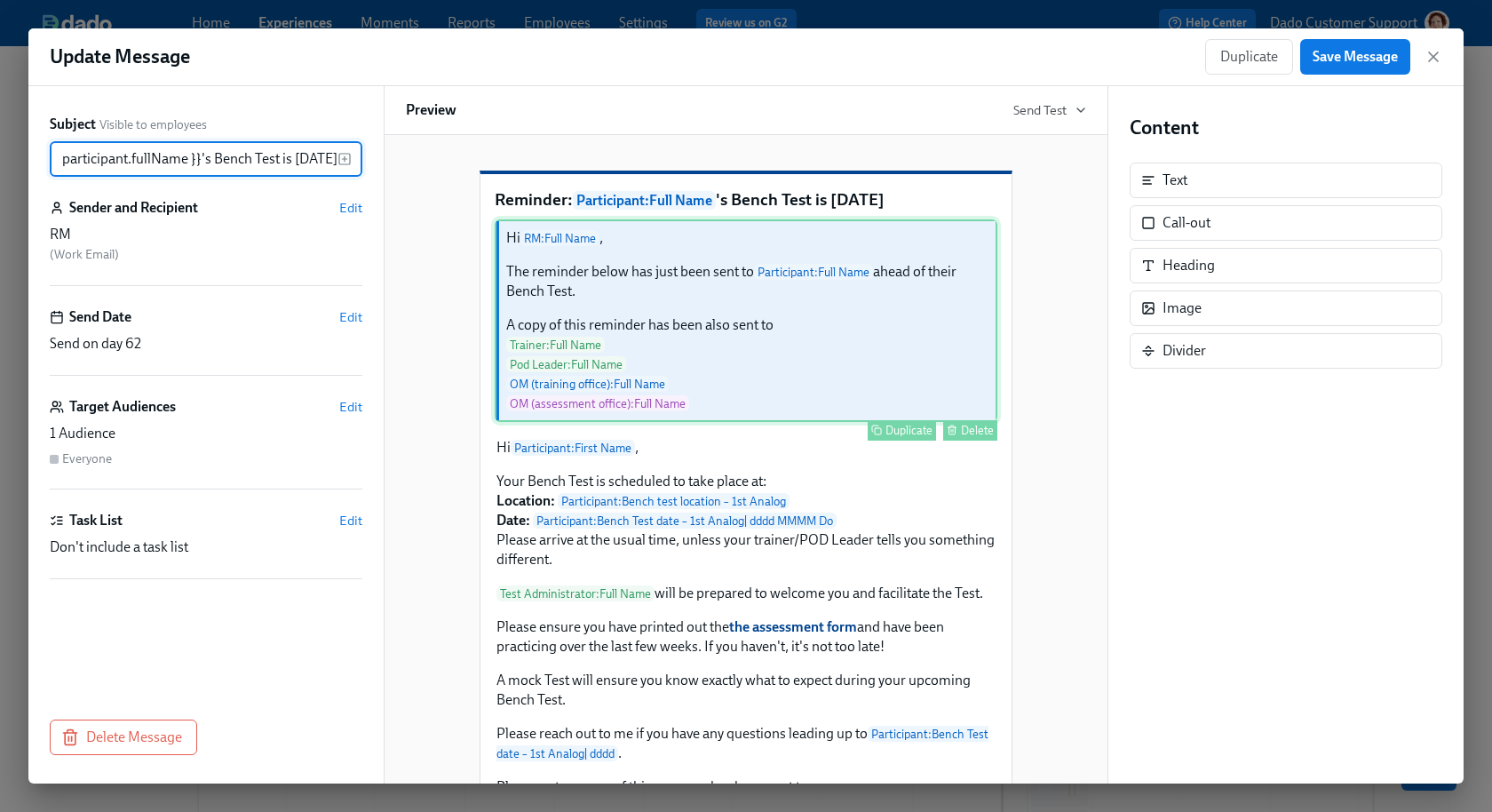
click at [829, 321] on div "Hi RM : Full Name , The reminder below has just been sent to Participant : Full…" at bounding box center [746, 321] width 503 height 202
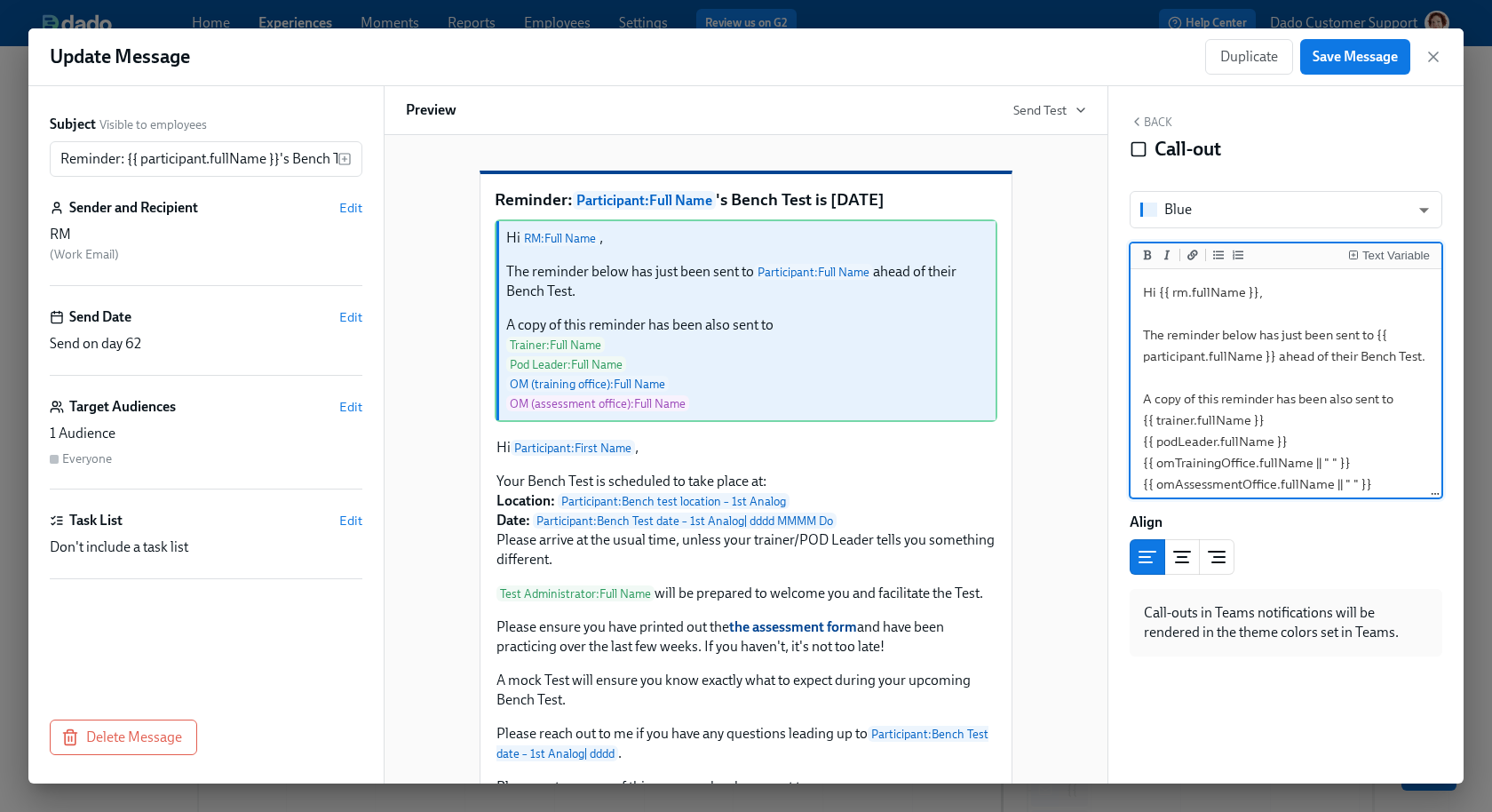
click at [1206, 296] on textarea "Hi {{ rm.fullName }}, The reminder below has just been sent to {{ participant.f…" at bounding box center [1286, 387] width 303 height 230
type textarea "Hi {{ rm.firstName }}, The reminder below has just been sent to {{ participant.…"
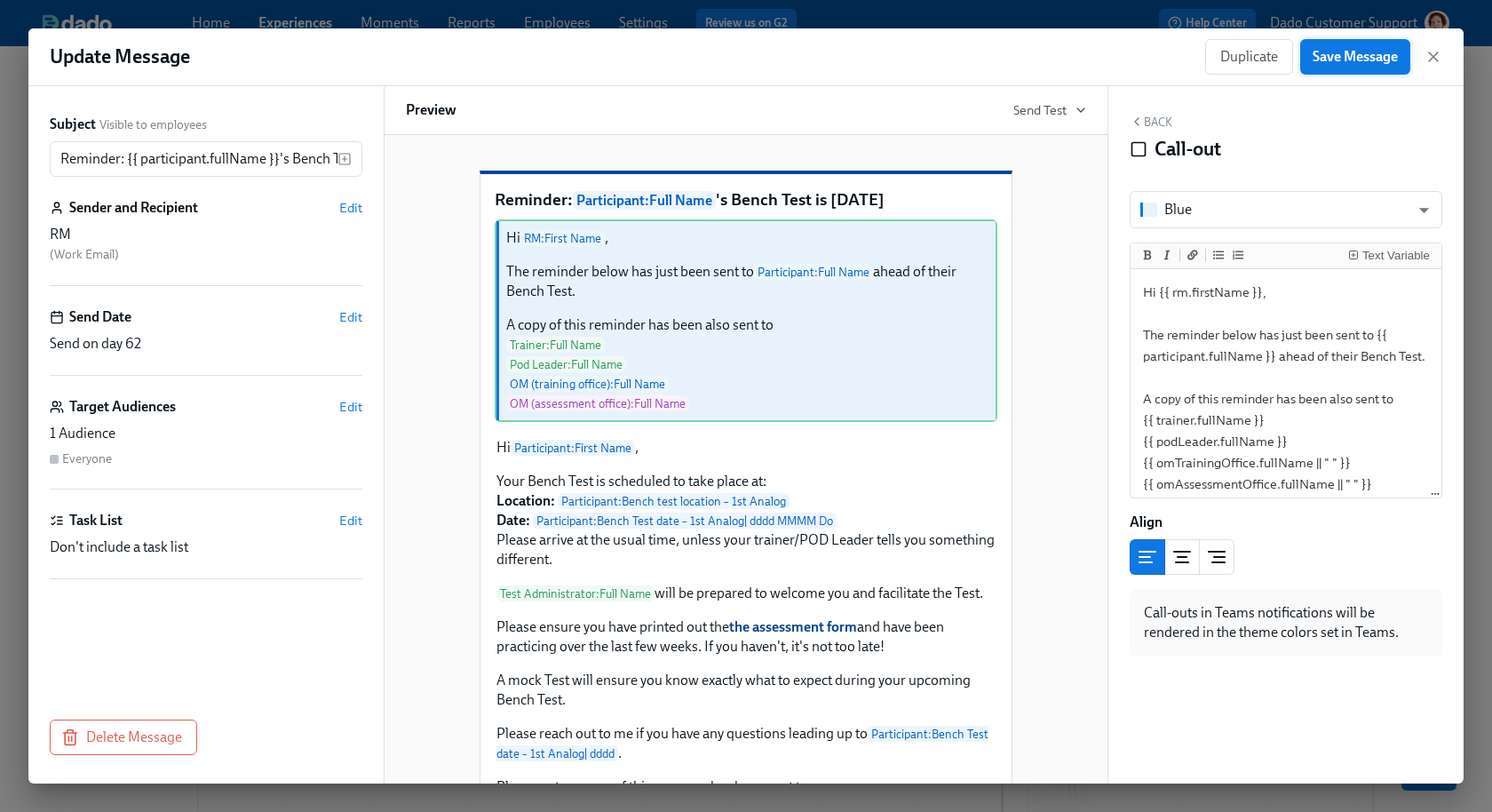
click at [1353, 54] on span "Save Message" at bounding box center [1356, 56] width 86 height 18
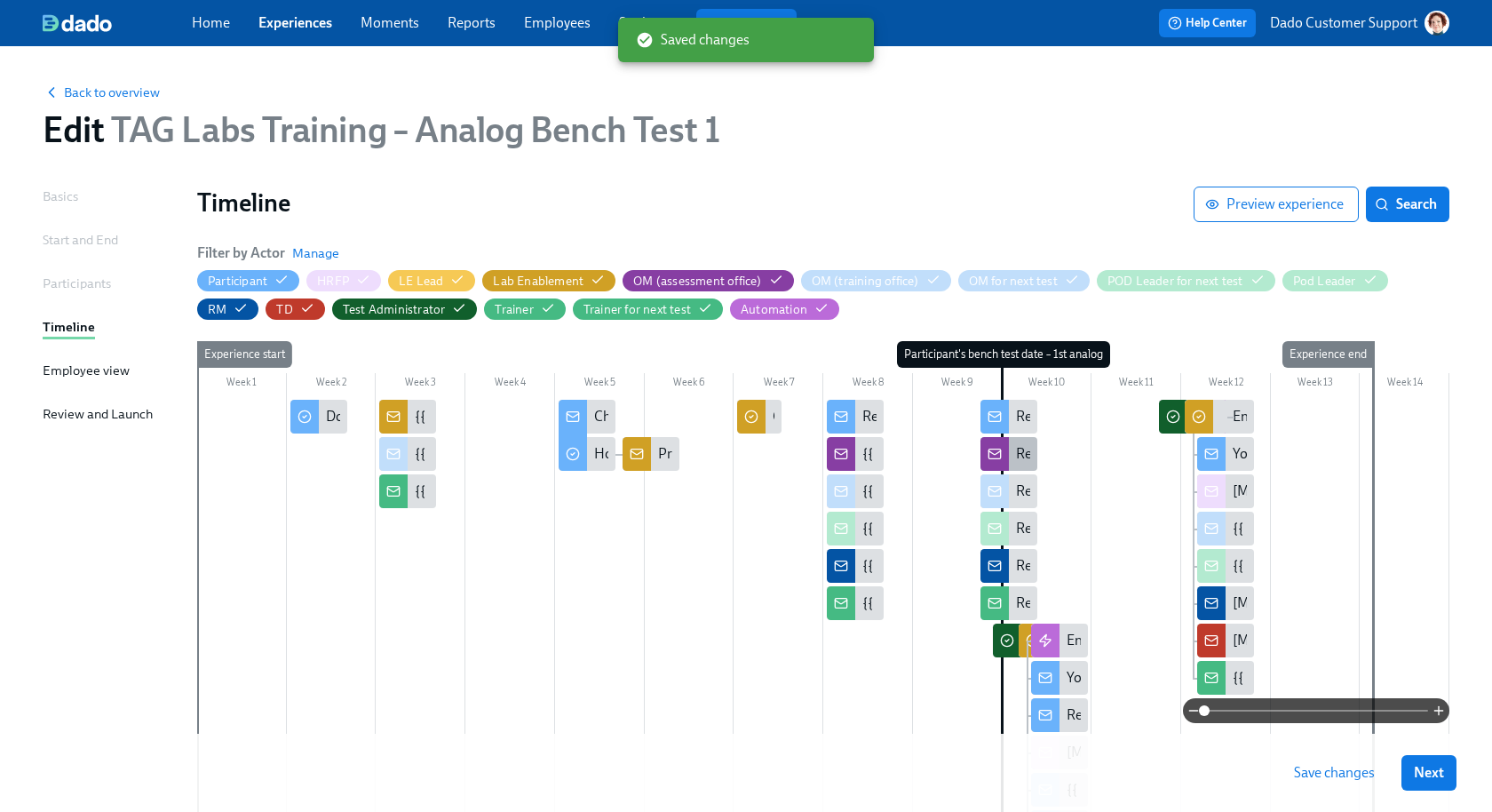
click at [1009, 445] on div "Reminder: {{ participant.fullName }}'s first Bench Test is [DATE]" at bounding box center [1009, 453] width 56 height 34
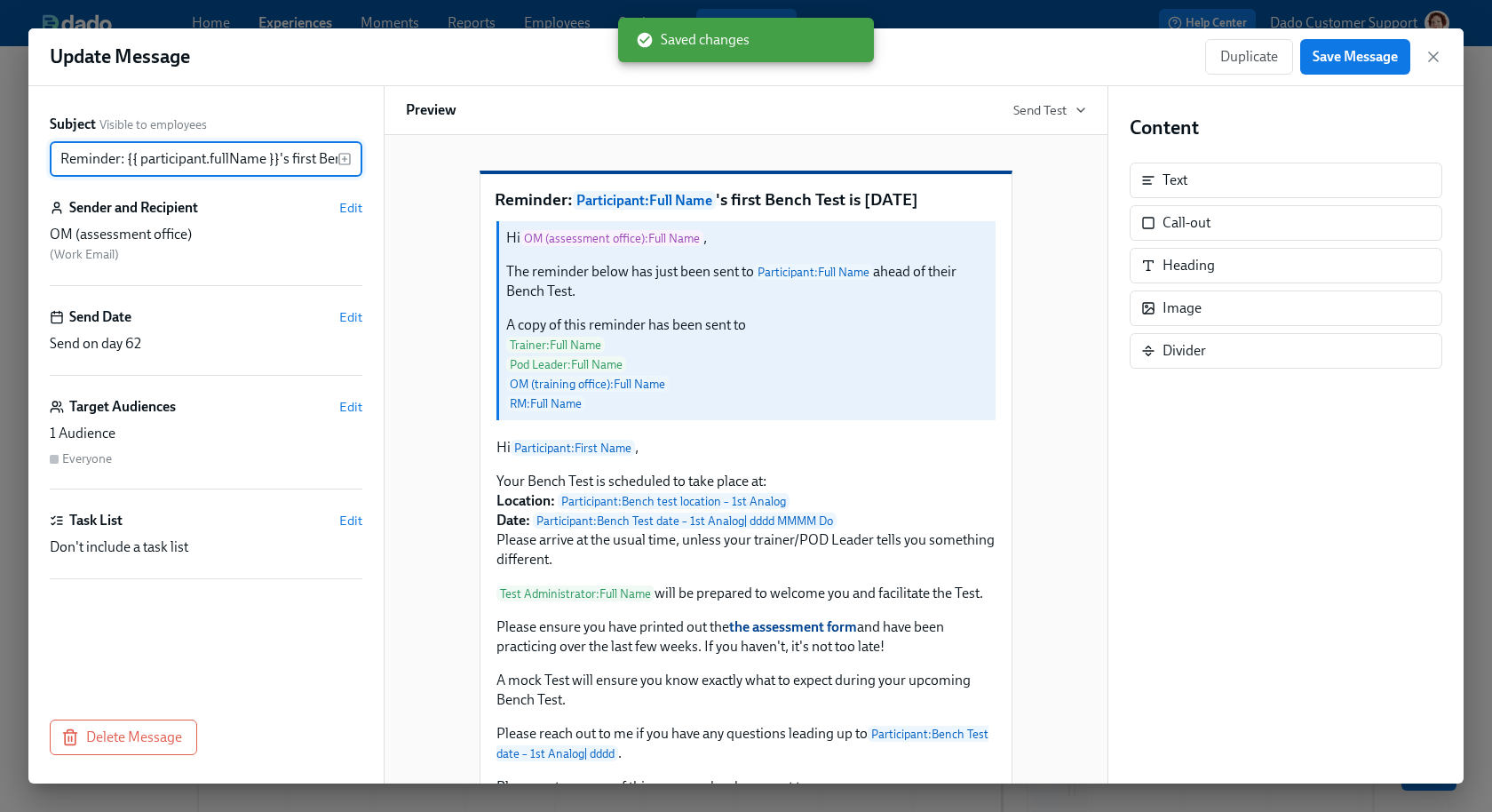
scroll to position [0, 114]
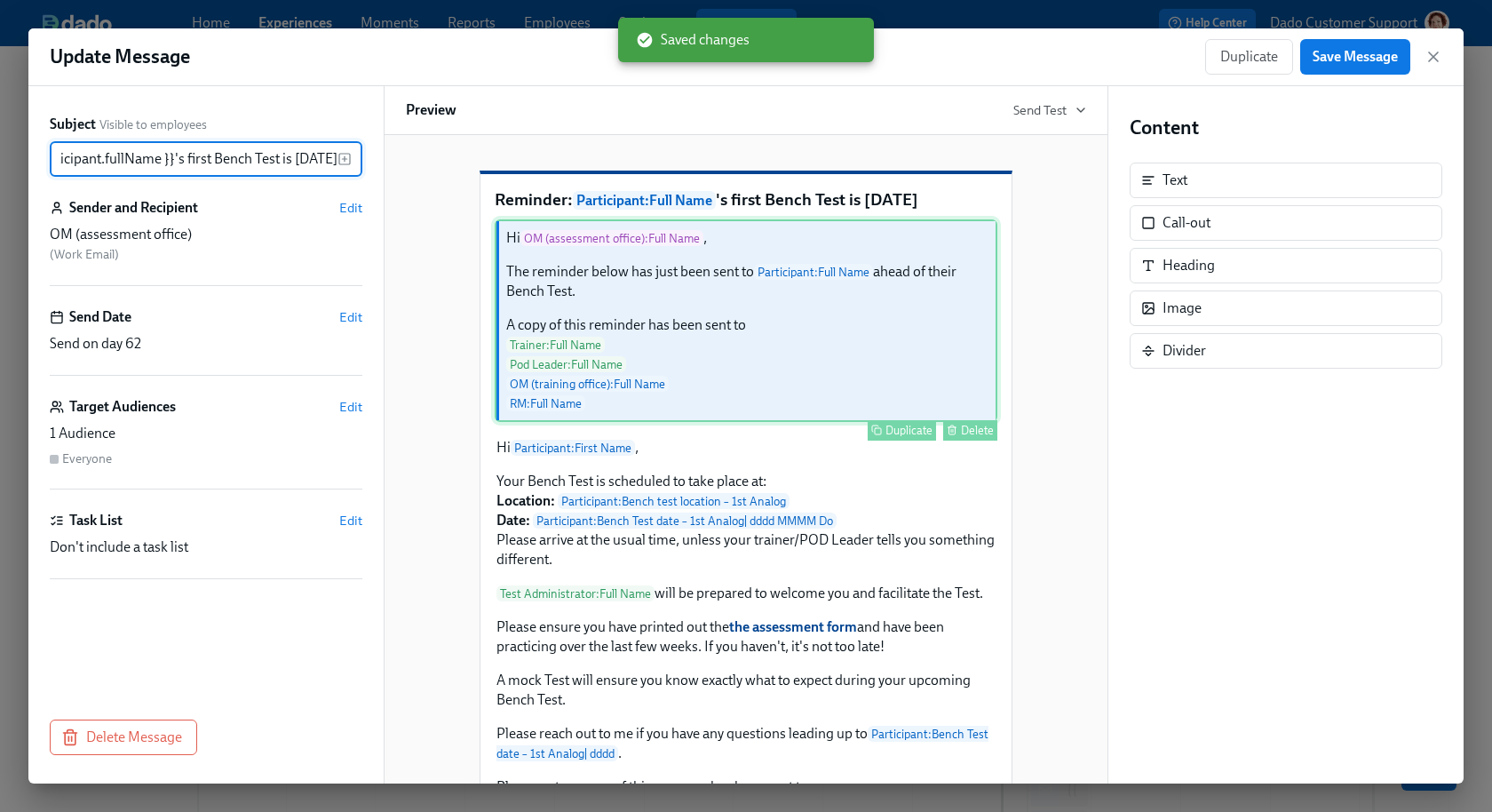
click at [776, 321] on div "Hi OM (assessment office) : Full Name , The reminder below has just been sent t…" at bounding box center [746, 321] width 503 height 202
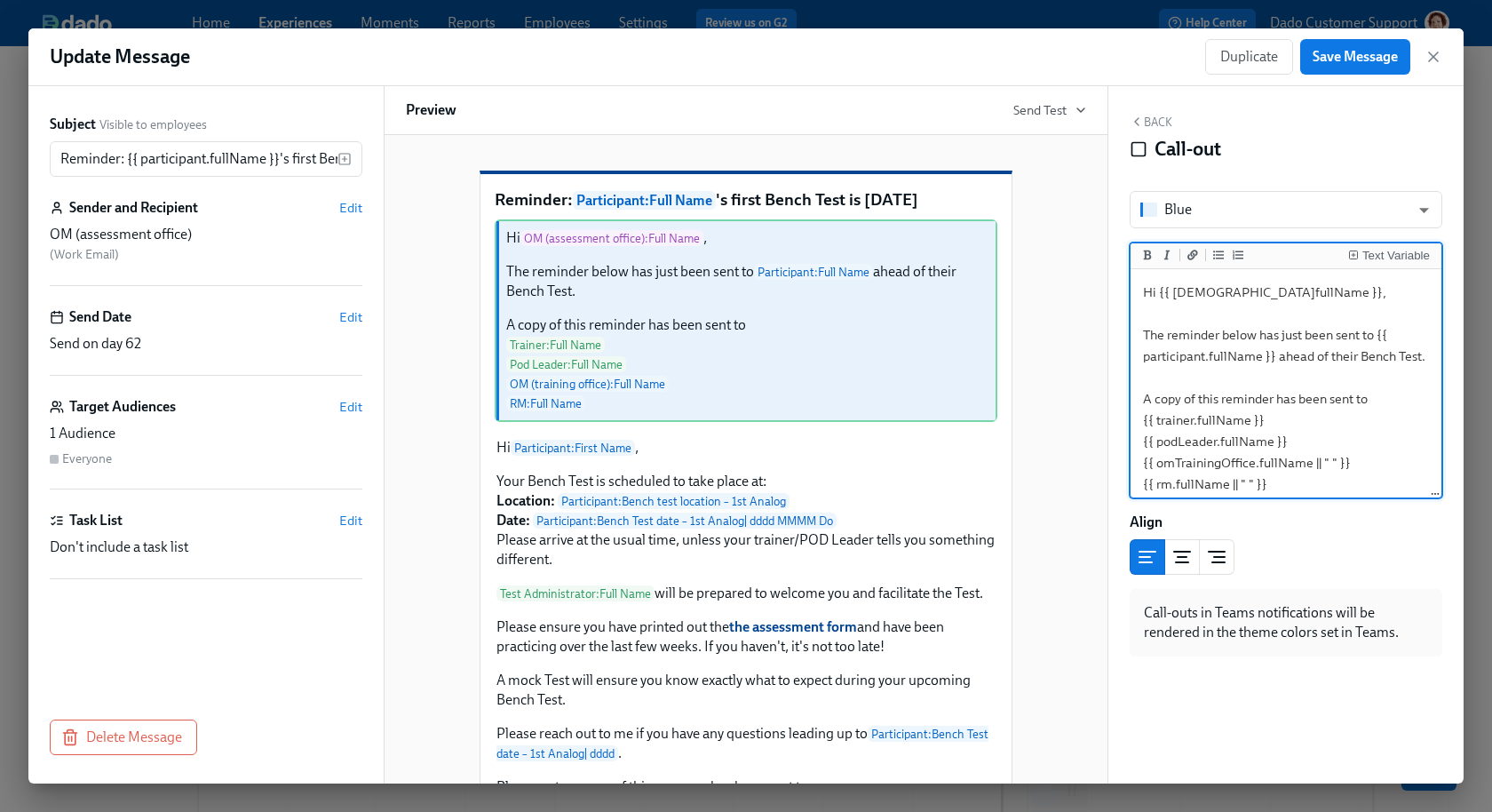
click at [1317, 296] on textarea "Hi {{ [DEMOGRAPHIC_DATA]fullName }}, The reminder below has just been sent to {…" at bounding box center [1286, 387] width 303 height 230
type textarea "Hi {{ [DEMOGRAPHIC_DATA]firstName }}, The reminder below has just been sent to …"
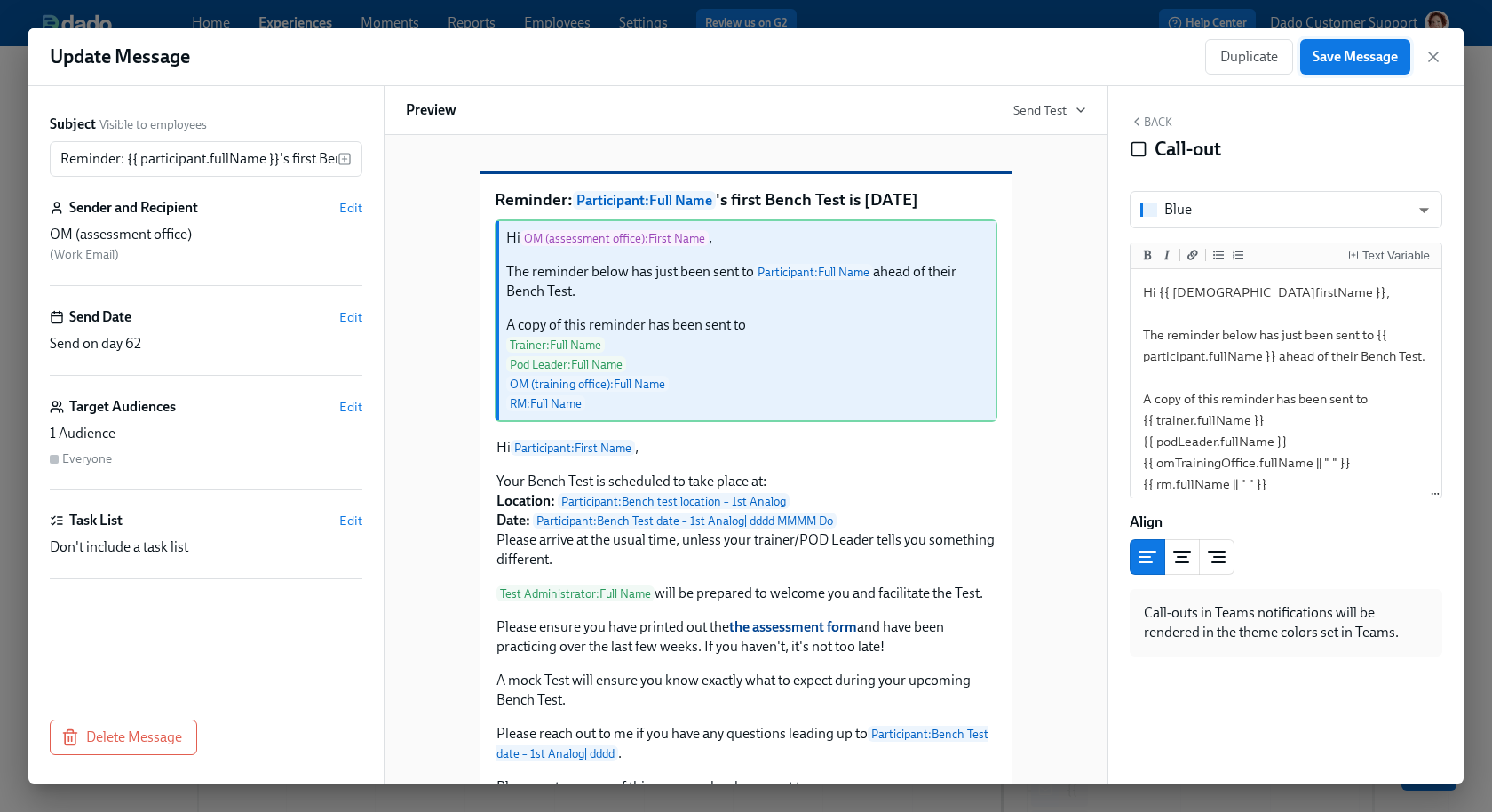
click at [1362, 48] on span "Save Message" at bounding box center [1356, 56] width 86 height 18
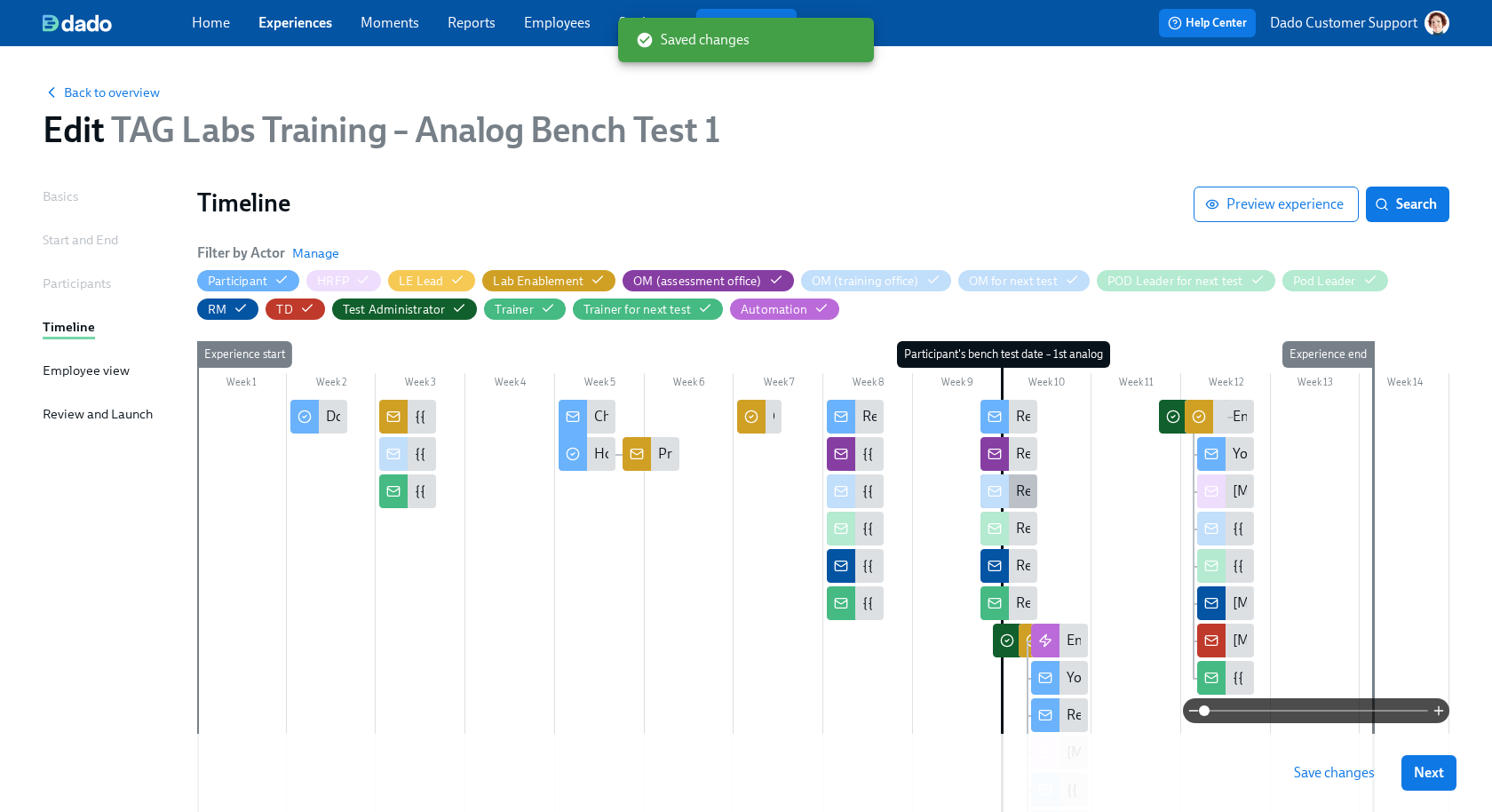
click at [1009, 495] on div at bounding box center [994, 491] width 28 height 34
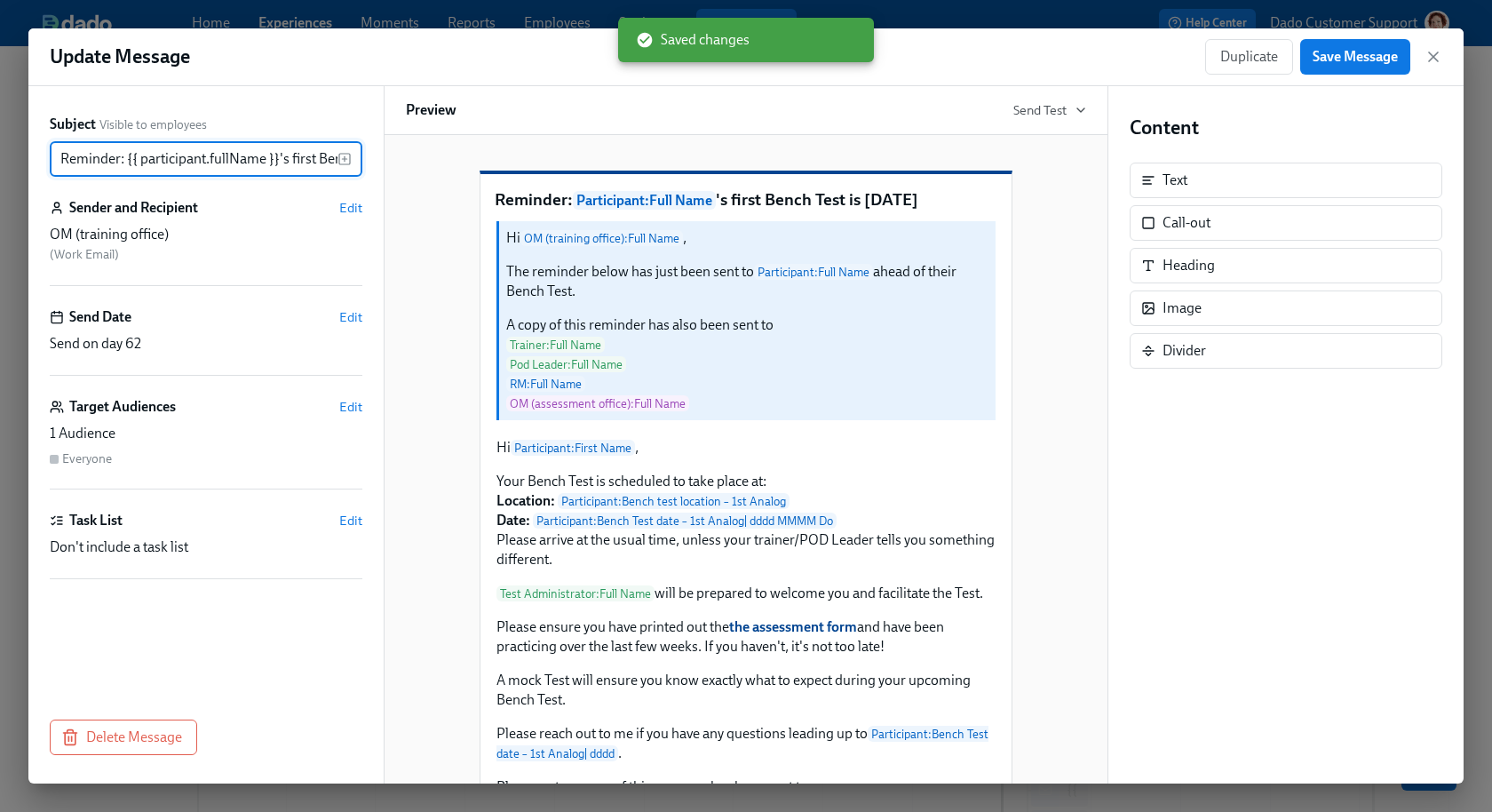
scroll to position [0, 114]
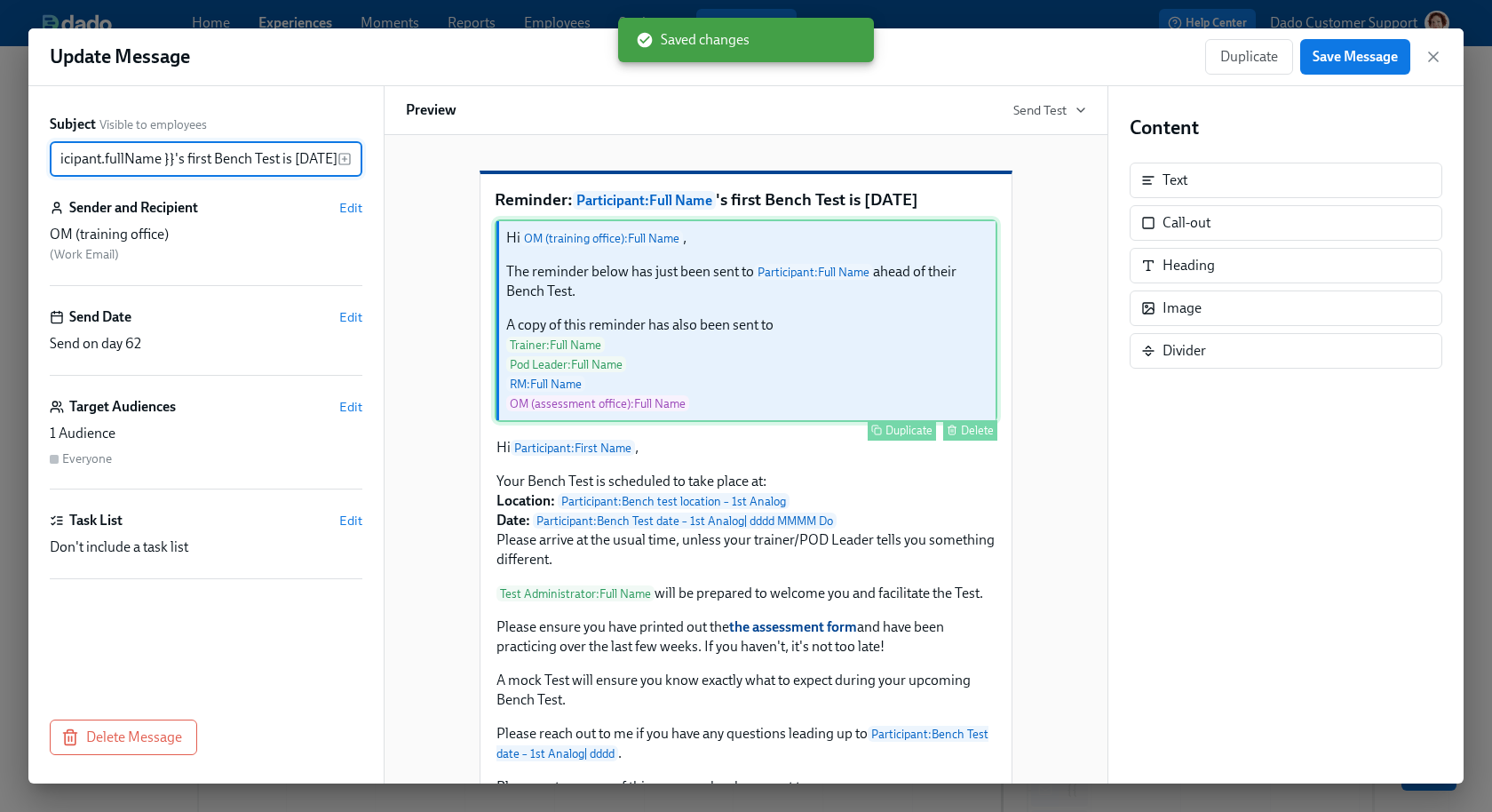
click at [904, 404] on div "Hi OM (training office) : Full Name , The reminder below has just been sent to …" at bounding box center [746, 321] width 503 height 202
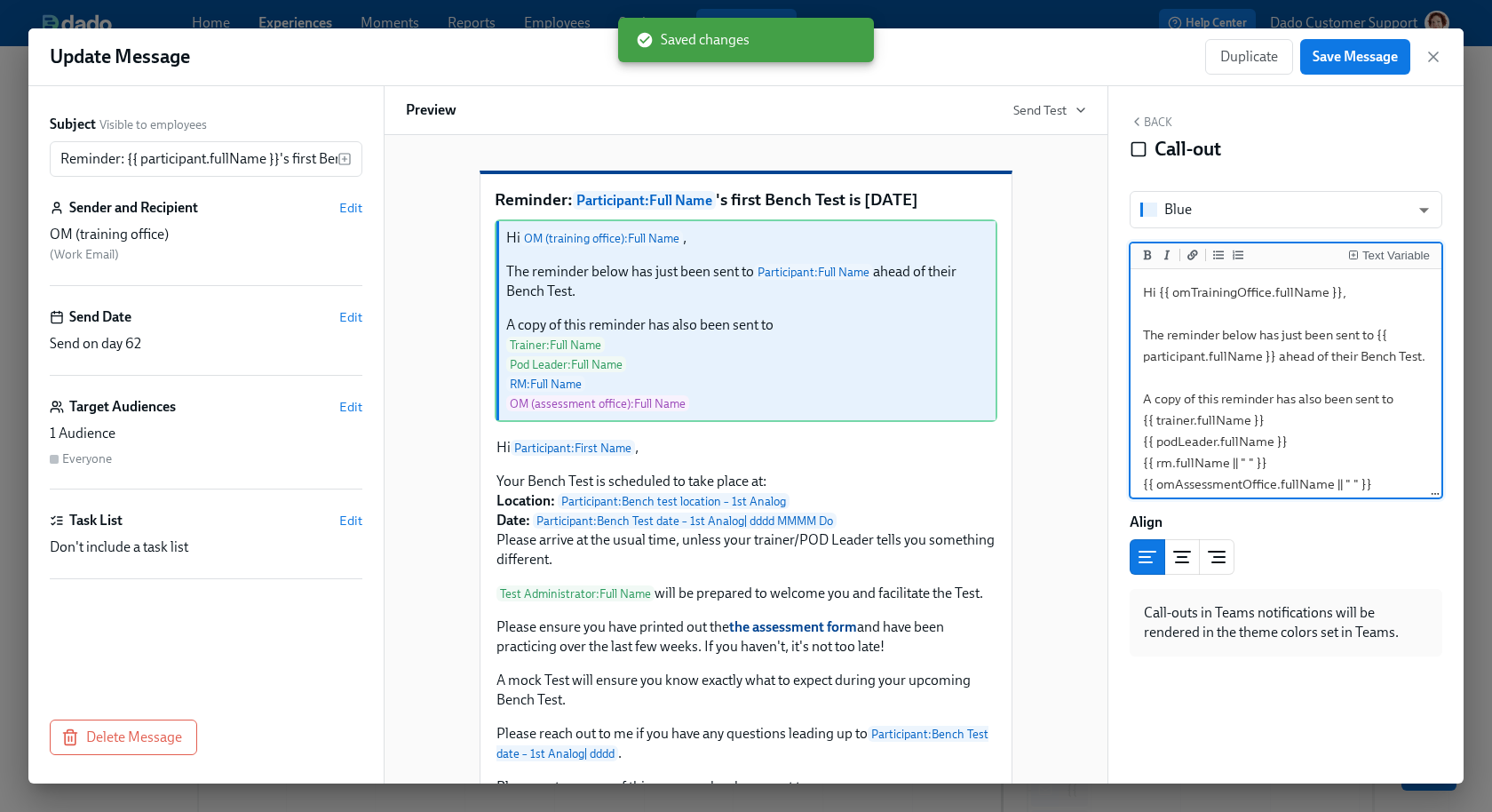
click at [1288, 292] on textarea "Hi {{ omTrainingOffice.fullName }}, The reminder below has just been sent to {{…" at bounding box center [1286, 387] width 303 height 230
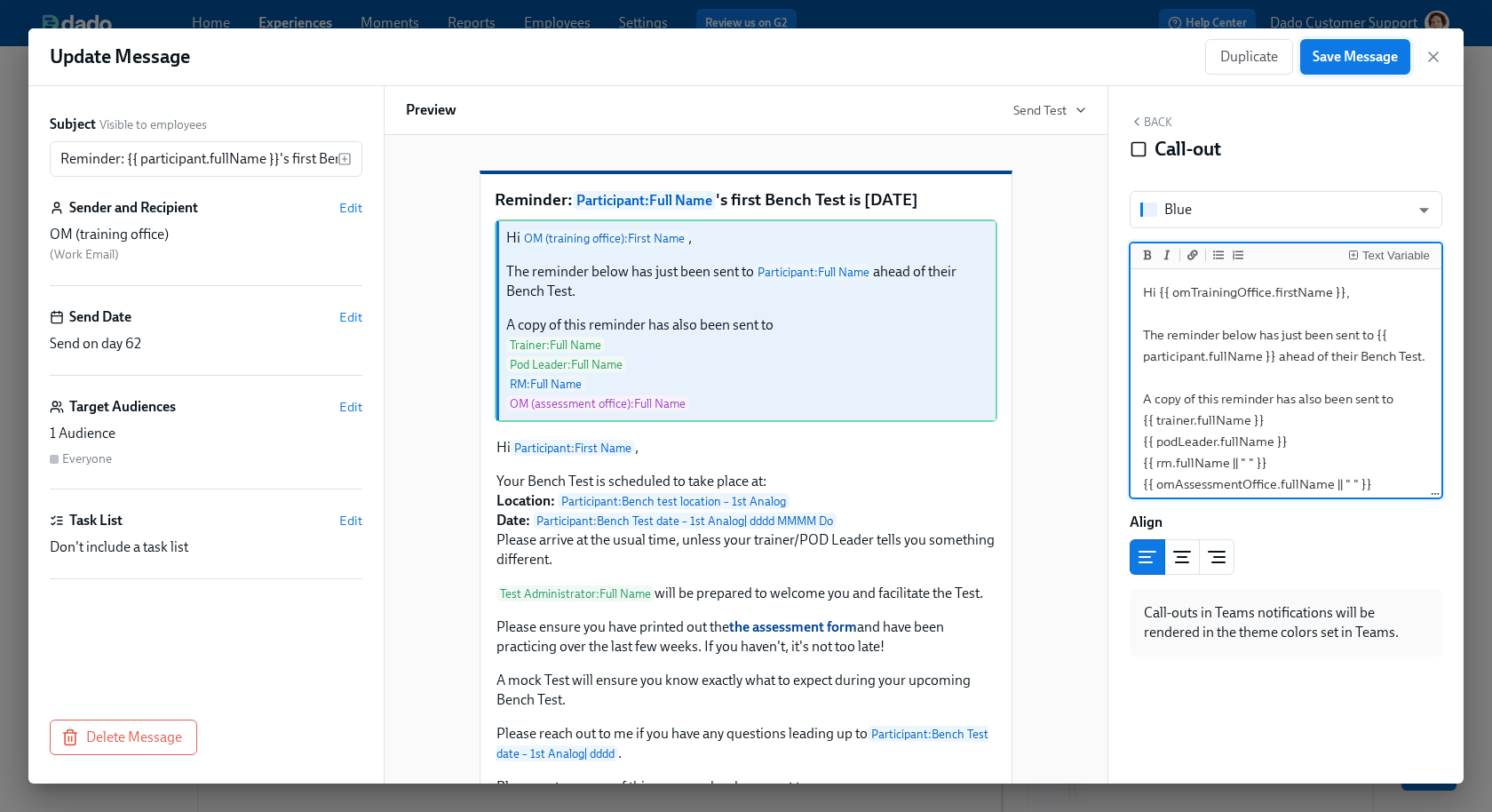
type textarea "Hi {{ omTrainingOffice.firstName }}, The reminder below has just been sent to {…"
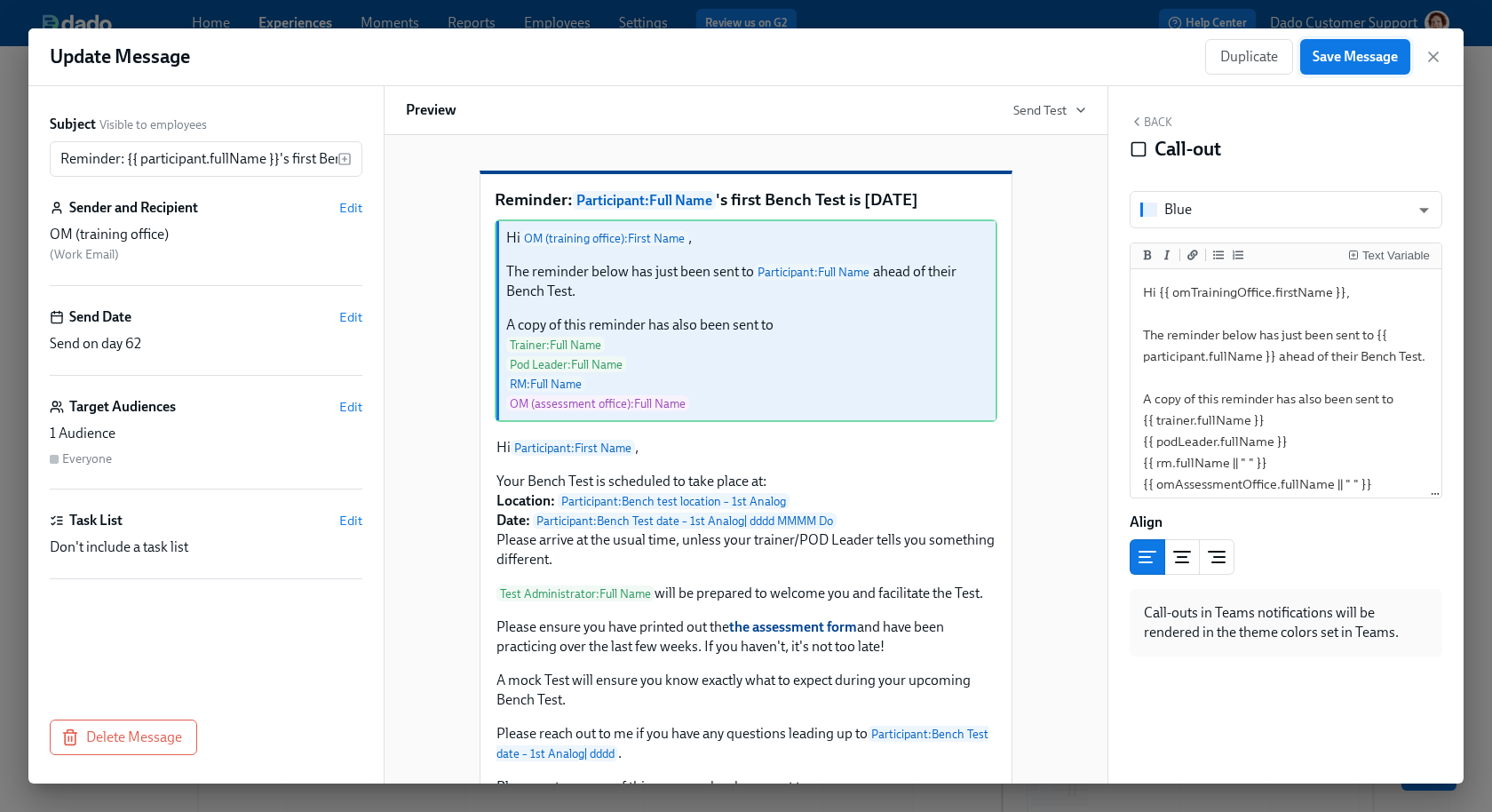
click at [1359, 54] on span "Save Message" at bounding box center [1356, 56] width 86 height 18
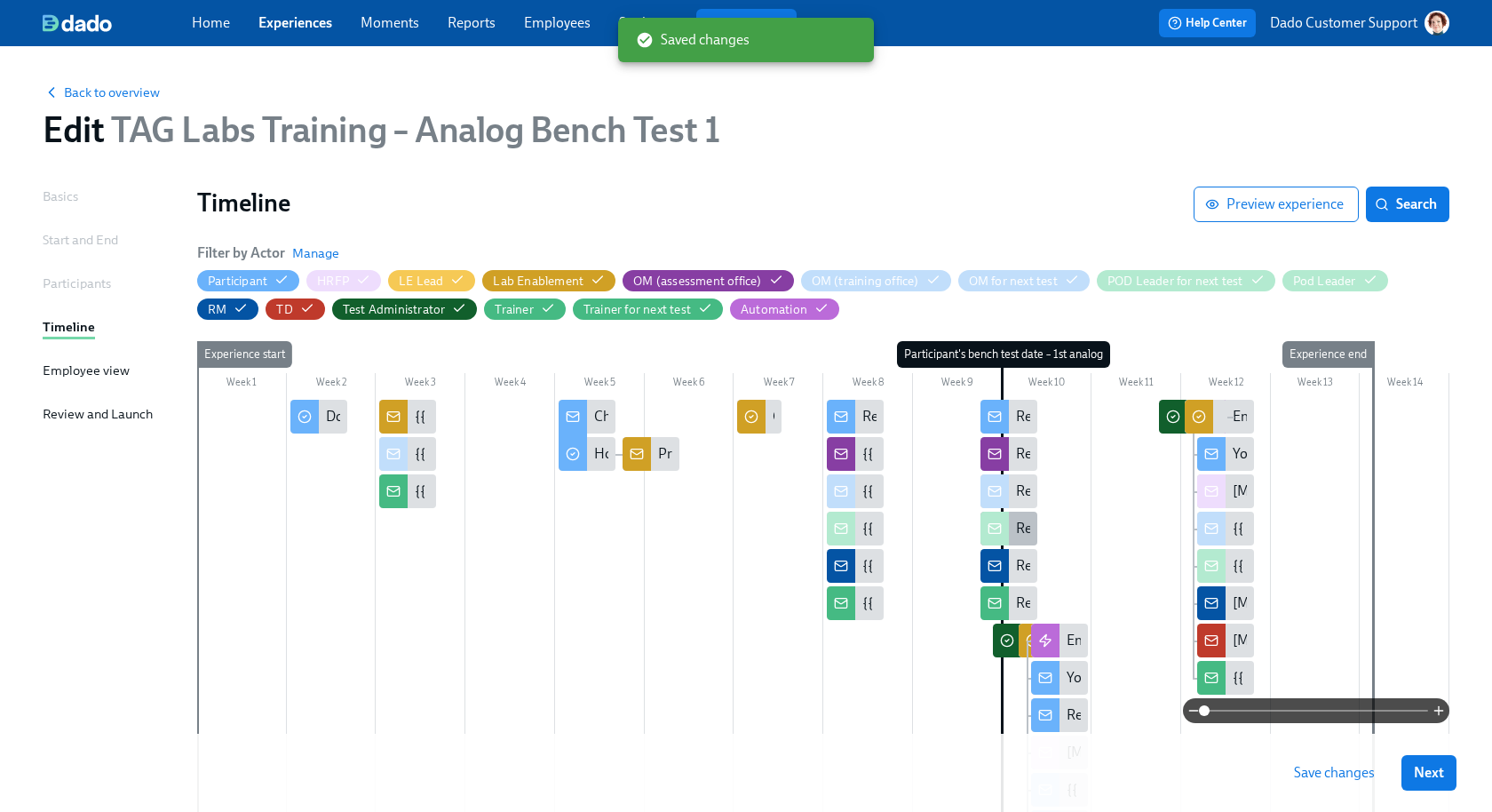
click at [1006, 535] on div at bounding box center [994, 528] width 28 height 34
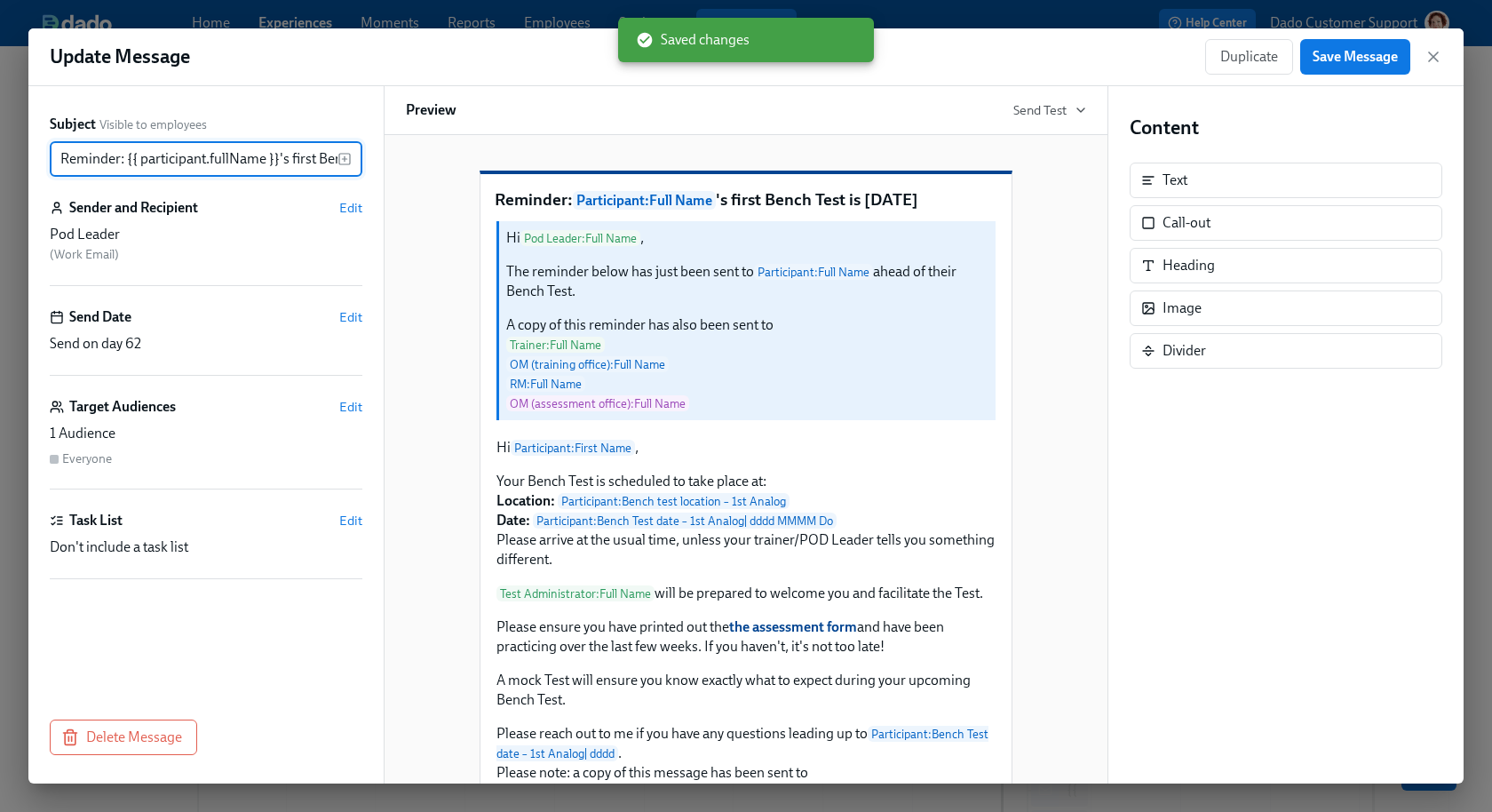
scroll to position [0, 114]
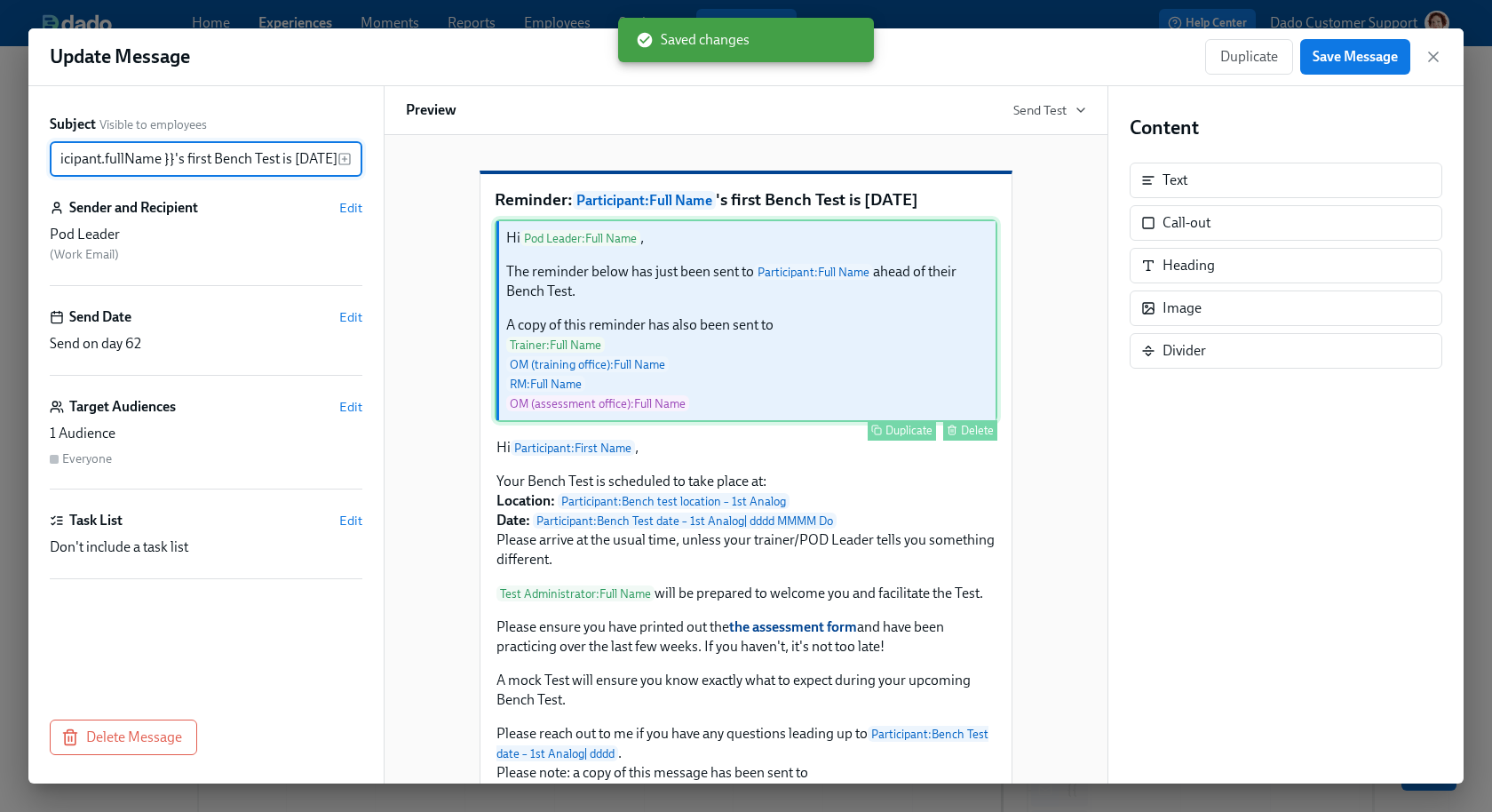
click at [868, 338] on div "Hi Pod Leader : Full Name , The reminder below has just been sent to Participan…" at bounding box center [746, 321] width 503 height 202
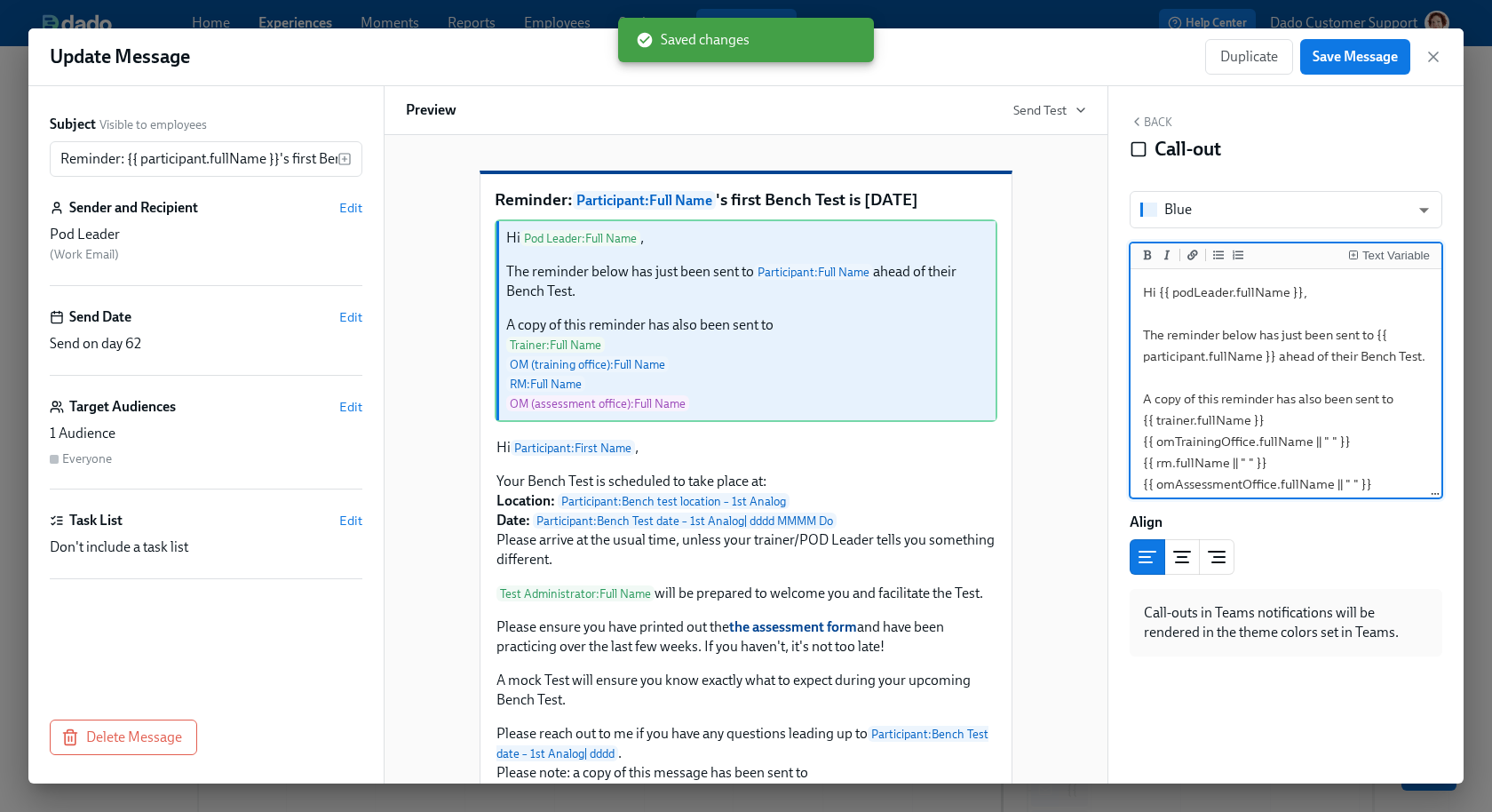
click at [1253, 295] on textarea "Hi {{ podLeader.fullName }}, The reminder below has just been sent to {{ partic…" at bounding box center [1286, 387] width 303 height 230
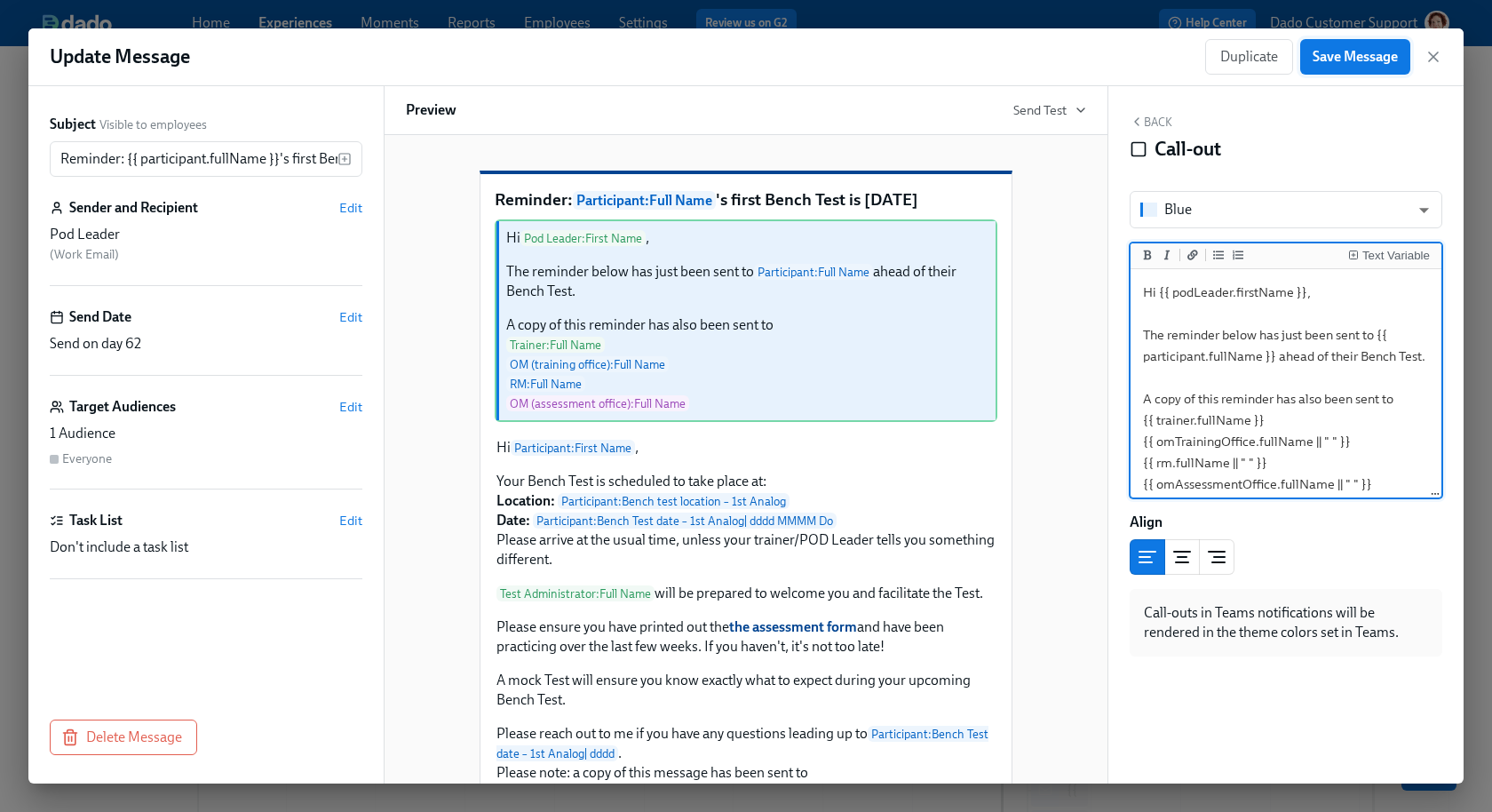
type textarea "Hi {{ podLeader.firstName }}, The reminder below has just been sent to {{ parti…"
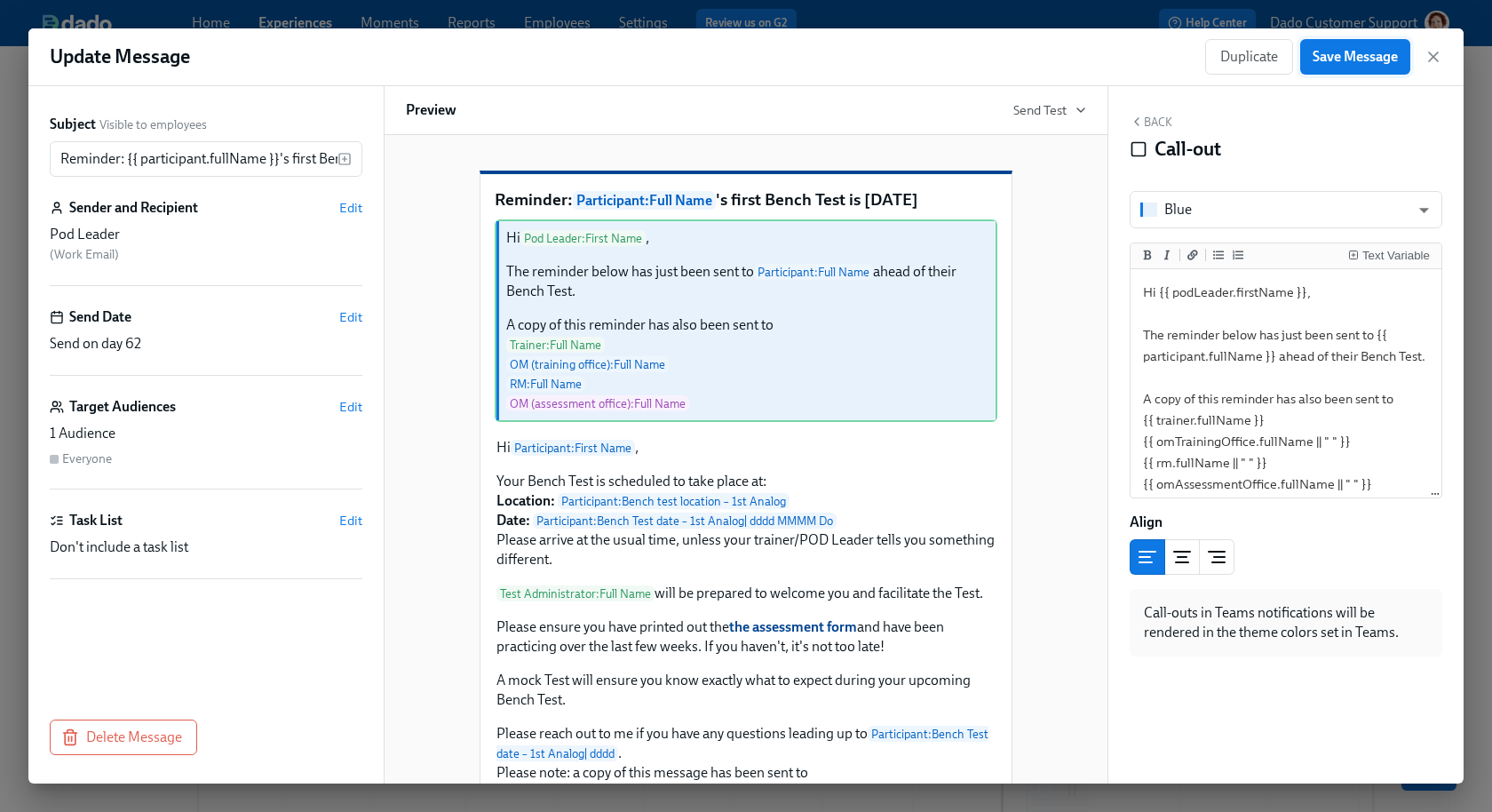
click at [1368, 58] on span "Save Message" at bounding box center [1356, 56] width 86 height 18
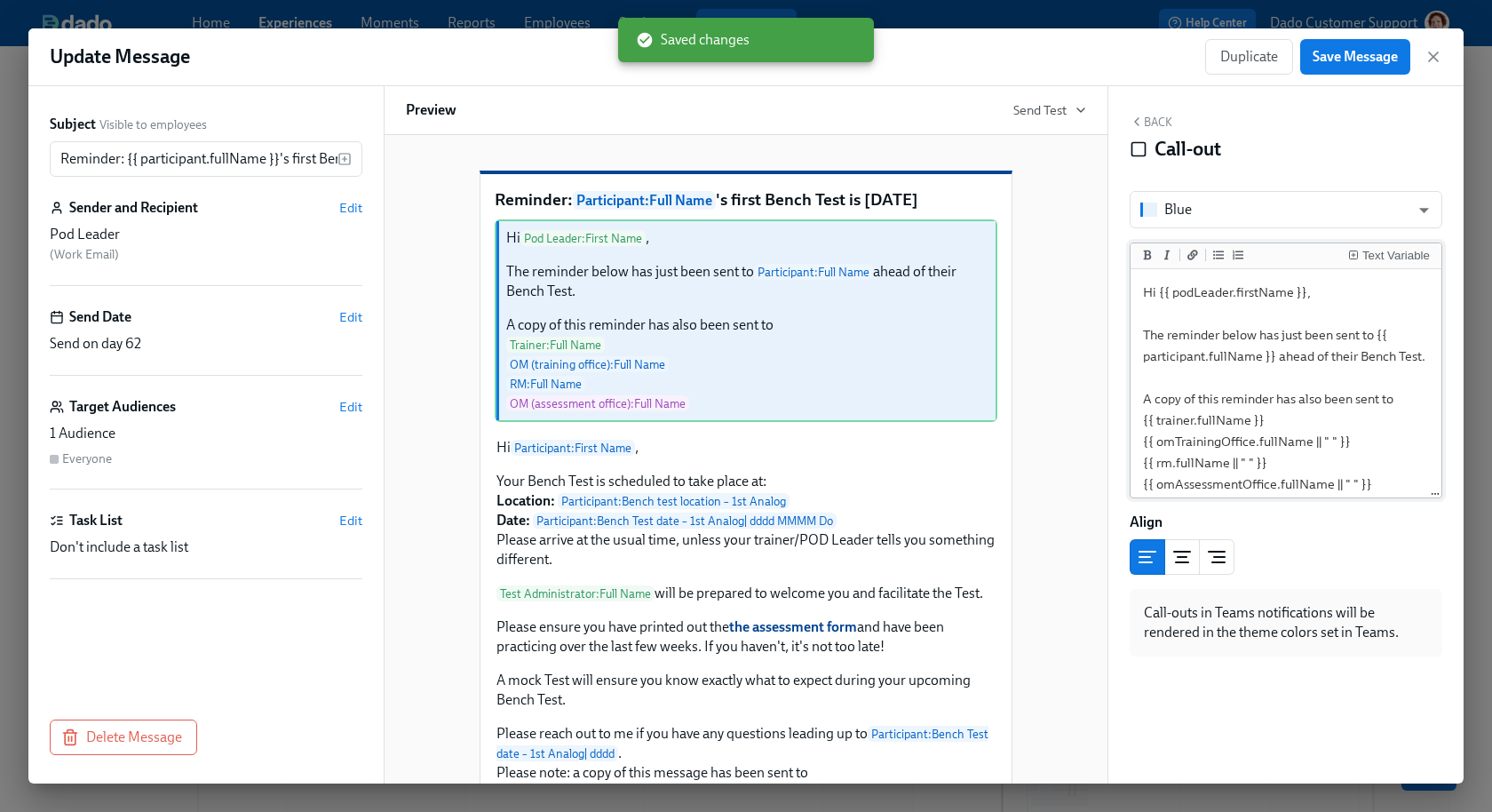
click at [1246, 302] on textarea "Hi {{ podLeader.firstName }}, The reminder below has just been sent to {{ parti…" at bounding box center [1286, 387] width 303 height 230
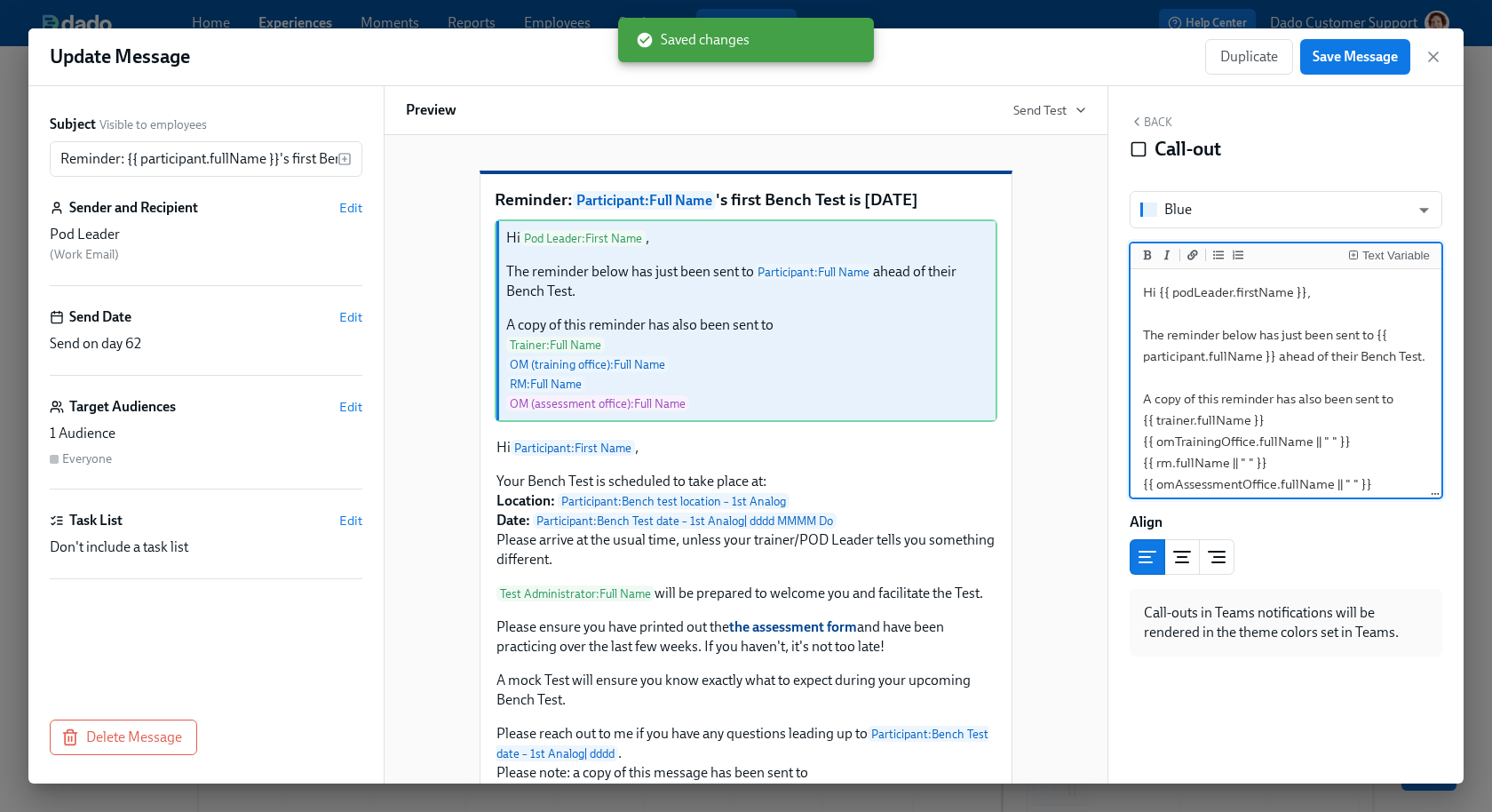
click at [1249, 289] on textarea "Hi {{ podLeader.firstName }}, The reminder below has just been sent to {{ parti…" at bounding box center [1286, 387] width 303 height 230
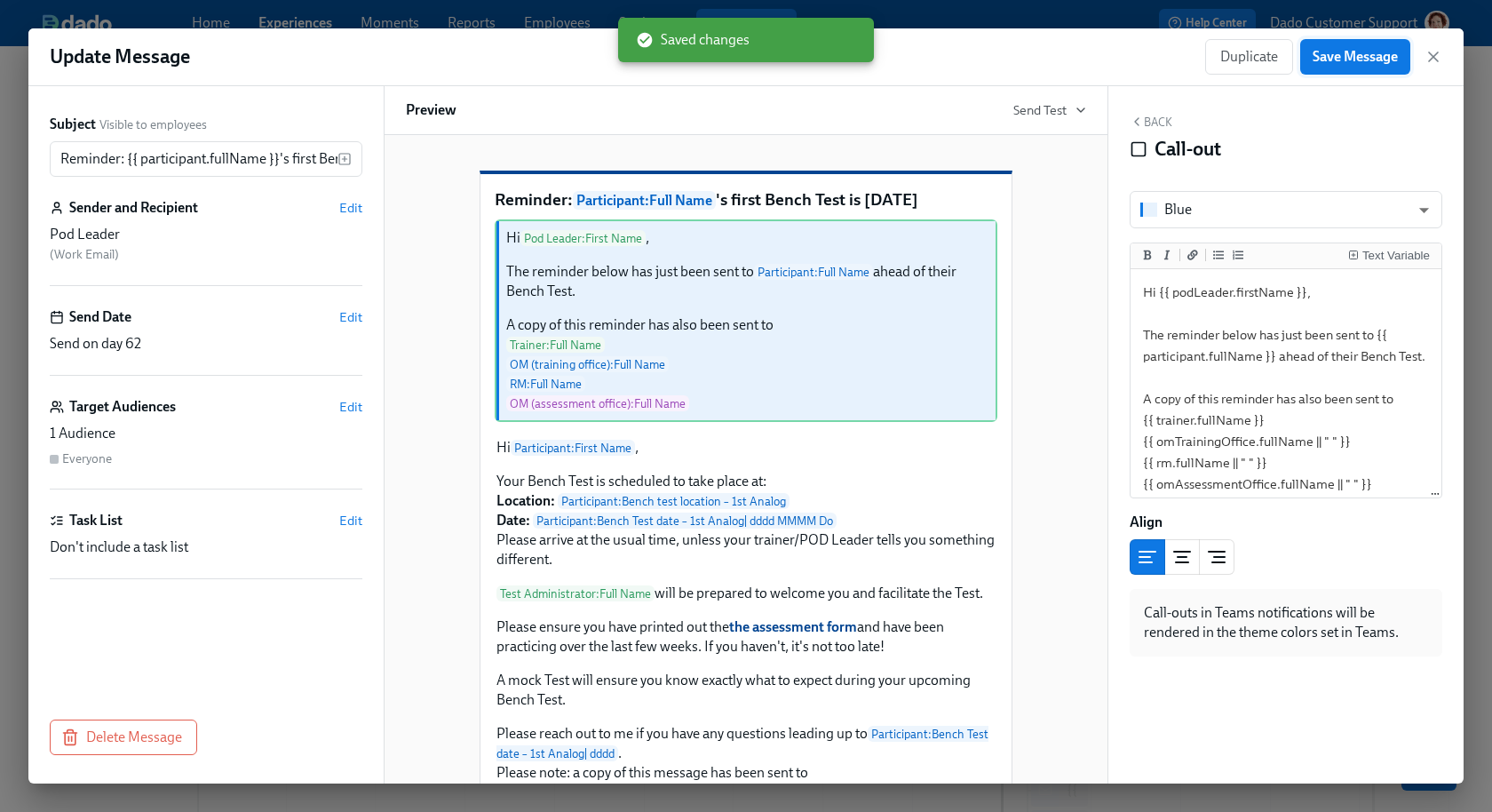
click at [1337, 46] on button "Save Message" at bounding box center [1355, 56] width 110 height 36
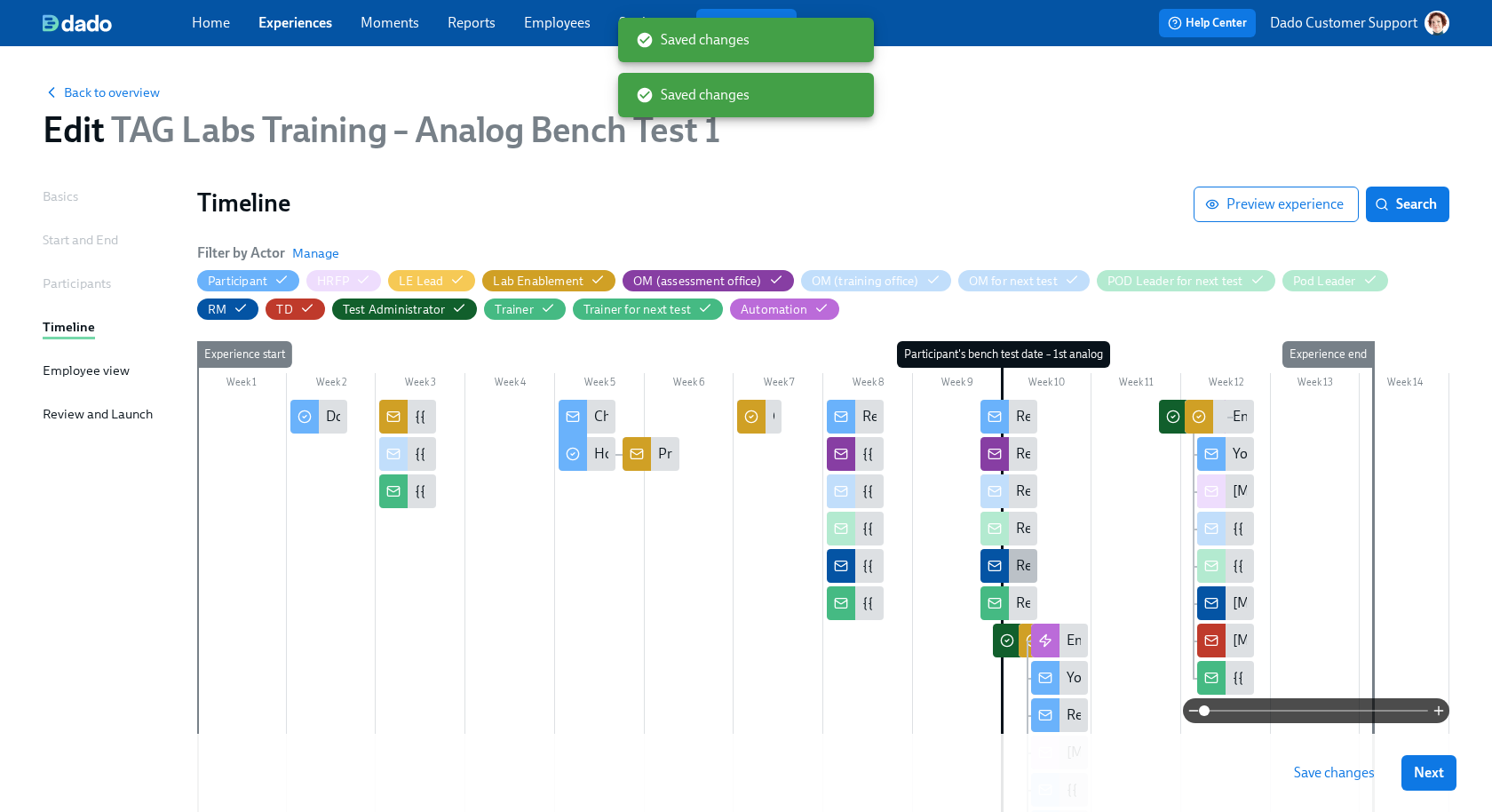
click at [1007, 573] on div at bounding box center [994, 565] width 28 height 34
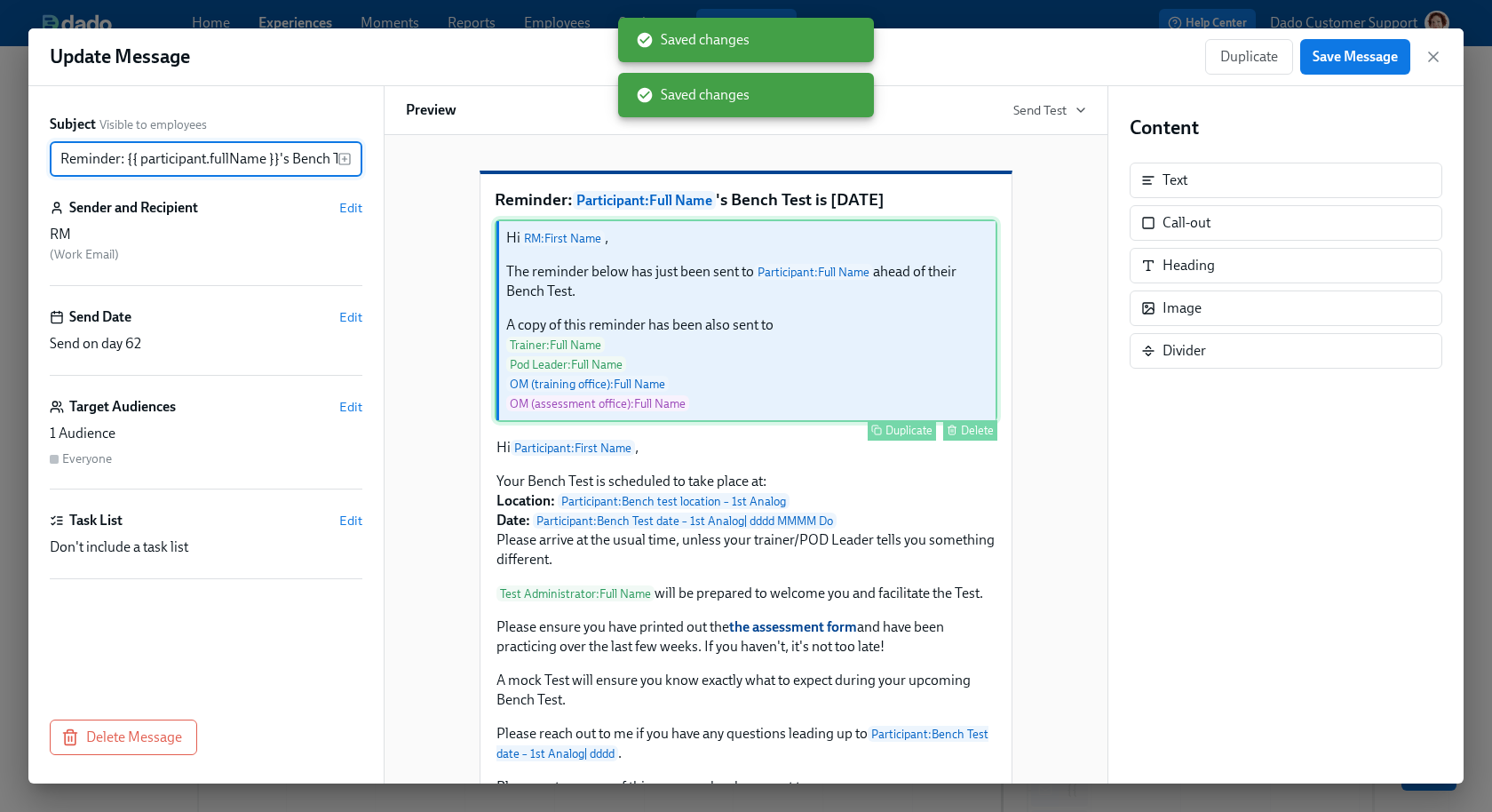
scroll to position [0, 88]
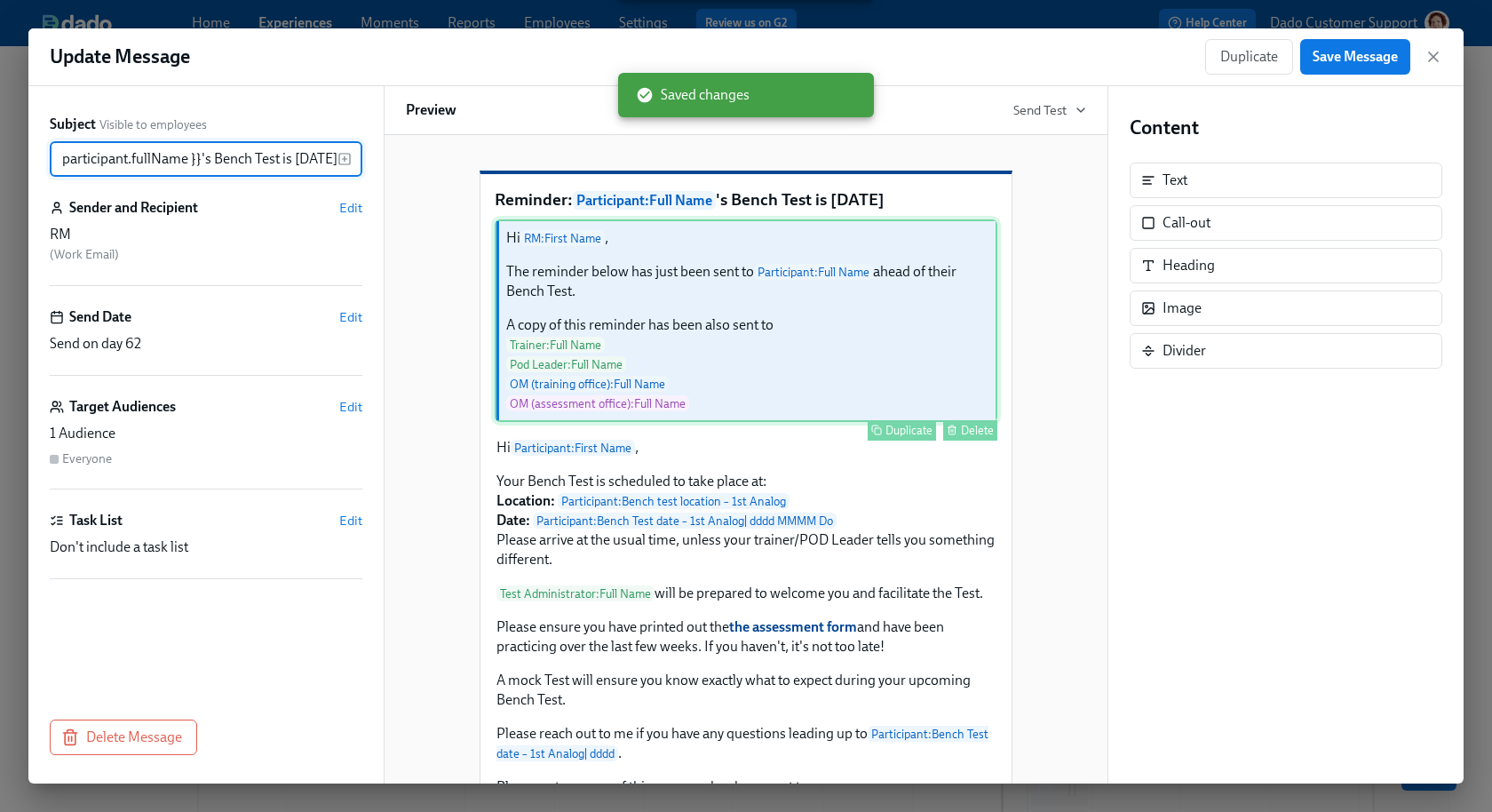
click at [598, 286] on div "Hi RM : First Name , The reminder below has just been sent to Participant : Ful…" at bounding box center [746, 321] width 503 height 202
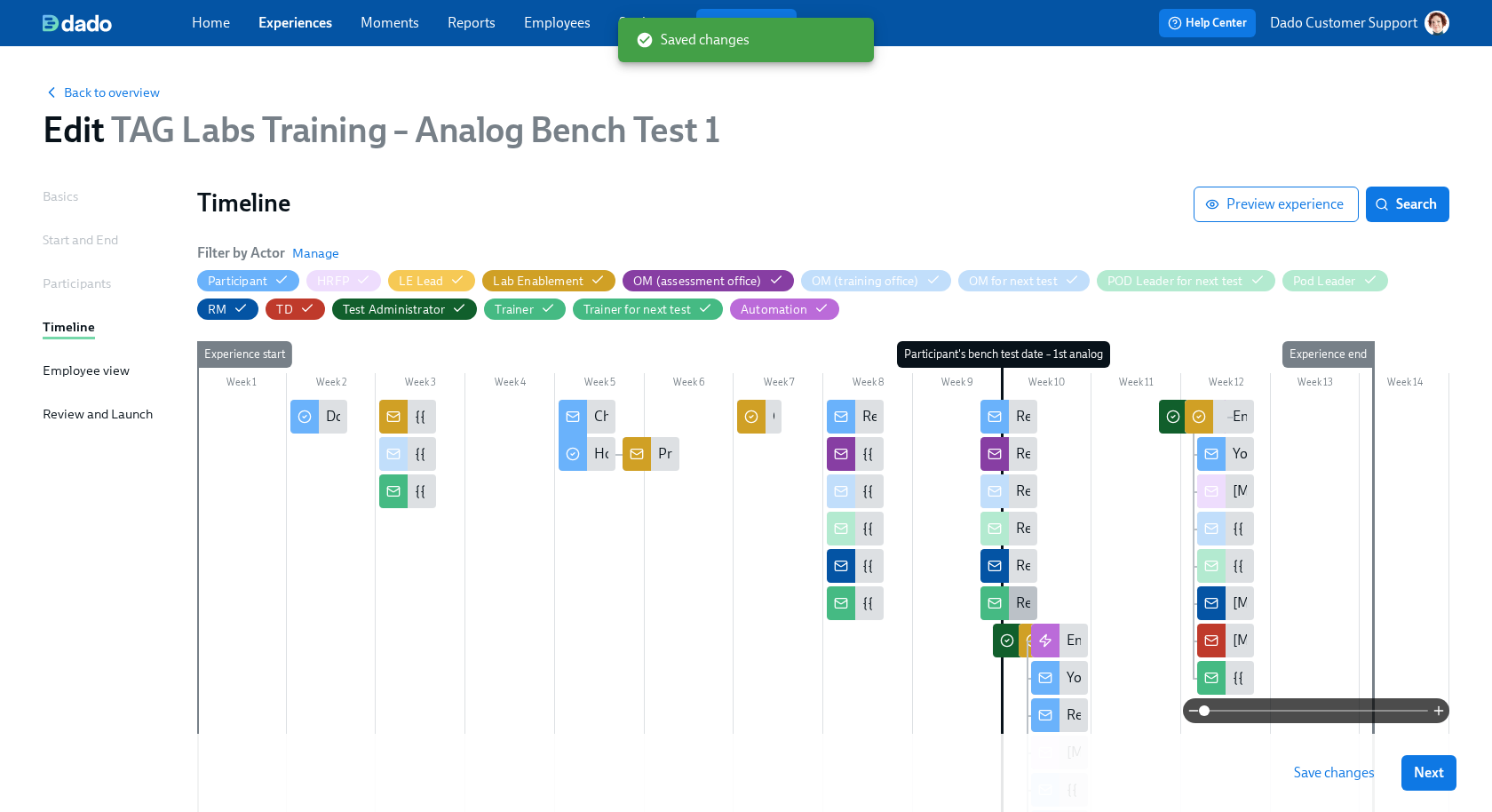
click at [998, 597] on icon at bounding box center [995, 603] width 15 height 15
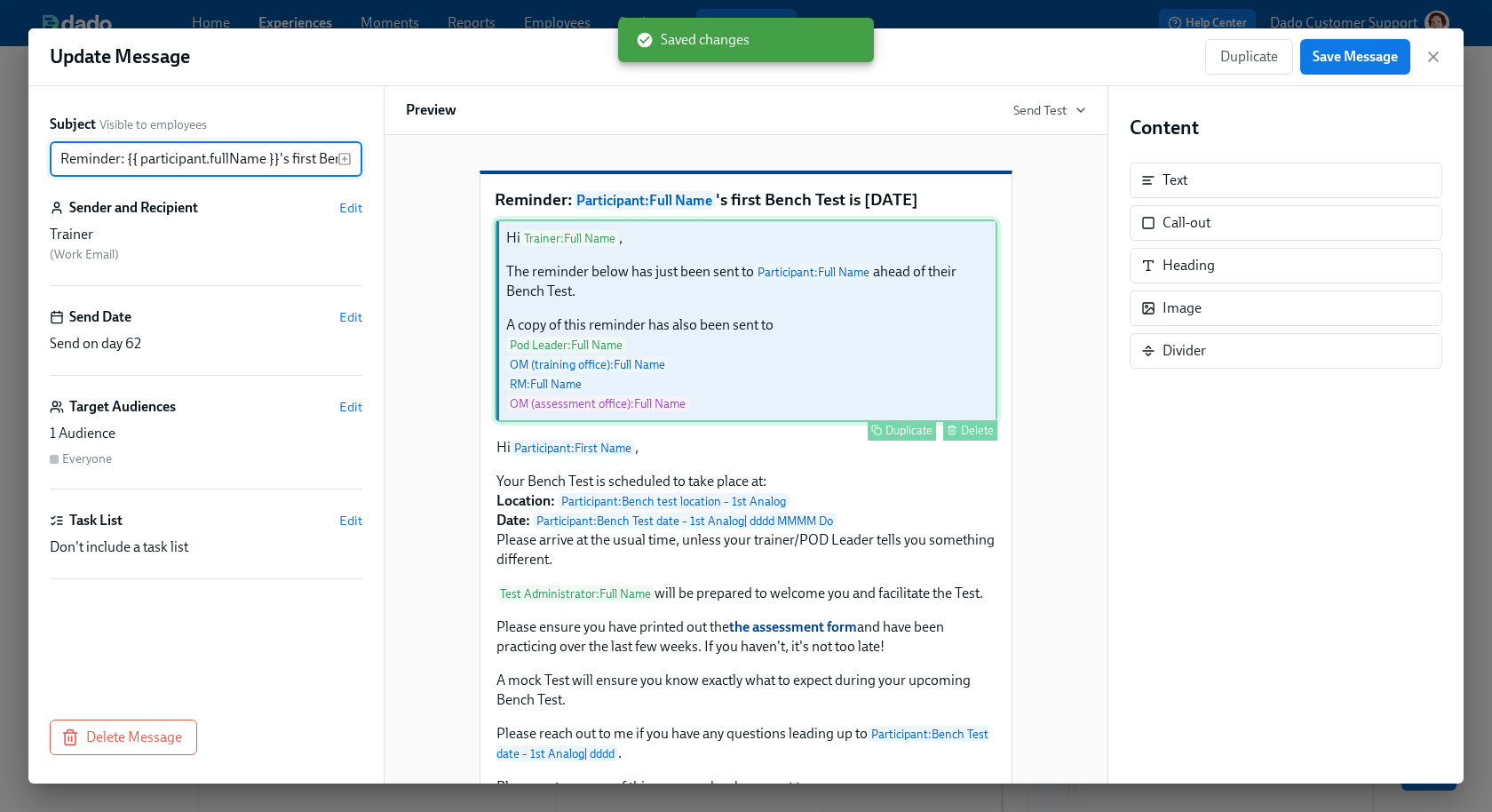
scroll to position [0, 114]
click at [584, 316] on div "Hi Trainer : Full Name , The reminder below has just been sent to Participant :…" at bounding box center [746, 321] width 503 height 202
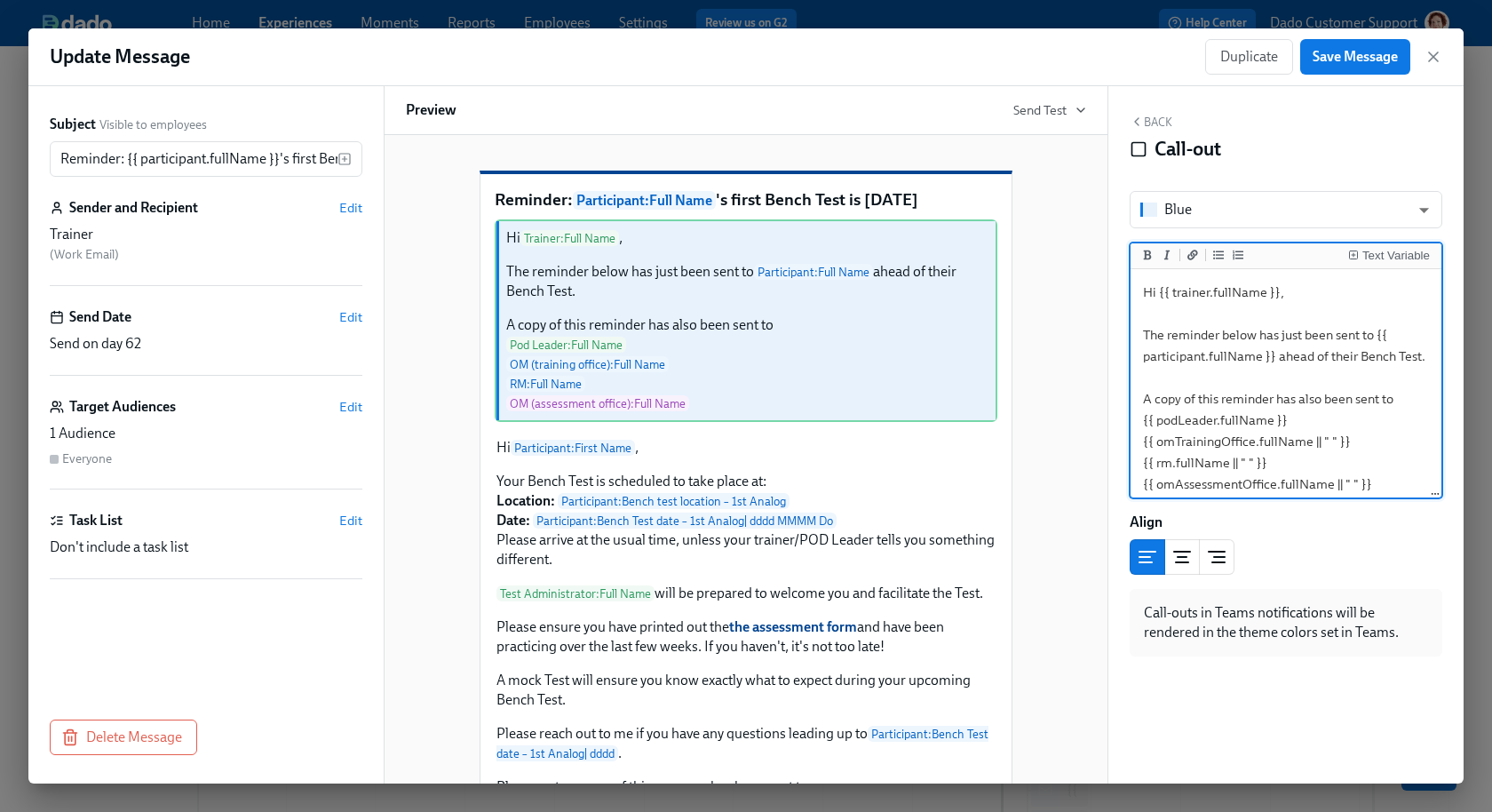
click at [1234, 286] on textarea "Hi {{ trainer.fullName }}, The reminder below has just been sent to {{ particip…" at bounding box center [1286, 387] width 303 height 230
type textarea "Hi {{ trainer.firstName }}, The reminder below has just been sent to {{ partici…"
click at [1357, 61] on span "Save Message" at bounding box center [1356, 56] width 86 height 18
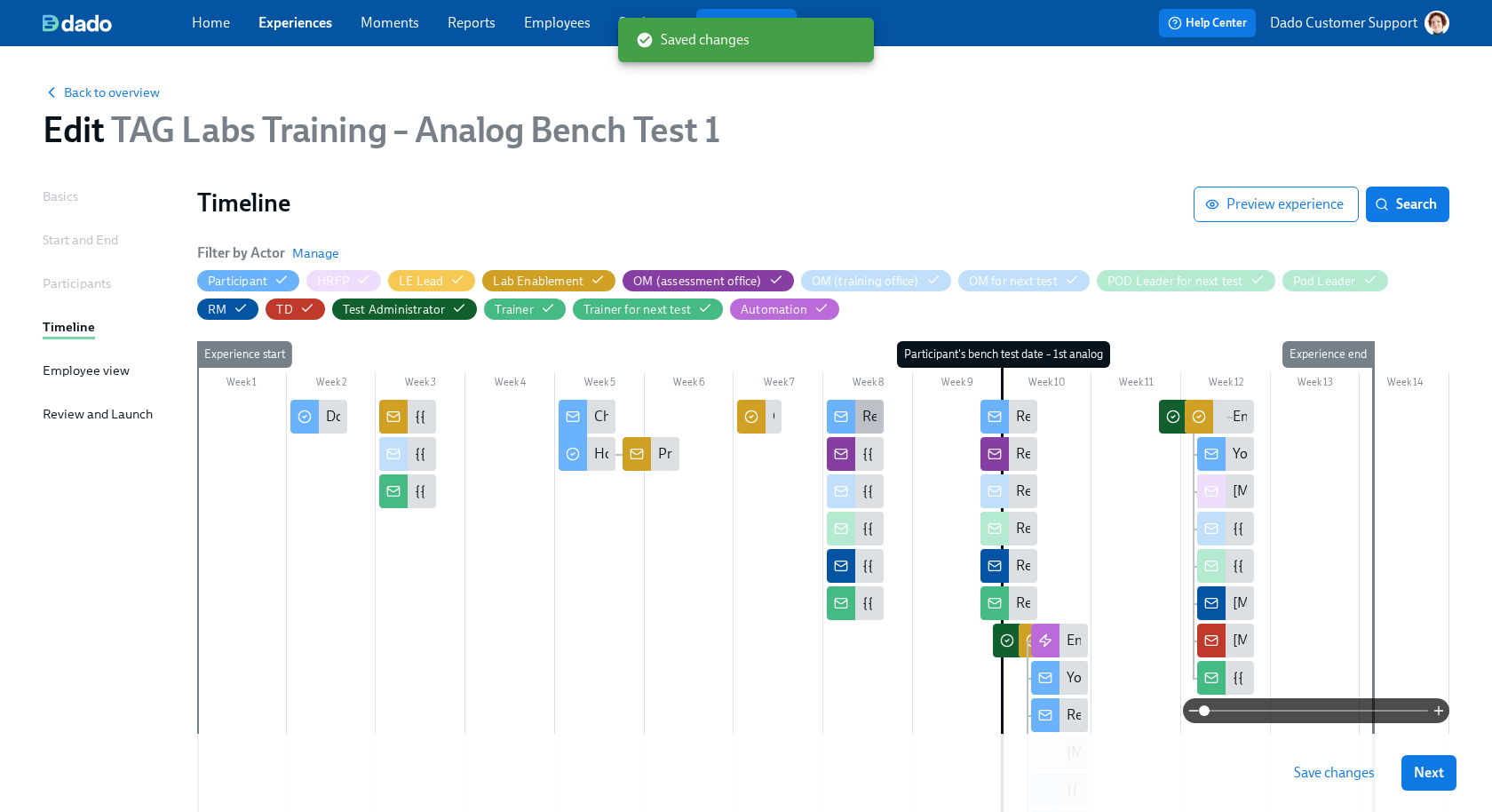
click at [835, 416] on rect at bounding box center [841, 417] width 12 height 10
click at [861, 473] on div at bounding box center [824, 780] width 1253 height 760
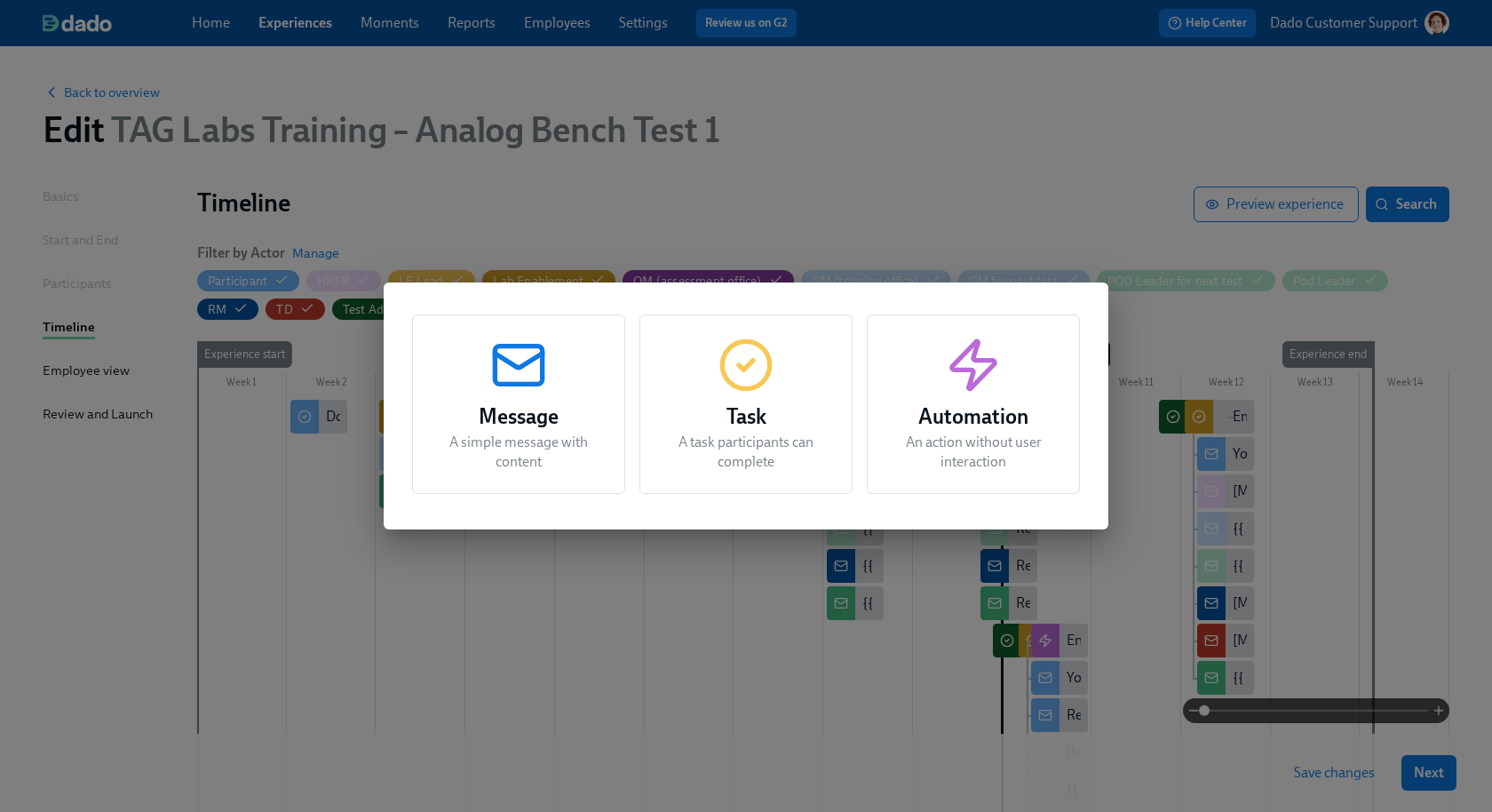
click at [902, 232] on div "Message A simple message with content Task A task participants can complete Aut…" at bounding box center [746, 406] width 1492 height 812
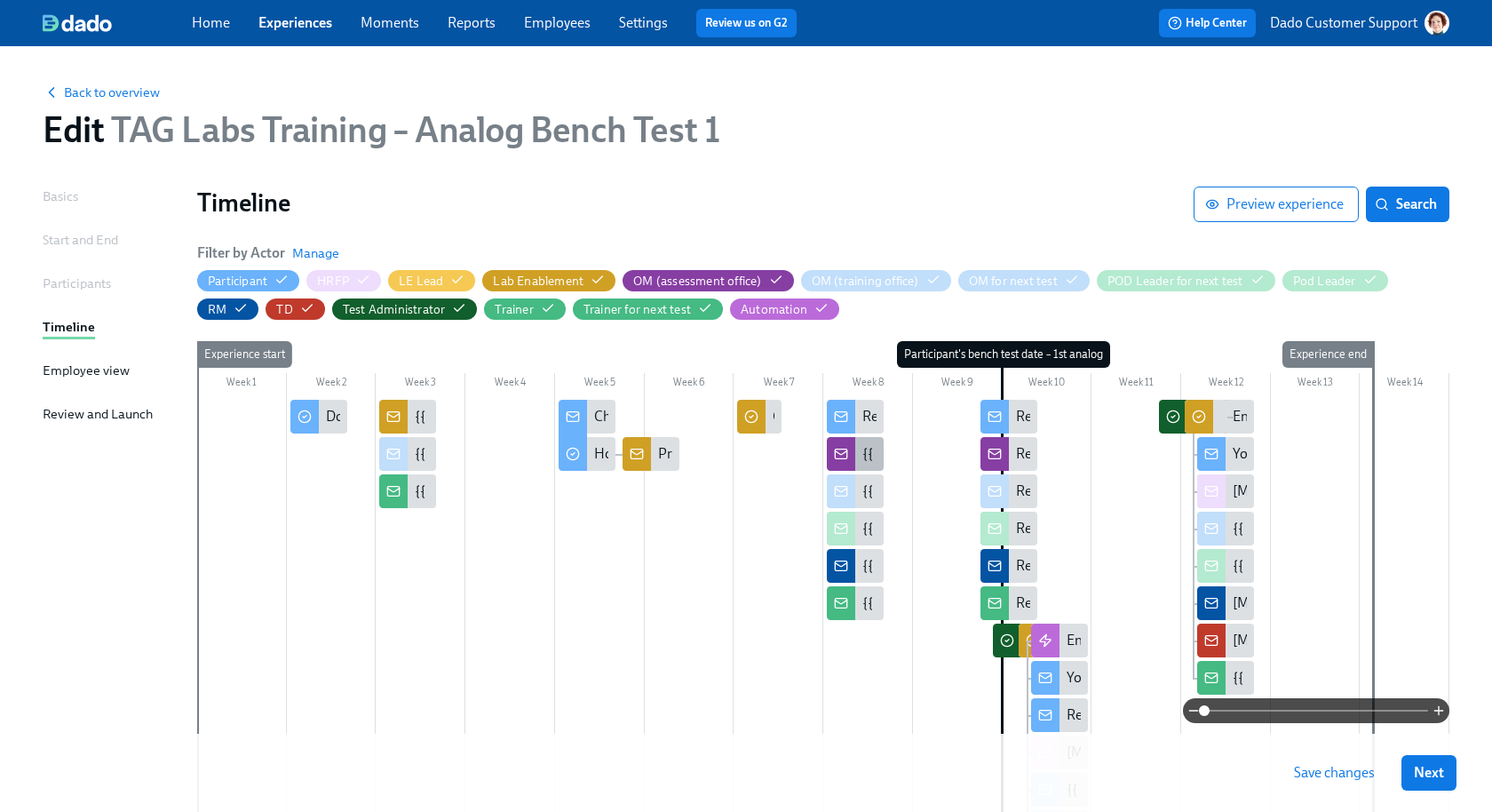
click at [867, 458] on div "{{ participant.fullName }} will be doing a Bench Test in your office [DATE]" at bounding box center [1081, 454] width 437 height 19
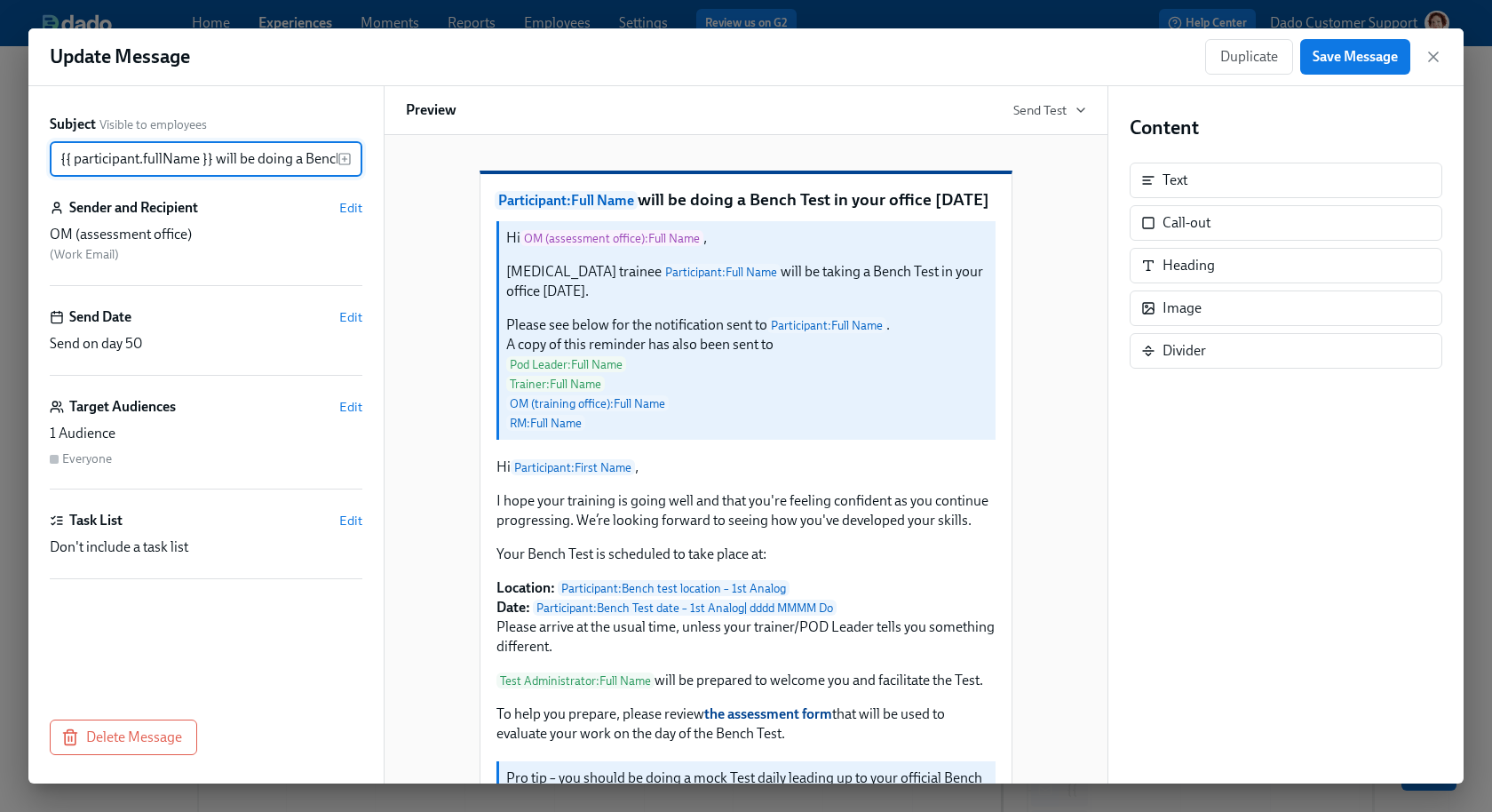
scroll to position [0, 180]
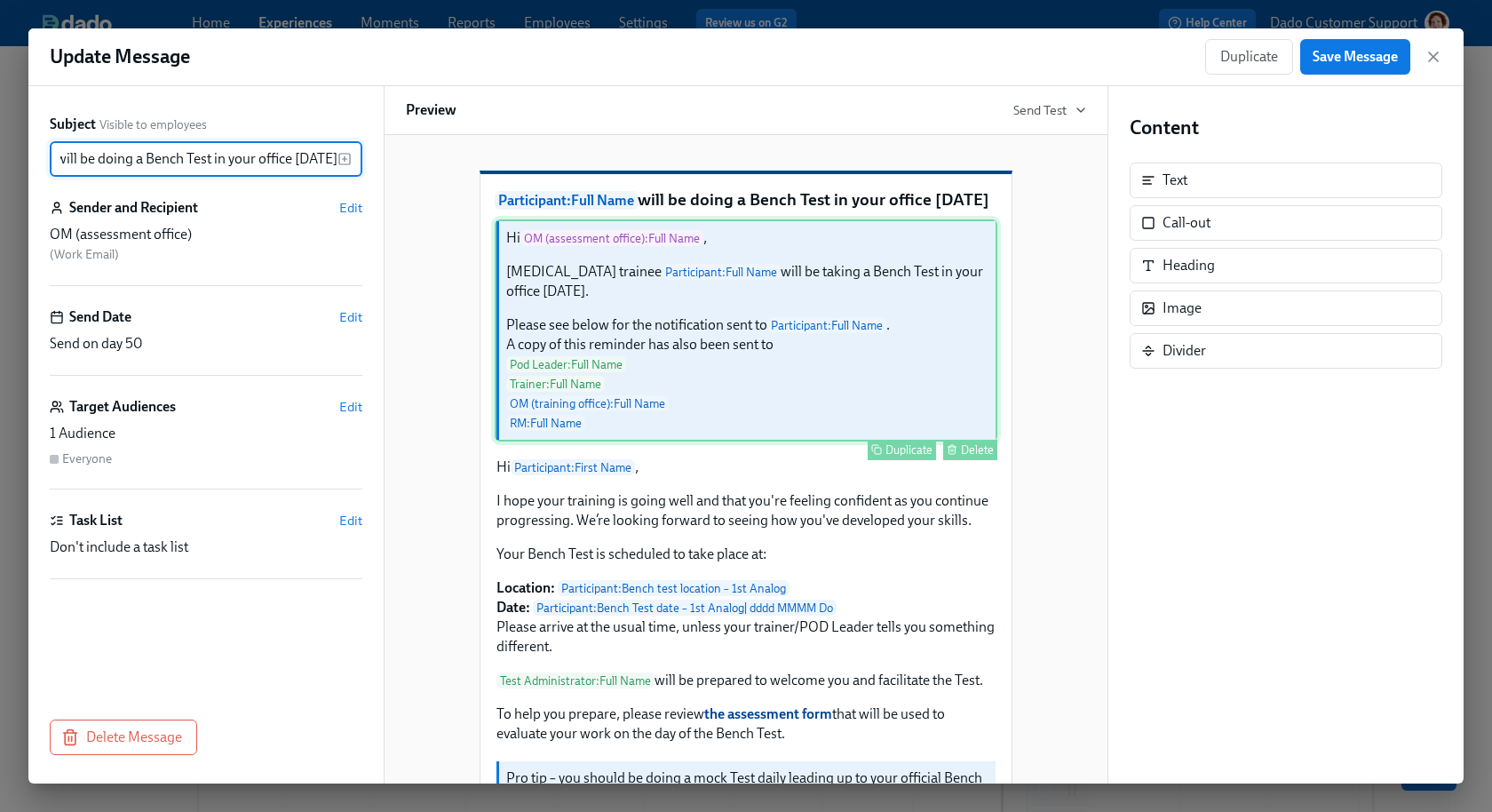
click at [663, 348] on div "Hi OM (assessment office) : Full Name , [MEDICAL_DATA] trainee Participant : Fu…" at bounding box center [746, 331] width 503 height 222
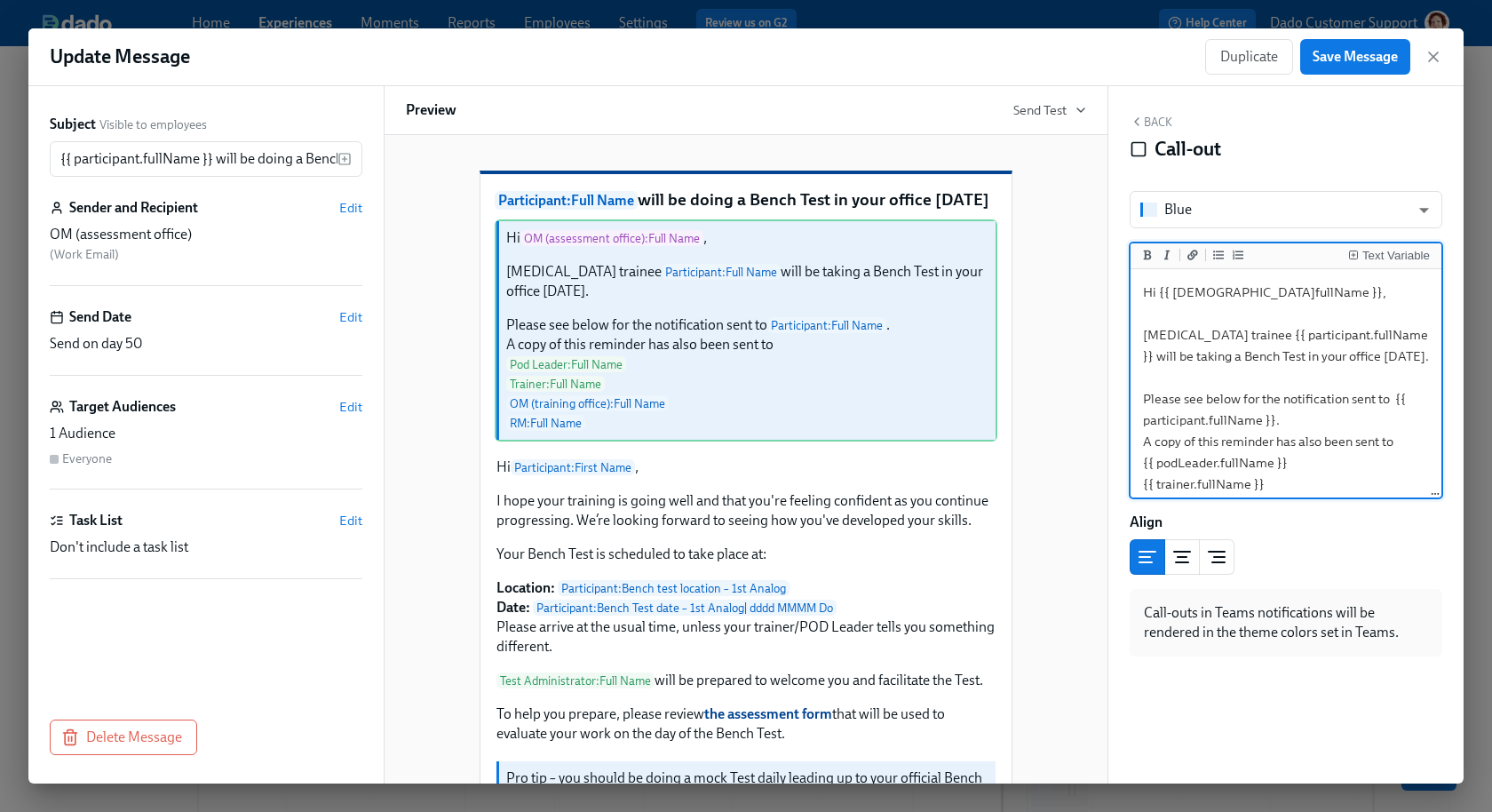
click at [1301, 294] on textarea "Hi {{ [DEMOGRAPHIC_DATA]fullName }}, [MEDICAL_DATA] trainee {{ participant.full…" at bounding box center [1286, 408] width 303 height 273
type textarea "Hi {{ [DEMOGRAPHIC_DATA]firstName }}, [MEDICAL_DATA] trainee {{ participant.ful…"
click at [1339, 50] on span "Save Message" at bounding box center [1356, 56] width 86 height 18
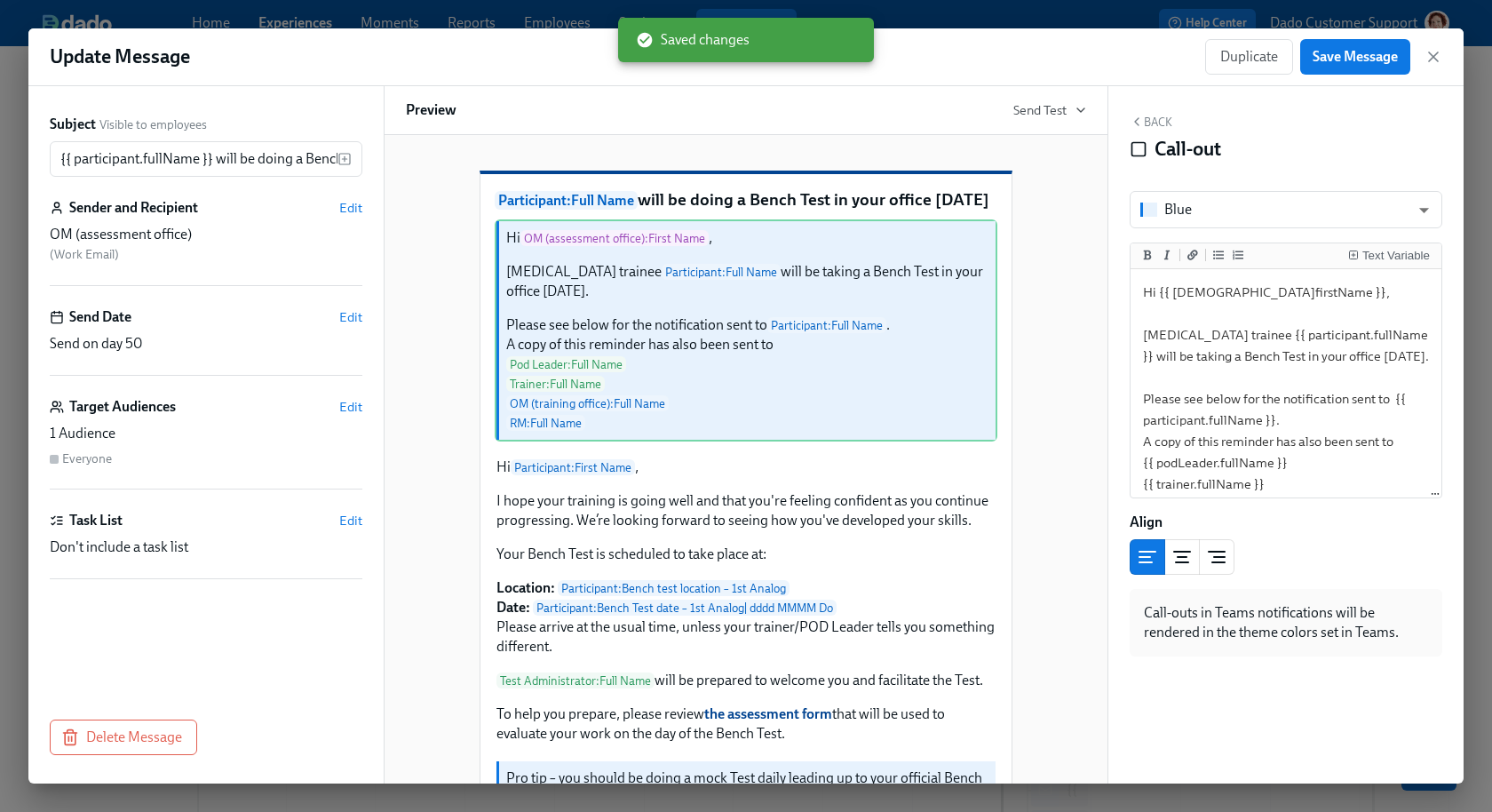
click at [1034, 30] on div "Update Message Duplicate Save Message" at bounding box center [746, 56] width 1436 height 57
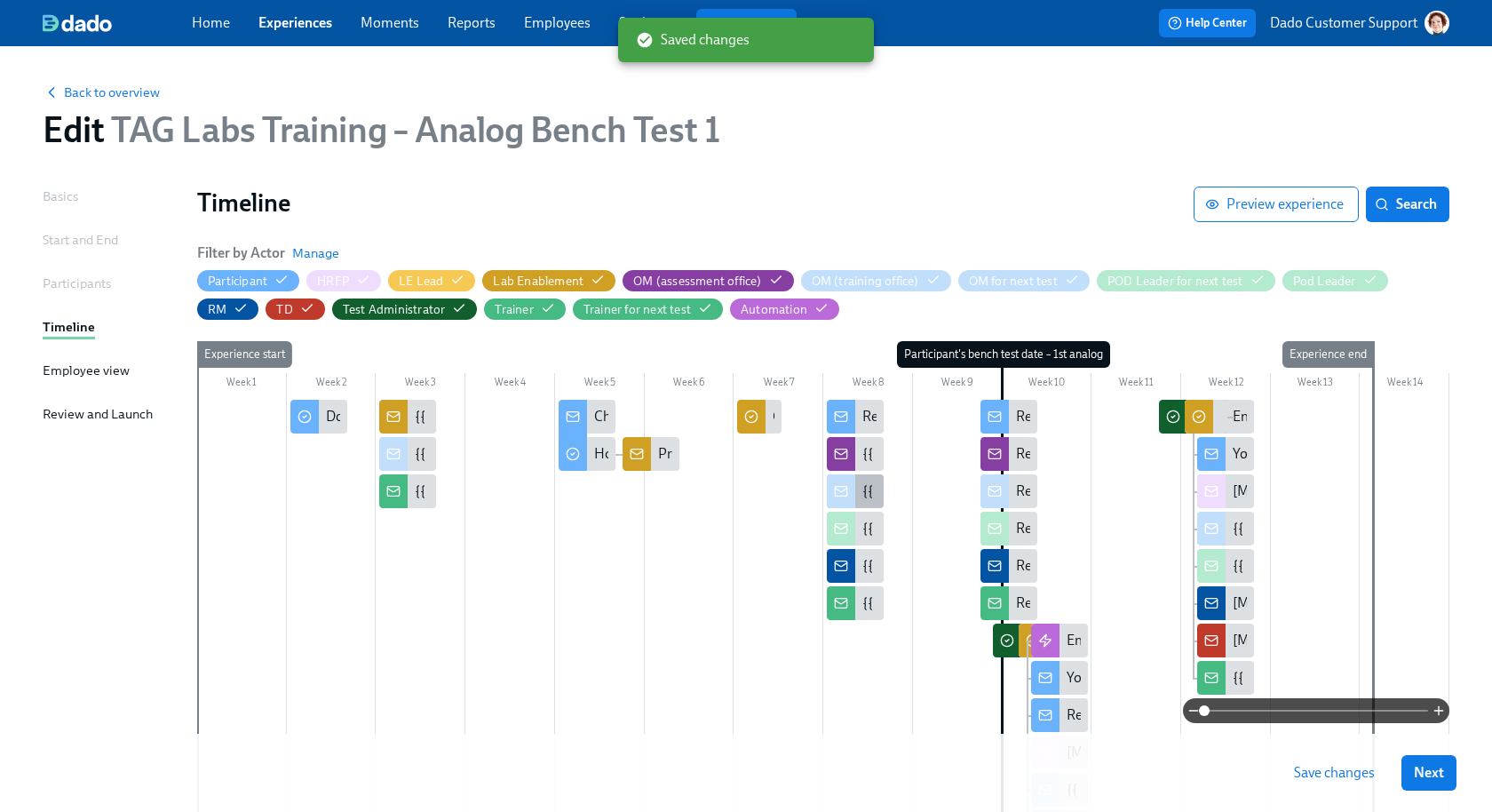
click at [836, 490] on icon at bounding box center [841, 491] width 15 height 15
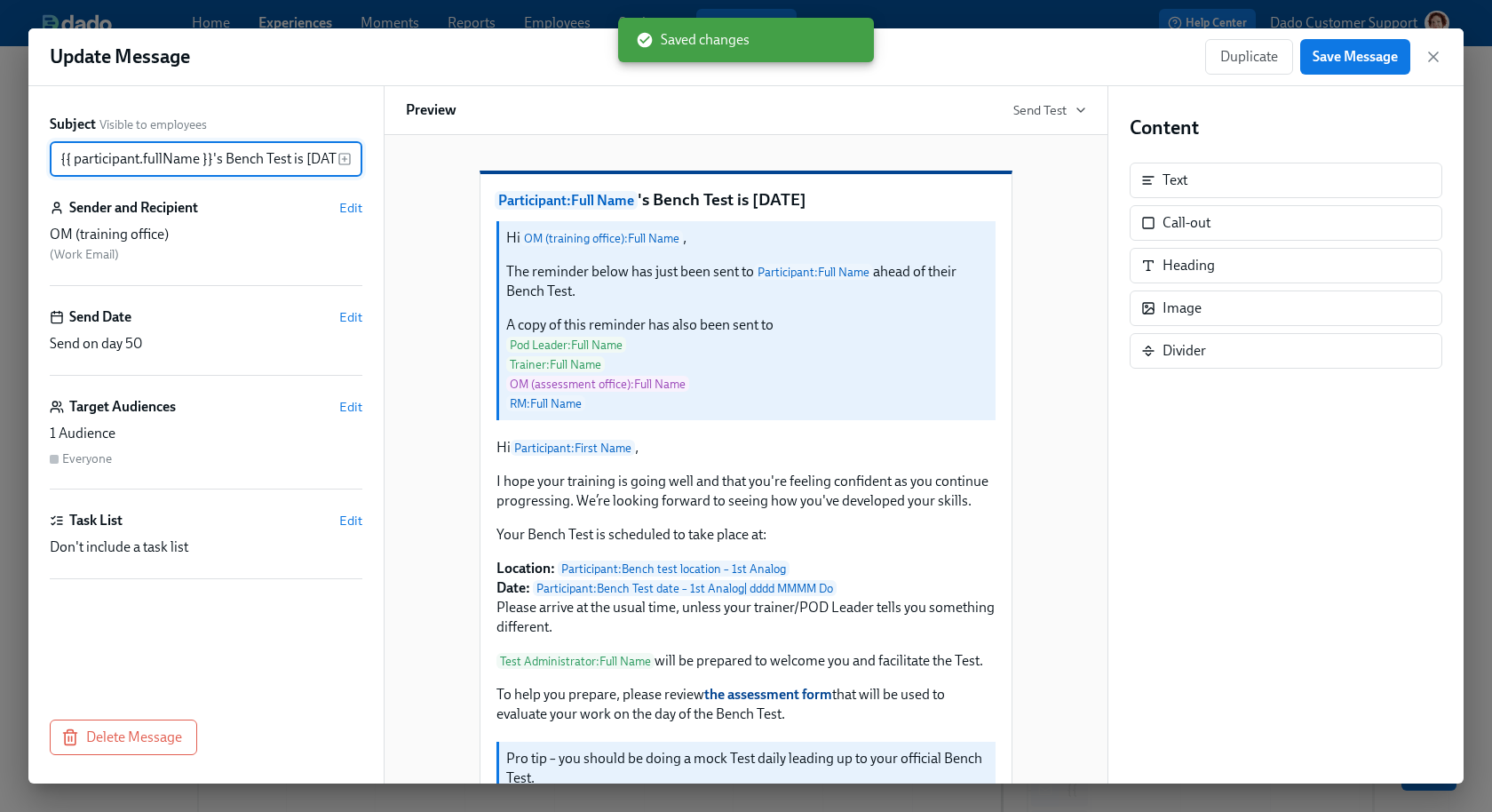
scroll to position [0, 31]
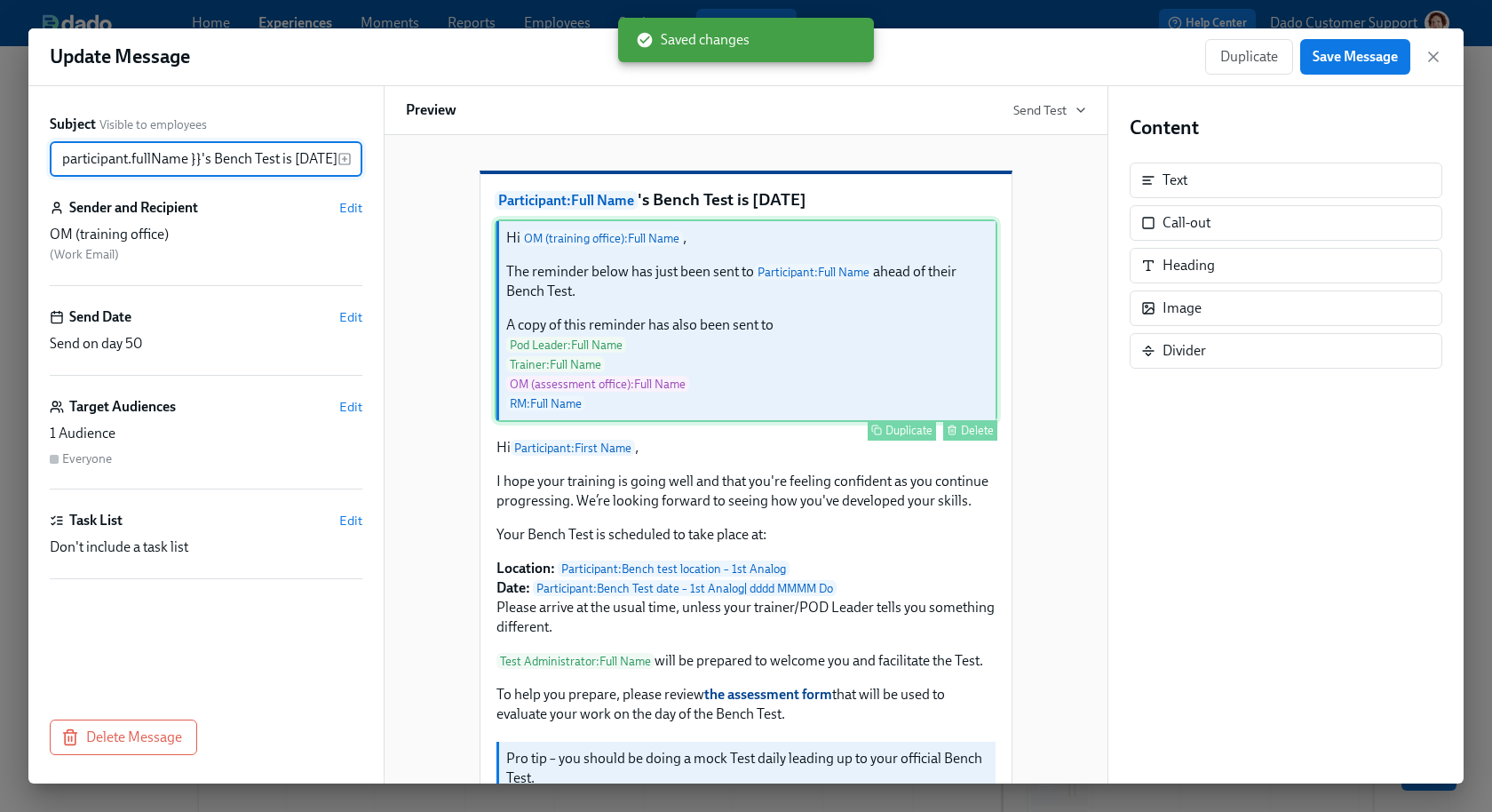
click at [641, 352] on div "Hi OM (training office) : Full Name , The reminder below has just been sent to …" at bounding box center [746, 321] width 503 height 202
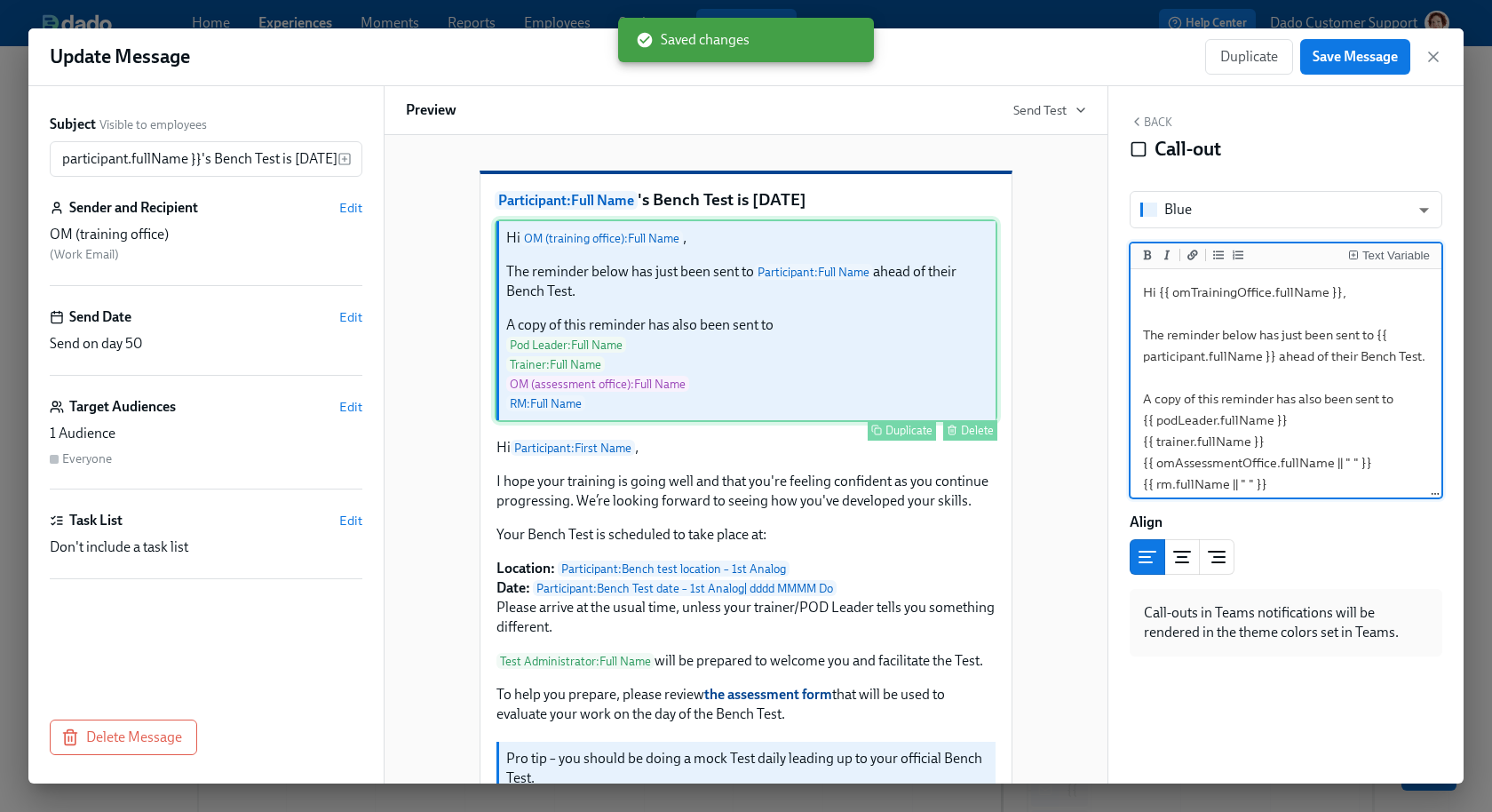
scroll to position [0, 0]
click at [1302, 271] on div "Hi {{ omTrainingOffice.fullName }}, The reminder below has just been sent to {{…" at bounding box center [1287, 384] width 311 height 230
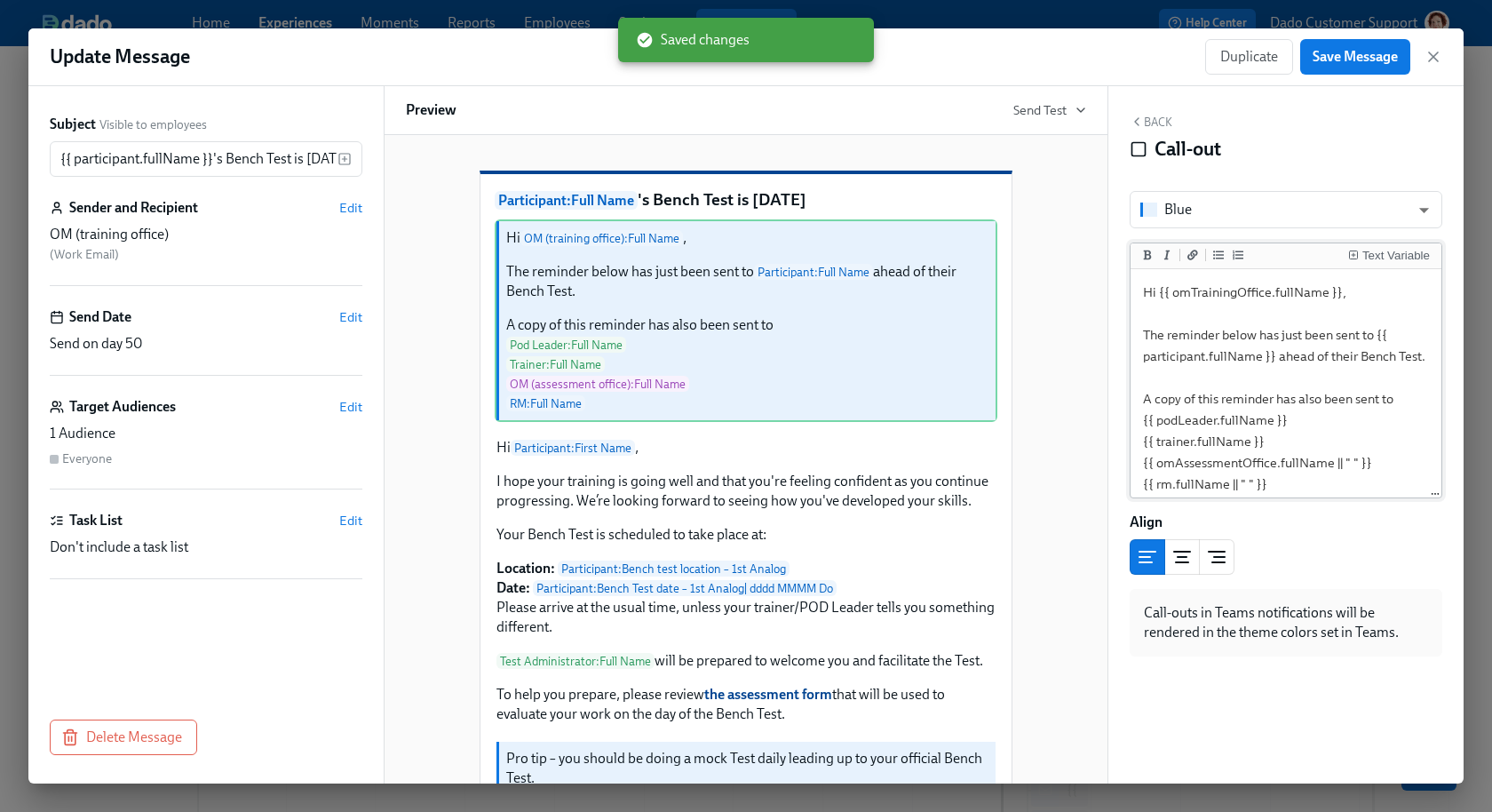
click at [1297, 284] on textarea "Hi {{ omTrainingOffice.fullName }}, The reminder below has just been sent to {{…" at bounding box center [1286, 387] width 303 height 230
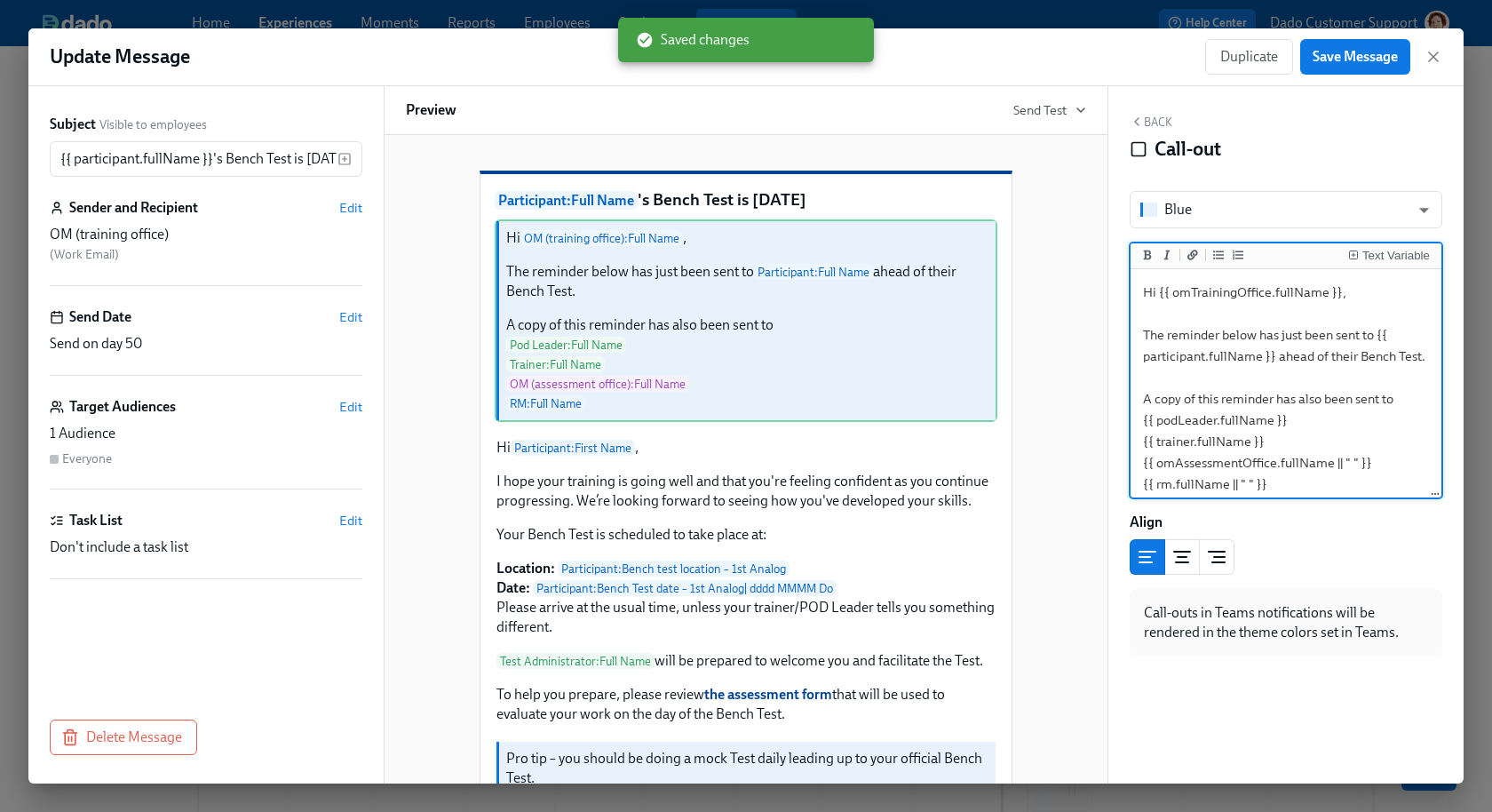
click at [1297, 284] on textarea "Hi {{ omTrainingOffice.fullName }}, The reminder below has just been sent to {{…" at bounding box center [1286, 387] width 303 height 230
paste textarea "irst"
type textarea "Hi {{ omTrainingOffice.firstName }}, The reminder below has just been sent to {…"
click at [1332, 48] on span "Save Message" at bounding box center [1356, 56] width 86 height 18
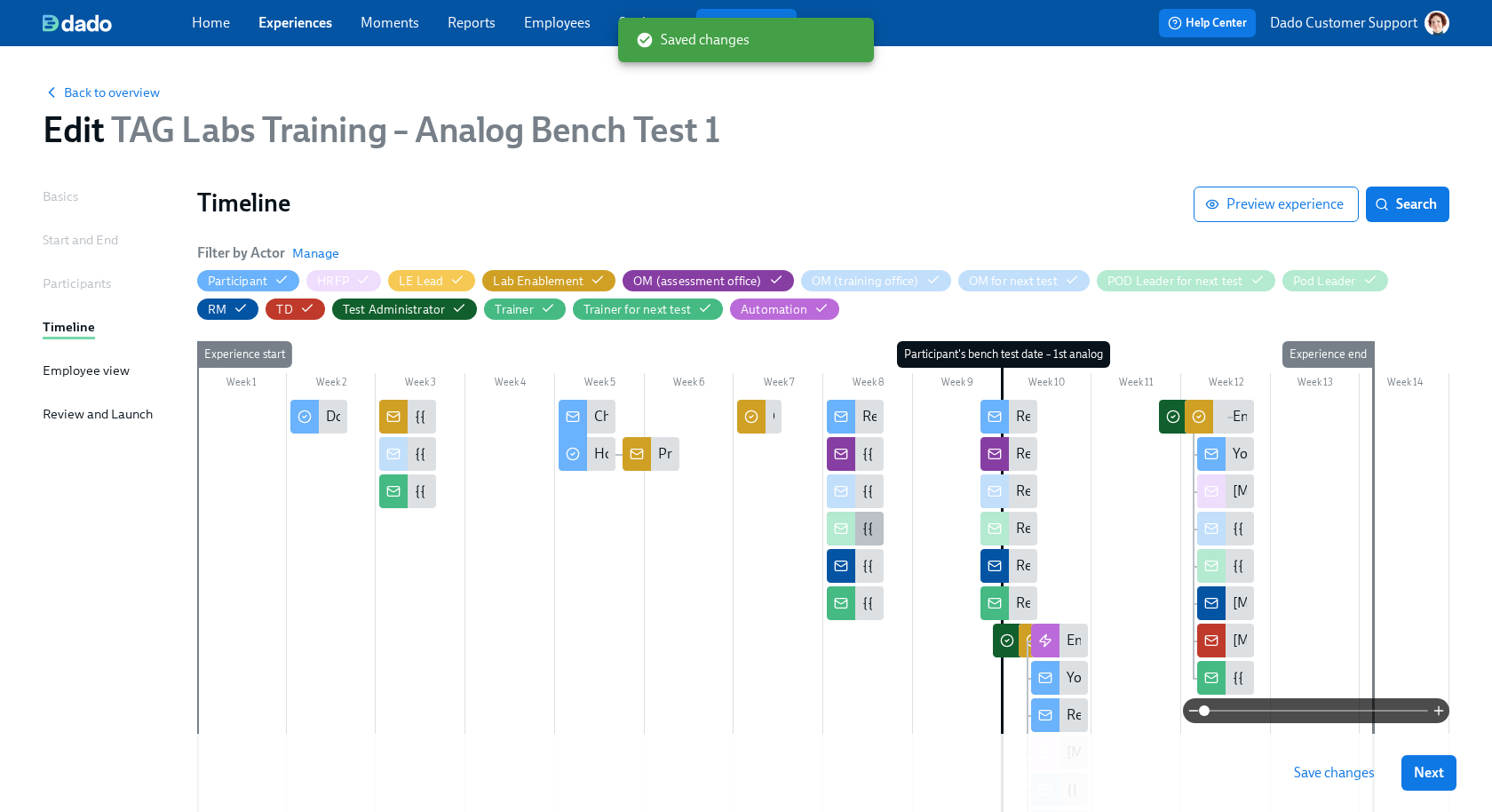
click at [854, 526] on div at bounding box center [840, 528] width 28 height 34
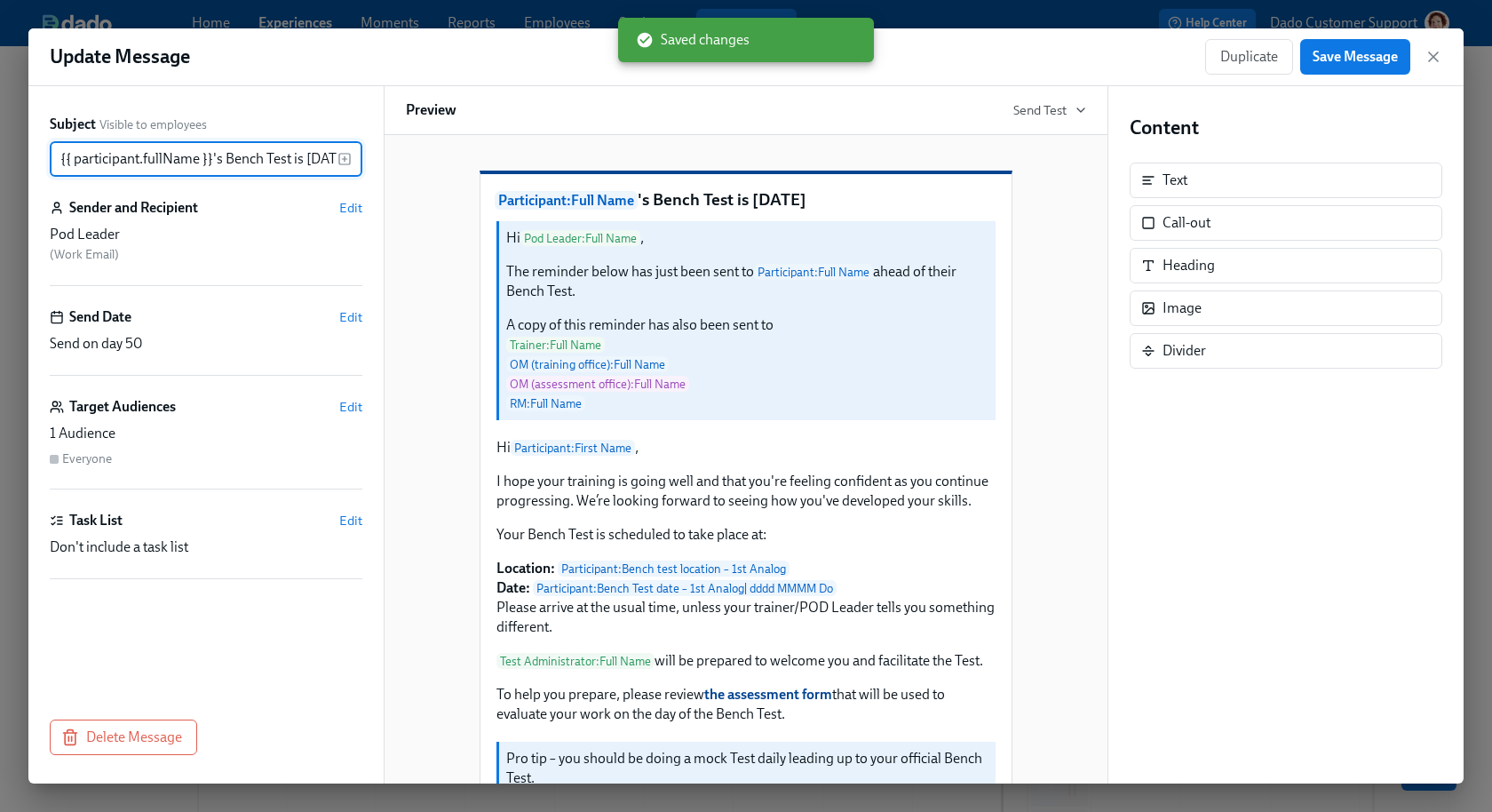
scroll to position [0, 31]
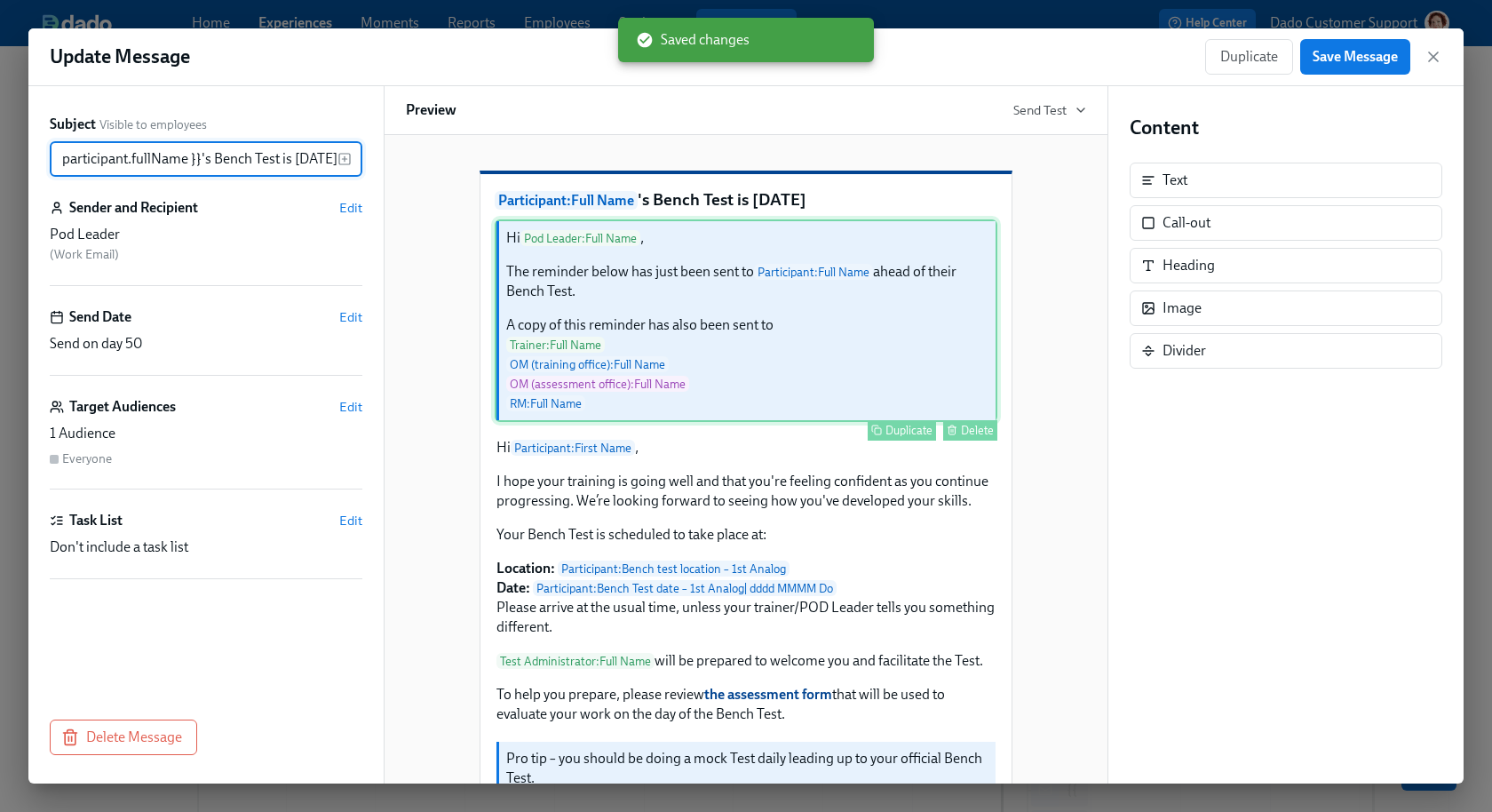
click at [671, 327] on div "Hi Pod Leader : Full Name , The reminder below has just been sent to Participan…" at bounding box center [746, 321] width 503 height 202
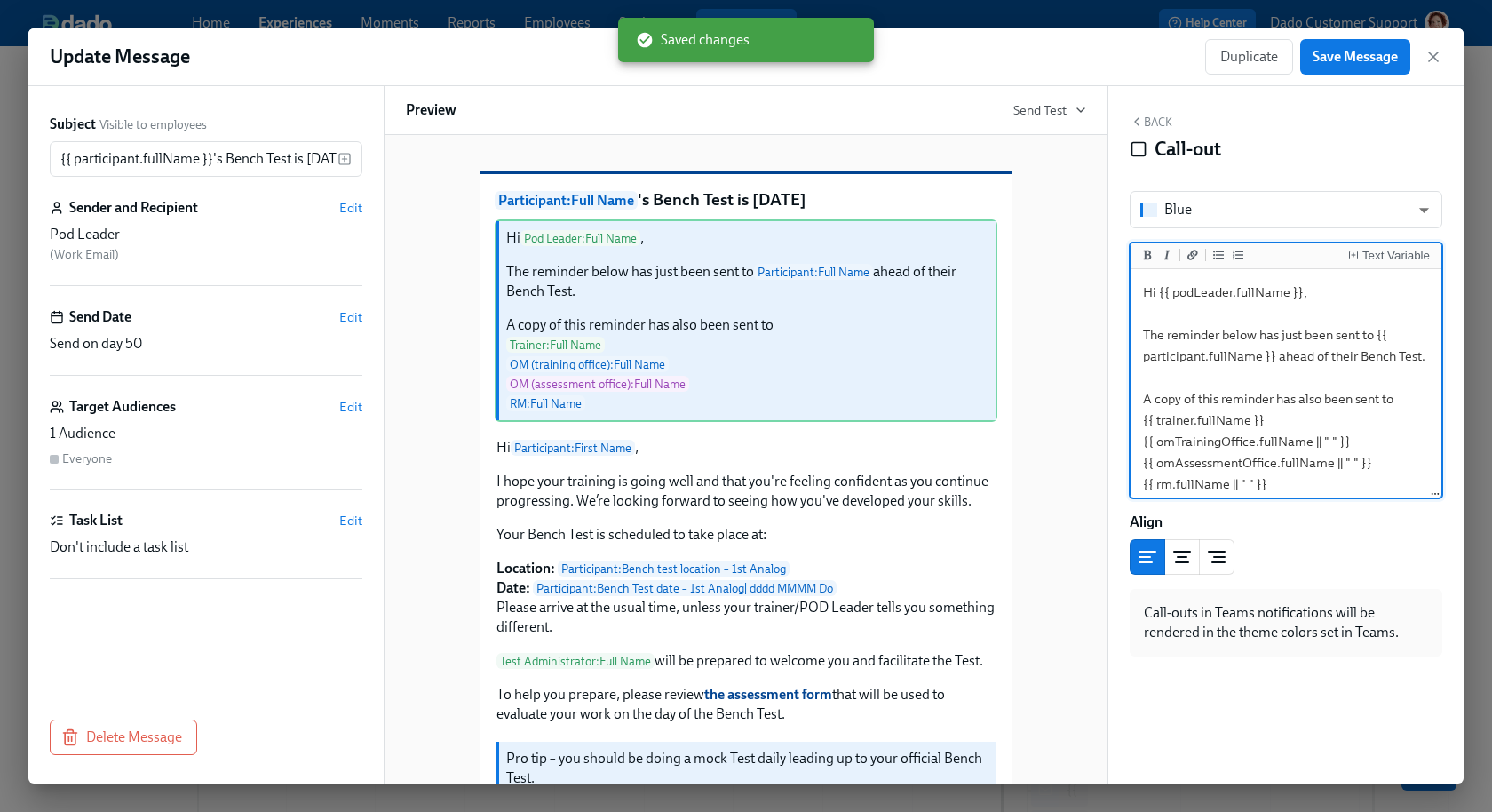
click at [1265, 296] on textarea "Hi {{ podLeader.fullName }}, The reminder below has just been sent to {{ partic…" at bounding box center [1286, 387] width 303 height 230
type textarea "Hi {{ podLeader.firstName }}, The reminder below has just been sent to {{ parti…"
click at [1359, 57] on span "Save Message" at bounding box center [1356, 56] width 86 height 18
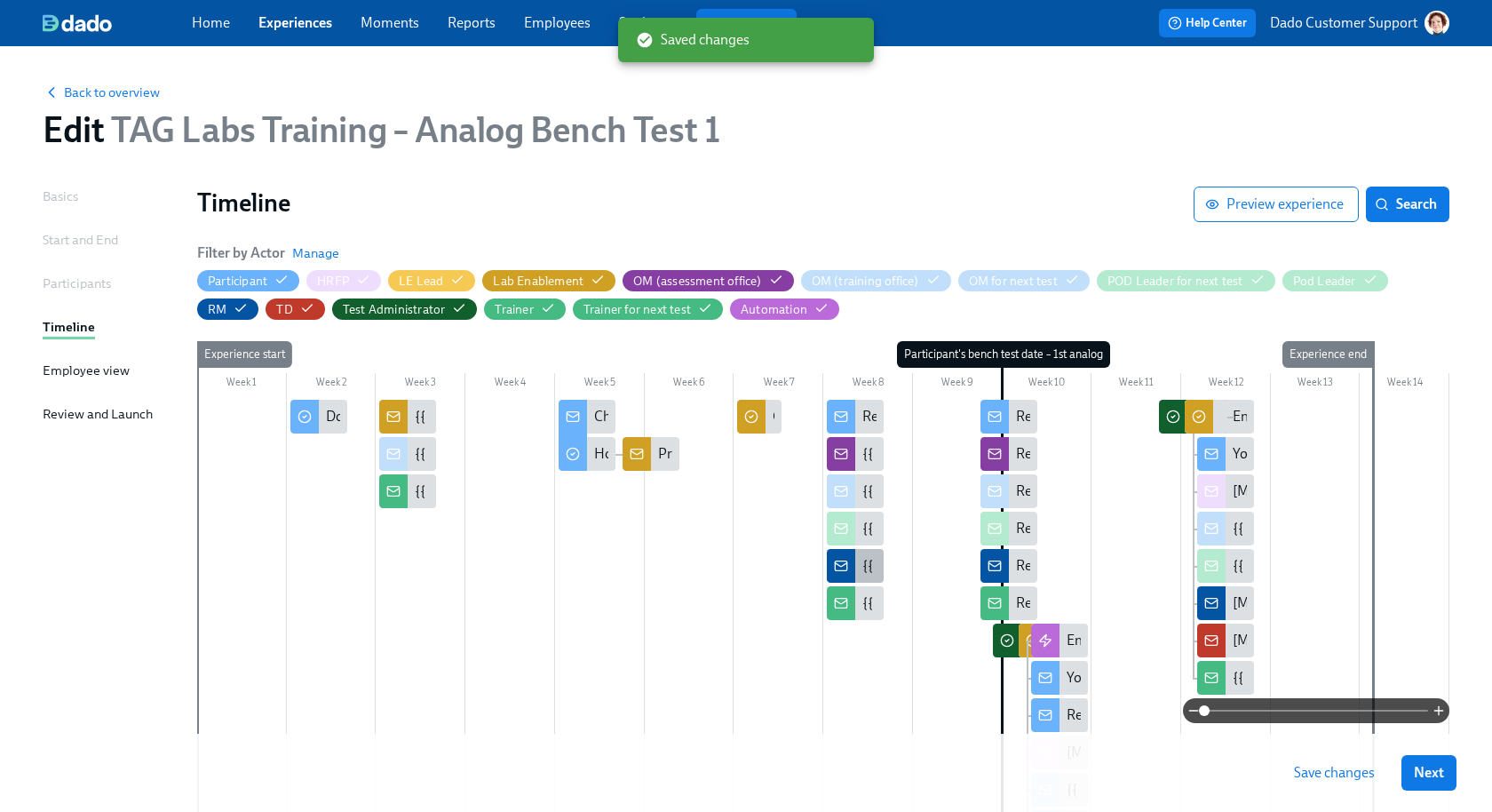
click at [860, 567] on div "{{ participant.fullName }}'s Bench Test is [DATE]" at bounding box center [855, 565] width 56 height 34
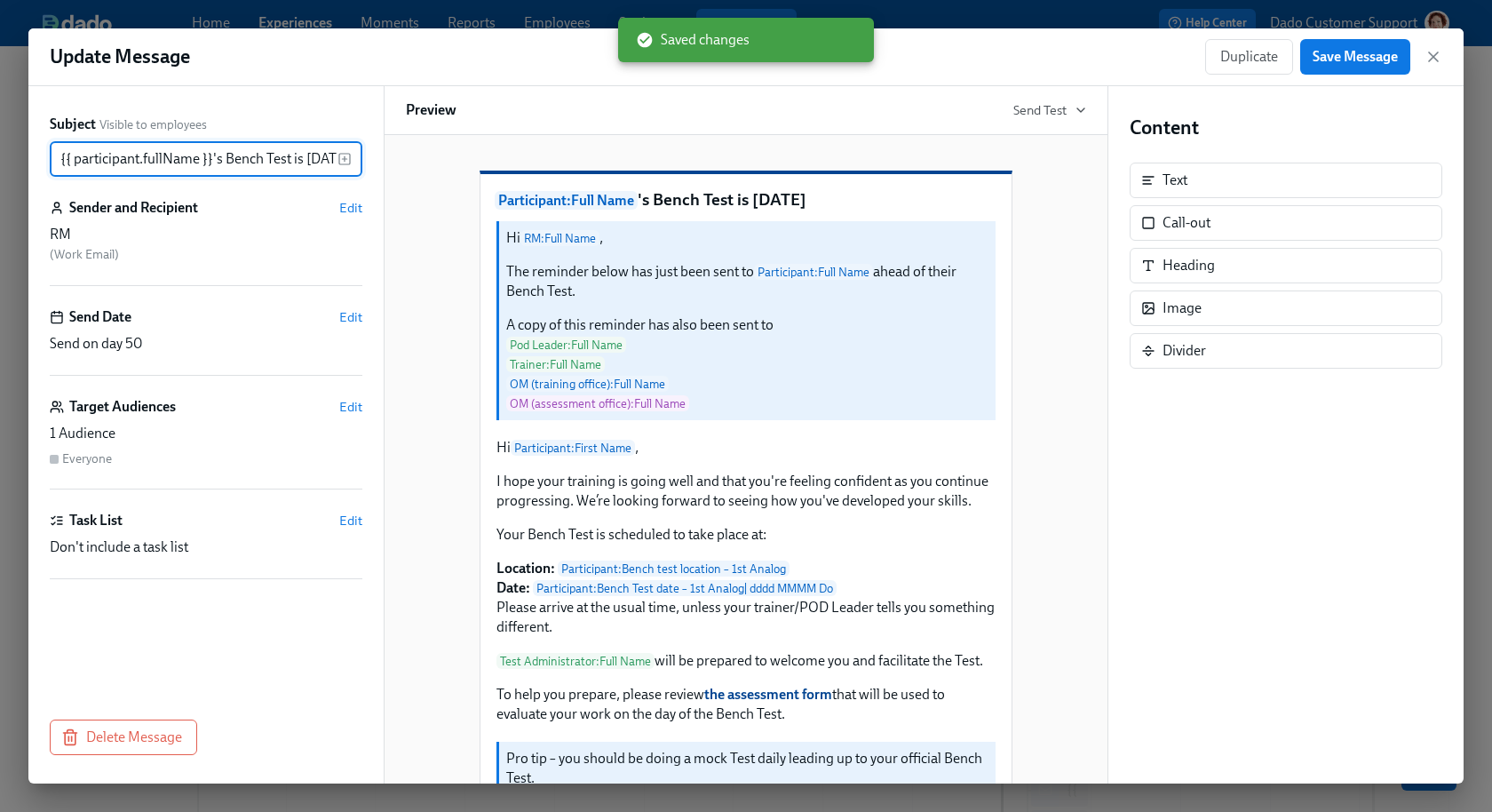
scroll to position [0, 31]
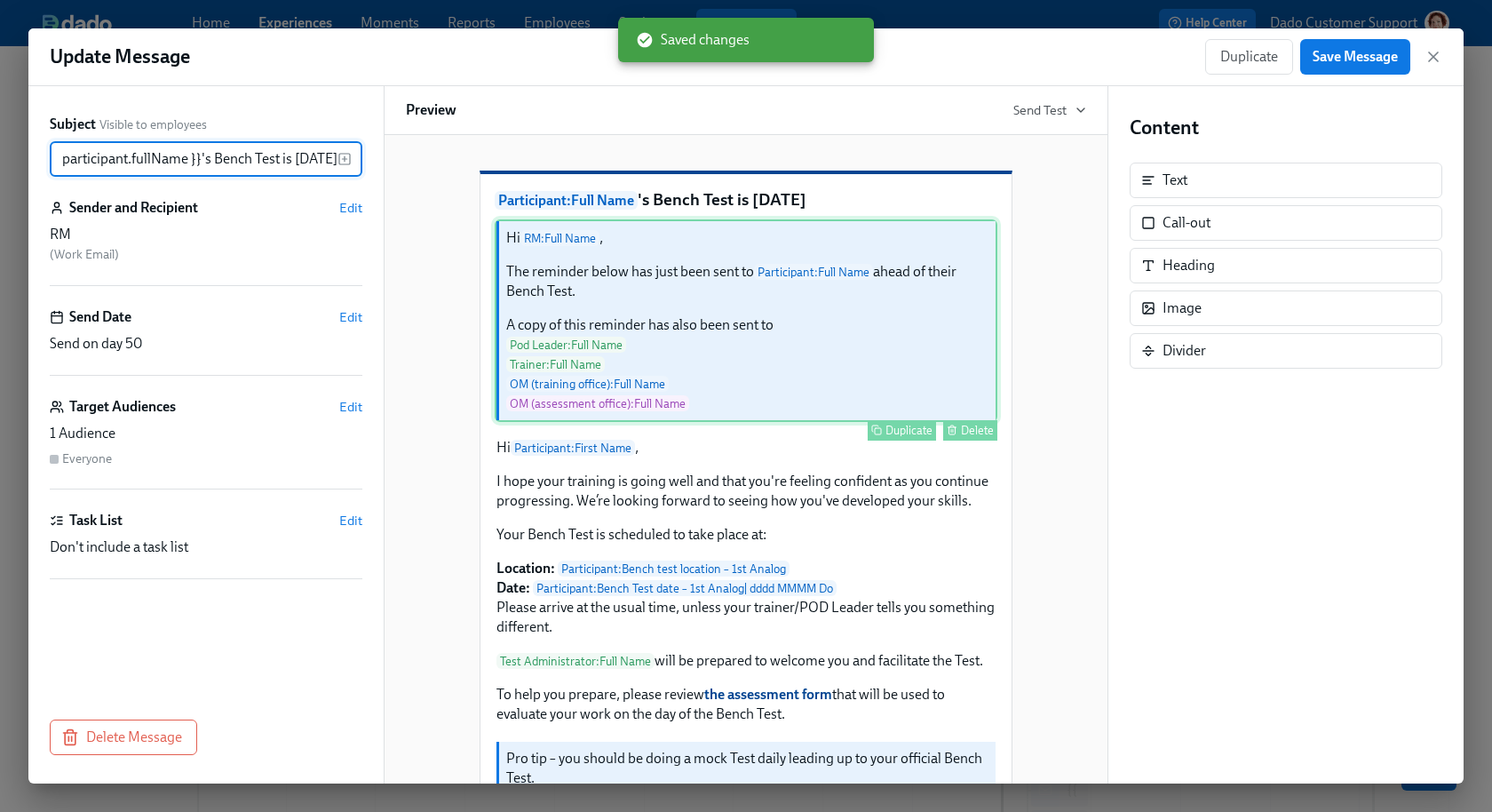
click at [596, 374] on div "Hi RM : Full Name , The reminder below has just been sent to Participant : Full…" at bounding box center [746, 321] width 503 height 202
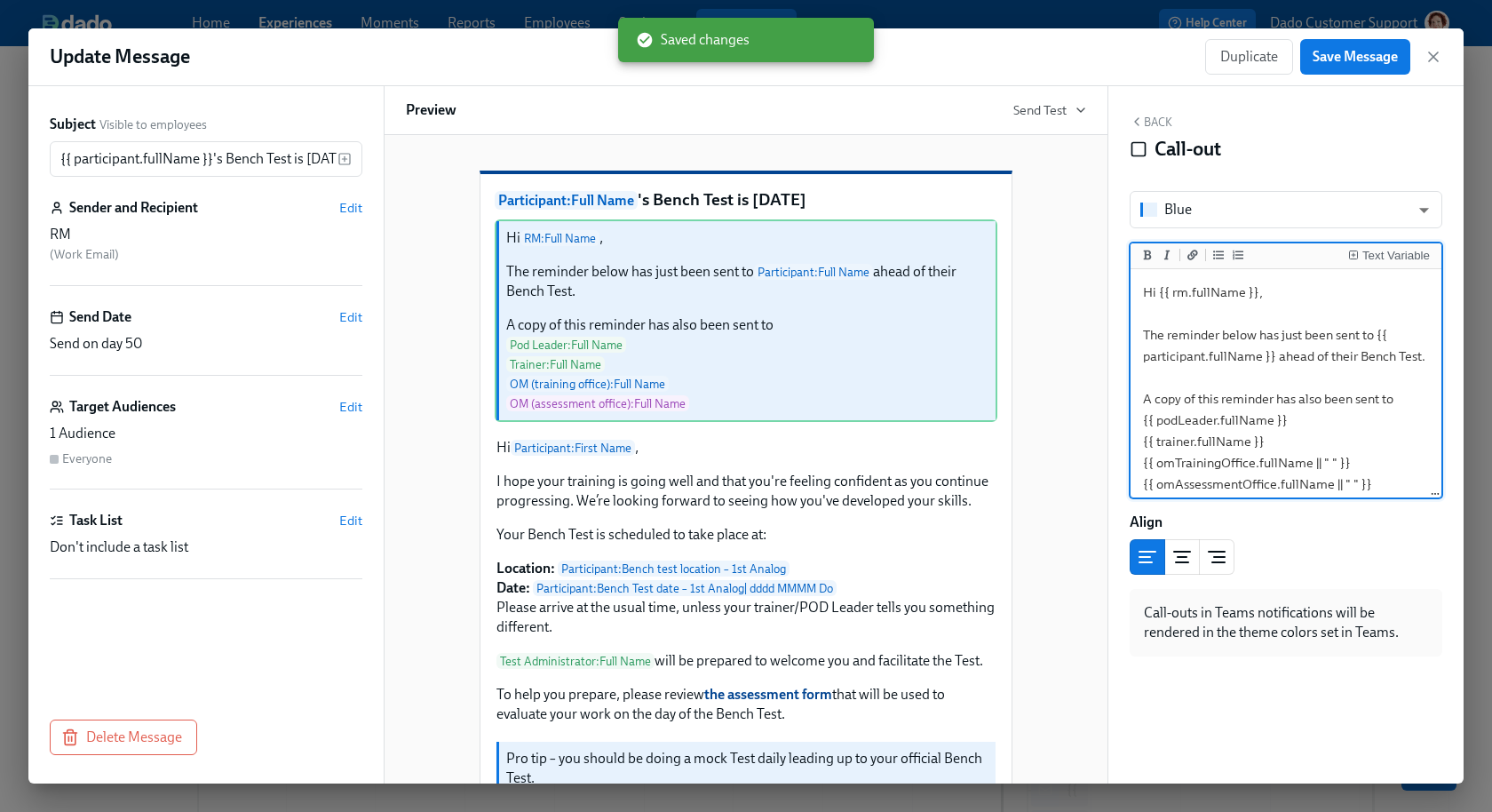
click at [1222, 289] on textarea "Hi {{ rm.fullName }}, The reminder below has just been sent to {{ participant.f…" at bounding box center [1286, 387] width 303 height 230
click at [1231, 289] on textarea "Hi {{ rm.fullNfirstNameme }}, The reminder below has just been sent to {{ parti…" at bounding box center [1286, 387] width 303 height 230
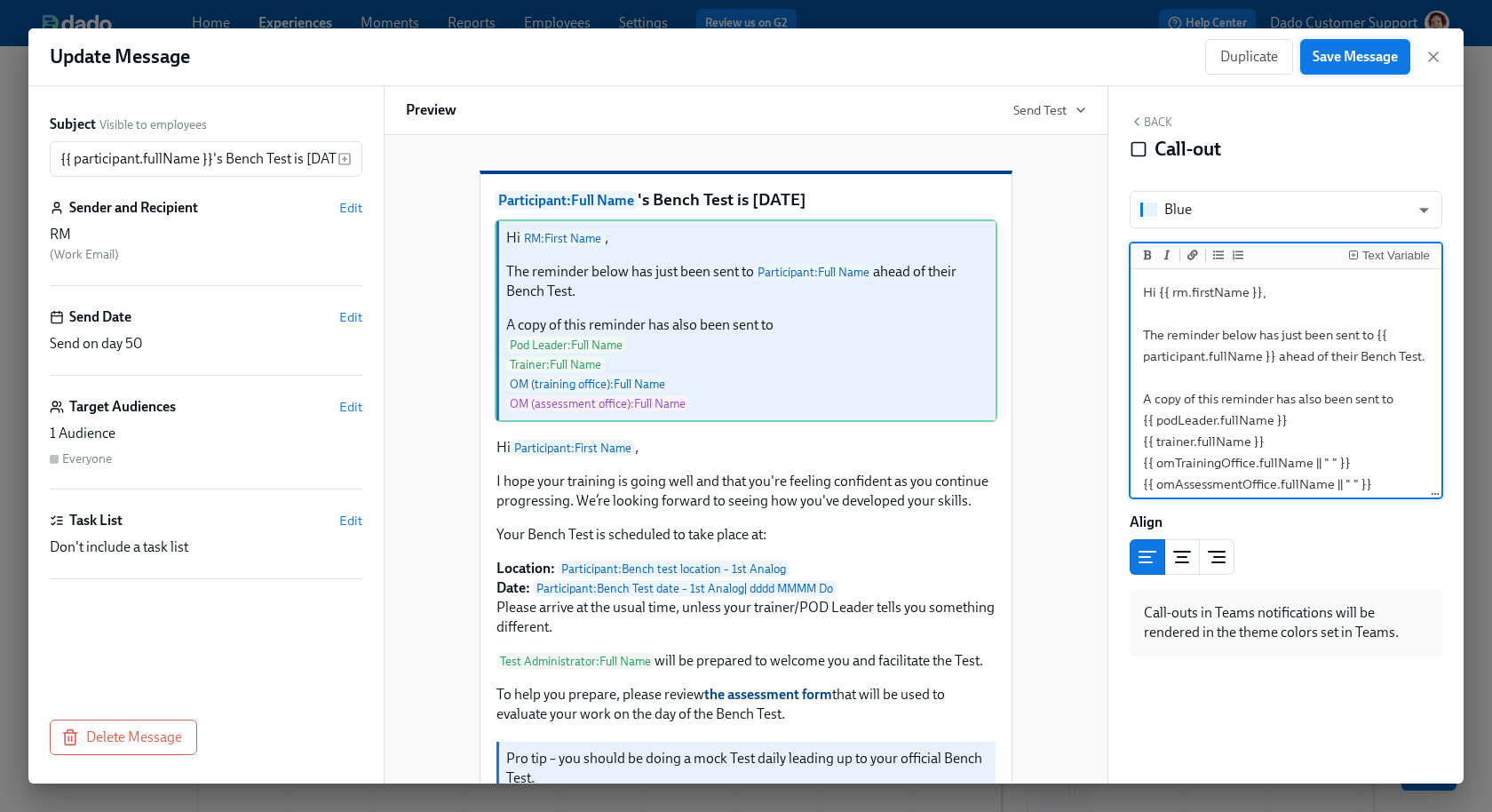
type textarea "Hi {{ rm.firstName }}, The reminder below has just been sent to {{ participant.…"
click at [1352, 40] on button "Save Message" at bounding box center [1355, 56] width 110 height 36
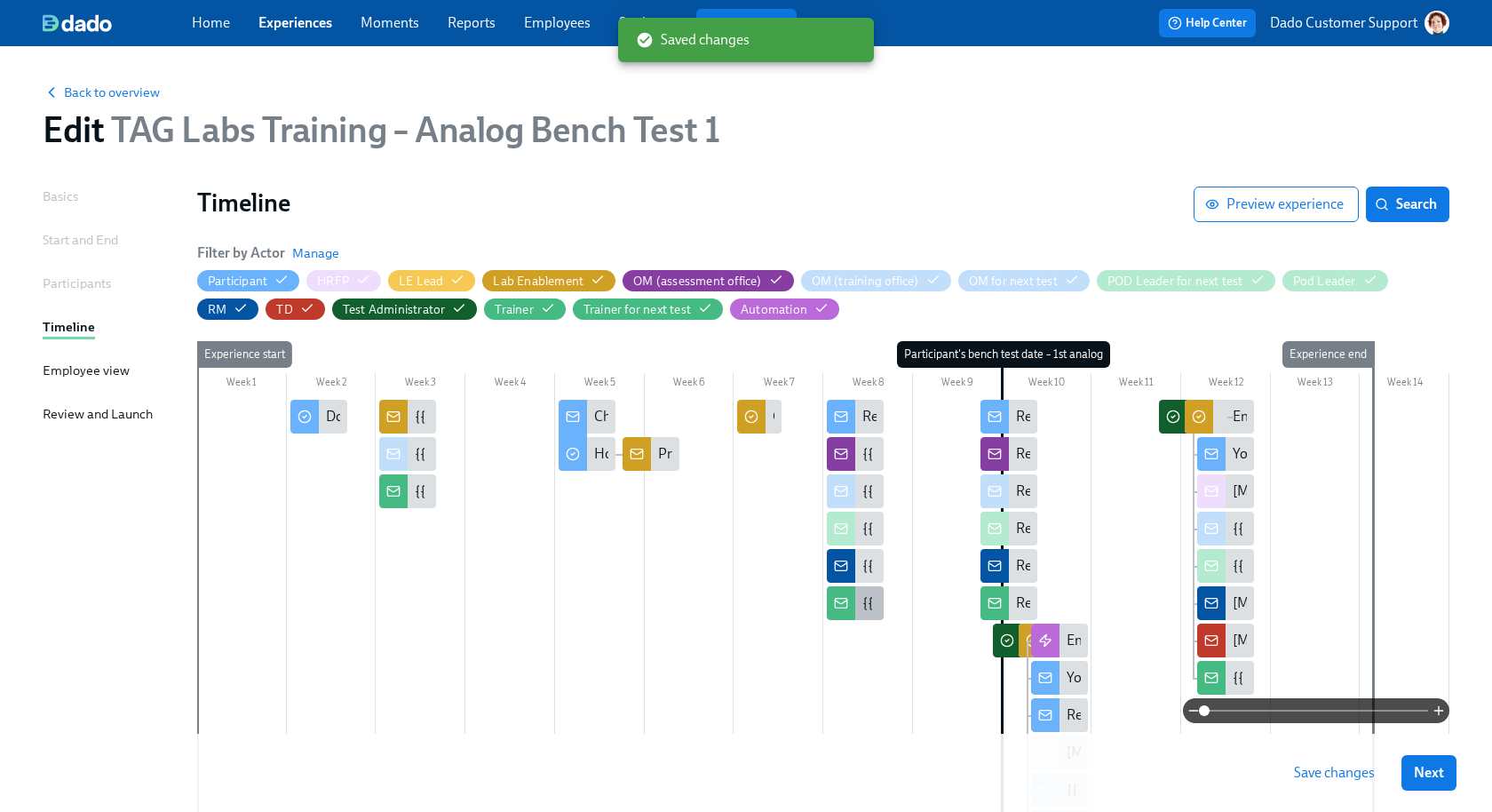
click at [859, 610] on div "{{ participant.fullName }}'s Bench Test is [DATE]" at bounding box center [855, 603] width 56 height 34
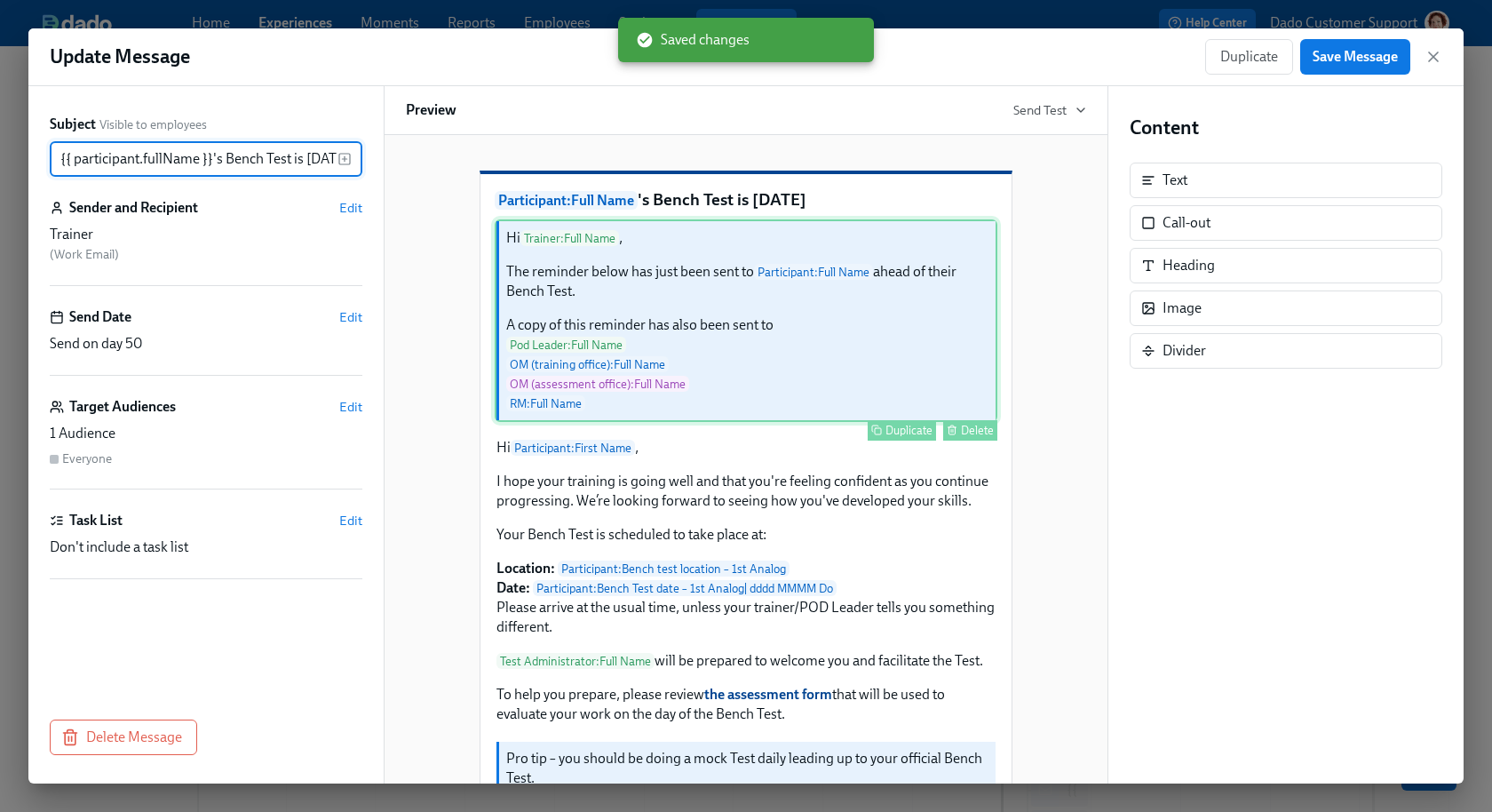
scroll to position [0, 31]
click at [799, 373] on div "Hi Trainer : Full Name , The reminder below has just been sent to Participant :…" at bounding box center [746, 321] width 503 height 202
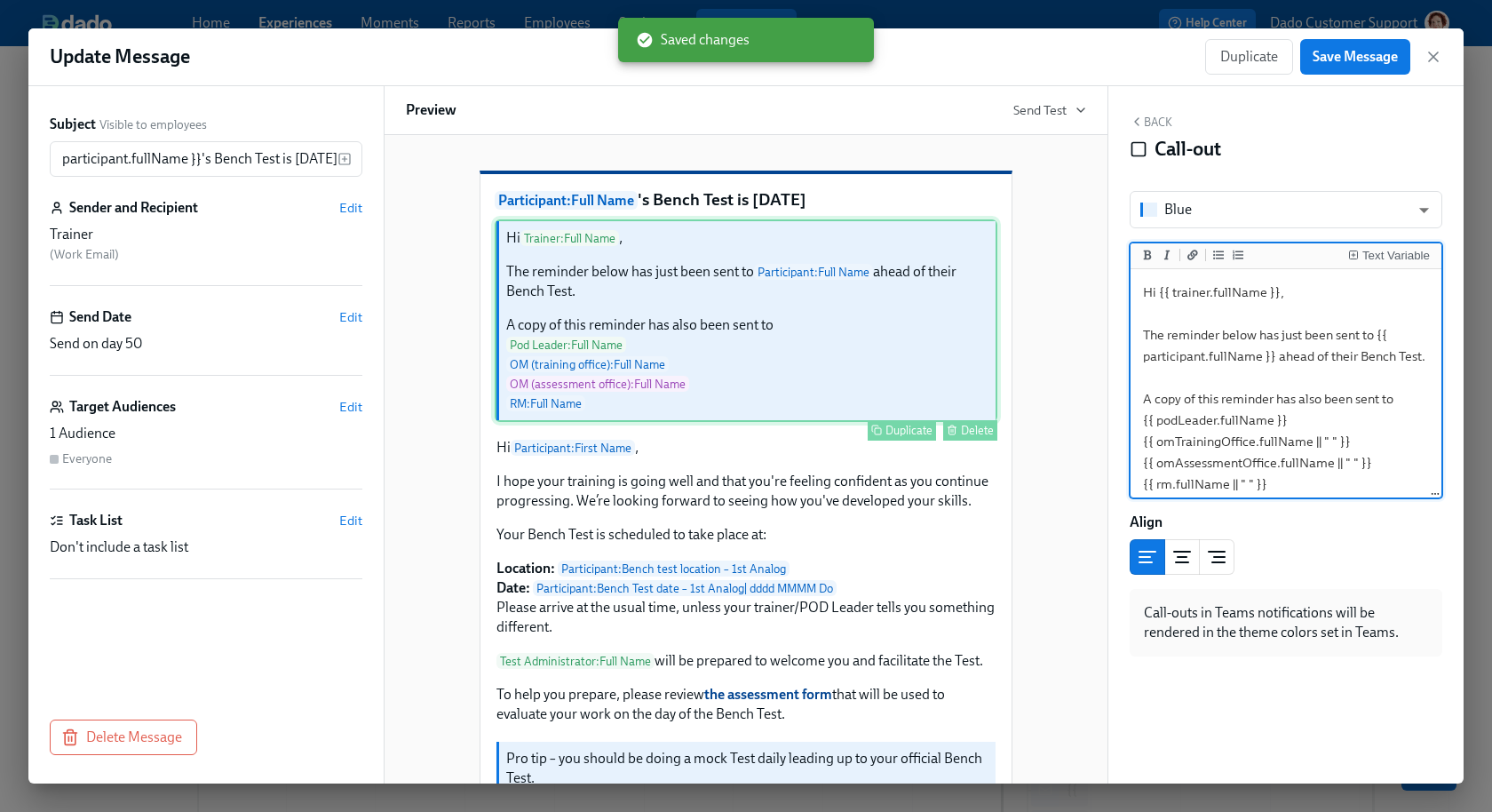
scroll to position [0, 0]
click at [1237, 289] on textarea "Hi {{ trainer.fullName }}, The reminder below has just been sent to {{ particip…" at bounding box center [1286, 387] width 303 height 230
type textarea "Hi {{ trainer.firstName }}, The reminder below has just been sent to {{ partici…"
click at [1349, 47] on button "Save Message" at bounding box center [1355, 56] width 110 height 36
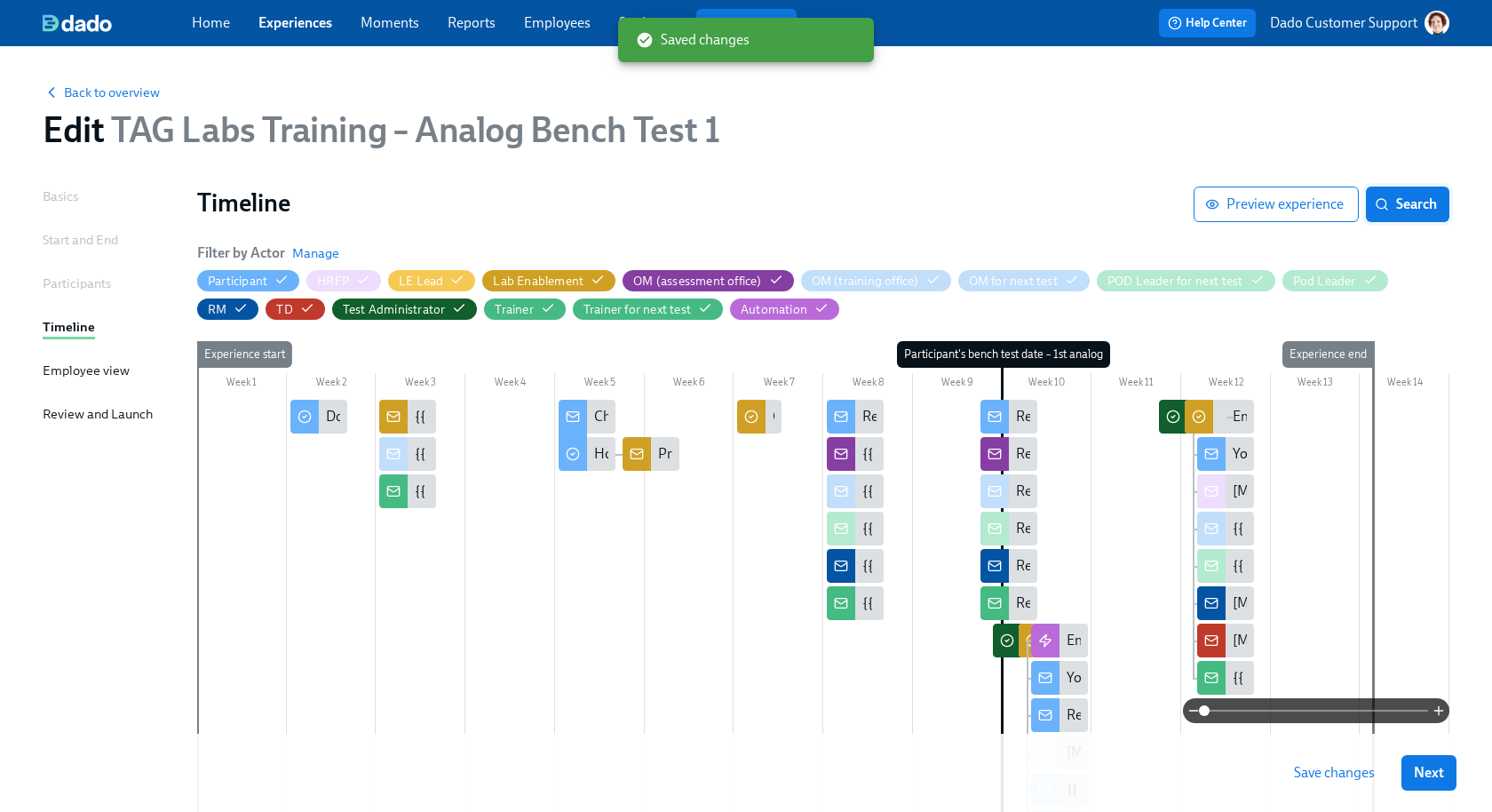
click at [1385, 192] on button "Search" at bounding box center [1408, 204] width 84 height 36
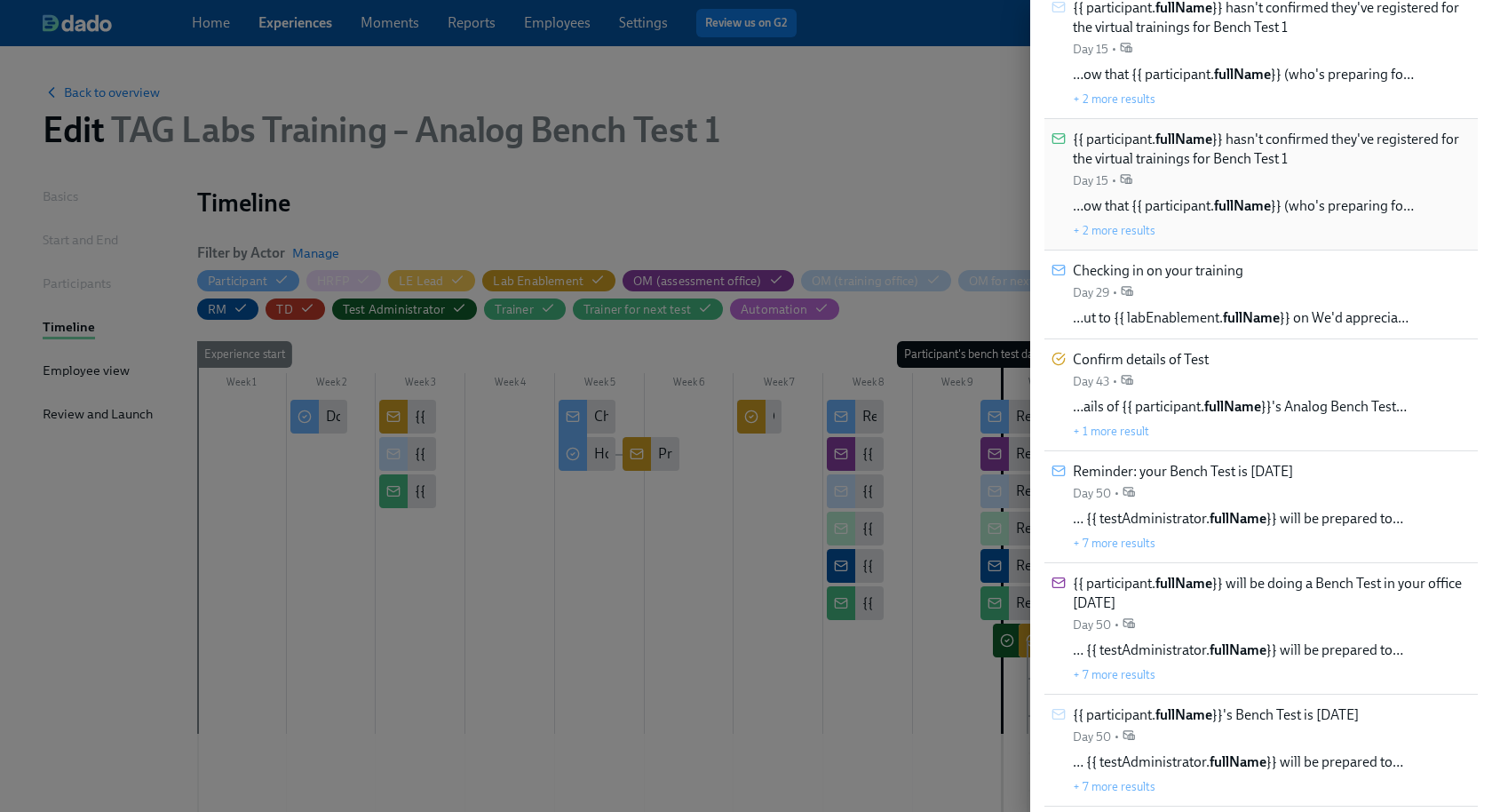
scroll to position [347, 0]
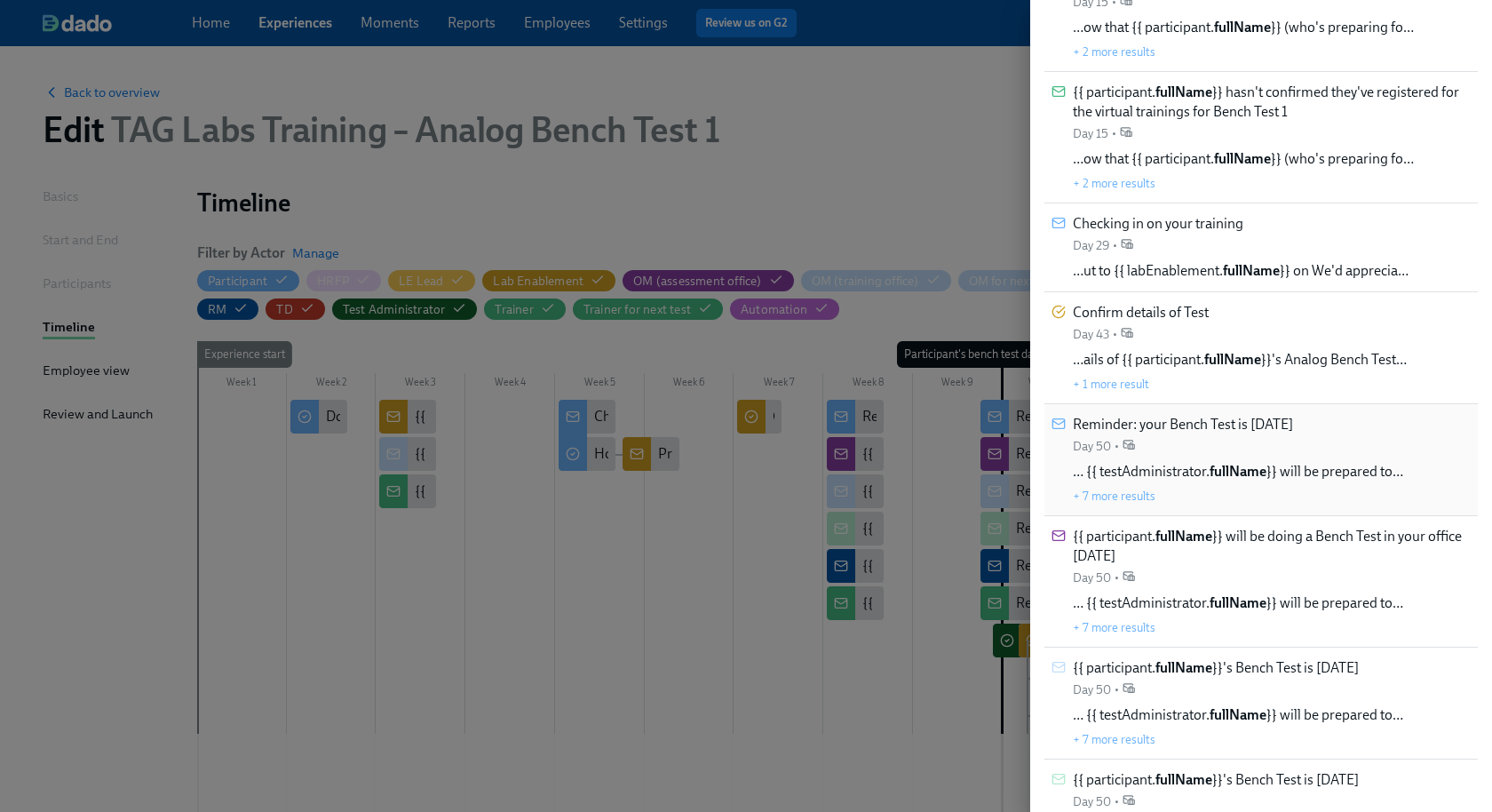
type input "fullName"
click at [1185, 462] on span "… {{ testAdministrator. fullName }} will be prepared to…" at bounding box center [1238, 472] width 331 height 19
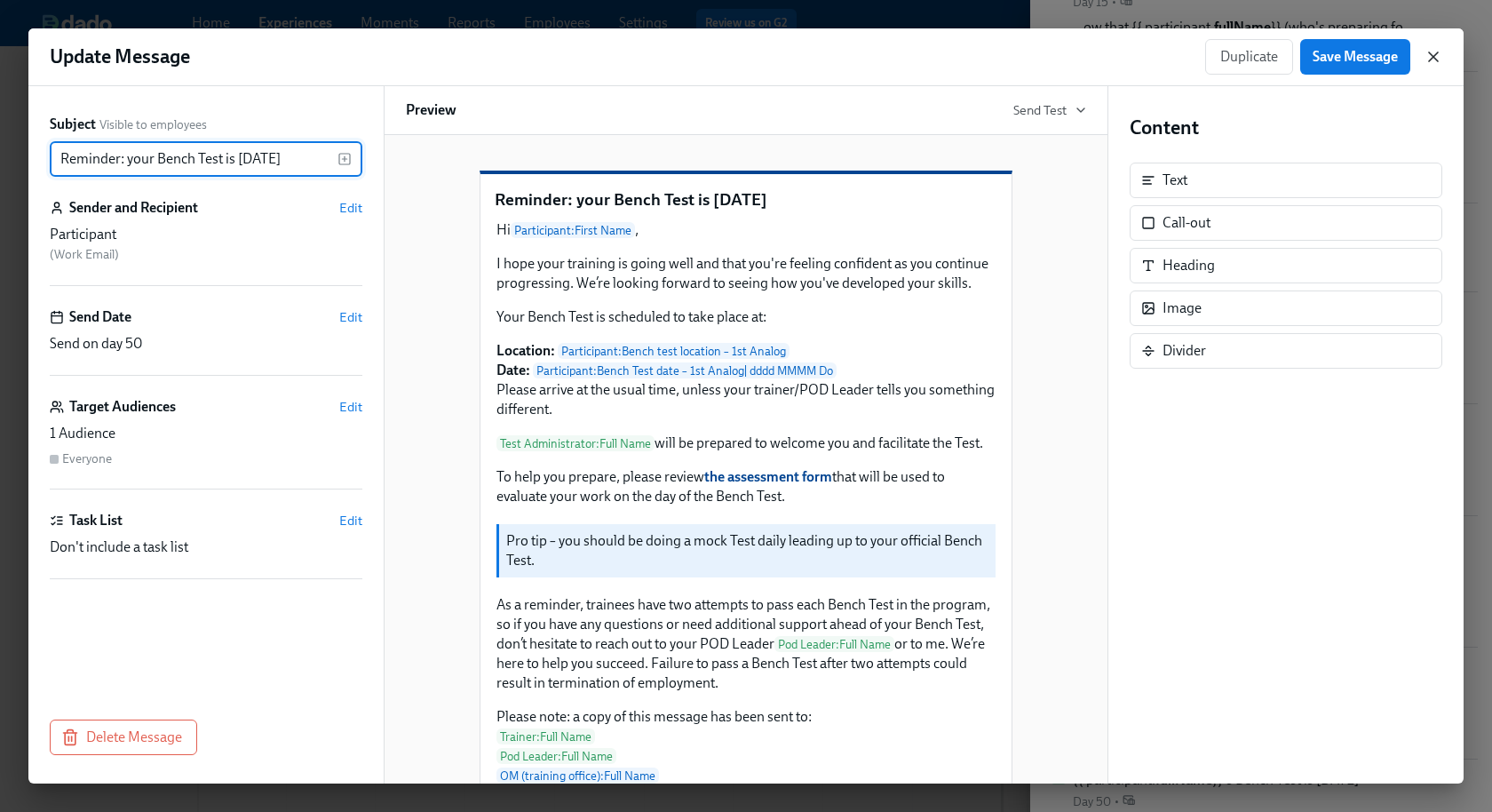
click at [1440, 56] on icon "button" at bounding box center [1434, 56] width 18 height 18
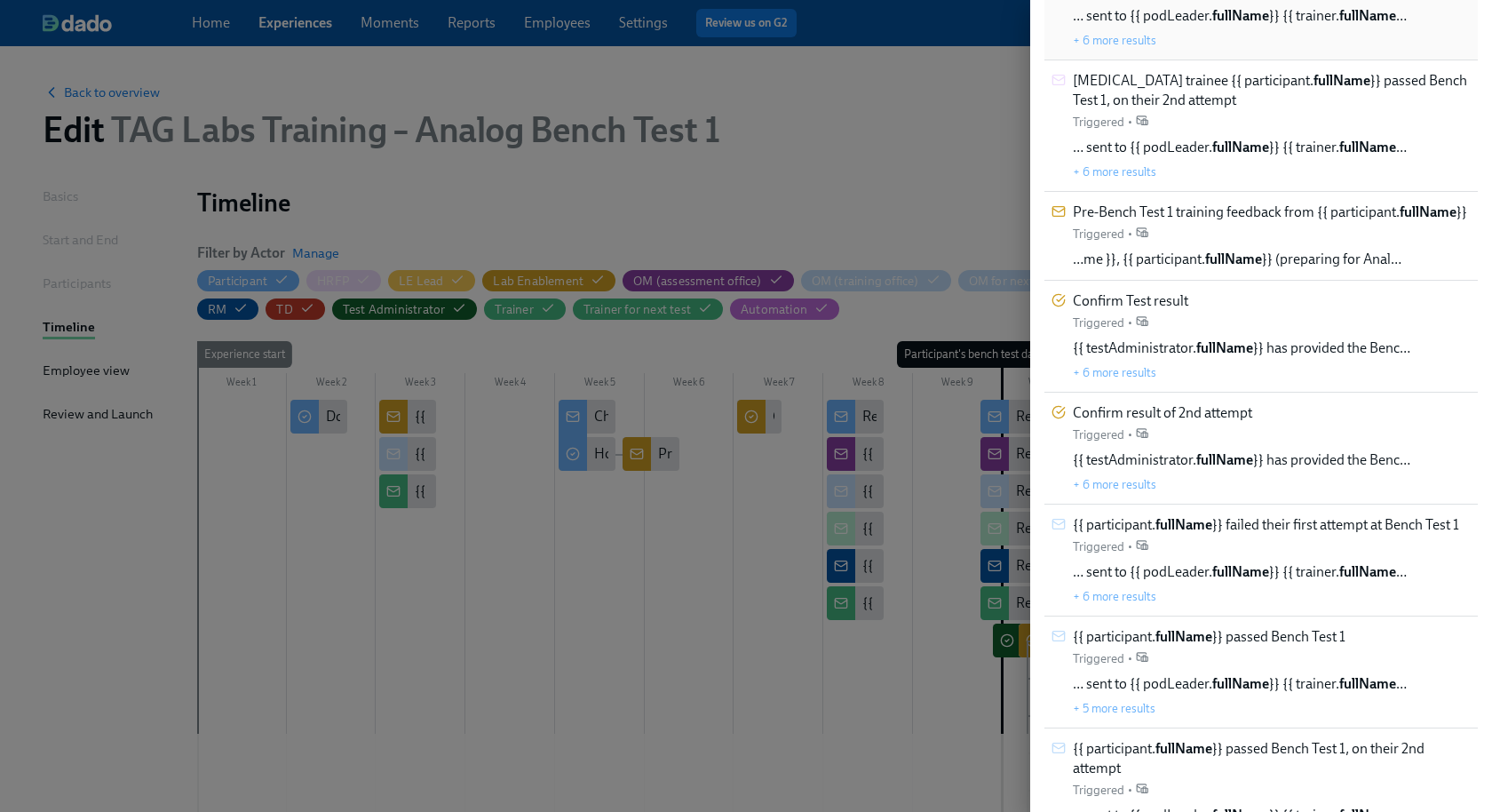
scroll to position [2752, 0]
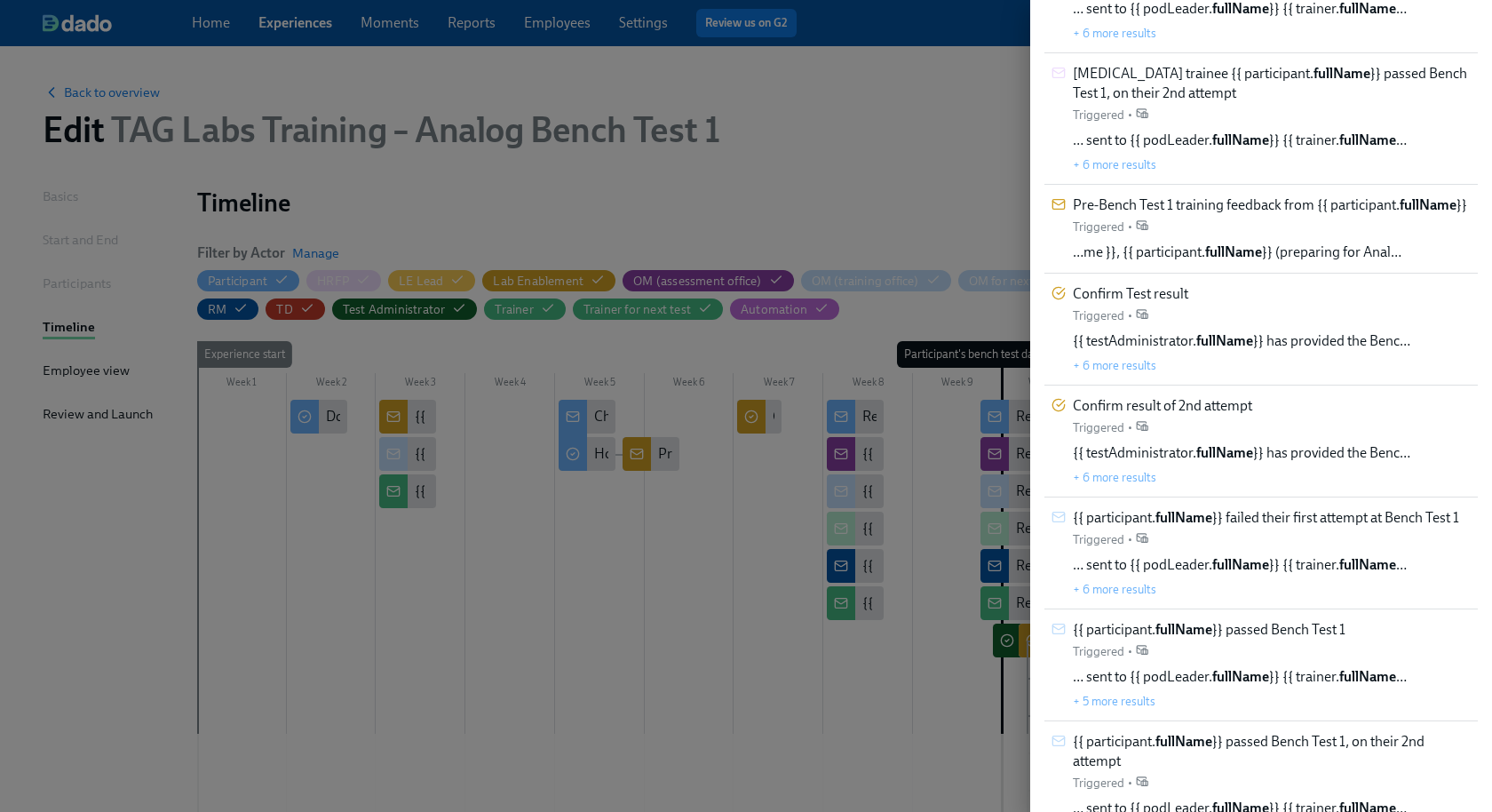
click at [839, 307] on div at bounding box center [746, 406] width 1492 height 812
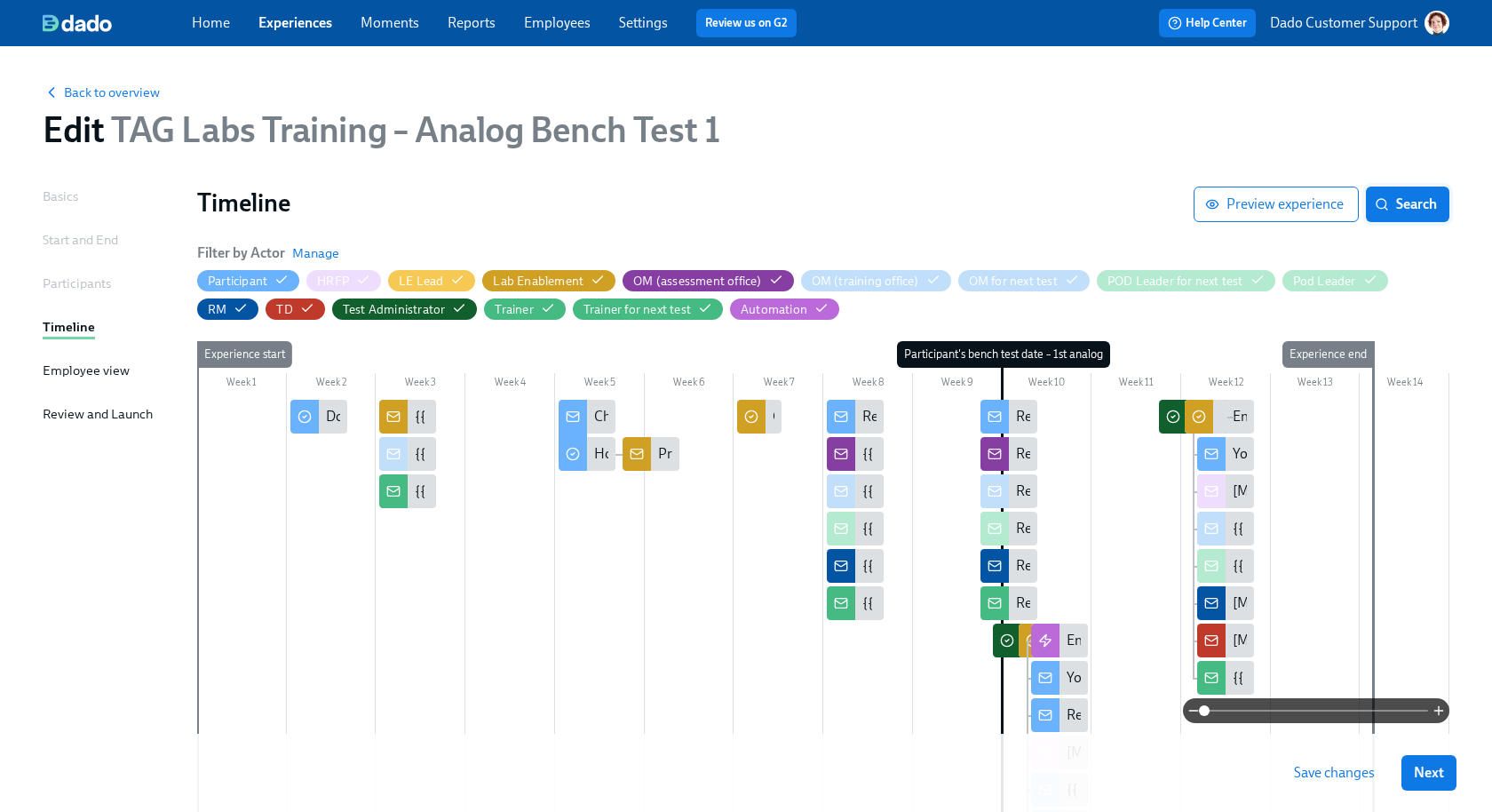
click at [1435, 214] on button "Search" at bounding box center [1408, 204] width 84 height 36
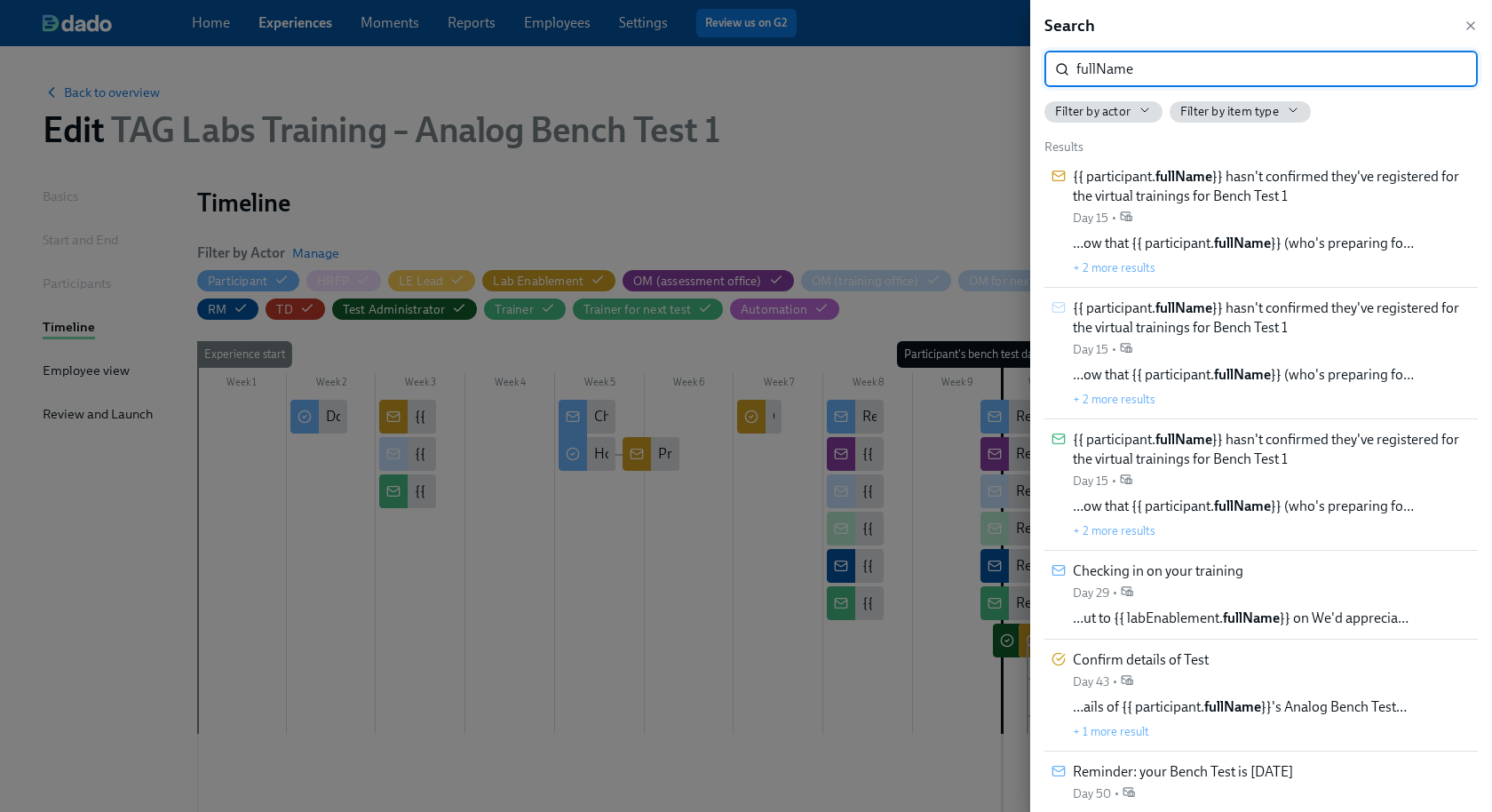
click at [935, 158] on div at bounding box center [746, 406] width 1492 height 812
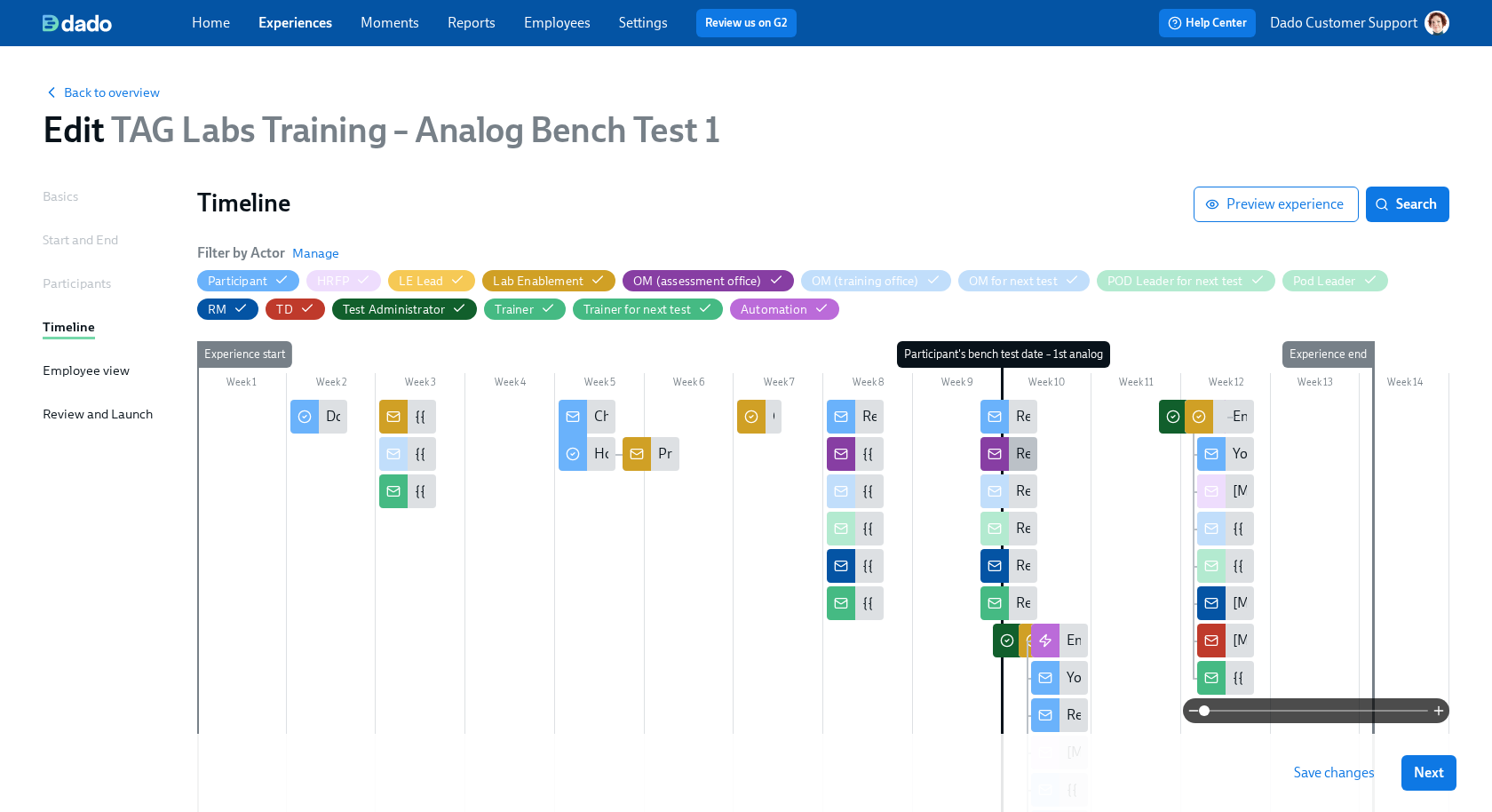
click at [1014, 448] on div "Reminder: {{ participant.fullName }}'s first Bench Test is [DATE]" at bounding box center [1009, 453] width 56 height 34
click at [1028, 508] on div at bounding box center [824, 780] width 1253 height 760
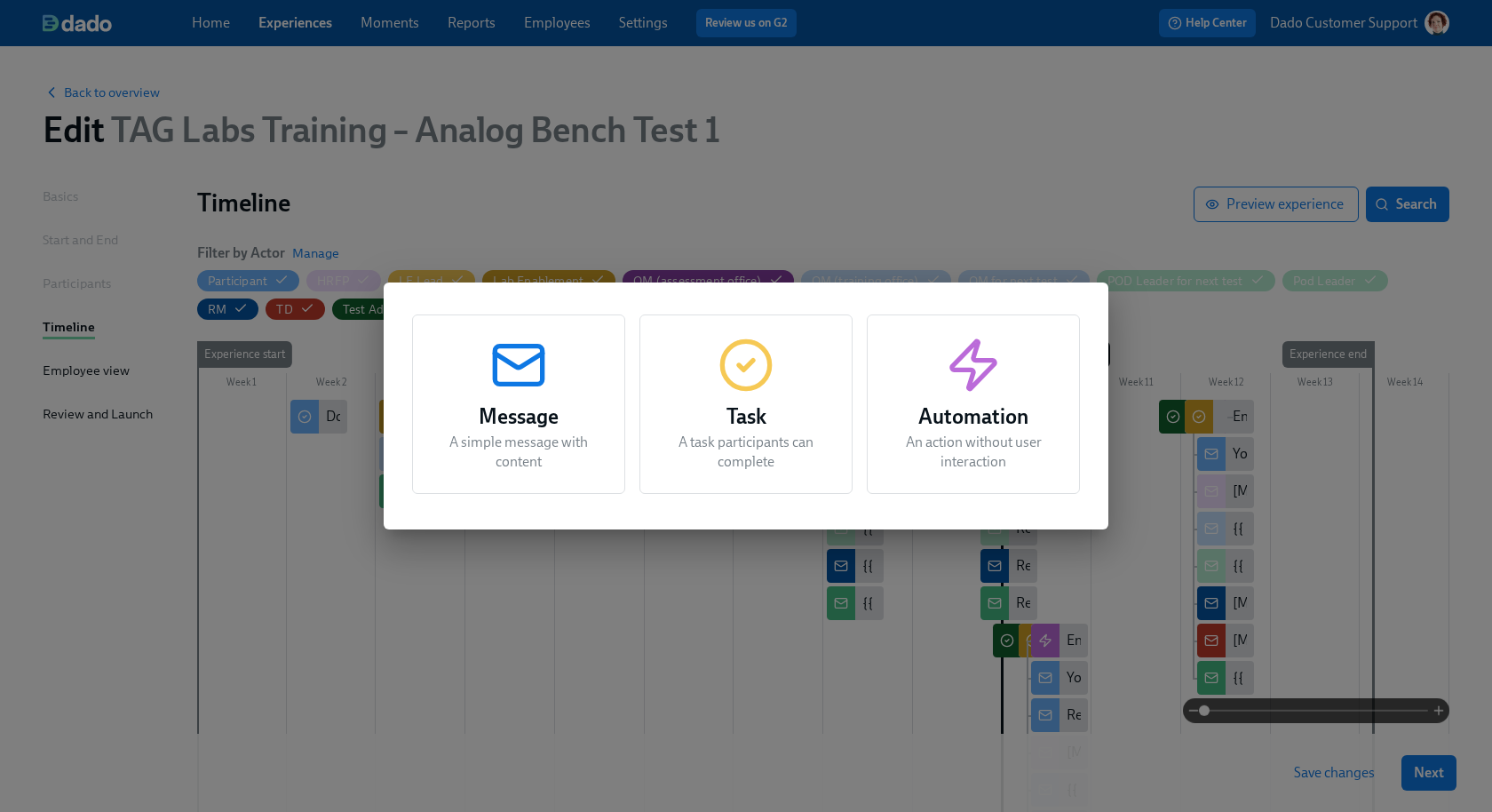
click at [1167, 259] on div "Message A simple message with content Task A task participants can complete Aut…" at bounding box center [746, 406] width 1492 height 812
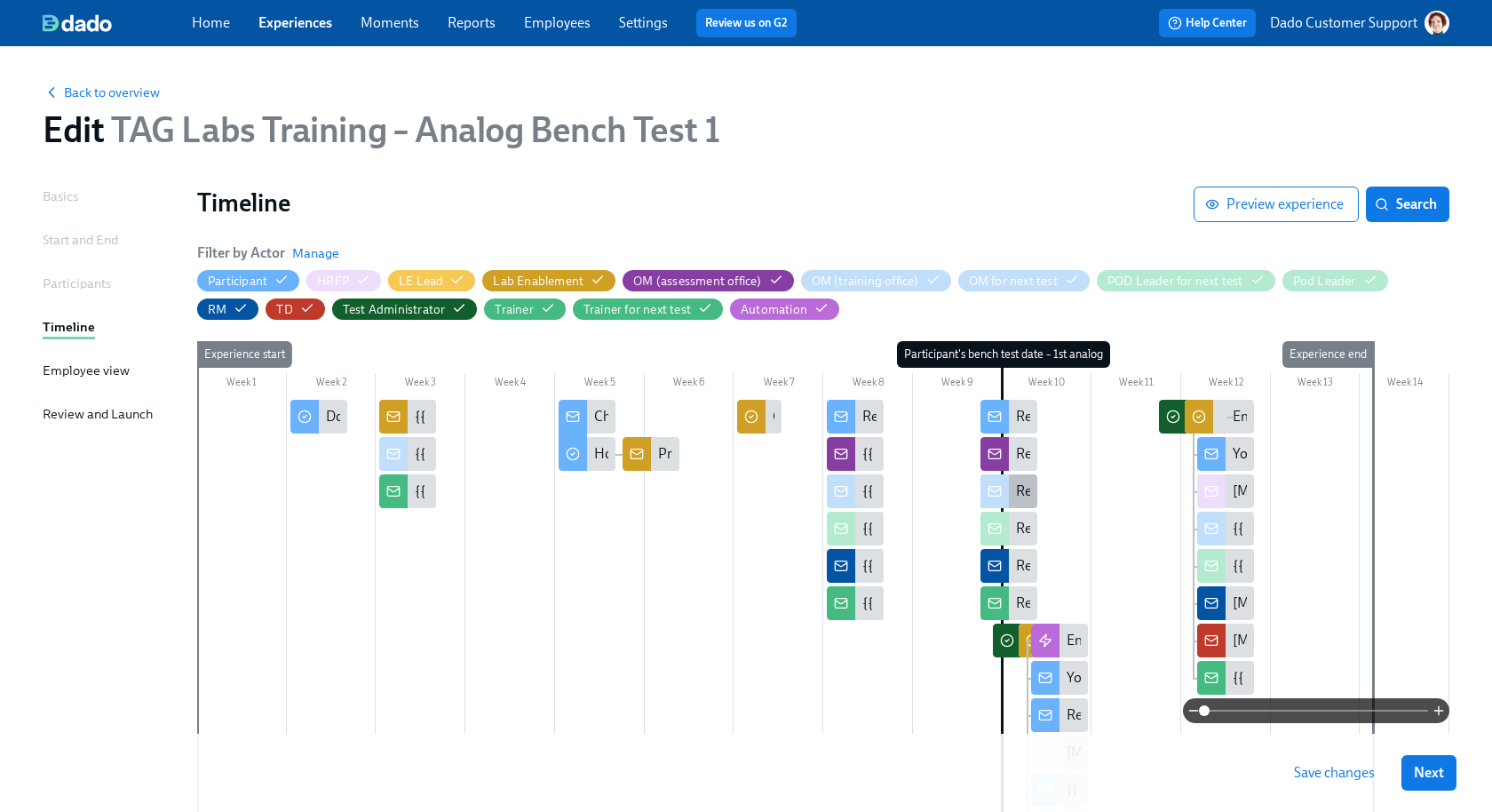
click at [1027, 480] on div "Reminder: {{ participant.fullName }}'s first Bench Test is [DATE]" at bounding box center [1009, 491] width 56 height 34
click at [1021, 526] on div "Reminder: {{ participant.fullName }}'s first Bench Test is in 2 days" at bounding box center [1207, 528] width 382 height 19
click at [1008, 569] on div at bounding box center [994, 565] width 28 height 34
click at [1004, 598] on div at bounding box center [994, 603] width 28 height 34
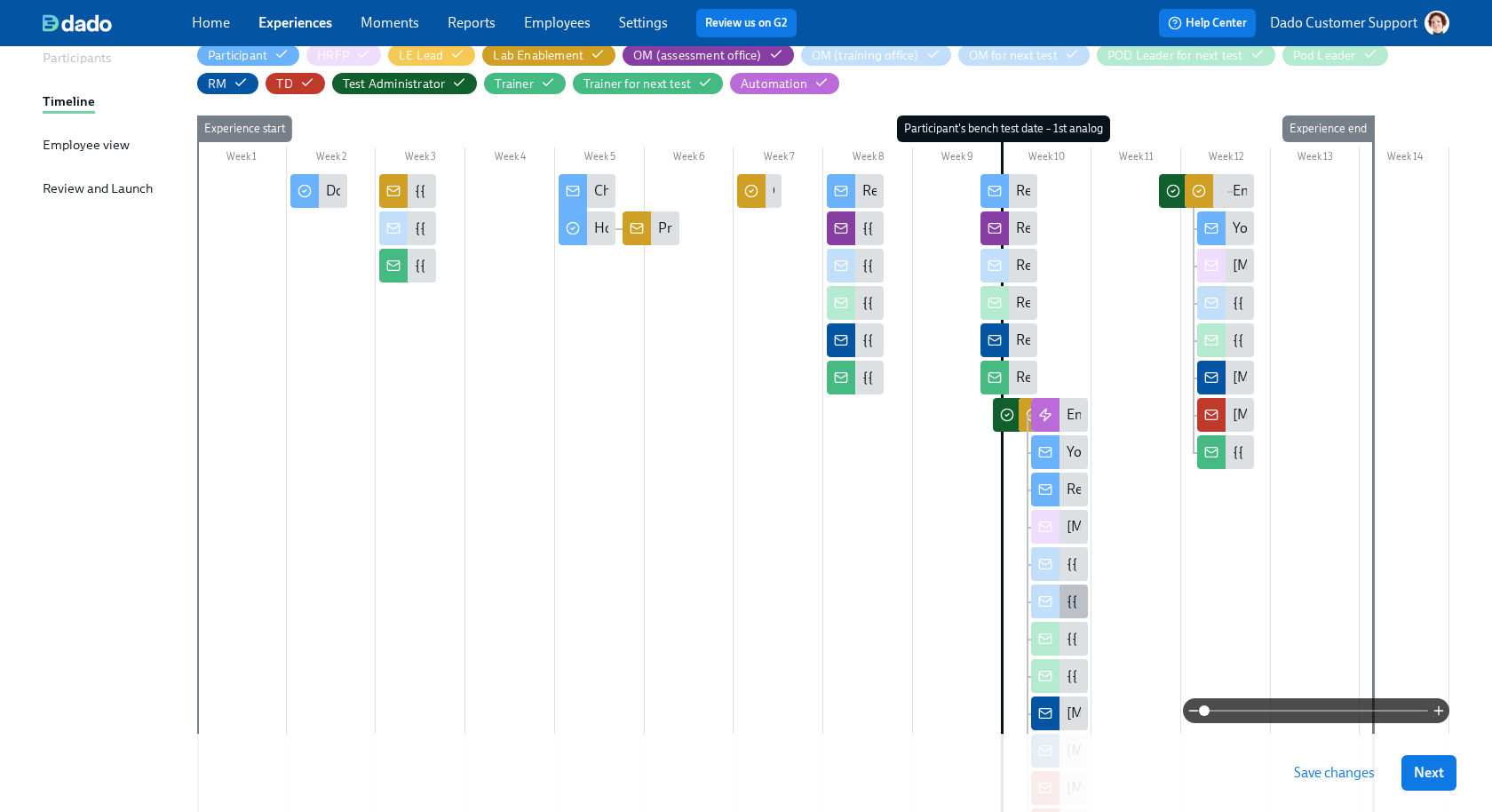
scroll to position [231, 0]
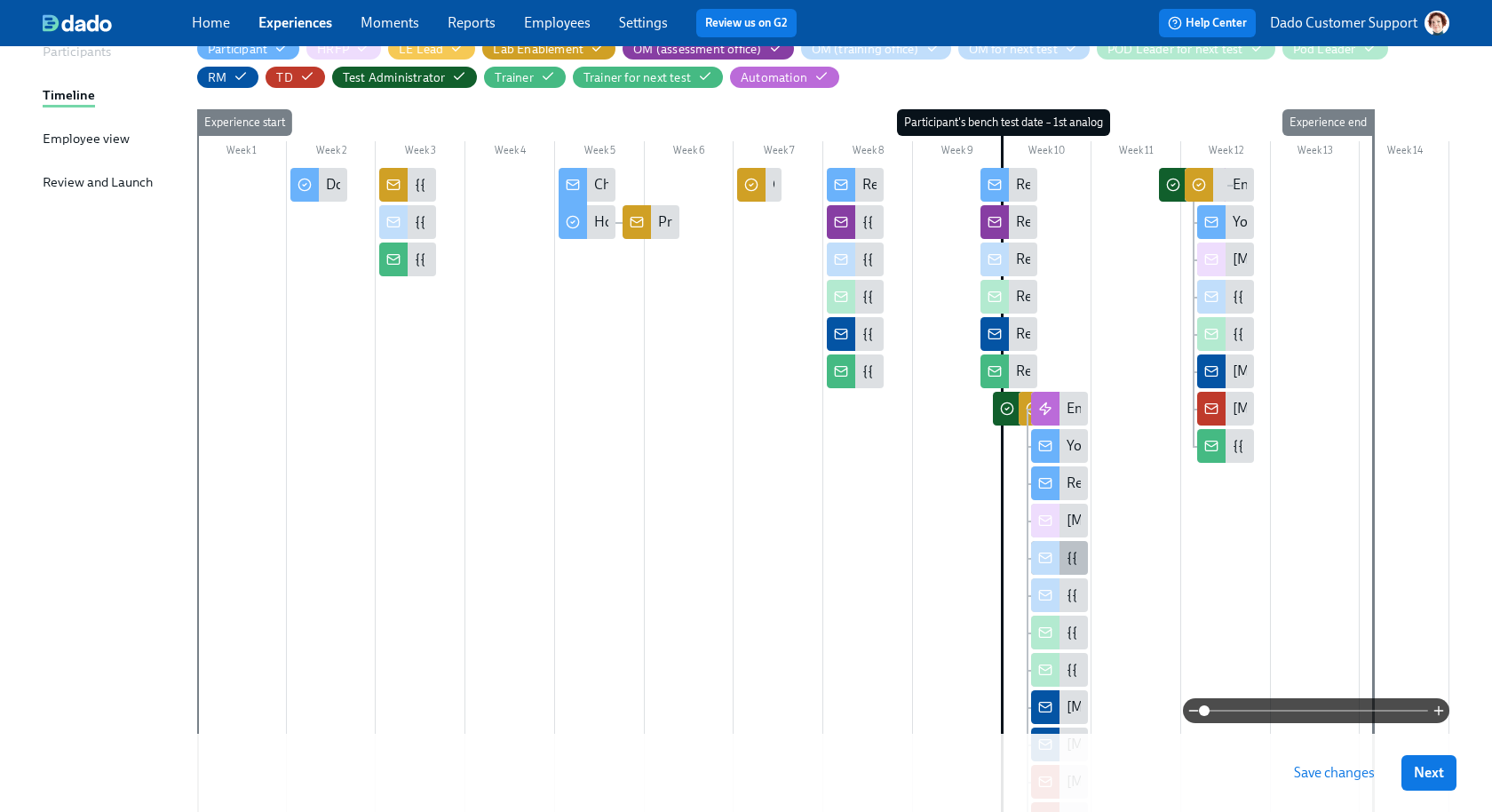
click at [1043, 572] on div at bounding box center [1045, 557] width 28 height 34
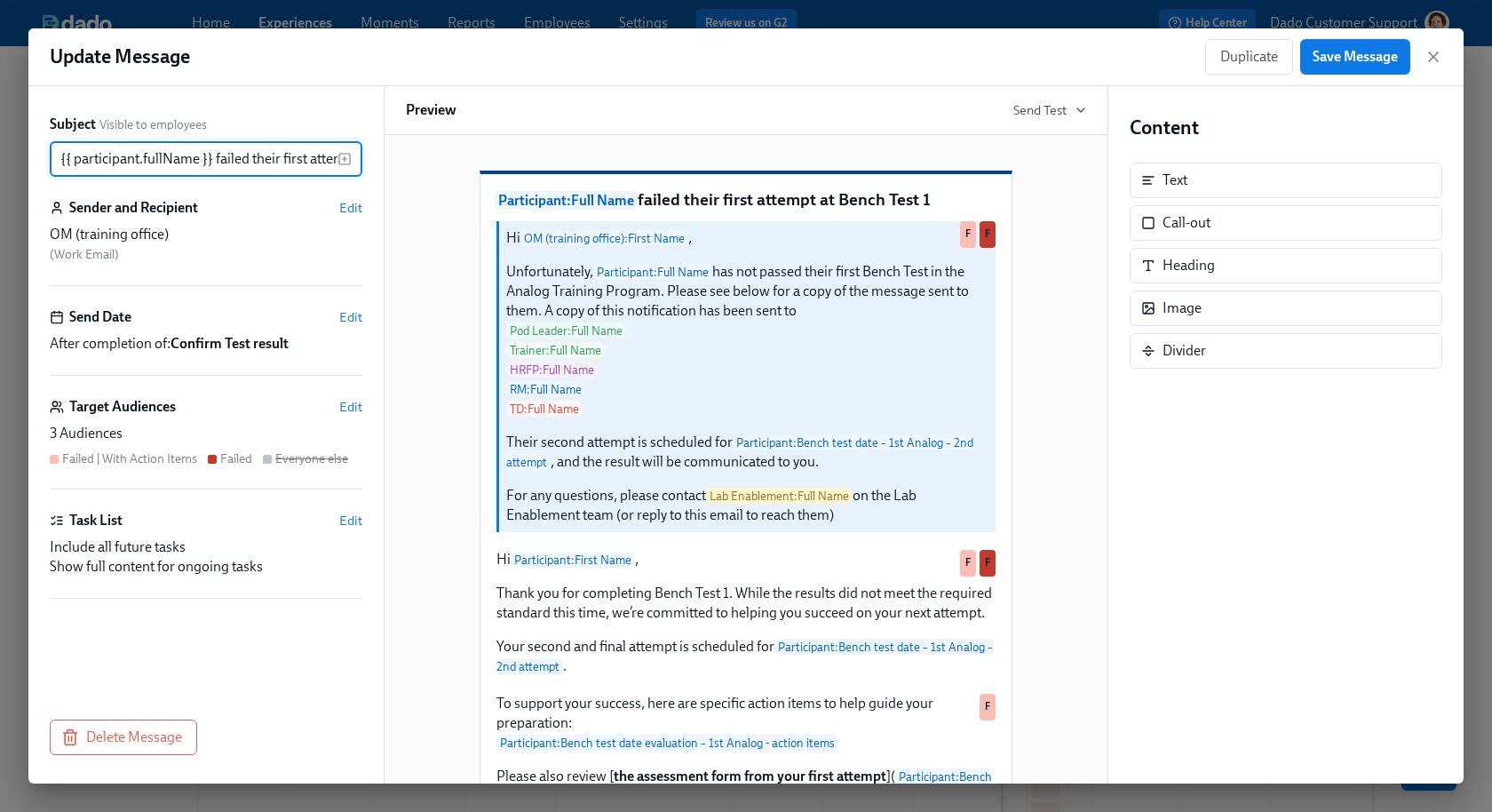
scroll to position [0, 117]
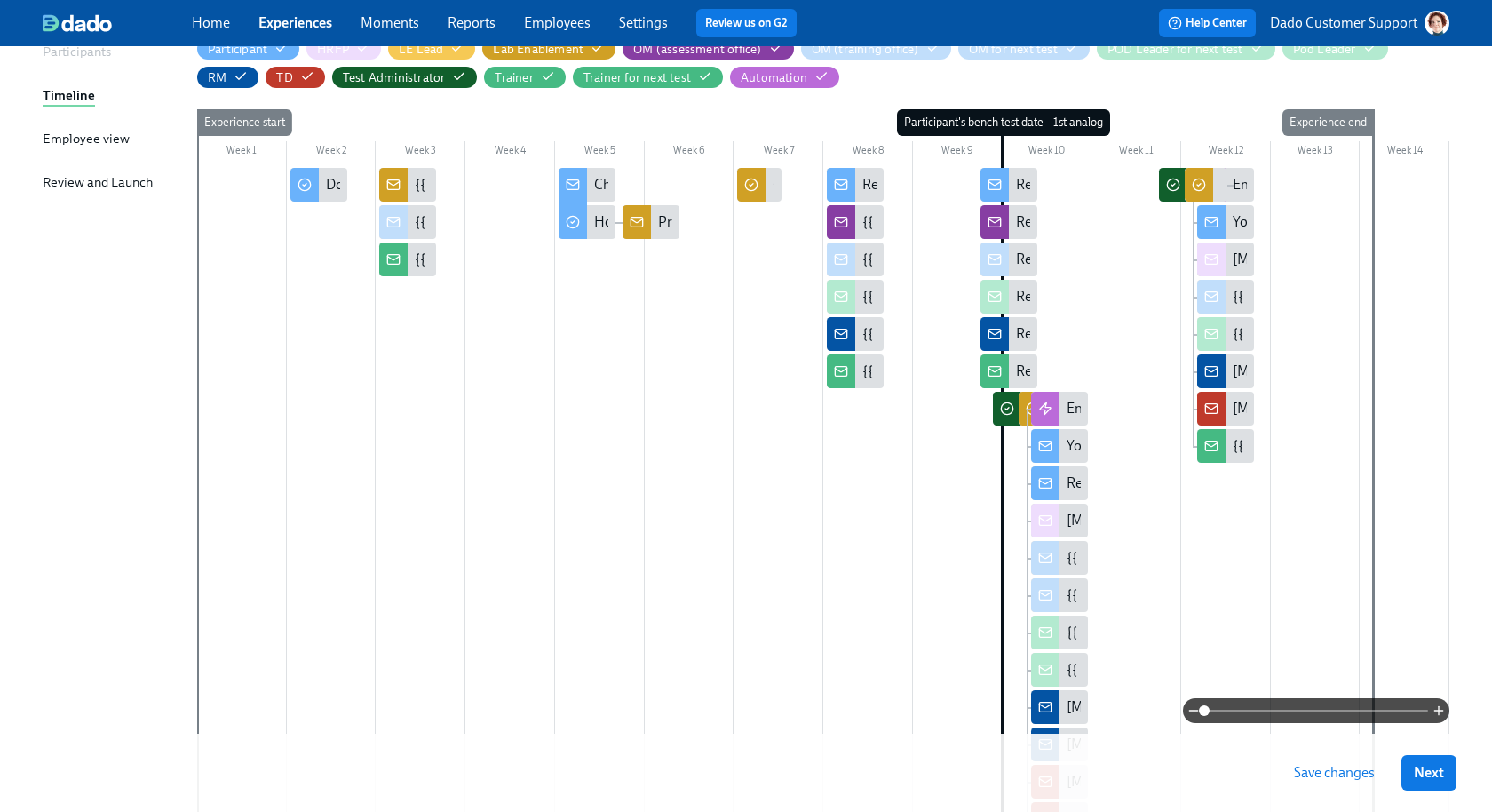
click at [1334, 771] on span "Save changes" at bounding box center [1334, 773] width 81 height 18
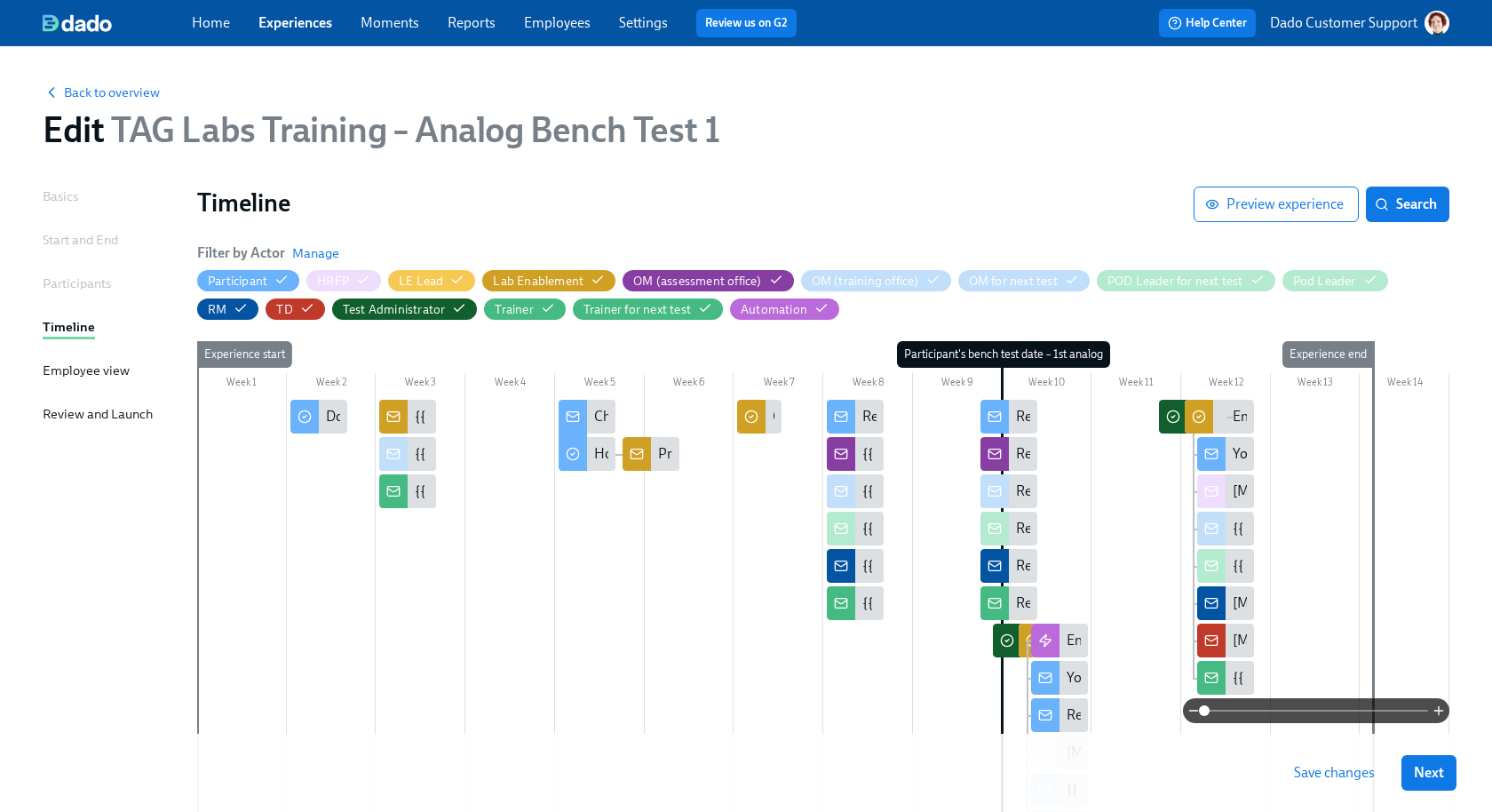
click at [126, 116] on span "TAG Labs Training – Analog Bench Test 1" at bounding box center [411, 129] width 616 height 43
click at [114, 90] on span "Back to overview" at bounding box center [101, 92] width 118 height 18
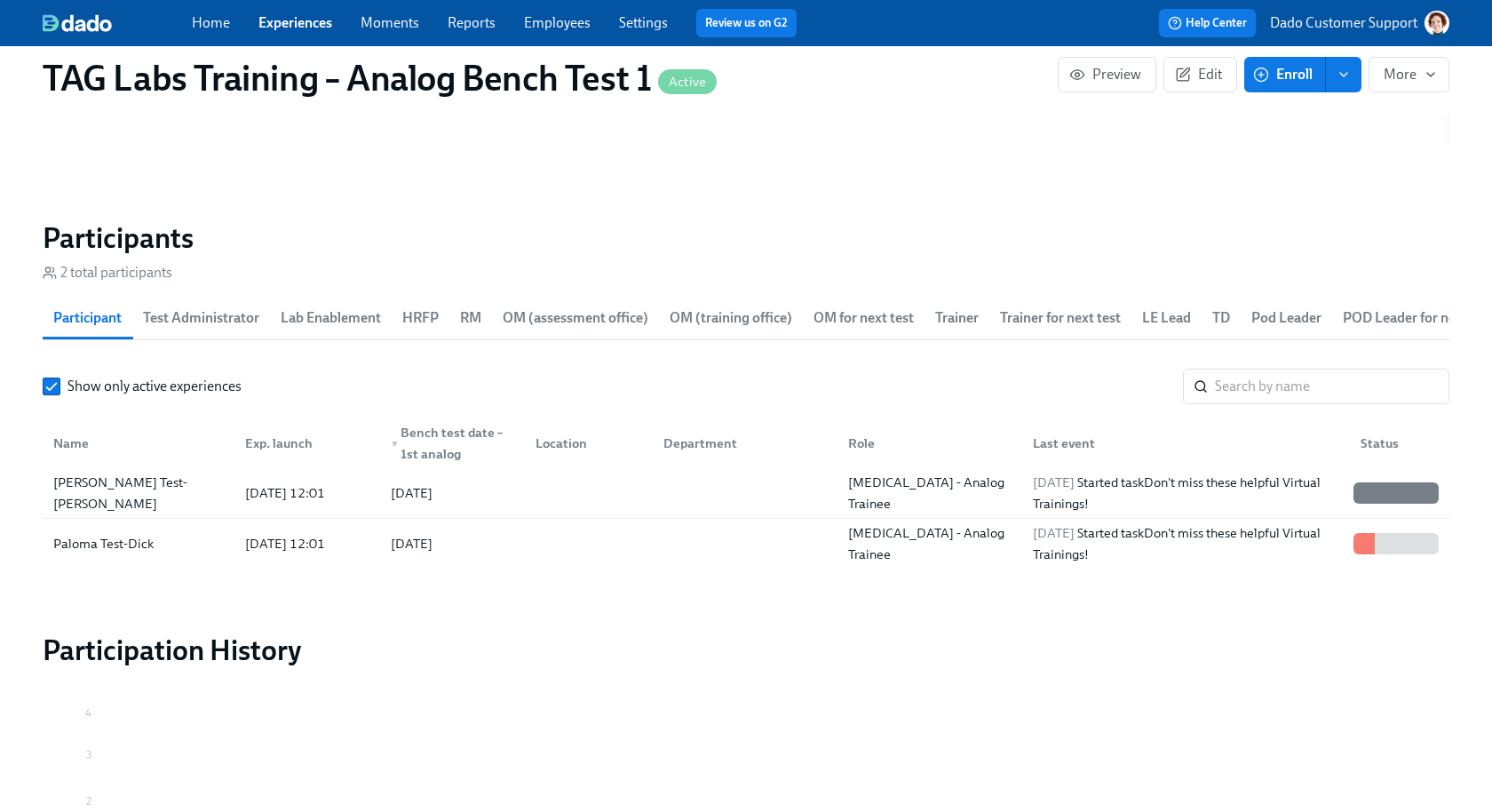
scroll to position [2057, 0]
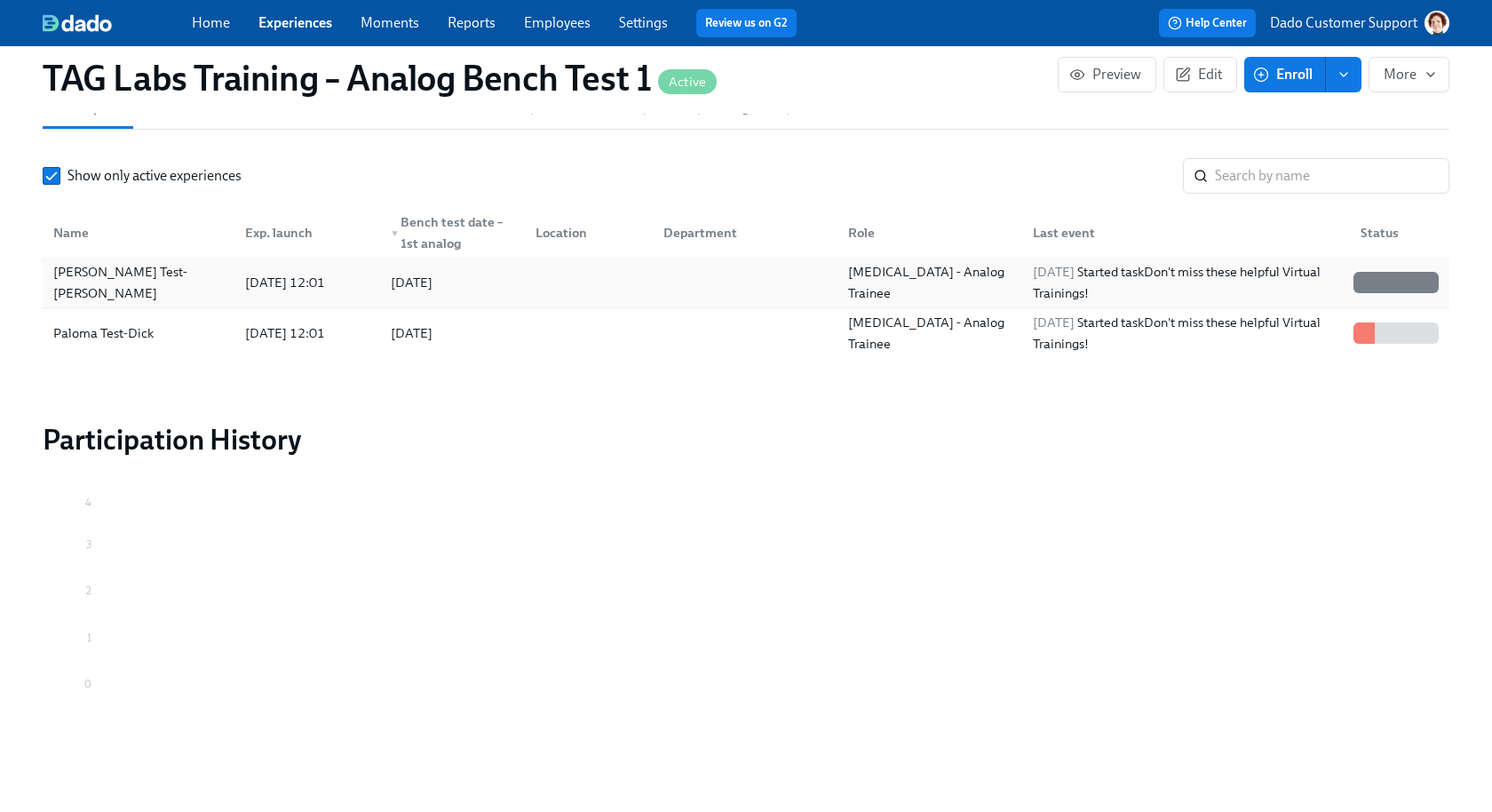
click at [121, 276] on div "Fiona Test-Dick" at bounding box center [138, 283] width 185 height 43
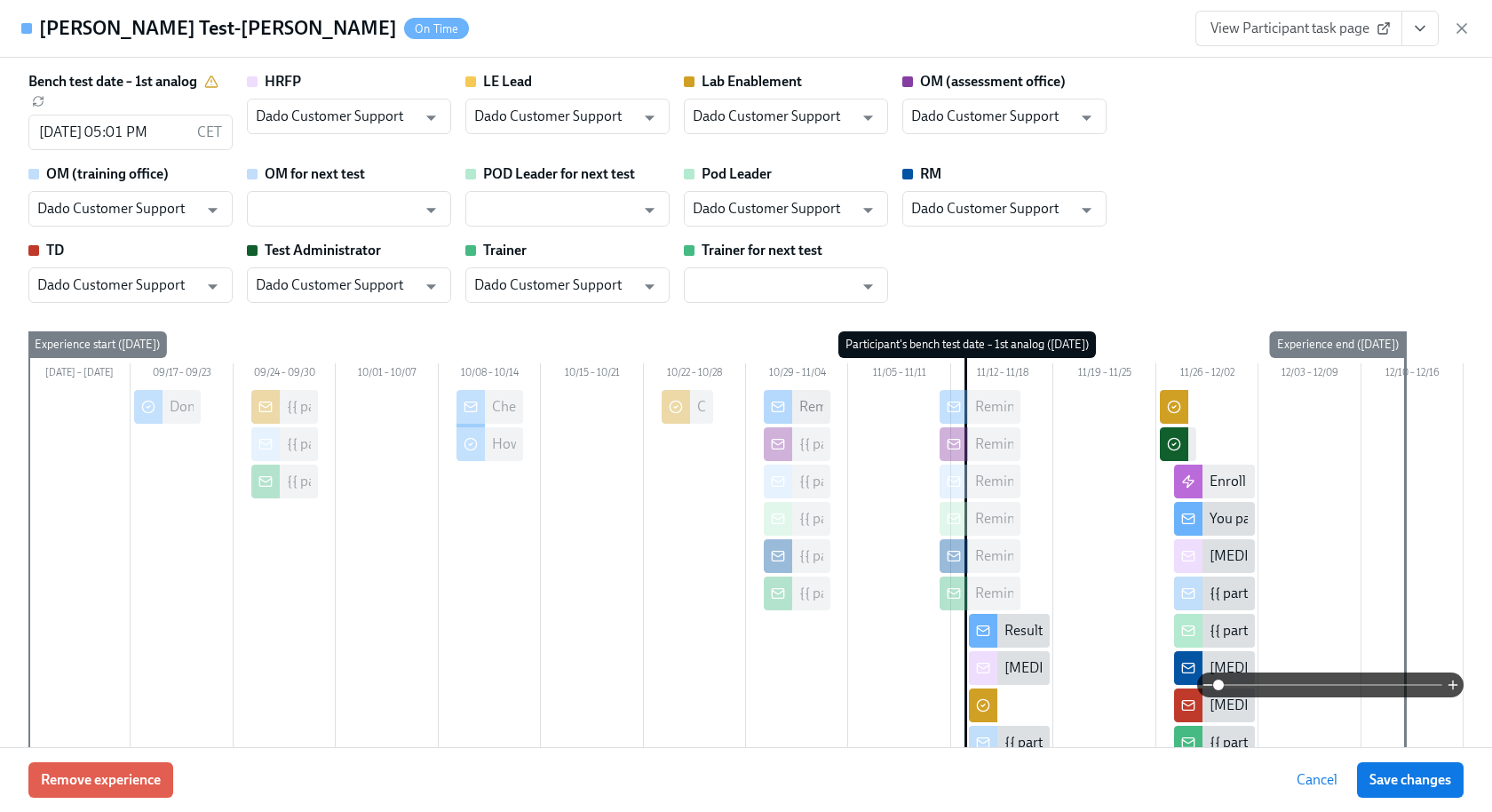
click at [1329, 19] on span "View Participant task page" at bounding box center [1299, 28] width 177 height 18
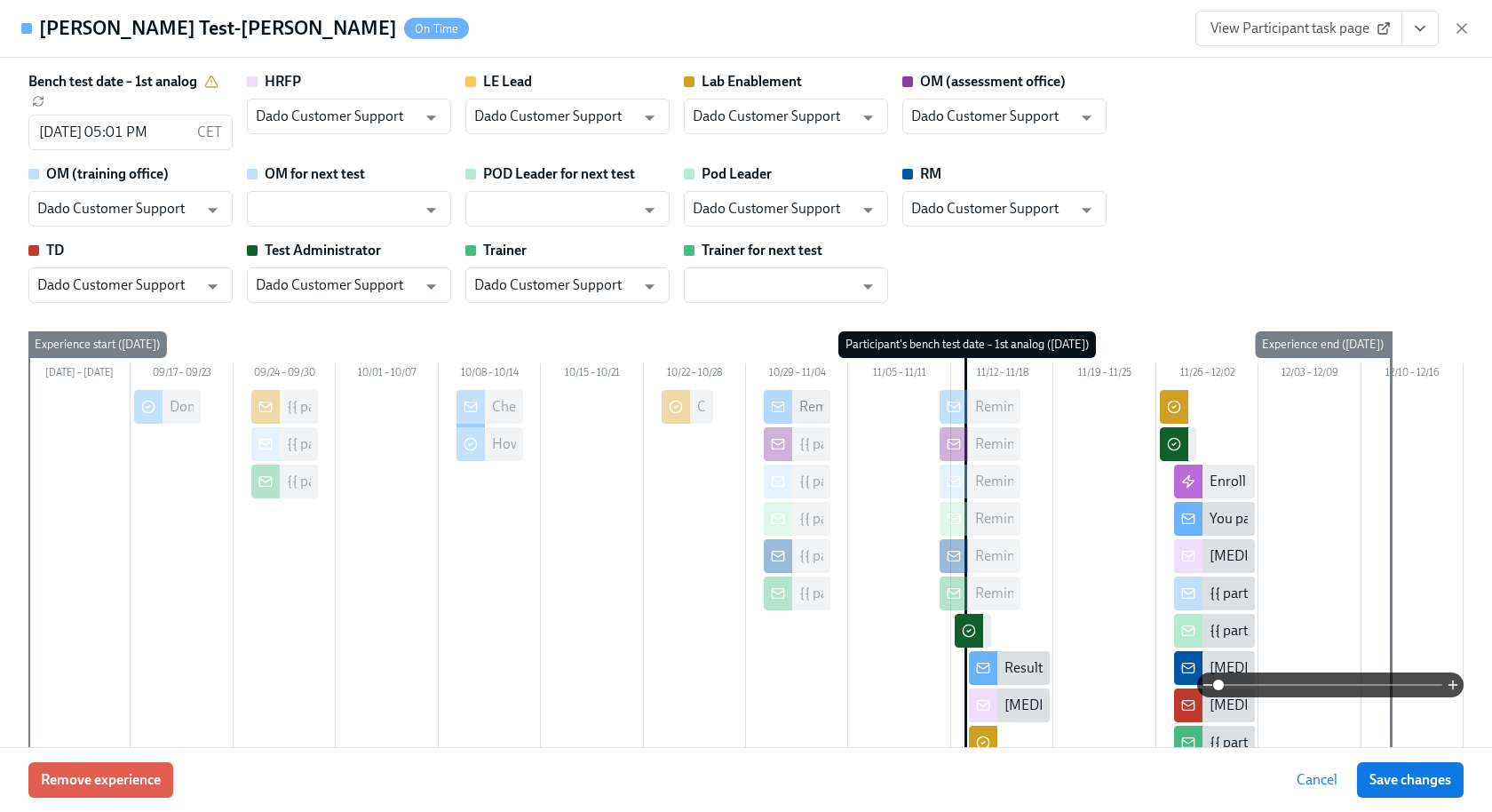
scroll to position [0, 547]
click at [328, 114] on input "Dado Customer Support" at bounding box center [336, 116] width 160 height 36
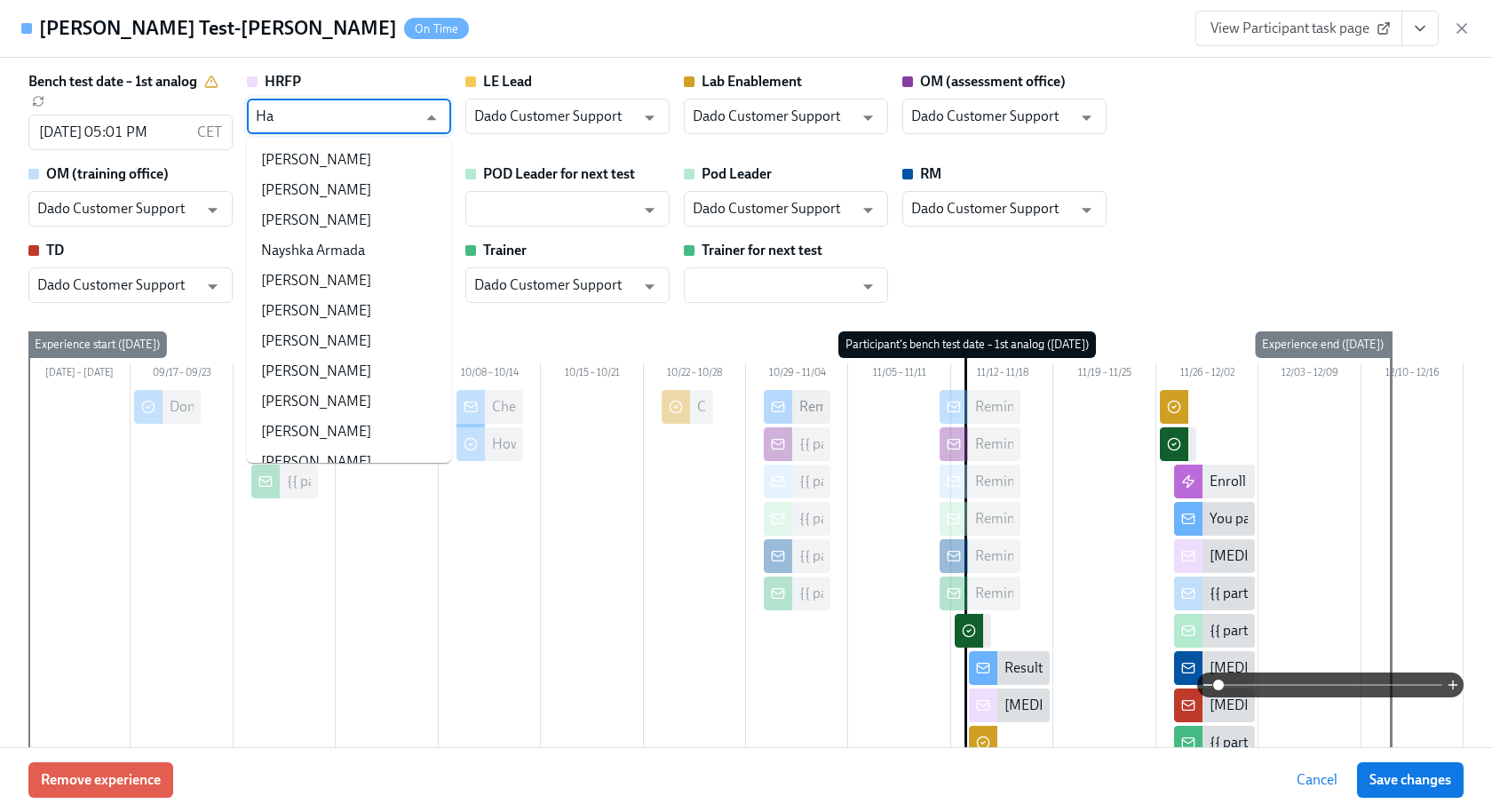
scroll to position [0, 0]
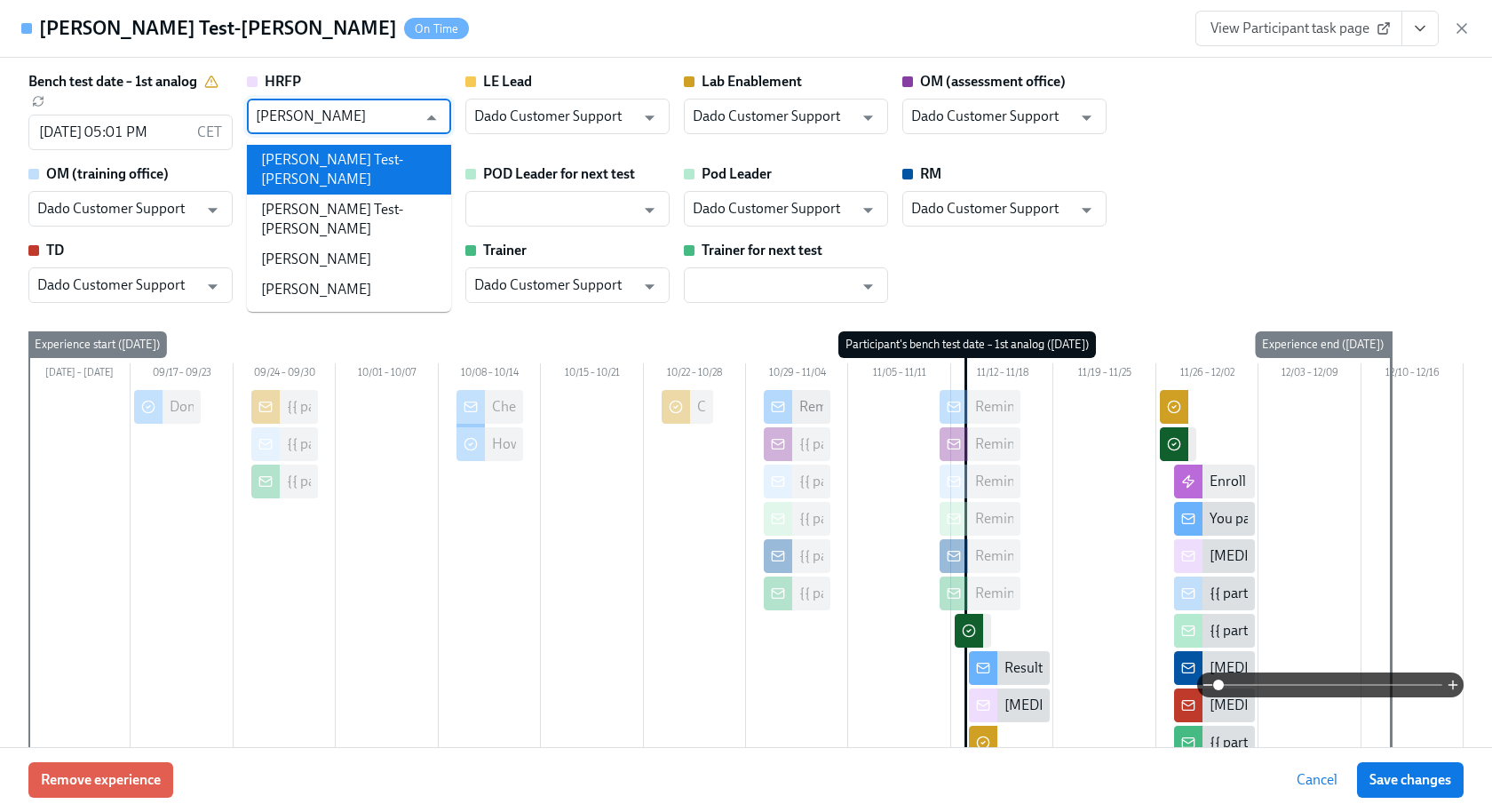
click at [370, 152] on li "Harry Test-Dick" at bounding box center [349, 169] width 204 height 50
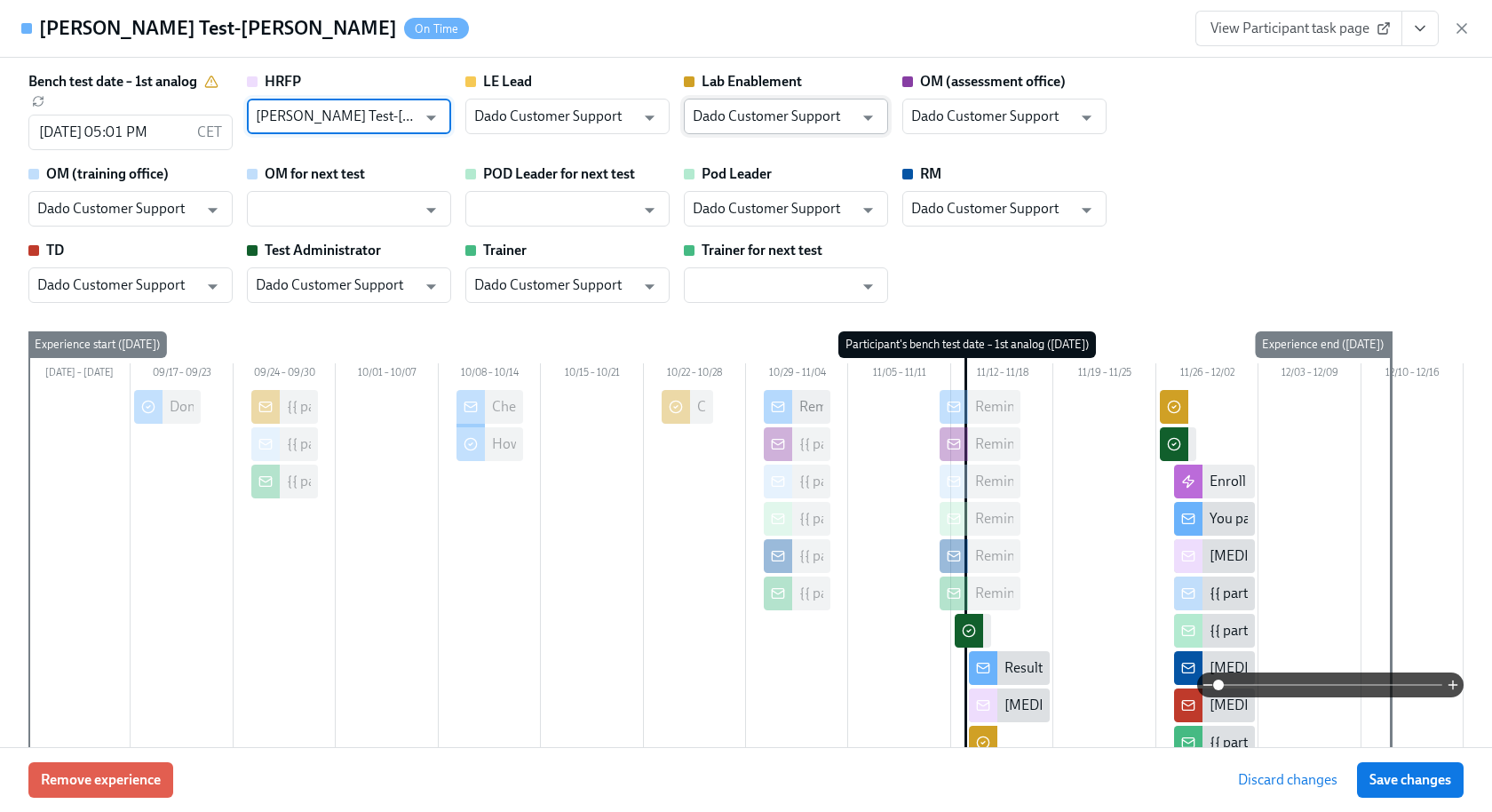
type input "Harry Test-Dick"
click at [791, 109] on input "Dado Customer Support" at bounding box center [772, 116] width 160 height 36
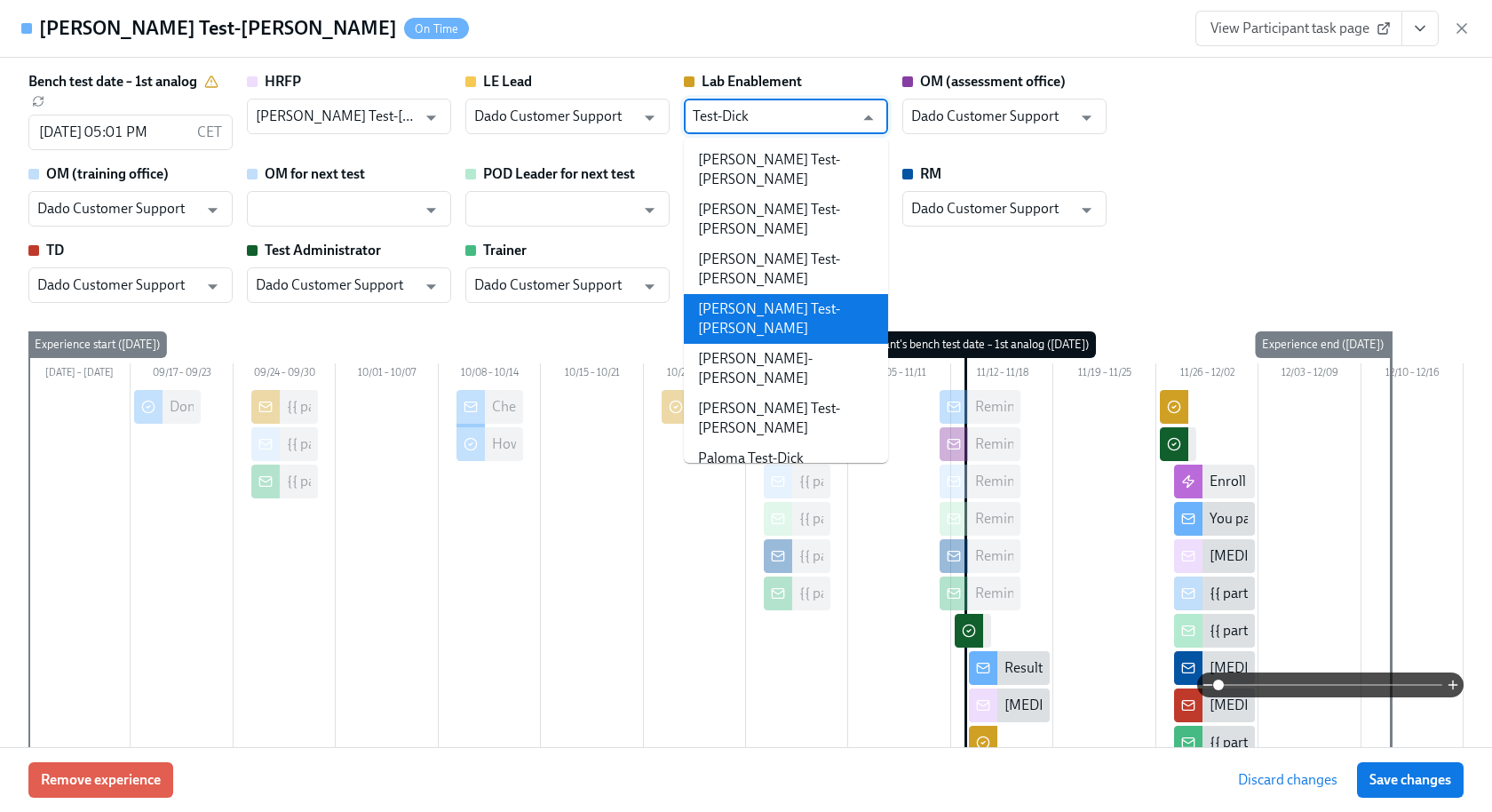
click at [819, 294] on li "[PERSON_NAME] Test-[PERSON_NAME]" at bounding box center [786, 318] width 204 height 50
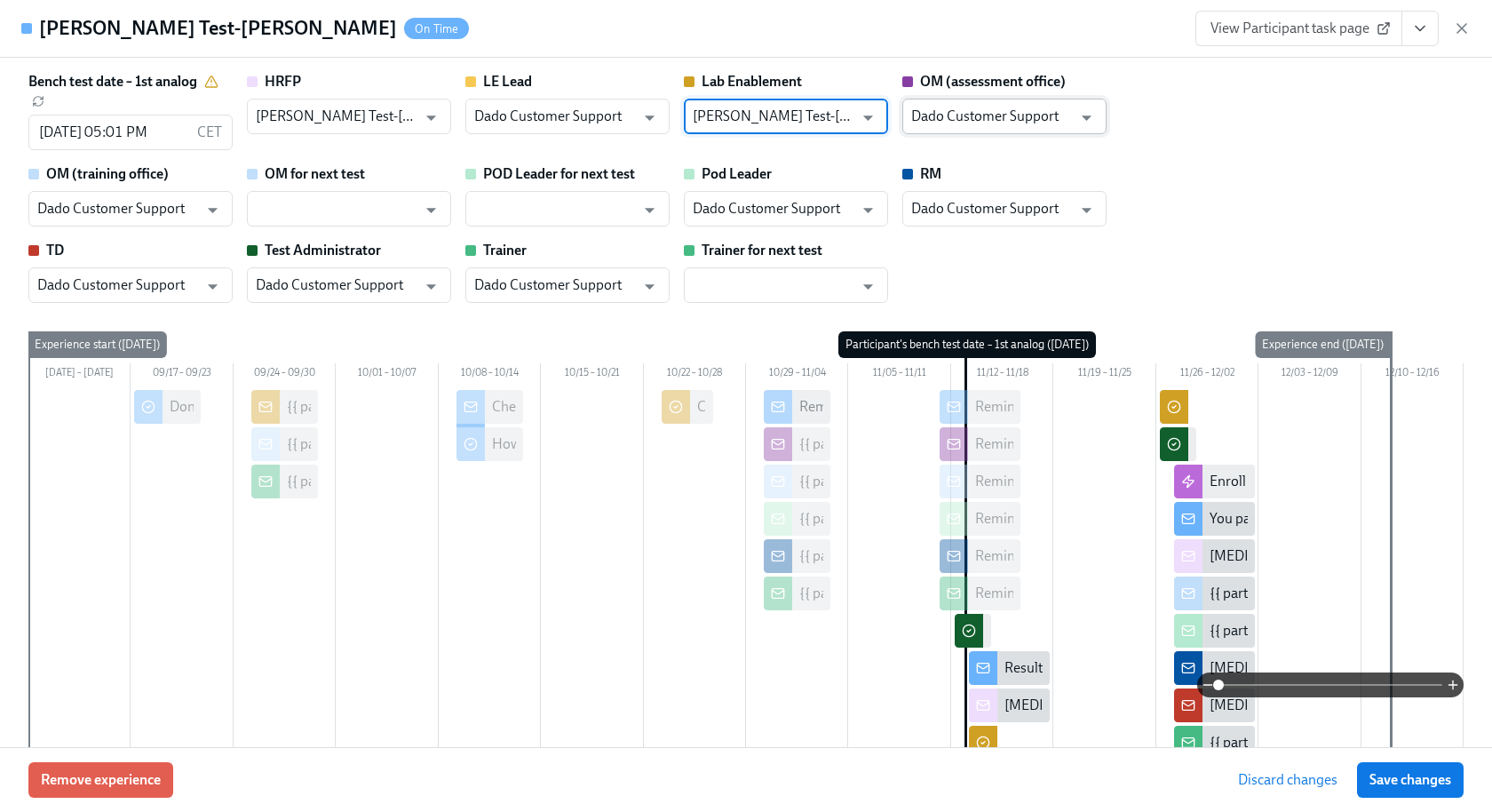
type input "[PERSON_NAME] Test-[PERSON_NAME]"
click at [996, 116] on input "Dado Customer Support" at bounding box center [991, 116] width 160 height 36
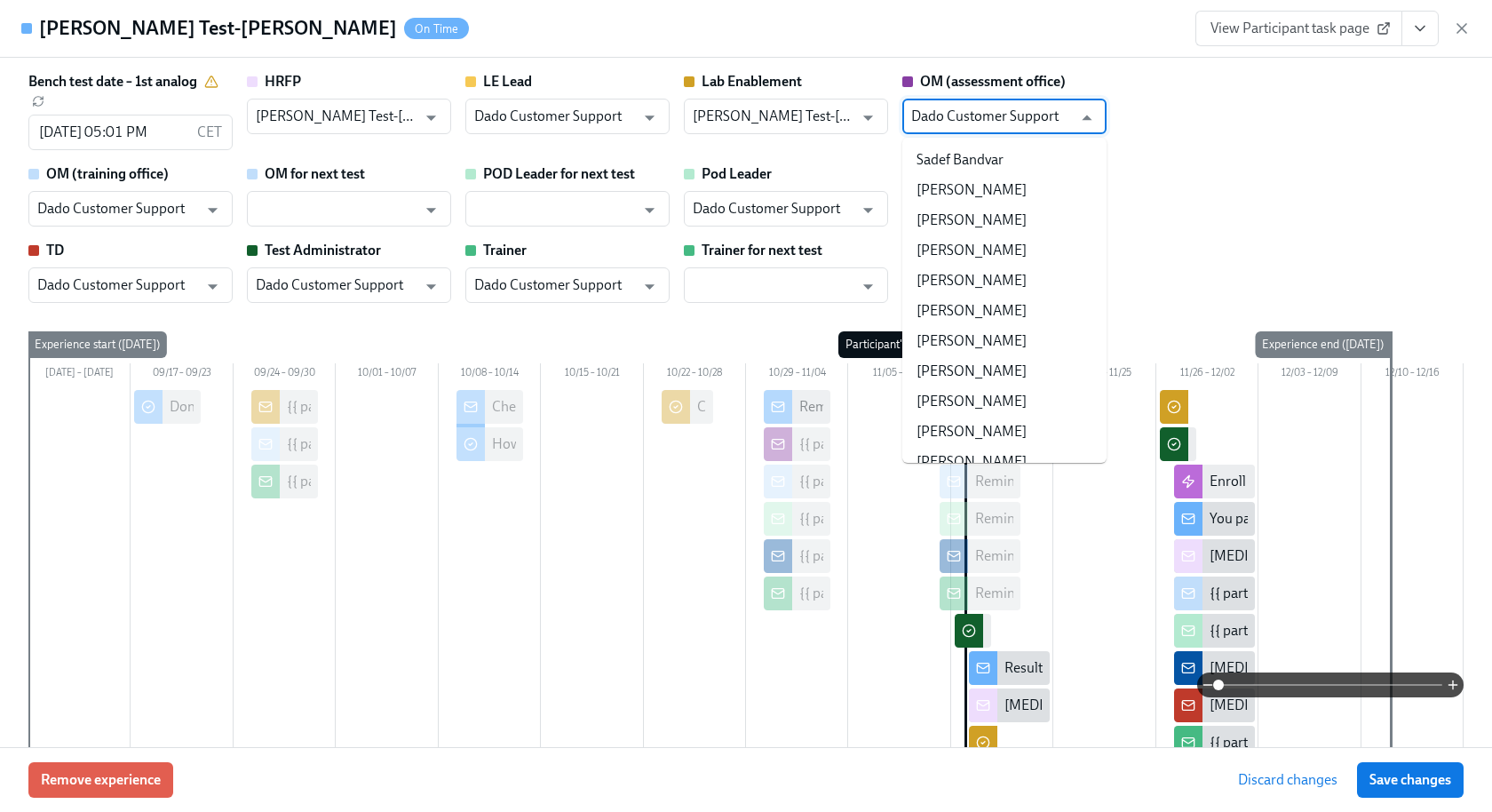
scroll to position [104662, 0]
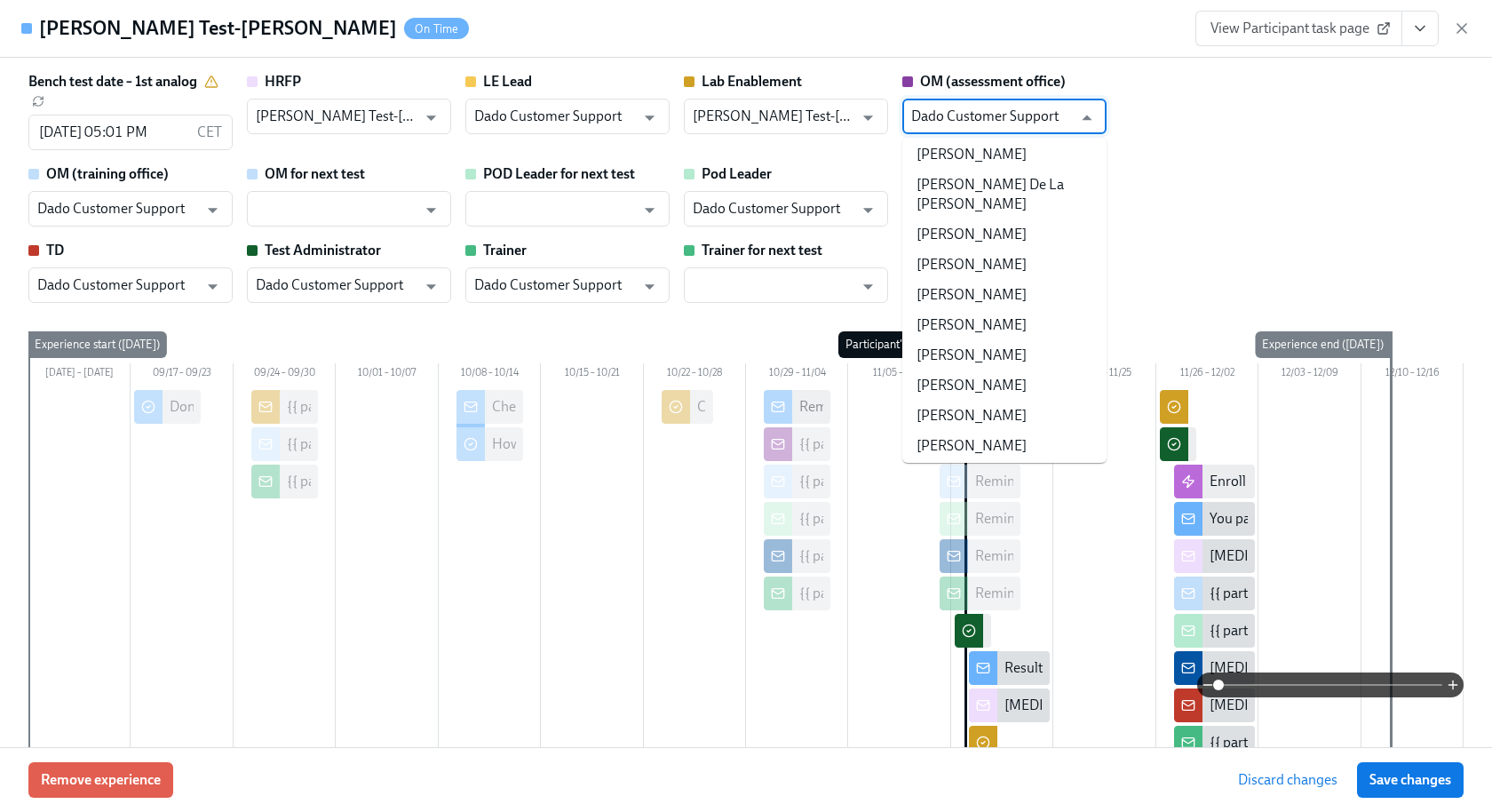
paste input "Test-Dick"
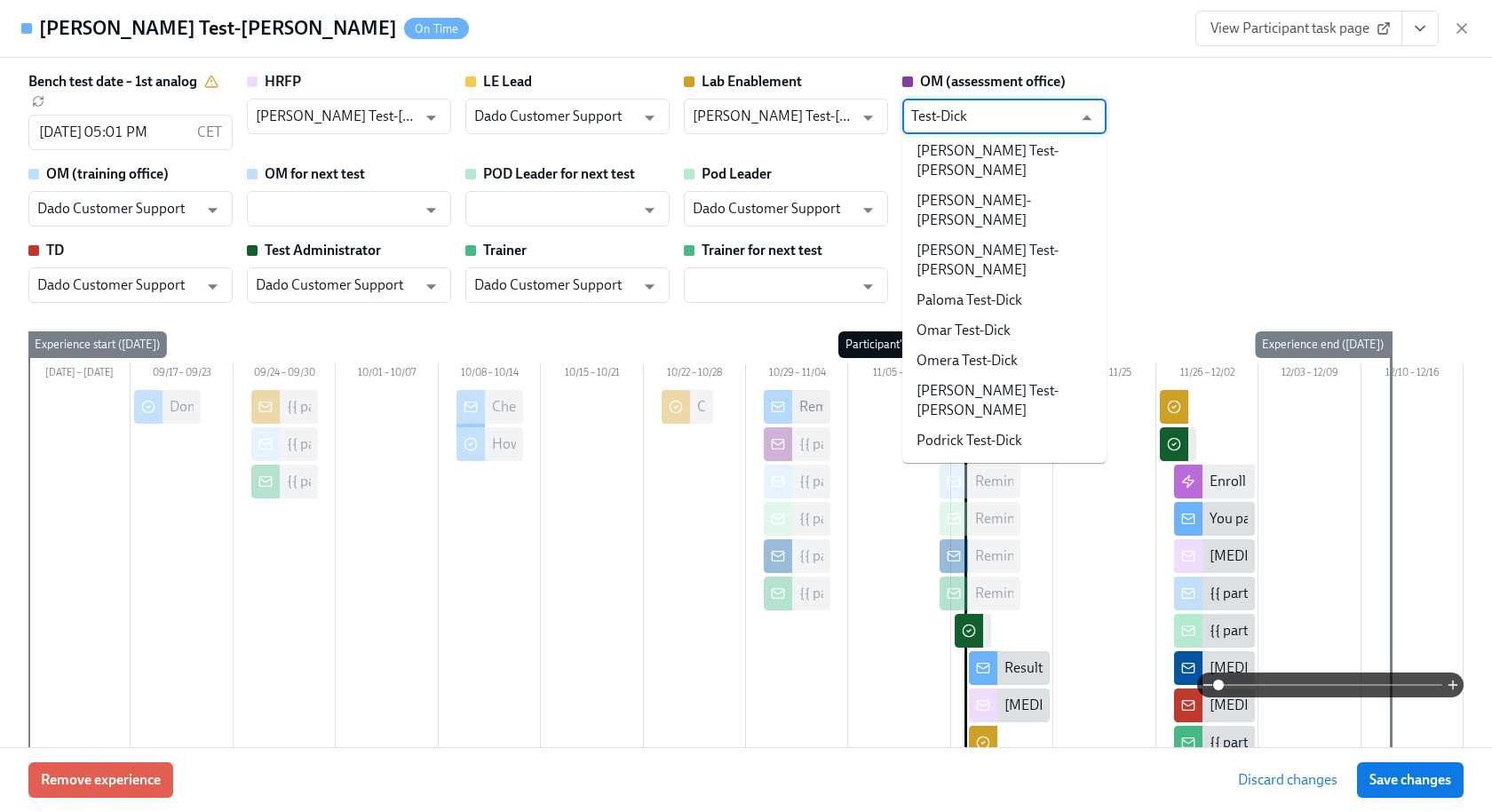
scroll to position [0, 0]
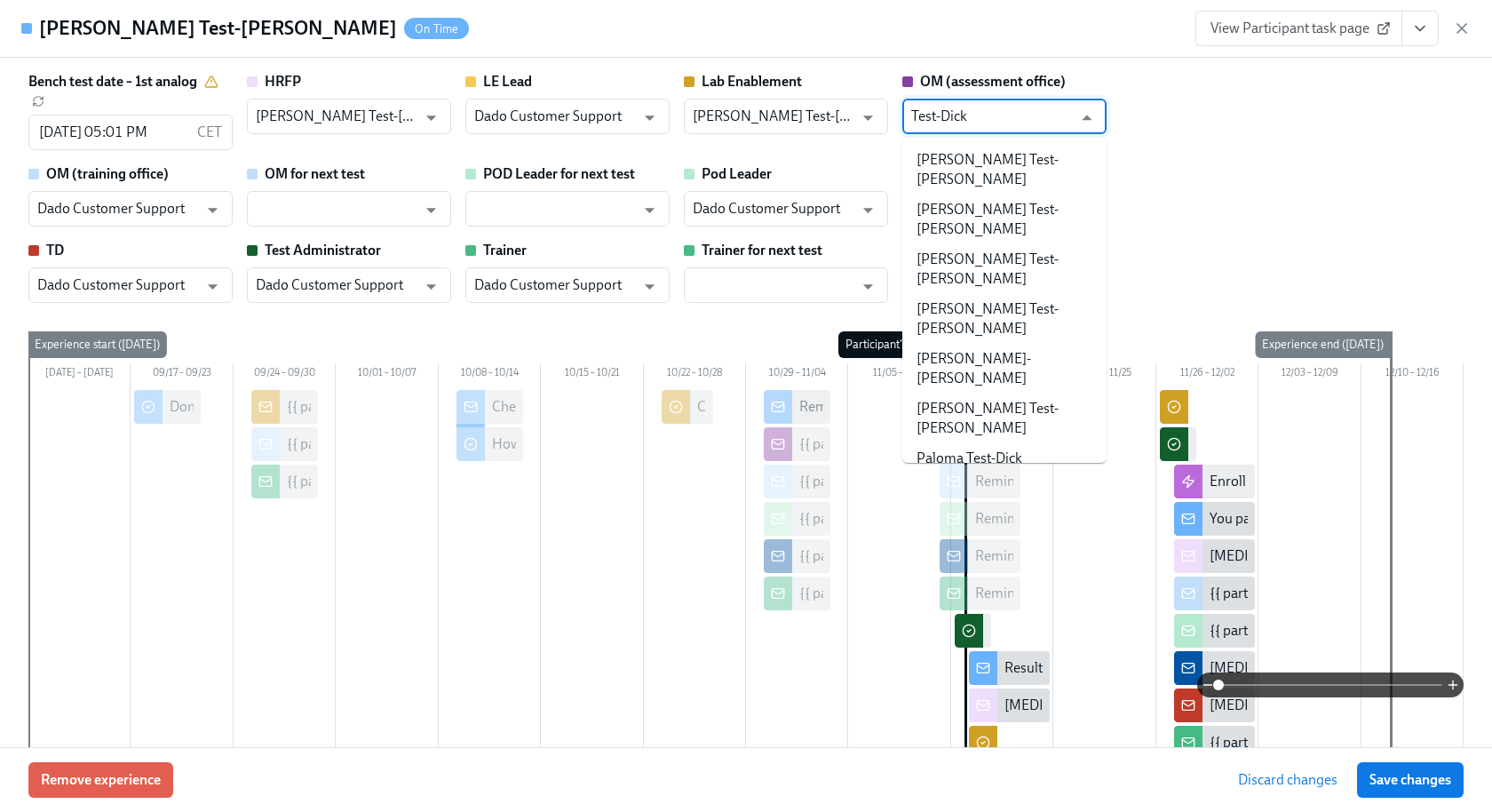
click at [990, 504] on li "Omera Test-Dick" at bounding box center [1005, 518] width 204 height 30
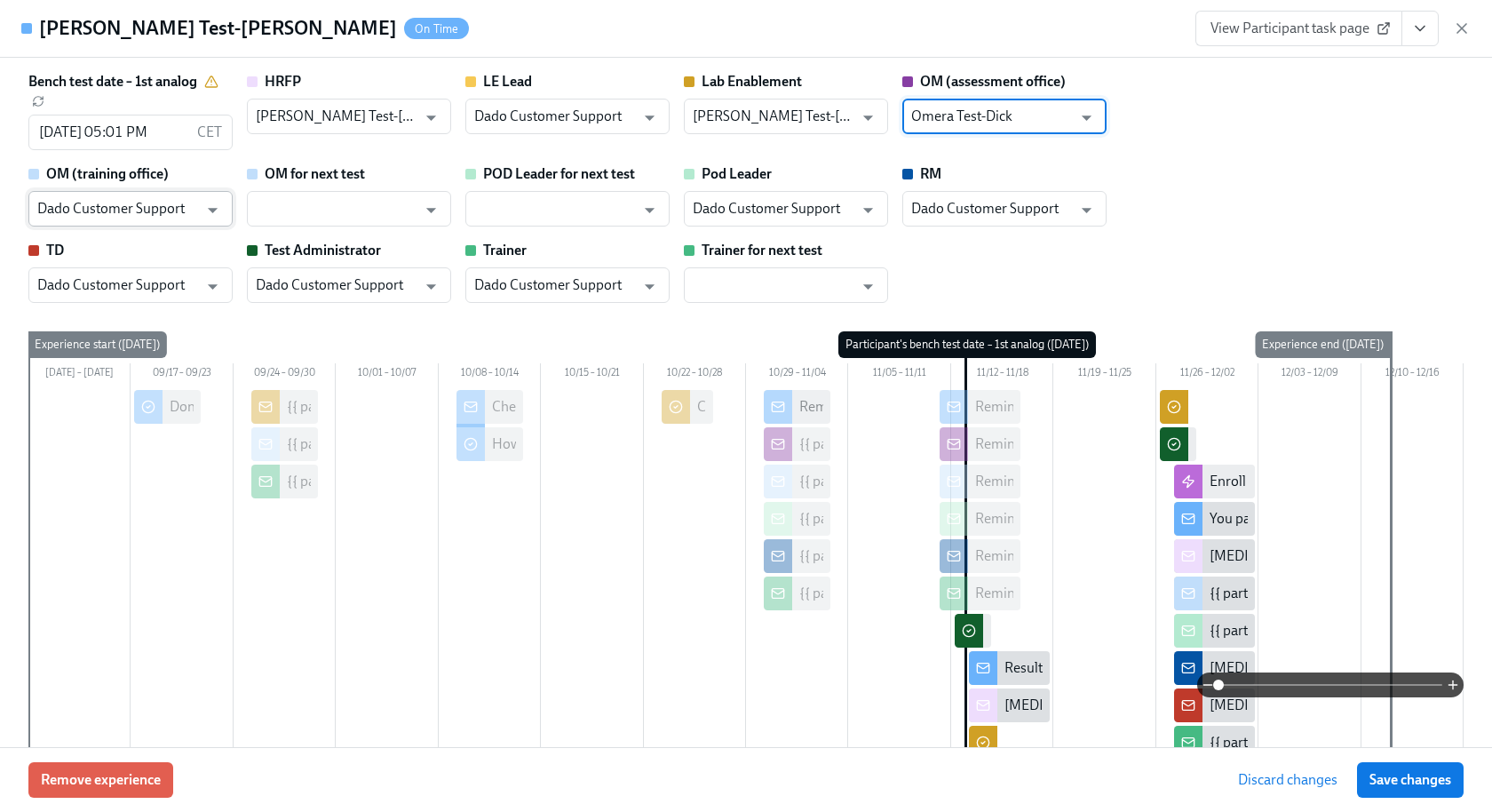
type input "Omera Test-Dick"
click at [57, 198] on input "Dado Customer Support" at bounding box center [117, 208] width 160 height 36
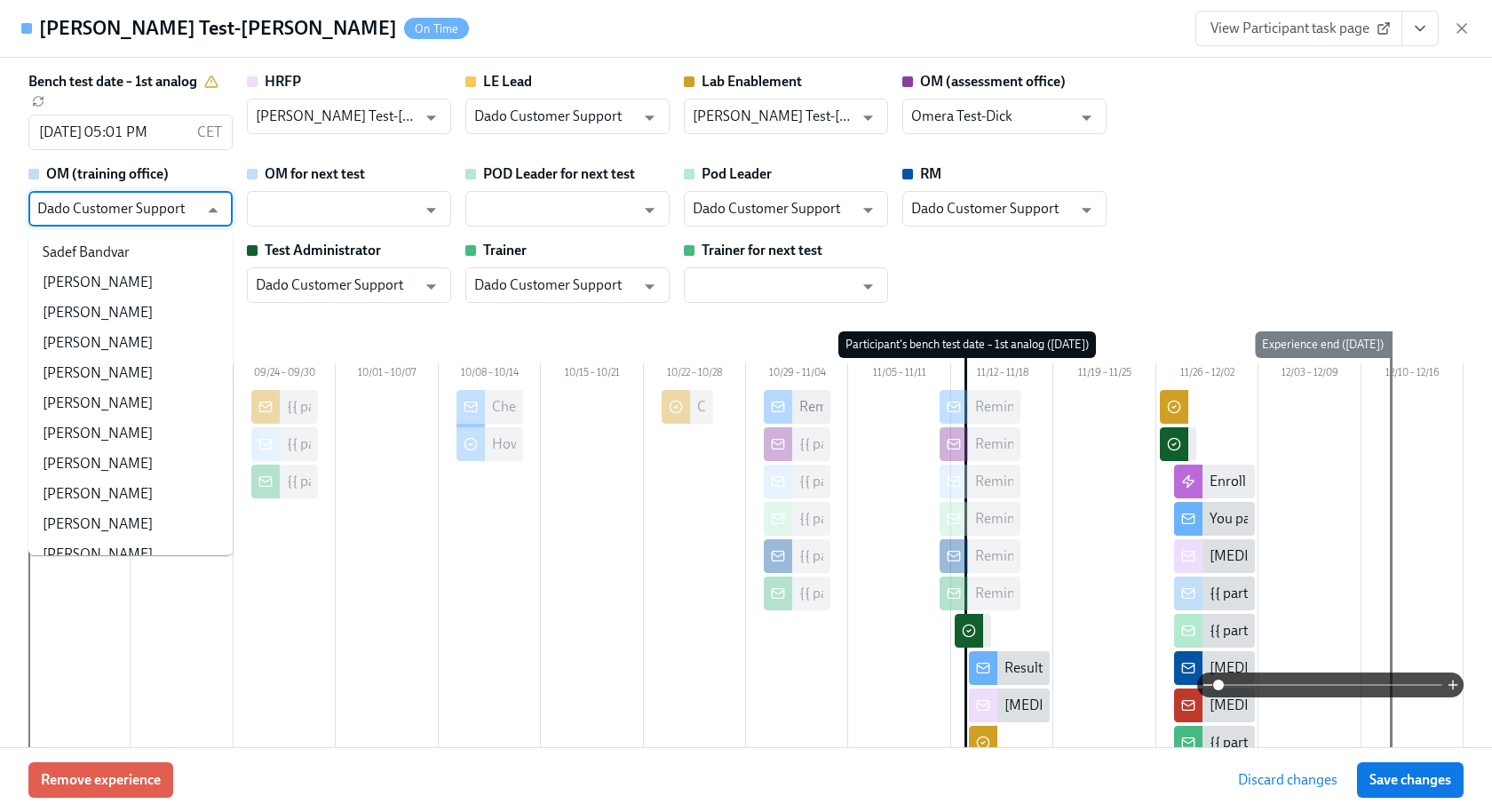
scroll to position [104662, 0]
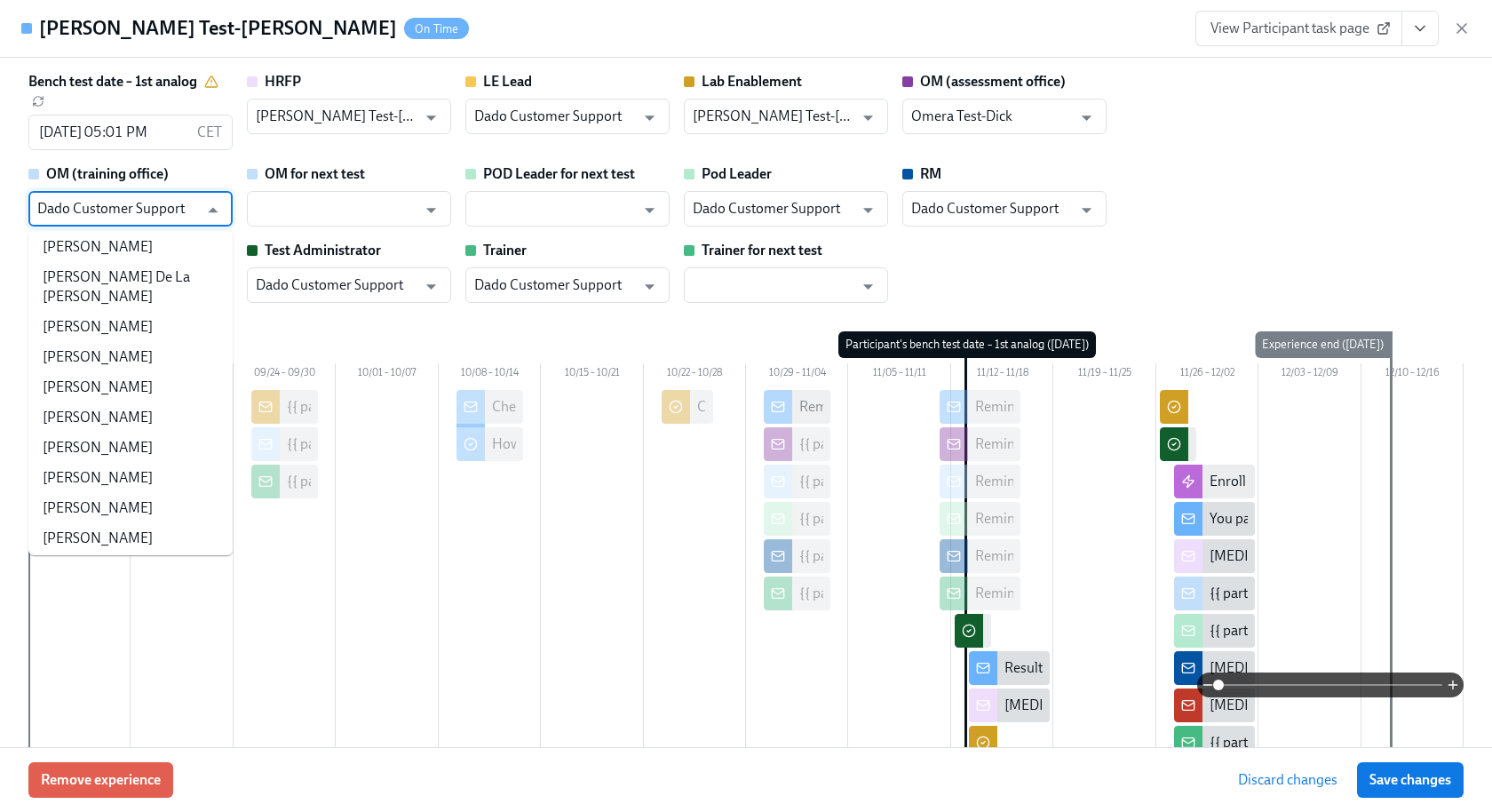
paste input "Test-Dick"
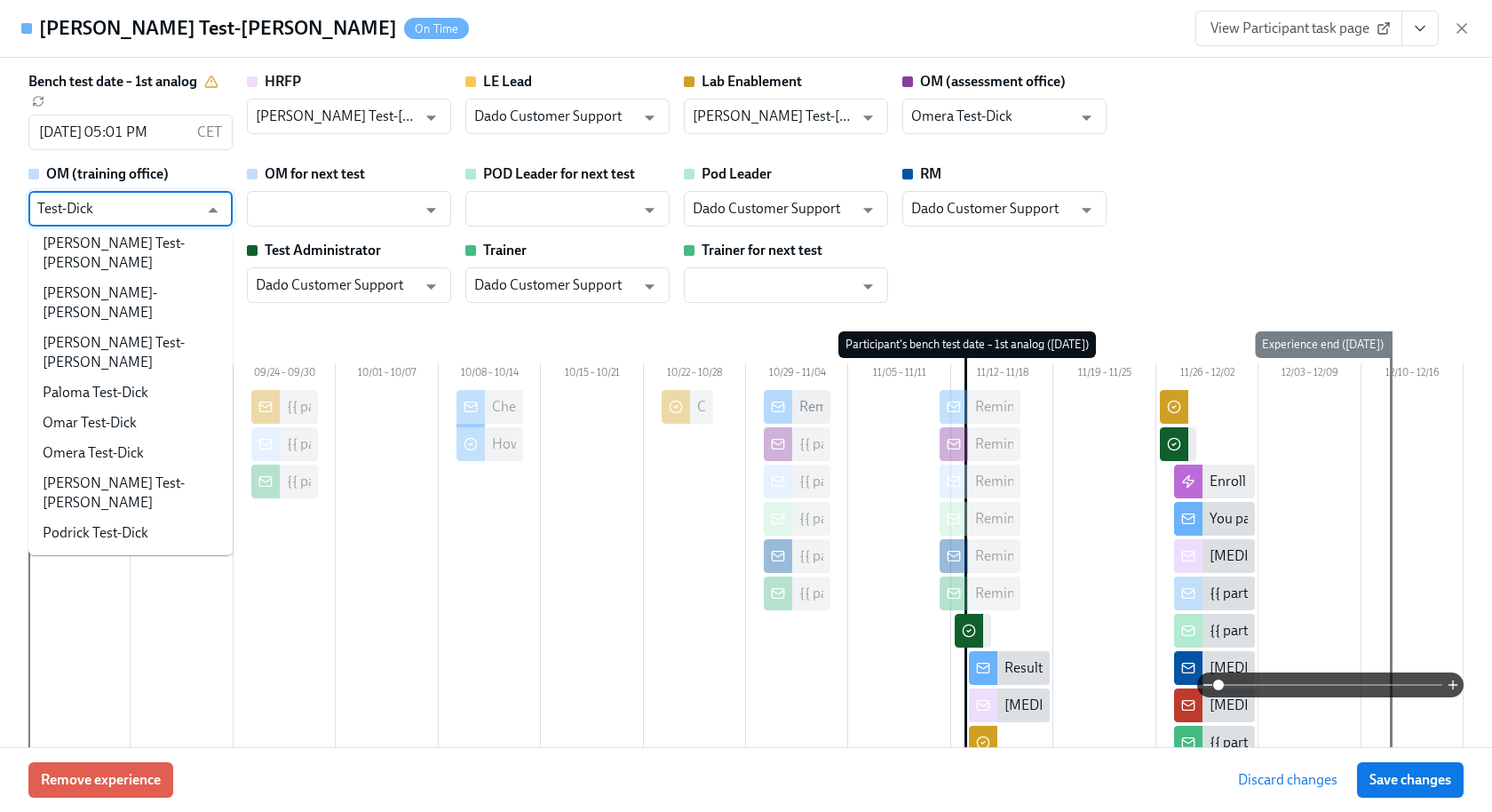
scroll to position [0, 0]
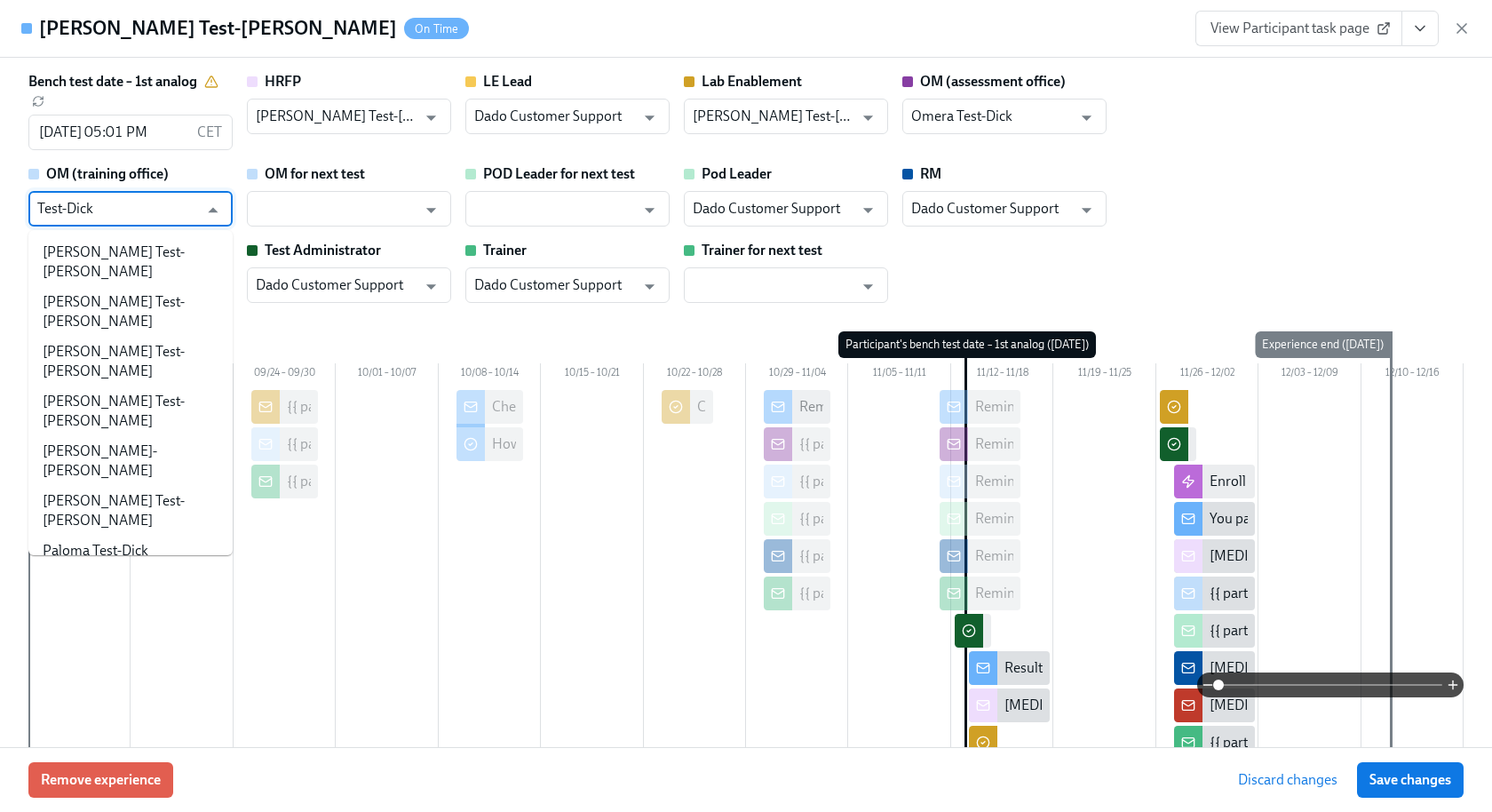
click at [84, 566] on li "Omar Test-Dick" at bounding box center [130, 581] width 204 height 30
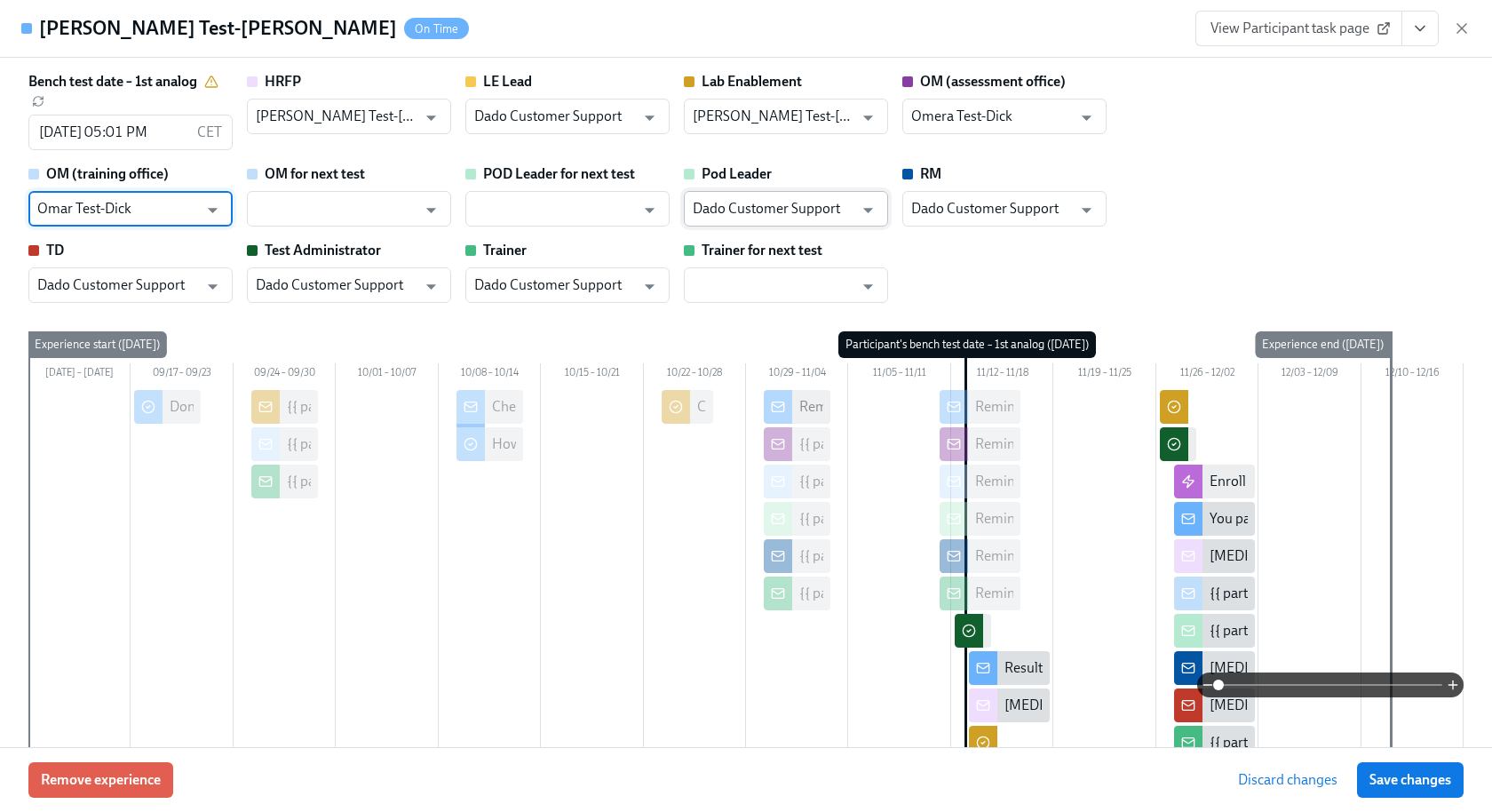
type input "Omar Test-Dick"
click at [778, 196] on input "Dado Customer Support" at bounding box center [772, 208] width 160 height 36
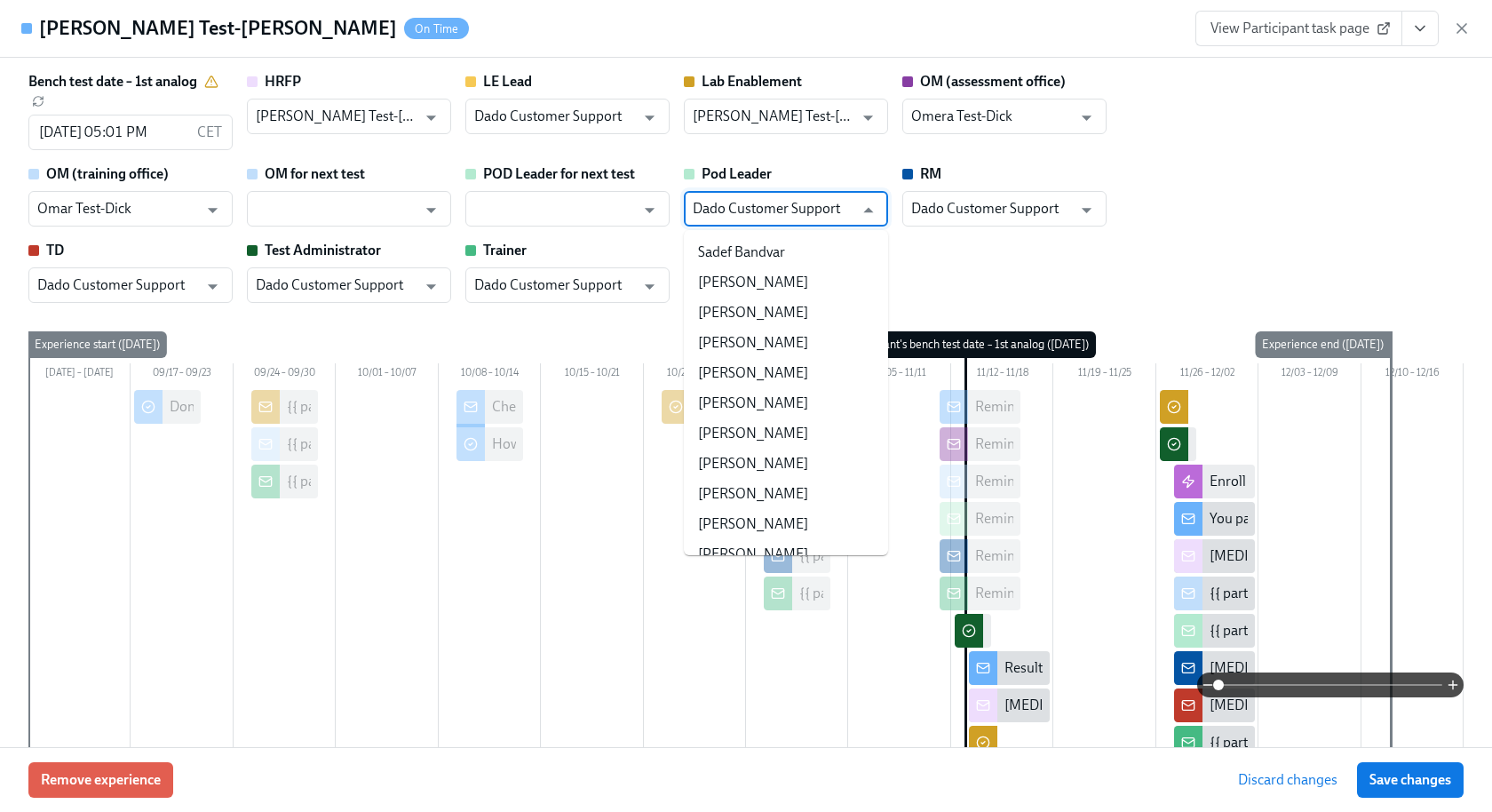
paste input "Test-Dick"
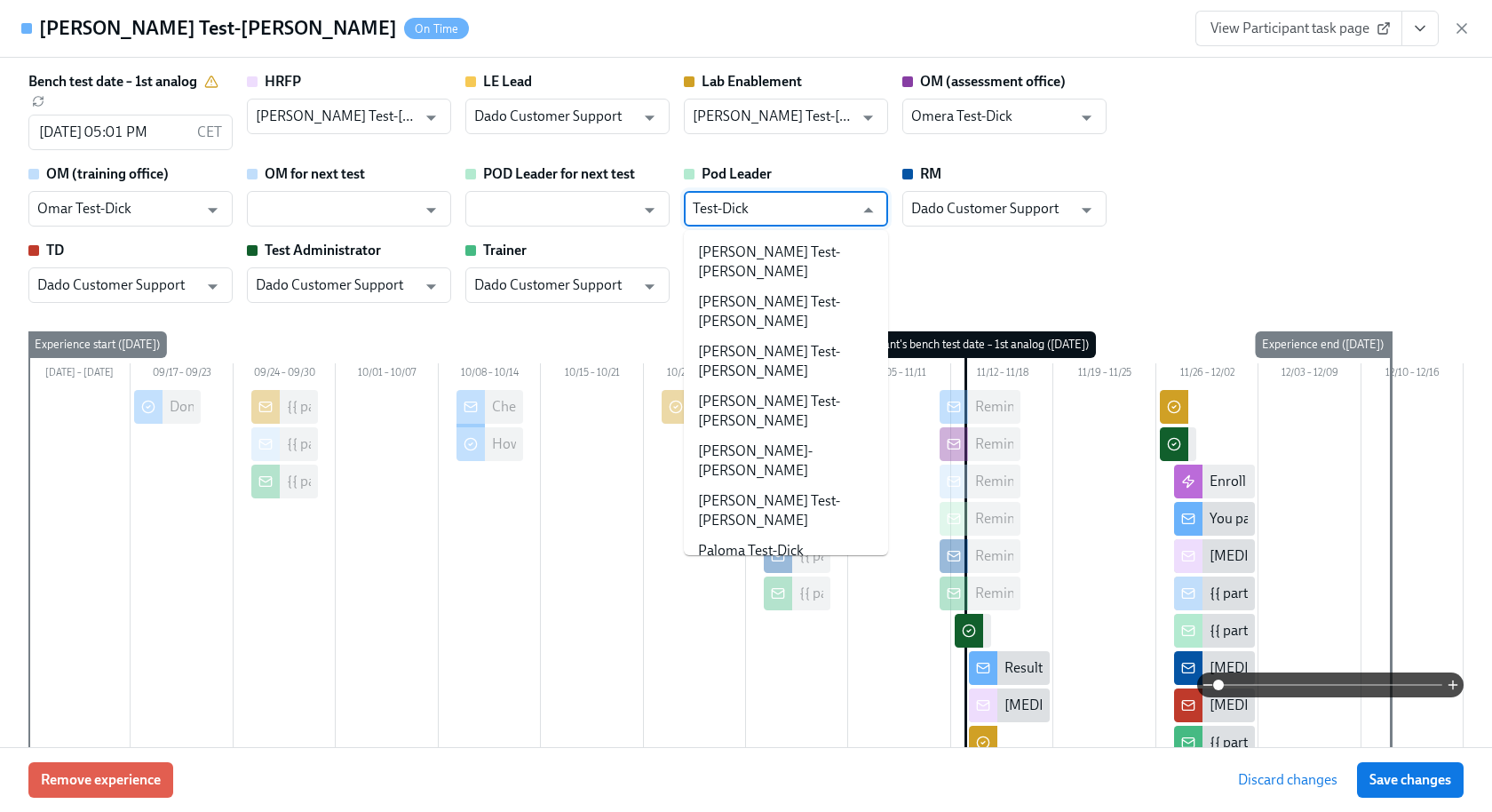
click at [791, 676] on li "Podrick Test-Dick" at bounding box center [786, 690] width 204 height 30
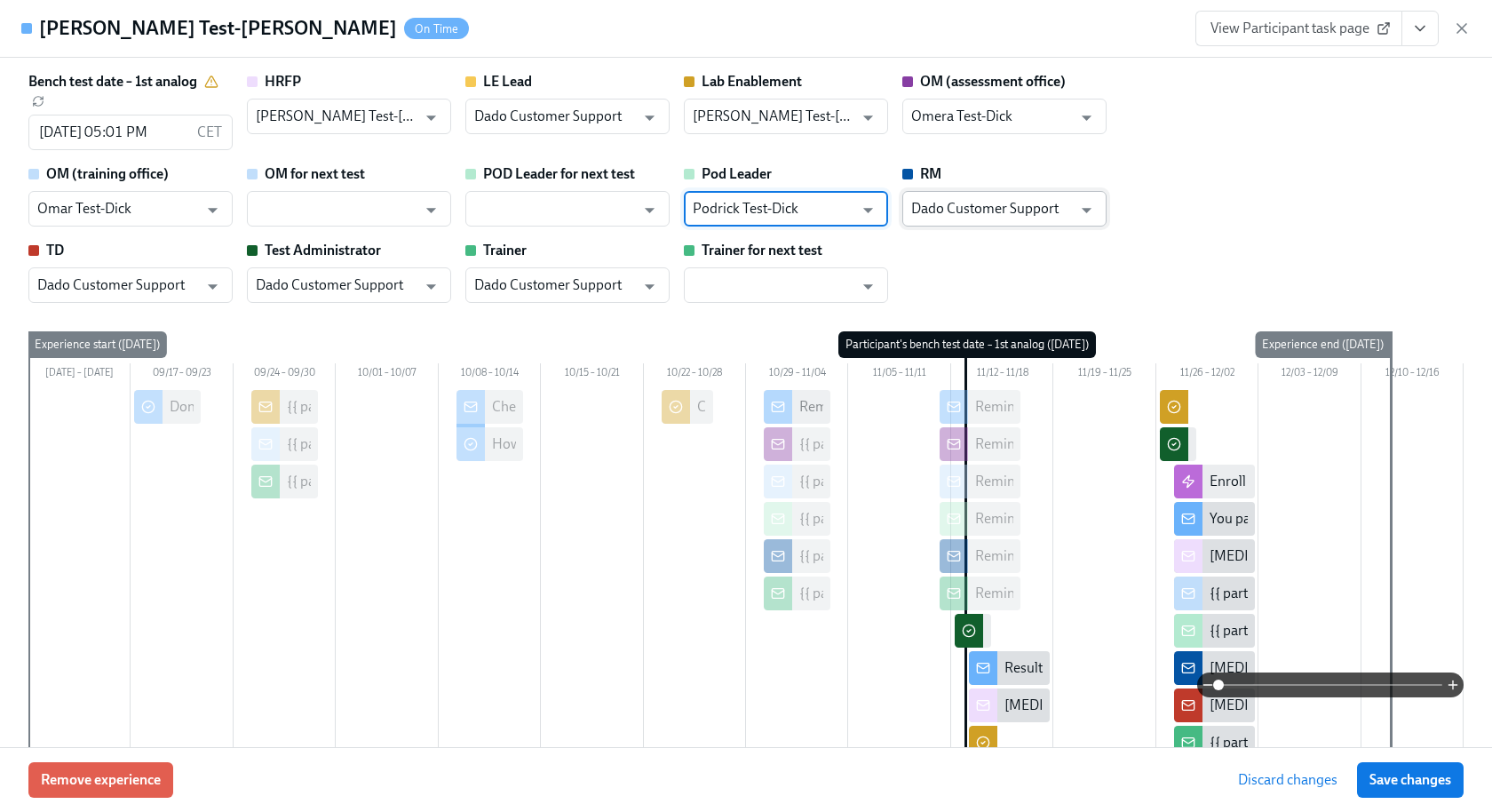
type input "Podrick Test-Dick"
click at [981, 224] on input "Dado Customer Support" at bounding box center [991, 208] width 160 height 36
paste input "Test-Dick"
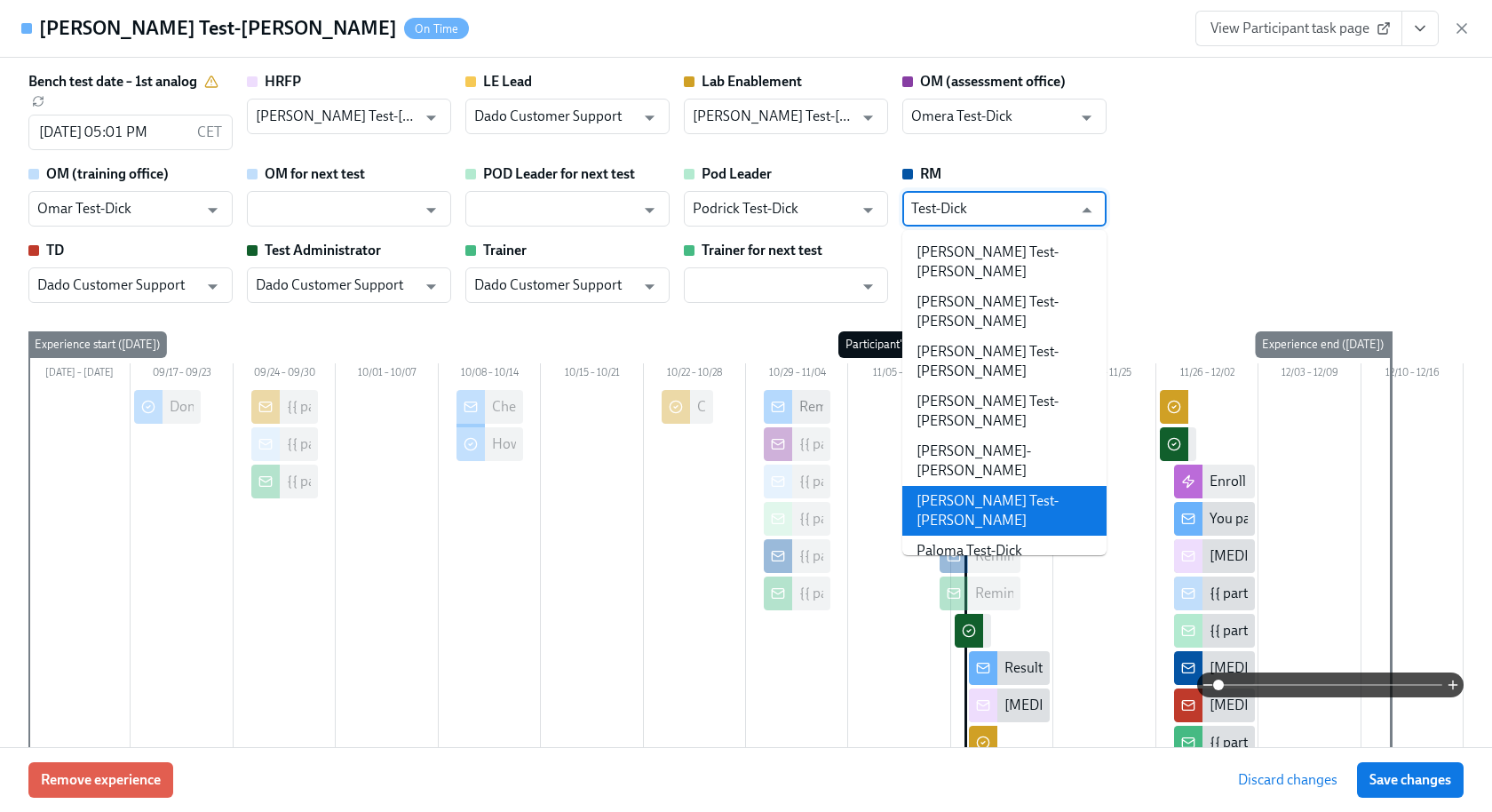
click at [984, 486] on li "[PERSON_NAME] Test-[PERSON_NAME]" at bounding box center [1005, 511] width 204 height 50
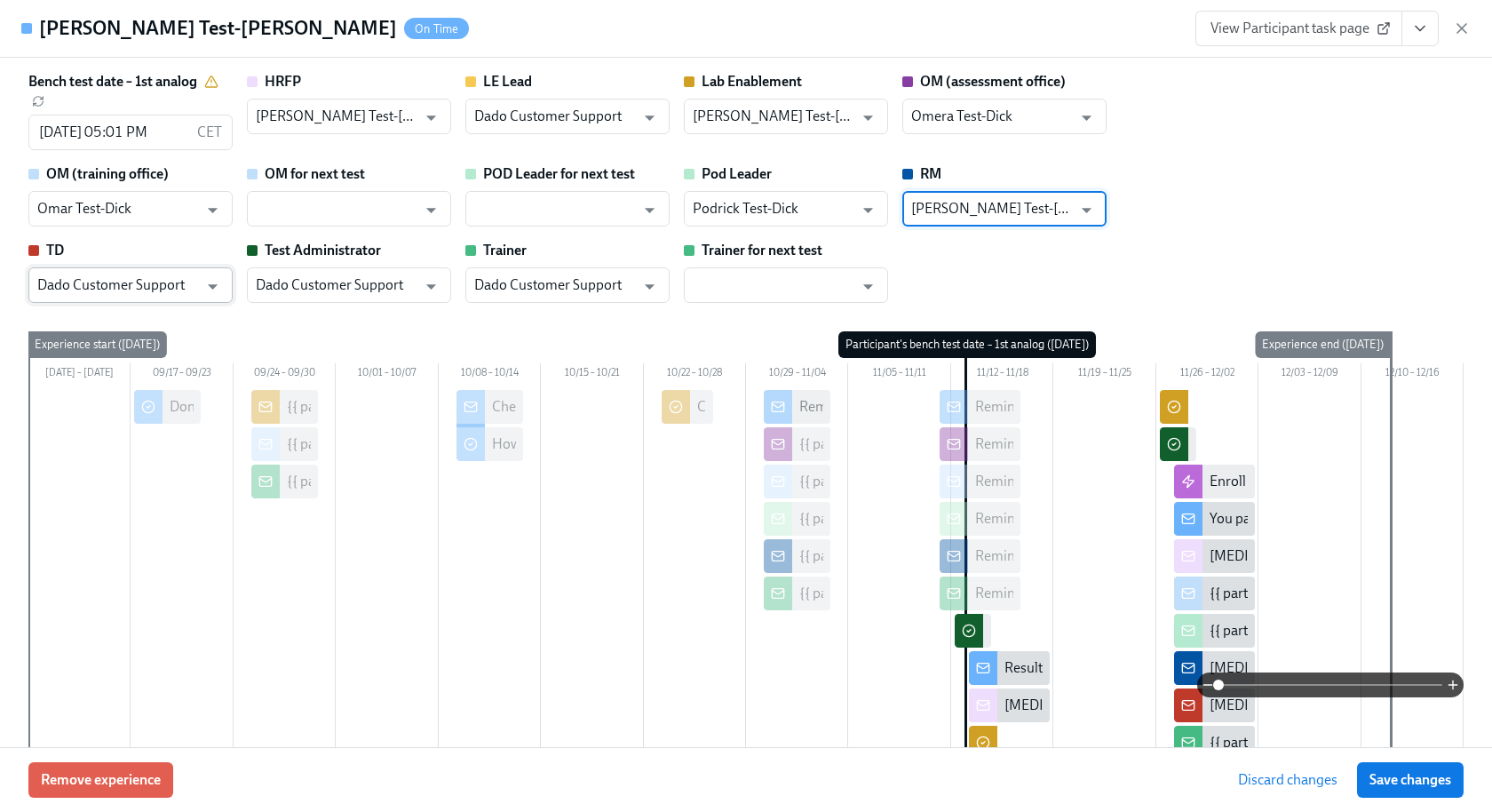
type input "[PERSON_NAME] Test-[PERSON_NAME]"
click at [88, 301] on input "Dado Customer Support" at bounding box center [117, 285] width 160 height 36
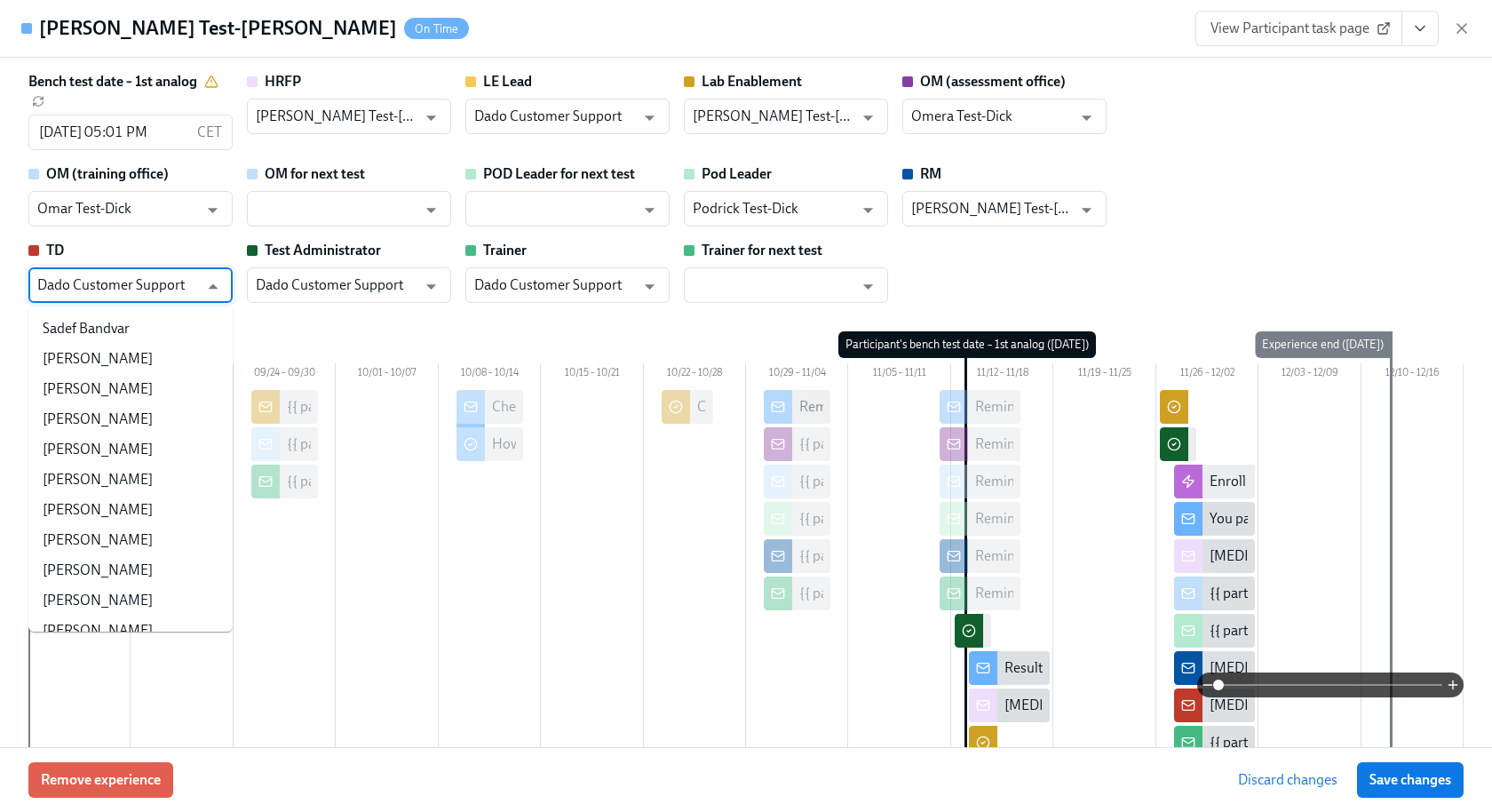
scroll to position [104662, 0]
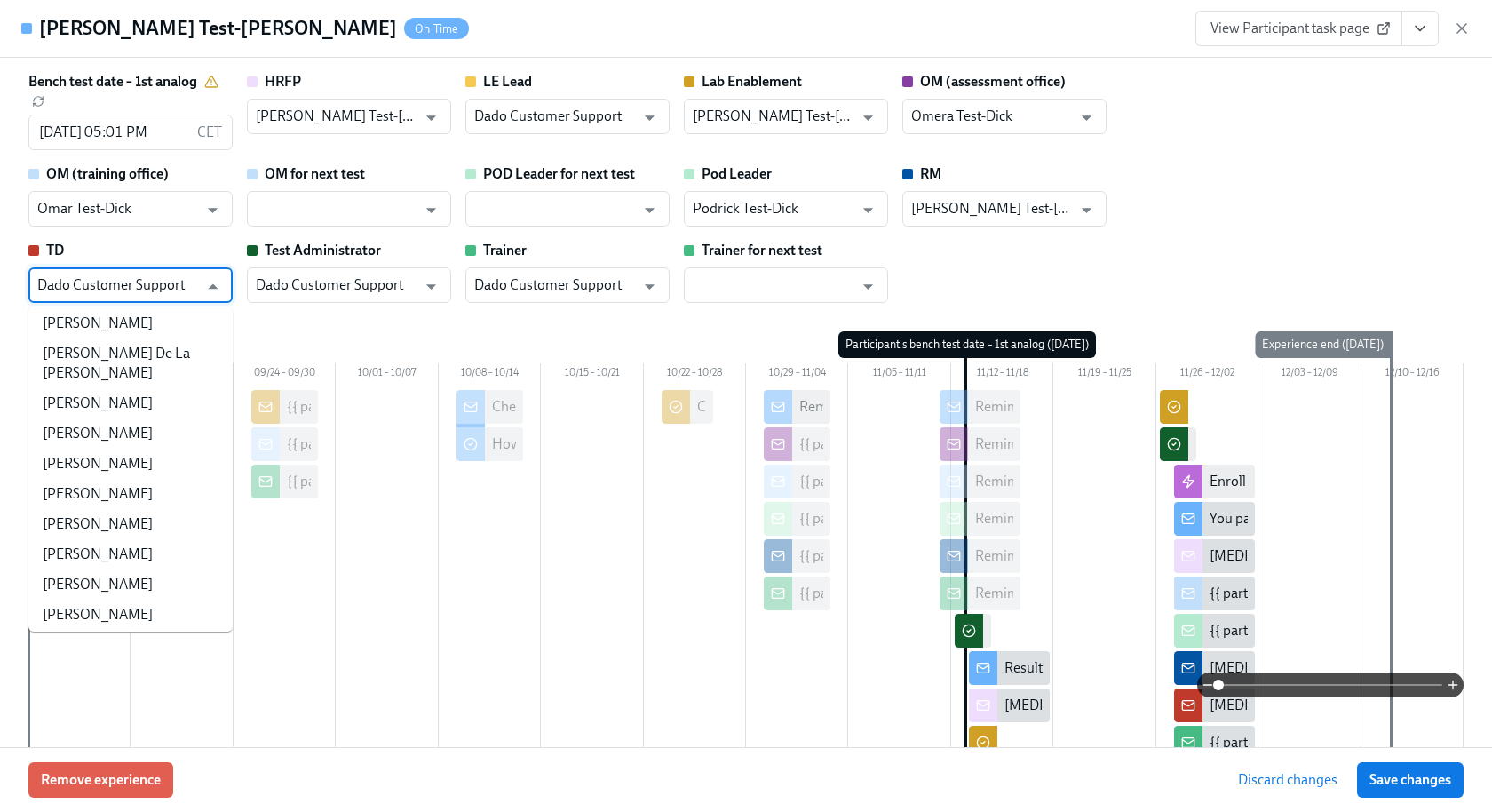
paste input "Test-Dick"
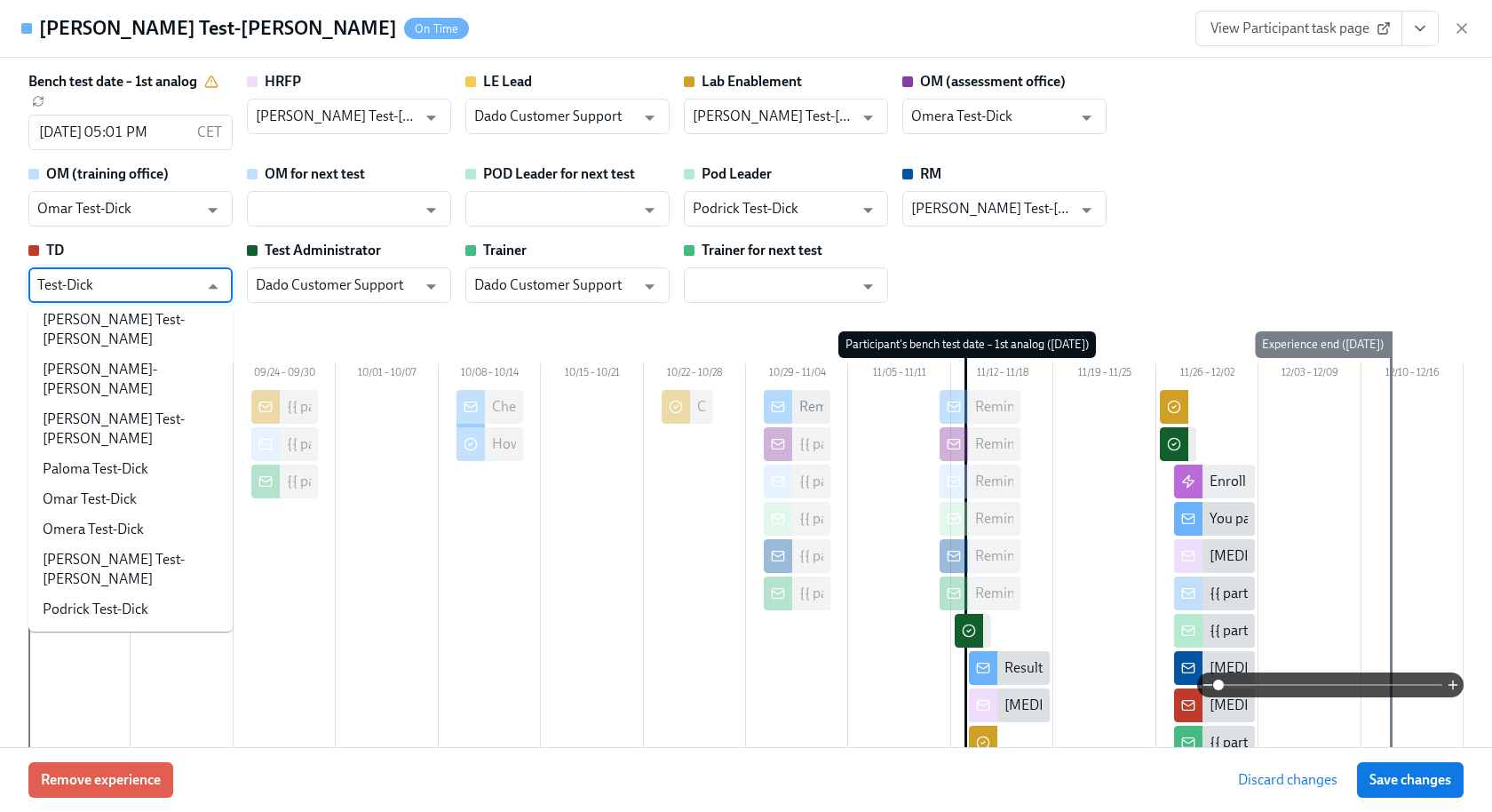
scroll to position [0, 0]
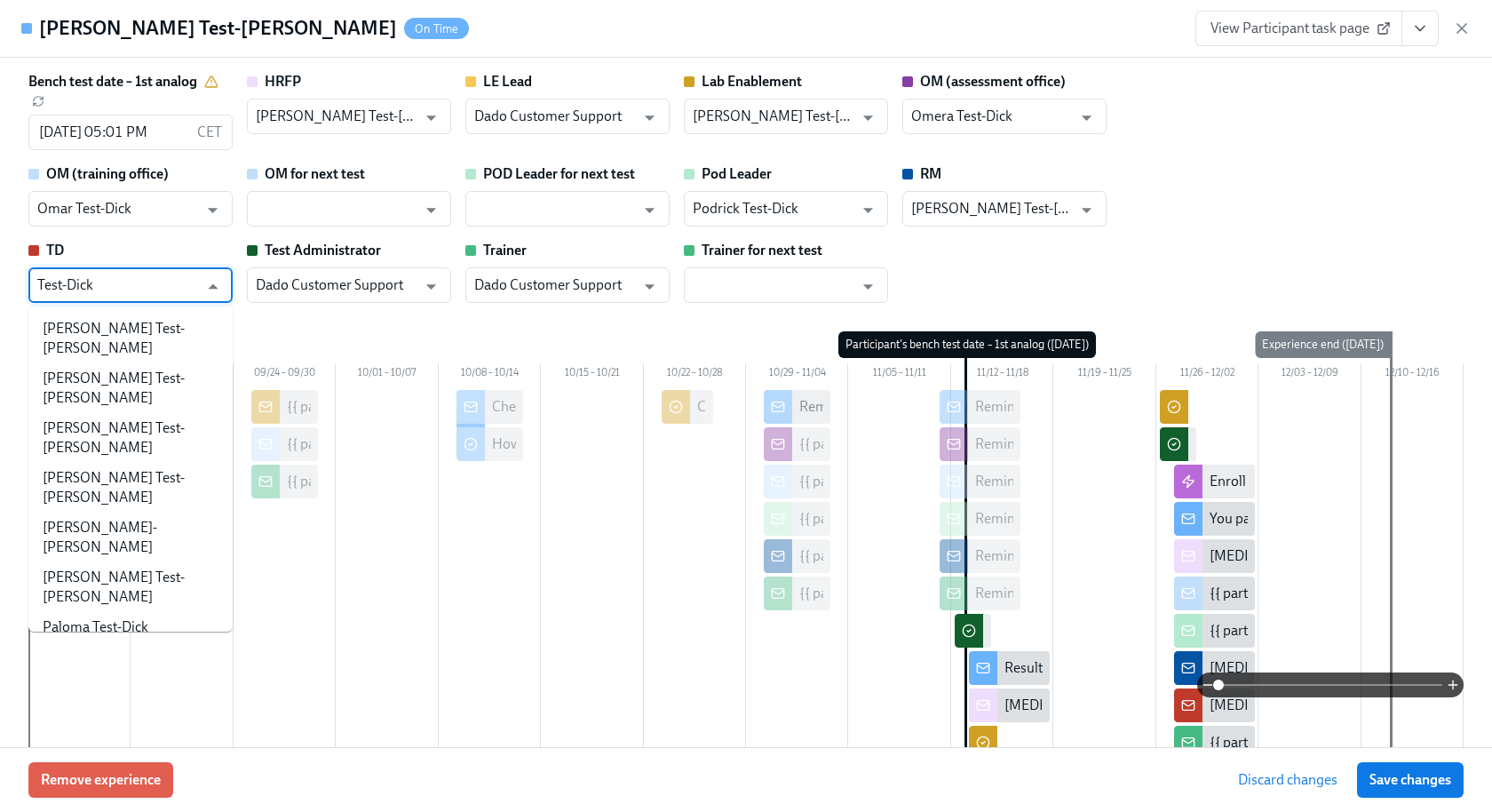
click at [87, 702] on li "[PERSON_NAME] Test-[PERSON_NAME]" at bounding box center [130, 726] width 204 height 50
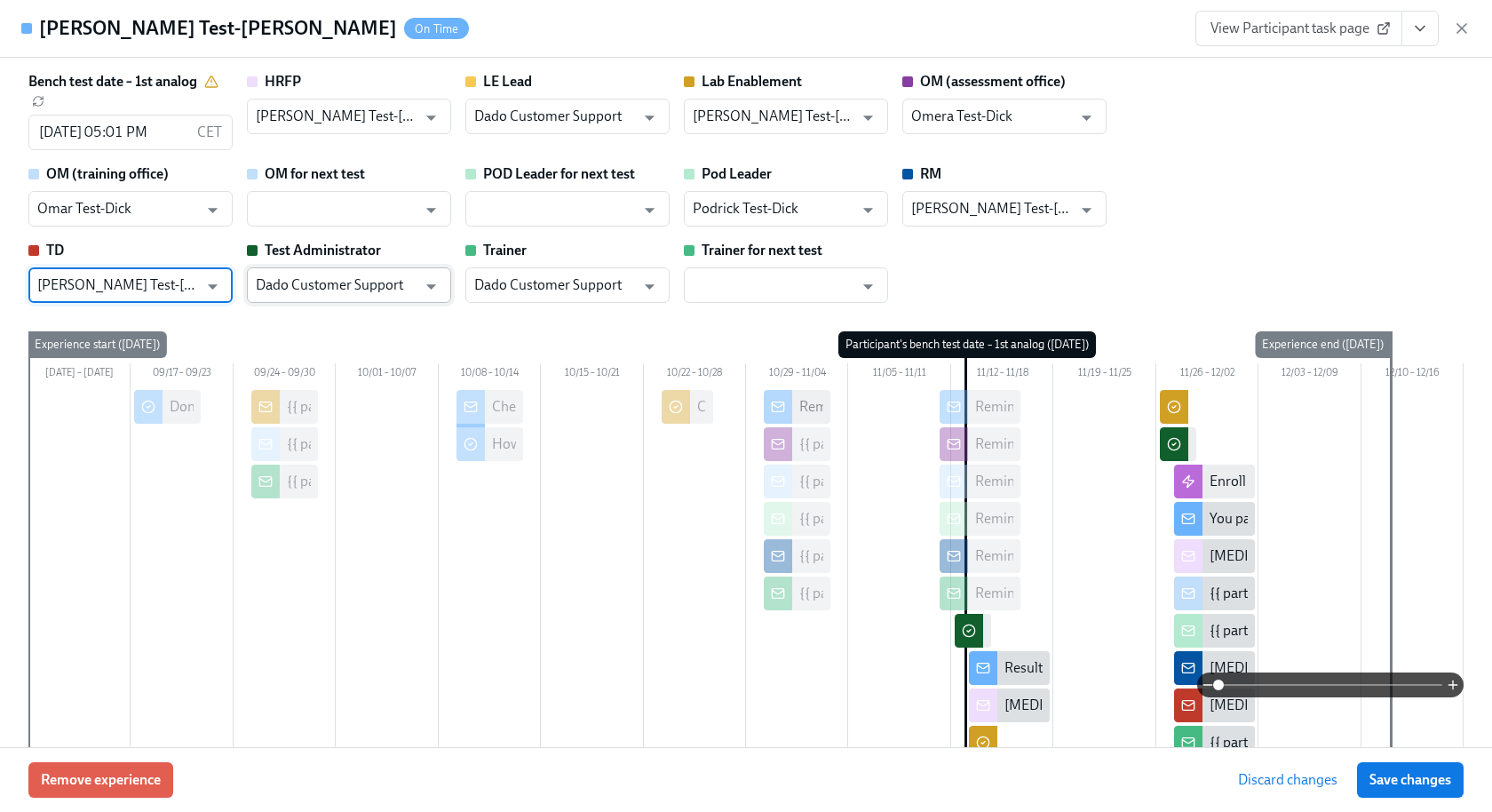
type input "[PERSON_NAME] Test-[PERSON_NAME]"
click at [308, 294] on input "Dado Customer Support" at bounding box center [336, 285] width 160 height 36
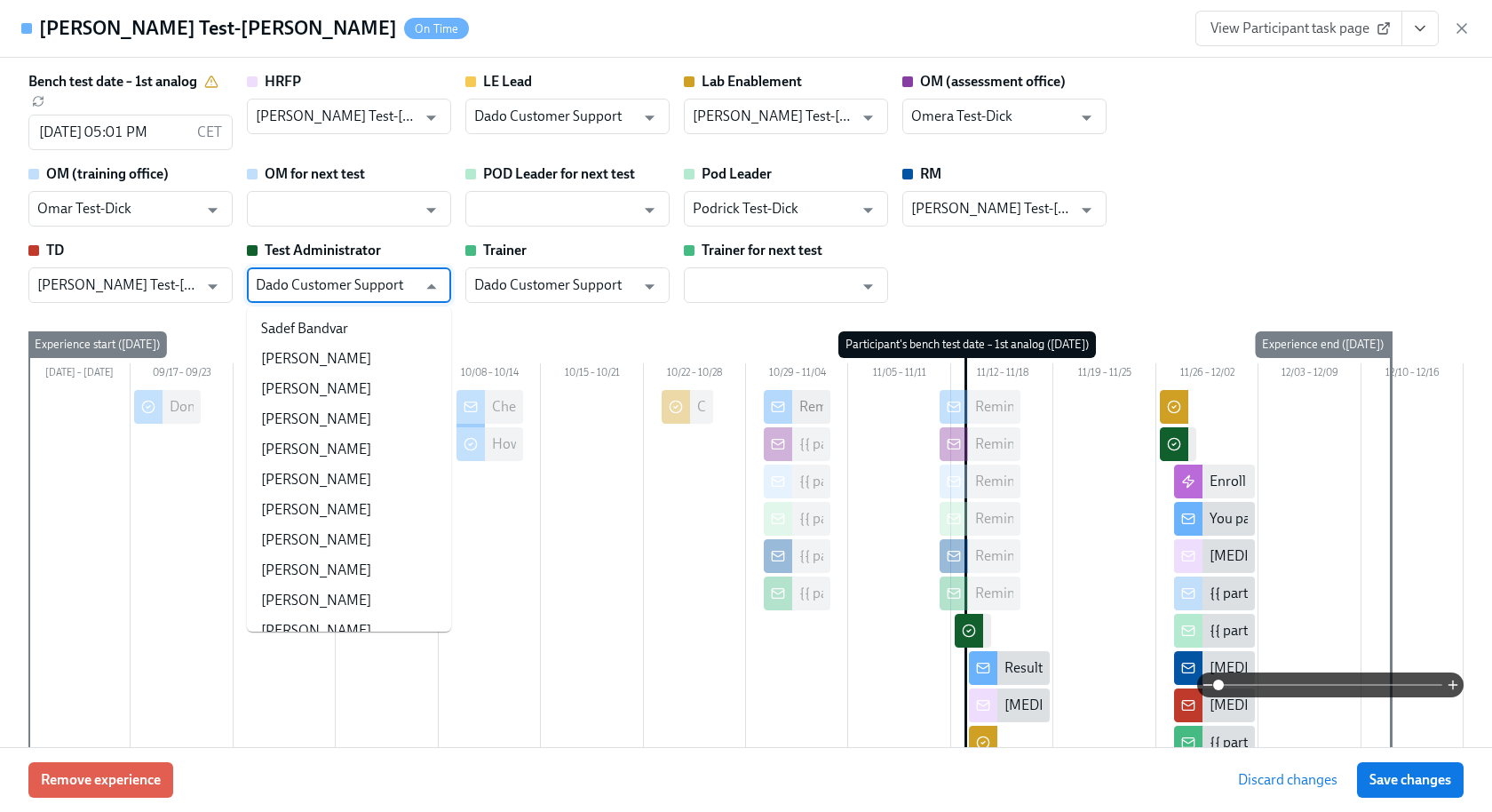
paste input "Test-Dick"
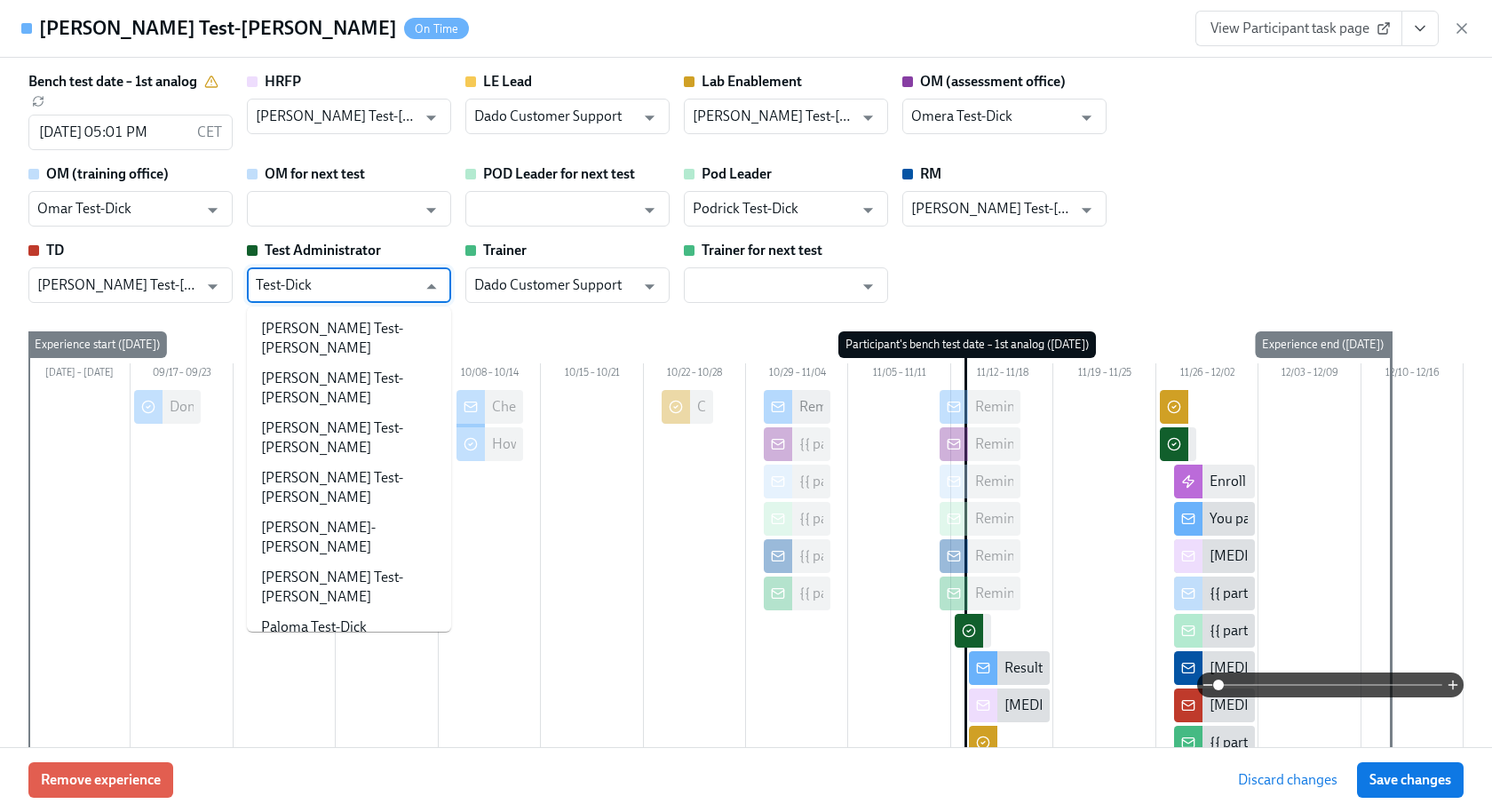
click at [368, 753] on li "Podrick Test-Dick" at bounding box center [349, 767] width 204 height 30
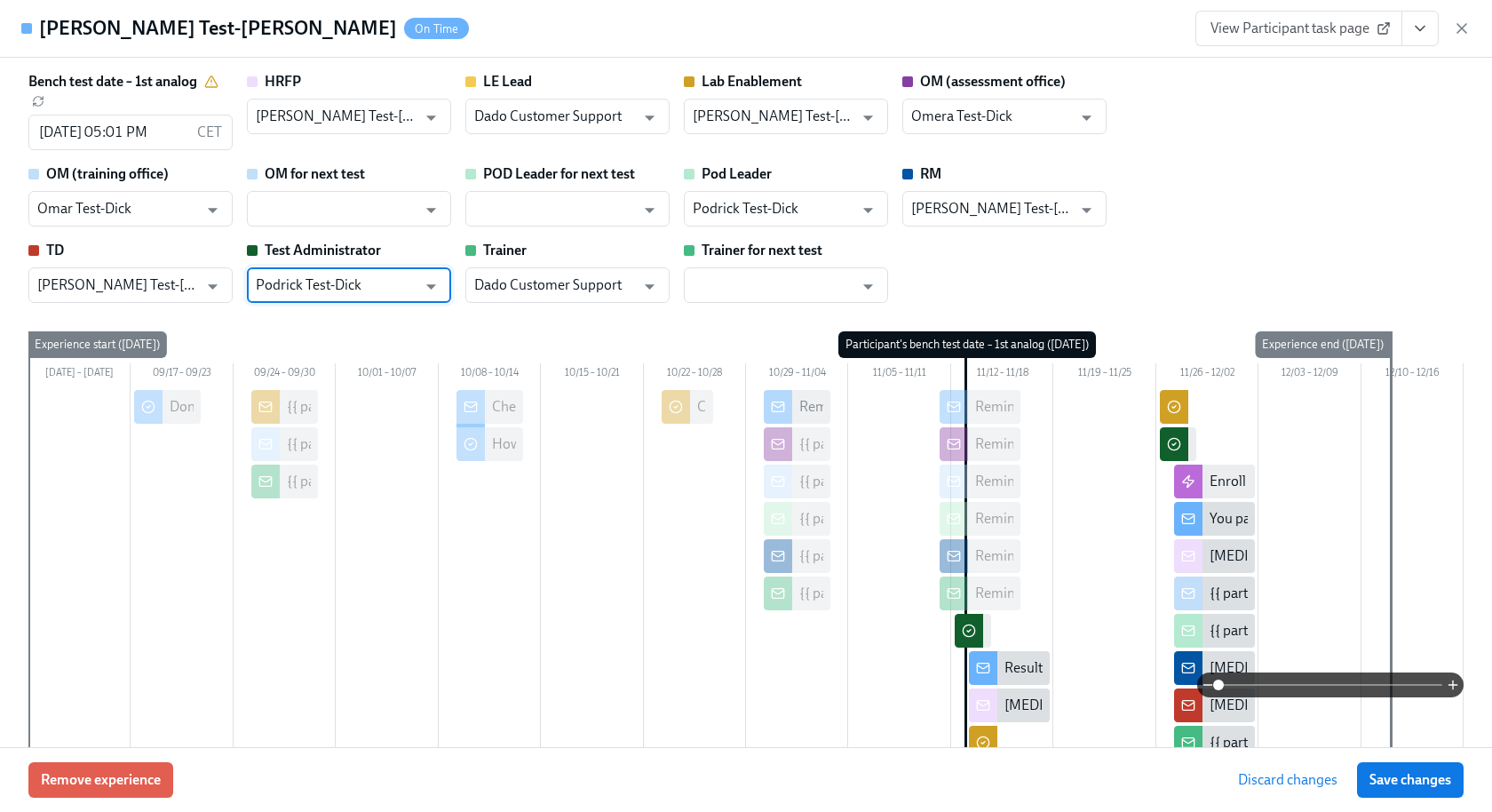
type input "Podrick Test-Dick"
click at [555, 306] on div "Bench test date – 1st analog 11/13/2025 05:01 PM CET ​ HRFP Harry Test-Dick ​ L…" at bounding box center [746, 544] width 1436 height 943
click at [549, 290] on input "Dado Customer Support" at bounding box center [554, 285] width 160 height 36
paste input "Test-Dick"
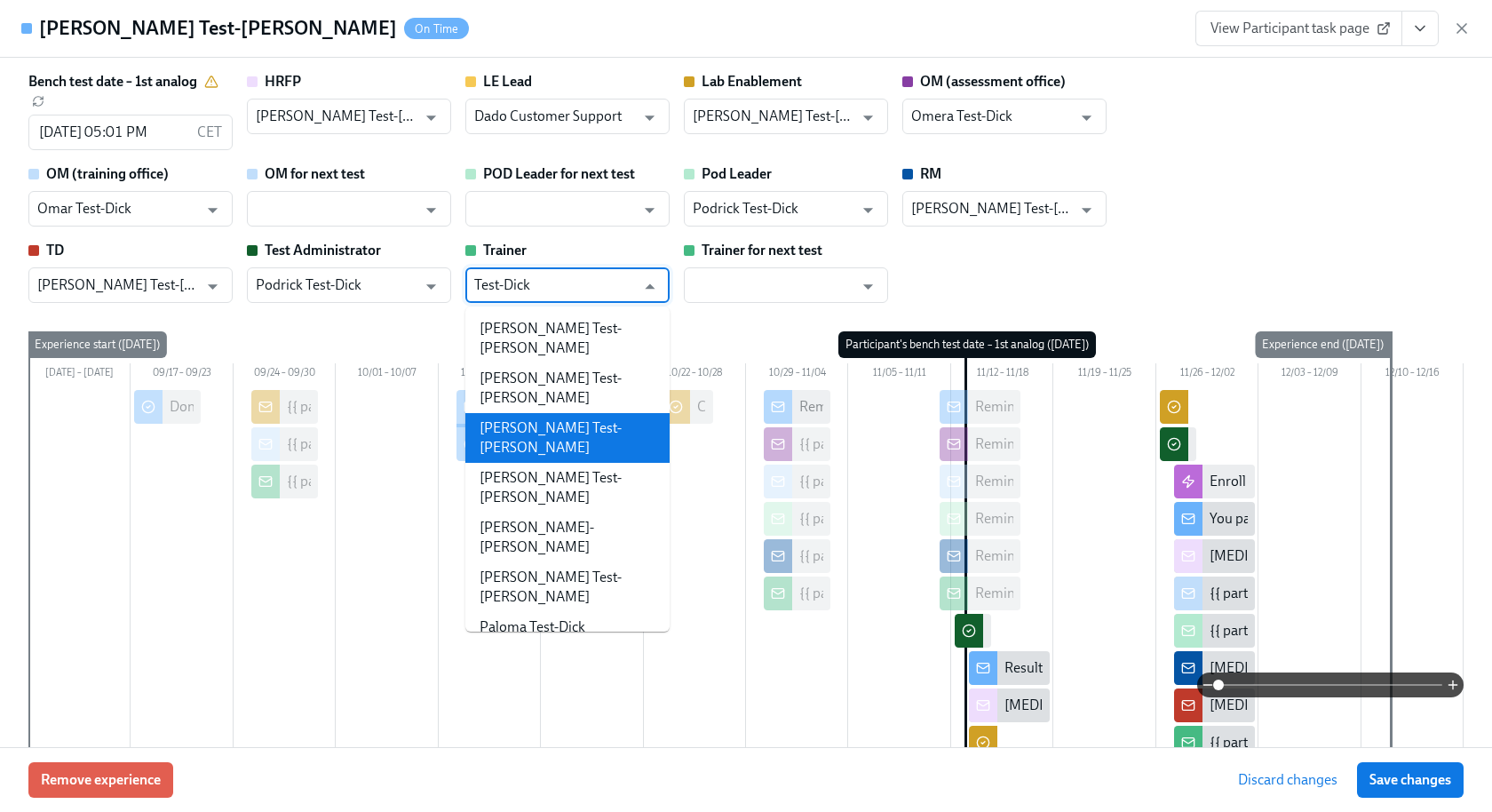
click at [528, 413] on li "[PERSON_NAME] Test-[PERSON_NAME]" at bounding box center [568, 438] width 204 height 50
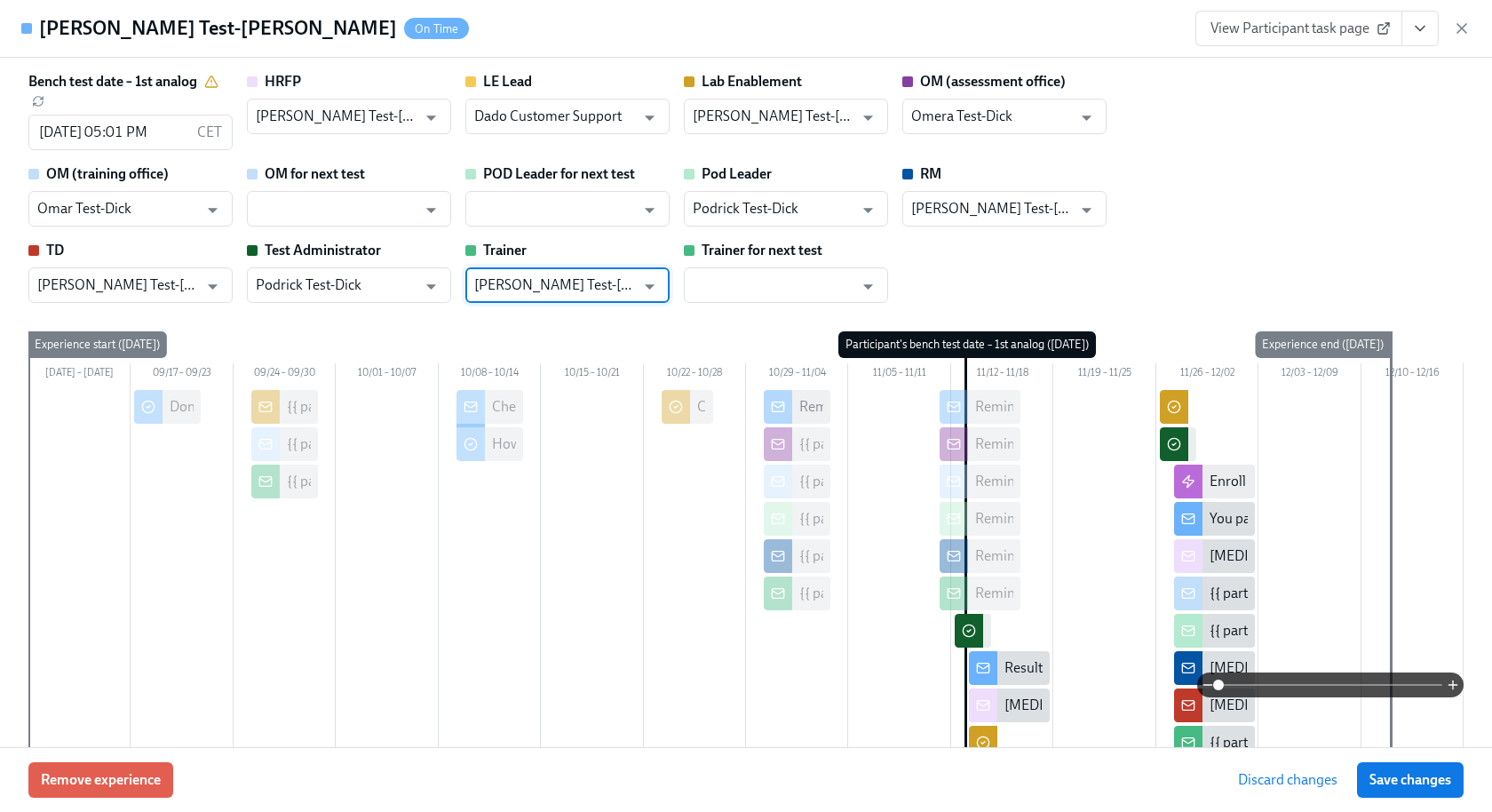
type input "[PERSON_NAME] Test-[PERSON_NAME]"
click at [1012, 282] on div "Bench test date – 1st analog [DATE] 05:01 PM CET ​ HRFP [PERSON_NAME] Test-[PER…" at bounding box center [746, 187] width 1436 height 230
click at [1297, 788] on span "Discard changes" at bounding box center [1288, 780] width 99 height 18
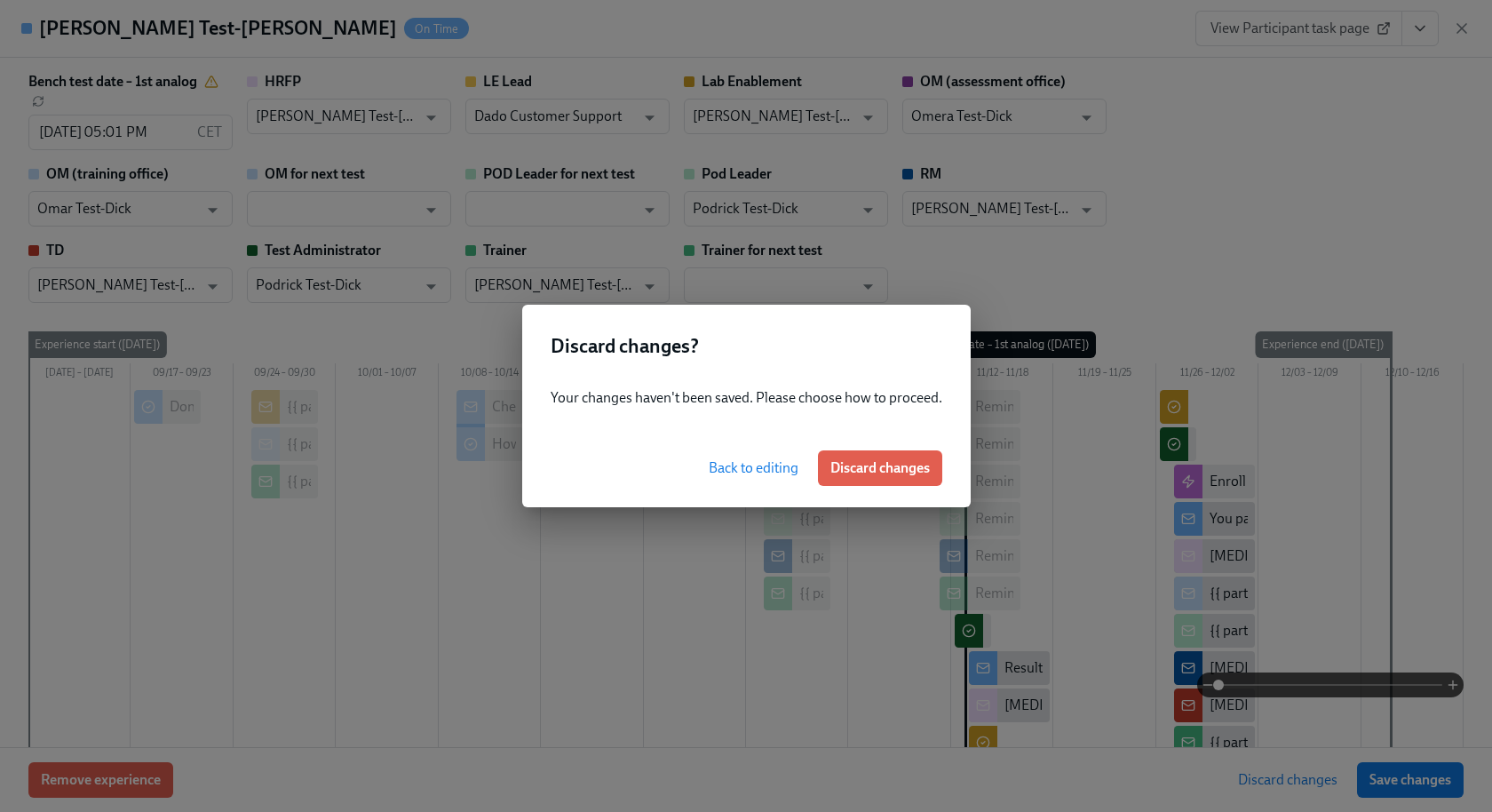
click at [708, 453] on button "Back to editing" at bounding box center [754, 468] width 115 height 36
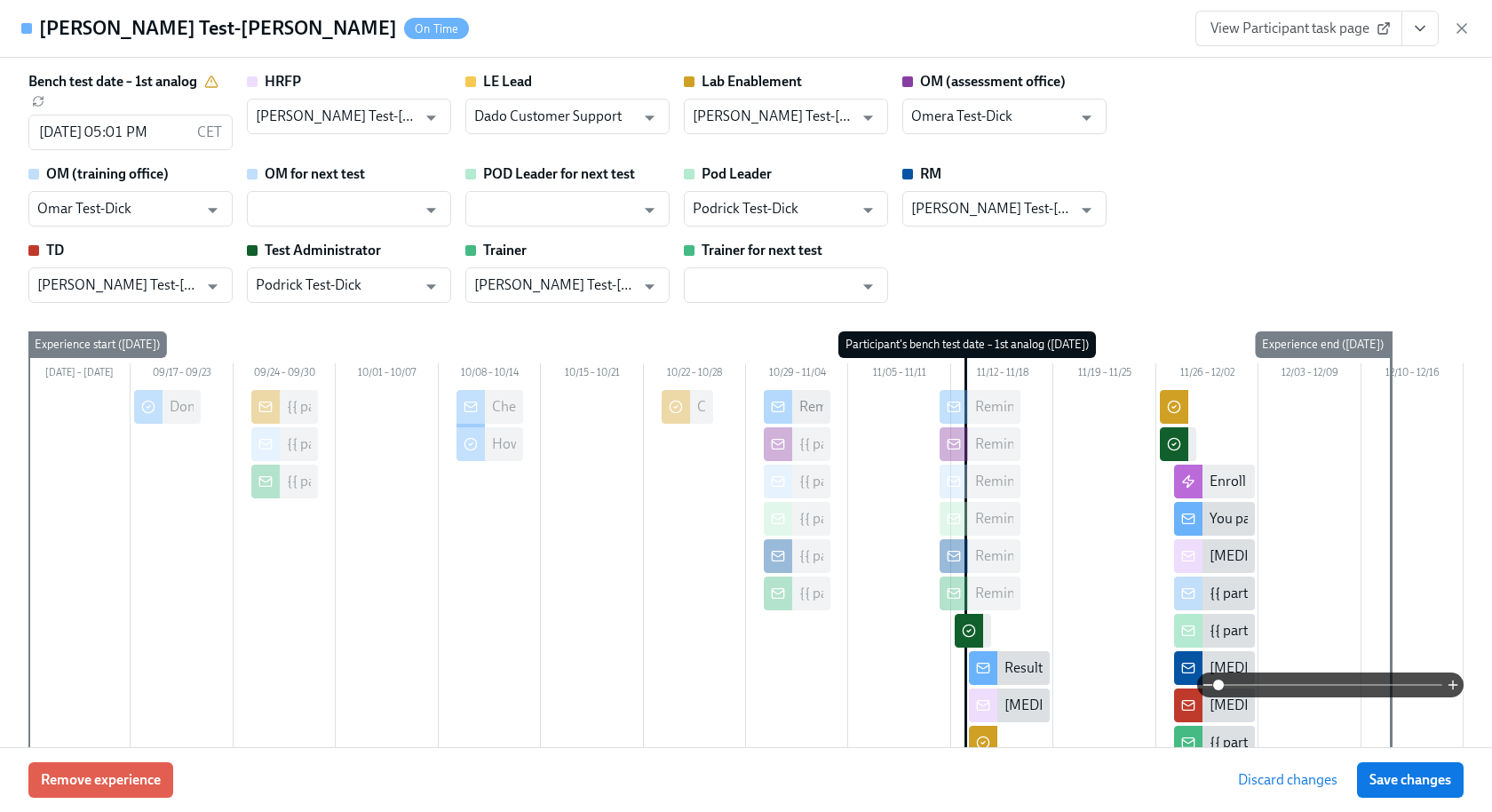
drag, startPoint x: 1402, startPoint y: 784, endPoint x: 1154, endPoint y: 528, distance: 356.4
click at [1401, 785] on span "Save changes" at bounding box center [1410, 780] width 82 height 18
type input "[PERSON_NAME] Test-[PERSON_NAME]"
type input "Omera Test-Dick"
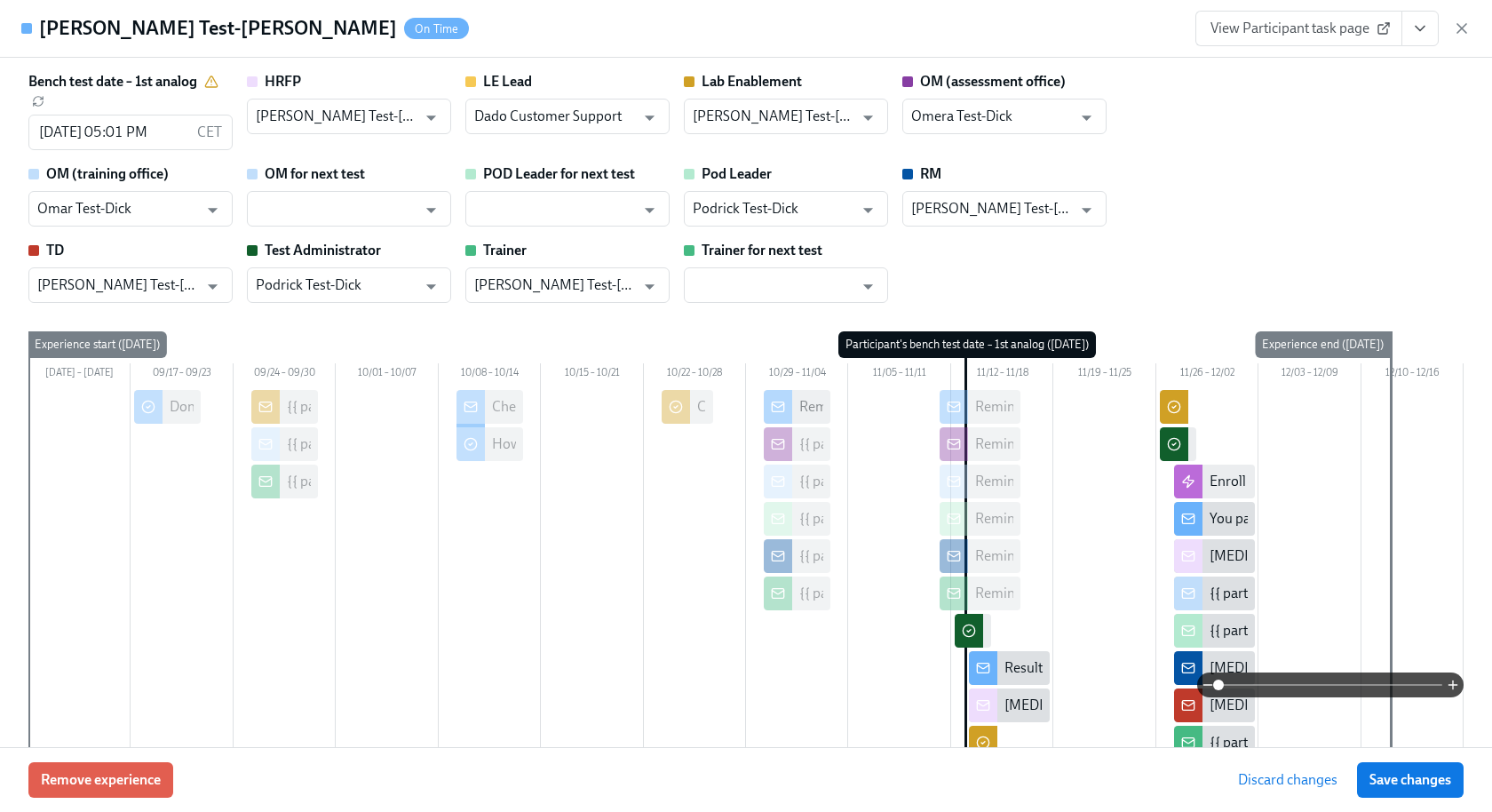
type input "Omar Test-Dick"
type input "Podrick Test-Dick"
type input "[PERSON_NAME] Test-[PERSON_NAME]"
type input "Podrick Test-Dick"
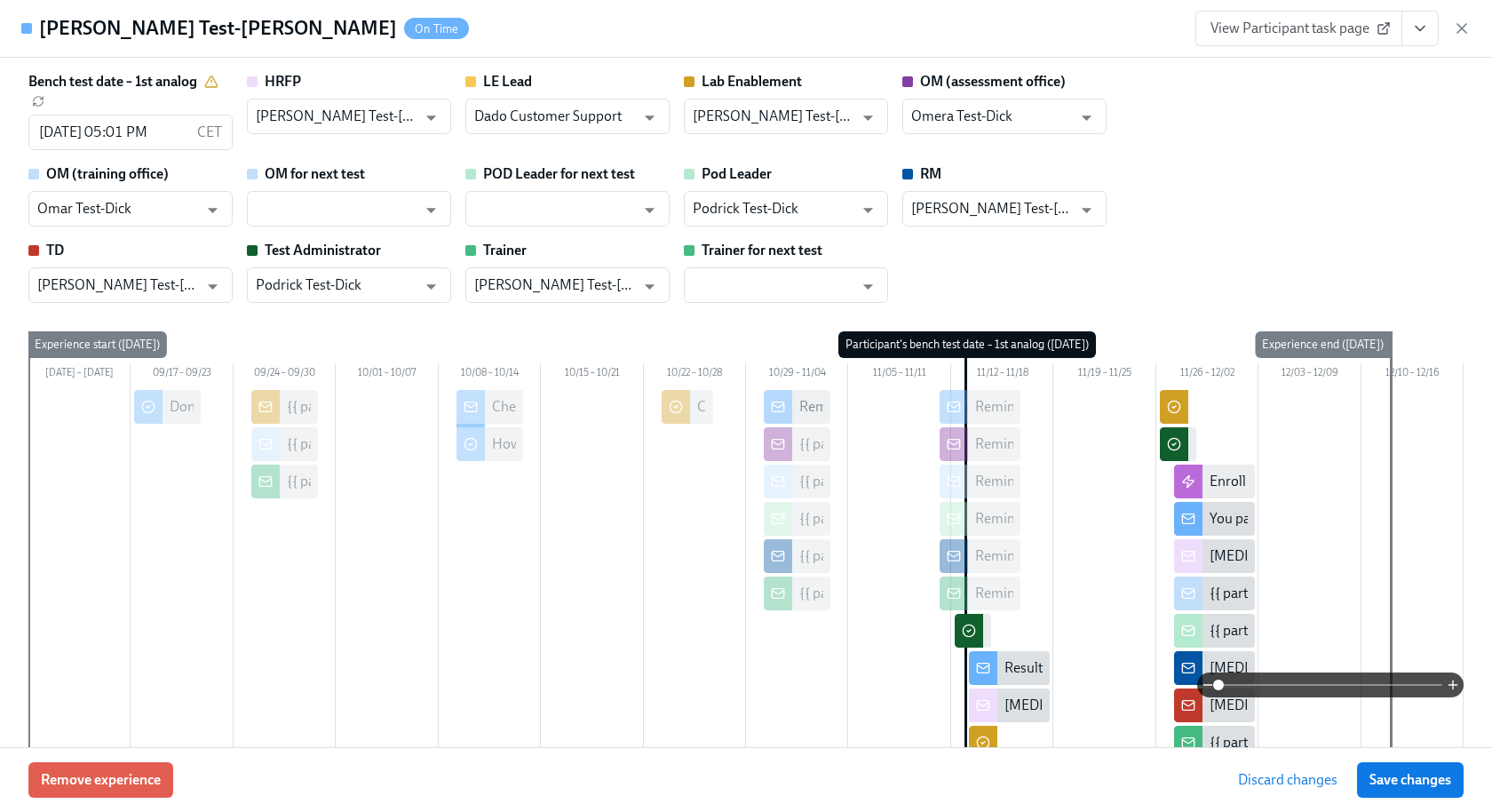
type input "[PERSON_NAME] Test-[PERSON_NAME]"
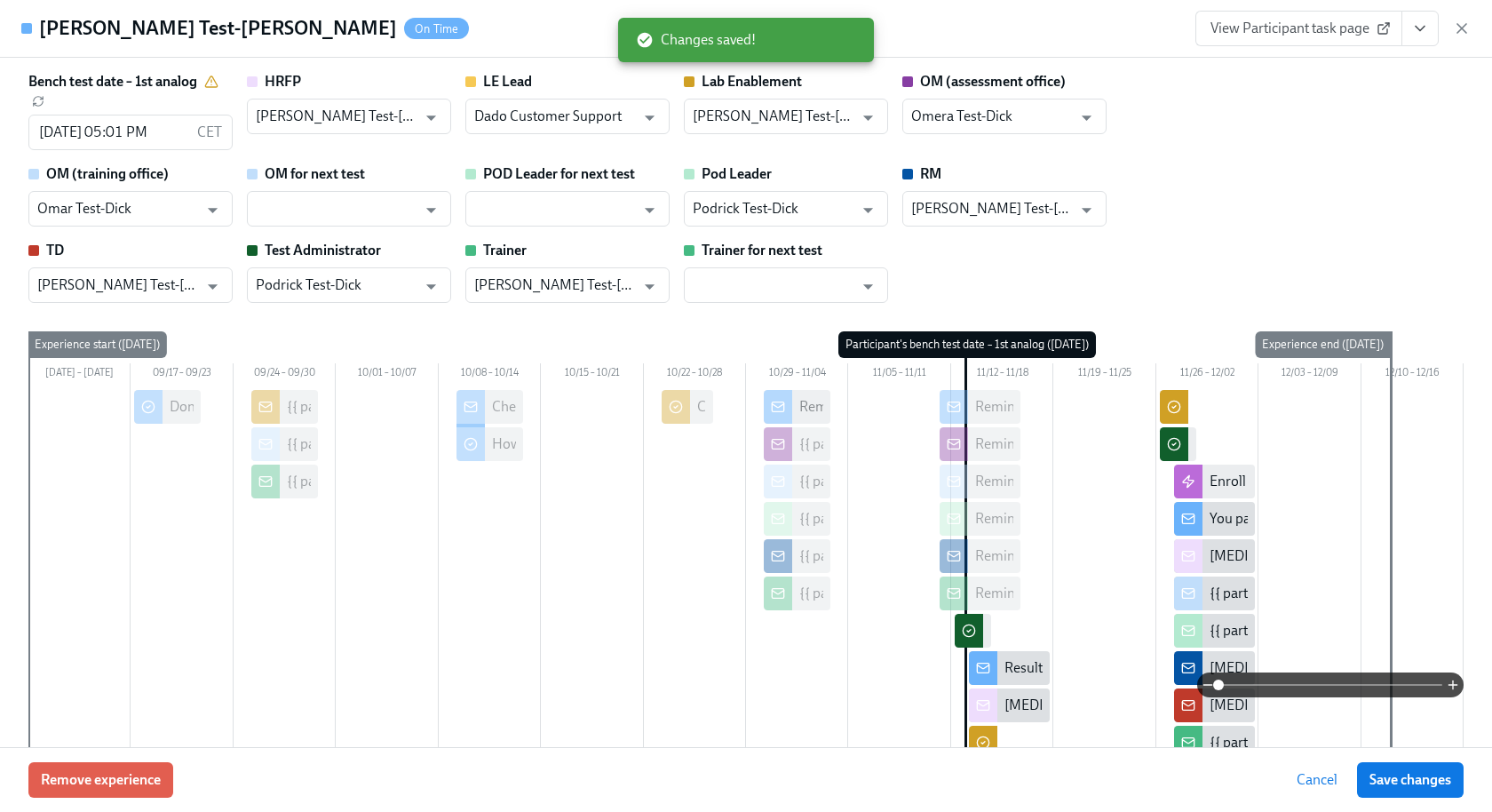
click at [1421, 25] on icon "View task page" at bounding box center [1420, 28] width 18 height 18
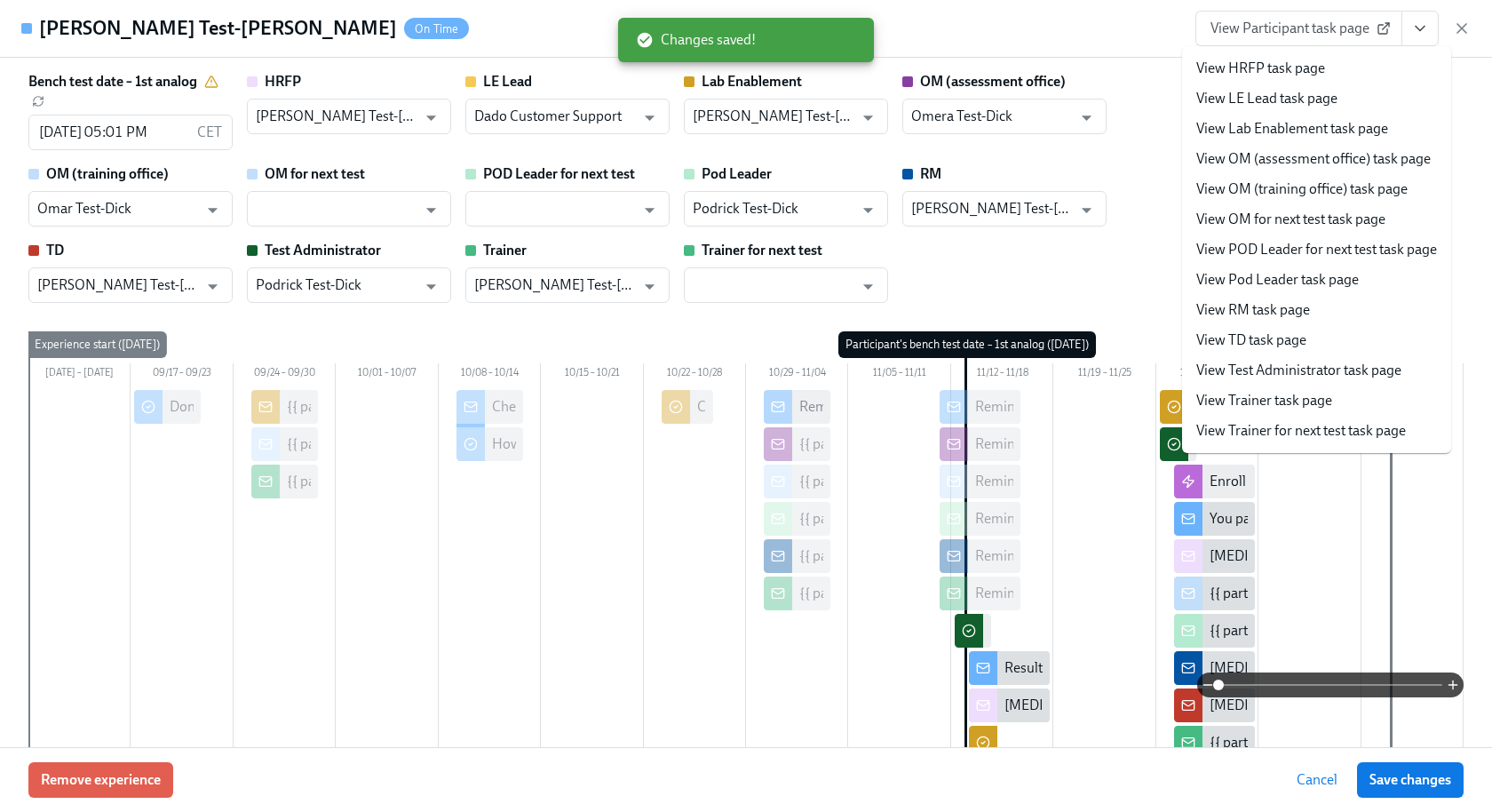
click at [1318, 122] on link "View Lab Enablement task page" at bounding box center [1292, 128] width 192 height 19
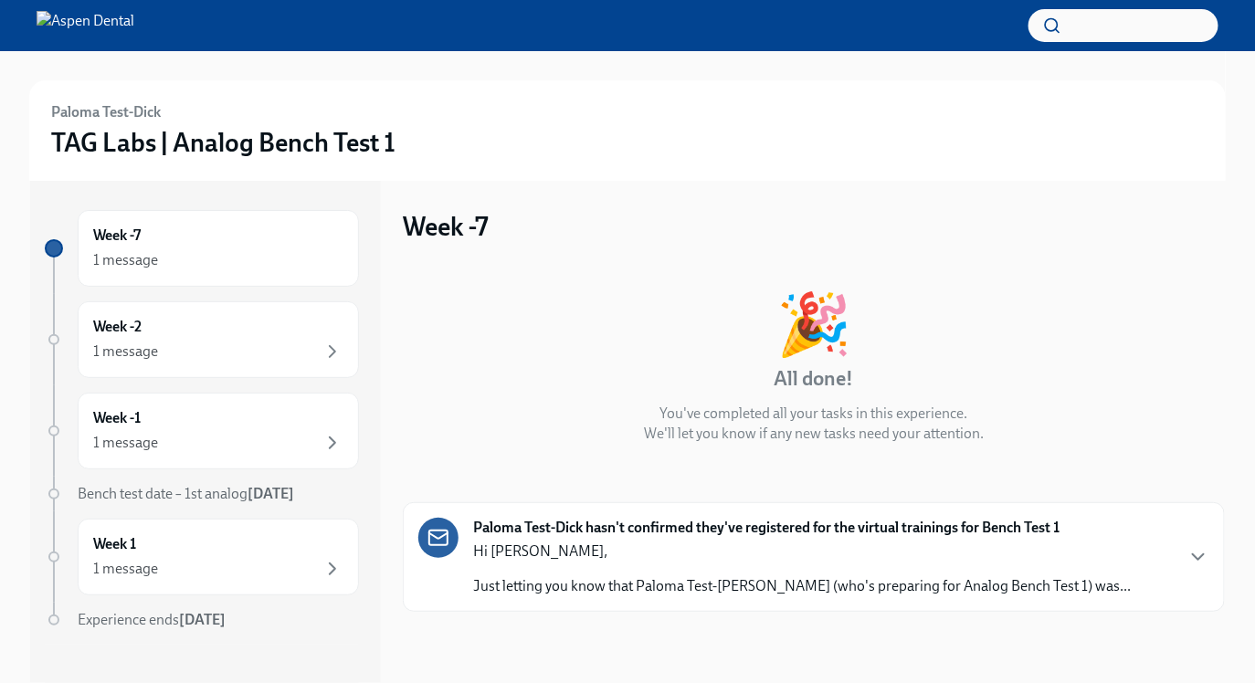
click at [585, 555] on p "Hi [PERSON_NAME]," at bounding box center [802, 552] width 658 height 20
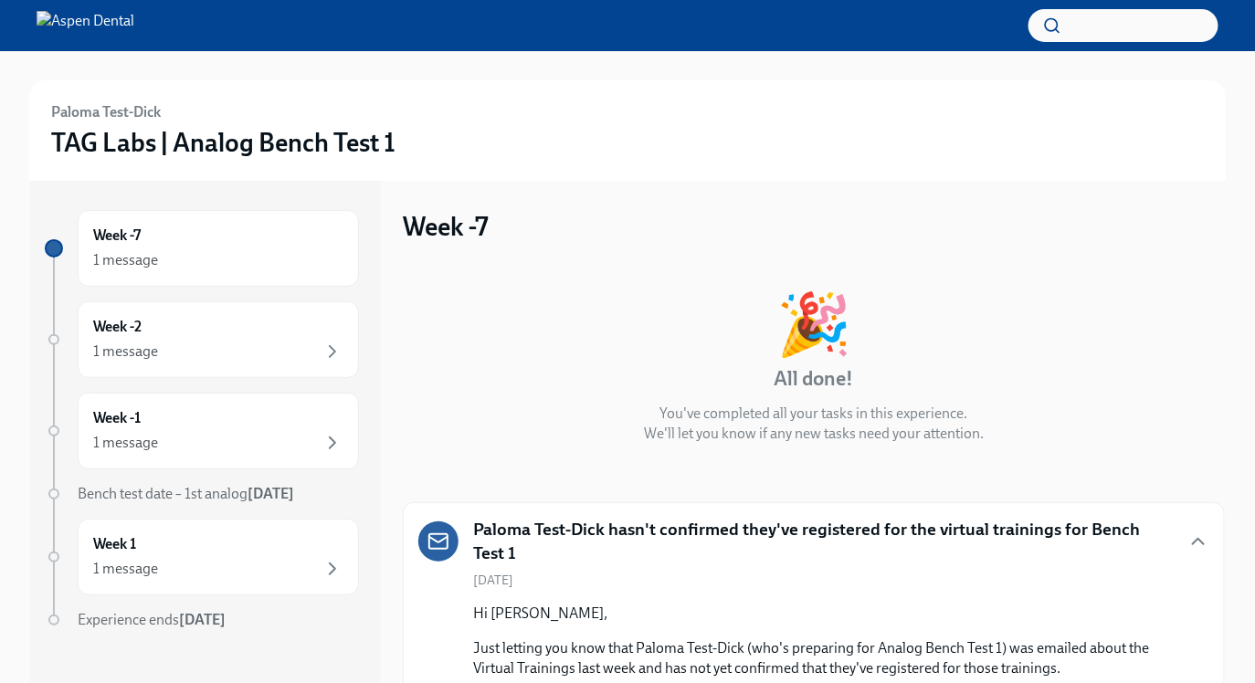
click at [585, 555] on h5 "Paloma Test-Dick hasn't confirmed they've registered for the virtual trainings …" at bounding box center [823, 541] width 700 height 47
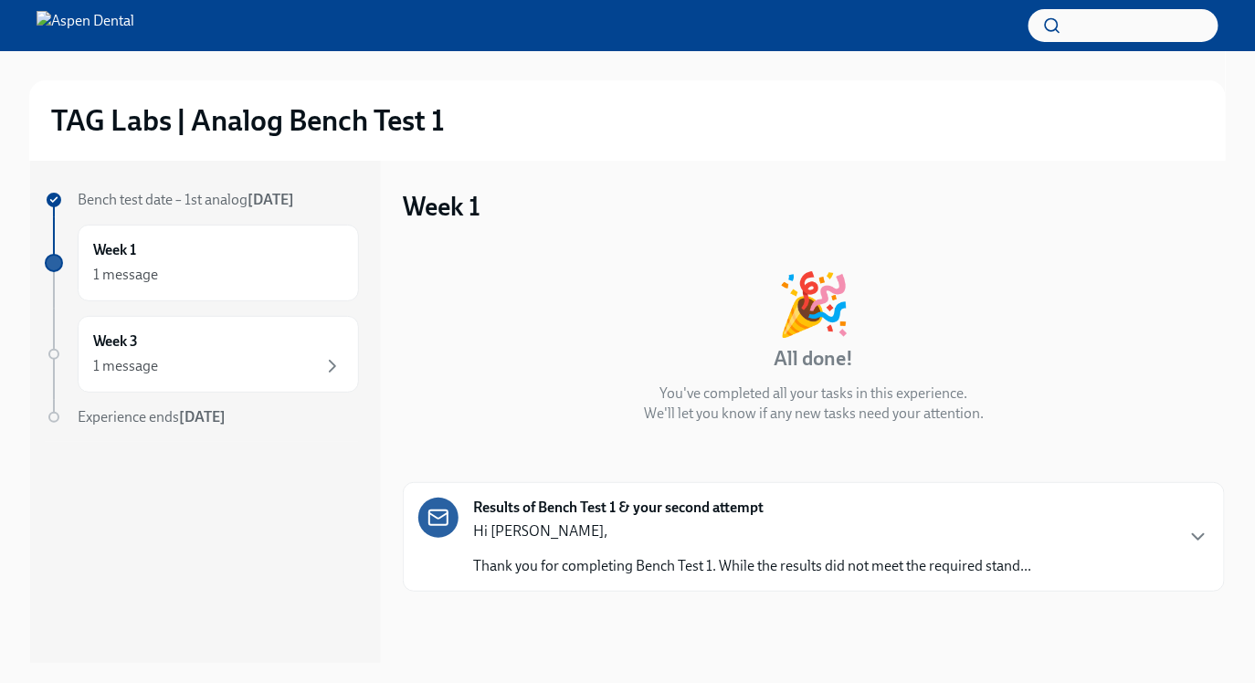
click at [216, 554] on div "Bench test date – 1st analog [DATE] Week 1 1 message Week 3 1 message Experienc…" at bounding box center [205, 412] width 351 height 502
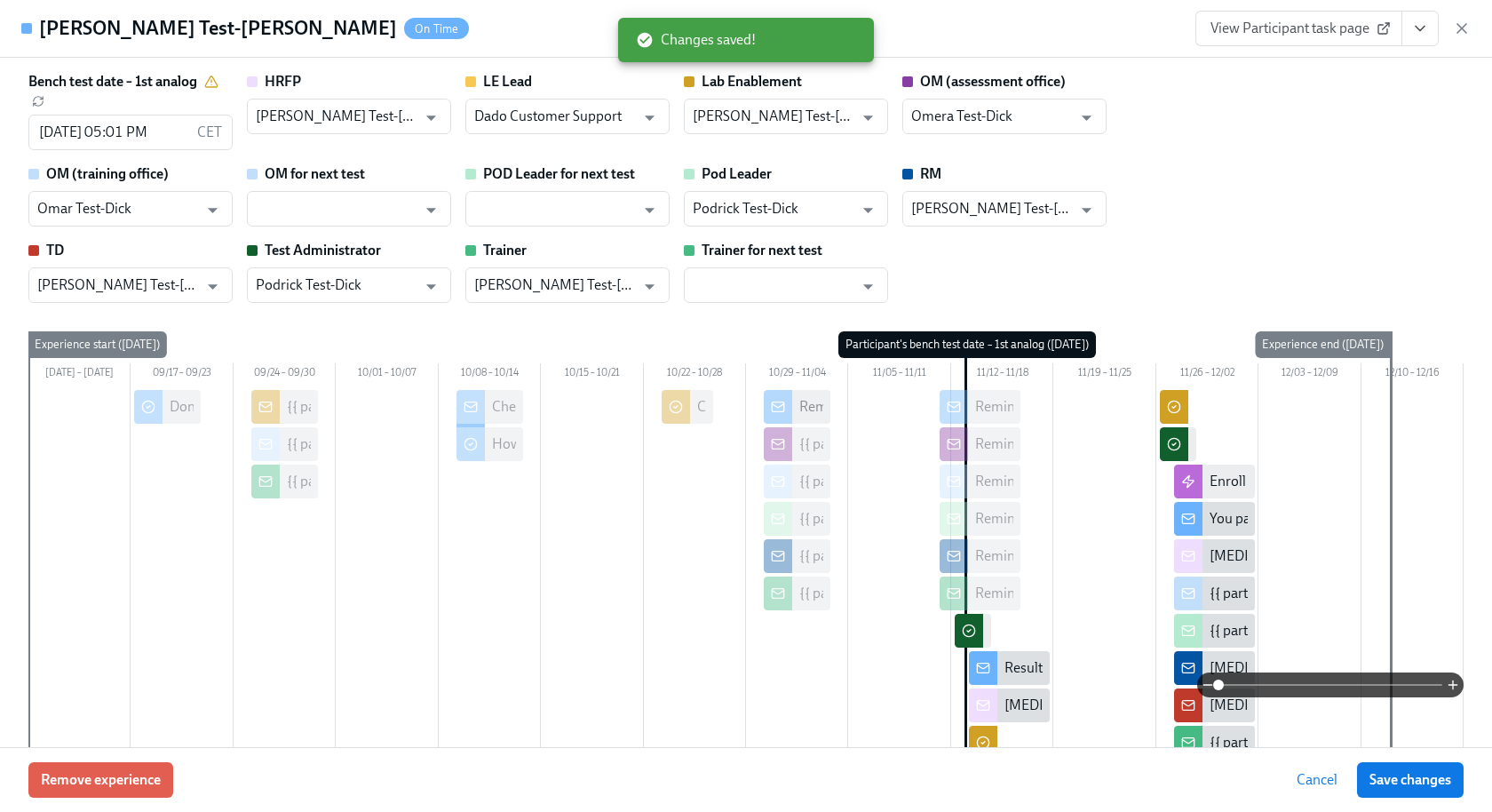
scroll to position [0, 820]
click at [1424, 26] on icon "View task page" at bounding box center [1420, 28] width 9 height 5
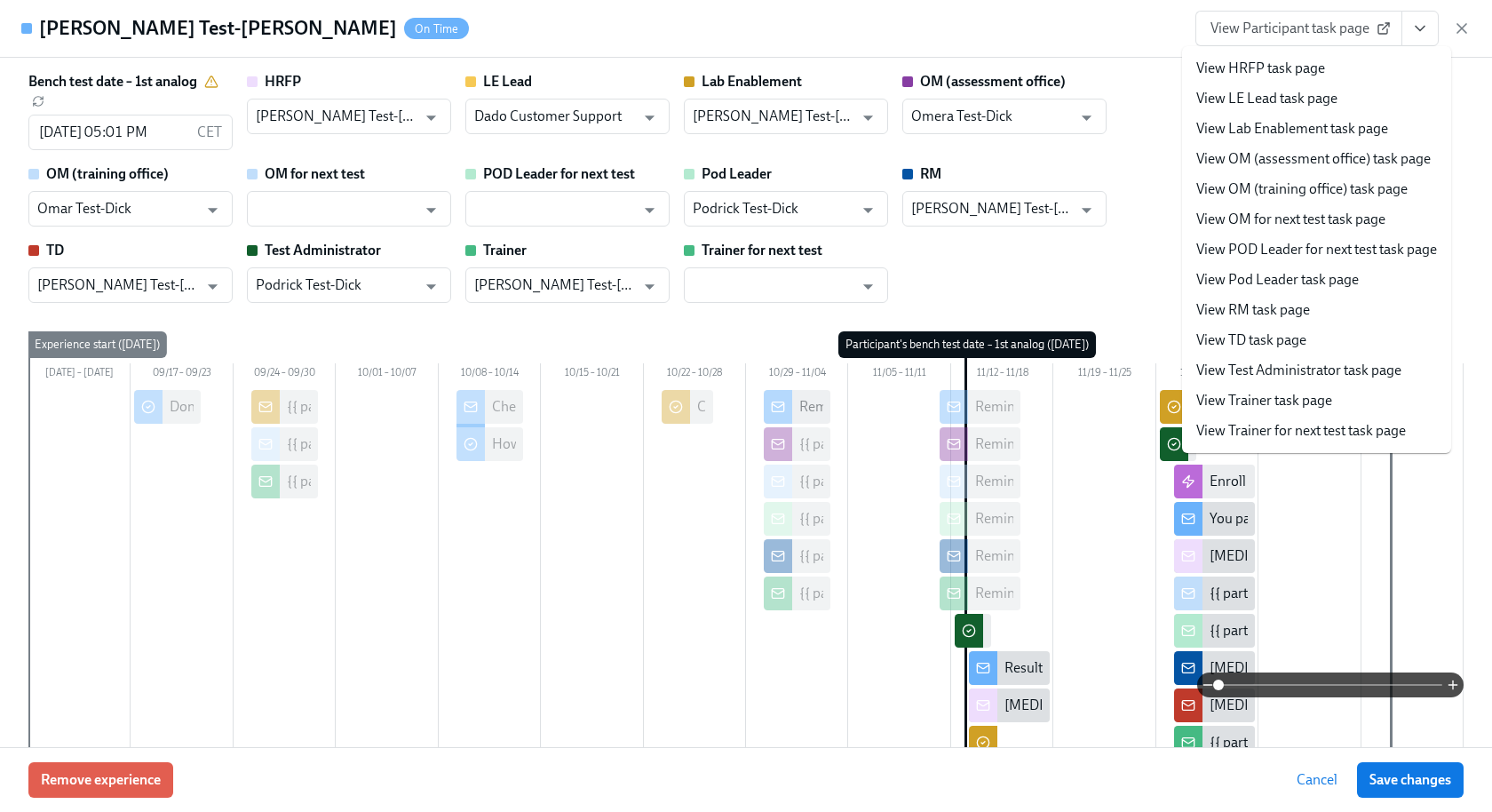
click at [1274, 272] on link "View Pod Leader task page" at bounding box center [1277, 280] width 162 height 19
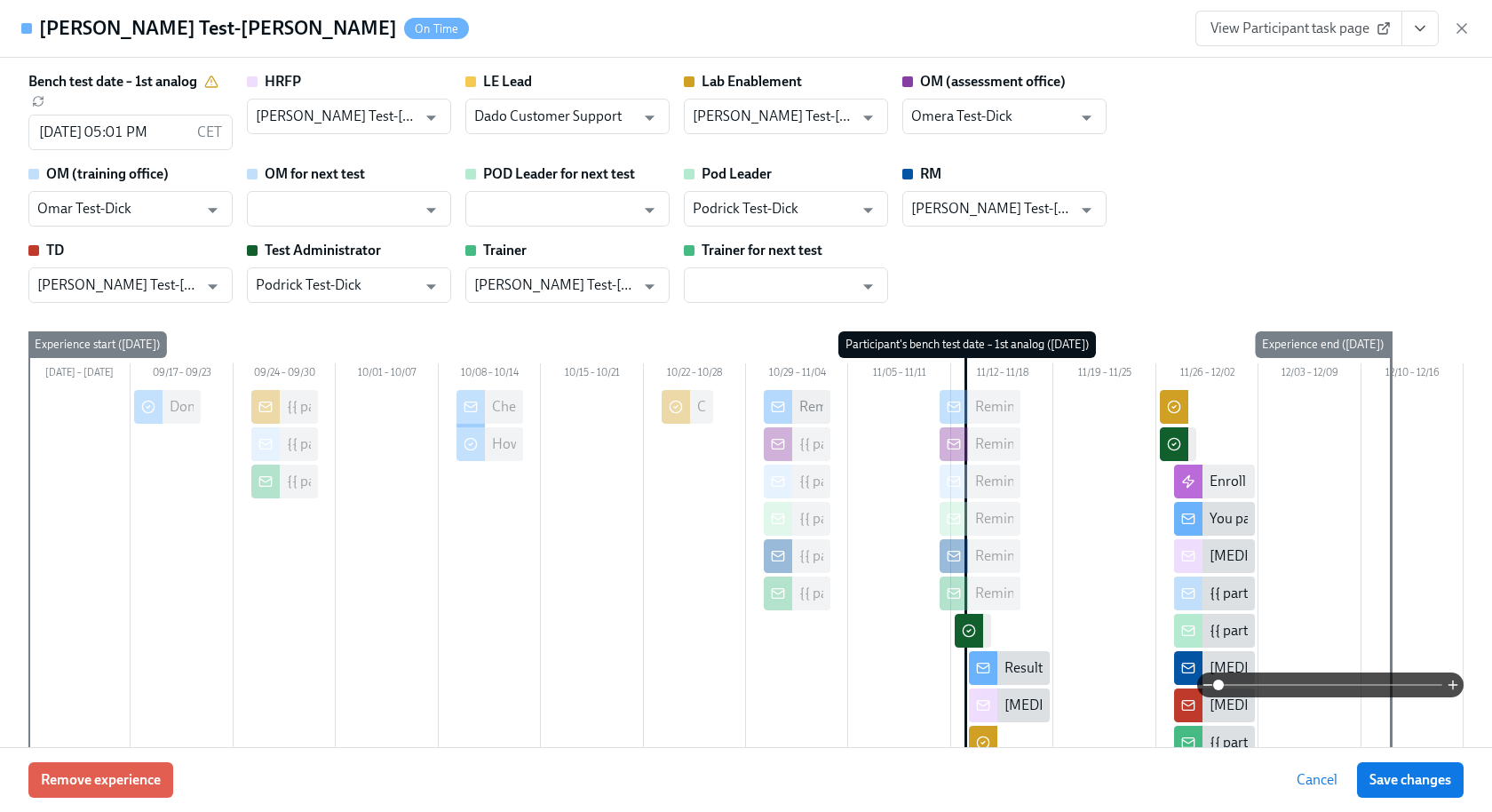
click at [1411, 29] on icon "View task page" at bounding box center [1420, 28] width 18 height 18
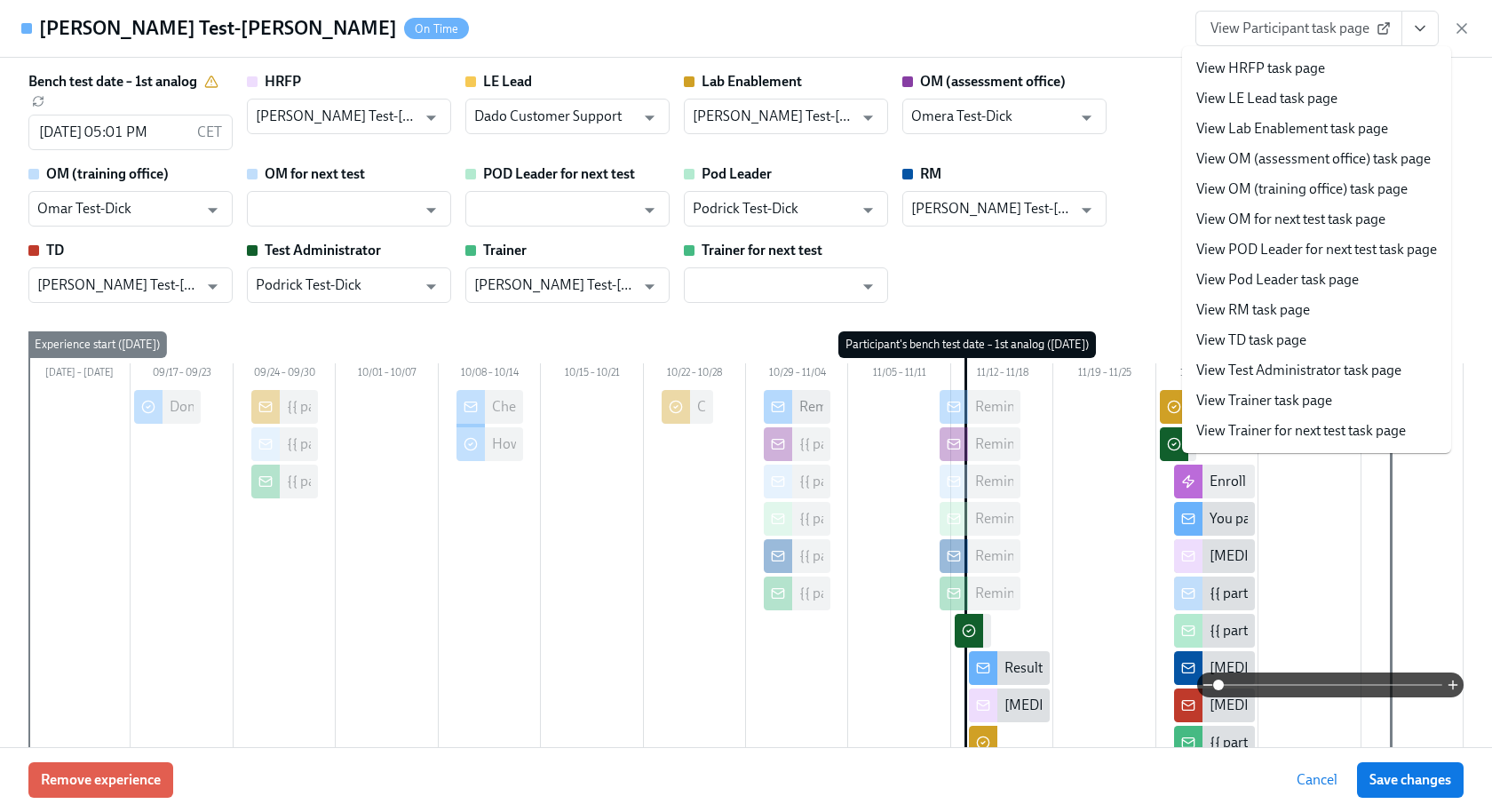
click at [1374, 377] on link "View Test Administrator task page" at bounding box center [1298, 371] width 205 height 19
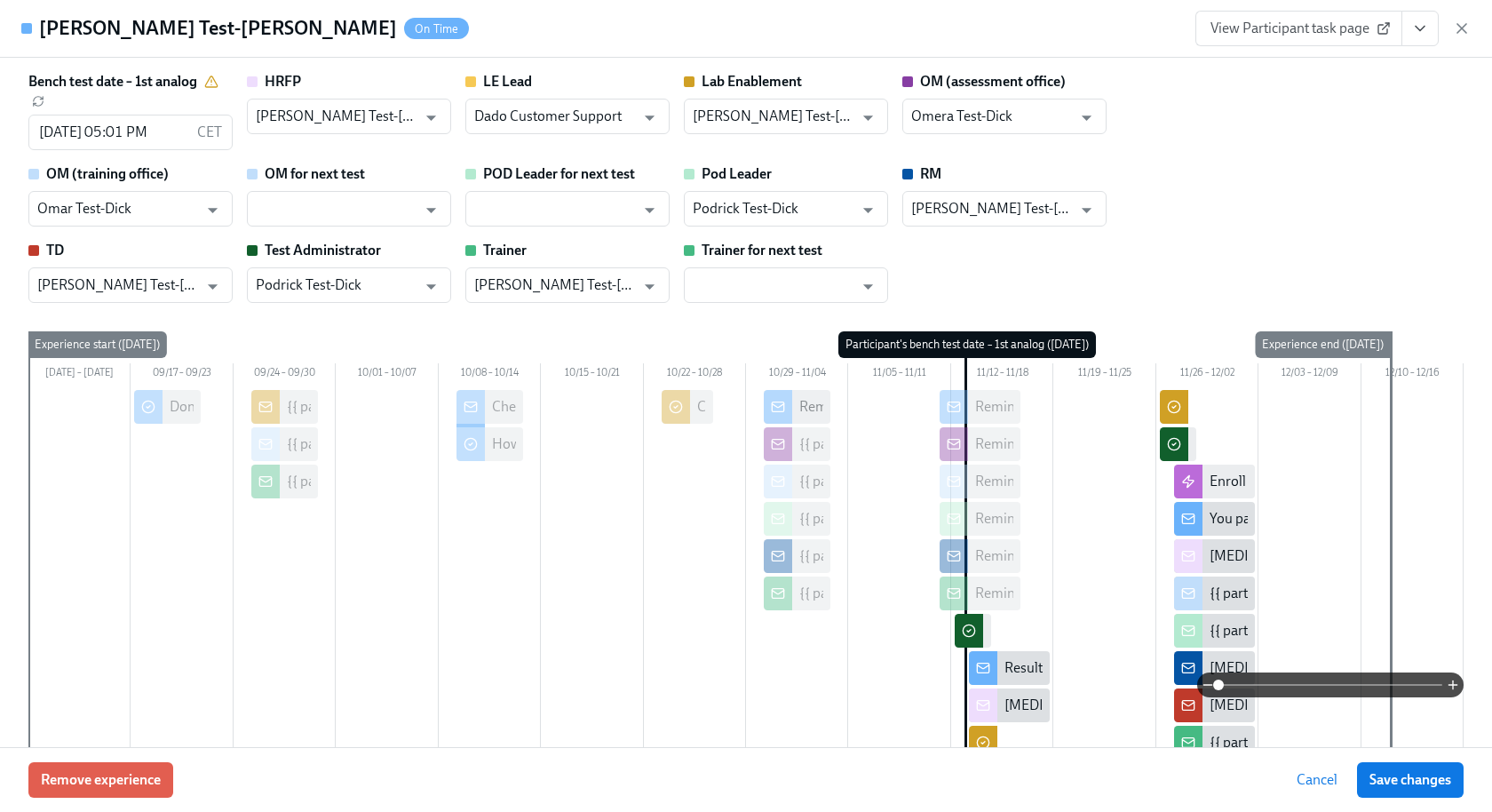
click at [1419, 32] on icon "View task page" at bounding box center [1420, 28] width 18 height 18
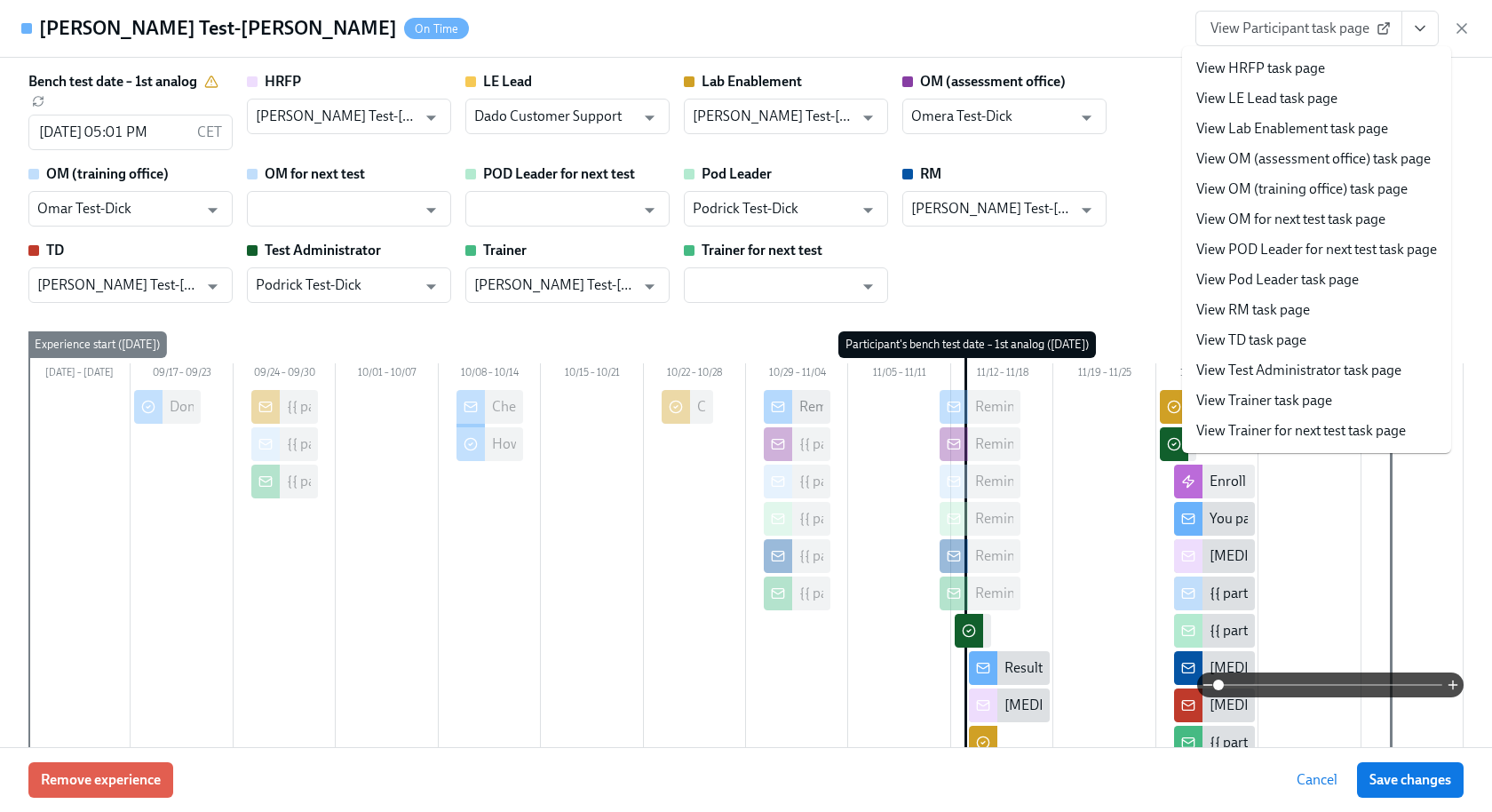
click at [1249, 402] on link "View Trainer task page" at bounding box center [1264, 401] width 136 height 19
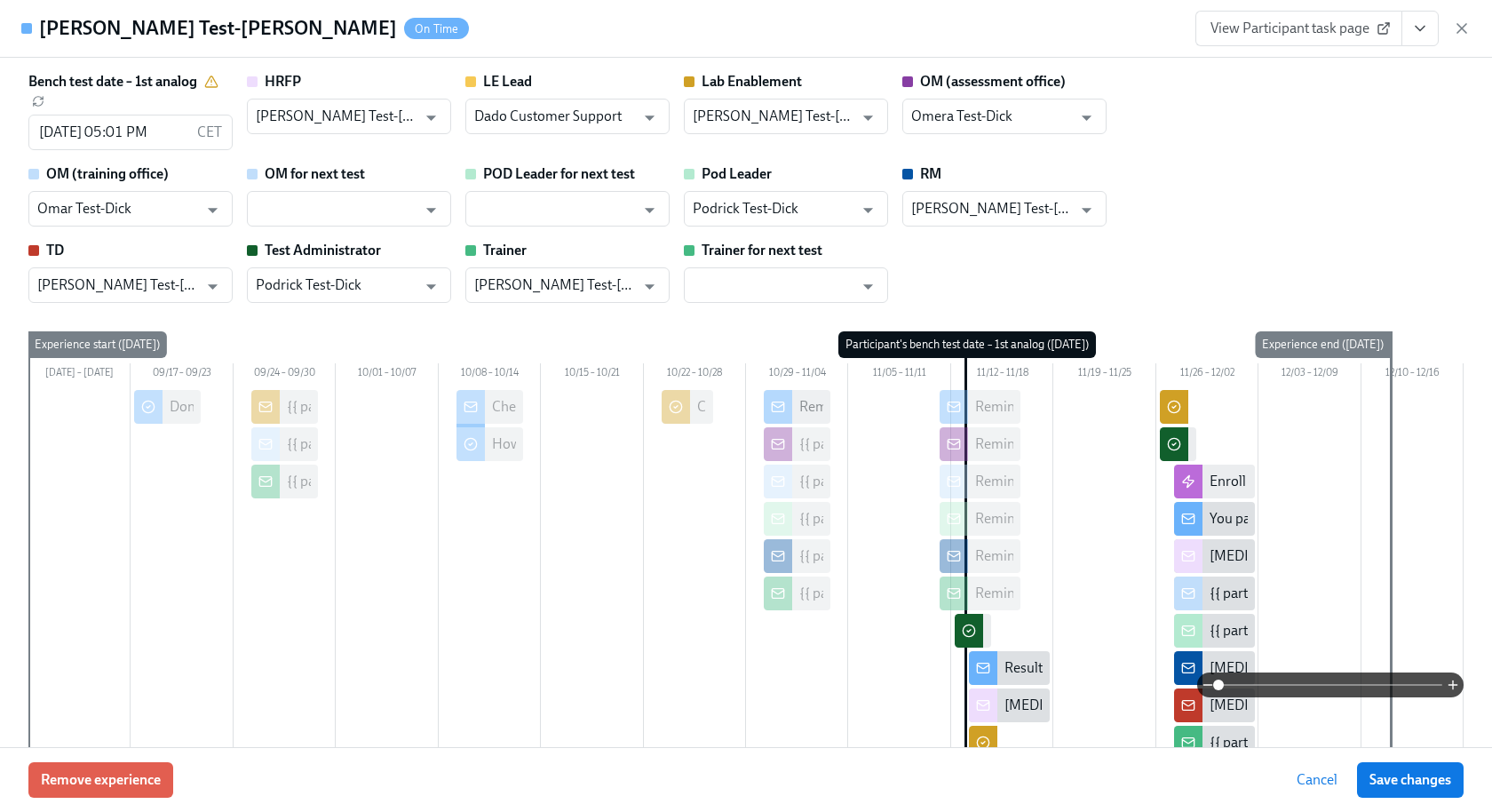
click at [1426, 33] on icon "View task page" at bounding box center [1420, 28] width 18 height 18
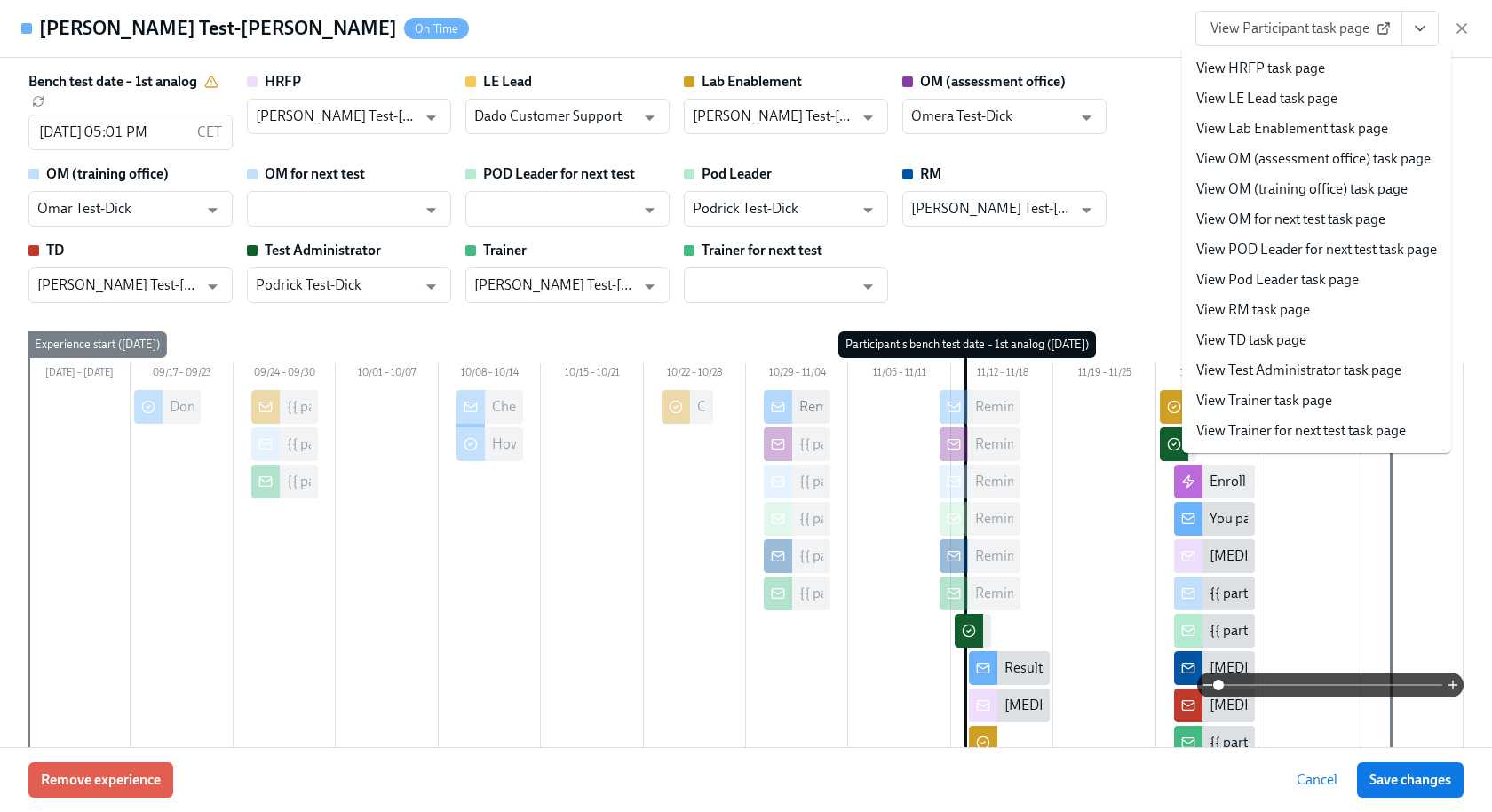
click at [1345, 183] on link "View OM (training office) task page" at bounding box center [1301, 190] width 211 height 19
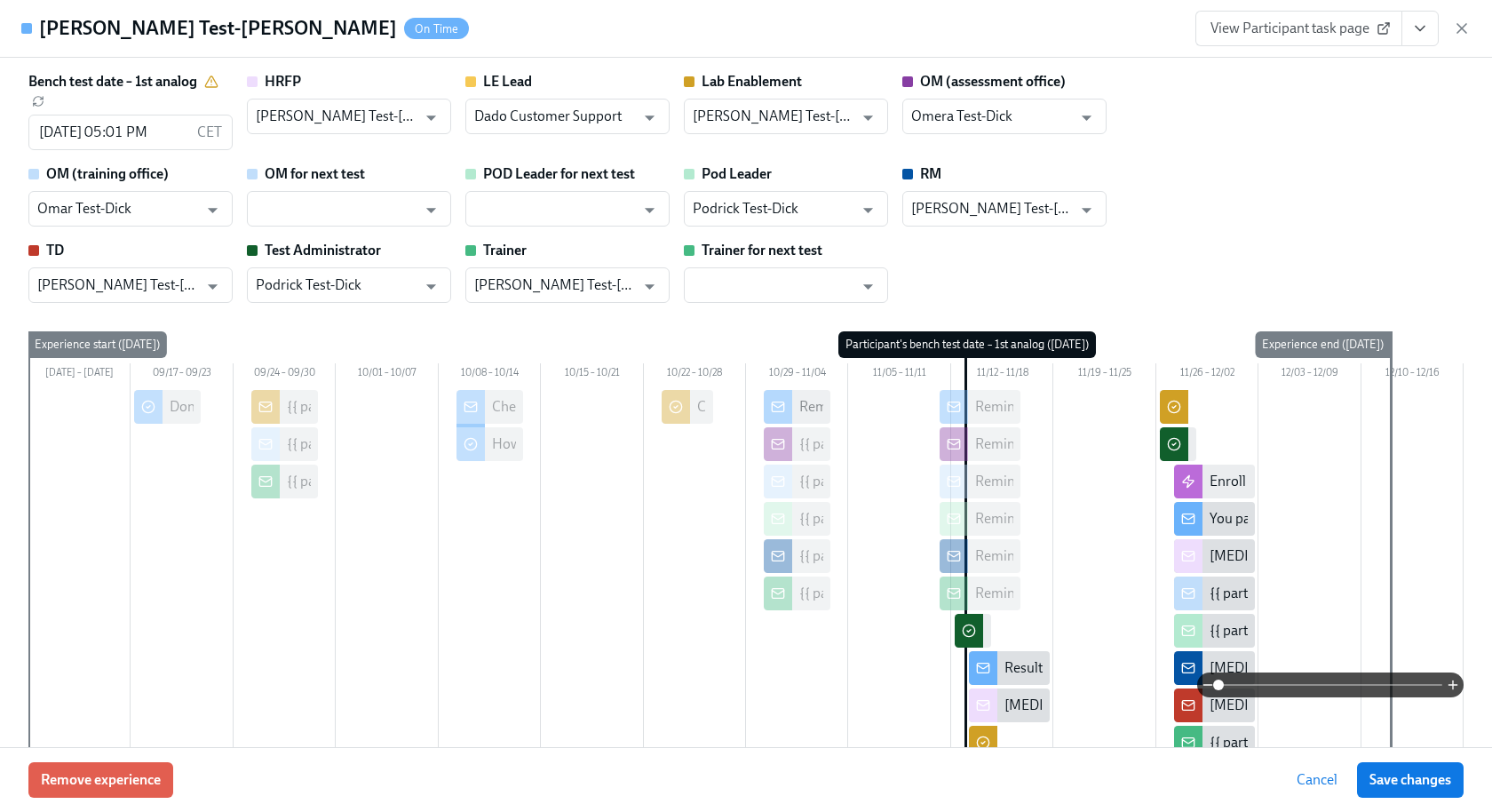
click at [1410, 19] on button "View task page" at bounding box center [1420, 28] width 37 height 36
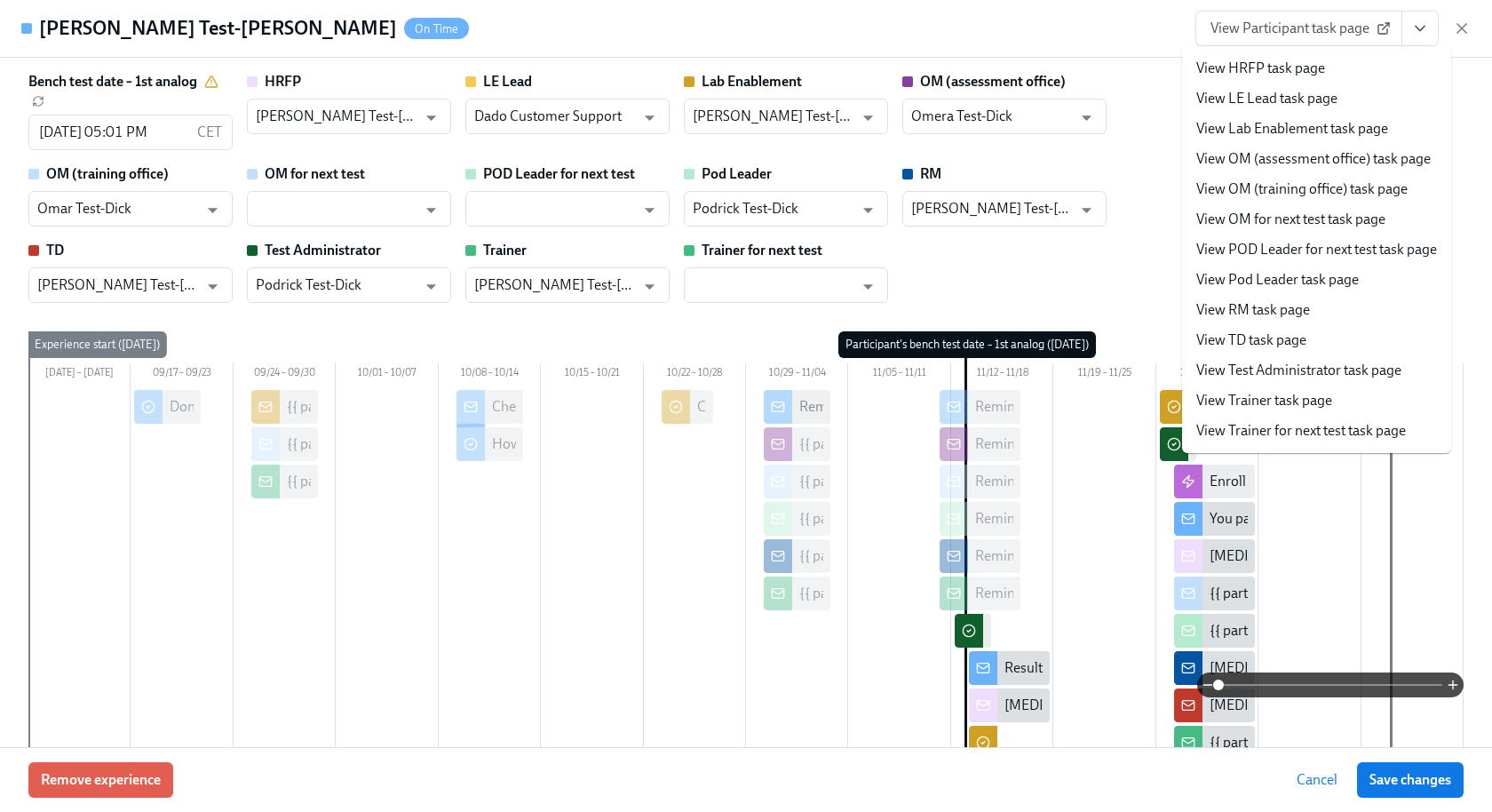
click at [1260, 309] on link "View RM task page" at bounding box center [1253, 310] width 114 height 19
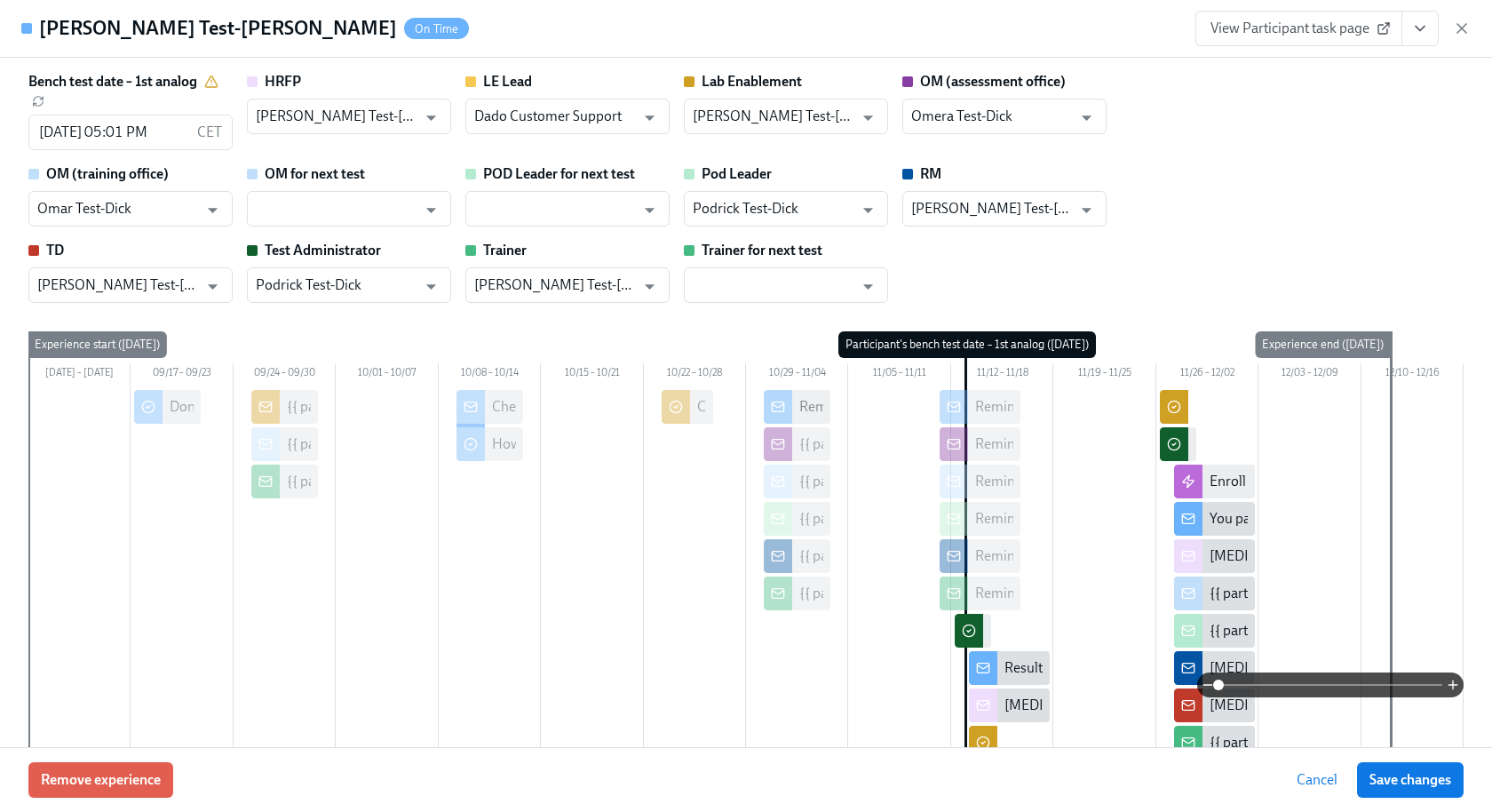
click at [1425, 25] on icon "View task page" at bounding box center [1420, 28] width 18 height 18
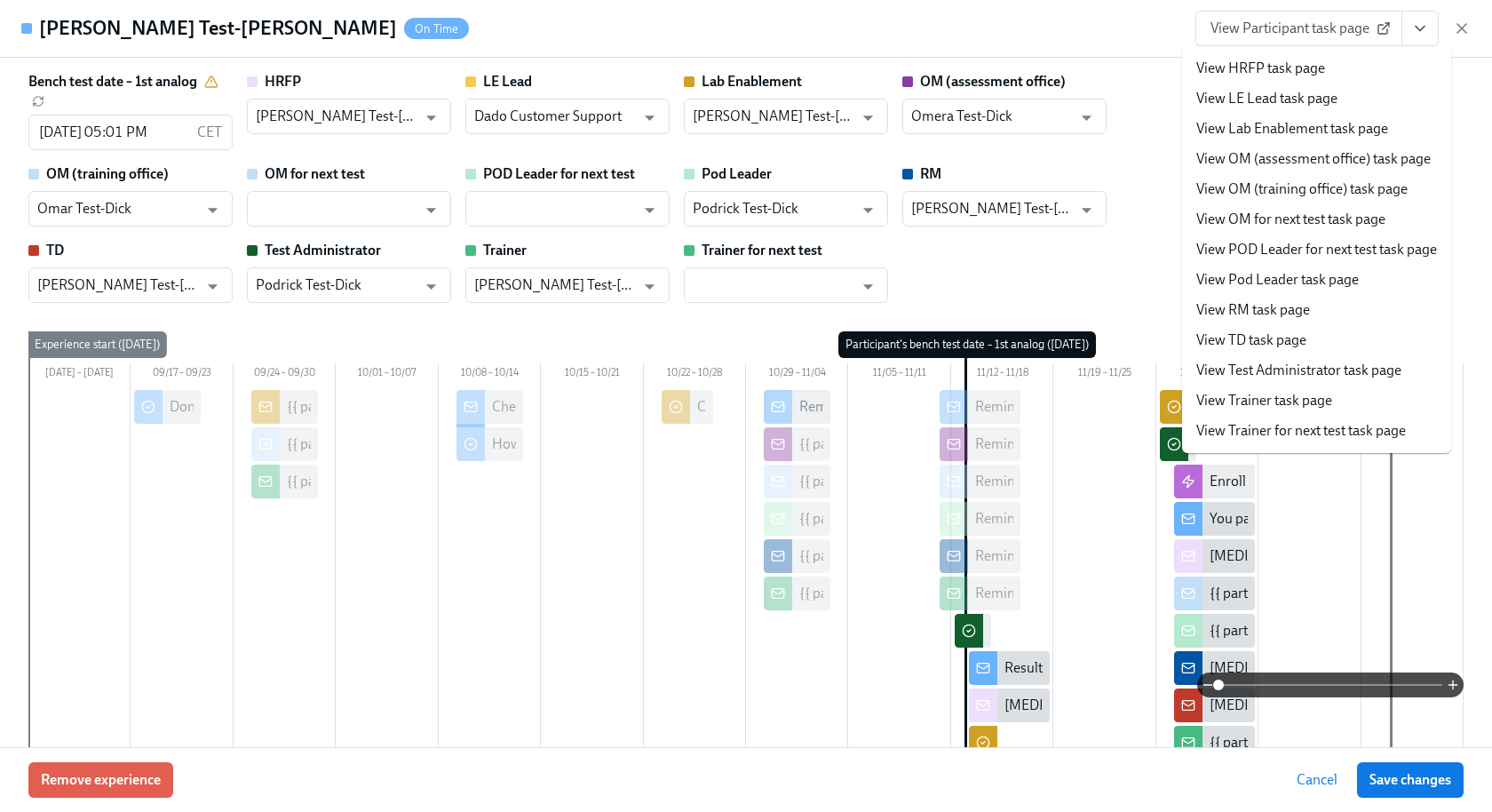
click at [1270, 330] on li "View TD task page" at bounding box center [1317, 339] width 269 height 30
click at [1271, 349] on link "View TD task page" at bounding box center [1251, 340] width 110 height 19
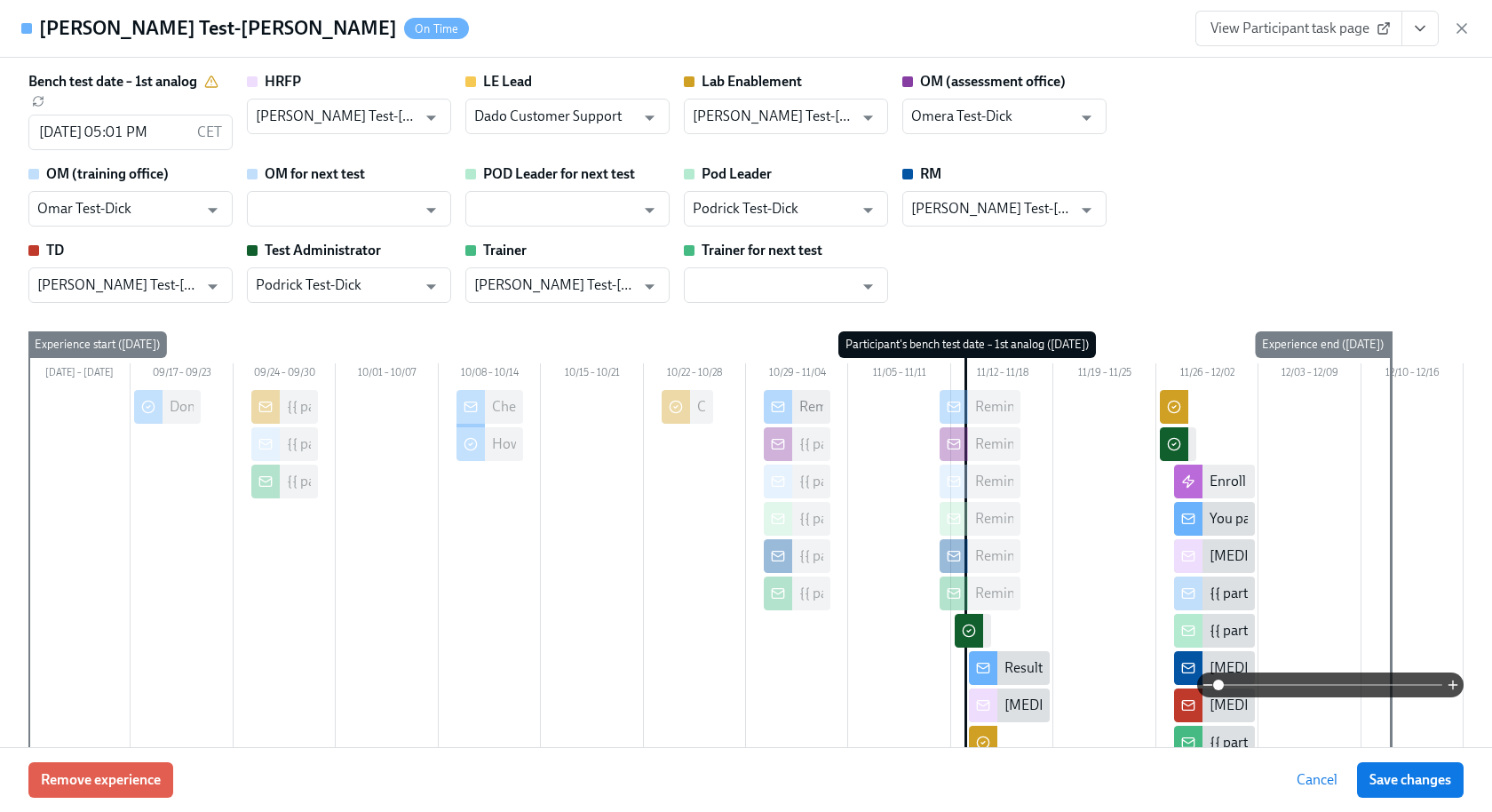
click at [1429, 30] on icon "View task page" at bounding box center [1420, 28] width 18 height 18
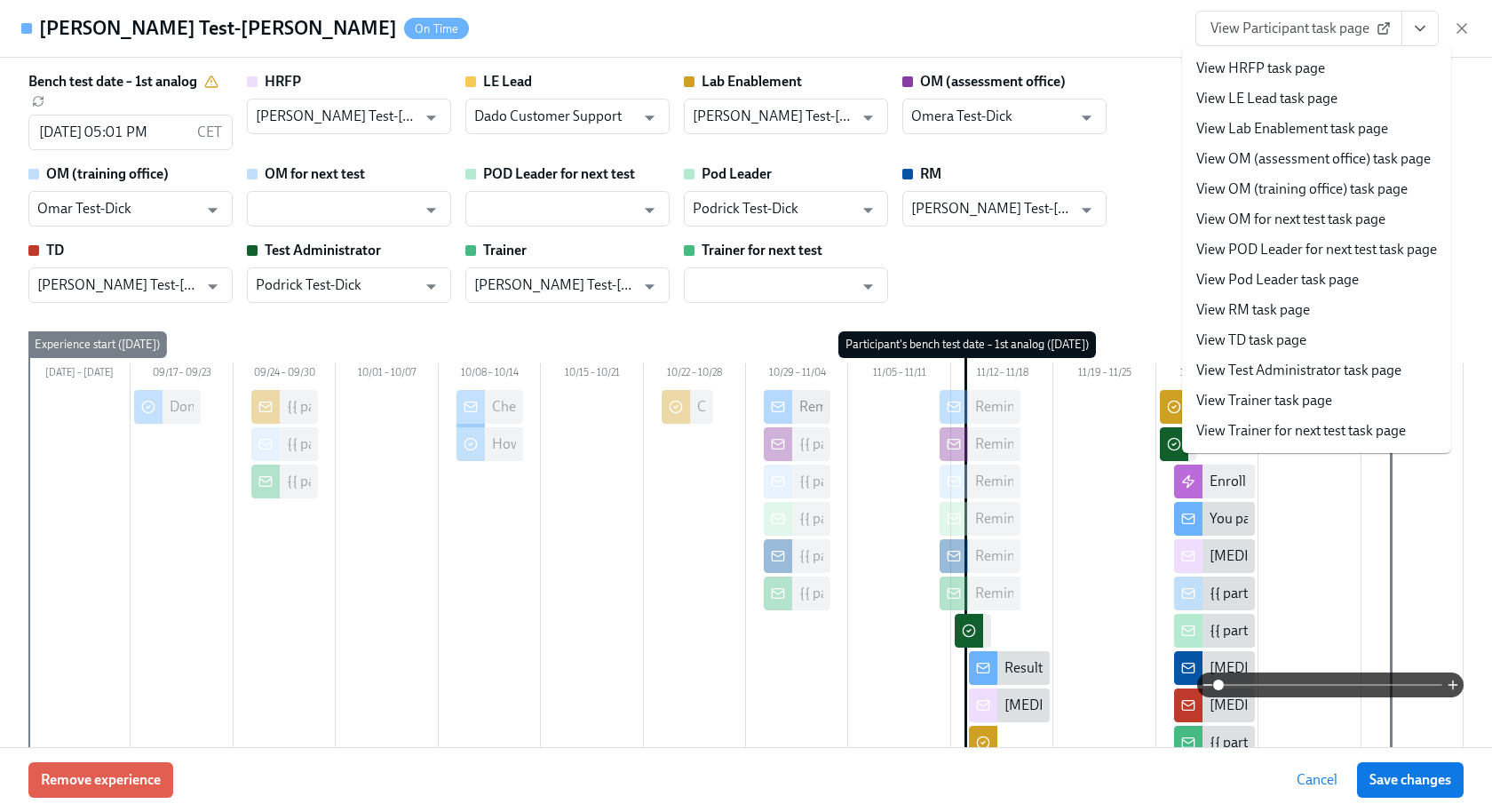
click at [1242, 64] on link "View HRFP task page" at bounding box center [1261, 68] width 128 height 19
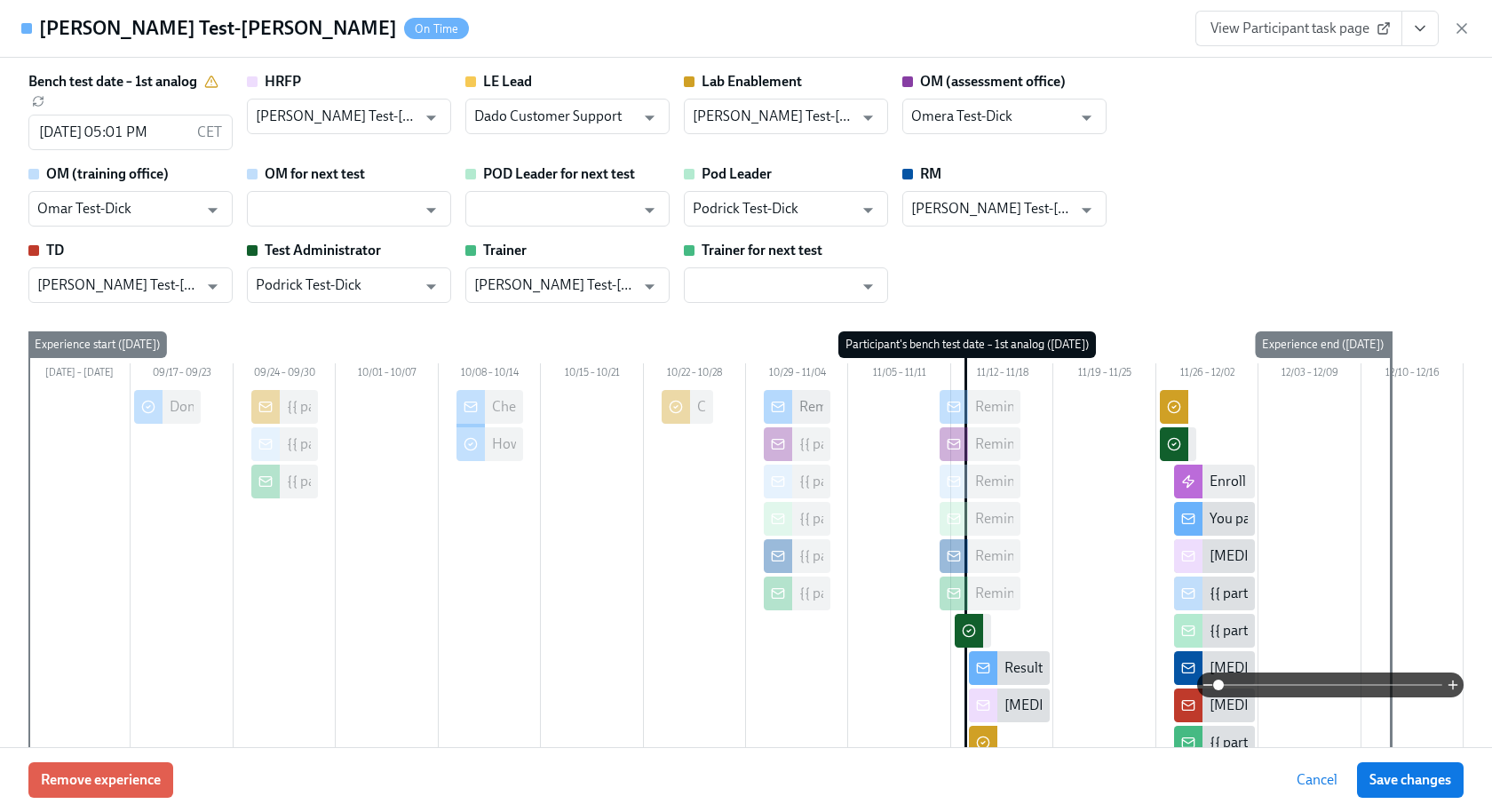
click at [1421, 31] on icon "View task page" at bounding box center [1420, 28] width 18 height 18
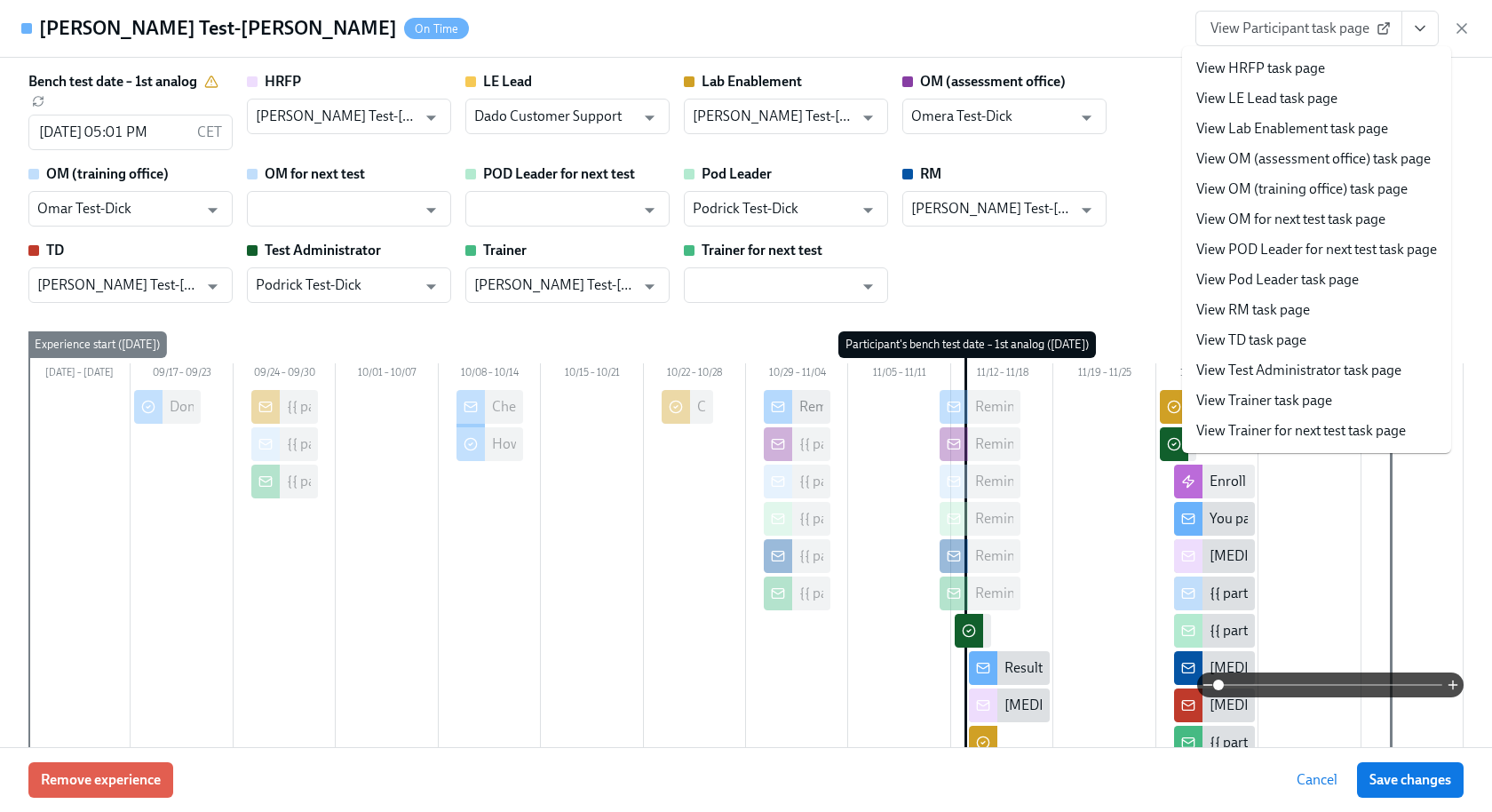
click at [1332, 158] on link "View OM (assessment office) task page" at bounding box center [1313, 159] width 234 height 19
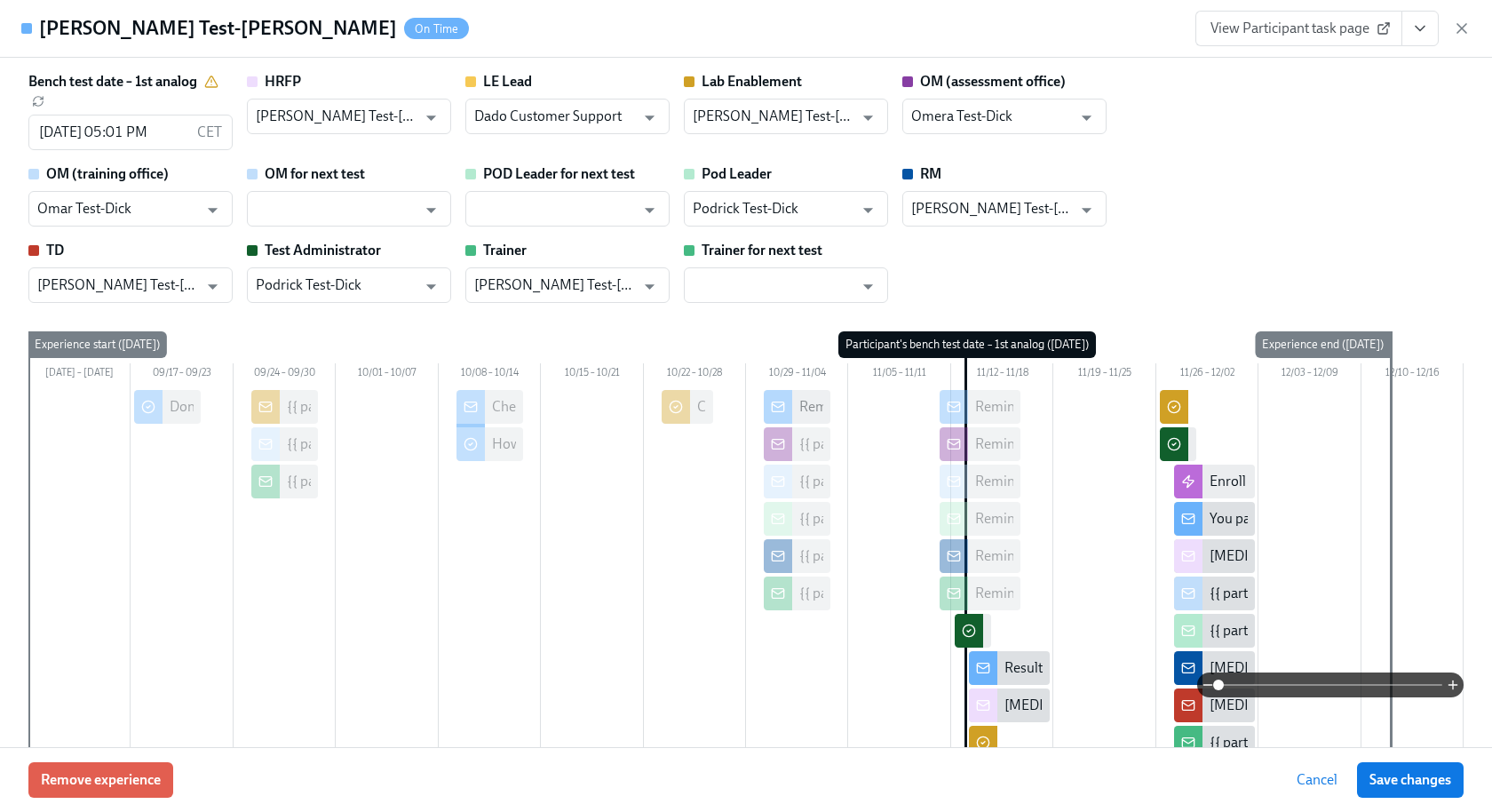
click at [1246, 189] on div "Bench test date – 1st analog 11/13/2025 05:01 PM CET ​ HRFP Harry Test-Dick ​ L…" at bounding box center [746, 187] width 1436 height 230
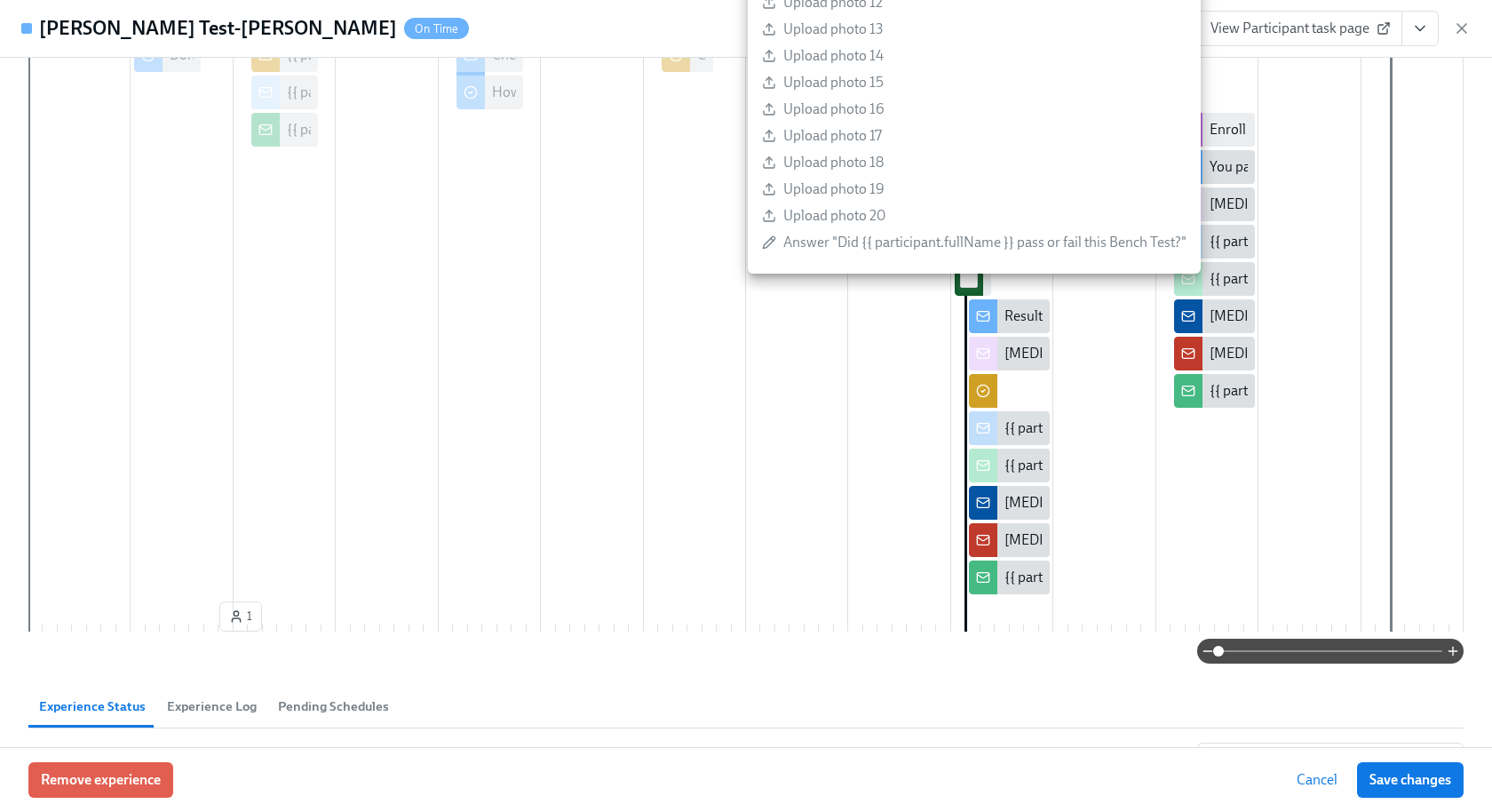
click at [968, 287] on input "checkbox" at bounding box center [969, 279] width 16 height 16
checkbox input "true"
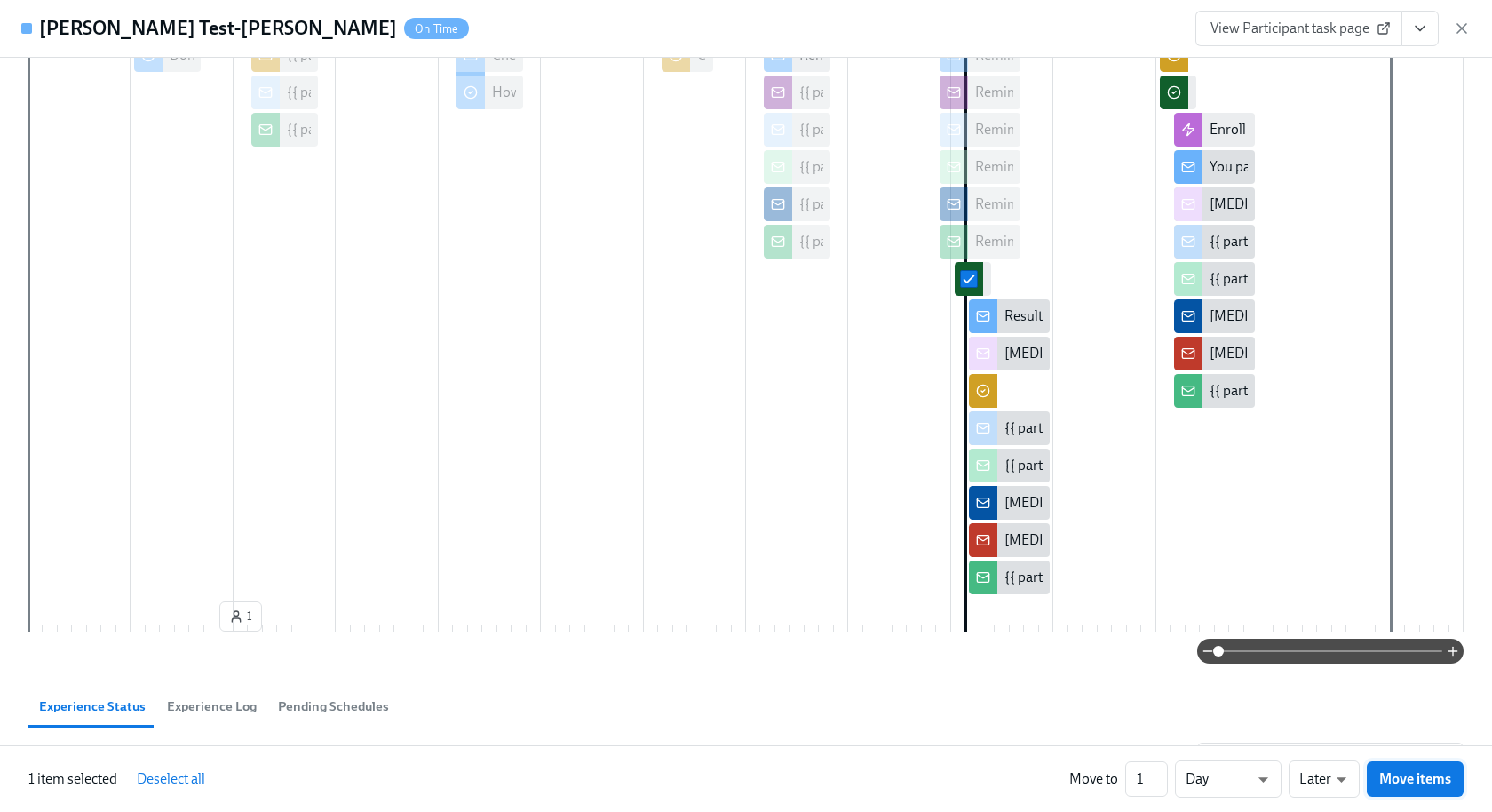
click at [1392, 771] on span "Move items" at bounding box center [1415, 779] width 72 height 18
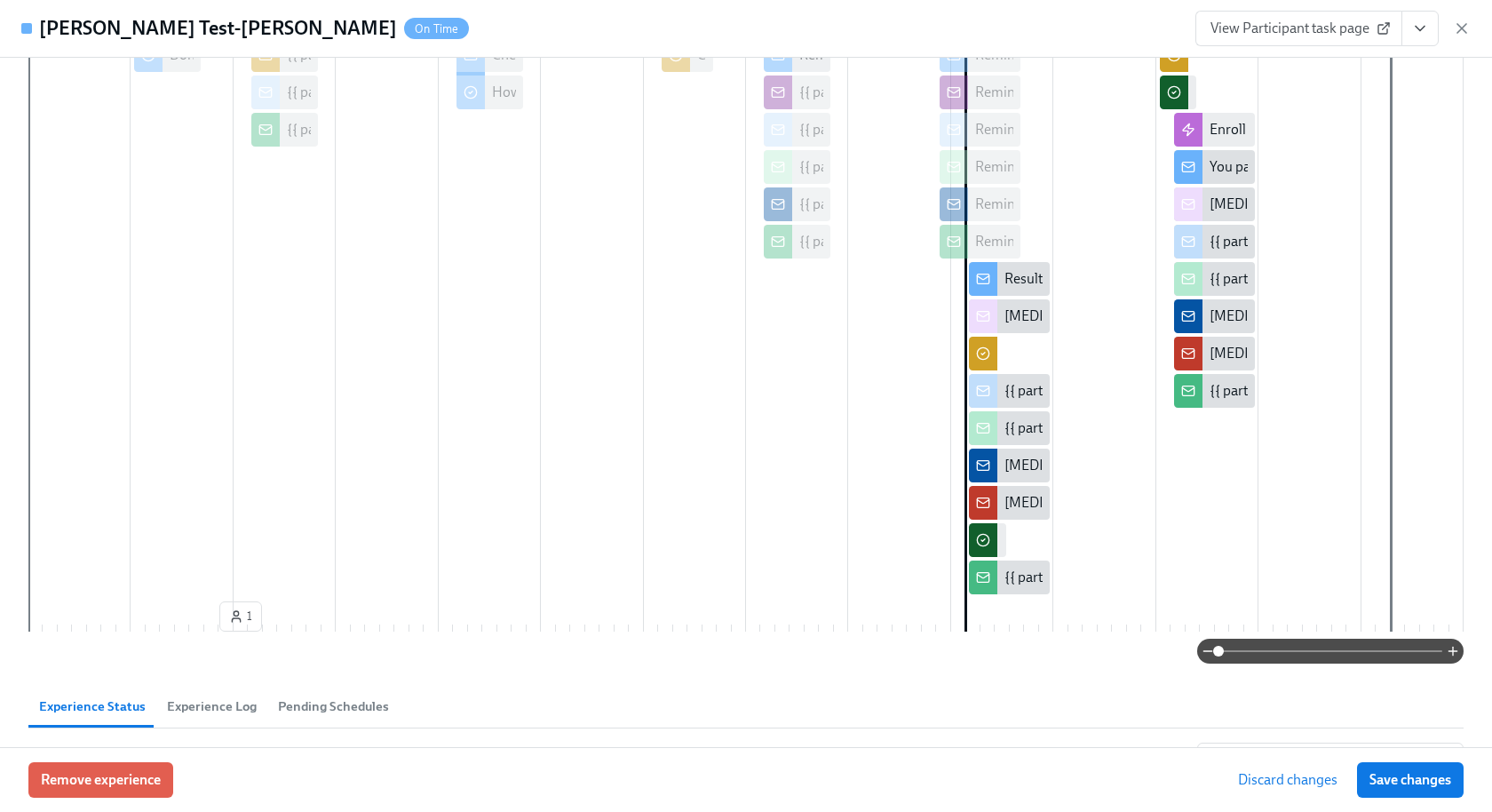
click at [1390, 773] on span "Save changes" at bounding box center [1410, 780] width 82 height 18
click at [1433, 21] on button "View task page" at bounding box center [1420, 28] width 37 height 36
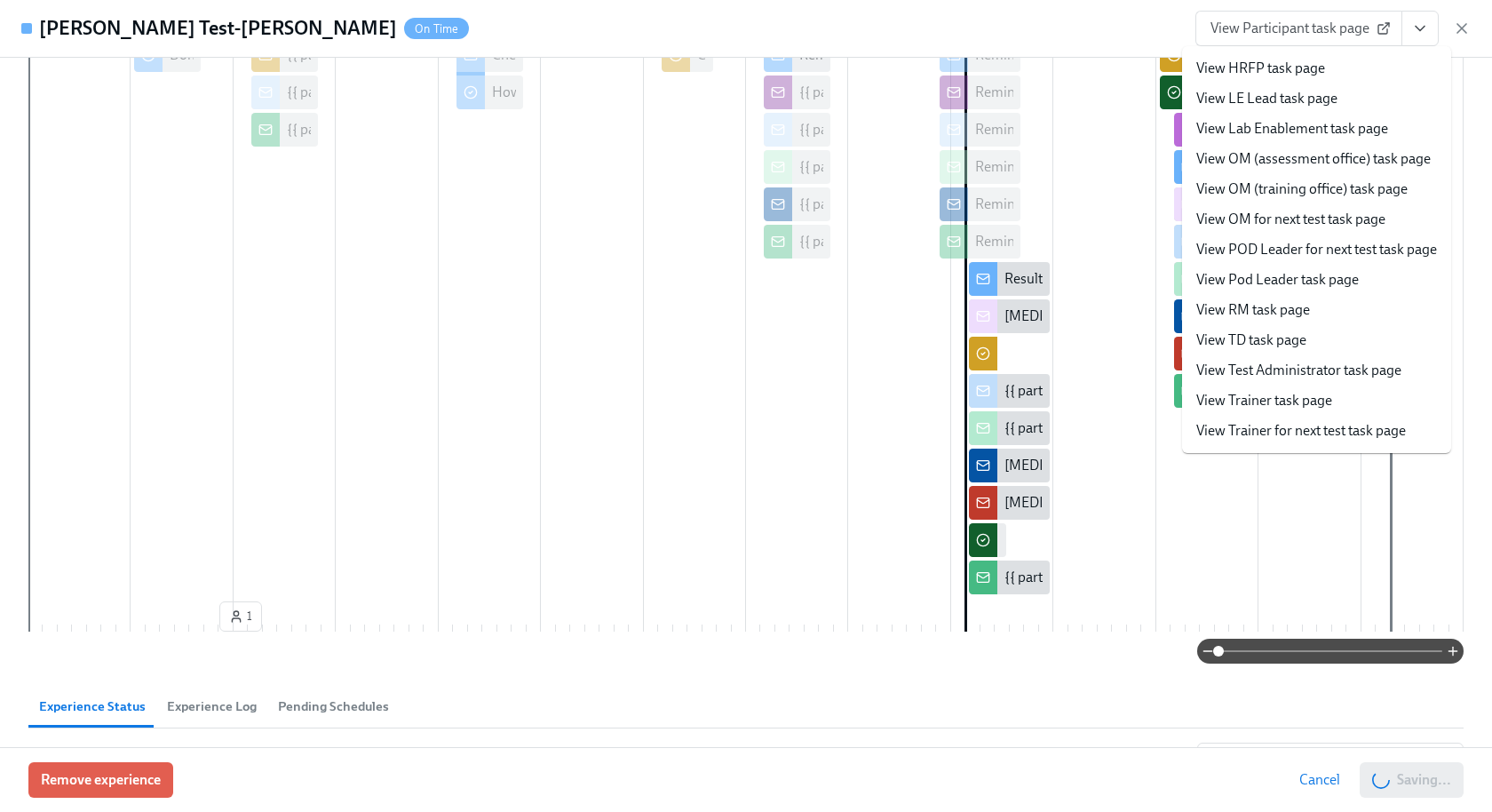
click at [1179, 90] on div at bounding box center [746, 317] width 1436 height 559
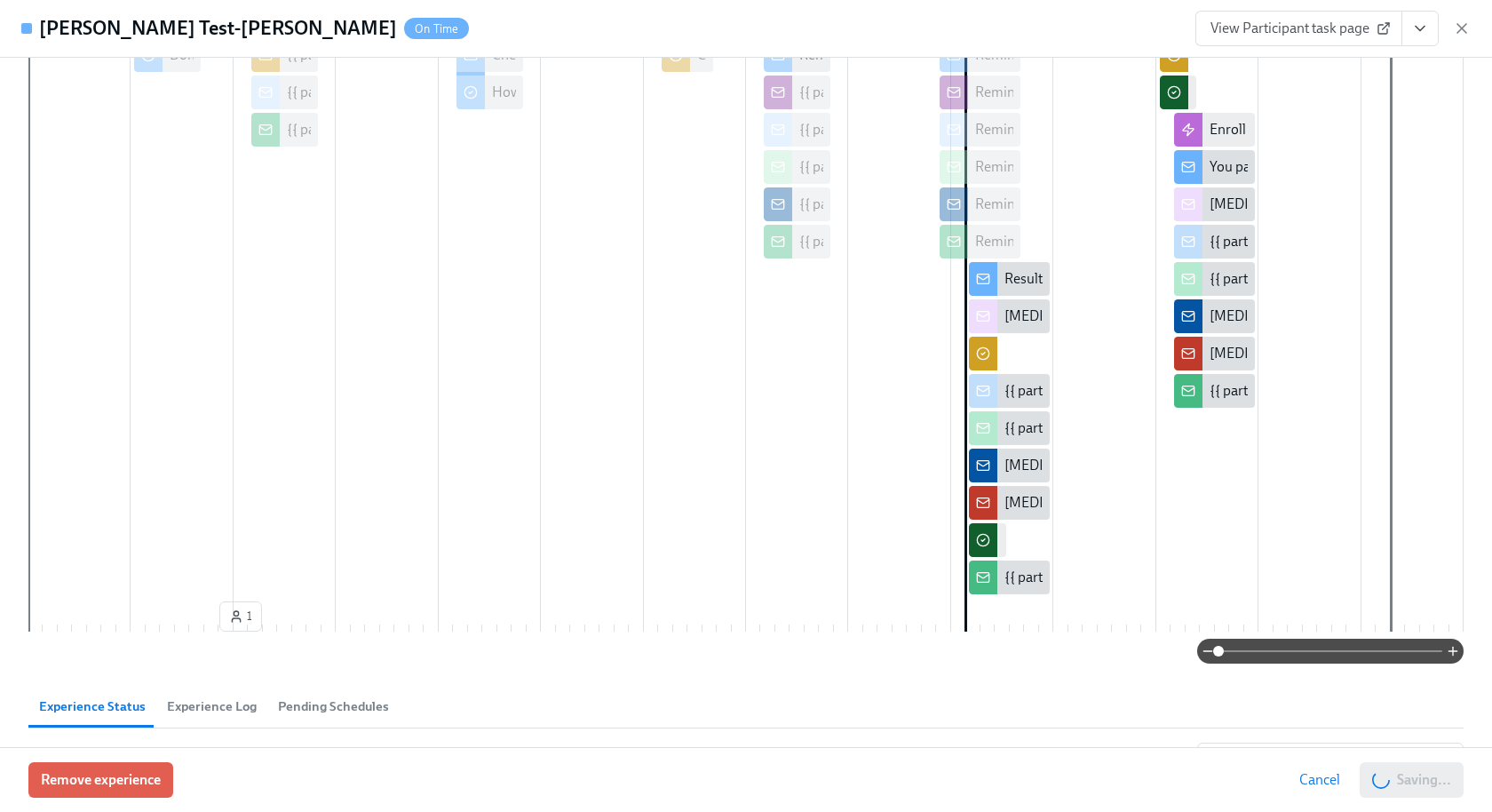
click at [1392, 31] on link "View Participant task page" at bounding box center [1298, 28] width 207 height 36
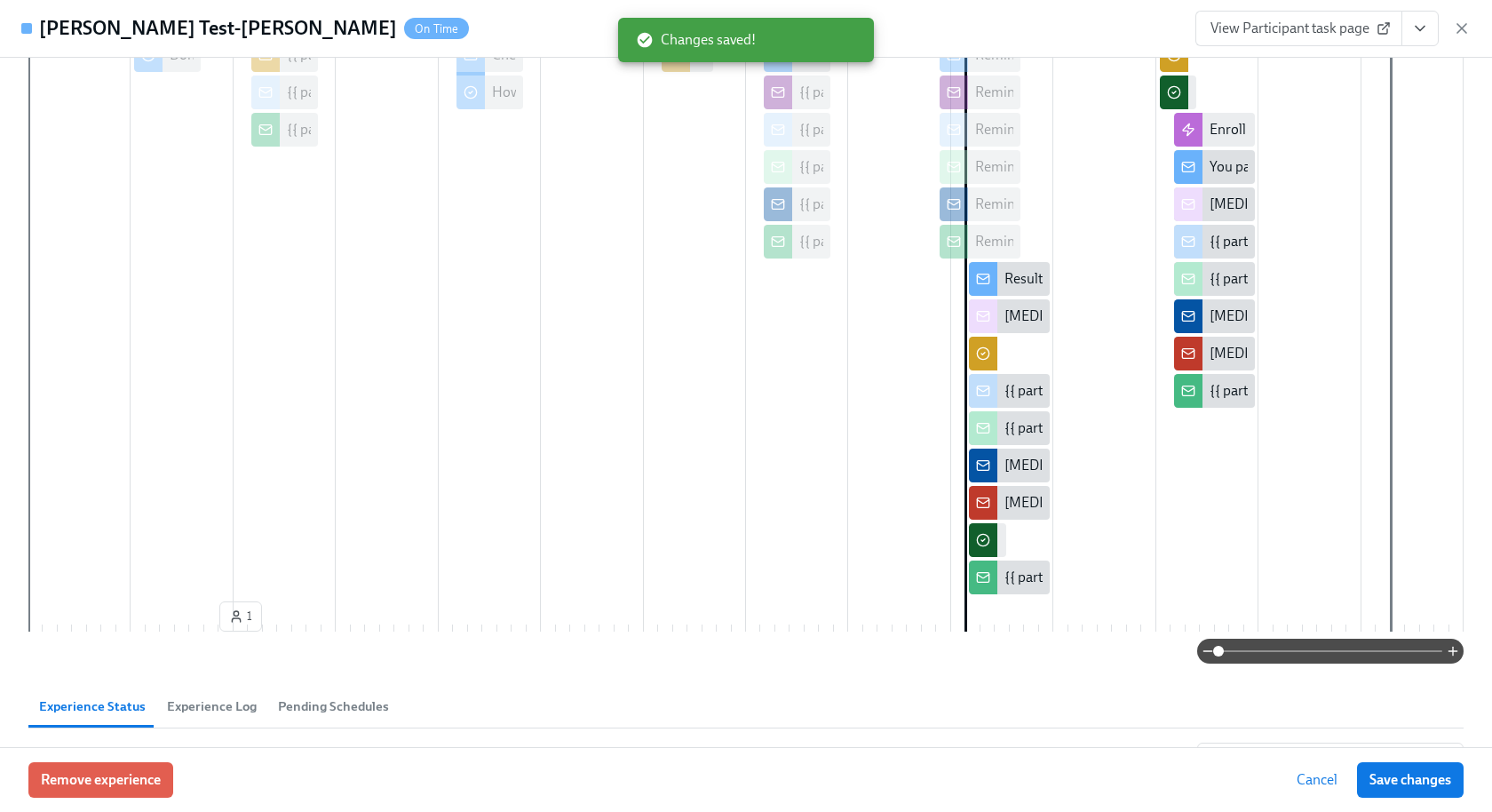
click at [1425, 22] on icon "View task page" at bounding box center [1420, 28] width 18 height 18
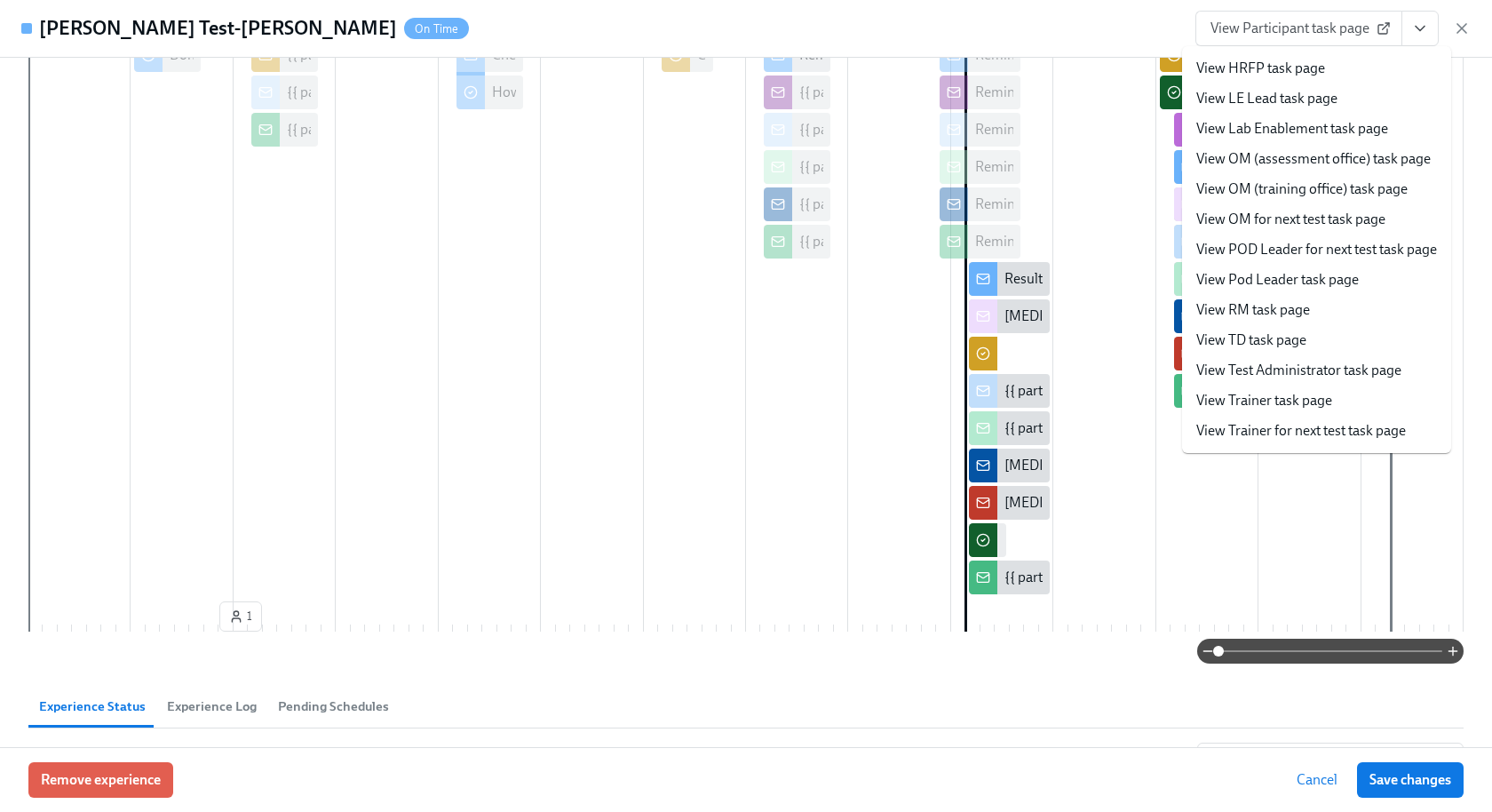
click at [1254, 130] on link "View Lab Enablement task page" at bounding box center [1292, 128] width 192 height 19
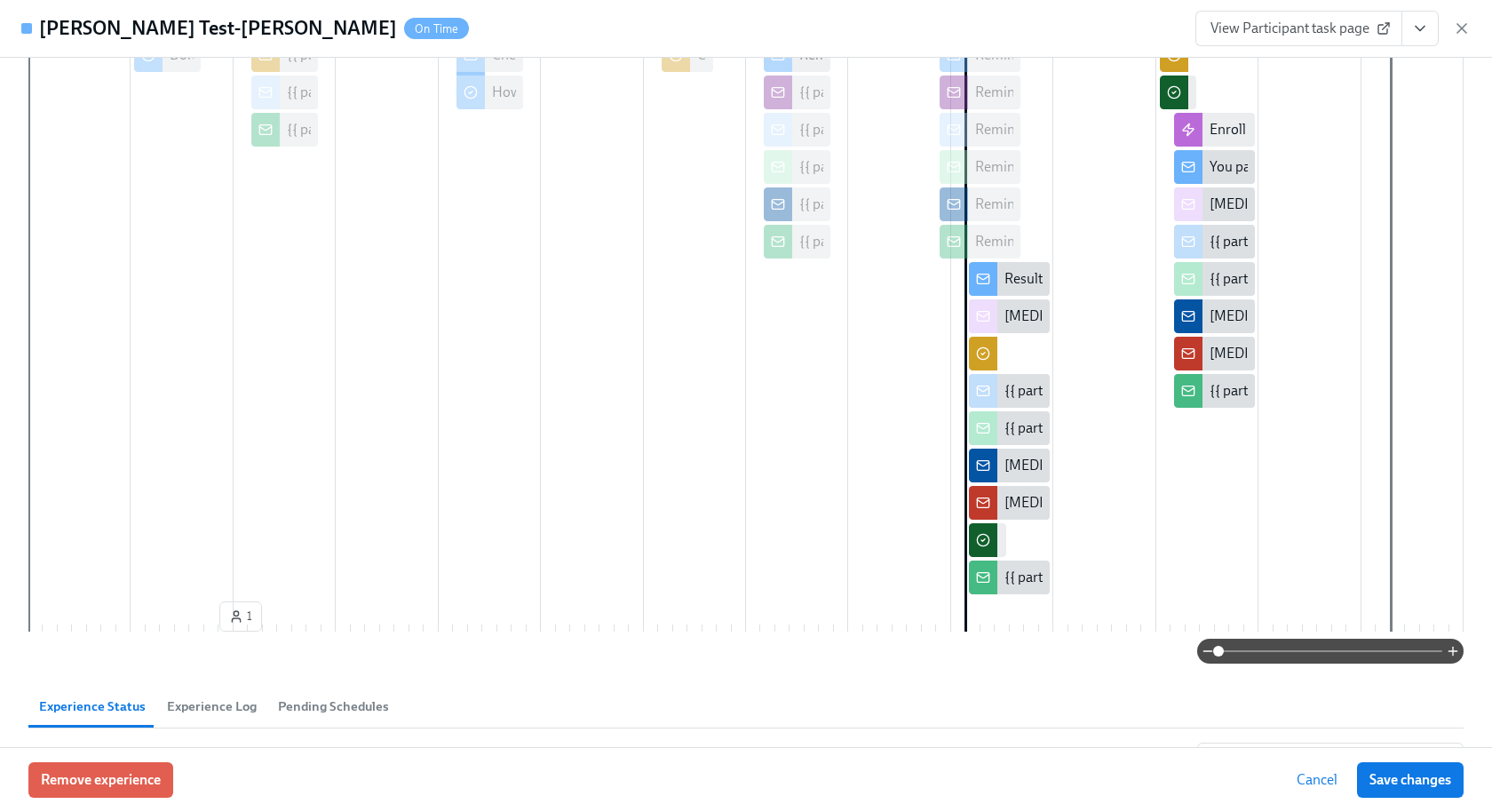
click at [1421, 27] on icon "View task page" at bounding box center [1420, 28] width 18 height 18
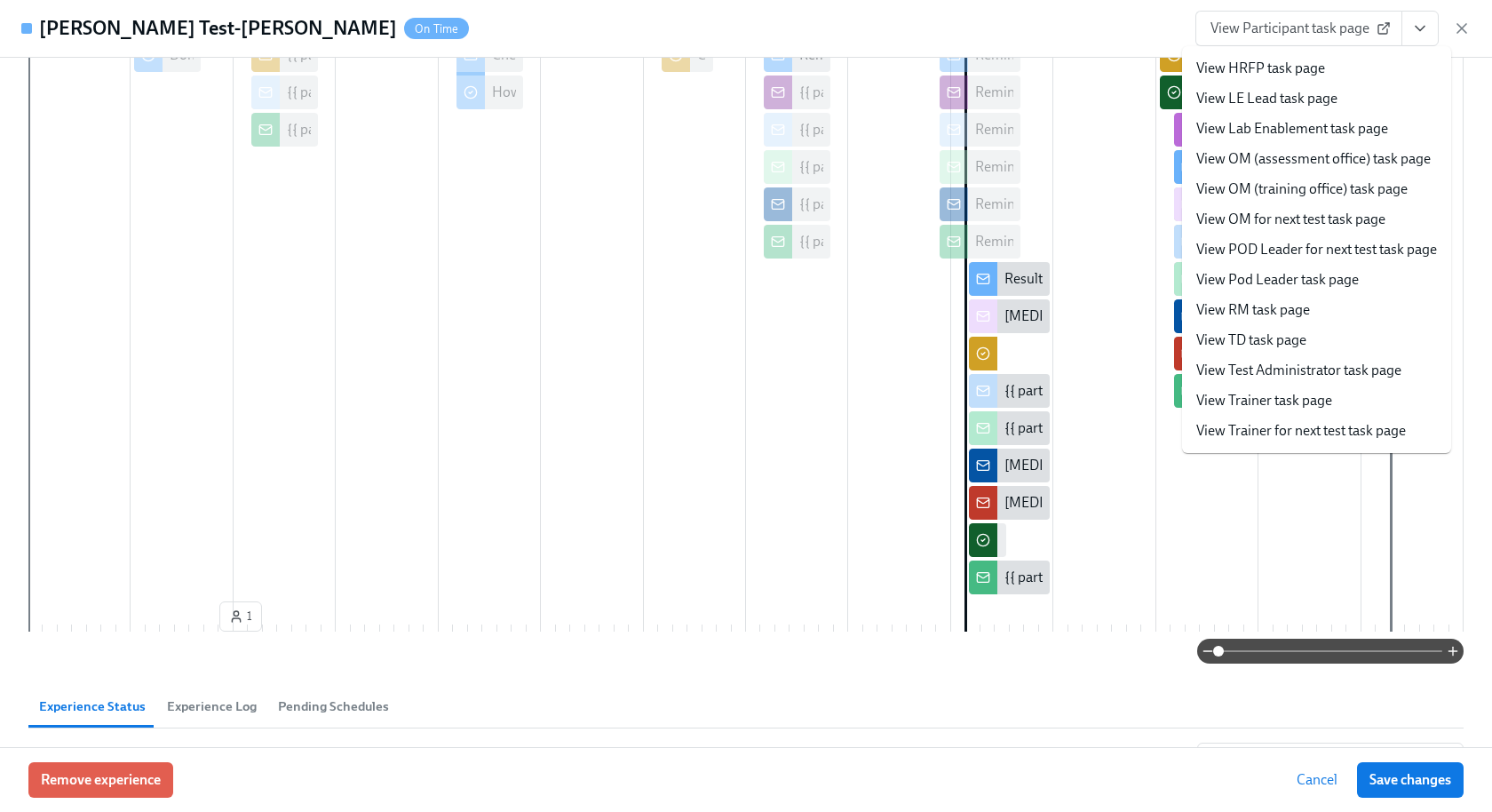
click at [1308, 371] on link "View Test Administrator task page" at bounding box center [1298, 371] width 205 height 19
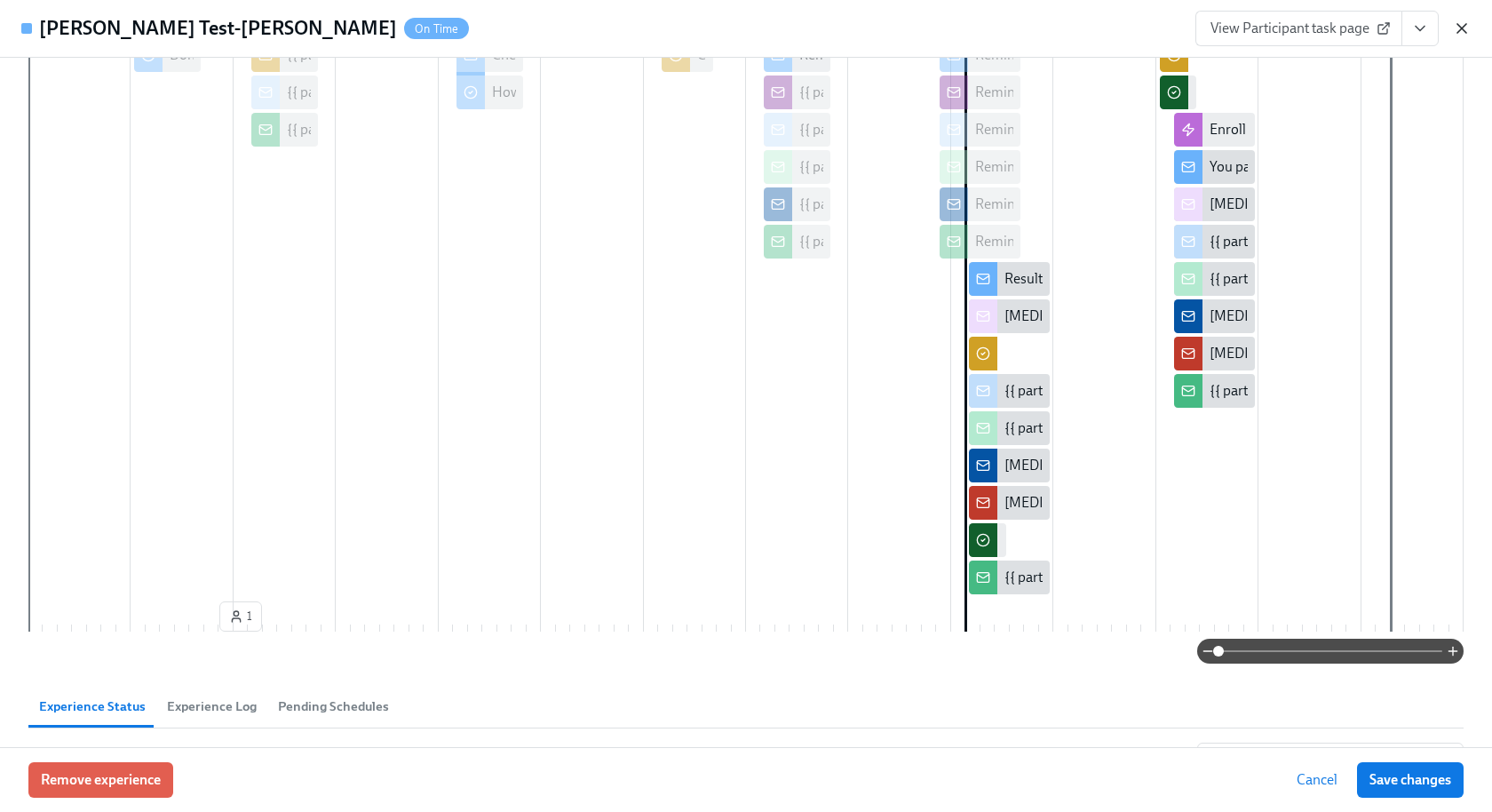
click at [1457, 31] on icon "button" at bounding box center [1462, 28] width 18 height 18
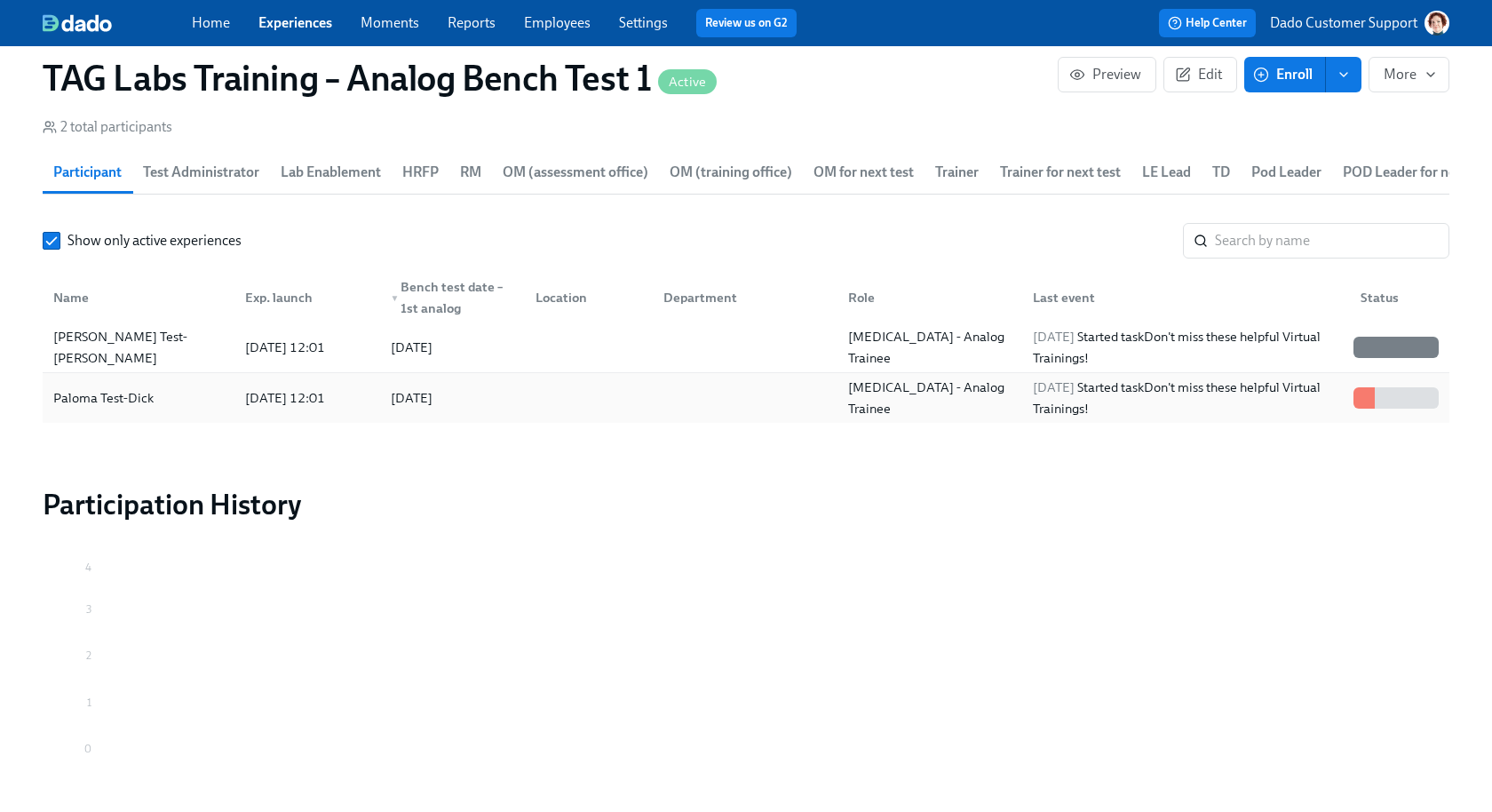
click at [148, 402] on div "Paloma Test-Dick" at bounding box center [103, 398] width 115 height 21
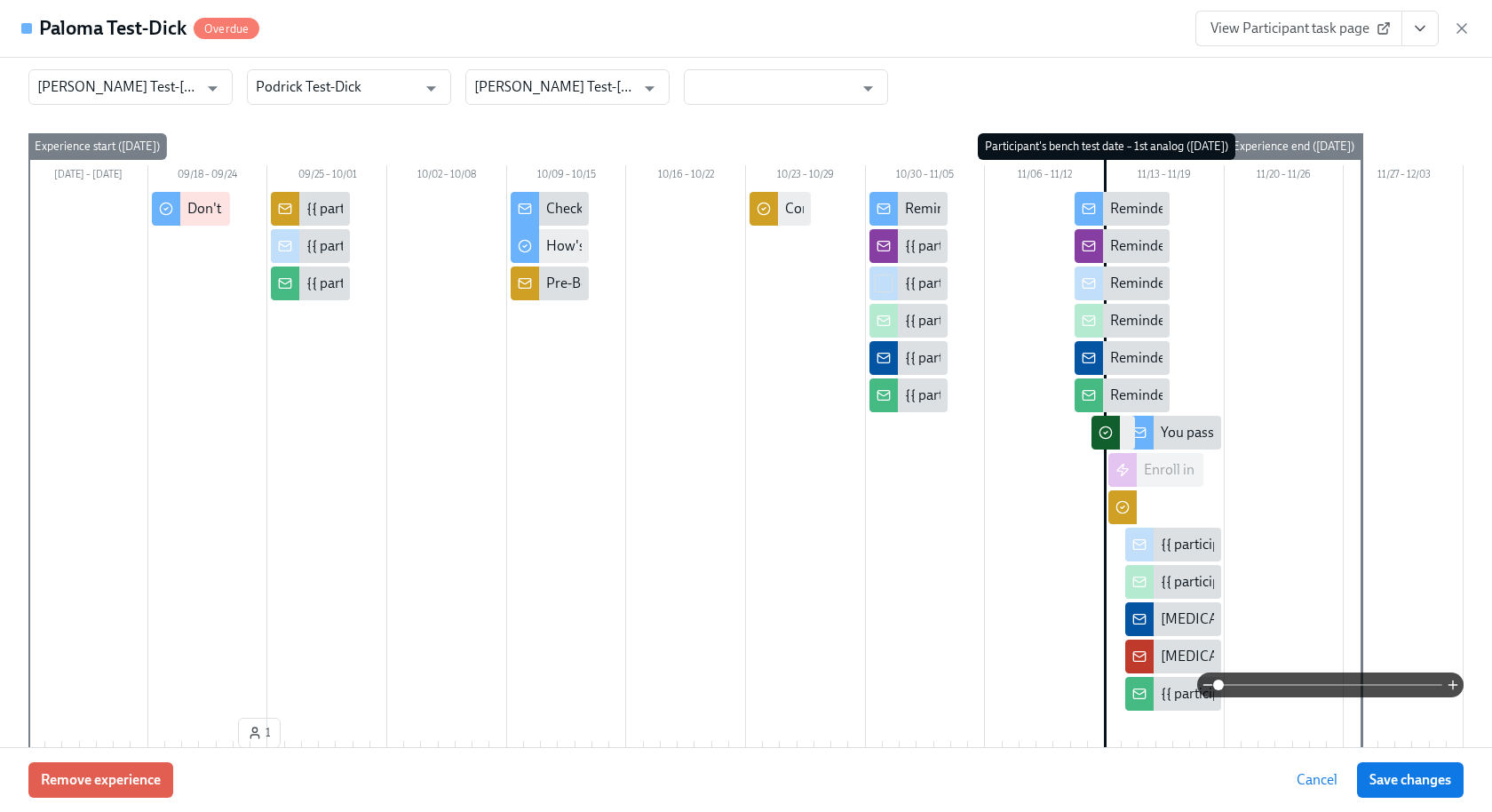
scroll to position [261, 0]
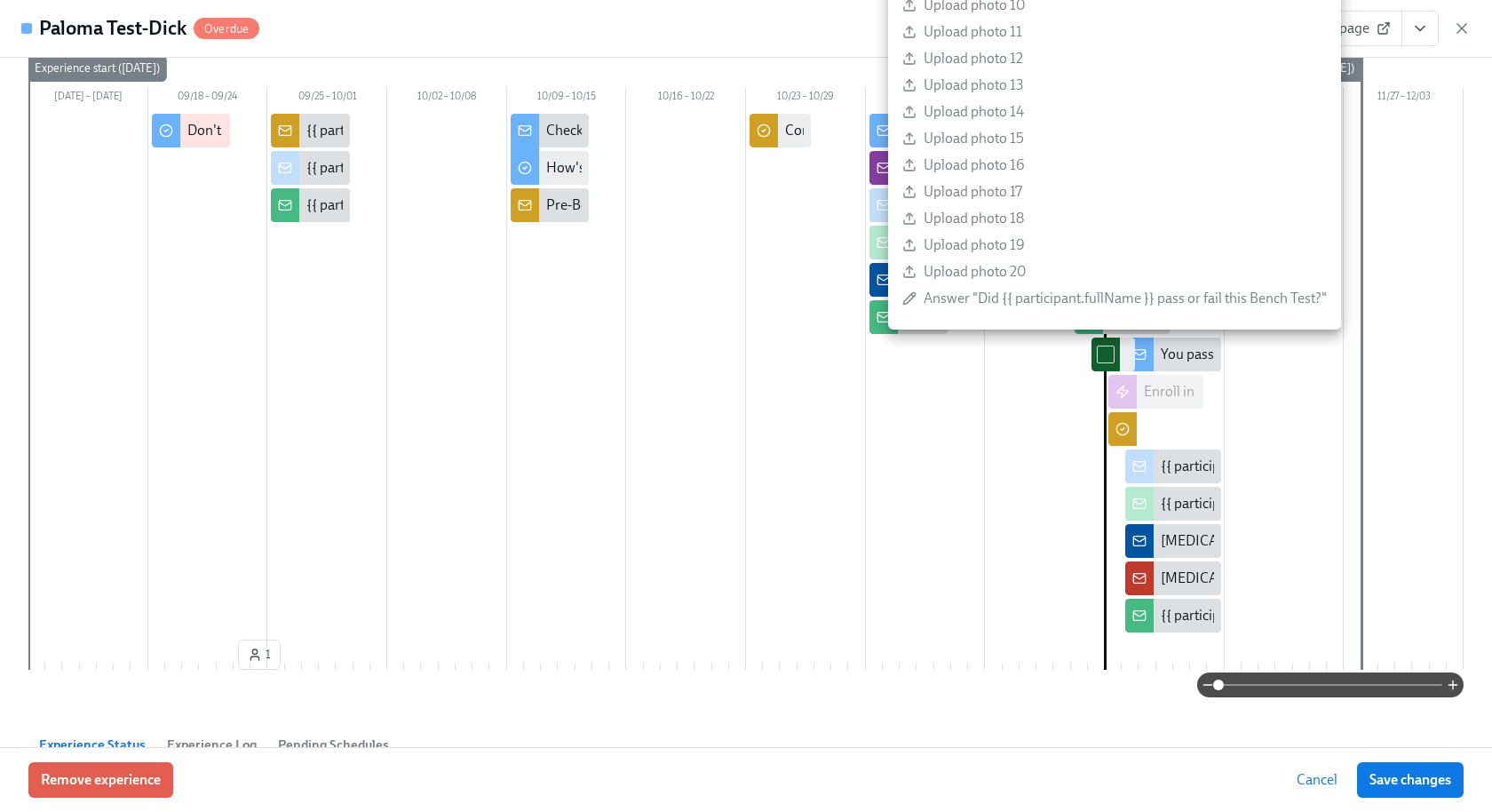
click at [1102, 353] on input "checkbox" at bounding box center [1106, 354] width 16 height 16
checkbox input "true"
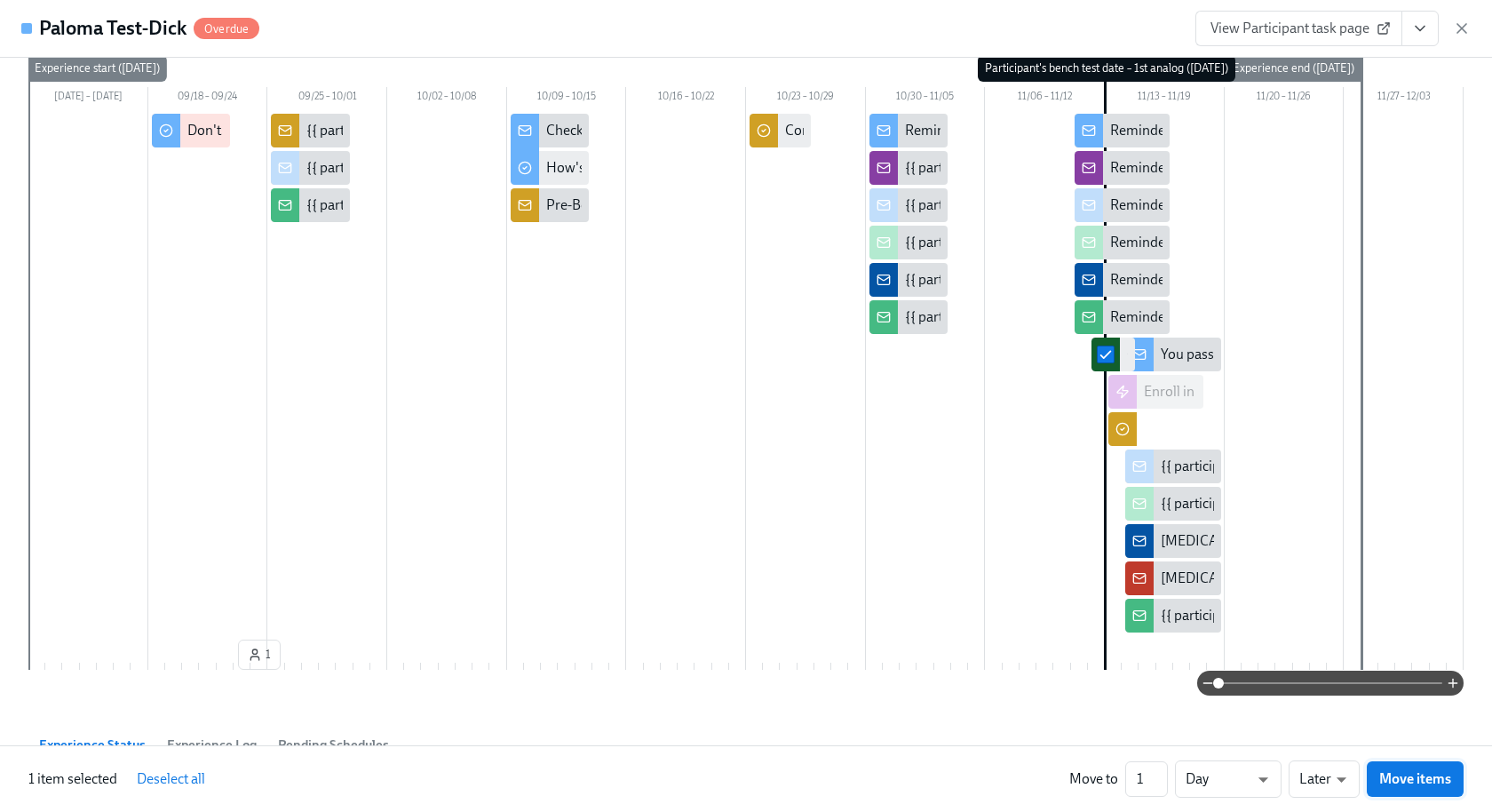
click at [1403, 775] on span "Move items" at bounding box center [1415, 779] width 72 height 18
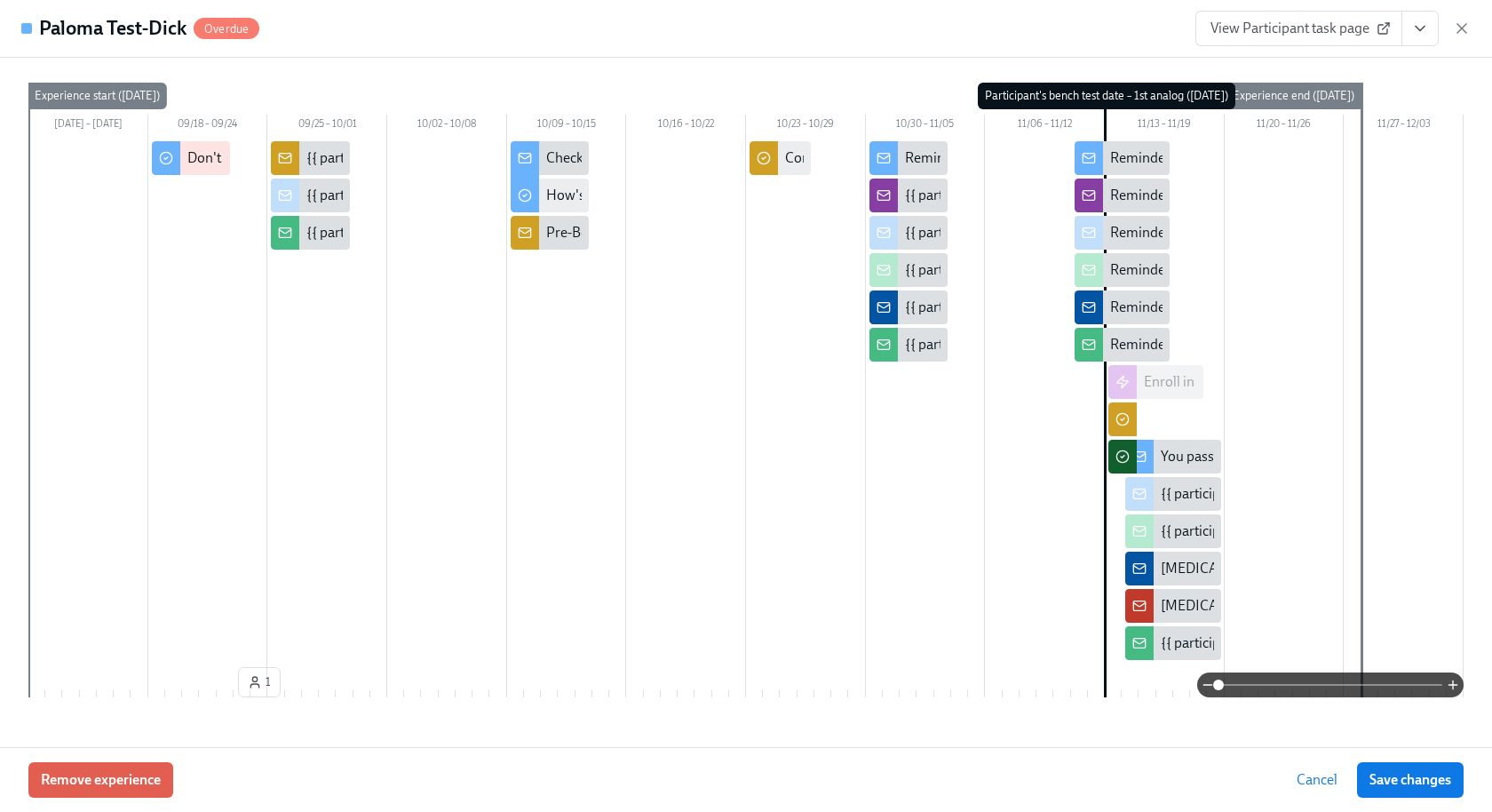
scroll to position [0, 1367]
click at [1408, 26] on button "View task page" at bounding box center [1420, 28] width 37 height 36
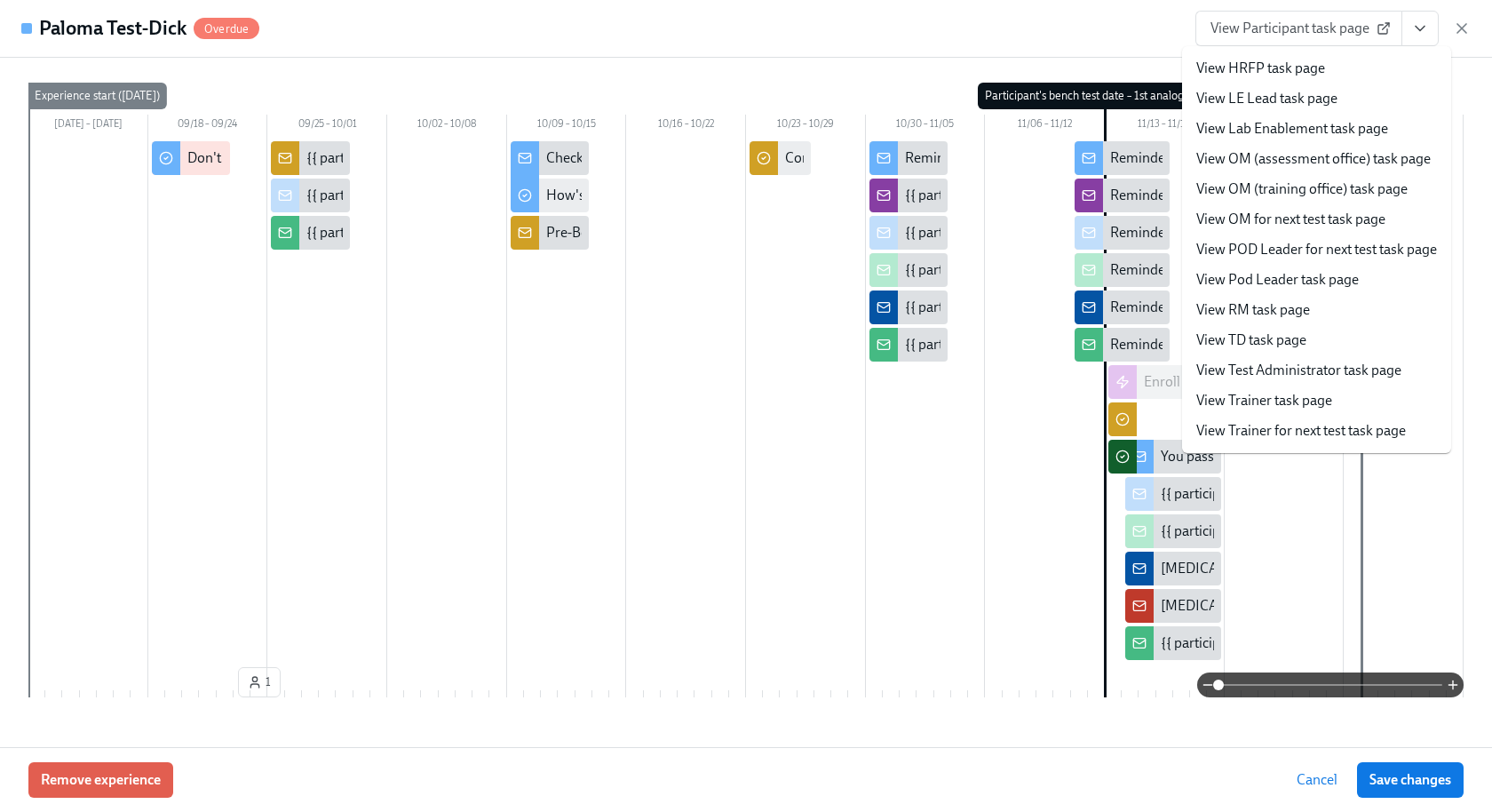
click at [1349, 364] on link "View Test Administrator task page" at bounding box center [1298, 371] width 205 height 19
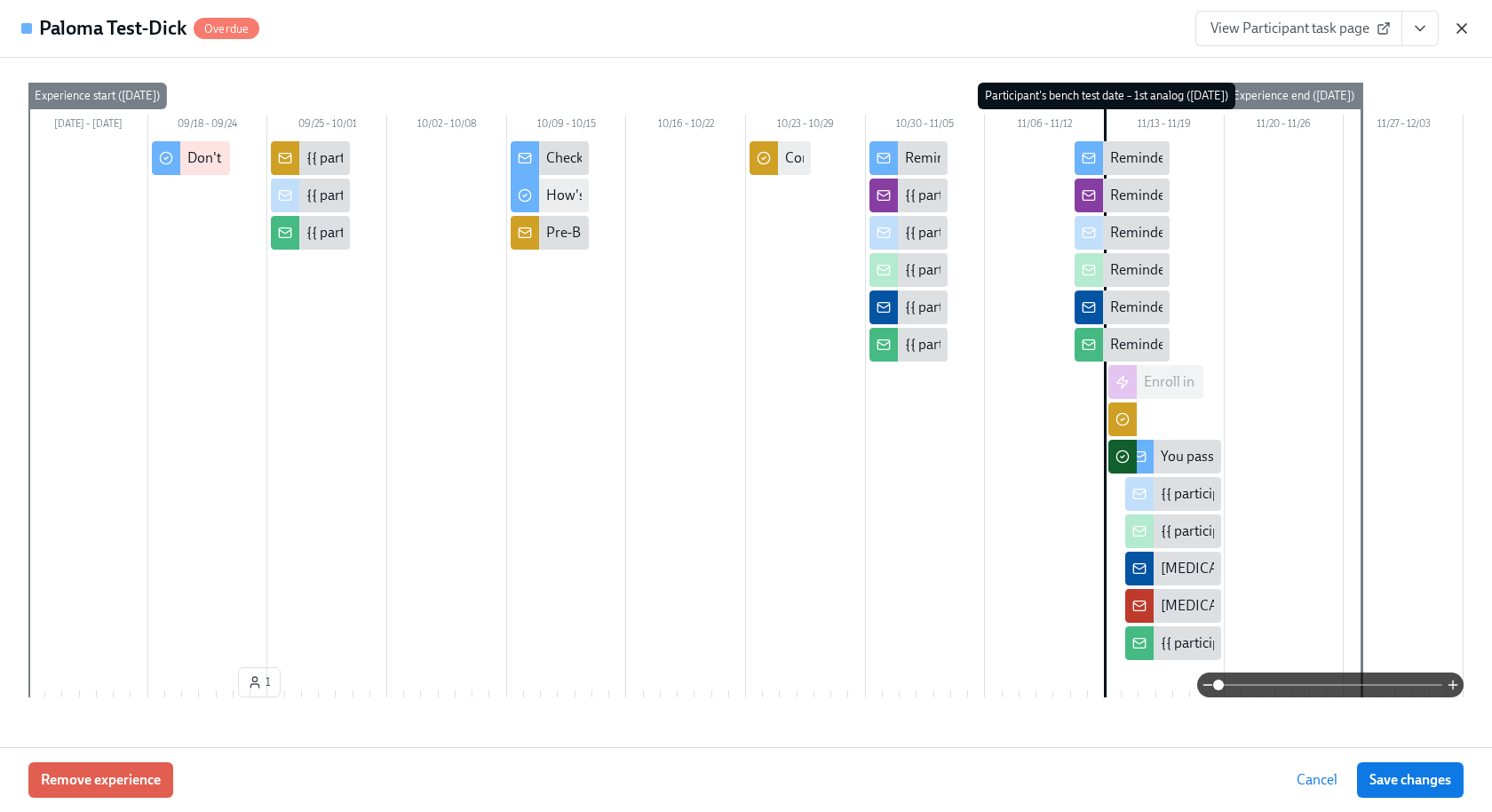
click at [1460, 20] on icon "button" at bounding box center [1462, 28] width 18 height 18
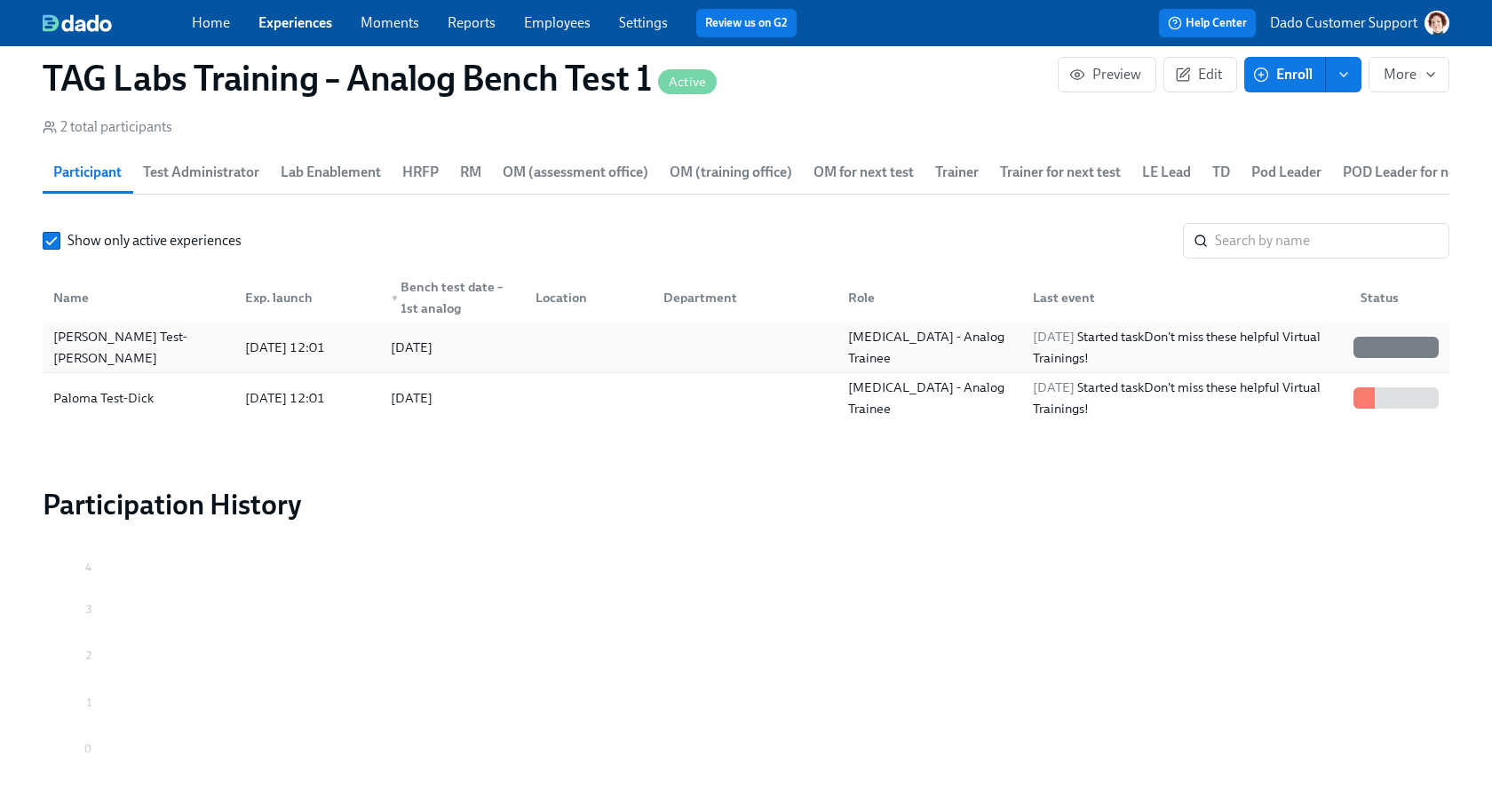
click at [186, 333] on div "Fiona Test-Dick" at bounding box center [138, 347] width 185 height 36
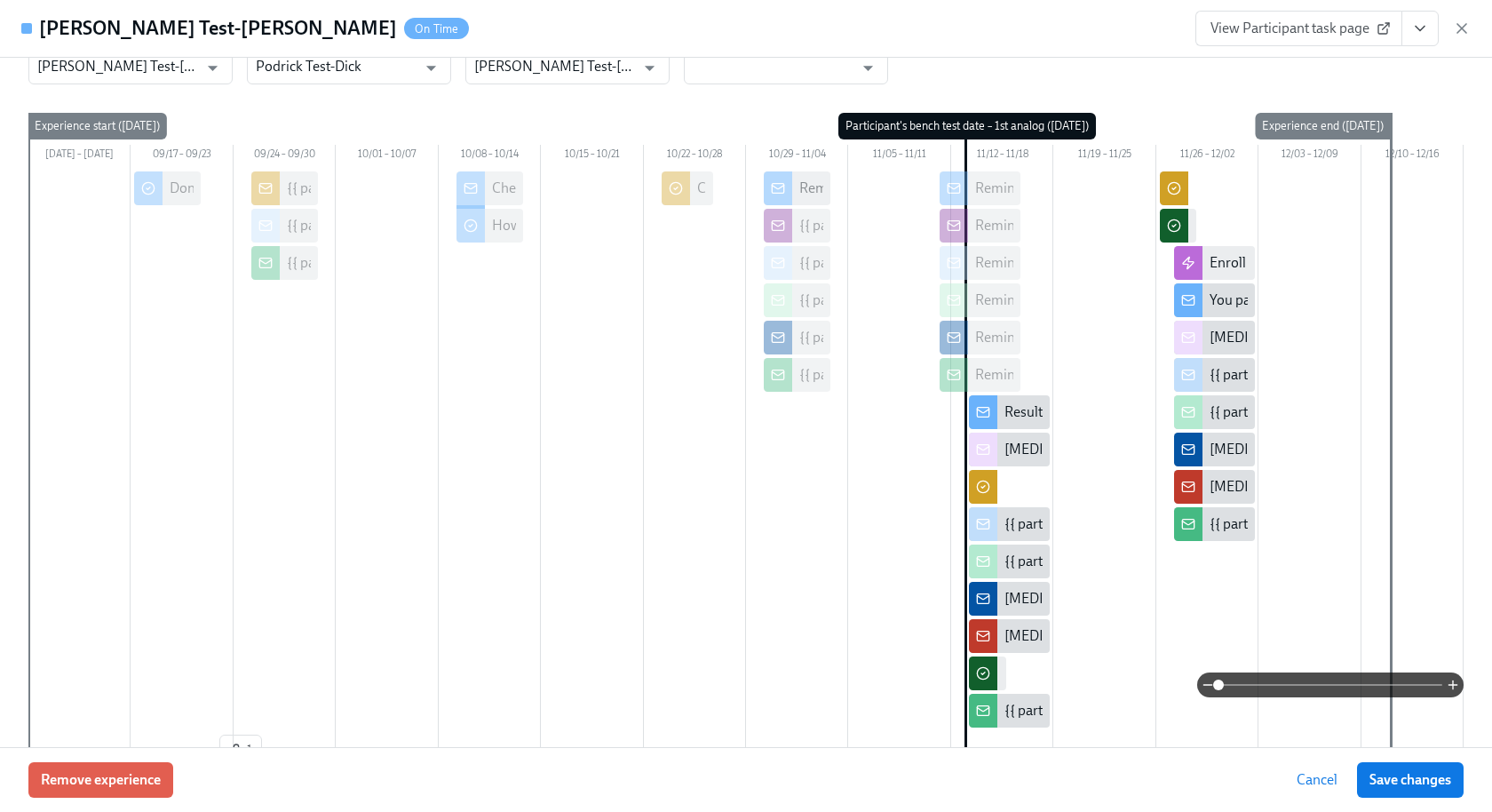
scroll to position [277, 0]
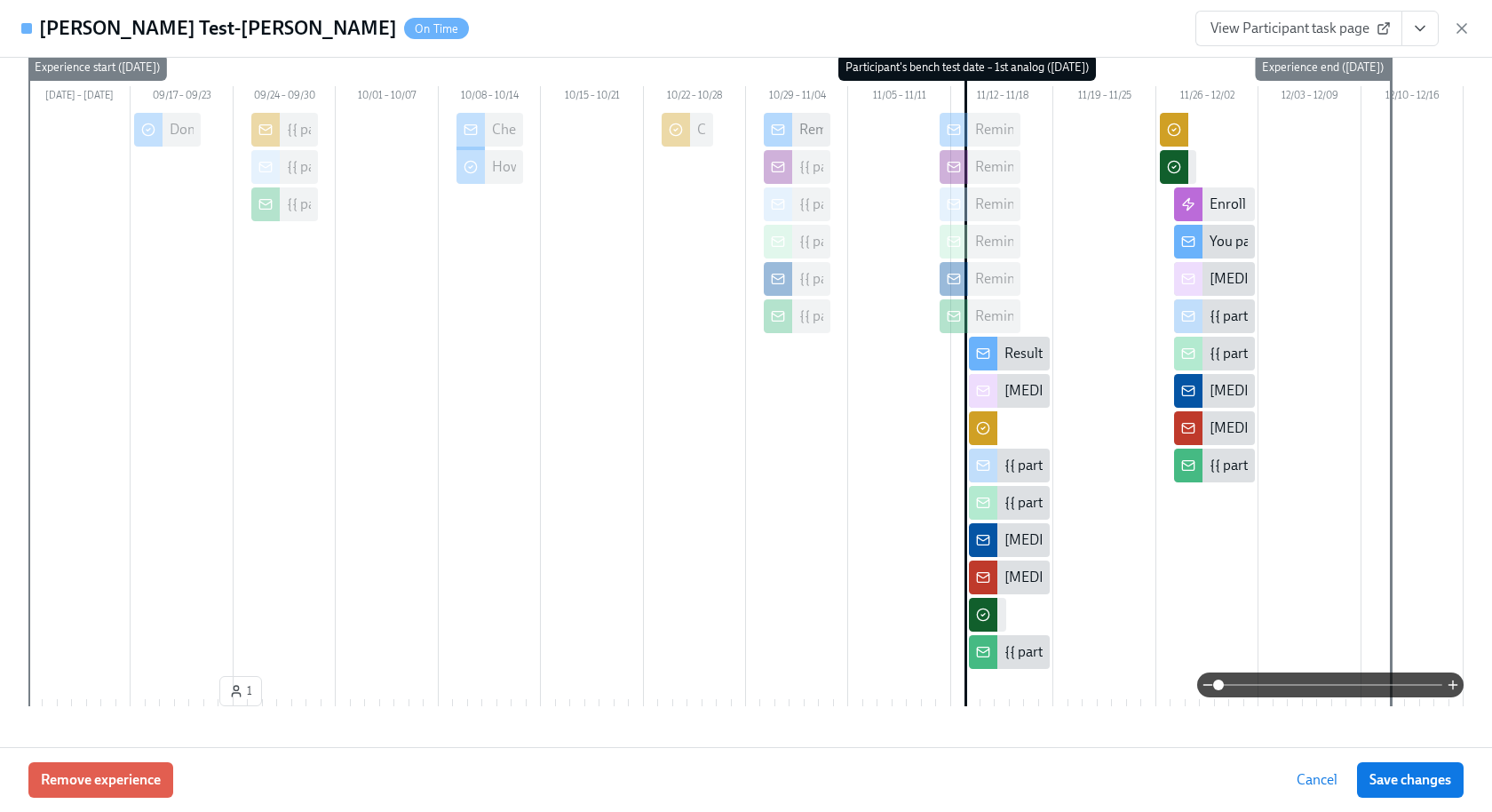
click at [1410, 26] on button "View task page" at bounding box center [1420, 28] width 37 height 36
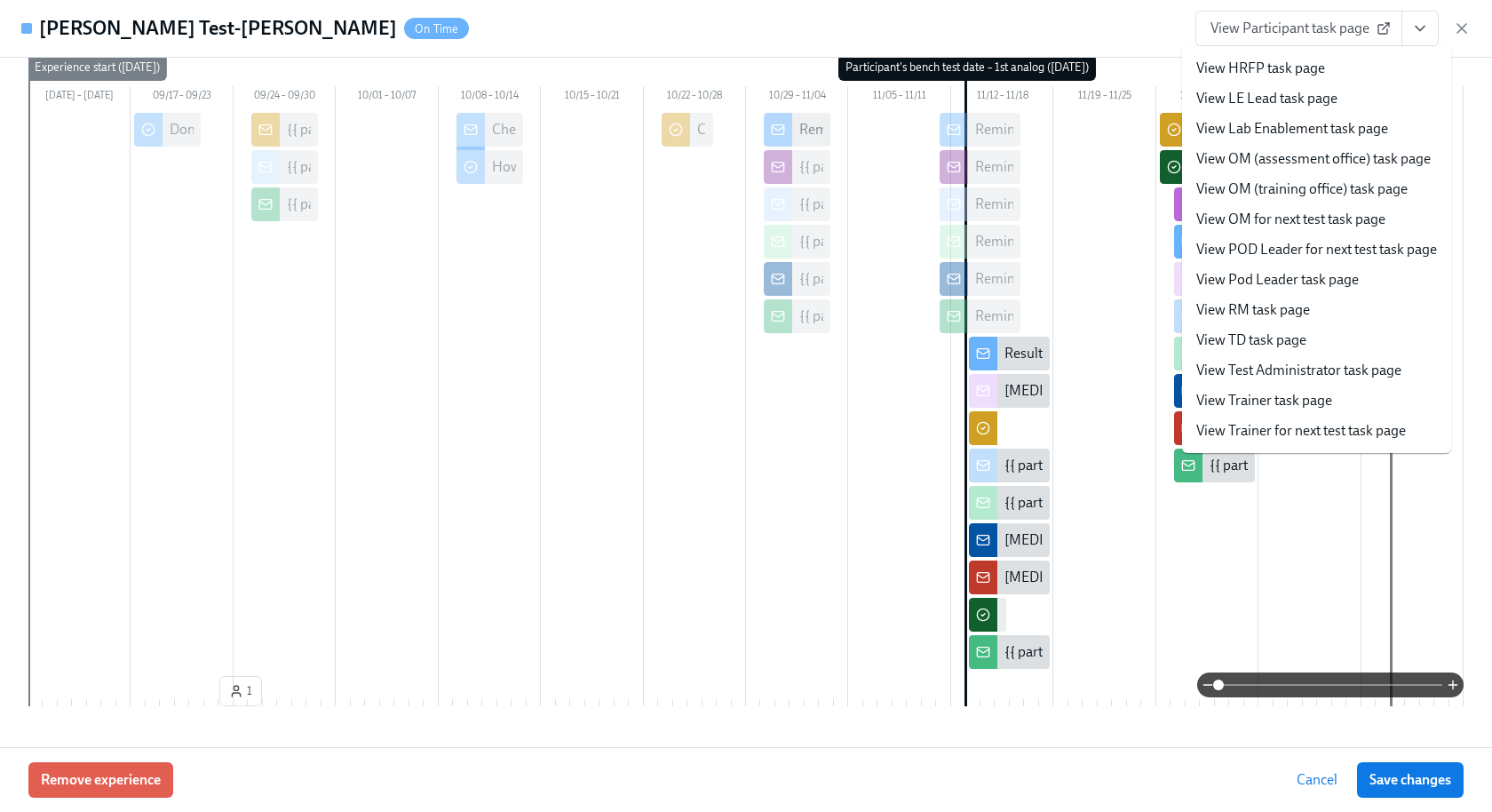
click at [1324, 374] on link "View Test Administrator task page" at bounding box center [1298, 371] width 205 height 19
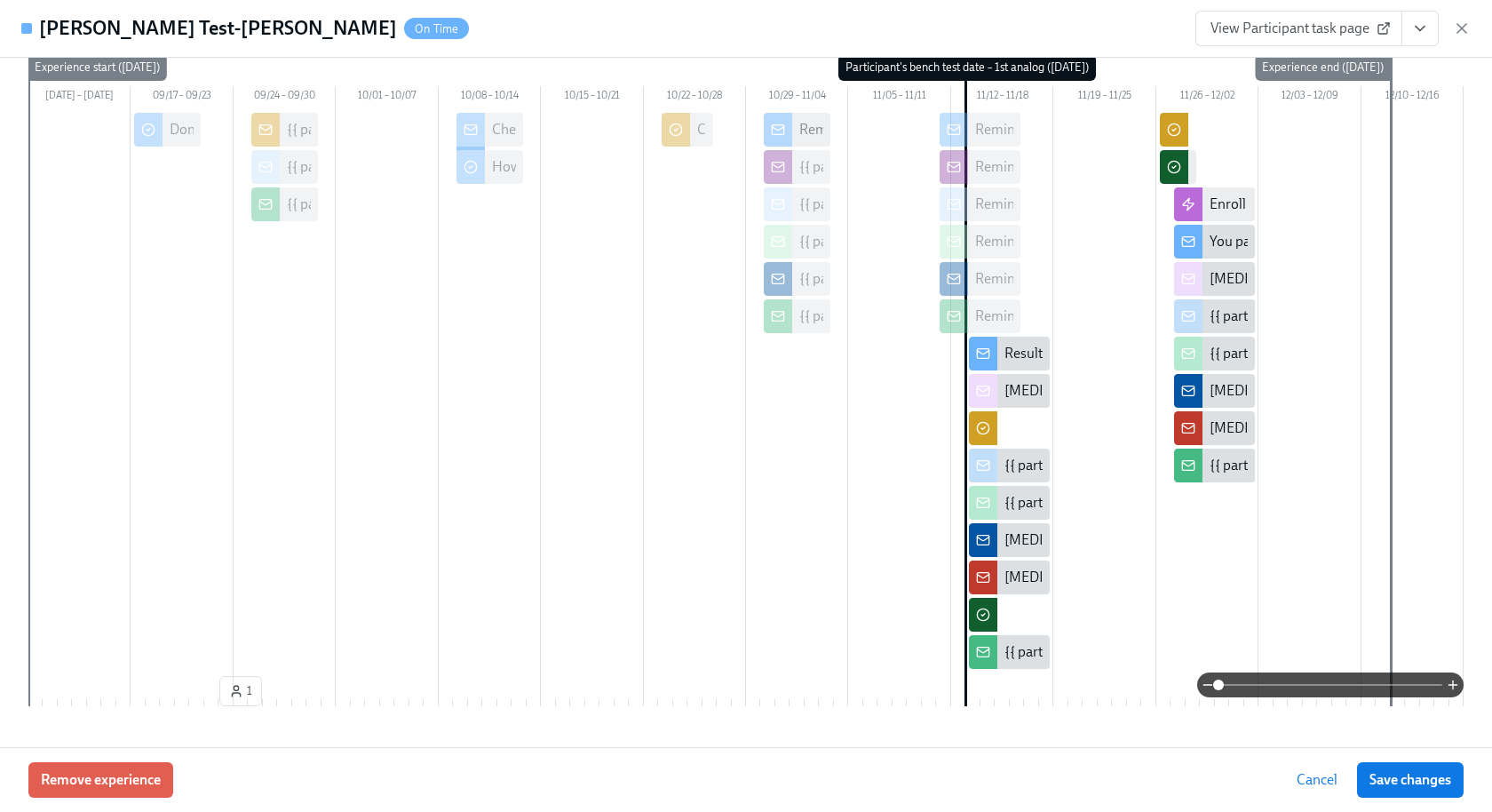
scroll to position [0, 1386]
click at [1305, 25] on span "View Participant task page" at bounding box center [1299, 28] width 177 height 18
click at [1465, 27] on icon "button" at bounding box center [1462, 28] width 18 height 18
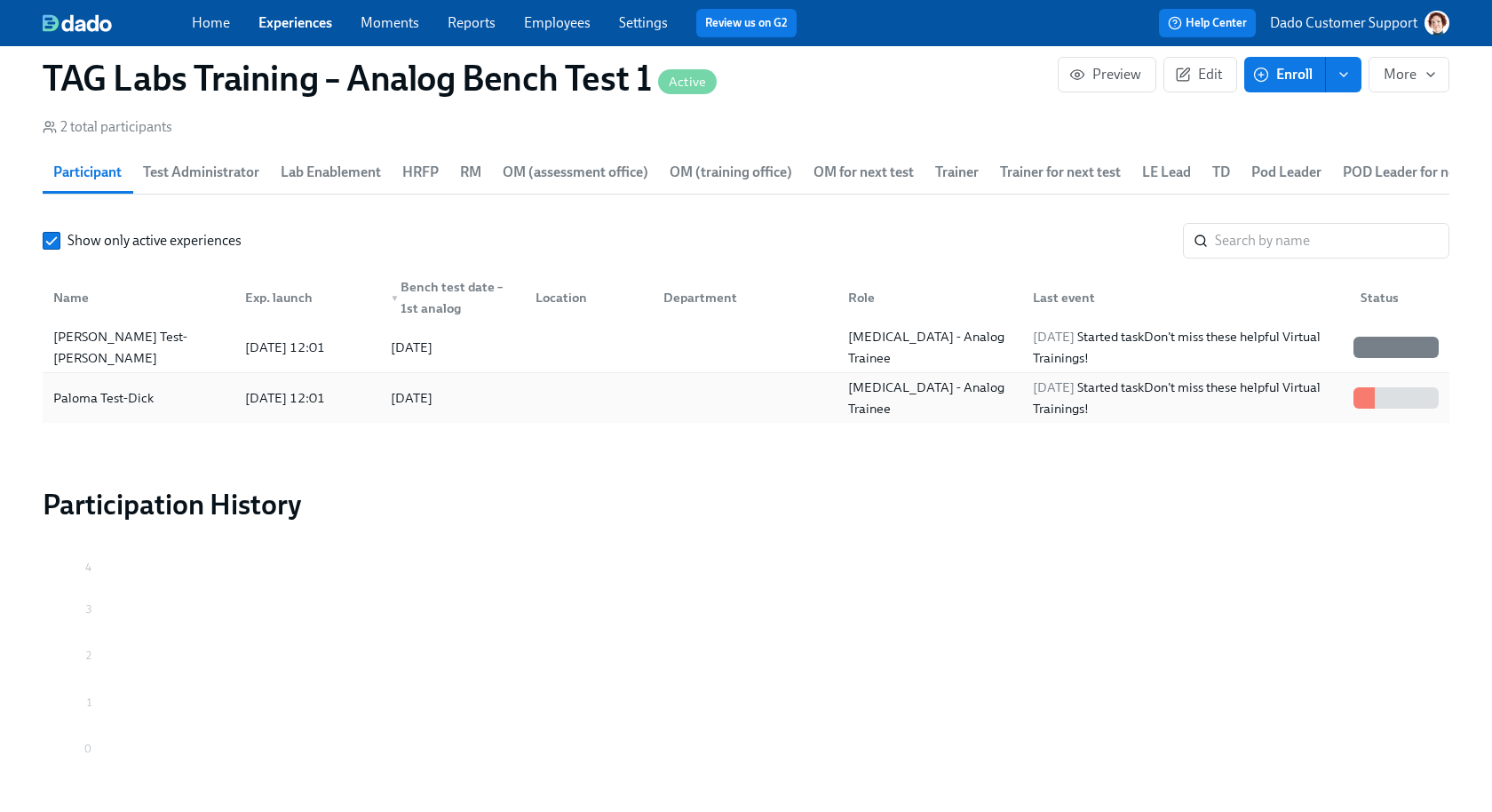
click at [157, 389] on div "Paloma Test-Dick" at bounding box center [103, 398] width 115 height 21
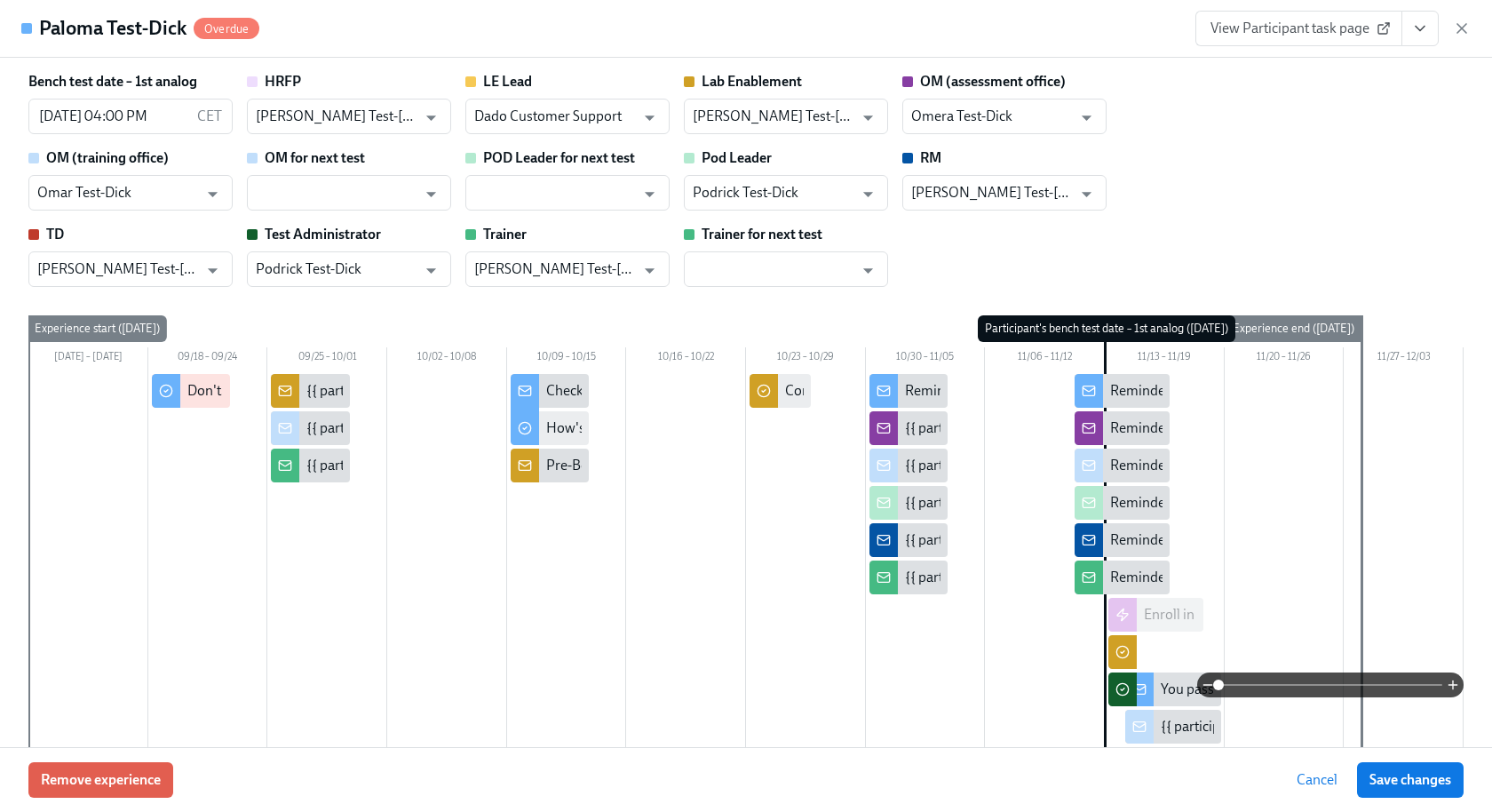
click at [1277, 25] on span "View Participant task page" at bounding box center [1299, 28] width 177 height 18
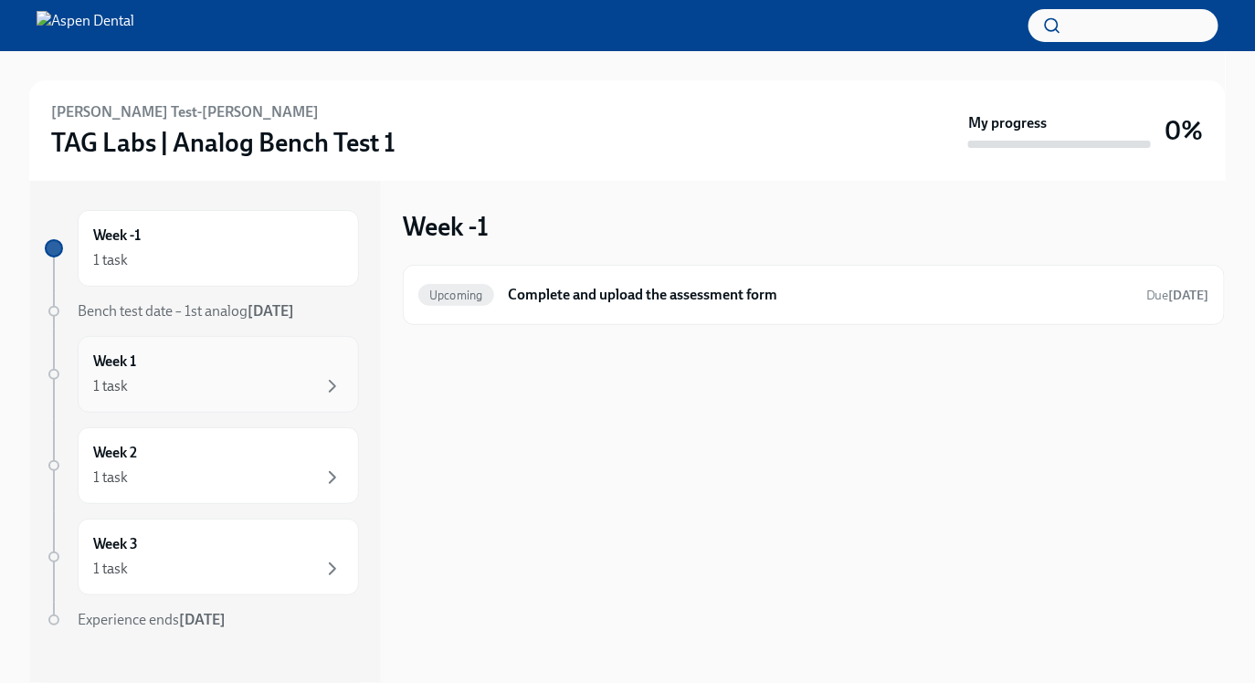
click at [347, 399] on div "Week 1 1 task" at bounding box center [218, 374] width 281 height 77
click at [251, 473] on div "1 task" at bounding box center [218, 478] width 250 height 22
click at [232, 546] on div "Week 3 1 task" at bounding box center [218, 557] width 250 height 46
click at [227, 475] on div "1 task" at bounding box center [218, 478] width 250 height 22
click at [230, 386] on div "1 task" at bounding box center [218, 386] width 250 height 22
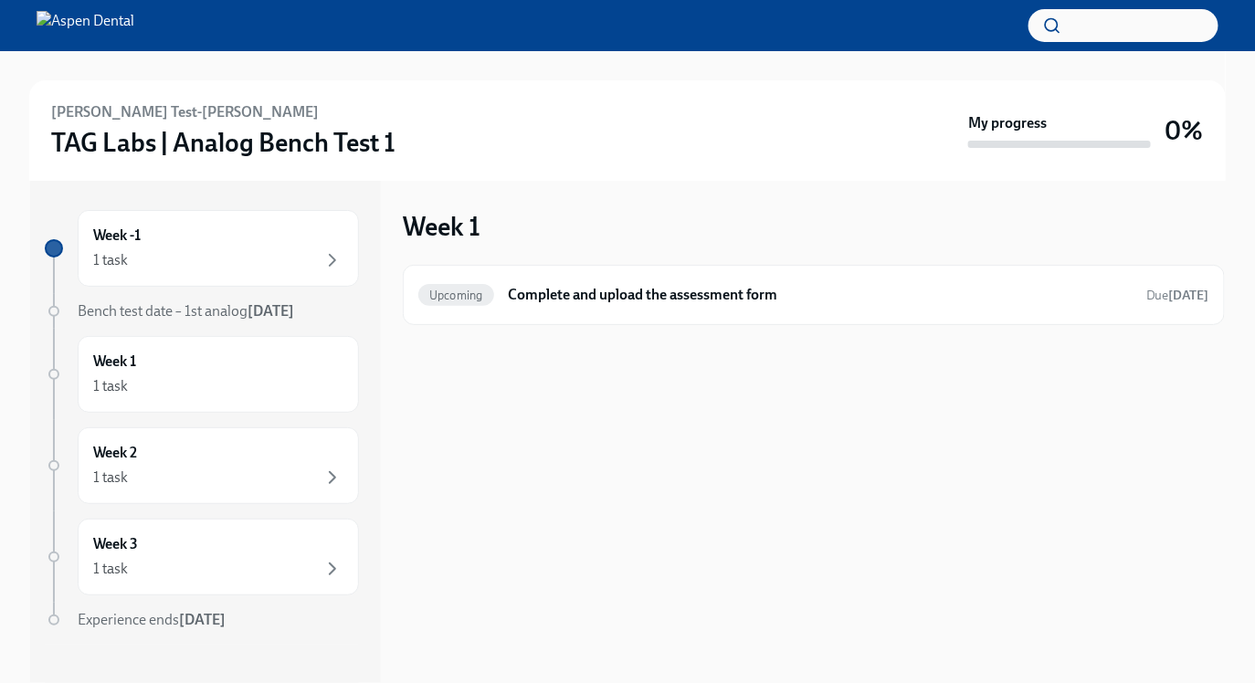
click at [226, 308] on span "Bench test date – 1st analog [DATE]" at bounding box center [186, 310] width 216 height 17
click at [232, 258] on div "1 task" at bounding box center [218, 260] width 250 height 22
click at [213, 358] on div "Week 1 1 task" at bounding box center [218, 375] width 250 height 46
click at [221, 243] on div "Week -1 1 task" at bounding box center [218, 249] width 250 height 46
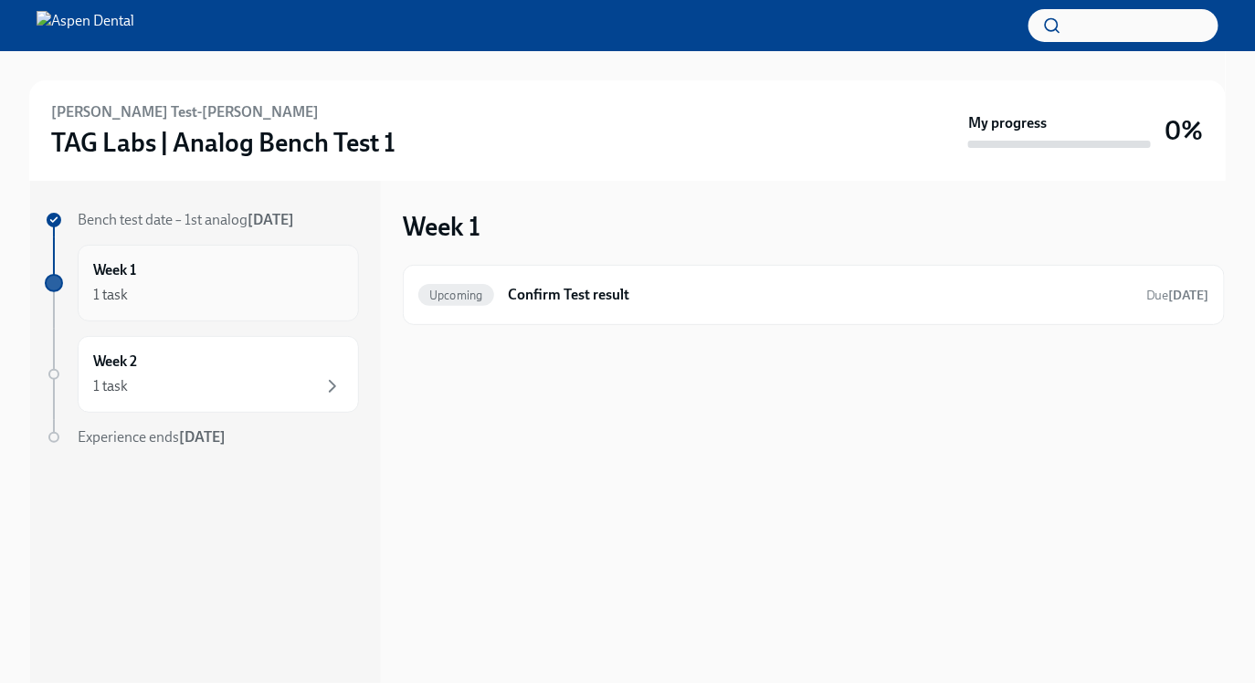
click at [139, 293] on div "1 task" at bounding box center [218, 295] width 250 height 22
click at [141, 391] on div "1 task" at bounding box center [218, 386] width 250 height 22
click at [153, 289] on div "1 task" at bounding box center [218, 295] width 250 height 22
click at [156, 377] on div "1 task" at bounding box center [218, 386] width 250 height 22
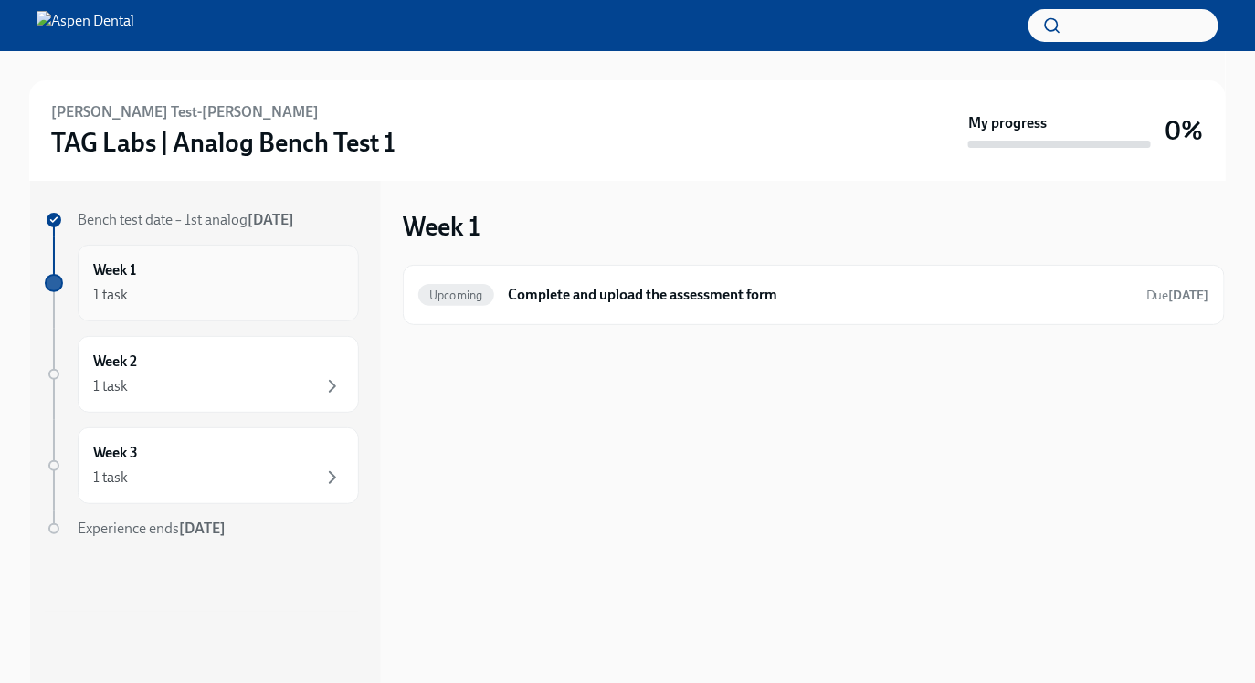
click at [203, 305] on div "1 task" at bounding box center [218, 295] width 250 height 22
click at [190, 383] on div "1 task" at bounding box center [218, 386] width 250 height 22
click at [214, 379] on div "1 task" at bounding box center [218, 386] width 250 height 22
click at [211, 455] on div "Week 3 1 task" at bounding box center [218, 466] width 250 height 46
click at [221, 390] on div "1 task" at bounding box center [218, 386] width 250 height 22
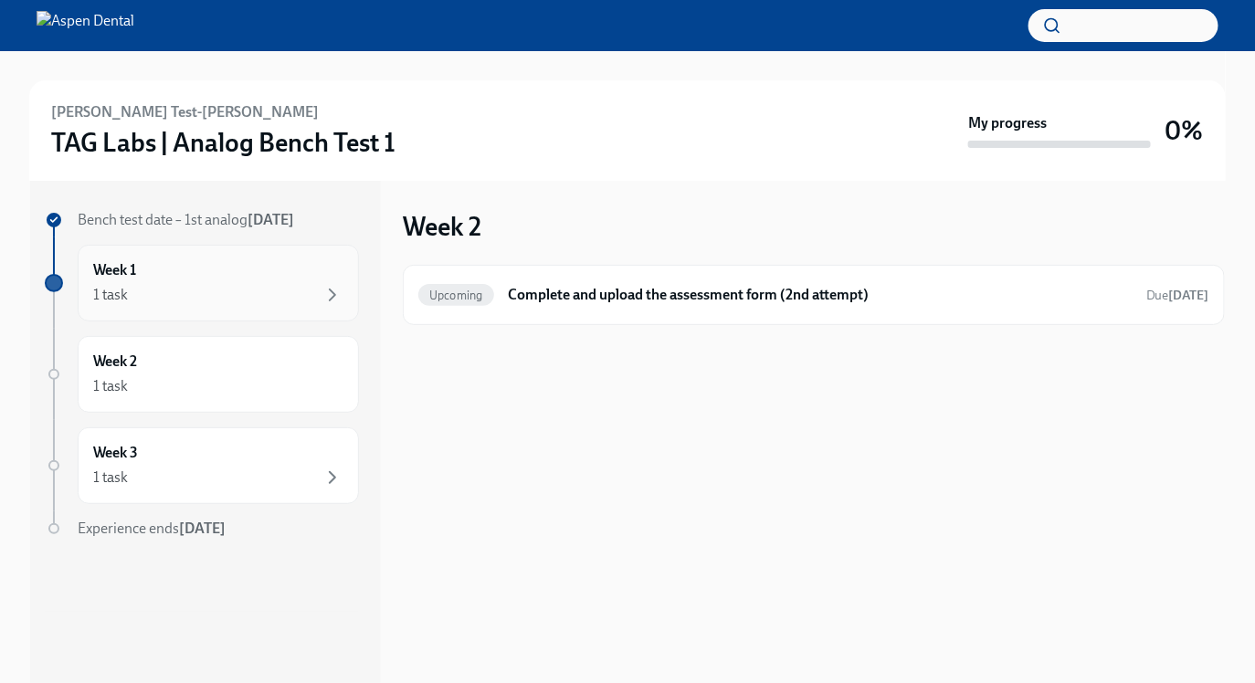
click at [224, 271] on div "Week 1 1 task" at bounding box center [218, 283] width 250 height 46
click at [192, 373] on div "Week 2 1 task" at bounding box center [218, 375] width 250 height 46
click at [204, 460] on div "Week 3 1 task" at bounding box center [218, 466] width 250 height 46
click at [205, 396] on div "1 task" at bounding box center [218, 386] width 250 height 22
drag, startPoint x: 203, startPoint y: 461, endPoint x: 310, endPoint y: 2, distance: 471.7
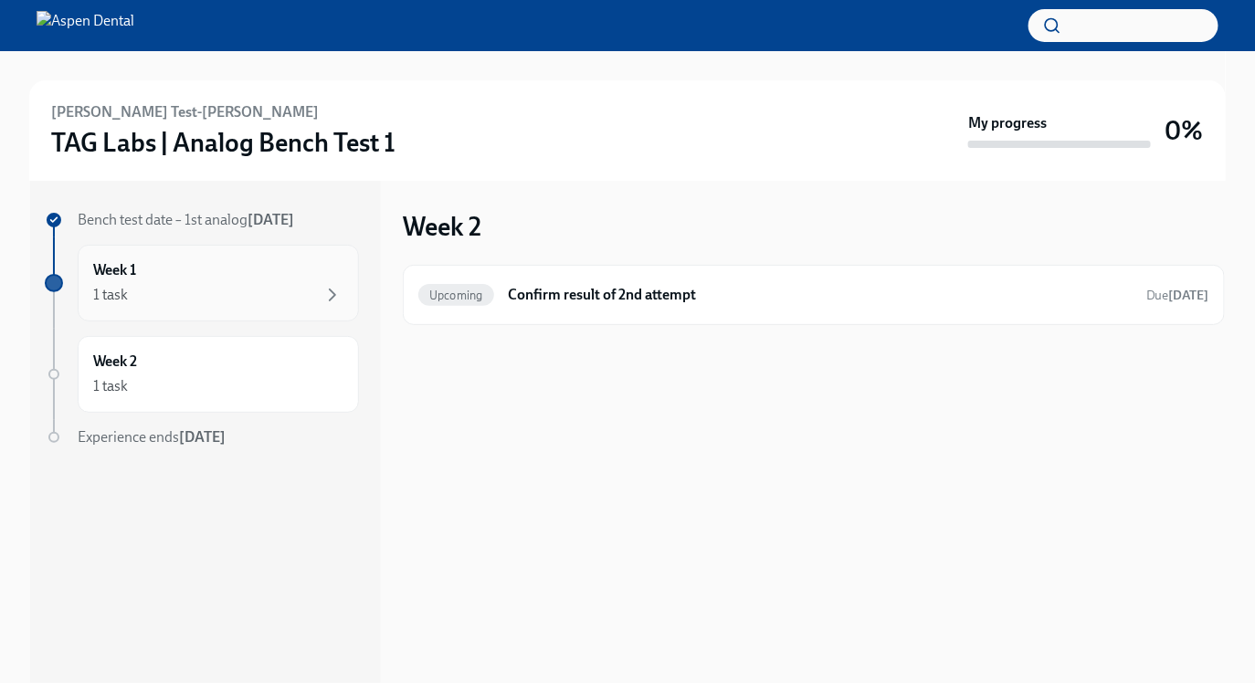
click at [227, 279] on div "Week 1 1 task" at bounding box center [218, 283] width 250 height 46
click at [212, 369] on div "Week 2 1 task" at bounding box center [218, 375] width 250 height 46
click at [211, 302] on div "1 task" at bounding box center [218, 295] width 250 height 22
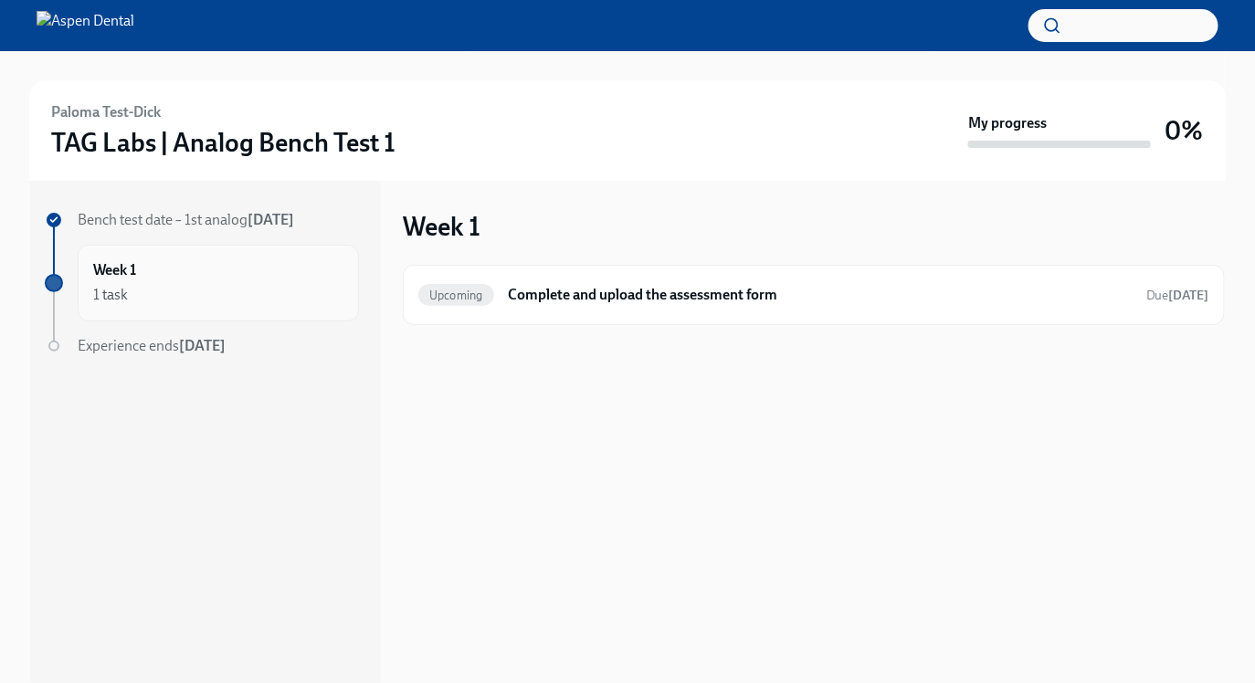
click at [185, 288] on div "1 task" at bounding box center [218, 295] width 250 height 22
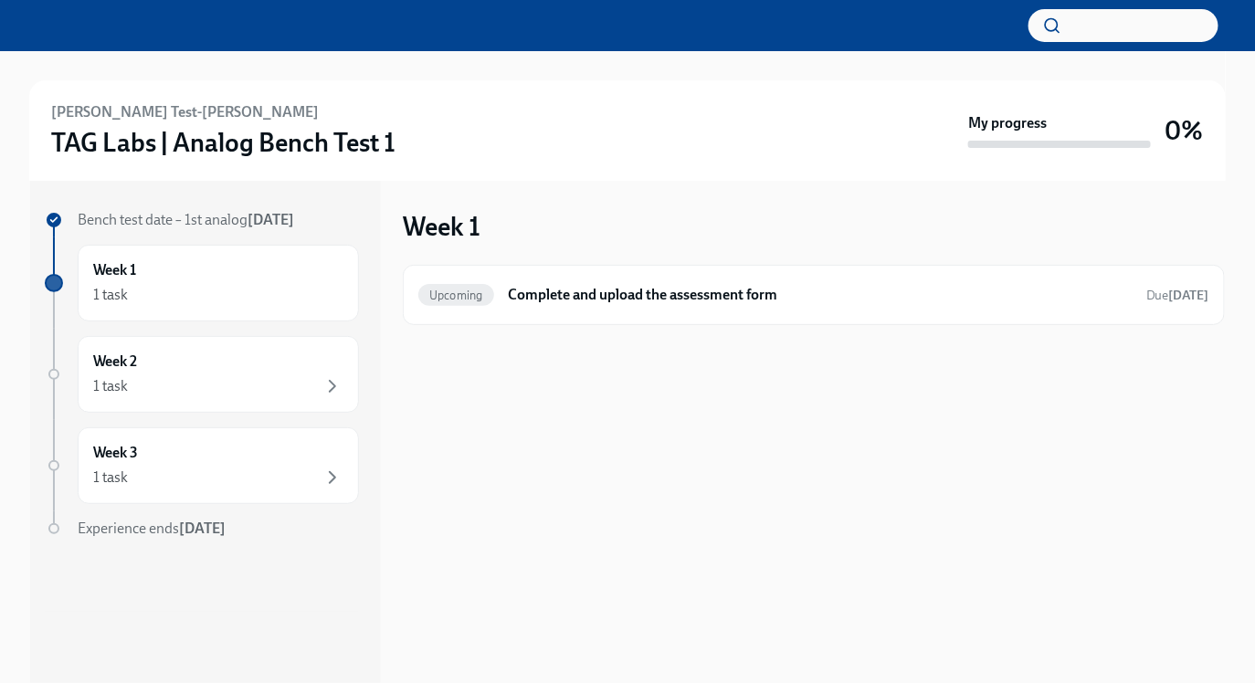
click at [290, 365] on div "Week 2 1 task" at bounding box center [218, 375] width 250 height 46
click at [270, 454] on div "Week 3 1 task" at bounding box center [218, 466] width 250 height 46
click at [271, 384] on div "1 task" at bounding box center [218, 386] width 250 height 22
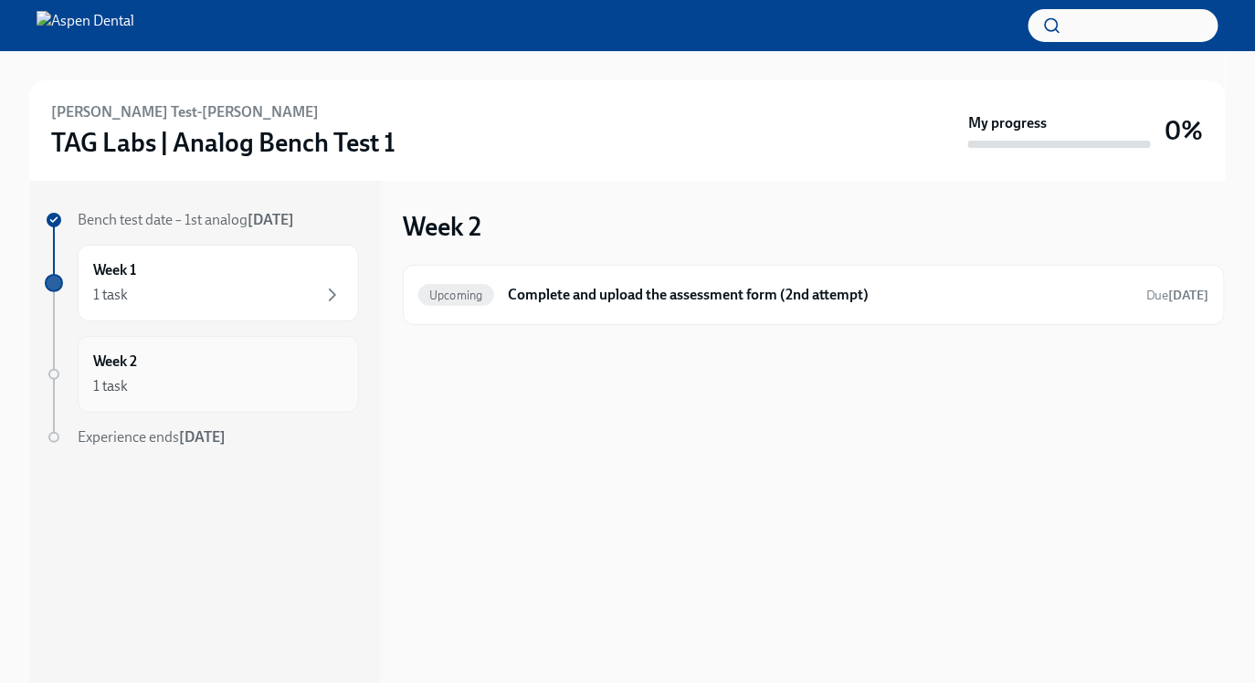
click at [244, 343] on div "Week 2 1 task" at bounding box center [218, 374] width 281 height 77
click at [227, 290] on div "1 task" at bounding box center [218, 295] width 250 height 22
click at [222, 319] on div "Week 1 1 task" at bounding box center [218, 283] width 281 height 77
click at [158, 358] on div "Week 2 1 task" at bounding box center [218, 375] width 250 height 46
click at [158, 293] on div "1 task" at bounding box center [218, 295] width 250 height 22
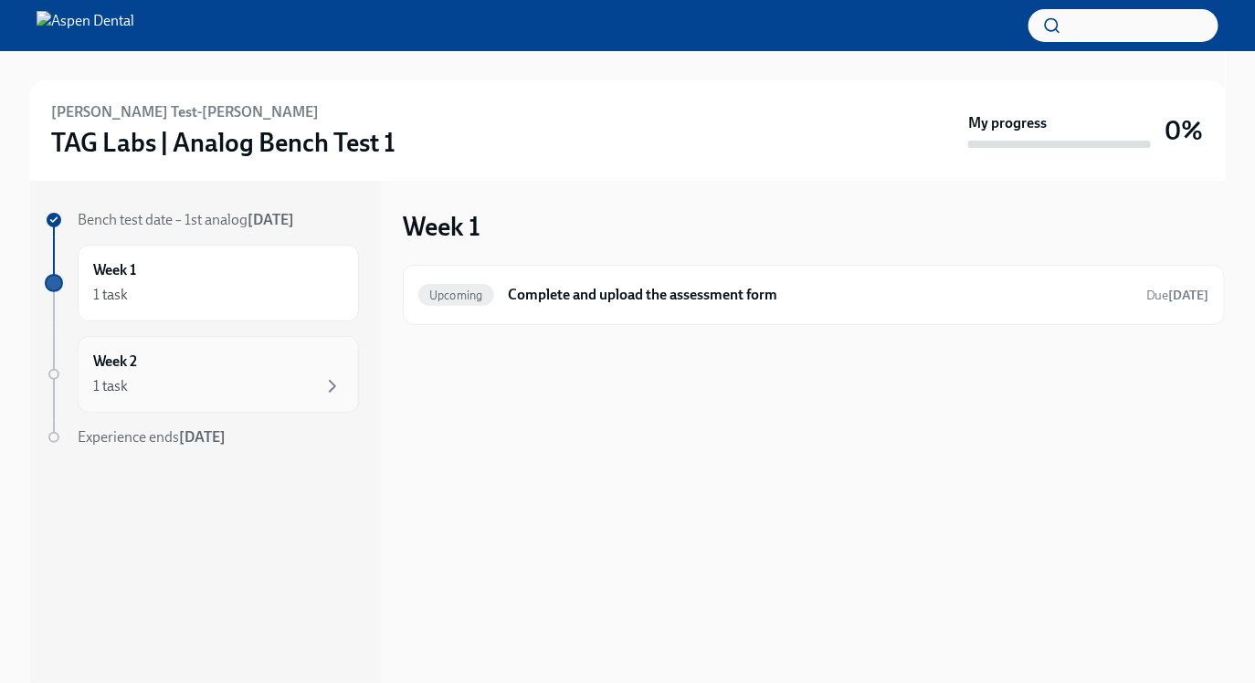
click at [163, 391] on div "1 task" at bounding box center [218, 386] width 250 height 22
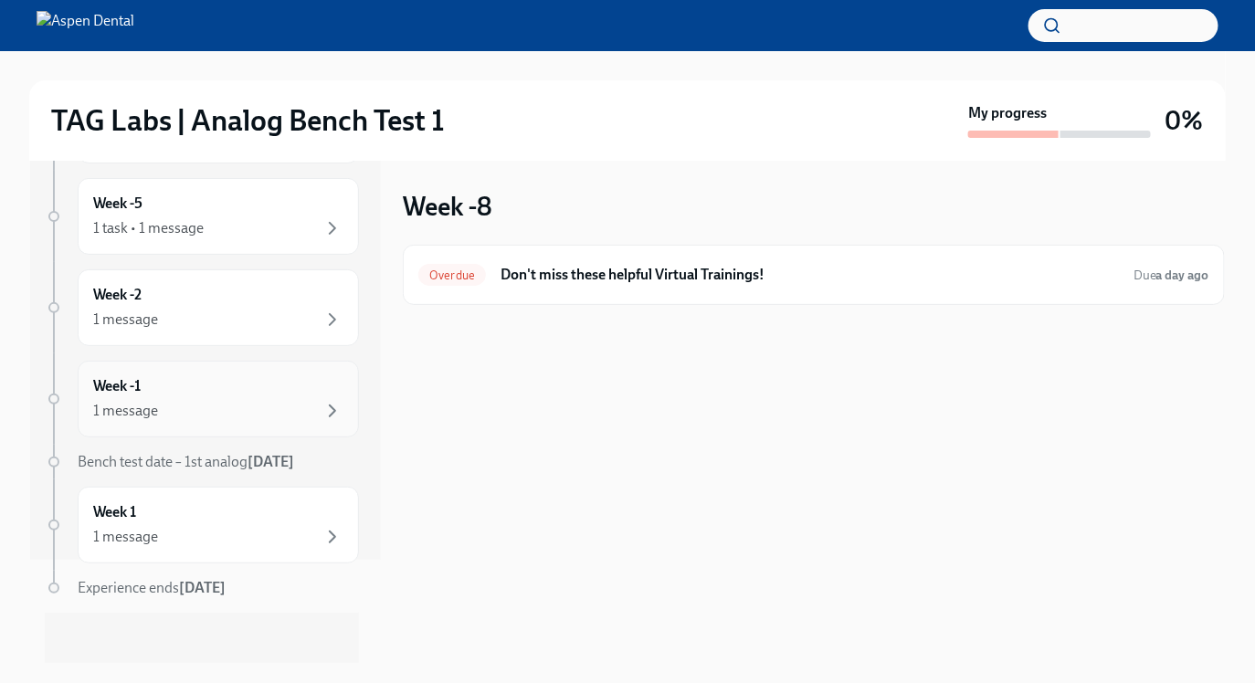
scroll to position [101, 0]
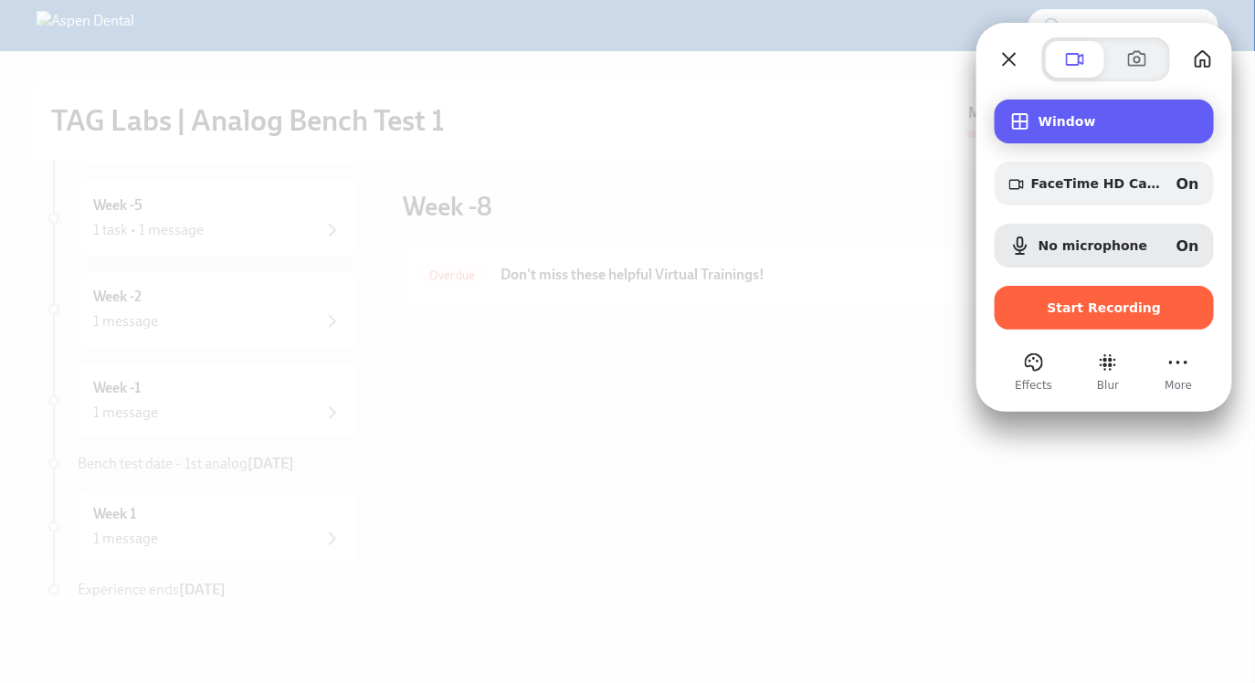
click at [1072, 127] on span "Window" at bounding box center [1119, 121] width 161 height 15
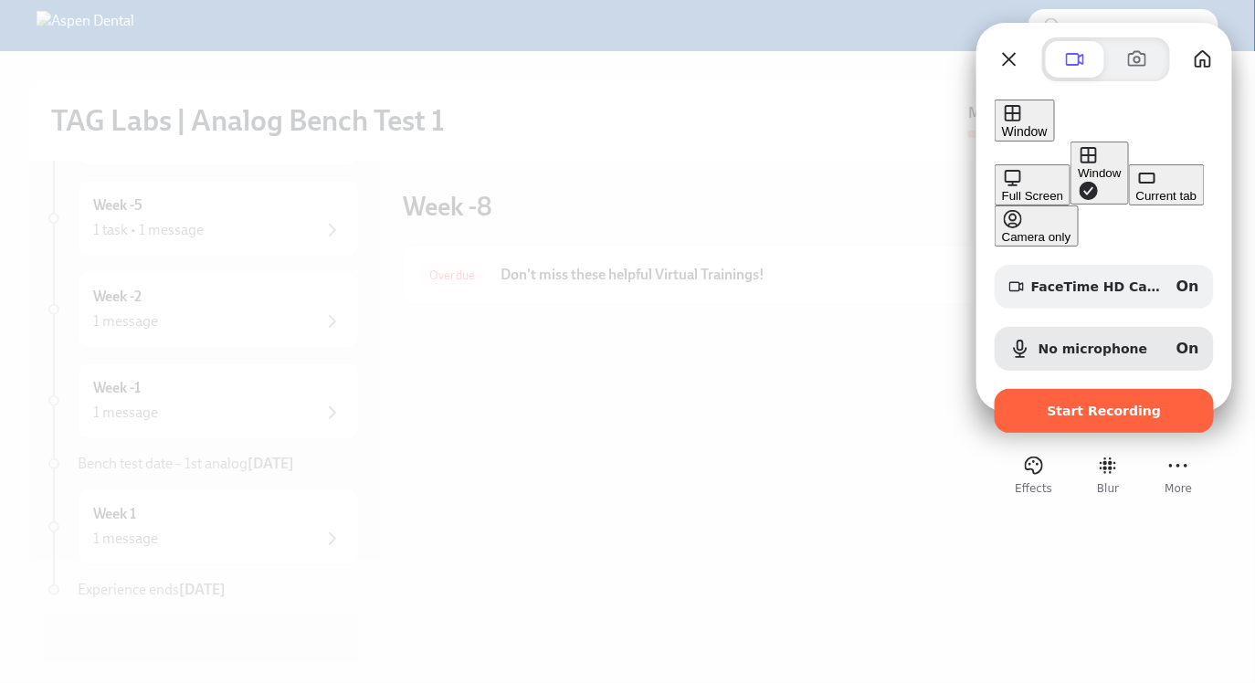
click at [1136, 203] on div "Current tab" at bounding box center [1166, 196] width 61 height 14
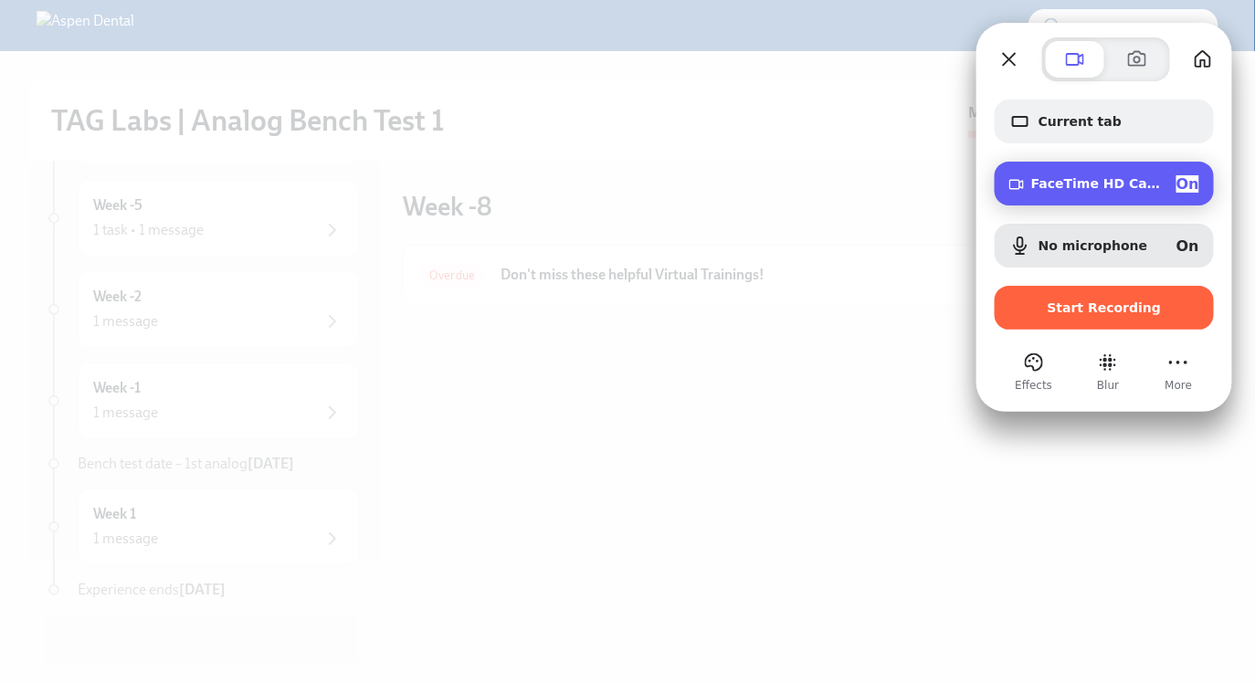
click at [1131, 192] on div "FaceTime HD Camera (2C0E:82E3) On" at bounding box center [1115, 183] width 168 height 17
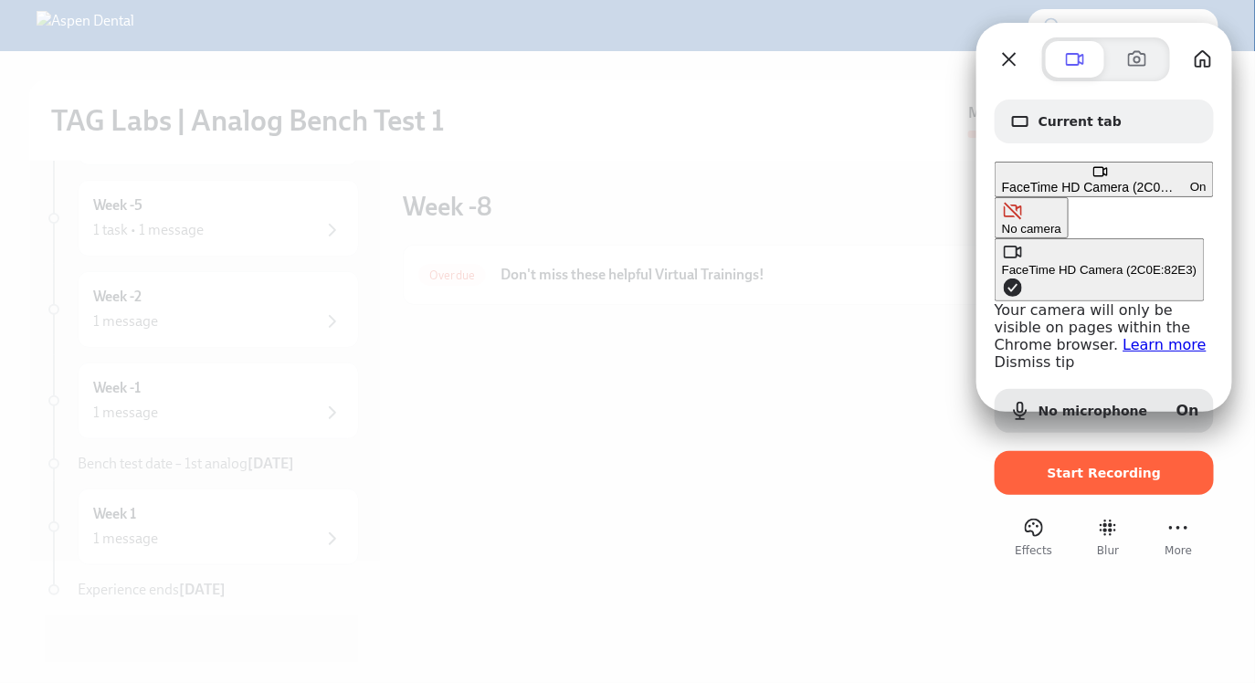
click at [995, 199] on button "No camera" at bounding box center [1032, 217] width 74 height 41
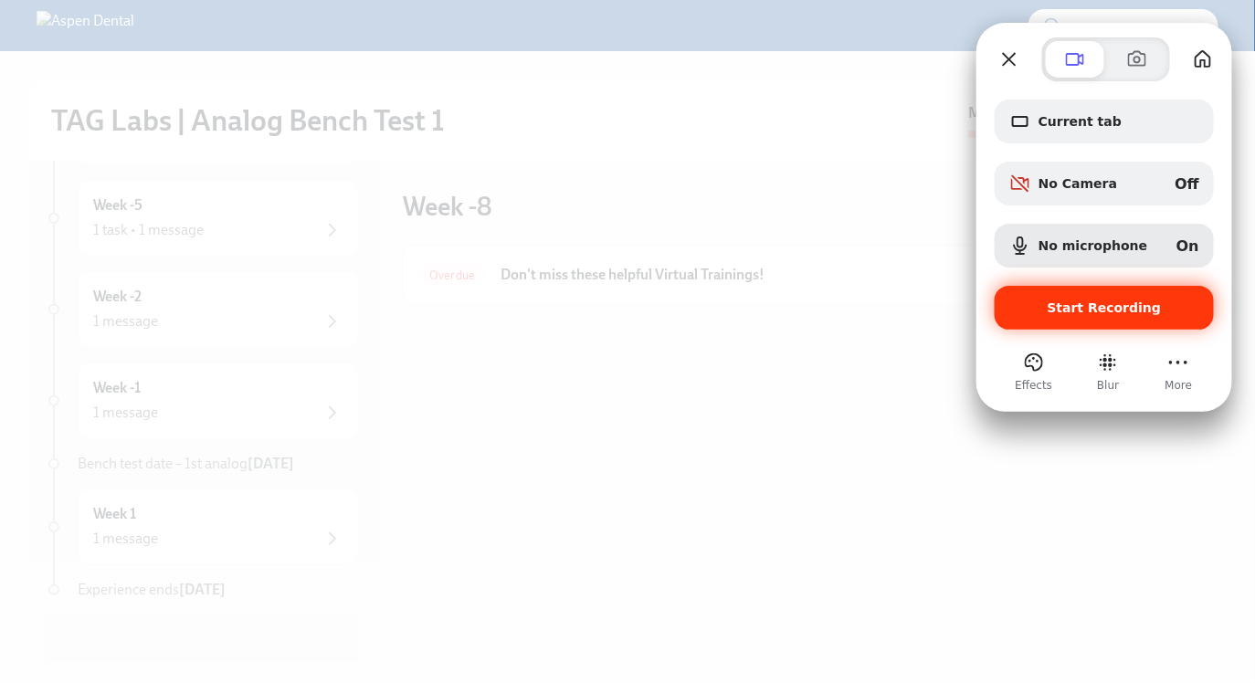
click at [1028, 305] on span "Start Recording" at bounding box center [1104, 308] width 190 height 15
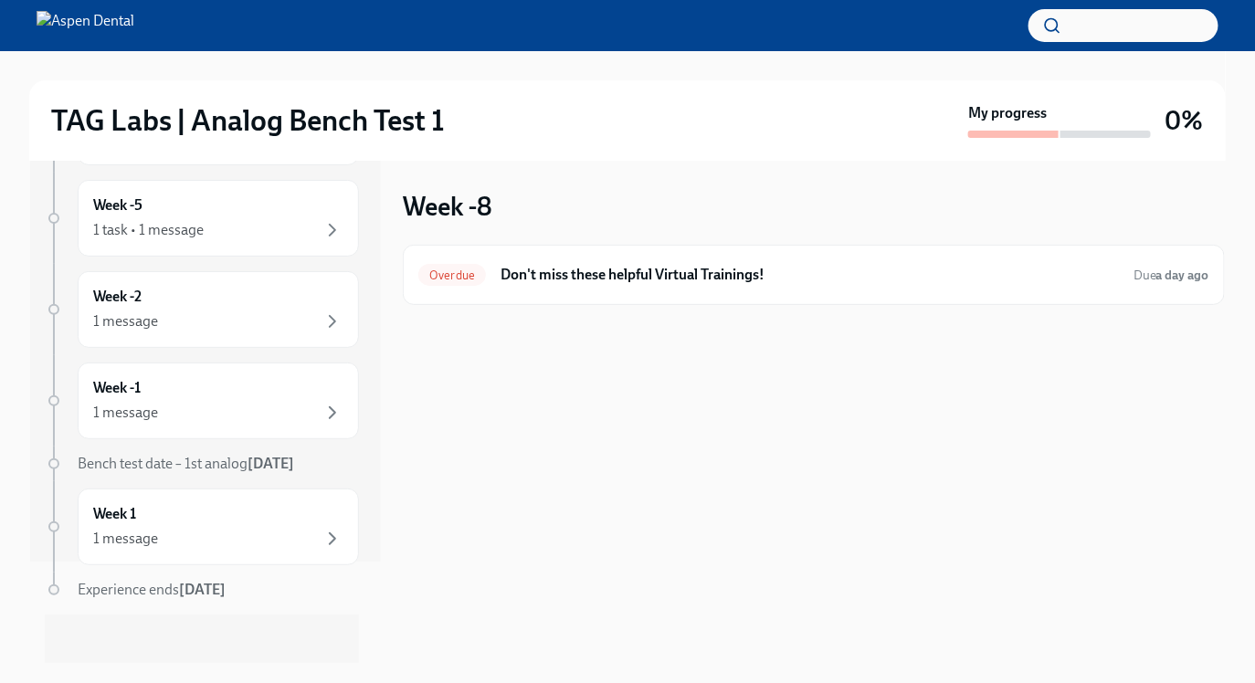
click at [844, 212] on div "Week -8 Overdue Don't miss these helpful Virtual Trainings! Due a day ago" at bounding box center [814, 247] width 822 height 115
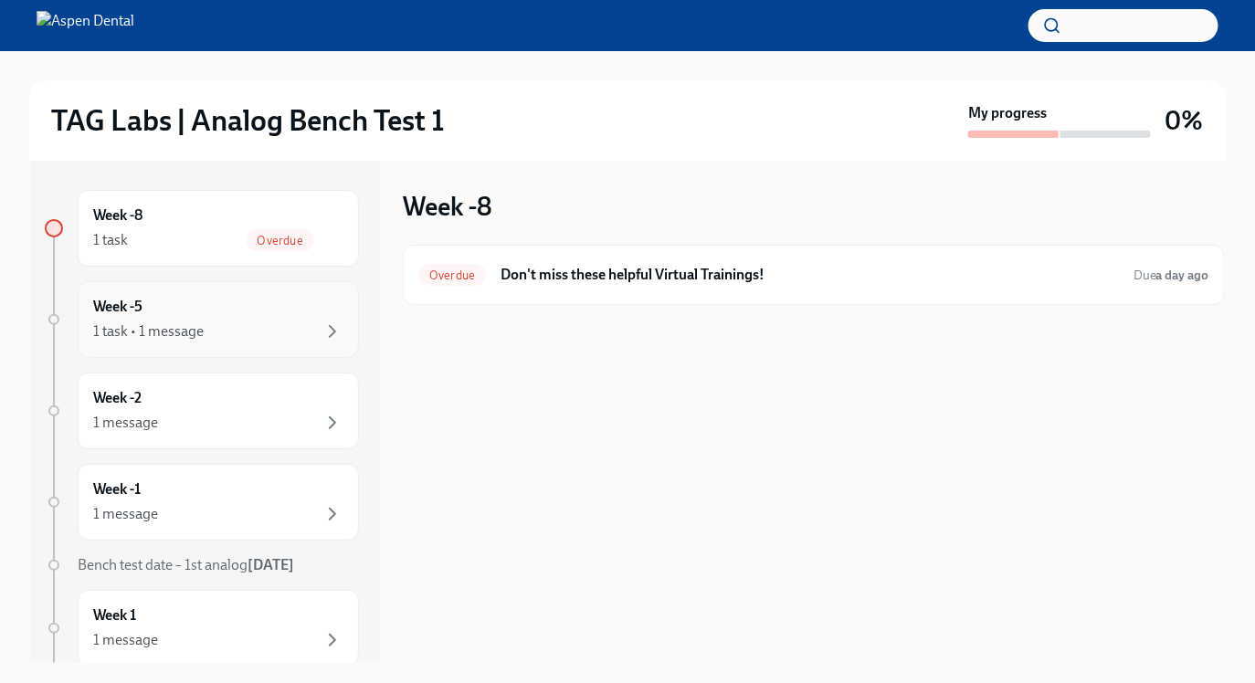
click at [152, 310] on div "Week -5 1 task • 1 message" at bounding box center [218, 320] width 250 height 46
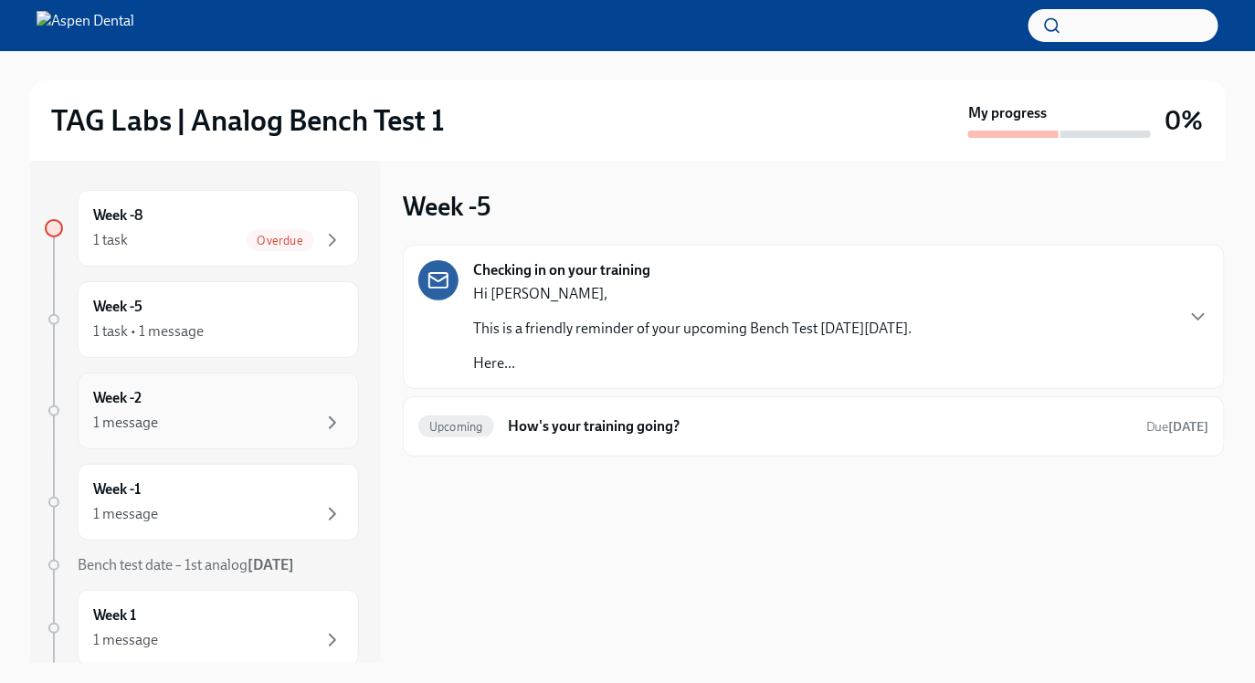
click at [155, 392] on div "Week -2 1 message" at bounding box center [218, 411] width 250 height 46
click at [166, 494] on div "Week -1 1 message" at bounding box center [218, 503] width 250 height 46
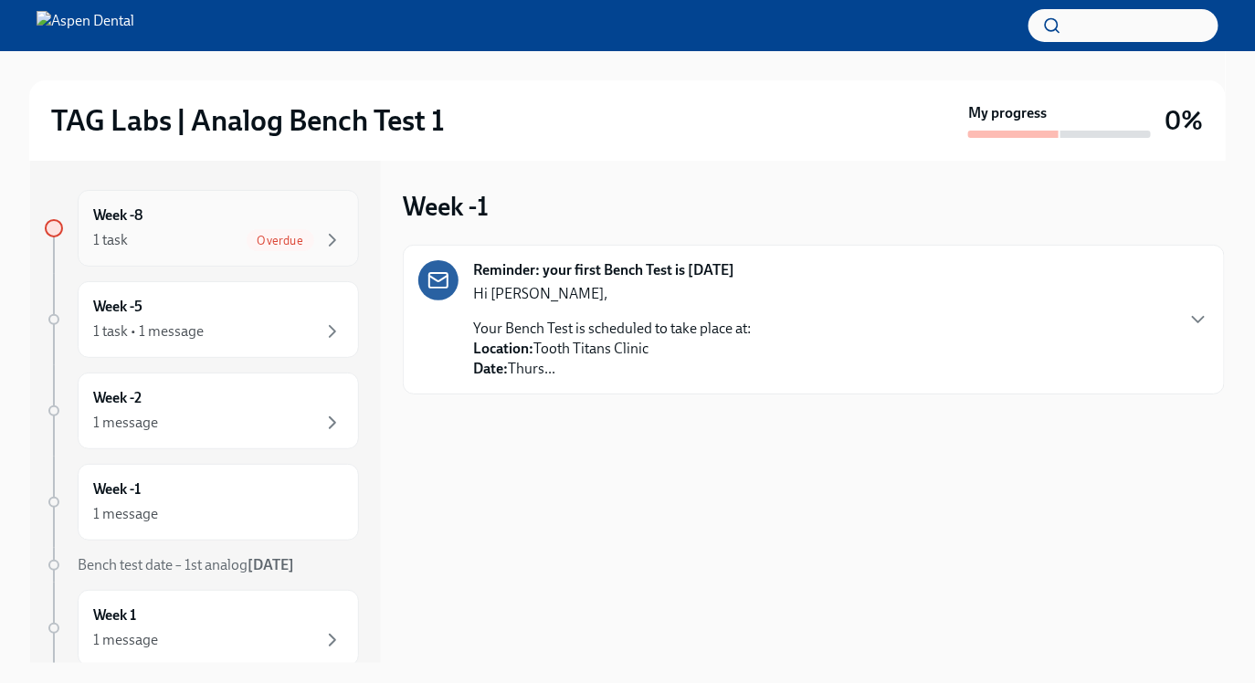
click at [166, 250] on div "1 task Overdue" at bounding box center [218, 240] width 250 height 22
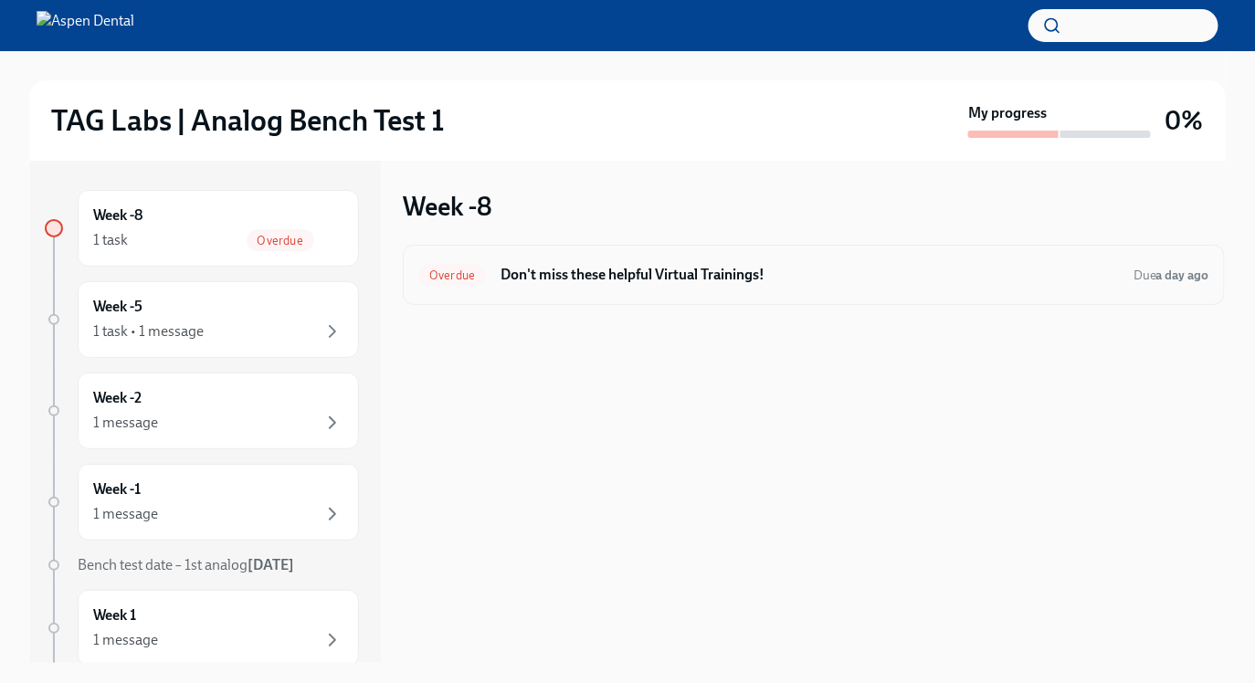
click at [578, 276] on h6 "Don't miss these helpful Virtual Trainings!" at bounding box center [810, 275] width 618 height 20
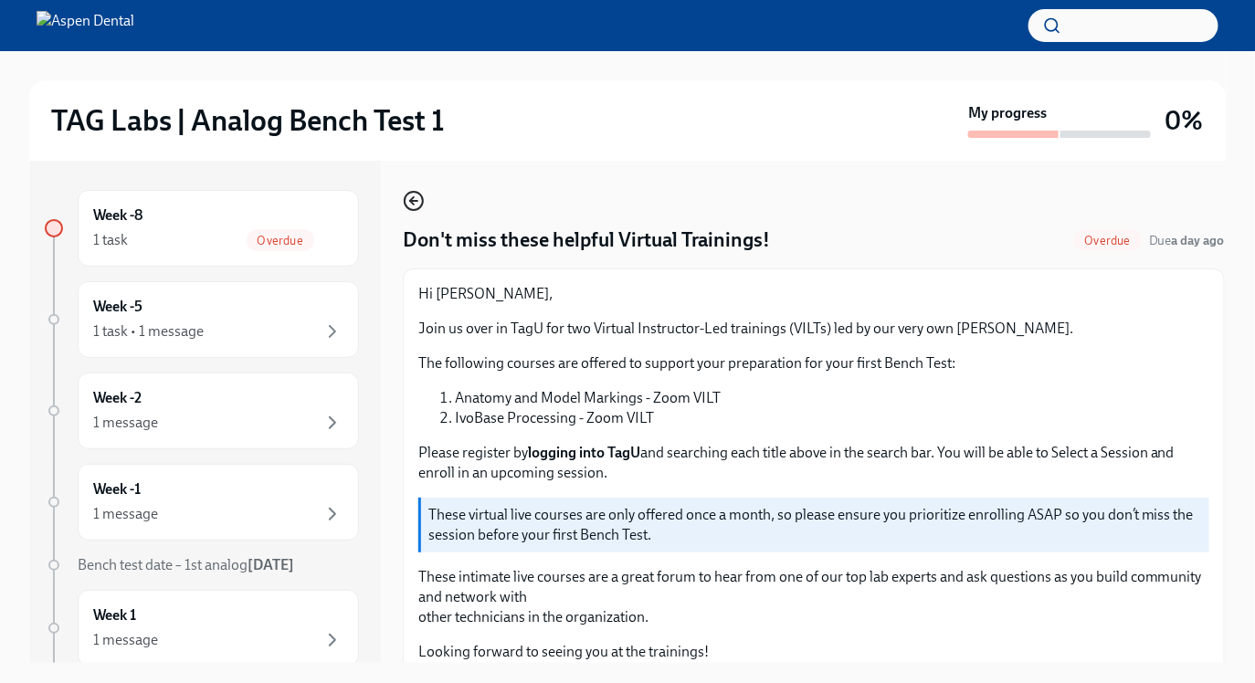
click at [419, 197] on icon "button" at bounding box center [414, 201] width 22 height 22
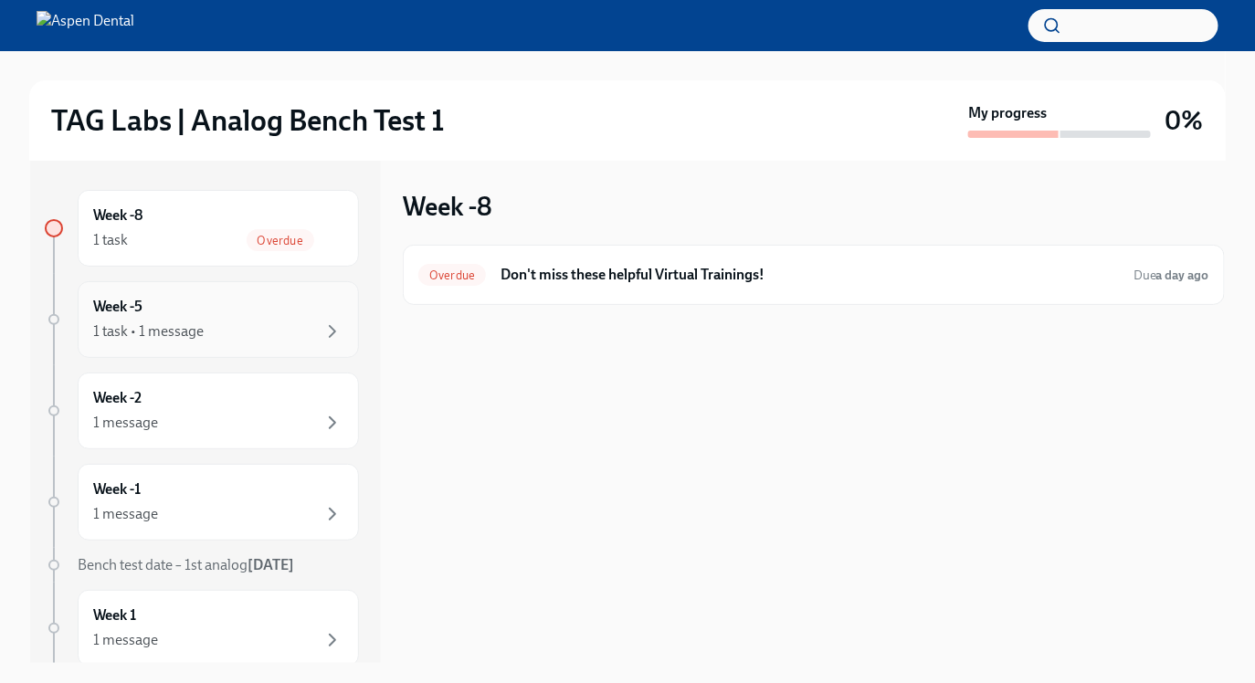
click at [140, 316] on h6 "Week -5" at bounding box center [117, 307] width 49 height 20
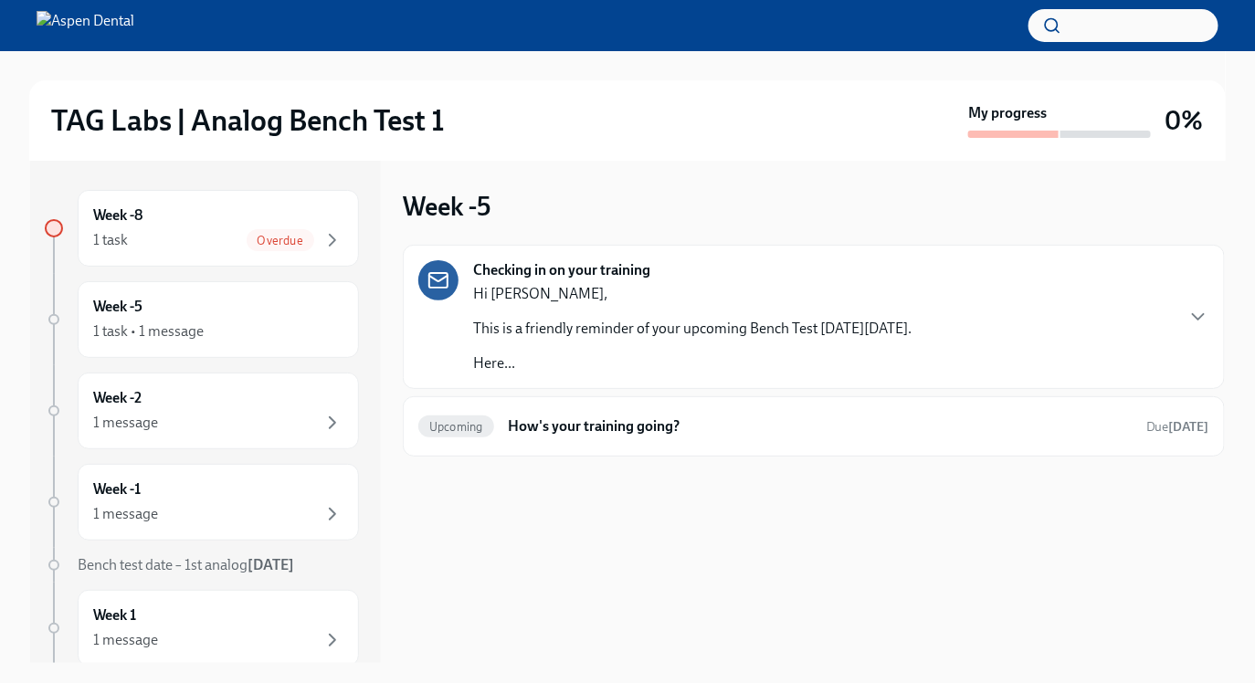
click at [484, 312] on div "Hi [PERSON_NAME], This is a friendly reminder of your upcoming Bench Test [DATE…" at bounding box center [692, 329] width 438 height 90
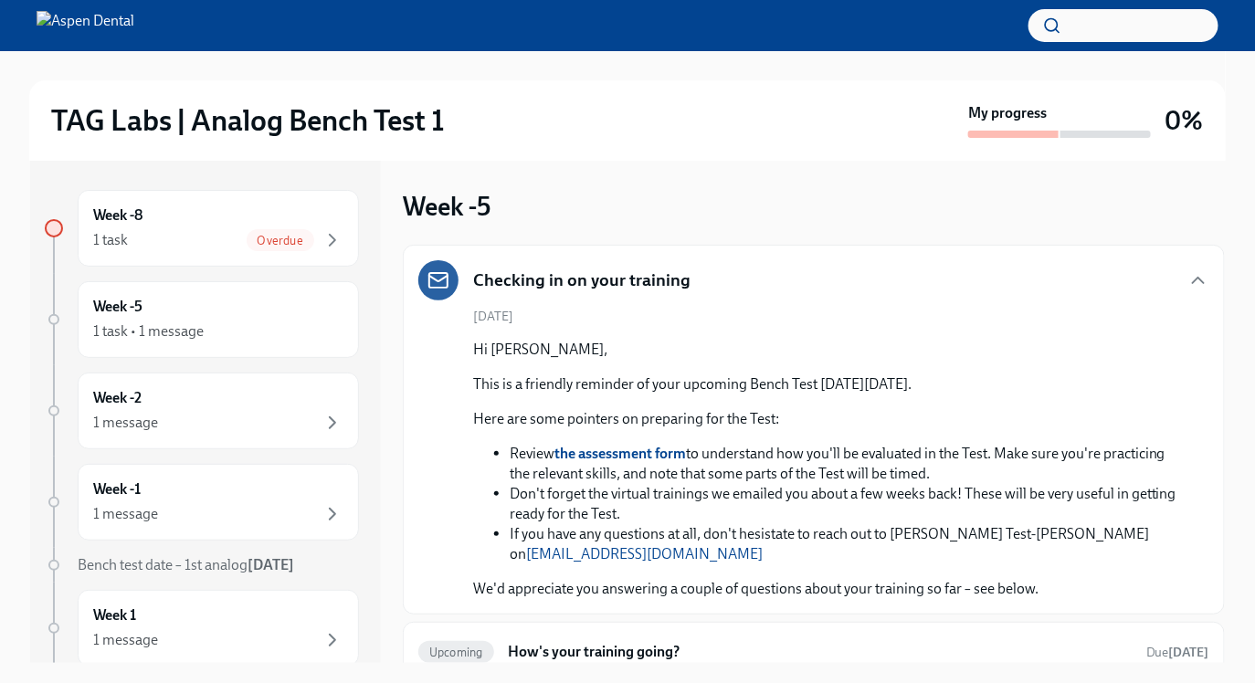
scroll to position [1, 0]
click at [579, 641] on h6 "How's your training going?" at bounding box center [820, 651] width 623 height 20
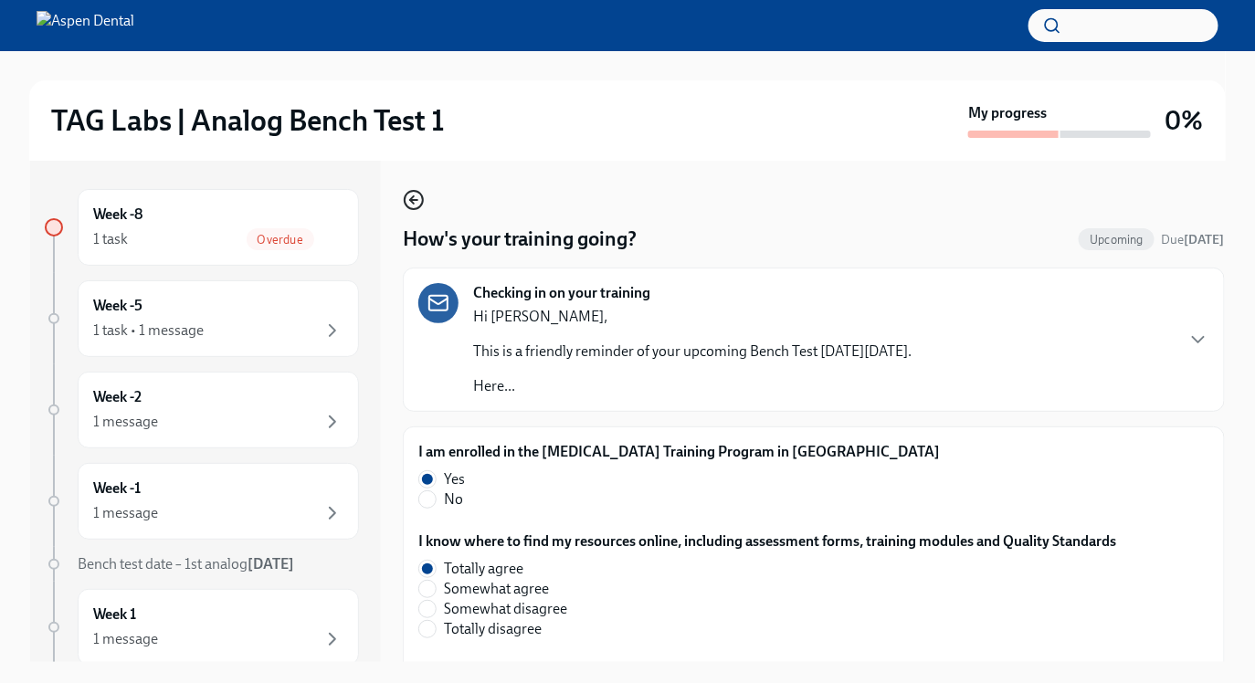
click at [421, 198] on icon "button" at bounding box center [414, 200] width 22 height 22
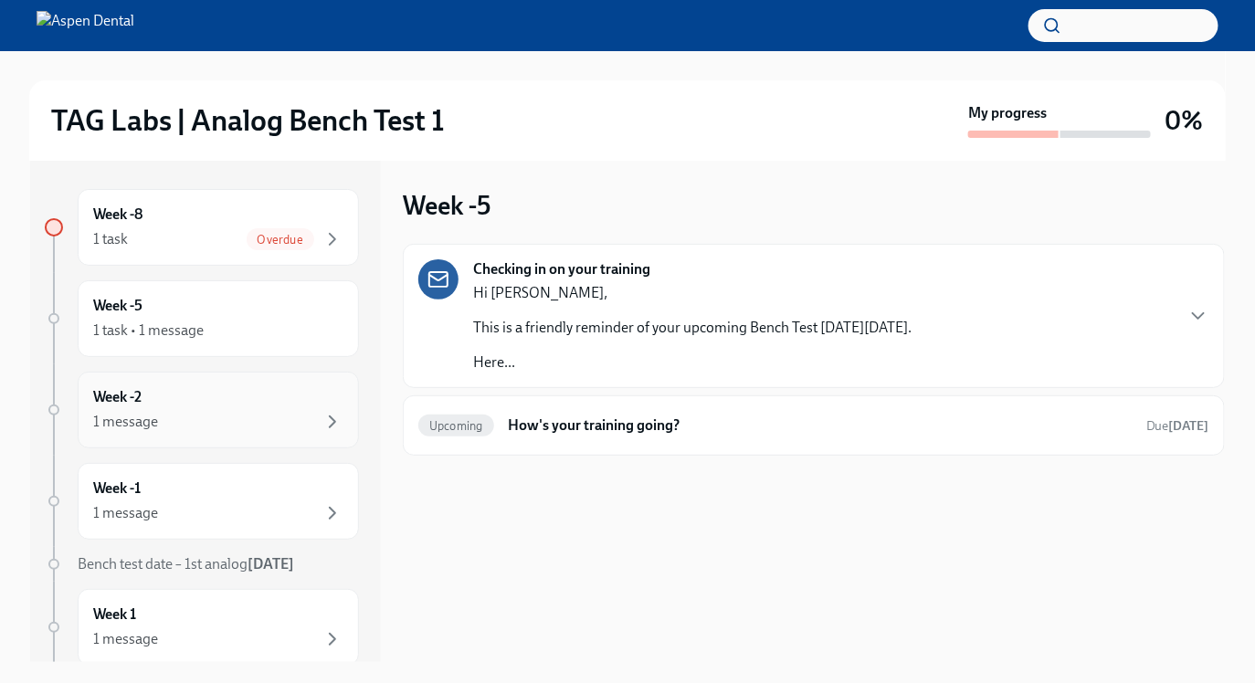
click at [177, 406] on div "Week -2 1 message" at bounding box center [218, 410] width 250 height 46
click at [170, 503] on div "1 message" at bounding box center [218, 513] width 250 height 22
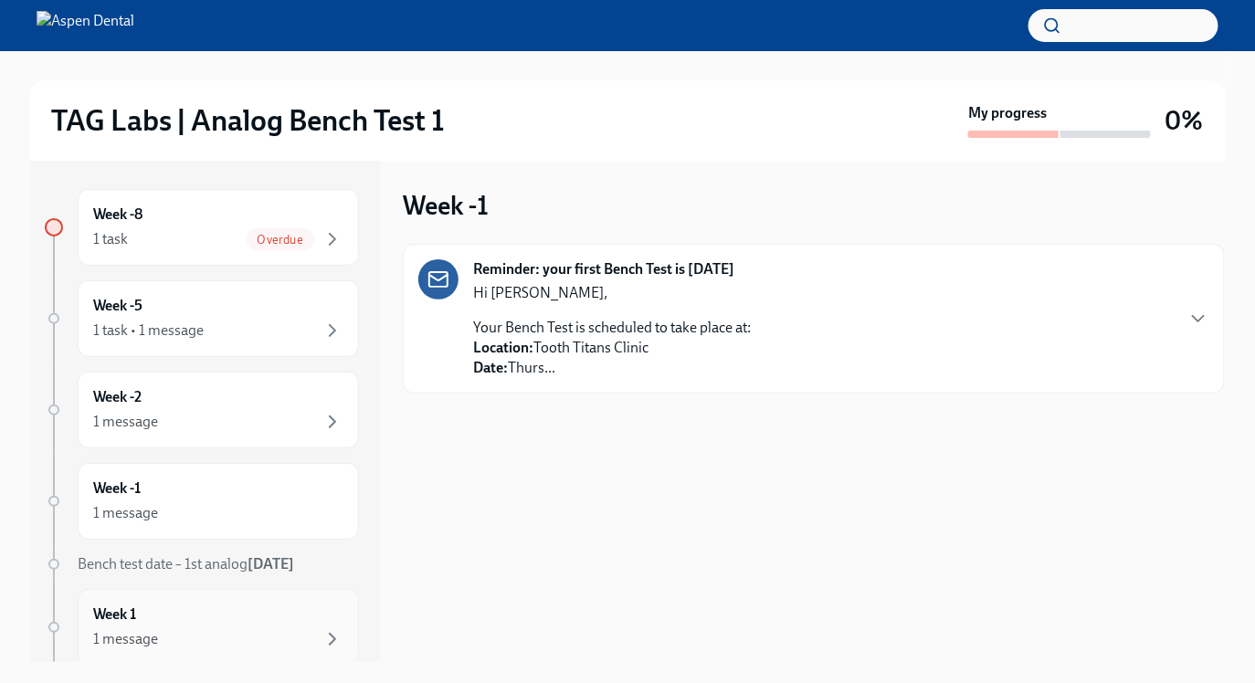
click at [184, 618] on div "Week 1 1 message" at bounding box center [218, 628] width 250 height 46
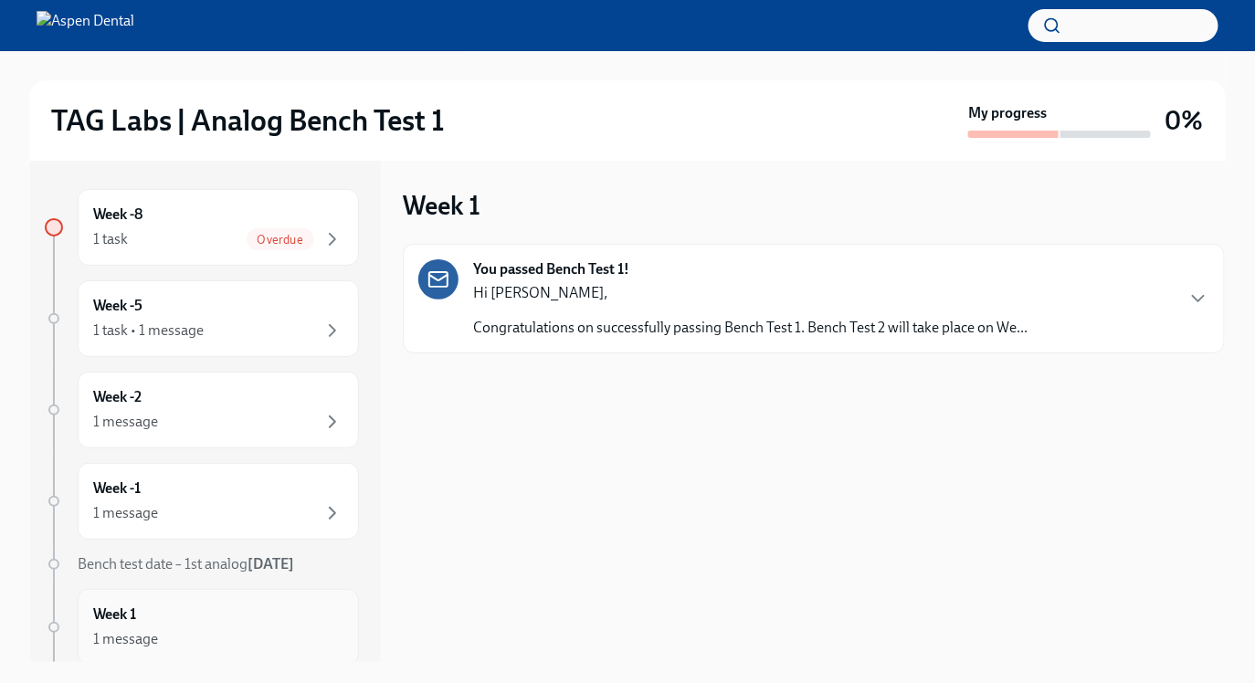
scroll to position [110, 0]
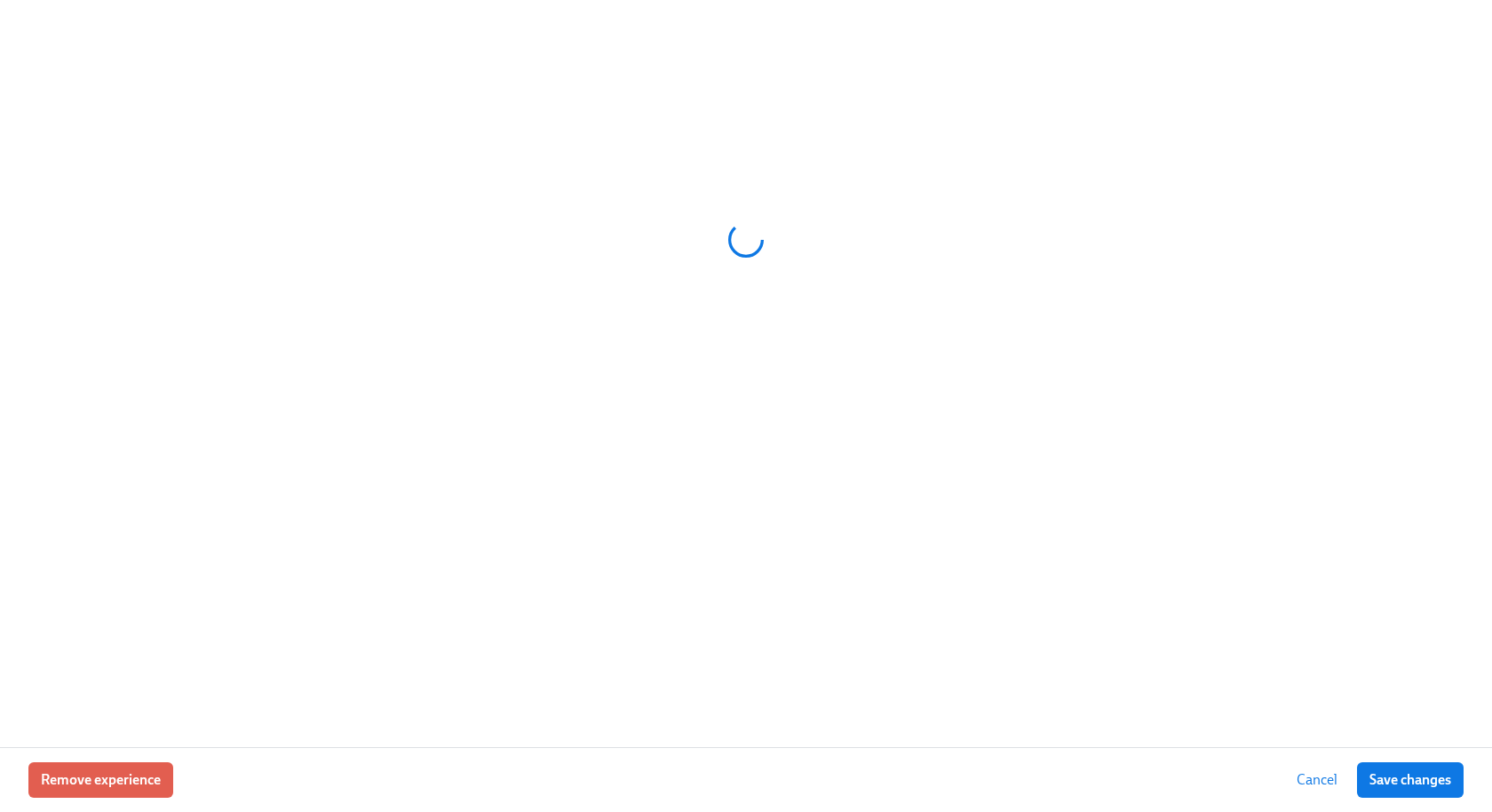
scroll to position [0, 272]
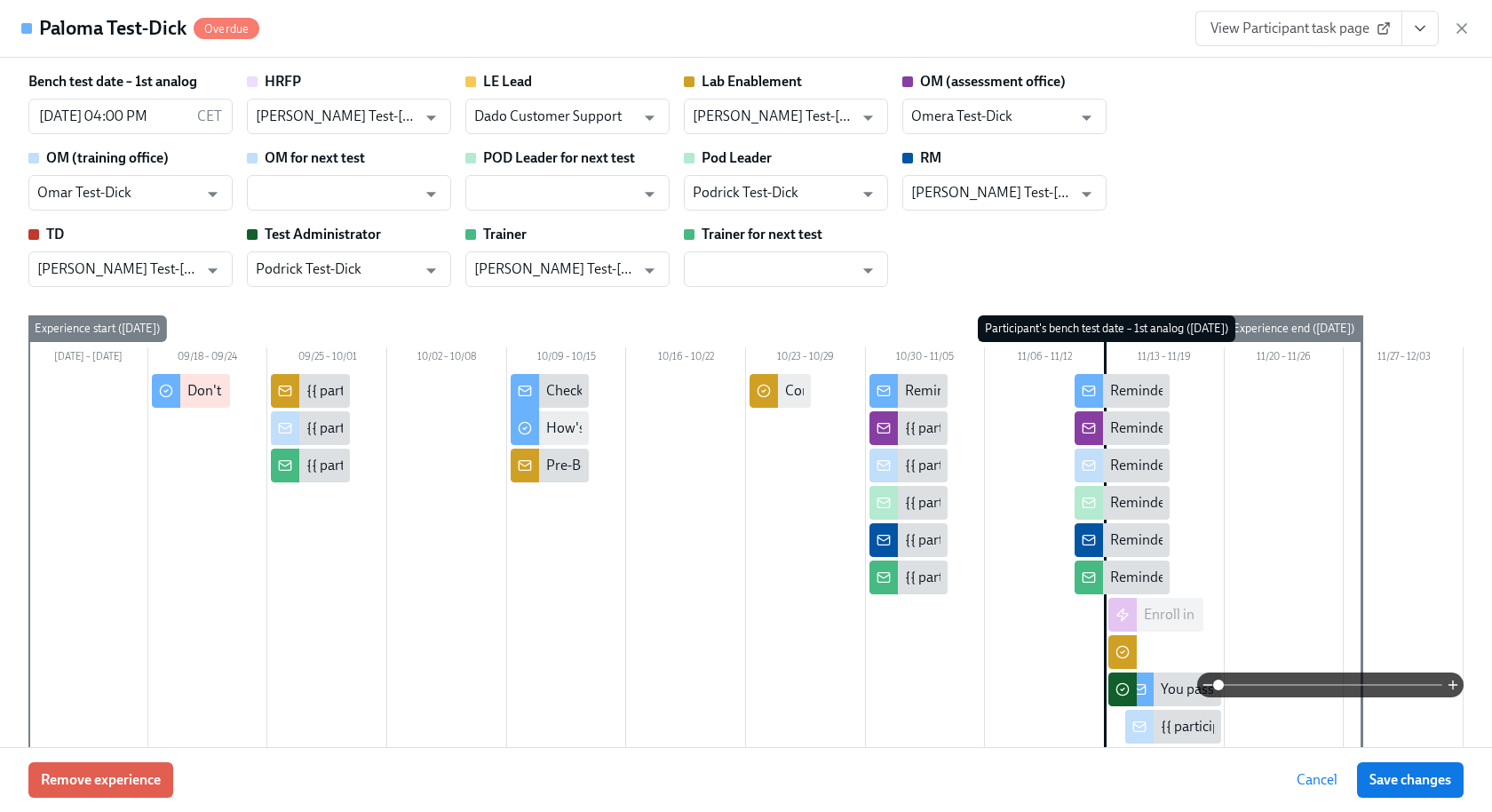
click at [1421, 30] on icon "View task page" at bounding box center [1420, 28] width 18 height 18
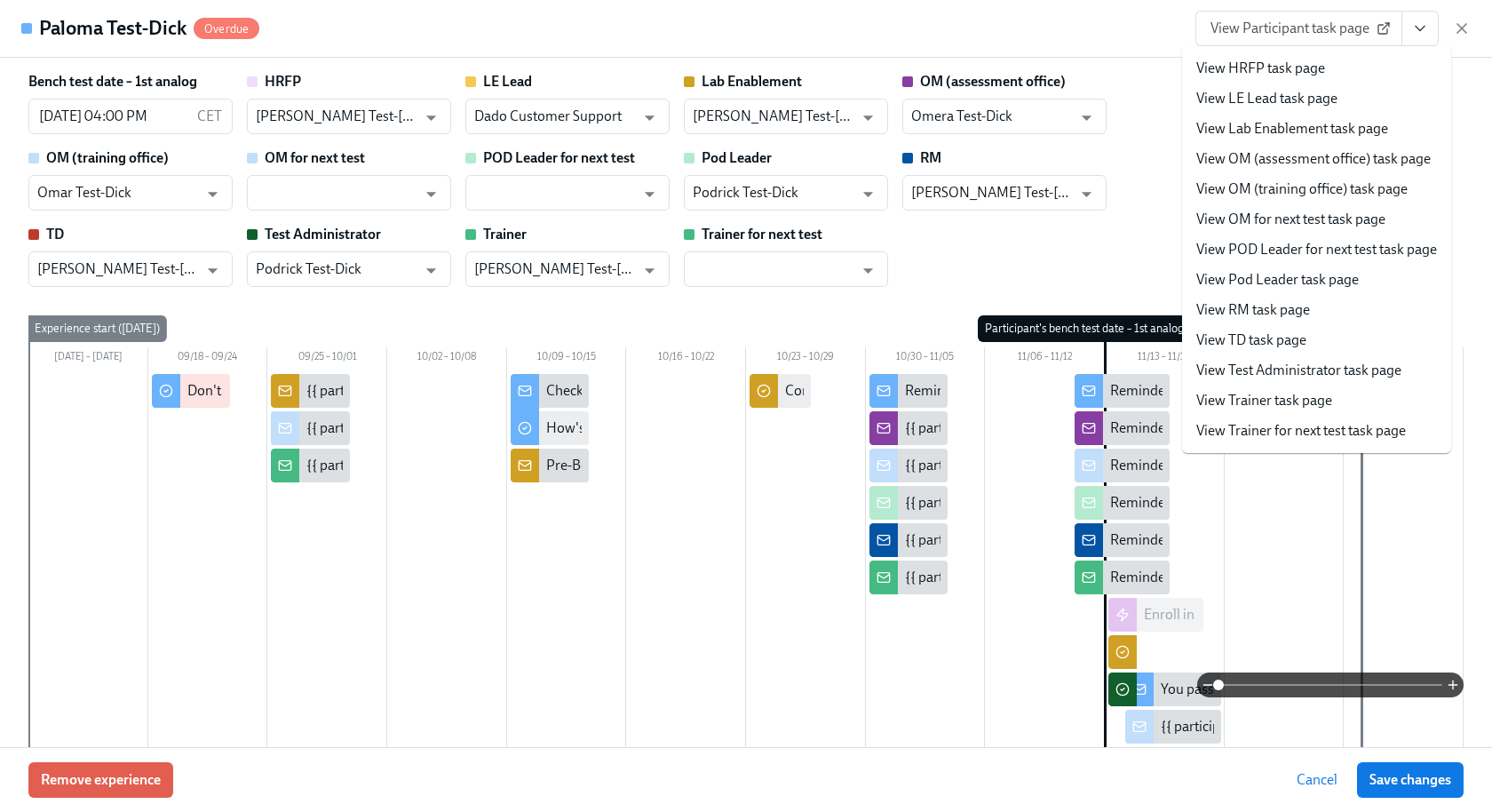
click at [1316, 124] on link "View Lab Enablement task page" at bounding box center [1292, 128] width 192 height 19
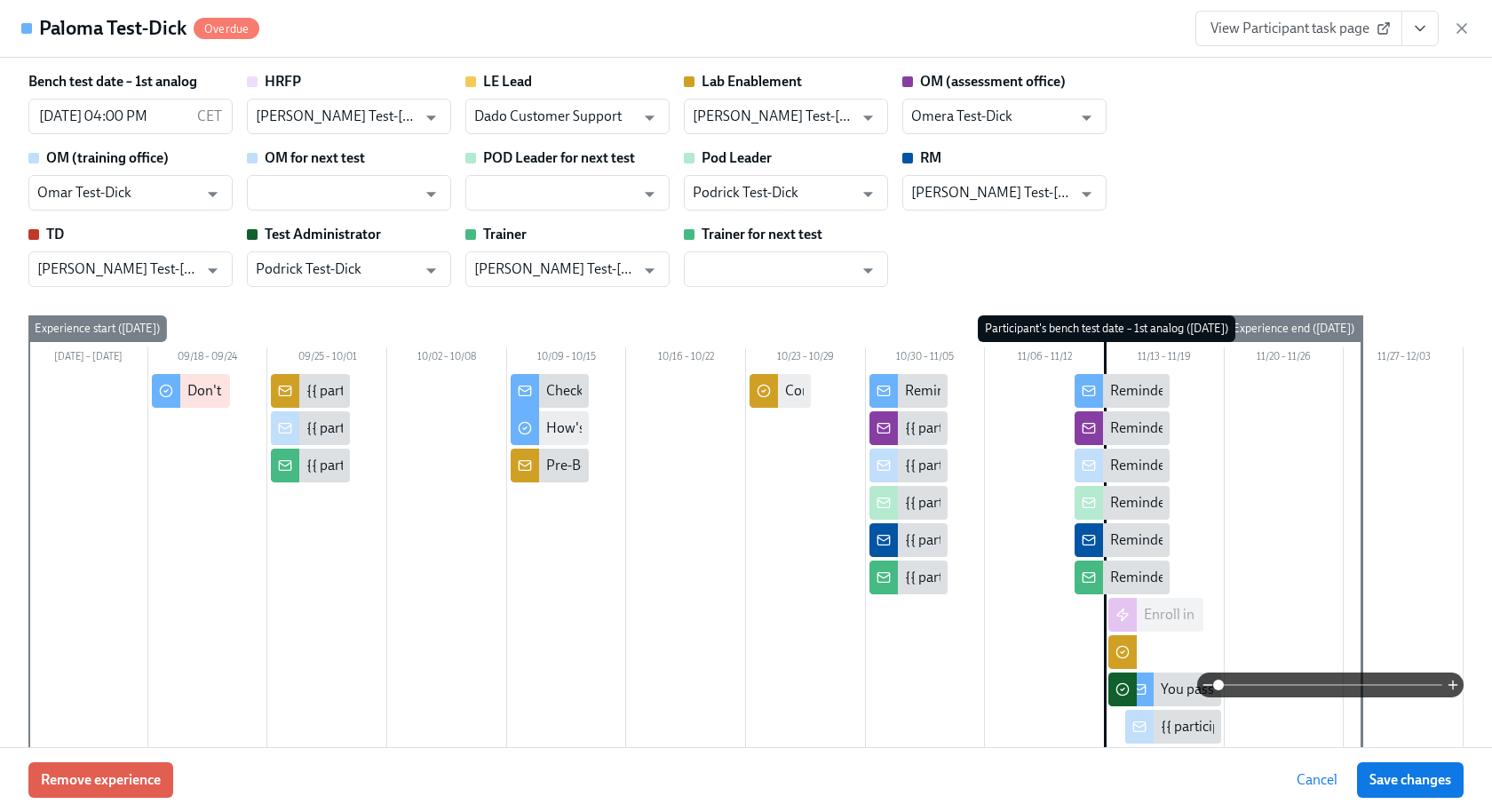
click at [1421, 25] on icon "View task page" at bounding box center [1420, 28] width 18 height 18
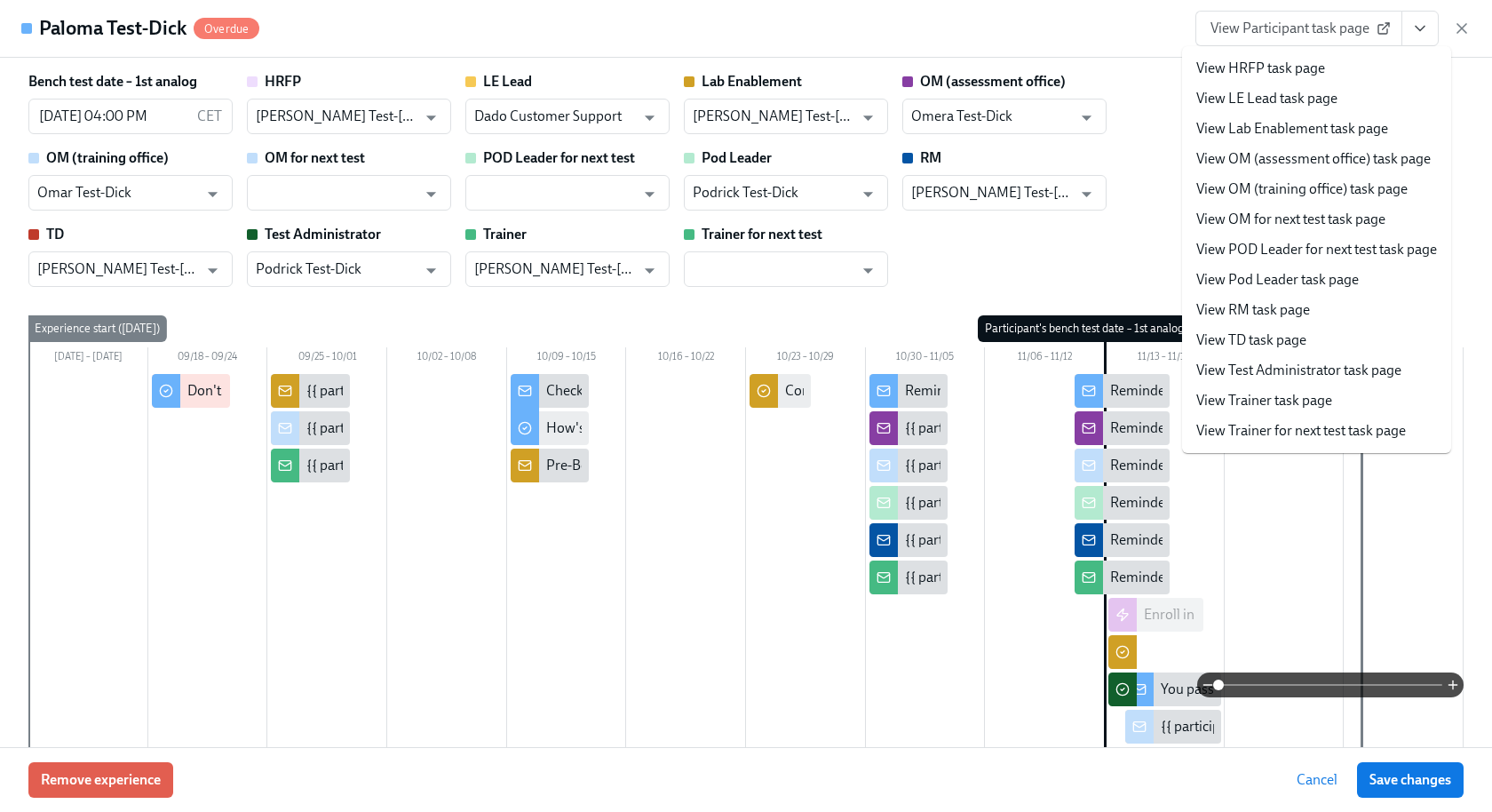
click at [1277, 359] on li "View Test Administrator task page" at bounding box center [1317, 370] width 269 height 30
click at [1328, 377] on link "View Test Administrator task page" at bounding box center [1298, 371] width 205 height 19
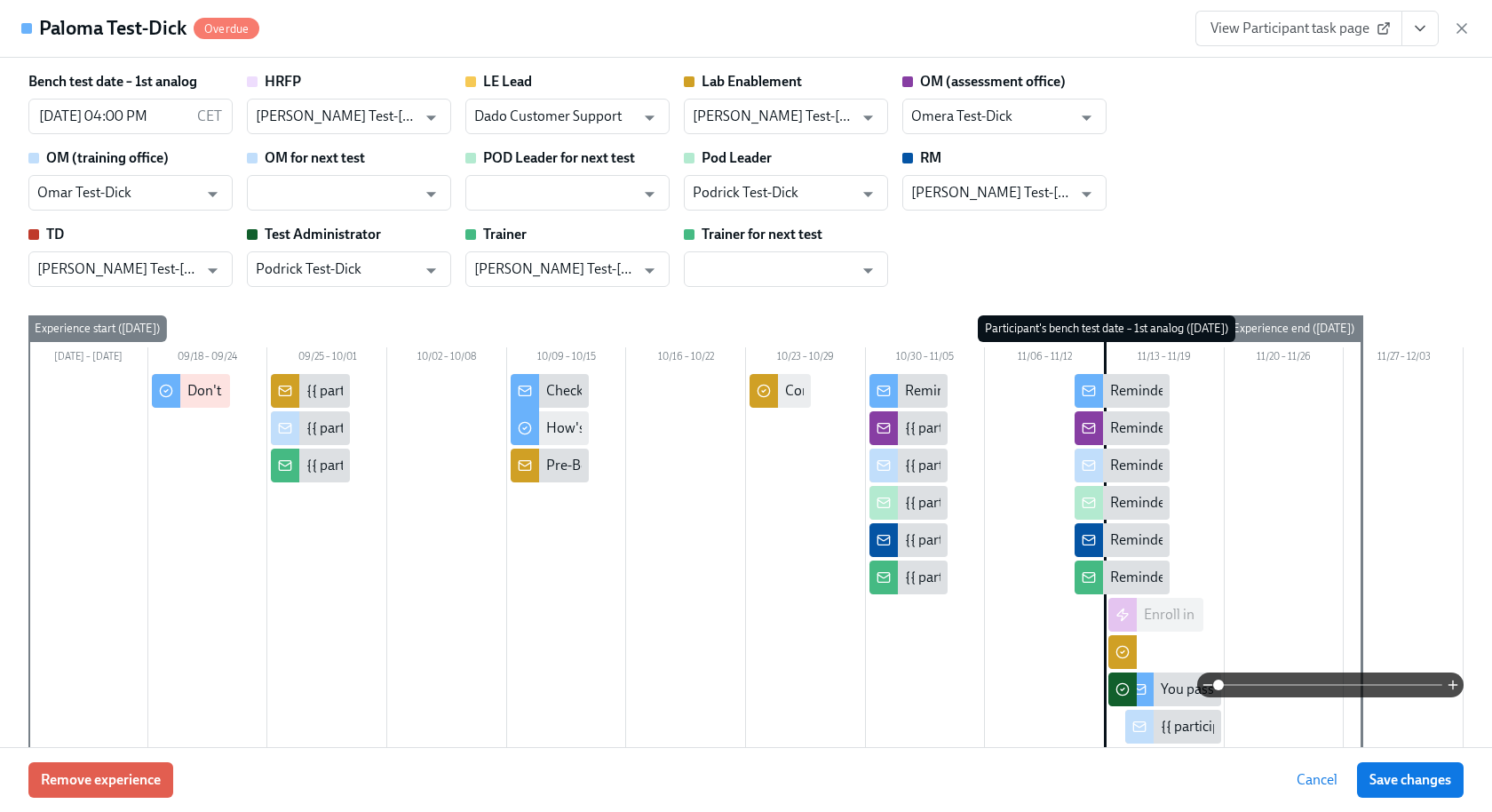
click at [1335, 26] on span "View Participant task page" at bounding box center [1299, 28] width 177 height 18
click at [1472, 30] on div "Paloma Test-Dick Overdue View Participant task page" at bounding box center [746, 28] width 1492 height 57
click at [1464, 30] on icon "button" at bounding box center [1462, 28] width 9 height 9
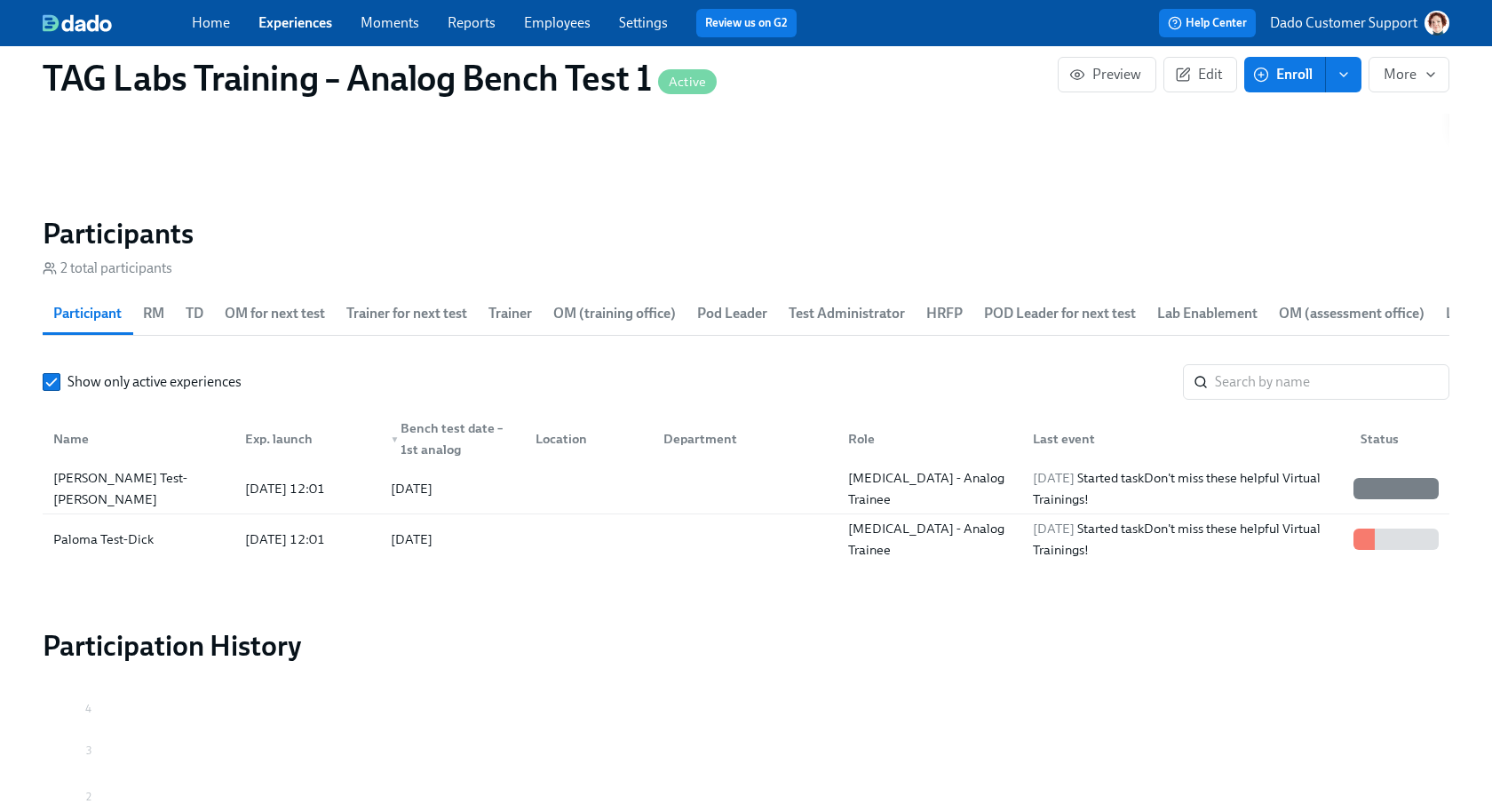
scroll to position [1896, 0]
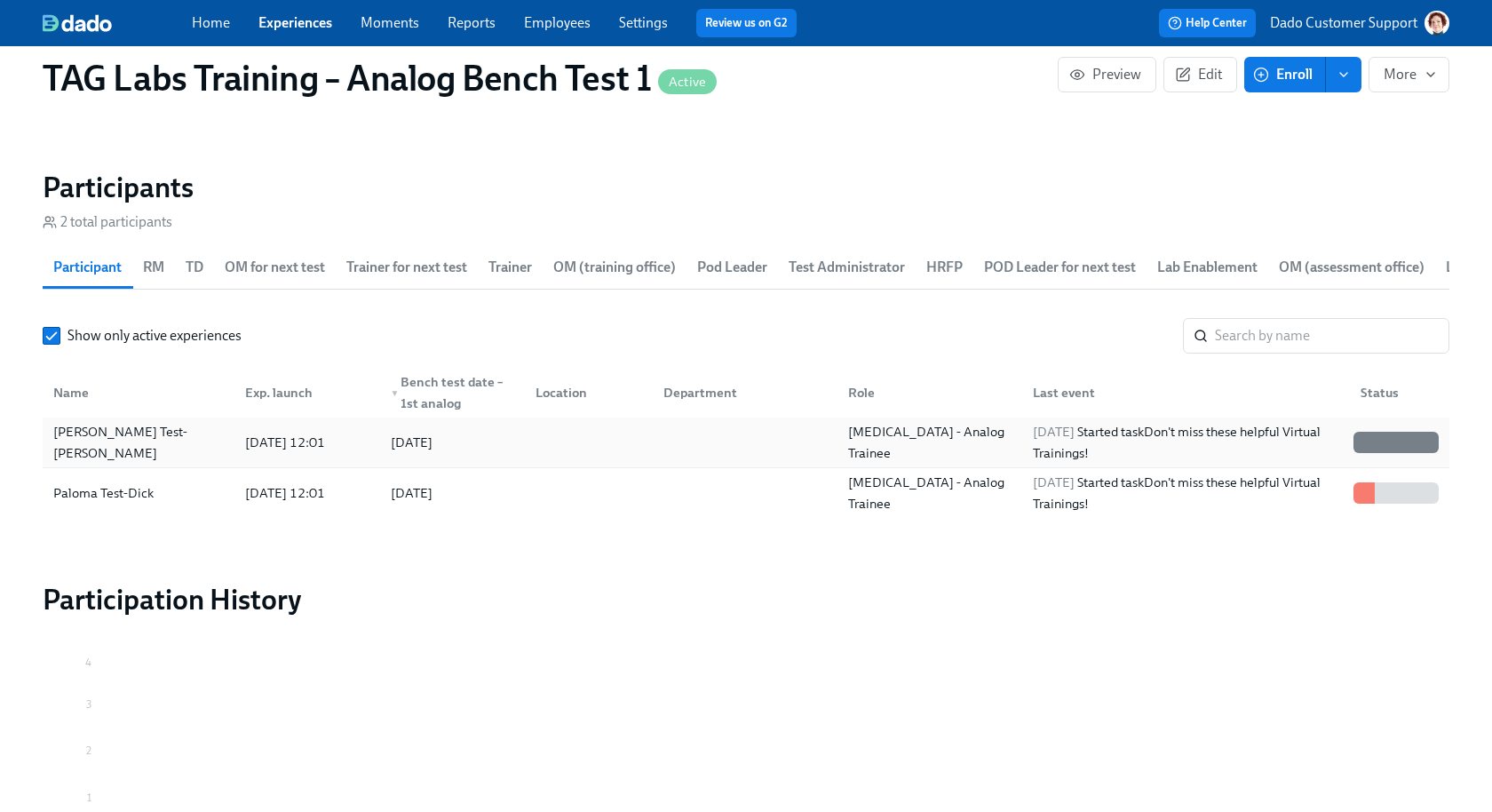
click at [108, 439] on div "Fiona Test-Dick" at bounding box center [138, 442] width 185 height 43
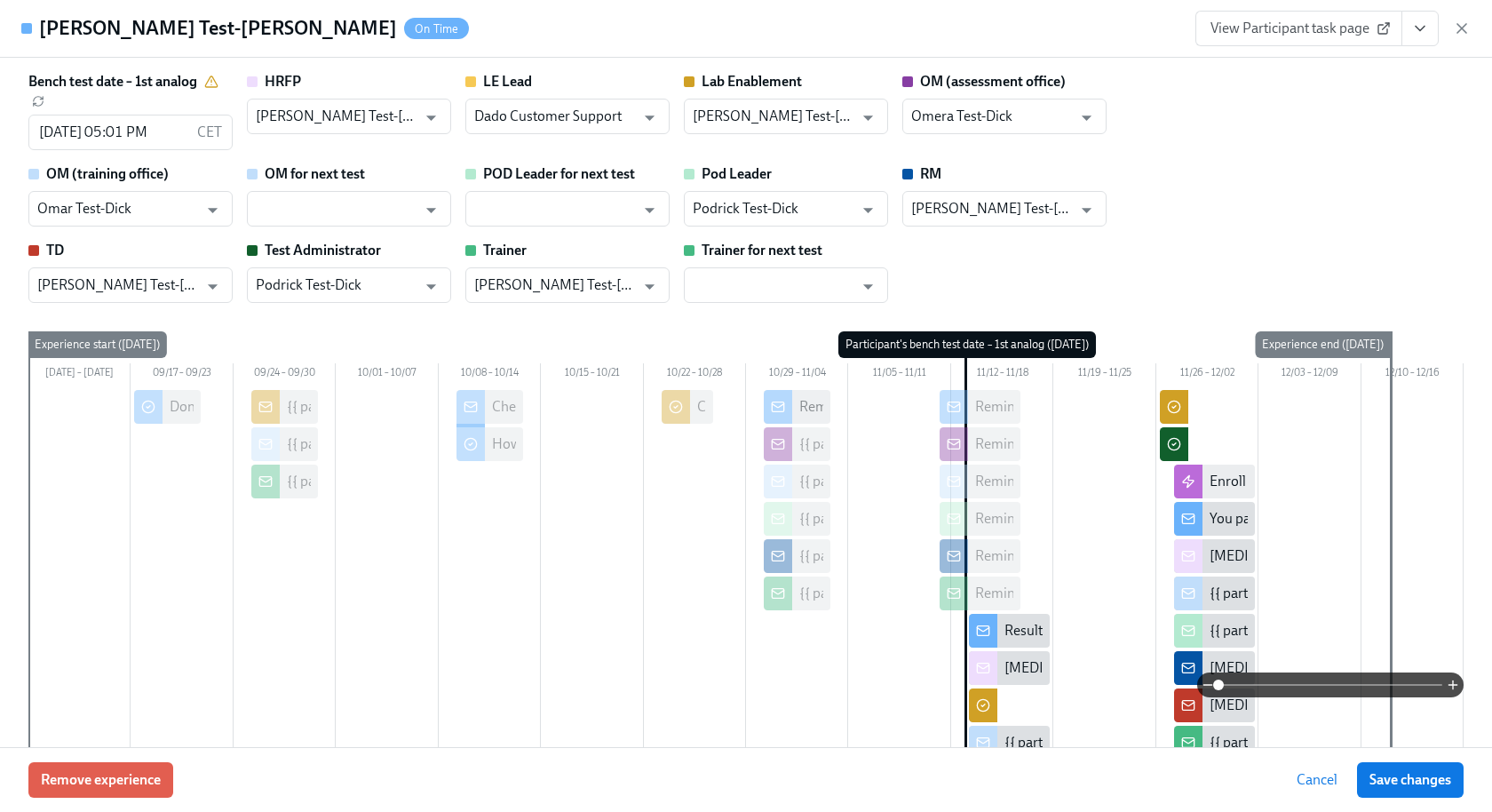
click at [1298, 27] on span "View Participant task page" at bounding box center [1299, 28] width 177 height 18
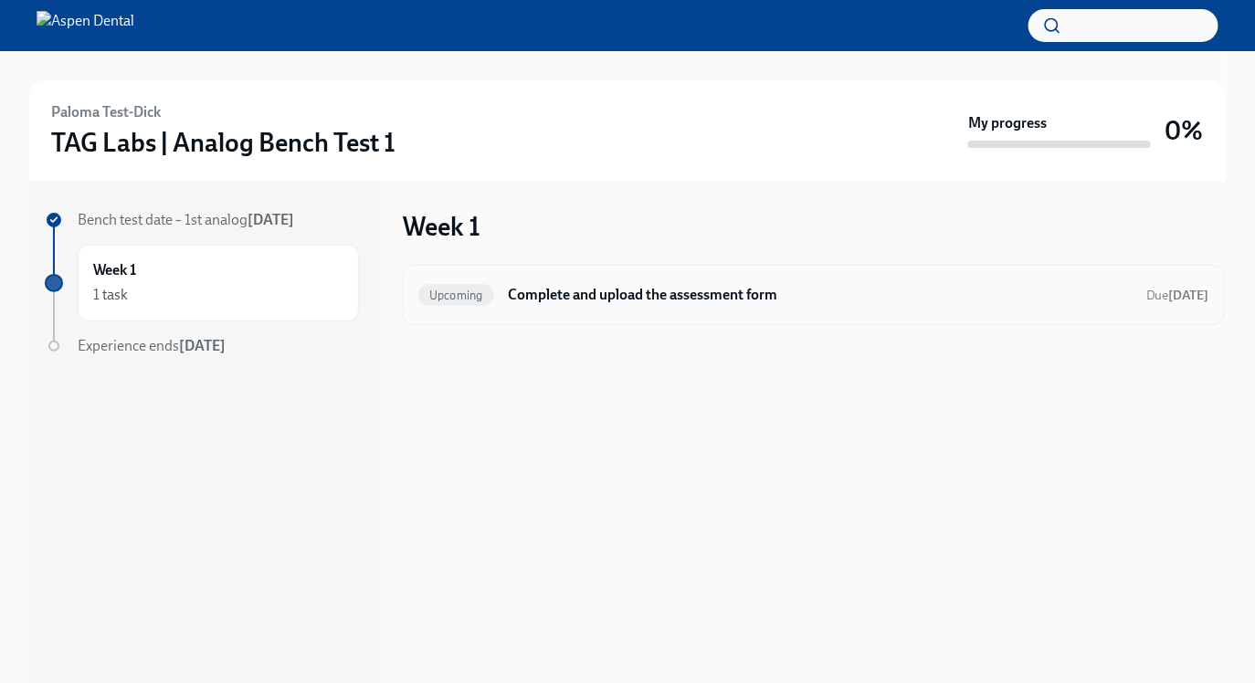
click at [557, 294] on h6 "Complete and upload the assessment form" at bounding box center [820, 295] width 623 height 20
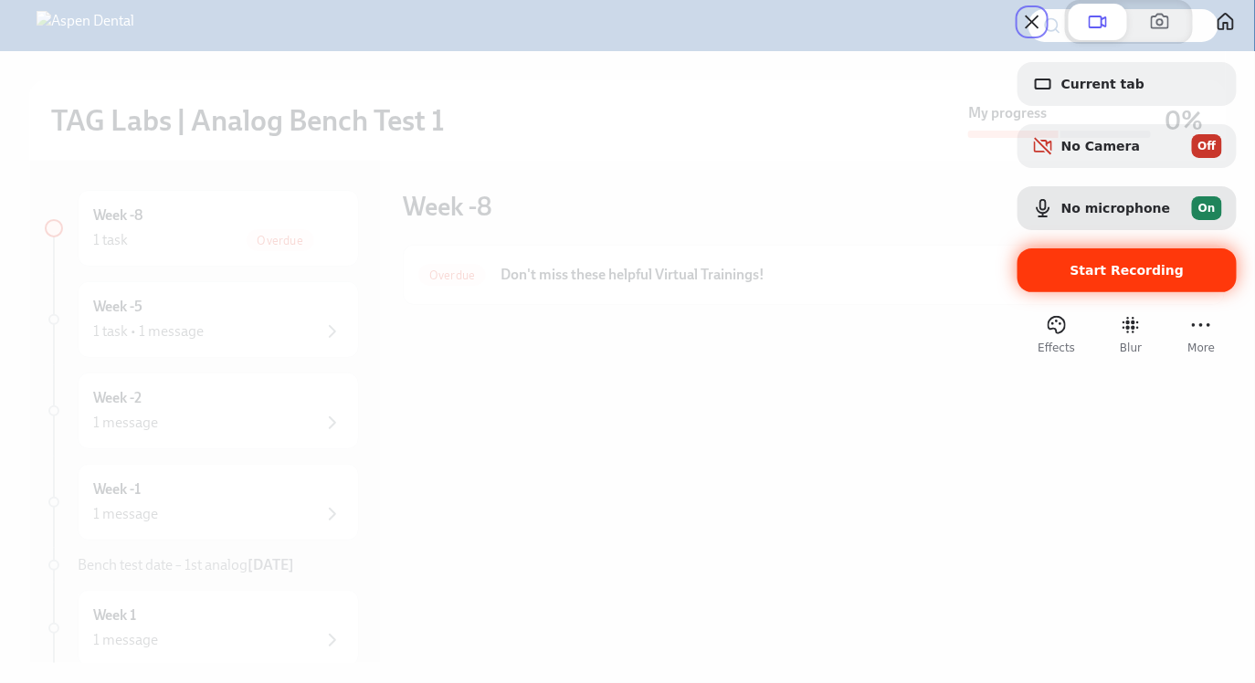
click at [1133, 278] on span "Start Recording" at bounding box center [1127, 270] width 114 height 15
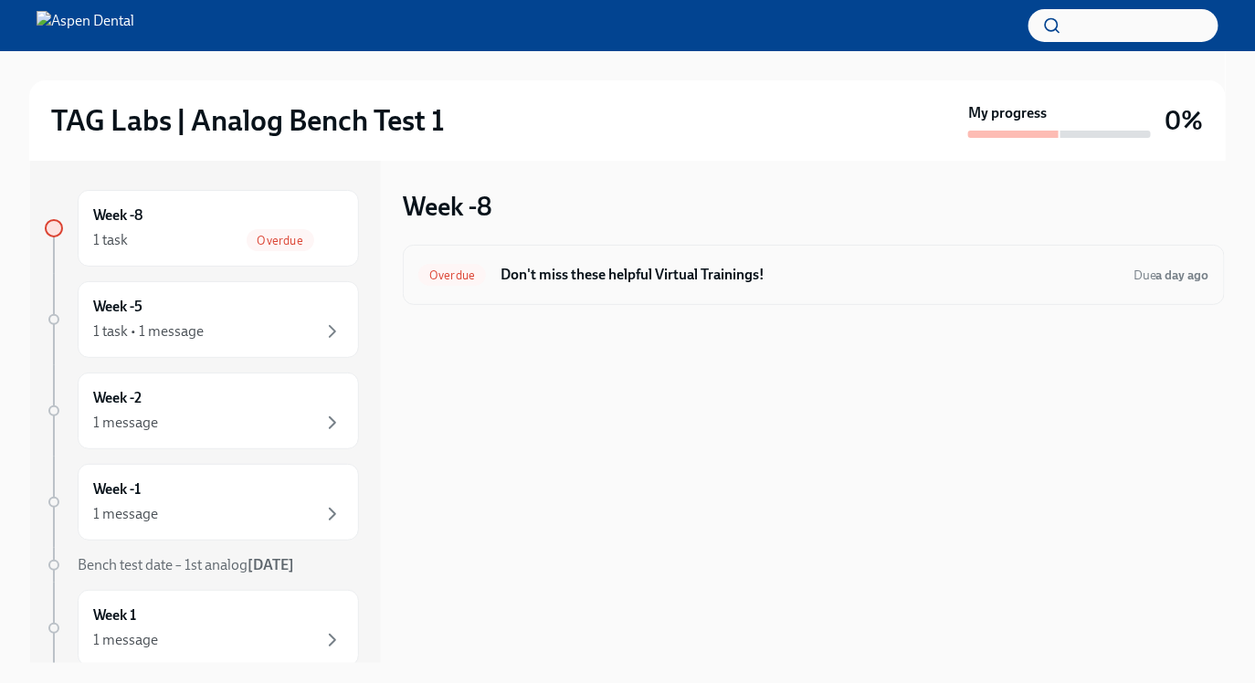
click at [628, 266] on h6 "Don't miss these helpful Virtual Trainings!" at bounding box center [810, 275] width 618 height 20
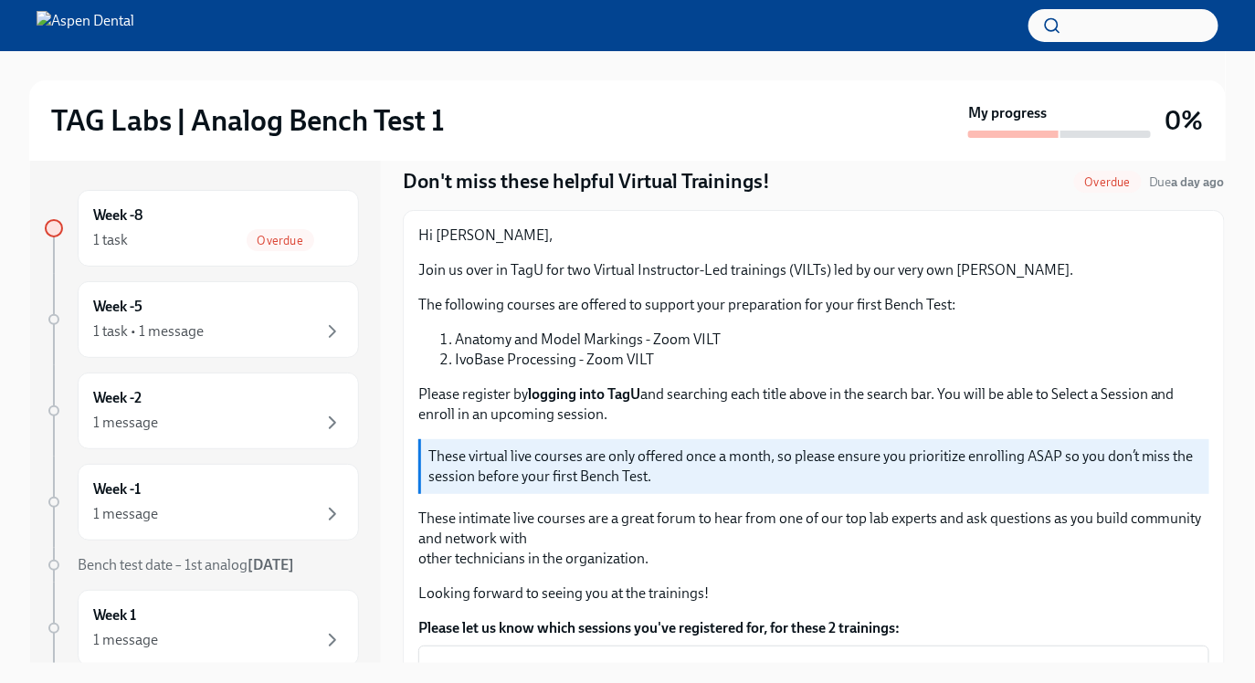
scroll to position [57, 0]
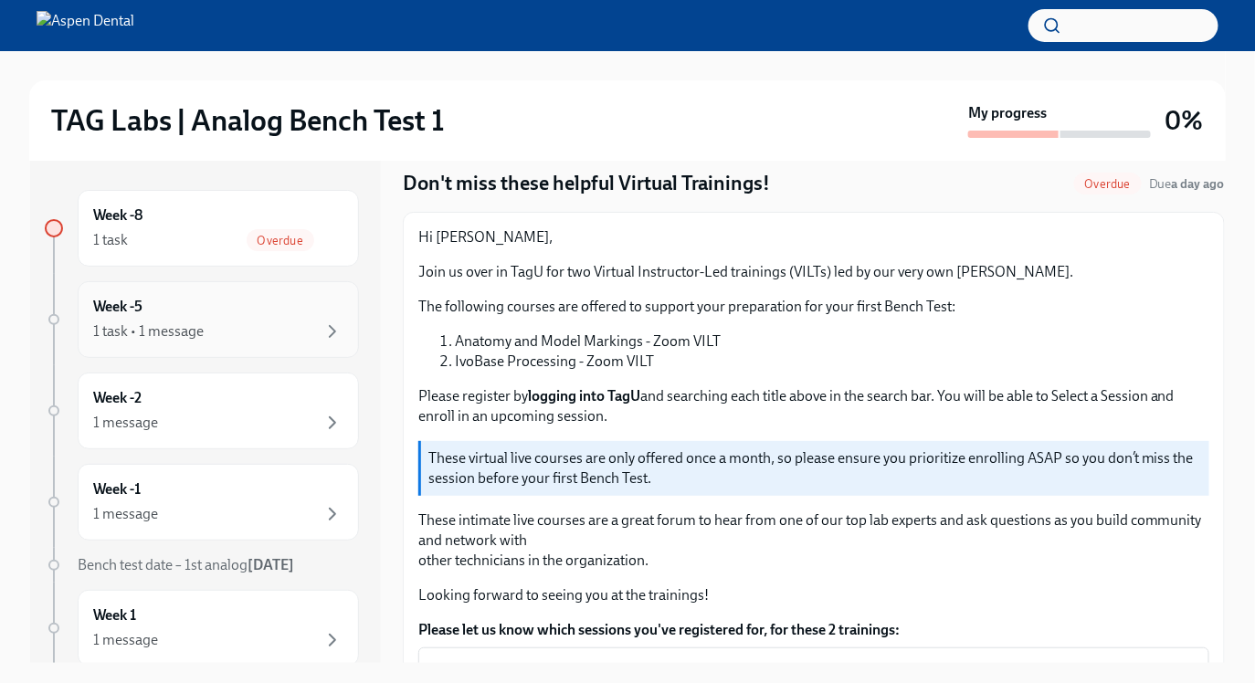
click at [155, 311] on div "Week -5 1 task • 1 message" at bounding box center [218, 320] width 250 height 46
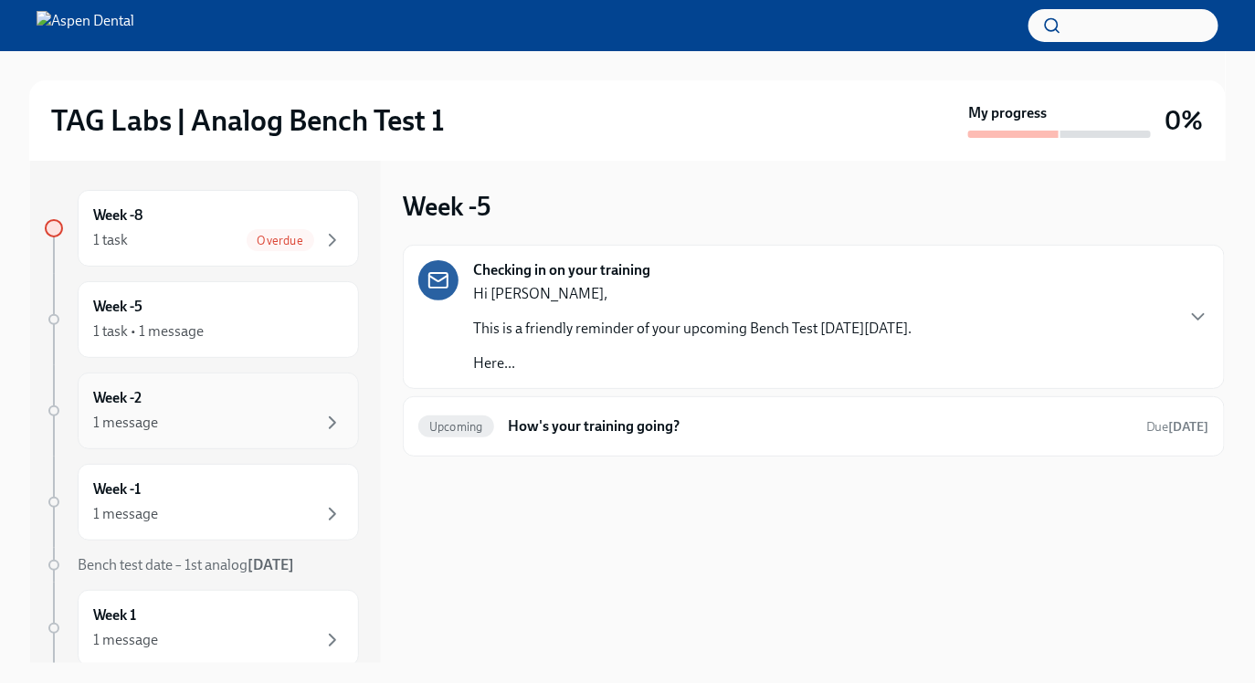
click at [148, 380] on div "Week -2 1 message" at bounding box center [218, 411] width 281 height 77
click at [127, 495] on h6 "Week -1" at bounding box center [116, 490] width 47 height 20
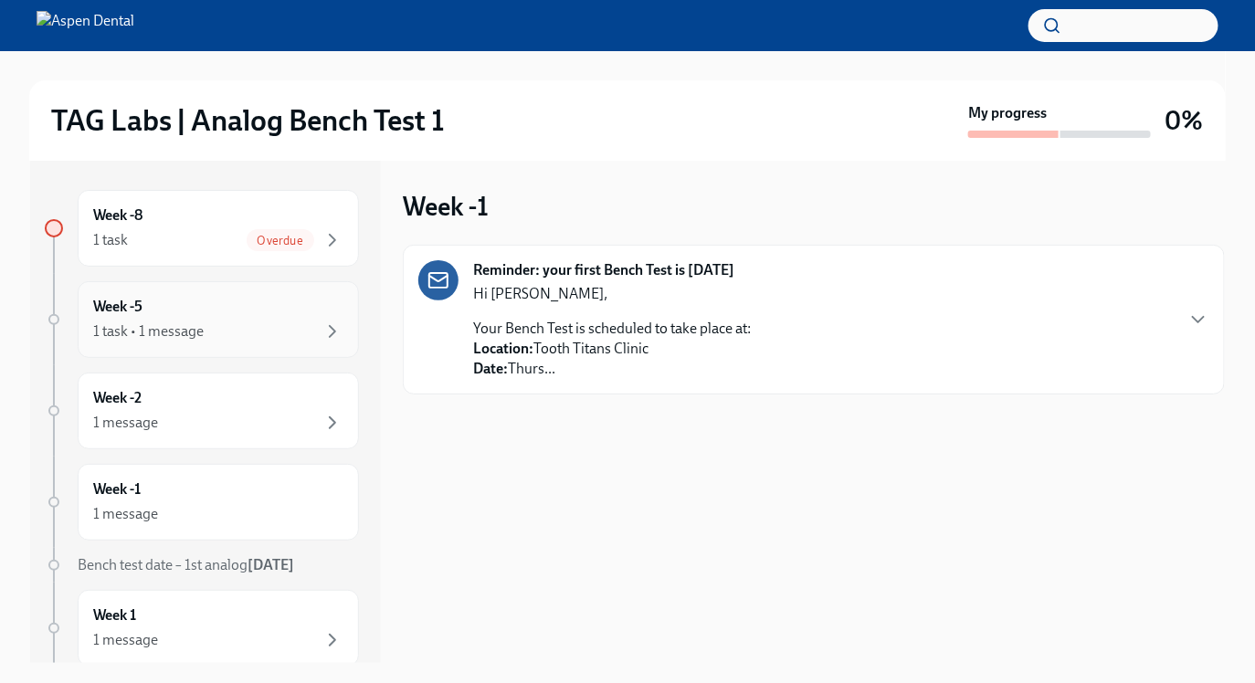
click at [169, 343] on div "Week -5 1 task • 1 message" at bounding box center [218, 319] width 281 height 77
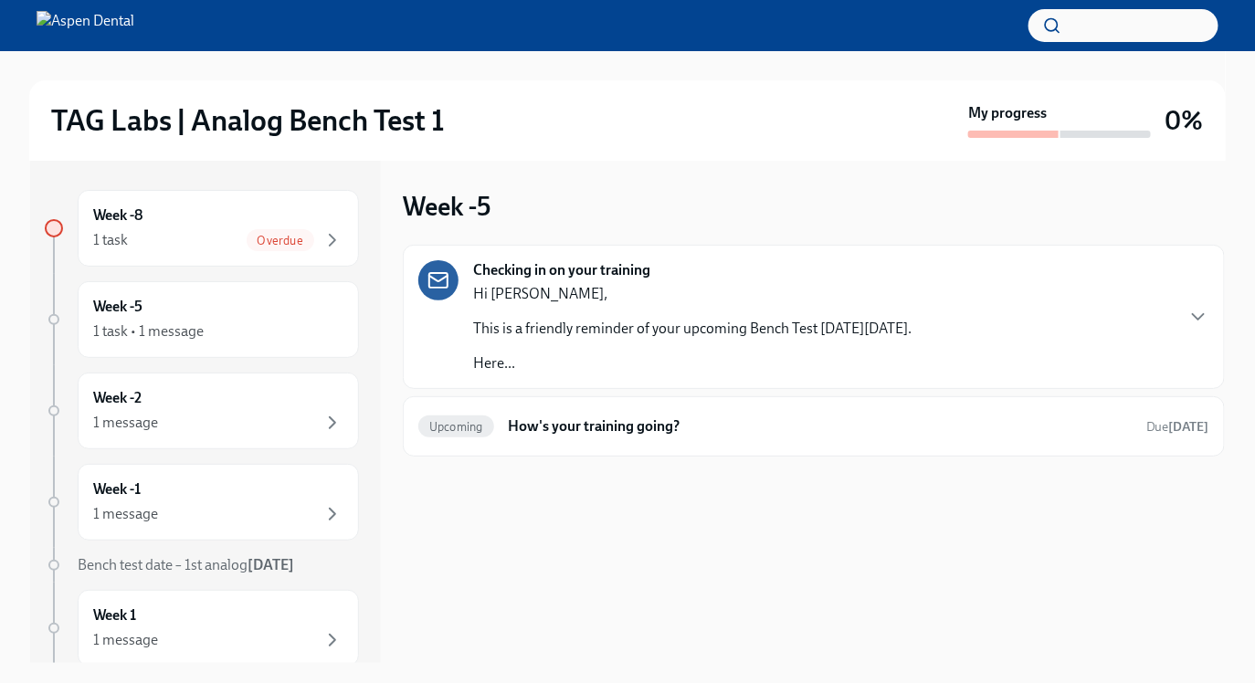
click at [520, 275] on strong "Checking in on your training" at bounding box center [561, 270] width 177 height 20
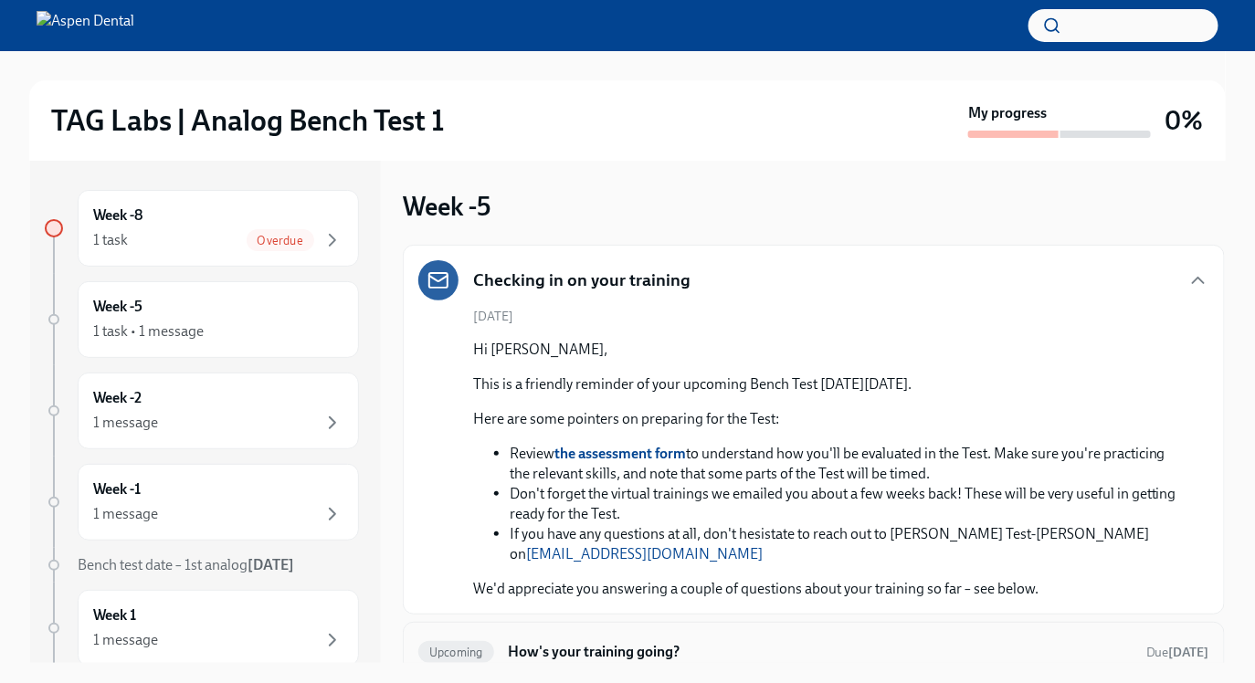
click at [543, 642] on h6 "How's your training going?" at bounding box center [820, 652] width 623 height 20
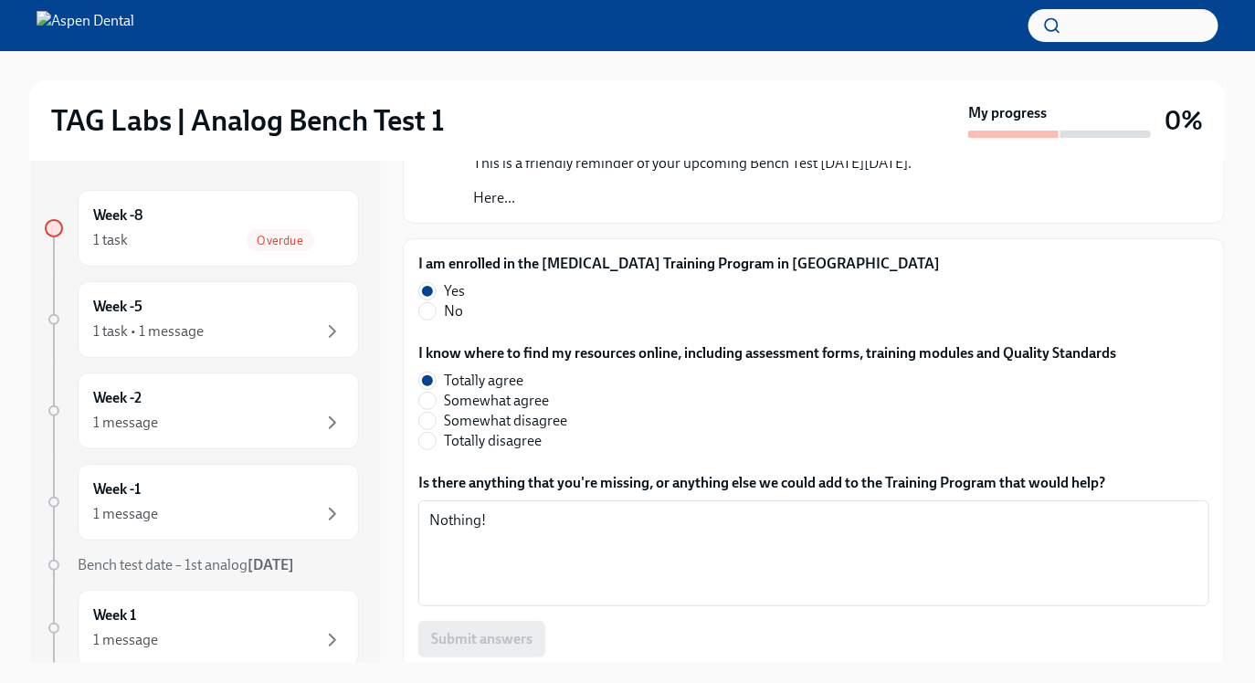
scroll to position [191, 0]
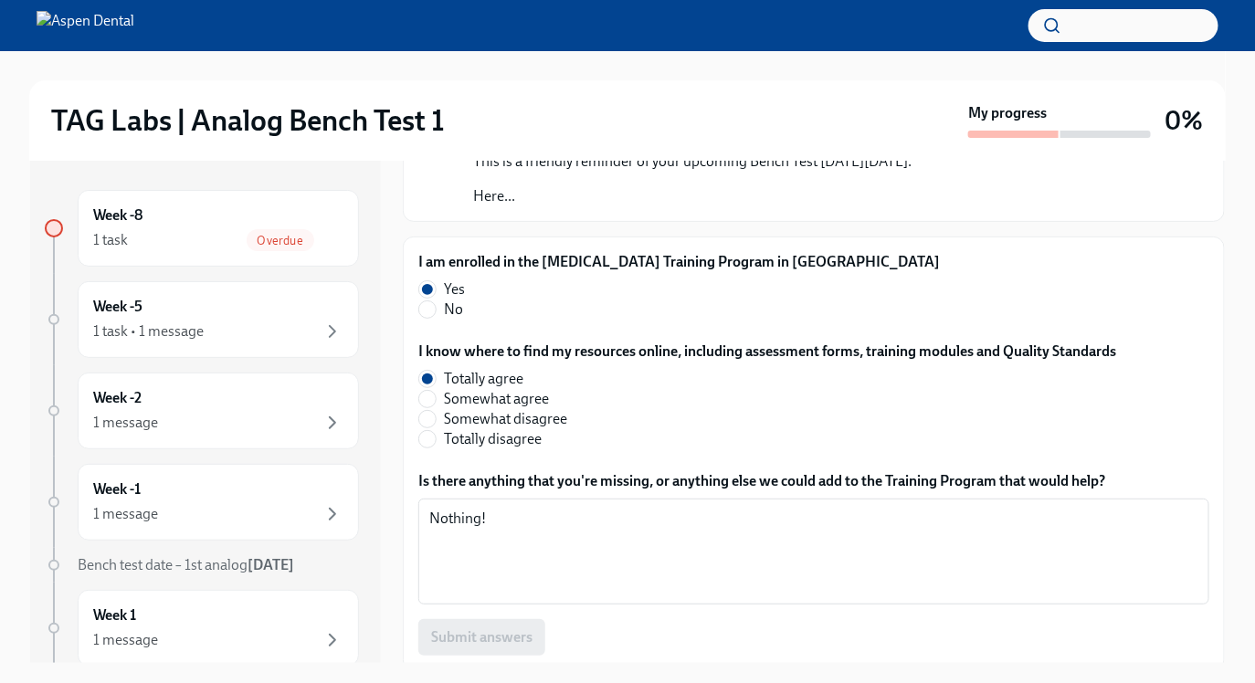
drag, startPoint x: 87, startPoint y: 570, endPoint x: 311, endPoint y: 0, distance: 612.6
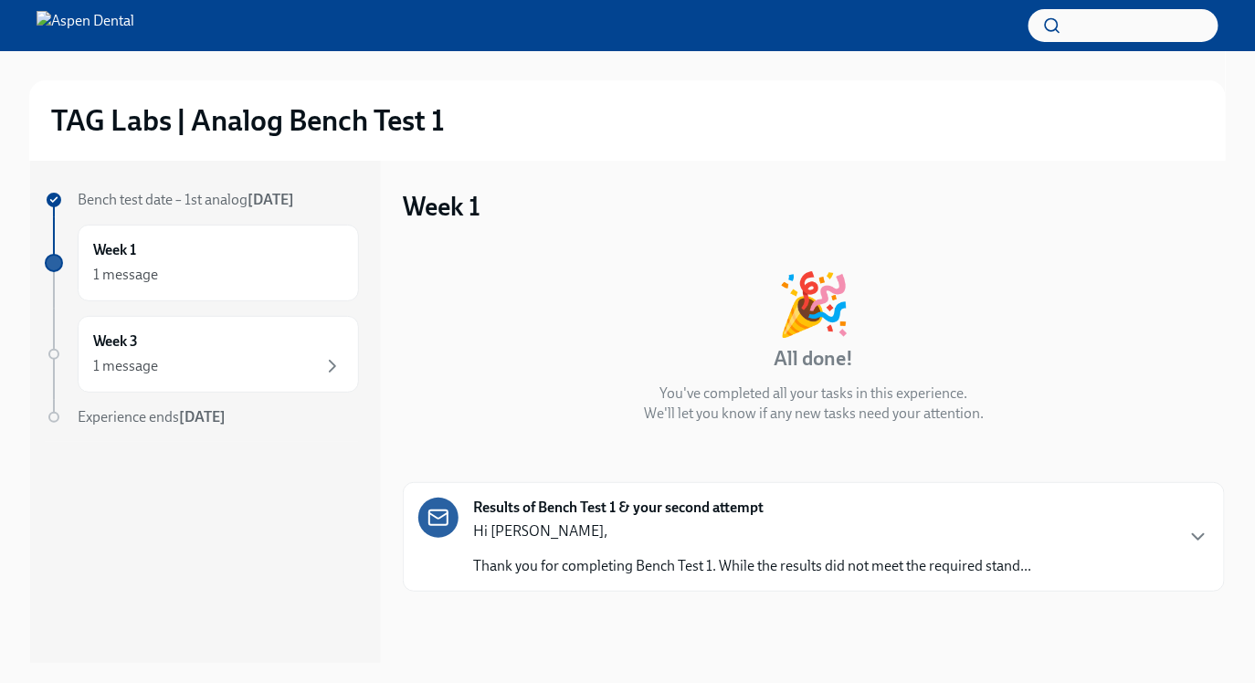
click at [579, 501] on strong "Results of Bench Test 1 & your second attempt" at bounding box center [618, 508] width 290 height 20
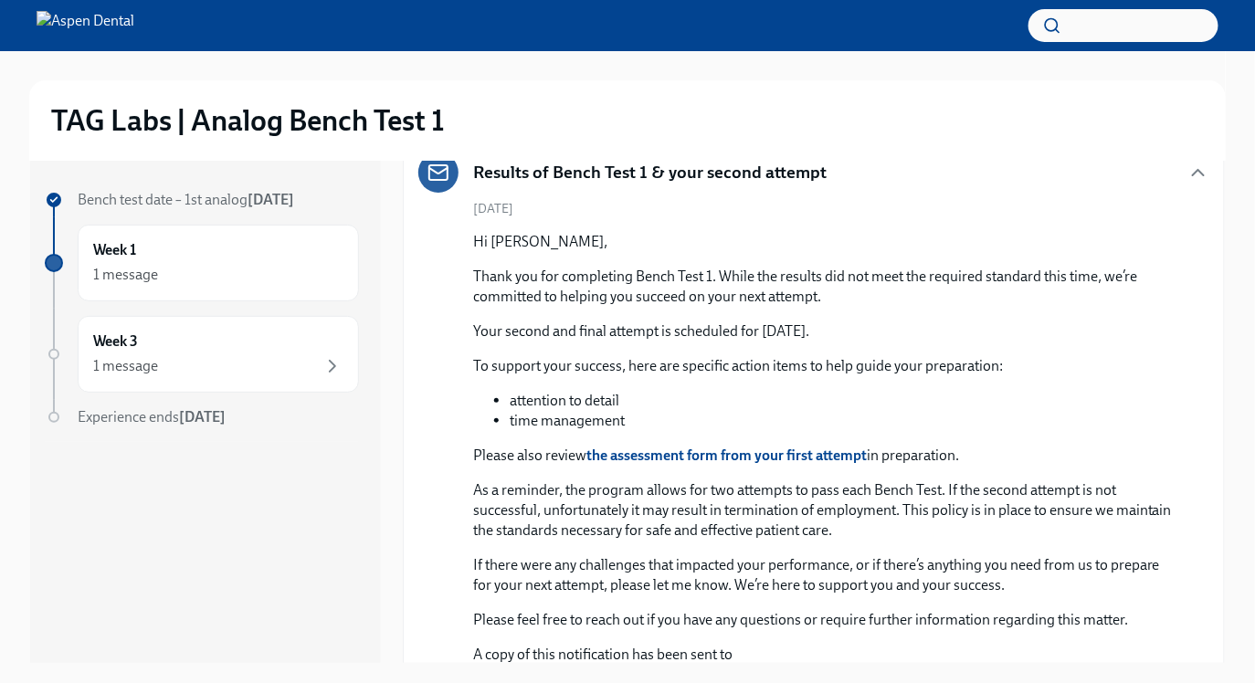
scroll to position [353, 0]
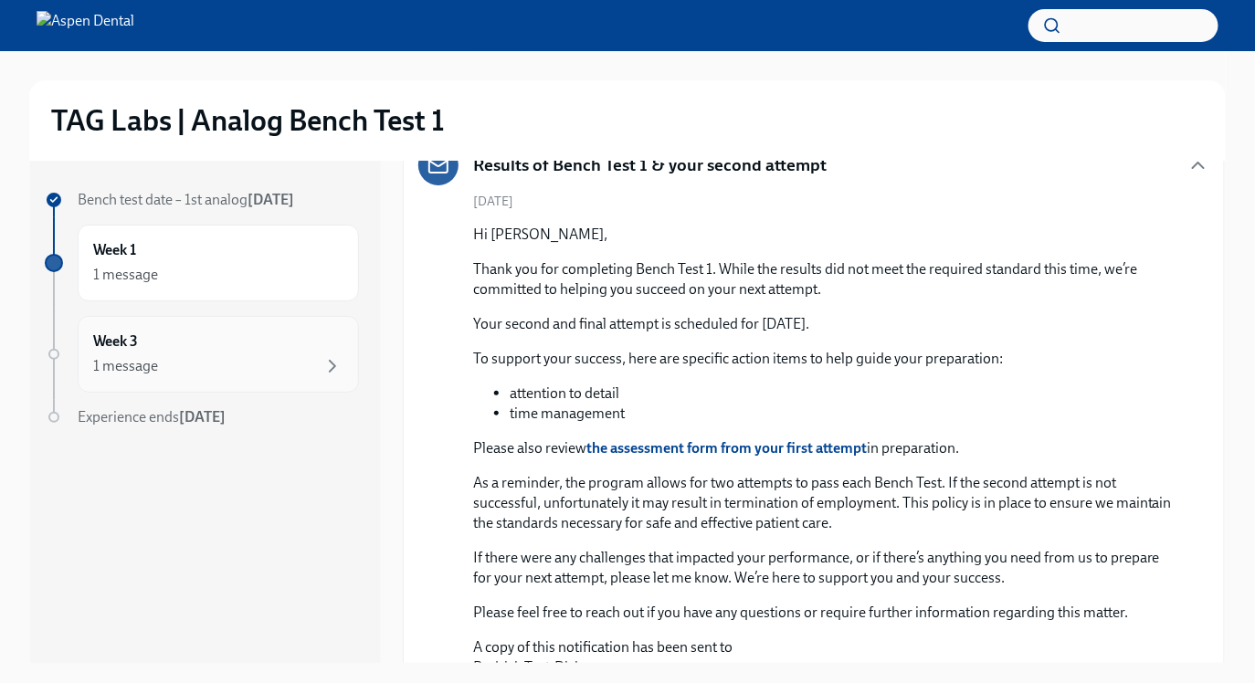
click at [173, 374] on div "1 message" at bounding box center [218, 366] width 250 height 22
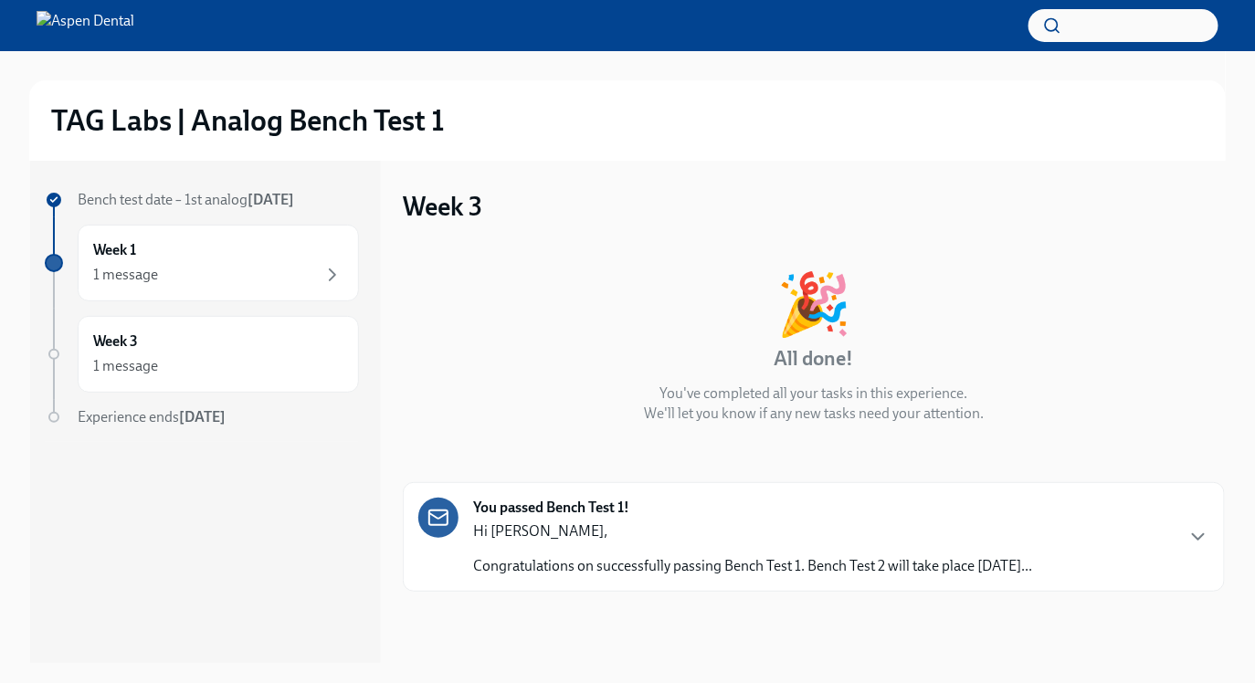
click at [532, 537] on p "Hi [PERSON_NAME]," at bounding box center [752, 532] width 559 height 20
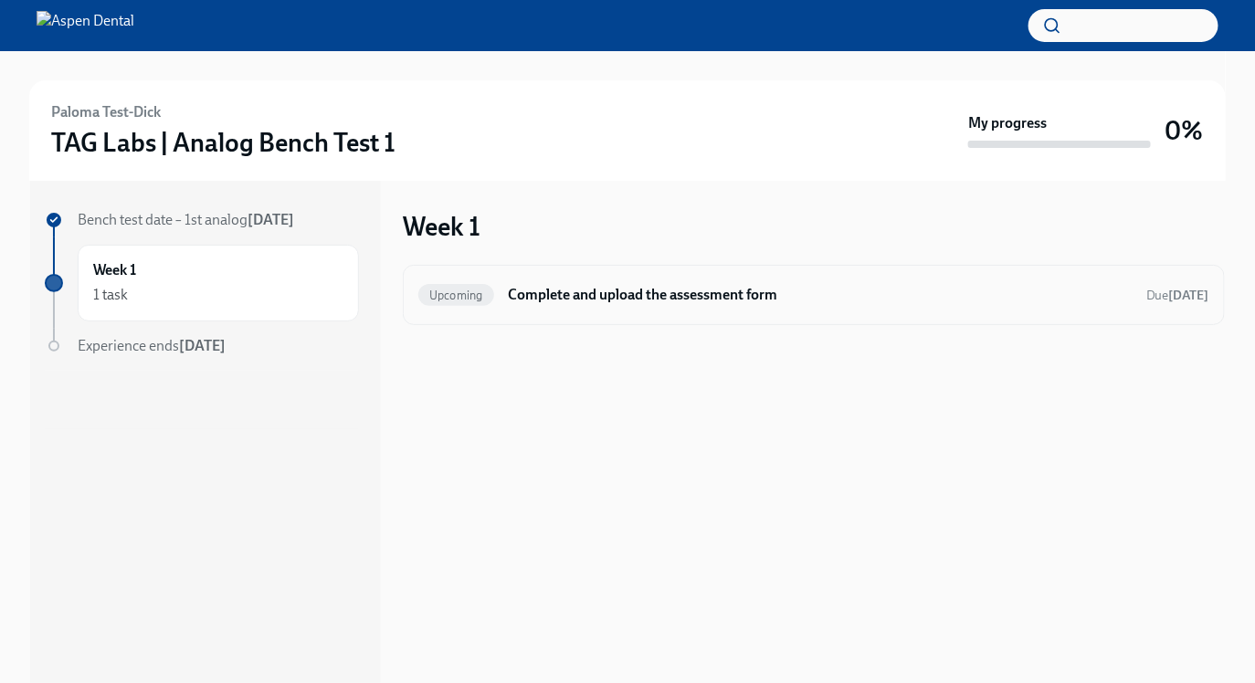
click at [545, 291] on h6 "Complete and upload the assessment form" at bounding box center [820, 295] width 623 height 20
